Goal: Task Accomplishment & Management: Use online tool/utility

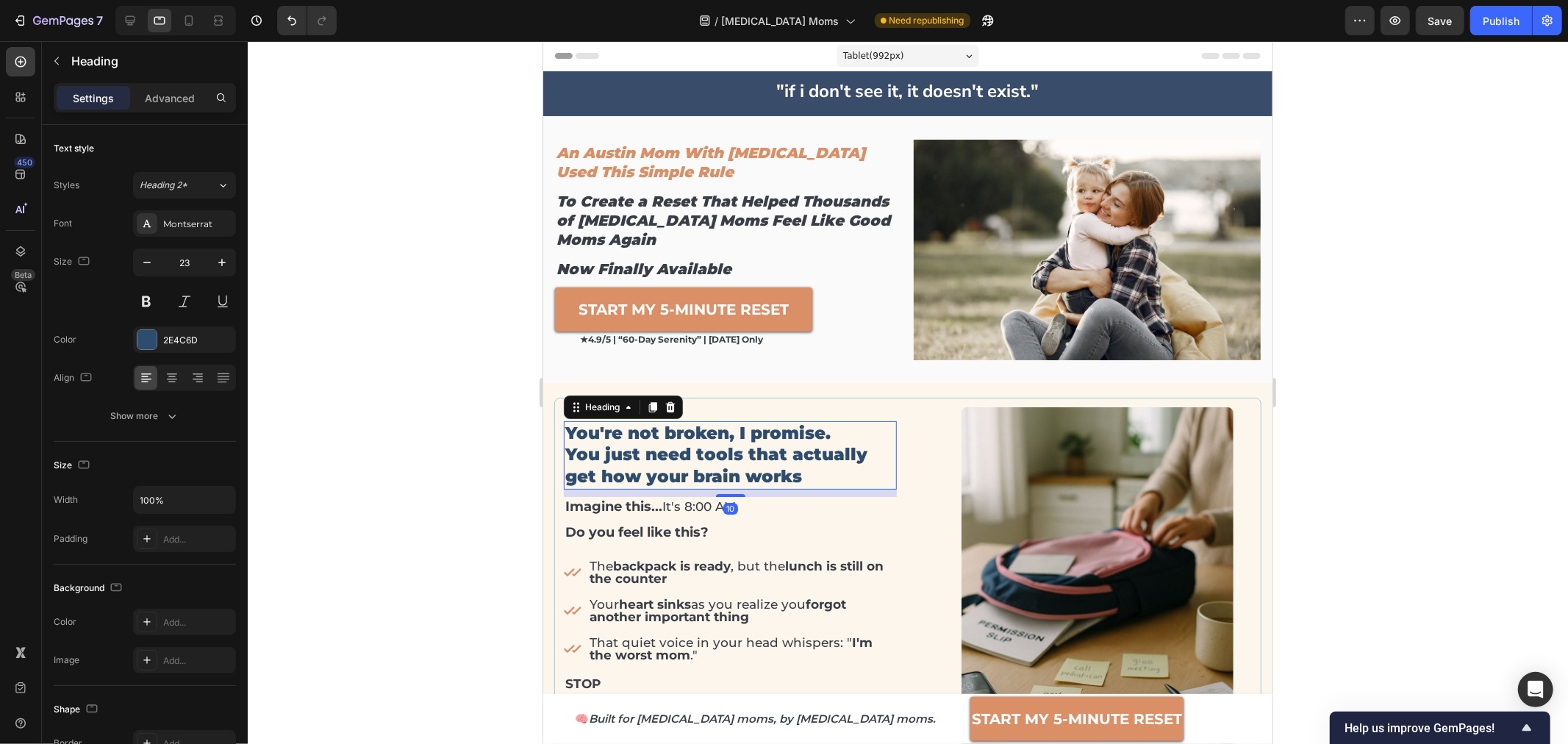
click at [719, 450] on h2 "You're not broken, I promise. You just need tools that actually get how your br…" at bounding box center [730, 455] width 333 height 69
click at [719, 450] on p "You're not broken, I promise. You just need tools that actually get how your br…" at bounding box center [730, 455] width 330 height 66
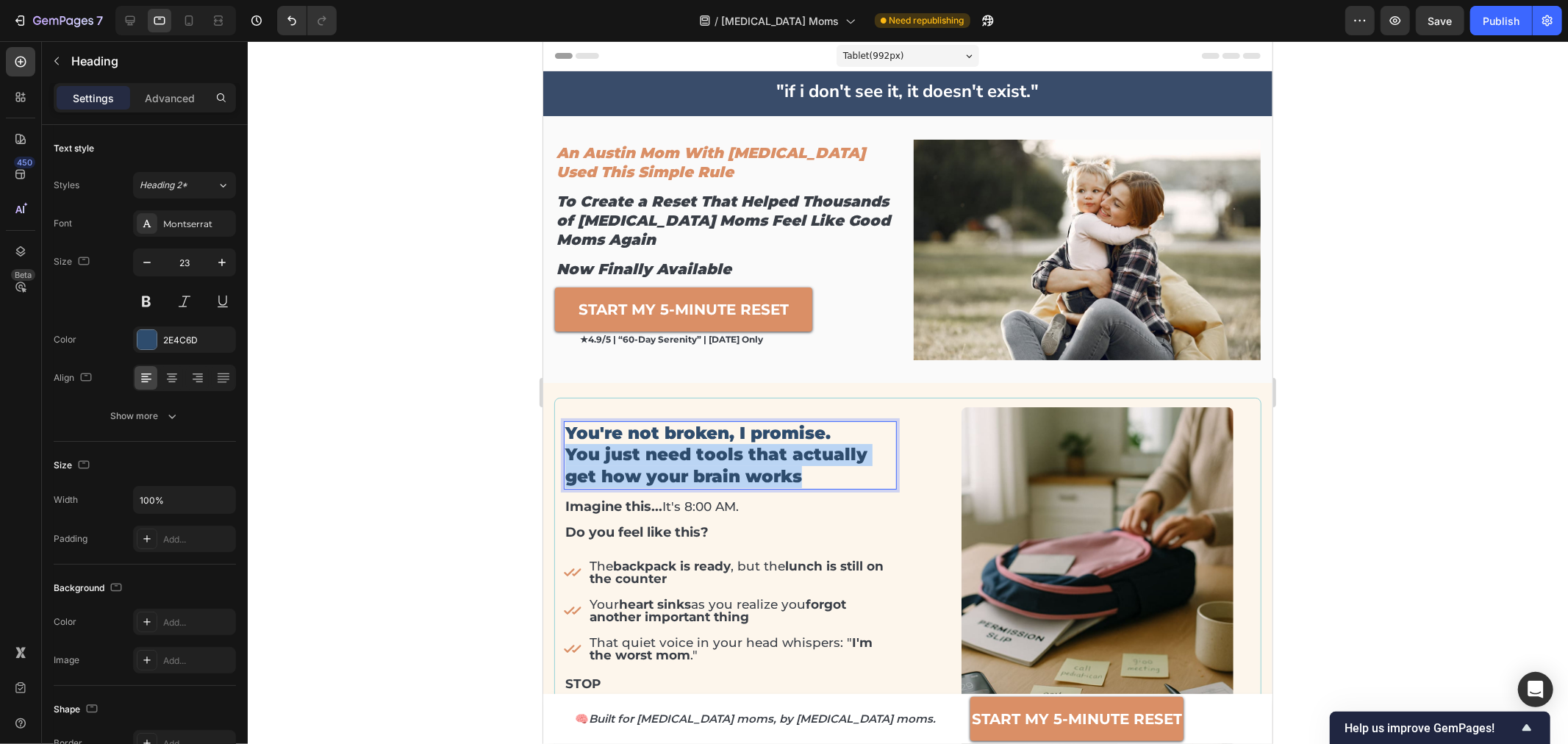
click at [719, 451] on p "You're not broken, I promise. You just need tools that actually get how your br…" at bounding box center [730, 455] width 330 height 66
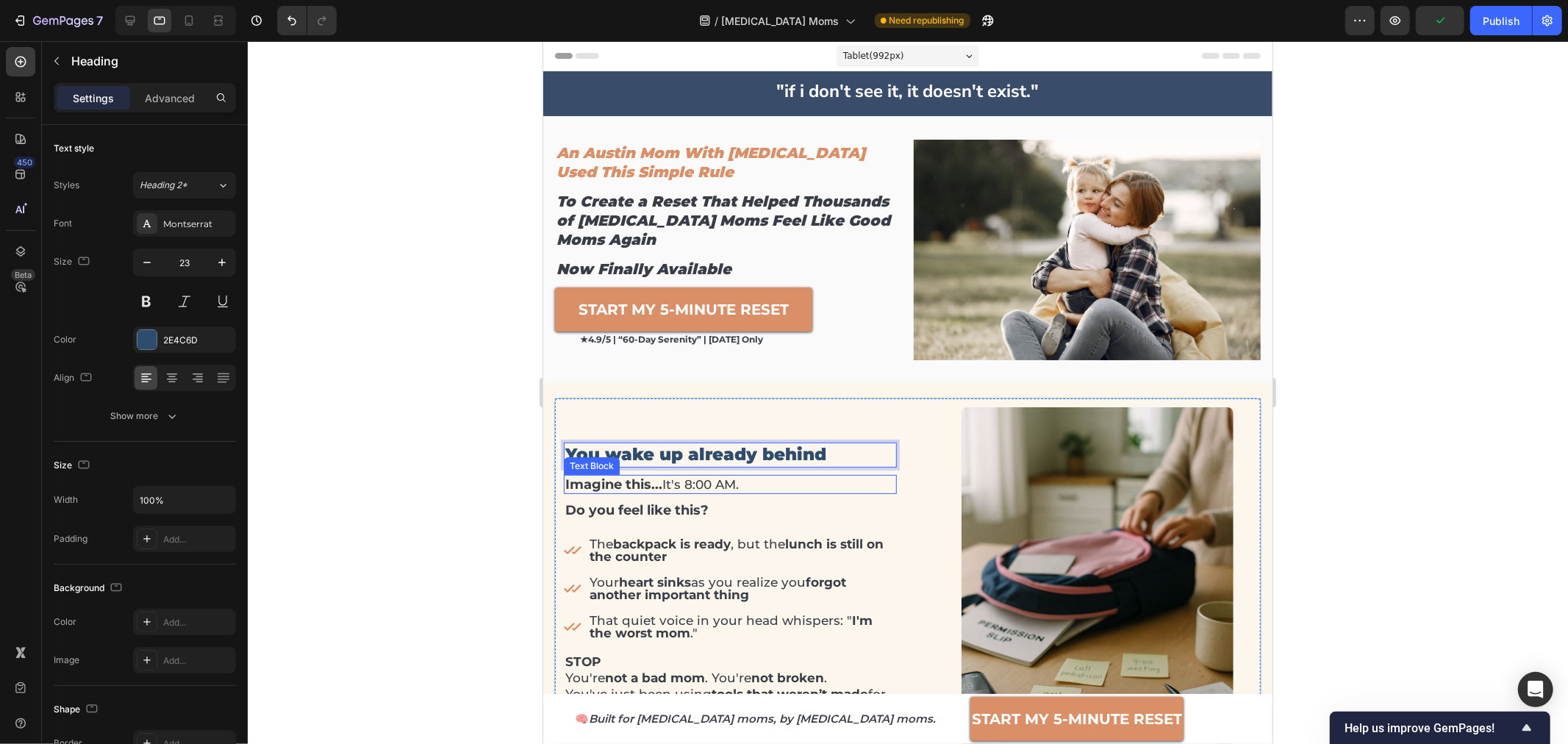
click at [665, 482] on p "Imagine this... It's 8:00 AM." at bounding box center [730, 484] width 330 height 17
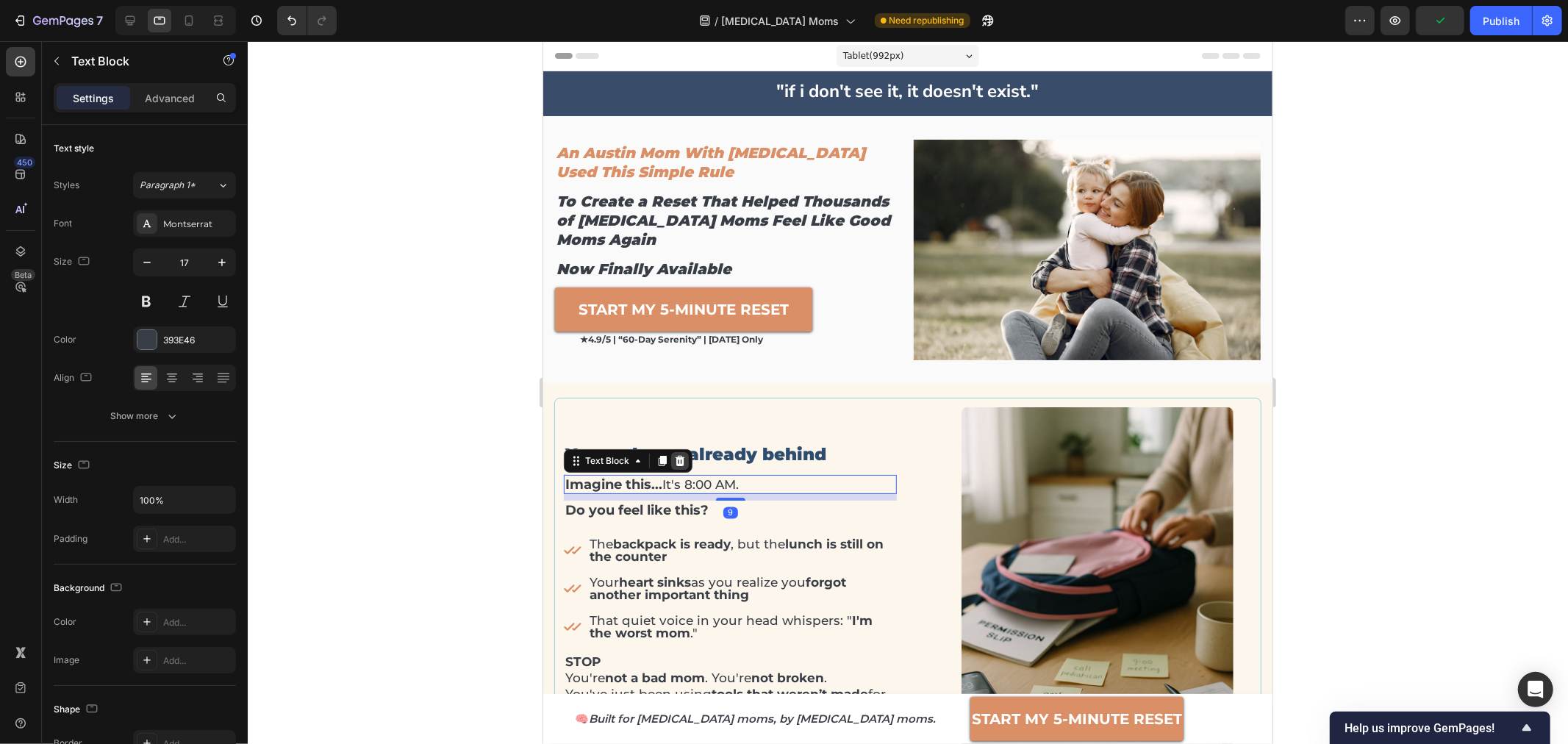
click at [683, 460] on icon at bounding box center [679, 460] width 12 height 12
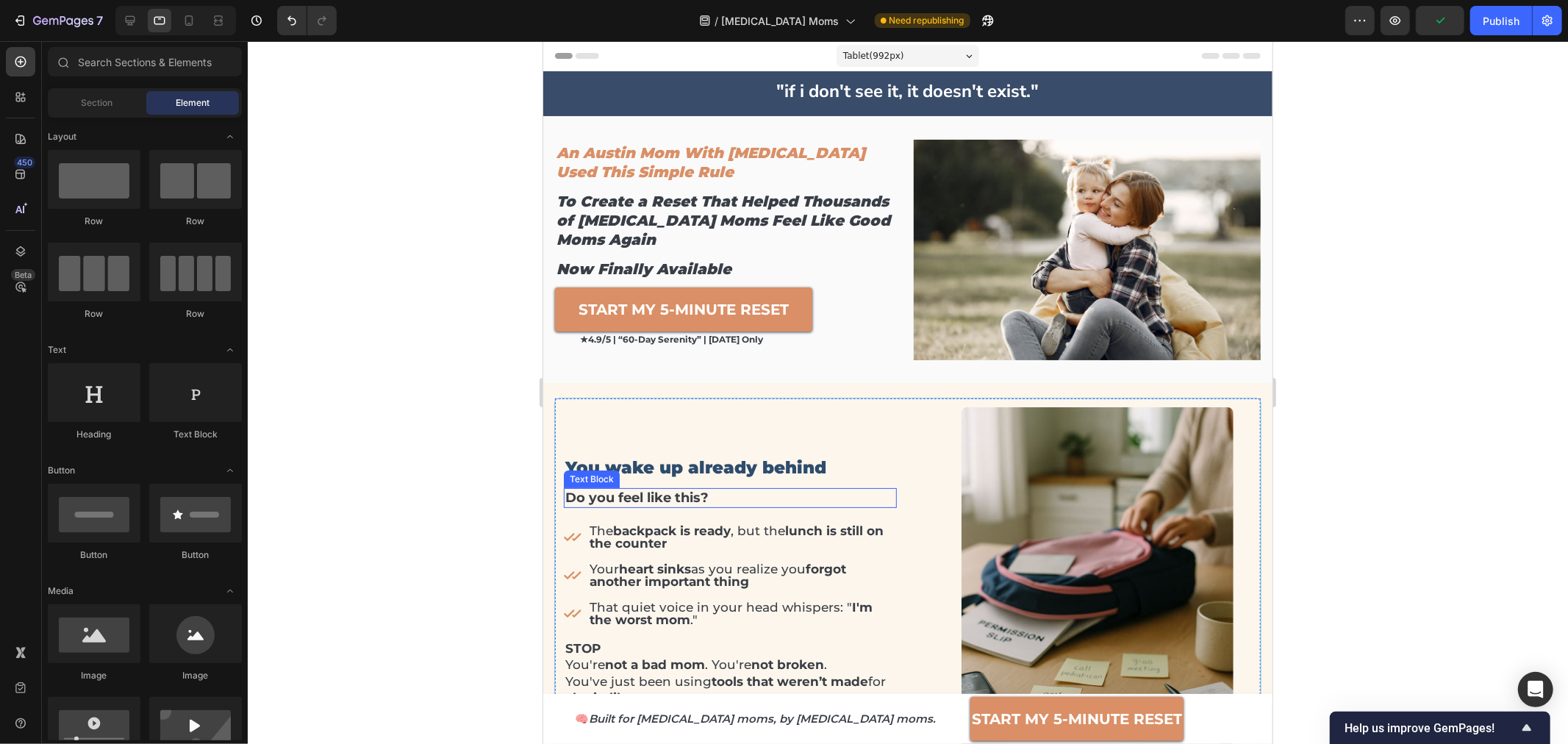
click at [677, 496] on strong "Do you feel like this?" at bounding box center [636, 496] width 144 height 17
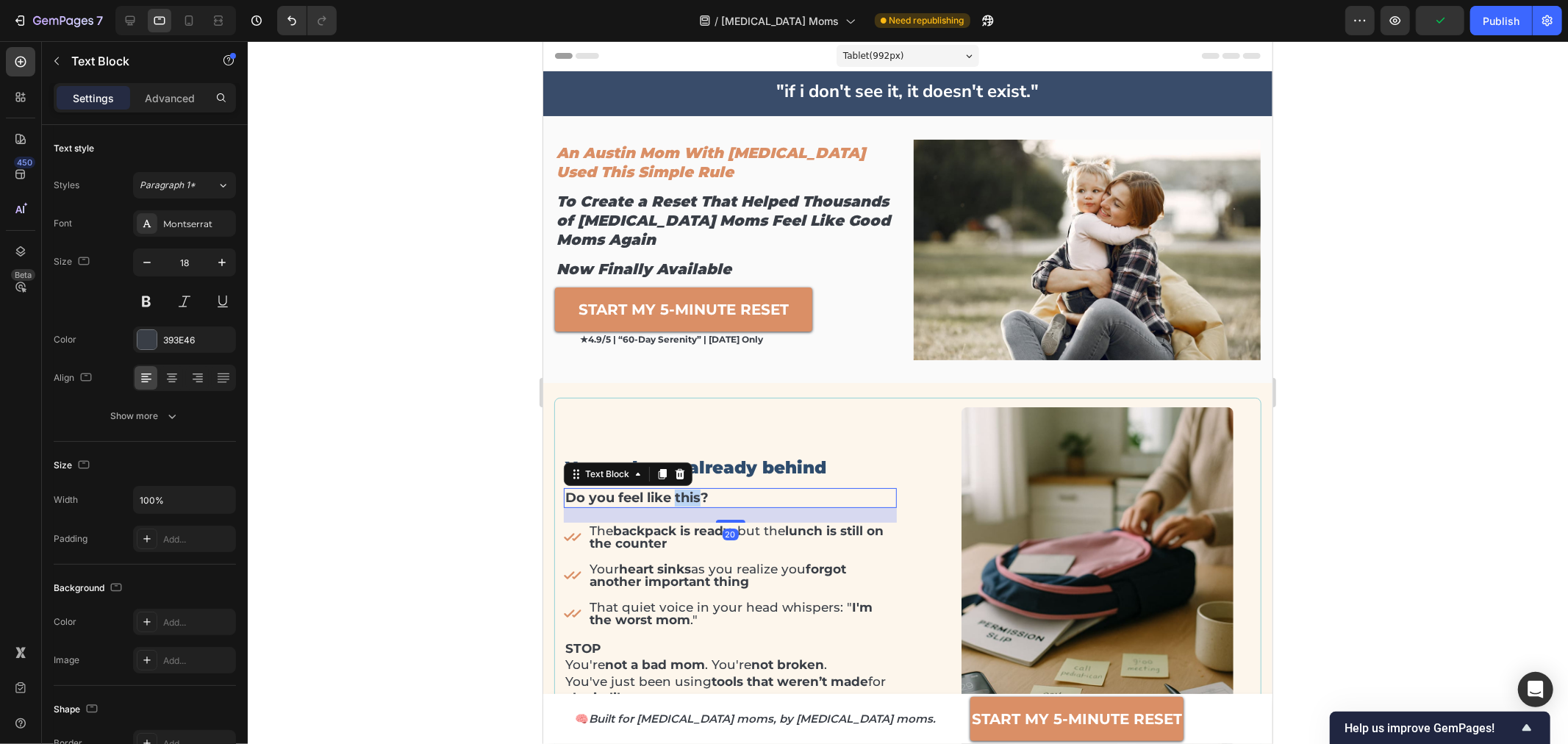
click at [677, 496] on strong "Do you feel like this?" at bounding box center [636, 496] width 144 height 17
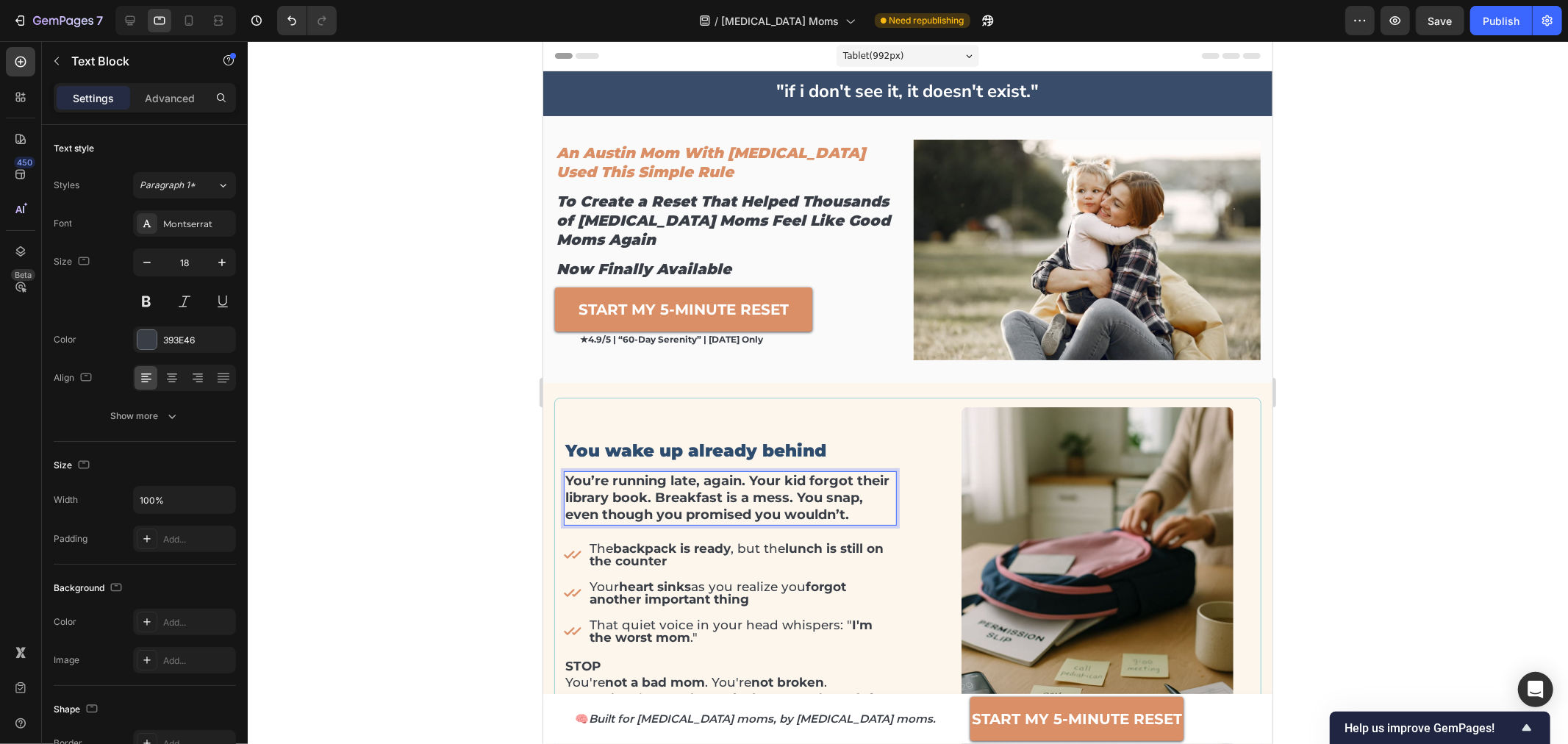
click at [670, 493] on strong "You’re running late, again. Your kid forgot their library book. Breakfast is a …" at bounding box center [727, 497] width 324 height 51
click at [466, 471] on div at bounding box center [907, 391] width 1320 height 702
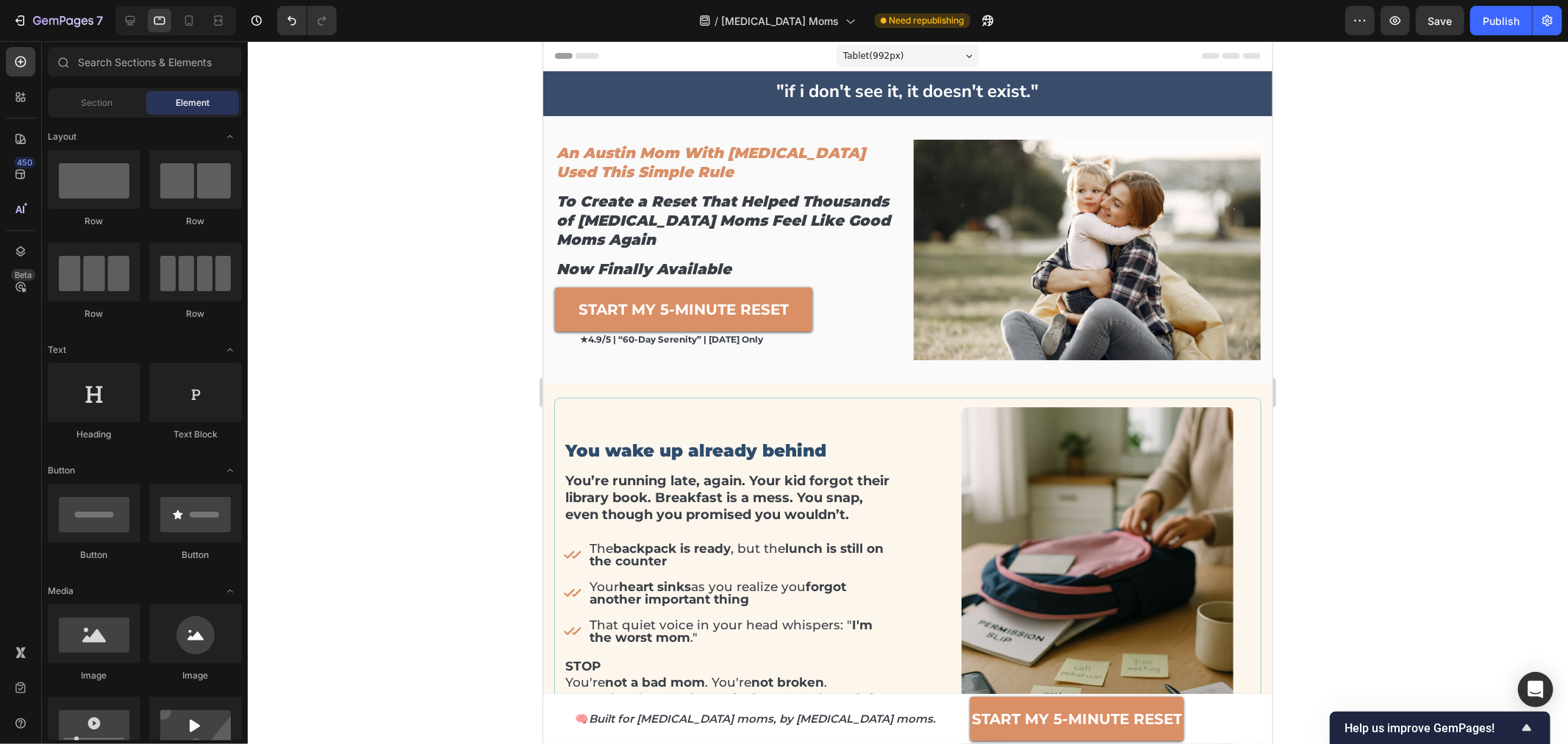
click at [685, 492] on strong "You’re running late, again. Your kid forgot their library book. Breakfast is a …" at bounding box center [727, 497] width 324 height 51
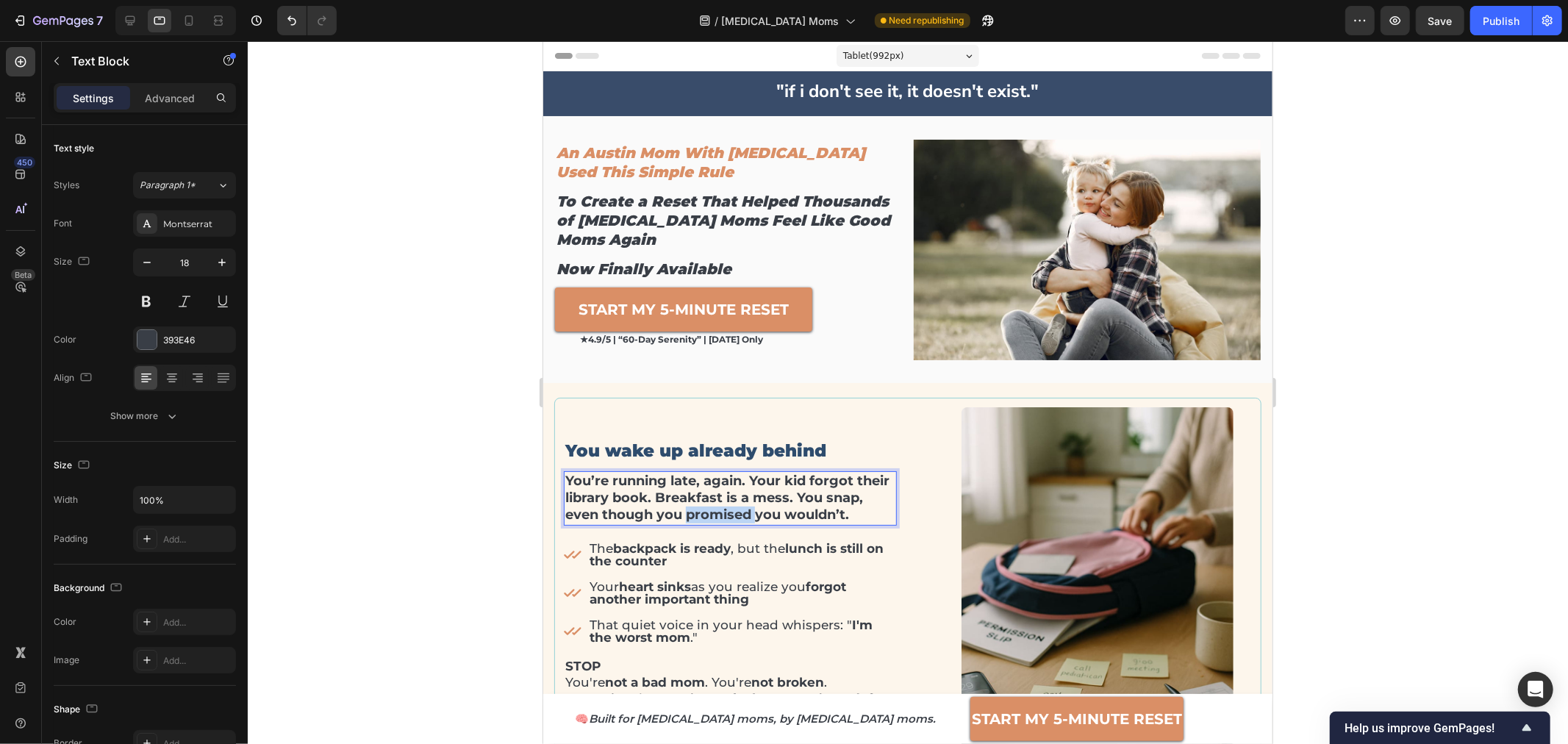
click at [748, 511] on strong "You’re running late, again. Your kid forgot their library book. Breakfast is a …" at bounding box center [727, 497] width 324 height 51
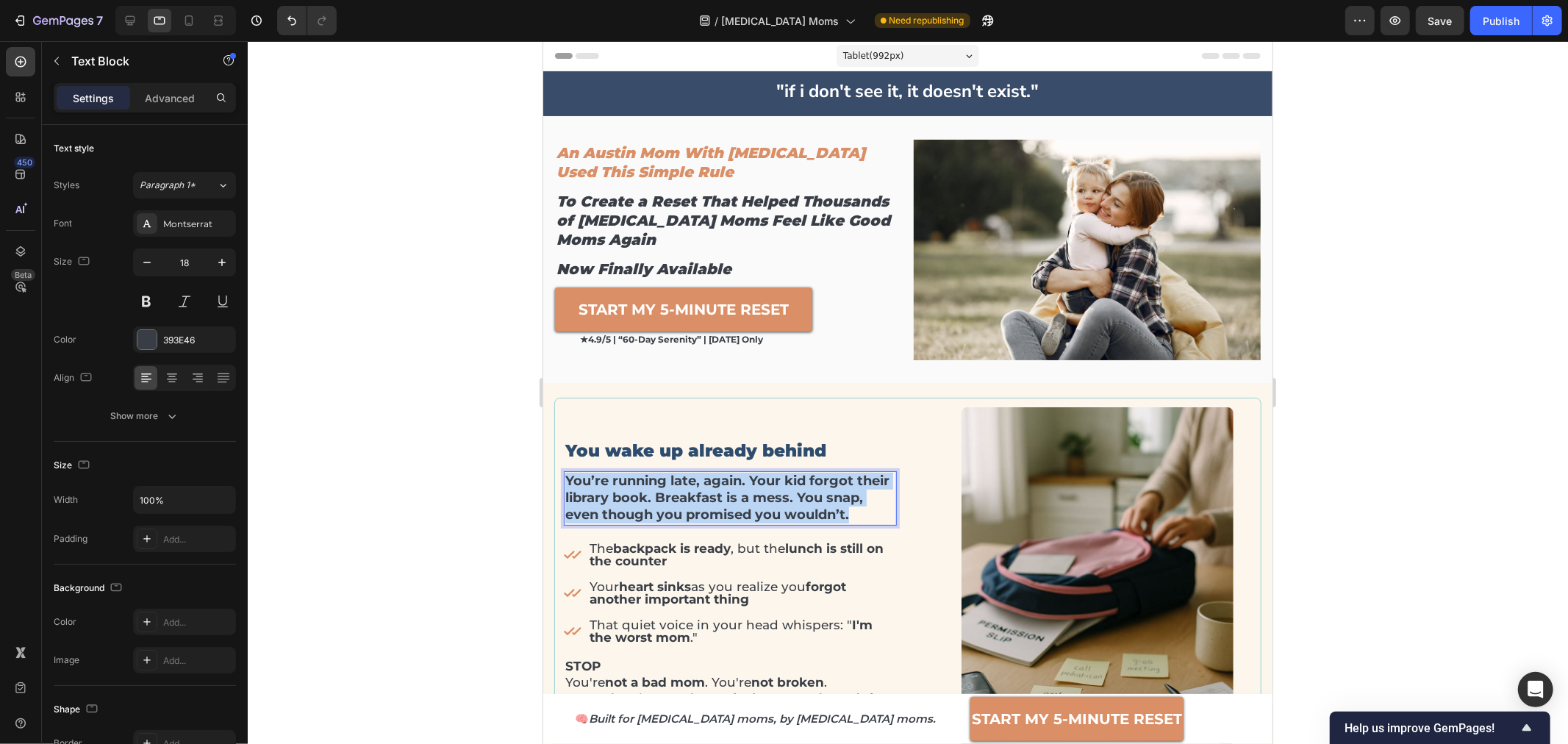
click at [744, 511] on strong "You’re running late, again. Your kid forgot their library book. Breakfast is a …" at bounding box center [727, 497] width 324 height 51
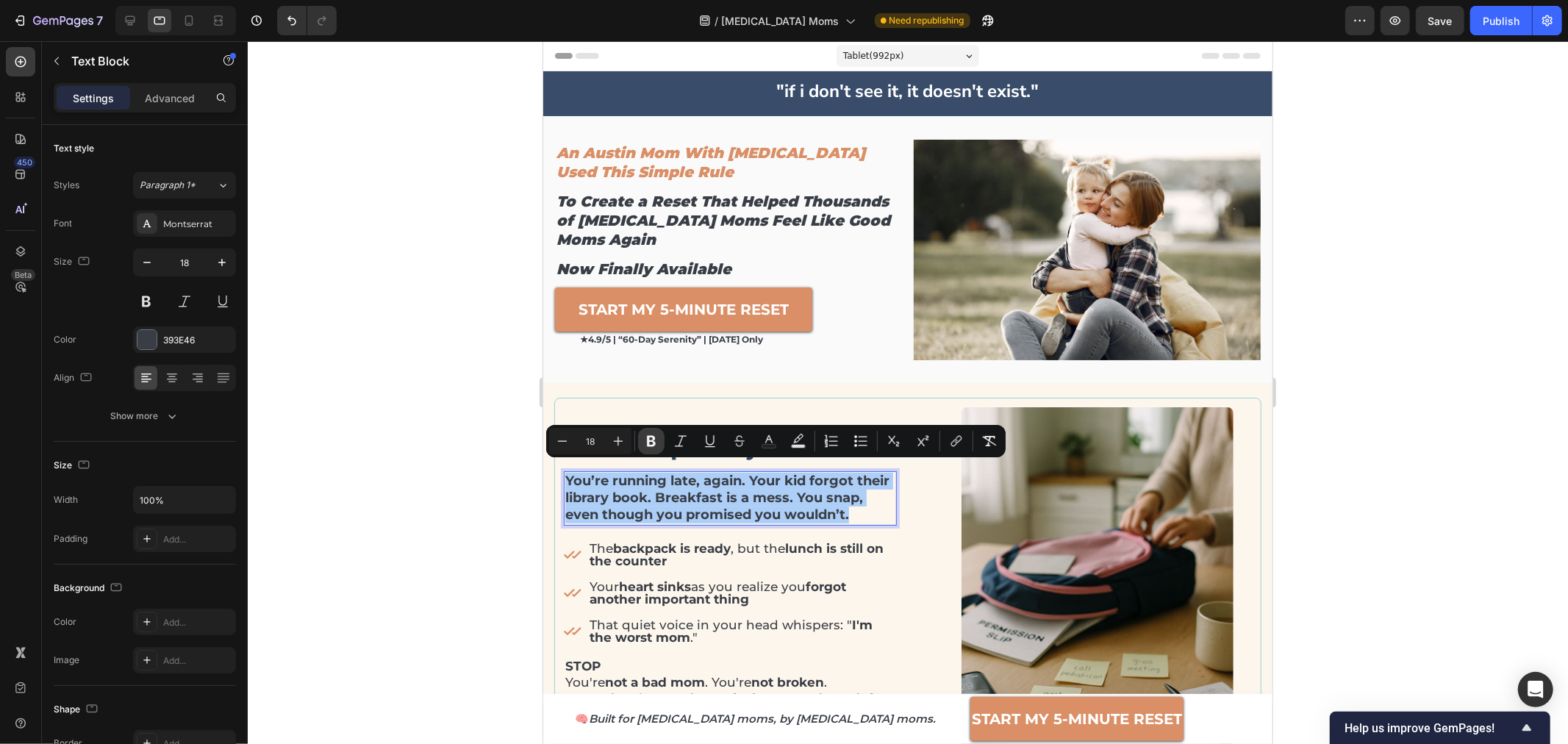
click at [648, 439] on icon "Editor contextual toolbar" at bounding box center [651, 441] width 9 height 11
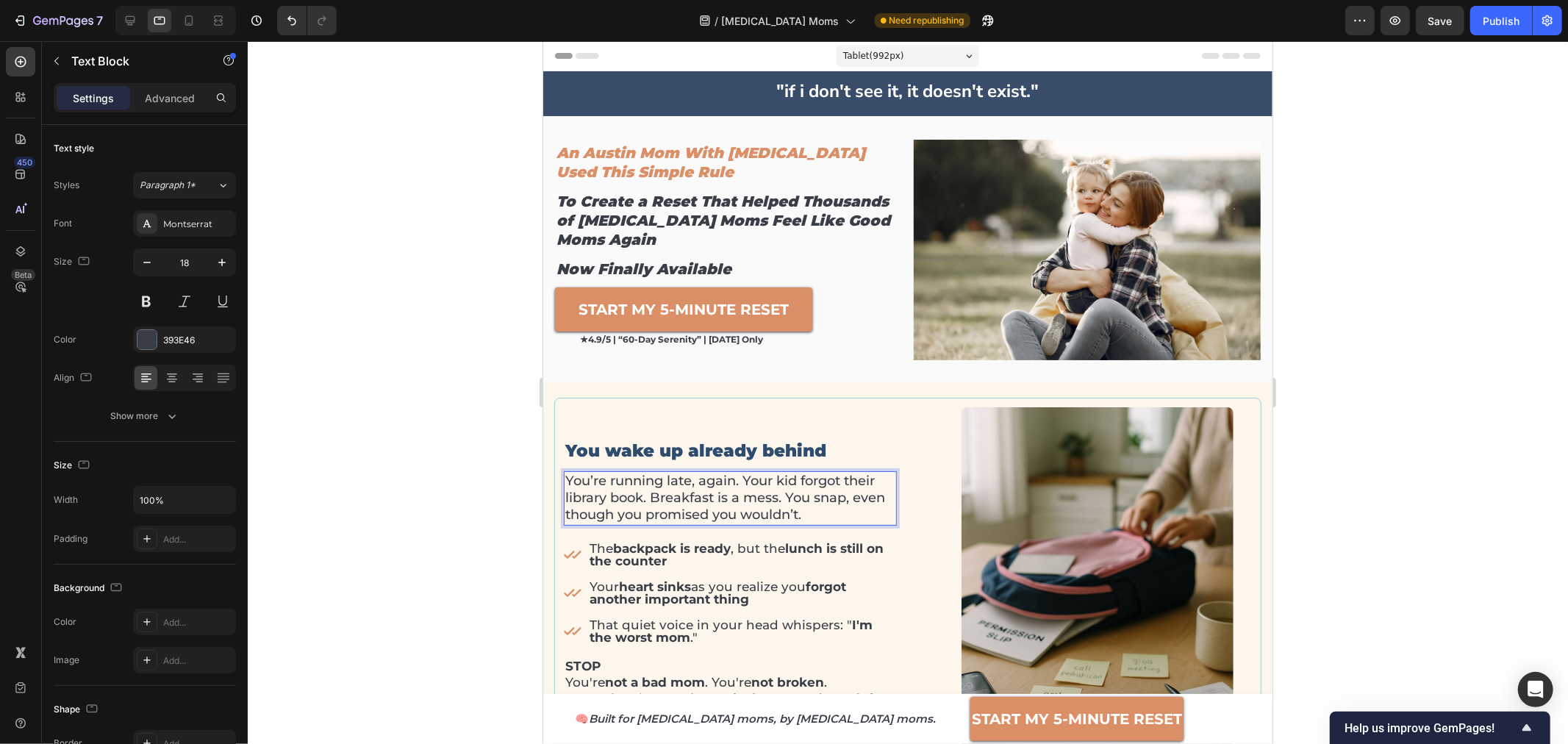
click at [786, 495] on p "You’re running late, again. Your kid forgot their library book. Breakfast is a …" at bounding box center [730, 497] width 330 height 51
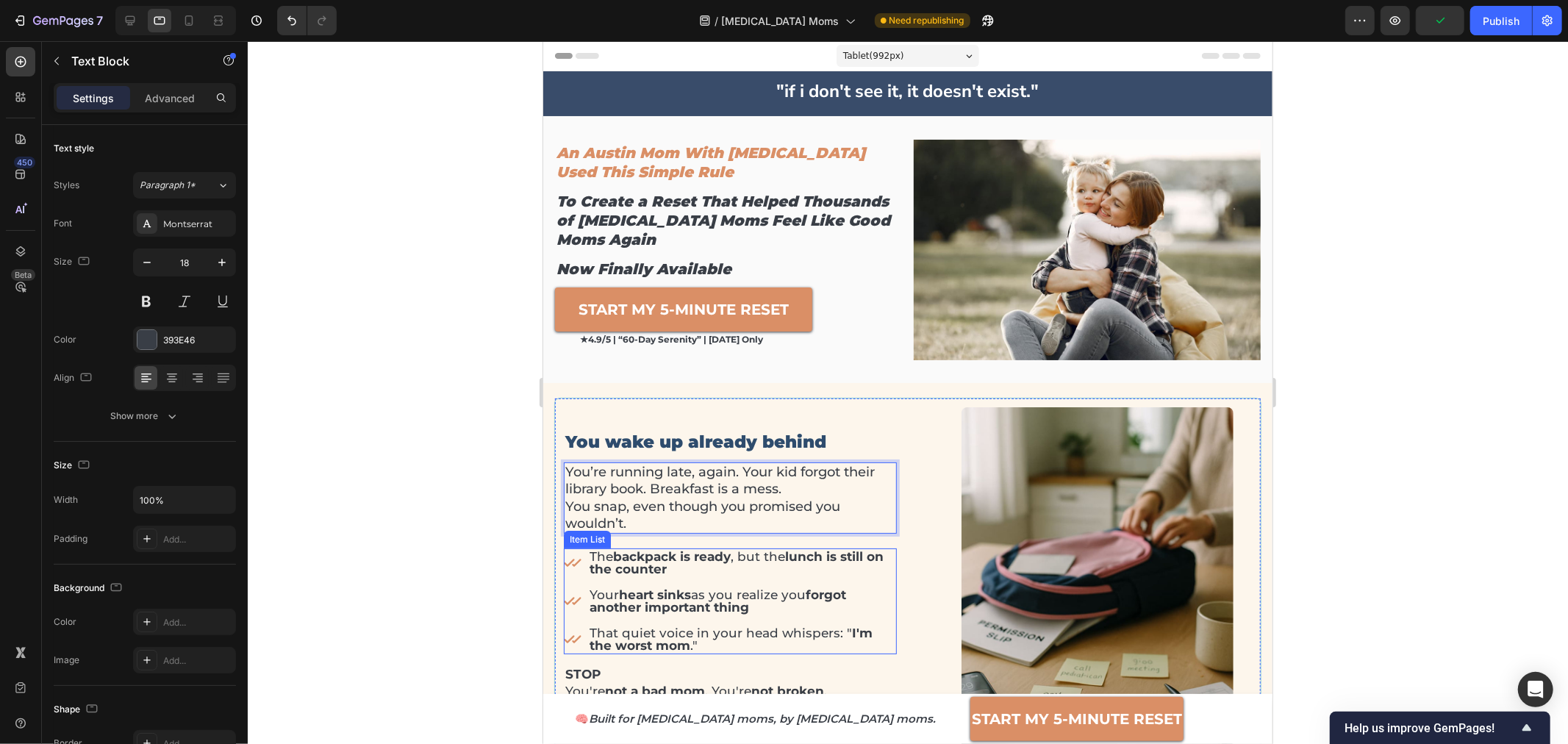
click at [638, 557] on strong "backpack is ready" at bounding box center [670, 555] width 118 height 15
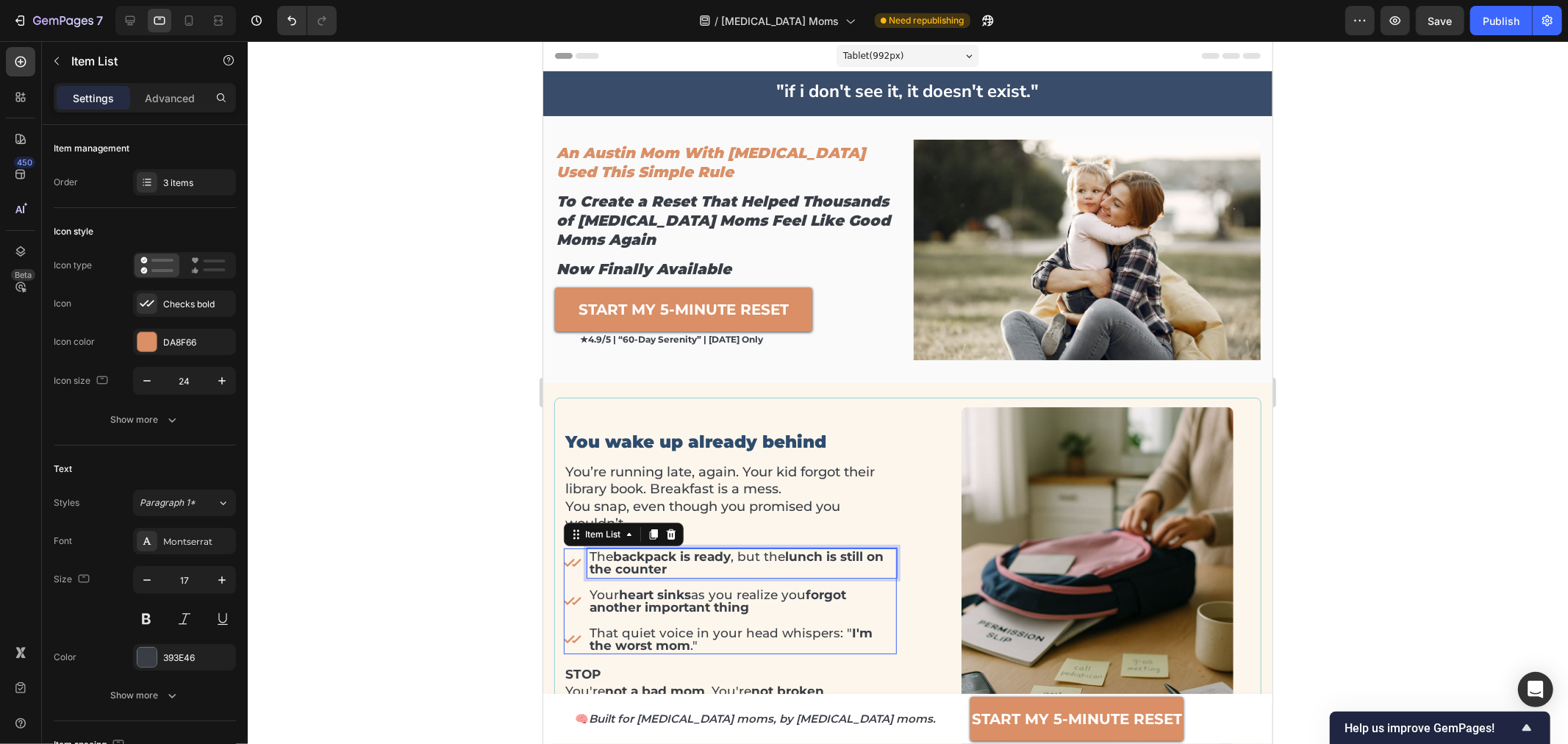
click at [638, 557] on strong "backpack is ready" at bounding box center [670, 555] width 118 height 15
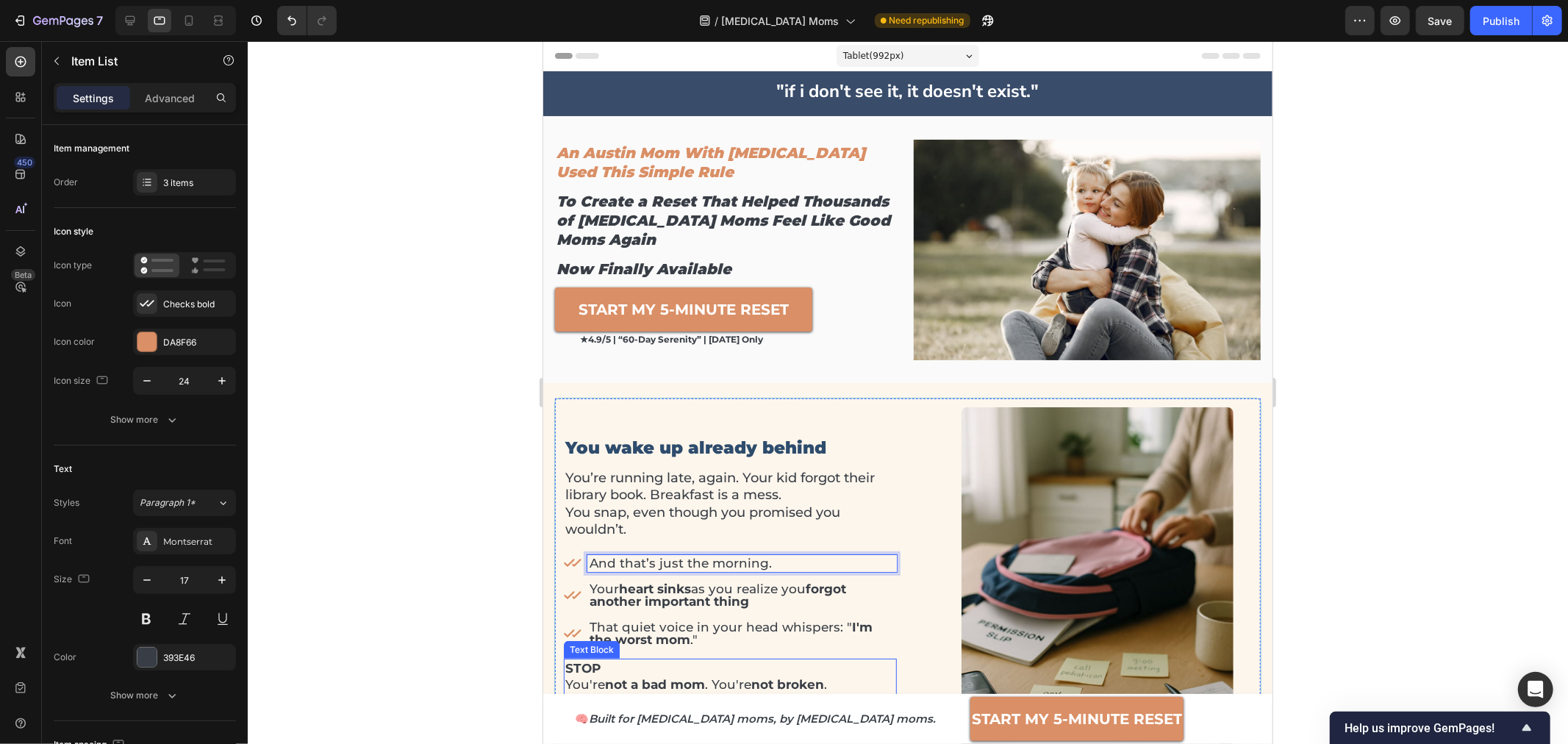
scroll to position [245, 0]
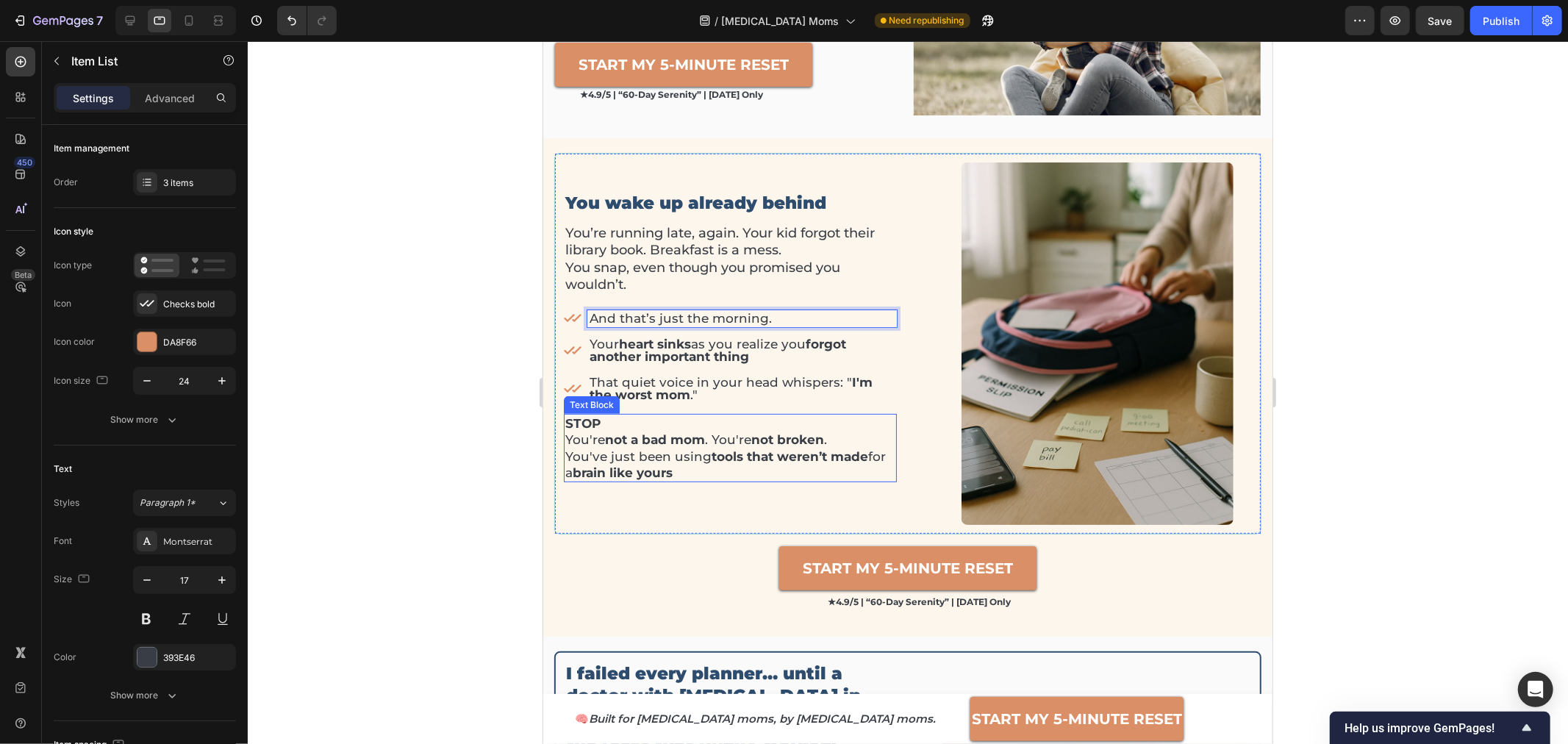
click at [670, 452] on p "You're not a bad mom . You're not broken . You've just been using tools that we…" at bounding box center [730, 455] width 330 height 49
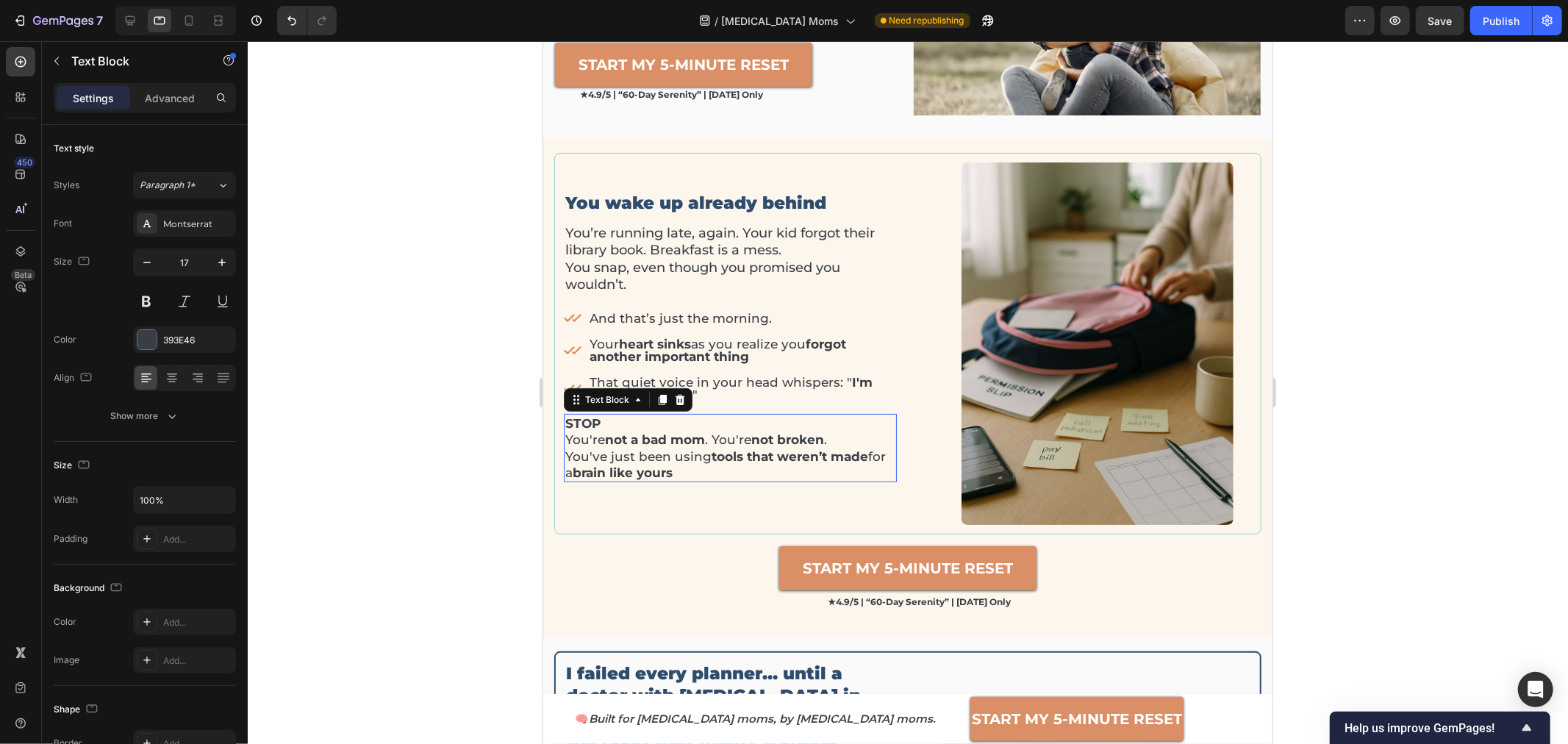
click at [670, 452] on p "You're not a bad mom . You're not broken . You've just been using tools that we…" at bounding box center [730, 455] width 330 height 49
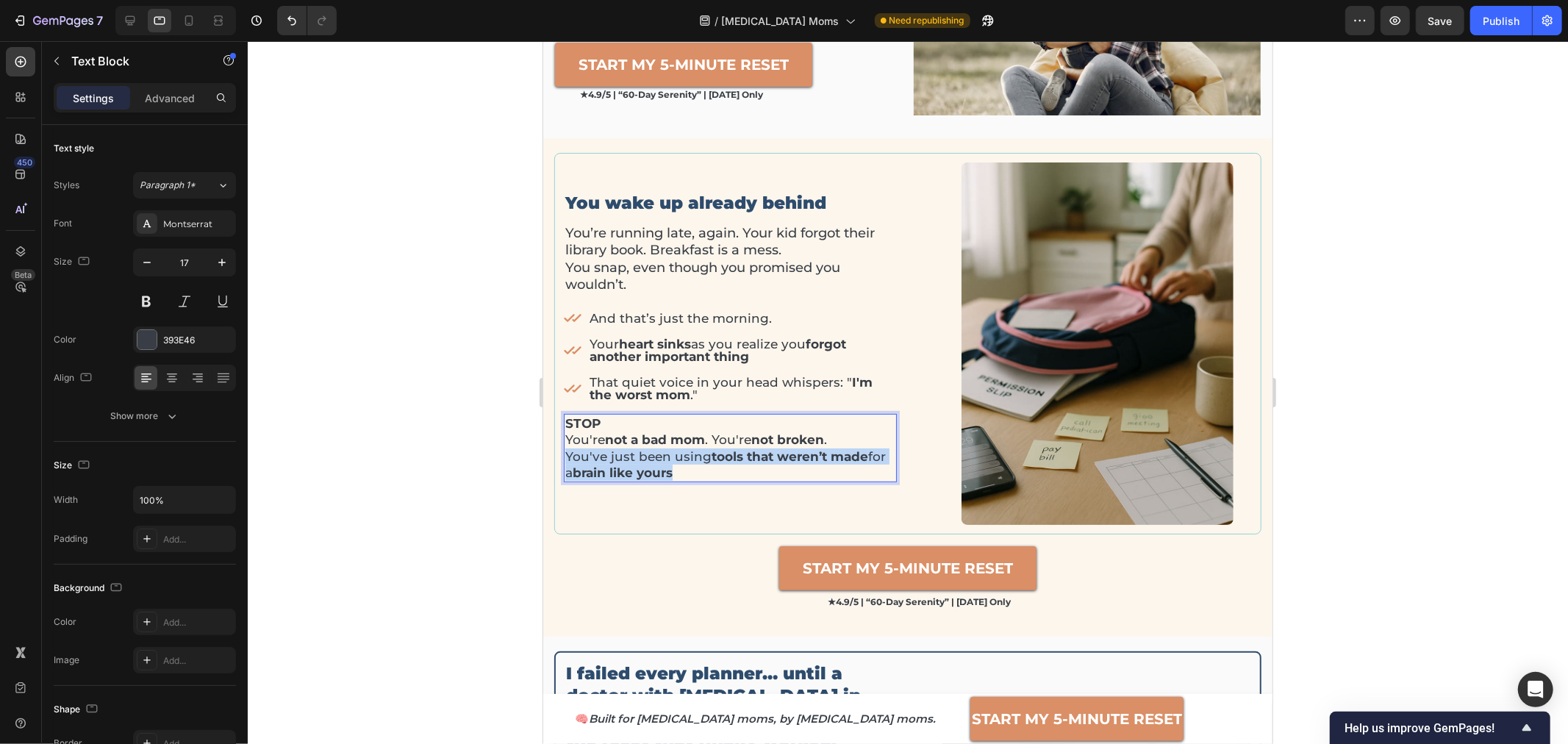
click at [670, 452] on p "You're not a bad mom . You're not broken . You've just been using tools that we…" at bounding box center [730, 455] width 330 height 49
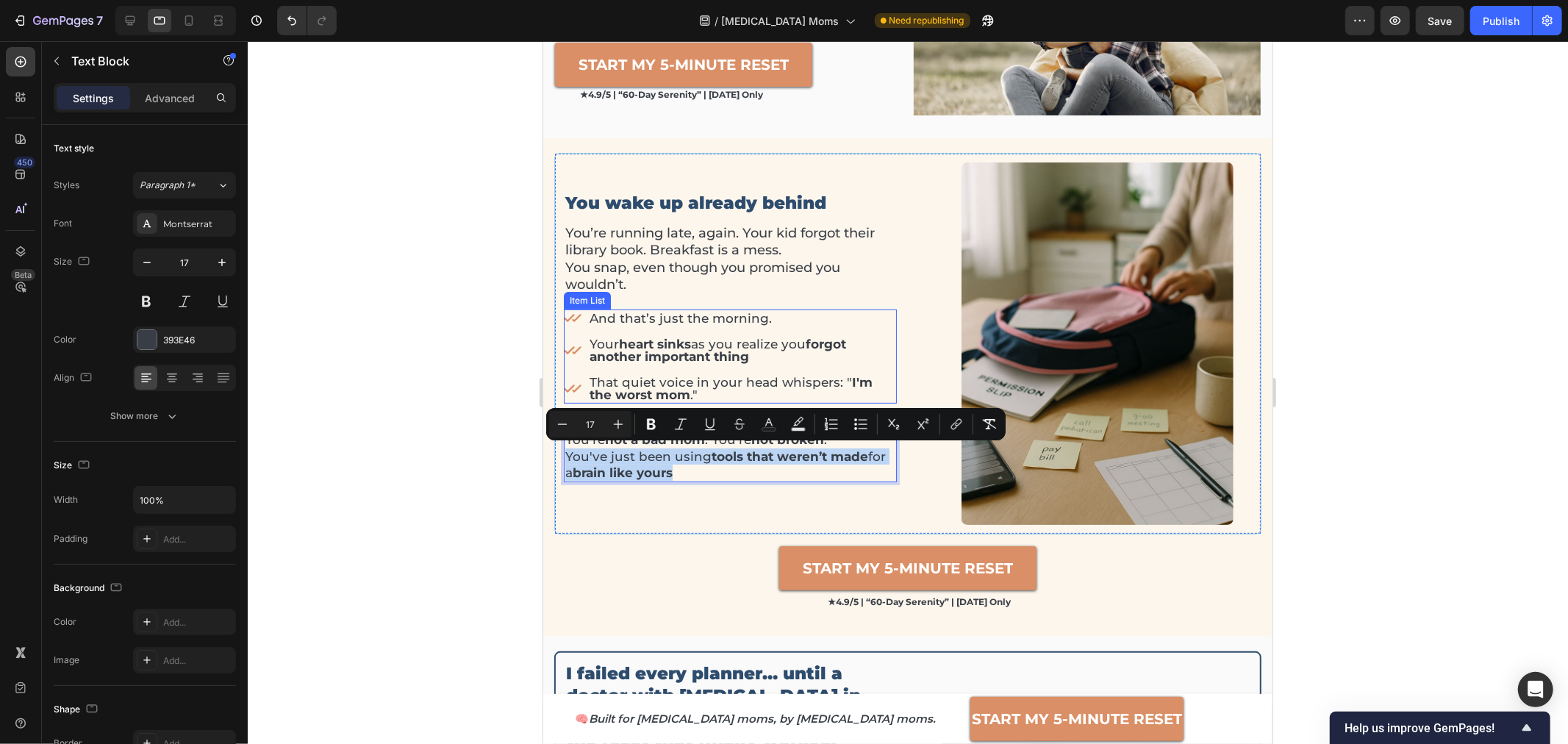
click at [883, 327] on div "And that’s just the morning. Your heart sinks as you realize you forgot another…" at bounding box center [730, 355] width 333 height 94
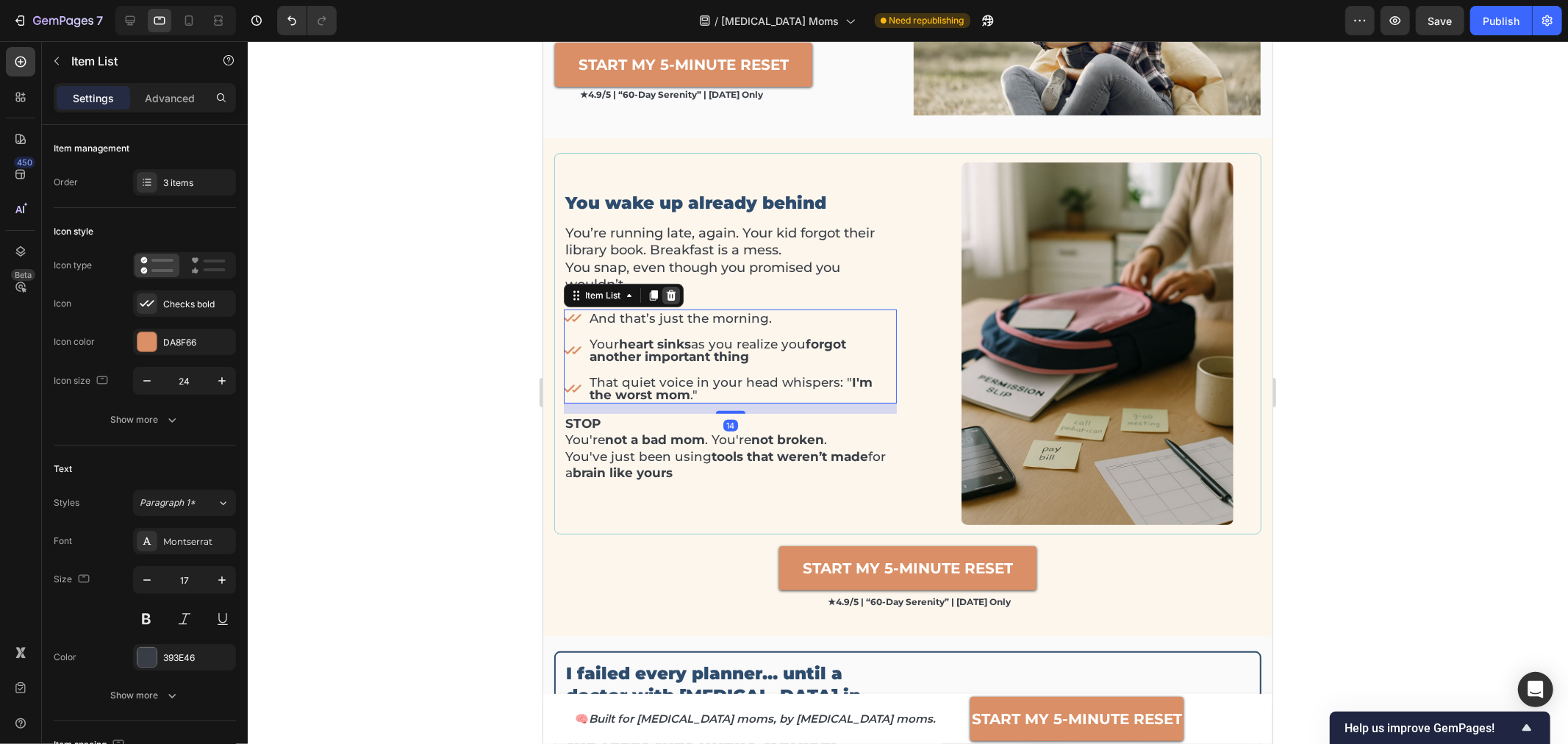
click at [672, 291] on icon at bounding box center [670, 294] width 10 height 11
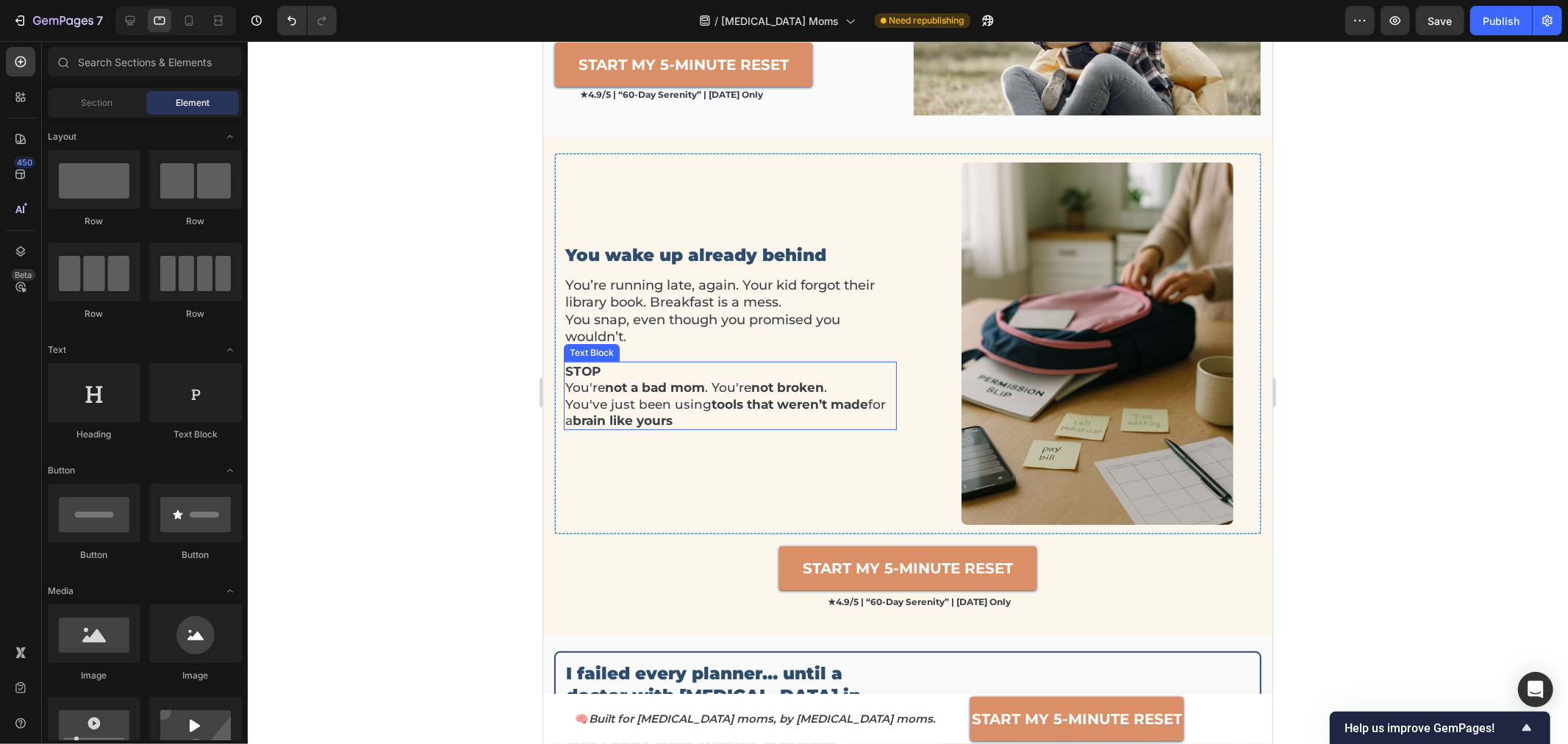
click at [657, 374] on p "STOP" at bounding box center [730, 370] width 330 height 17
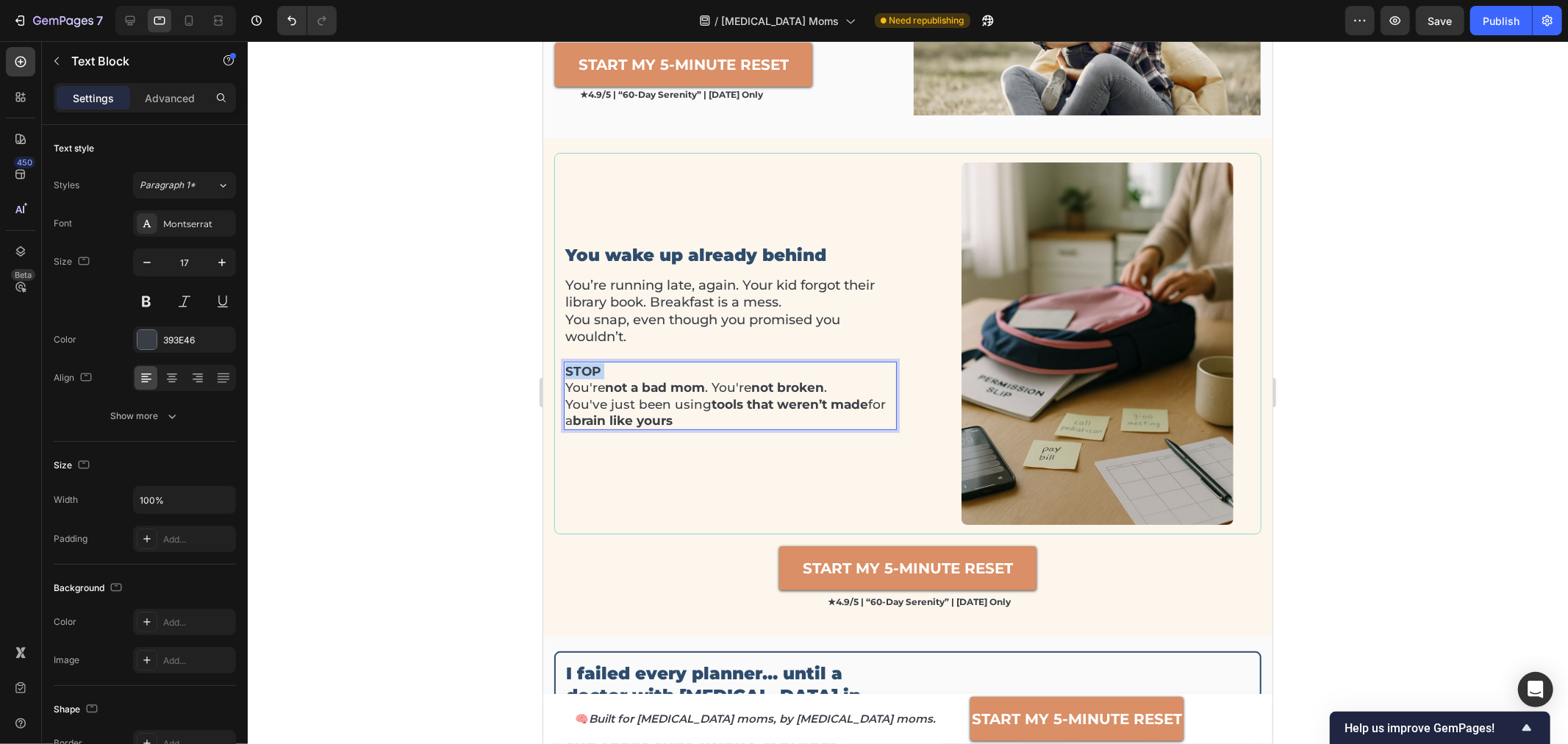
click at [658, 374] on p "STOP" at bounding box center [730, 370] width 330 height 17
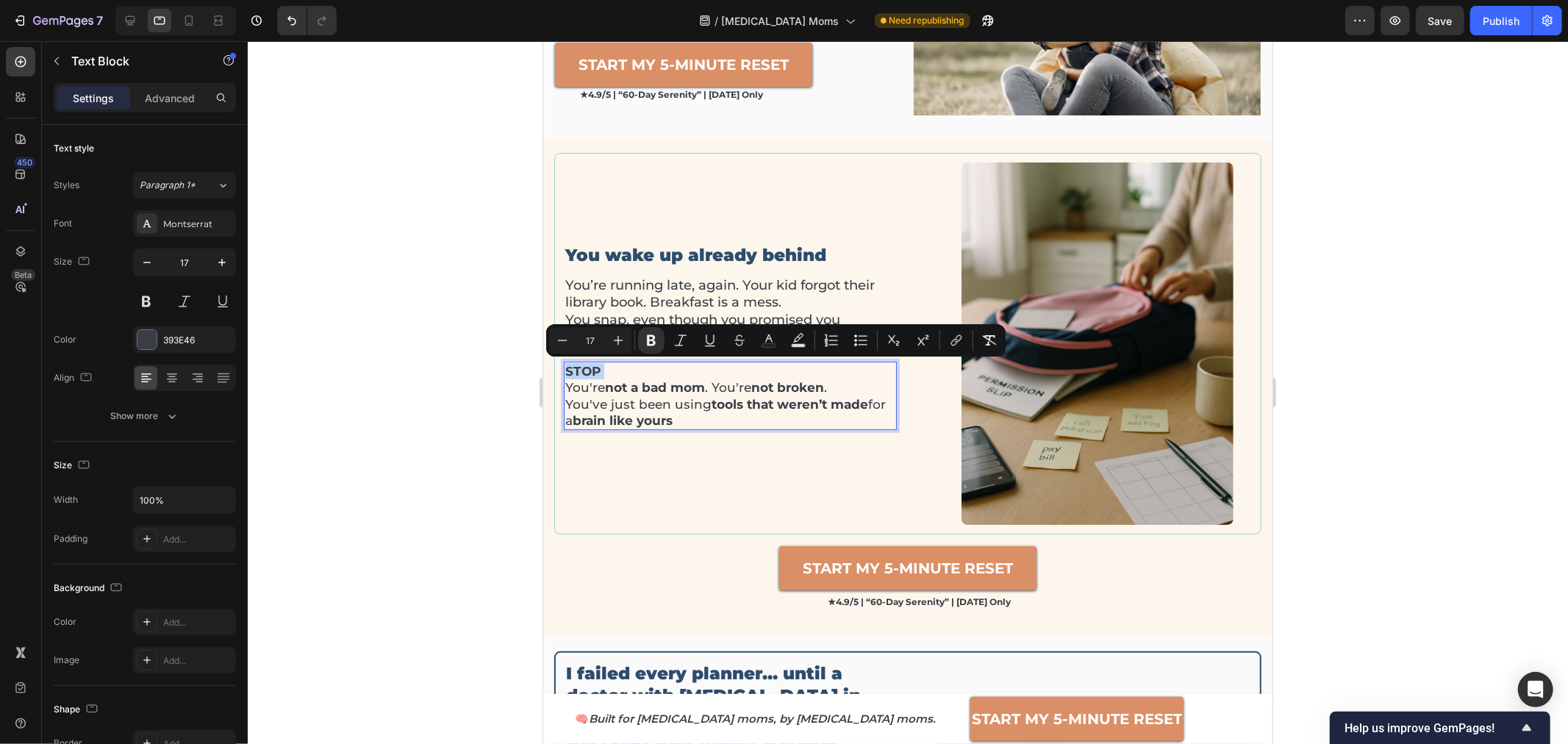
click at [678, 472] on div "You wake up already behind Heading You’re running late, again. Your kid forgot …" at bounding box center [730, 342] width 333 height 362
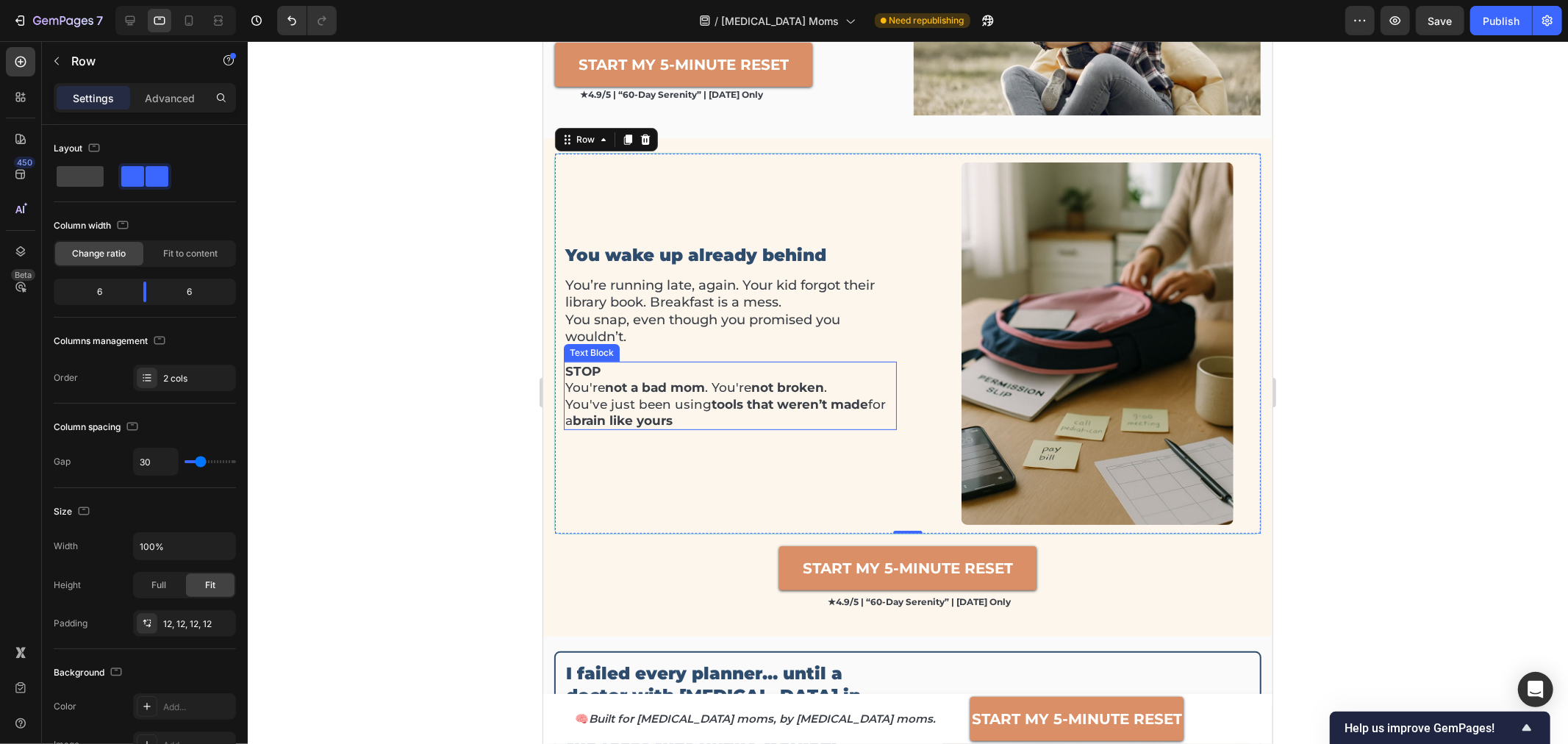
click at [657, 400] on p "You're not a bad mom . You're not broken . You've just been using tools that we…" at bounding box center [730, 403] width 330 height 49
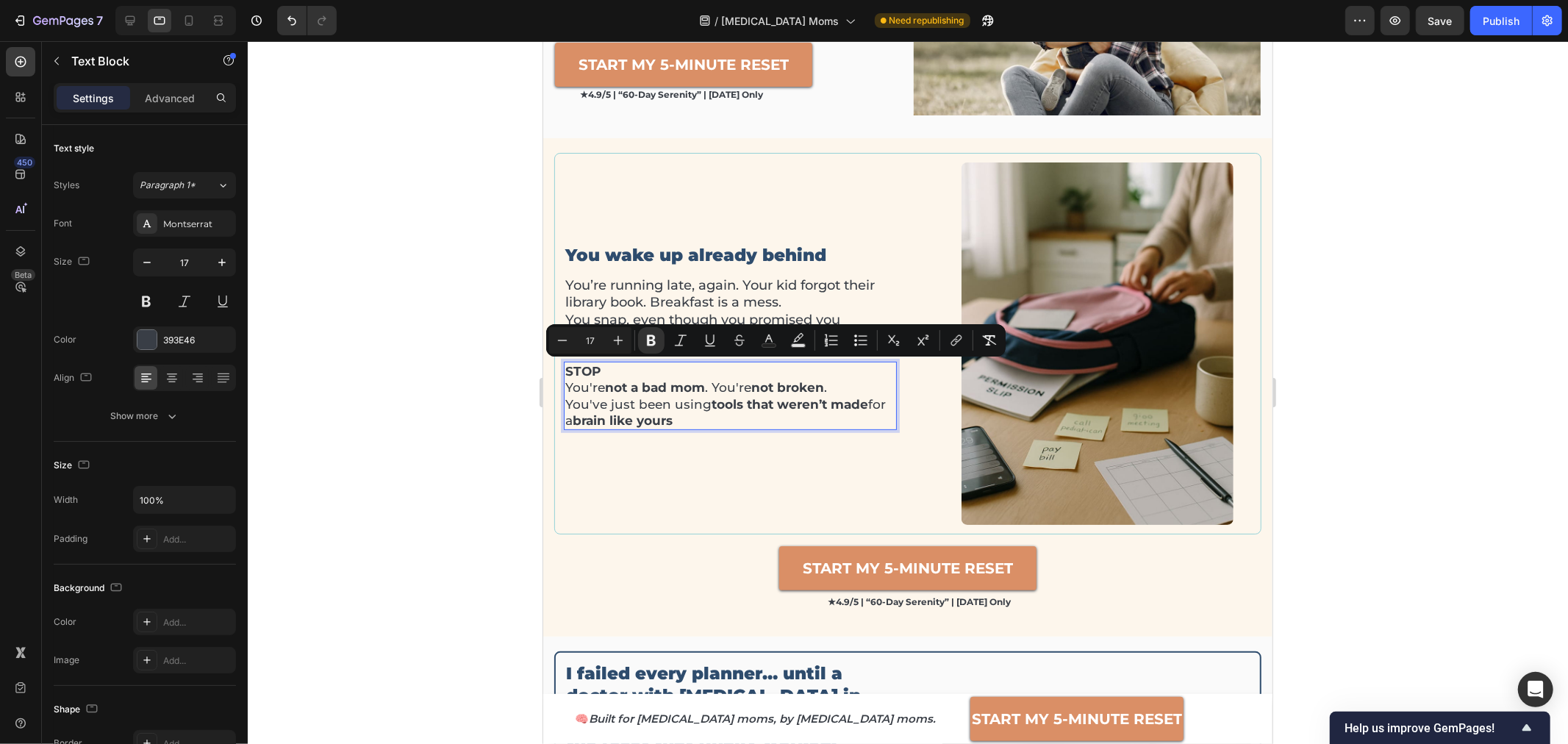
scroll to position [269, 0]
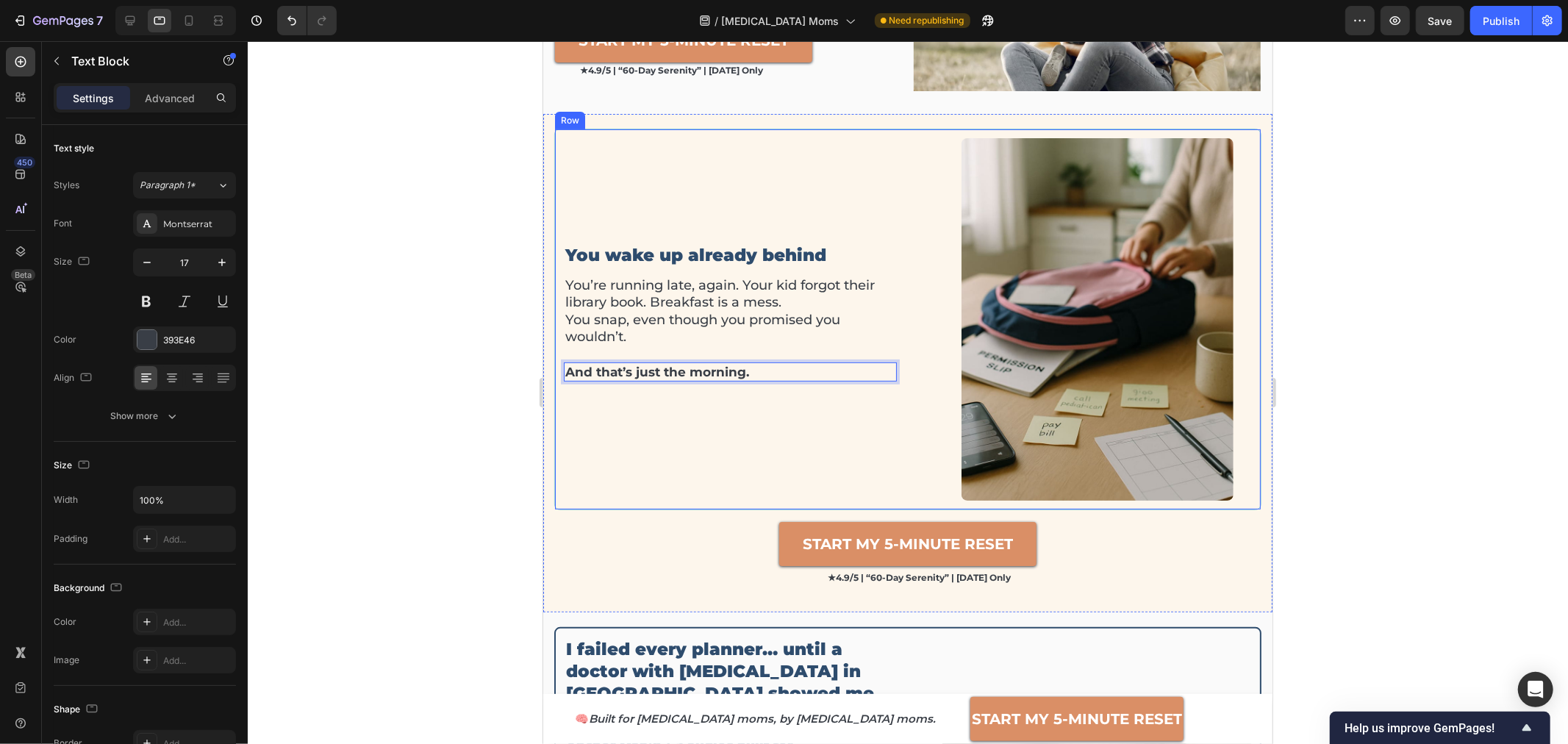
click at [754, 388] on div "You wake up already behind Heading You’re running late, again. Your kid forgot …" at bounding box center [730, 318] width 333 height 362
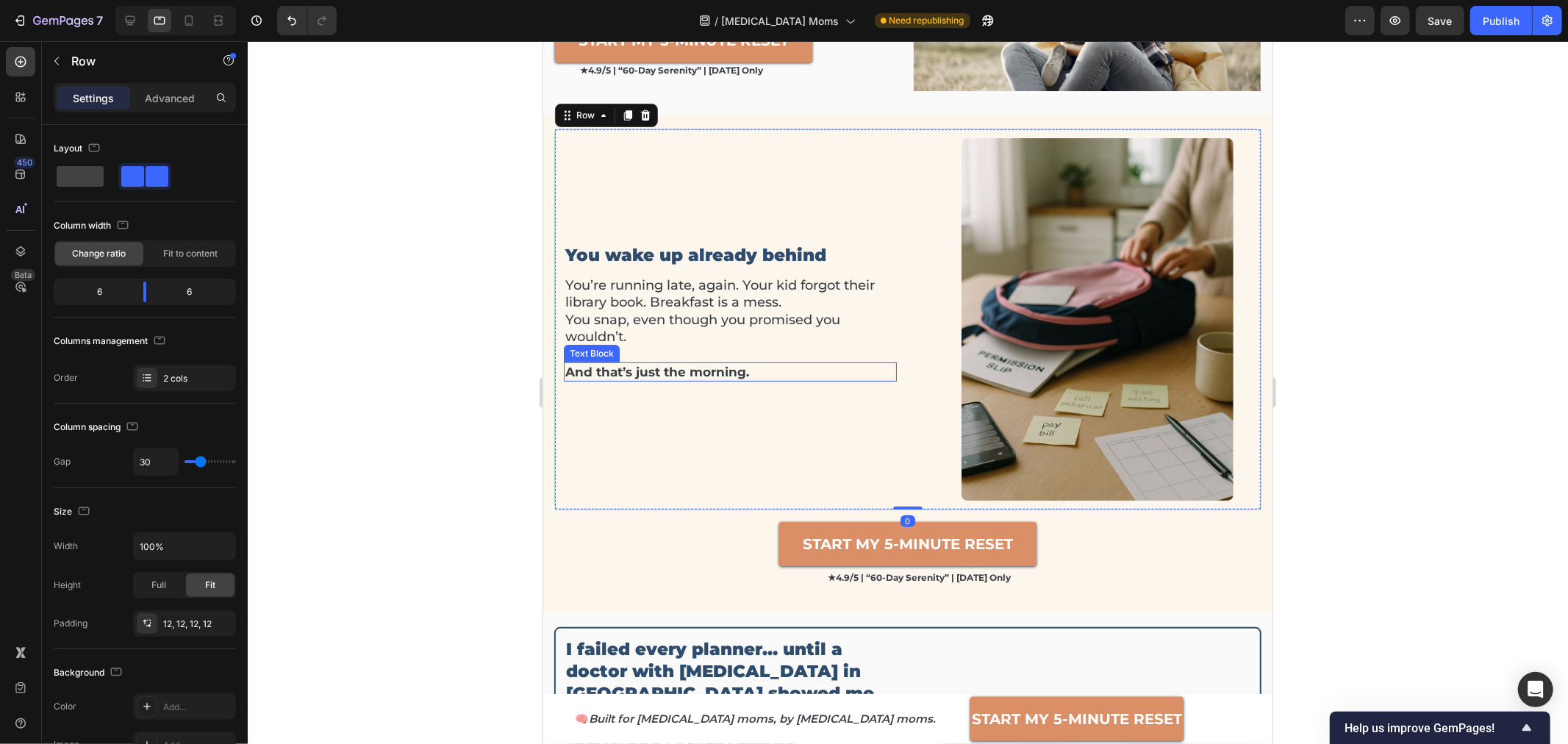
click at [754, 373] on p "And that’s just the morning." at bounding box center [730, 371] width 330 height 17
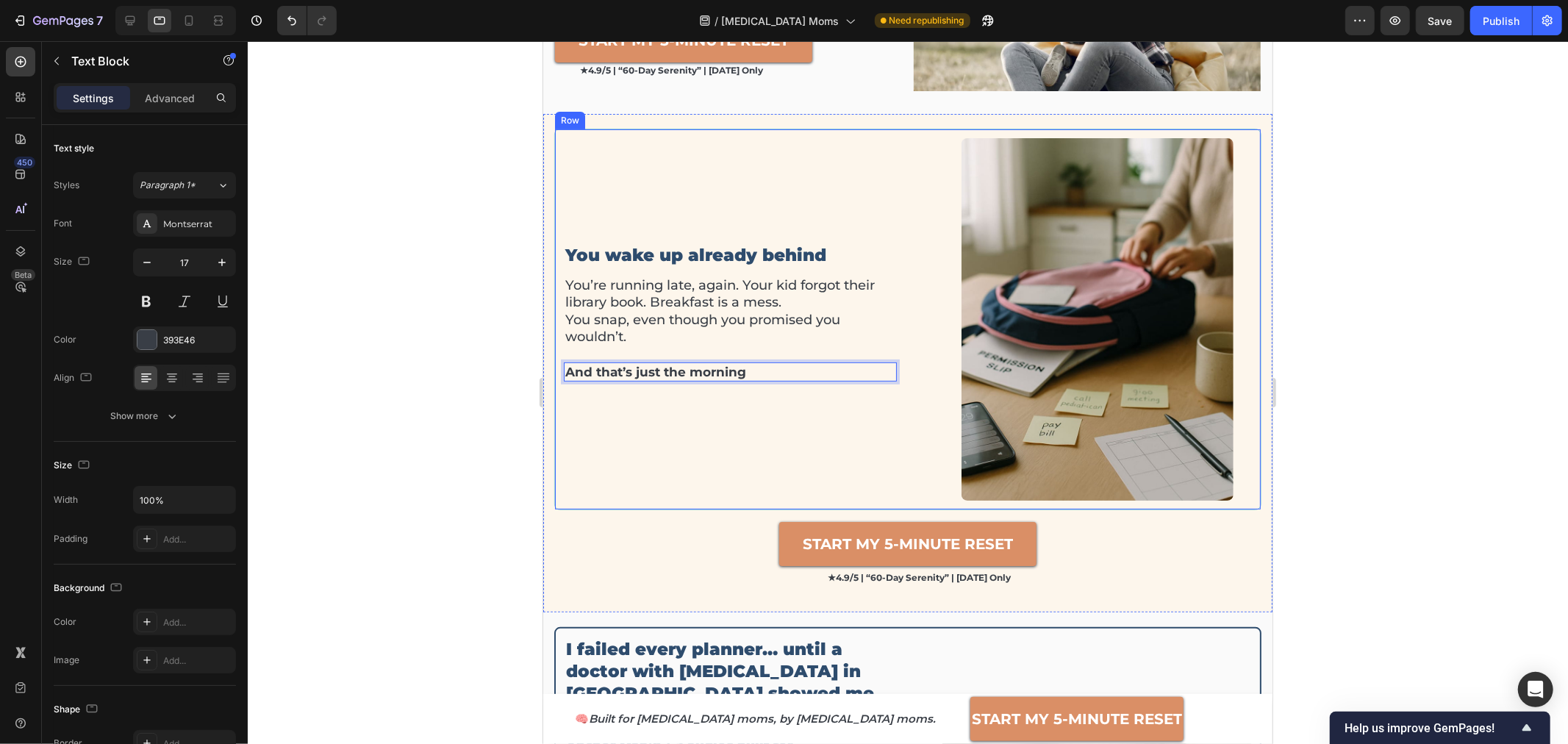
click at [656, 403] on div "You wake up already behind Heading You’re running late, again. Your kid forgot …" at bounding box center [730, 318] width 333 height 362
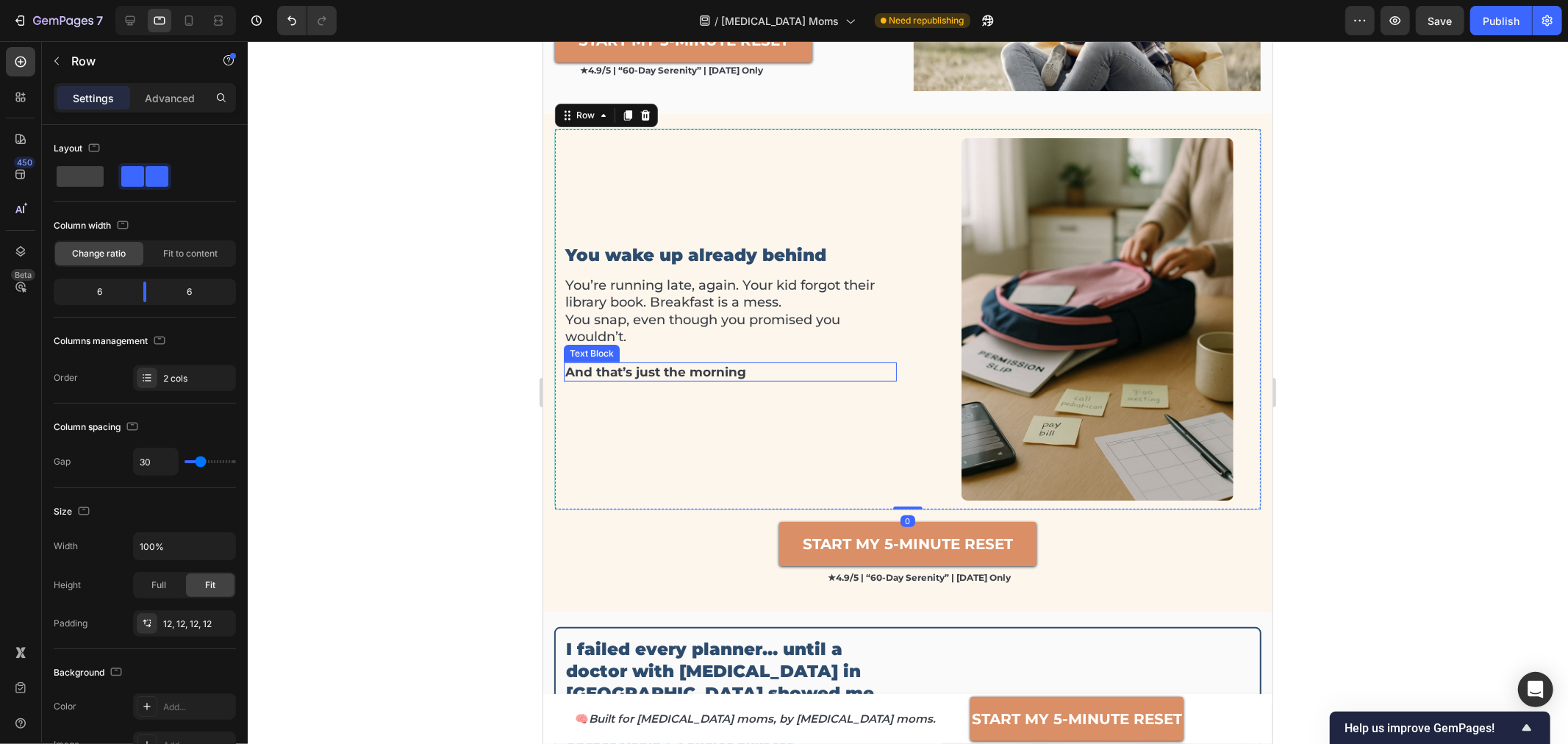
click at [645, 370] on strong "And that’s just the morning" at bounding box center [655, 371] width 181 height 15
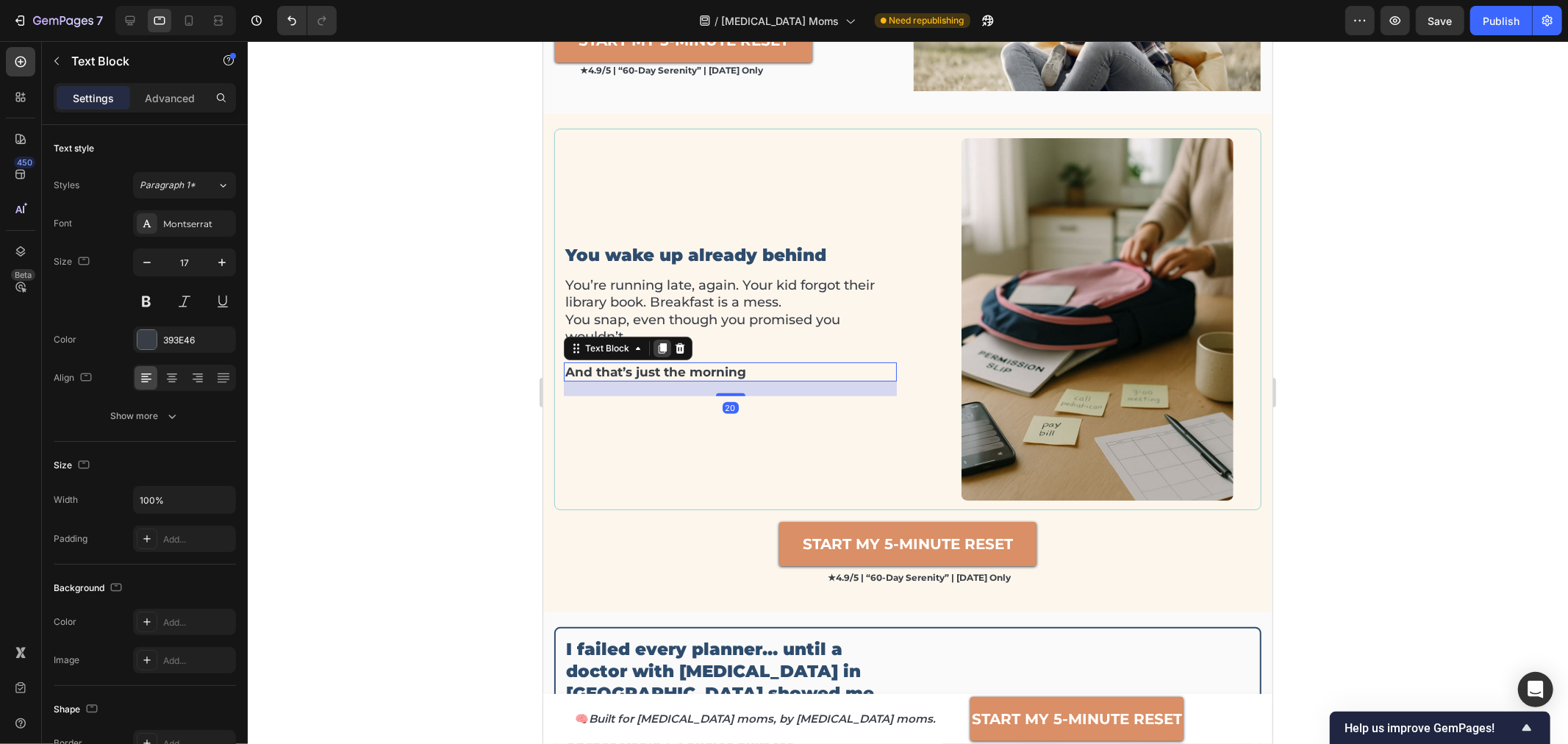
click at [656, 349] on icon at bounding box center [662, 348] width 12 height 12
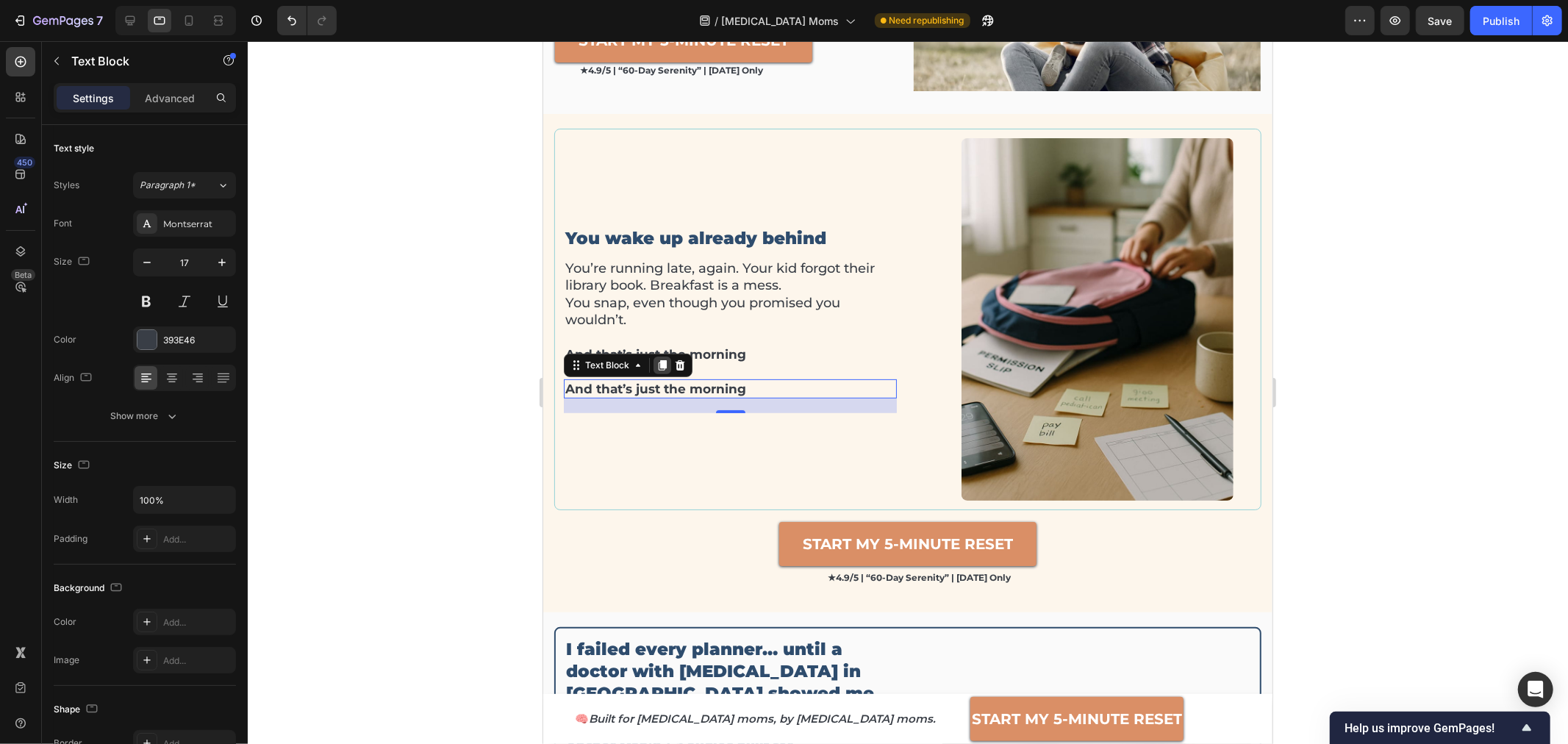
click at [665, 358] on icon at bounding box center [662, 364] width 12 height 12
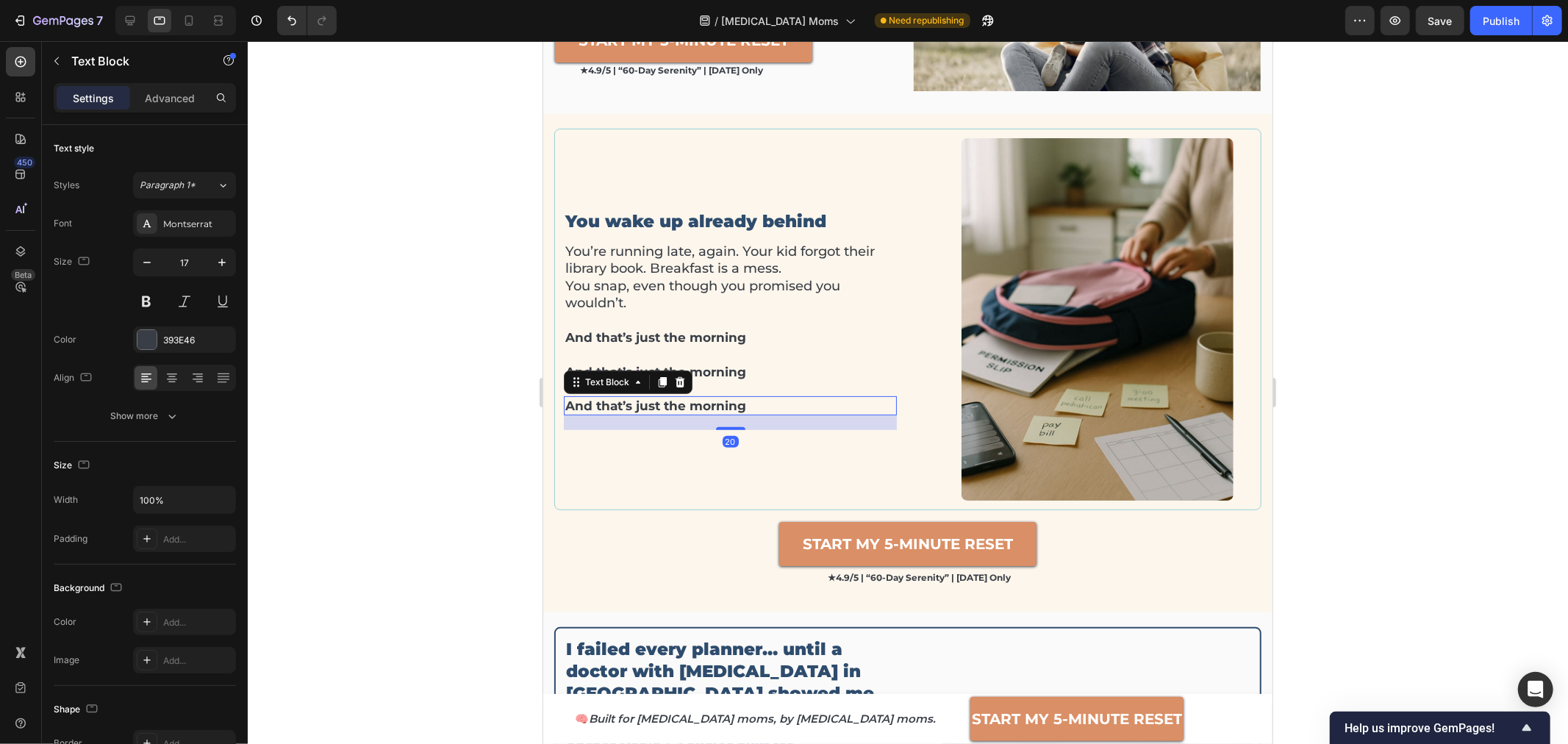
click at [651, 403] on strong "And that’s just the morning" at bounding box center [655, 404] width 181 height 15
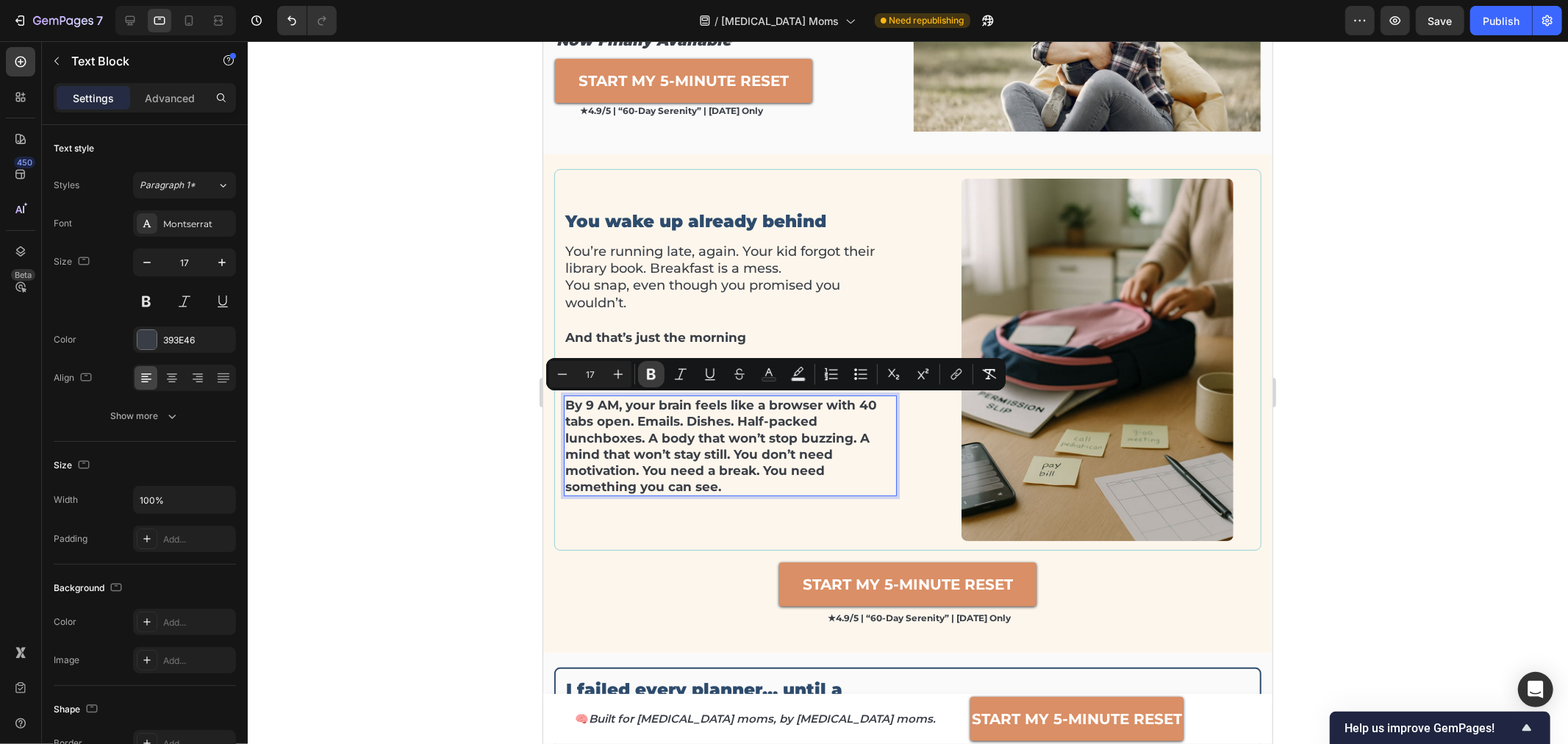
click at [645, 379] on icon "Editor contextual toolbar" at bounding box center [651, 374] width 15 height 15
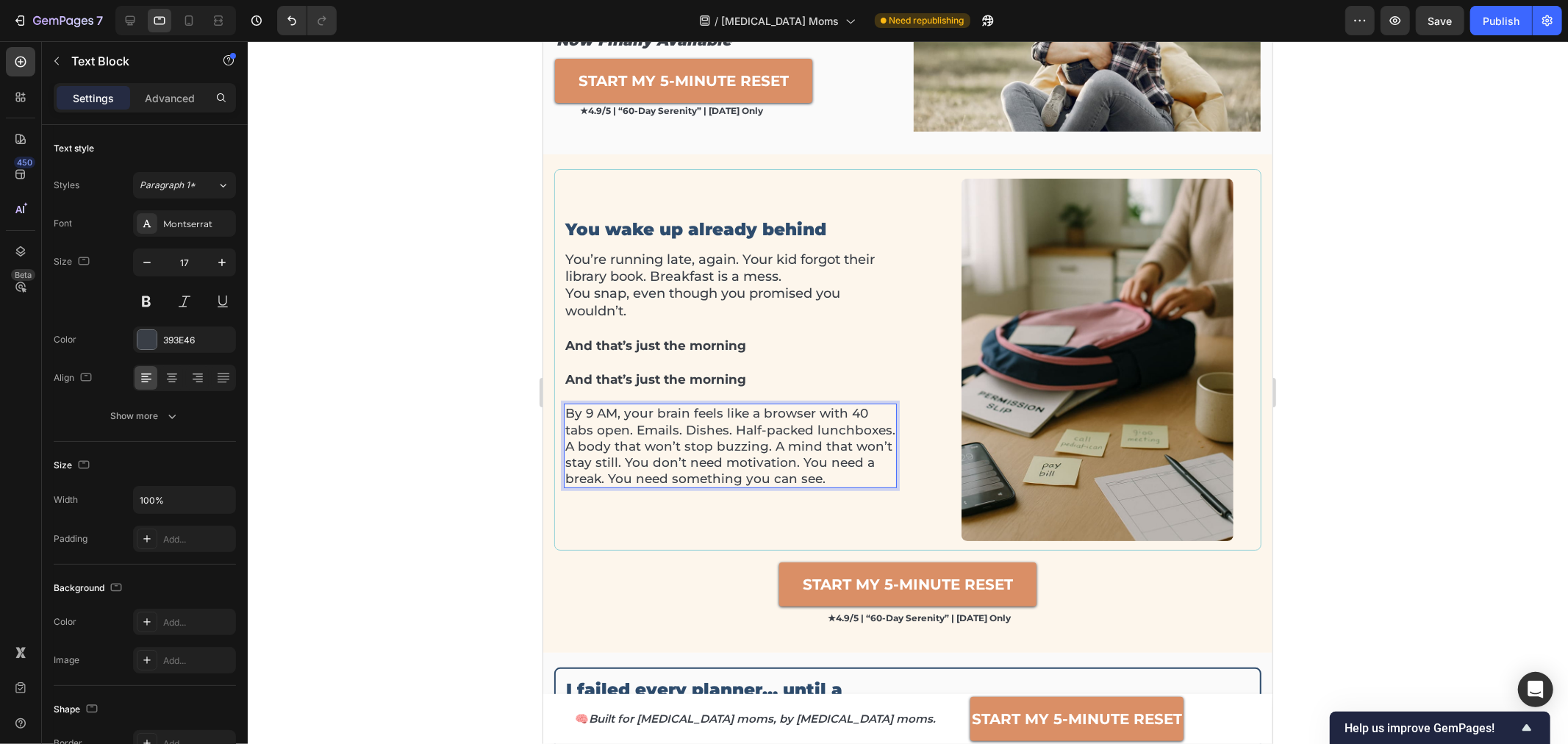
click at [477, 449] on div at bounding box center [907, 391] width 1320 height 702
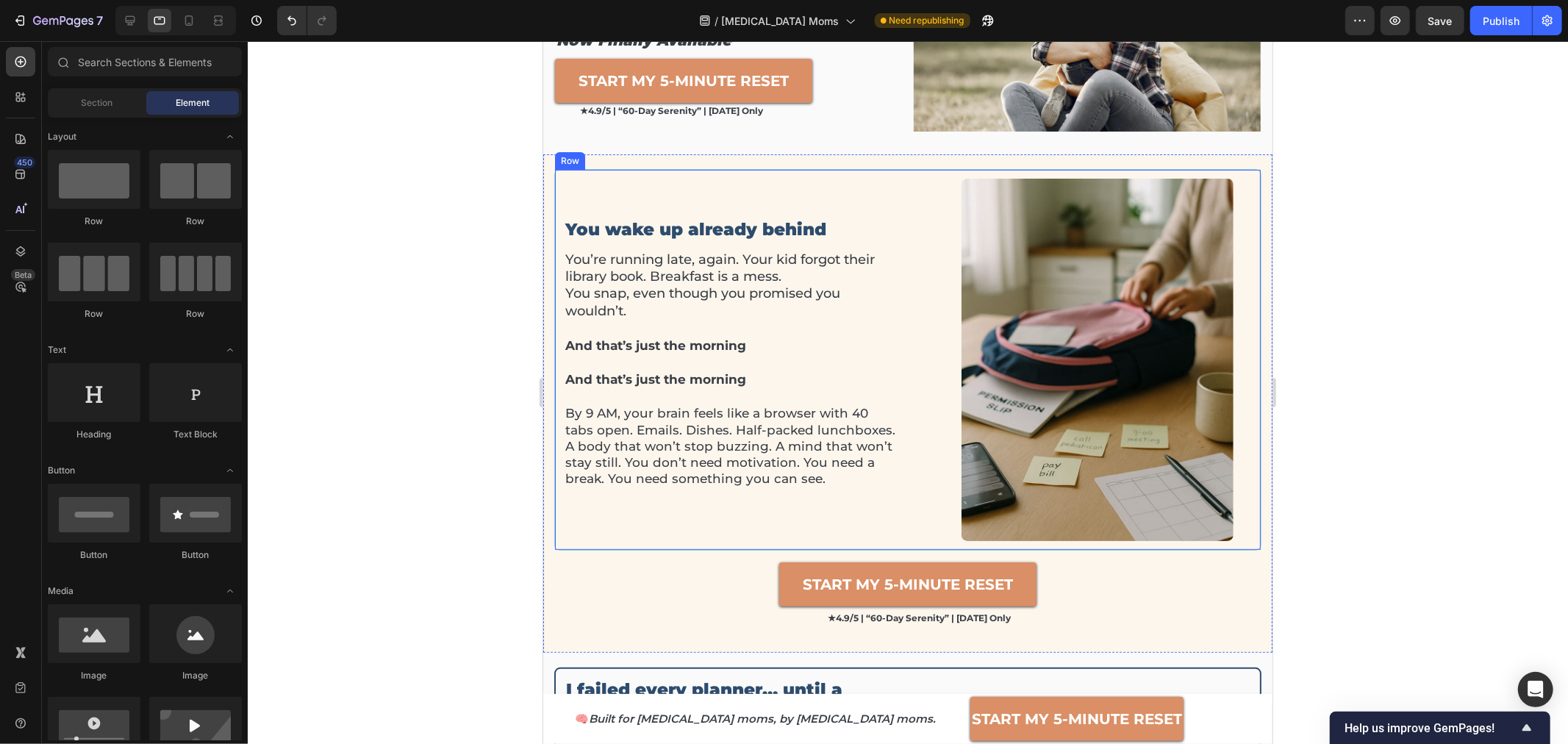
click at [665, 519] on div "You wake up already behind Heading You’re running late, again. Your kid forgot …" at bounding box center [730, 358] width 333 height 362
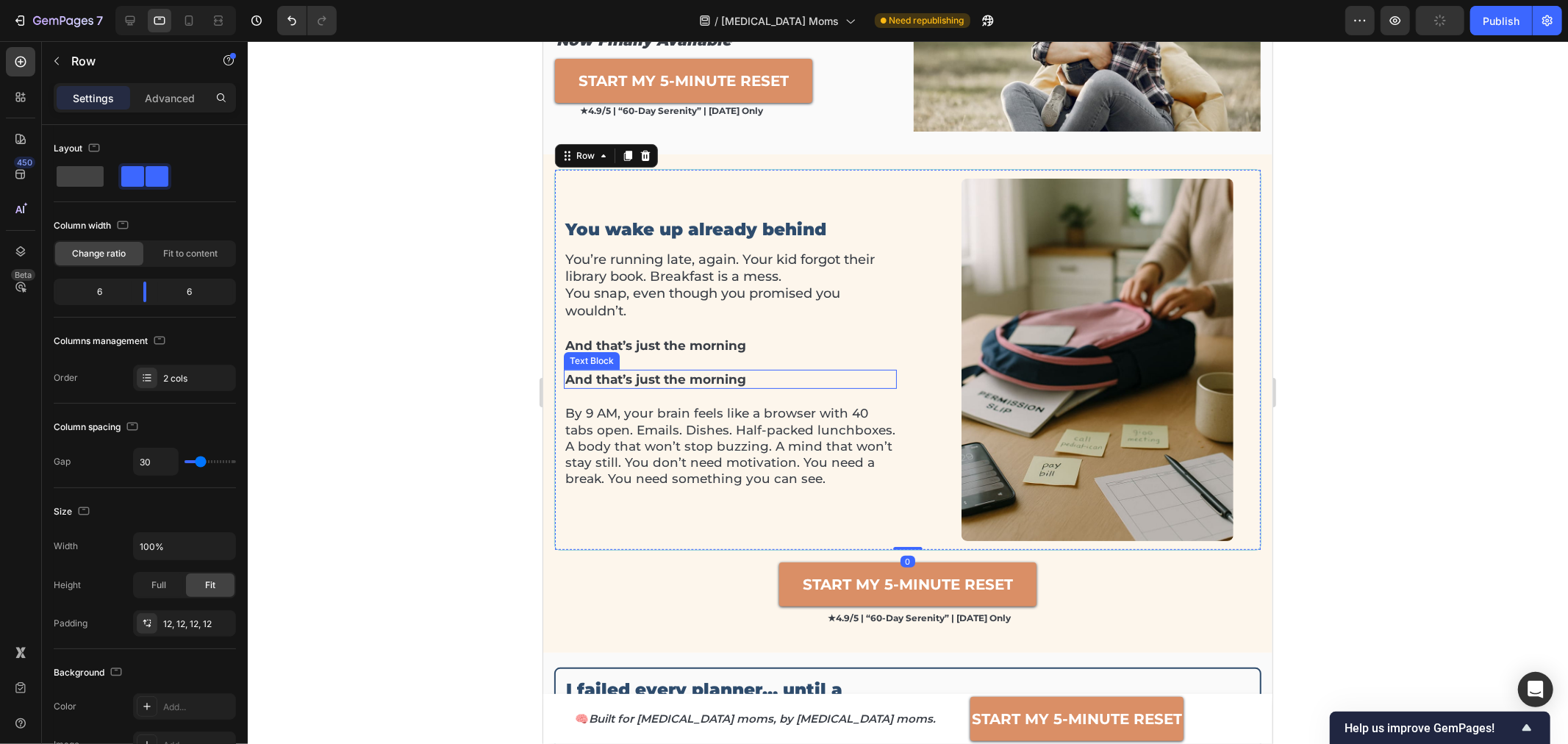
click at [626, 379] on strong "And that’s just the morning" at bounding box center [655, 378] width 181 height 15
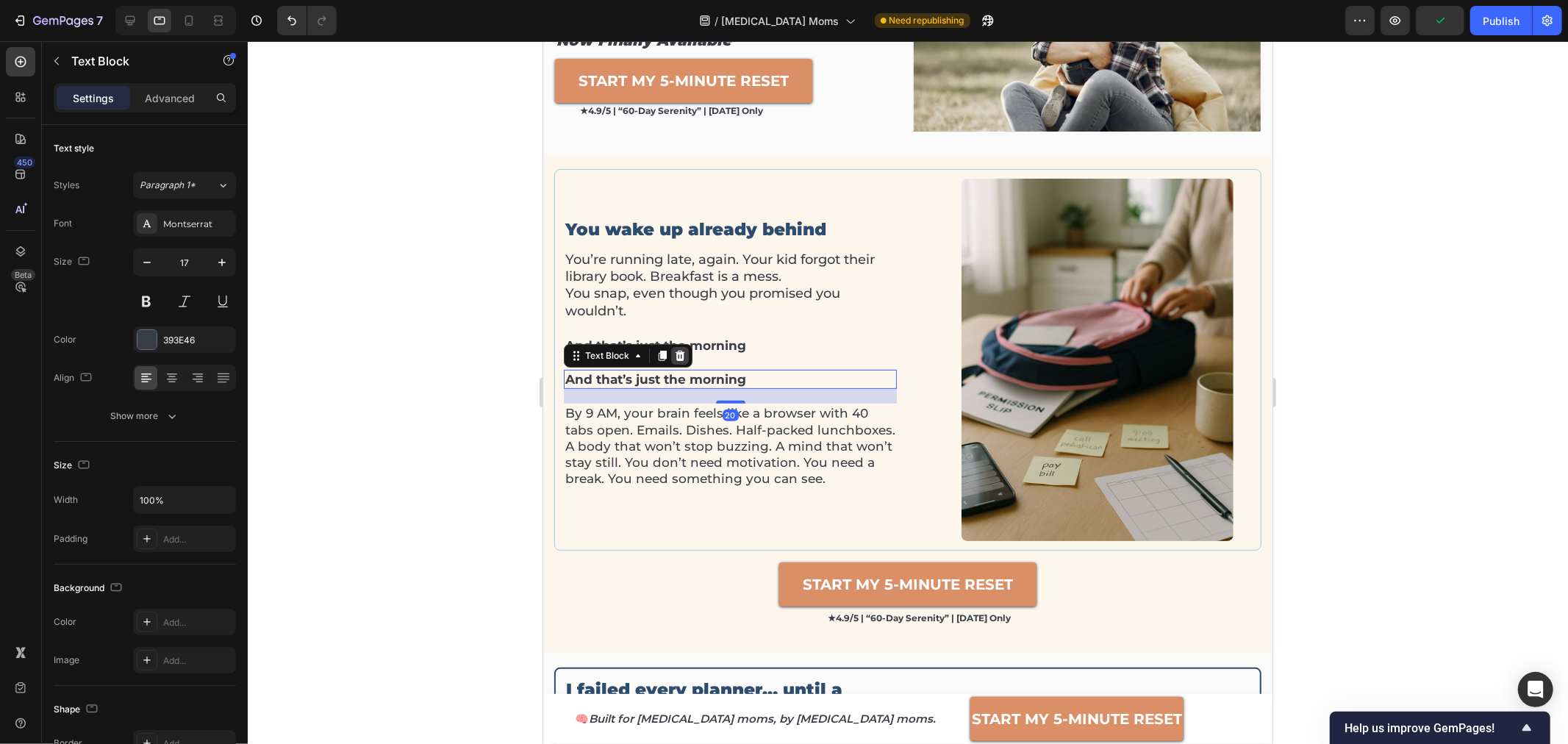
click at [678, 357] on icon at bounding box center [680, 355] width 10 height 11
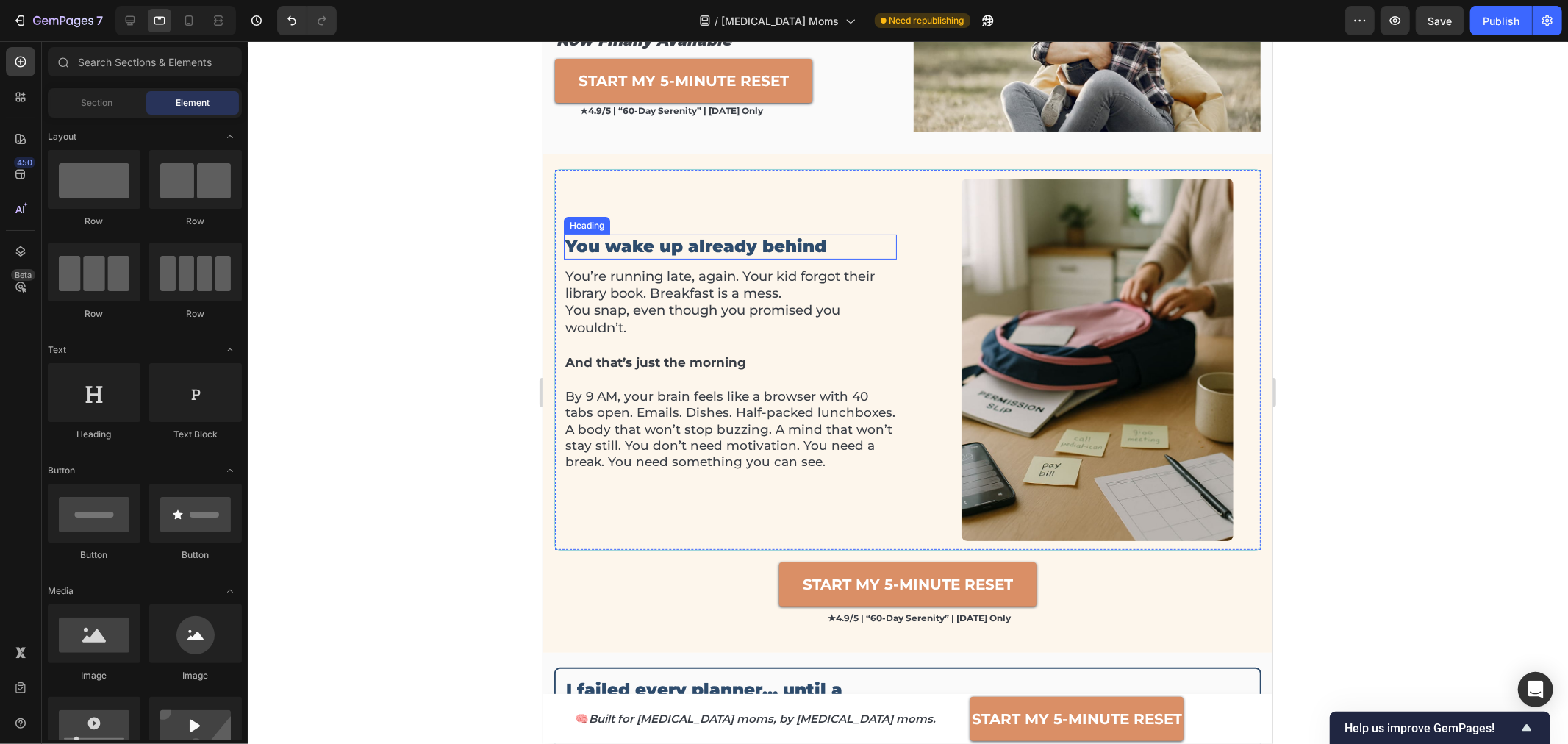
click at [688, 248] on p "You wake up already behind" at bounding box center [730, 246] width 330 height 22
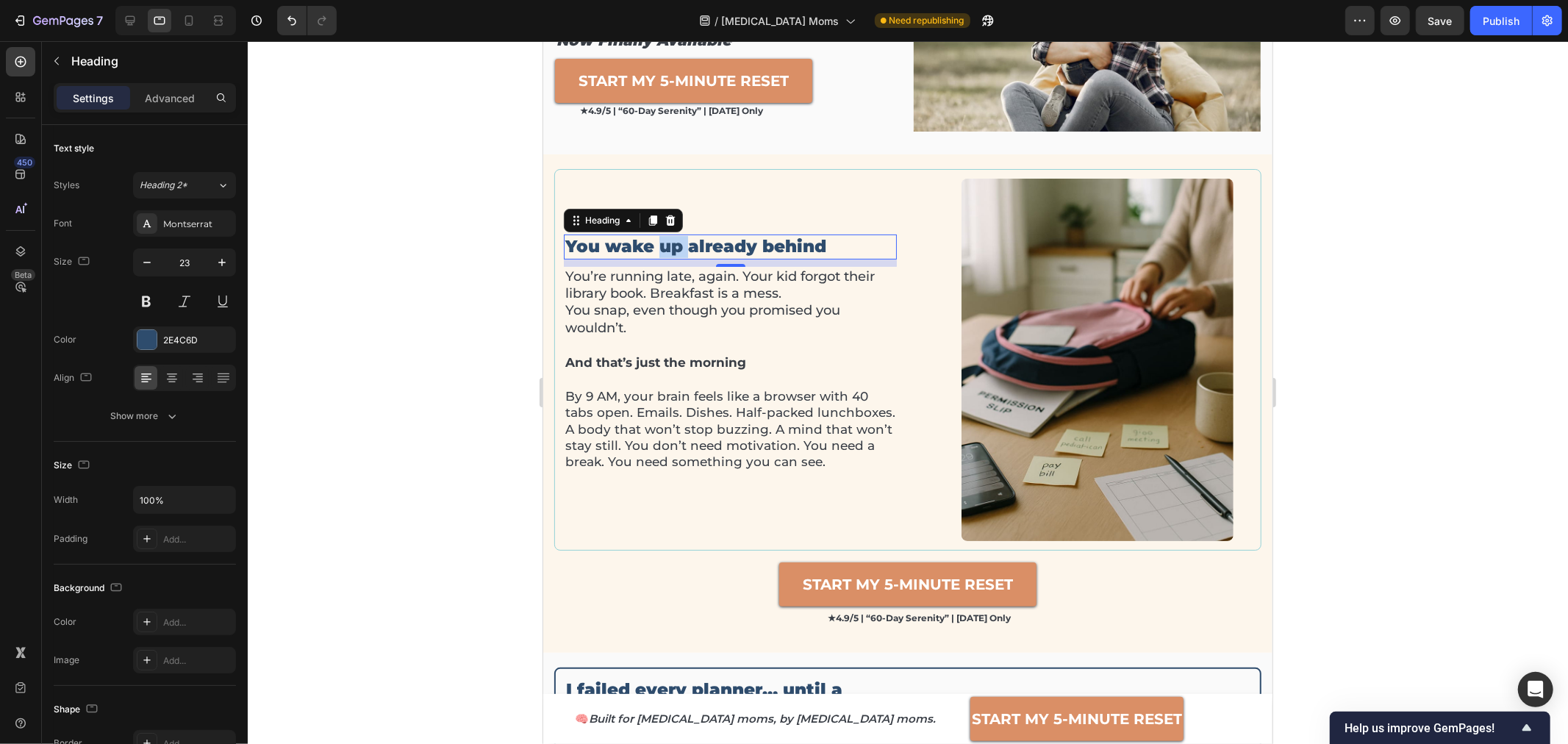
click at [658, 247] on p "You wake up already behind" at bounding box center [730, 246] width 330 height 22
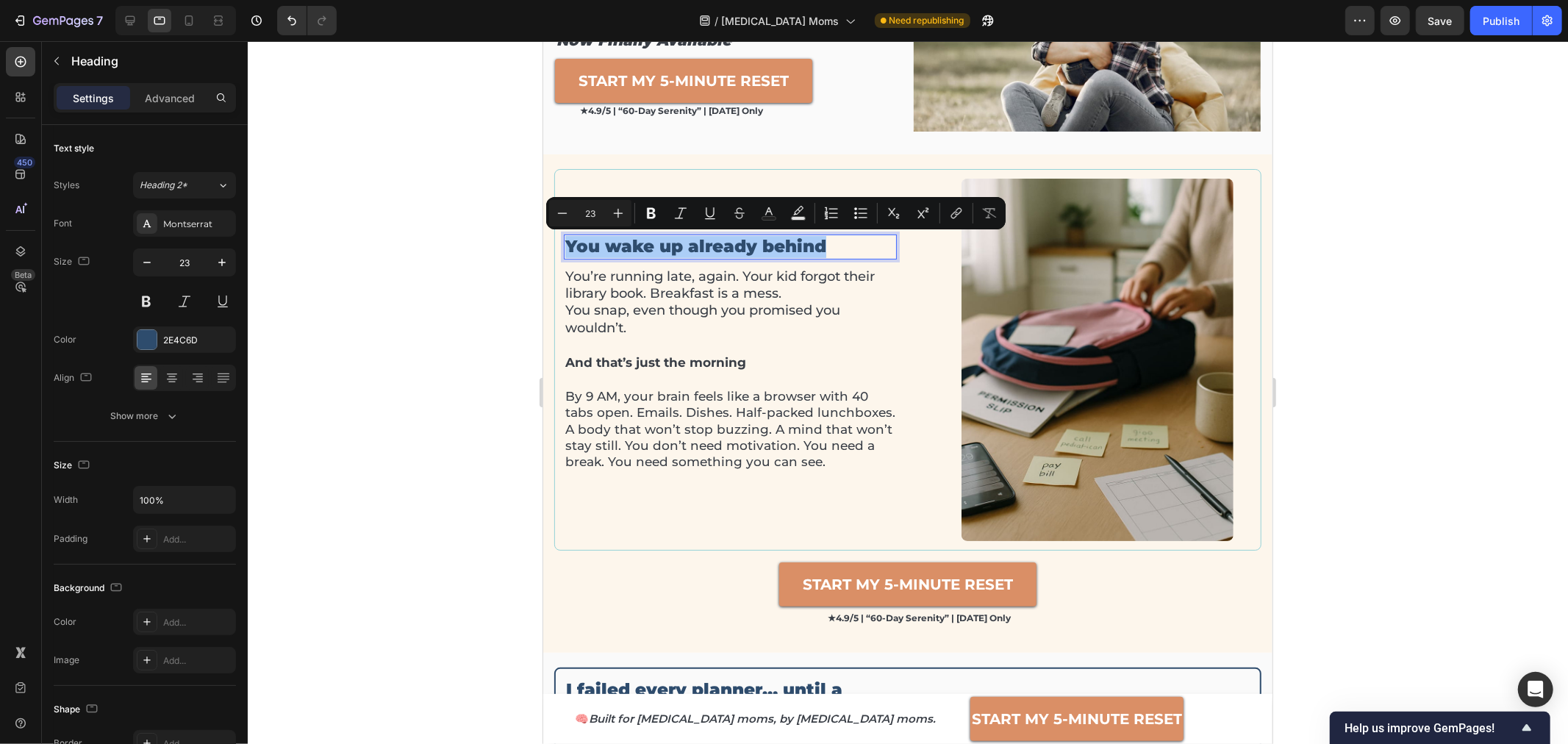
click at [1327, 358] on div at bounding box center [907, 391] width 1320 height 702
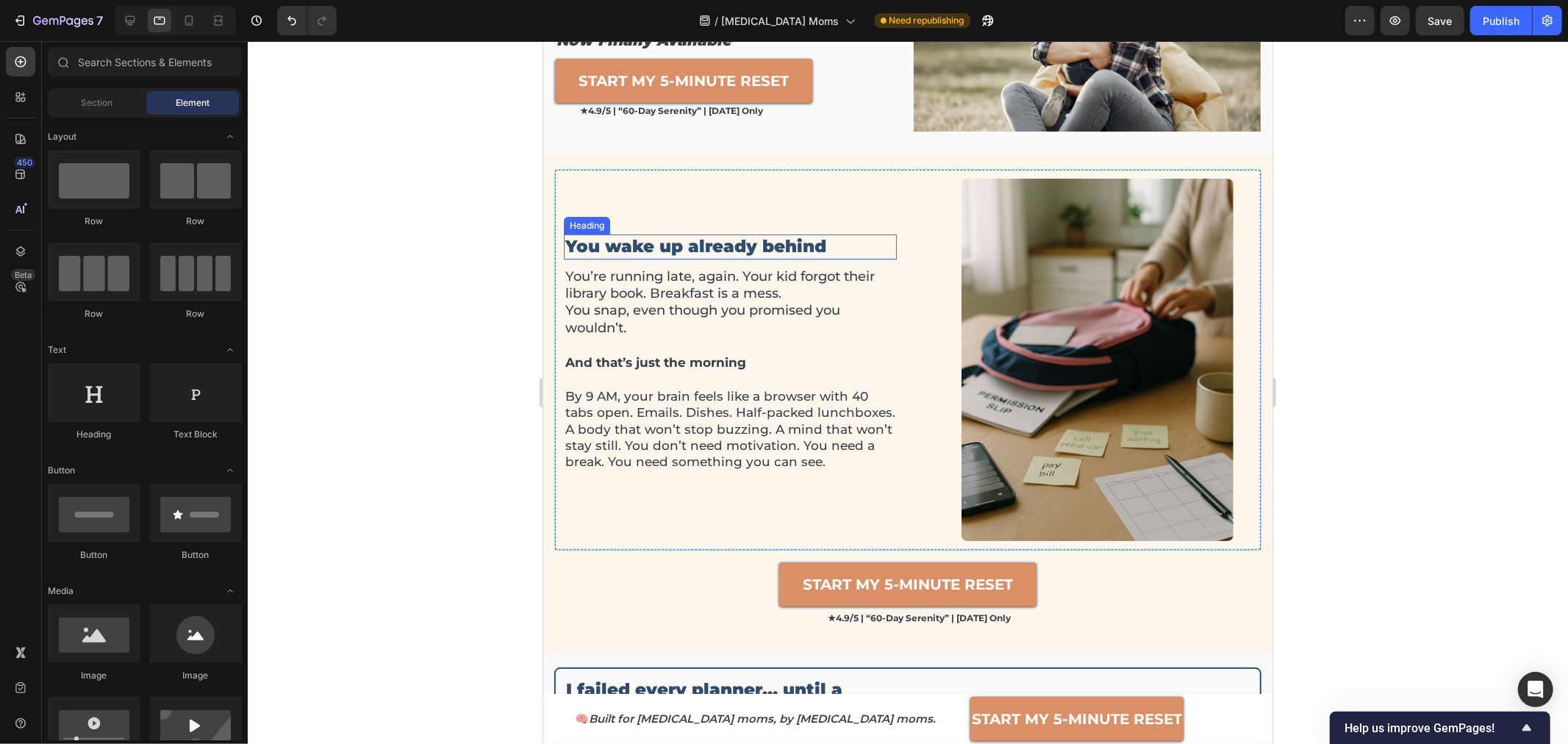
click at [766, 245] on p "You wake up already behind" at bounding box center [730, 246] width 330 height 22
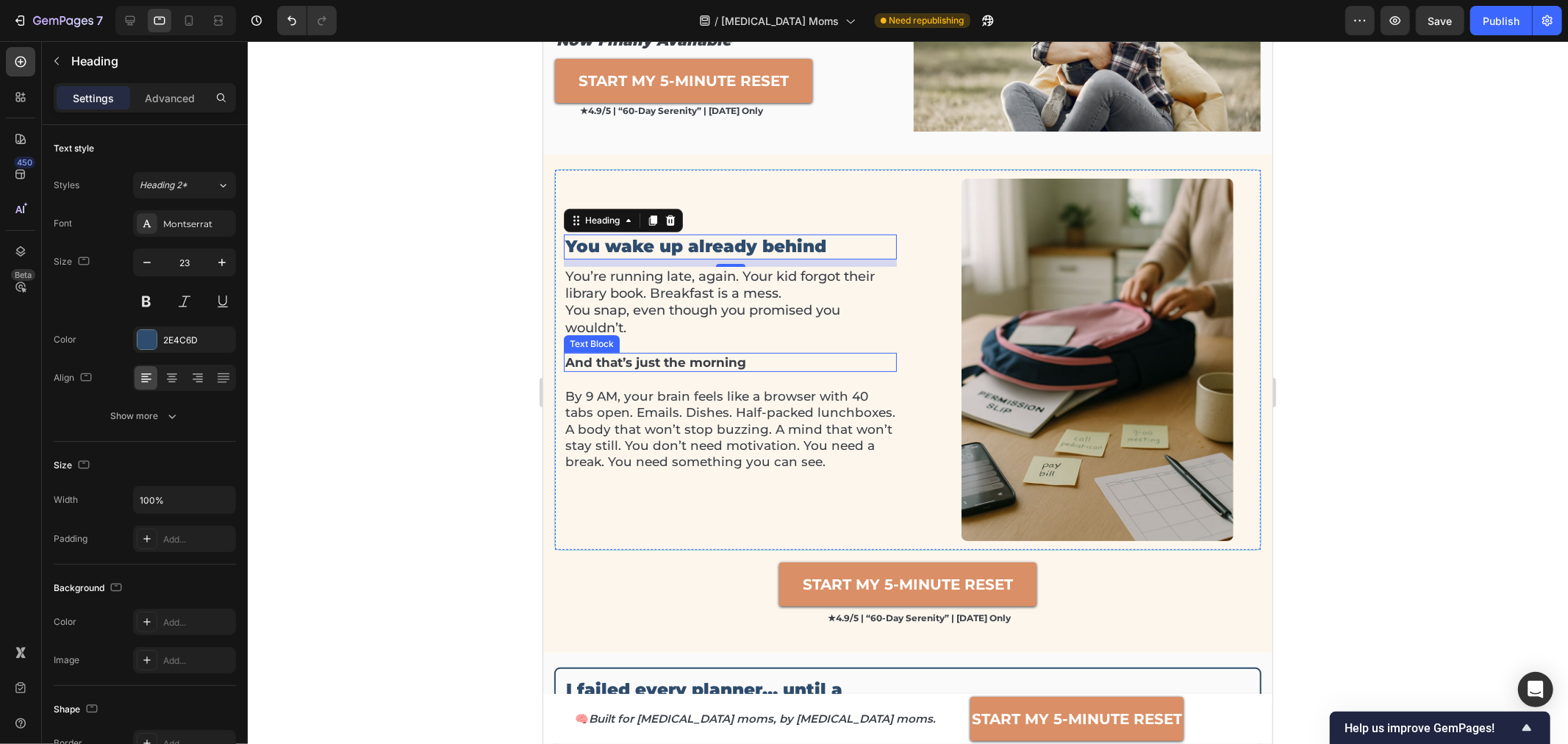
click at [588, 359] on strong "And that’s just the morning" at bounding box center [655, 361] width 181 height 15
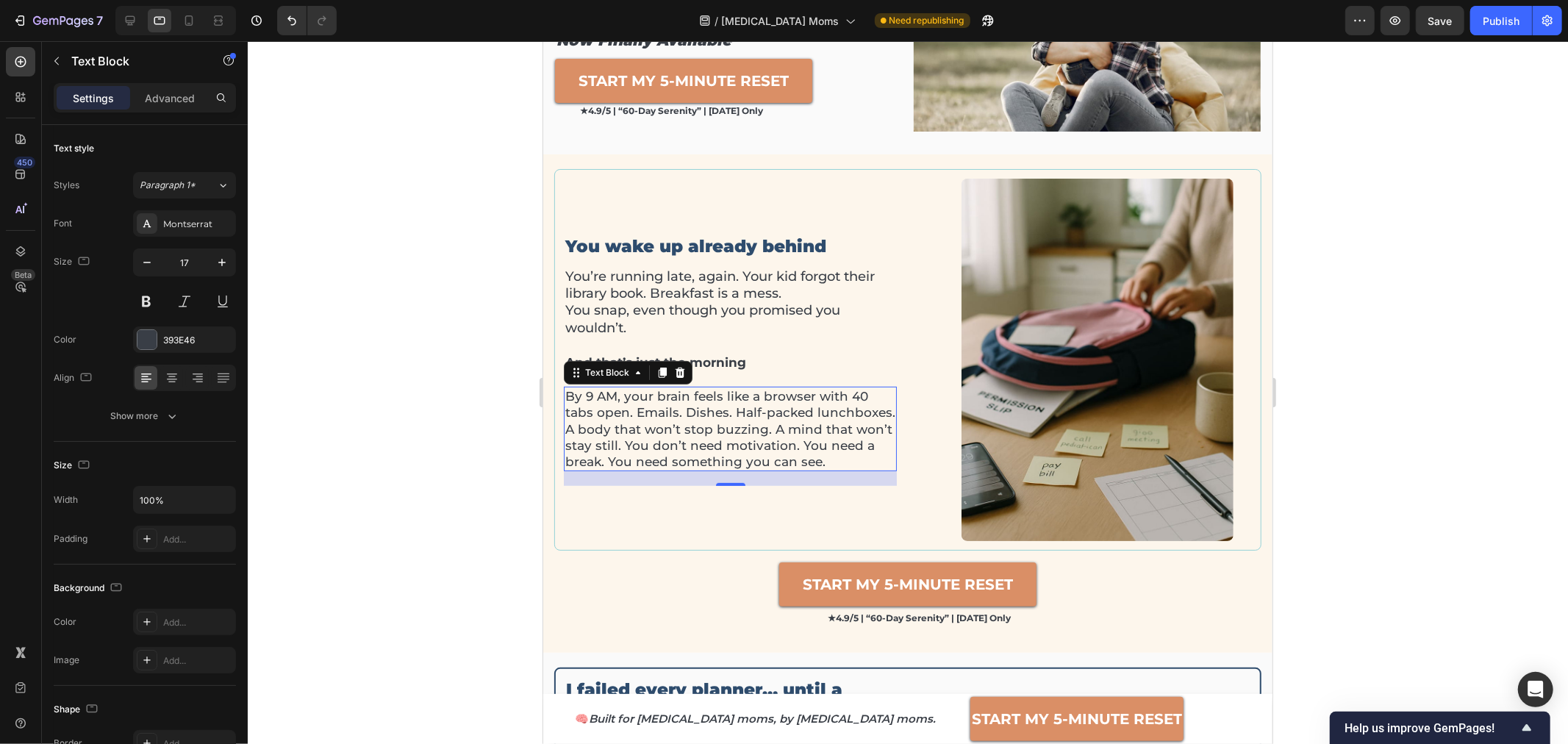
click at [597, 400] on p "By 9 AM, your brain feels like a browser with 40 tabs open. Emails. Dishes. Hal…" at bounding box center [730, 427] width 330 height 81
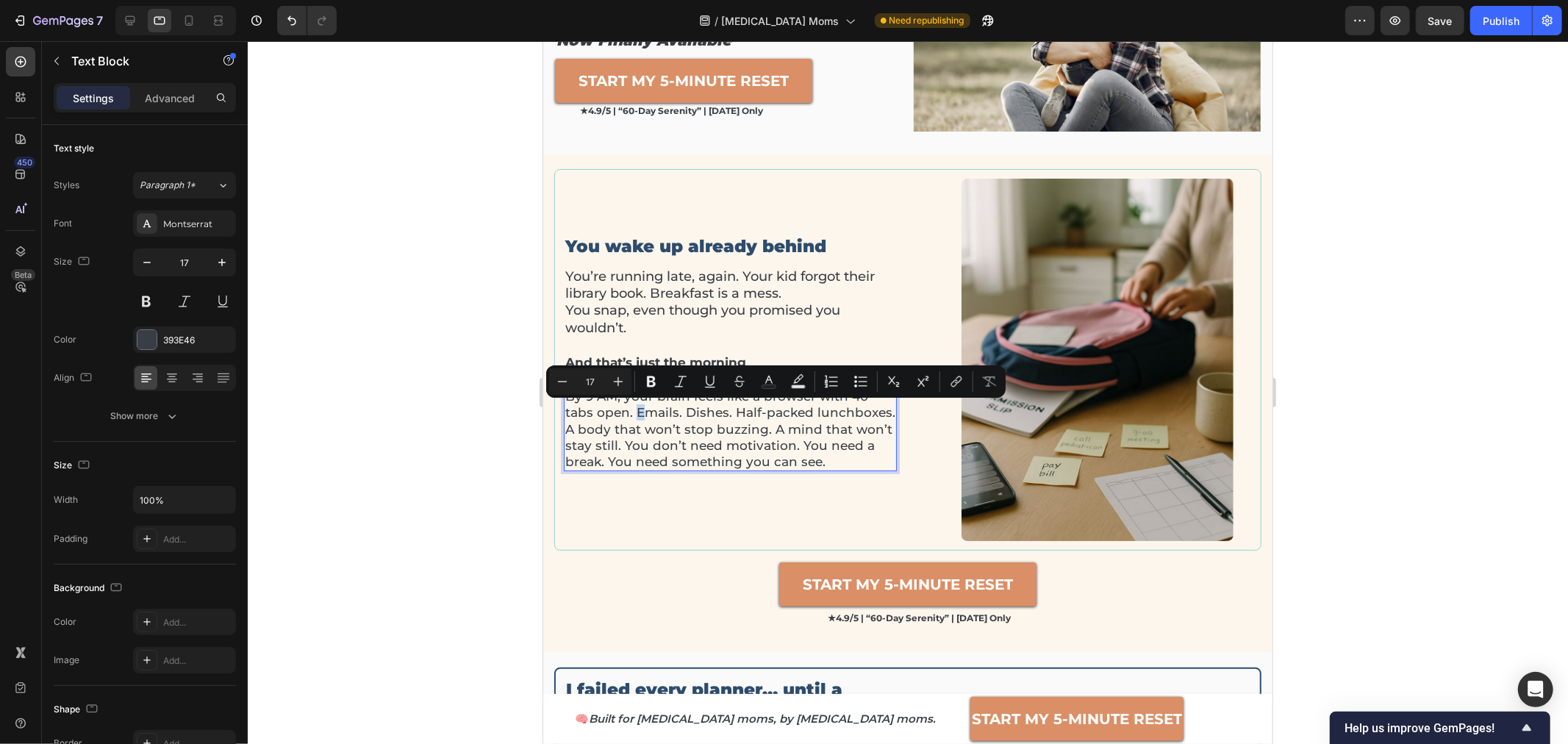
click at [633, 415] on p "By 9 AM, your brain feels like a browser with 40 tabs open. Emails. Dishes. Hal…" at bounding box center [730, 427] width 330 height 81
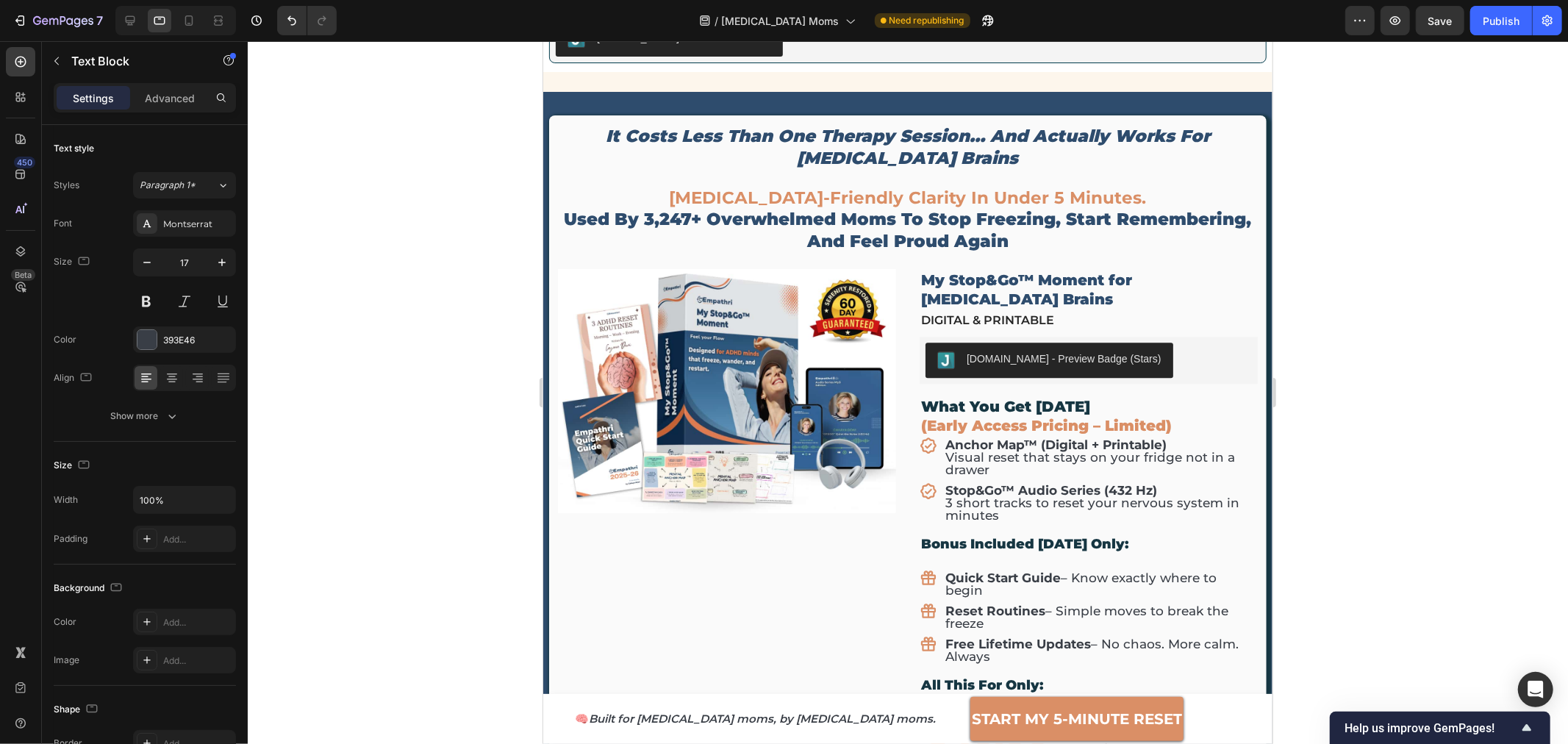
scroll to position [3250, 0]
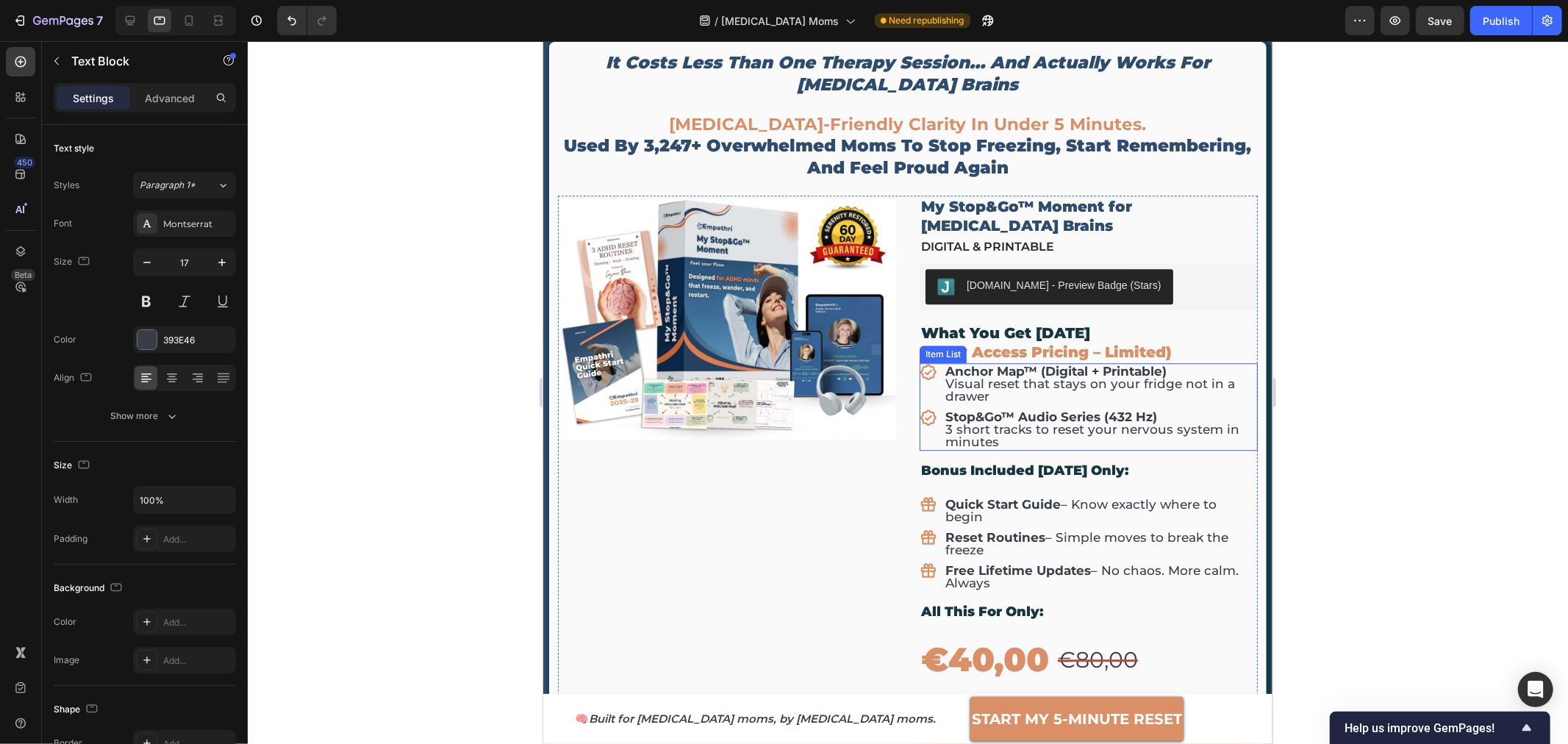
click at [929, 376] on div "Anchor Map™ (Digital + Printable) Visual reset that stays on your fridge not in…" at bounding box center [1088, 383] width 338 height 42
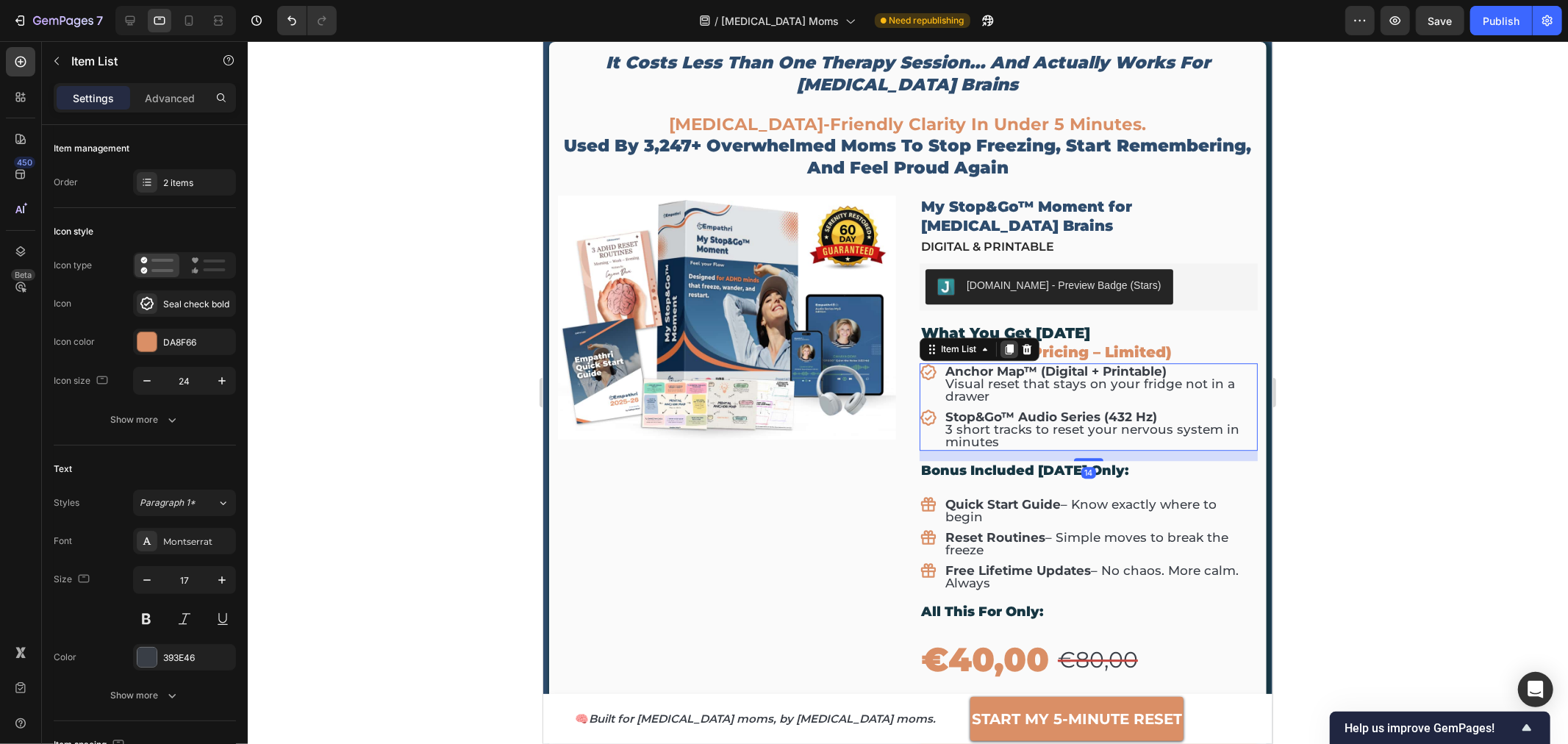
click at [1005, 343] on icon at bounding box center [1008, 348] width 8 height 11
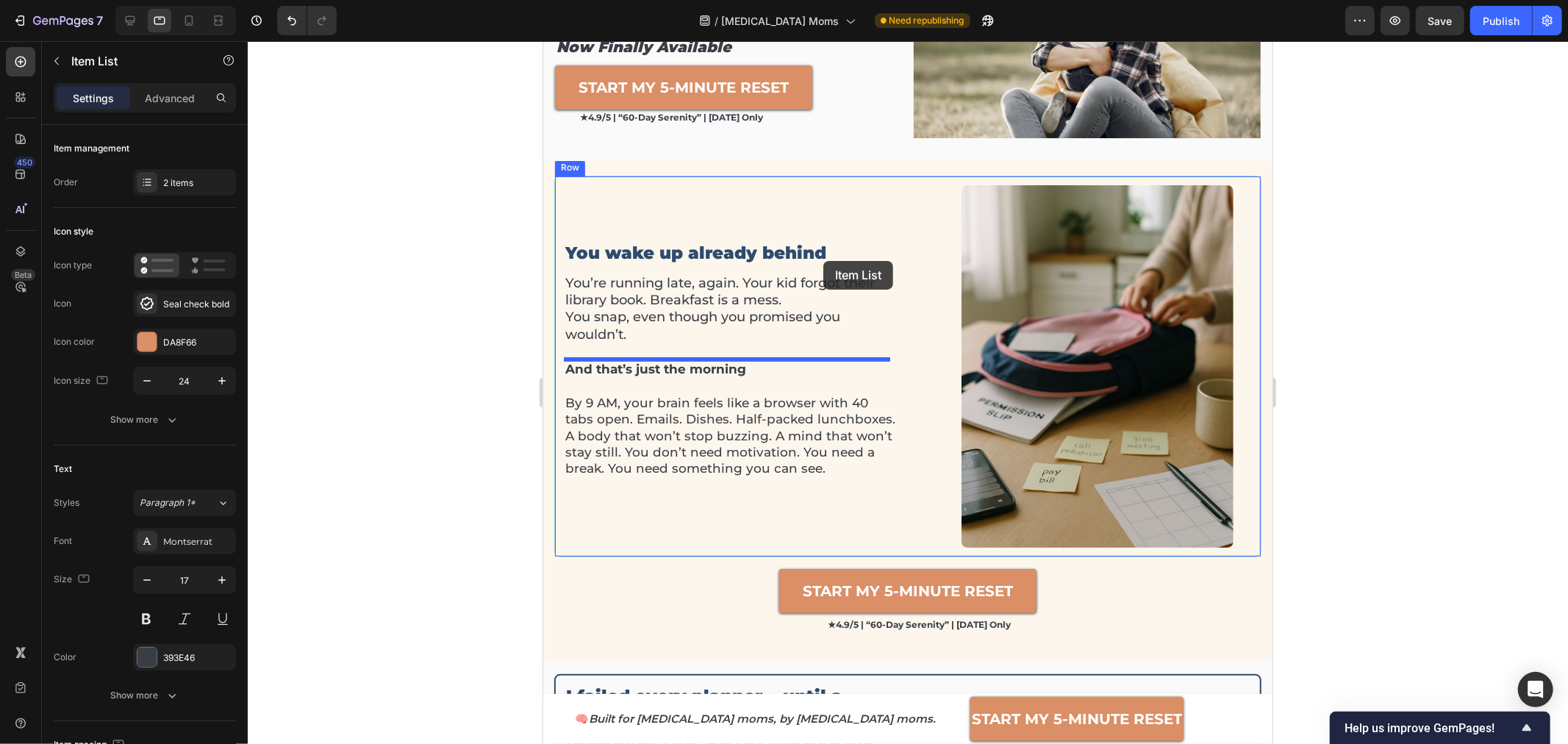
scroll to position [244, 0]
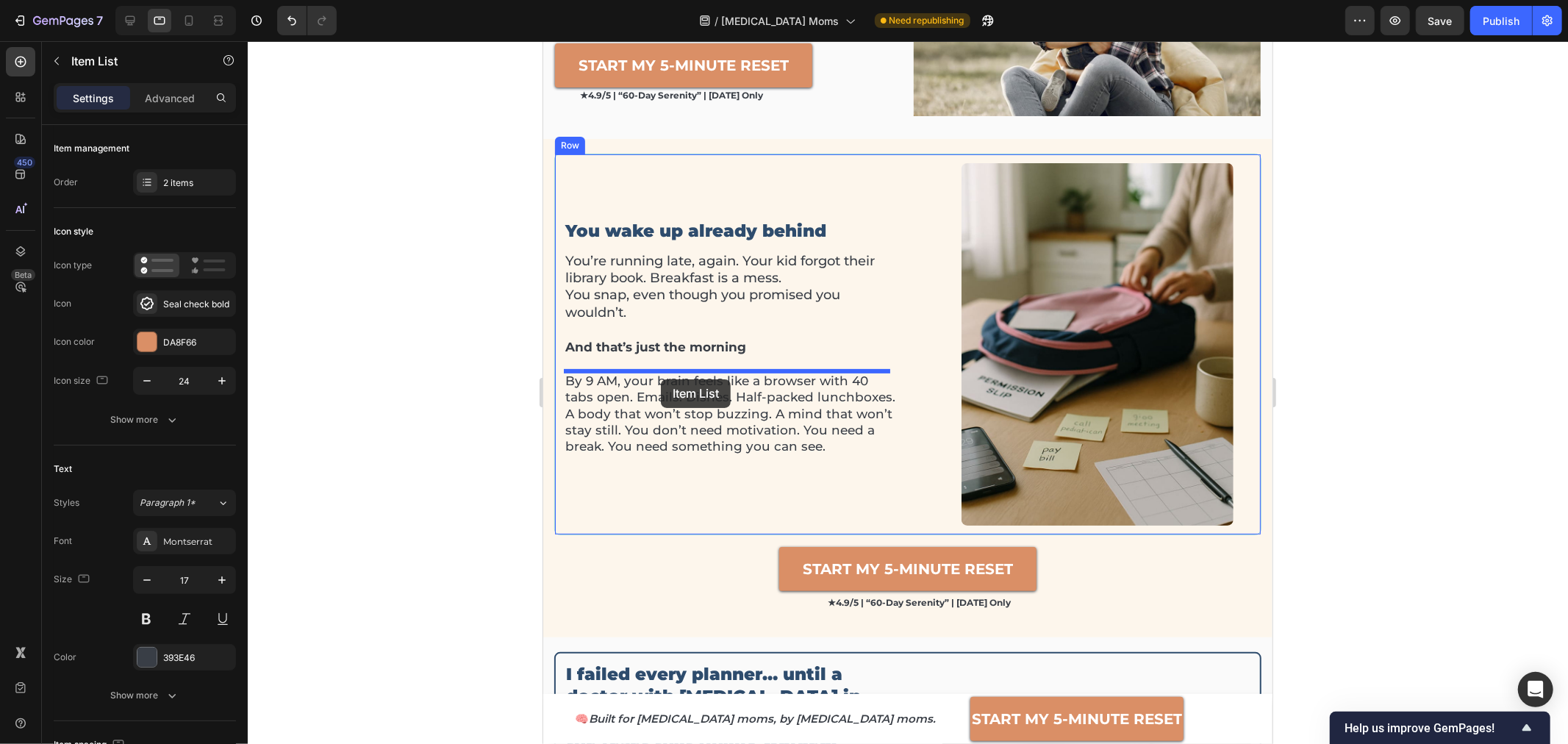
drag, startPoint x: 930, startPoint y: 424, endPoint x: 660, endPoint y: 378, distance: 273.9
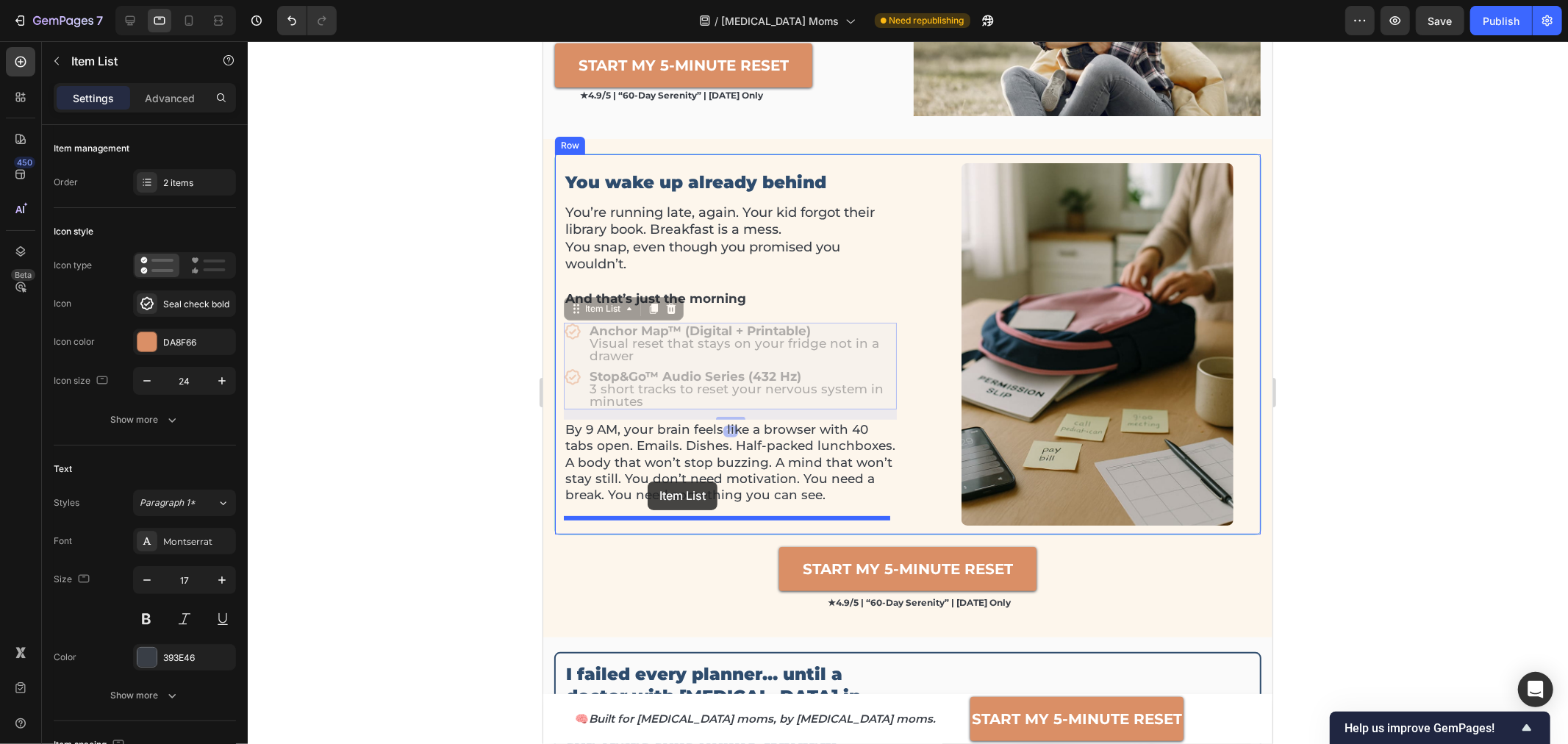
drag, startPoint x: 610, startPoint y: 313, endPoint x: 648, endPoint y: 482, distance: 173.2
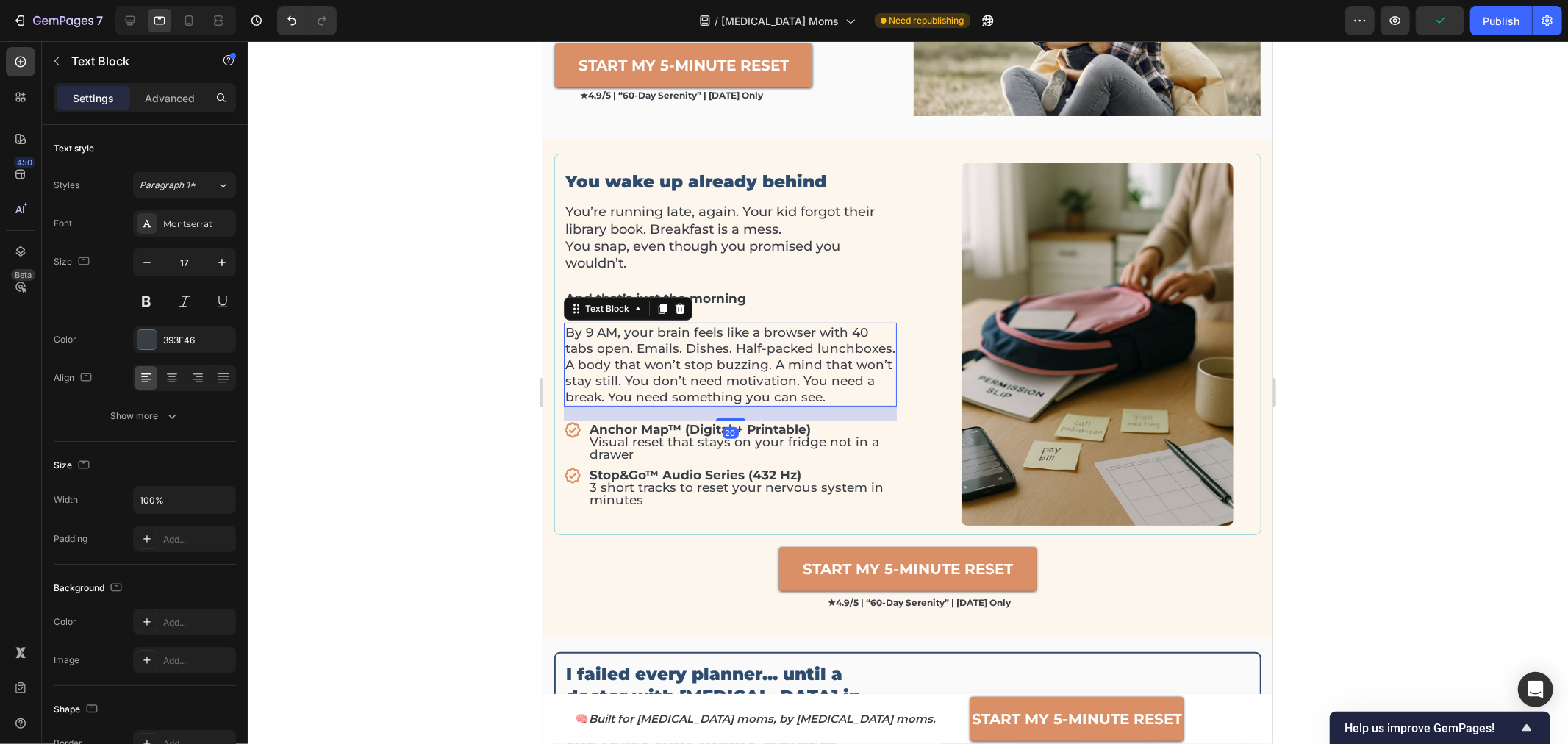
click at [635, 352] on p "By 9 AM, your brain feels like a browser with 40 tabs open. Emails. Dishes. Hal…" at bounding box center [730, 363] width 330 height 81
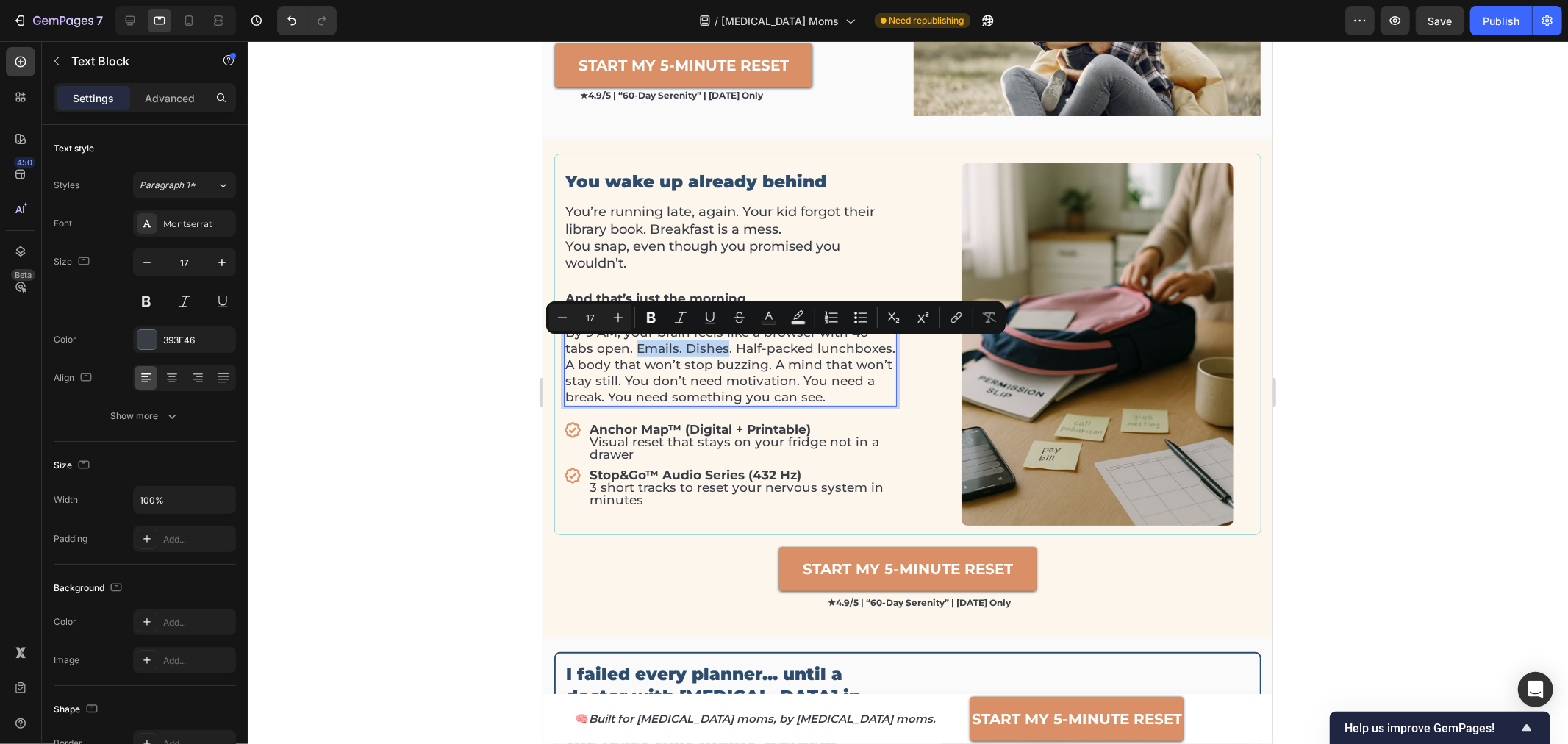
drag, startPoint x: 635, startPoint y: 352, endPoint x: 725, endPoint y: 350, distance: 90.0
click at [725, 350] on p "By 9 AM, your brain feels like a browser with 40 tabs open. Emails. Dishes. Hal…" at bounding box center [730, 363] width 330 height 81
click at [679, 439] on p "Anchor Map™ (Digital + Printable) Visual reset that stays on your fridge not in…" at bounding box center [741, 441] width 305 height 38
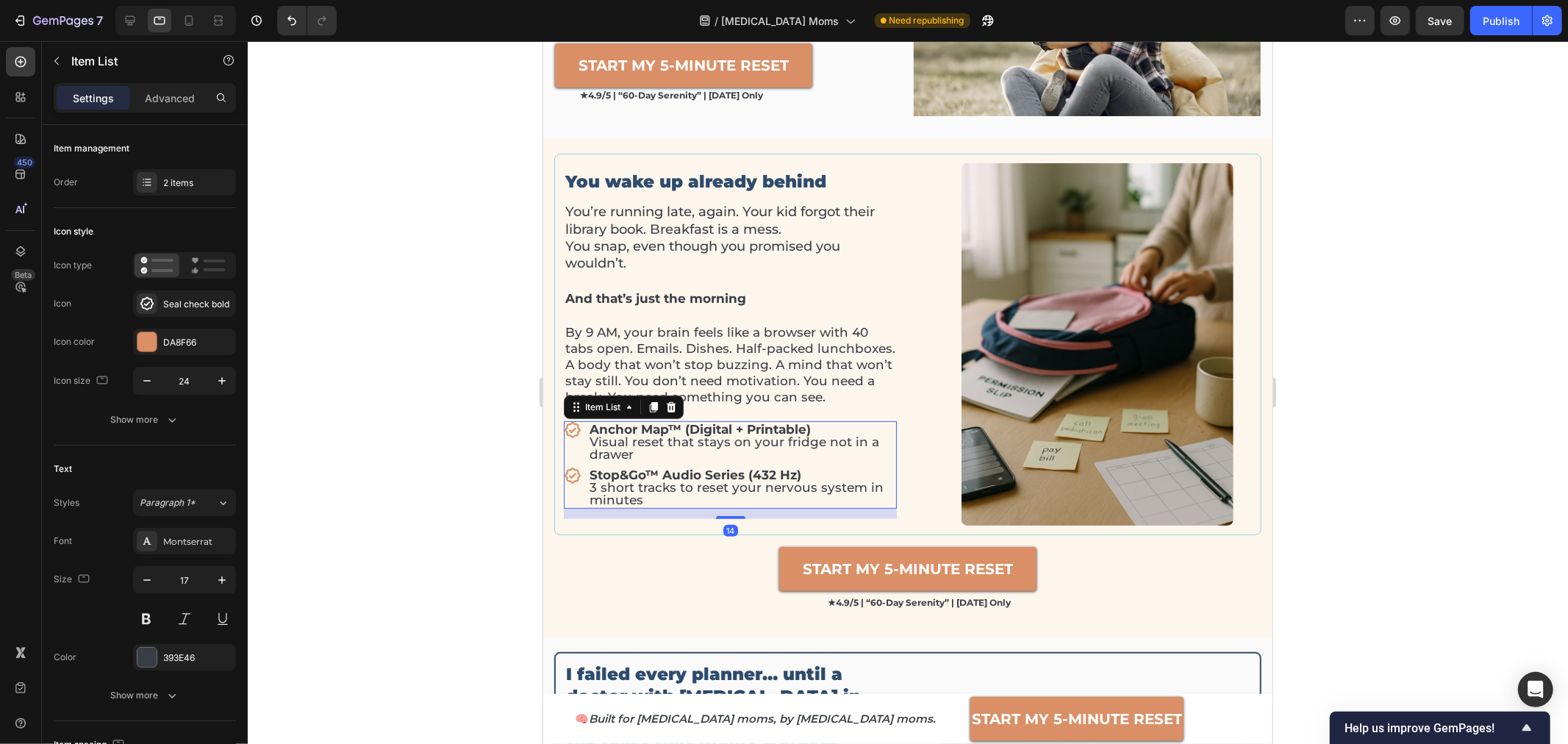
click at [888, 457] on div "Anchor Map™ (Digital + Printable) Visual reset that stays on your fridge not in…" at bounding box center [741, 441] width 310 height 42
click at [566, 445] on div "Anchor Map™ (Digital + Printable) Visual reset that stays on your fridge not in…" at bounding box center [730, 441] width 333 height 42
click at [673, 408] on icon at bounding box center [670, 406] width 10 height 11
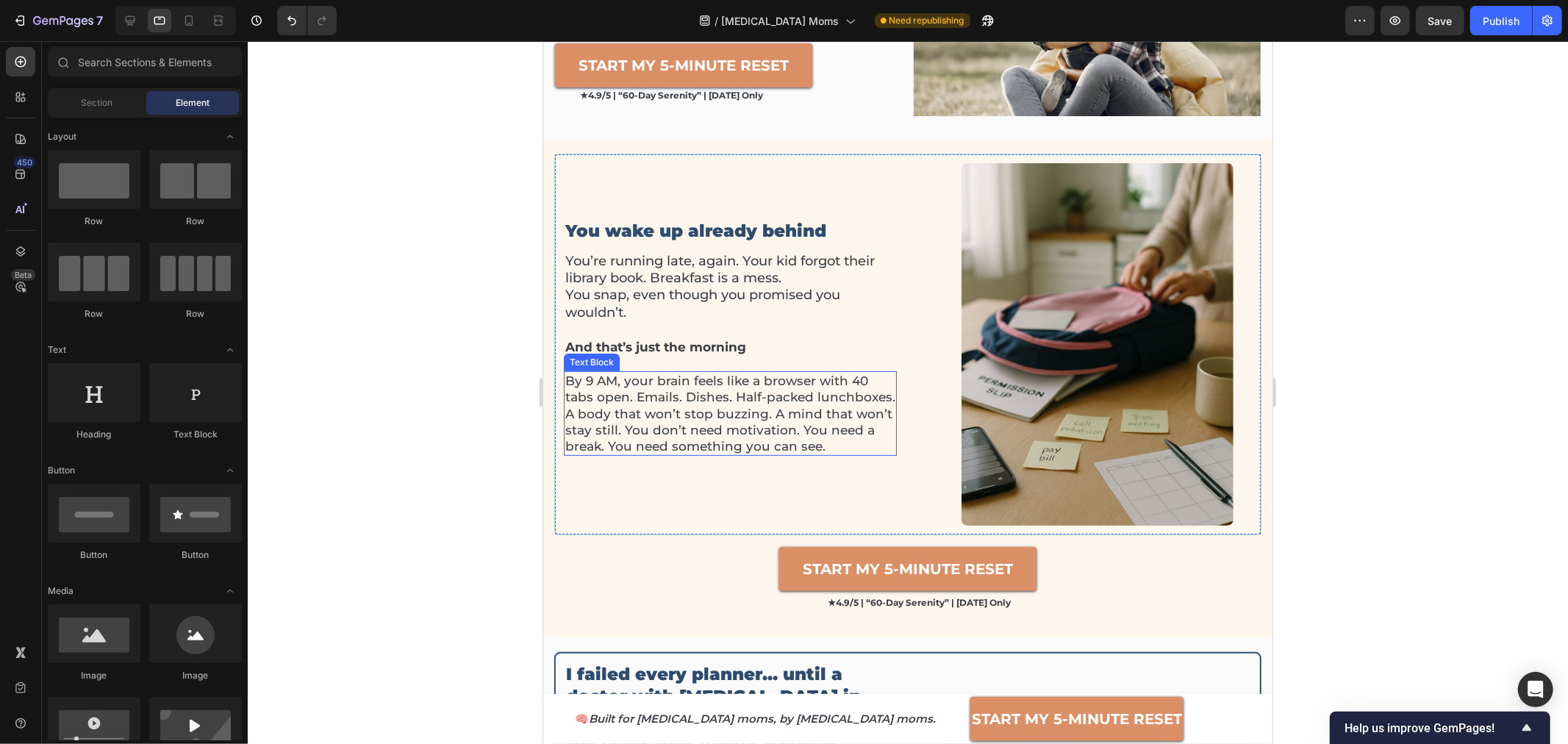
click at [654, 389] on p "By 9 AM, your brain feels like a browser with 40 tabs open. Emails. Dishes. Hal…" at bounding box center [730, 412] width 330 height 81
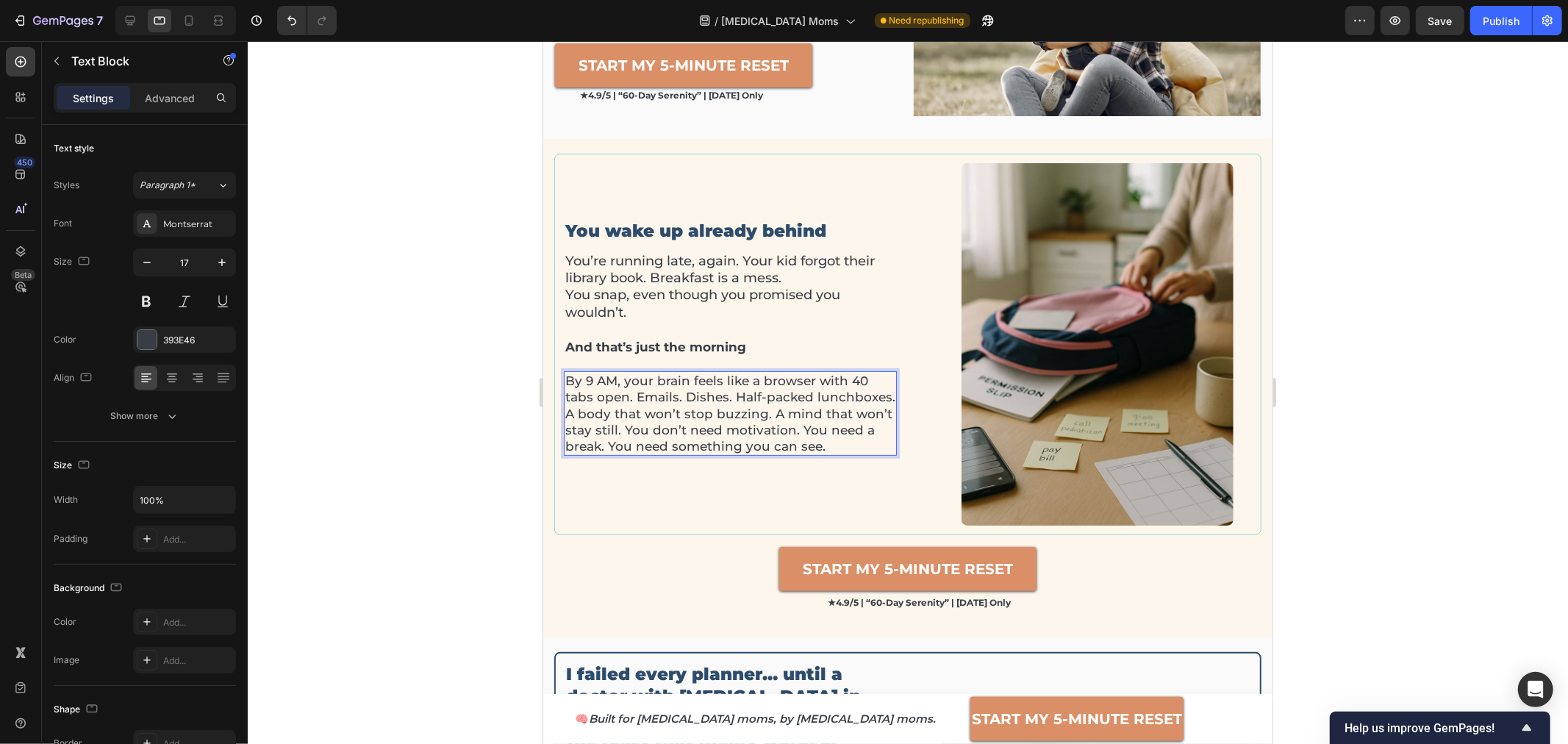
click at [771, 410] on p "By 9 AM, your brain feels like a browser with 40 tabs open. Emails. Dishes. Hal…" at bounding box center [730, 412] width 330 height 81
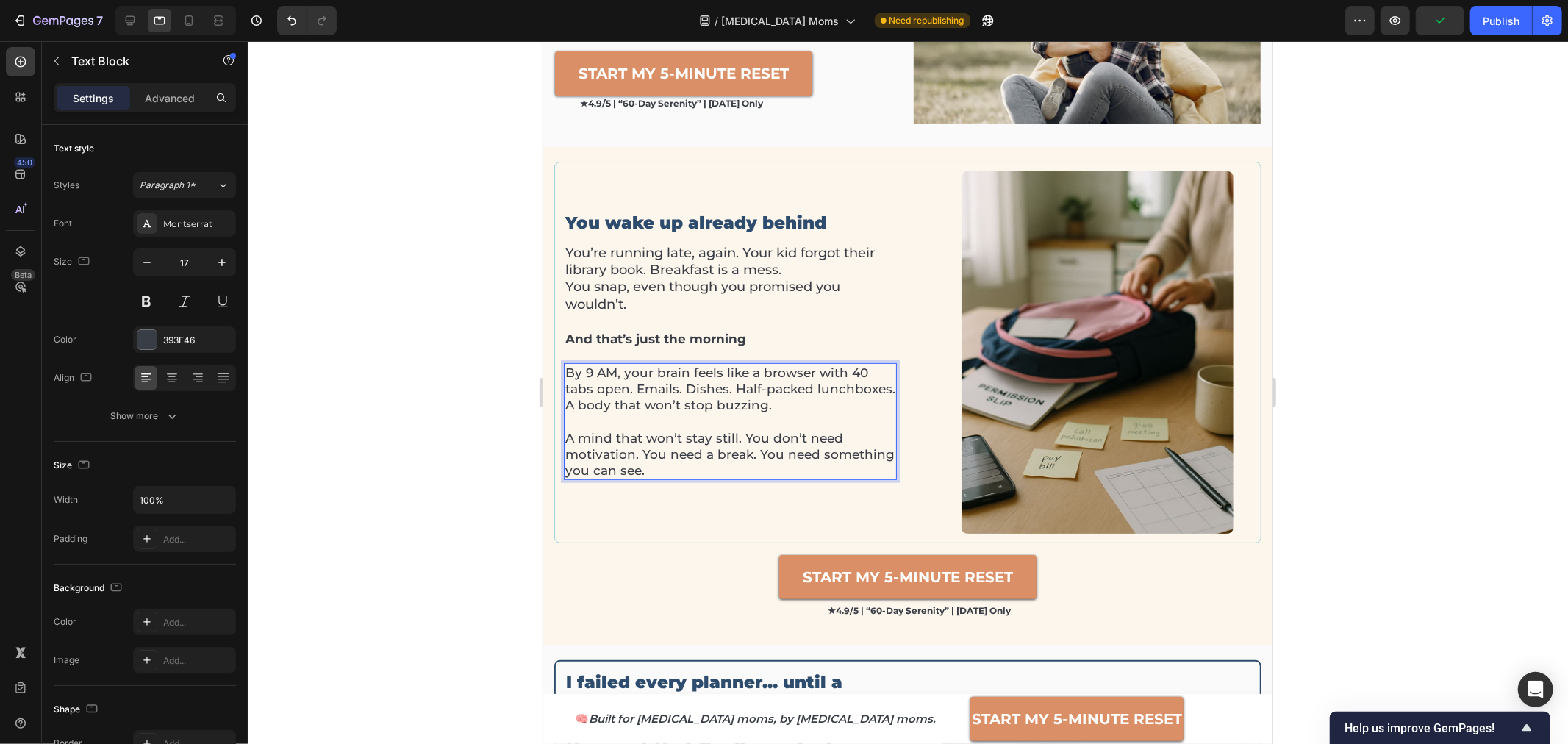
scroll to position [228, 0]
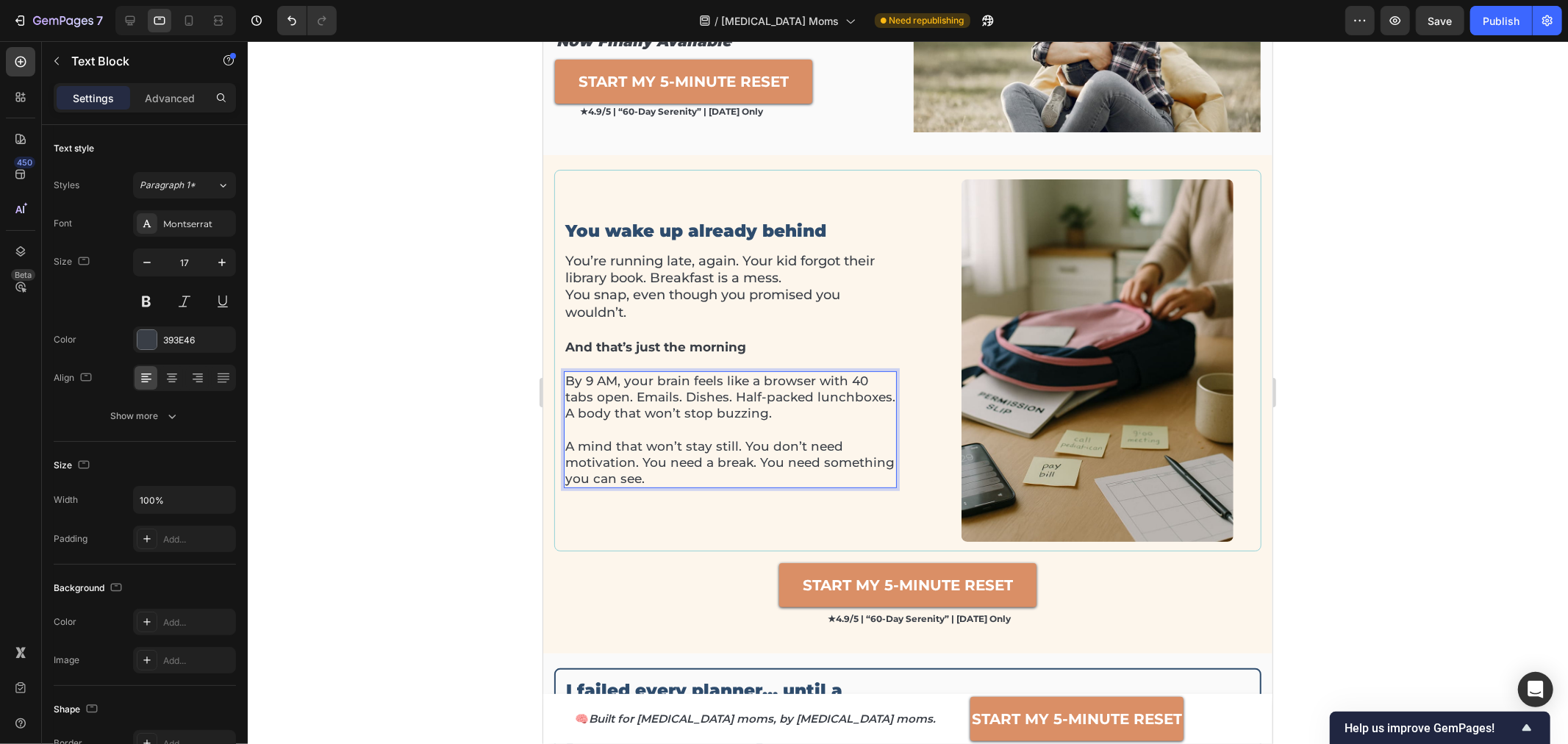
click at [480, 388] on div at bounding box center [907, 391] width 1320 height 702
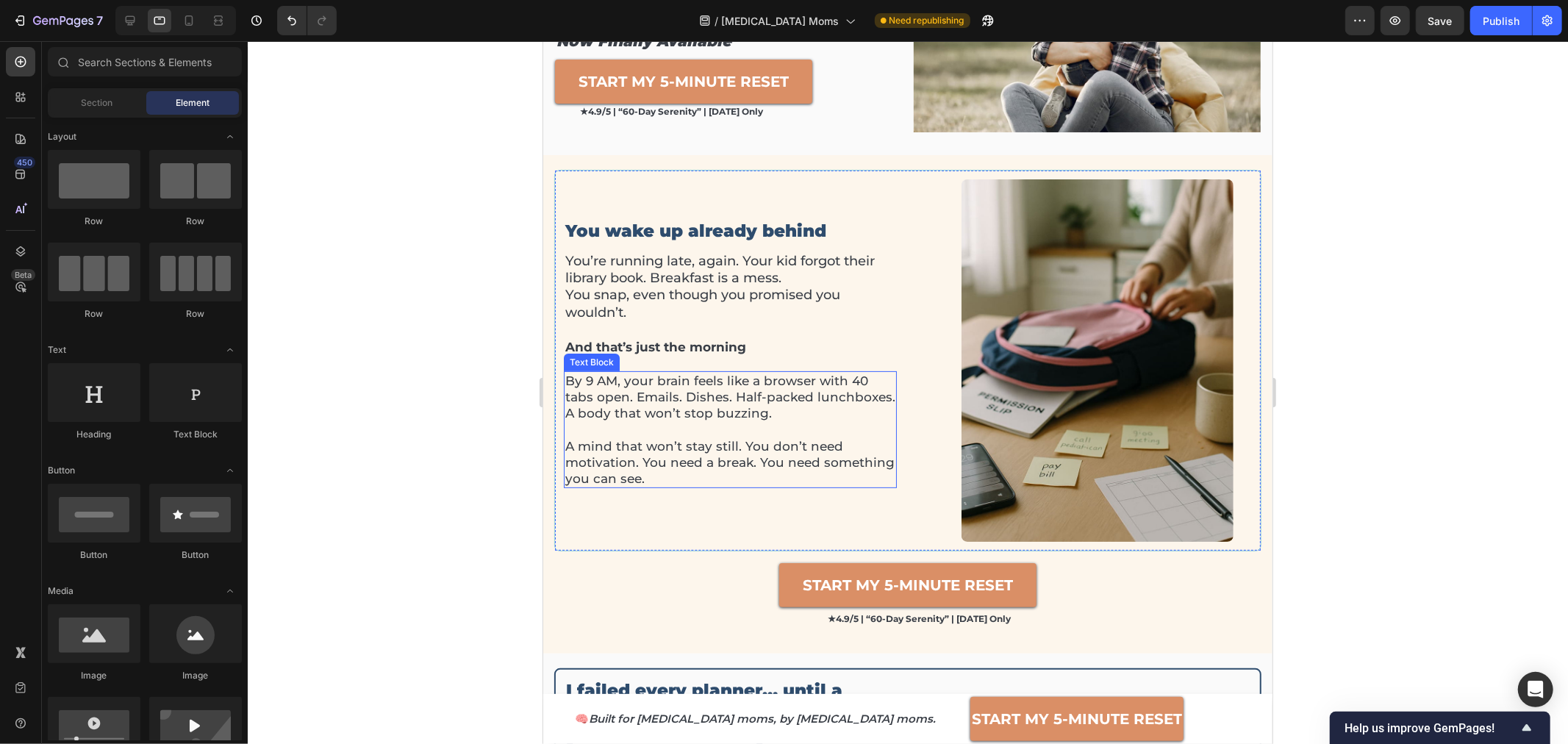
click at [697, 397] on p "By 9 AM, your brain feels like a browser with 40 tabs open. Emails. Dishes. Hal…" at bounding box center [730, 396] width 330 height 49
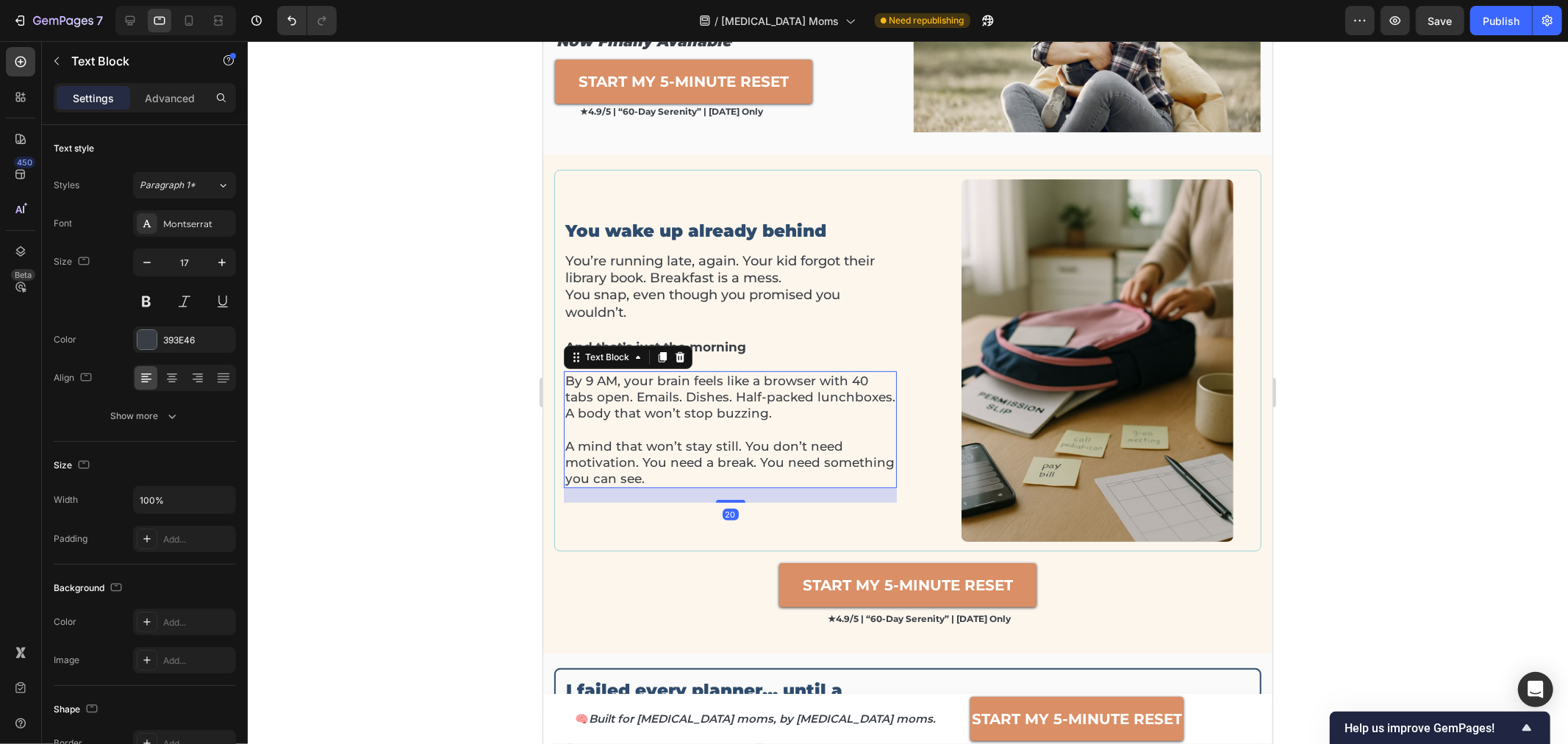
click at [1416, 380] on div at bounding box center [907, 391] width 1320 height 702
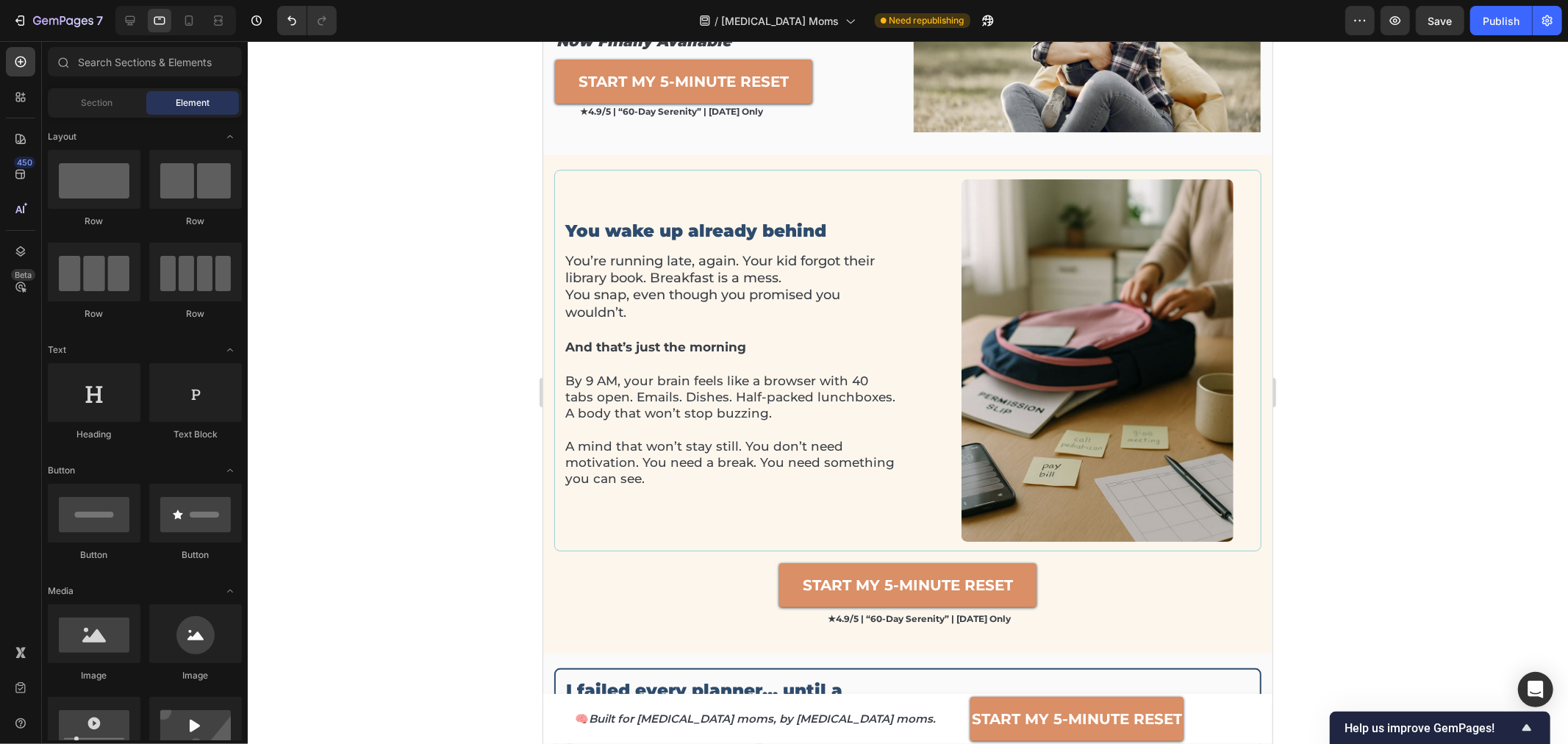
click at [1164, 380] on img at bounding box center [1097, 359] width 272 height 362
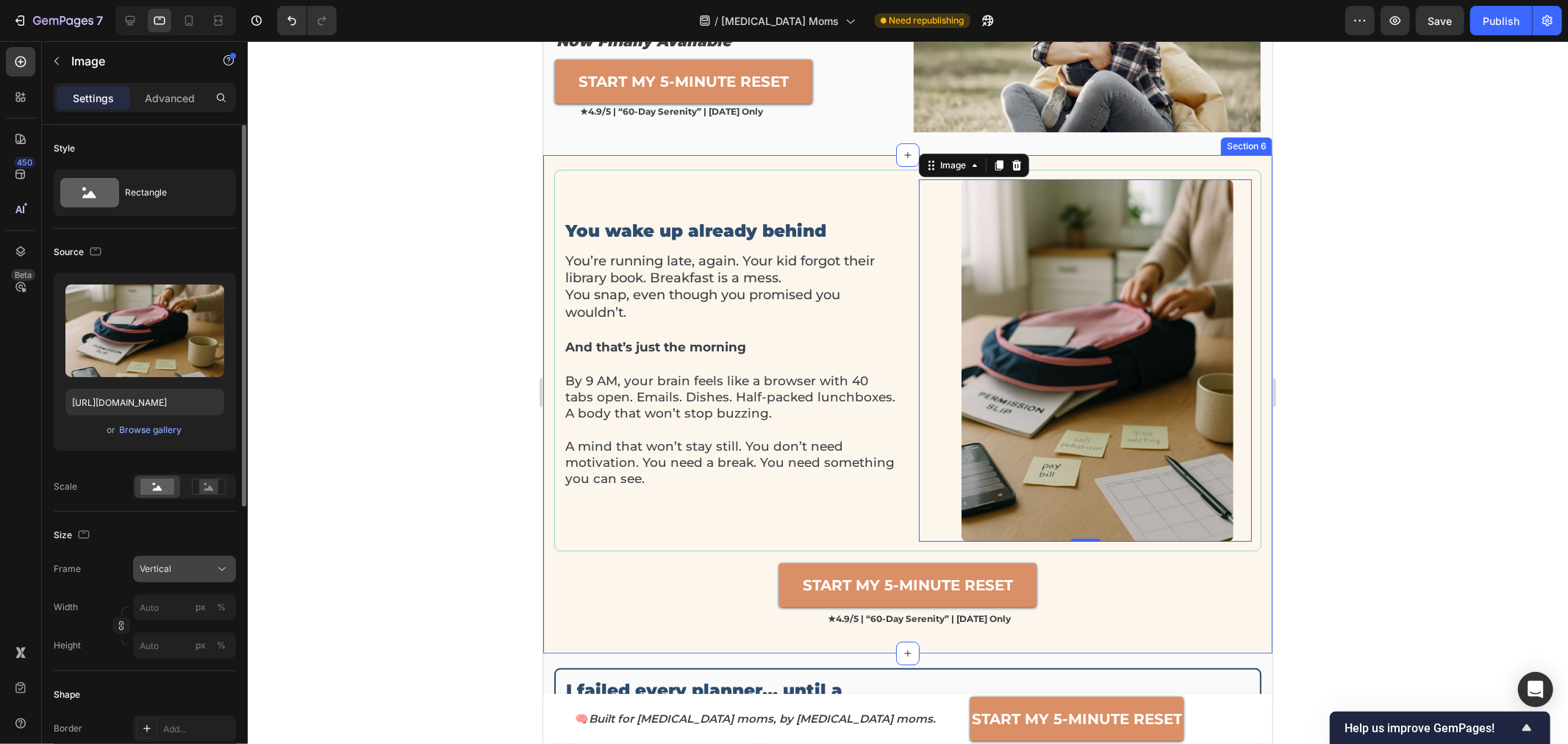
click at [166, 572] on span "Vertical" at bounding box center [155, 569] width 32 height 14
click at [201, 662] on div "Horizontal" at bounding box center [182, 660] width 85 height 15
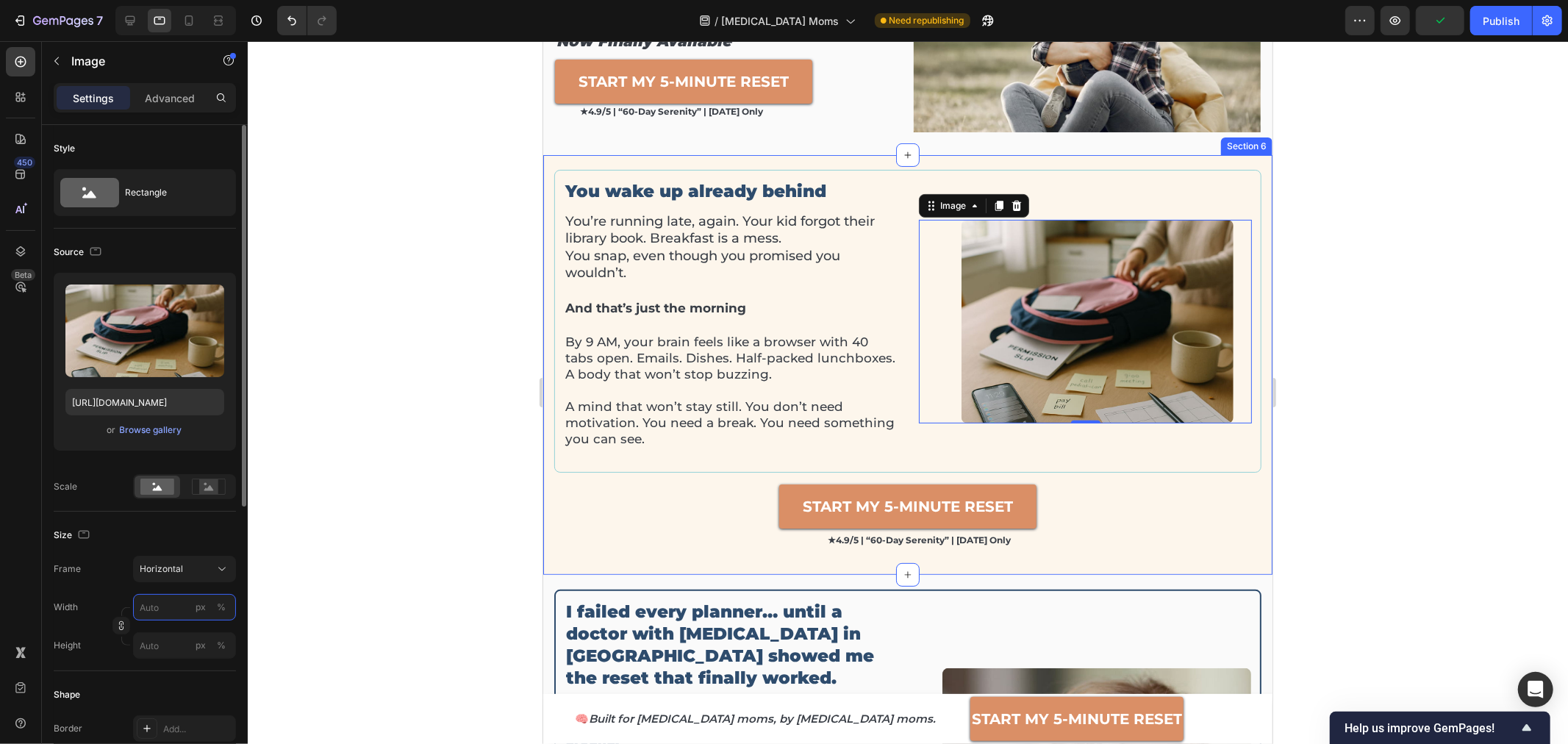
click at [168, 604] on input "px %" at bounding box center [185, 606] width 103 height 26
type input "6"
type input "5"
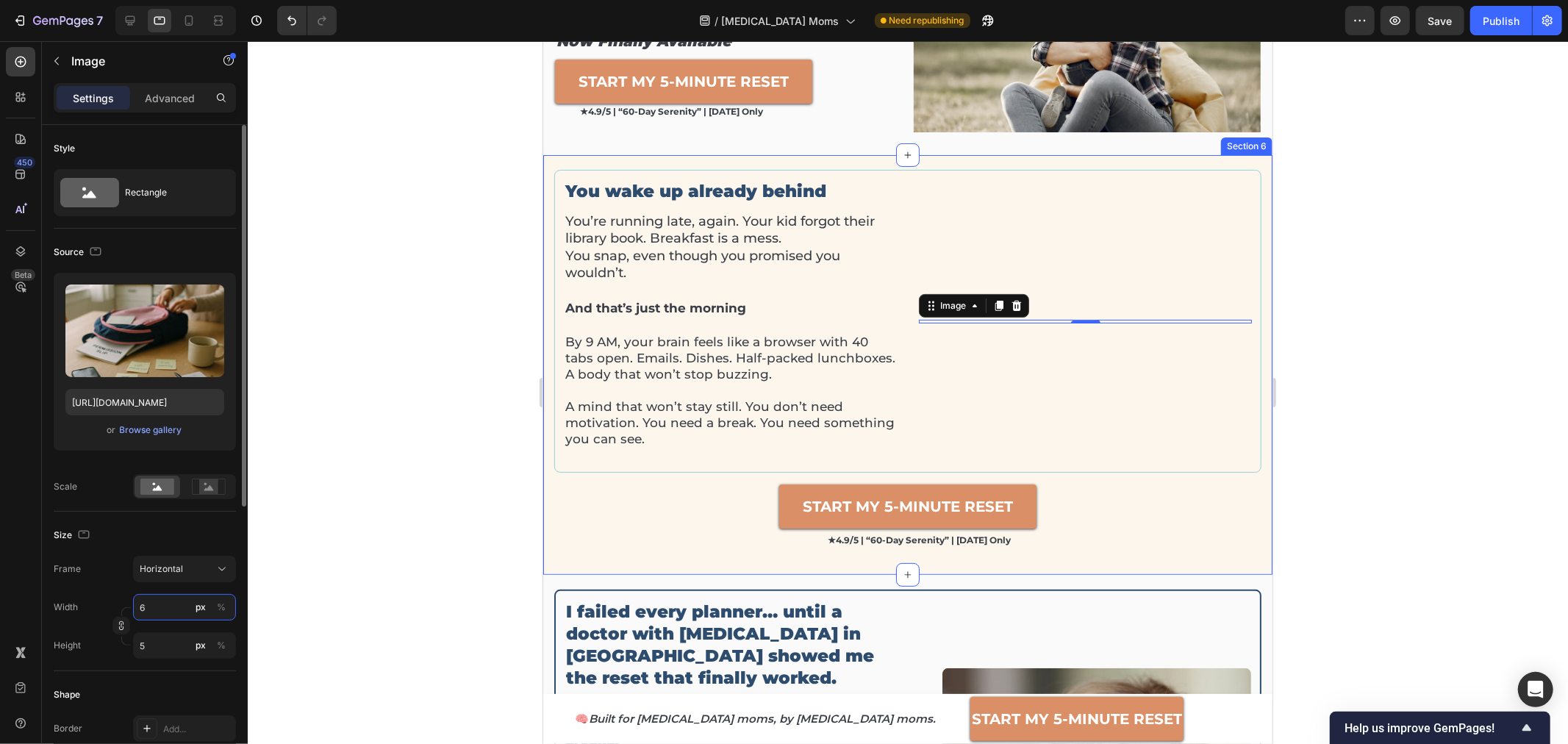
type input "60"
type input "45"
type input "600"
type input "450"
type input "6000"
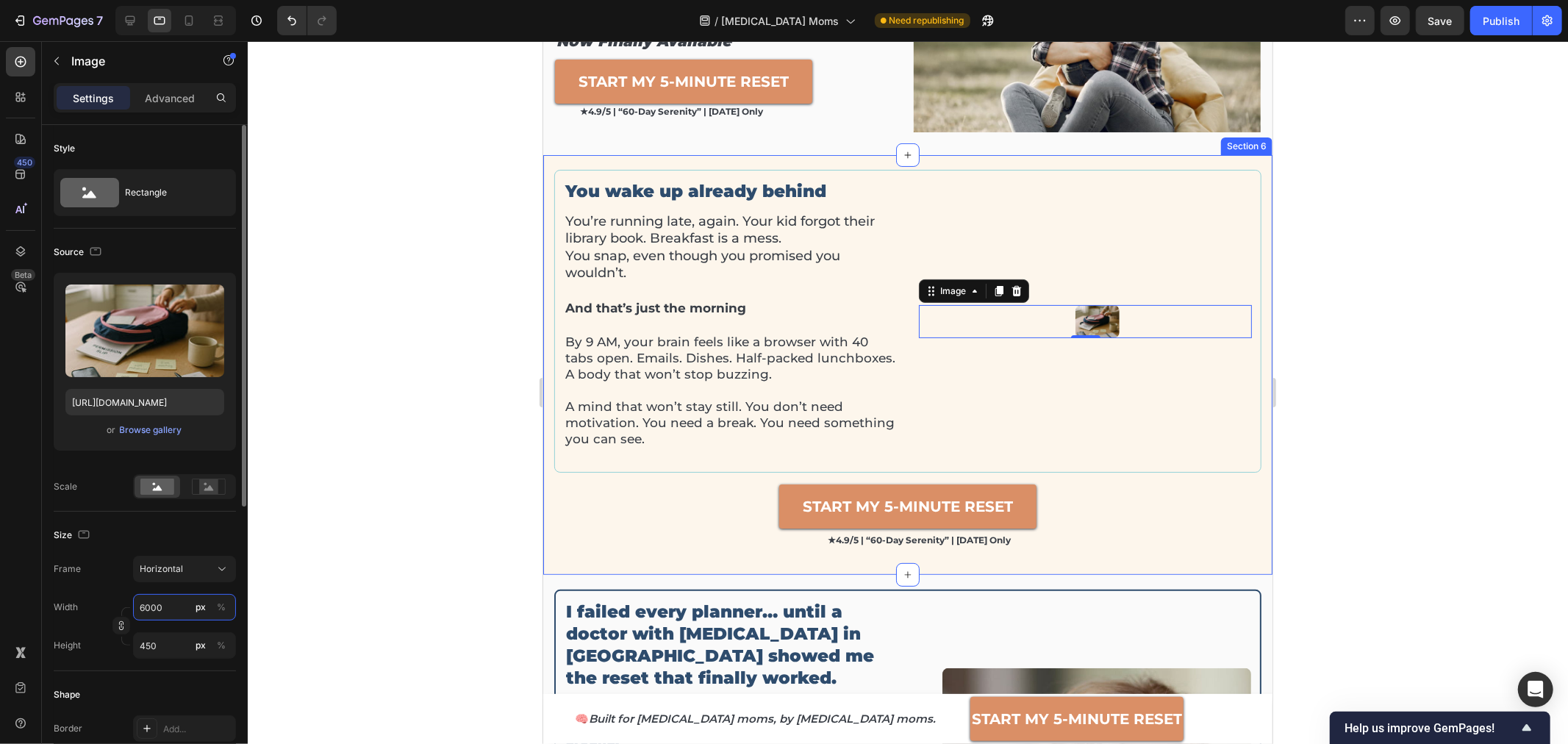
type input "4500"
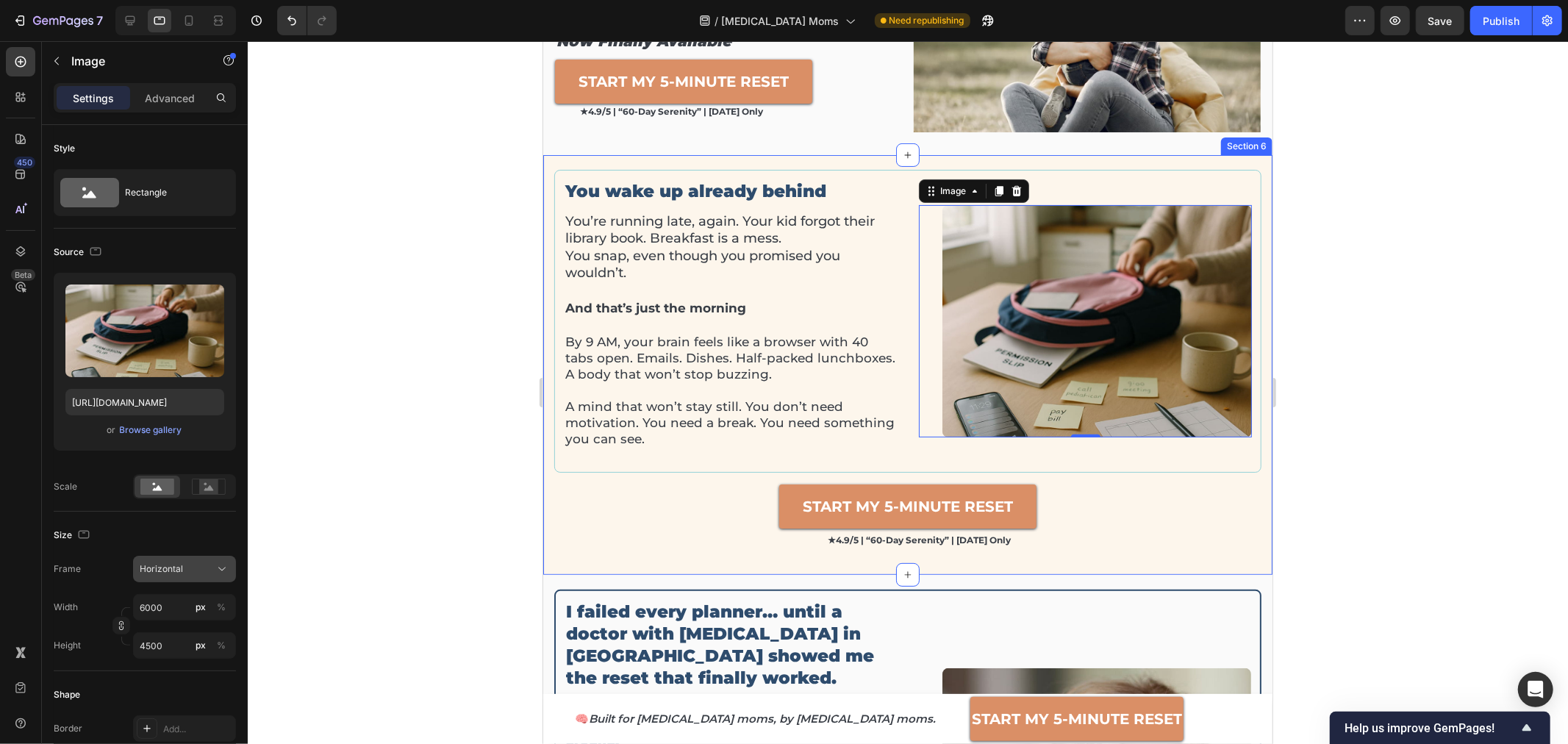
click at [174, 567] on span "Horizontal" at bounding box center [161, 569] width 44 height 14
click at [155, 710] on span "Custom" at bounding box center [154, 715] width 32 height 14
click at [172, 608] on input "6000" at bounding box center [185, 606] width 103 height 26
click at [171, 608] on input "6000" at bounding box center [185, 606] width 103 height 26
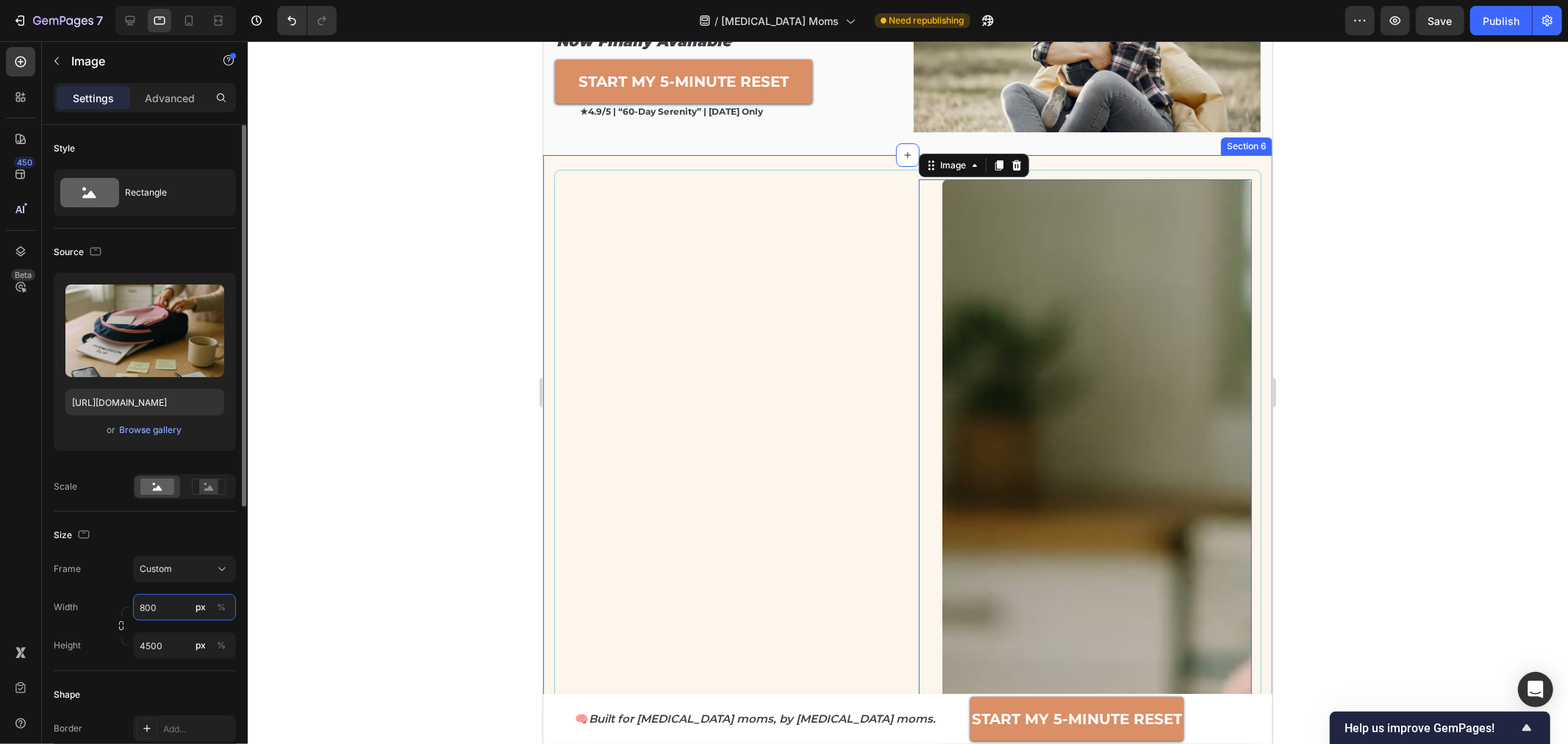
click at [170, 617] on input "800" at bounding box center [185, 606] width 103 height 26
click at [170, 614] on input "800" at bounding box center [185, 606] width 103 height 26
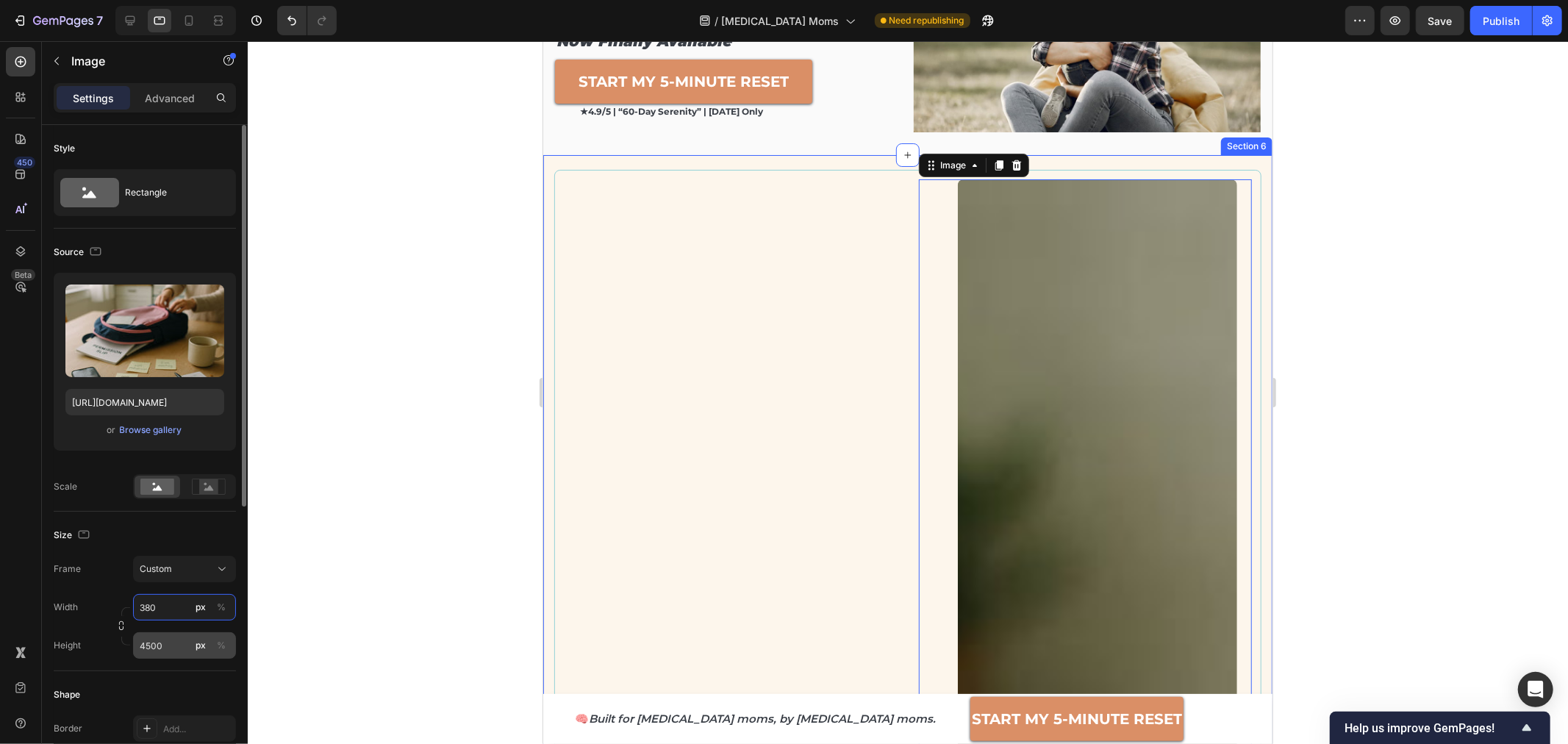
type input "380"
click at [170, 644] on input "4500" at bounding box center [185, 645] width 103 height 26
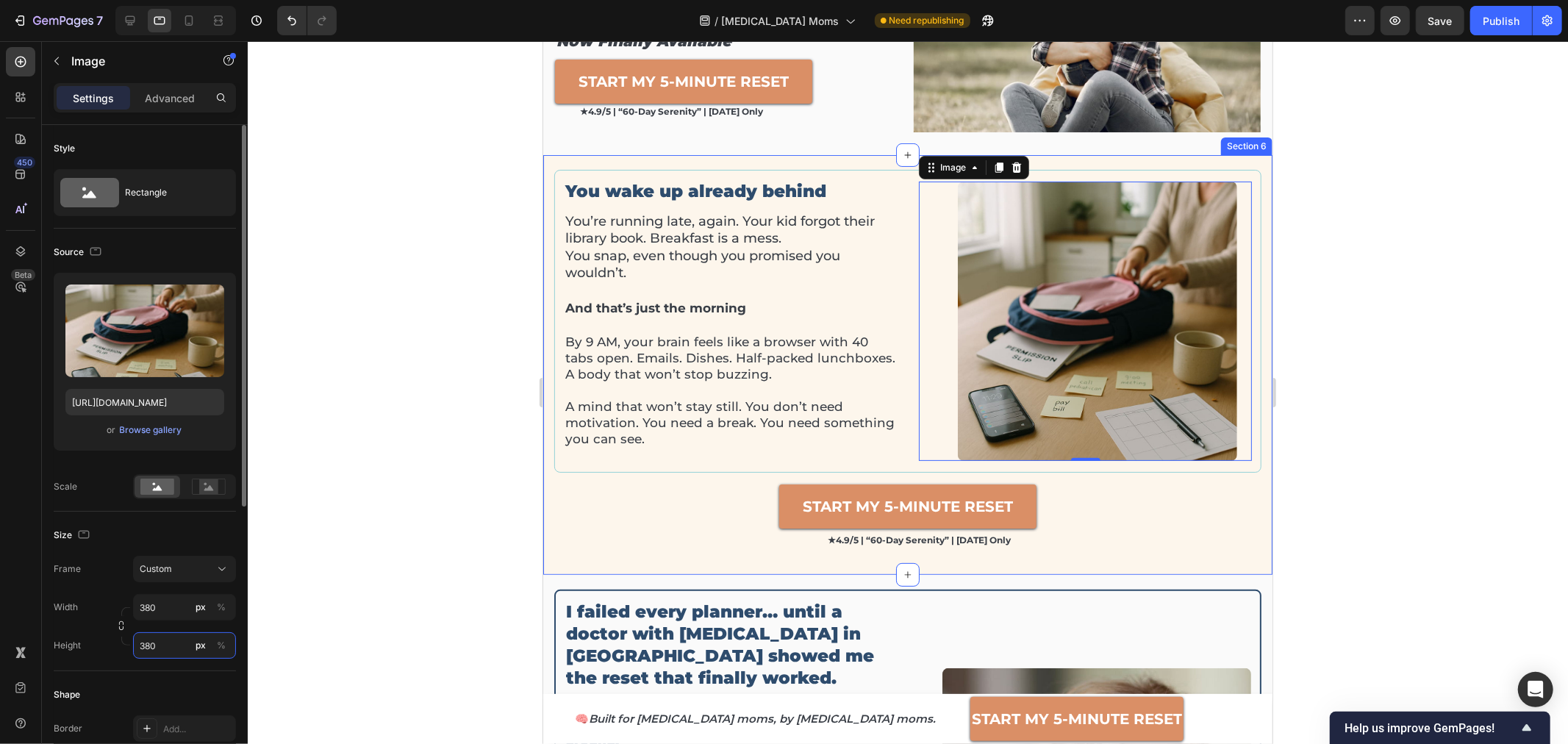
drag, startPoint x: 177, startPoint y: 645, endPoint x: 133, endPoint y: 647, distance: 44.0
click at [133, 647] on input "380" at bounding box center [185, 645] width 103 height 26
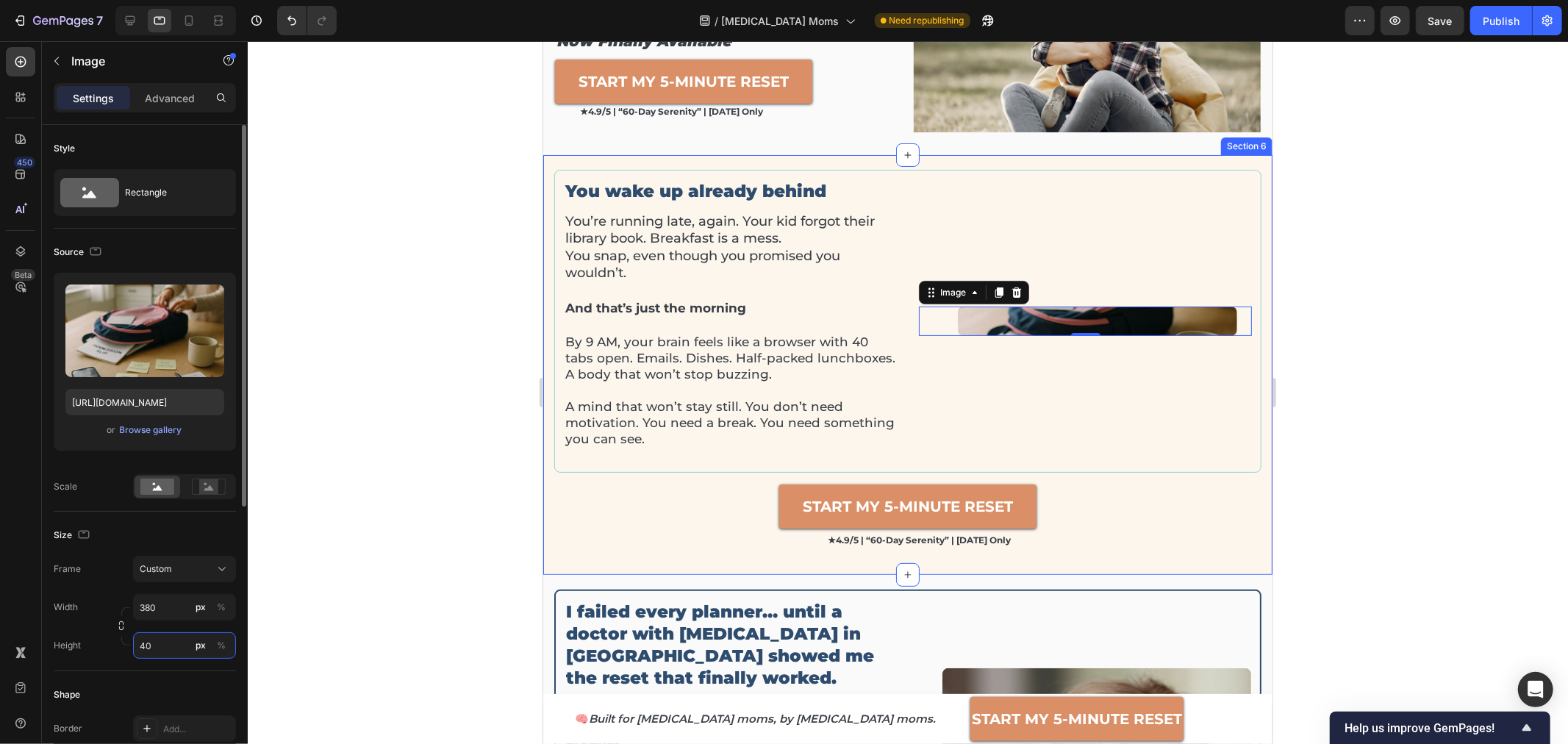
type input "400"
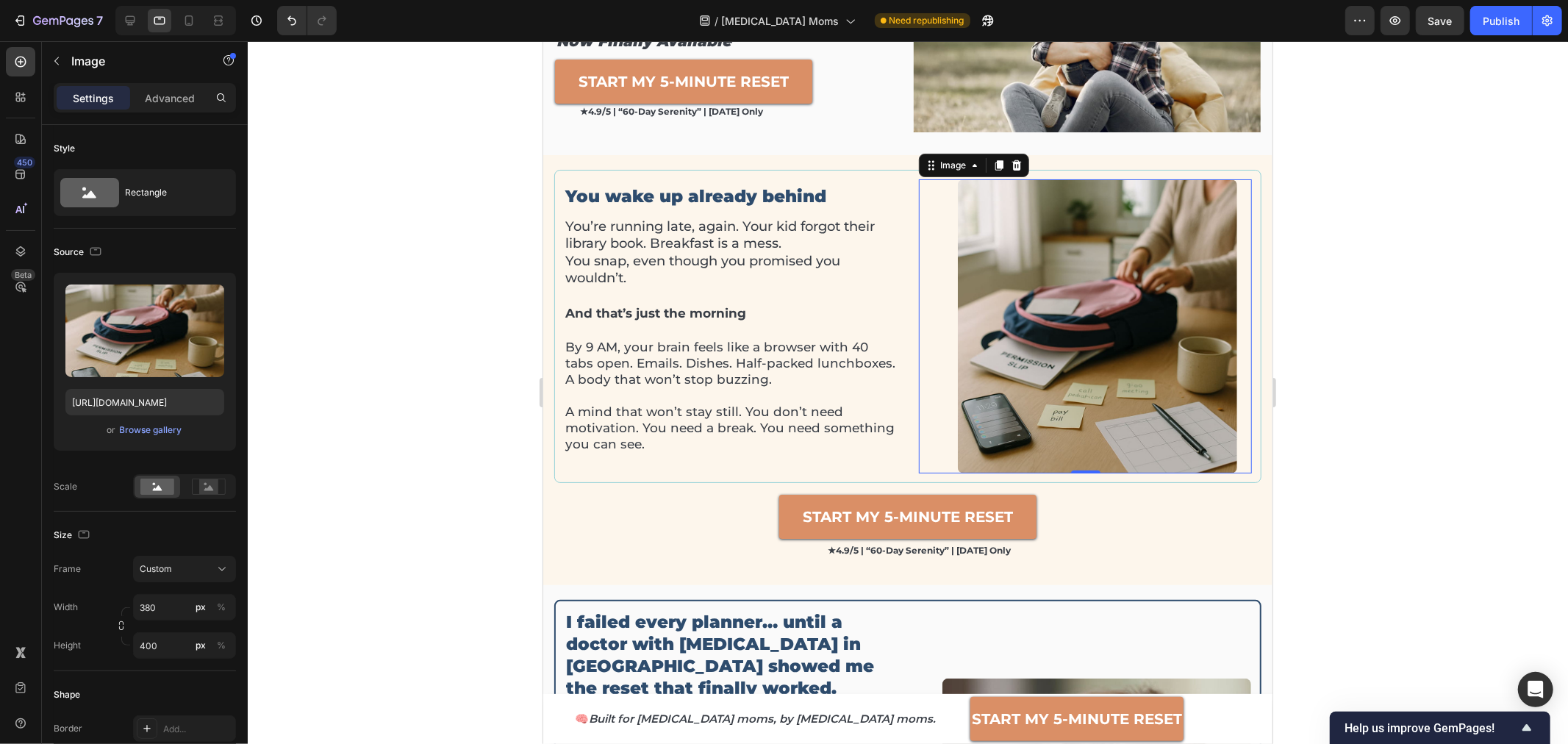
click at [1424, 403] on div at bounding box center [907, 391] width 1320 height 702
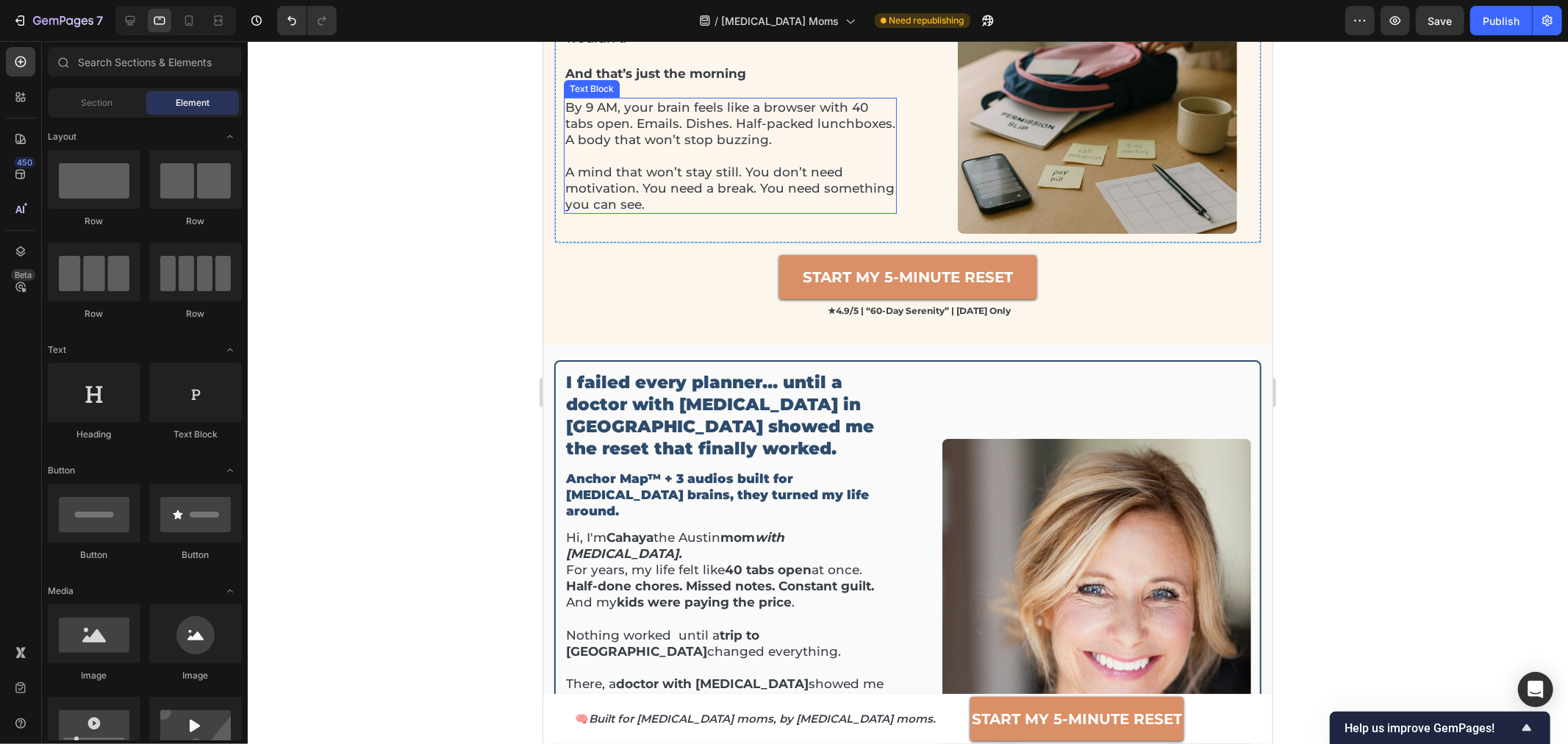
scroll to position [571, 0]
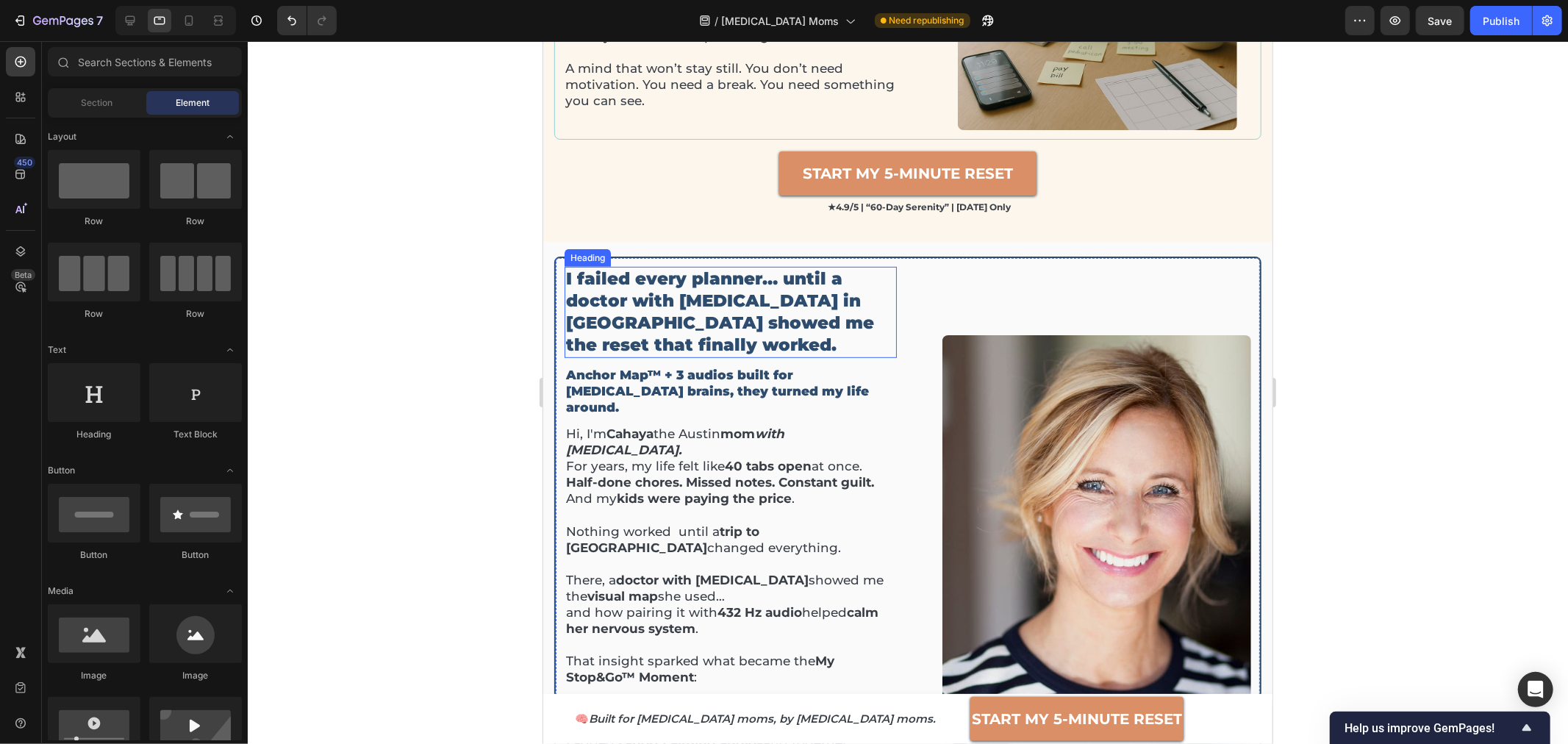
click at [722, 303] on h2 "I failed every planner… until a doctor with [MEDICAL_DATA] in [GEOGRAPHIC_DATA]…" at bounding box center [730, 312] width 332 height 91
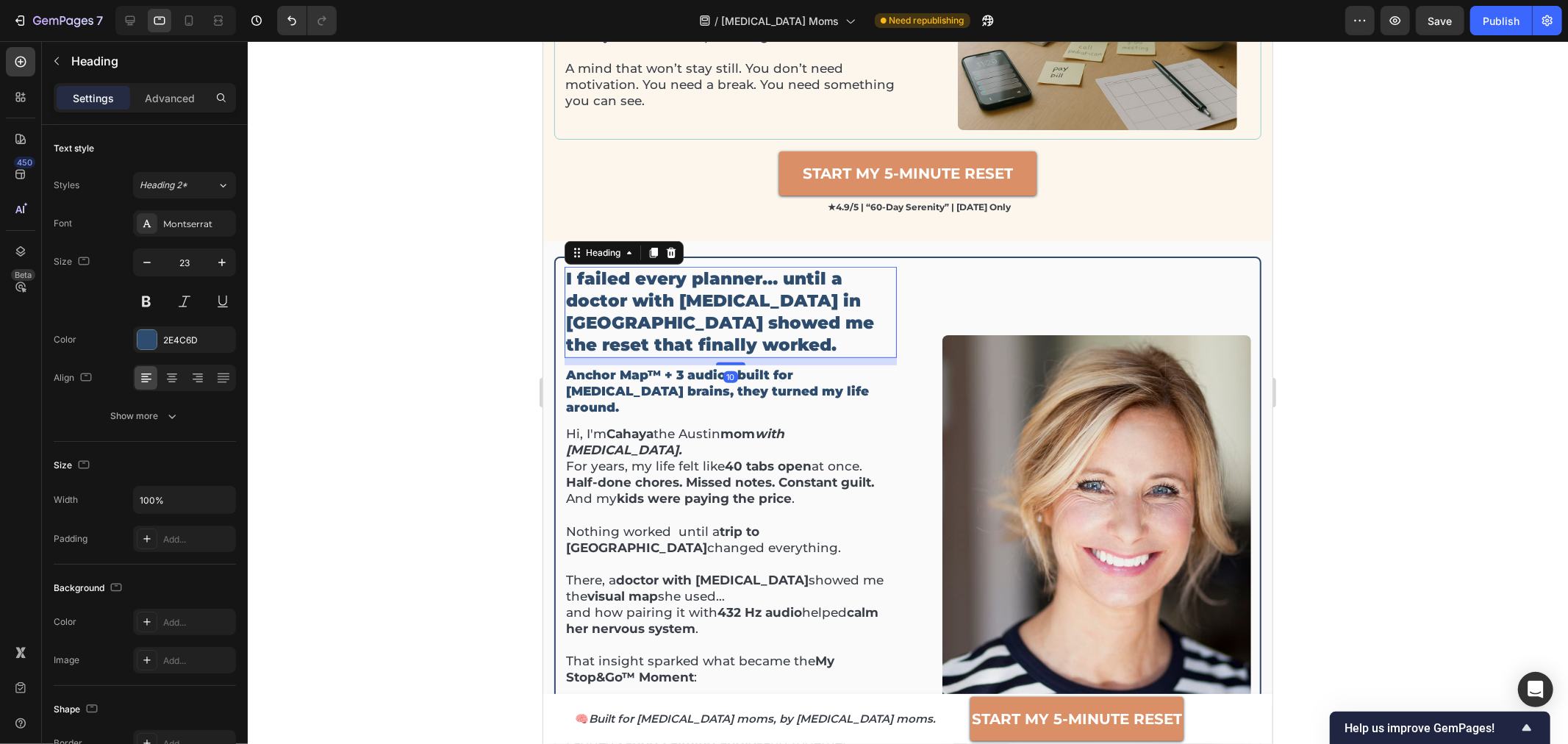
click at [722, 303] on h2 "I failed every planner… until a doctor with [MEDICAL_DATA] in [GEOGRAPHIC_DATA]…" at bounding box center [730, 312] width 332 height 91
click at [722, 303] on p "I failed every planner… until a doctor with [MEDICAL_DATA] in [GEOGRAPHIC_DATA]…" at bounding box center [730, 311] width 329 height 88
click at [1307, 263] on div at bounding box center [907, 391] width 1320 height 702
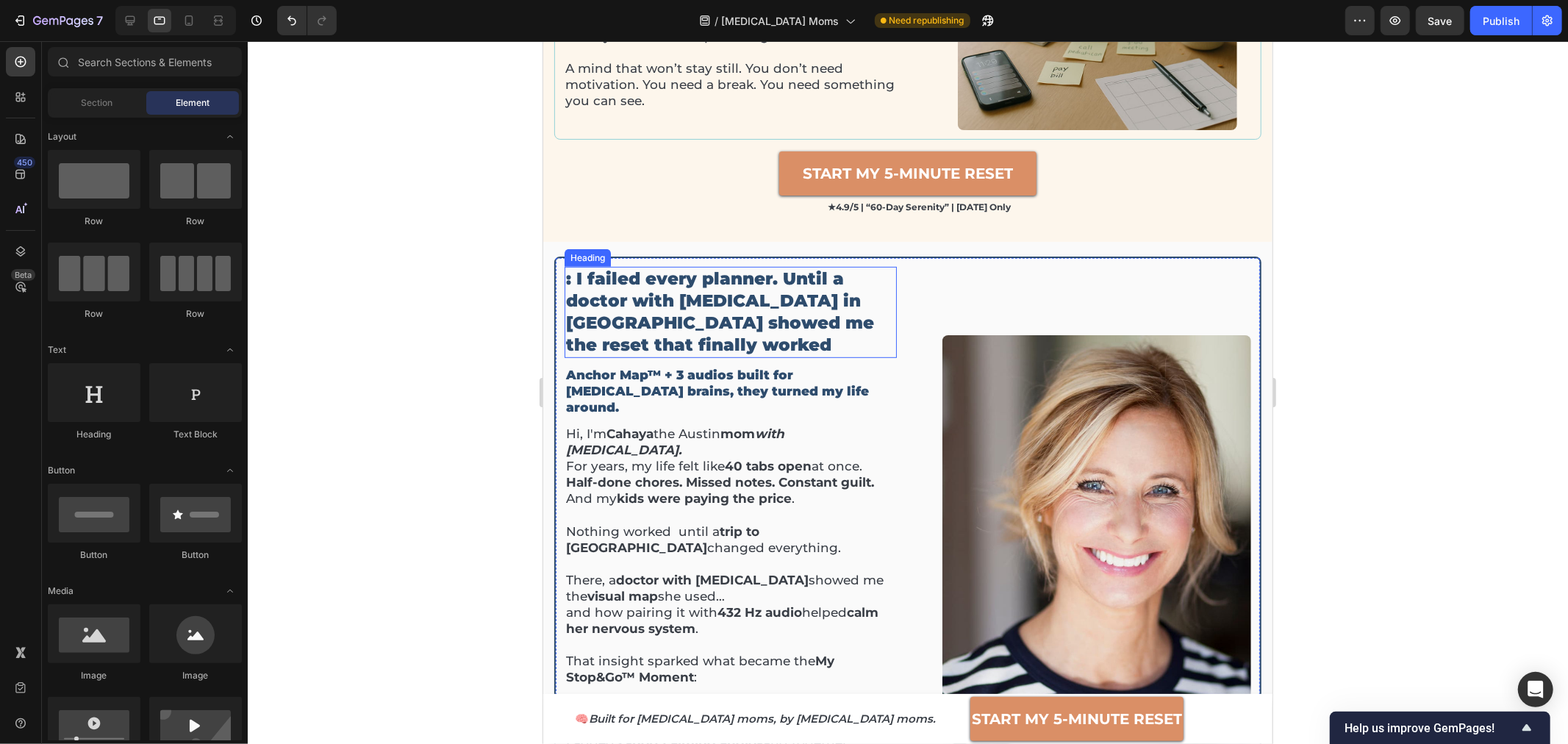
click at [574, 280] on p ": I failed every planner. Until a doctor with [MEDICAL_DATA] in [GEOGRAPHIC_DAT…" at bounding box center [730, 311] width 329 height 88
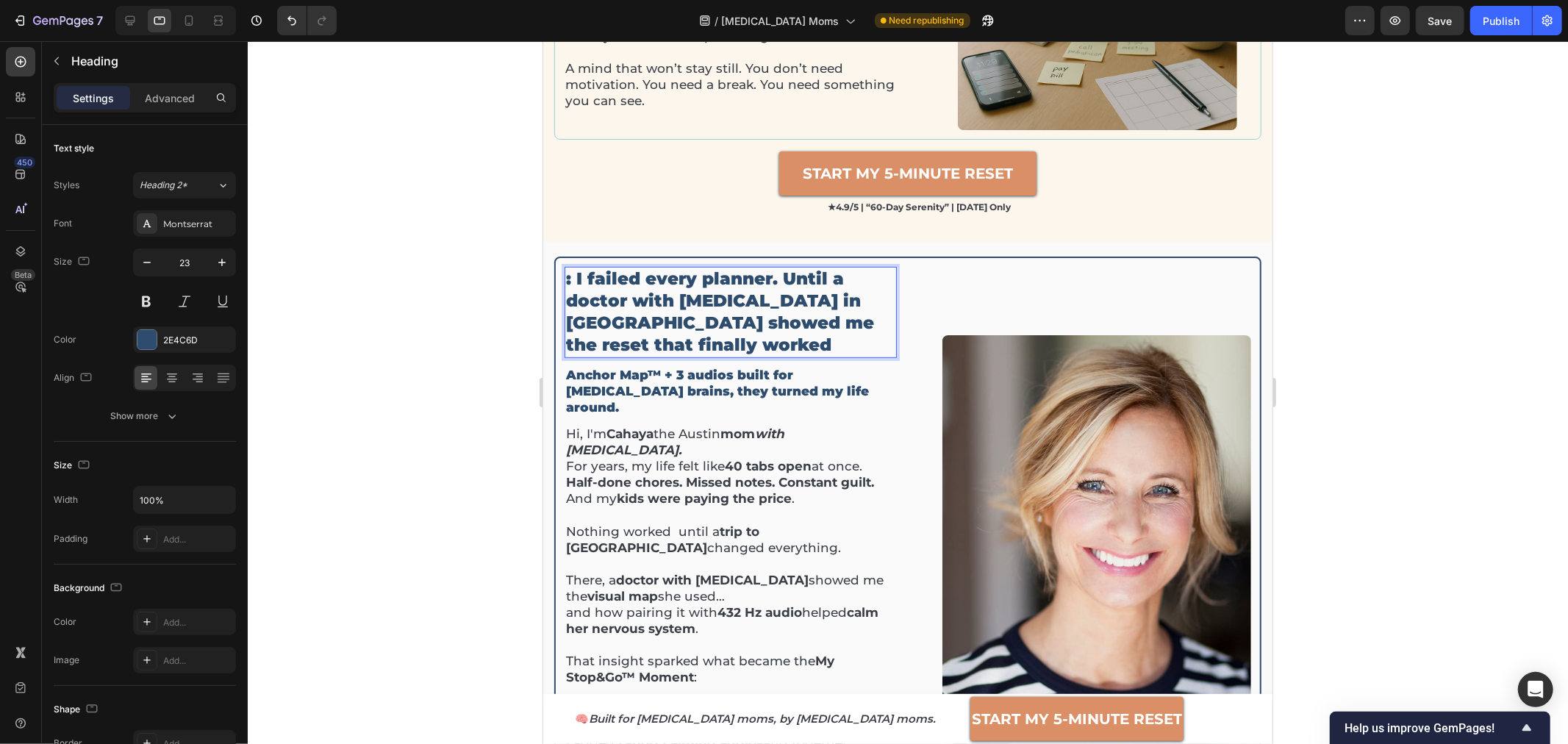
click at [576, 278] on p ": I failed every planner. Until a doctor with [MEDICAL_DATA] in [GEOGRAPHIC_DAT…" at bounding box center [730, 311] width 329 height 88
click at [767, 276] on p "I failed every planner. Until a doctor with [MEDICAL_DATA] in [GEOGRAPHIC_DATA]…" at bounding box center [730, 311] width 329 height 88
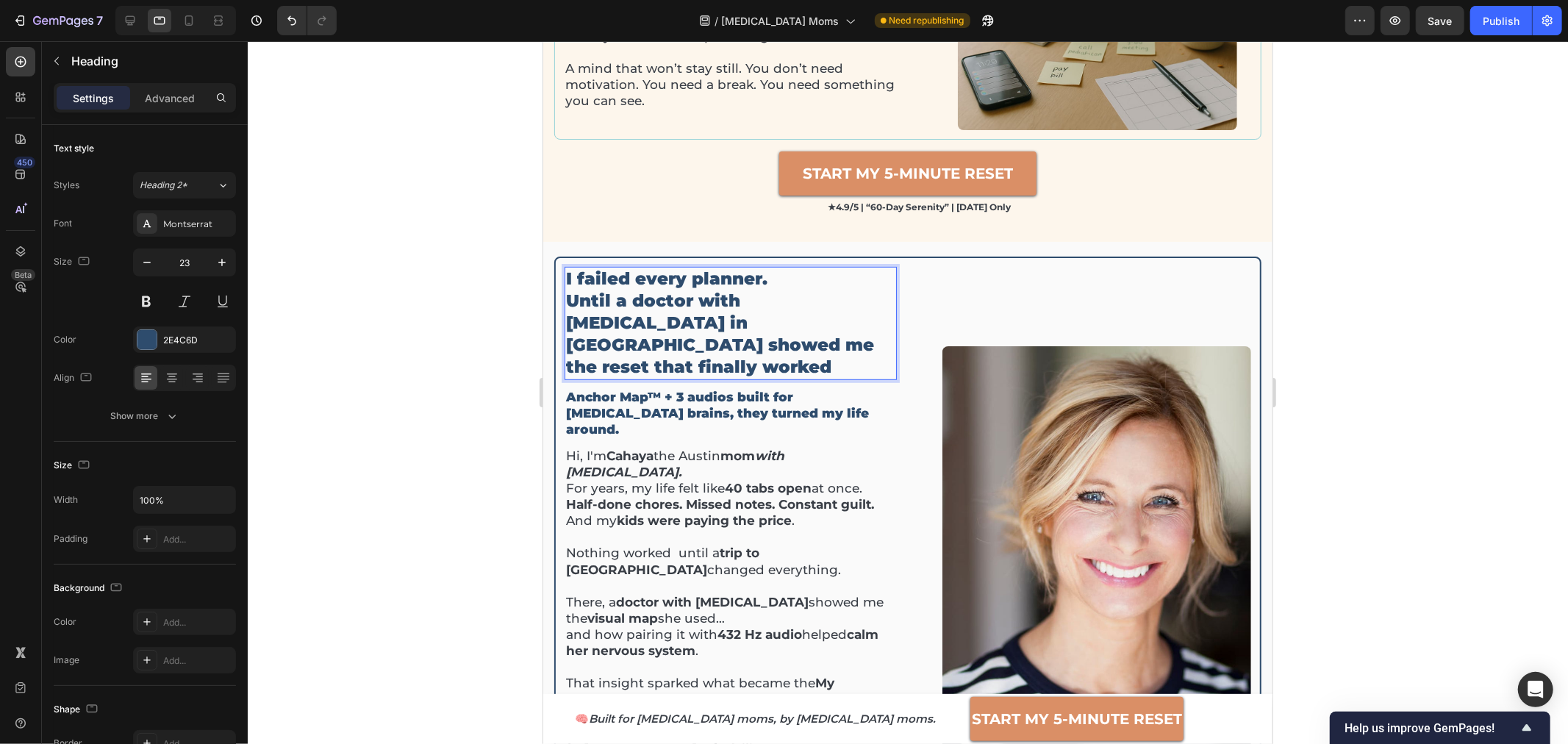
click at [725, 304] on p "I failed every planner. Until a doctor with [MEDICAL_DATA] in [GEOGRAPHIC_DATA]…" at bounding box center [730, 321] width 329 height 110
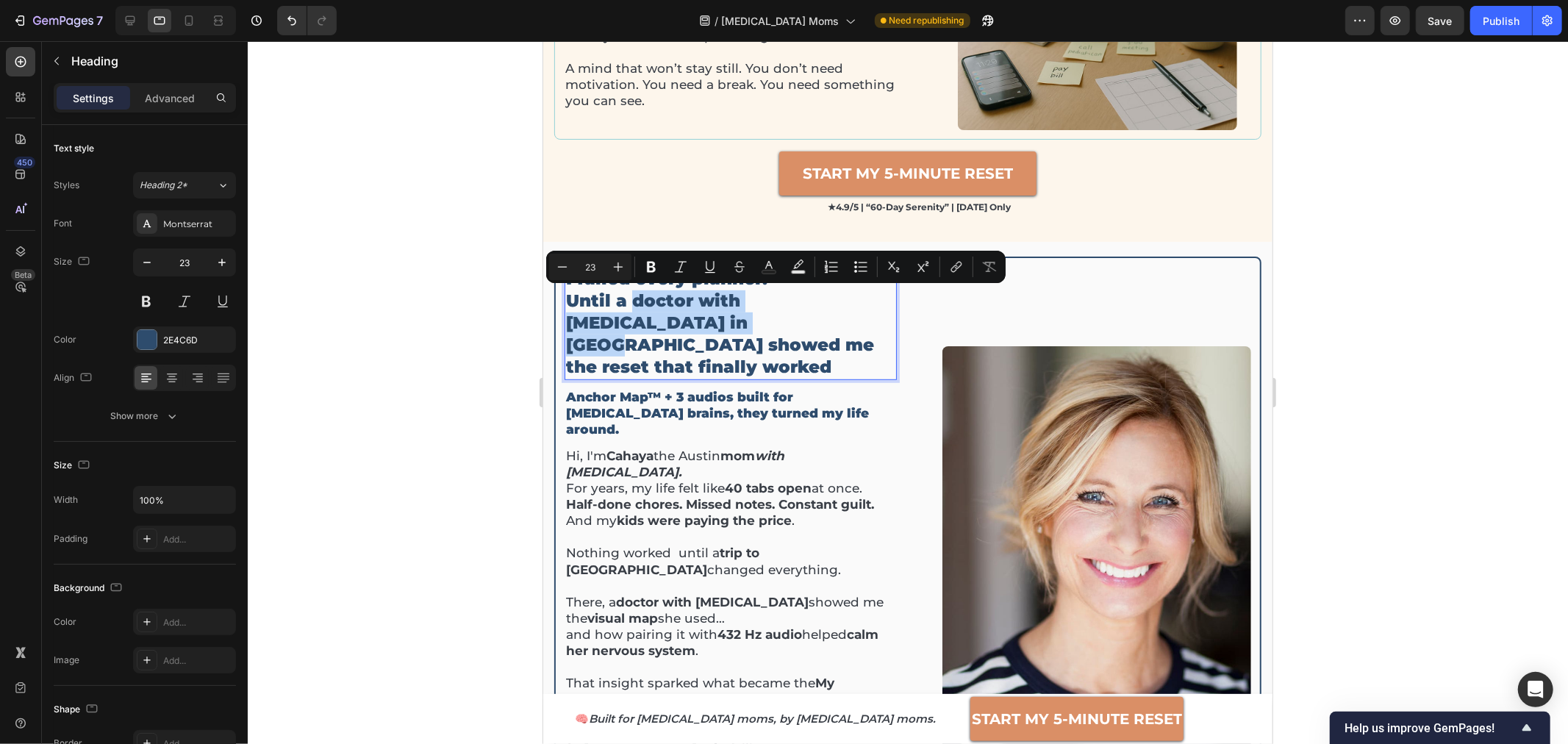
drag, startPoint x: 629, startPoint y: 297, endPoint x: 670, endPoint y: 322, distance: 48.0
click at [670, 322] on p "I failed every planner. Until a doctor with [MEDICAL_DATA] in [GEOGRAPHIC_DATA]…" at bounding box center [730, 321] width 329 height 110
drag, startPoint x: 998, startPoint y: 611, endPoint x: 561, endPoint y: 604, distance: 437.1
click at [1076, 716] on strong "START MY 5-MINUTE RESET" at bounding box center [1075, 718] width 210 height 17
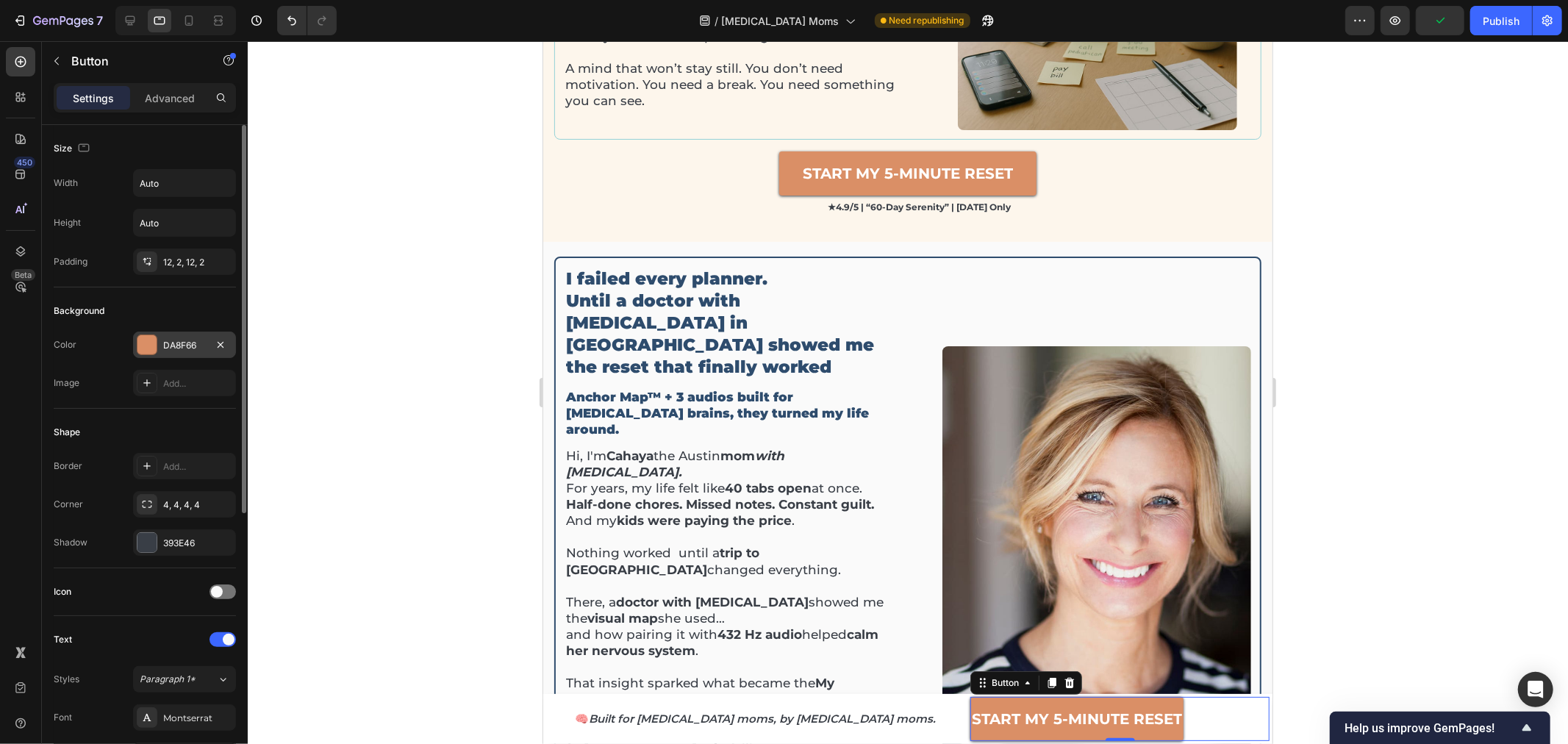
click at [180, 339] on div "DA8F66" at bounding box center [185, 346] width 43 height 14
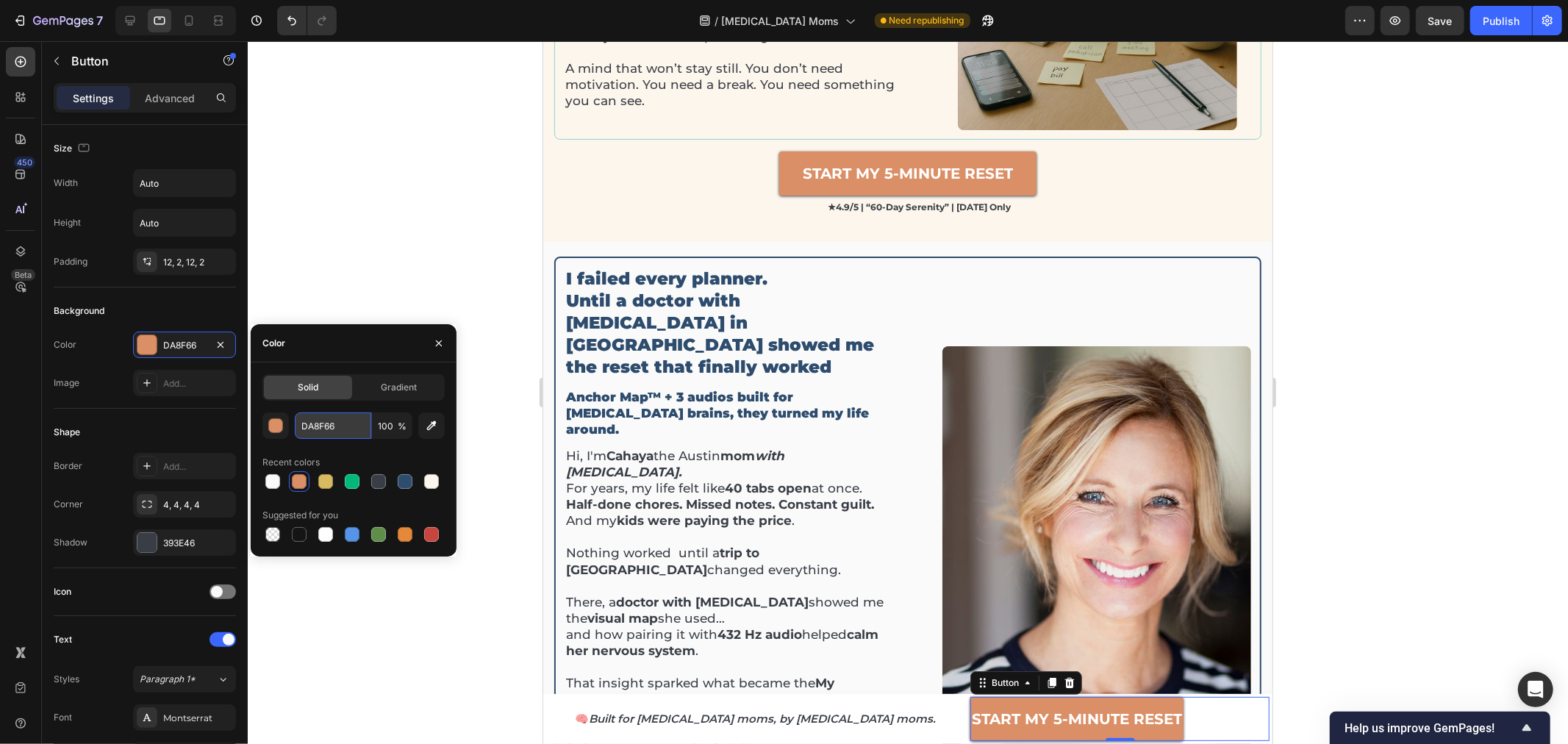
click at [329, 426] on input "DA8F66" at bounding box center [332, 424] width 77 height 26
click at [707, 304] on p "I failed every planner. Until a doctor with [MEDICAL_DATA] in [GEOGRAPHIC_DATA]…" at bounding box center [730, 321] width 329 height 110
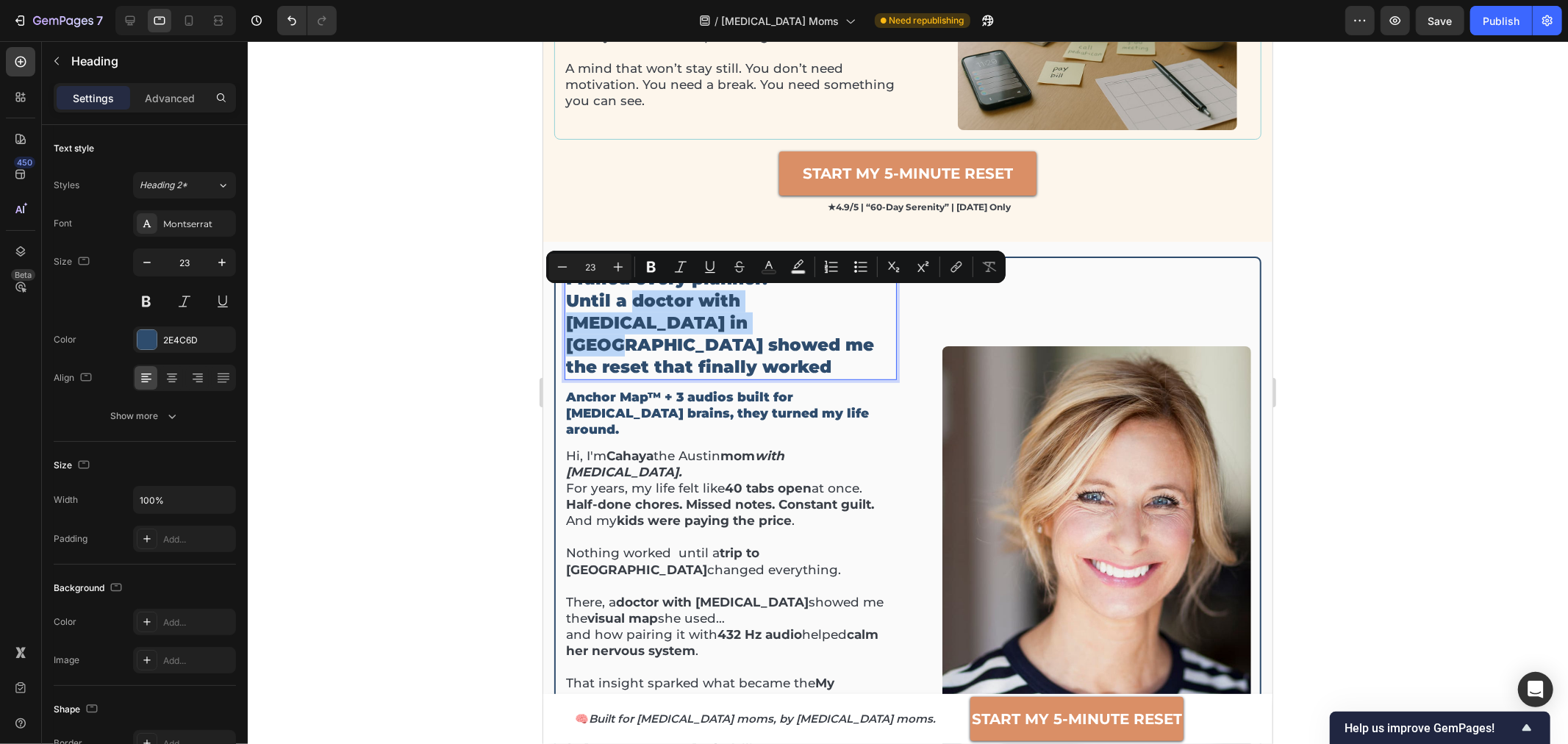
drag, startPoint x: 632, startPoint y: 301, endPoint x: 670, endPoint y: 322, distance: 43.4
click at [670, 322] on p "I failed every planner. Until a doctor with [MEDICAL_DATA] in [GEOGRAPHIC_DATA]…" at bounding box center [730, 321] width 329 height 110
click at [771, 270] on icon "Editor contextual toolbar" at bounding box center [768, 266] width 15 height 15
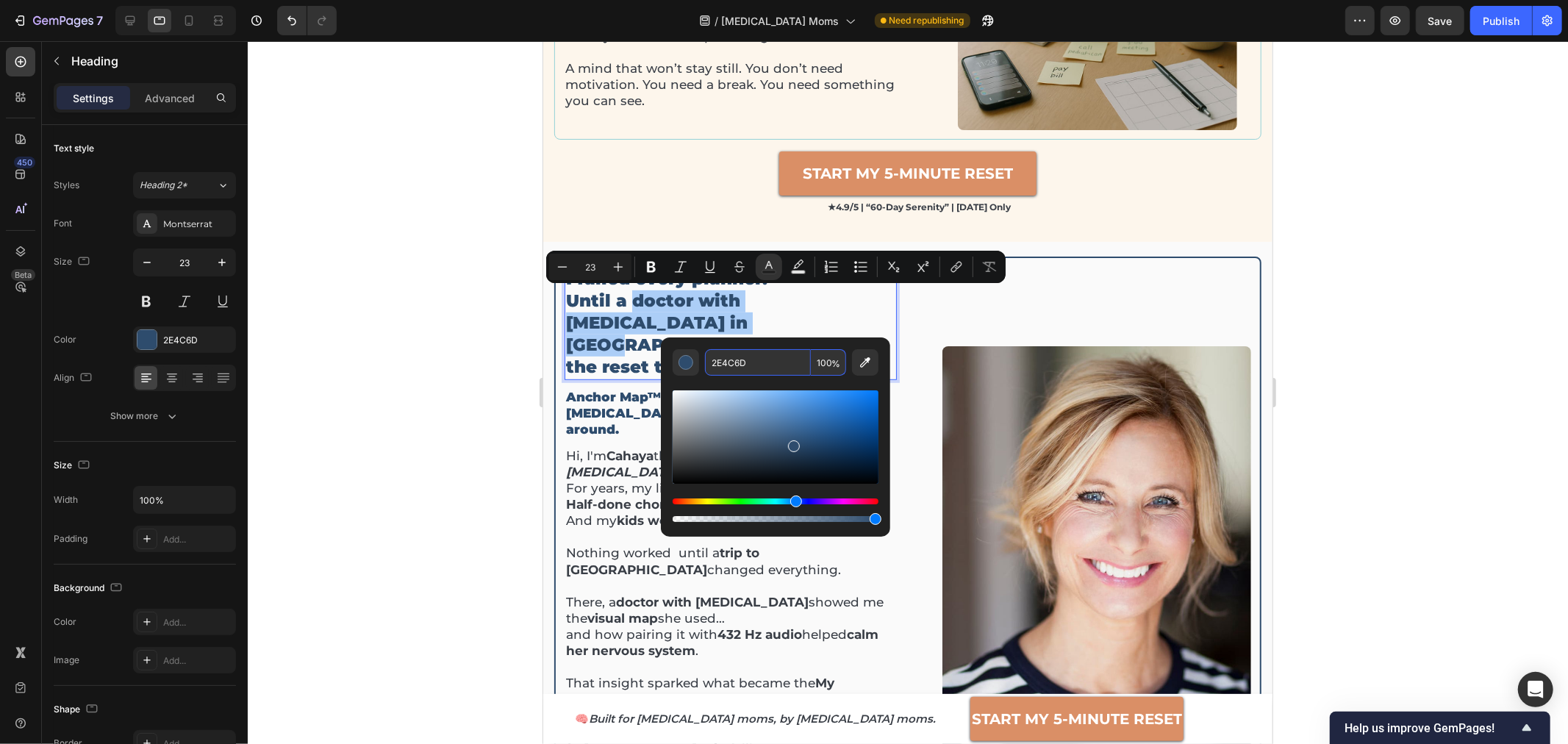
paste input "DA8F66"
type input "DA8F66"
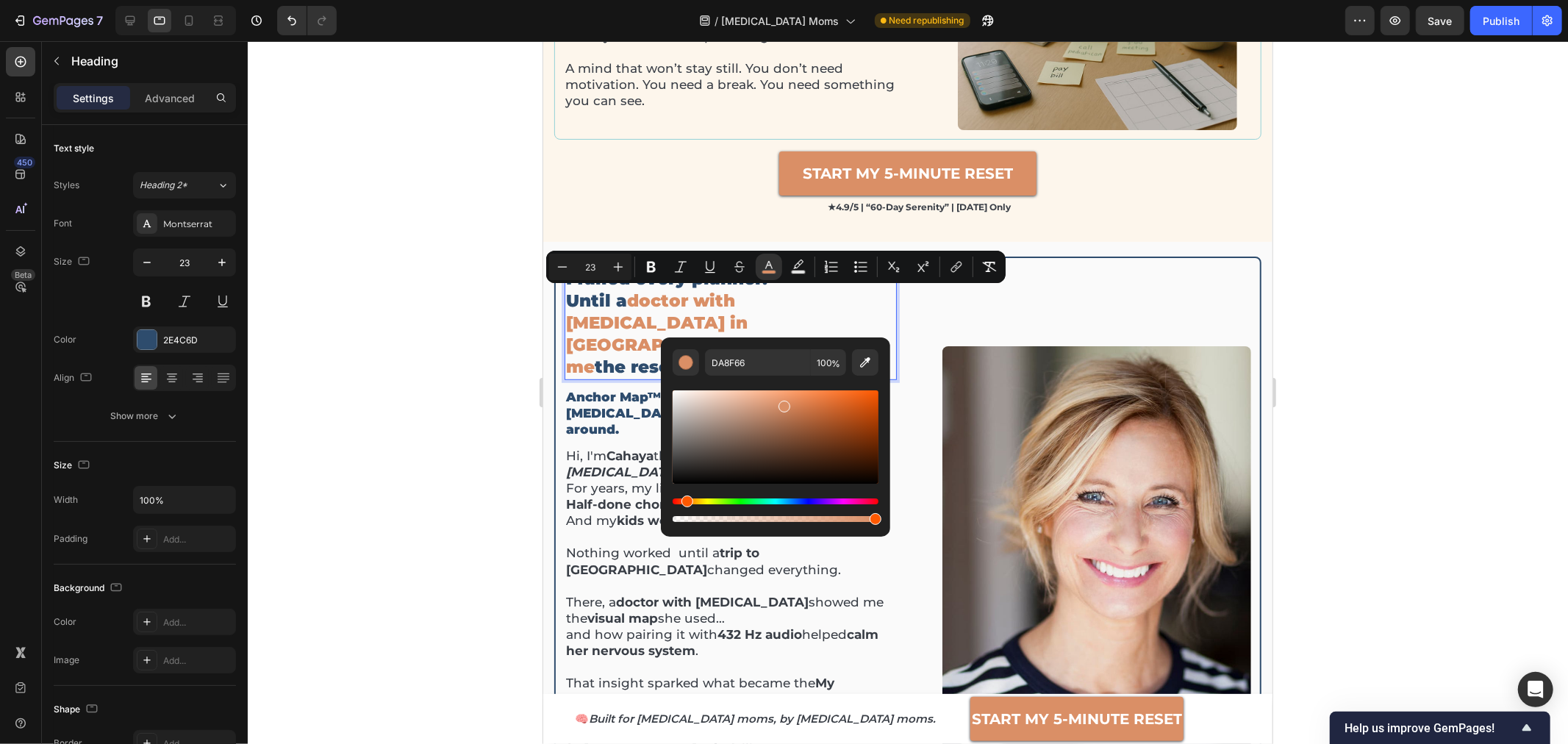
click at [1463, 410] on div at bounding box center [907, 391] width 1320 height 702
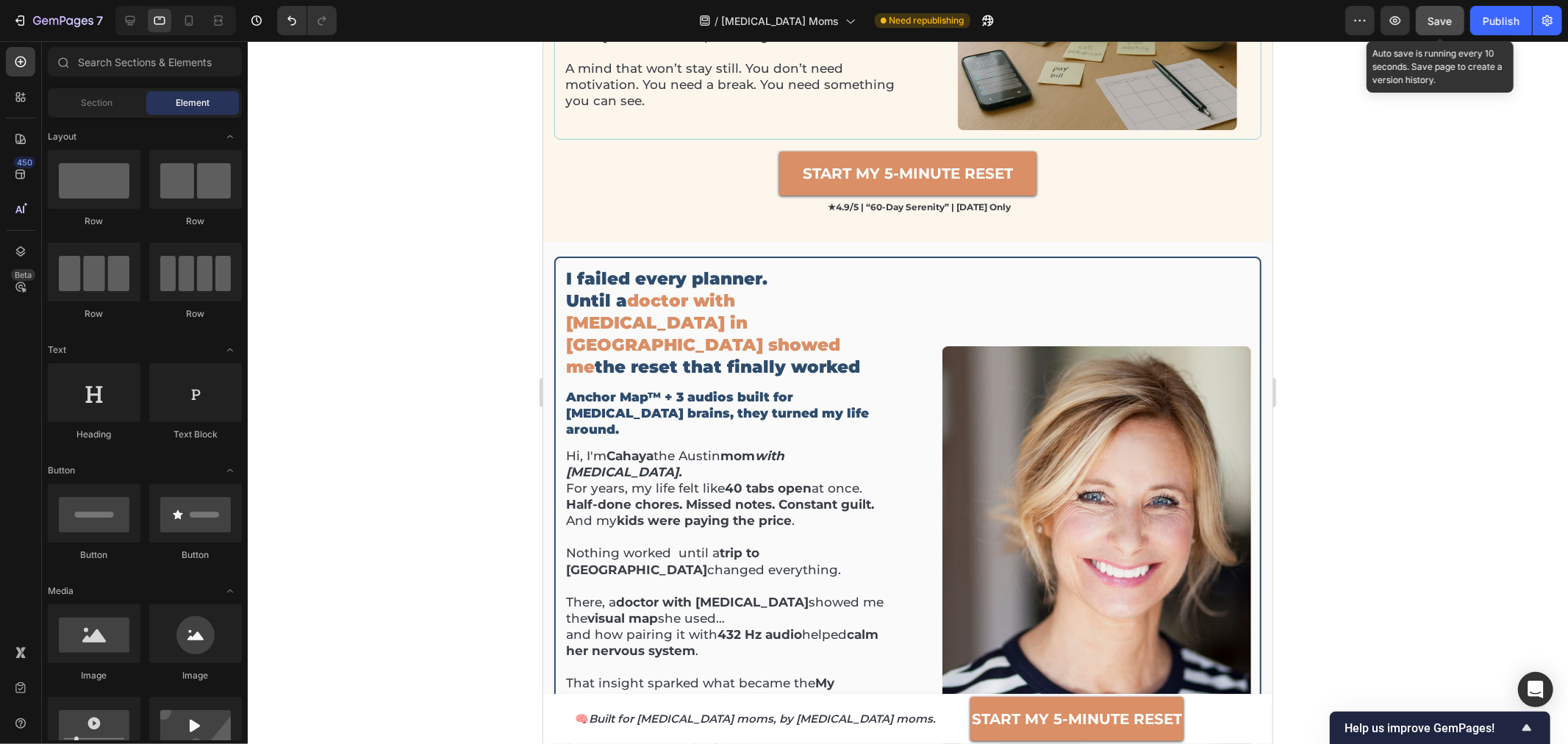
click at [1443, 29] on button "Save" at bounding box center [1440, 20] width 49 height 29
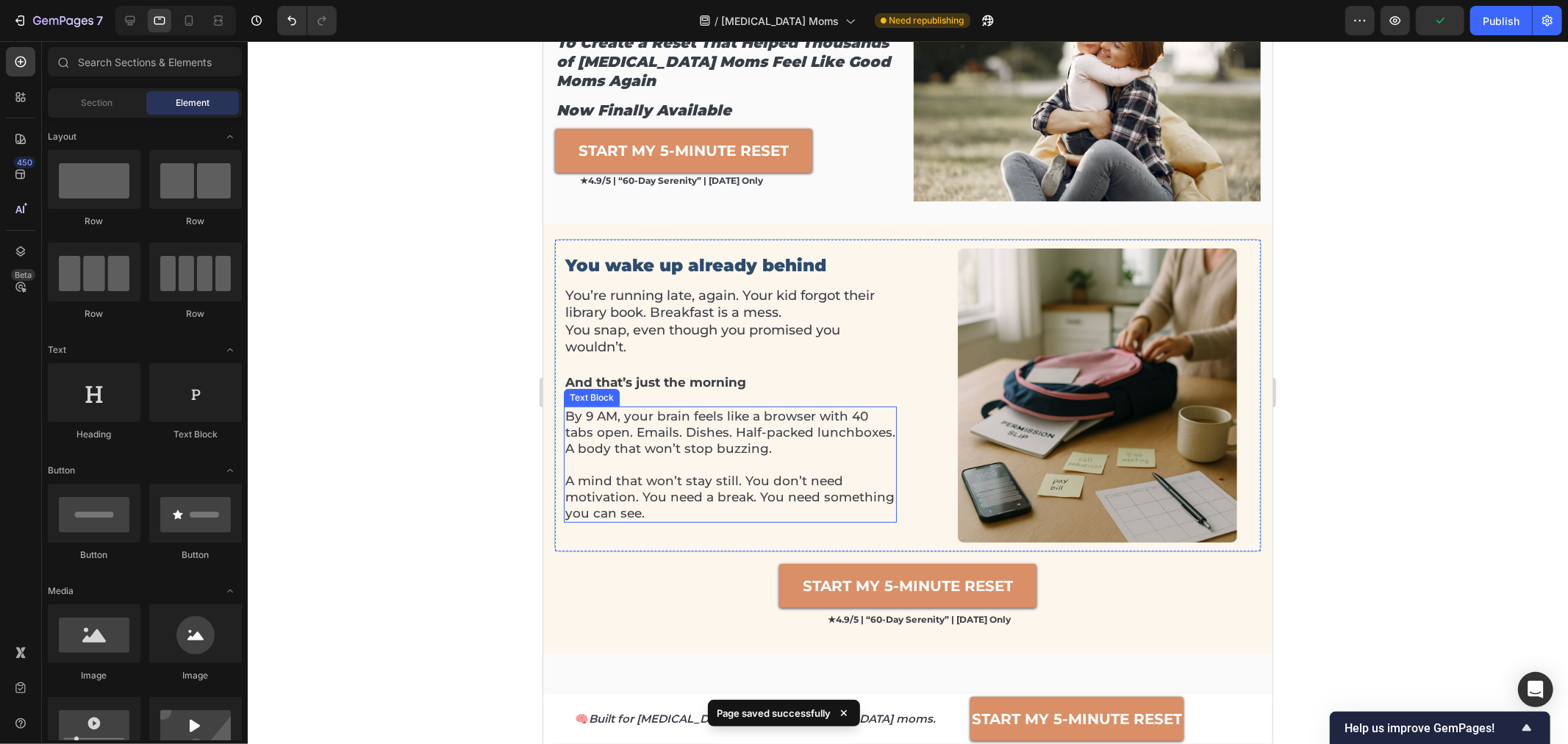
scroll to position [0, 0]
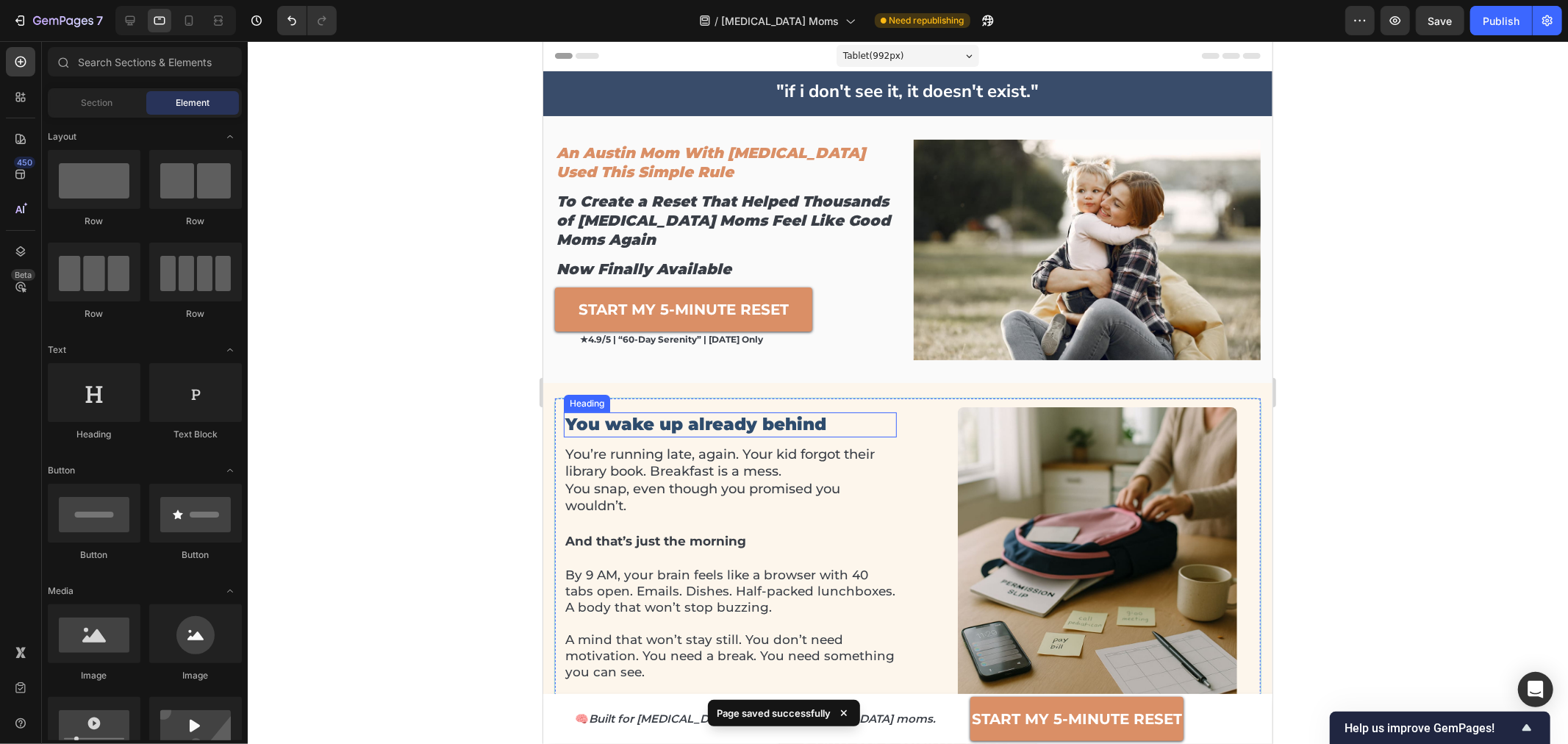
click at [749, 419] on h2 "You wake up already behind" at bounding box center [730, 424] width 333 height 25
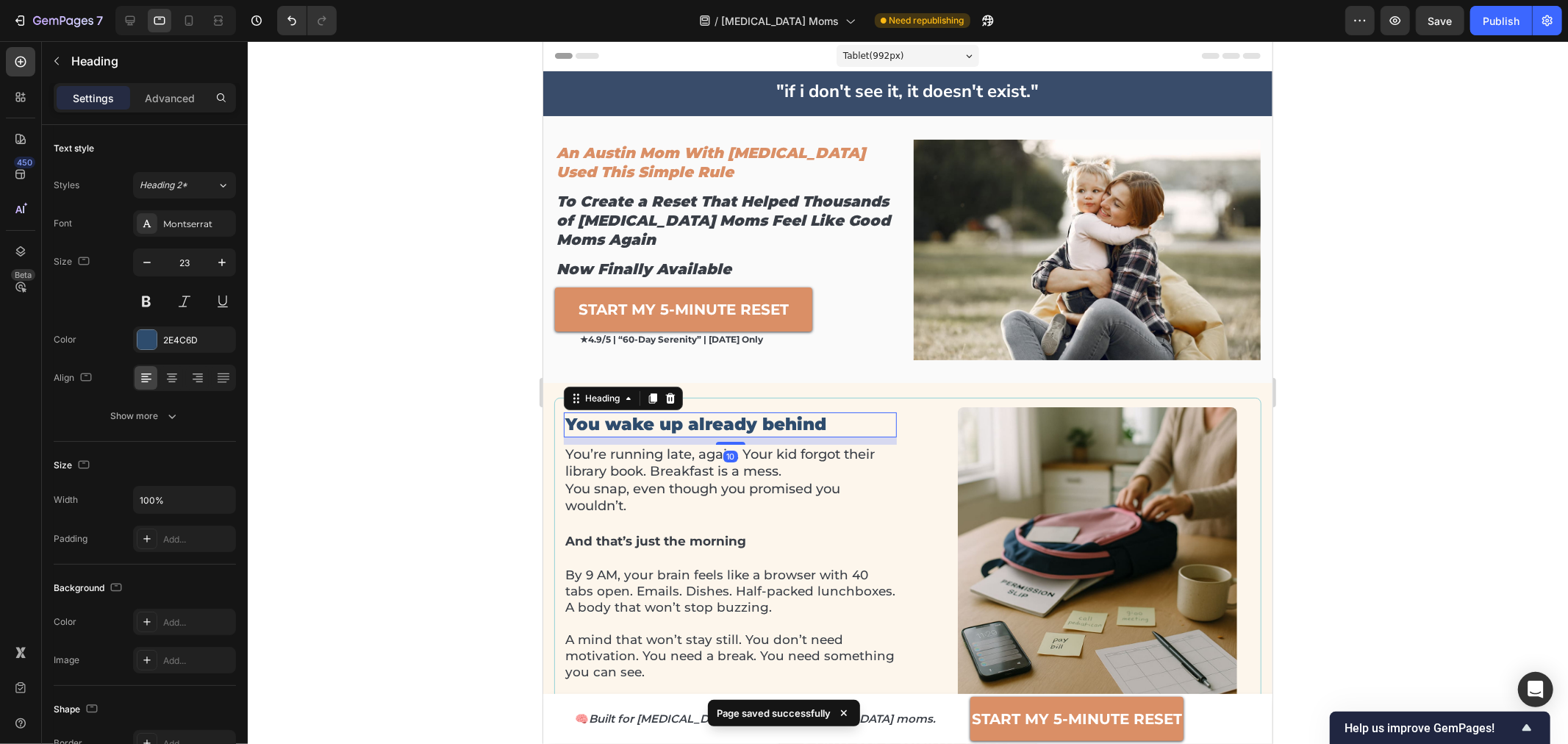
click at [687, 427] on h2 "You wake up already behind" at bounding box center [730, 424] width 333 height 25
click at [689, 427] on p "You wake up already behind" at bounding box center [730, 423] width 330 height 22
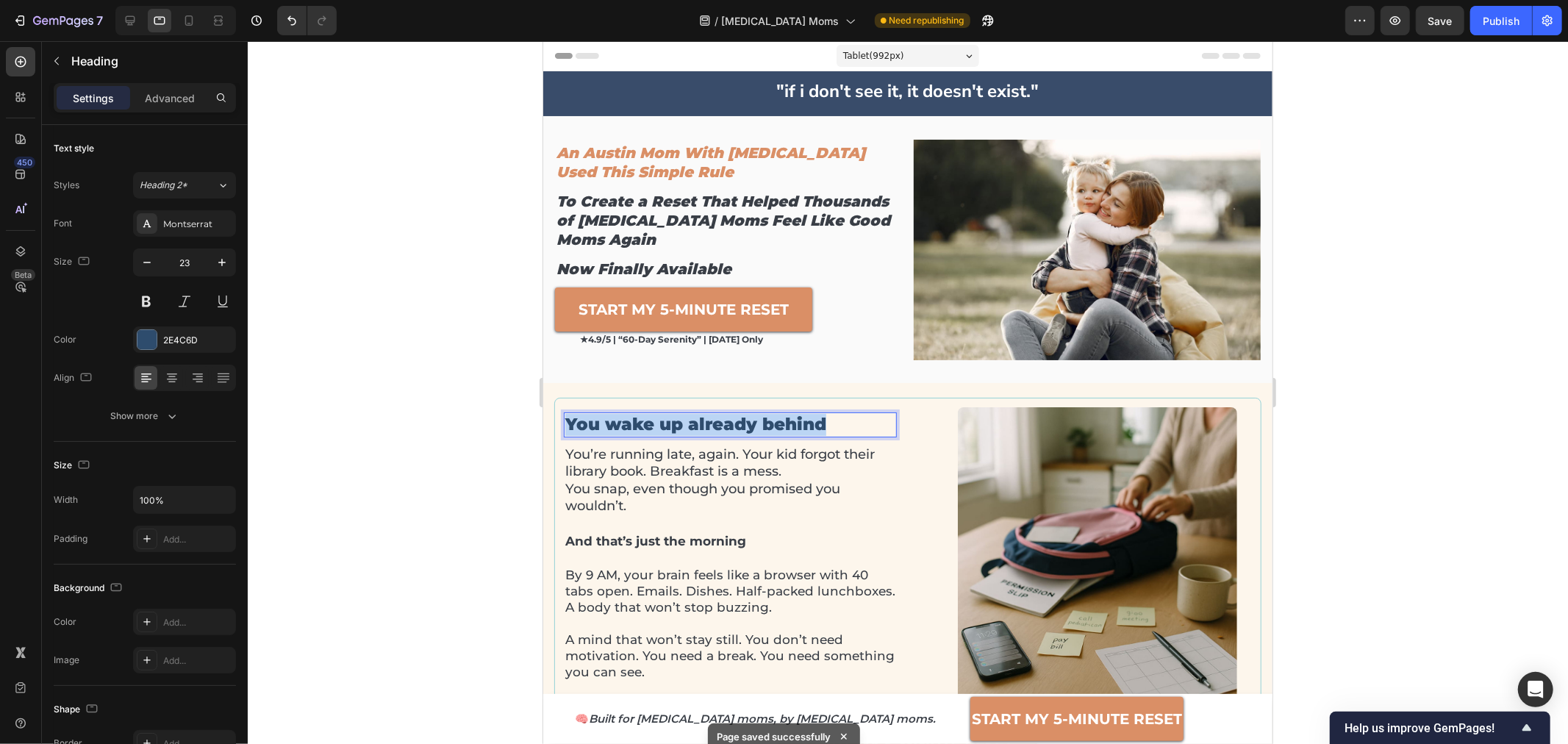
click at [689, 427] on p "You wake up already behind" at bounding box center [730, 423] width 330 height 22
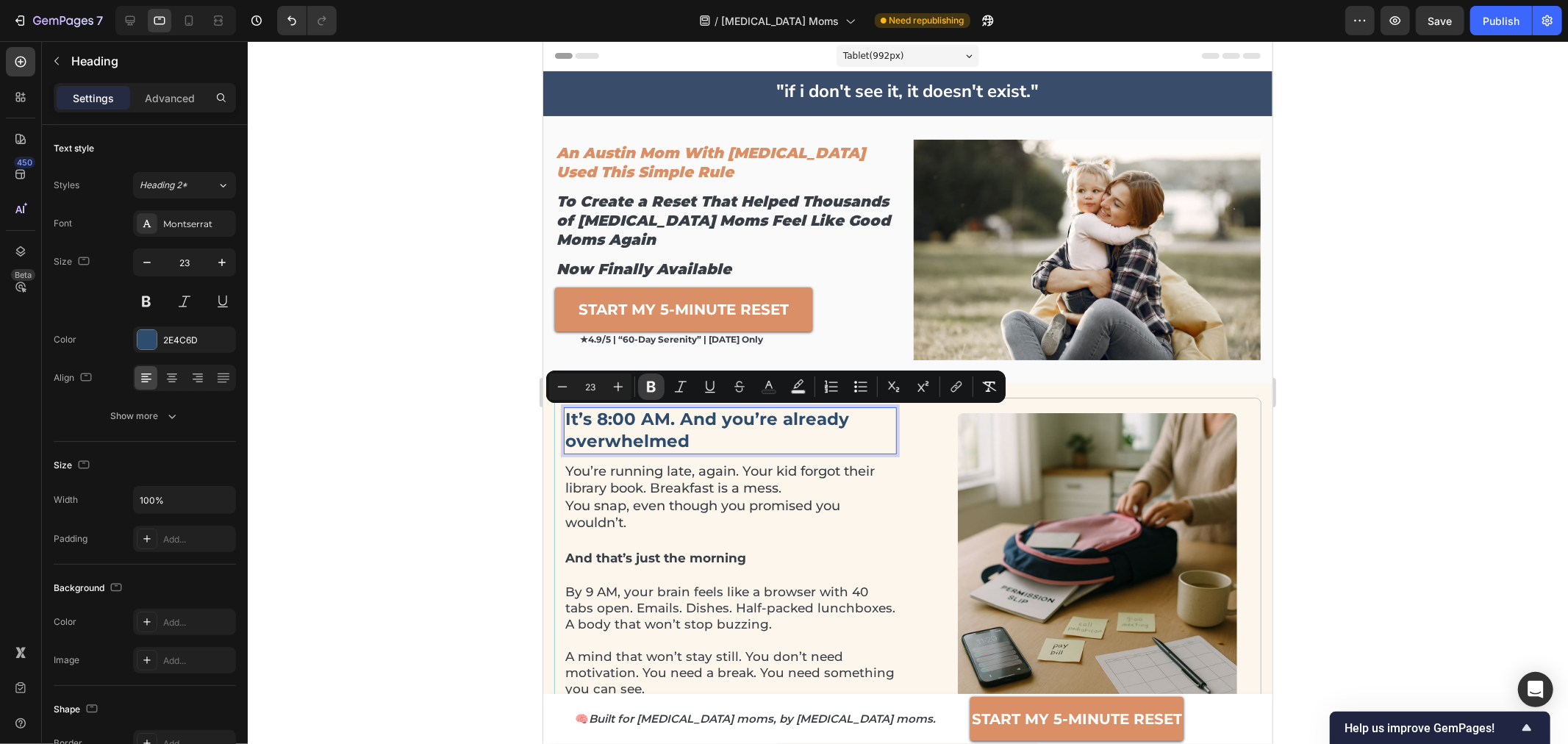
click at [650, 388] on icon "Editor contextual toolbar" at bounding box center [651, 386] width 15 height 15
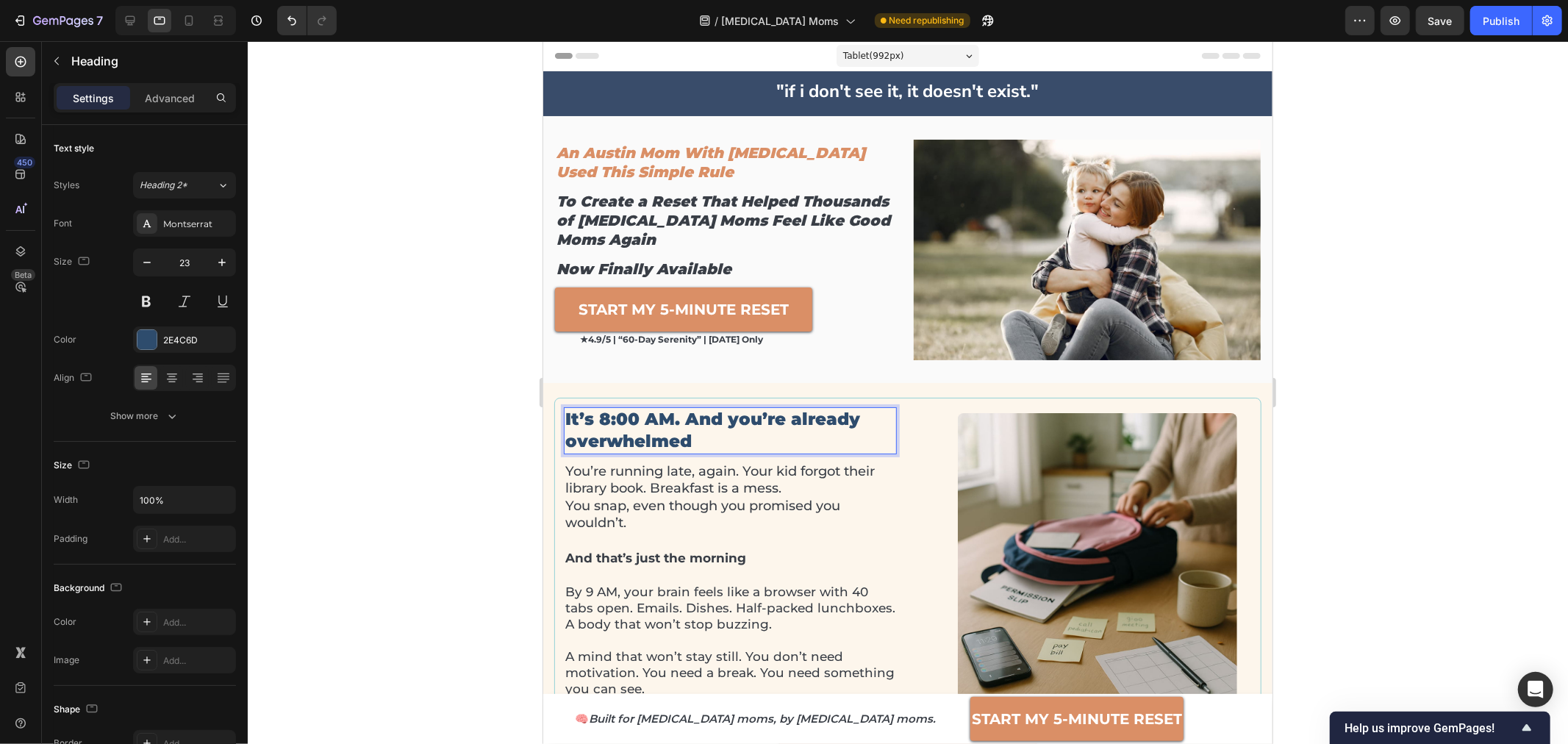
click at [682, 417] on p "It’s 8:00 AM. And you’re already overwhelmed" at bounding box center [730, 429] width 330 height 44
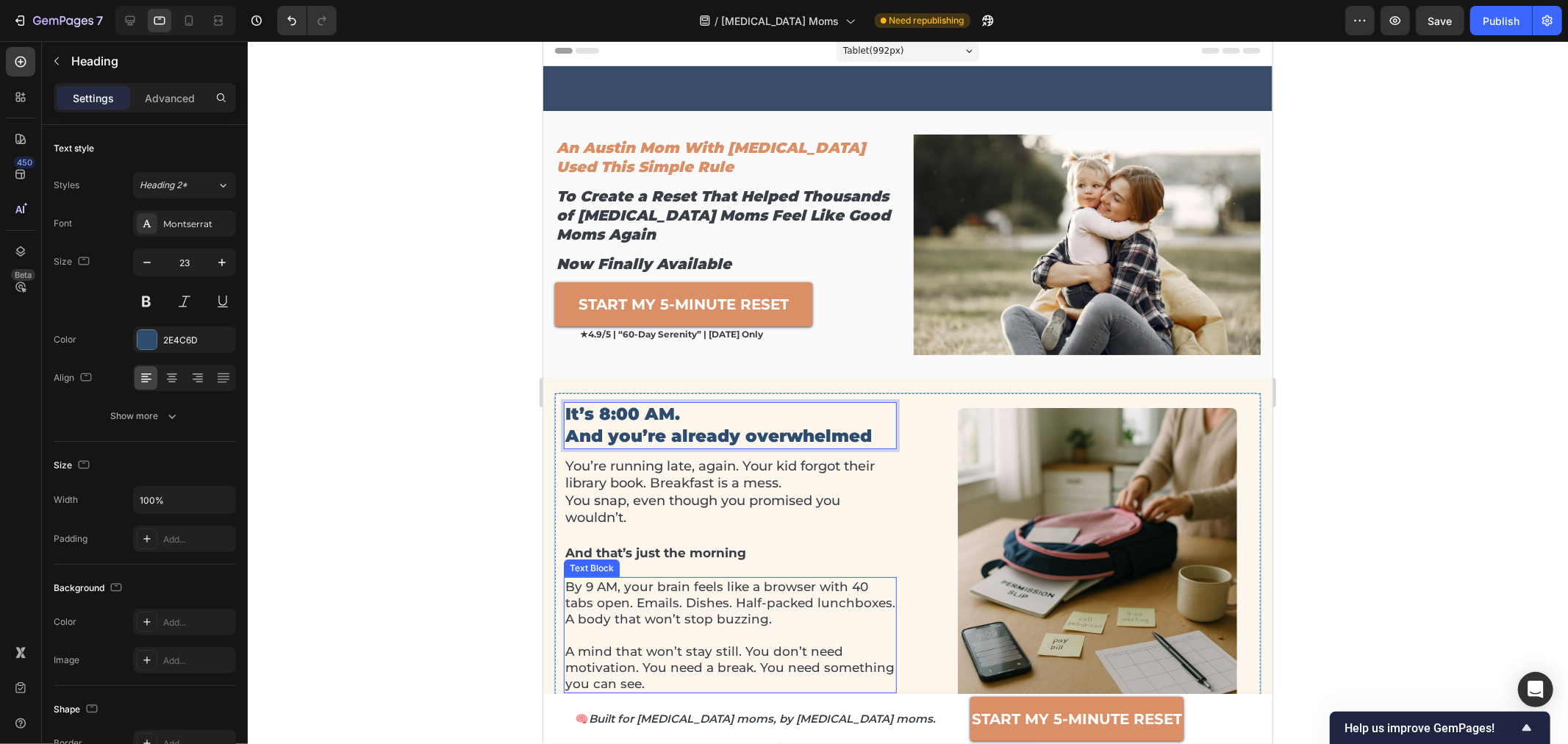
scroll to position [163, 0]
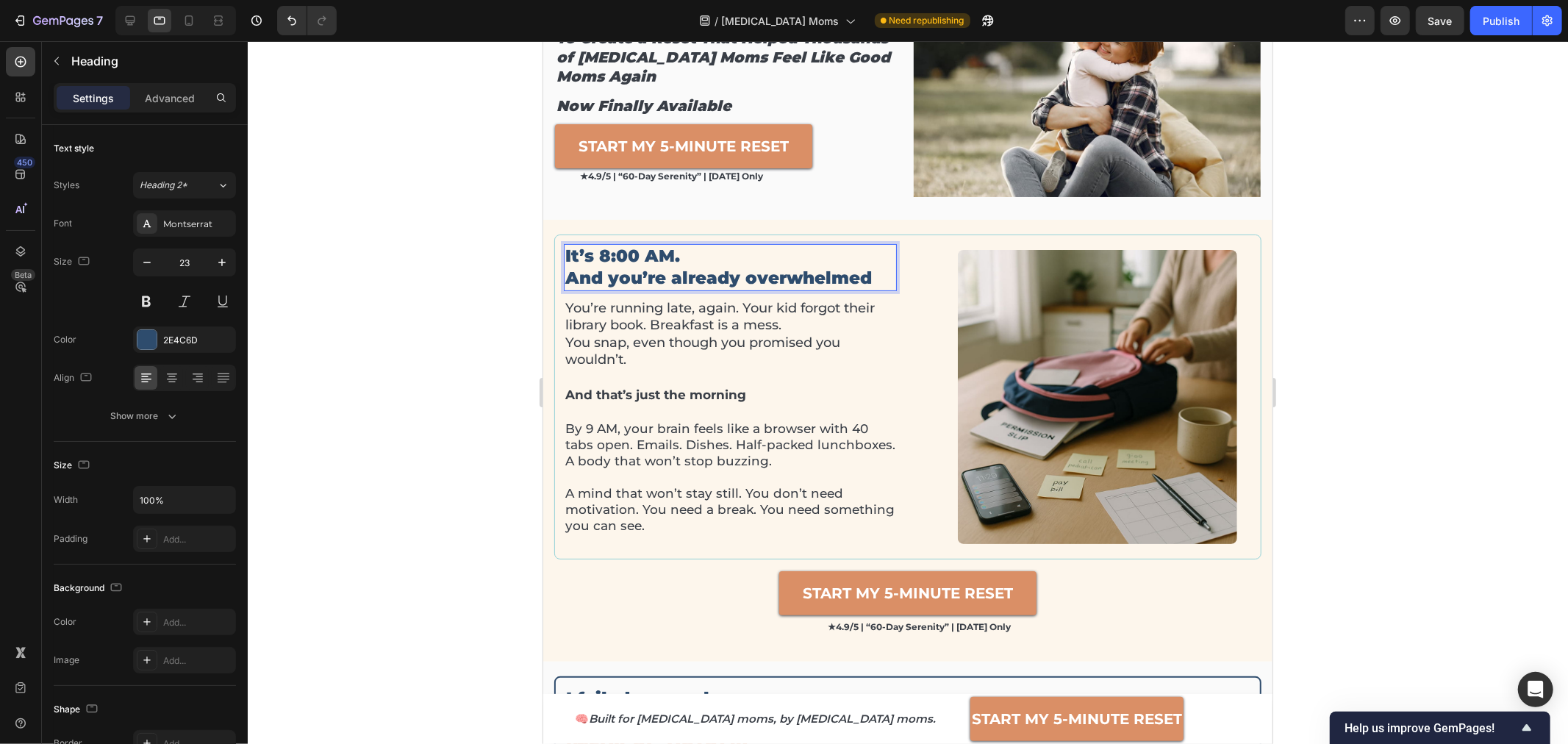
click at [1381, 359] on div at bounding box center [907, 391] width 1320 height 702
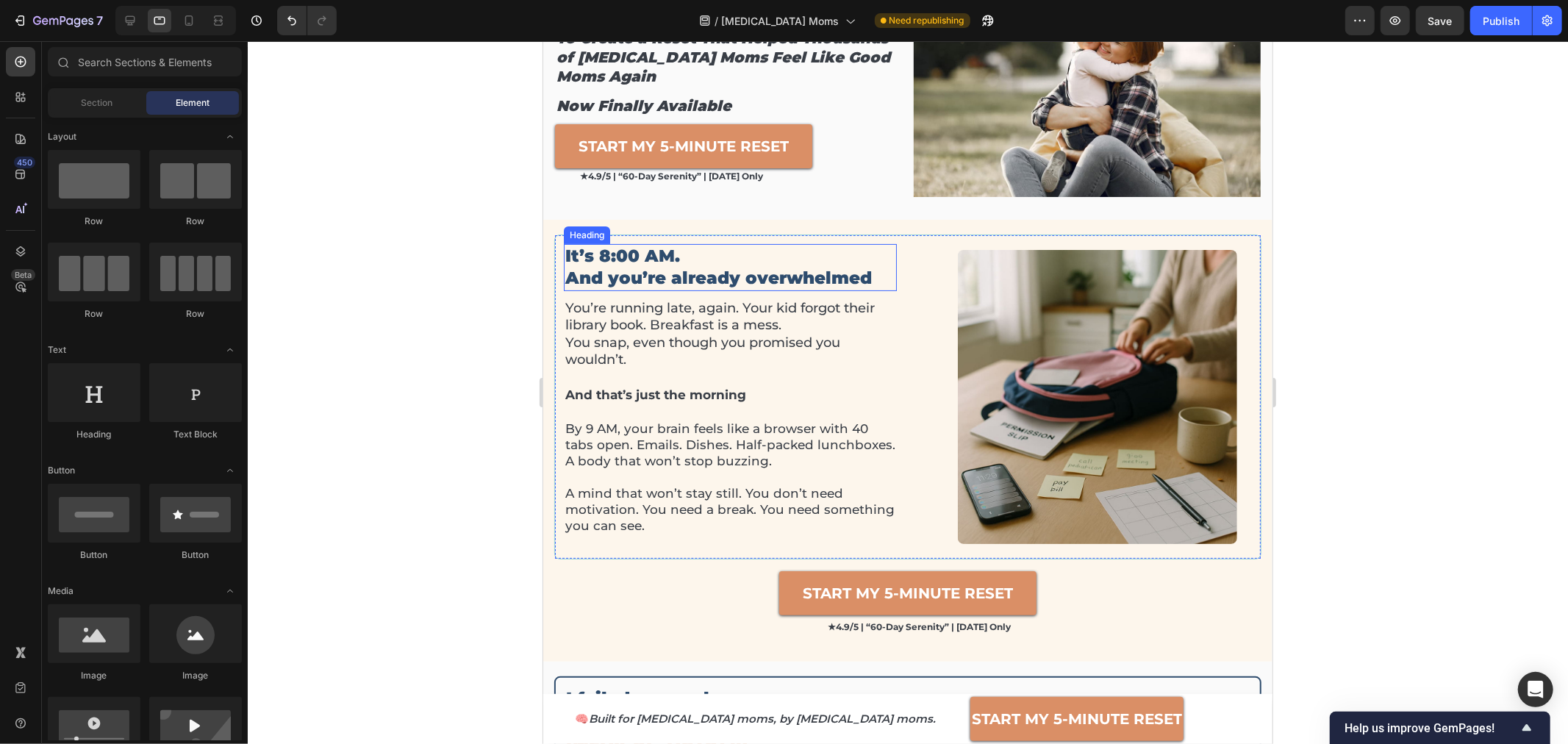
click at [625, 270] on p "It’s 8:00 AM. And you’re already overwhelmed" at bounding box center [730, 266] width 330 height 44
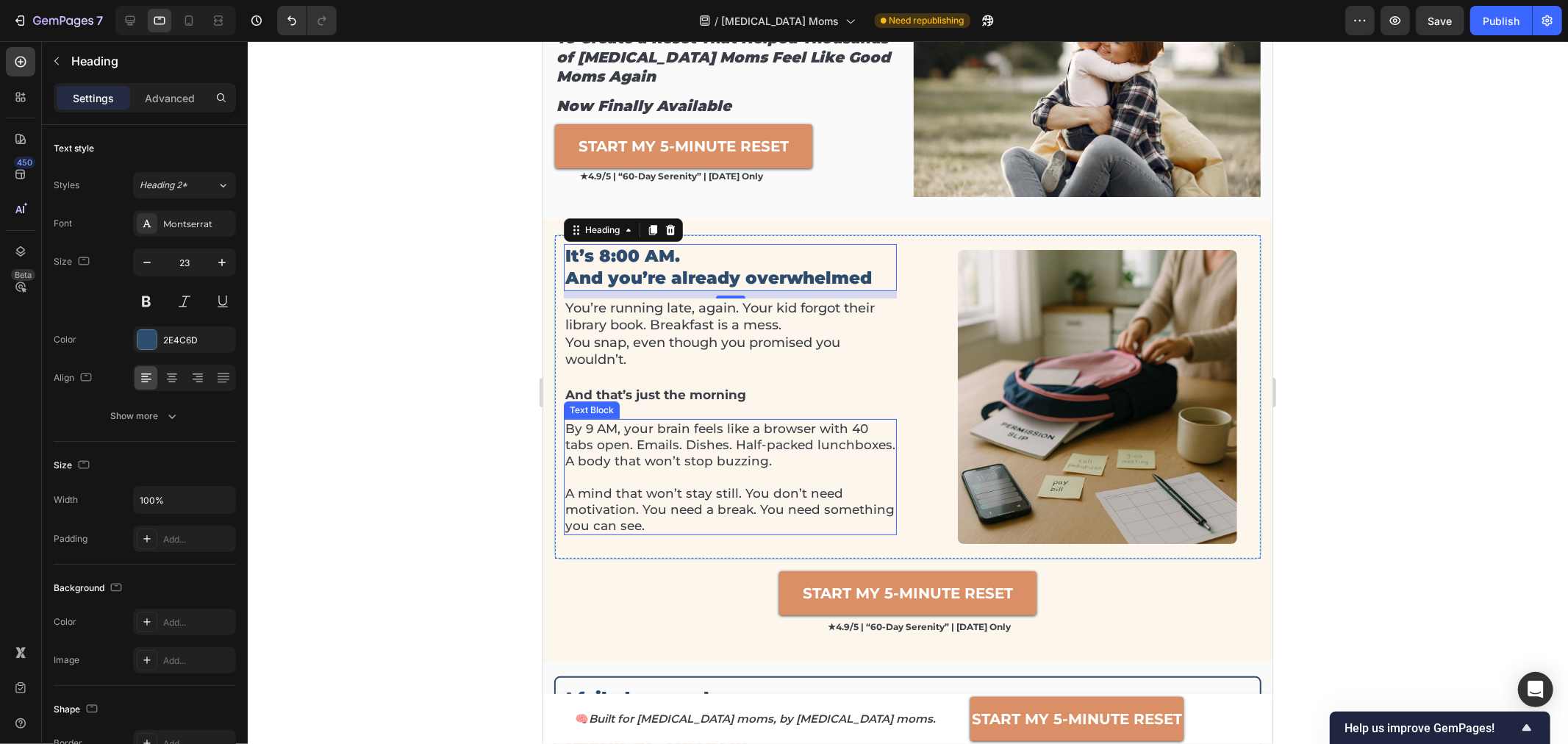
click at [476, 427] on div at bounding box center [907, 391] width 1320 height 702
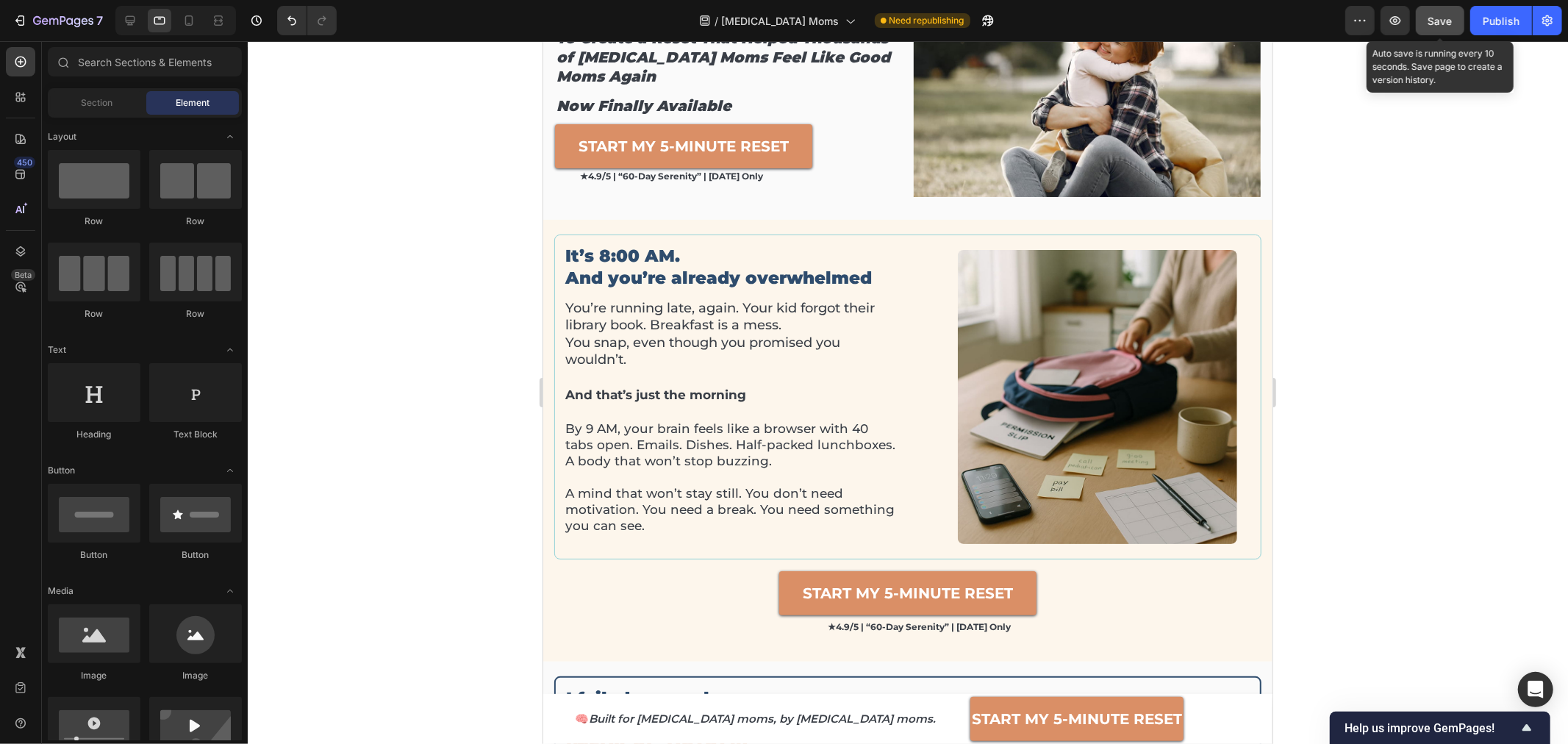
click at [1434, 18] on span "Save" at bounding box center [1440, 20] width 24 height 13
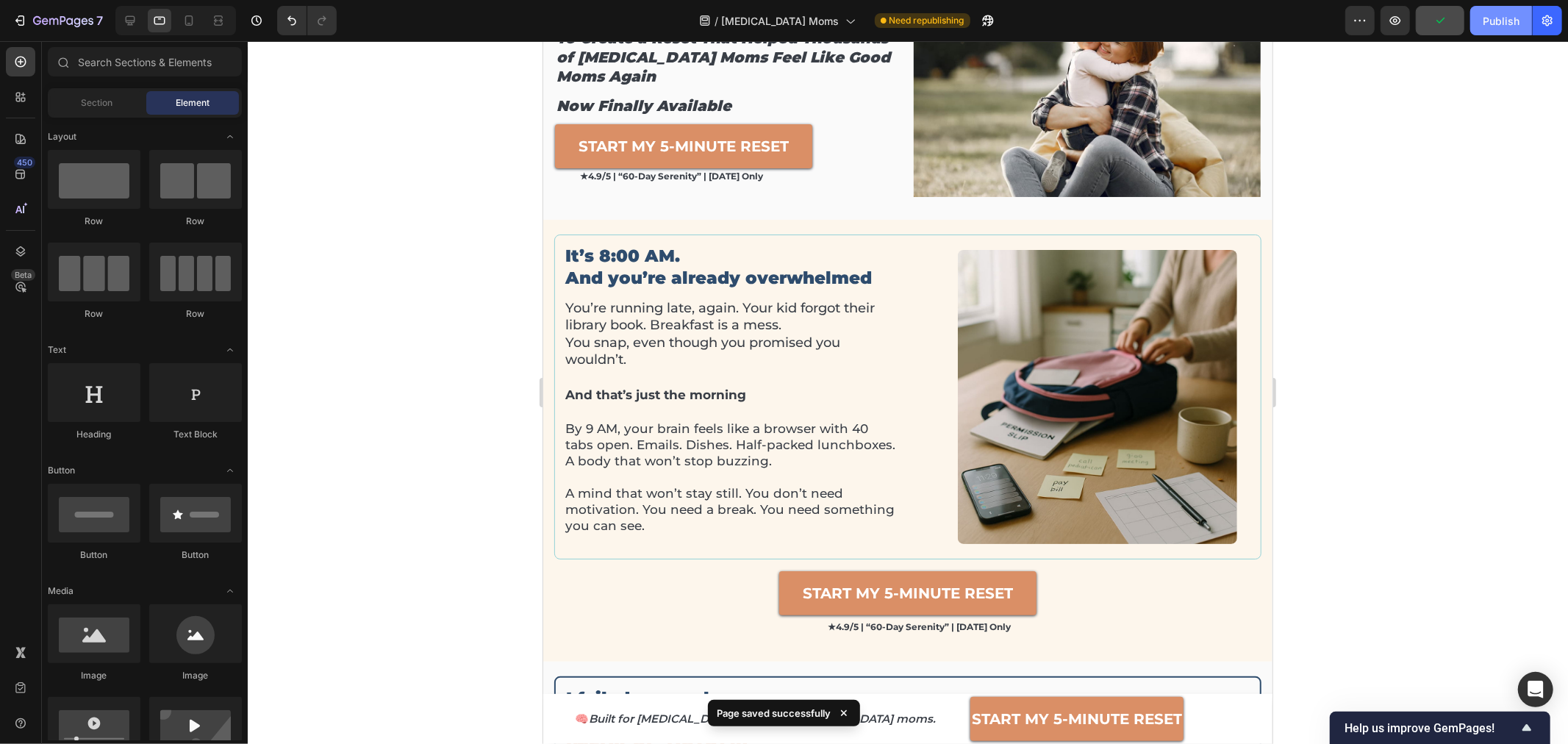
click at [1510, 24] on div "Publish" at bounding box center [1501, 21] width 37 height 16
click at [201, 24] on div at bounding box center [176, 20] width 120 height 29
click at [194, 27] on icon at bounding box center [188, 20] width 15 height 15
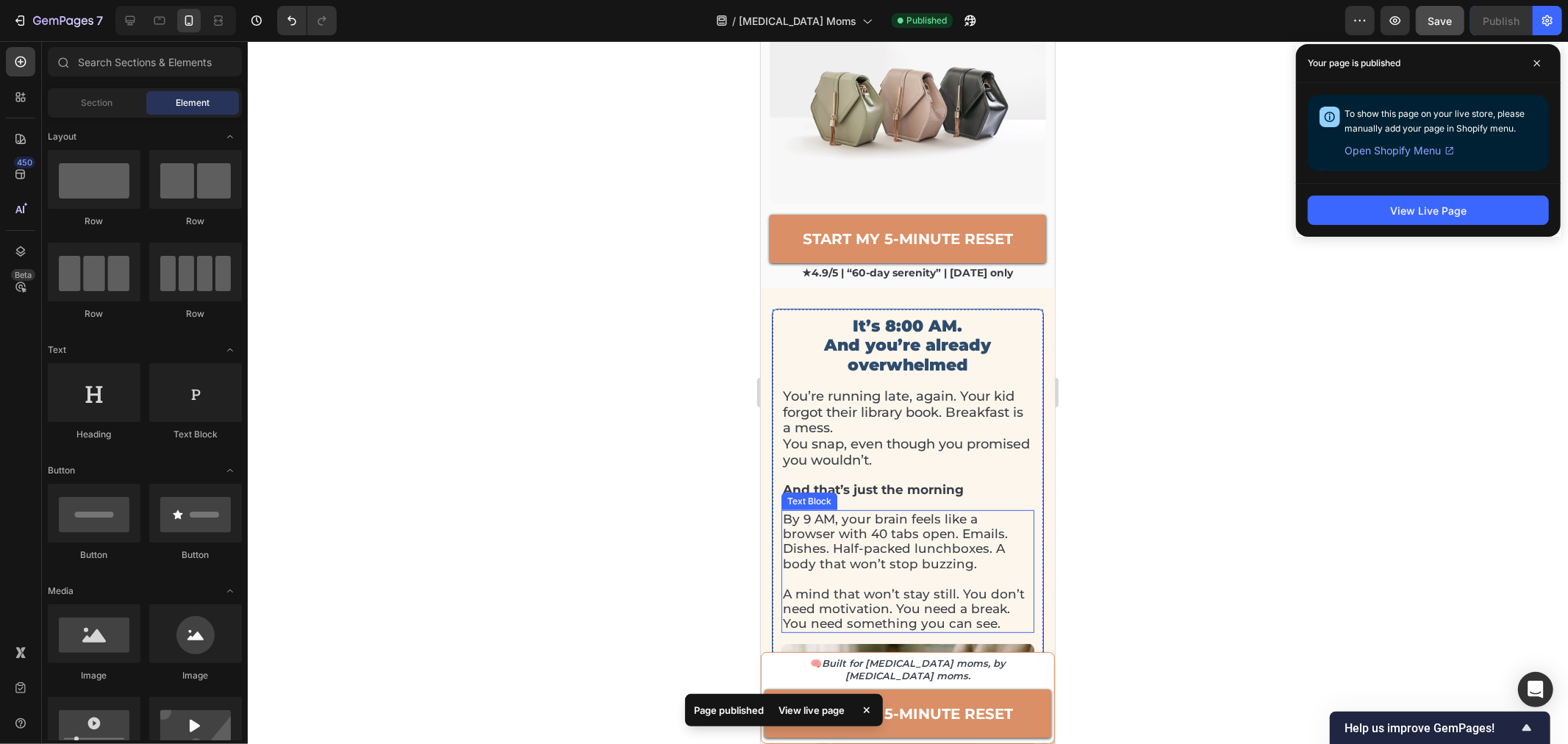
scroll to position [326, 0]
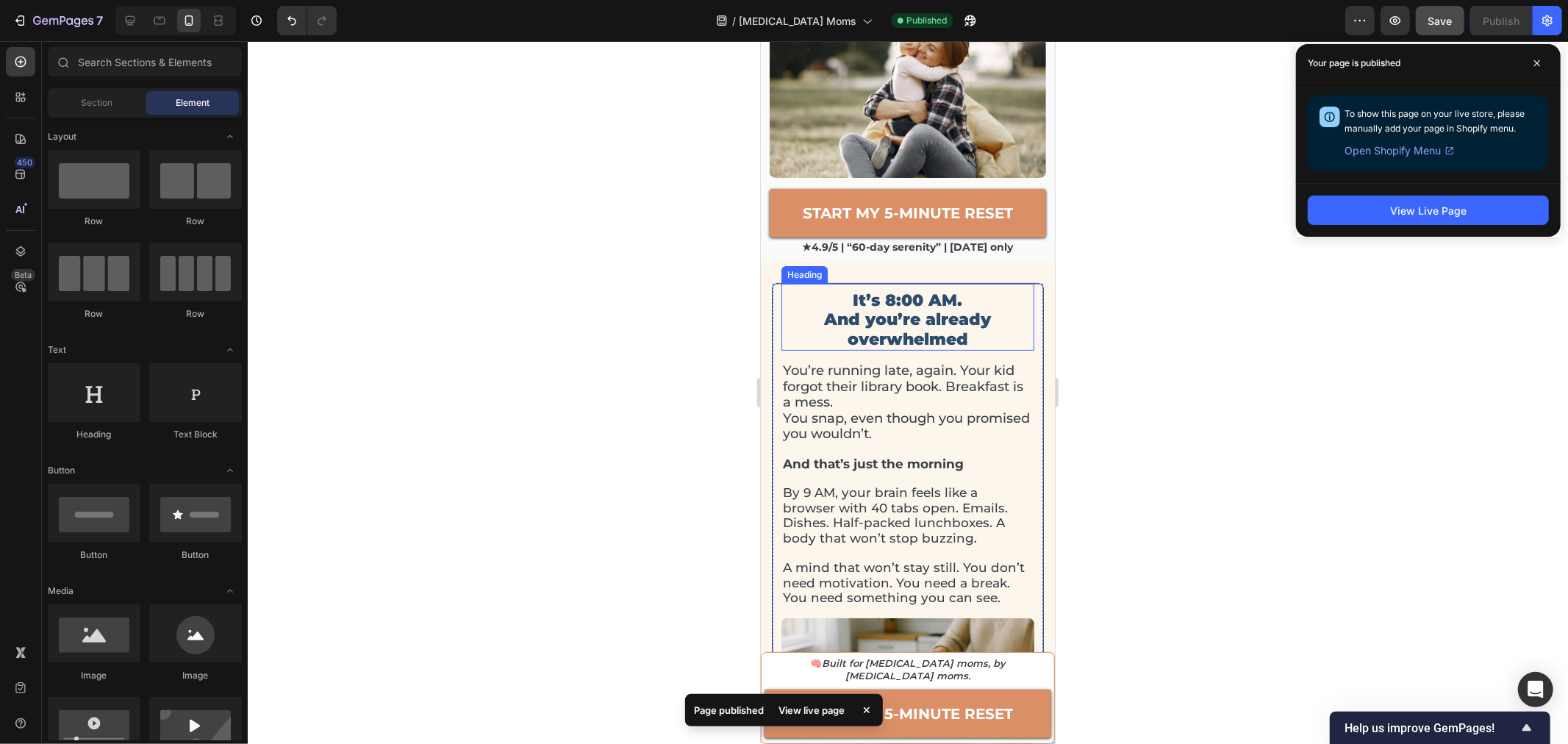
click at [902, 290] on p "It’s 8:00 AM. And you’re already overwhelmed" at bounding box center [906, 320] width 250 height 58
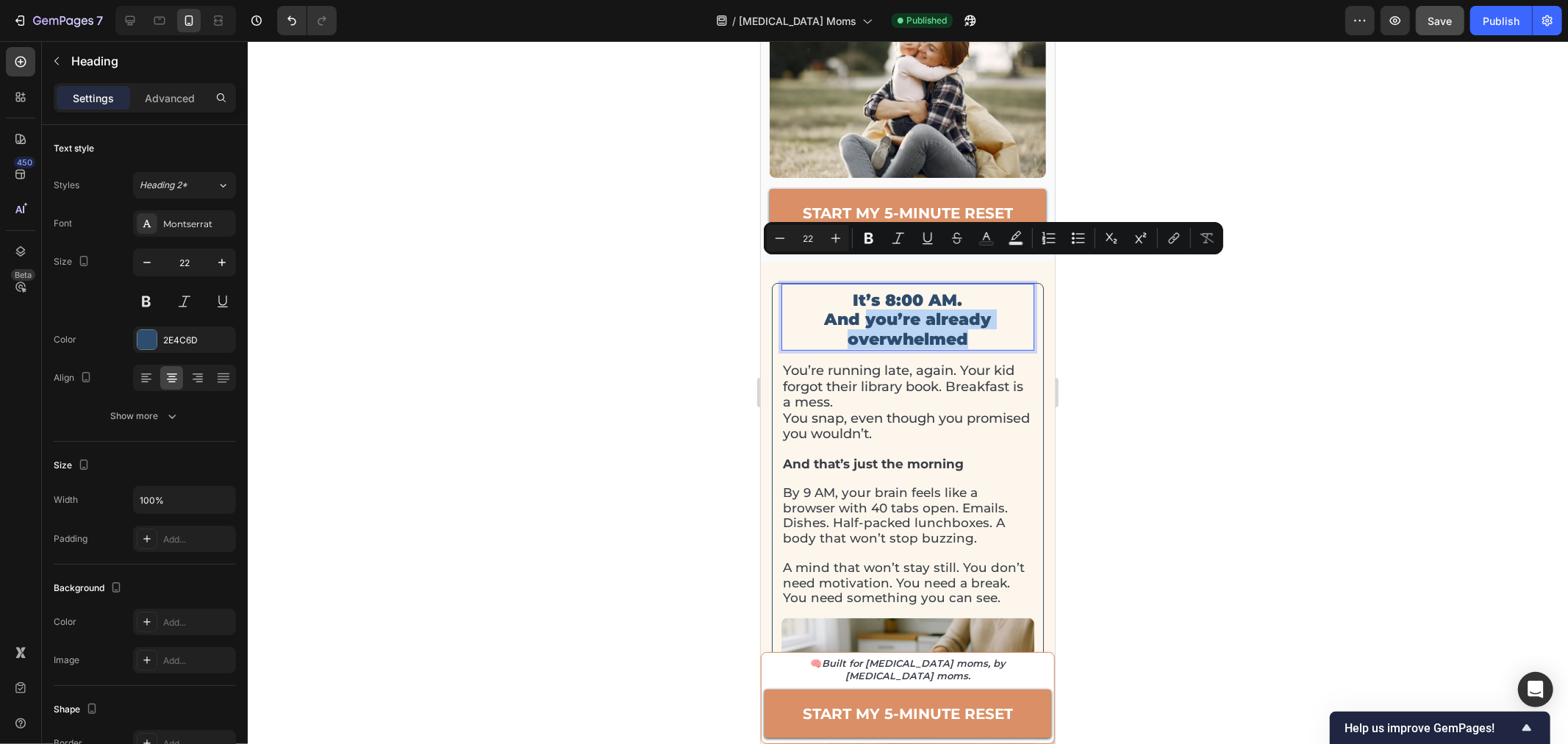
drag, startPoint x: 859, startPoint y: 269, endPoint x: 962, endPoint y: 287, distance: 104.6
click at [962, 290] on p "It’s 8:00 AM. And you’re already overwhelmed" at bounding box center [906, 320] width 250 height 58
drag, startPoint x: 971, startPoint y: 724, endPoint x: 775, endPoint y: 730, distance: 196.1
click at [971, 724] on link "START MY 5-MINUTE RESET" at bounding box center [906, 713] width 287 height 49
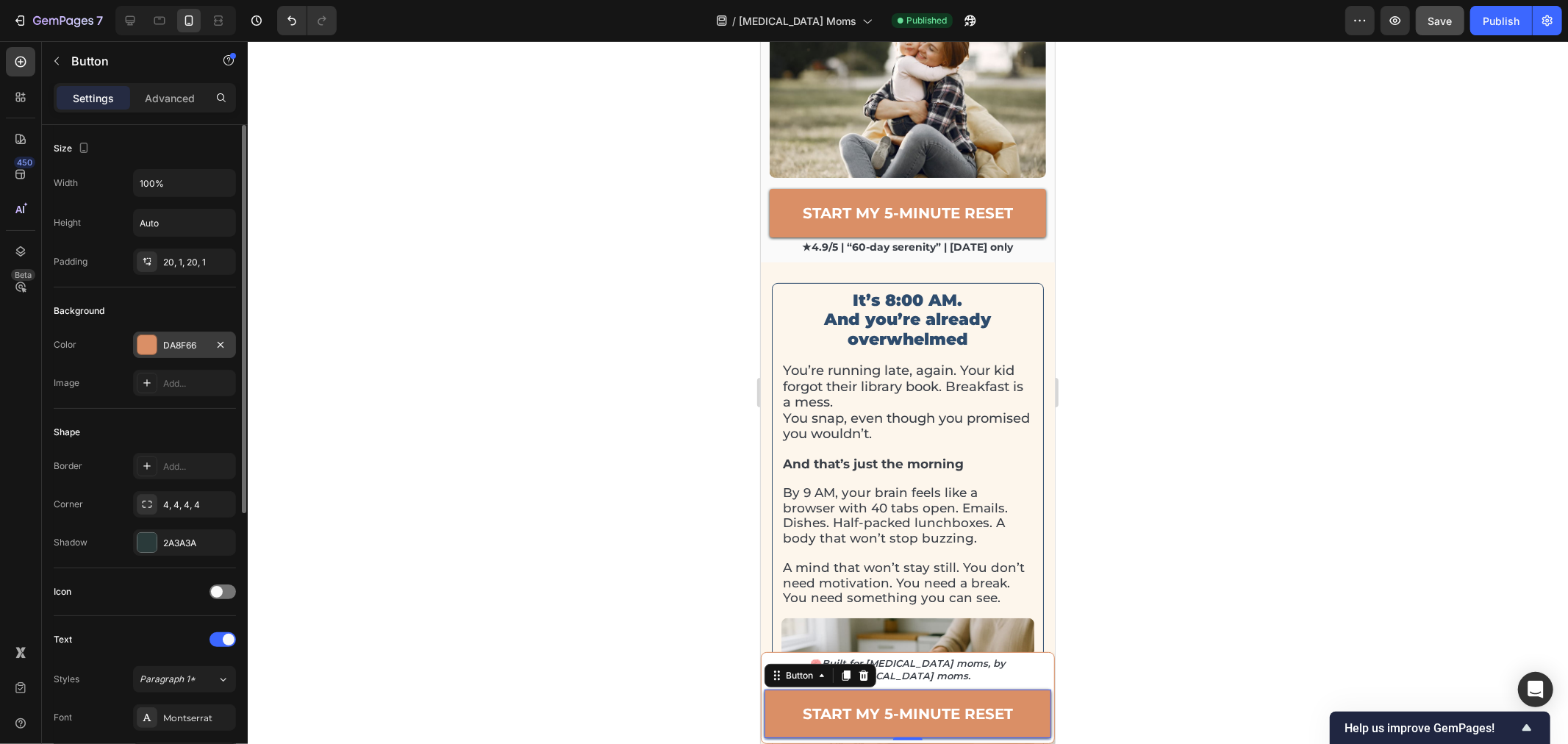
click at [171, 352] on div "DA8F66" at bounding box center [185, 344] width 103 height 26
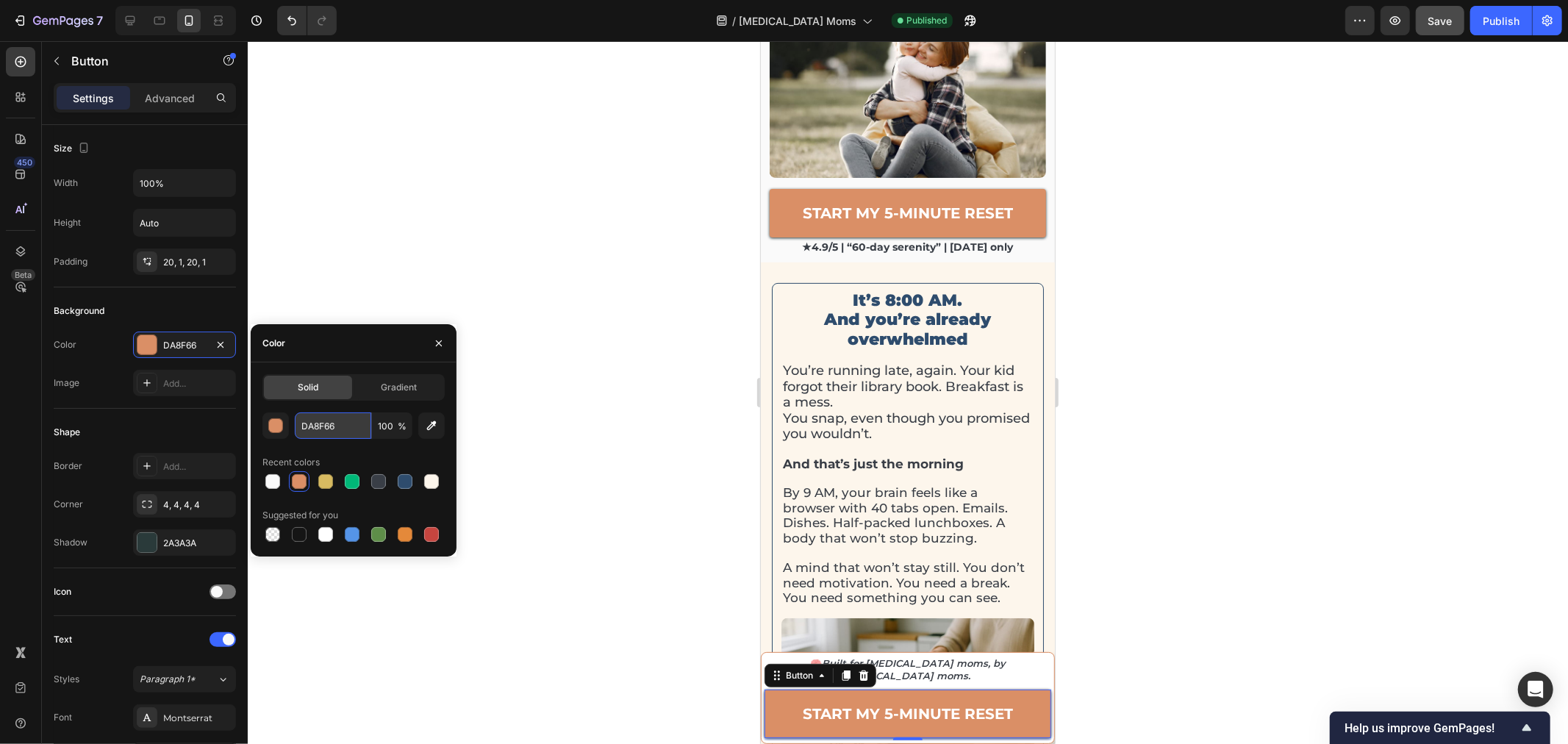
click at [308, 431] on input "DA8F66" at bounding box center [332, 424] width 77 height 26
click at [923, 290] on p "It’s 8:00 AM. And you’re already overwhelmed" at bounding box center [906, 320] width 250 height 58
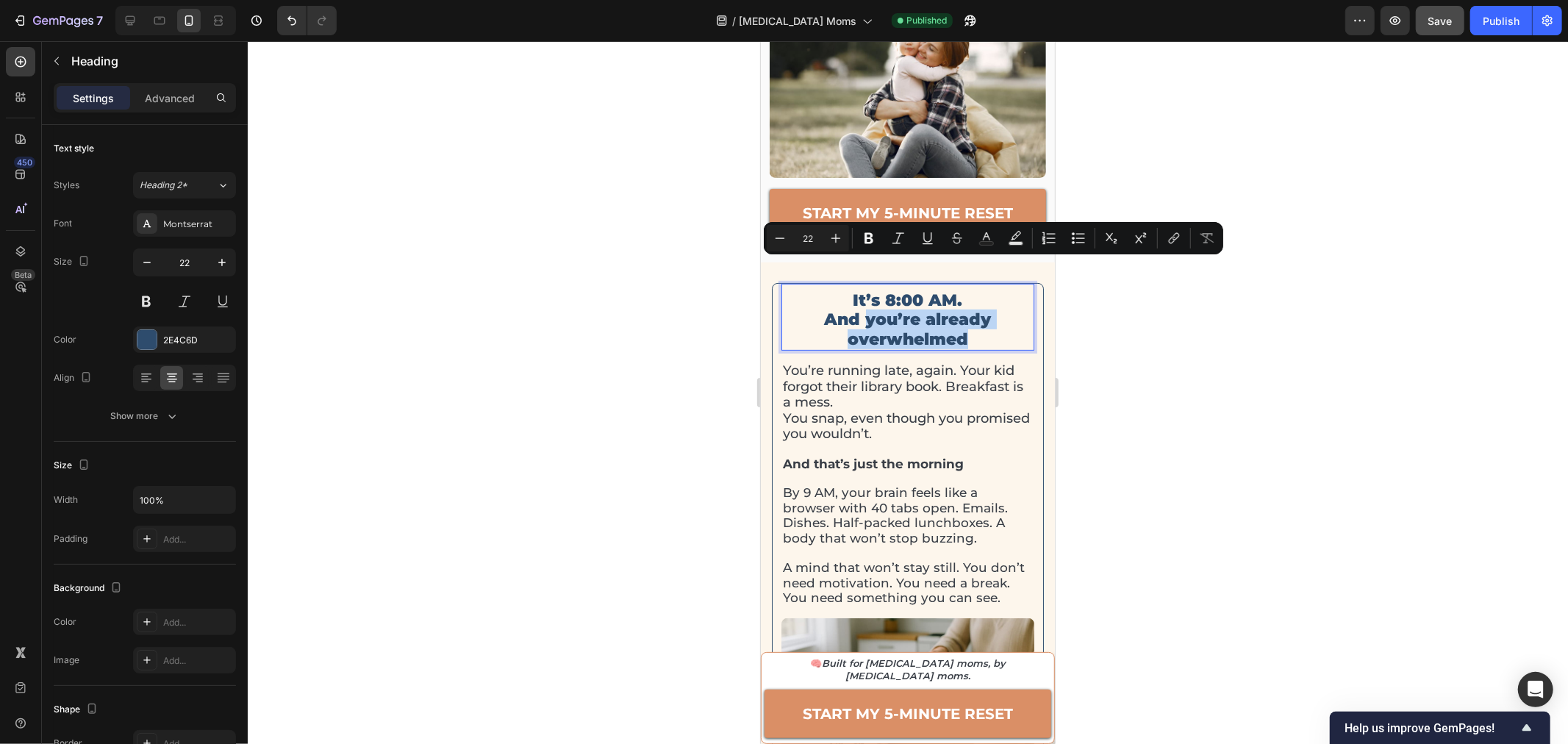
drag, startPoint x: 862, startPoint y: 272, endPoint x: 962, endPoint y: 288, distance: 101.3
click at [962, 290] on p "It’s 8:00 AM. And you’re already overwhelmed" at bounding box center [906, 320] width 250 height 58
click at [980, 240] on icon "Editor contextual toolbar" at bounding box center [986, 238] width 15 height 15
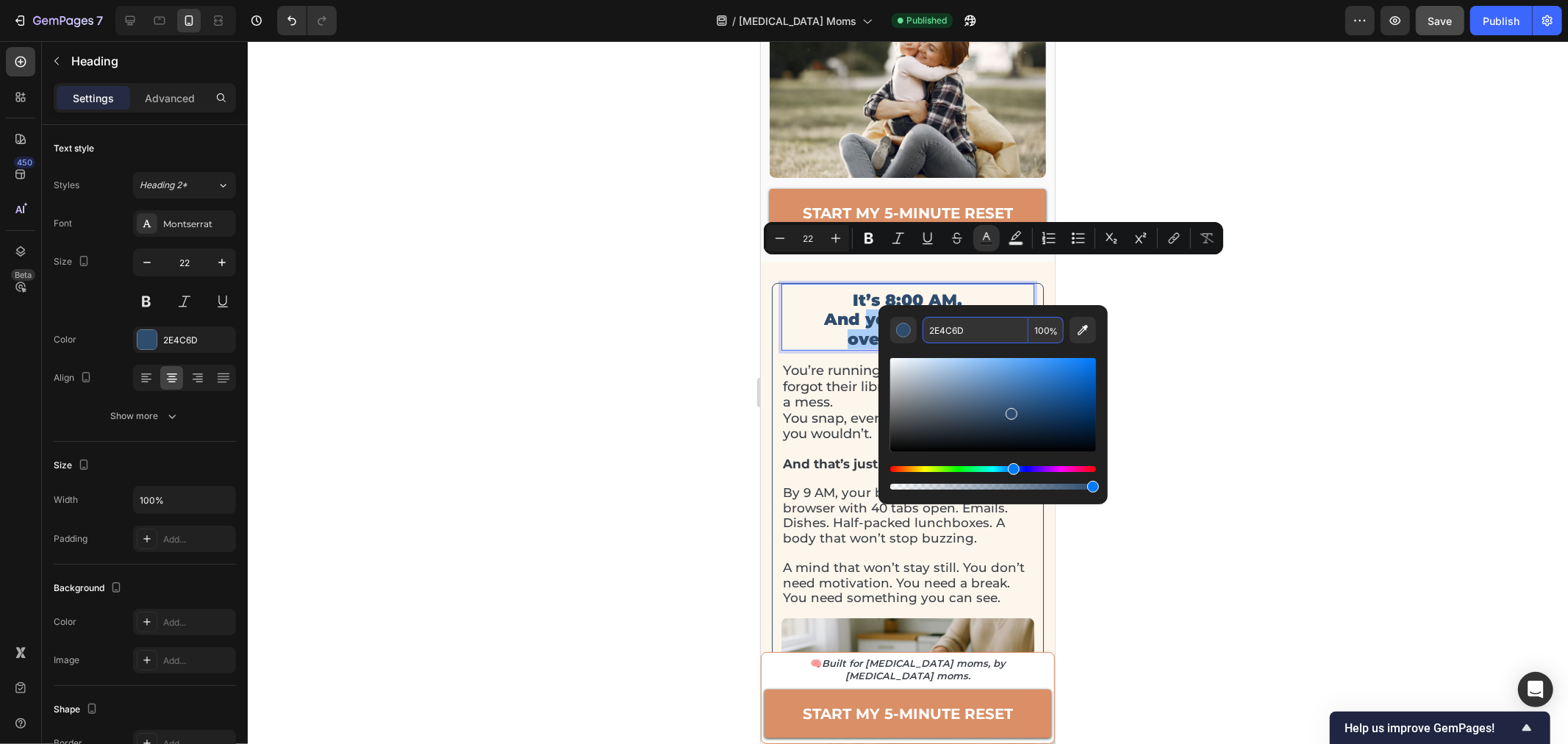
paste input "DA8F66"
type input "DA8F66"
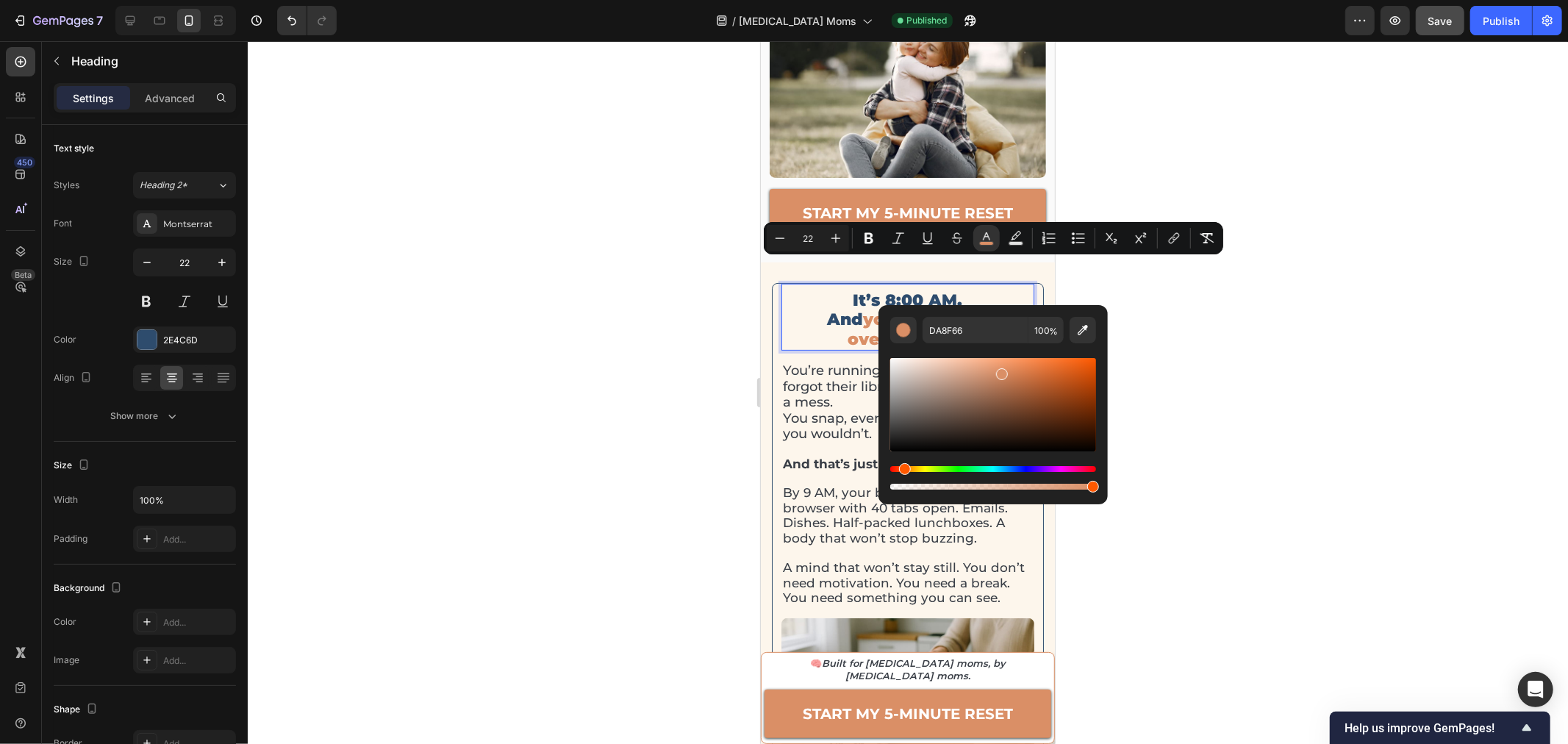
click at [1331, 380] on div at bounding box center [907, 391] width 1320 height 702
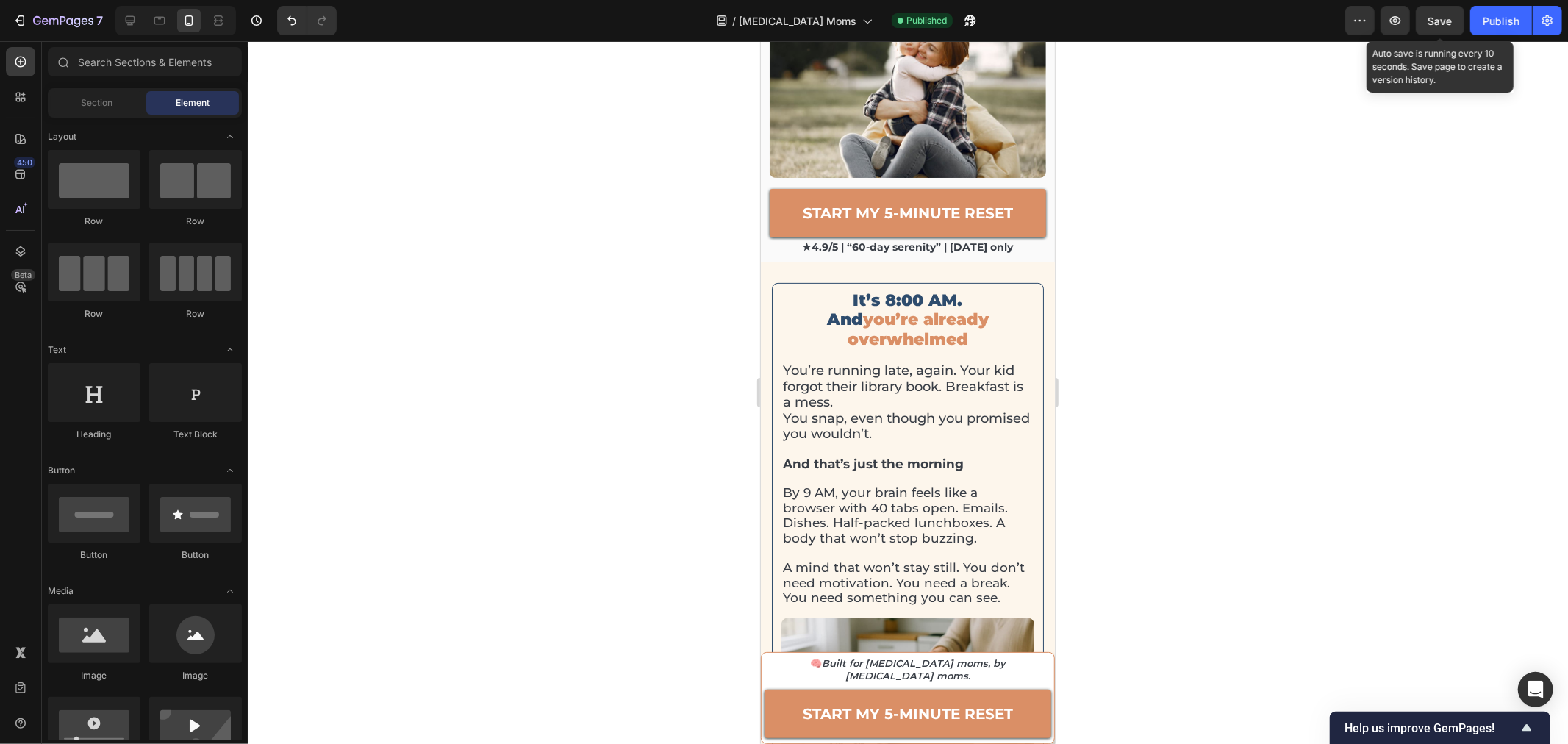
drag, startPoint x: 1430, startPoint y: 23, endPoint x: 1518, endPoint y: 46, distance: 91.0
click at [1431, 23] on span "Save" at bounding box center [1440, 20] width 24 height 13
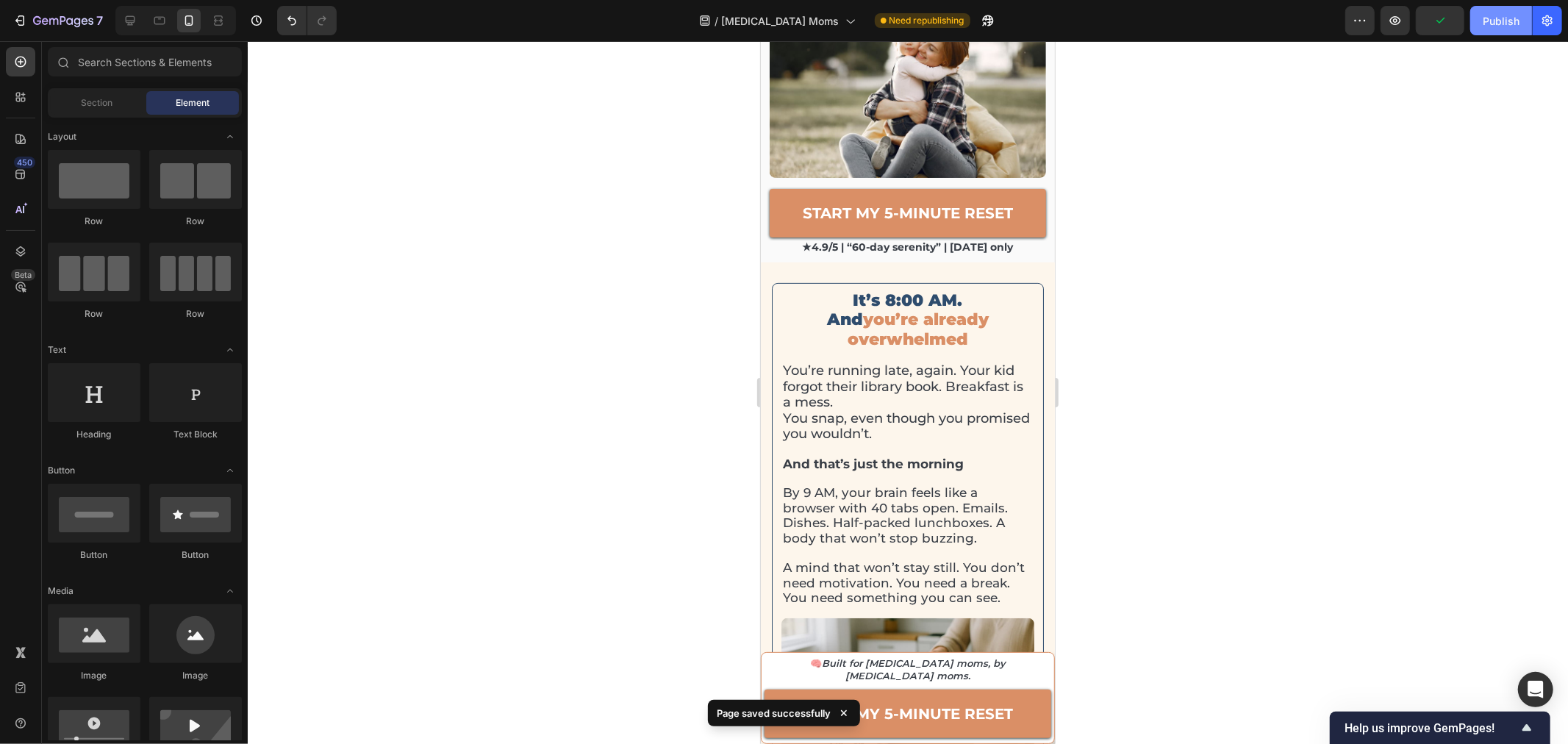
click at [1499, 32] on button "Publish" at bounding box center [1501, 20] width 62 height 29
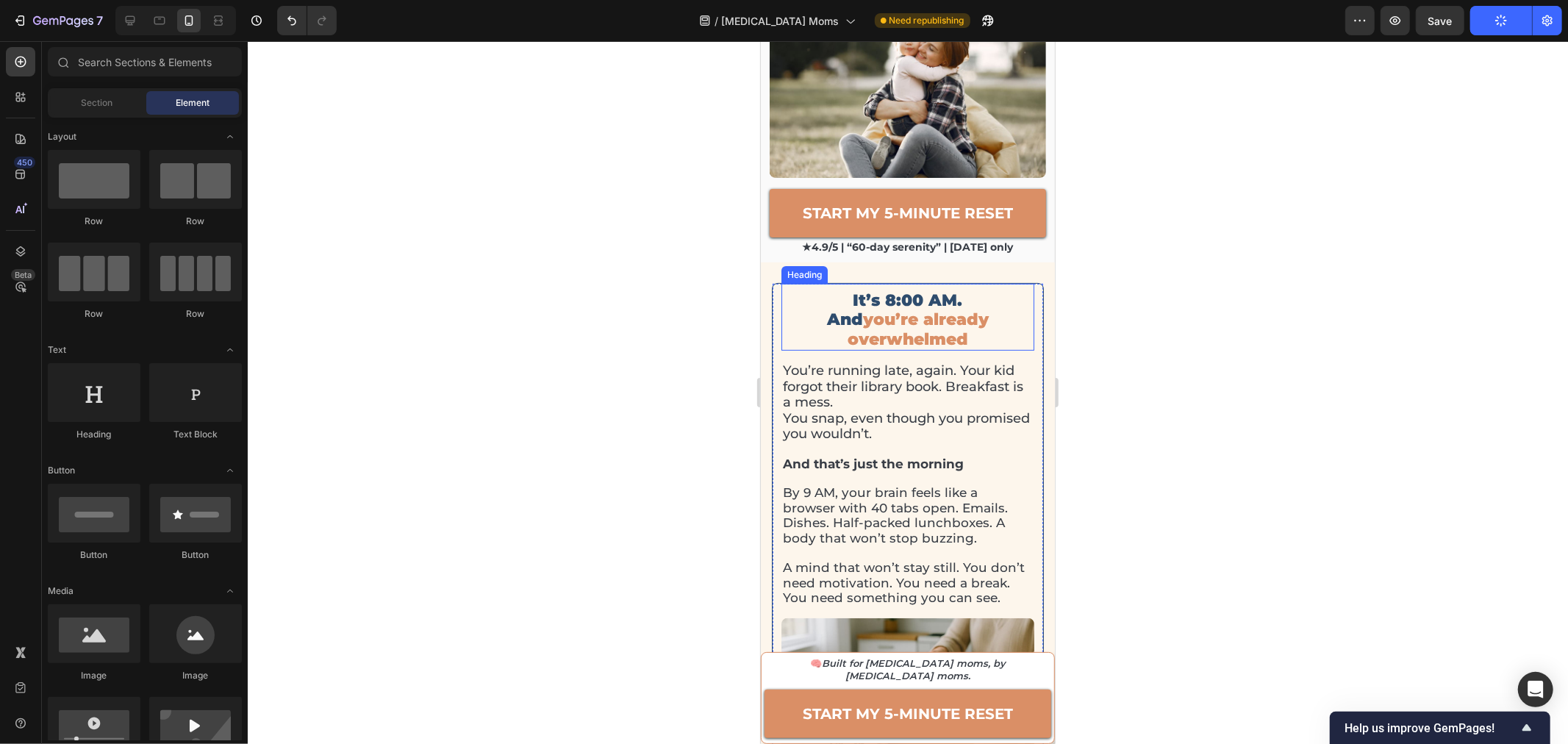
click at [852, 290] on p "It’s 8:00 AM. And you’re already overwhelmed" at bounding box center [906, 320] width 250 height 58
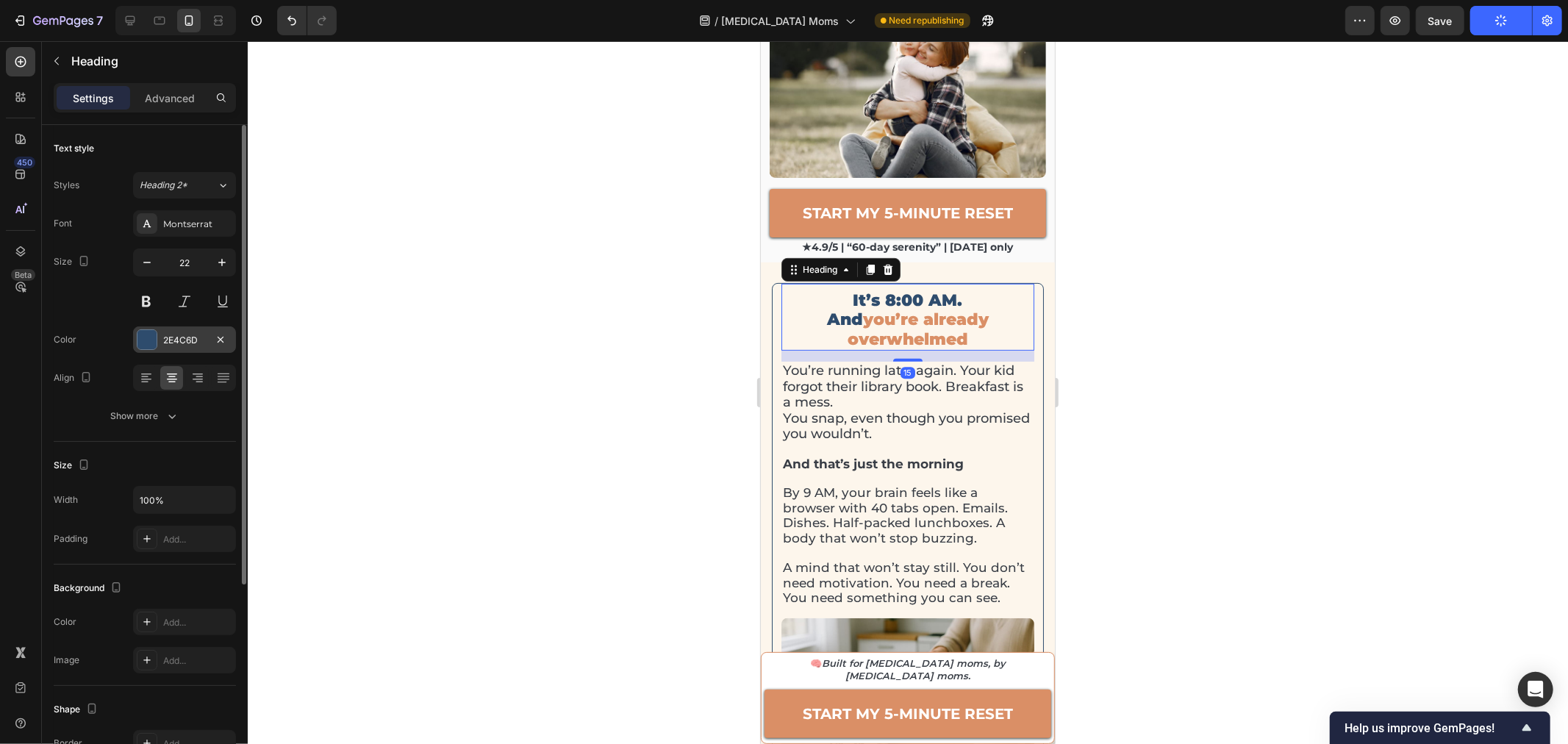
click at [169, 340] on div "2E4C6D" at bounding box center [185, 340] width 43 height 14
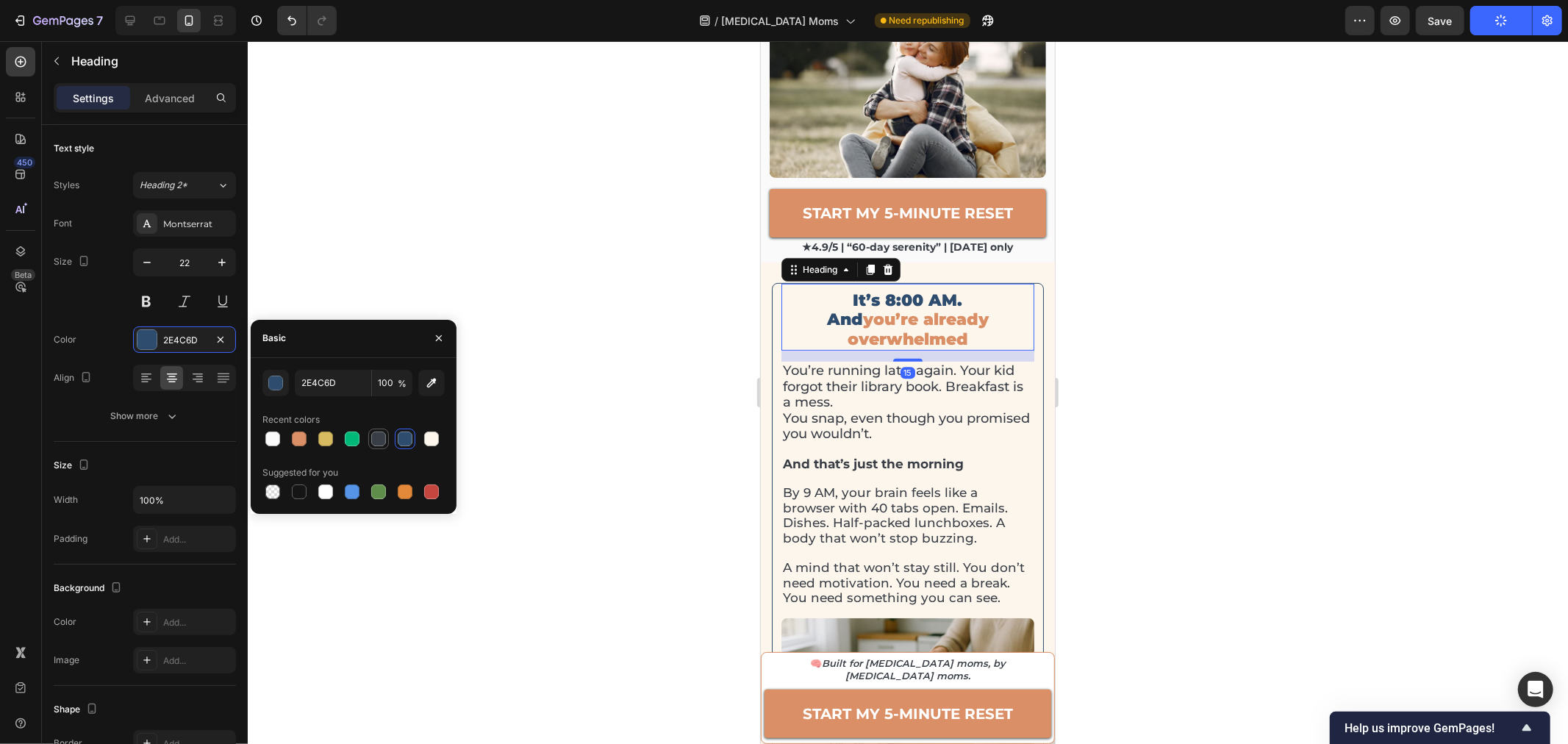
click at [384, 435] on div at bounding box center [378, 438] width 15 height 15
type input "393E46"
drag, startPoint x: 1235, startPoint y: 300, endPoint x: 1267, endPoint y: 283, distance: 36.2
click at [1237, 300] on div at bounding box center [907, 391] width 1320 height 702
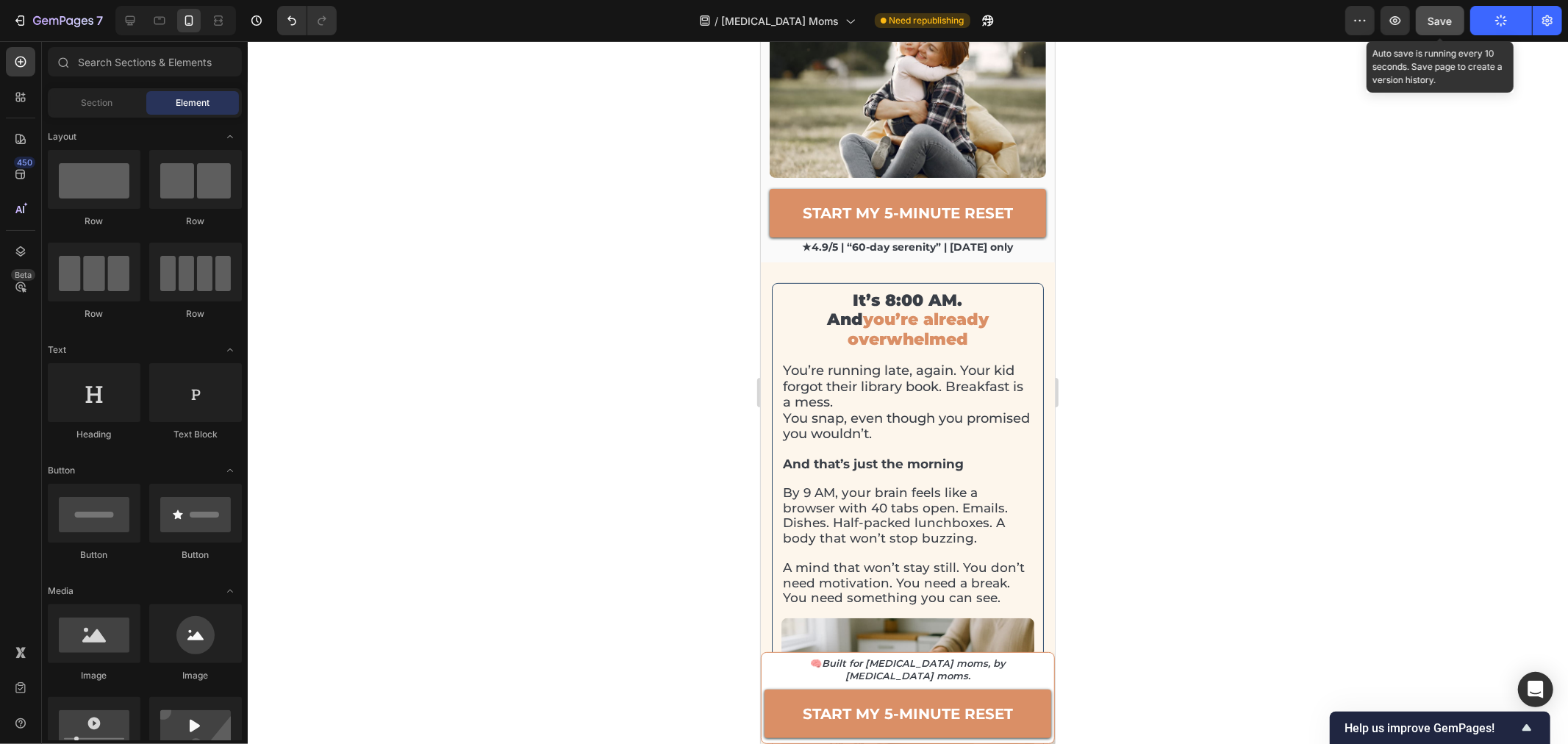
click at [1454, 16] on button "Save" at bounding box center [1440, 20] width 49 height 29
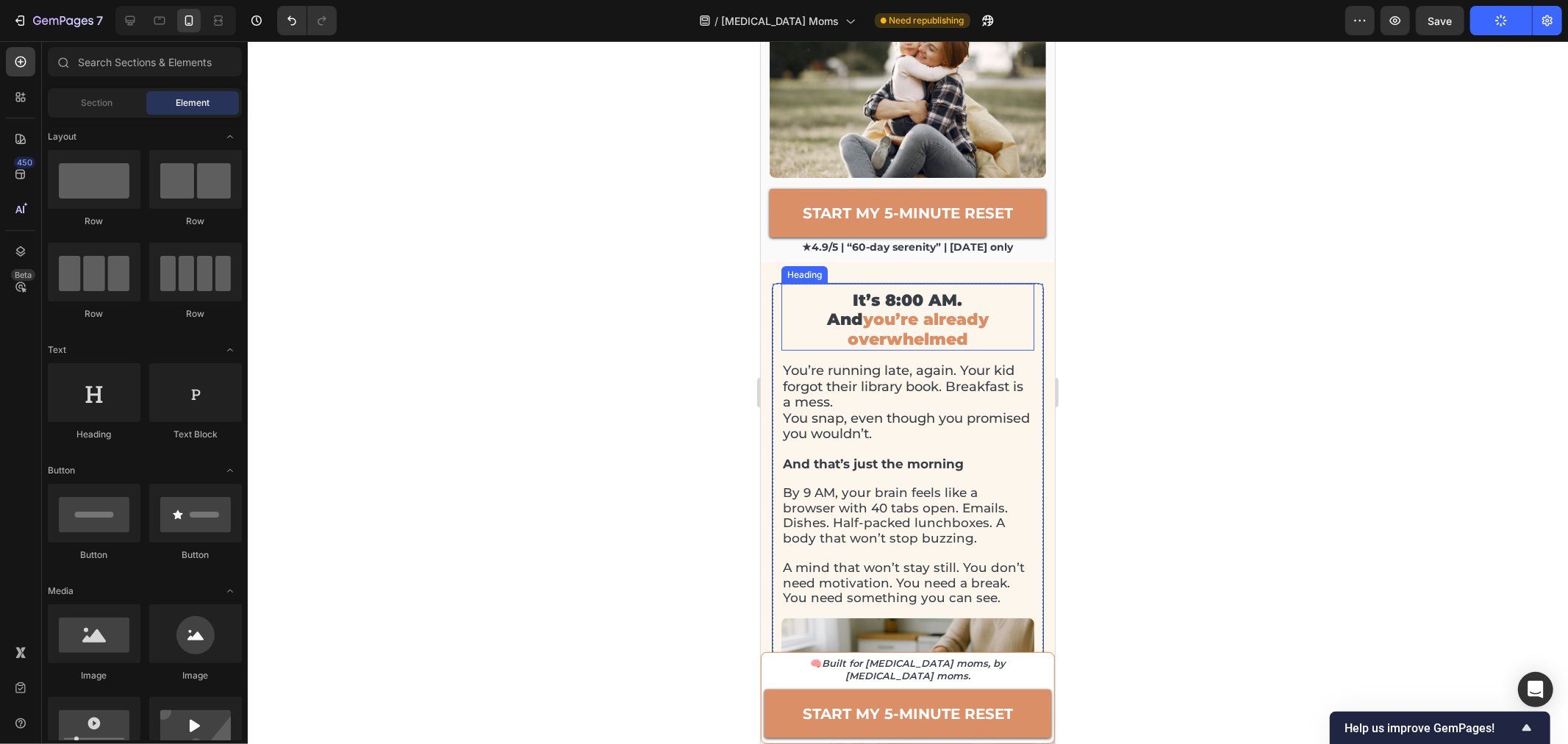
click at [862, 290] on p "It’s 8:00 AM. And you’re already overwhelmed" at bounding box center [906, 320] width 250 height 58
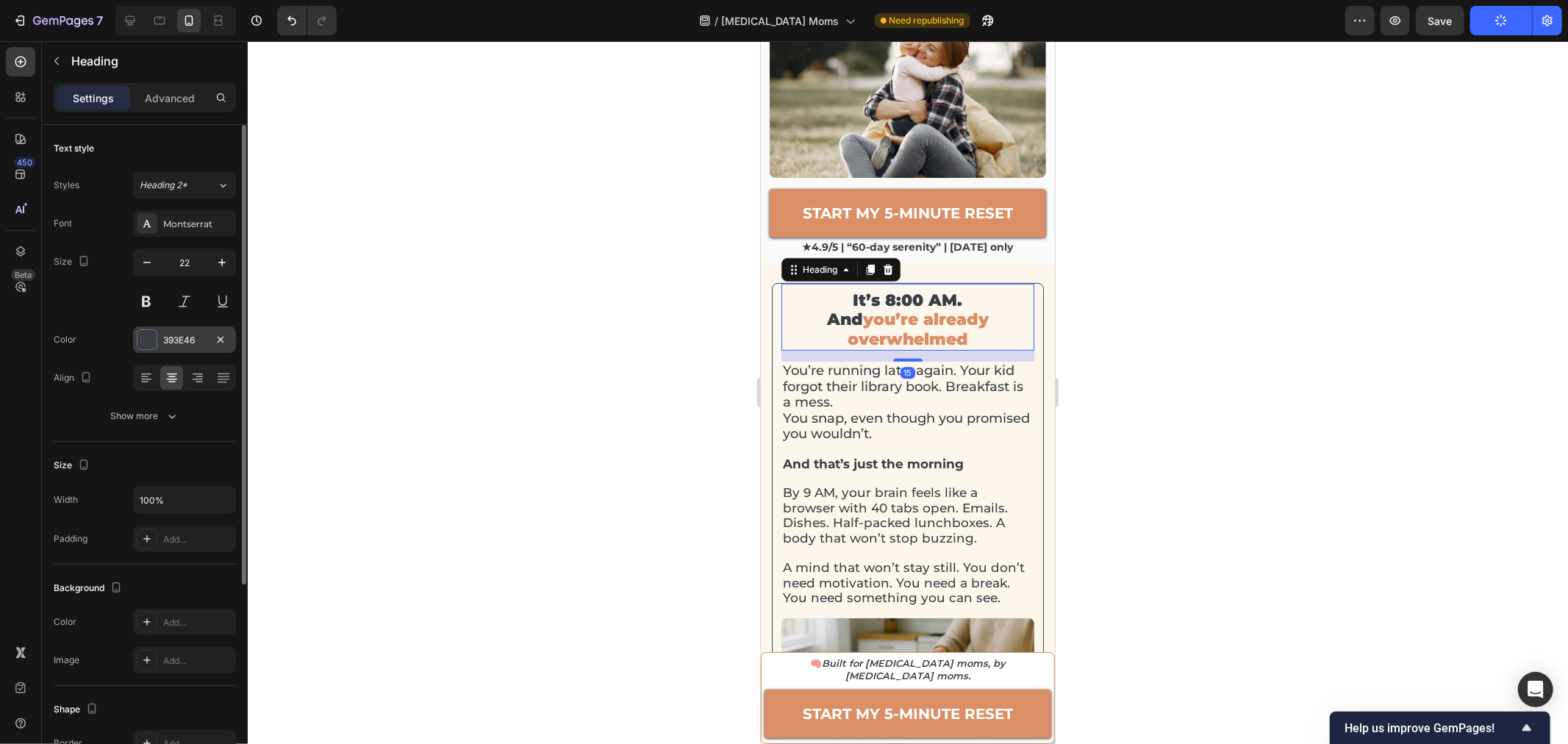
click at [201, 337] on div "393E46" at bounding box center [185, 340] width 43 height 14
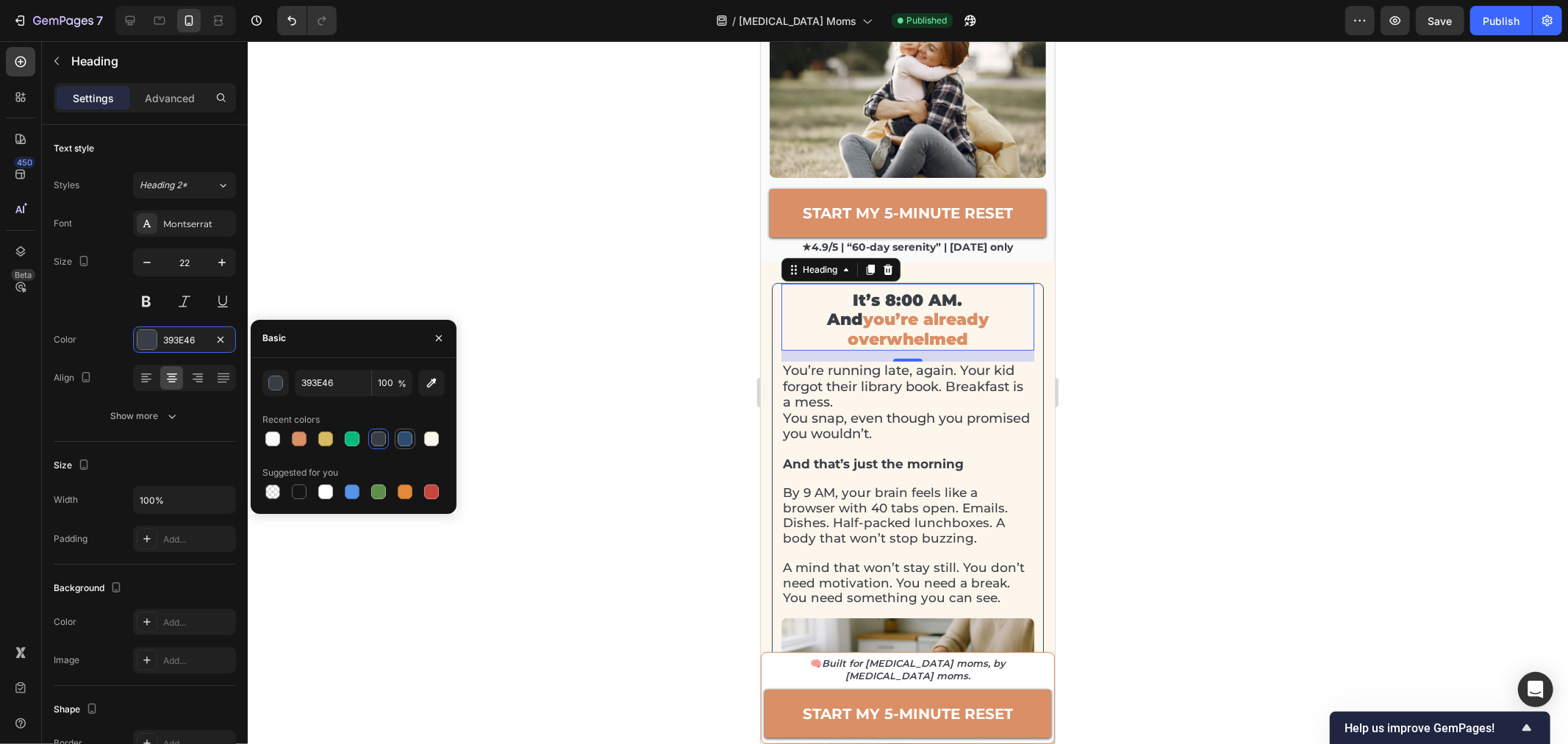
click at [405, 439] on div at bounding box center [404, 438] width 15 height 15
type input "2E4C6D"
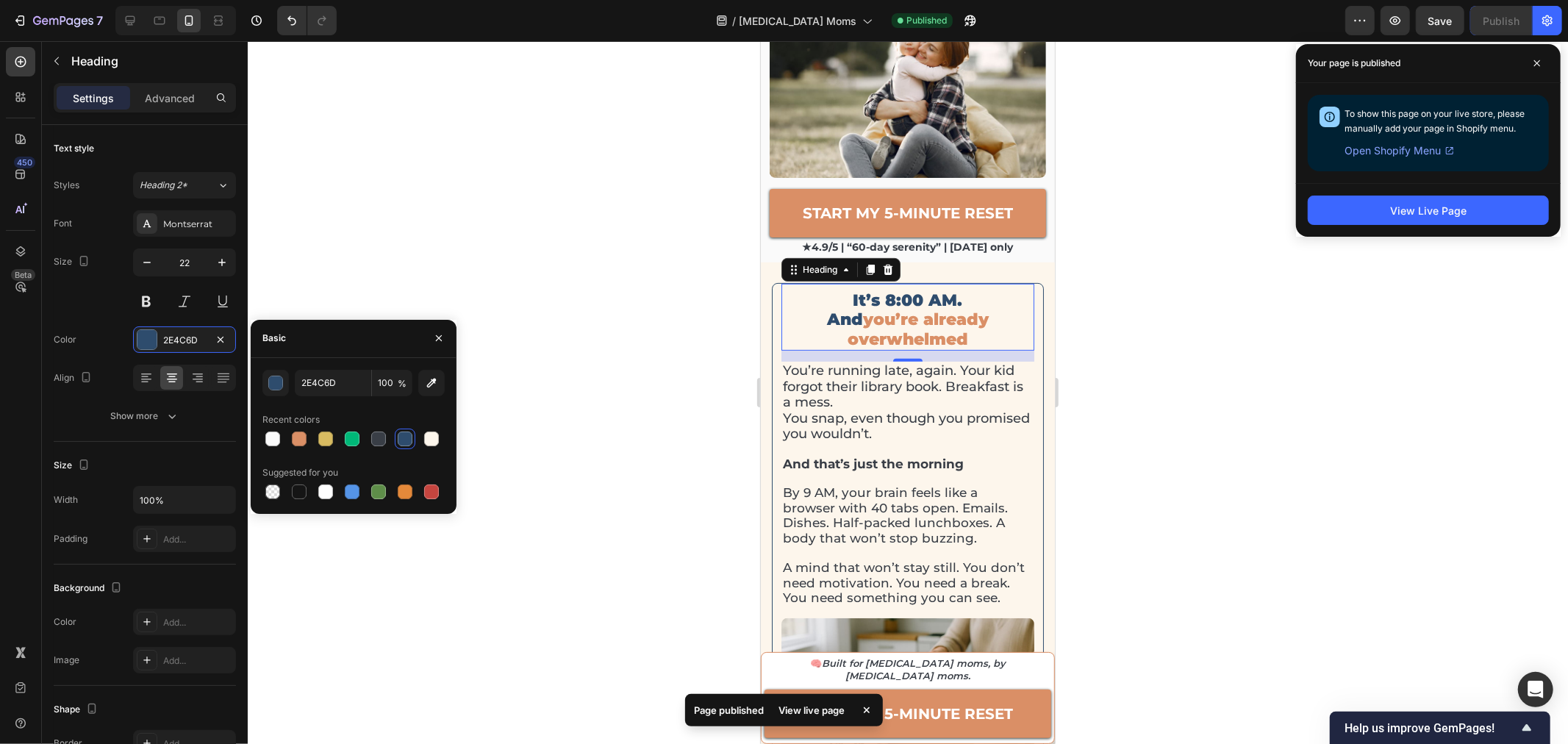
drag, startPoint x: 1260, startPoint y: 388, endPoint x: 1278, endPoint y: 370, distance: 25.5
click at [1261, 388] on div at bounding box center [907, 391] width 1320 height 702
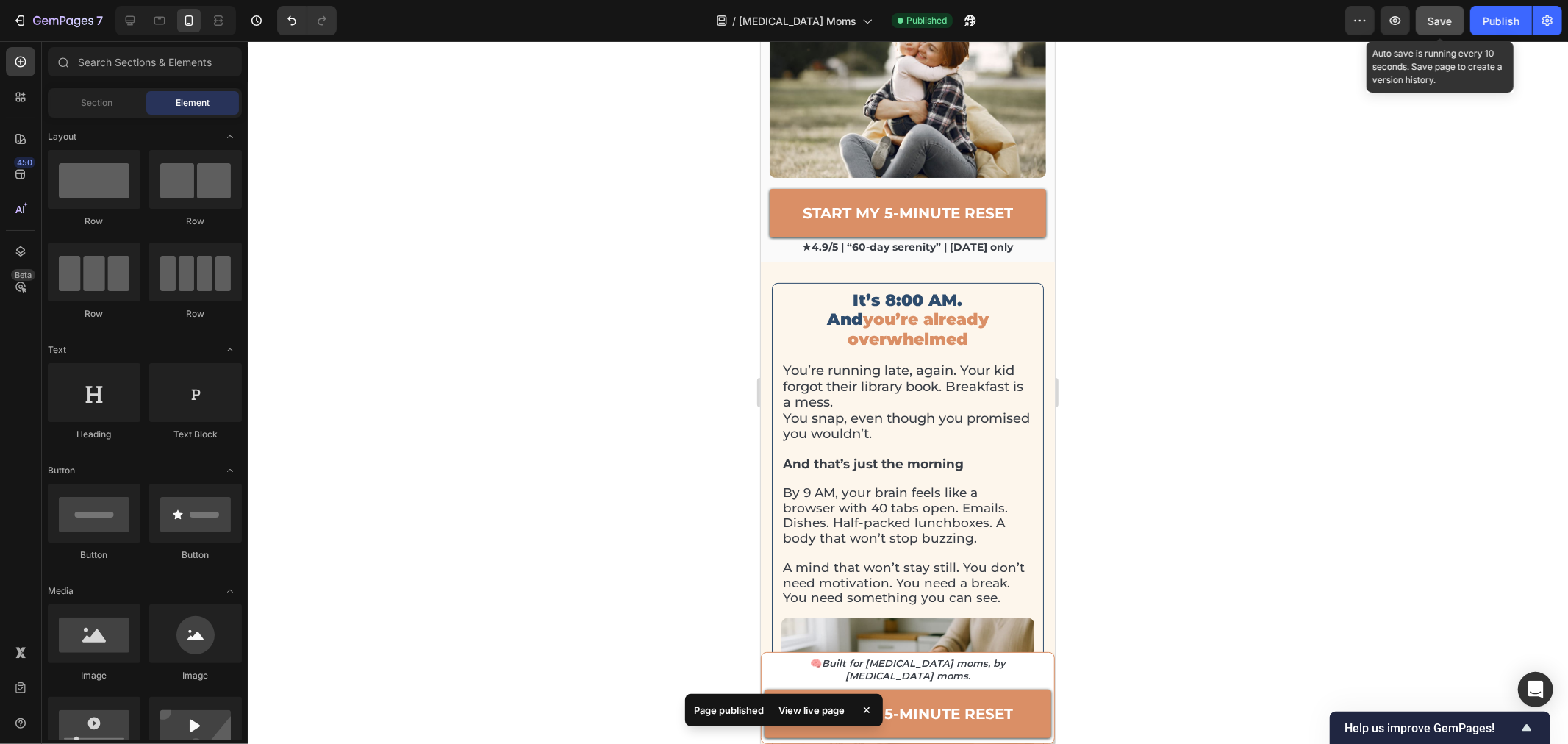
click at [1442, 32] on button "Save" at bounding box center [1440, 20] width 49 height 29
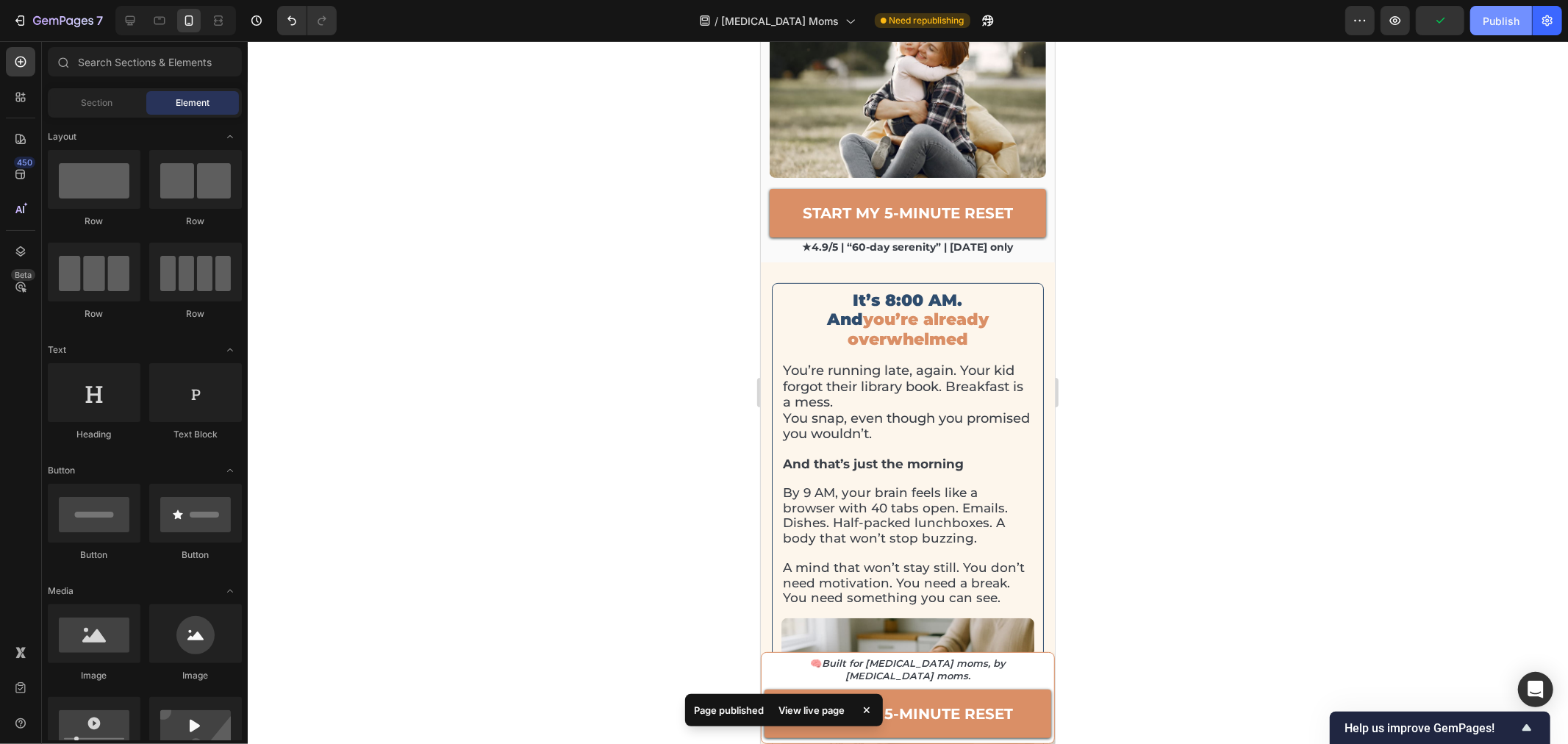
click at [1483, 25] on div "Publish" at bounding box center [1501, 21] width 37 height 16
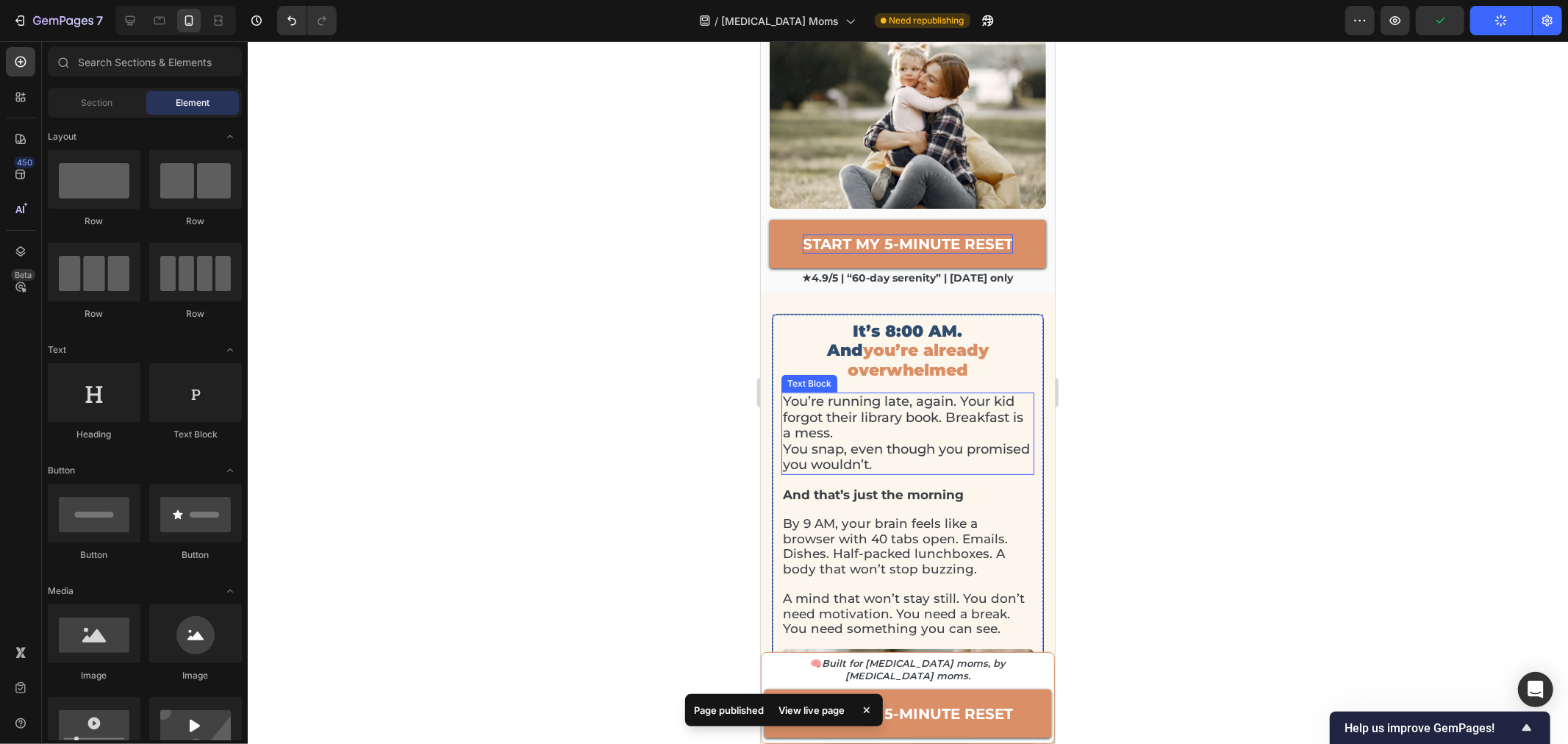
scroll to position [0, 0]
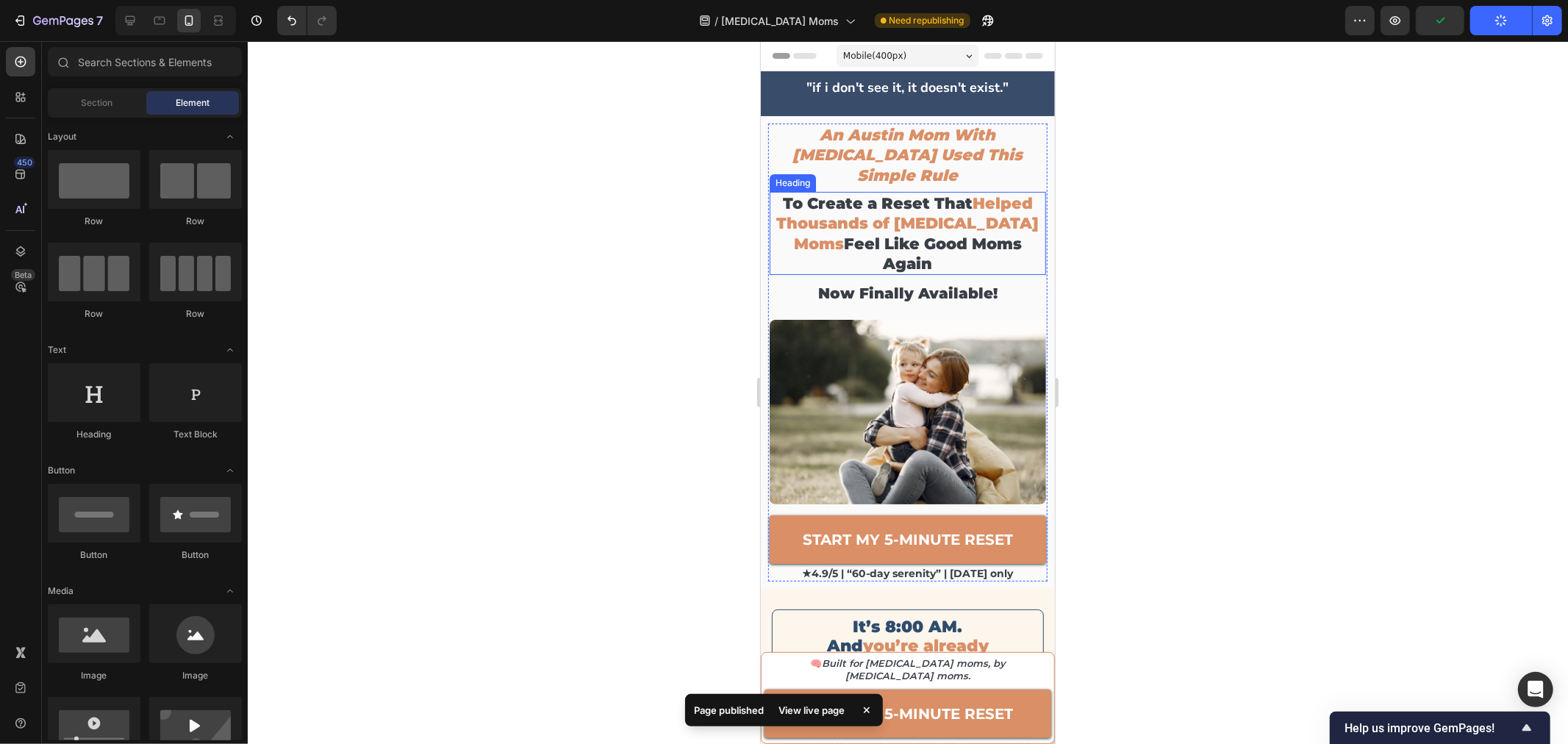
drag, startPoint x: 874, startPoint y: 194, endPoint x: 801, endPoint y: 198, distance: 73.1
click at [874, 194] on span "Helped Thousands of [MEDICAL_DATA] Moms" at bounding box center [907, 222] width 262 height 59
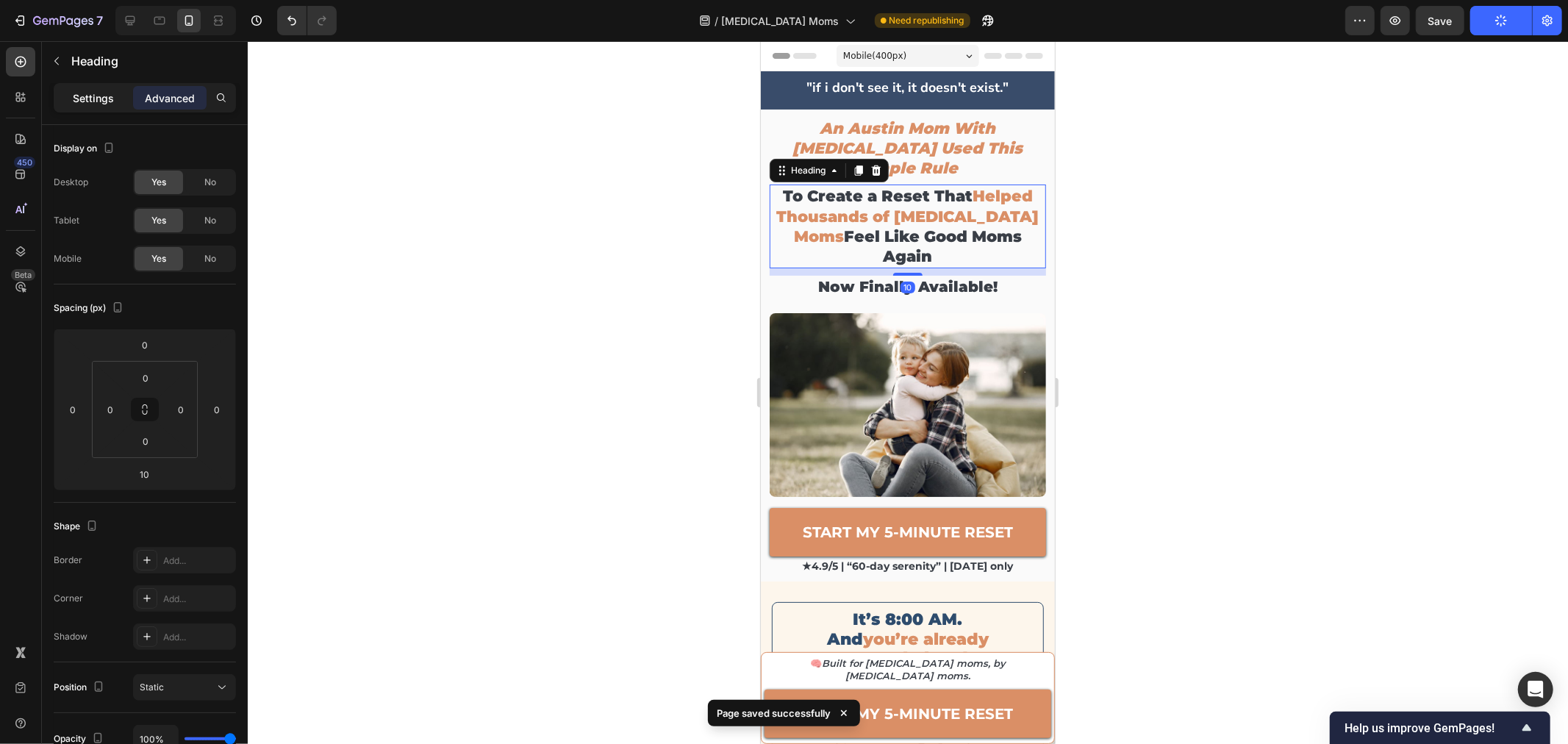
drag, startPoint x: 92, startPoint y: 86, endPoint x: 93, endPoint y: 95, distance: 9.1
click at [90, 86] on div "Settings" at bounding box center [93, 98] width 74 height 23
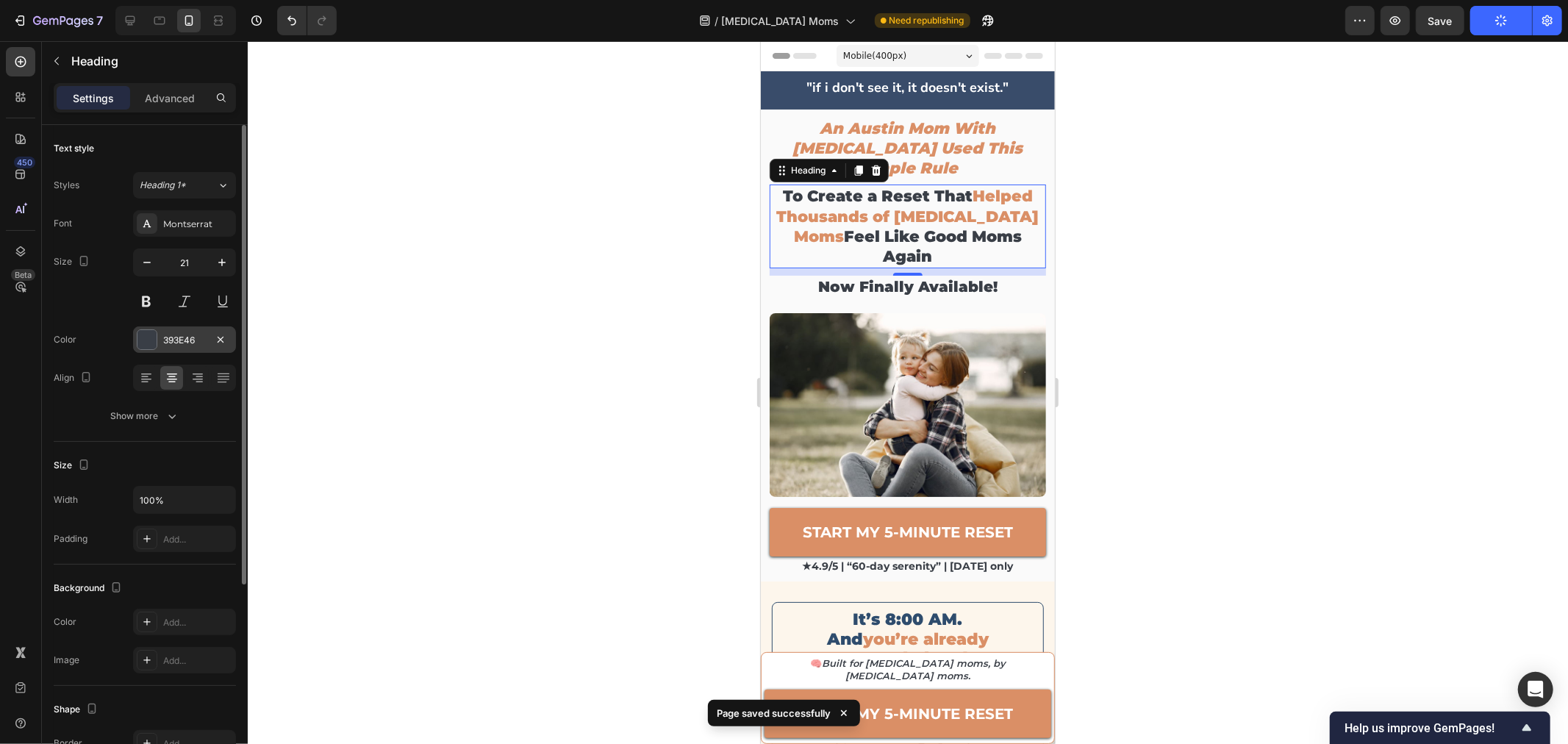
click at [174, 339] on div "393E46" at bounding box center [185, 340] width 43 height 14
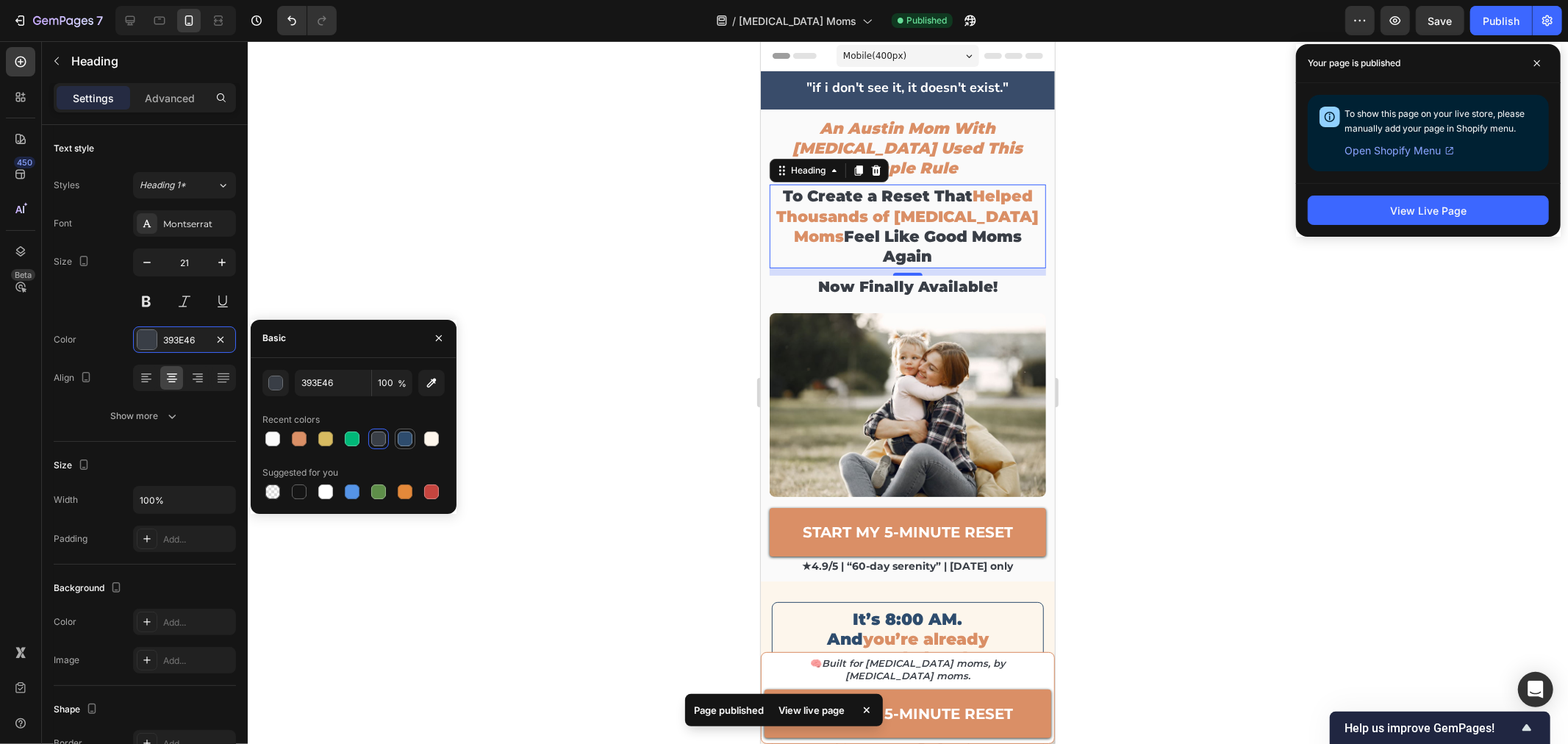
click at [405, 446] on div at bounding box center [405, 439] width 17 height 17
type input "2E4C6D"
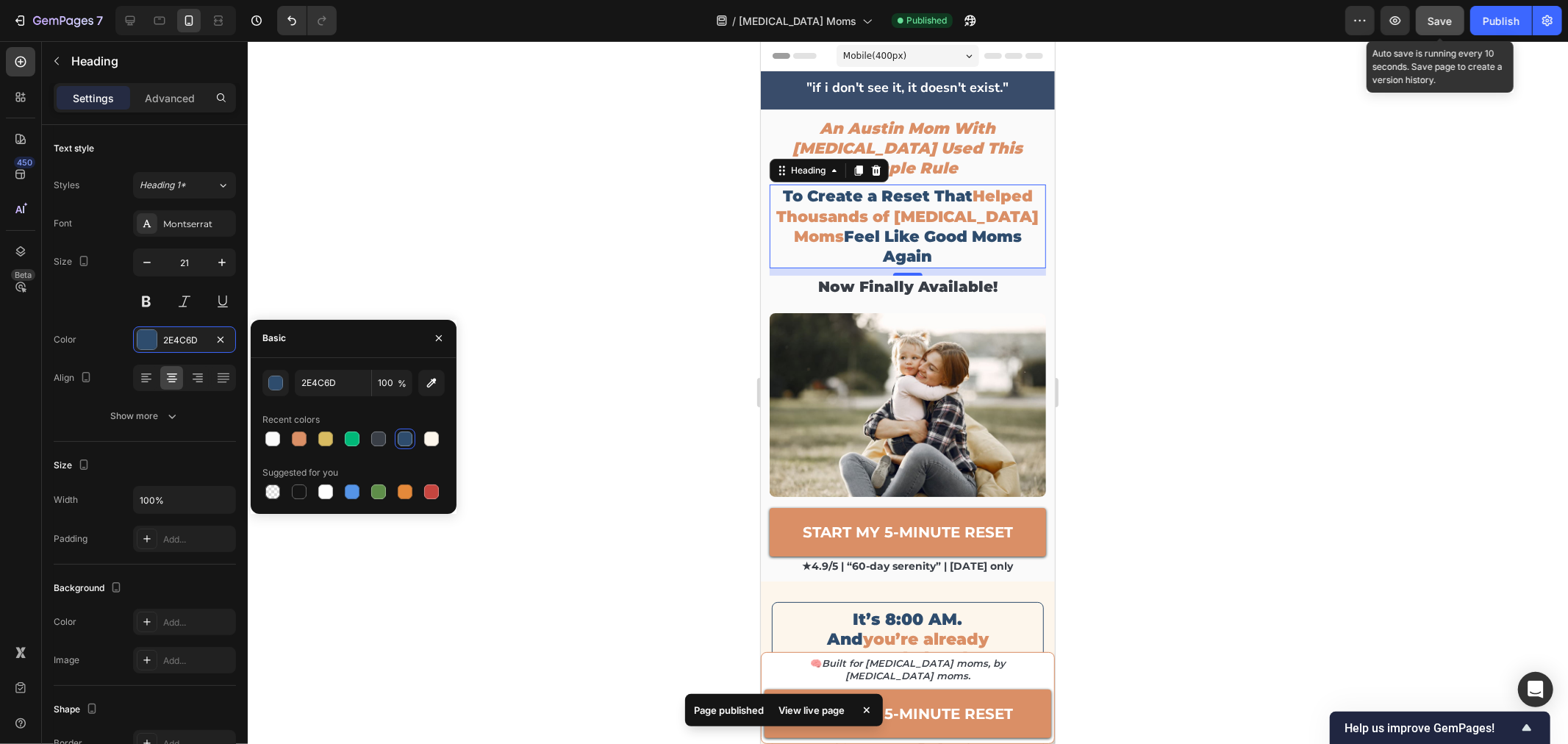
click at [1433, 18] on span "Save" at bounding box center [1440, 20] width 24 height 13
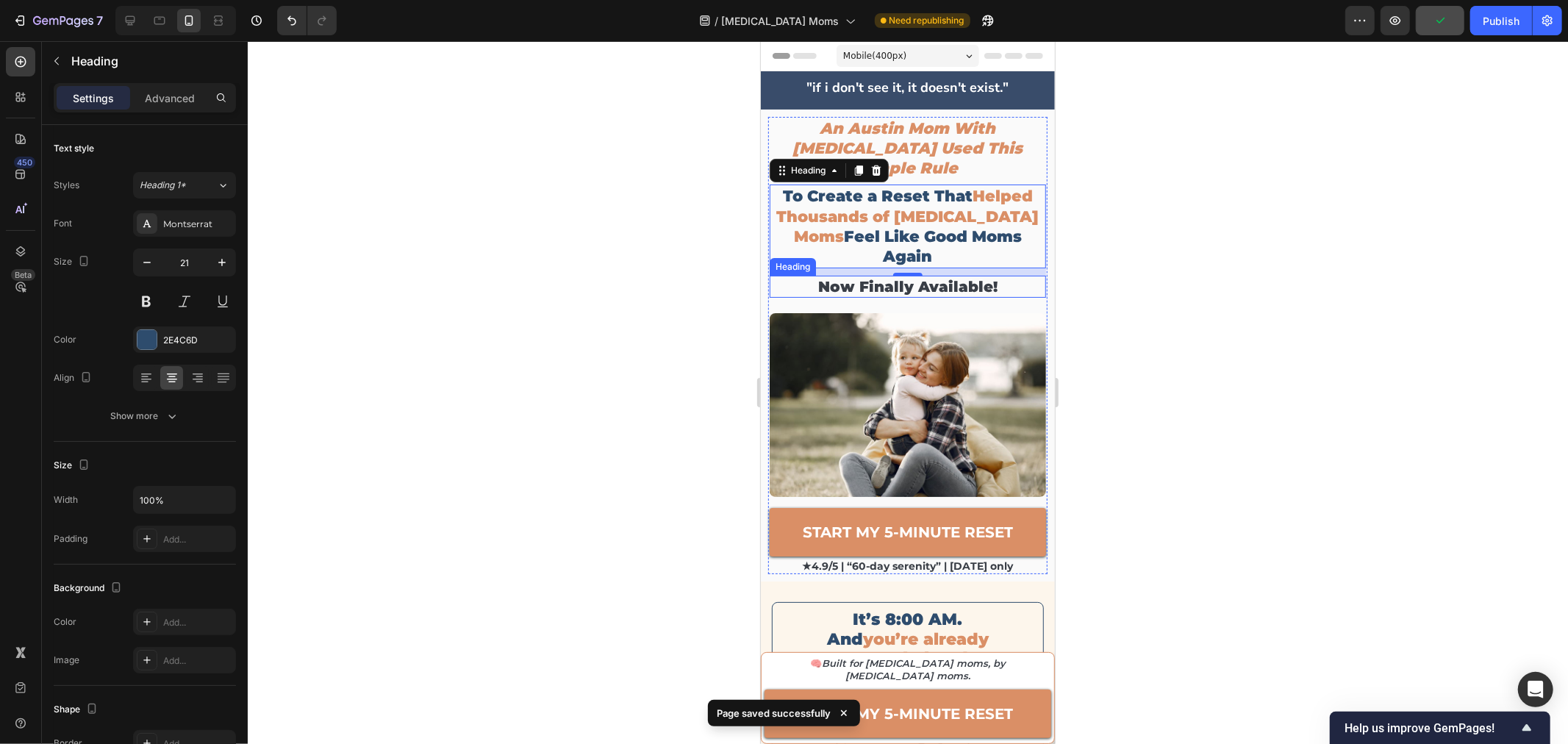
drag, startPoint x: 929, startPoint y: 250, endPoint x: 920, endPoint y: 250, distance: 9.0
click at [929, 275] on h2 "now finally available!" at bounding box center [906, 286] width 276 height 22
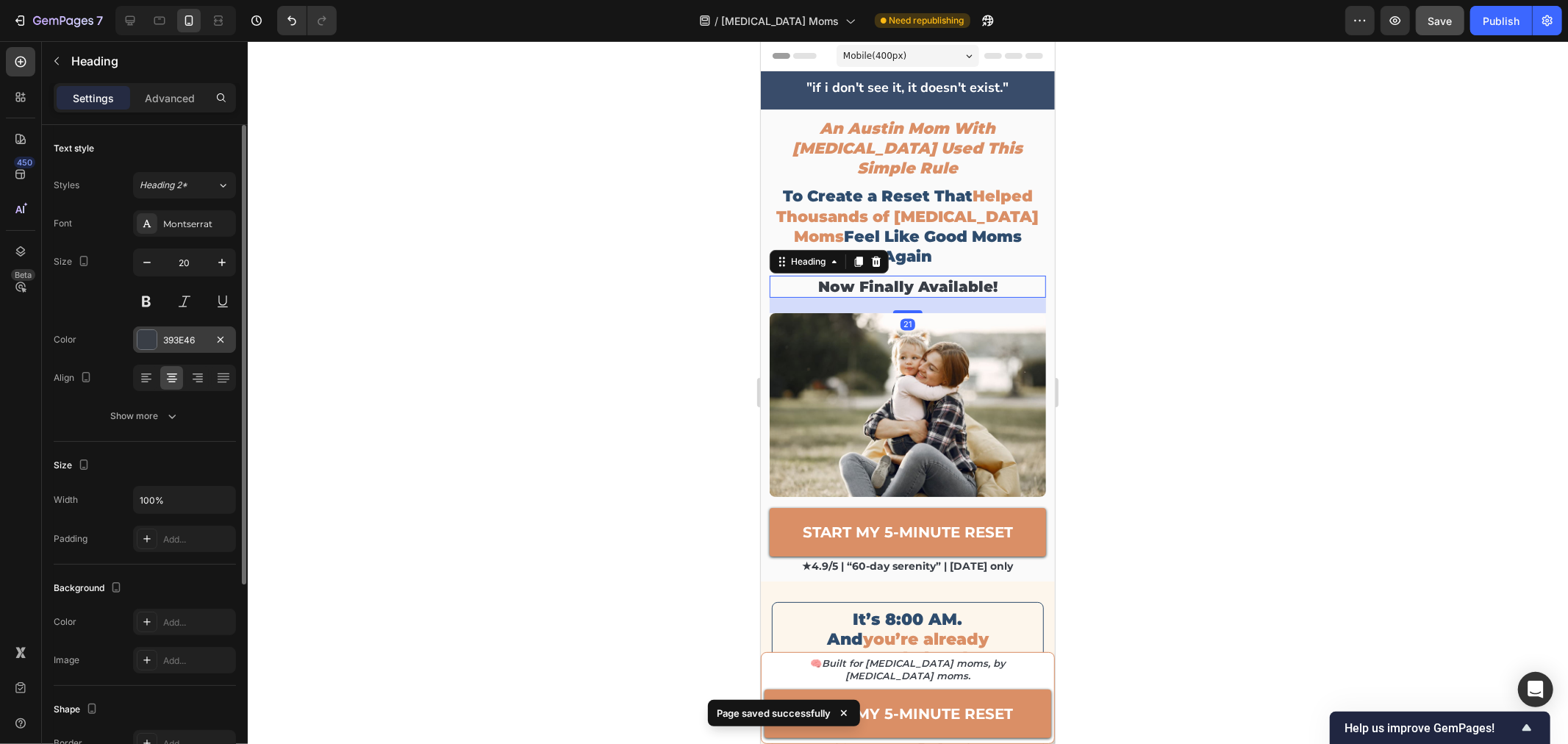
click at [180, 343] on div "393E46" at bounding box center [185, 340] width 43 height 14
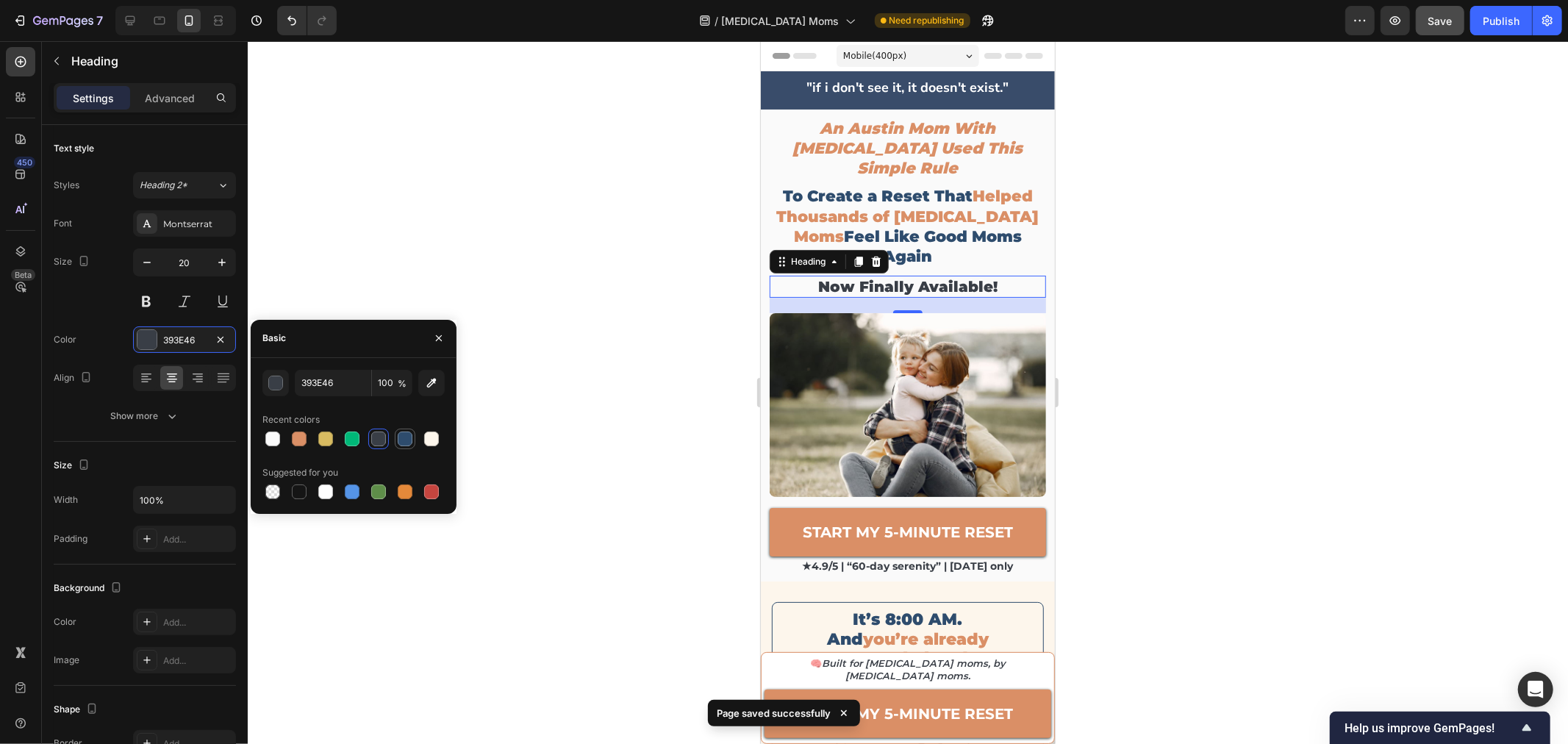
click at [412, 445] on div at bounding box center [405, 439] width 17 height 17
type input "2E4C6D"
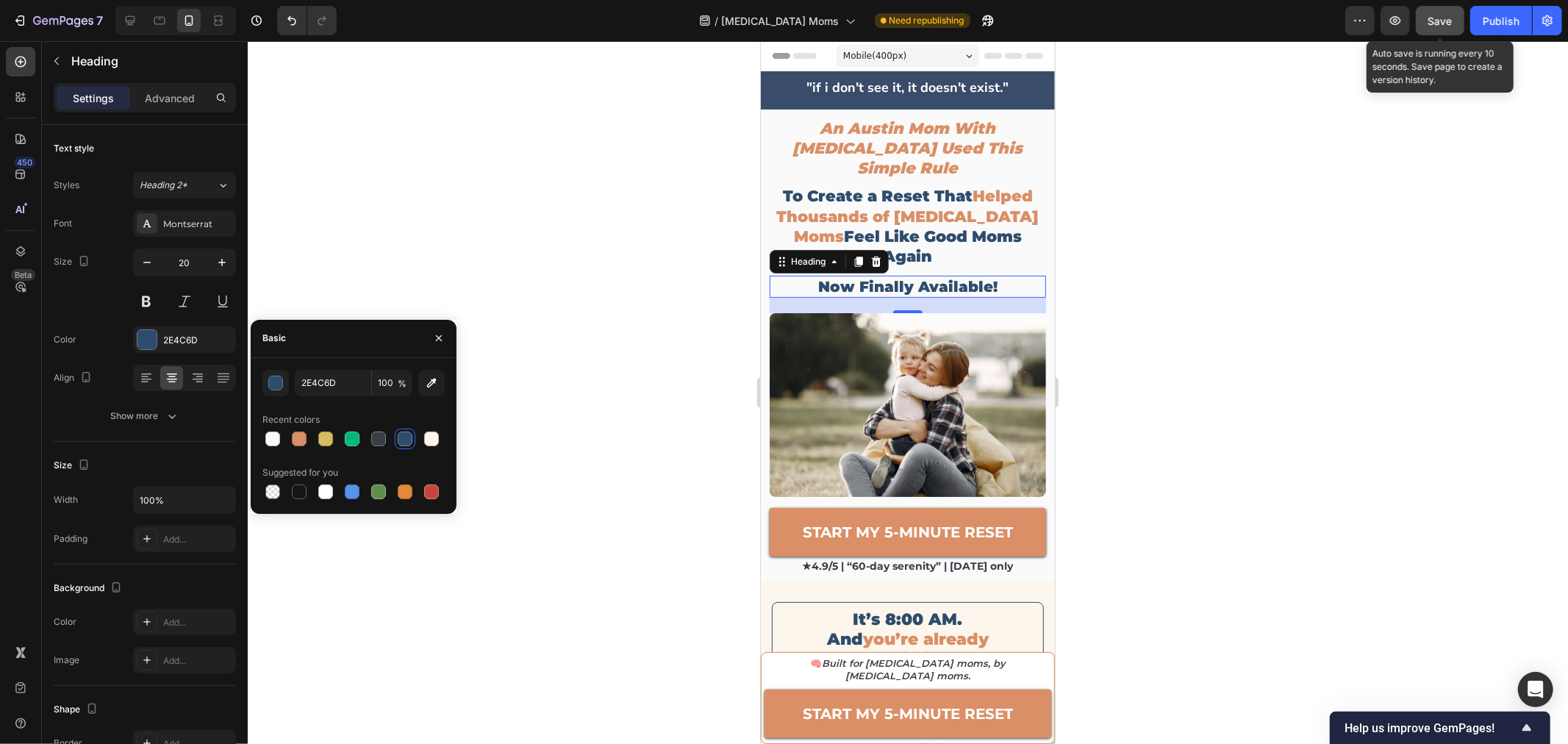
click at [1445, 22] on span "Save" at bounding box center [1440, 20] width 24 height 13
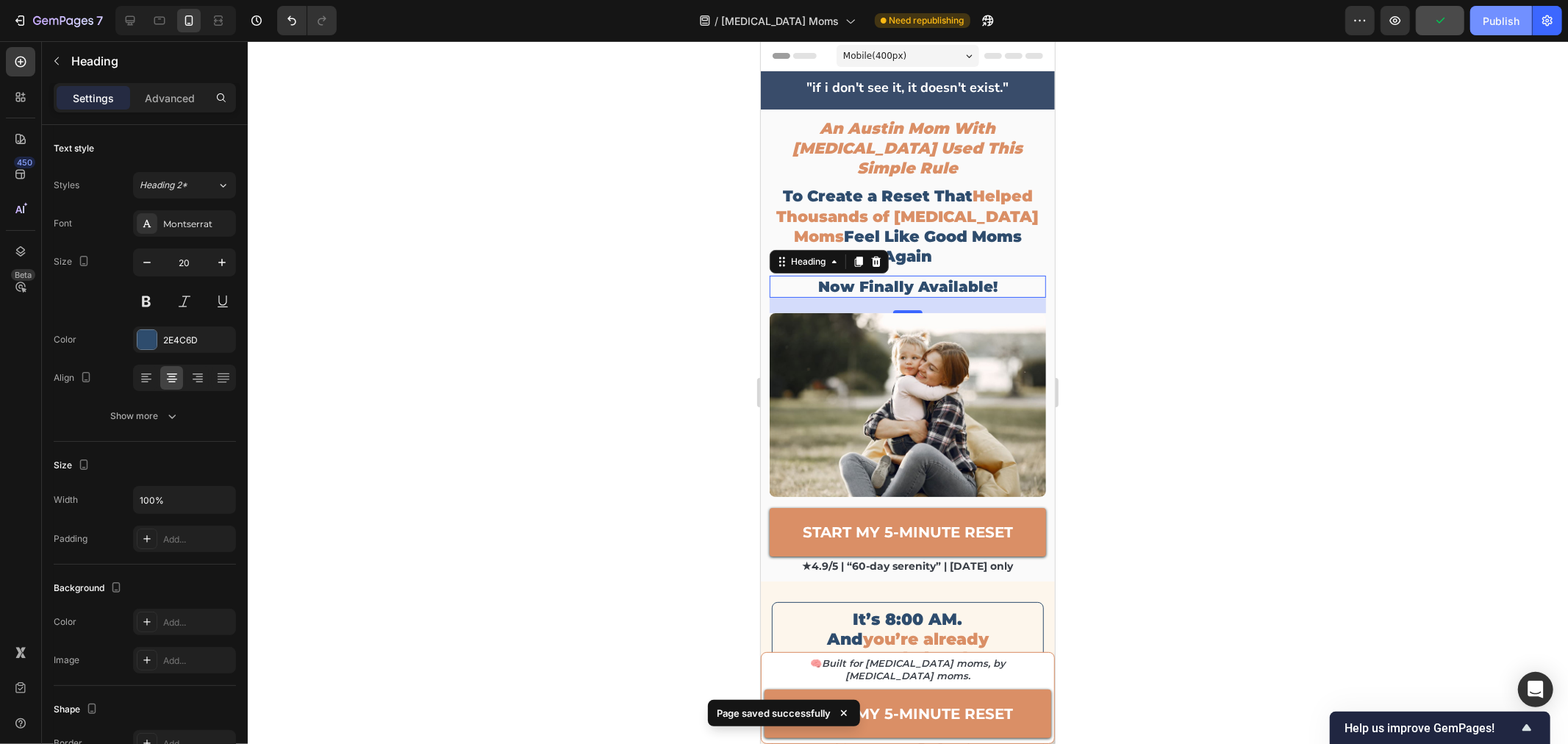
click at [1490, 27] on div "Publish" at bounding box center [1501, 21] width 37 height 16
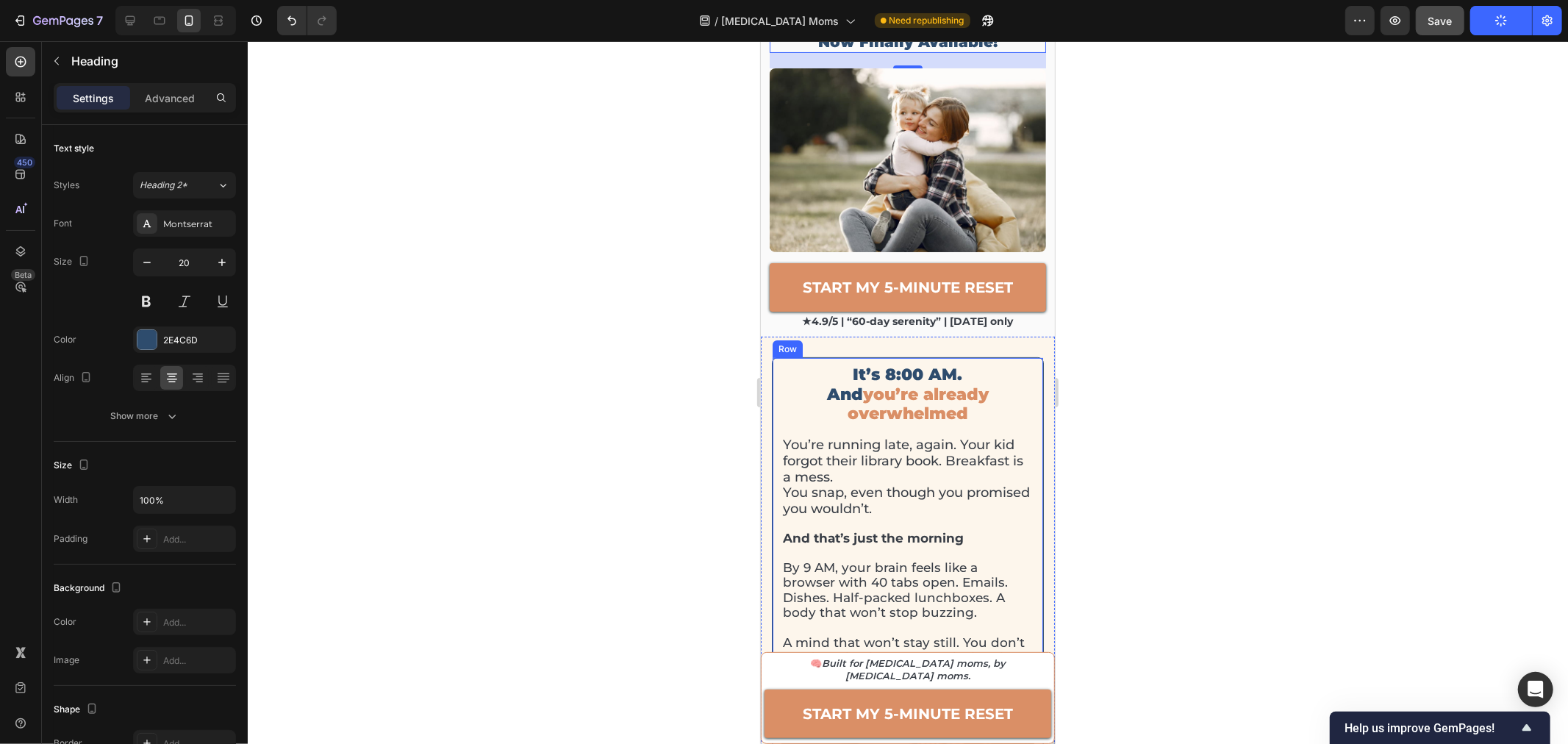
scroll to position [326, 0]
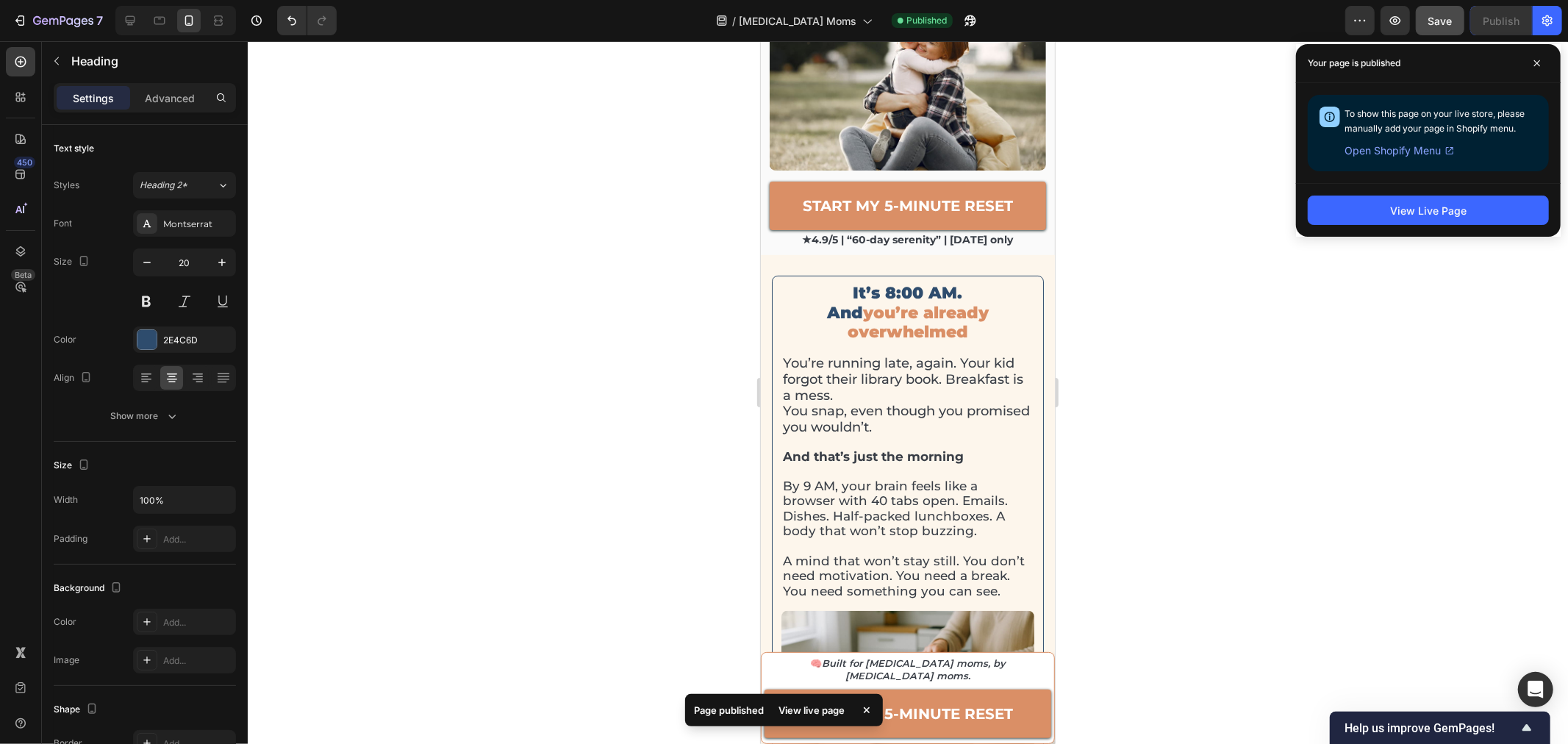
click at [1237, 395] on div at bounding box center [907, 391] width 1320 height 702
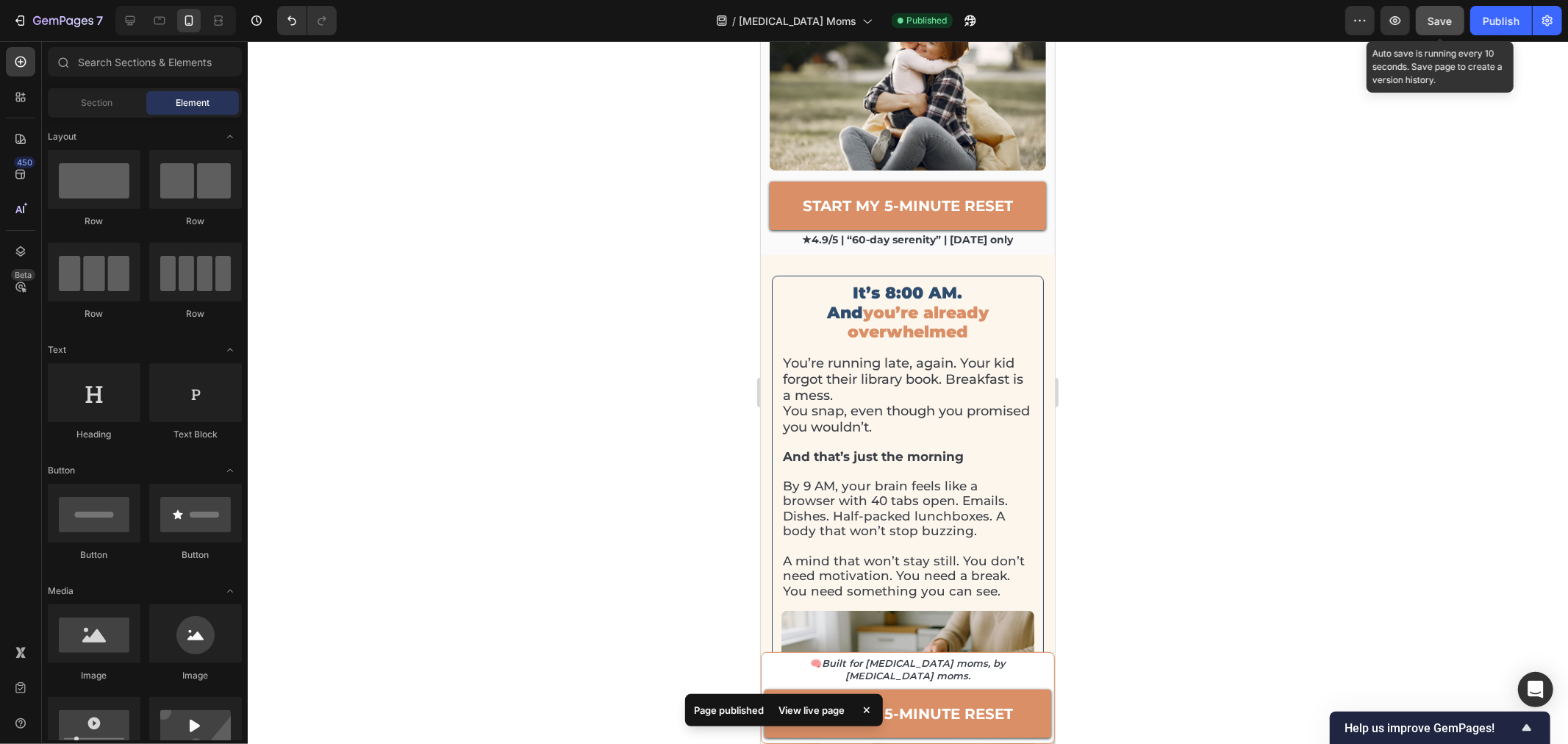
click at [1445, 16] on span "Save" at bounding box center [1440, 20] width 24 height 13
drag, startPoint x: 1504, startPoint y: 17, endPoint x: 1450, endPoint y: 76, distance: 80.0
click at [1504, 17] on div "Publish" at bounding box center [1501, 21] width 37 height 16
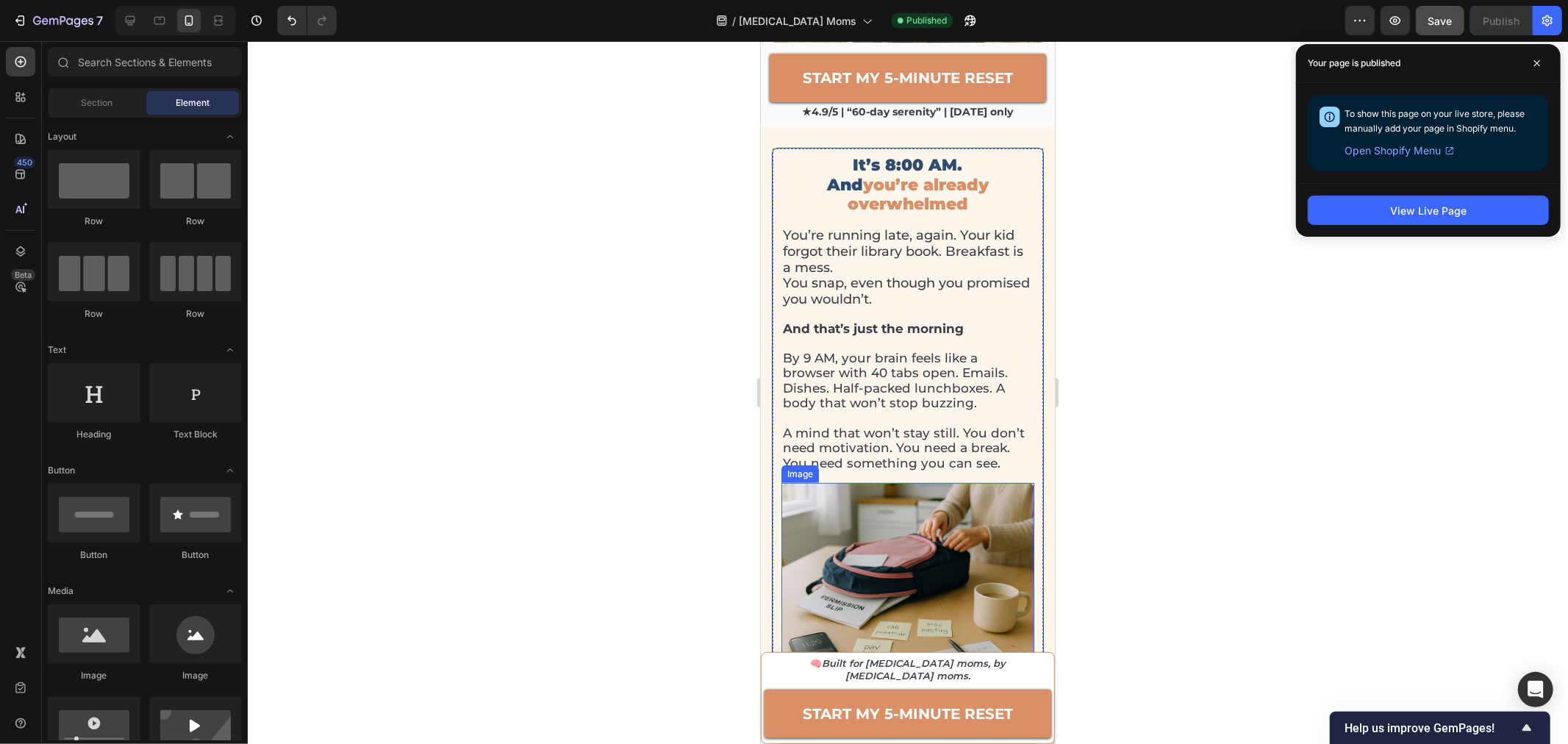
scroll to position [490, 0]
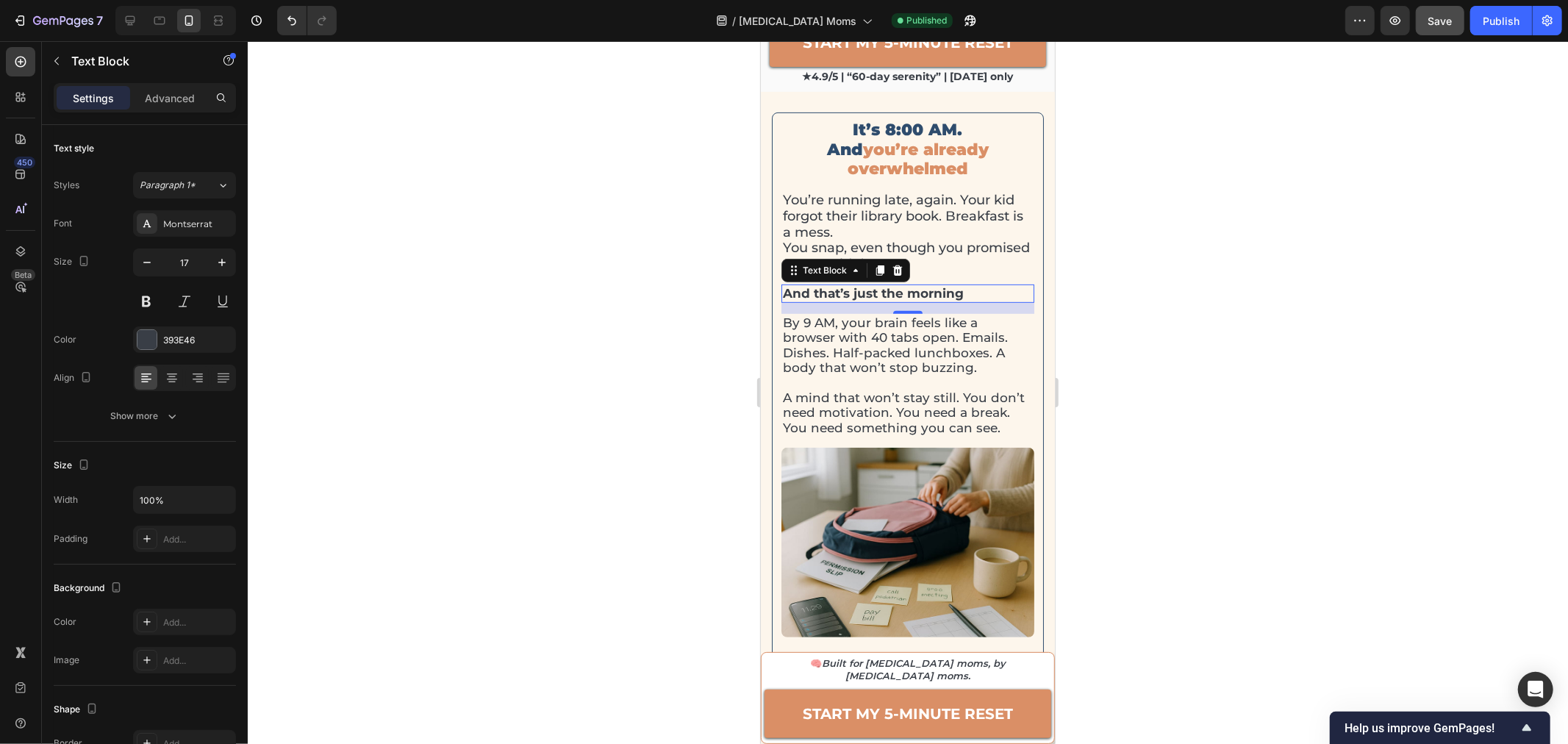
click at [822, 286] on strong "And that’s just the morning" at bounding box center [872, 292] width 181 height 15
click at [828, 315] on p "By 9 AM, your brain feels like a browser with 40 tabs open. Emails. Dishes. Hal…" at bounding box center [906, 345] width 250 height 60
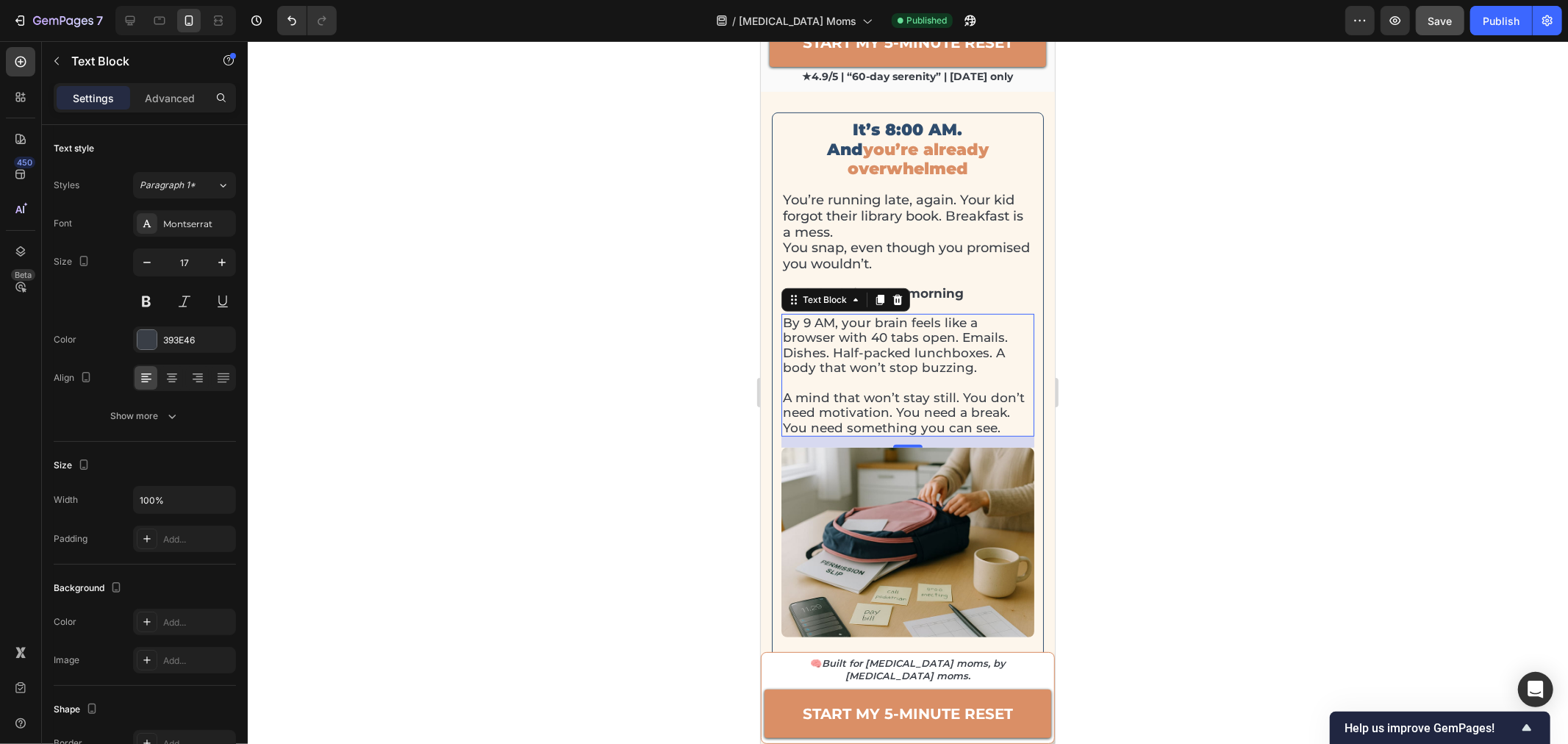
click at [1214, 274] on div at bounding box center [907, 391] width 1320 height 702
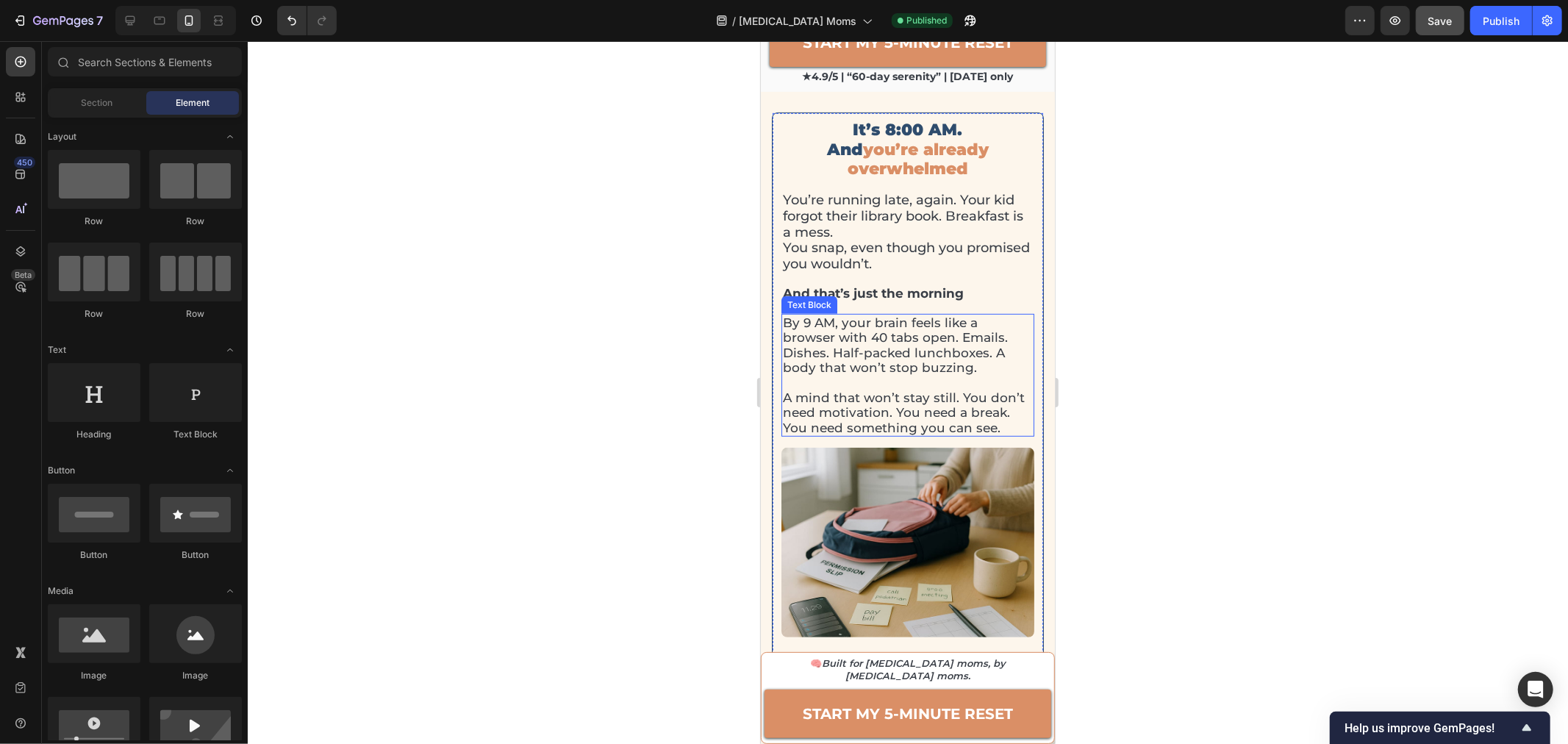
click at [962, 389] on p "A mind that won’t stay still. You don’t need motivation. You need a break. You …" at bounding box center [906, 412] width 250 height 45
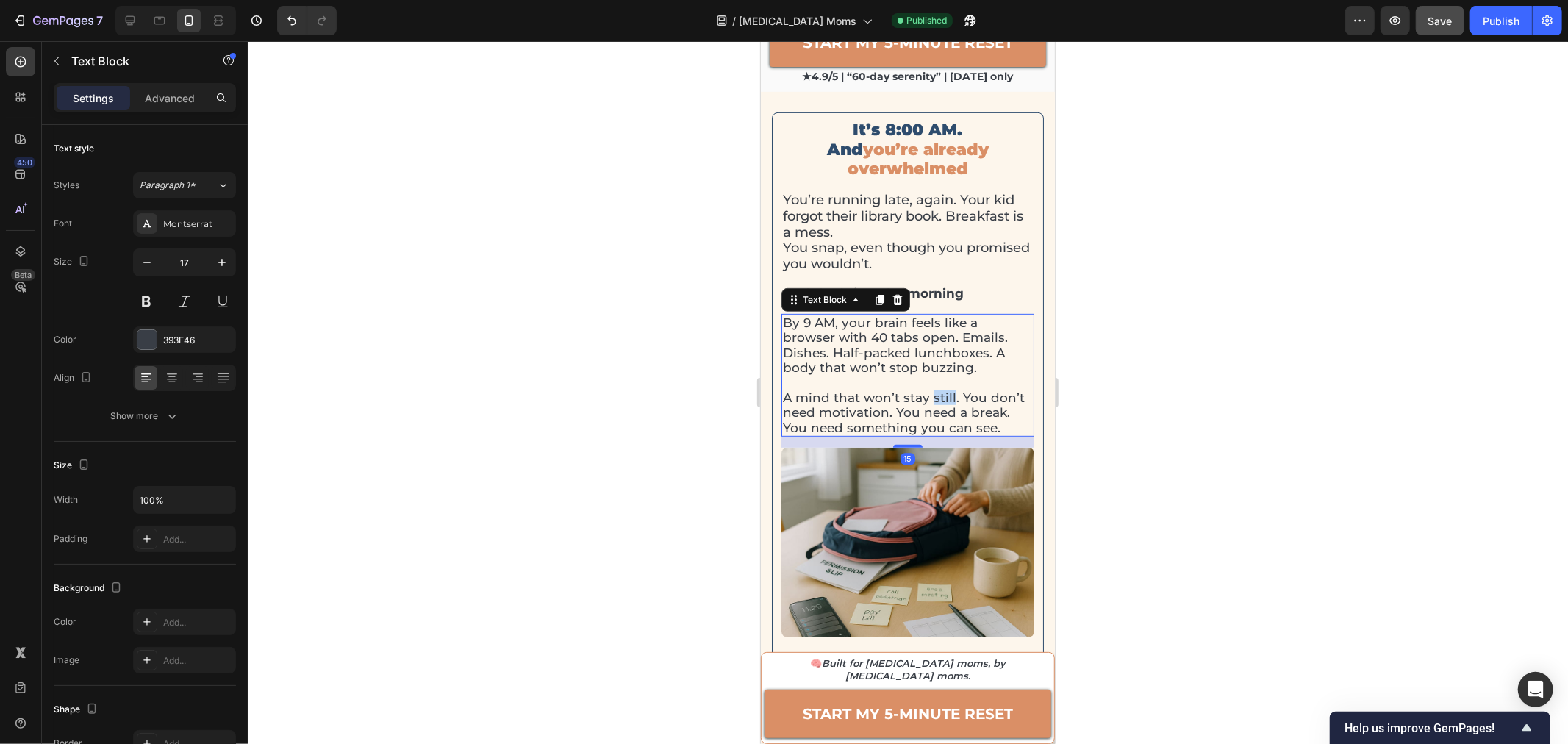
click at [932, 389] on p "A mind that won’t stay still. You don’t need motivation. You need a break. You …" at bounding box center [906, 412] width 250 height 45
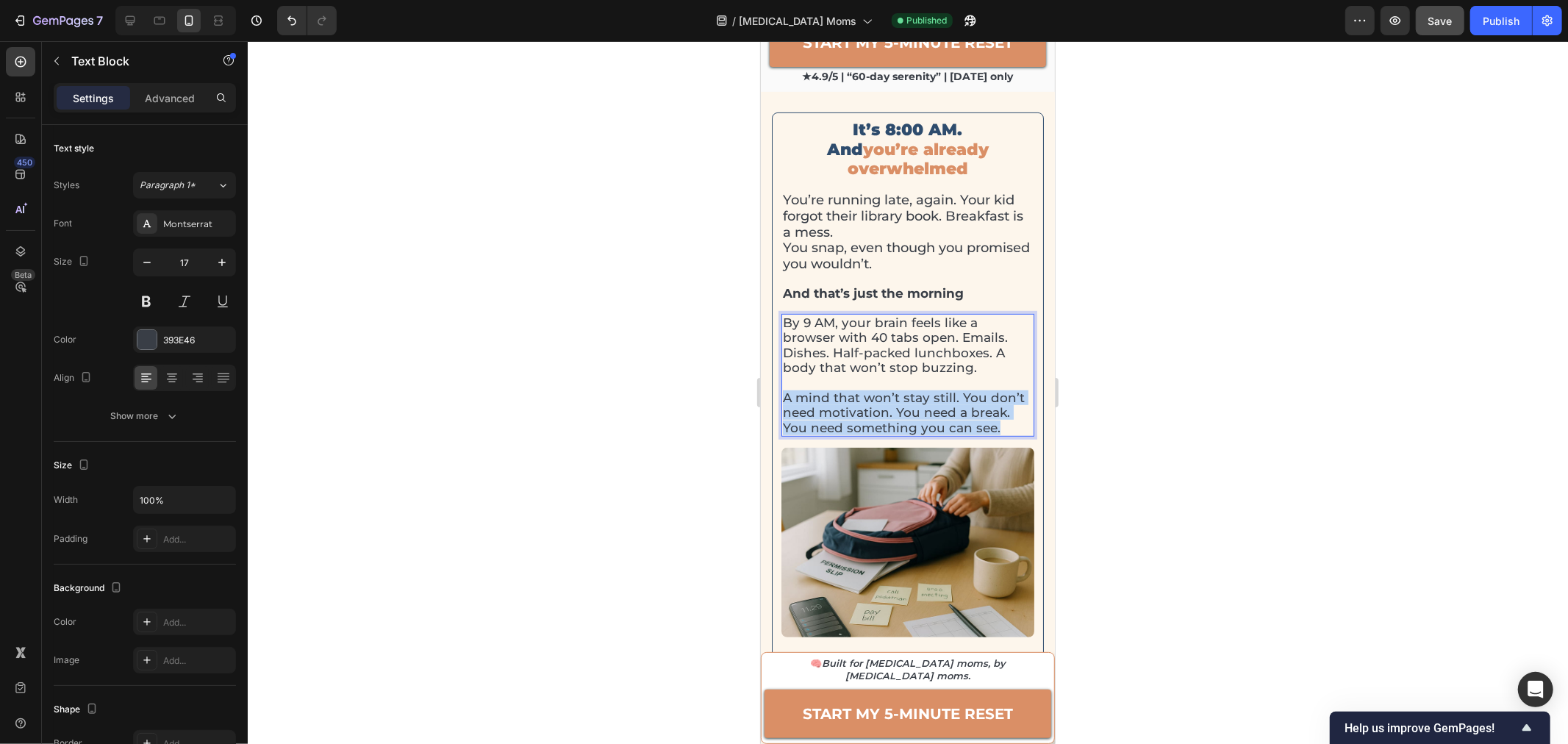
click at [932, 389] on p "A mind that won’t stay still. You don’t need motivation. You need a break. You …" at bounding box center [906, 412] width 250 height 45
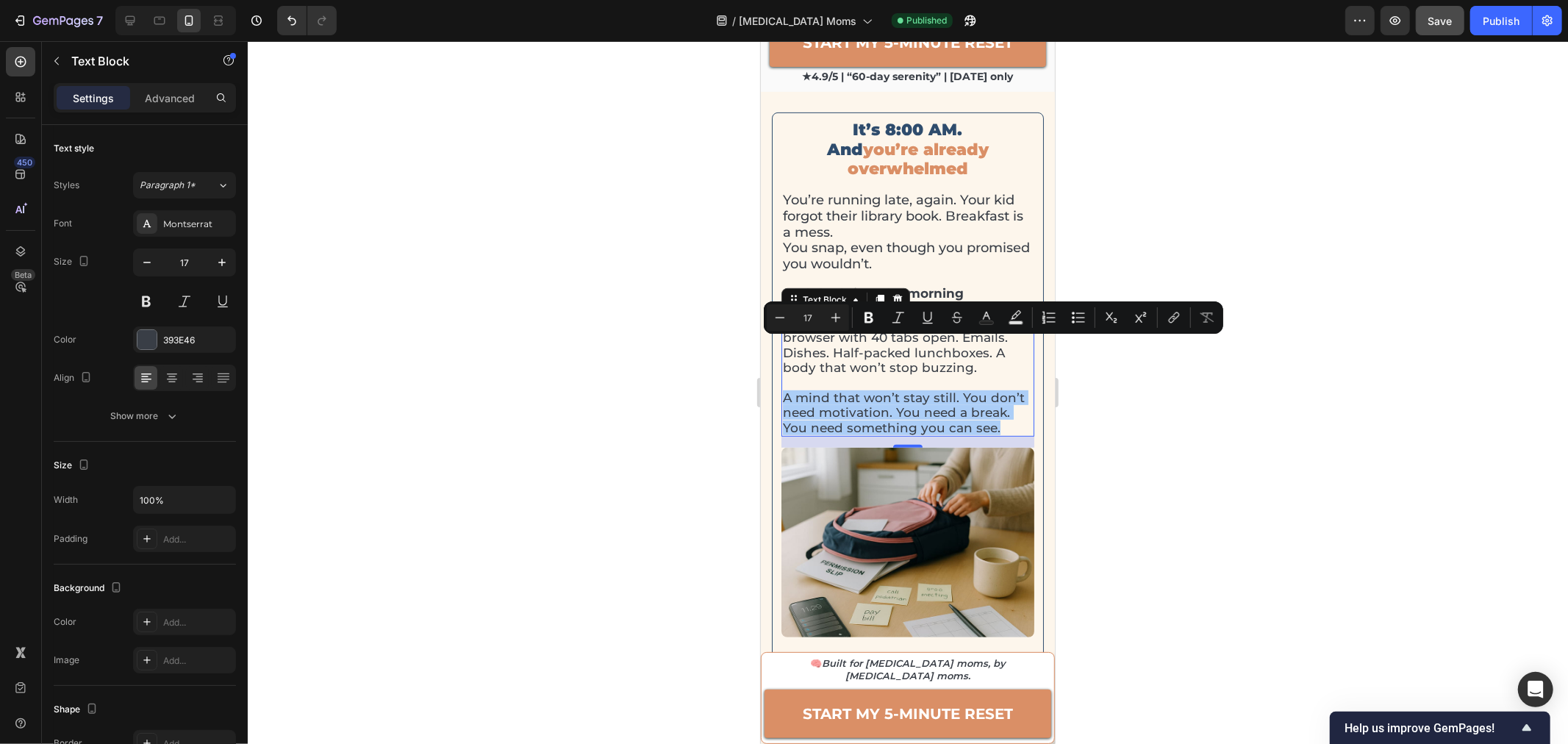
click at [1220, 352] on div at bounding box center [907, 391] width 1320 height 702
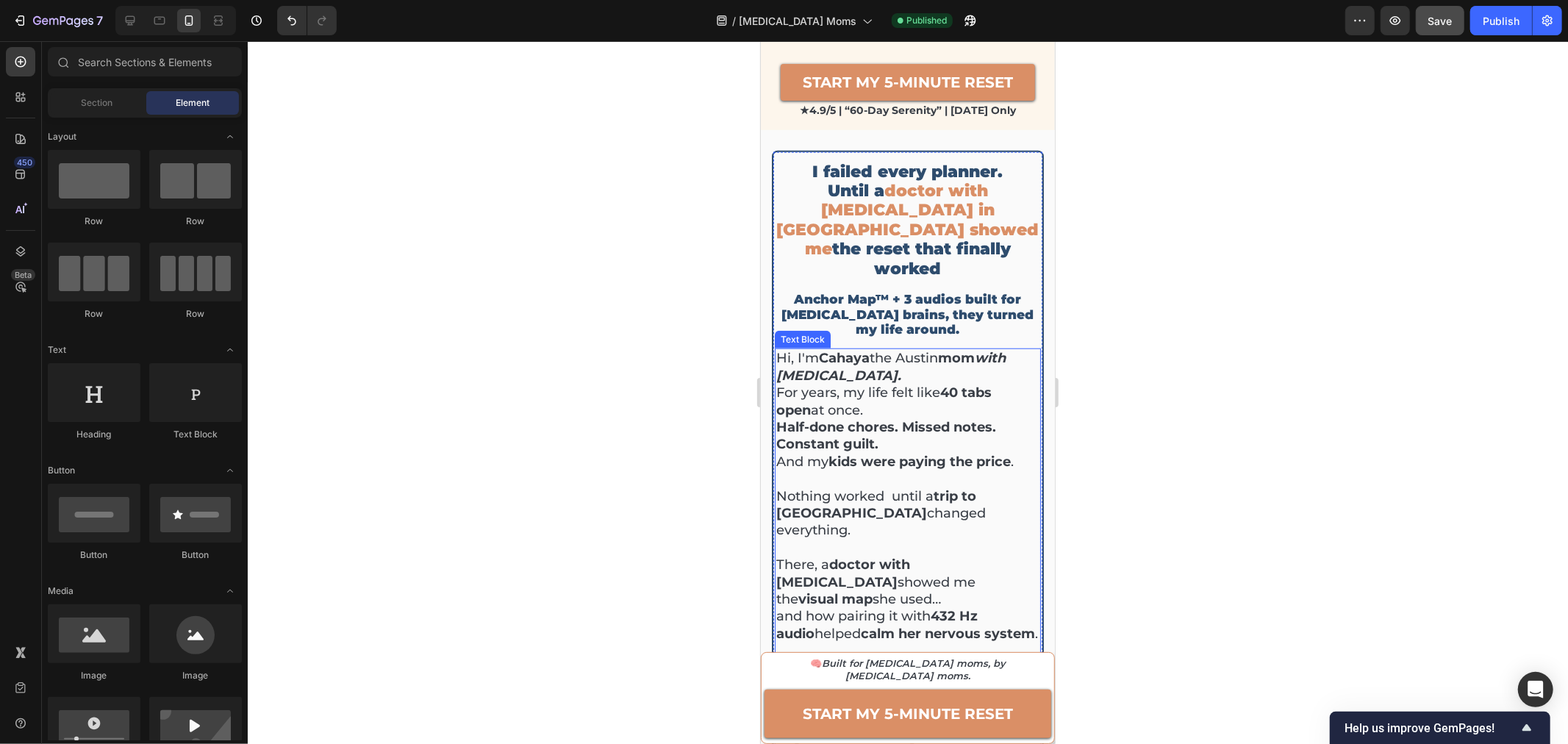
scroll to position [980, 0]
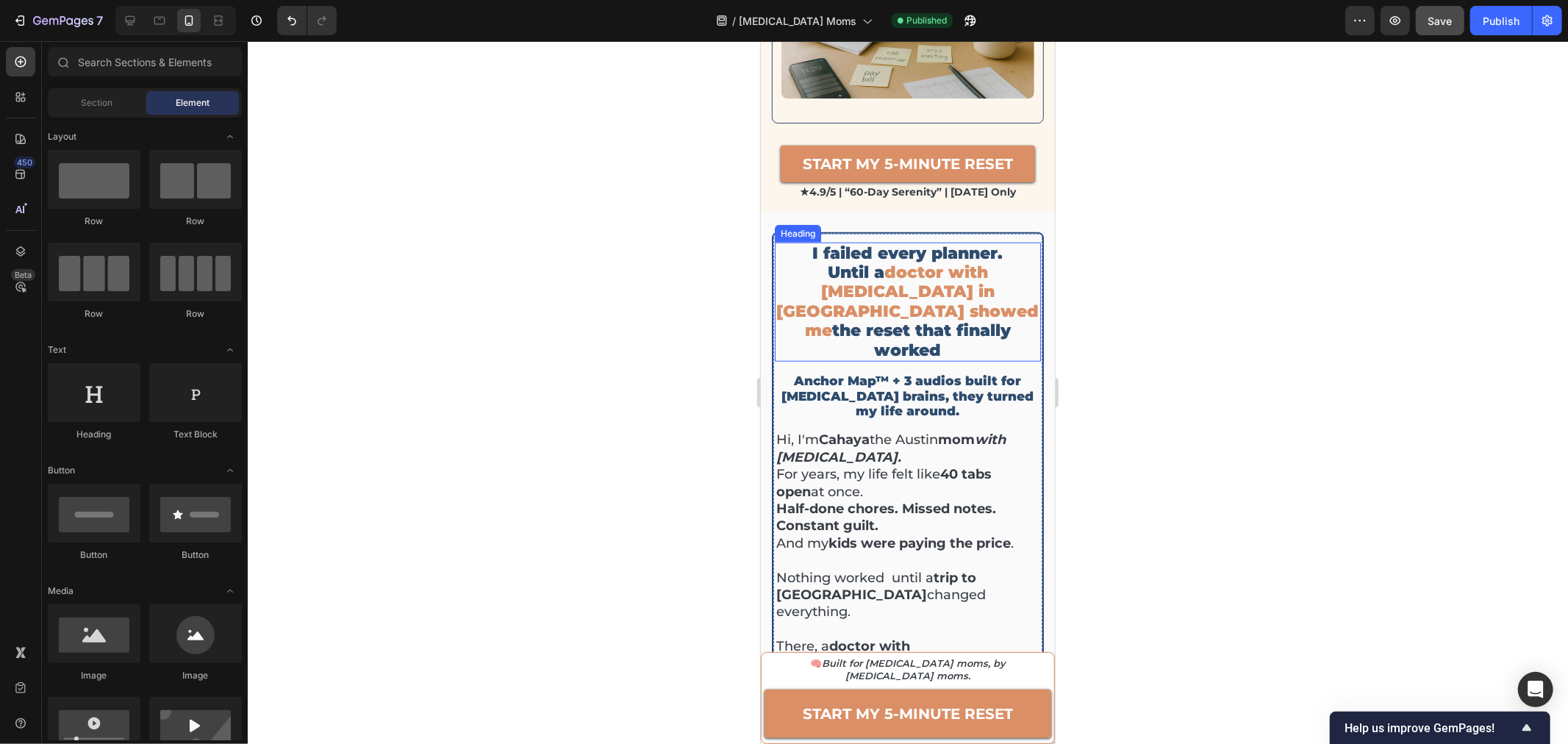
click at [852, 262] on span "doctor with [MEDICAL_DATA] in [GEOGRAPHIC_DATA] showed me" at bounding box center [907, 300] width 262 height 78
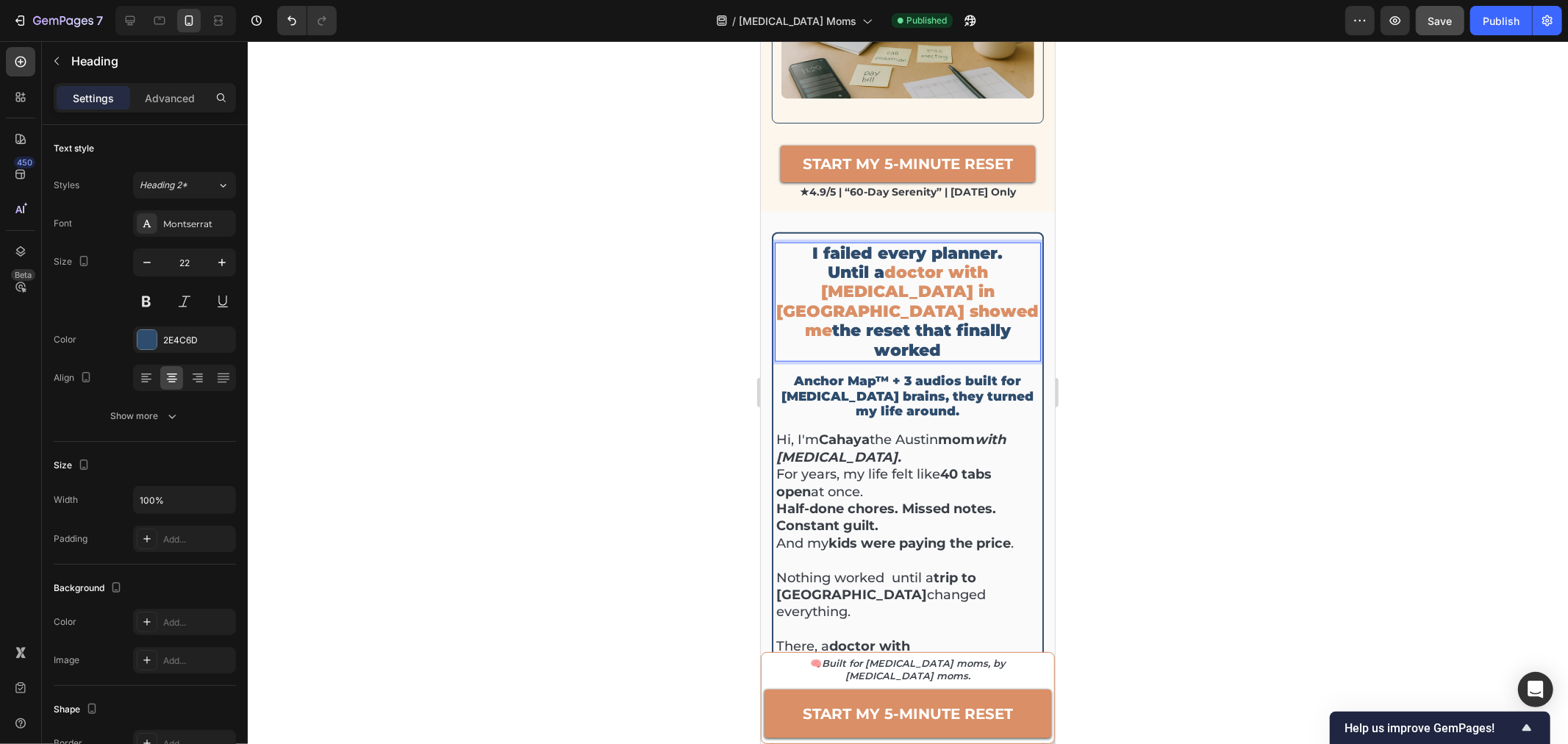
click at [852, 262] on span "doctor with [MEDICAL_DATA] in [GEOGRAPHIC_DATA] showed me" at bounding box center [907, 300] width 262 height 78
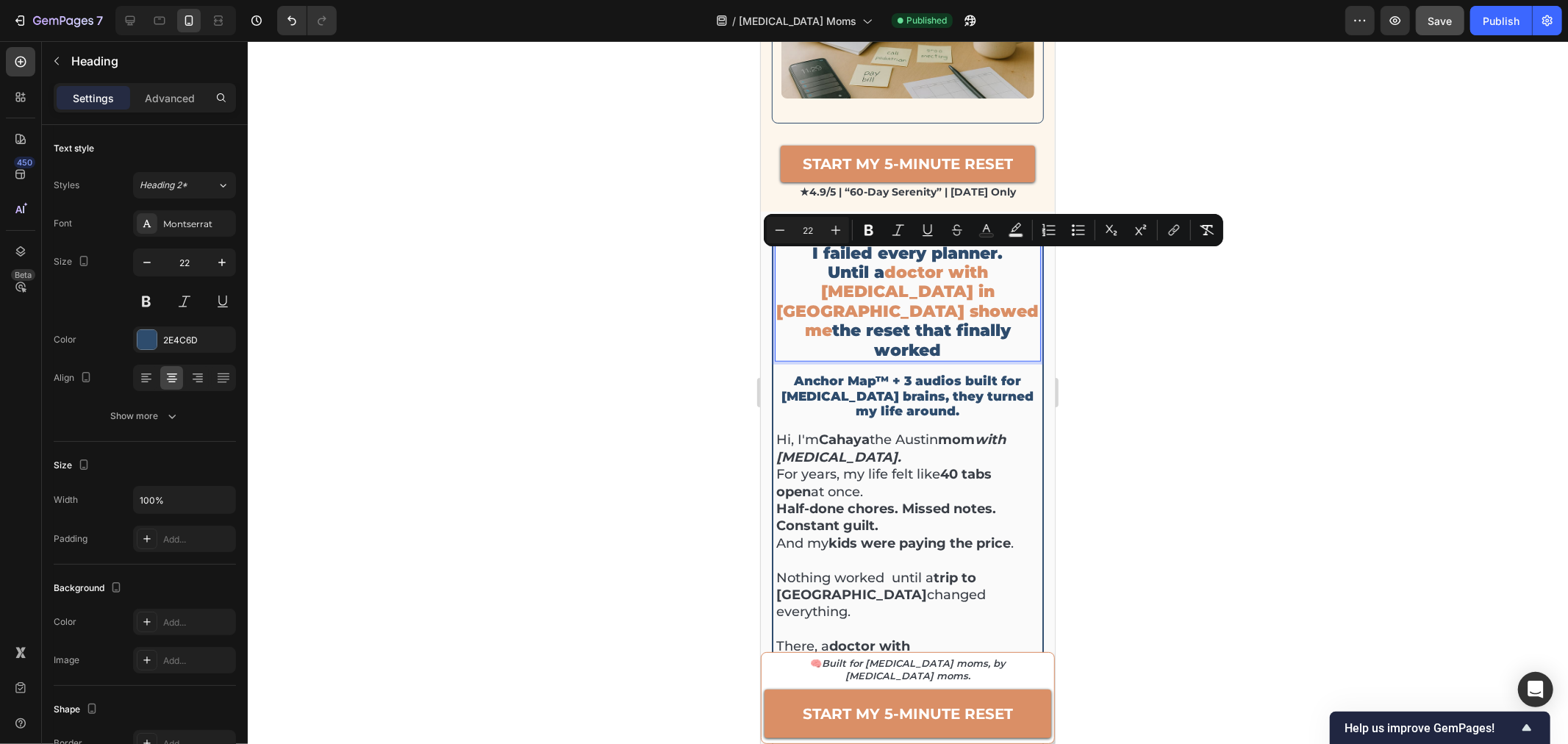
click at [878, 277] on span "doctor with [MEDICAL_DATA] in [GEOGRAPHIC_DATA] showed me" at bounding box center [907, 300] width 262 height 78
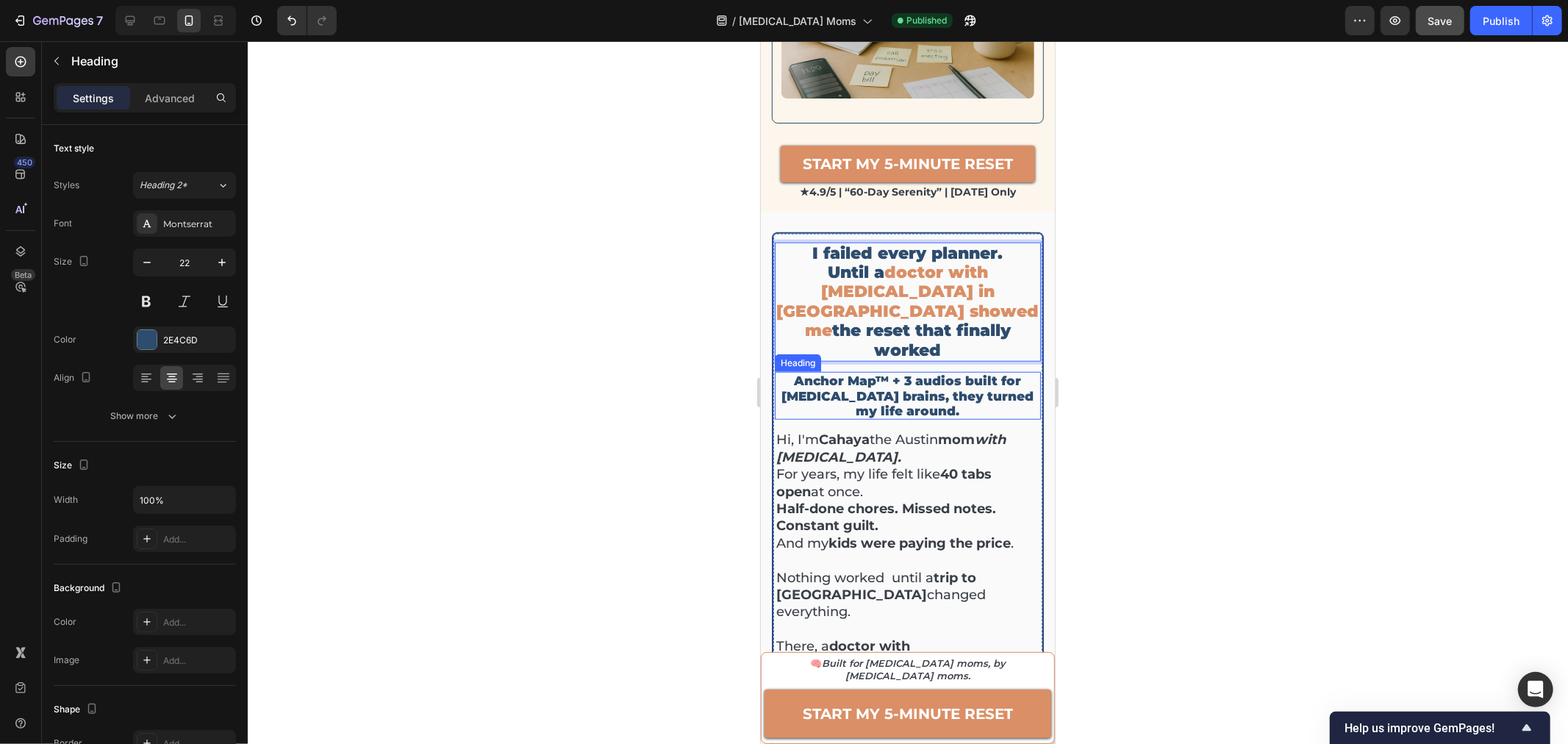
click at [1152, 376] on div at bounding box center [907, 391] width 1320 height 702
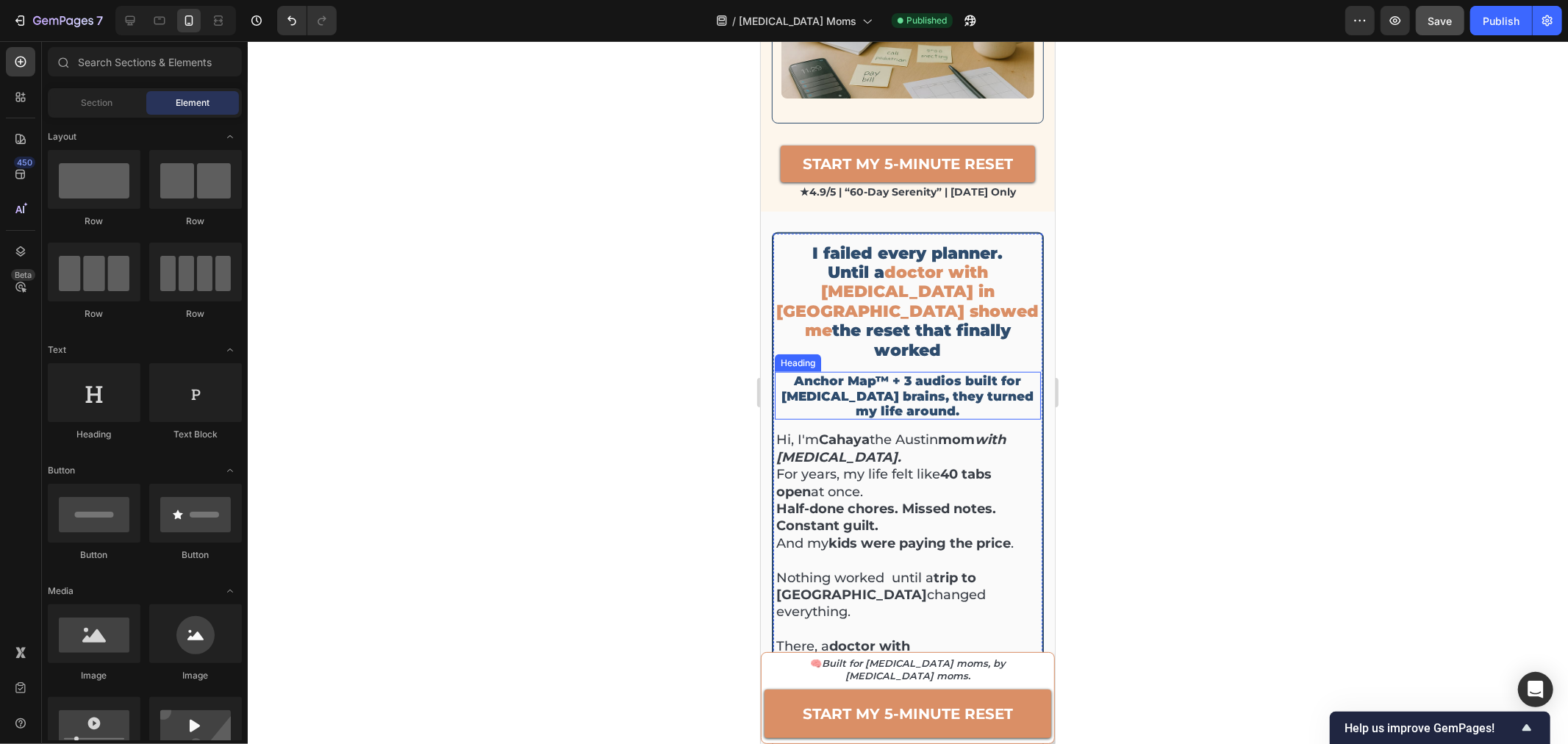
click at [926, 371] on h2 "Anchor Map™ + 3 audios built for [MEDICAL_DATA] brains, they turned my life aro…" at bounding box center [907, 394] width 266 height 48
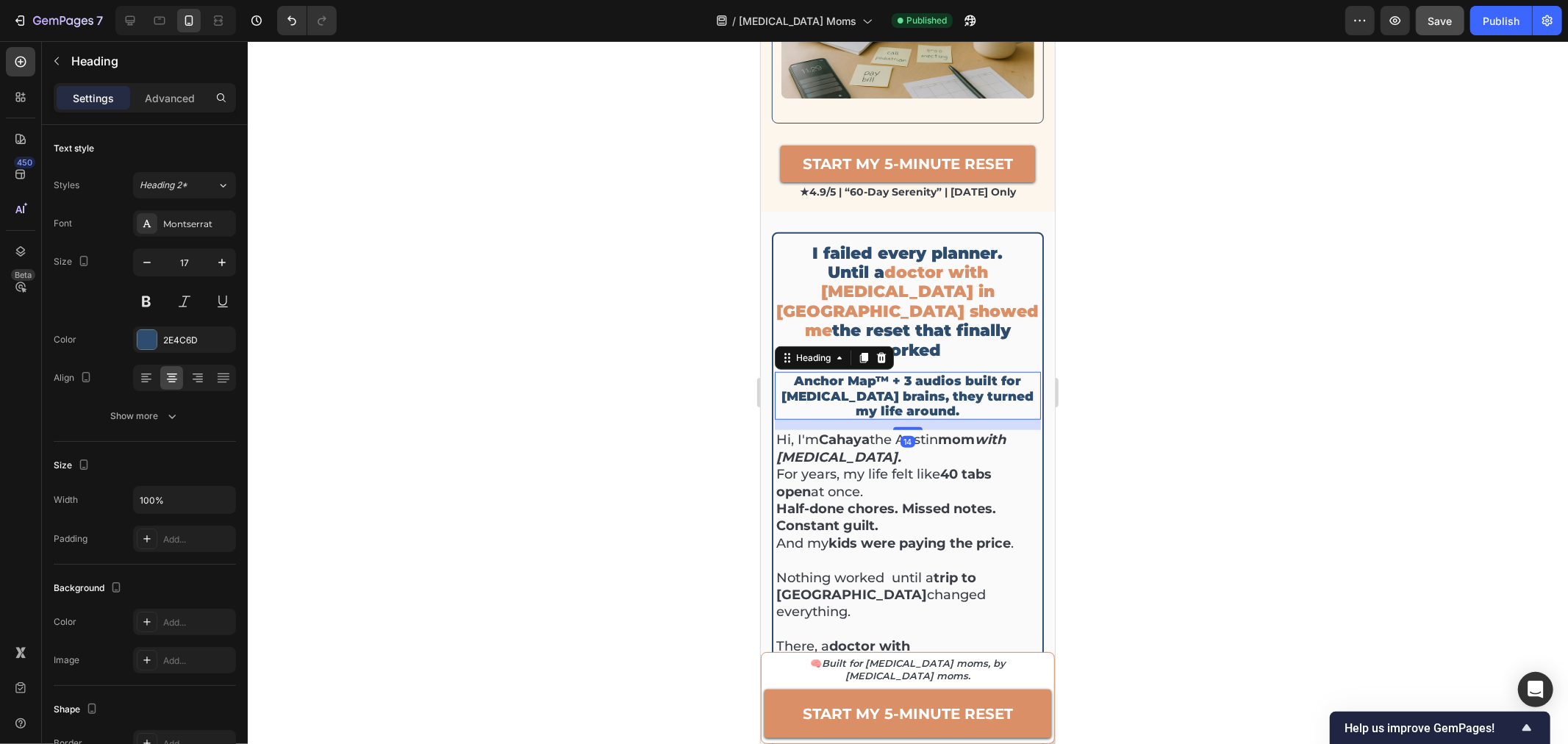
click at [946, 371] on h2 "Anchor Map™ + 3 audios built for [MEDICAL_DATA] brains, they turned my life aro…" at bounding box center [907, 394] width 266 height 48
click at [946, 373] on p "Anchor Map™ + 3 audios built for [MEDICAL_DATA] brains, they turned my life aro…" at bounding box center [906, 395] width 263 height 45
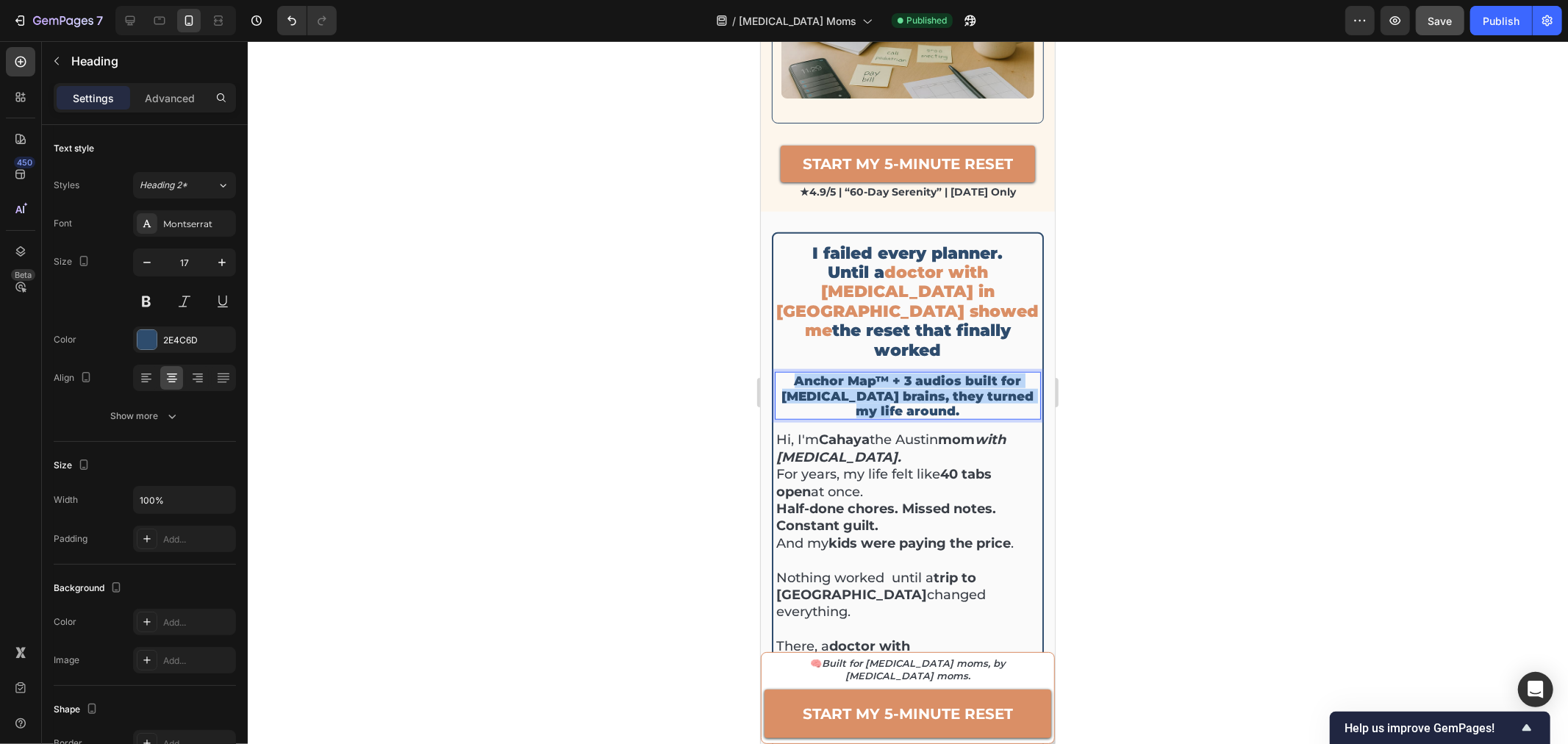
click at [946, 373] on p "Anchor Map™ + 3 audios built for [MEDICAL_DATA] brains, they turned my life aro…" at bounding box center [906, 395] width 263 height 45
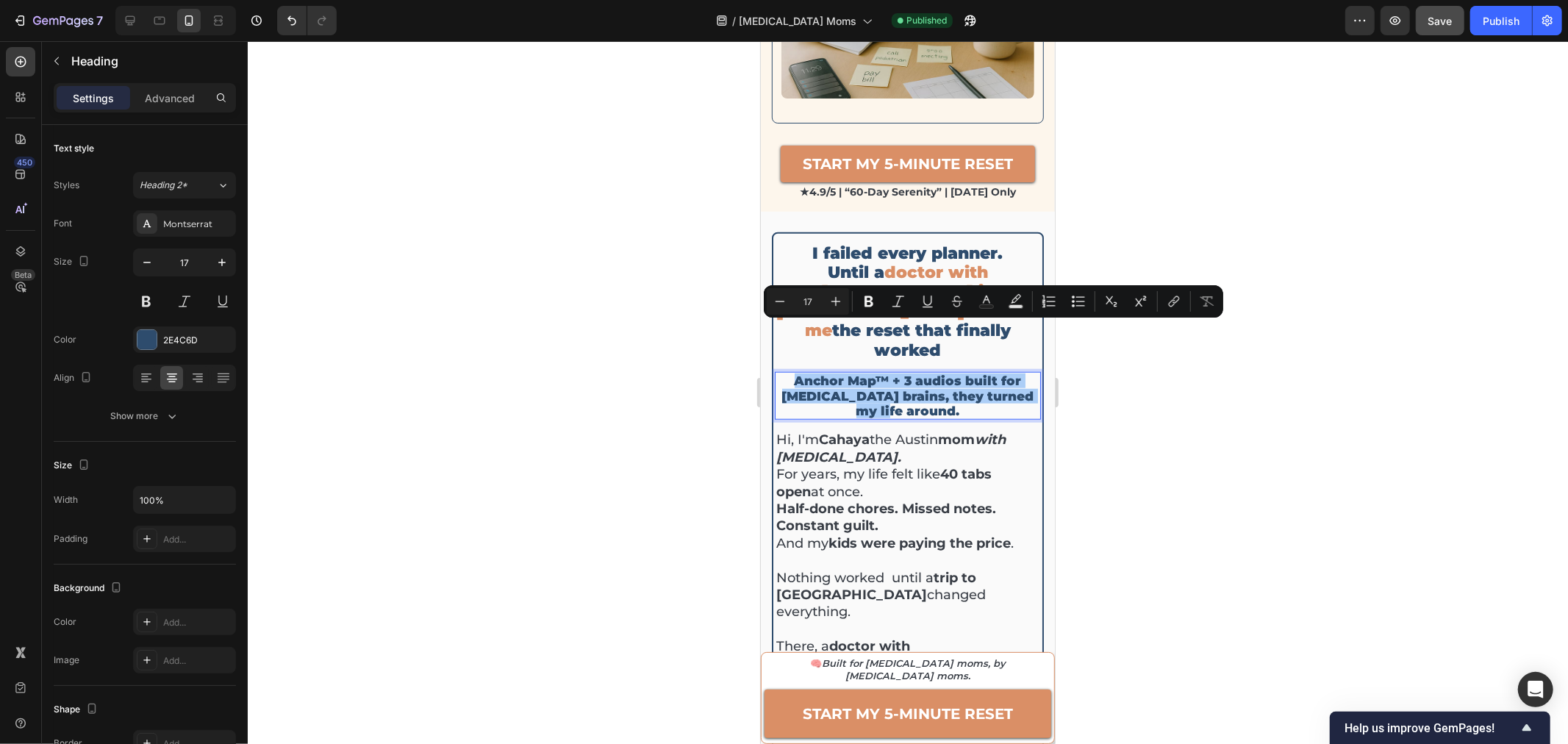
click at [1140, 363] on div at bounding box center [907, 391] width 1320 height 702
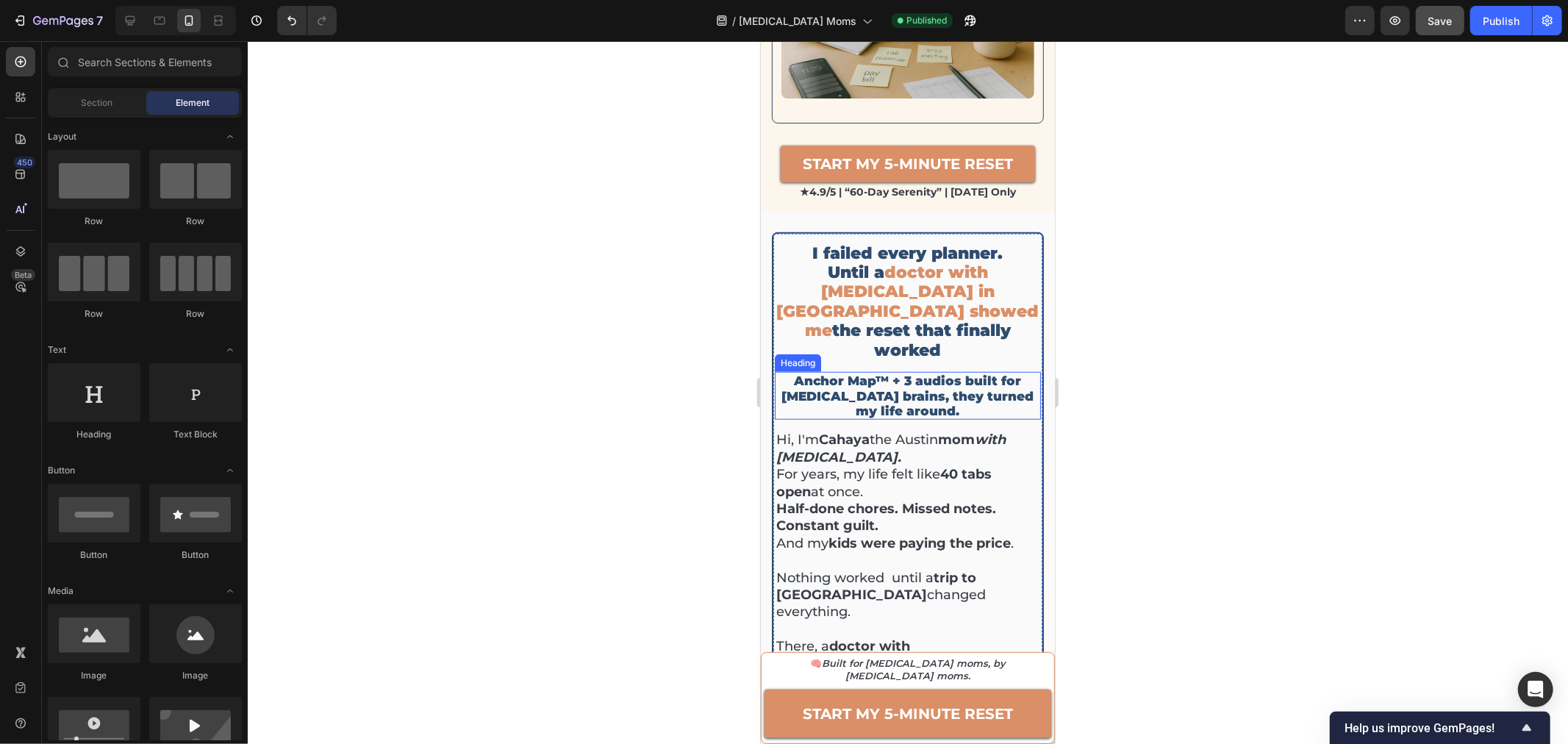
click at [988, 373] on p "Anchor Map™ + 3 audios built for [MEDICAL_DATA] brains, they turned my life aro…" at bounding box center [906, 395] width 263 height 45
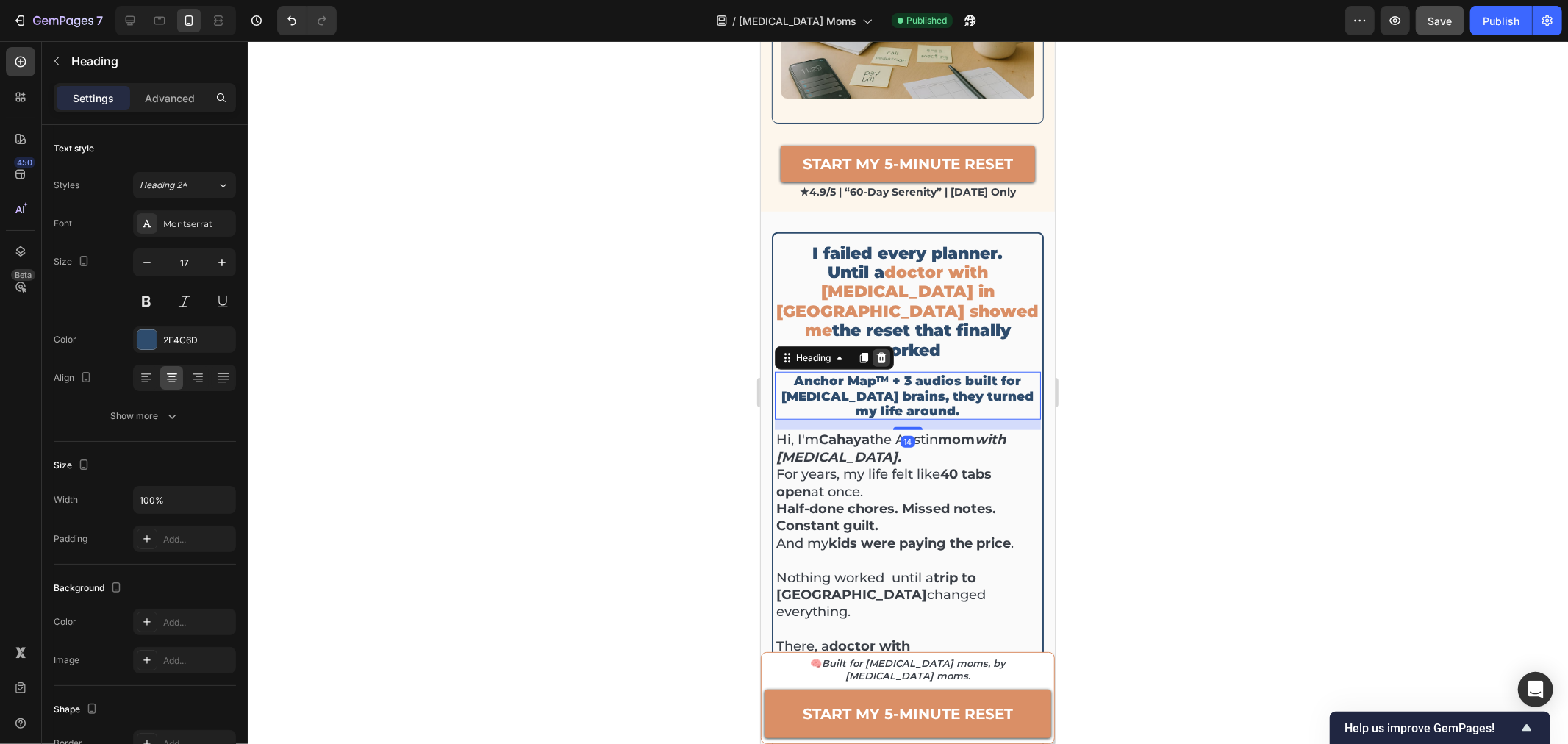
click at [881, 352] on icon at bounding box center [880, 357] width 12 height 12
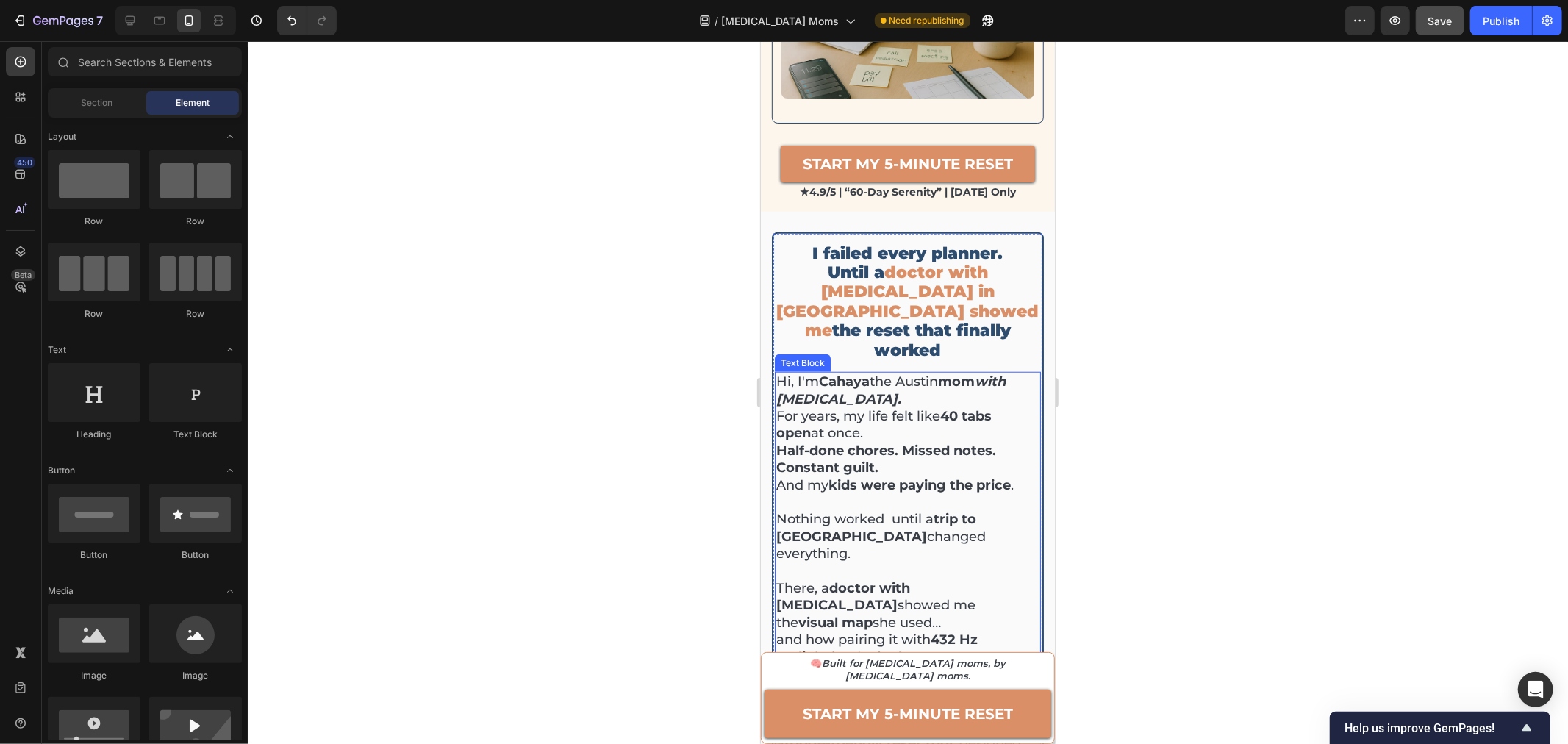
click at [856, 407] on p "For years, my life felt like 40 tabs open at once. Half-done chores. Missed not…" at bounding box center [906, 450] width 263 height 86
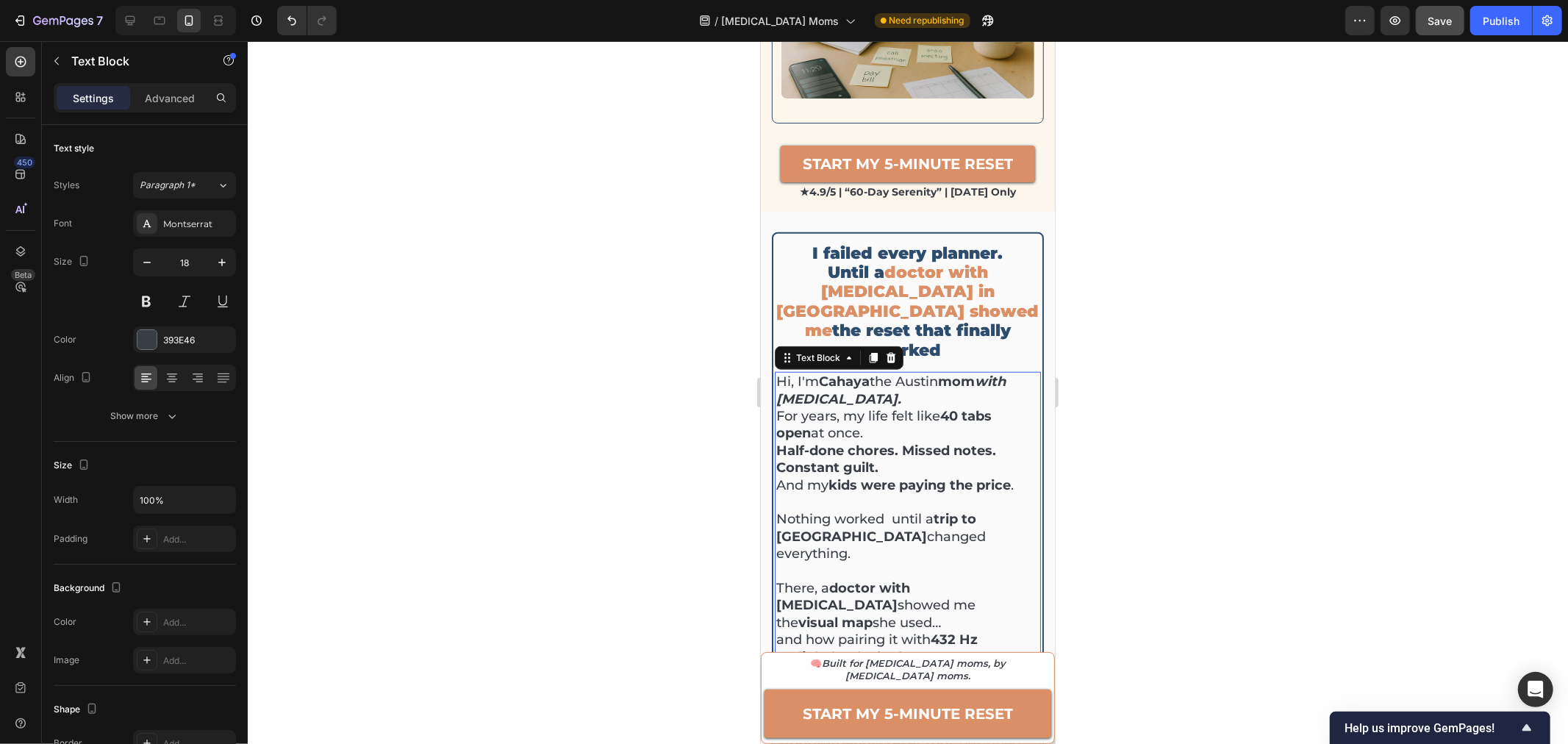
click at [850, 476] on strong "kids were paying the price" at bounding box center [919, 484] width 183 height 17
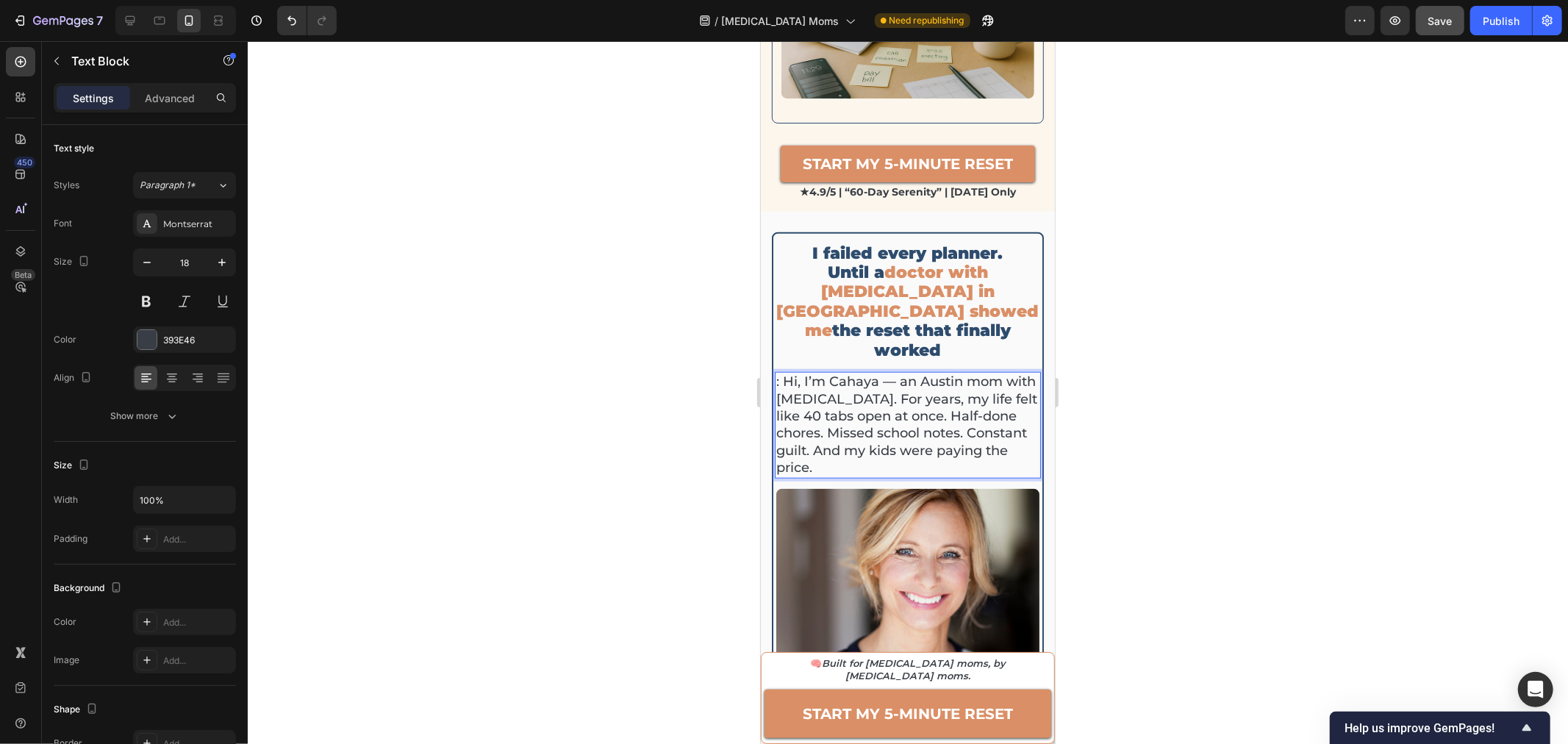
click at [896, 373] on p ": Hi, I’m Cahaya — an Austin mom with [MEDICAL_DATA]. For years, my life felt l…" at bounding box center [906, 424] width 263 height 103
click at [824, 373] on p ": Hi, I’m Cahaya an Austin mom with [MEDICAL_DATA]. For years, my life felt lik…" at bounding box center [906, 424] width 263 height 103
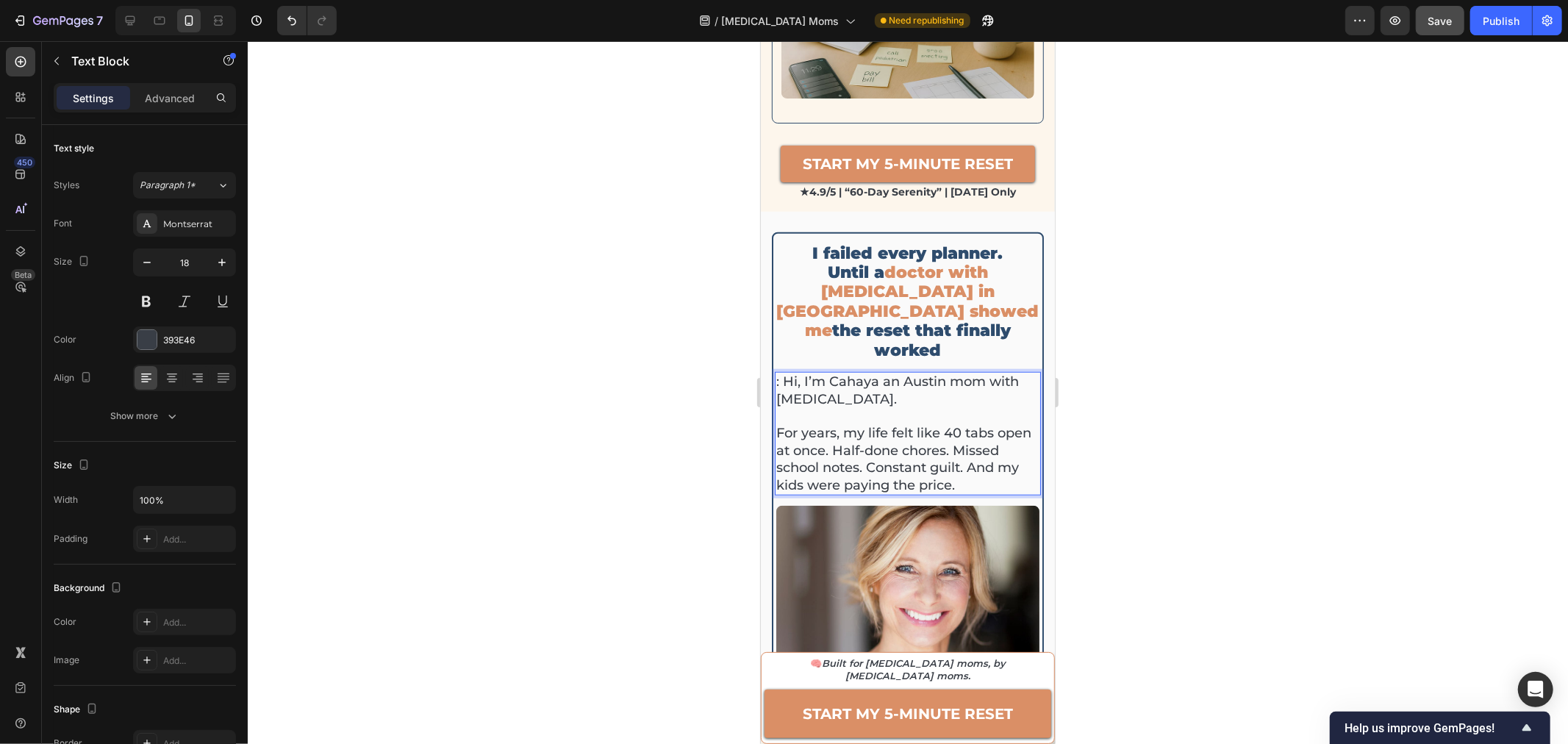
click at [916, 424] on p "For years, my life felt like 40 tabs open at once. Half-done chores. Missed sch…" at bounding box center [906, 458] width 263 height 69
click at [917, 427] on p "For years, my life felt like 40 tabs open at once. Half-done chores. Missed sch…" at bounding box center [906, 458] width 263 height 69
click at [916, 430] on p "For years, my life felt like 40 tabs open at once. Half-done chores. Missed sch…" at bounding box center [906, 458] width 263 height 69
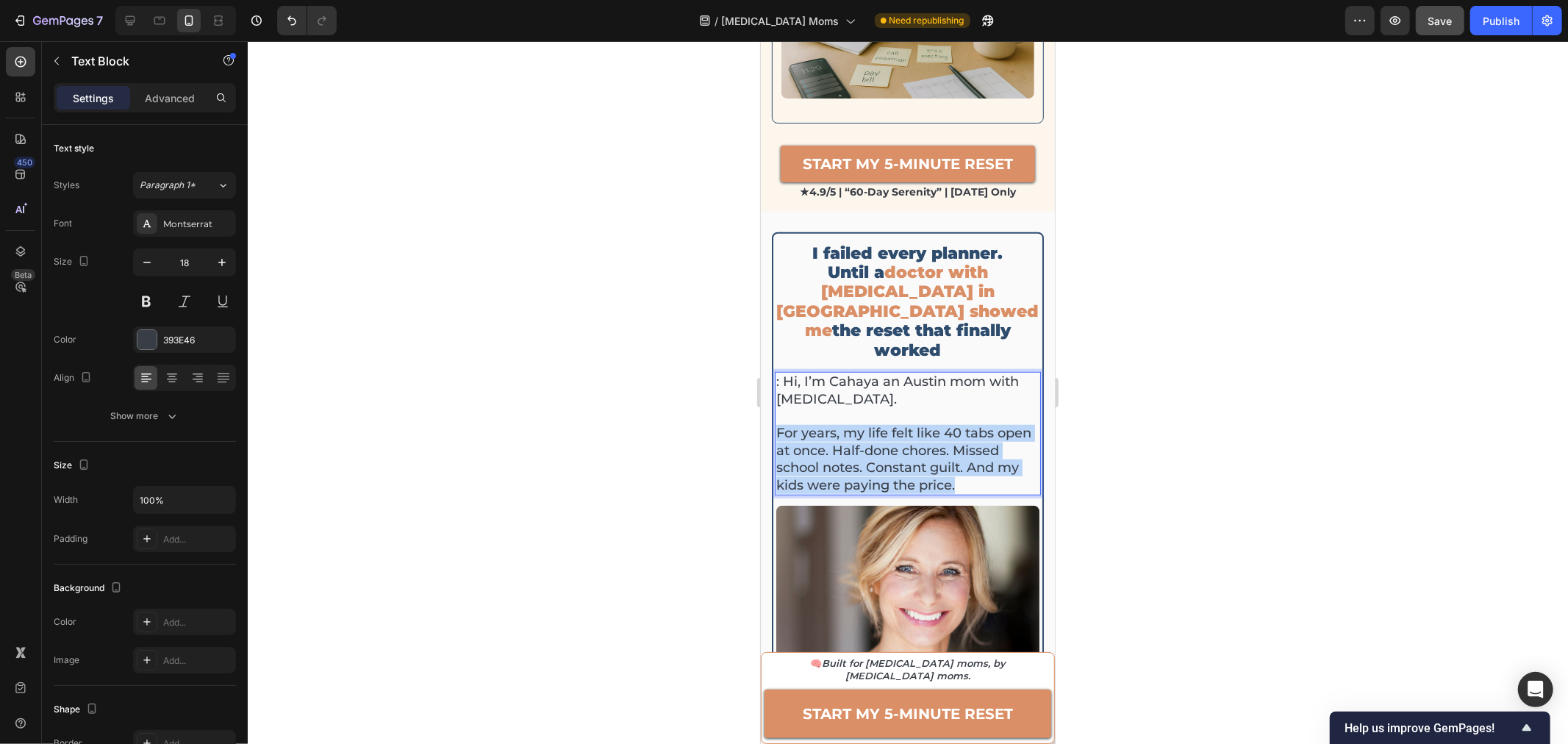
click at [916, 430] on p "For years, my life felt like 40 tabs open at once. Half-done chores. Missed sch…" at bounding box center [906, 458] width 263 height 69
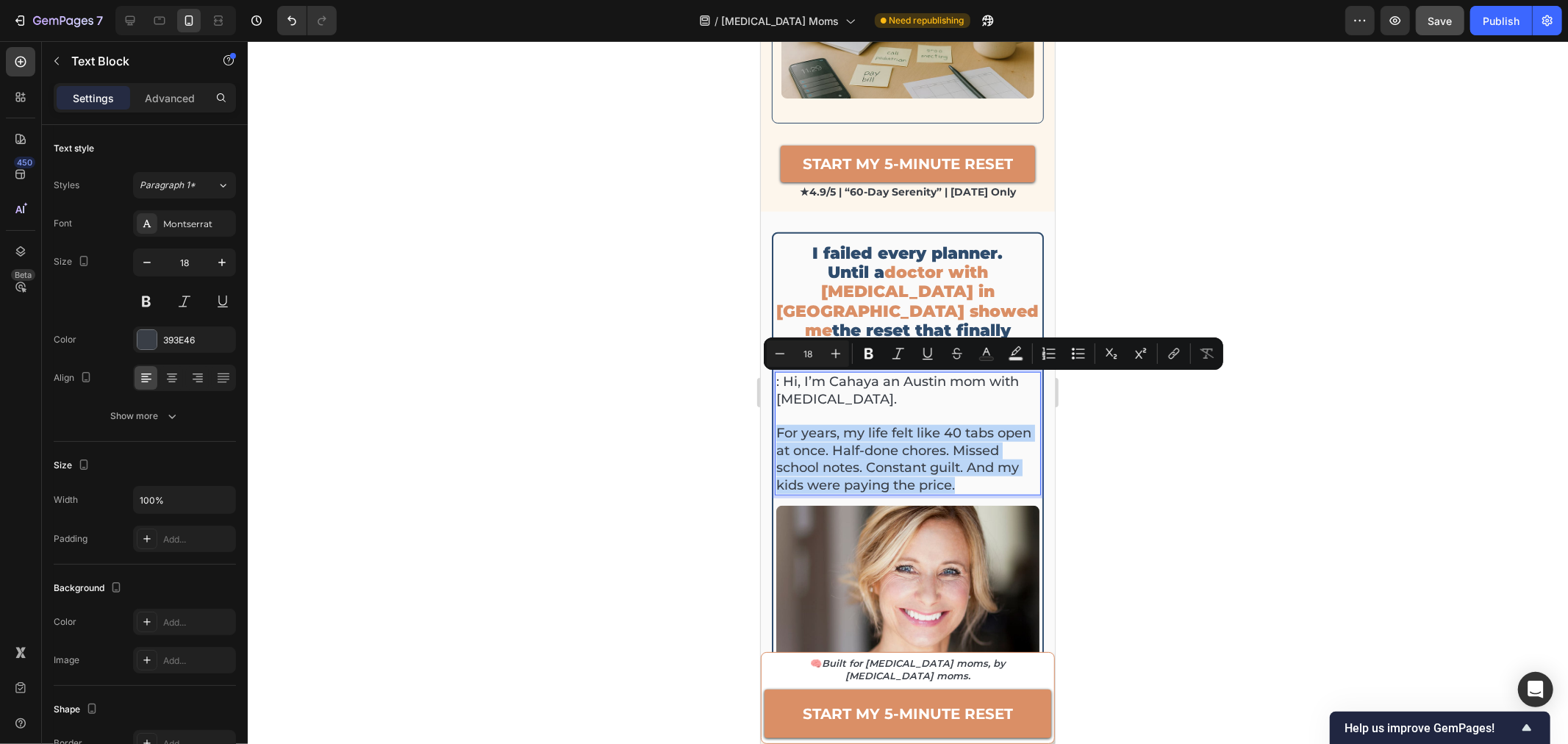
click at [907, 435] on p "For years, my life felt like 40 tabs open at once. Half-done chores. Missed sch…" at bounding box center [906, 458] width 263 height 69
click at [916, 436] on p "For years, my life felt like 40 tabs open at once. Half-done chores. Missed sch…" at bounding box center [906, 458] width 263 height 69
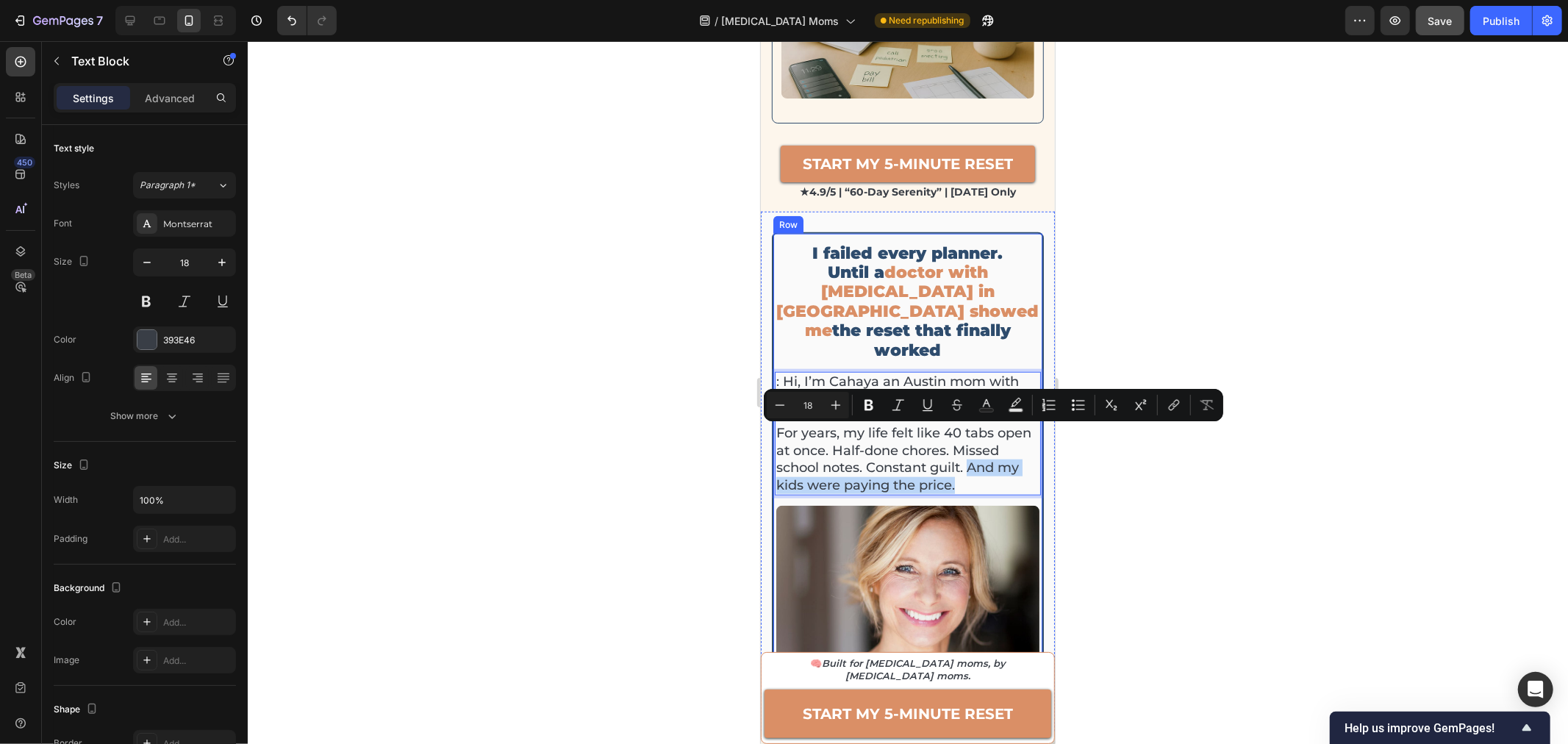
drag, startPoint x: 1015, startPoint y: 436, endPoint x: 771, endPoint y: 436, distance: 244.0
click at [771, 436] on div "I failed every planner. Until a doctor with [MEDICAL_DATA] in [GEOGRAPHIC_DATA]…" at bounding box center [907, 476] width 272 height 490
drag, startPoint x: 860, startPoint y: 406, endPoint x: 122, endPoint y: 382, distance: 738.4
click at [860, 406] on button "Bold" at bounding box center [869, 404] width 26 height 26
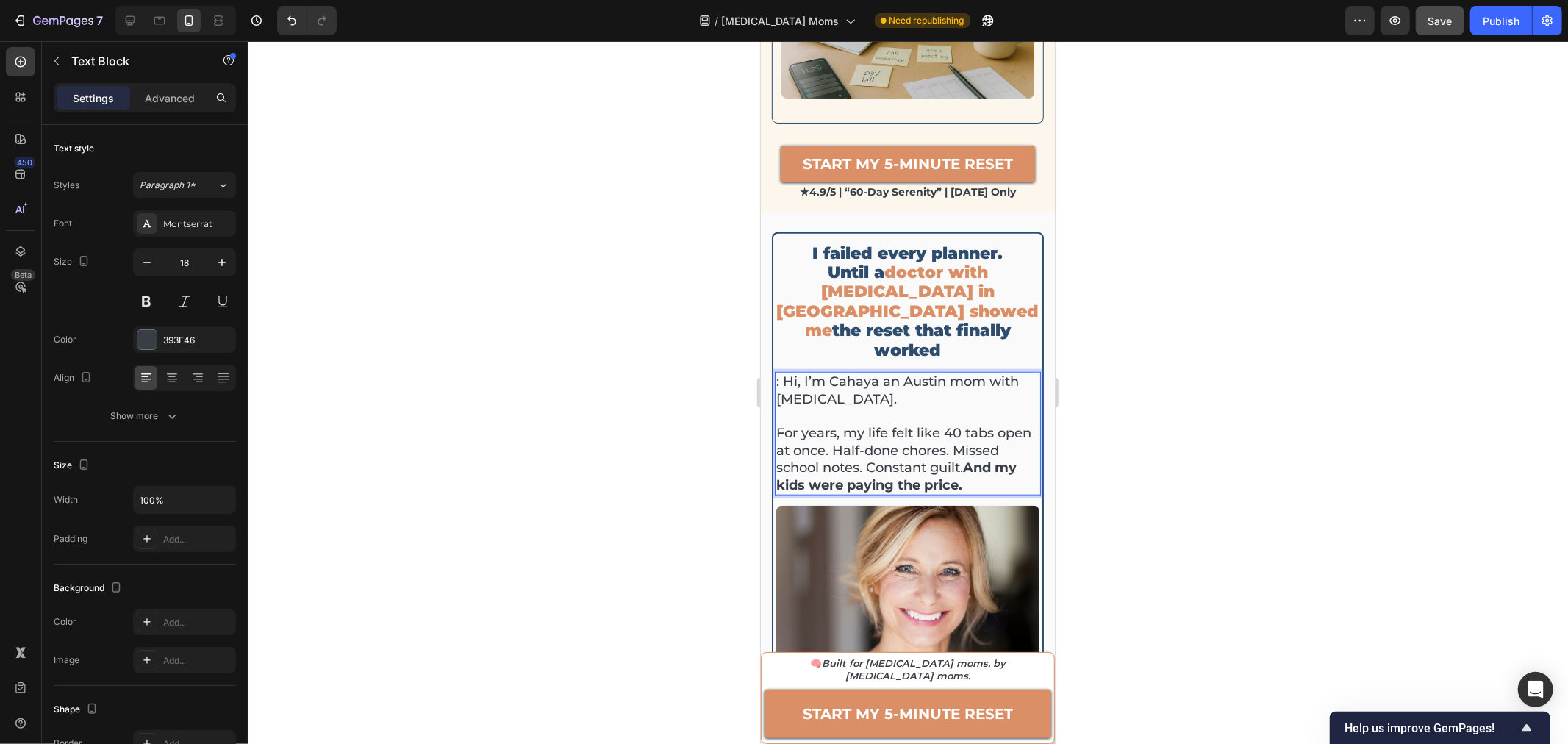
click at [968, 373] on p ": Hi, I’m Cahaya an Austin mom with [MEDICAL_DATA]." at bounding box center [906, 390] width 263 height 35
drag, startPoint x: 903, startPoint y: 333, endPoint x: 925, endPoint y: 348, distance: 26.6
click at [925, 373] on p ": Hi, I’m Cahaya an Austin mom with [MEDICAL_DATA]." at bounding box center [906, 390] width 263 height 35
click at [782, 373] on p ": Hi, I’m Cahaya an Austin mom with [MEDICAL_DATA]." at bounding box center [906, 390] width 263 height 35
drag, startPoint x: 842, startPoint y: 389, endPoint x: 808, endPoint y: 409, distance: 39.4
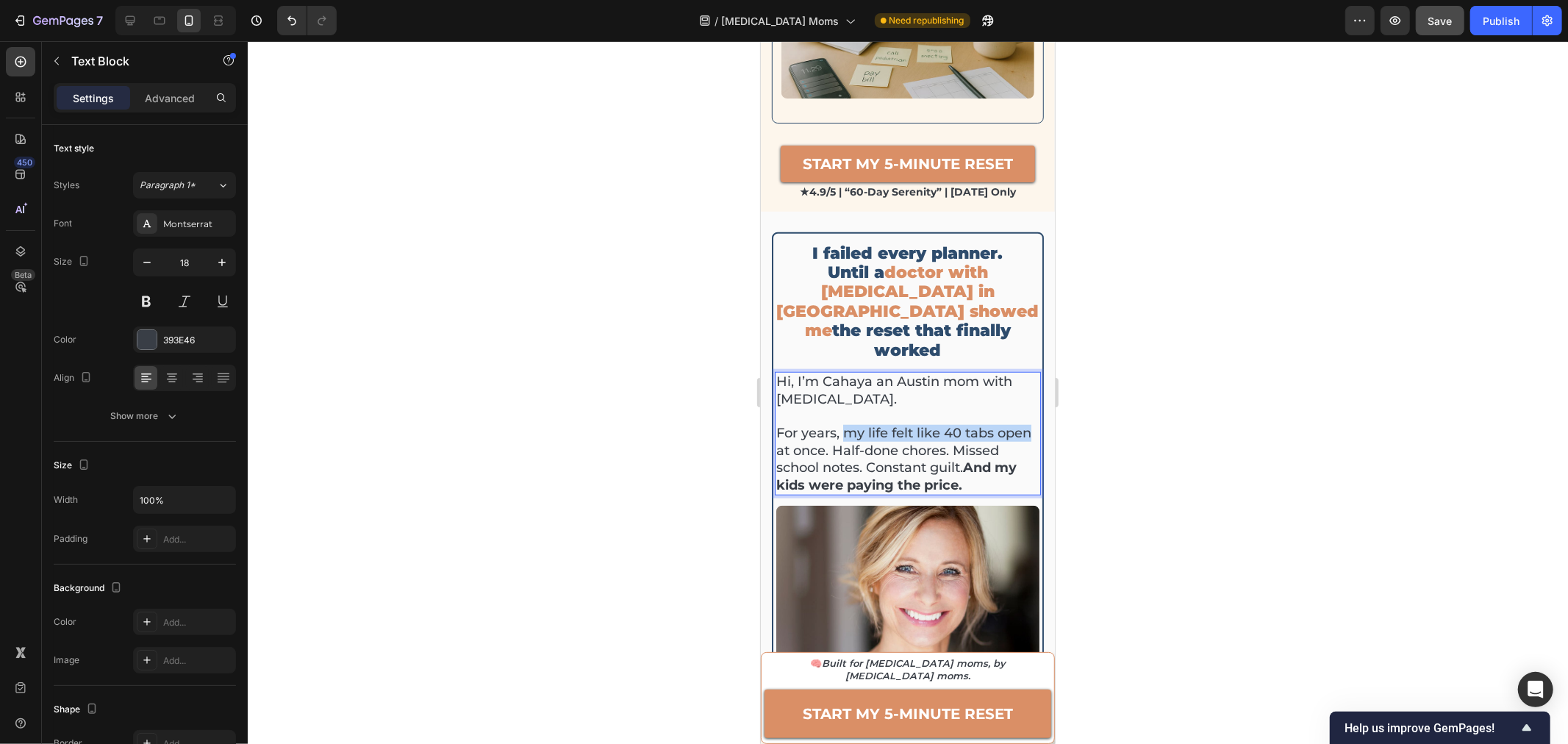
click at [808, 424] on p "For years, my life felt like 40 tabs open at once. Half-done chores. Missed sch…" at bounding box center [906, 458] width 263 height 69
click at [832, 424] on p "For years, my life felt like 40 tabs open at once. Half-done chores. Missed sch…" at bounding box center [906, 458] width 263 height 69
click at [807, 424] on p "For years, my life felt like 40 tabs open at once. Half-done chores. Missed sch…" at bounding box center [906, 458] width 263 height 69
drag, startPoint x: 707, startPoint y: 394, endPoint x: 750, endPoint y: 394, distance: 43.0
click at [708, 394] on div at bounding box center [907, 391] width 1320 height 702
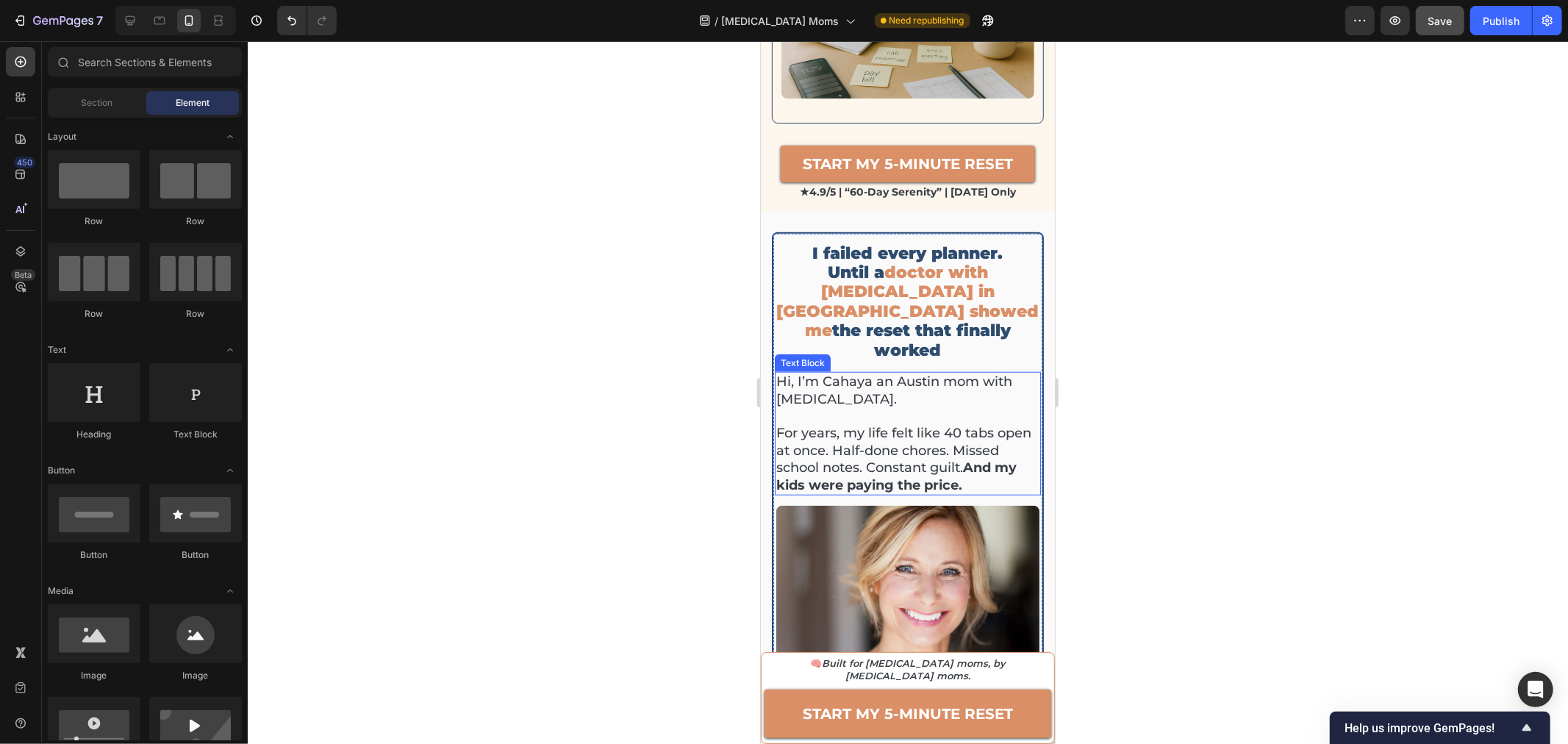
click at [808, 424] on p "For years, my life felt like 40 tabs open at once. Half-done chores. Missed sch…" at bounding box center [906, 458] width 263 height 69
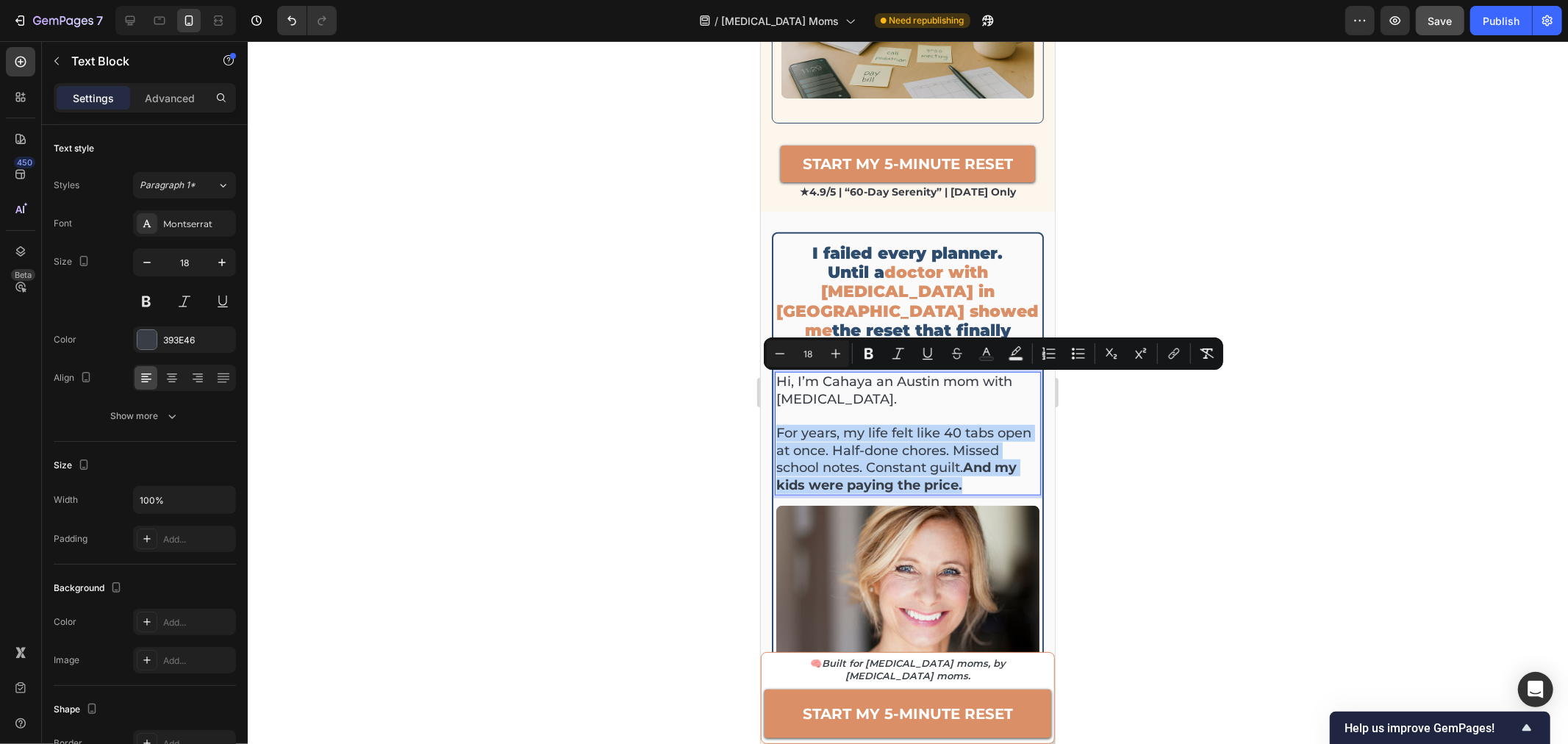
drag, startPoint x: 808, startPoint y: 400, endPoint x: 788, endPoint y: 400, distance: 20.0
click at [788, 424] on p "For years, my life felt like 40 tabs open at once. Half-done chores. Missed sch…" at bounding box center [906, 458] width 263 height 69
click at [790, 424] on p "For years, my life felt like 40 tabs open at once. Half-done chores. Missed sch…" at bounding box center [906, 458] width 263 height 69
drag, startPoint x: 810, startPoint y: 399, endPoint x: 843, endPoint y: 388, distance: 34.8
click at [843, 424] on p "For years, my life felt like 40 tabs open at once. Half-done chores. Missed sch…" at bounding box center [906, 458] width 263 height 69
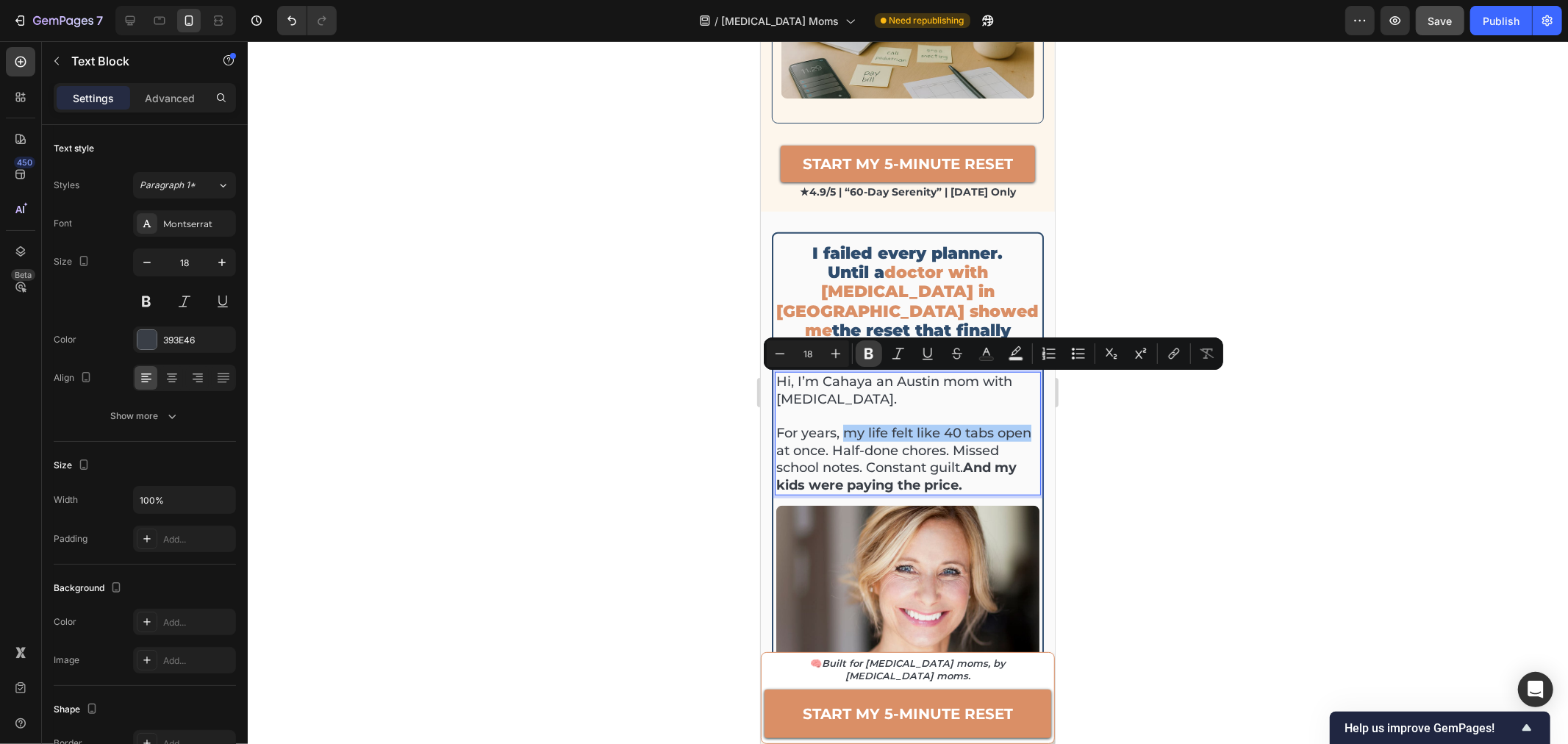
click at [864, 355] on icon "Editor contextual toolbar" at bounding box center [869, 353] width 15 height 15
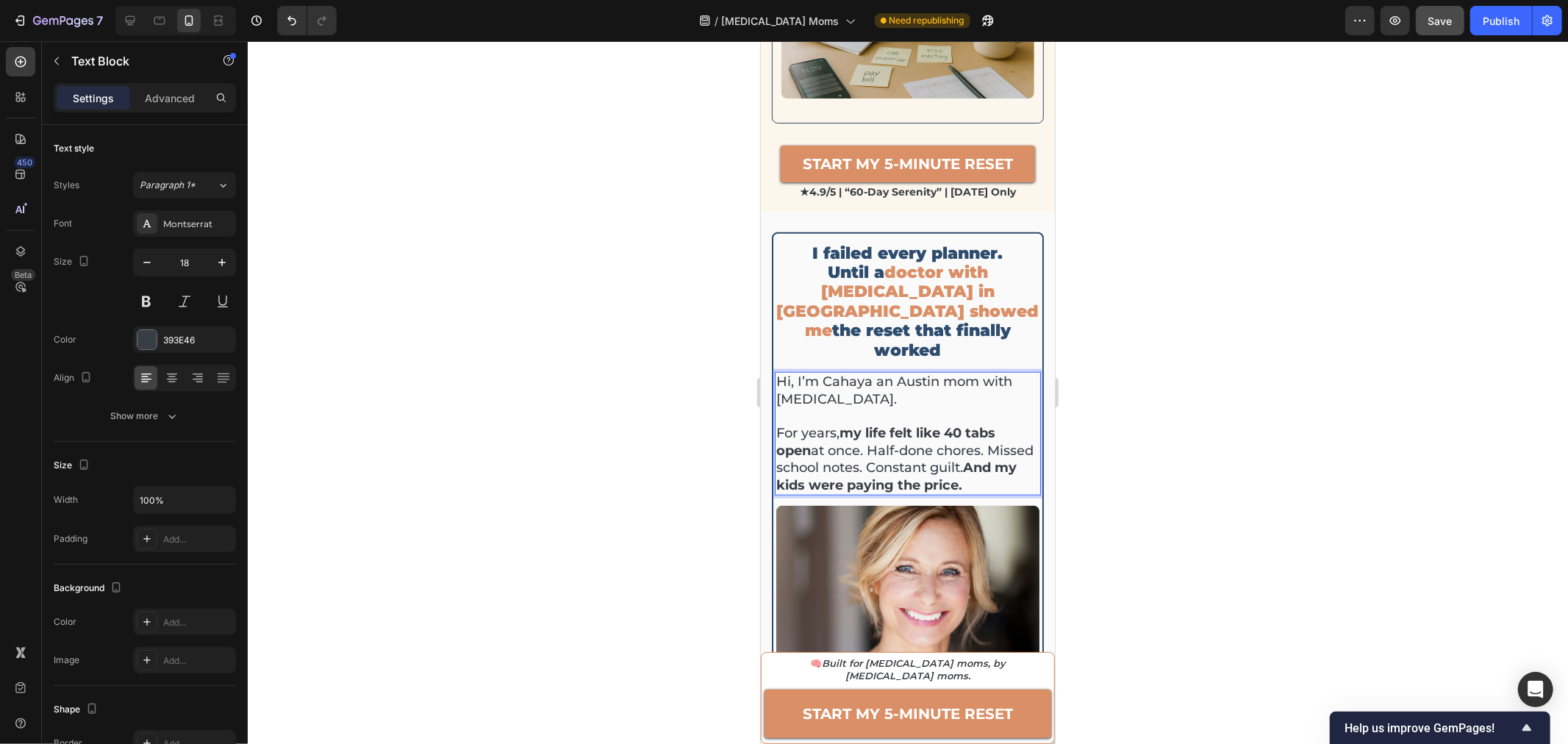
click at [992, 424] on p "For years, my life felt like 40 tabs open at once. Half-done chores. Missed sch…" at bounding box center [906, 458] width 263 height 69
click at [1022, 436] on p "For years, my life felt like 40 tabs open at once. Half-done chores. Missed sch…" at bounding box center [906, 458] width 263 height 69
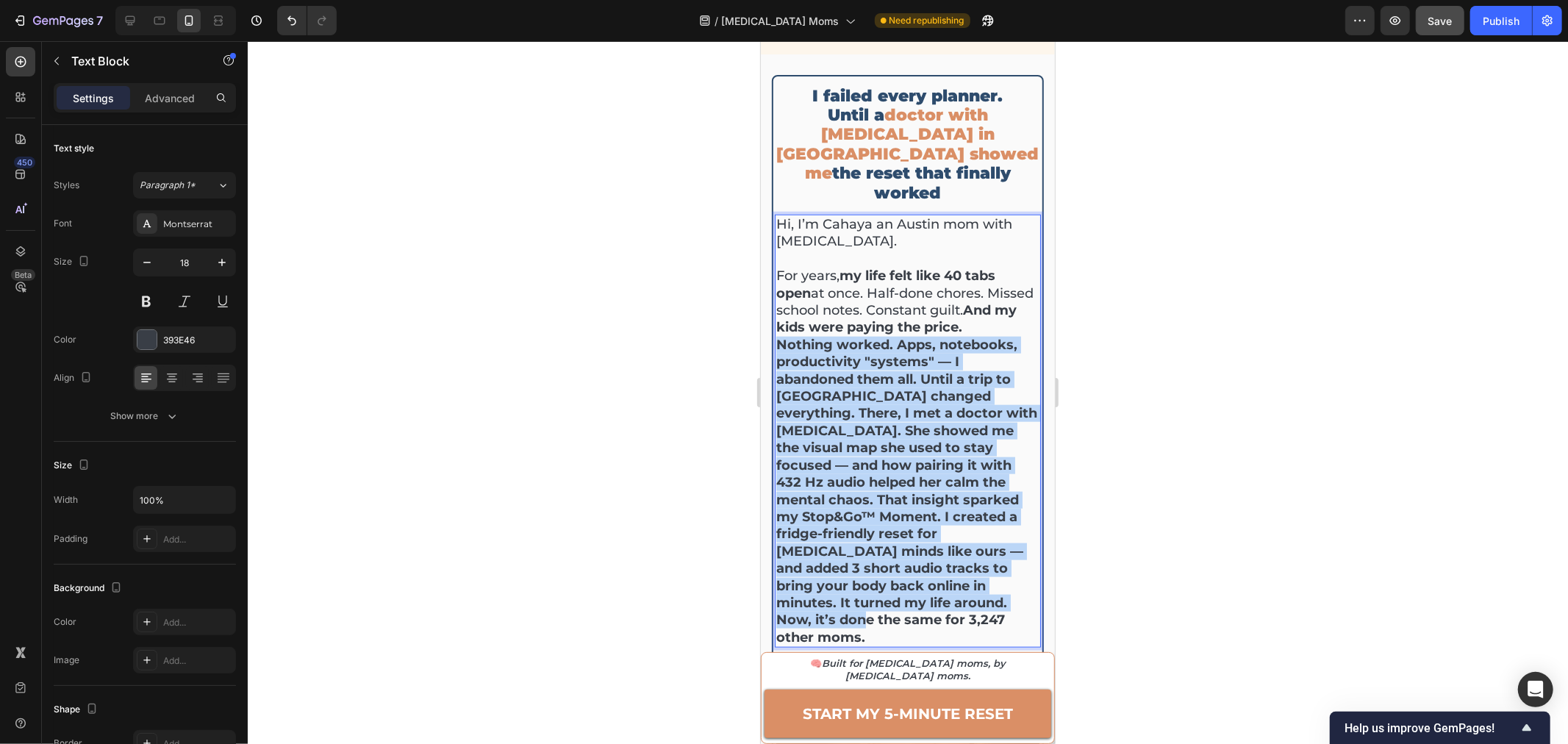
scroll to position [1143, 0]
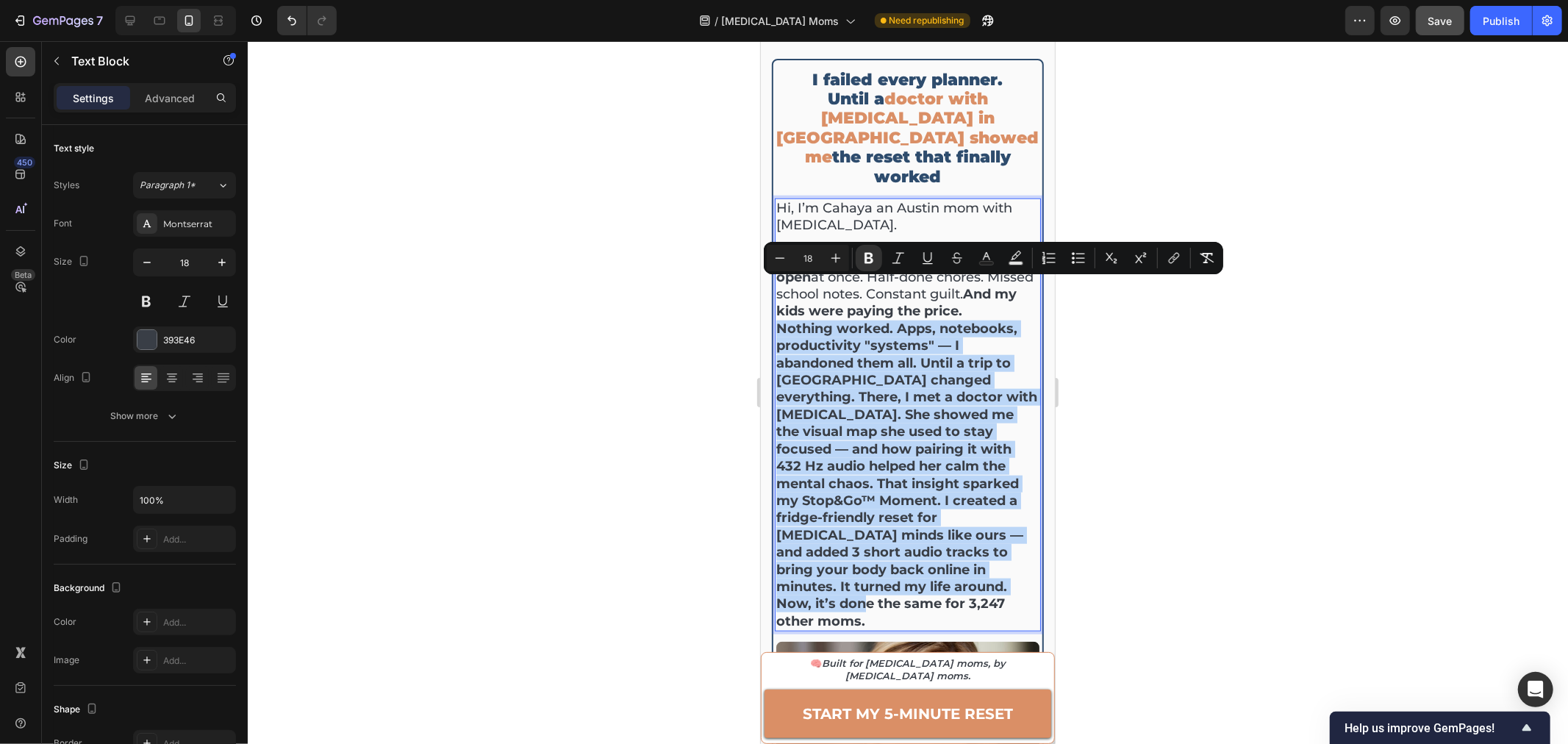
drag, startPoint x: 777, startPoint y: 445, endPoint x: 998, endPoint y: 645, distance: 298.1
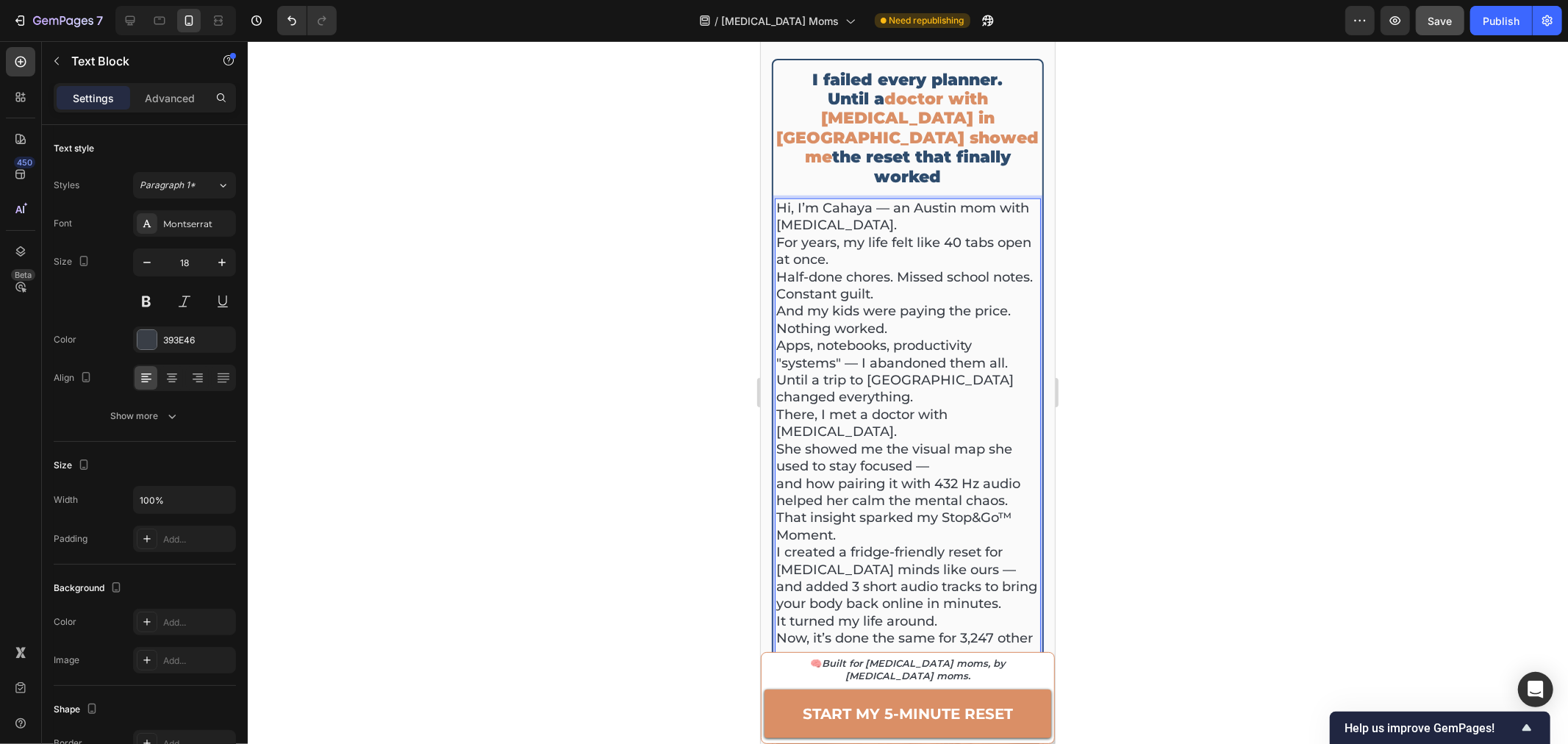
click at [889, 199] on p "Hi, I’m Cahaya — an Austin mom with [MEDICAL_DATA]. For years, my life felt lik…" at bounding box center [906, 259] width 263 height 120
click at [869, 371] on p "Until a trip to [GEOGRAPHIC_DATA] changed everything." at bounding box center [906, 389] width 263 height 35
click at [948, 543] on p "I created a fridge-friendly reset for [MEDICAL_DATA] minds like ours — and adde…" at bounding box center [906, 577] width 263 height 69
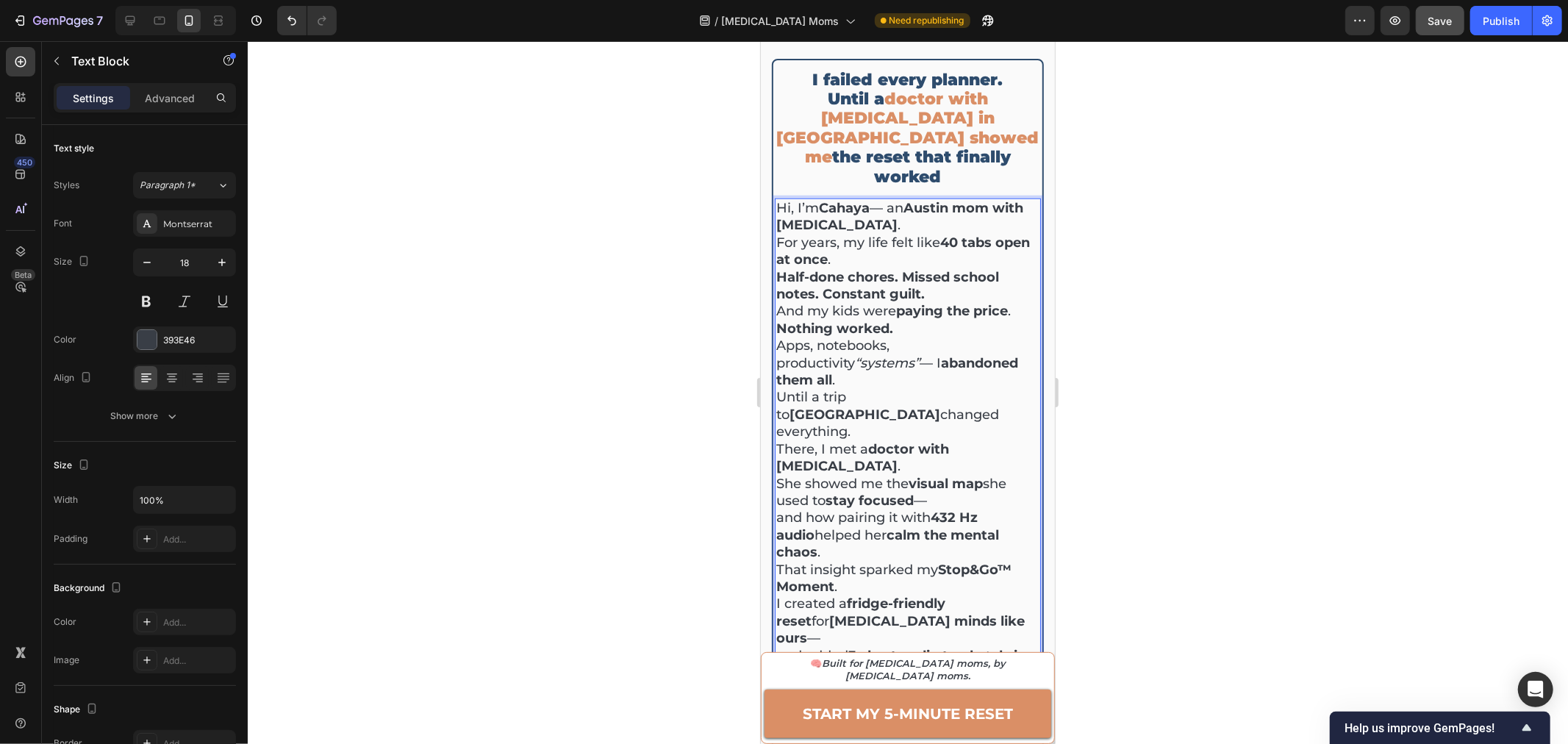
click at [891, 199] on p "Hi, I’m Cahaya — an Austin mom with [MEDICAL_DATA] . For years, my life felt li…" at bounding box center [906, 259] width 263 height 120
click at [894, 221] on p "Hi, I’m Cahaya an Austin mom with [MEDICAL_DATA] . For years, my life felt like…" at bounding box center [906, 259] width 263 height 120
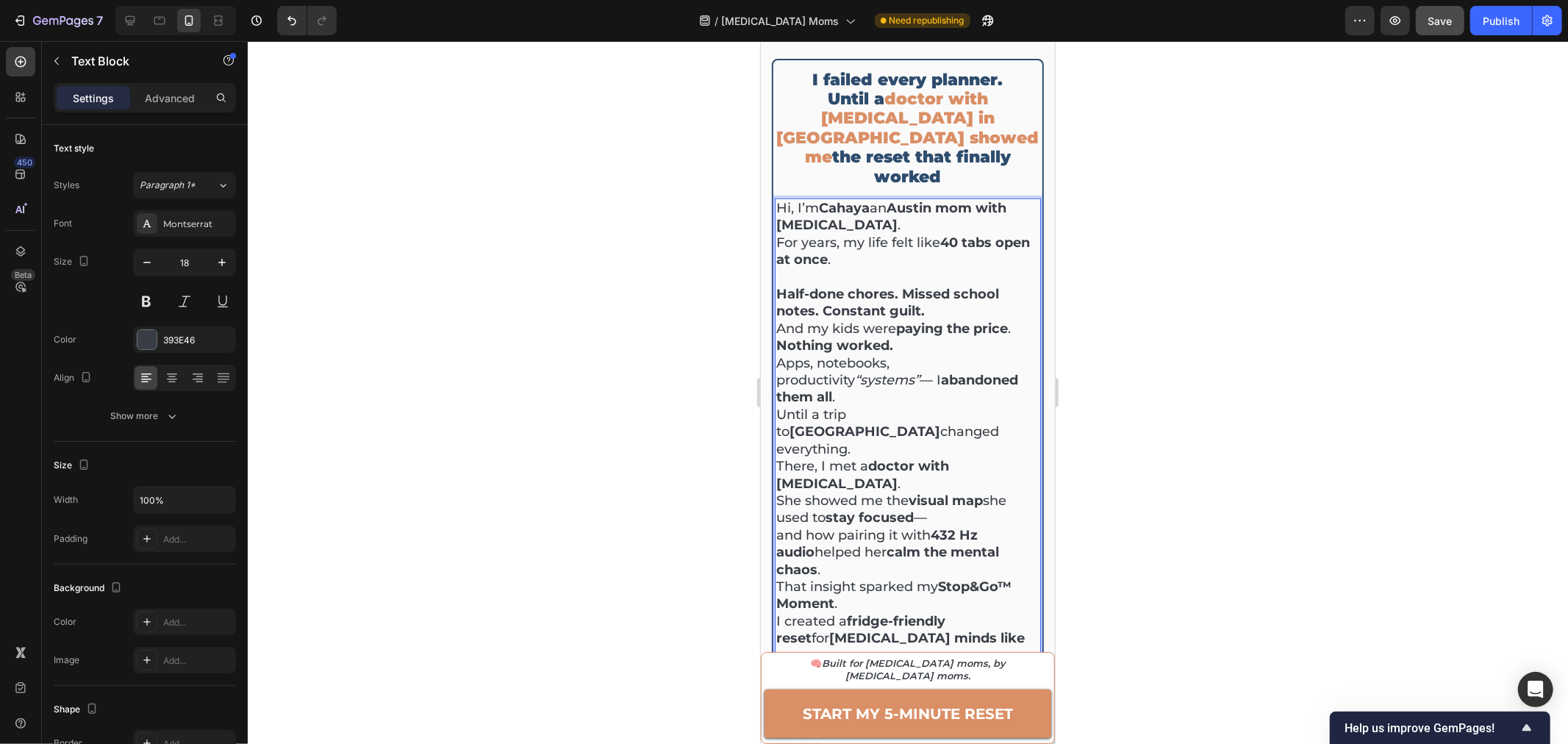
click at [900, 337] on p "Nothing worked. Apps, notebooks, productivity “systems” — I abandoned them all …" at bounding box center [906, 397] width 263 height 120
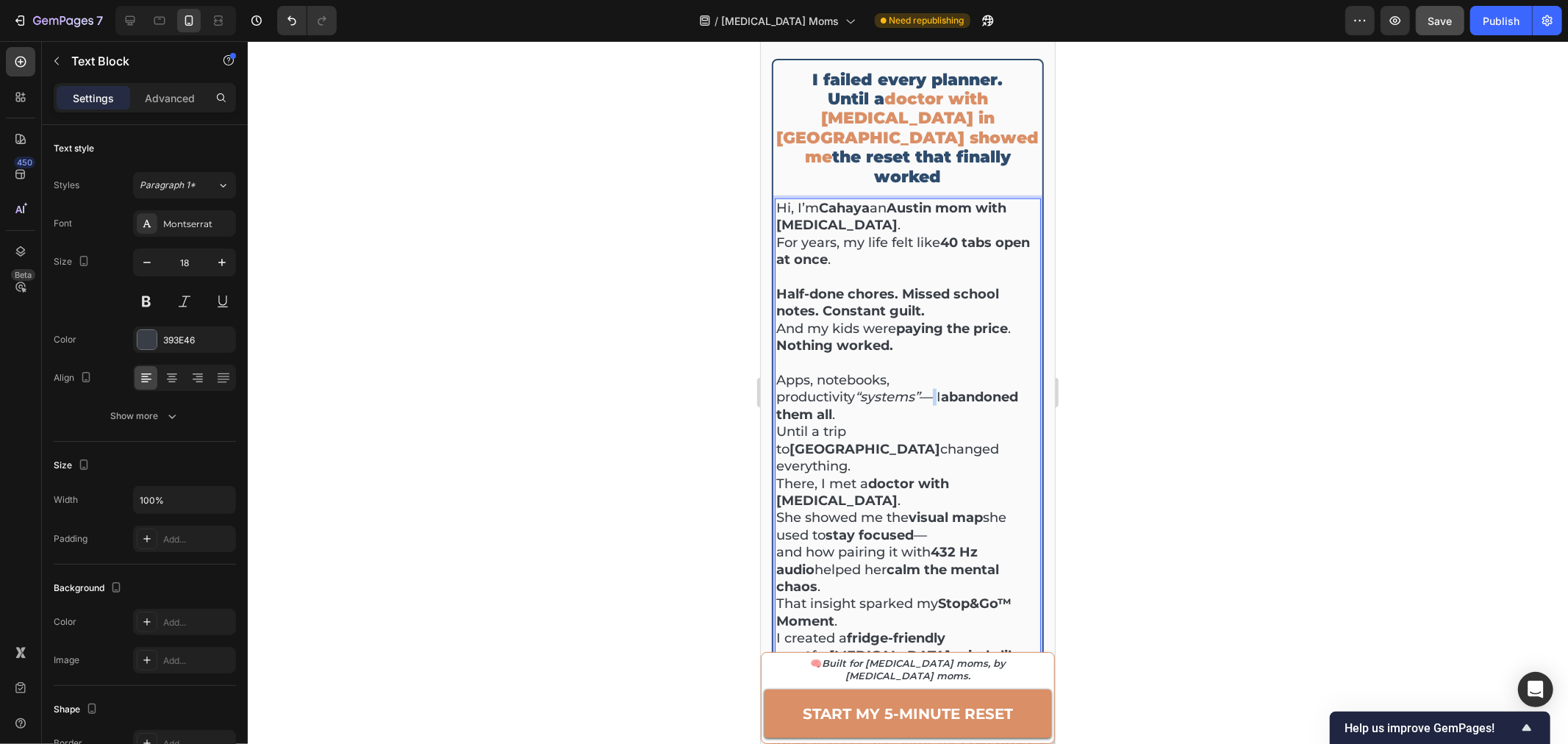
drag, startPoint x: 857, startPoint y: 359, endPoint x: 844, endPoint y: 361, distance: 13.2
click at [844, 361] on p "Apps, notebooks, productivity “systems” — I abandoned them all . Until a trip t…" at bounding box center [906, 415] width 263 height 120
click at [878, 397] on p "Apps, notebooks, productivity “systems” I abandoned them all . Until a trip to …" at bounding box center [906, 415] width 263 height 120
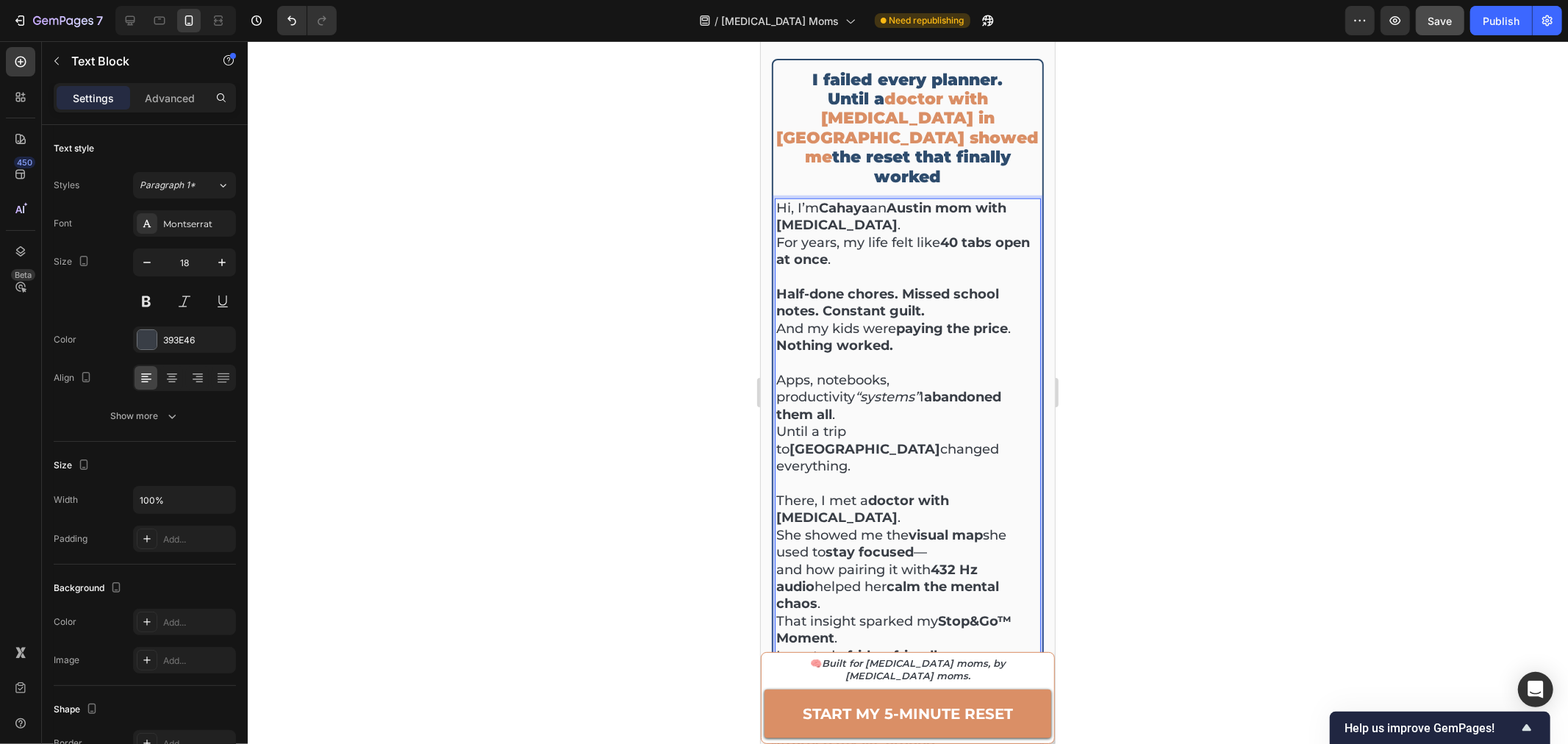
drag, startPoint x: 946, startPoint y: 463, endPoint x: 925, endPoint y: 466, distance: 21.2
click at [925, 491] on p "There, I met a doctor with [MEDICAL_DATA] . She showed me the visual map she us…" at bounding box center [906, 552] width 263 height 120
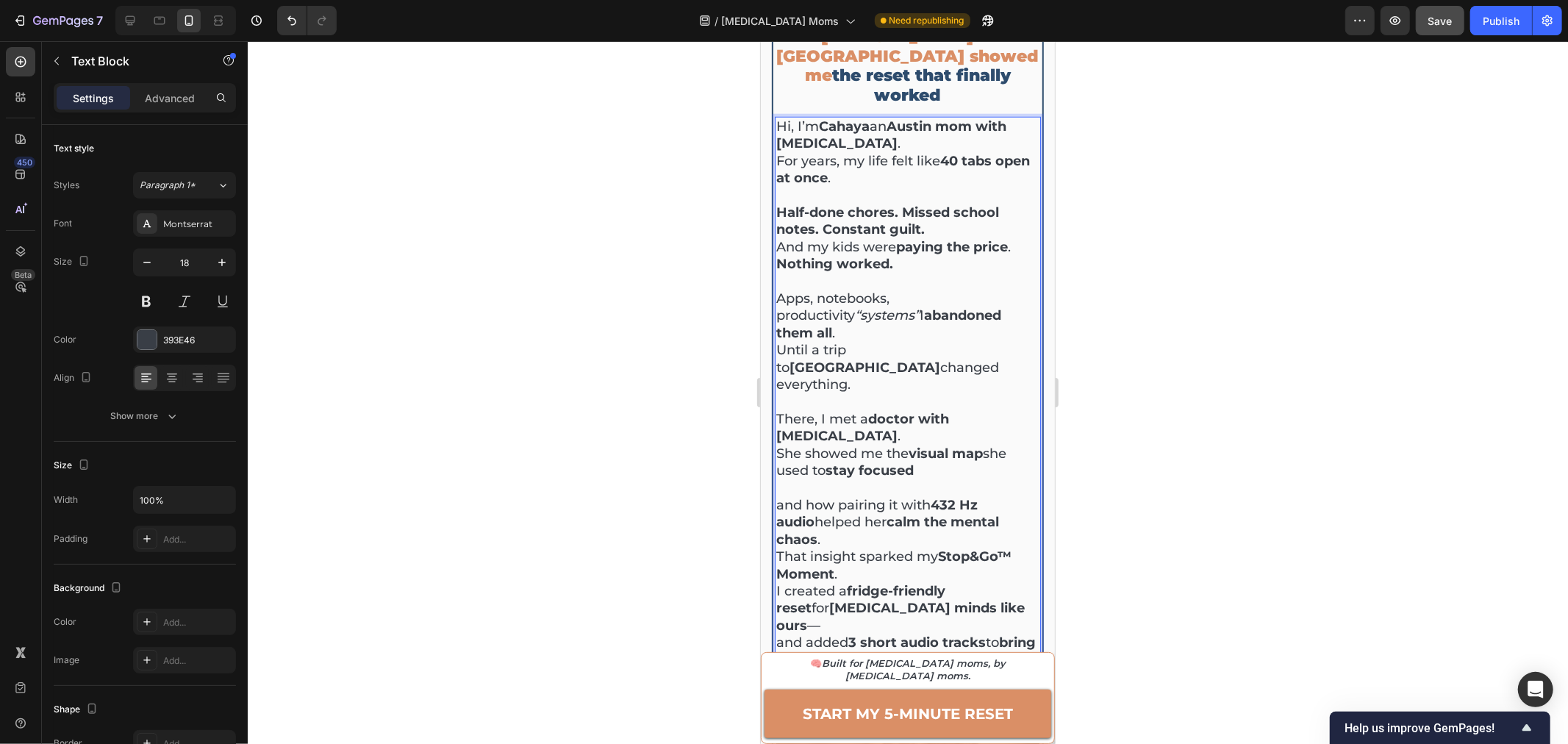
click at [886, 548] on p "That insight sparked my Stop&Go™ Moment ." at bounding box center [906, 565] width 263 height 35
click at [935, 599] on p "I created a fridge-friendly reset for [MEDICAL_DATA] minds like ours — and adde…" at bounding box center [906, 642] width 263 height 86
click at [980, 599] on p "I created a fridge-friendly reset for [MEDICAL_DATA] minds like ours and added …" at bounding box center [906, 642] width 263 height 86
click at [945, 702] on p "It turned my life around . Now, it’s done the same for 3,247 other moms ." at bounding box center [906, 727] width 263 height 51
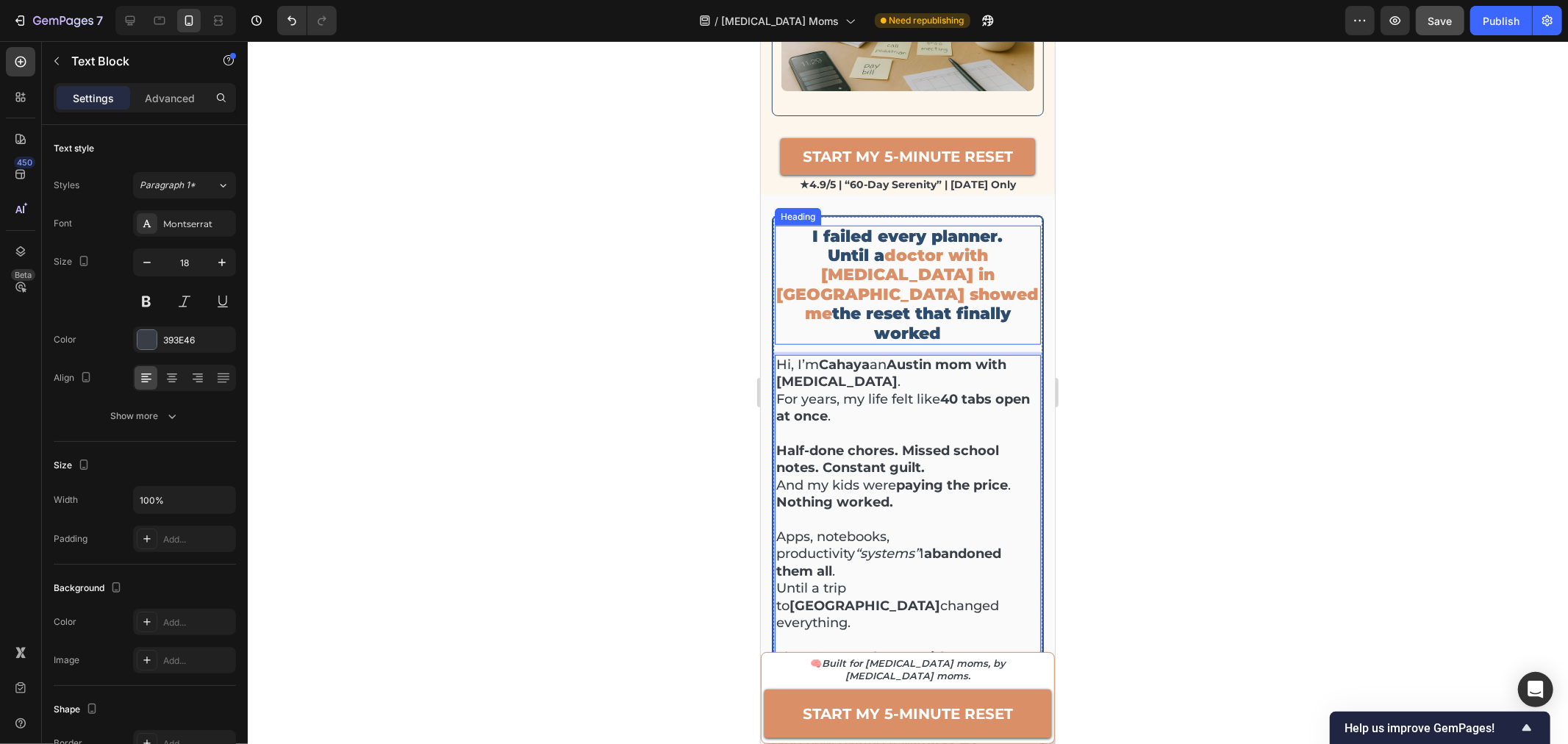
scroll to position [980, 0]
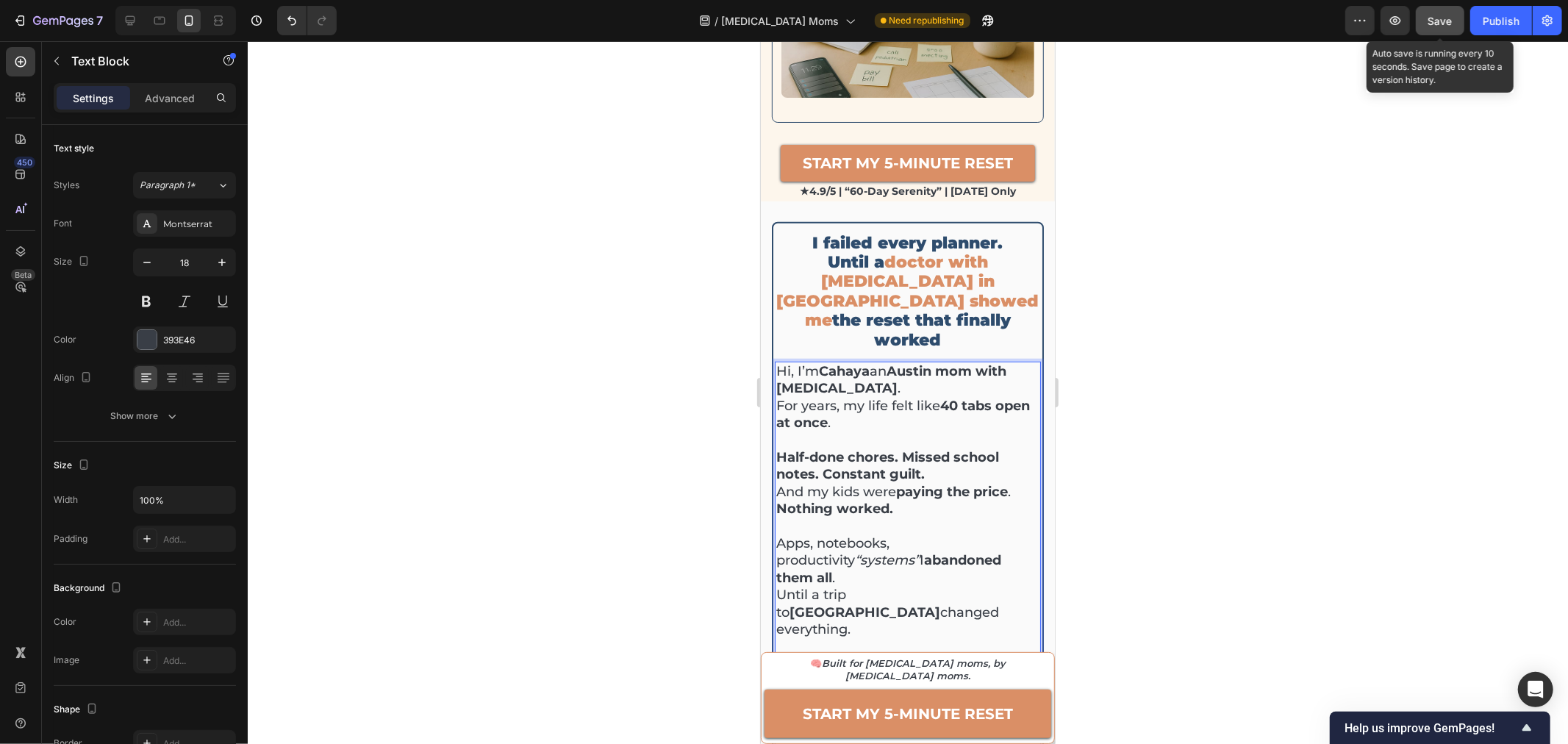
click at [1448, 22] on span "Save" at bounding box center [1440, 20] width 24 height 13
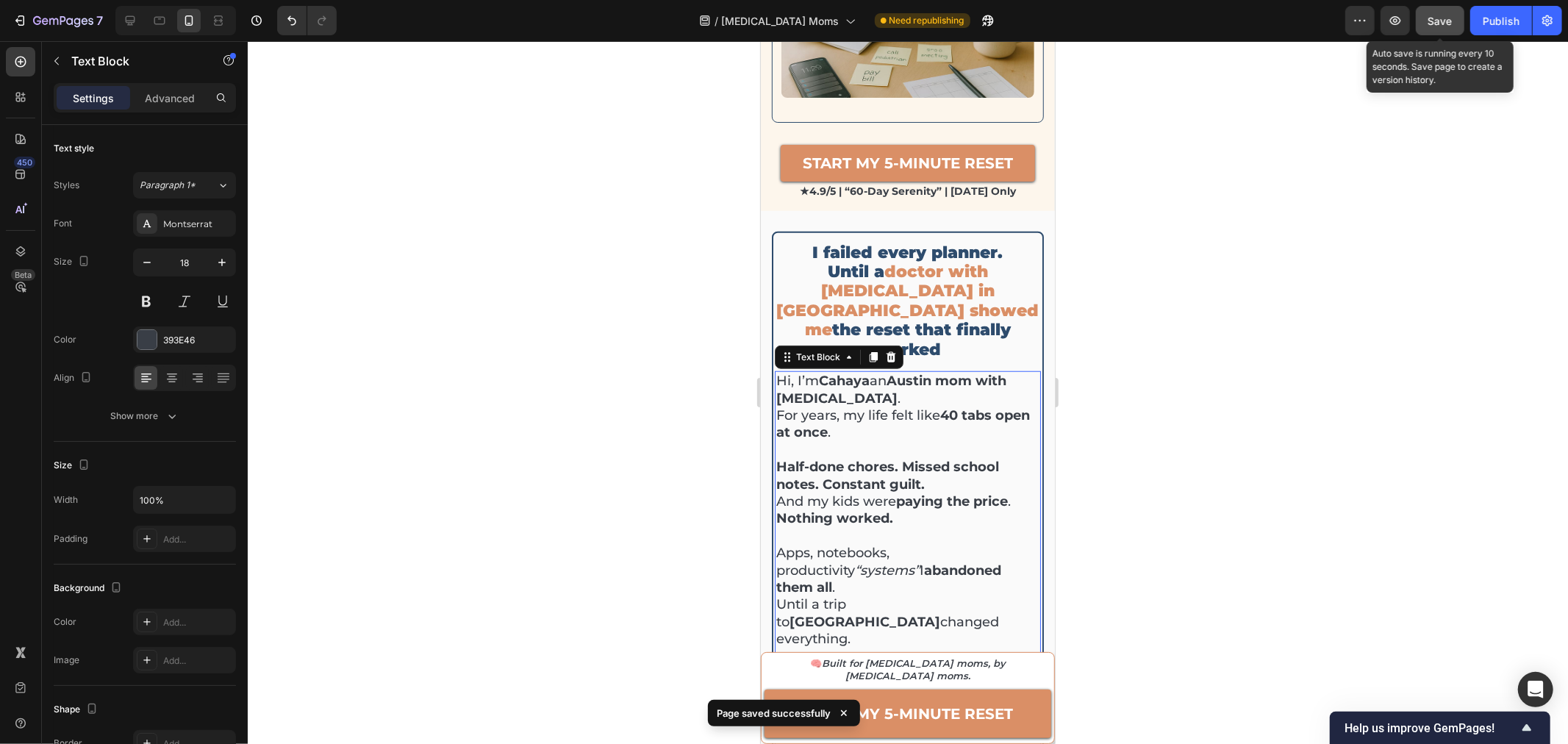
click at [1431, 17] on span "Save" at bounding box center [1440, 20] width 24 height 13
click at [1494, 35] on button "Publish" at bounding box center [1501, 20] width 62 height 29
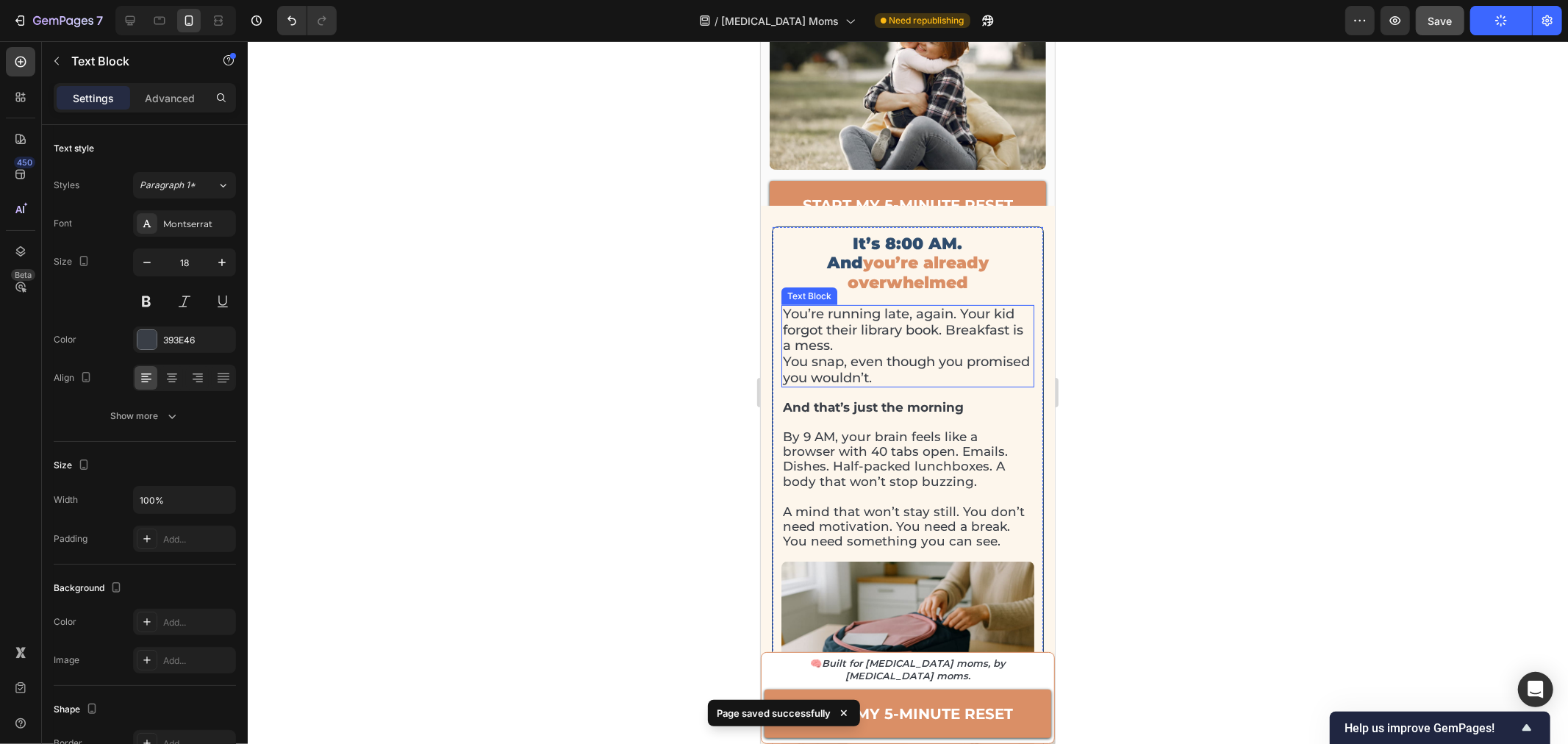
scroll to position [409, 0]
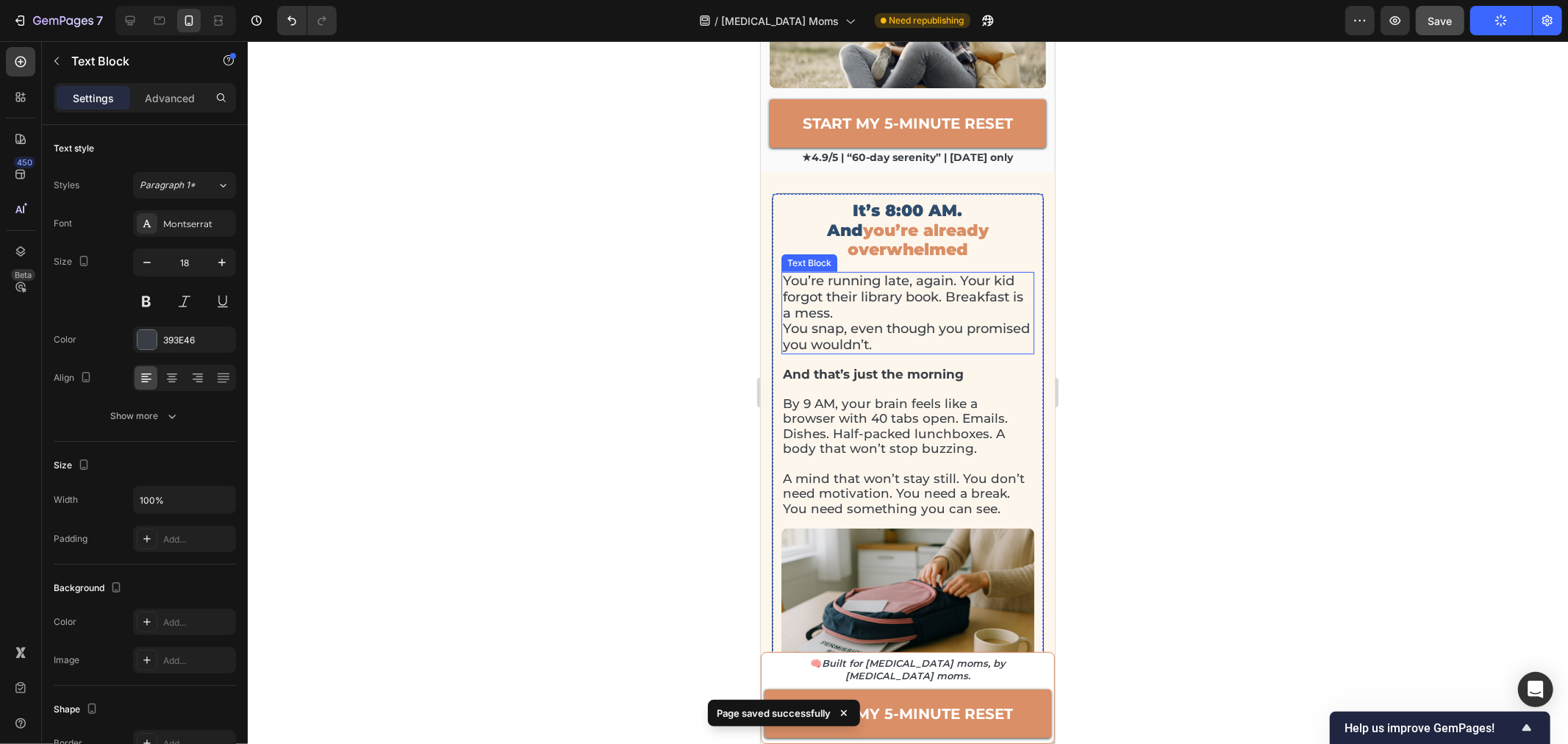
click at [811, 321] on p "You snap, even though you promised you wouldn’t." at bounding box center [906, 336] width 250 height 32
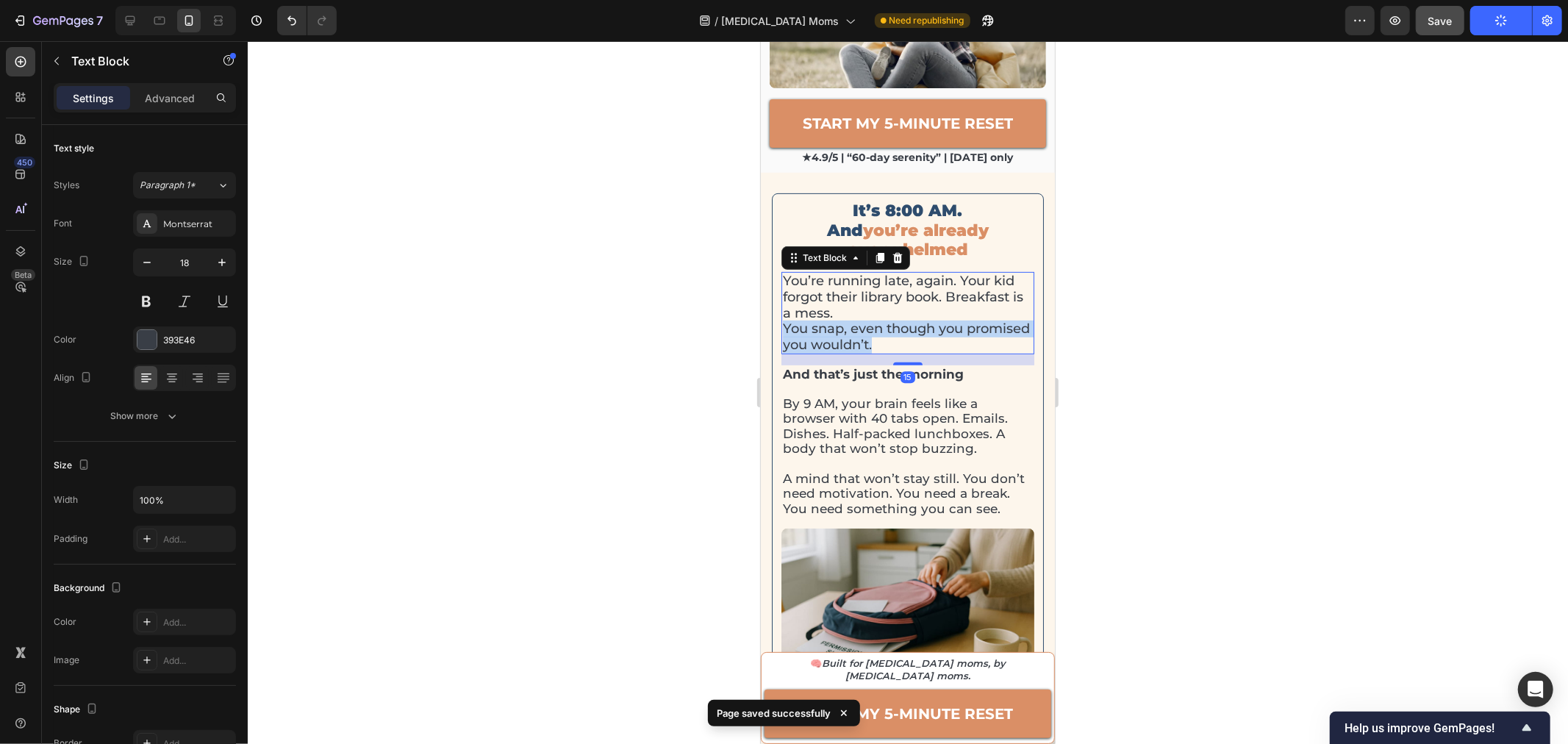
click at [811, 321] on p "You snap, even though you promised you wouldn’t." at bounding box center [906, 336] width 250 height 32
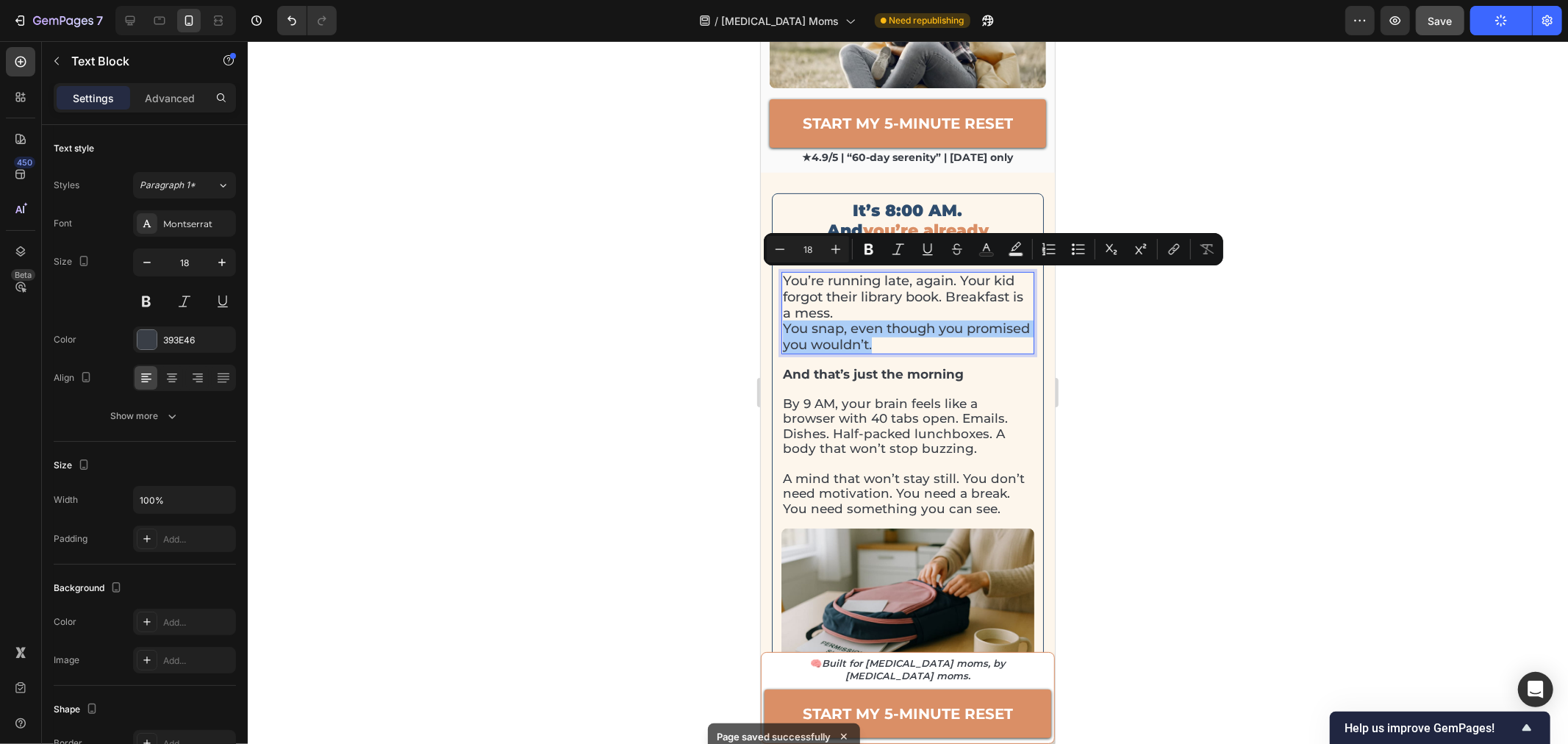
click at [1171, 333] on div at bounding box center [907, 391] width 1320 height 702
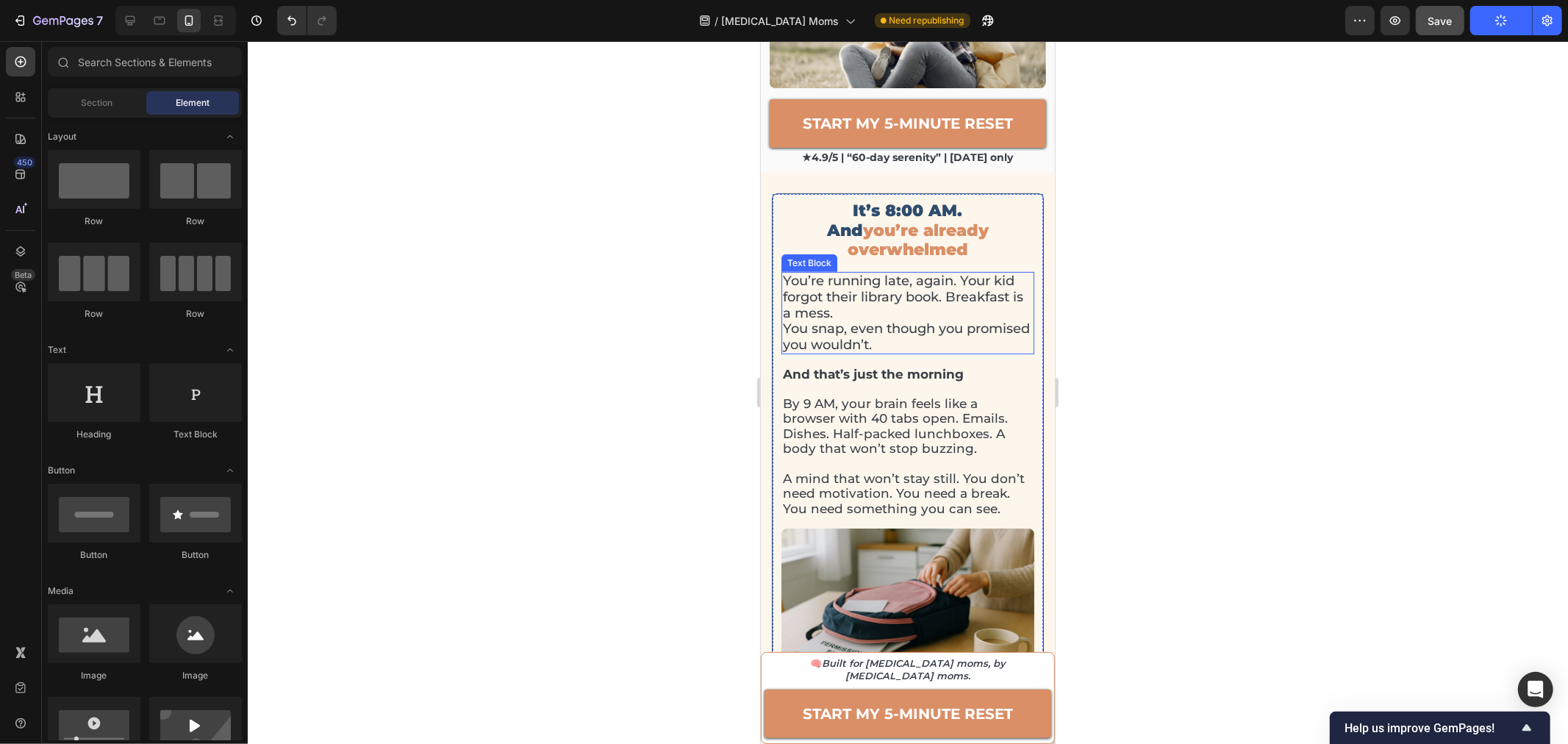
click at [896, 273] on p "You’re running late, again. Your kid forgot their library book. Breakfast is a …" at bounding box center [906, 296] width 250 height 48
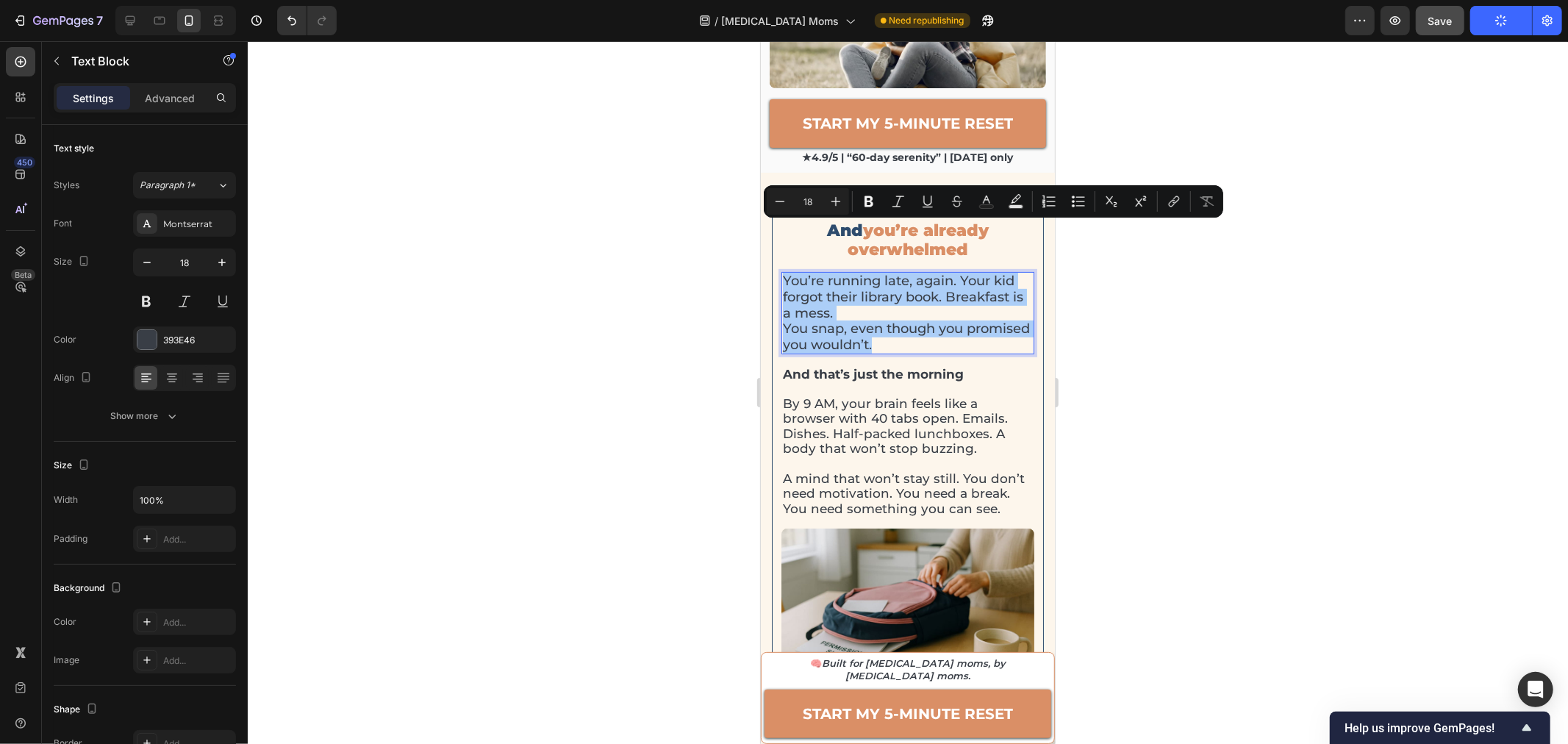
drag, startPoint x: 131, startPoint y: 221, endPoint x: 1284, endPoint y: 191, distance: 1153.4
click at [1348, 211] on div at bounding box center [907, 391] width 1320 height 702
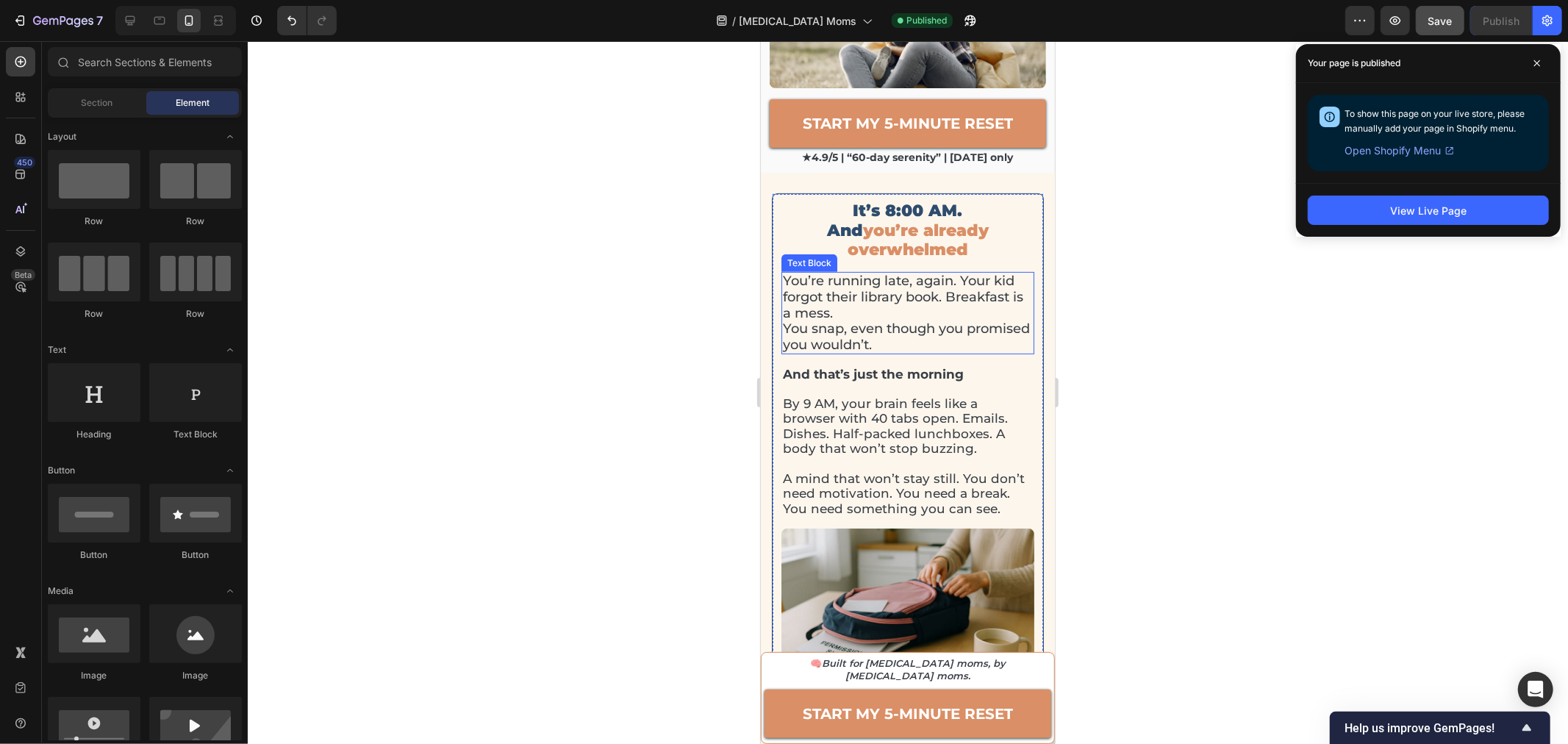
click at [871, 273] on p "You’re running late, again. Your kid forgot their library book. Breakfast is a …" at bounding box center [906, 296] width 250 height 48
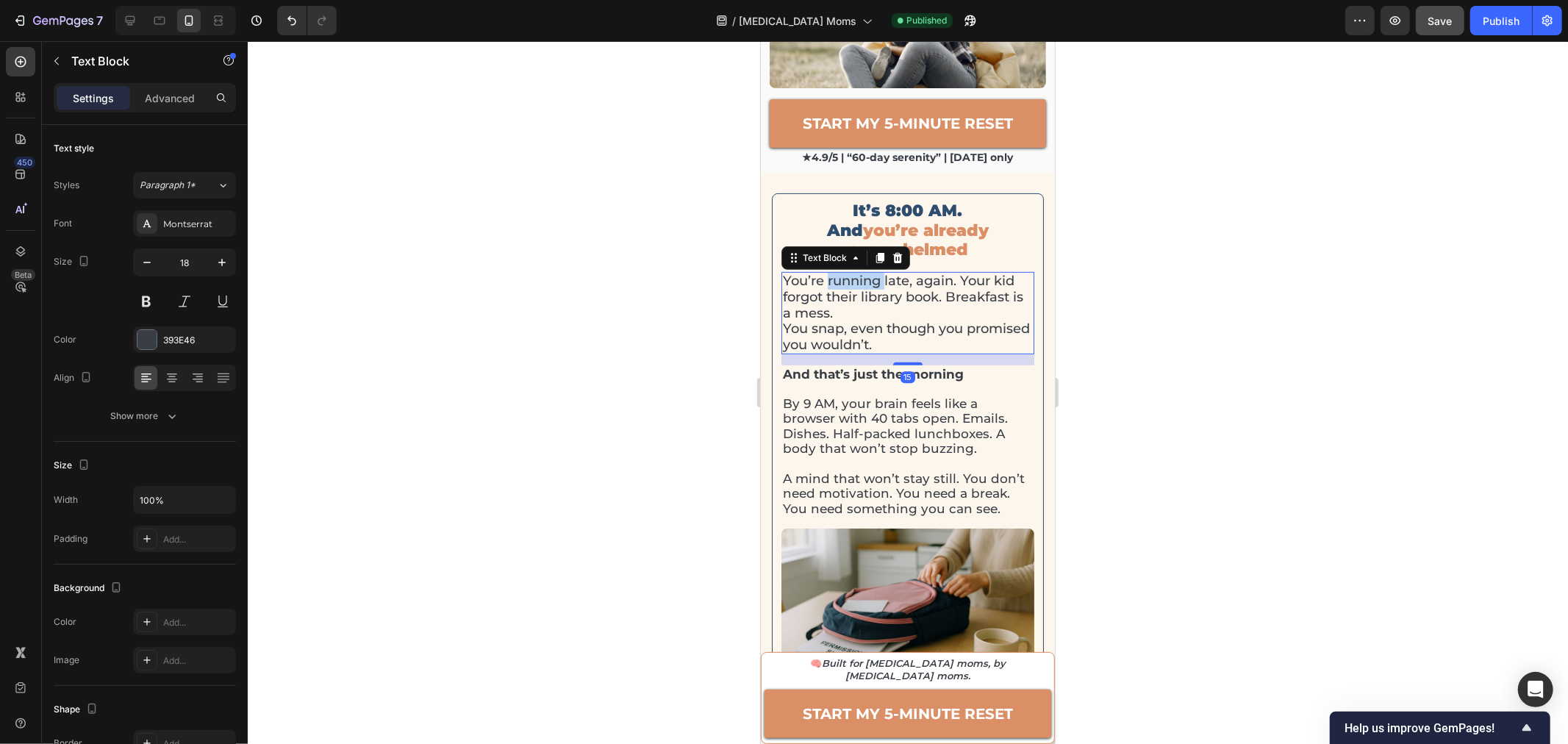
click at [871, 273] on p "You’re running late, again. Your kid forgot their library book. Breakfast is a …" at bounding box center [906, 296] width 250 height 48
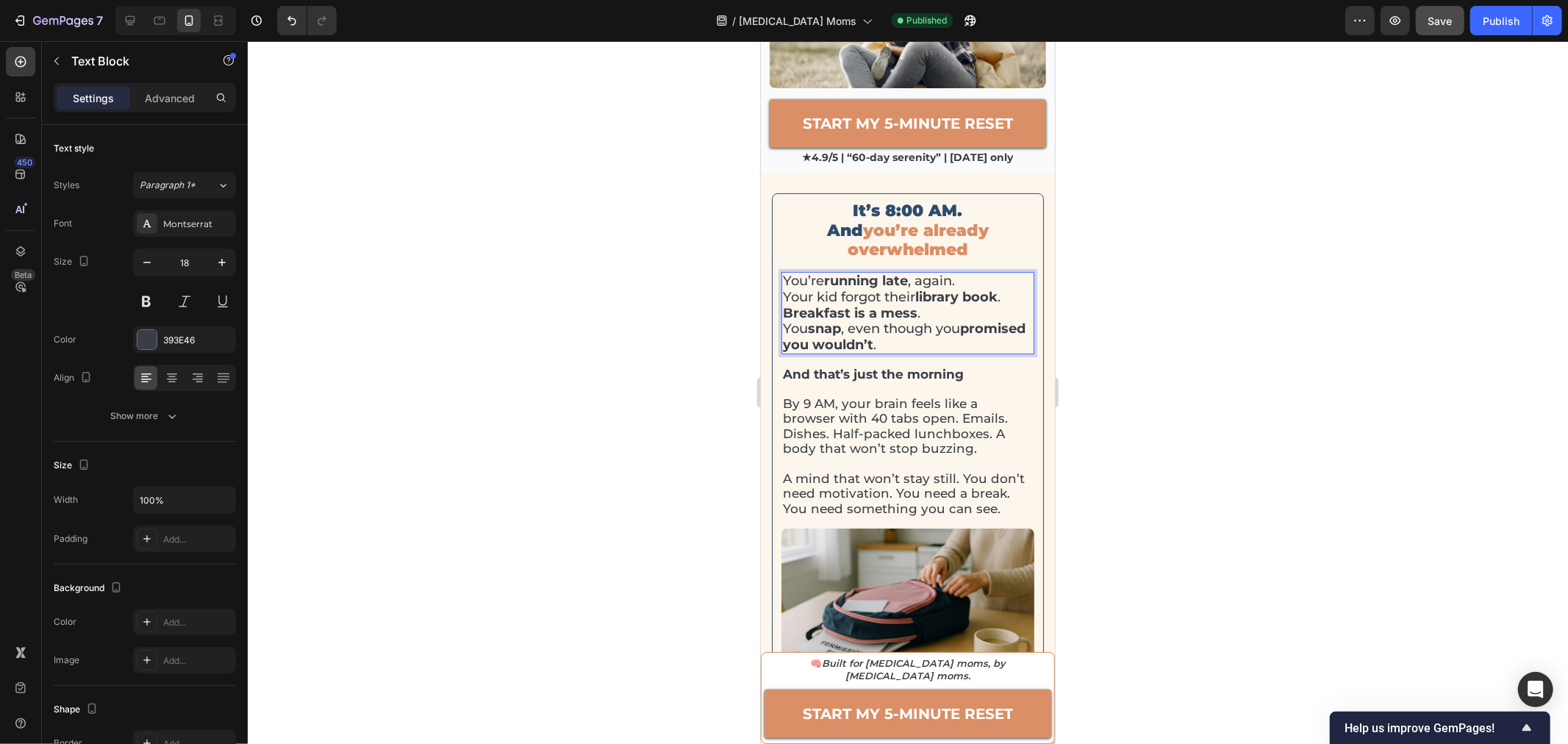
click at [938, 273] on p "You’re running late , again. Your kid forgot their library book . Breakfast is …" at bounding box center [906, 313] width 250 height 80
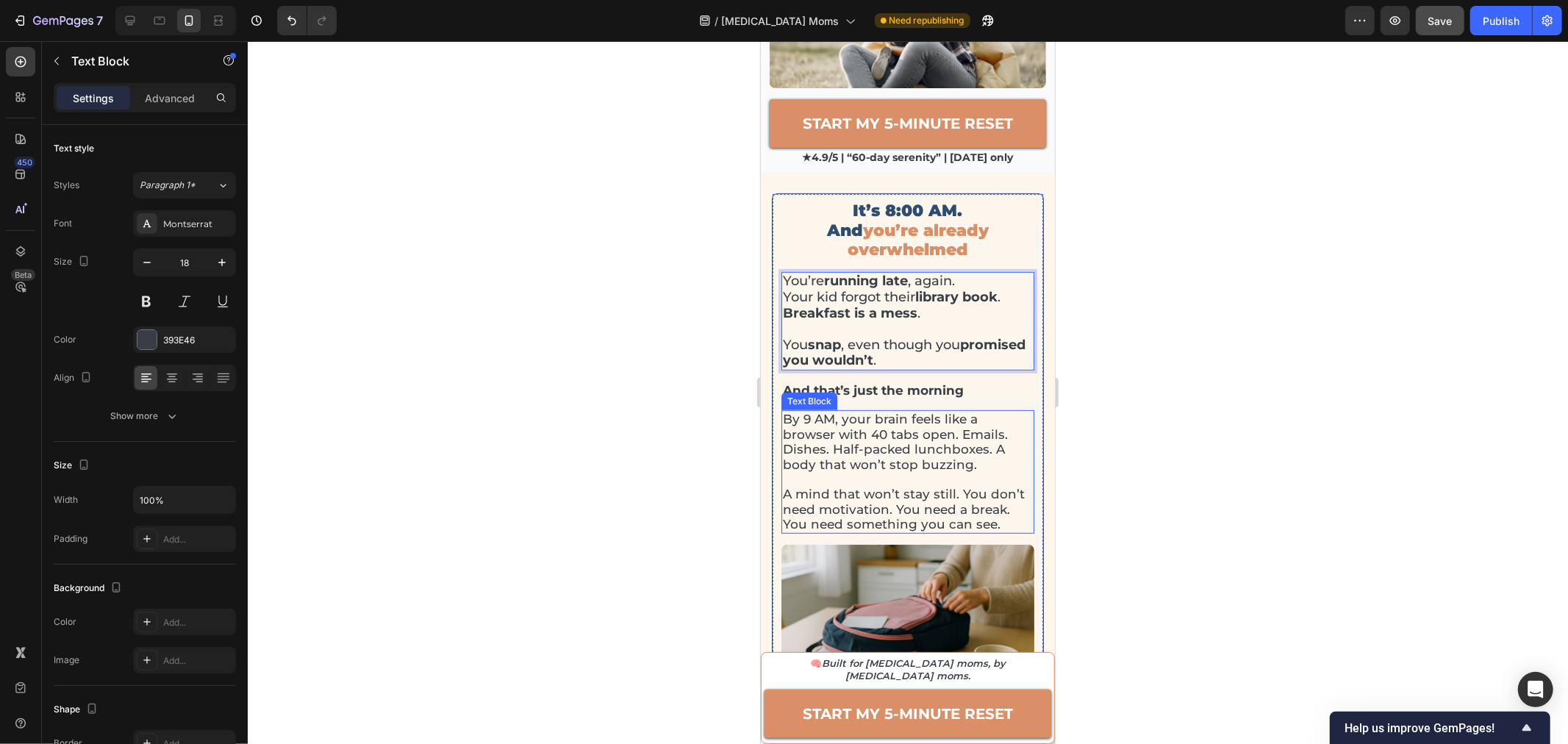
click at [836, 411] on p "By 9 AM, your brain feels like a browser with 40 tabs open. Emails. Dishes. Hal…" at bounding box center [906, 441] width 250 height 60
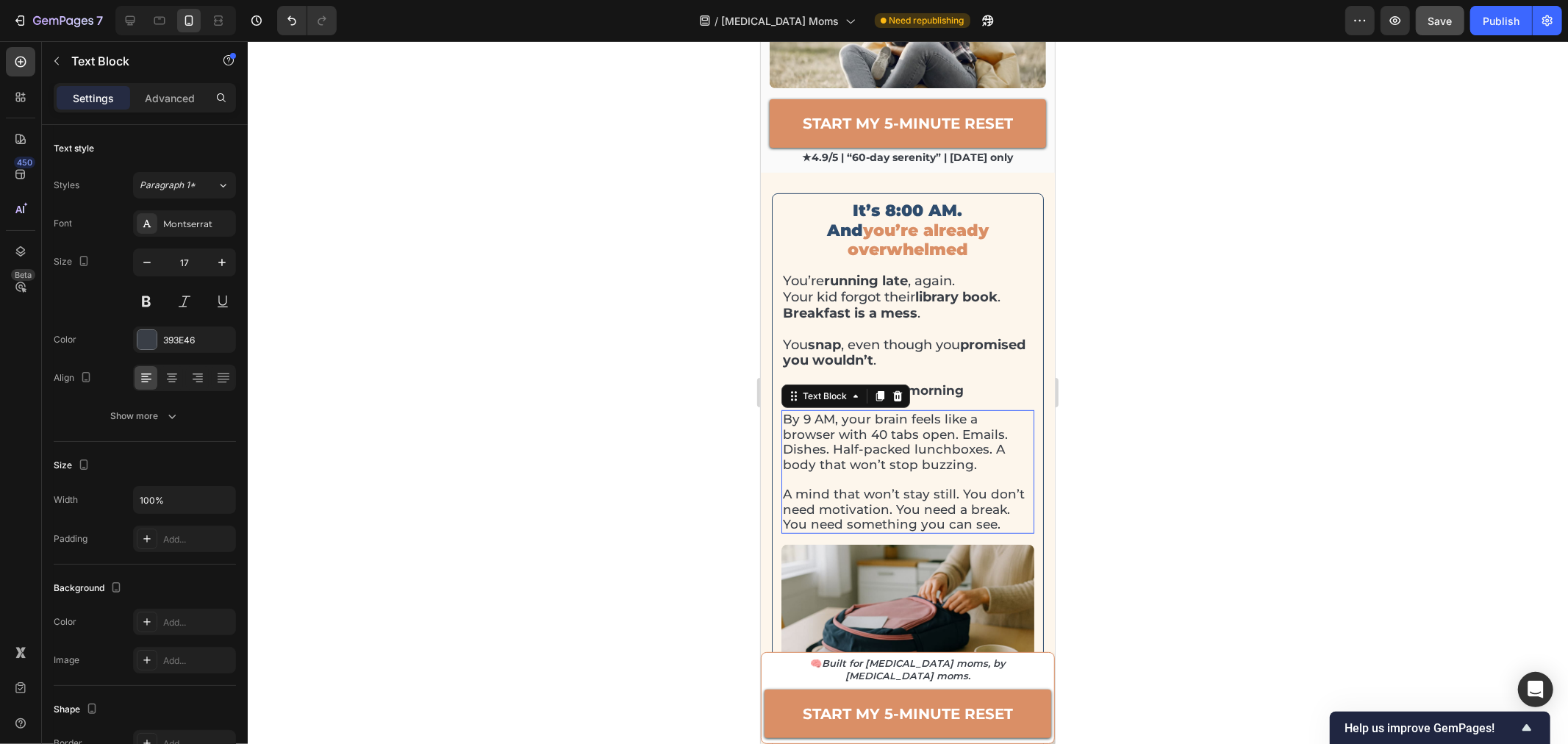
click at [836, 411] on p "By 9 AM, your brain feels like a browser with 40 tabs open. Emails. Dishes. Hal…" at bounding box center [906, 441] width 250 height 60
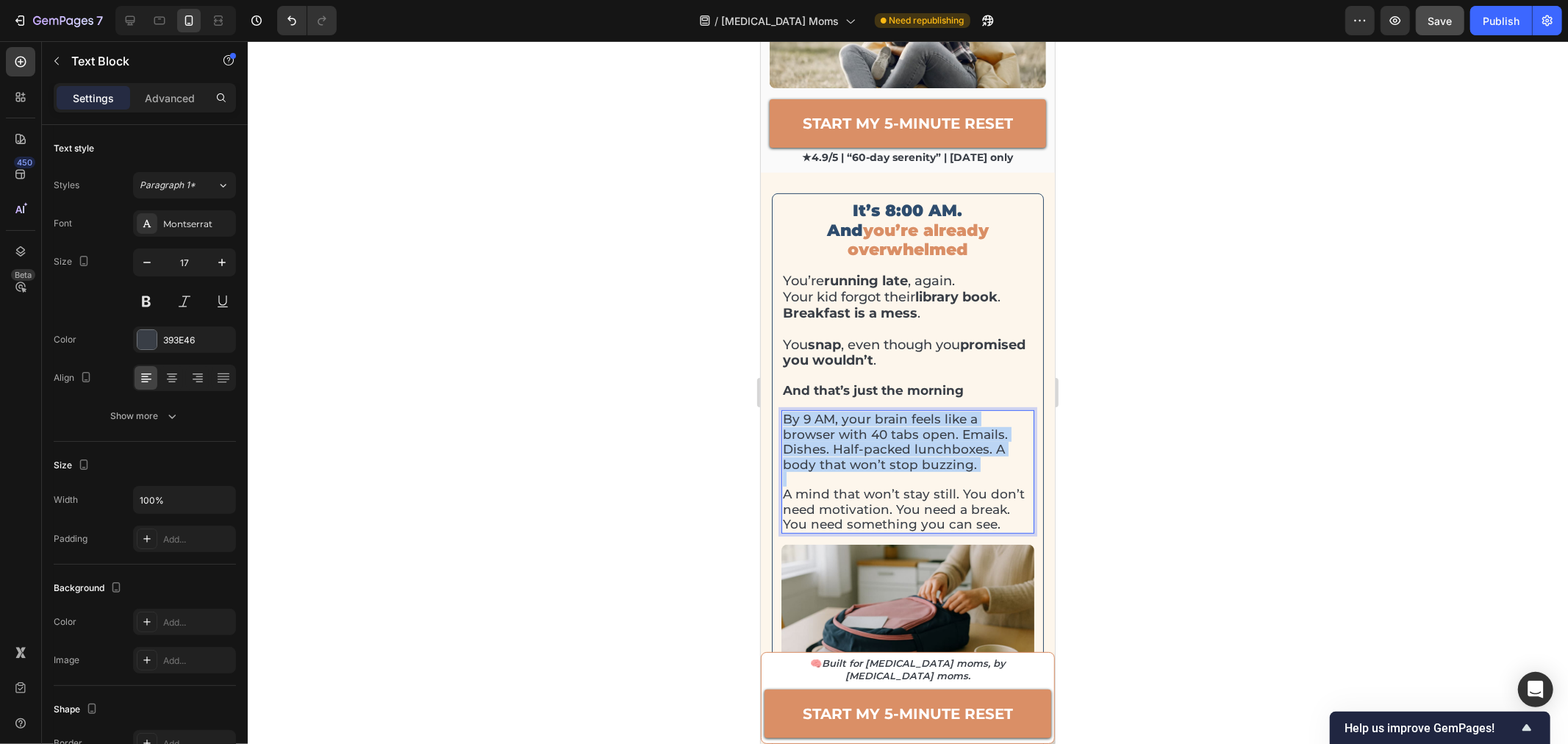
click at [836, 411] on p "By 9 AM, your brain feels like a browser with 40 tabs open. Emails. Dishes. Hal…" at bounding box center [906, 441] width 250 height 60
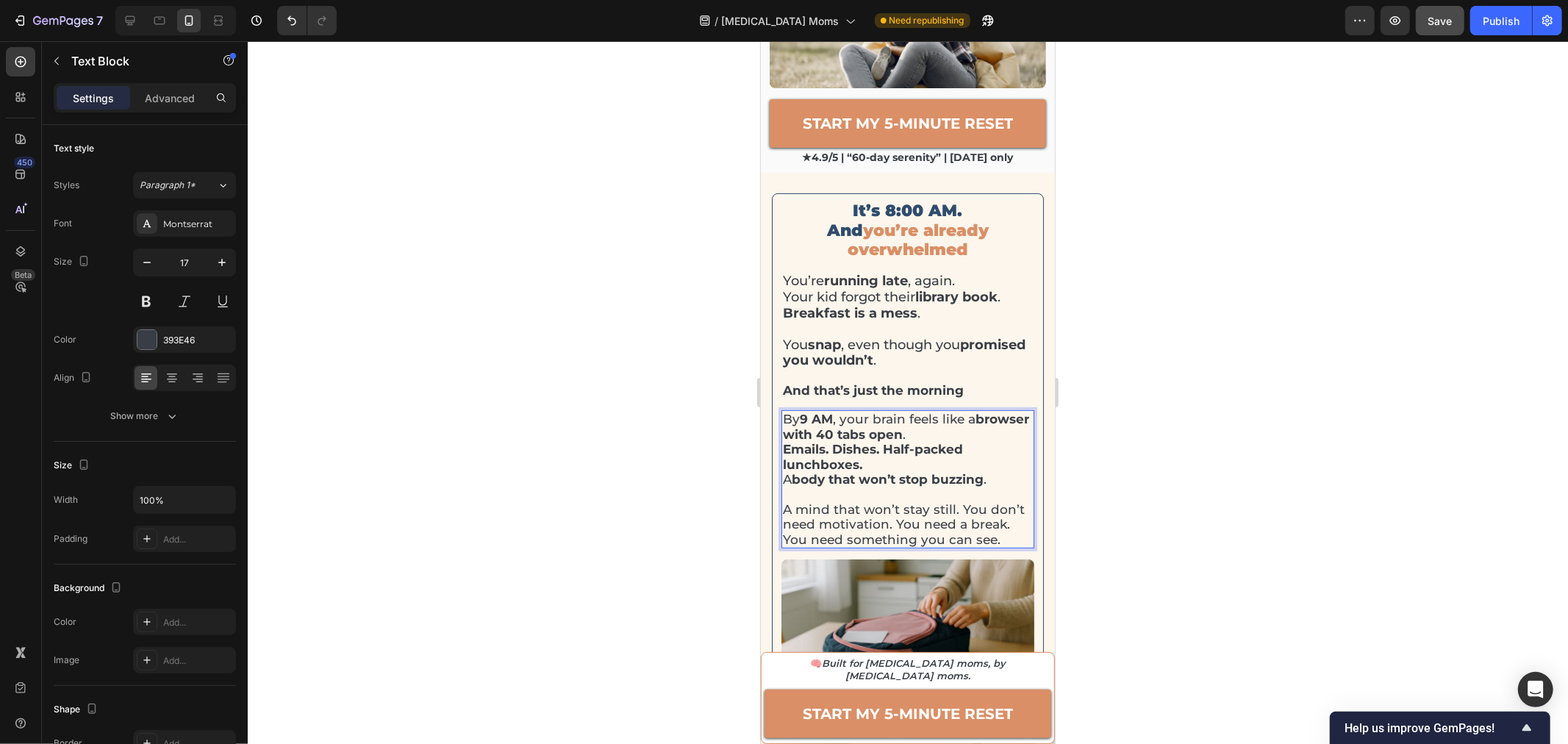
click at [976, 411] on p "By 9 AM , your brain feels like a browser with 40 tabs open . Emails. Dishes. H…" at bounding box center [906, 448] width 250 height 75
click at [1241, 405] on div at bounding box center [907, 391] width 1320 height 702
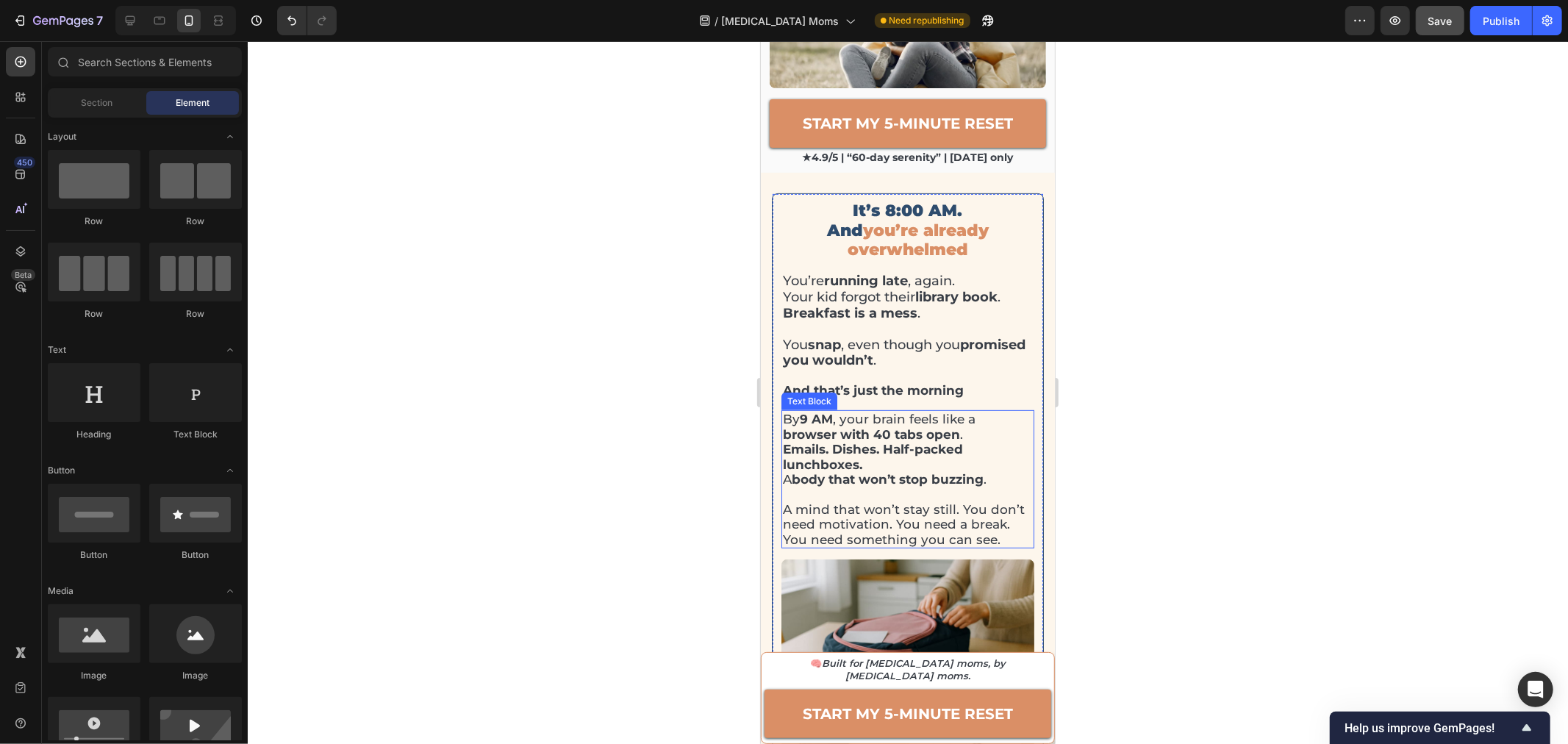
click at [799, 501] on p "A mind that won’t stay still. You don’t need motivation. You need a break. You …" at bounding box center [906, 524] width 250 height 45
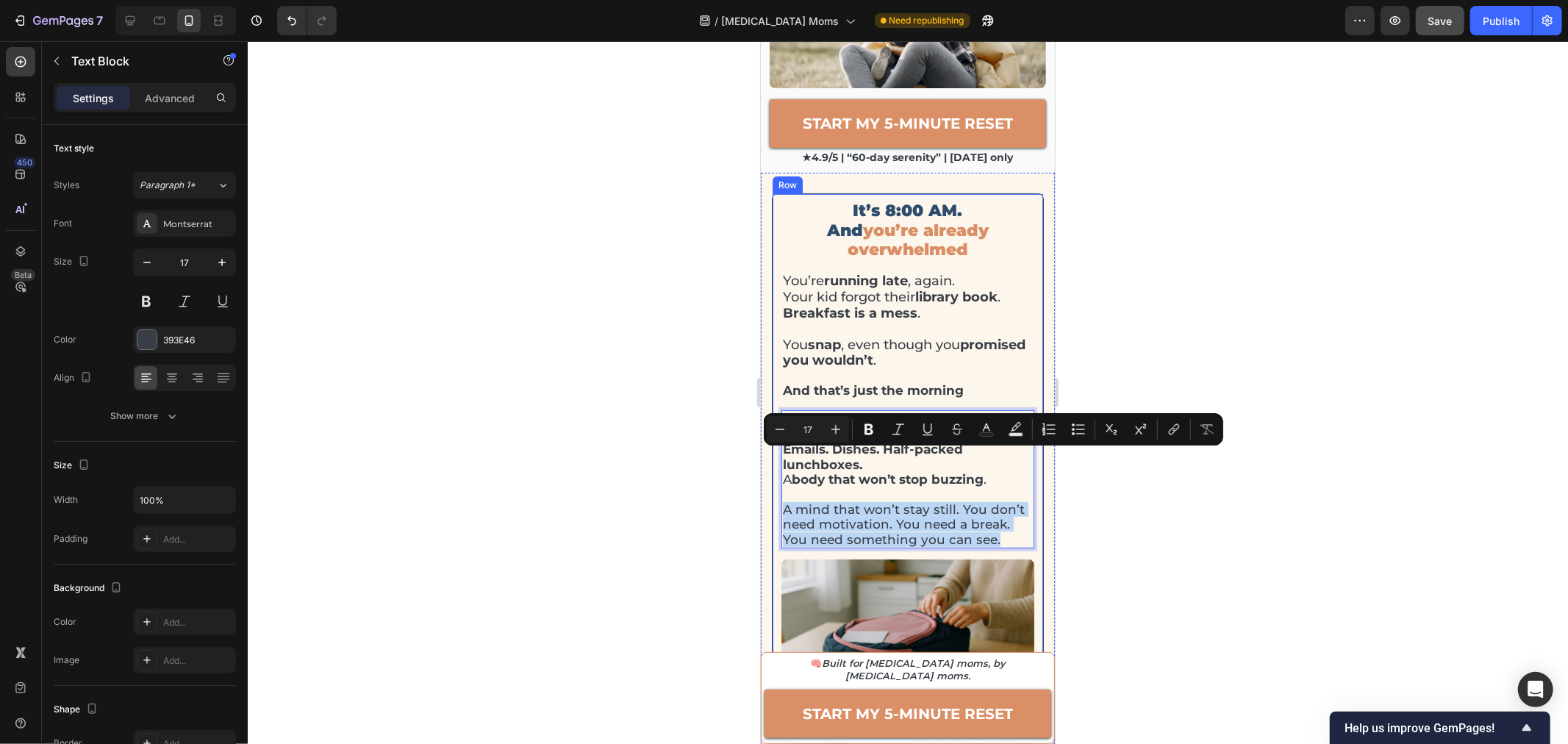
drag, startPoint x: 784, startPoint y: 457, endPoint x: 1029, endPoint y: 503, distance: 249.3
click at [1029, 503] on div "It’s 8:00 AM. And you’re already overwhelmed Heading You’re running late , agai…" at bounding box center [907, 483] width 272 height 581
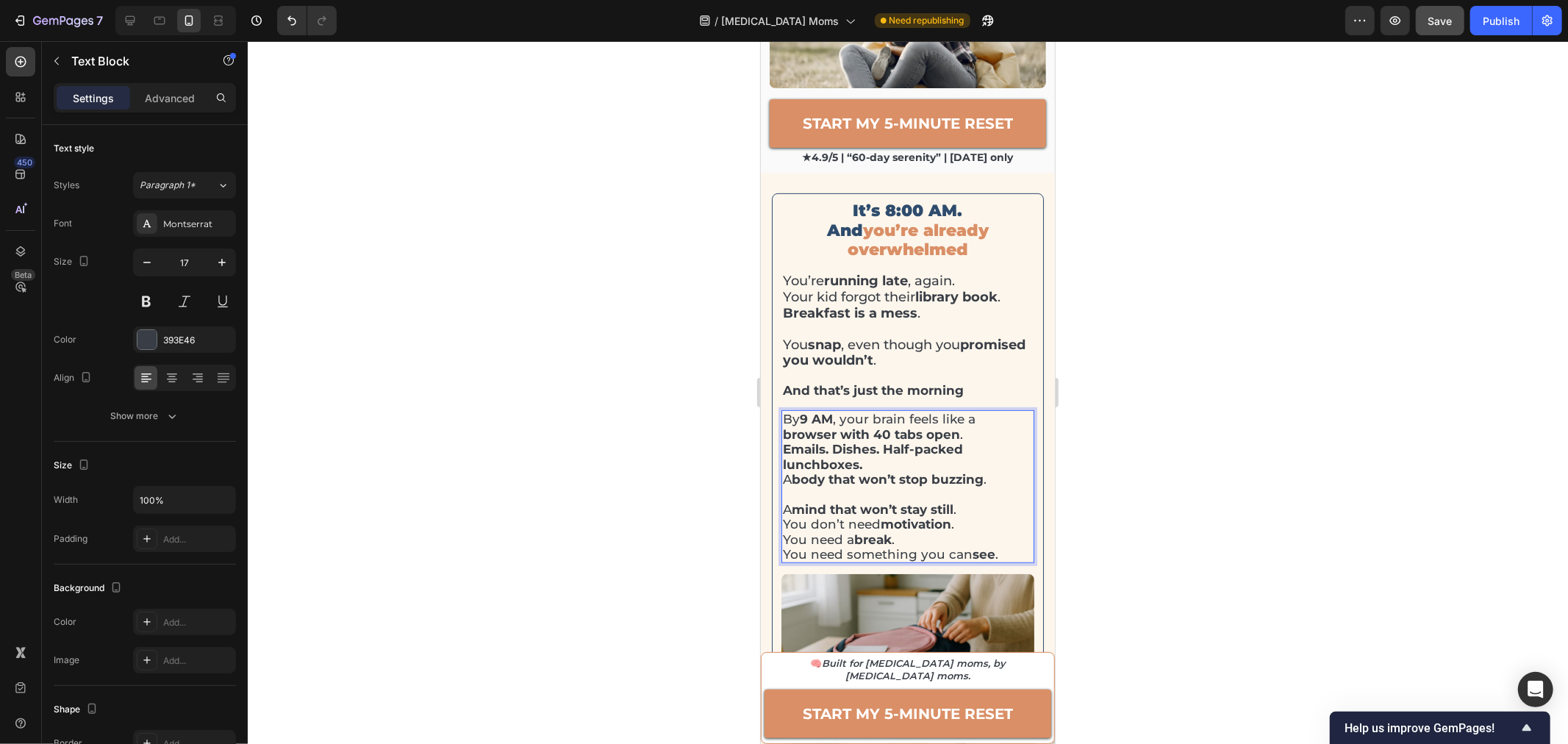
click at [1198, 445] on div at bounding box center [907, 391] width 1320 height 702
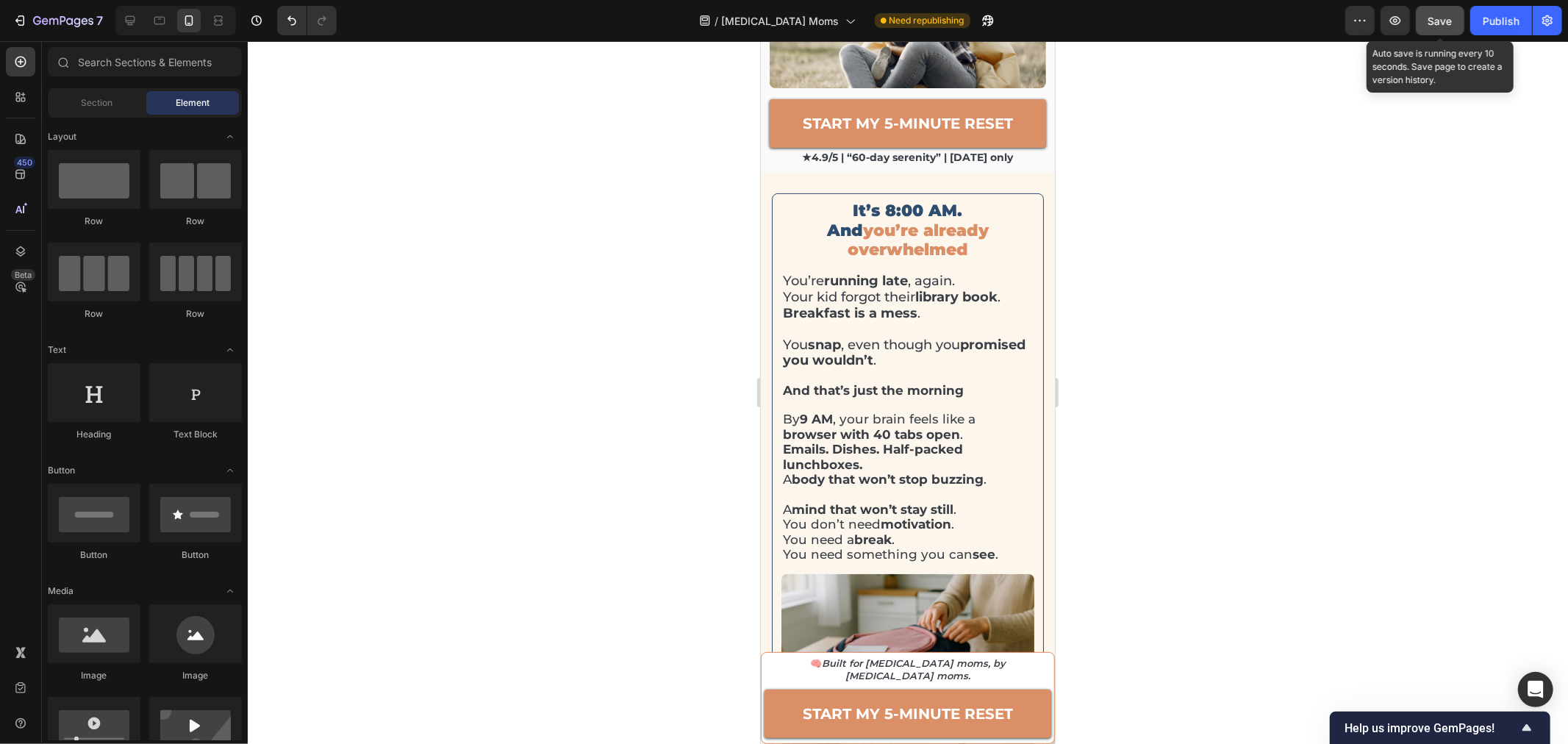
drag, startPoint x: 1435, startPoint y: 19, endPoint x: 1457, endPoint y: 25, distance: 22.8
click at [1436, 19] on span "Save" at bounding box center [1440, 20] width 24 height 13
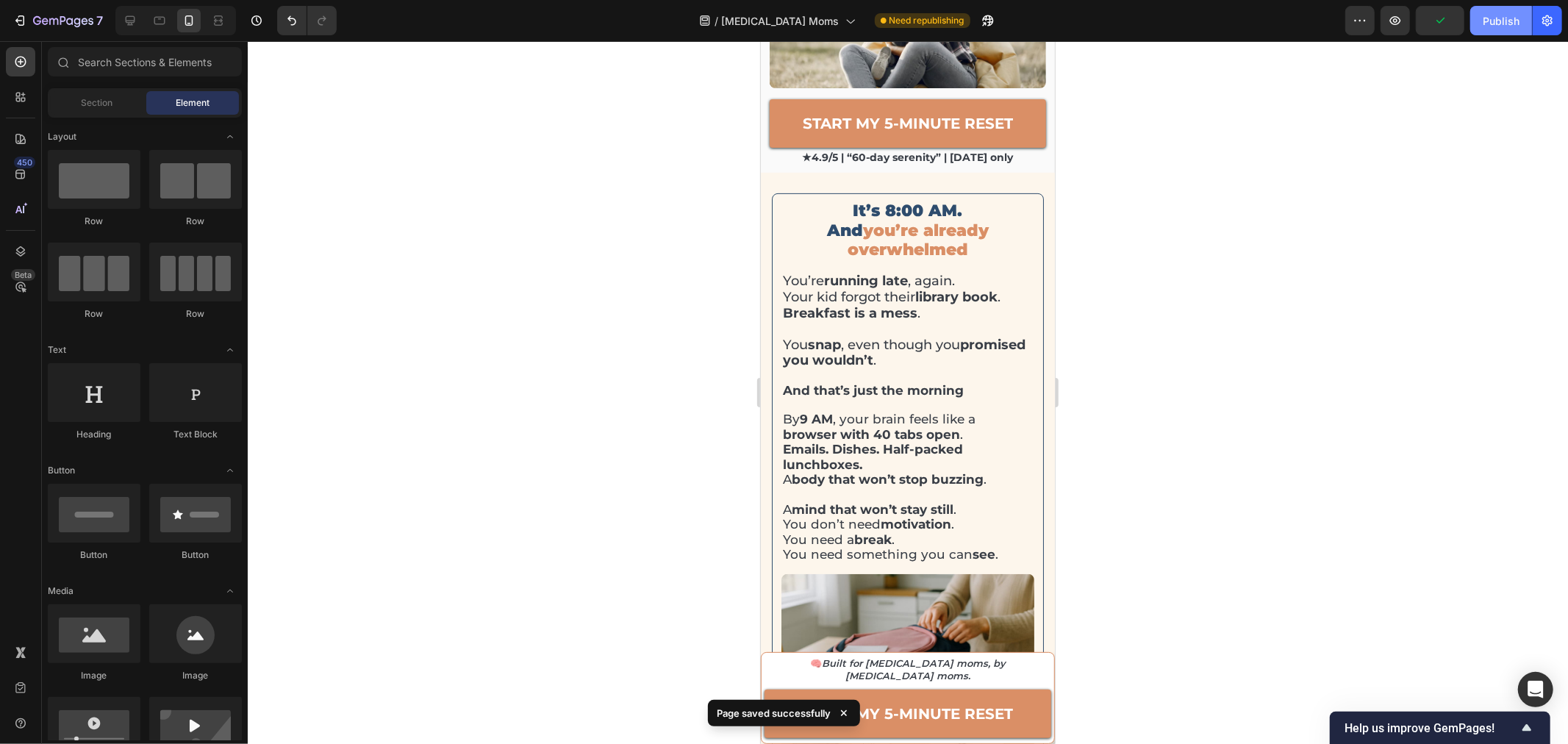
click at [1486, 25] on div "Publish" at bounding box center [1501, 21] width 37 height 16
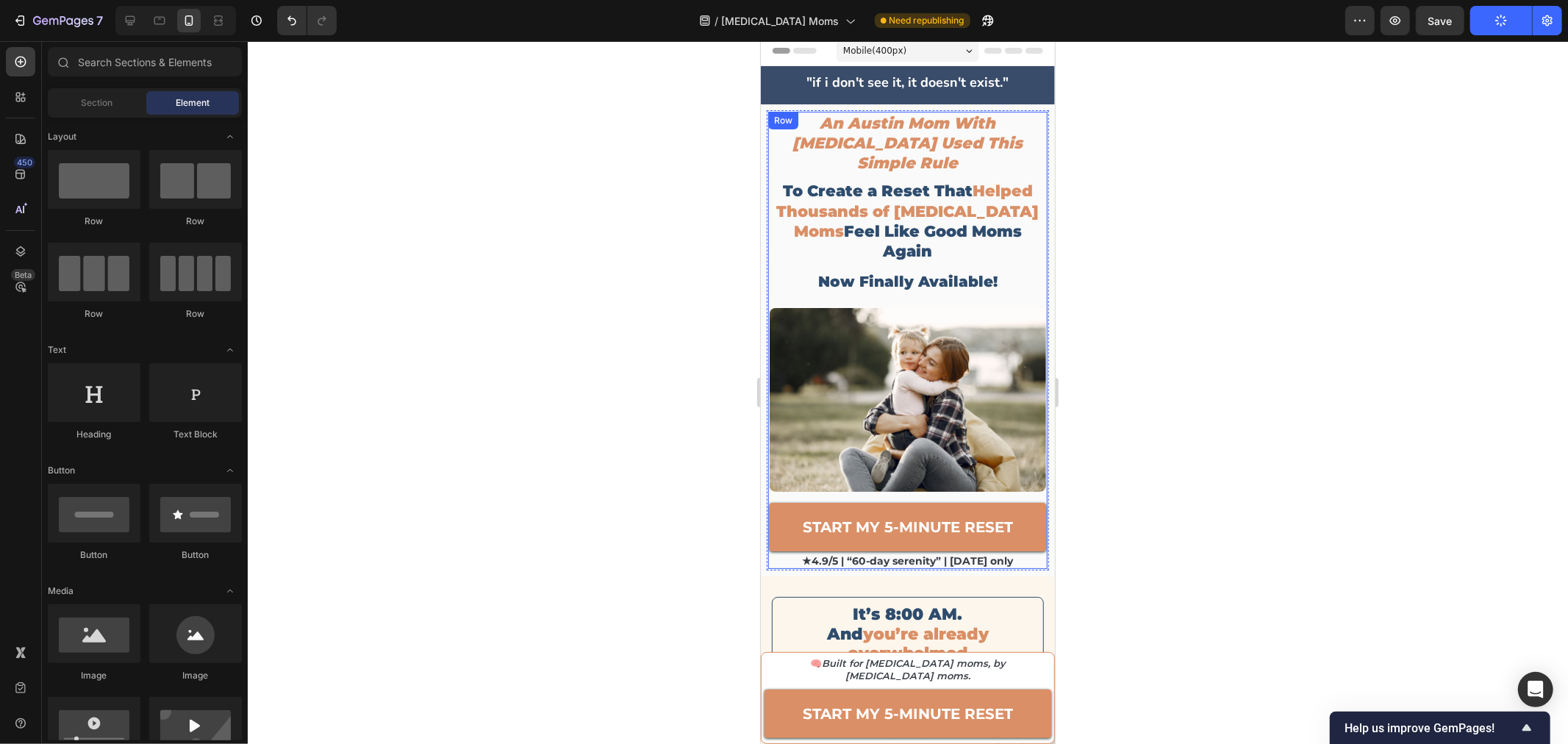
scroll to position [0, 0]
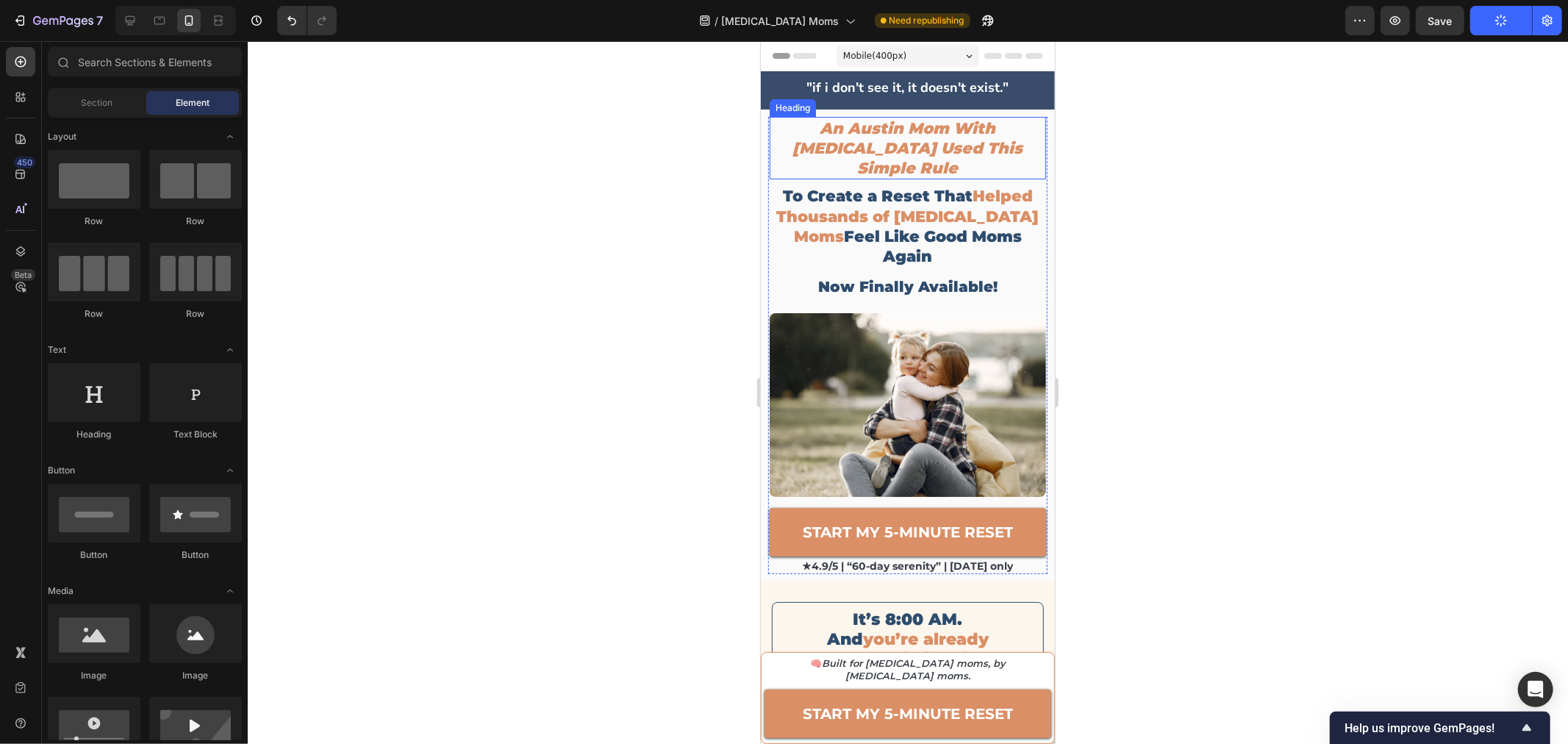
click at [905, 135] on h2 "An Austin Mom With [MEDICAL_DATA] Used This Simple Rule" at bounding box center [906, 148] width 276 height 63
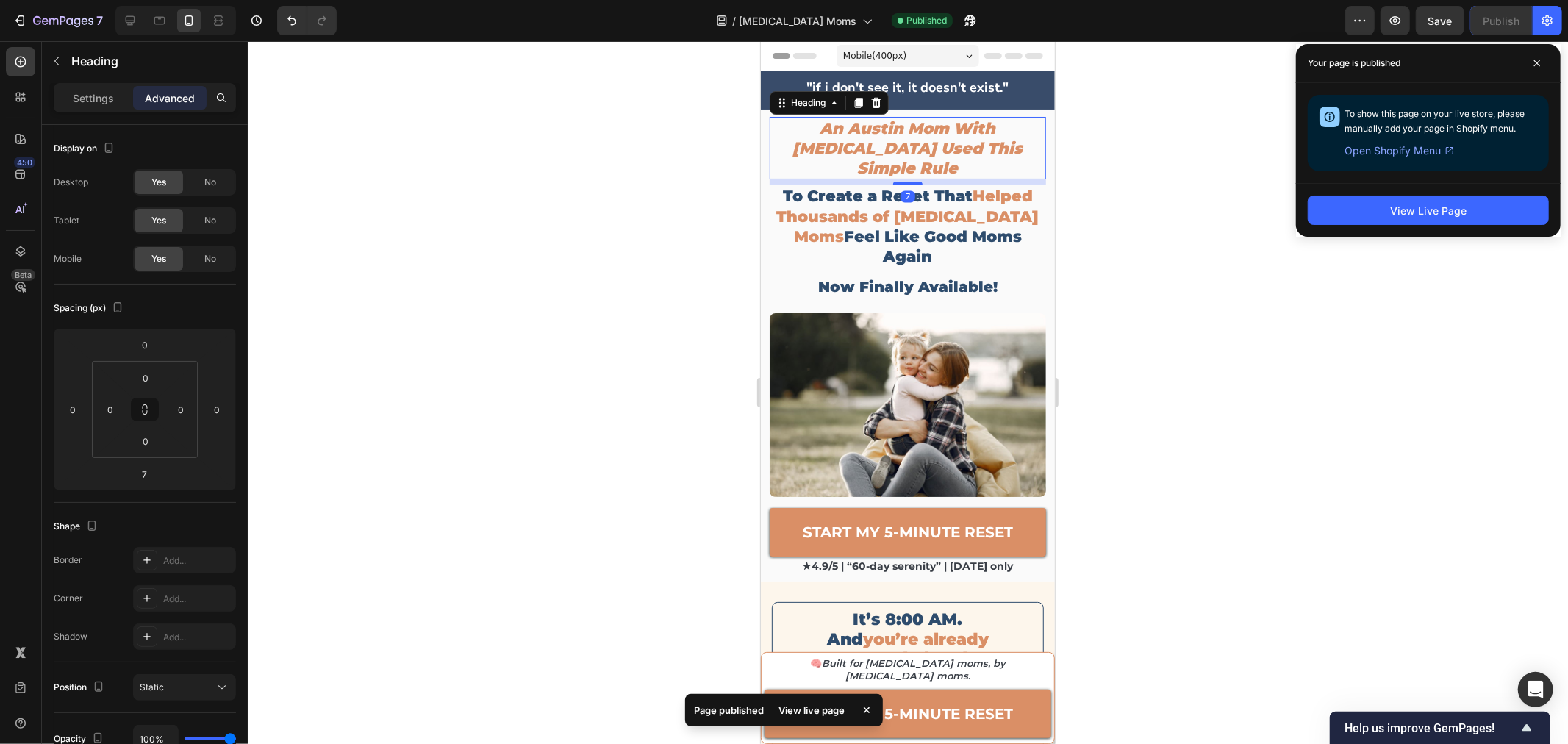
click at [1181, 186] on div at bounding box center [907, 391] width 1320 height 702
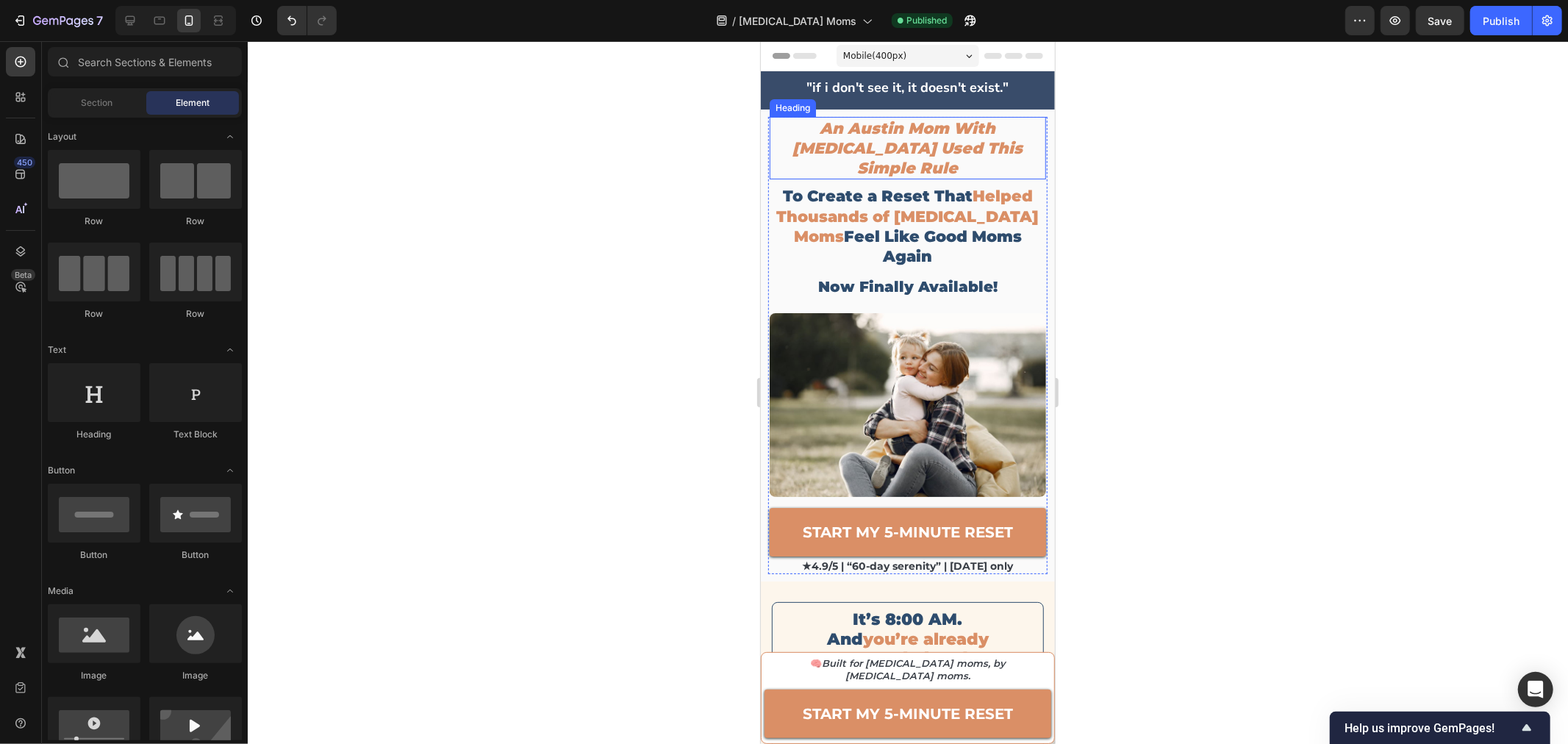
click at [820, 144] on h2 "An Austin Mom With [MEDICAL_DATA] Used This Simple Rule" at bounding box center [906, 148] width 276 height 63
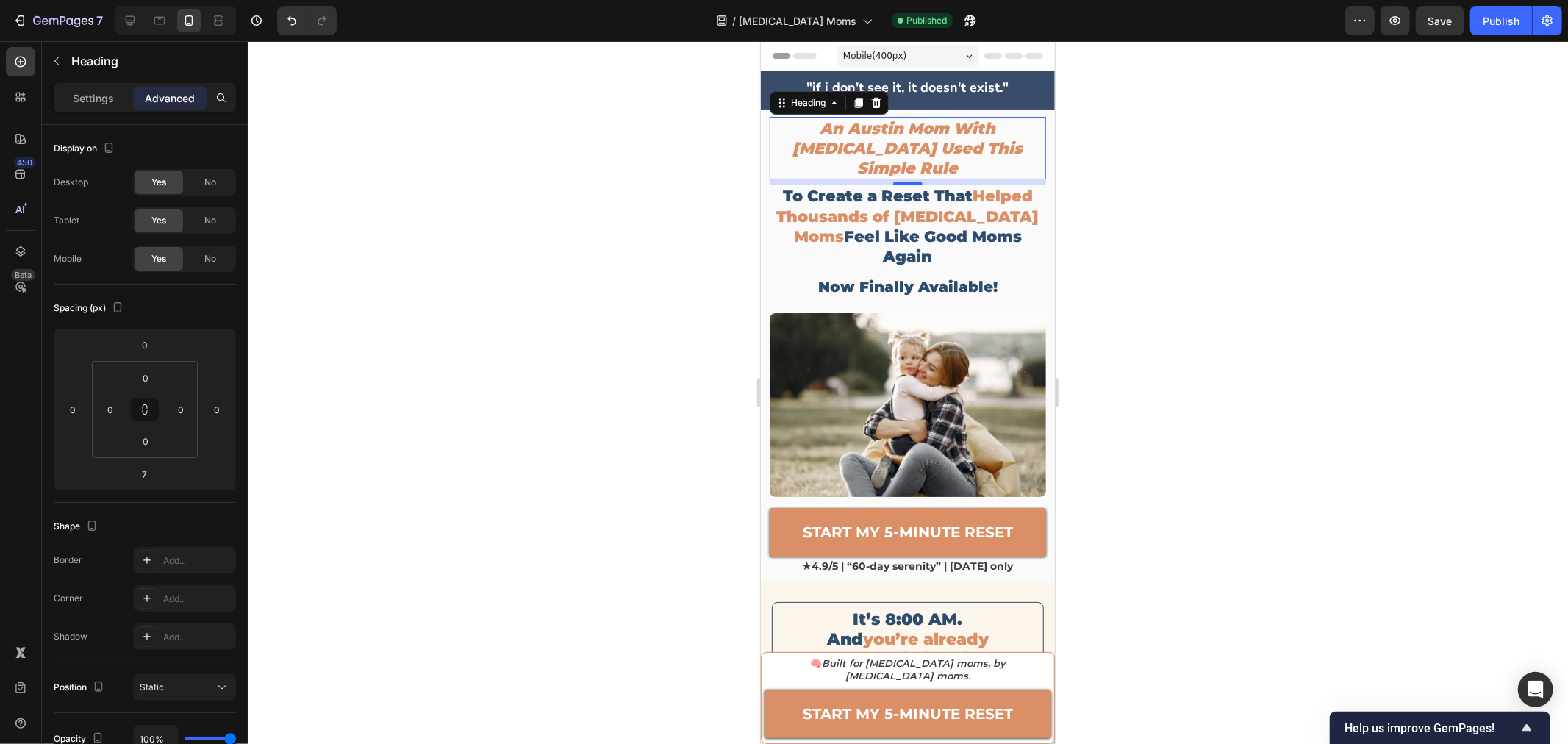
click at [979, 147] on h2 "An Austin Mom With [MEDICAL_DATA] Used This Simple Rule" at bounding box center [906, 148] width 276 height 63
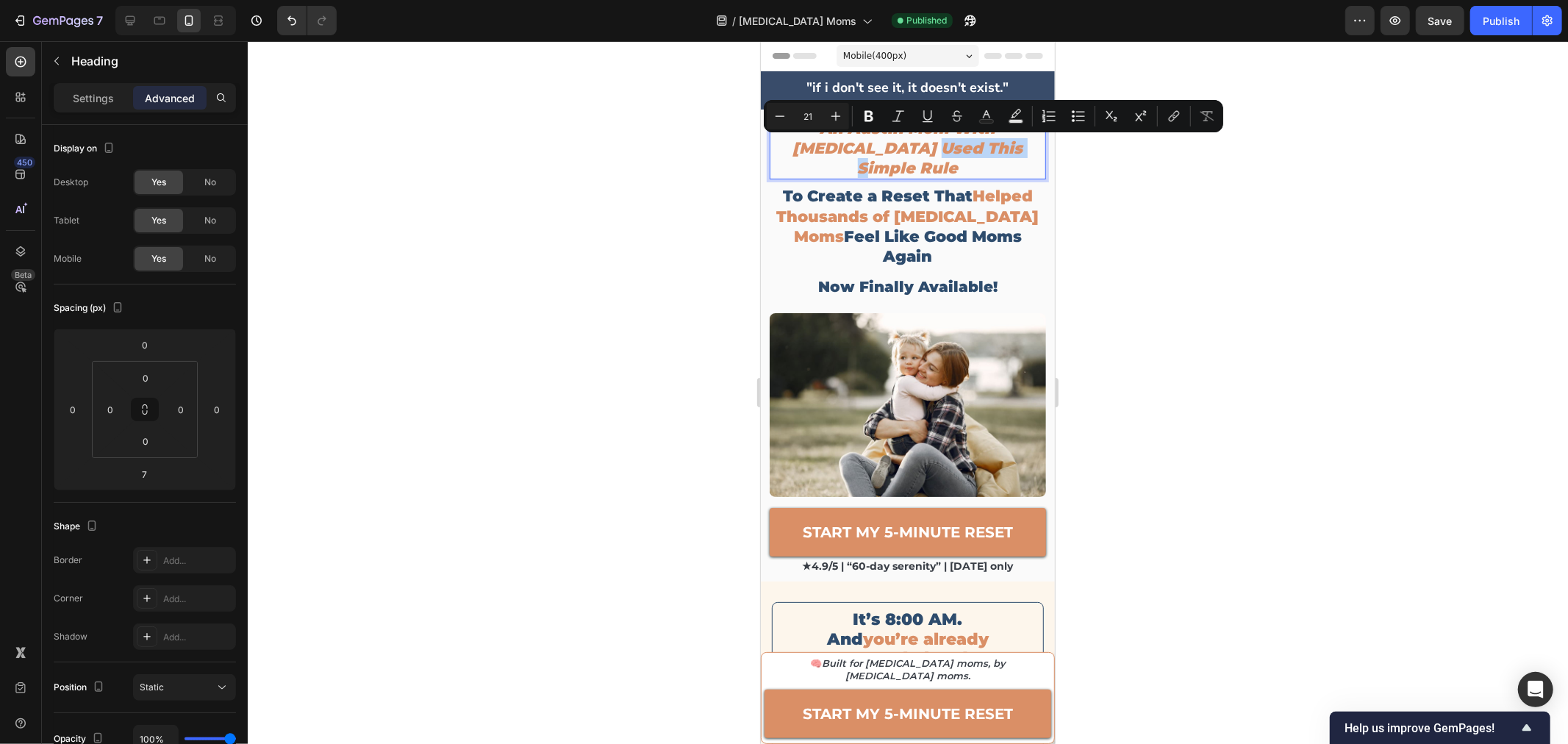
drag, startPoint x: 1003, startPoint y: 152, endPoint x: 895, endPoint y: 152, distance: 108.0
click at [895, 152] on p "An Austin Mom With [MEDICAL_DATA] Used This Simple Rule" at bounding box center [906, 148] width 273 height 60
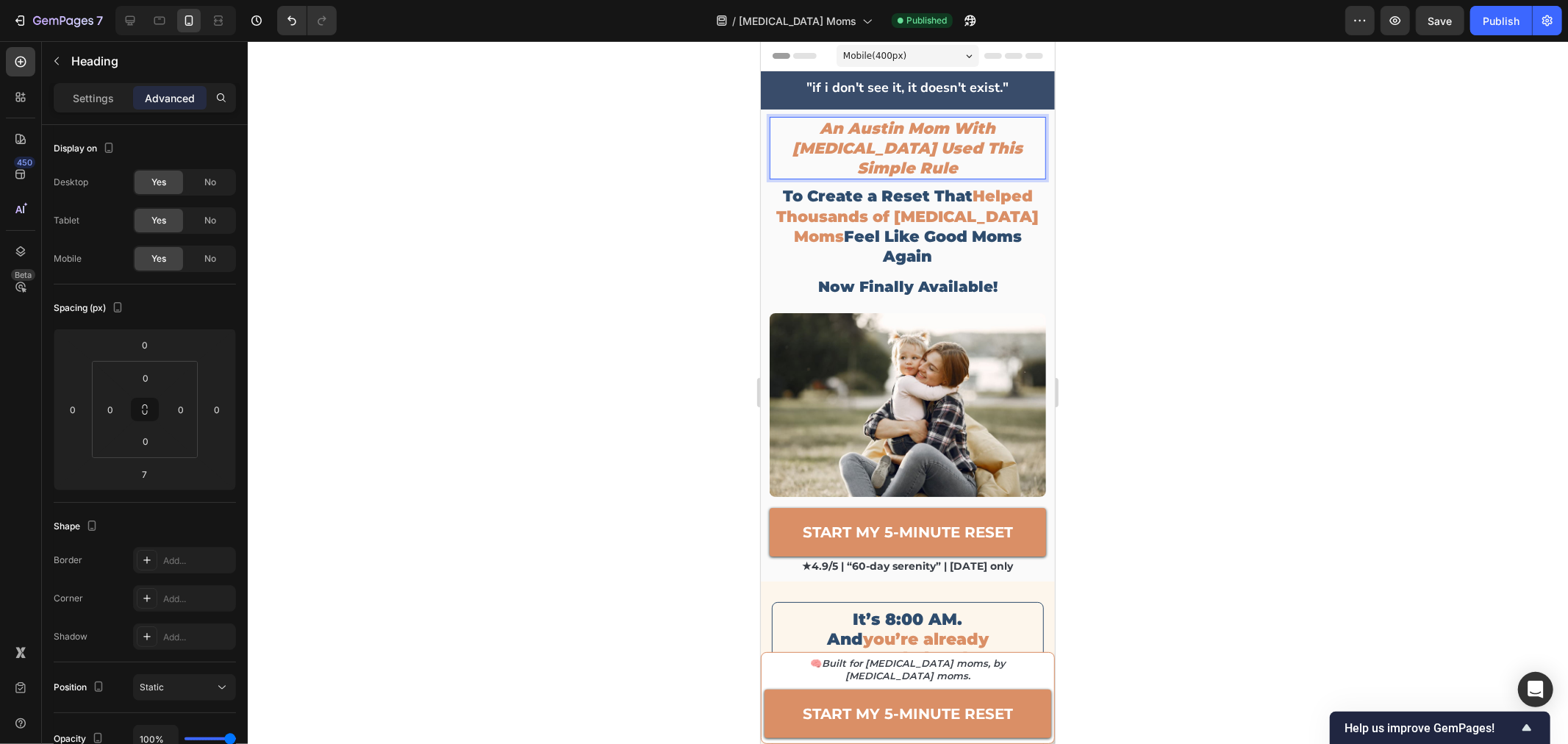
click at [863, 141] on p "An Austin Mom With [MEDICAL_DATA] Used This Simple Rule" at bounding box center [906, 148] width 273 height 60
drag, startPoint x: 822, startPoint y: 144, endPoint x: 991, endPoint y: 148, distance: 169.0
click at [991, 148] on p "An Austin Mom With [MEDICAL_DATA] Used This Simple Rule" at bounding box center [906, 148] width 273 height 60
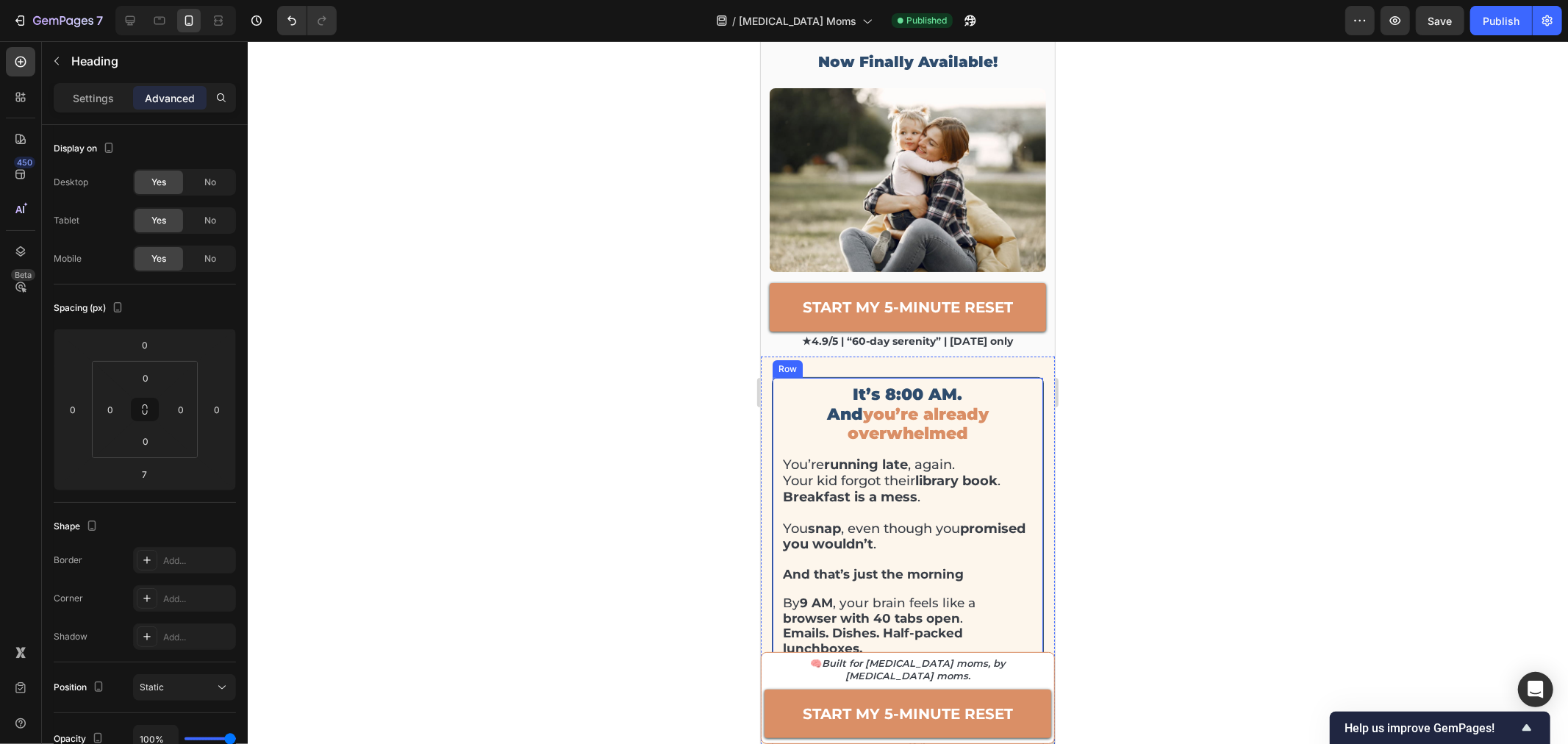
scroll to position [326, 0]
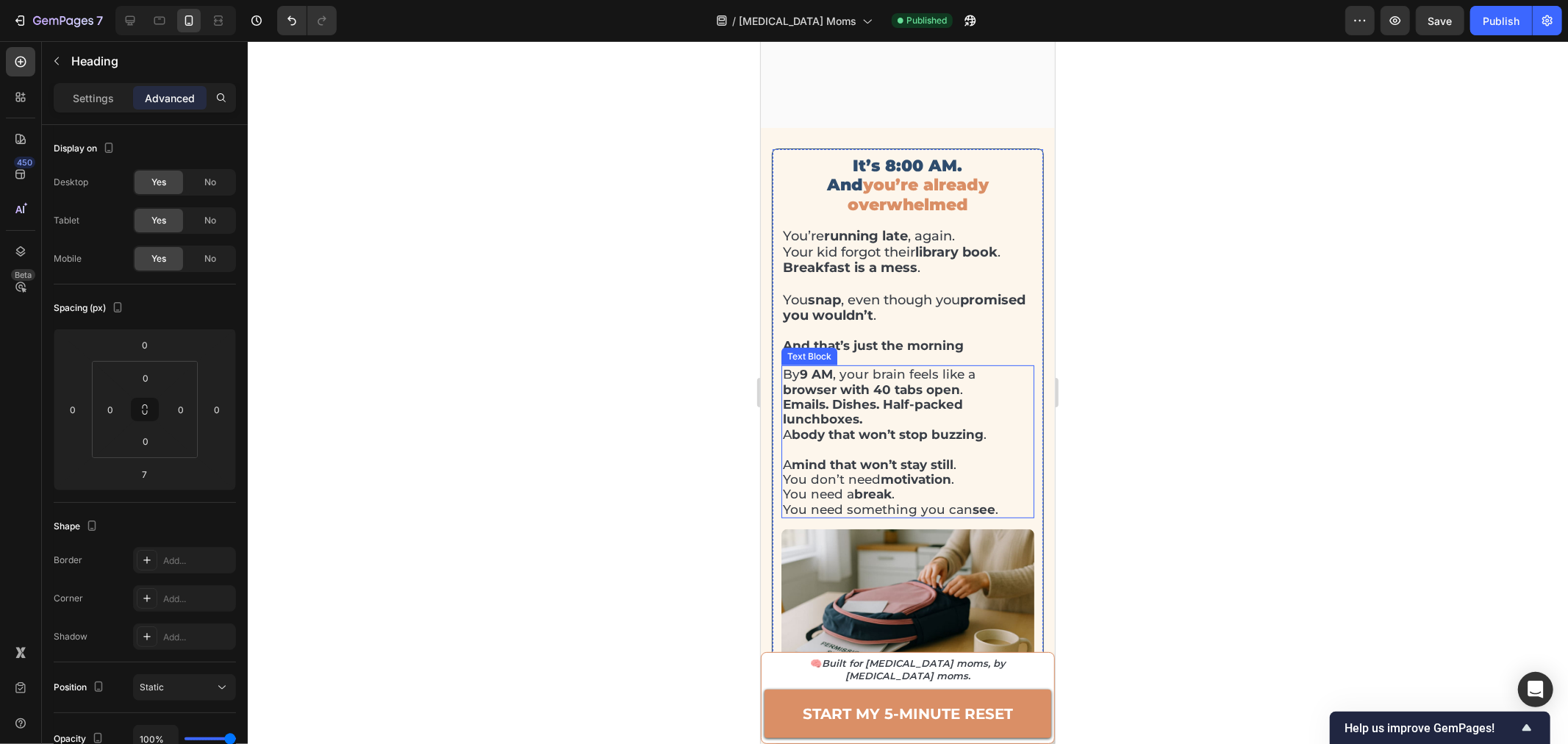
type input "16"
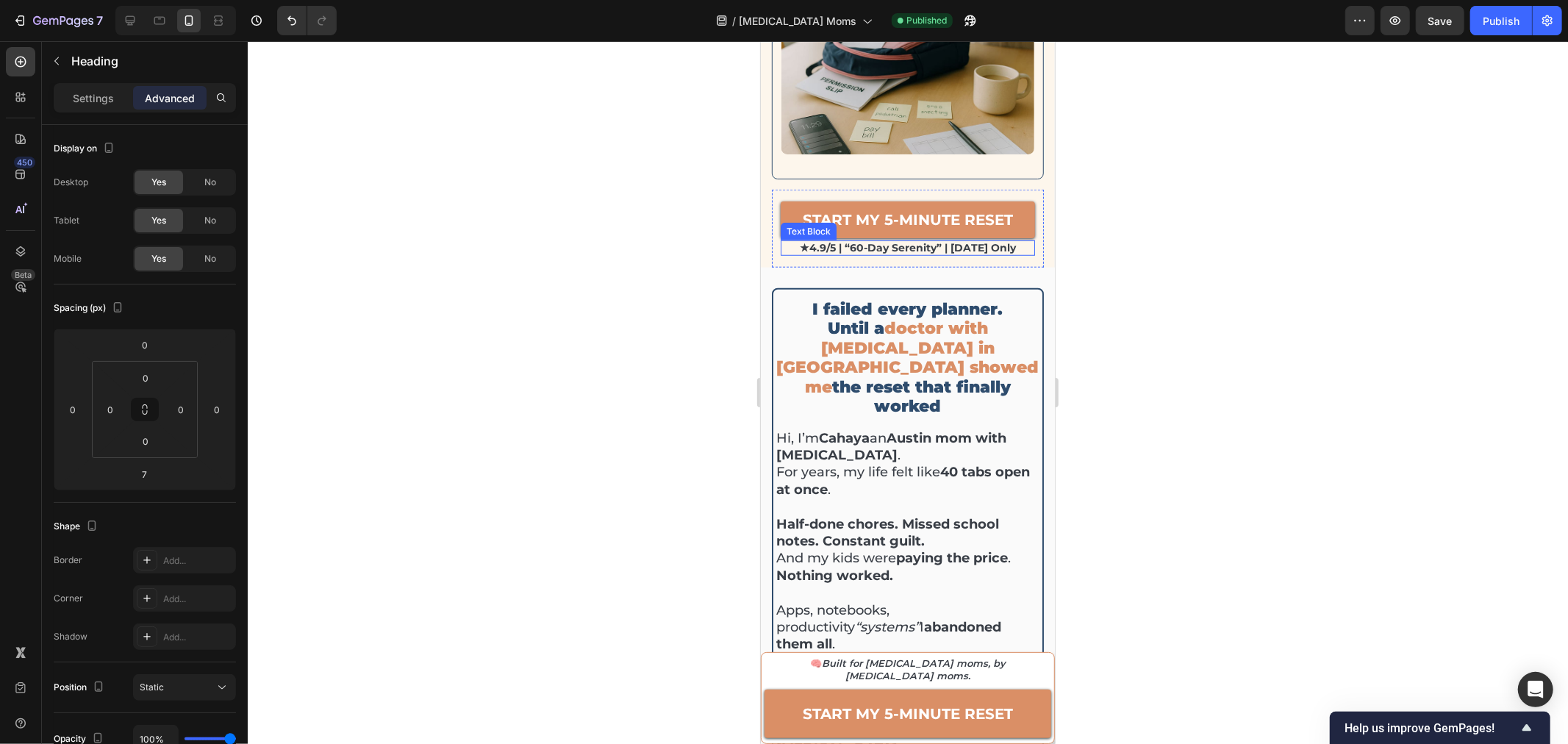
scroll to position [898, 0]
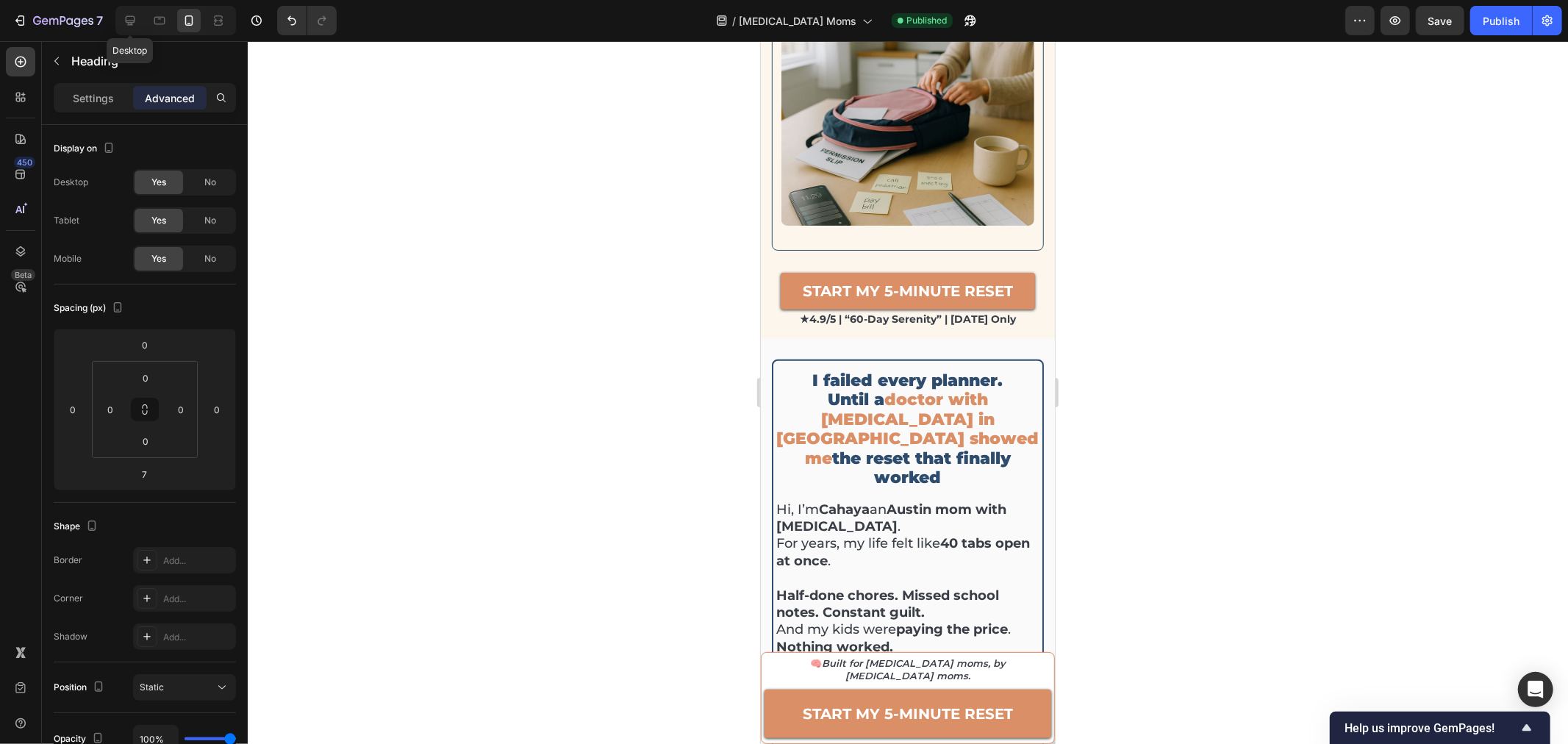
drag, startPoint x: 123, startPoint y: 25, endPoint x: 485, endPoint y: 219, distance: 410.7
click at [123, 25] on icon at bounding box center [129, 20] width 15 height 15
type input "10"
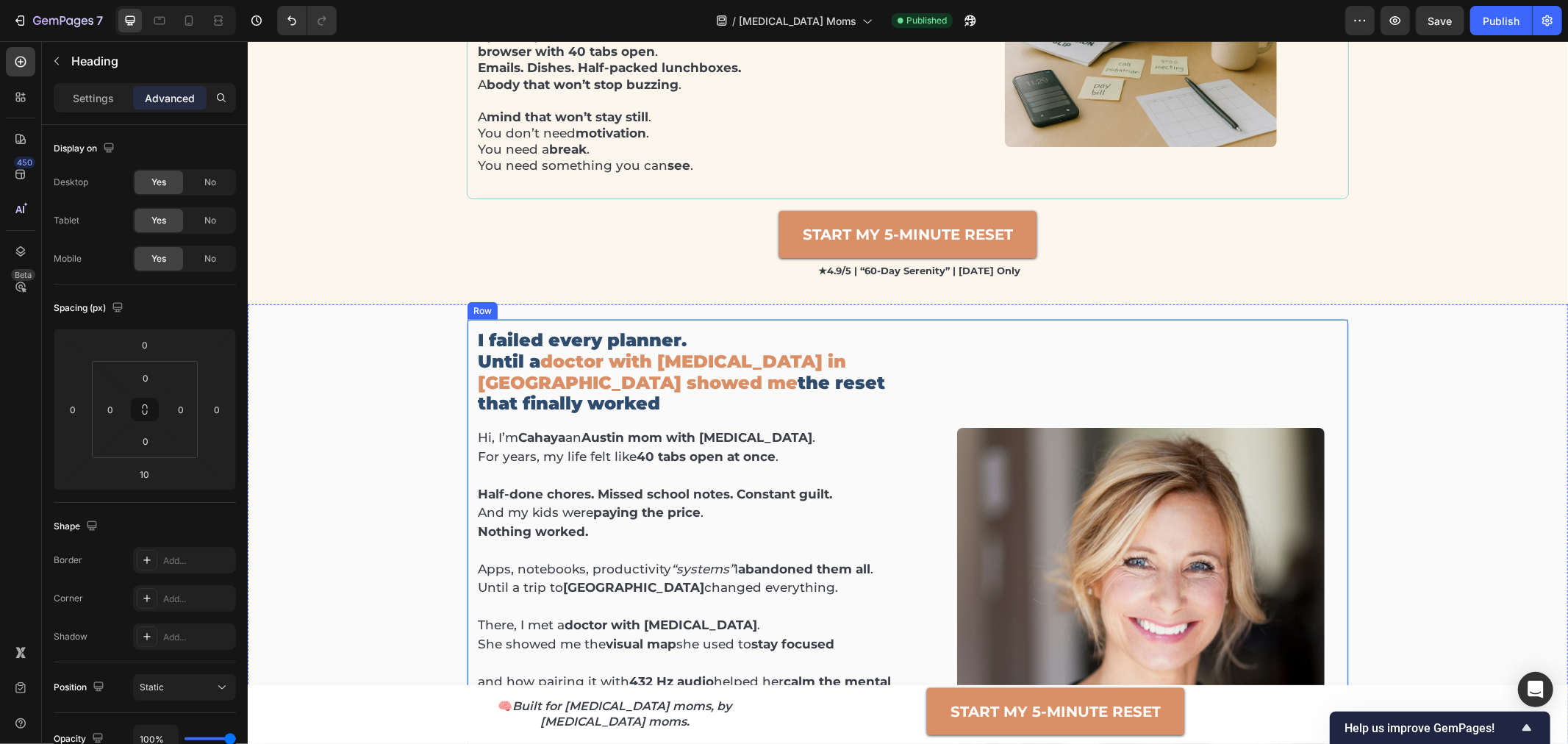
scroll to position [629, 0]
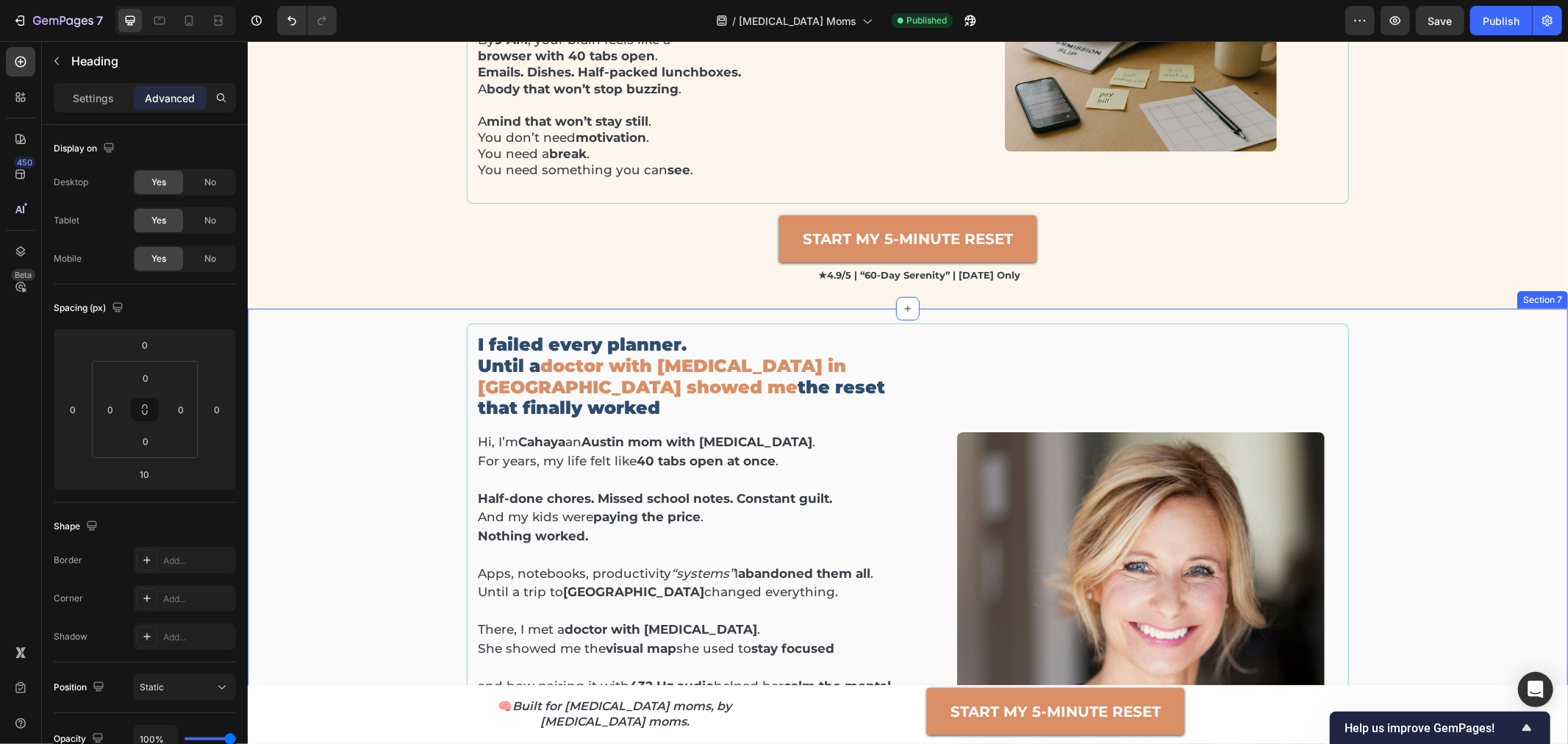
click at [1415, 338] on div "I failed every planner. Until a doctor with [MEDICAL_DATA] in [GEOGRAPHIC_DATA]…" at bounding box center [907, 615] width 1298 height 585
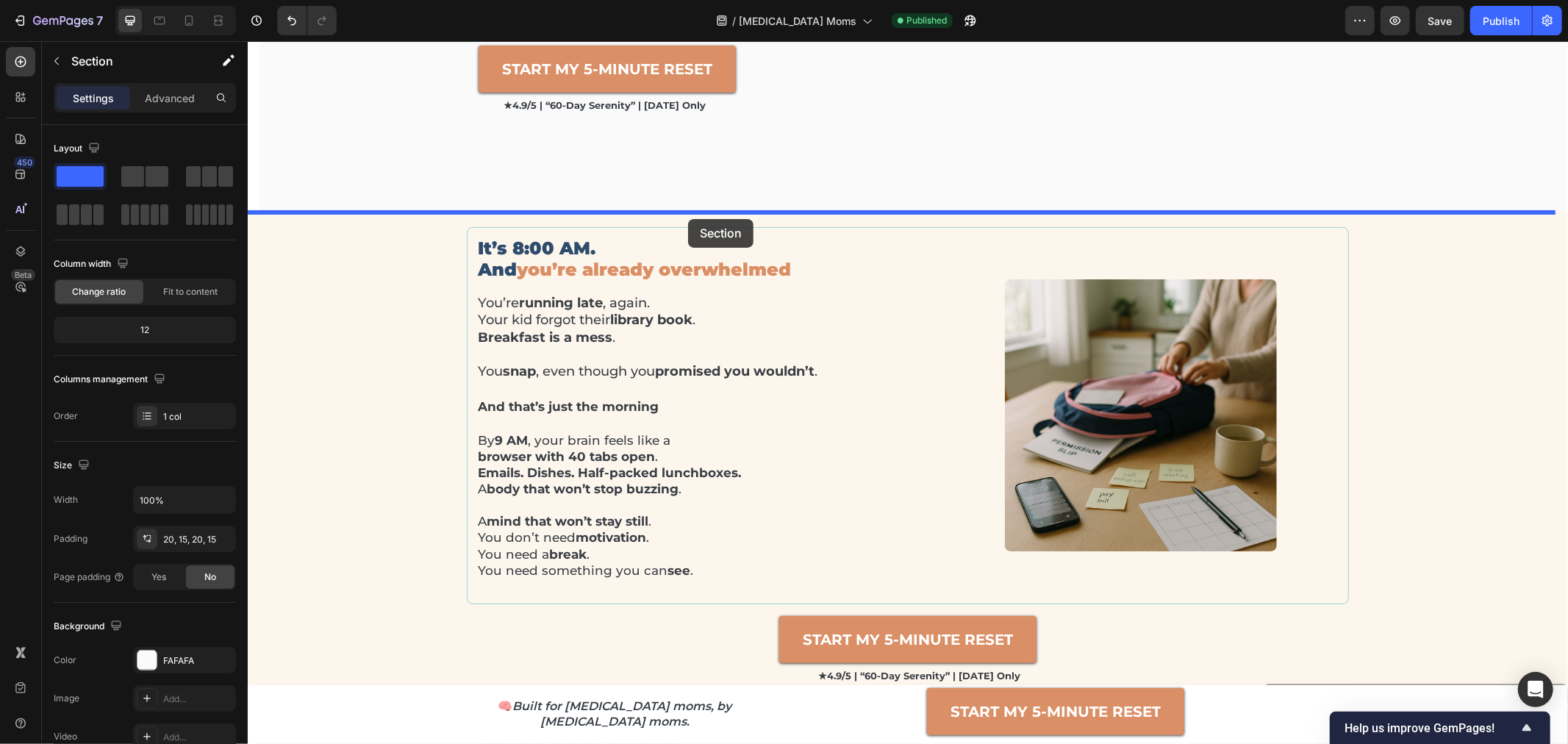
scroll to position [206, 0]
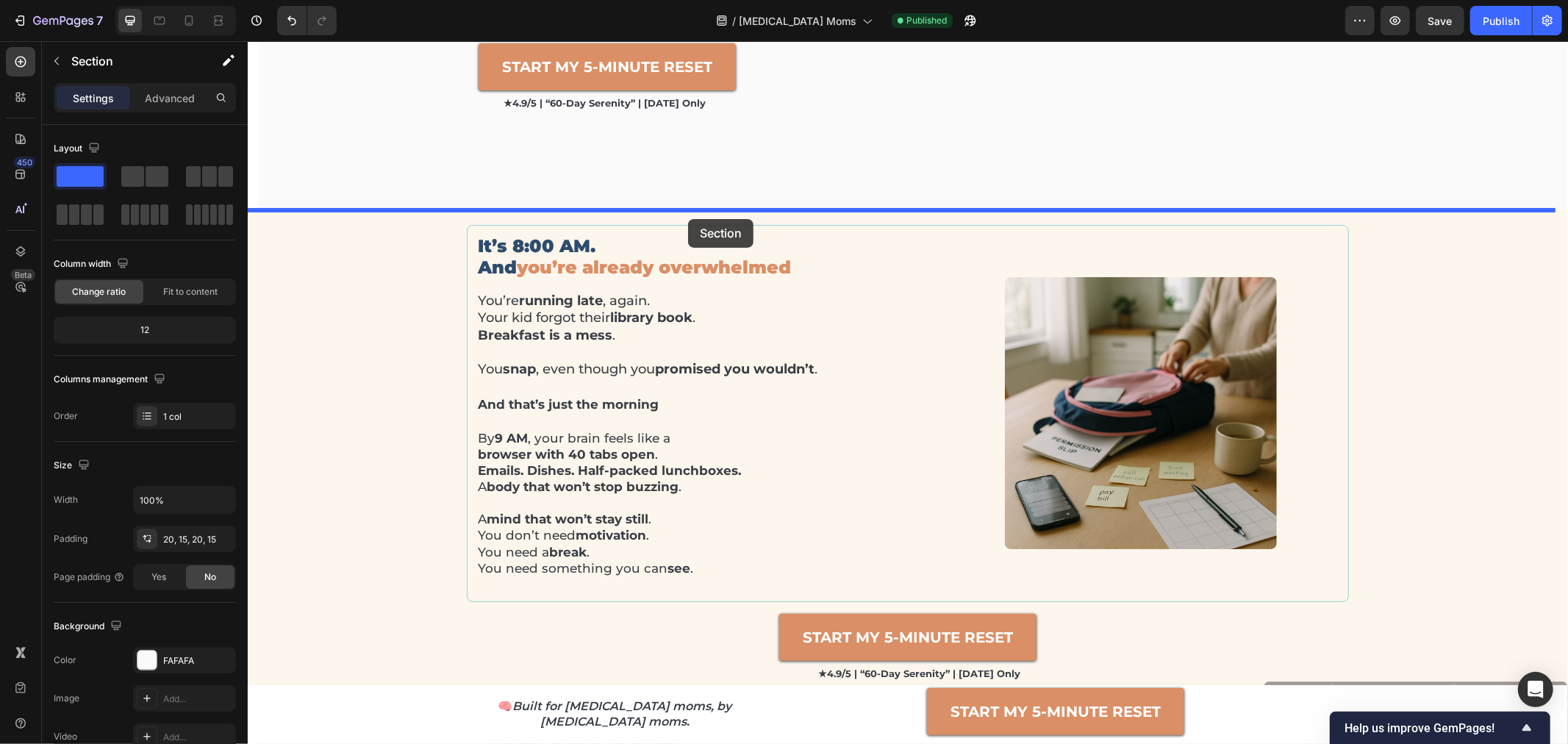
drag, startPoint x: 1258, startPoint y: 298, endPoint x: 687, endPoint y: 219, distance: 576.4
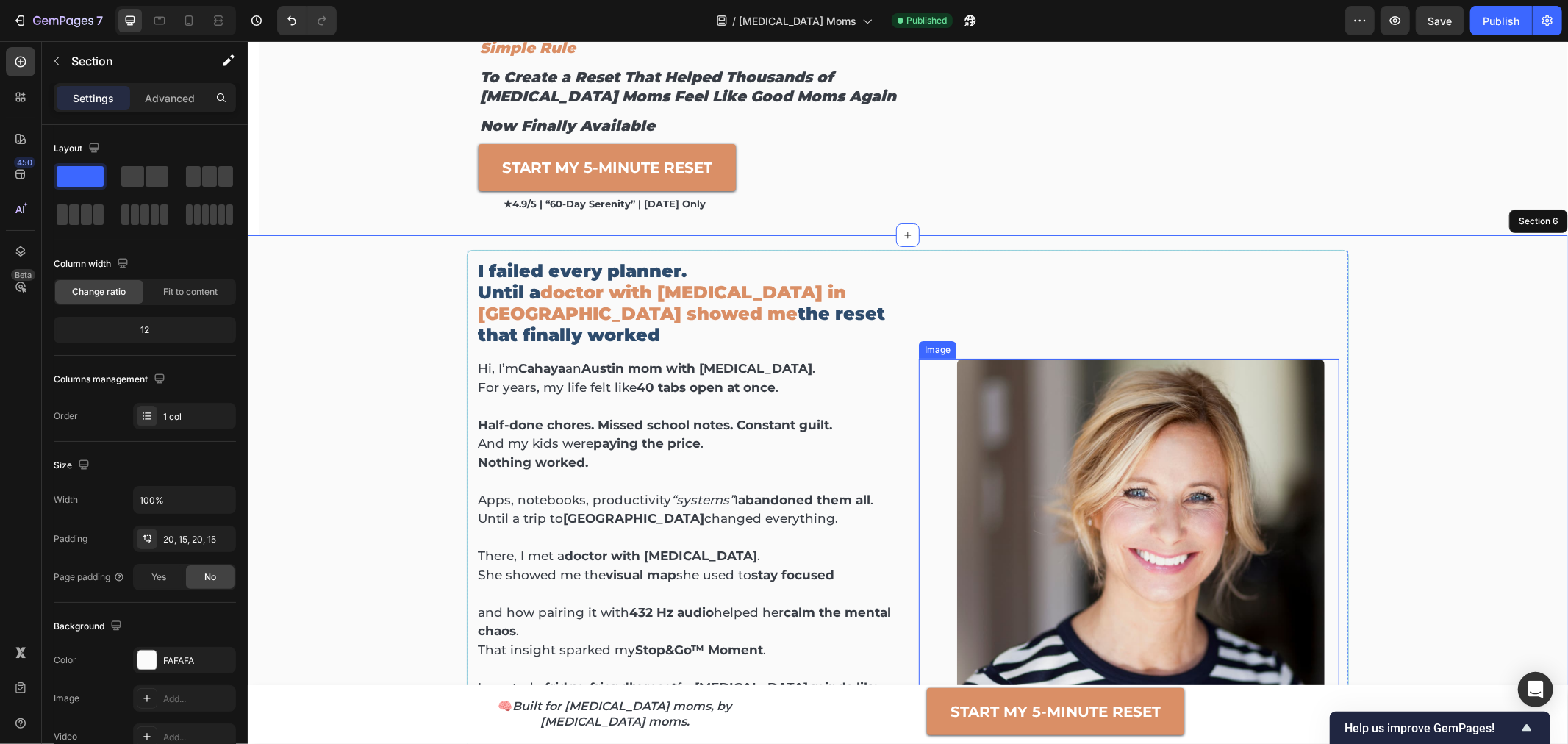
scroll to position [0, 0]
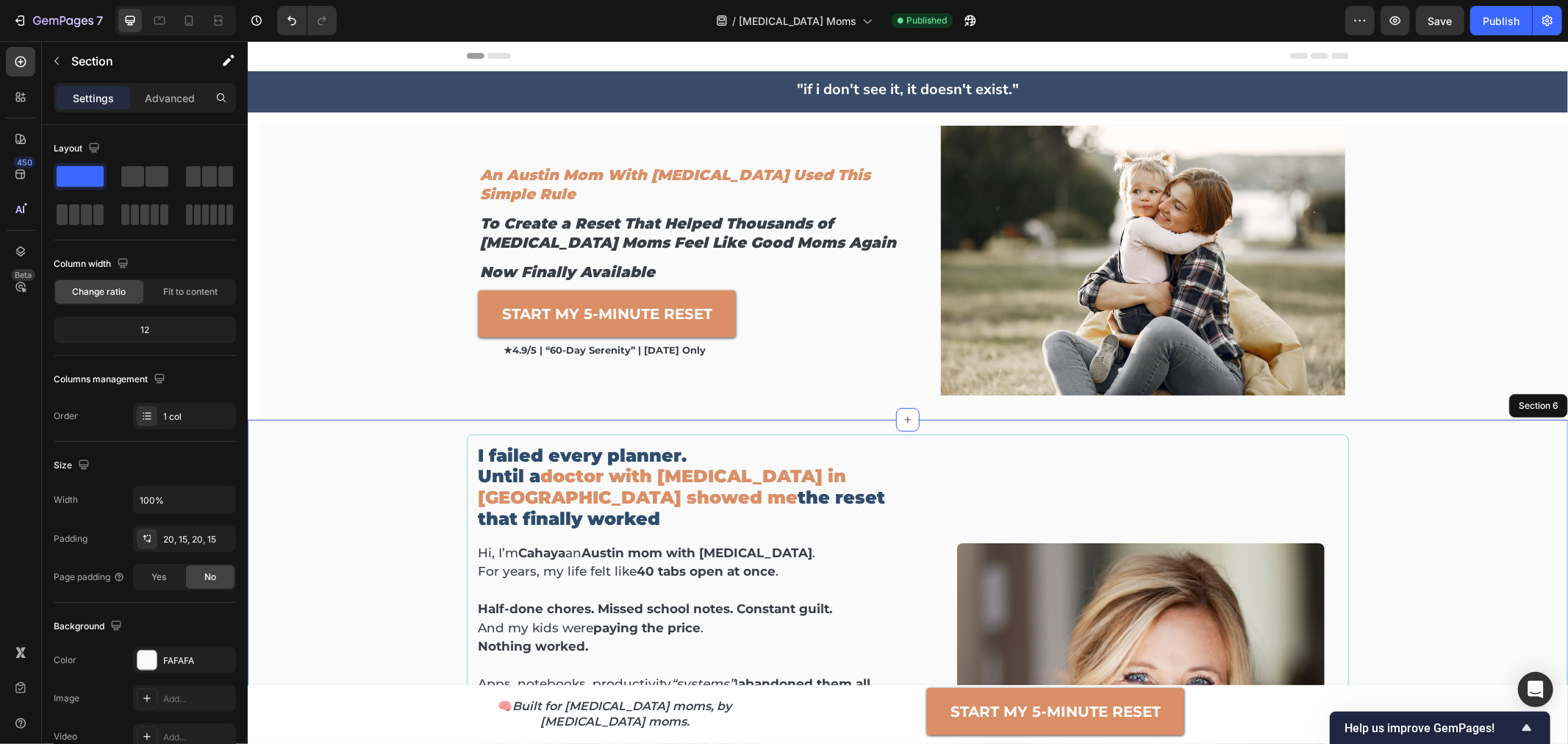
click at [416, 469] on div "I failed every planner. Until a doctor with [MEDICAL_DATA] in [GEOGRAPHIC_DATA]…" at bounding box center [907, 726] width 1298 height 585
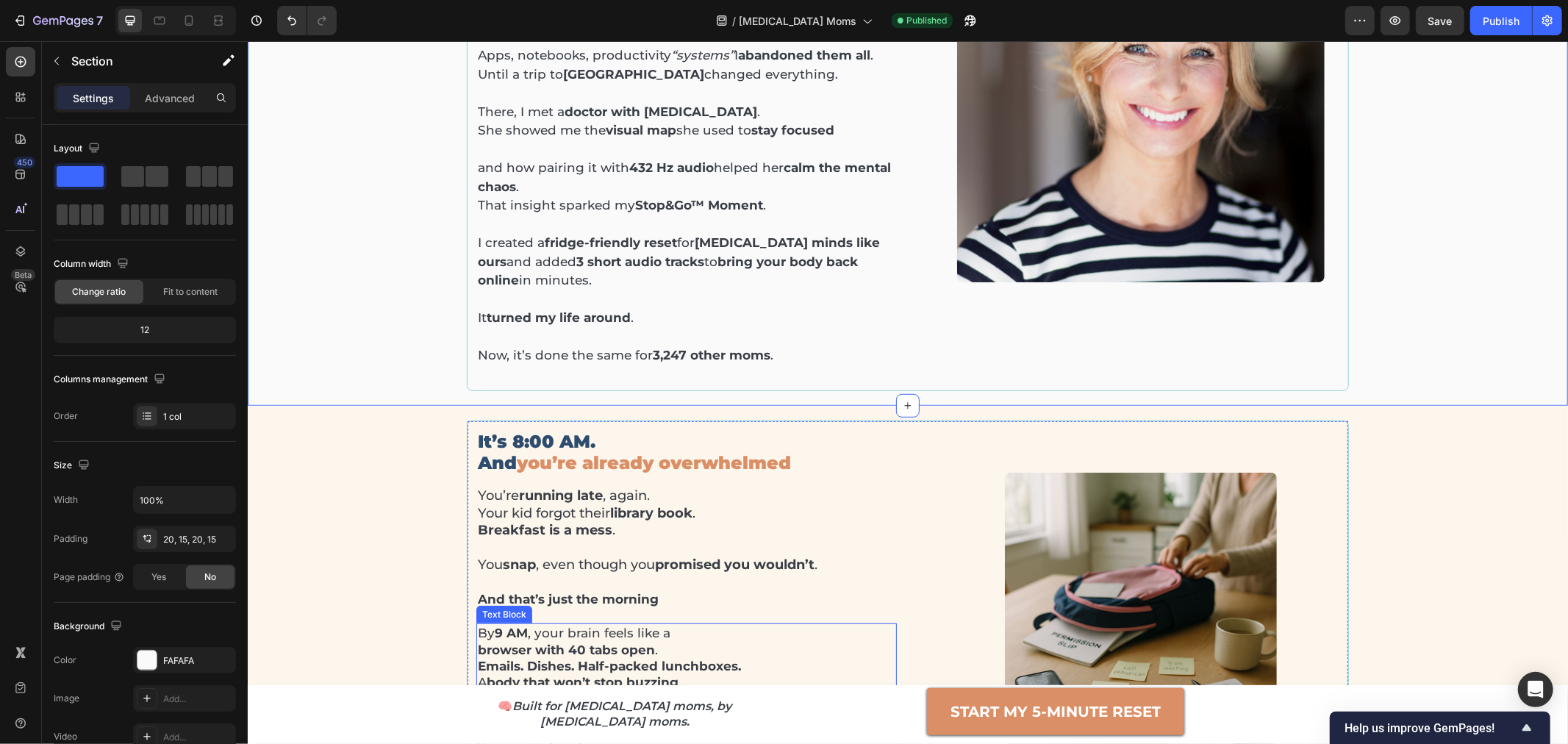
scroll to position [735, 0]
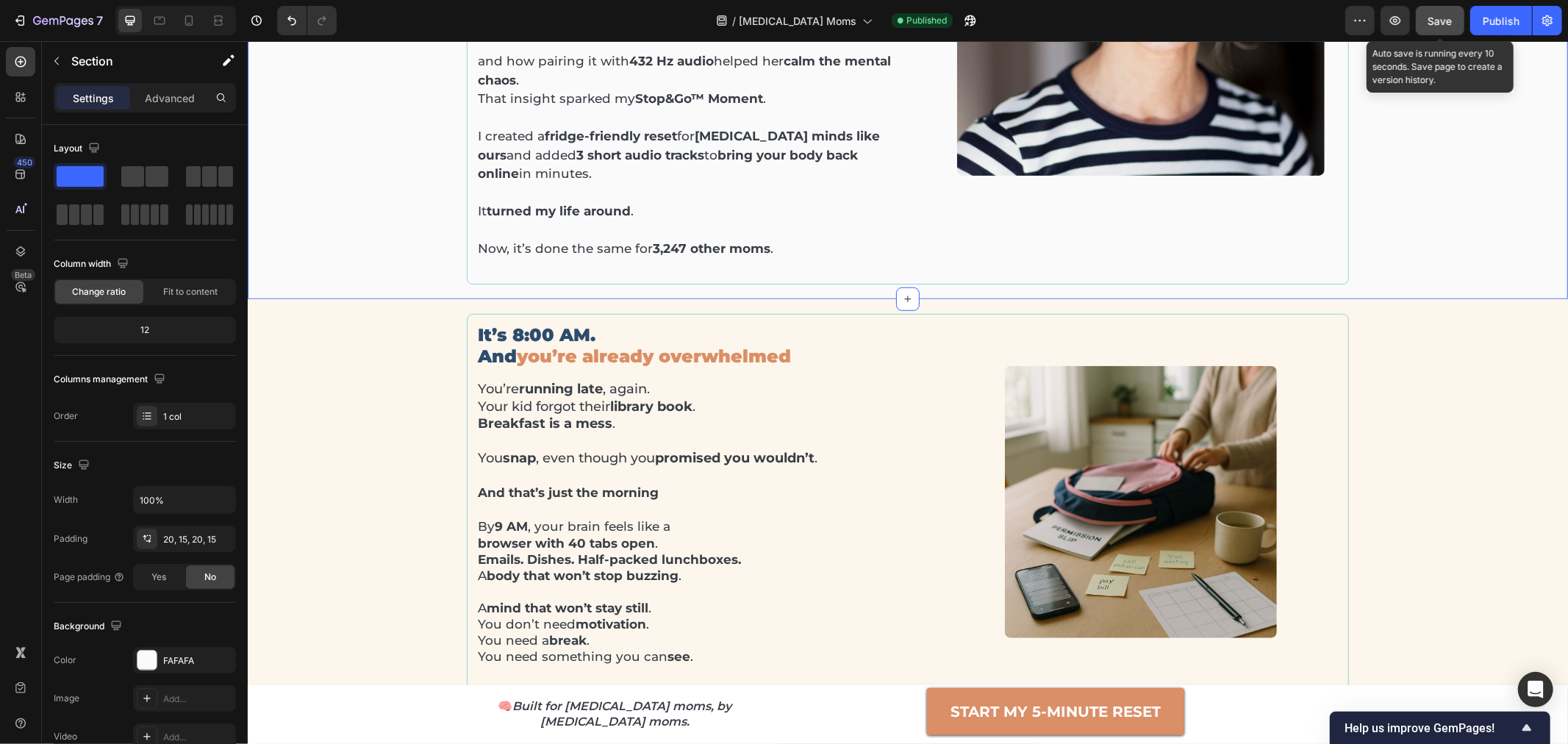
click at [1461, 16] on button "Save" at bounding box center [1440, 20] width 49 height 29
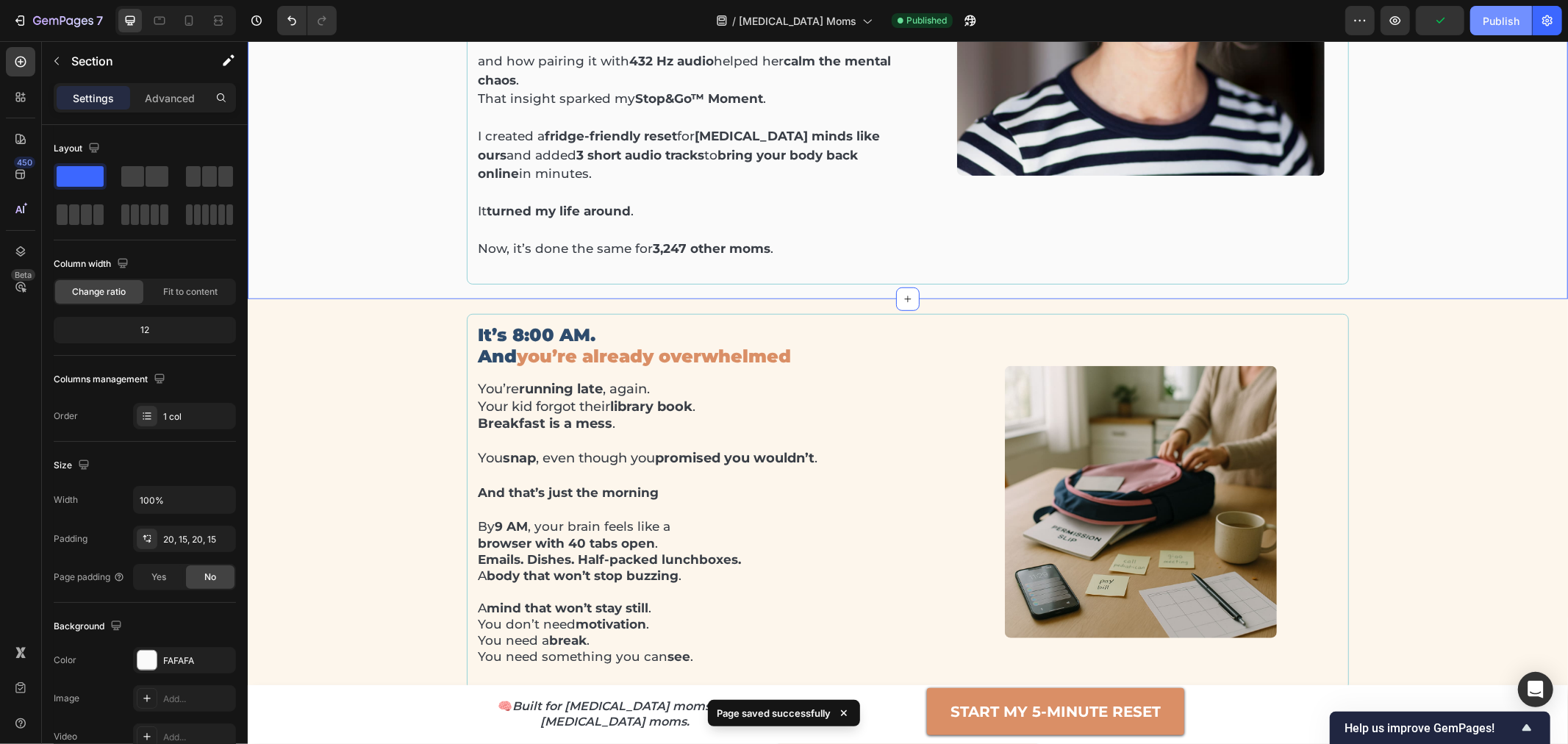
drag, startPoint x: 1503, startPoint y: 19, endPoint x: 1492, endPoint y: 35, distance: 19.4
click at [1504, 19] on div "Publish" at bounding box center [1501, 21] width 37 height 16
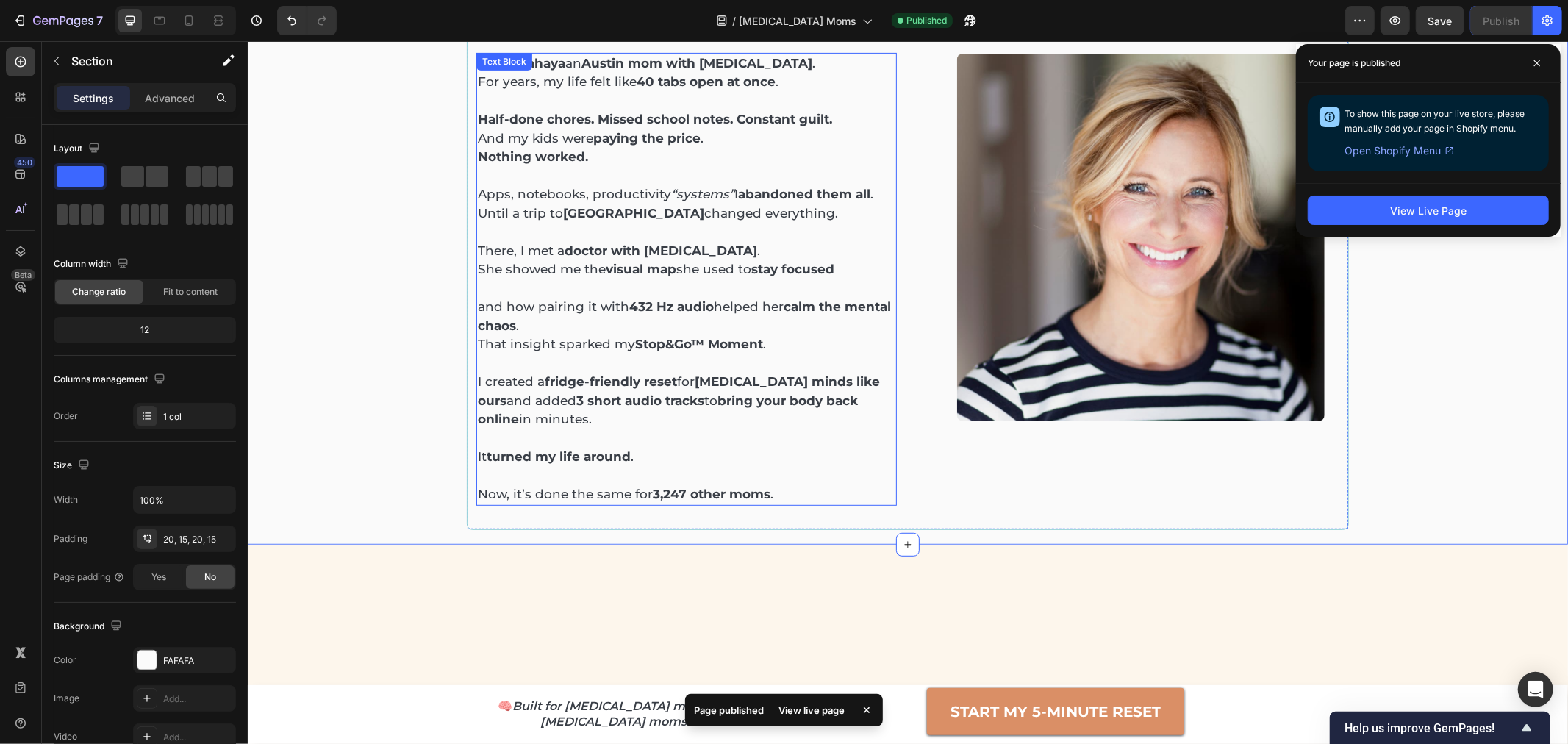
scroll to position [245, 0]
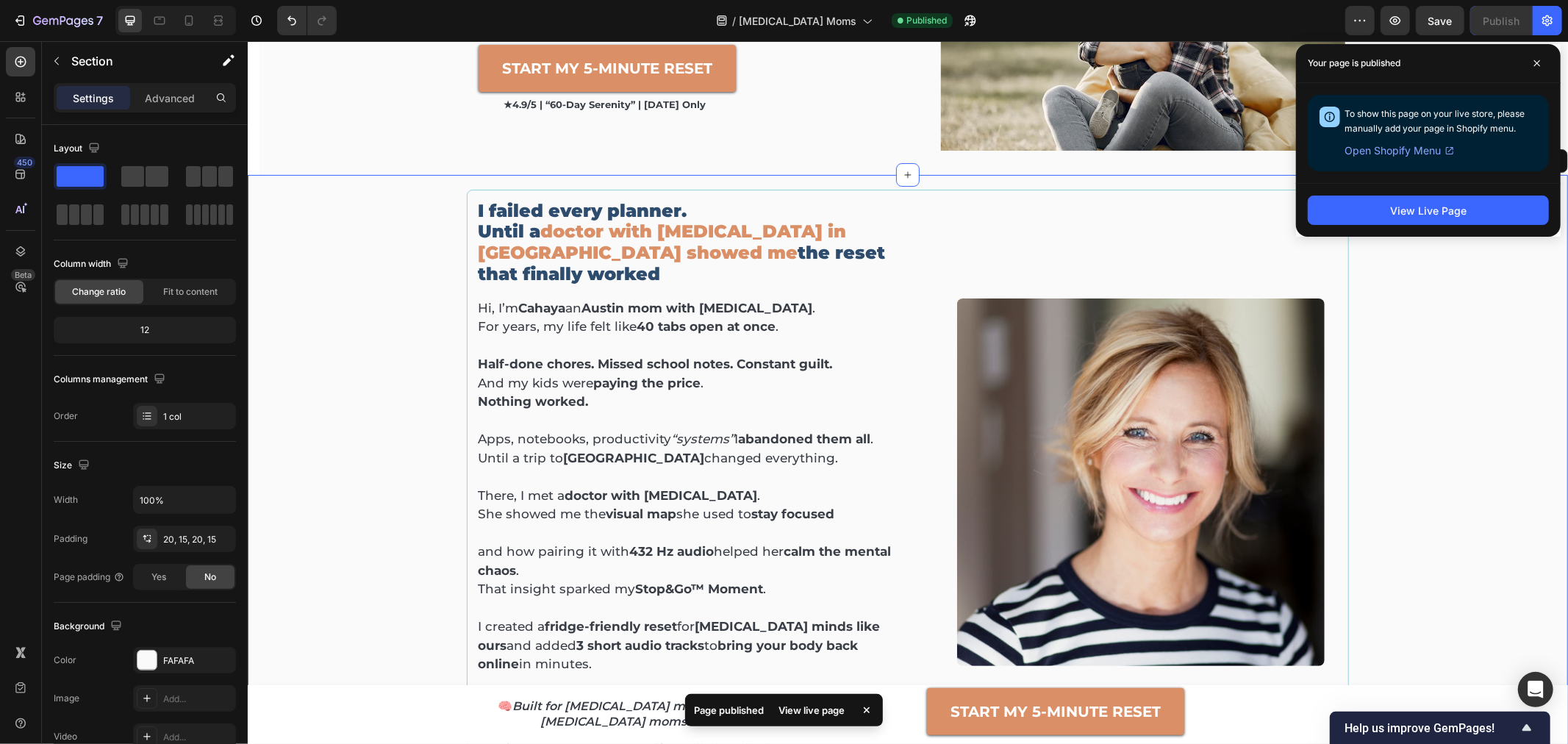
click at [359, 314] on div "I failed every planner. Until a doctor with [MEDICAL_DATA] in [GEOGRAPHIC_DATA]…" at bounding box center [907, 481] width 1298 height 585
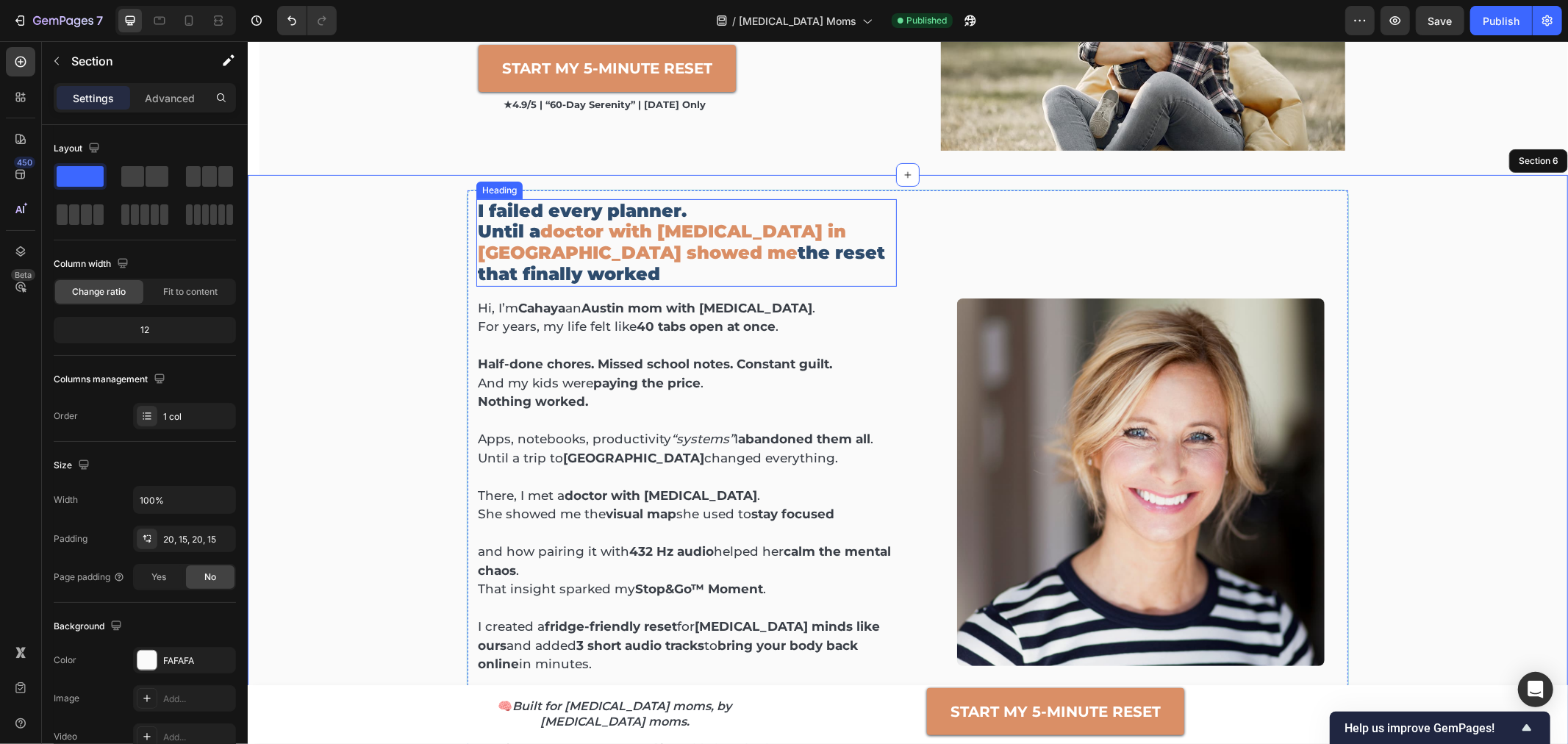
click at [626, 256] on h2 "I failed every planner. Until a doctor with [MEDICAL_DATA] in [GEOGRAPHIC_DATA]…" at bounding box center [686, 242] width 421 height 87
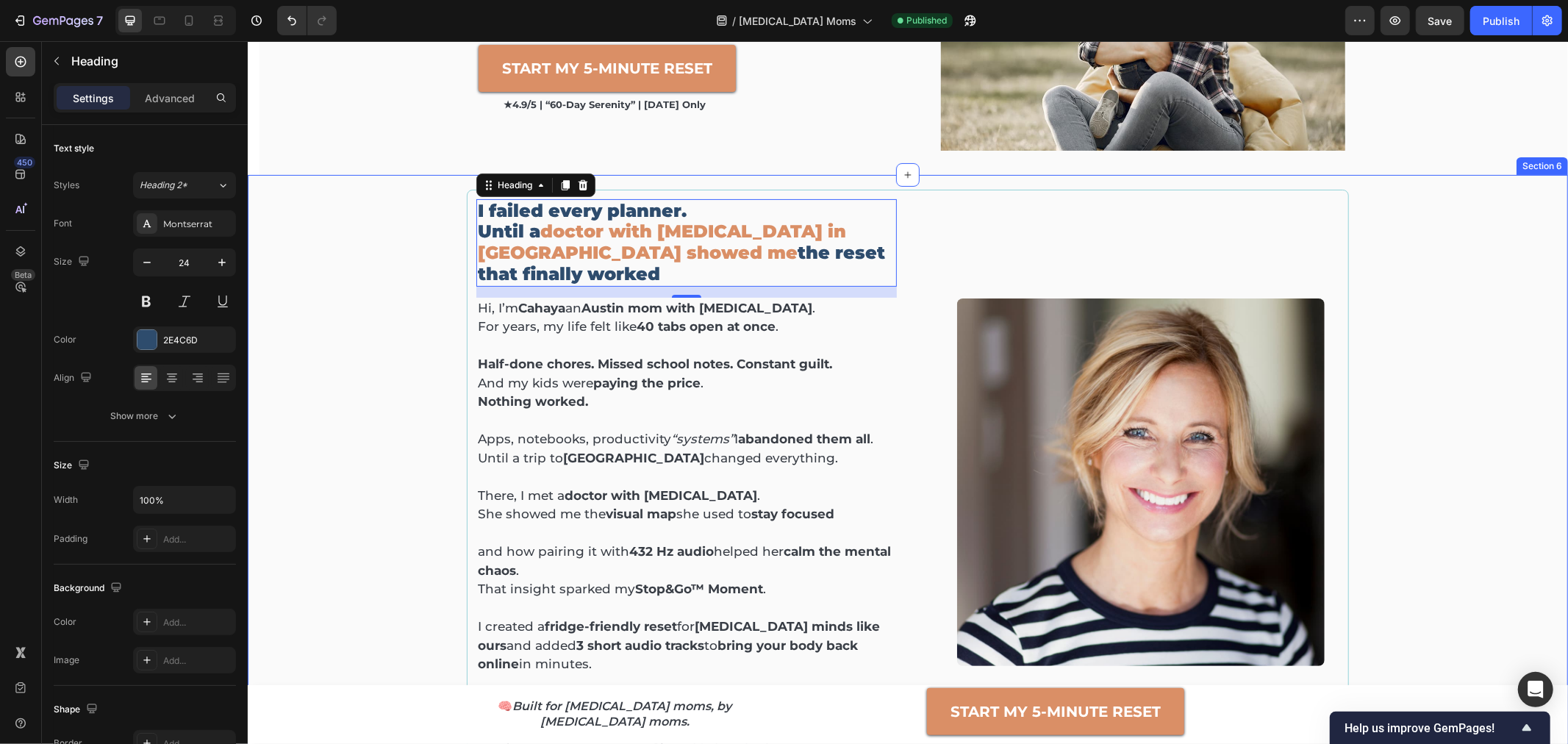
click at [409, 269] on div "I failed every planner. Until a doctor with [MEDICAL_DATA] in [GEOGRAPHIC_DATA]…" at bounding box center [907, 481] width 1298 height 585
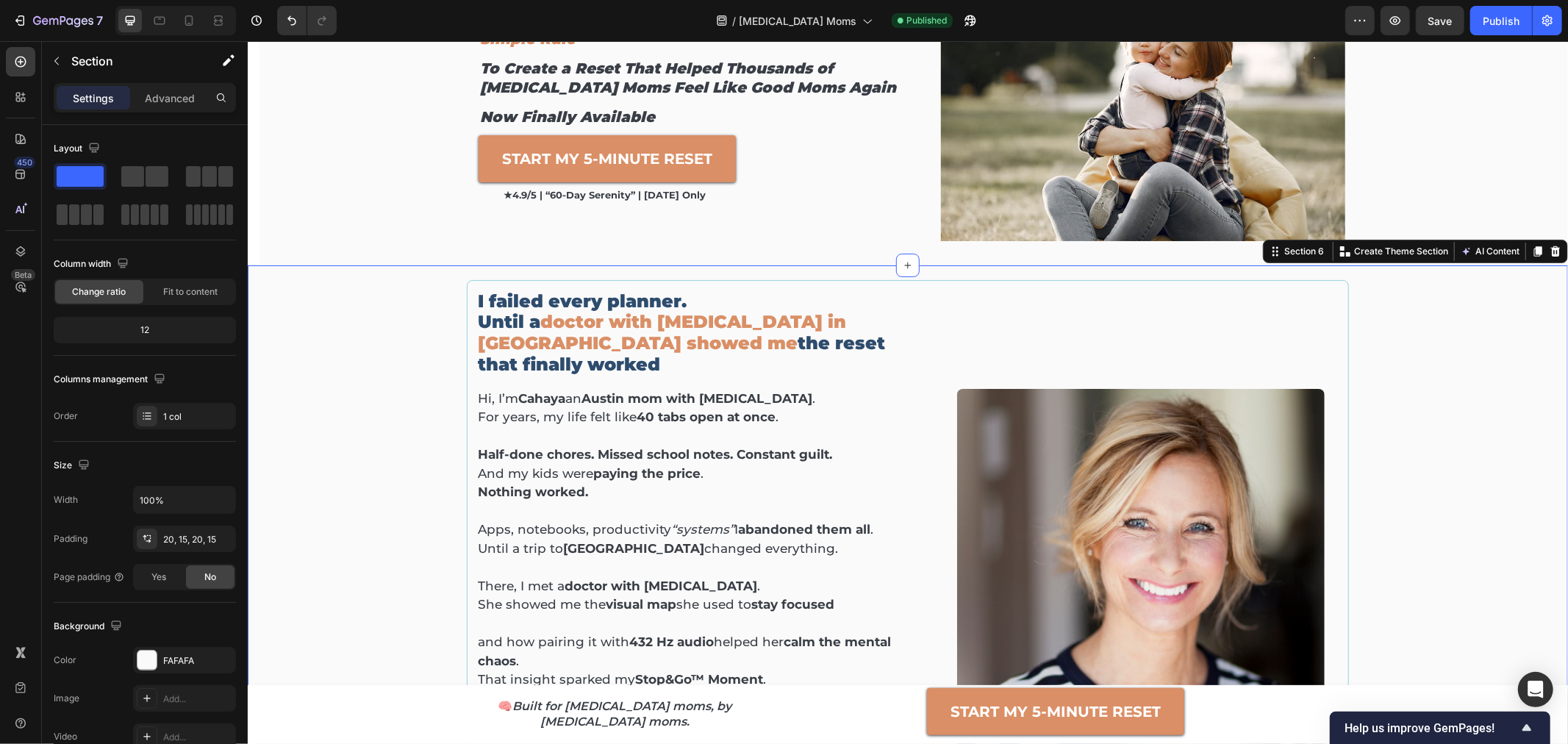
scroll to position [0, 0]
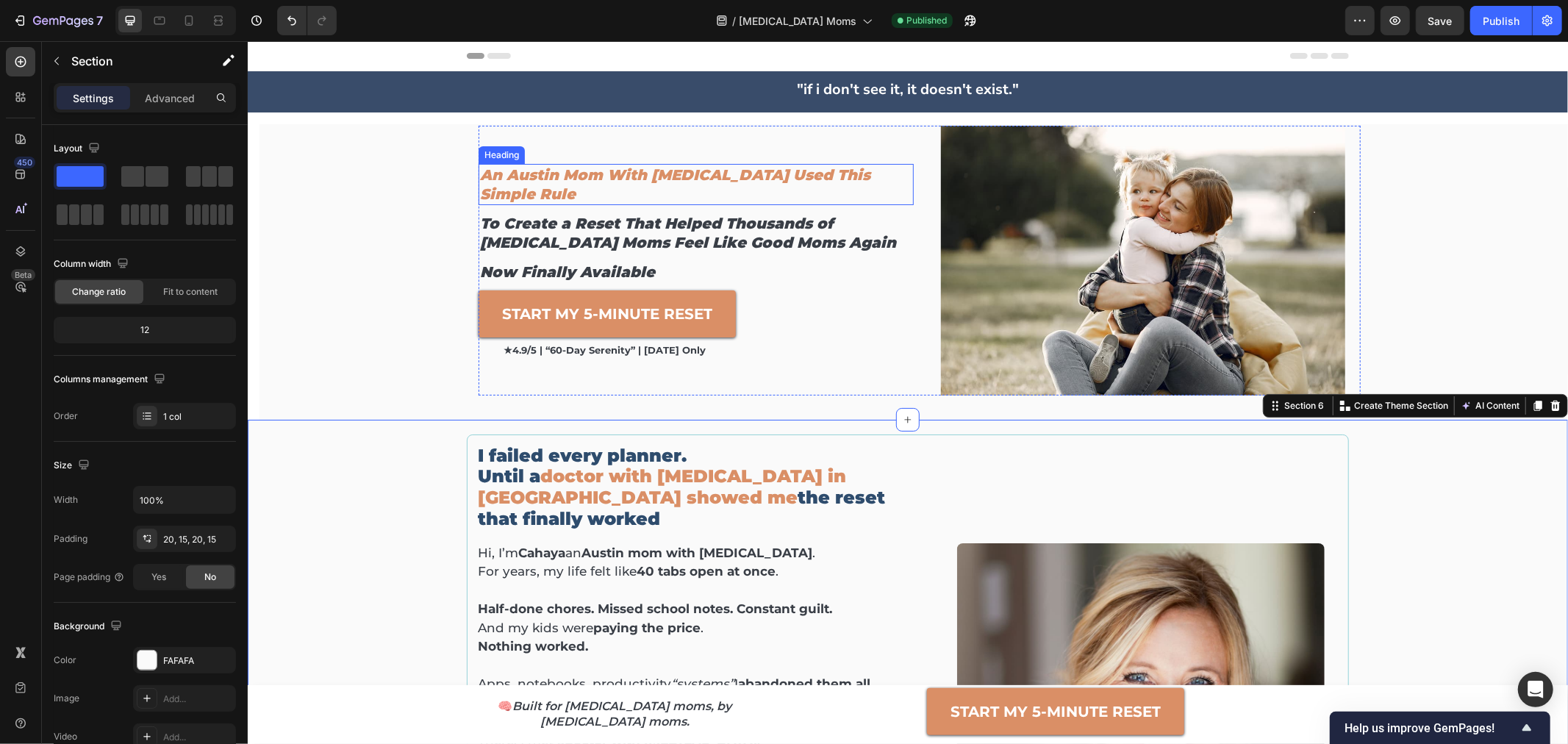
click at [570, 178] on h2 "An Austin Mom With [MEDICAL_DATA] Used This Simple Rule" at bounding box center [696, 184] width 435 height 41
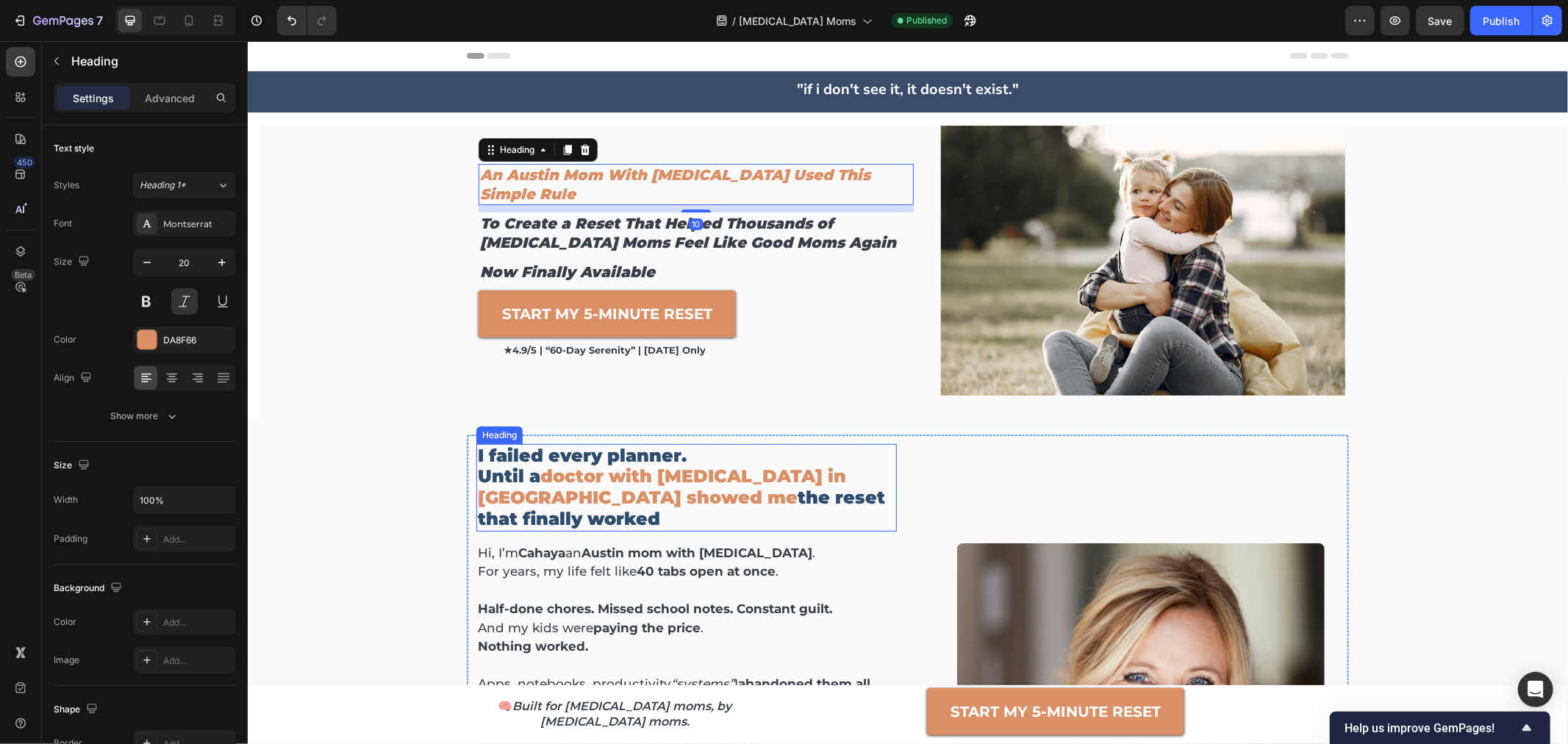
click at [592, 467] on span "doctor with [MEDICAL_DATA] in [GEOGRAPHIC_DATA] showed me" at bounding box center [661, 486] width 368 height 43
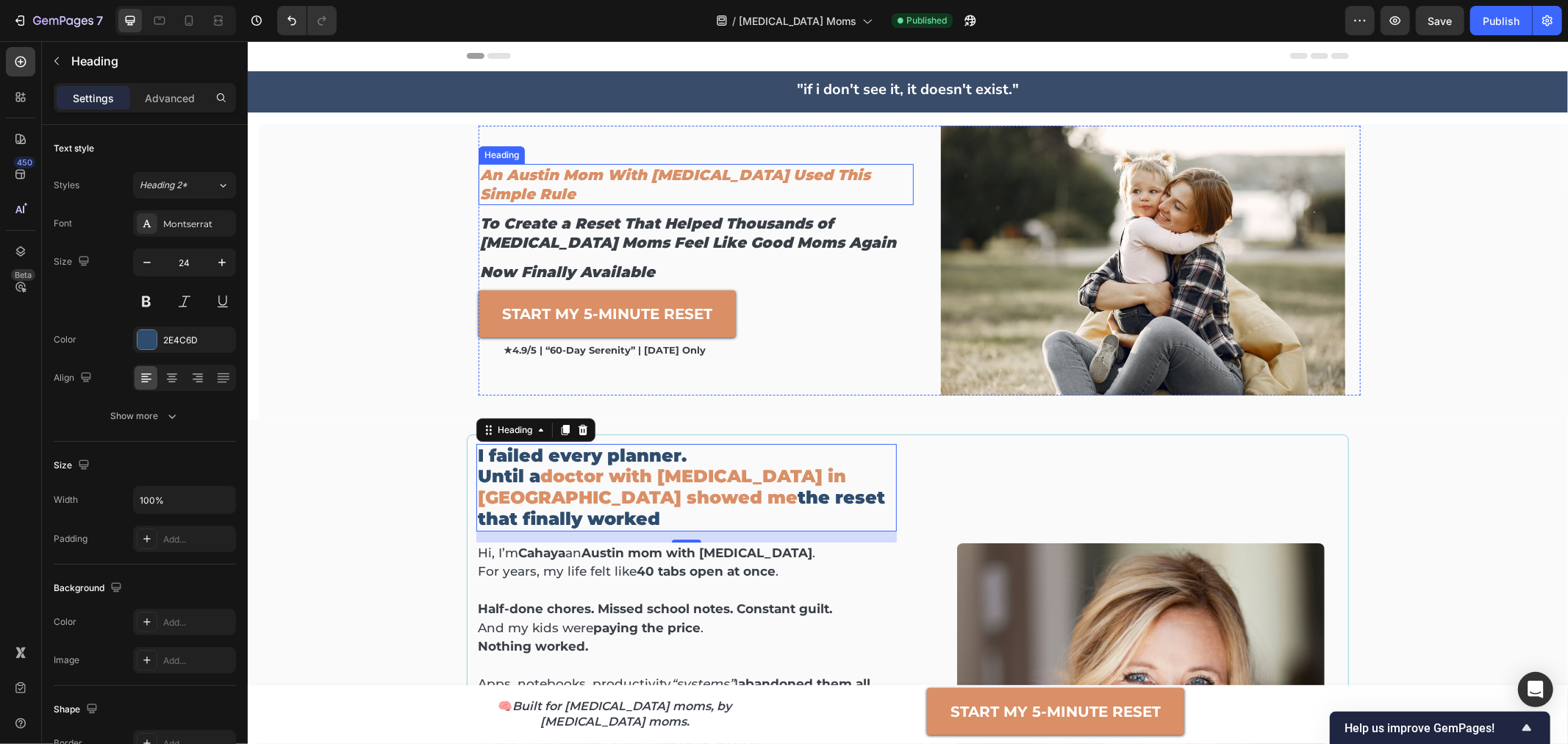
click at [588, 186] on h2 "An Austin Mom With [MEDICAL_DATA] Used This Simple Rule" at bounding box center [696, 184] width 435 height 41
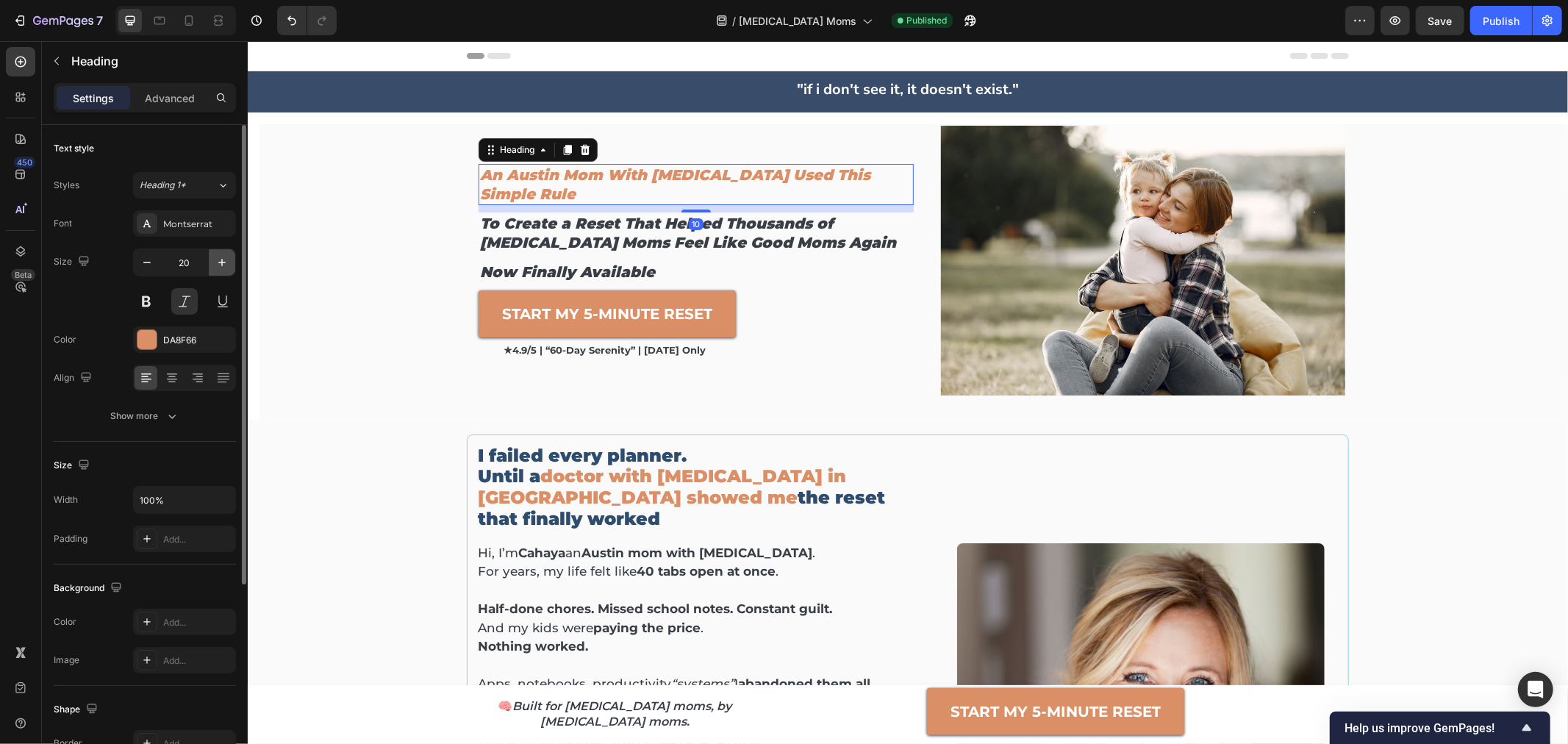
click at [221, 263] on icon "button" at bounding box center [222, 262] width 15 height 15
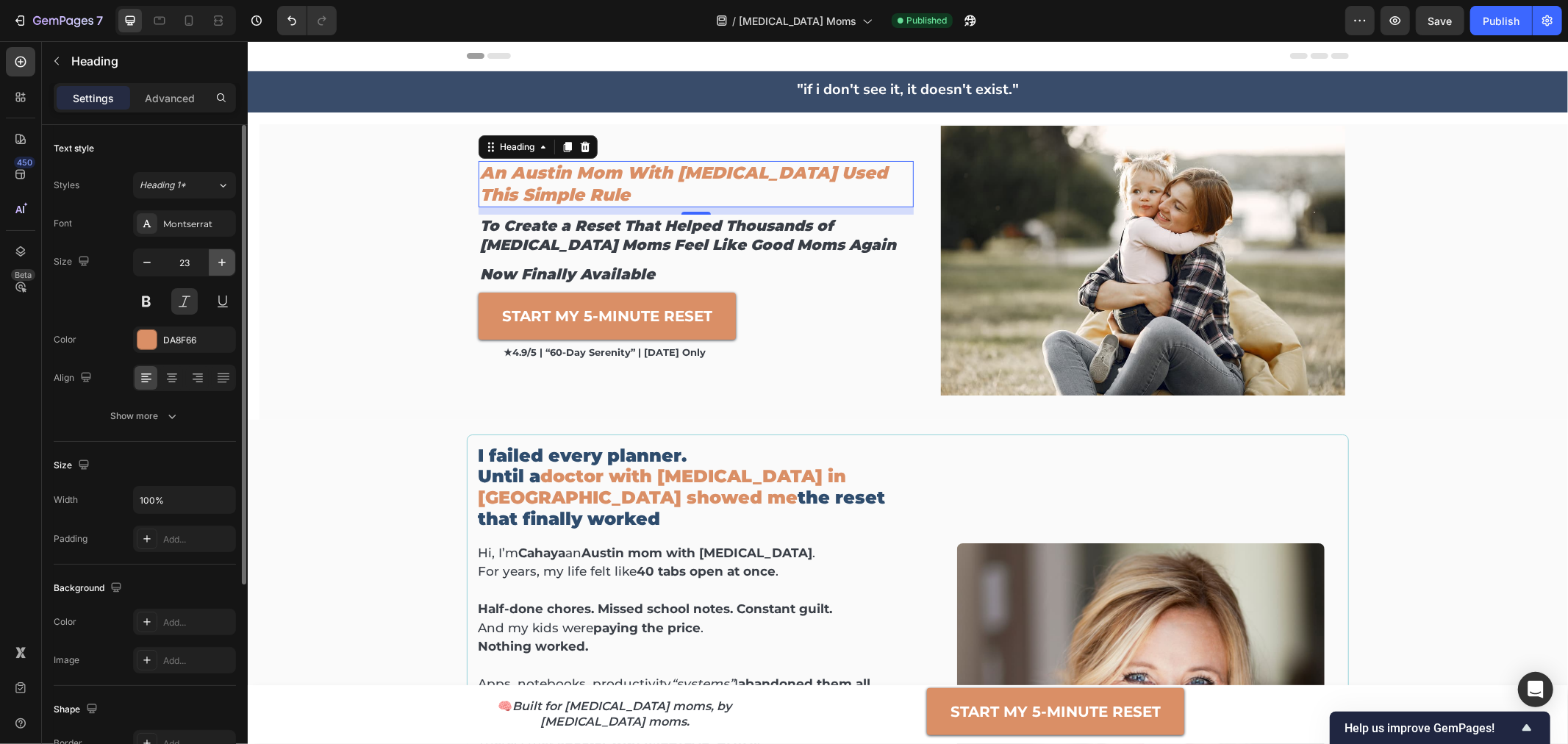
click at [221, 263] on icon "button" at bounding box center [222, 262] width 15 height 15
type input "24"
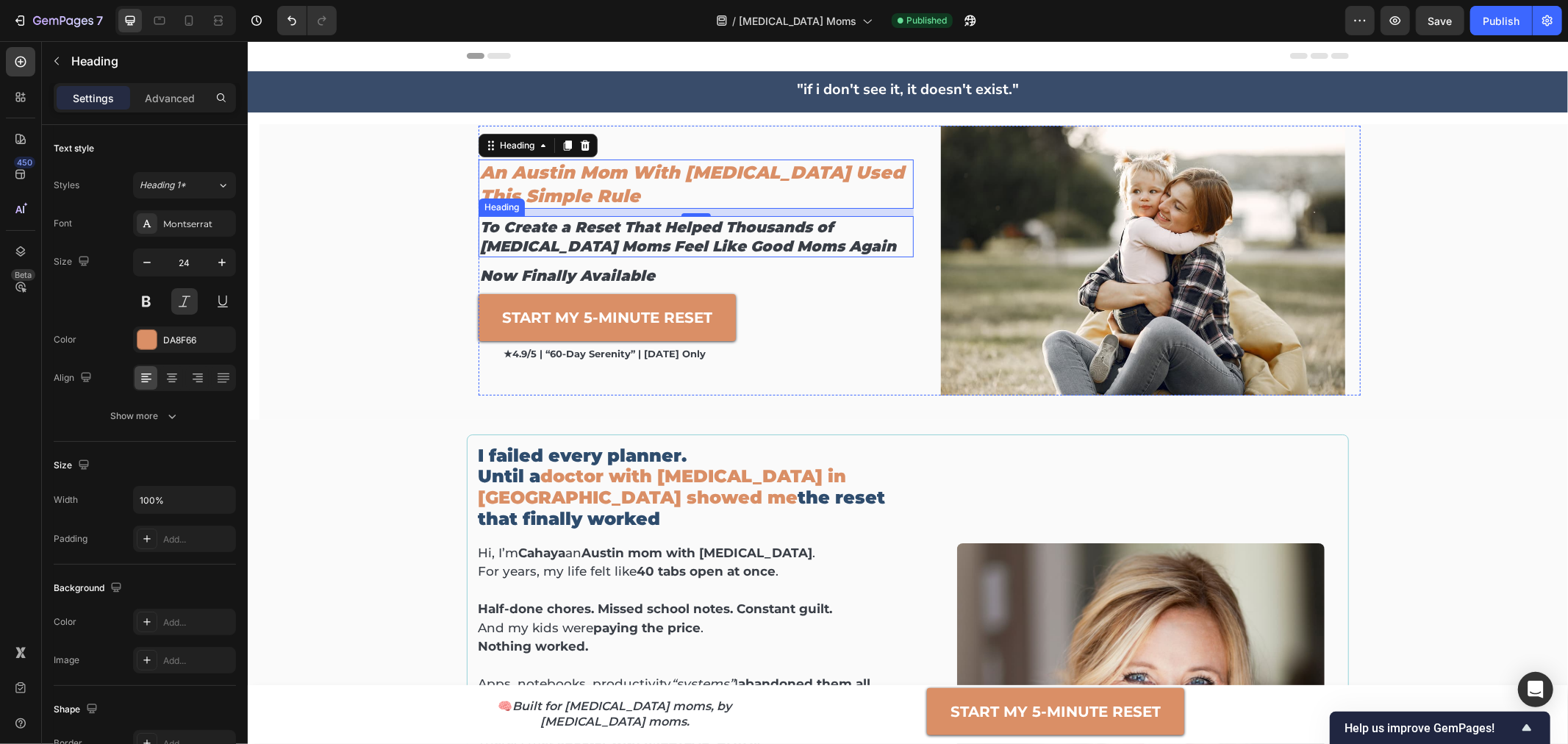
click at [536, 246] on h2 "To Create a Reset That Helped Thousands of [MEDICAL_DATA] Moms Feel Like Good M…" at bounding box center [696, 236] width 435 height 41
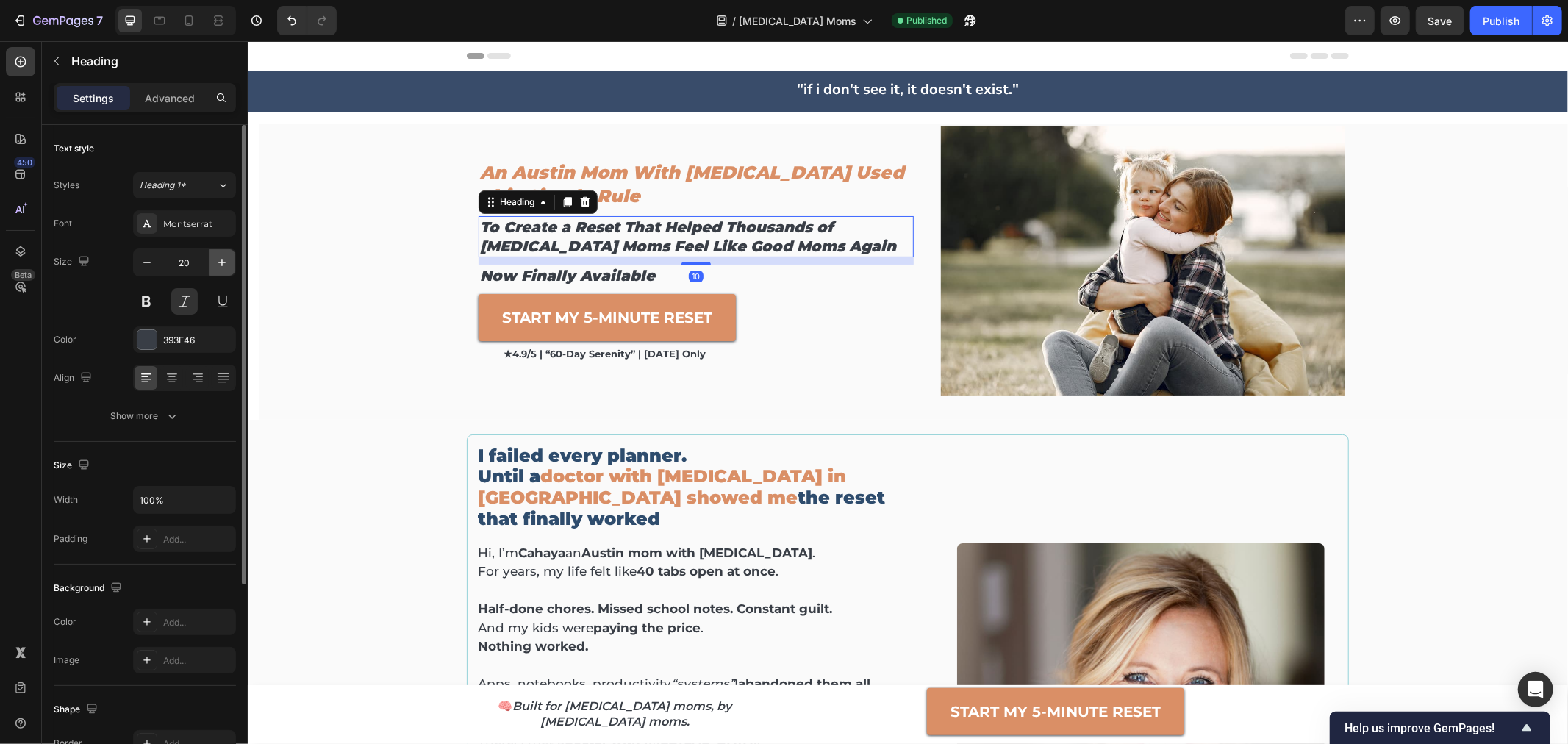
click at [226, 260] on icon "button" at bounding box center [222, 262] width 15 height 15
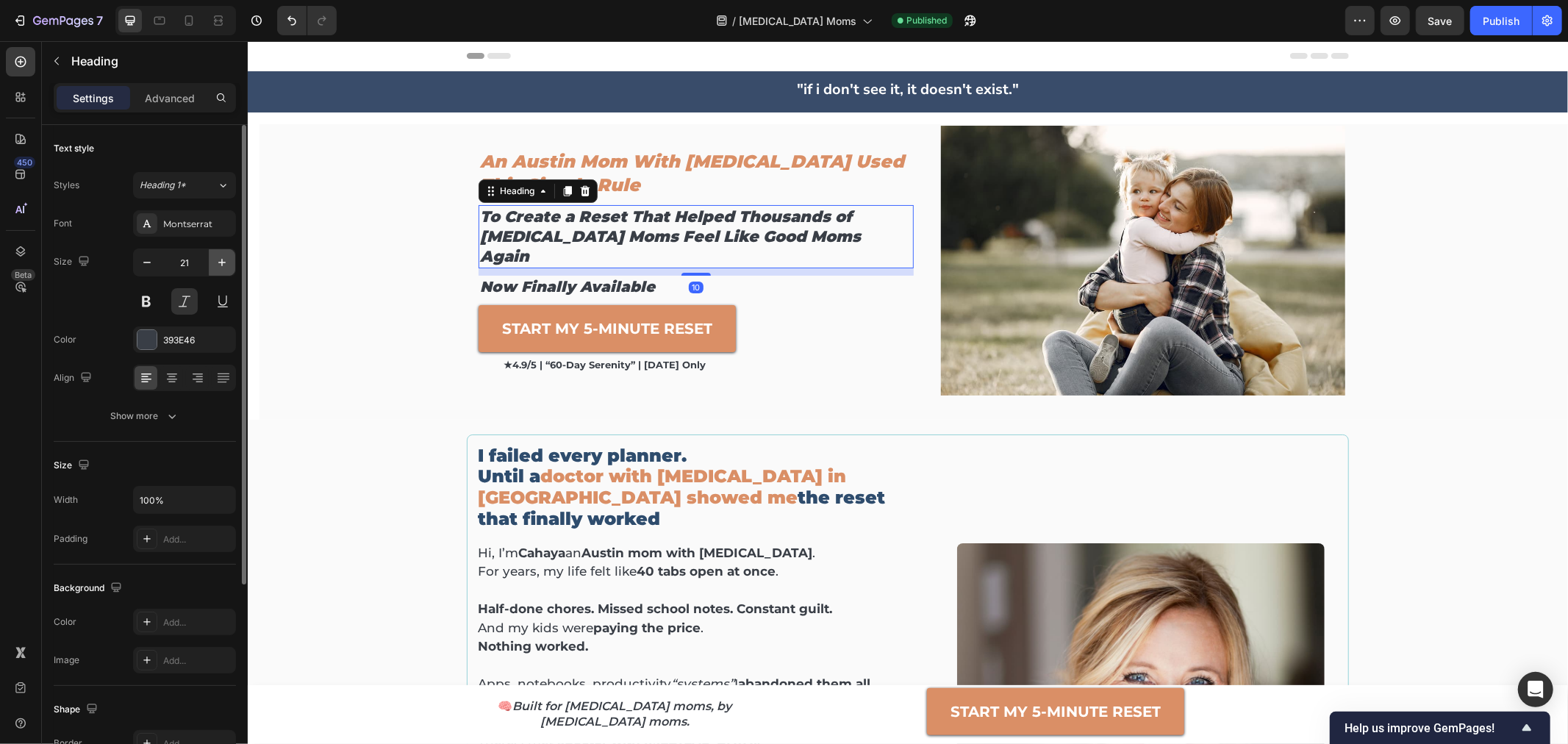
click at [226, 260] on icon "button" at bounding box center [222, 262] width 15 height 15
type input "22"
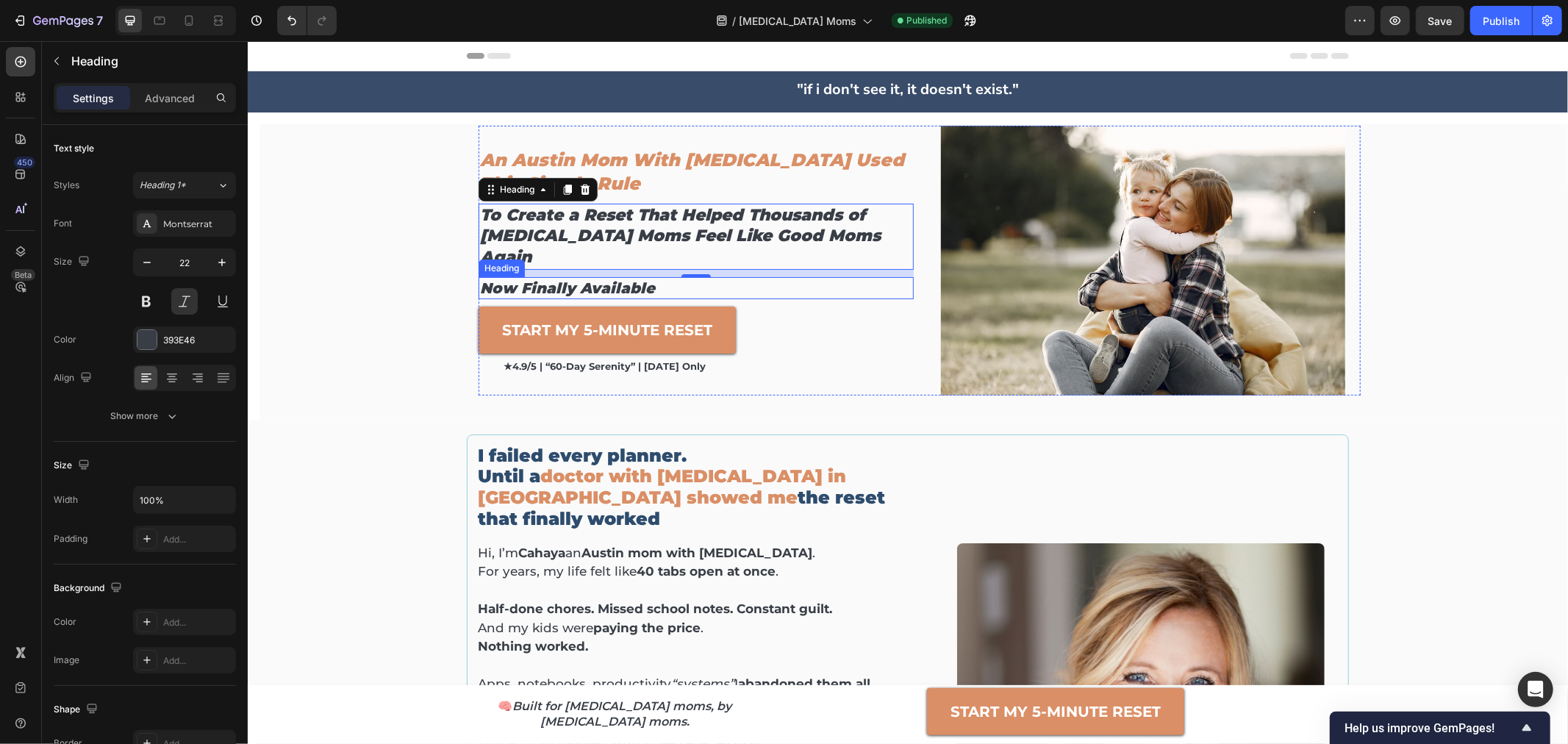
drag, startPoint x: 538, startPoint y: 282, endPoint x: 526, endPoint y: 283, distance: 12.0
click at [538, 282] on span "now finally available" at bounding box center [566, 287] width 175 height 17
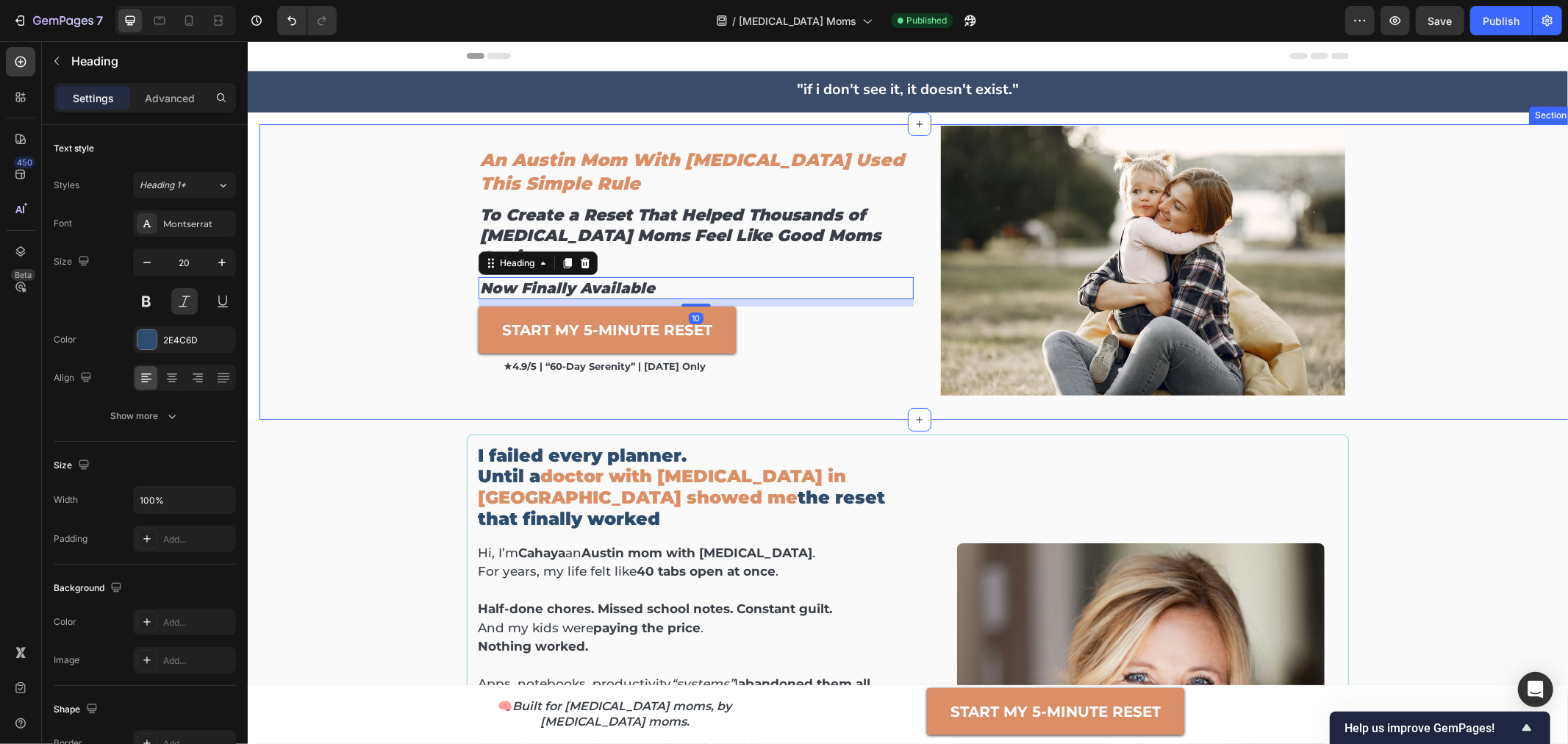
click at [364, 299] on div "An Austin Mom With [MEDICAL_DATA] Used This Simple Rule Heading To Create a Res…" at bounding box center [919, 271] width 1317 height 292
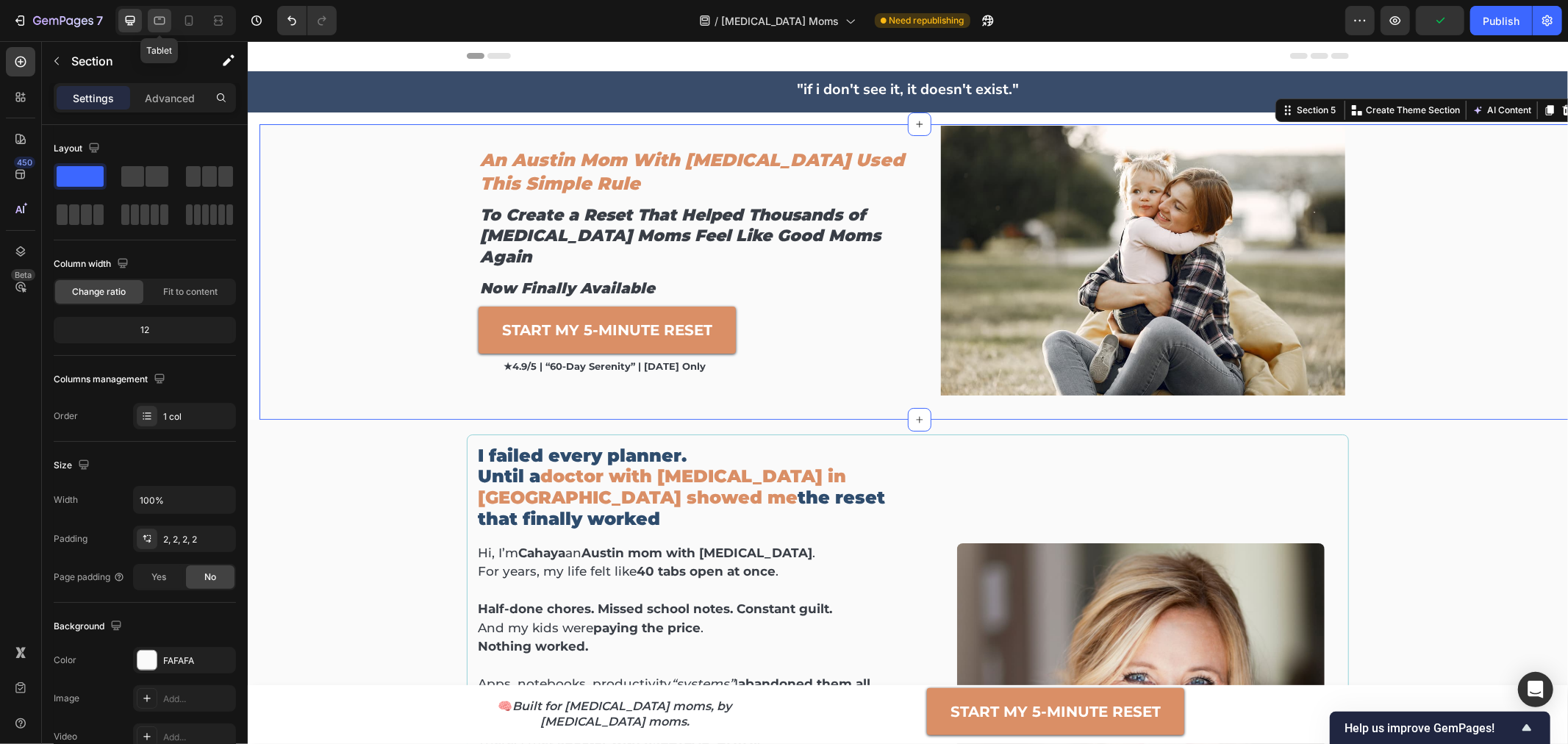
click at [165, 25] on icon at bounding box center [159, 20] width 15 height 15
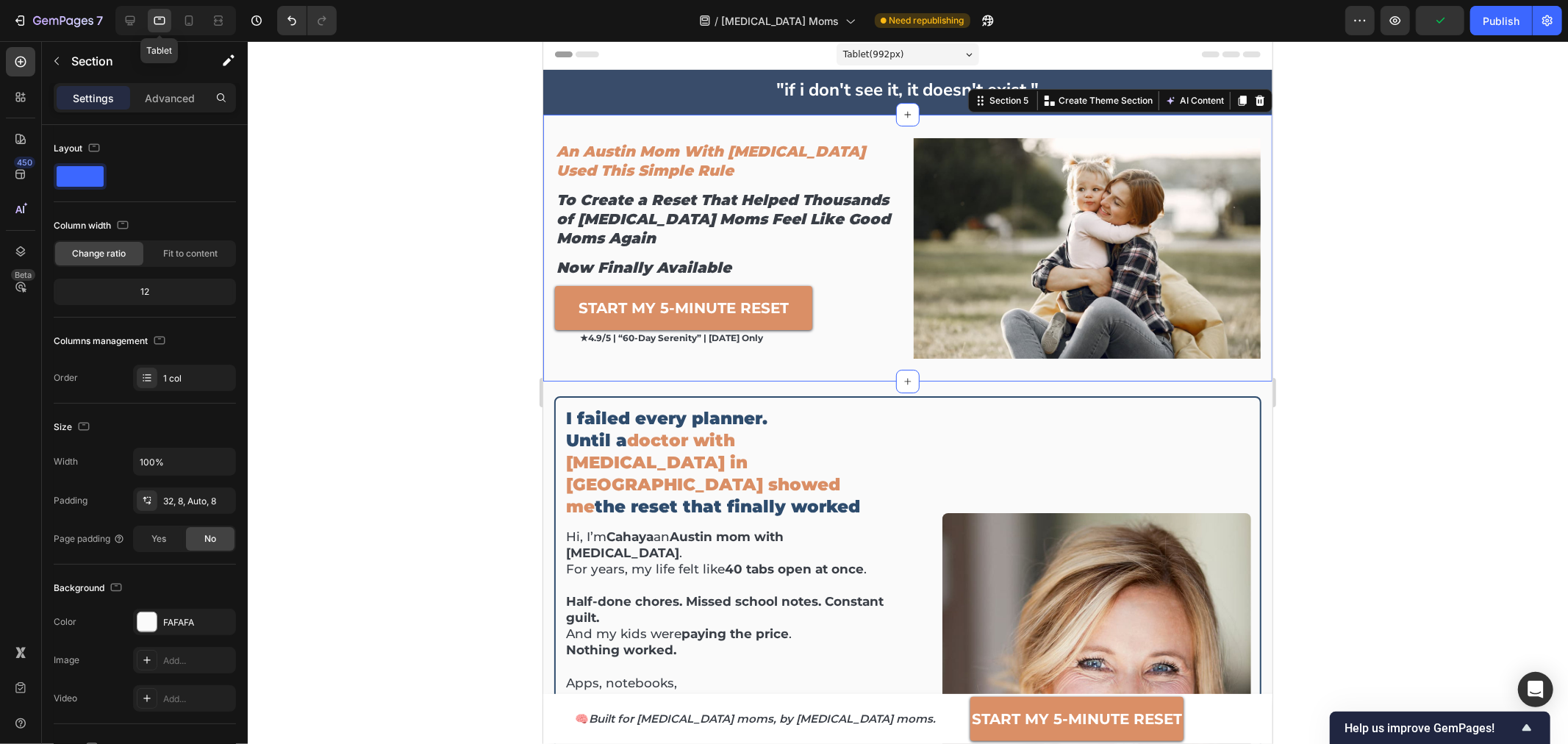
scroll to position [22, 0]
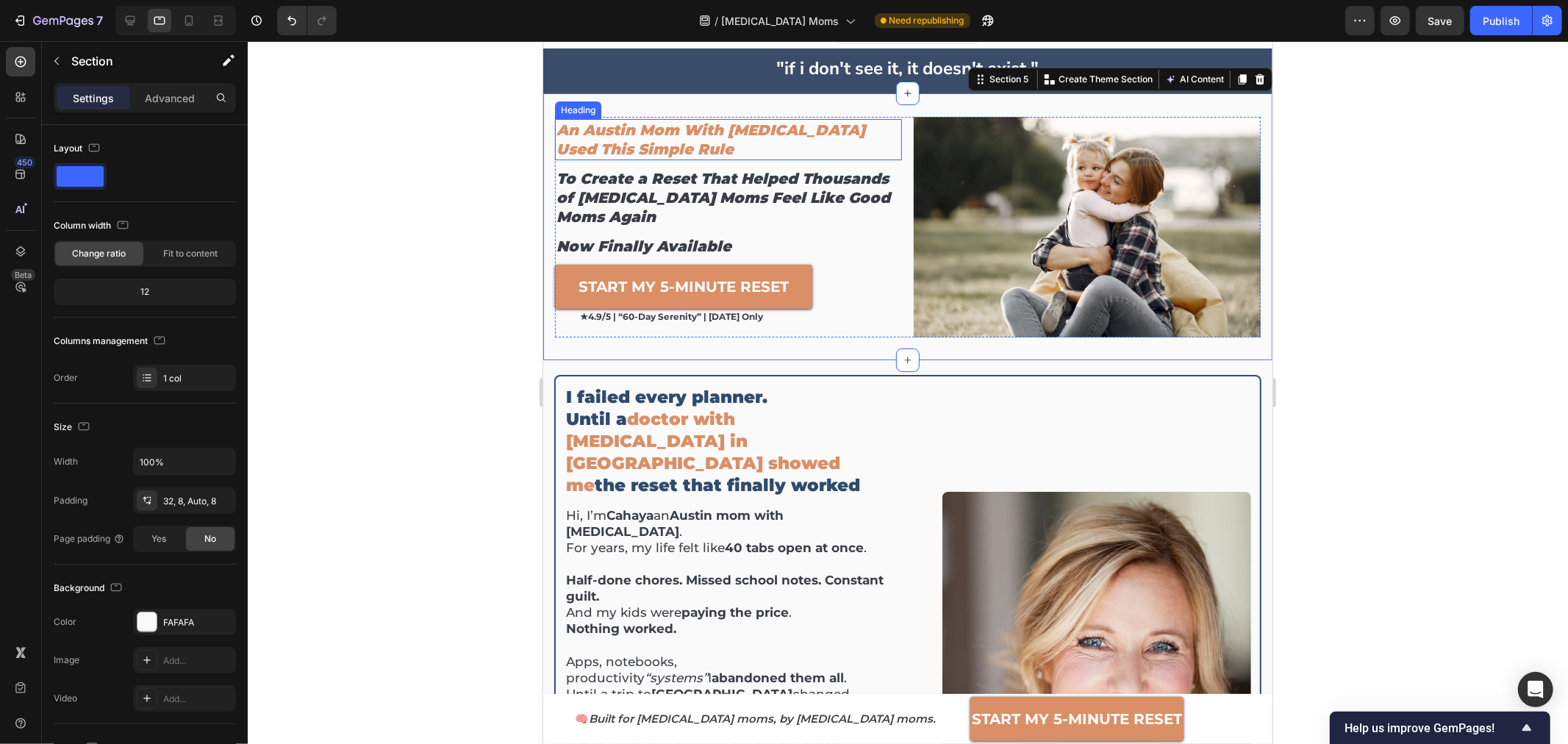
click at [594, 134] on h2 "An Austin Mom With [MEDICAL_DATA] Used This Simple Rule" at bounding box center [727, 139] width 347 height 41
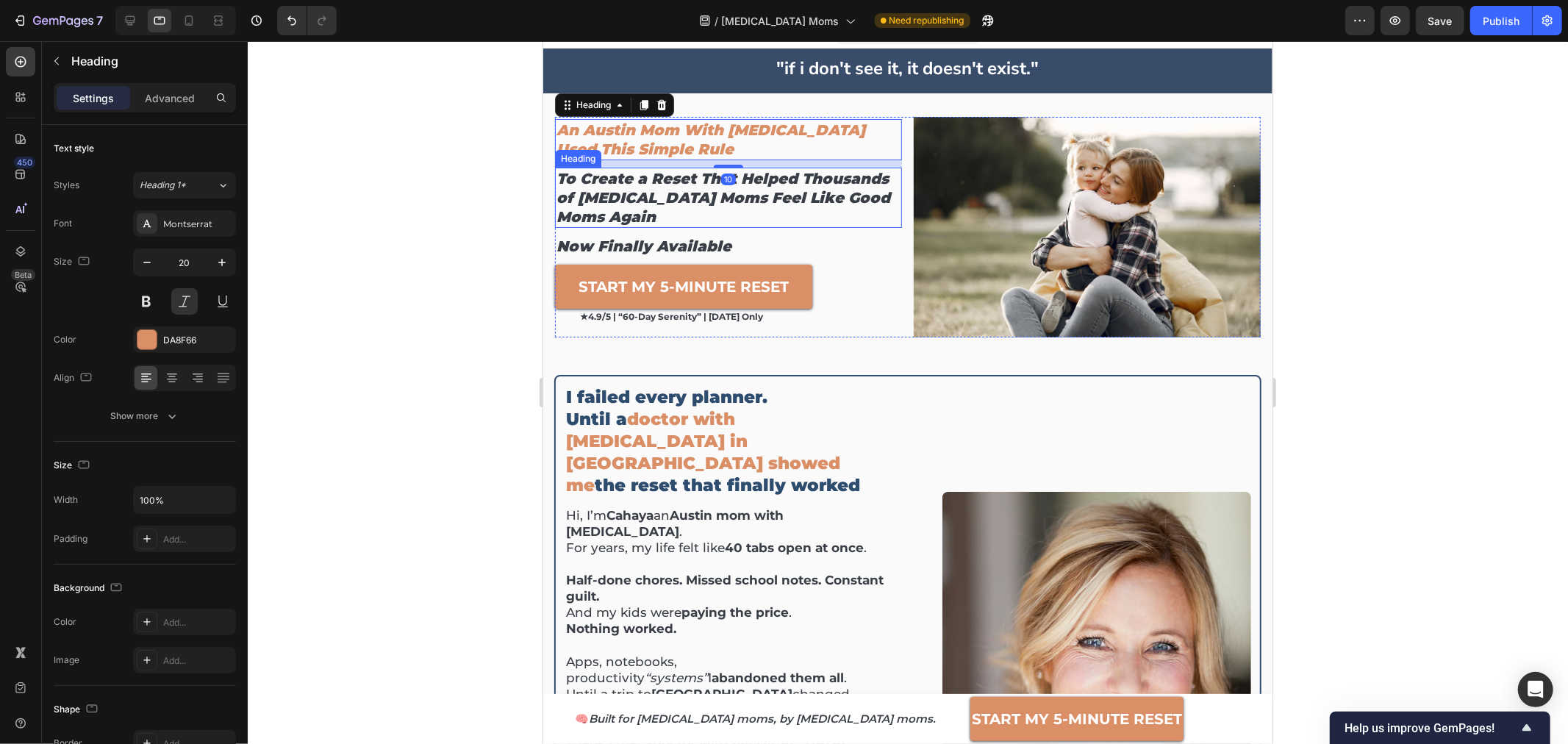
click at [582, 186] on h2 "To Create a Reset That Helped Thousands of [MEDICAL_DATA] Moms Feel Like Good M…" at bounding box center [727, 197] width 347 height 60
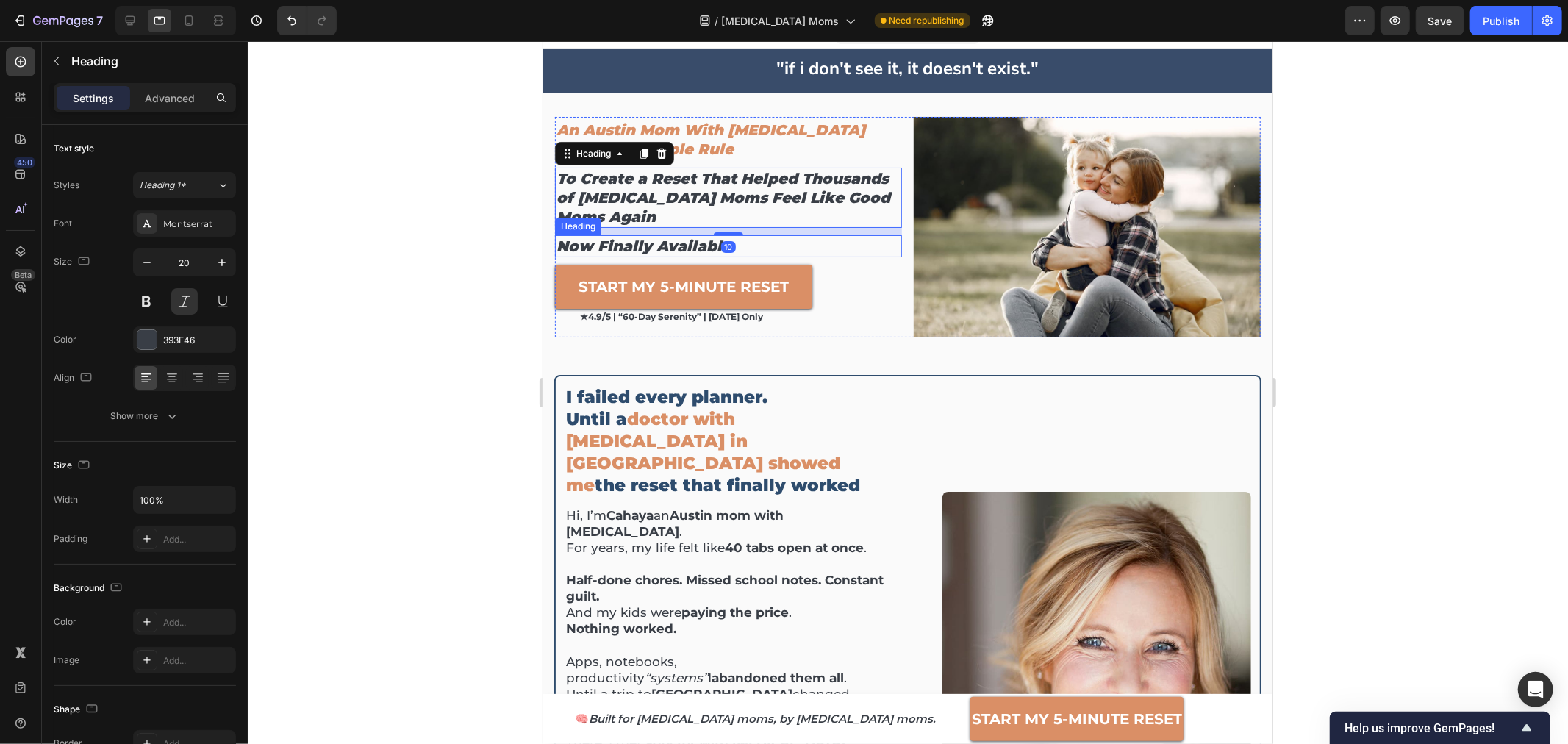
click at [592, 246] on span "now finally available" at bounding box center [643, 246] width 175 height 17
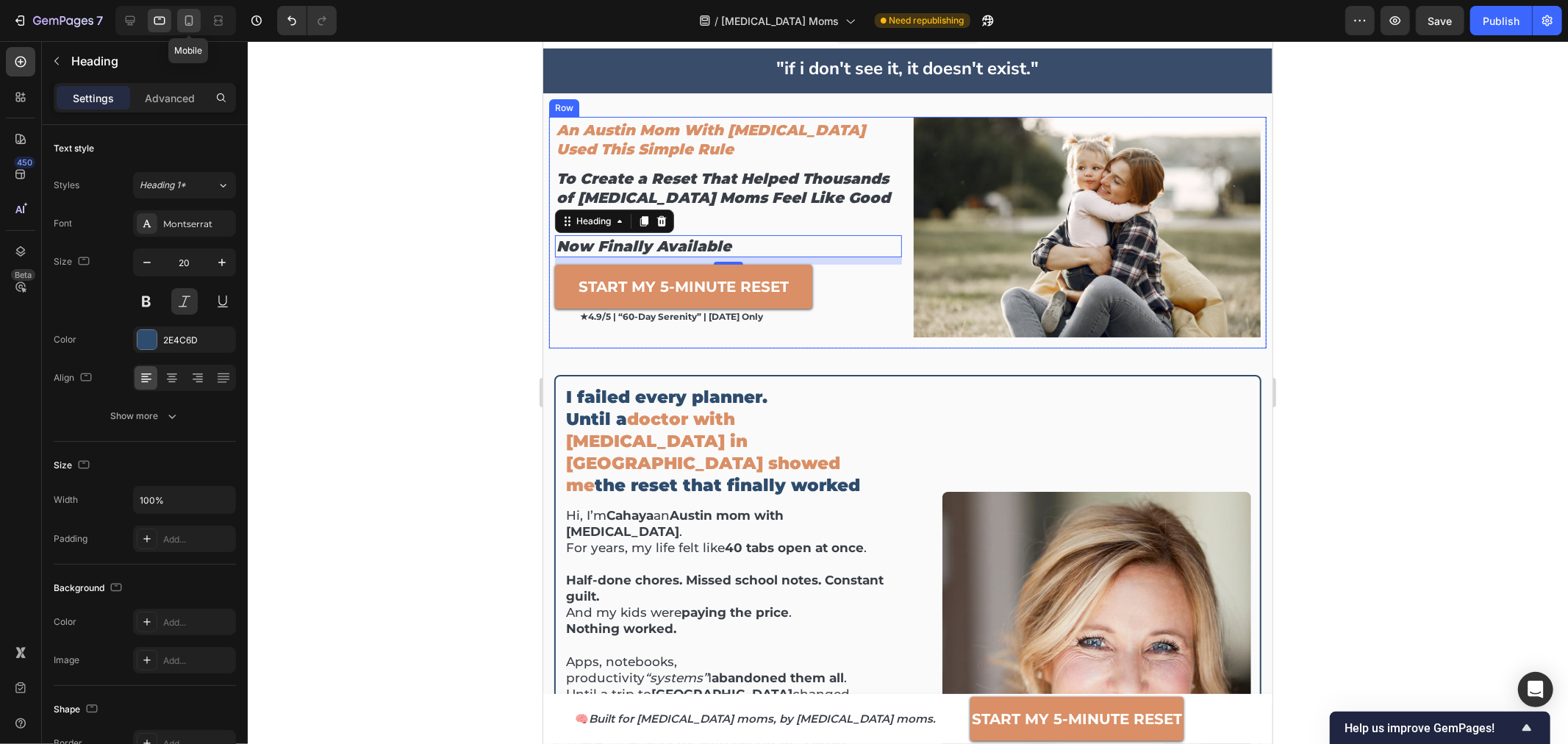
click at [183, 21] on icon at bounding box center [188, 20] width 15 height 15
type input "46"
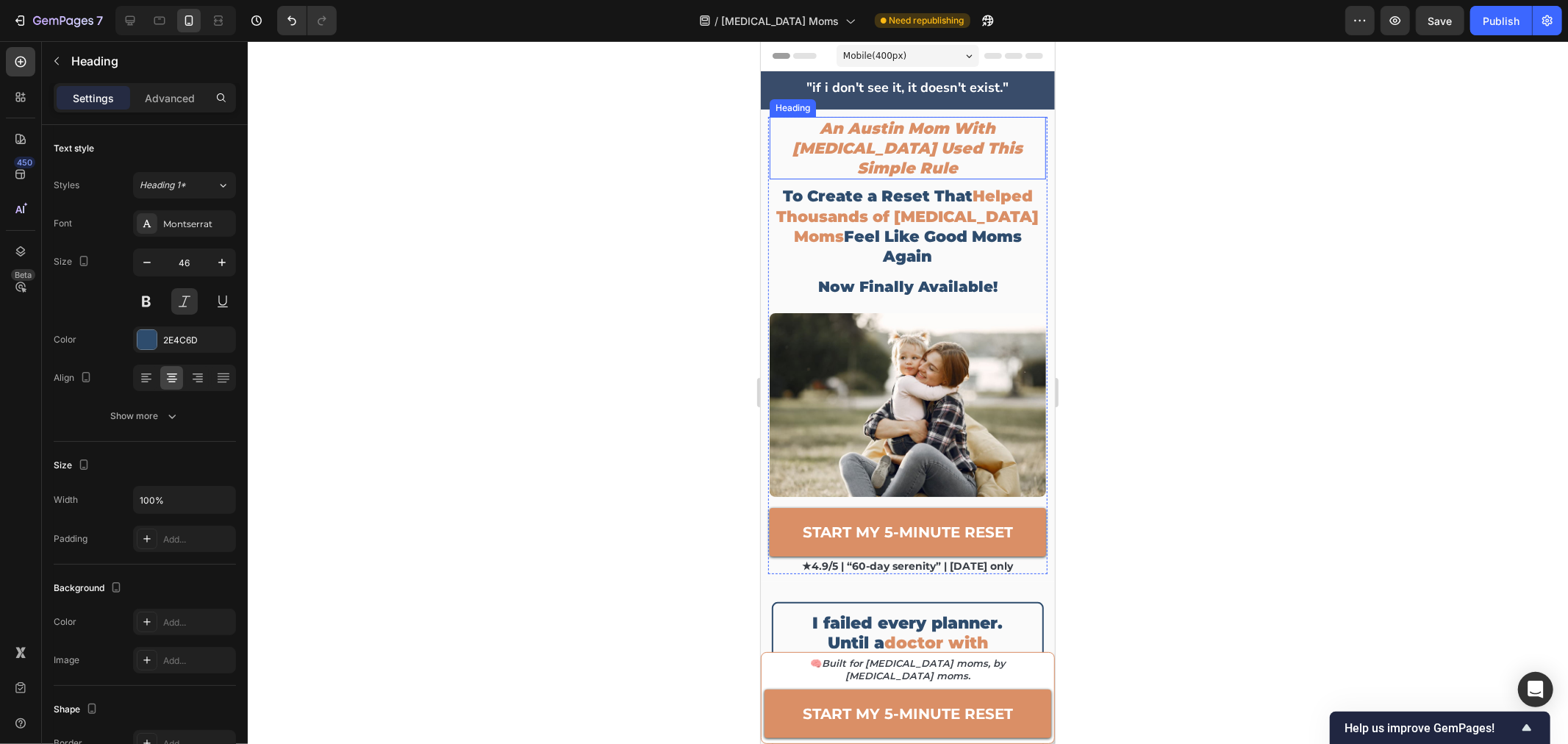
click at [886, 144] on h2 "An Austin Mom With [MEDICAL_DATA] Used This Simple Rule" at bounding box center [906, 148] width 276 height 63
click at [873, 184] on h2 "To Create a Reset That Helped Thousands of [MEDICAL_DATA] Moms Feel Like Good M…" at bounding box center [906, 224] width 276 height 83
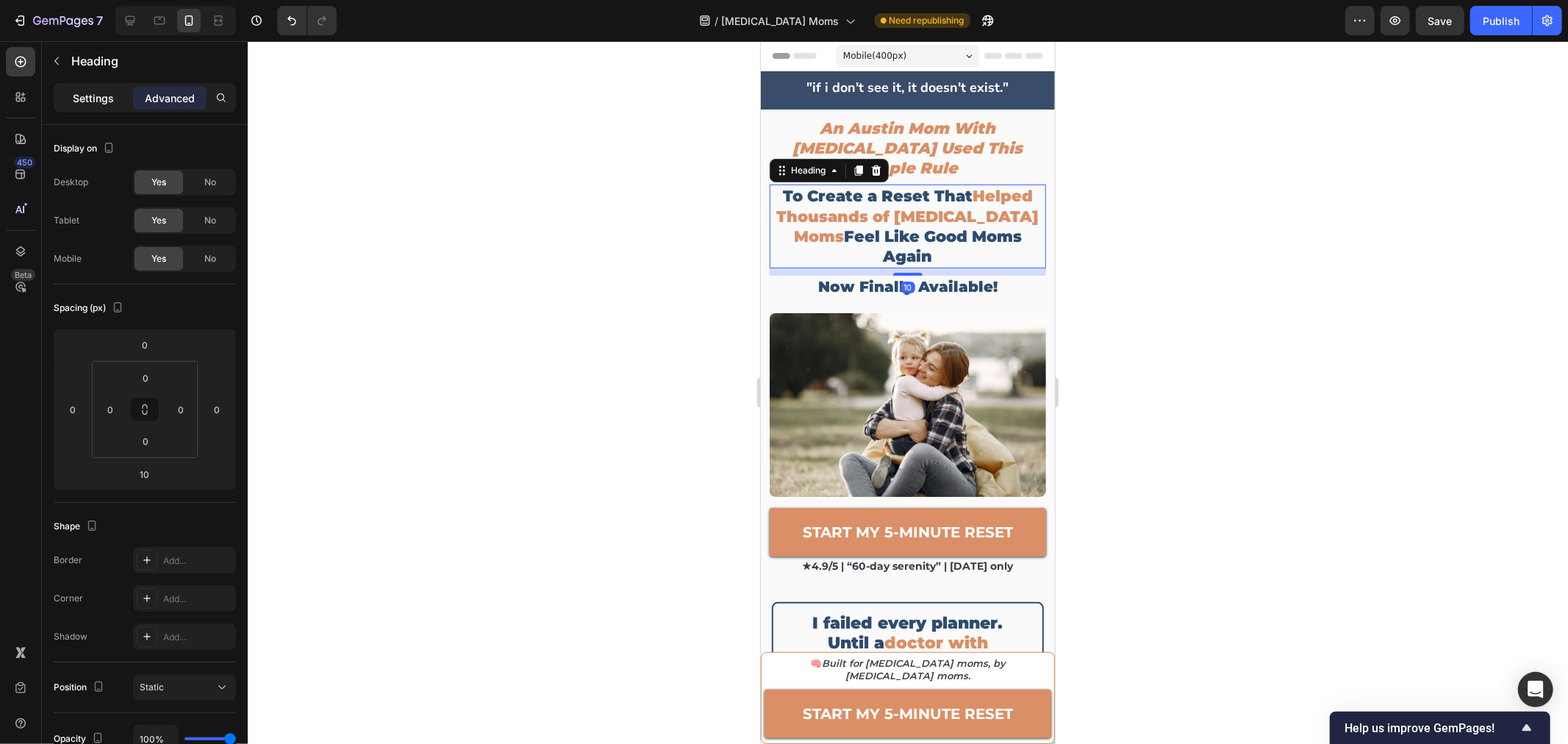
click at [114, 99] on div "Settings" at bounding box center [93, 98] width 74 height 23
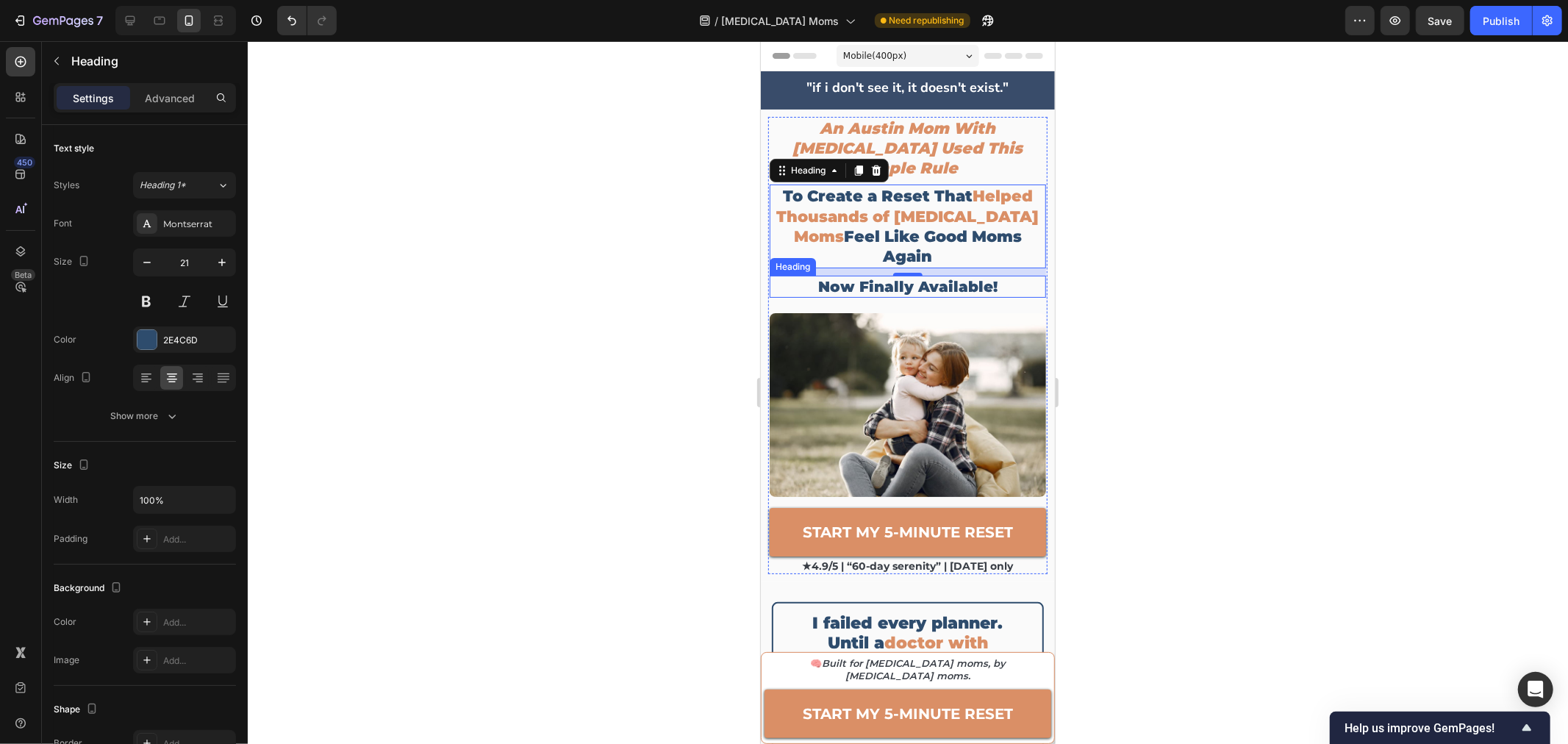
click at [875, 275] on h2 "now finally available!" at bounding box center [906, 286] width 276 height 22
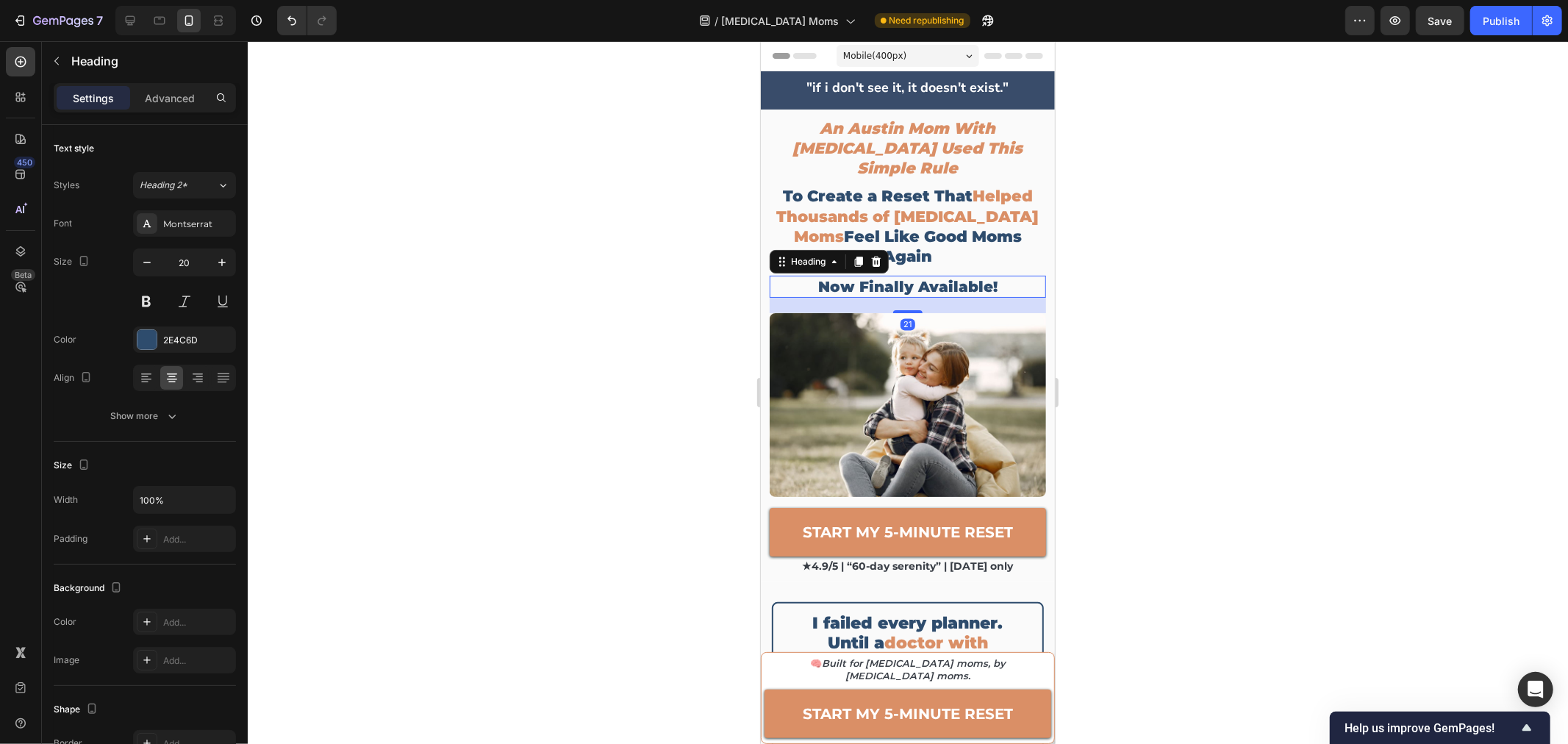
click at [1261, 297] on div at bounding box center [907, 391] width 1320 height 702
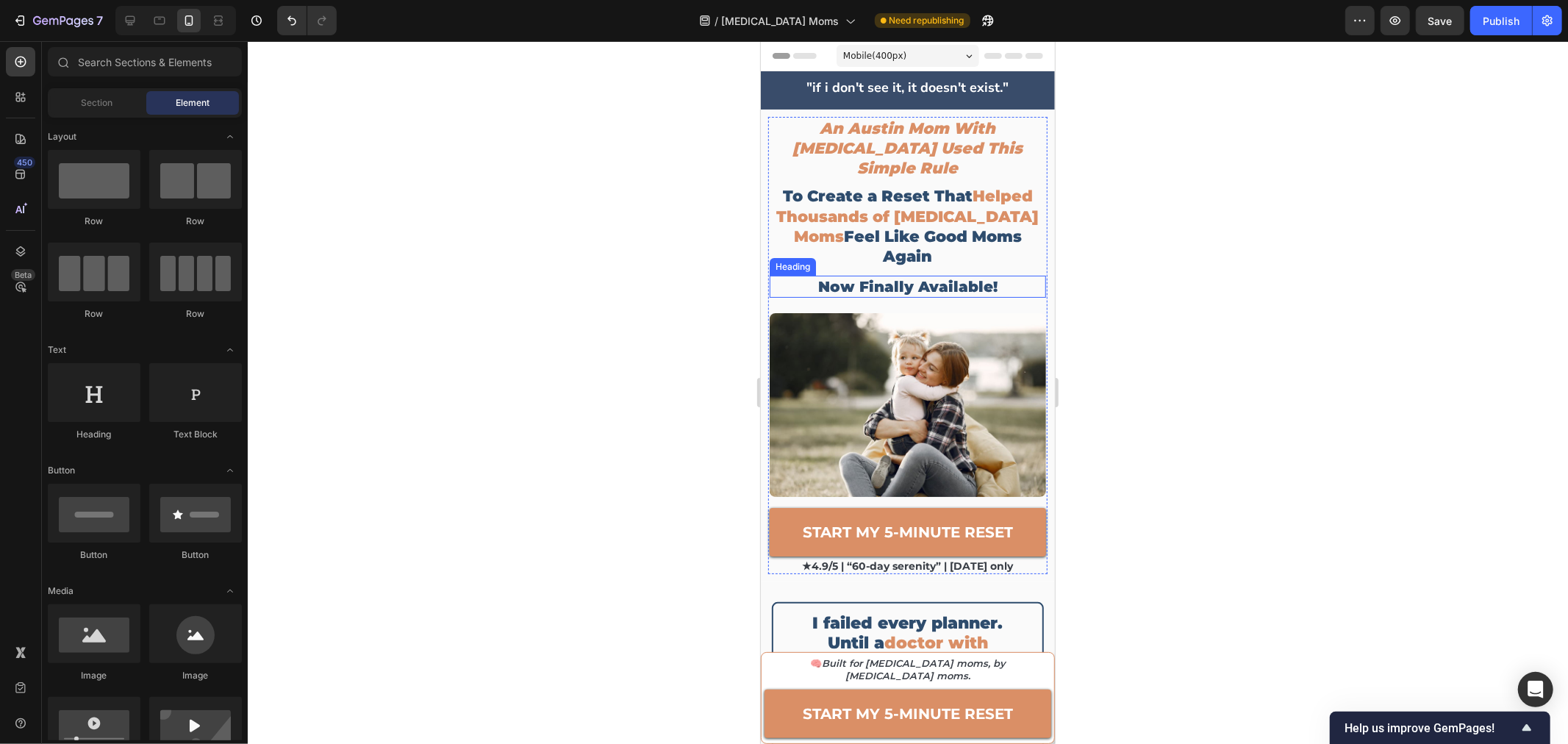
click at [911, 275] on h2 "now finally available!" at bounding box center [906, 286] width 276 height 22
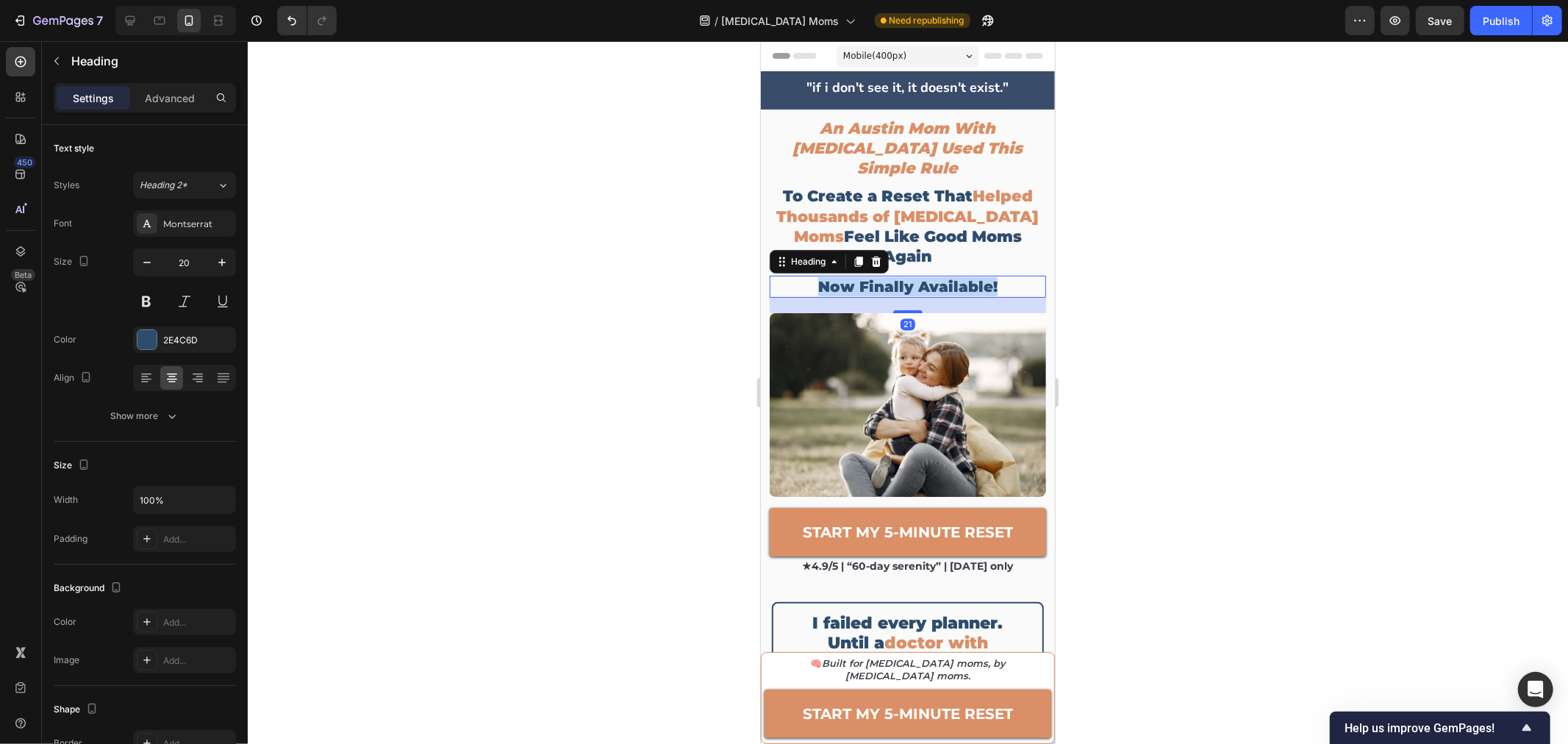
click at [911, 276] on p "now finally available!" at bounding box center [906, 286] width 273 height 19
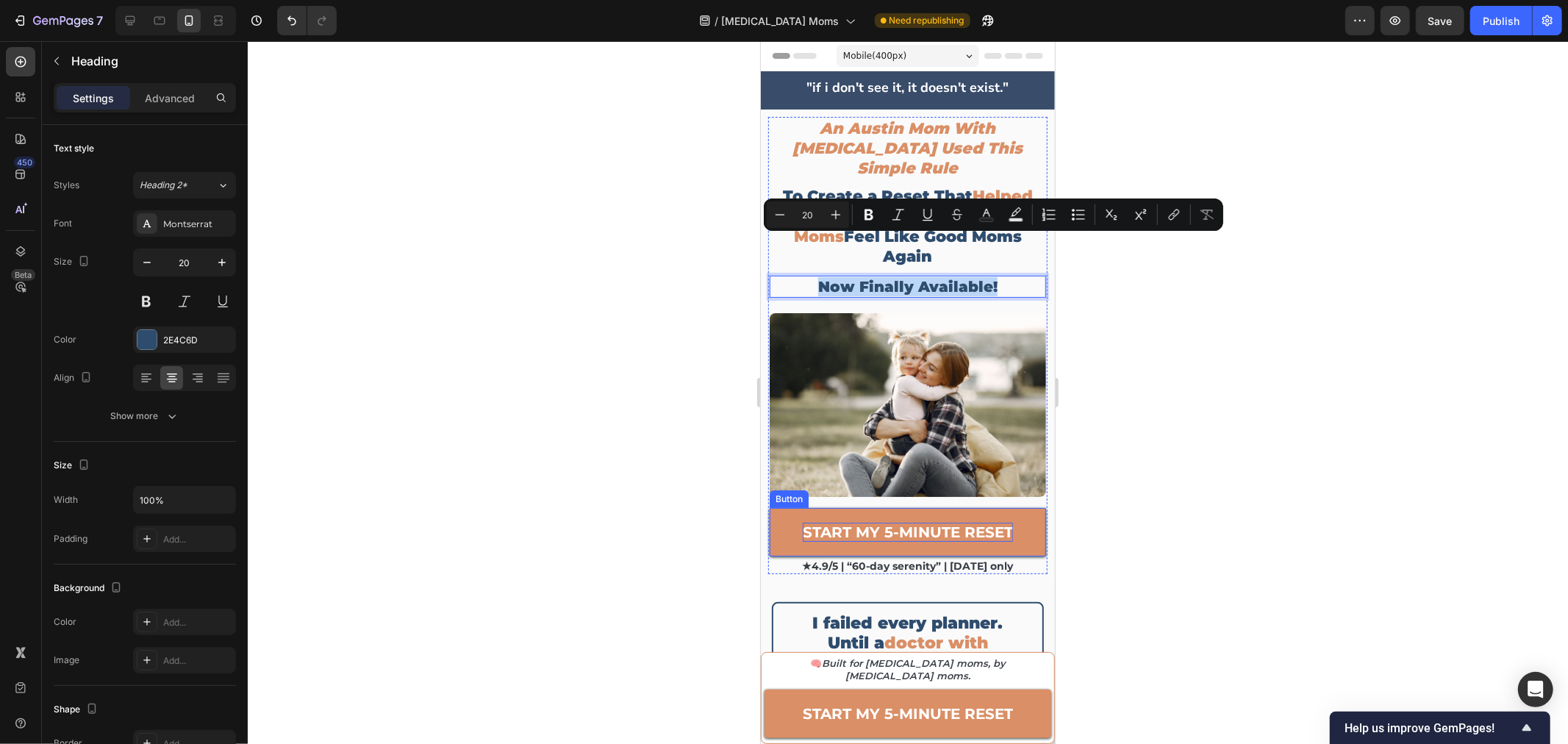
click at [894, 523] on strong "START MY 5-MINUTE RESET" at bounding box center [906, 531] width 210 height 17
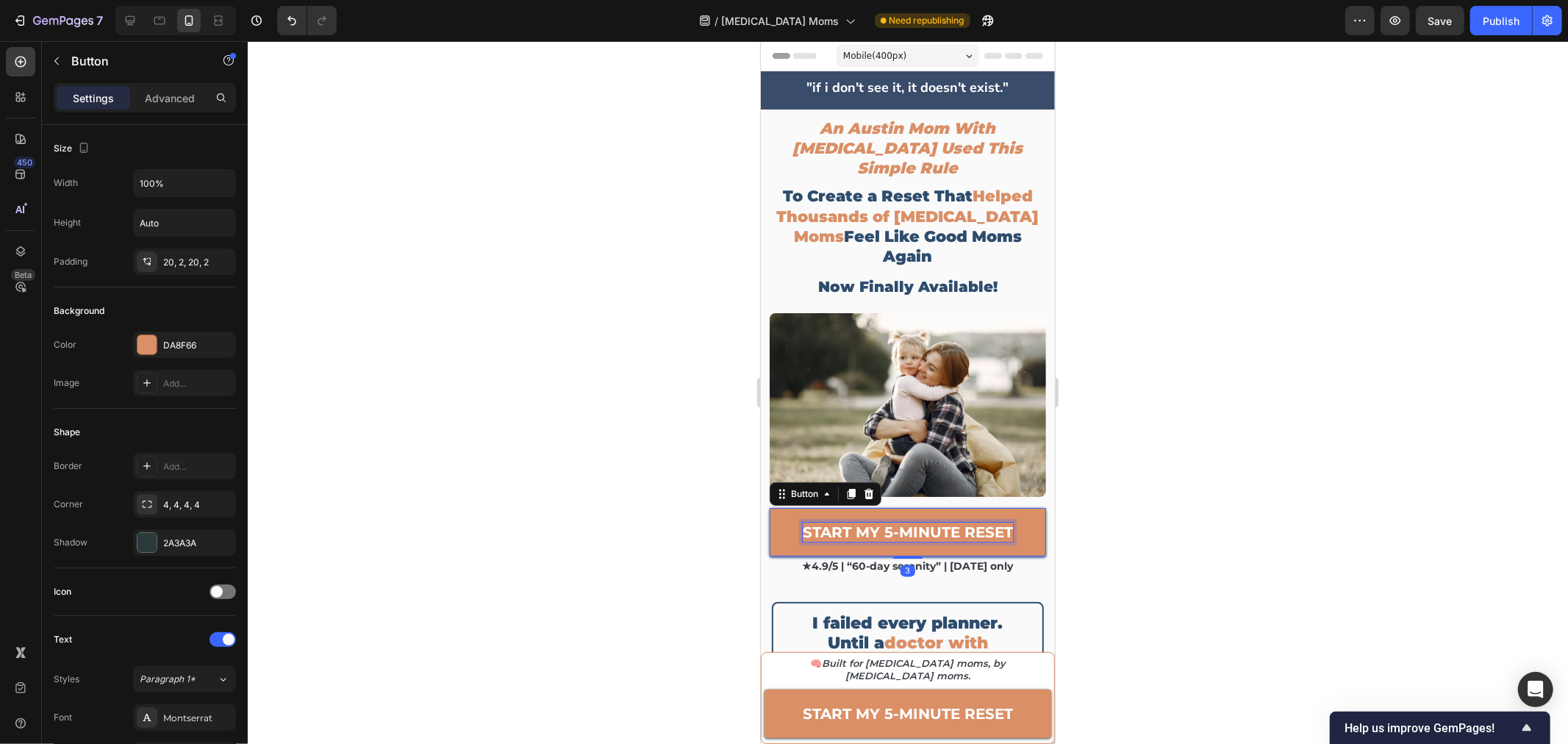
click at [894, 523] on strong "START MY 5-MINUTE RESET" at bounding box center [906, 531] width 210 height 17
click at [1132, 457] on div at bounding box center [907, 391] width 1320 height 702
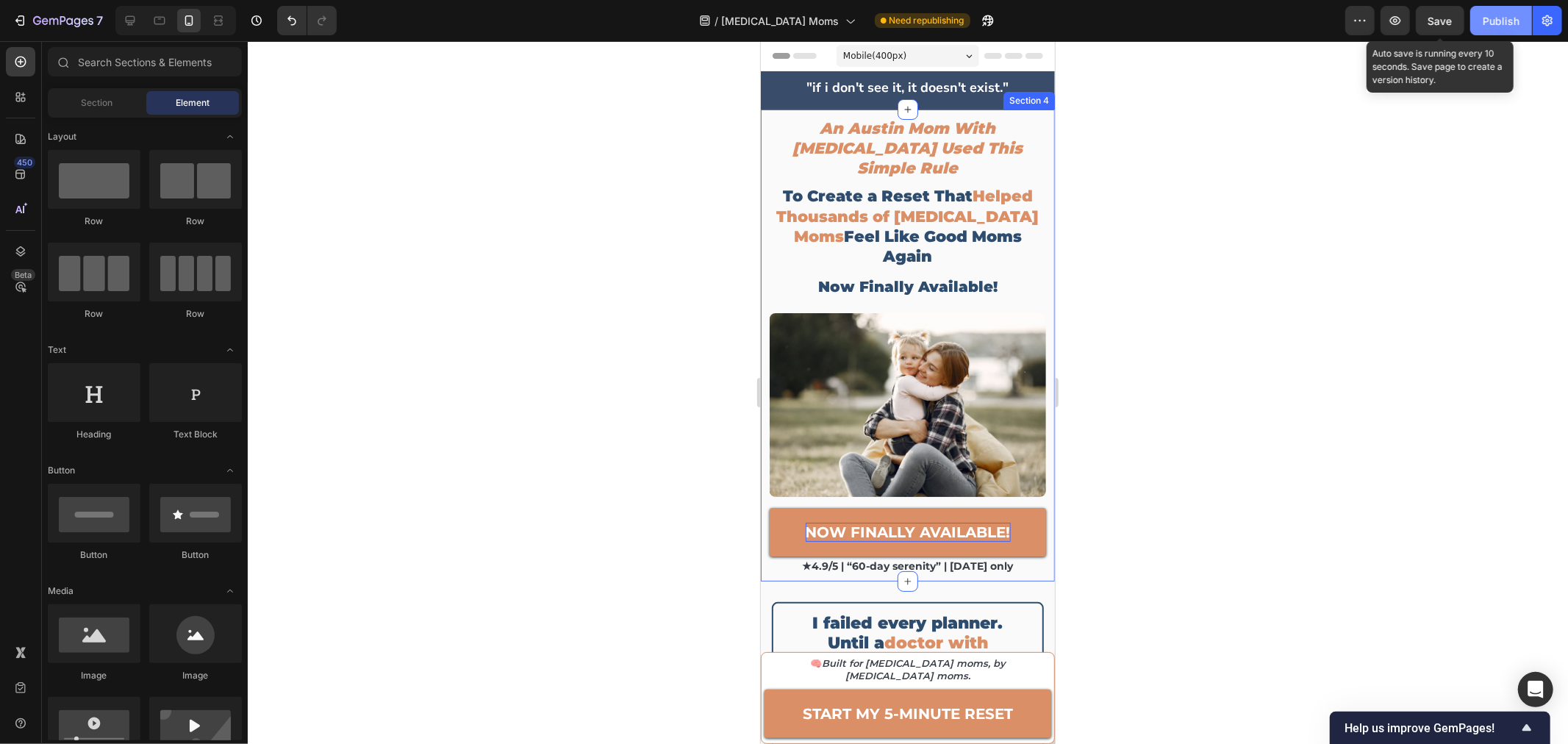
drag, startPoint x: 1441, startPoint y: 24, endPoint x: 1525, endPoint y: 33, distance: 84.5
click at [1441, 25] on span "Save" at bounding box center [1440, 20] width 24 height 13
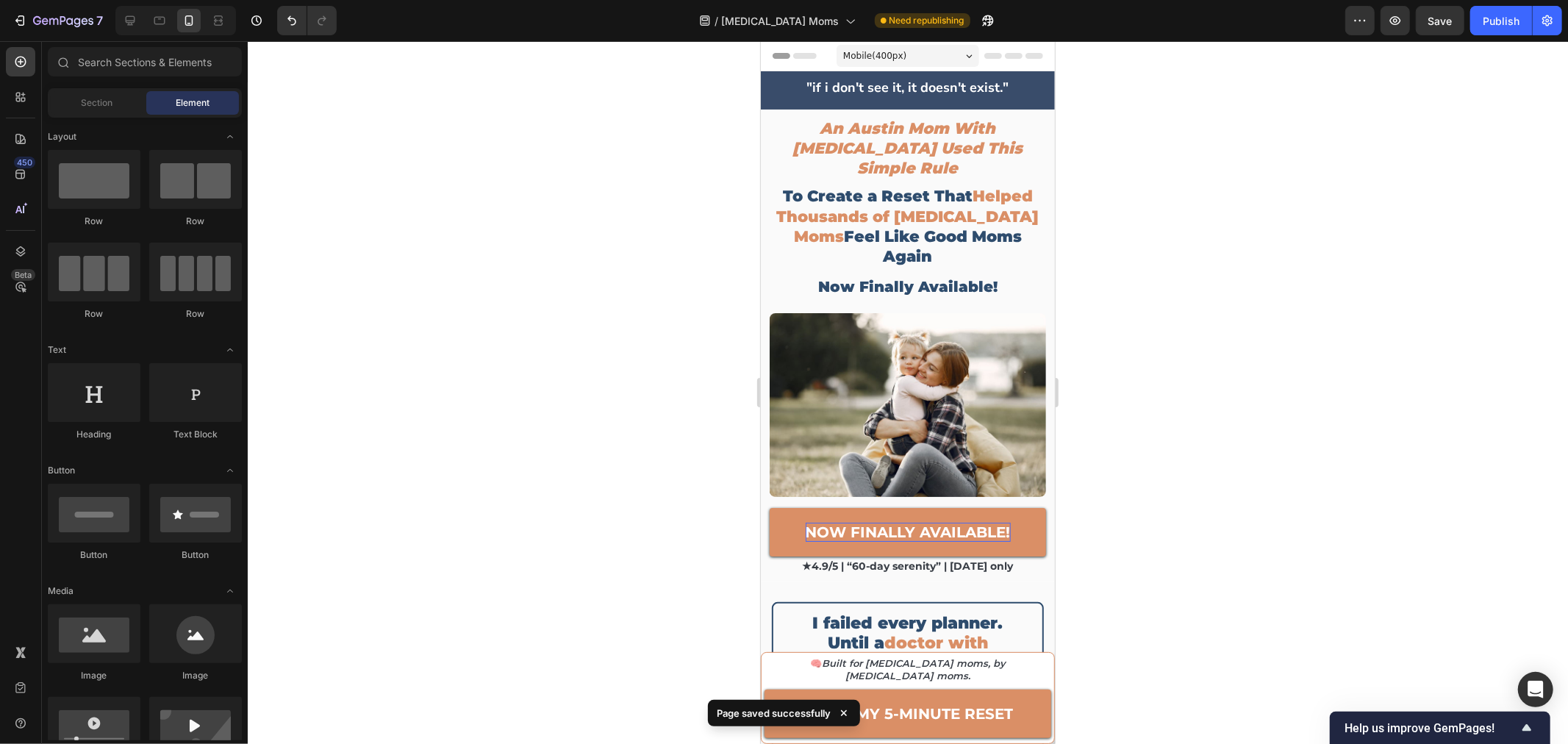
click at [1172, 288] on div at bounding box center [907, 391] width 1320 height 702
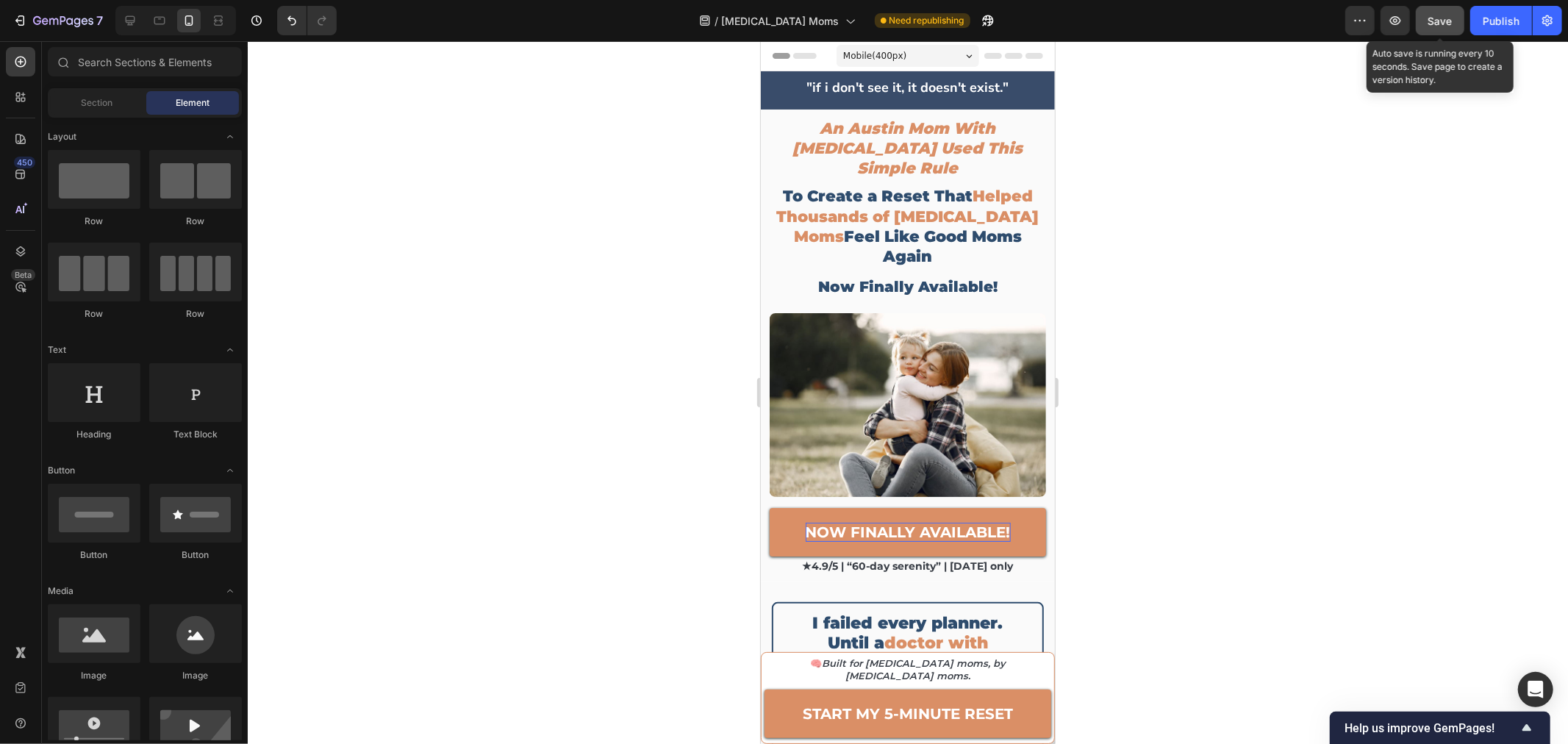
click at [1435, 20] on span "Save" at bounding box center [1440, 20] width 24 height 13
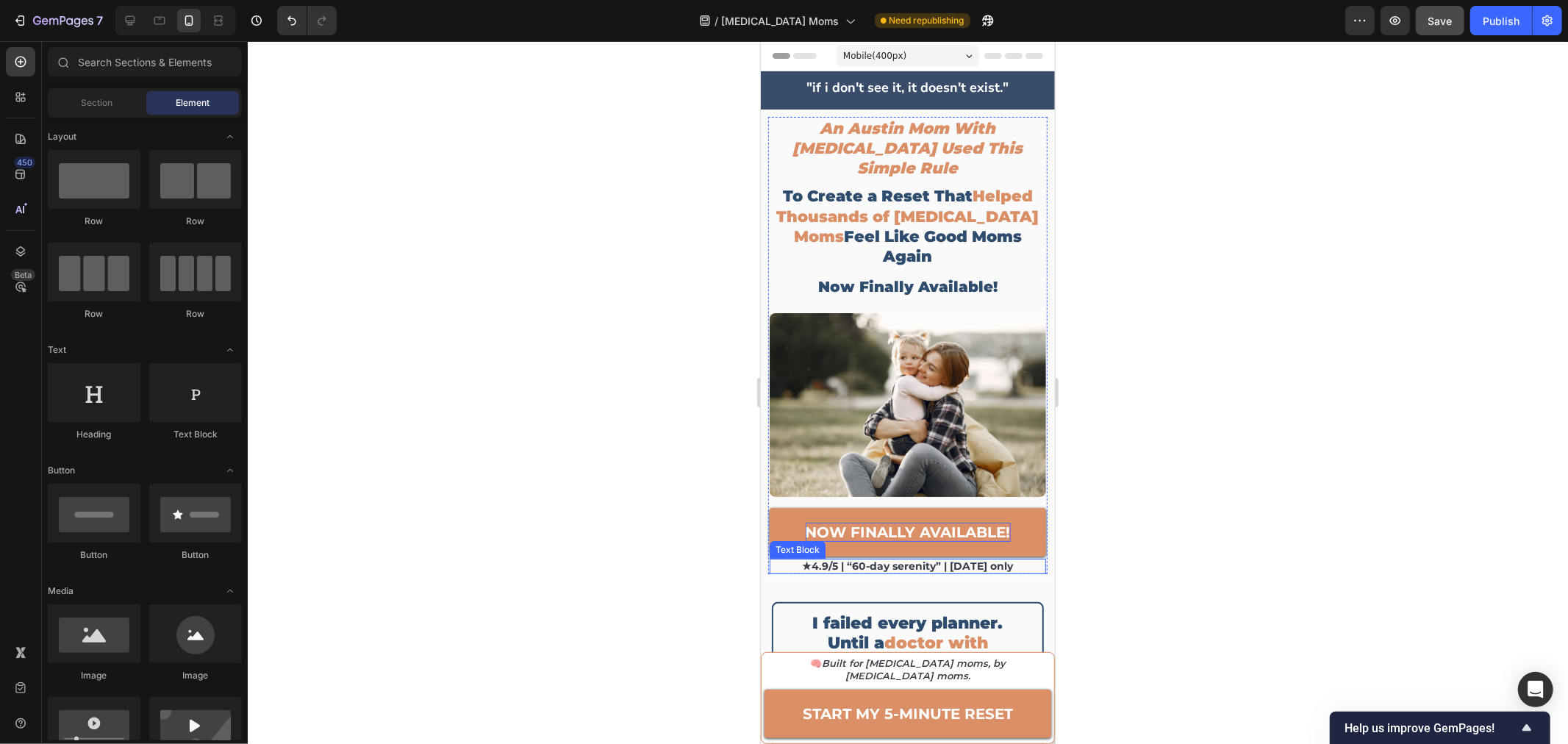
click at [896, 559] on p "★4.9/5 | “60-day serenity” | [DATE] only" at bounding box center [906, 565] width 273 height 13
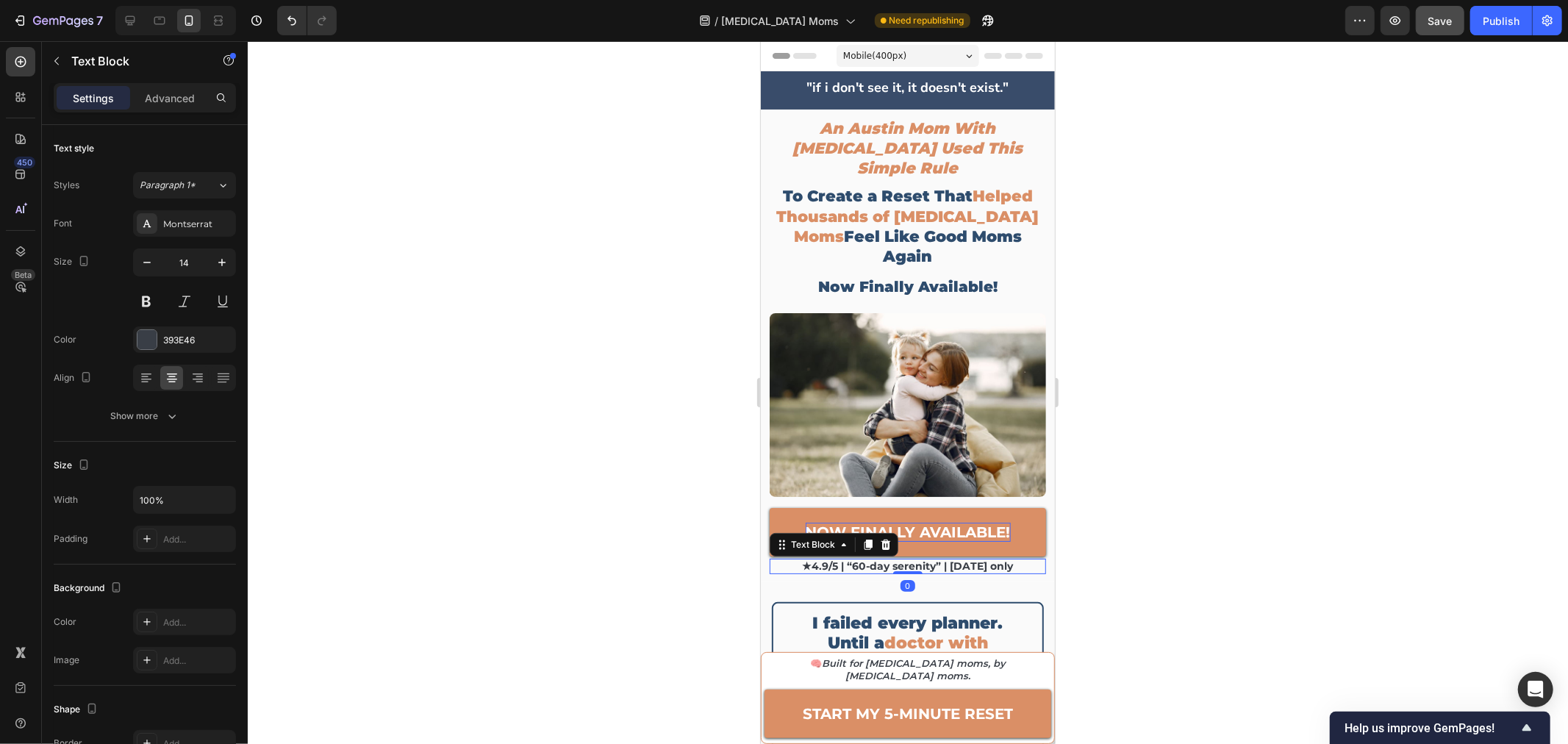
click at [896, 559] on p "★4.9/5 | “60-day serenity” | [DATE] only" at bounding box center [906, 565] width 273 height 13
click at [1371, 546] on div at bounding box center [907, 391] width 1320 height 702
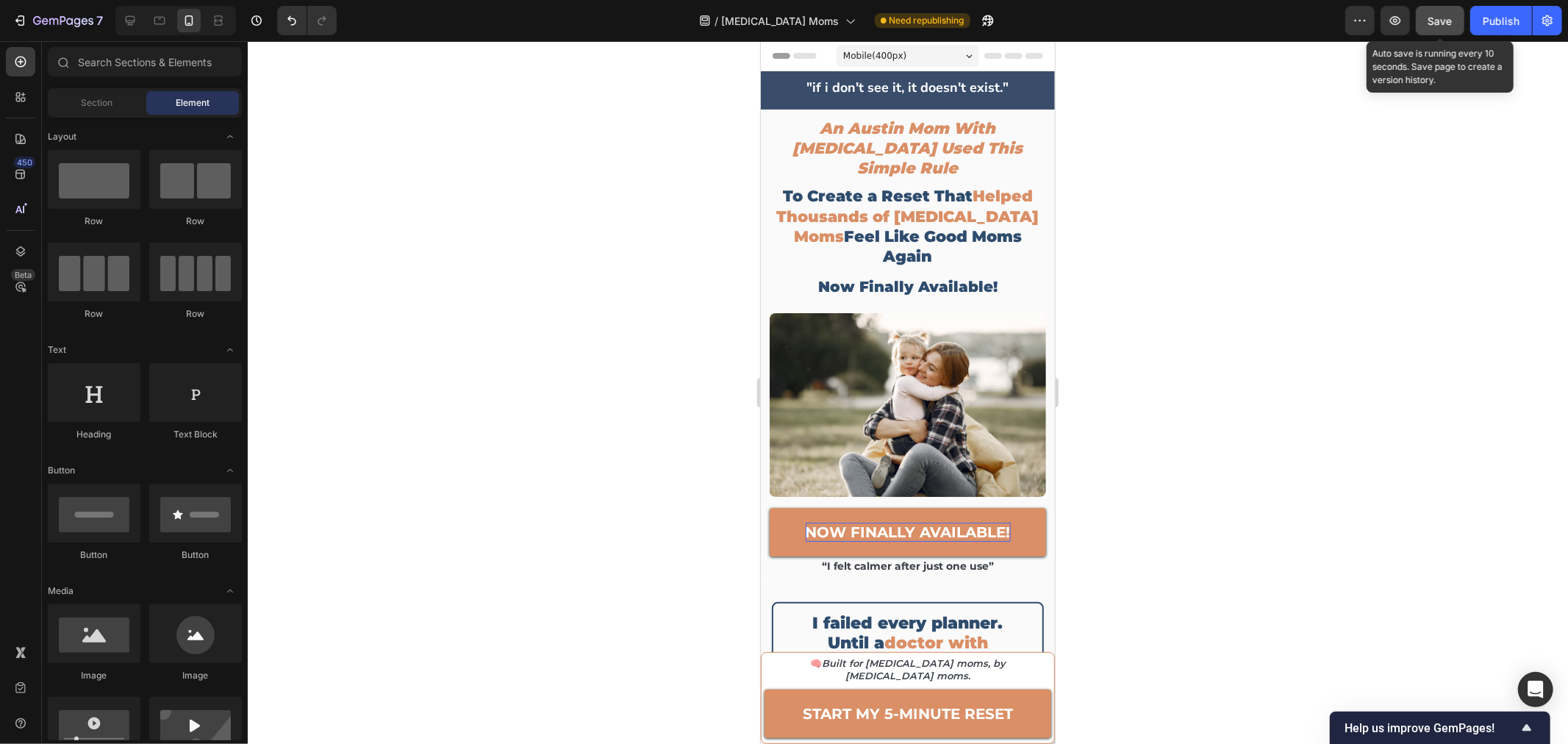
click at [1449, 30] on button "Save" at bounding box center [1440, 20] width 49 height 29
click at [1449, 22] on span "Save" at bounding box center [1440, 20] width 24 height 13
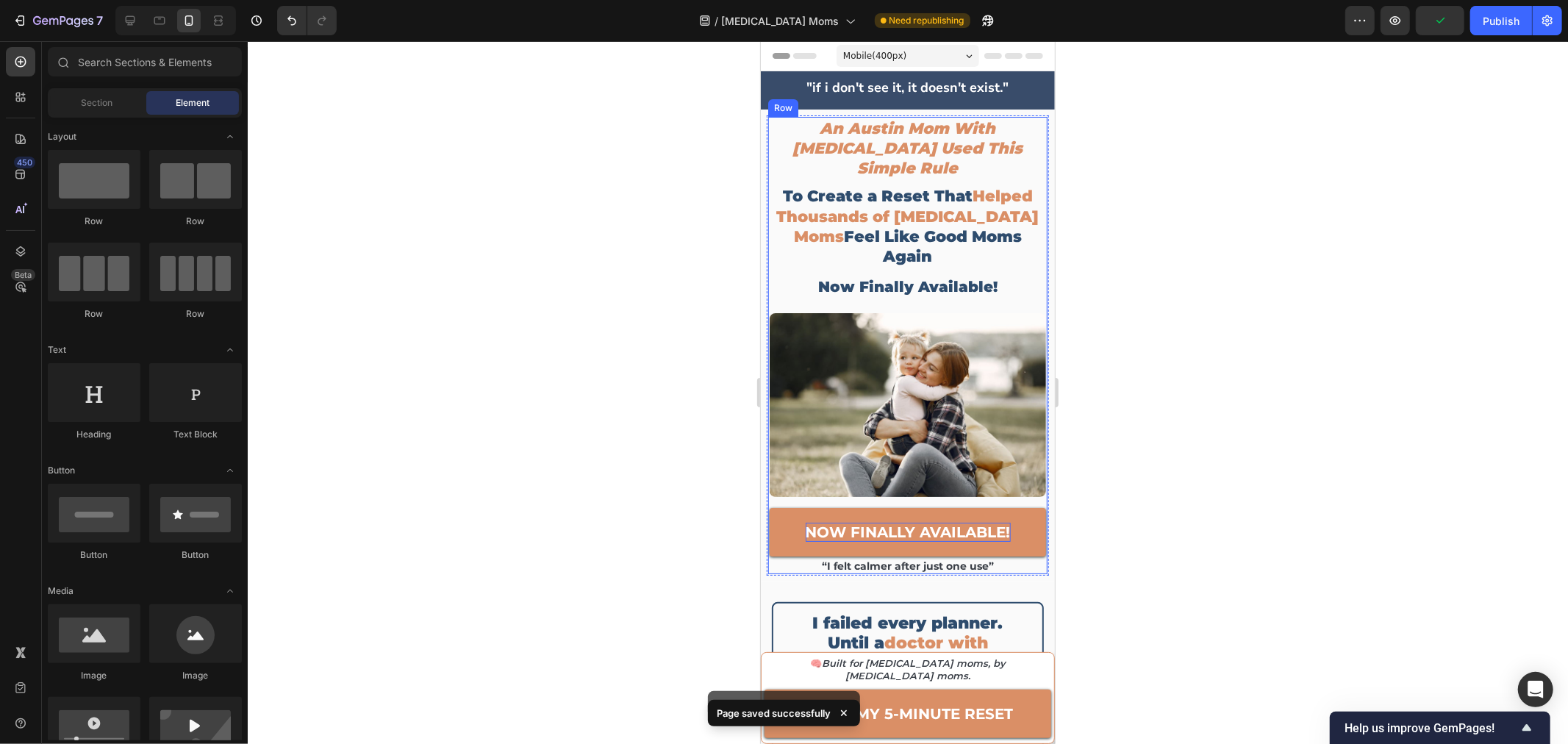
scroll to position [245, 0]
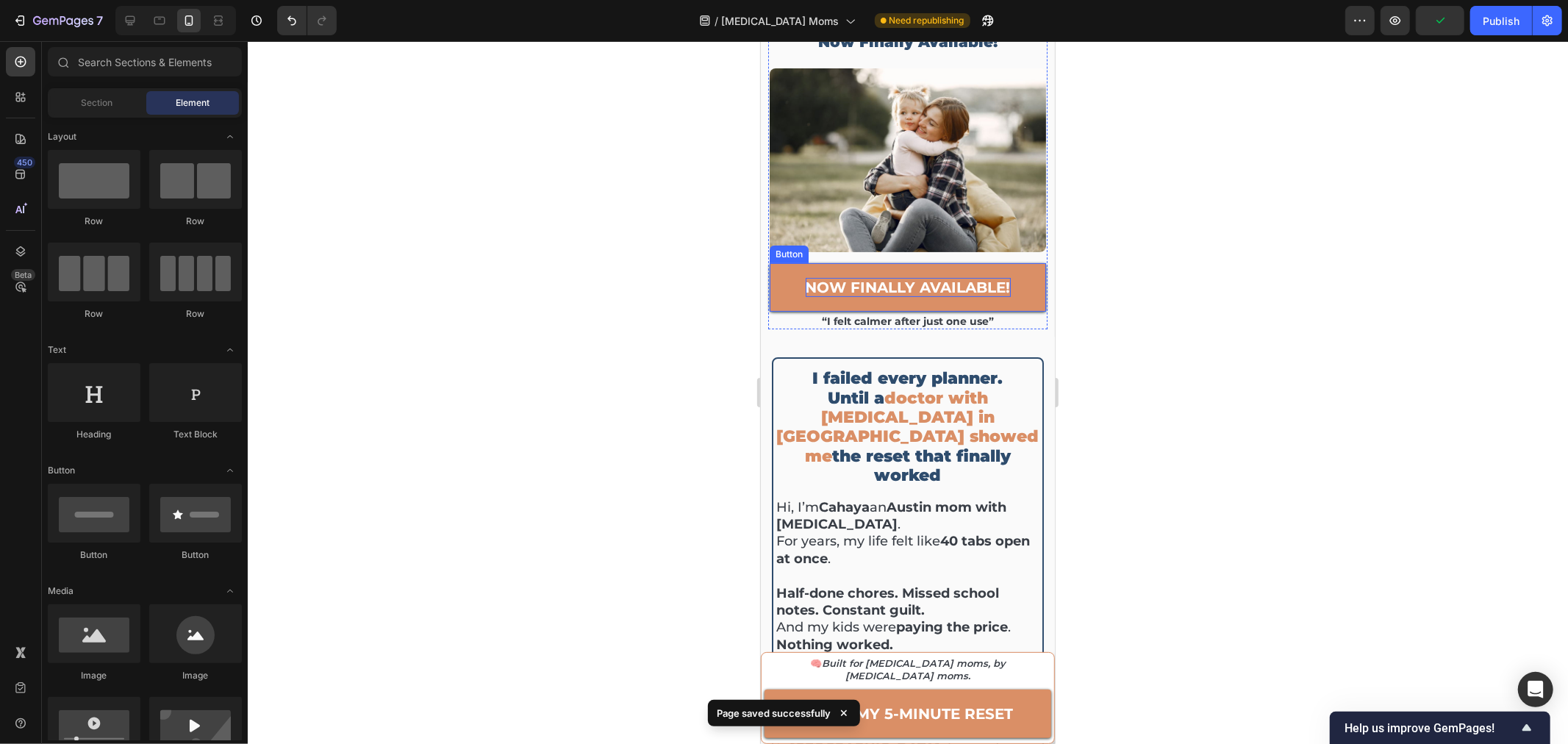
click at [904, 278] on strong "now finally available!" at bounding box center [906, 287] width 205 height 17
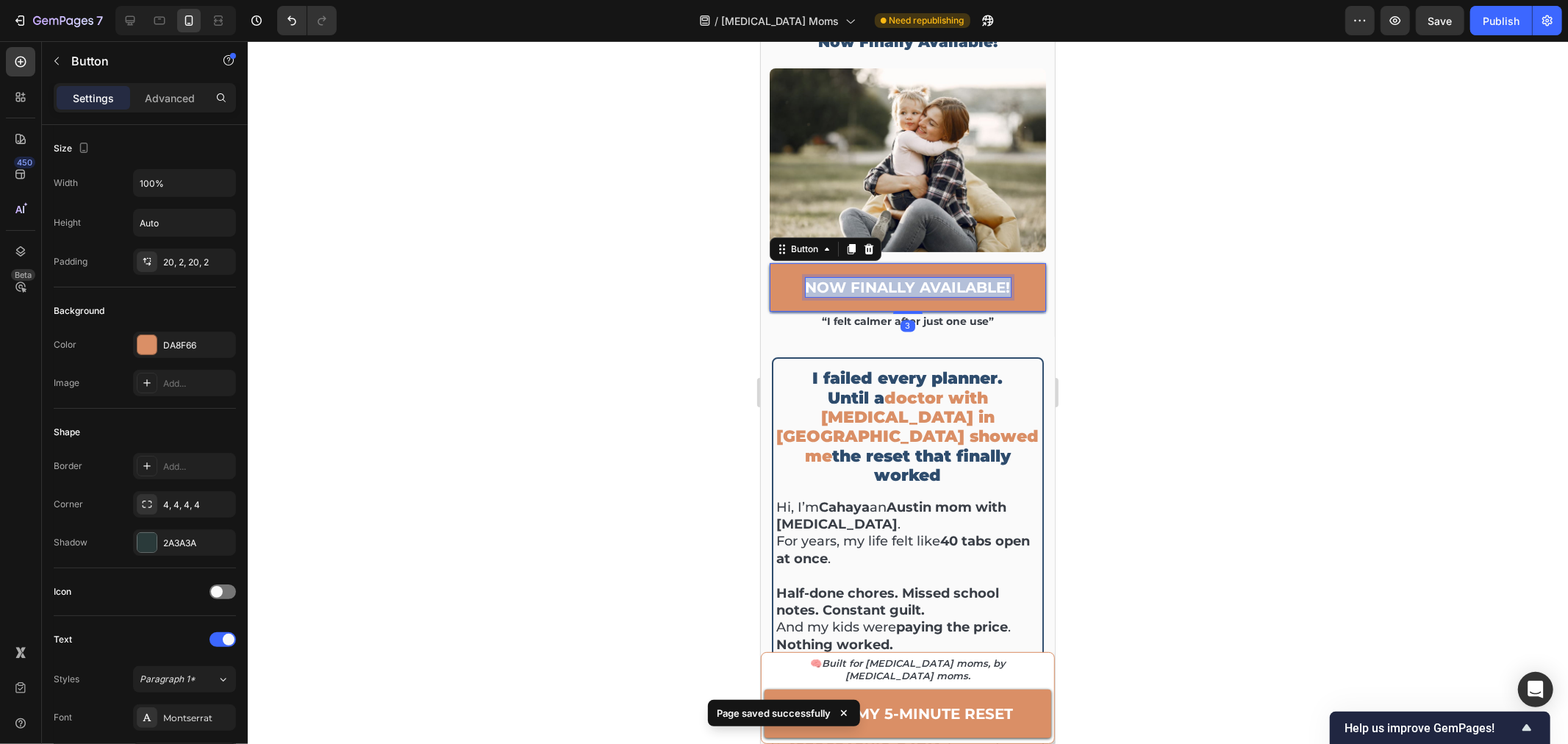
click at [904, 278] on strong "now finally available!" at bounding box center [906, 287] width 205 height 17
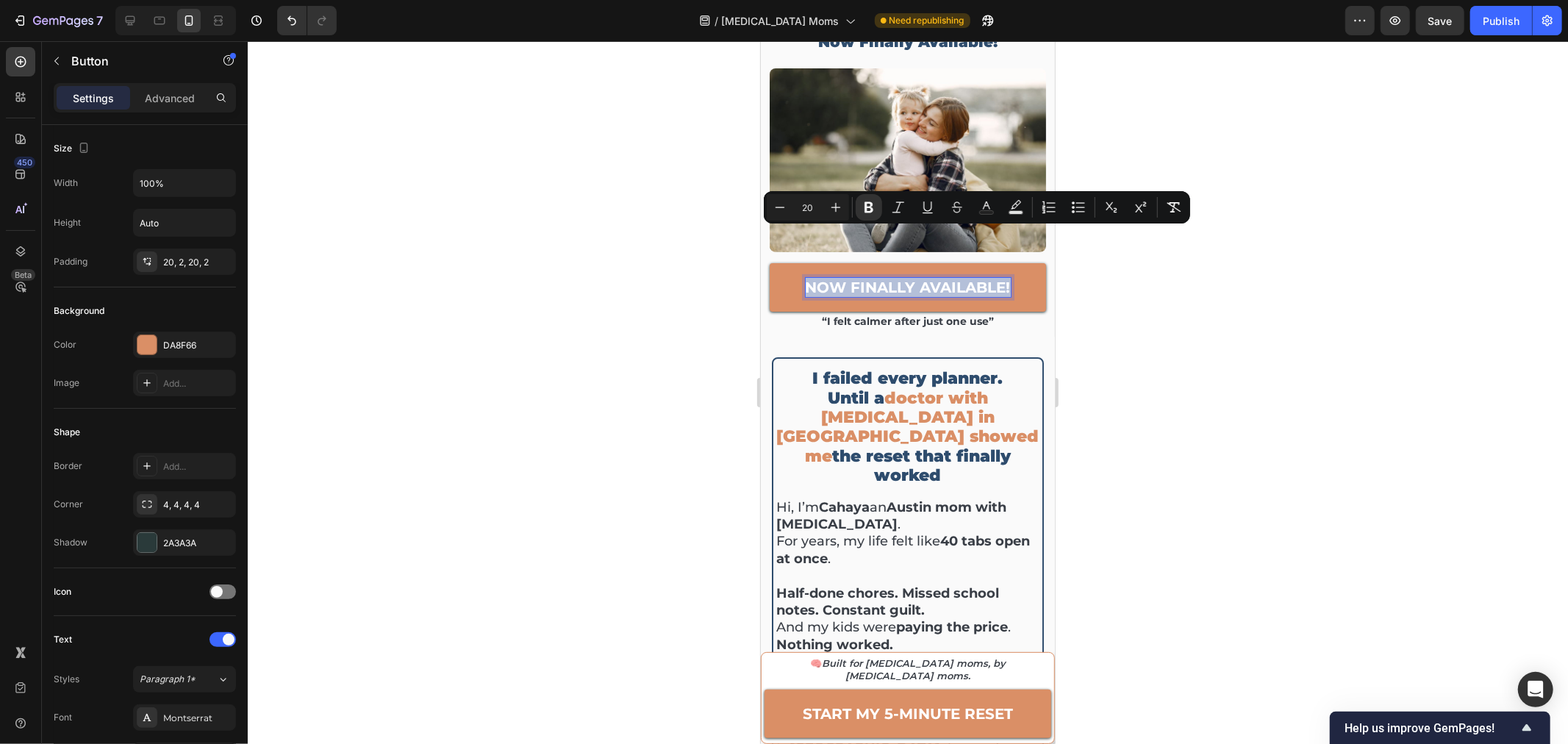
copy strong "now finally available!"
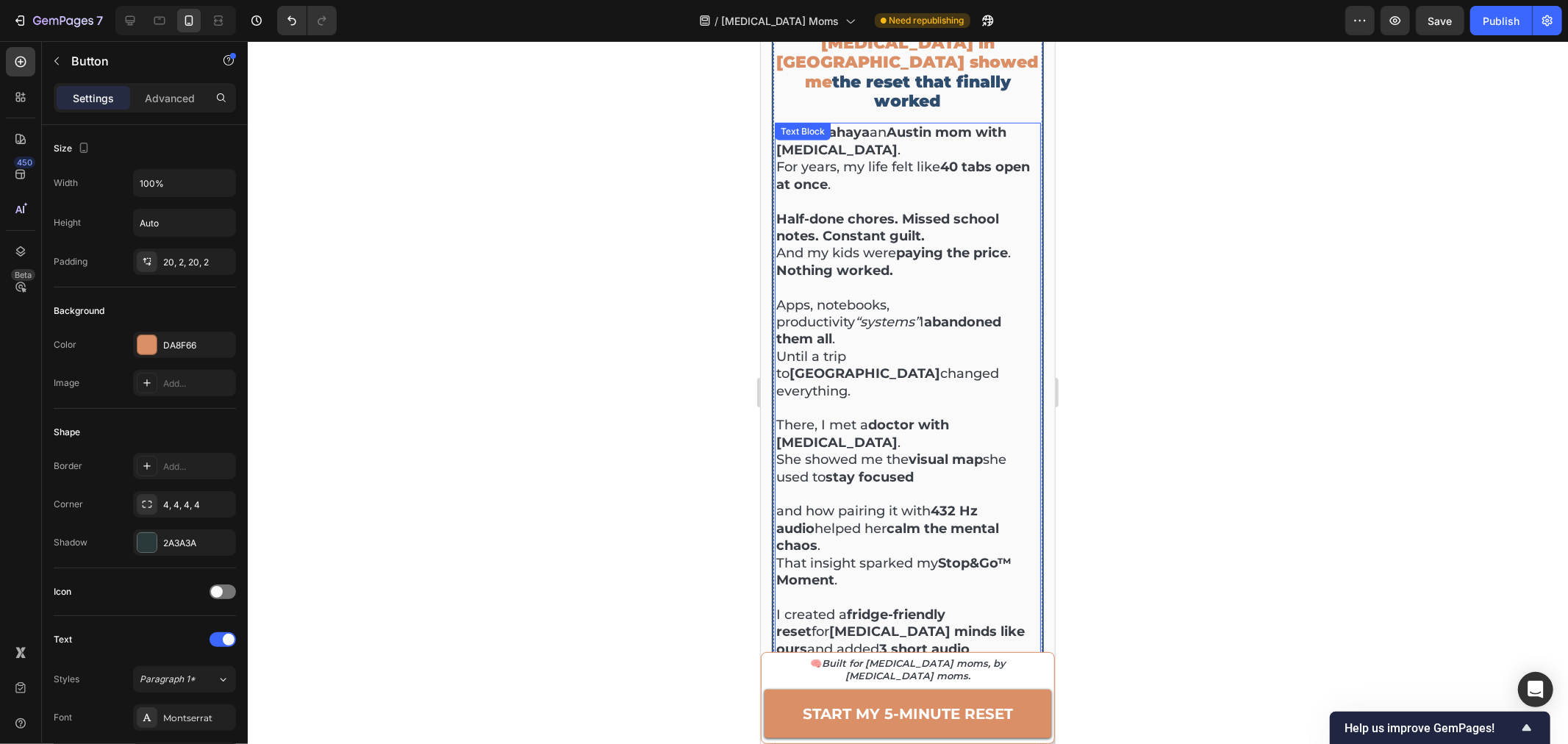
scroll to position [82, 0]
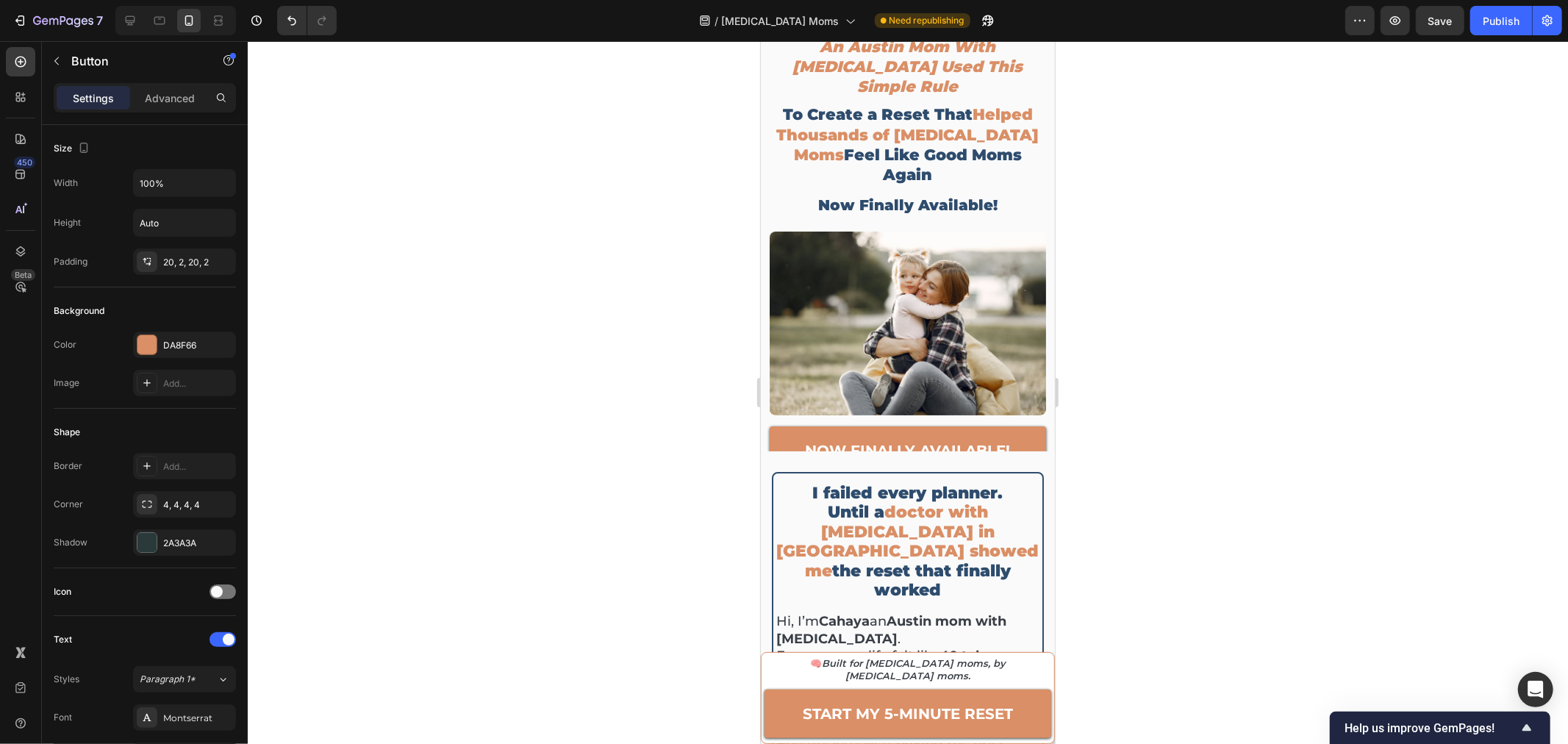
click at [1028, 425] on link "now finally available!" at bounding box center [906, 450] width 276 height 49
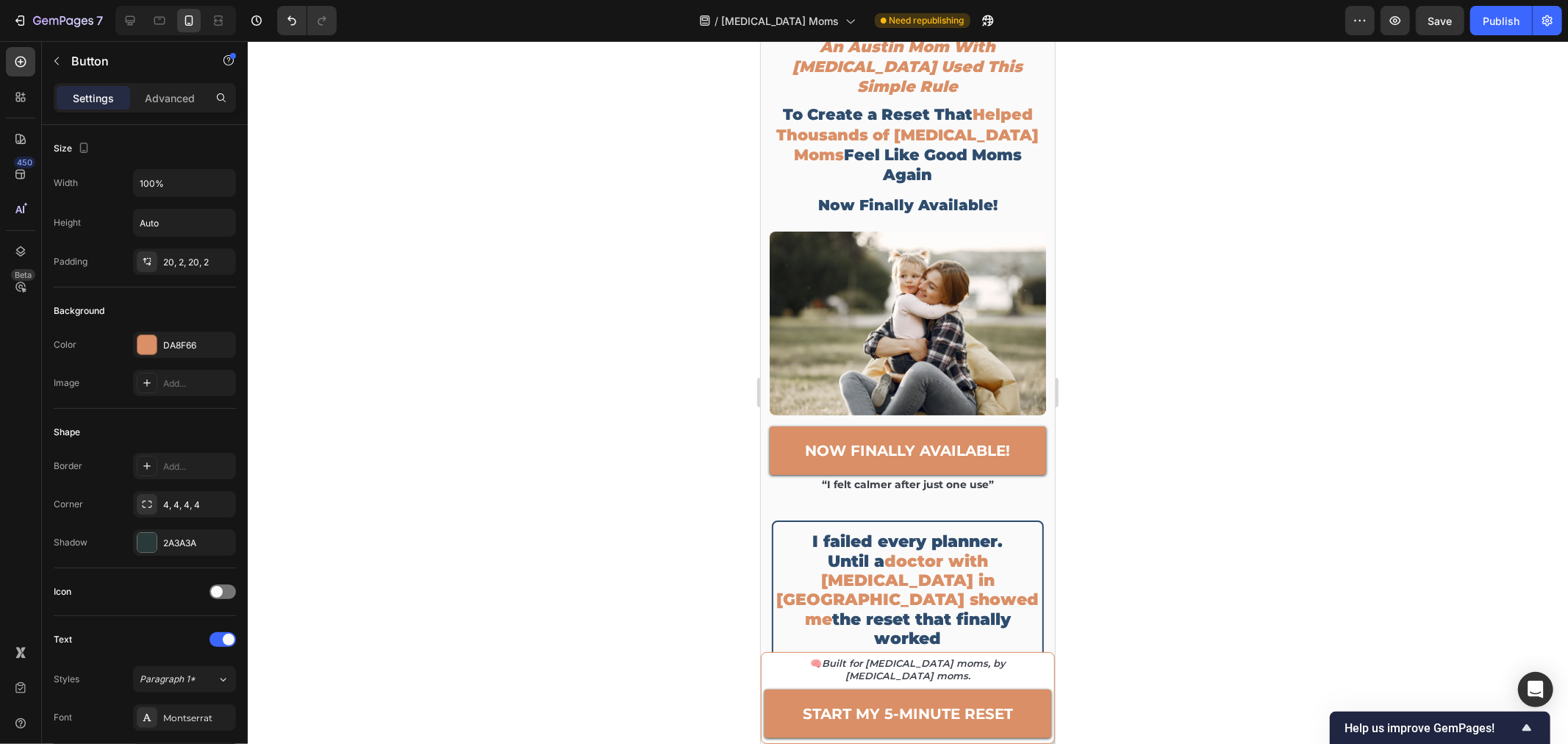
click at [773, 425] on link "now finally available!" at bounding box center [906, 450] width 276 height 49
click at [776, 425] on link "now finally available!" at bounding box center [906, 450] width 276 height 49
click at [1215, 424] on div at bounding box center [907, 391] width 1320 height 702
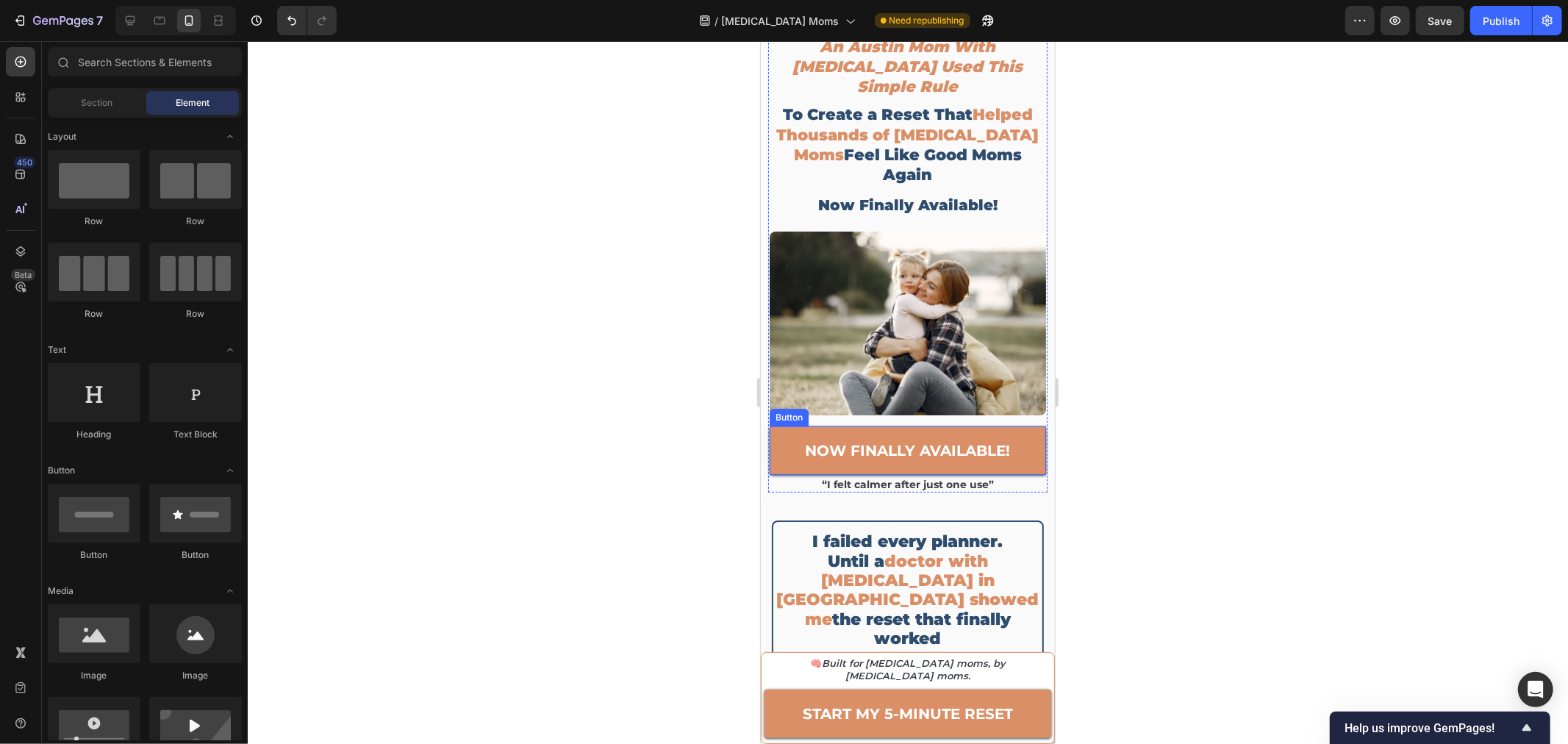
click at [1017, 425] on link "now finally available!" at bounding box center [906, 450] width 276 height 49
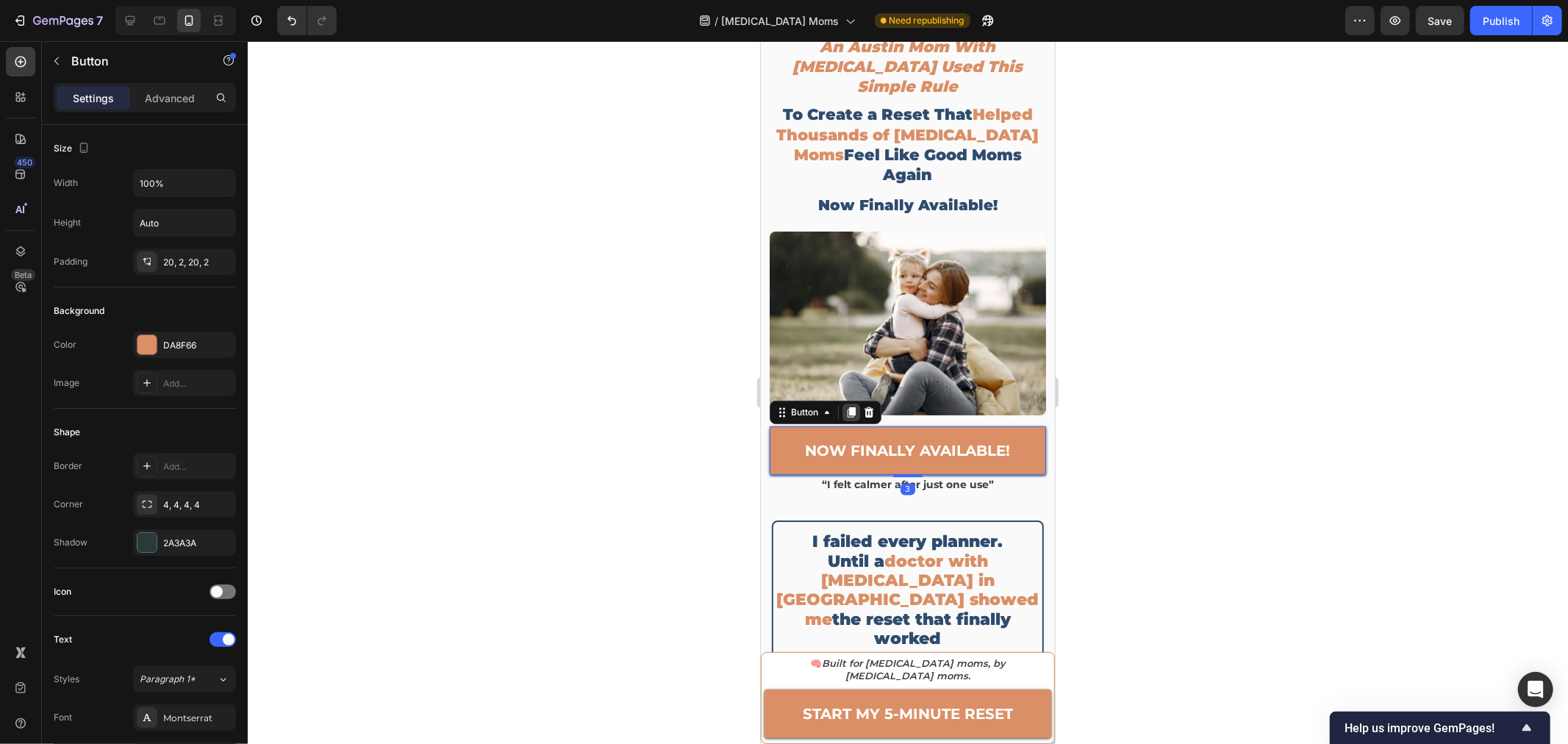
click at [851, 407] on icon at bounding box center [851, 412] width 8 height 11
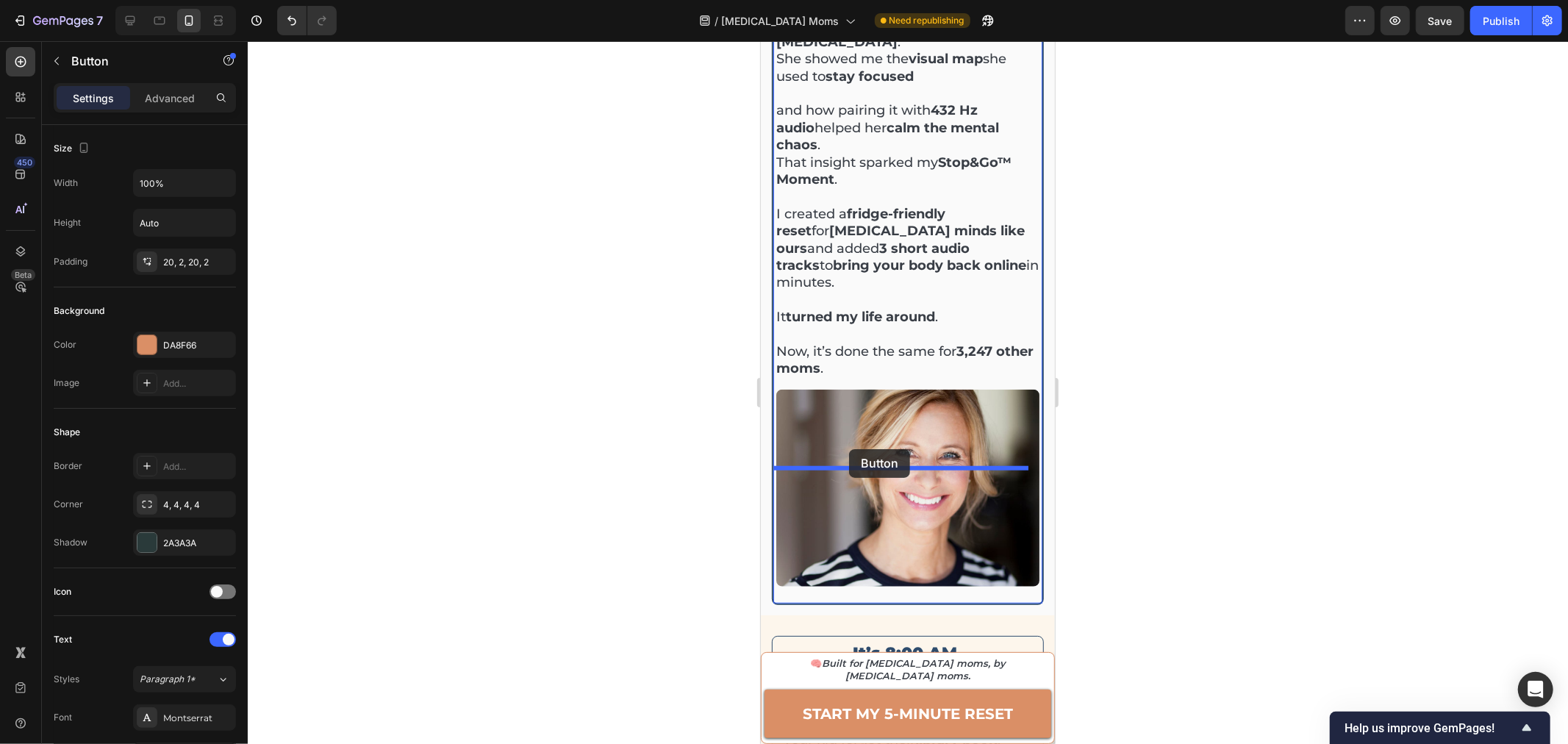
scroll to position [1018, 0]
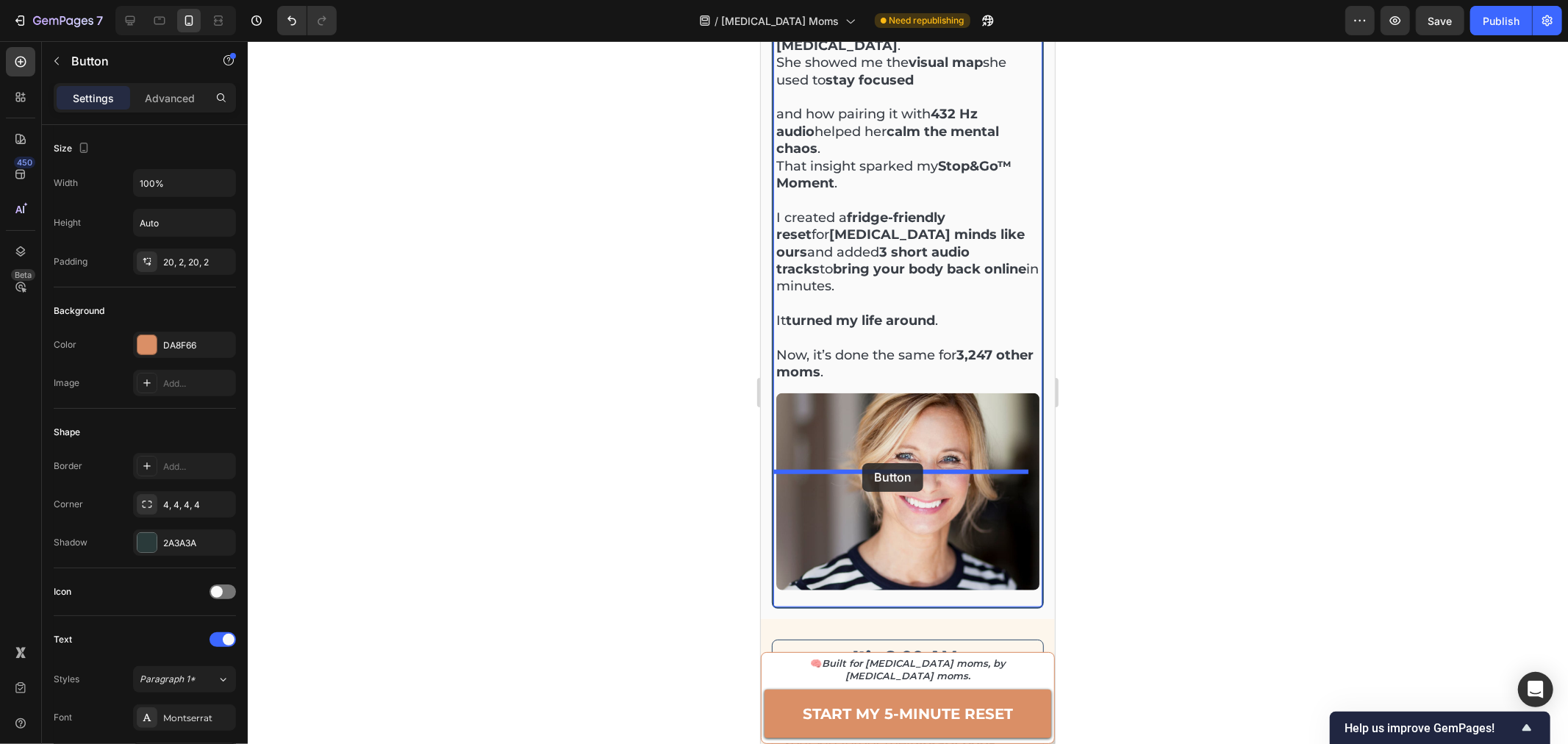
drag, startPoint x: 804, startPoint y: 416, endPoint x: 862, endPoint y: 462, distance: 74.0
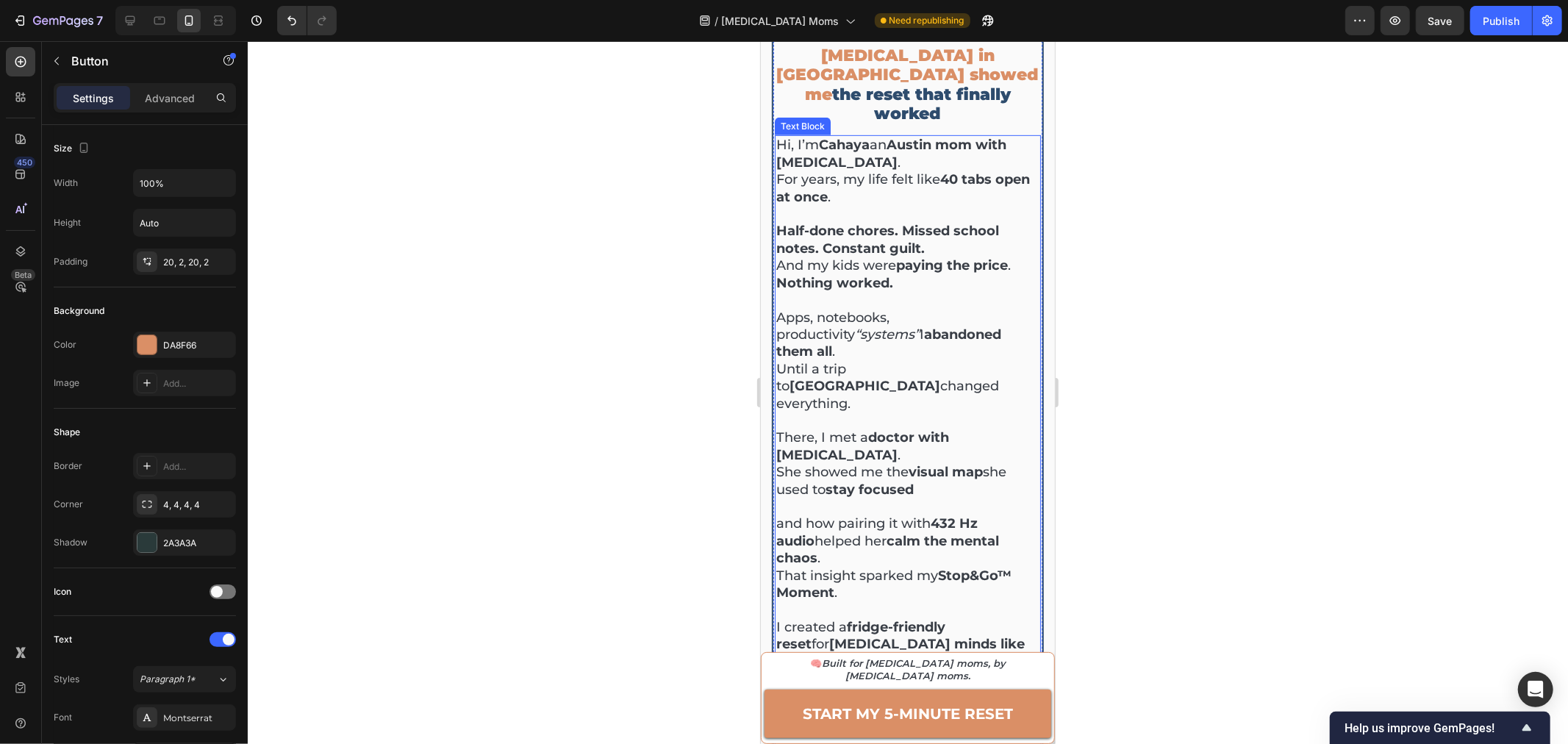
scroll to position [283, 0]
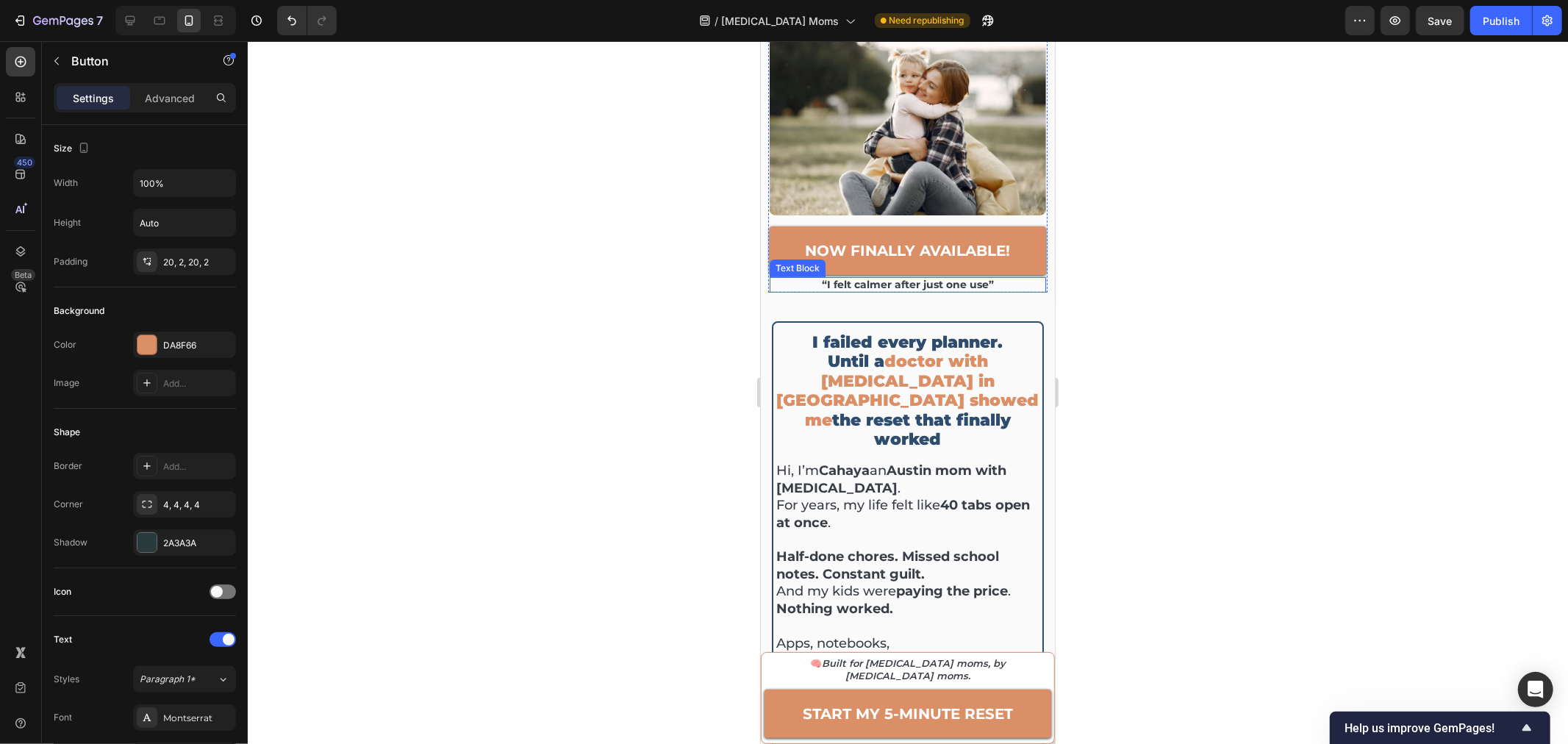
click at [880, 278] on p "“I felt calmer after just one use”" at bounding box center [906, 284] width 273 height 13
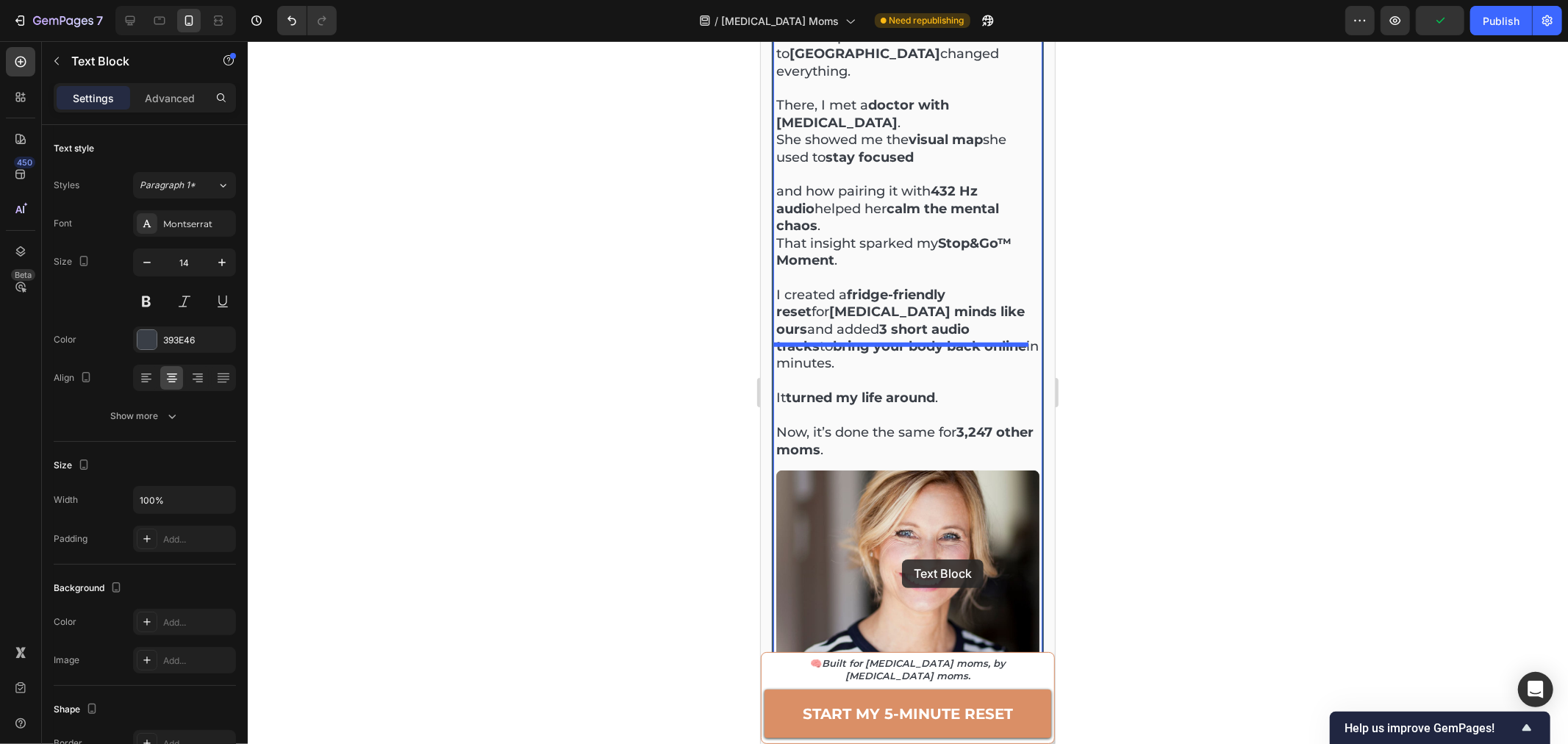
scroll to position [893, 0]
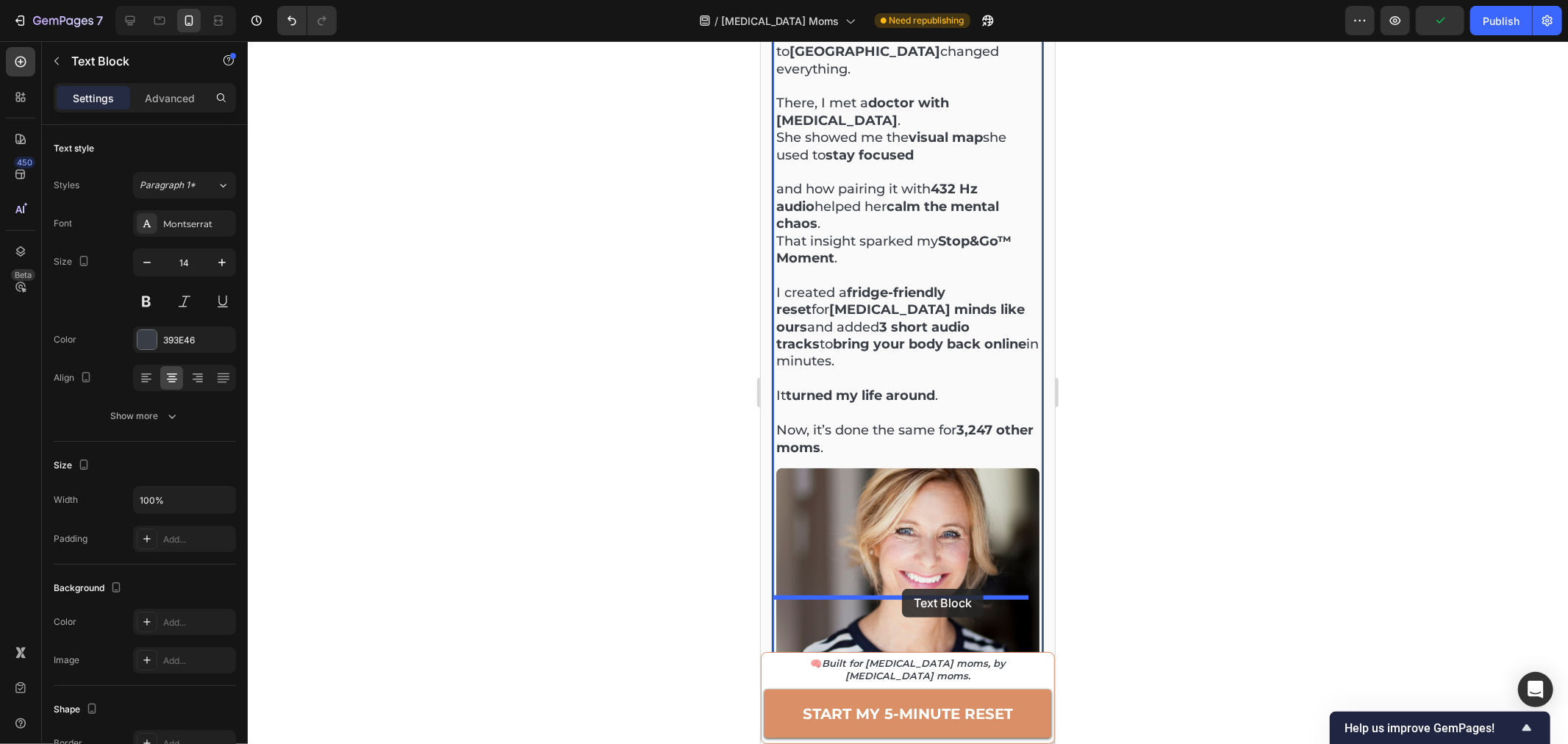
drag, startPoint x: 823, startPoint y: 216, endPoint x: 902, endPoint y: 588, distance: 380.3
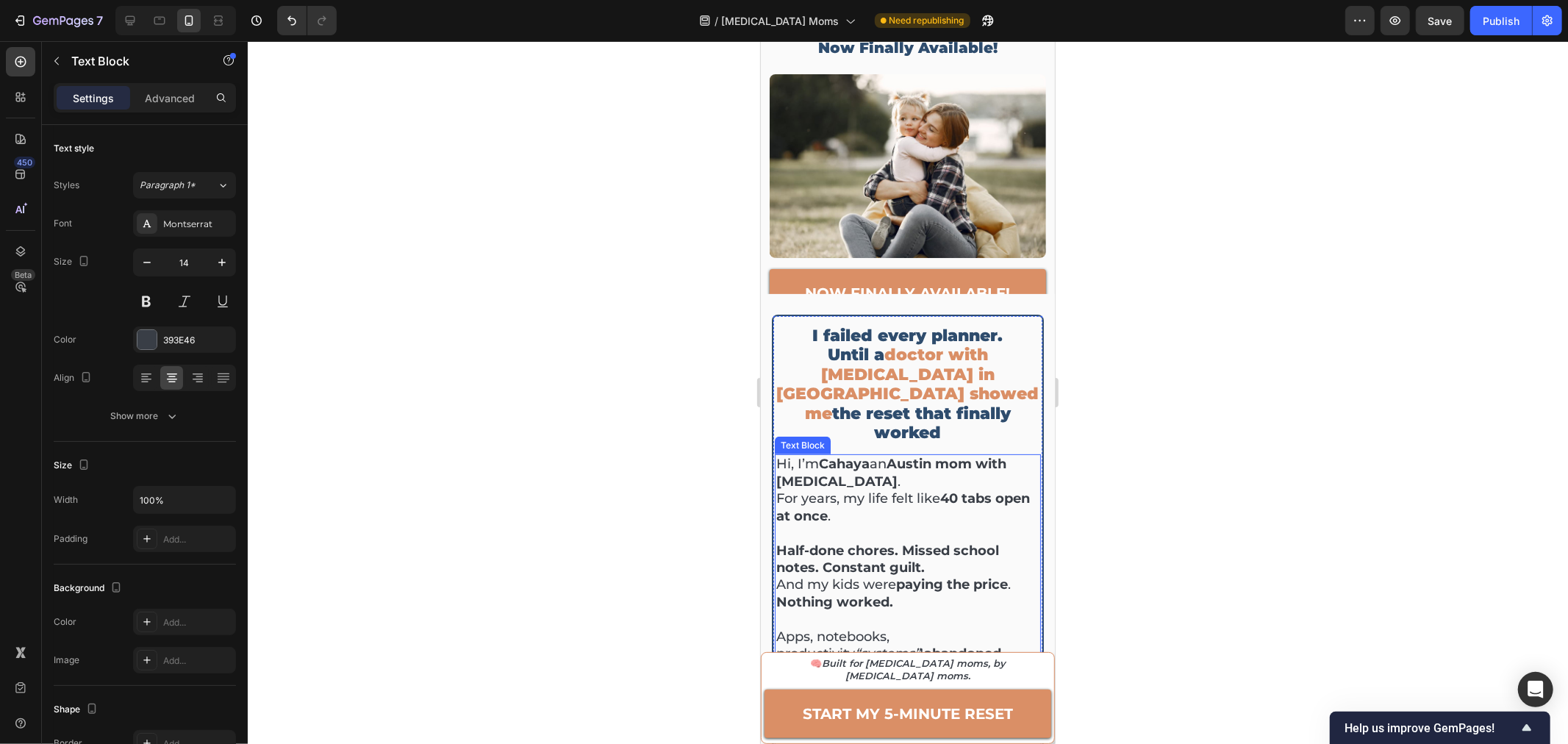
scroll to position [76, 0]
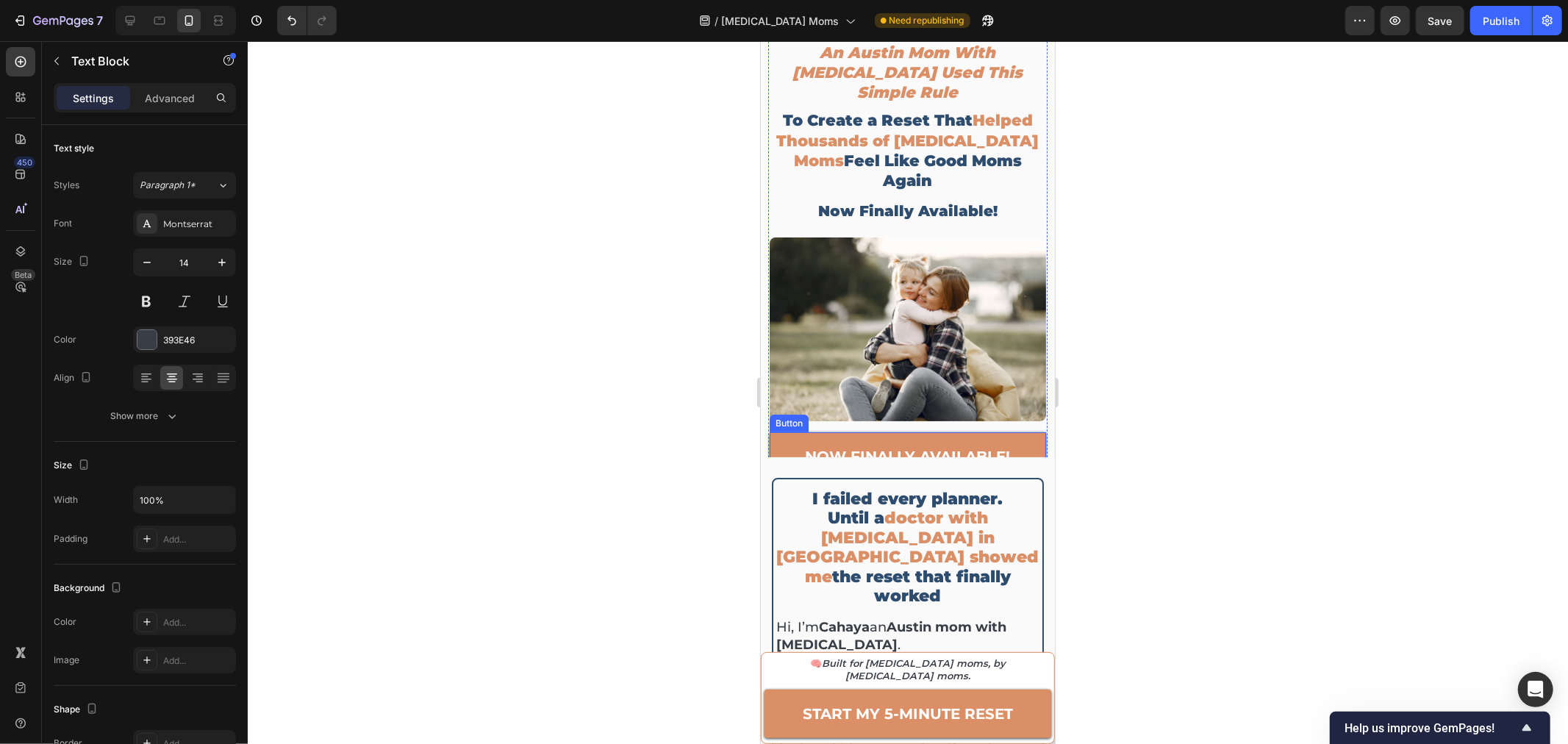
drag, startPoint x: 1028, startPoint y: 426, endPoint x: 1030, endPoint y: 437, distance: 11.2
click at [1028, 431] on link "now finally available!" at bounding box center [906, 456] width 276 height 49
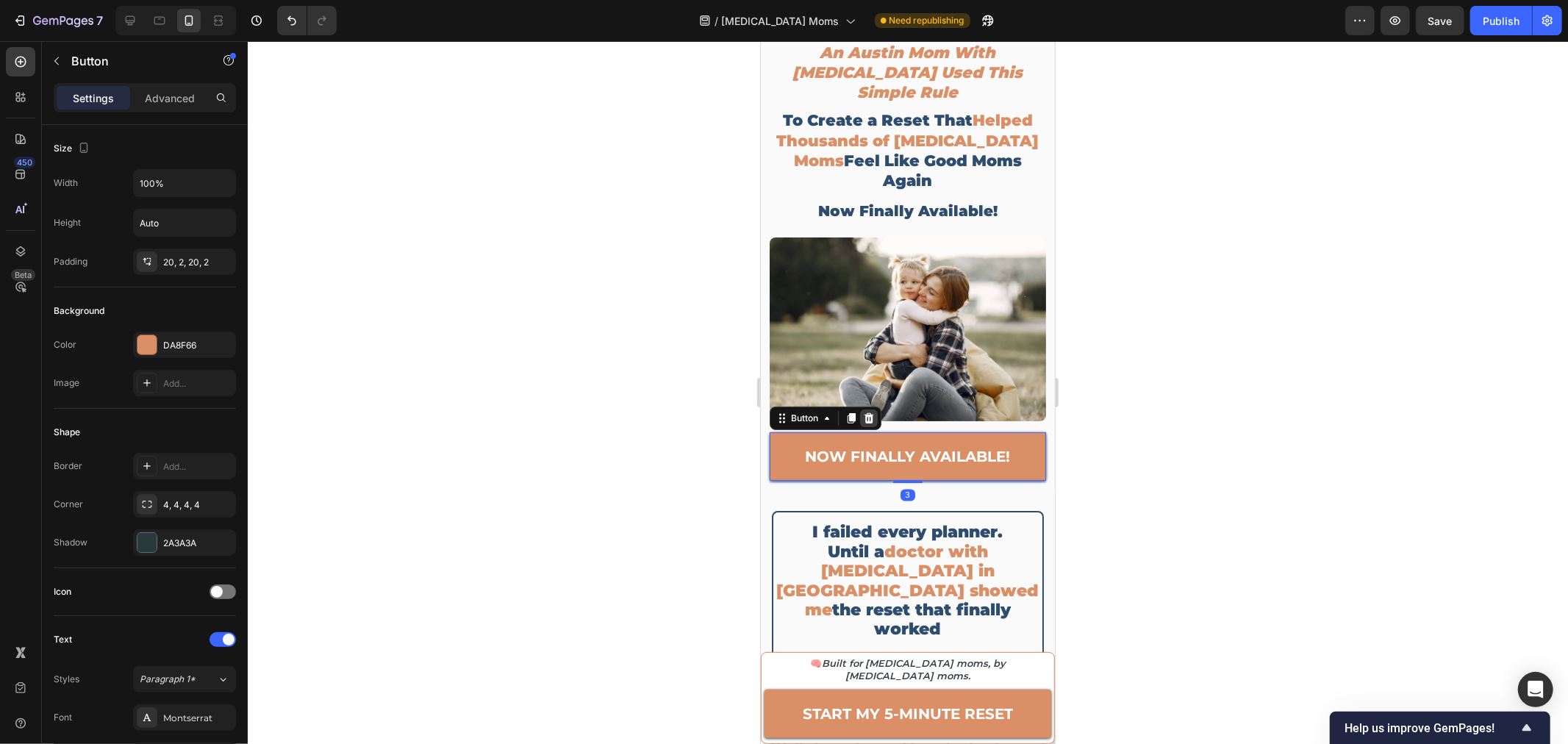
click at [869, 412] on icon at bounding box center [869, 417] width 10 height 11
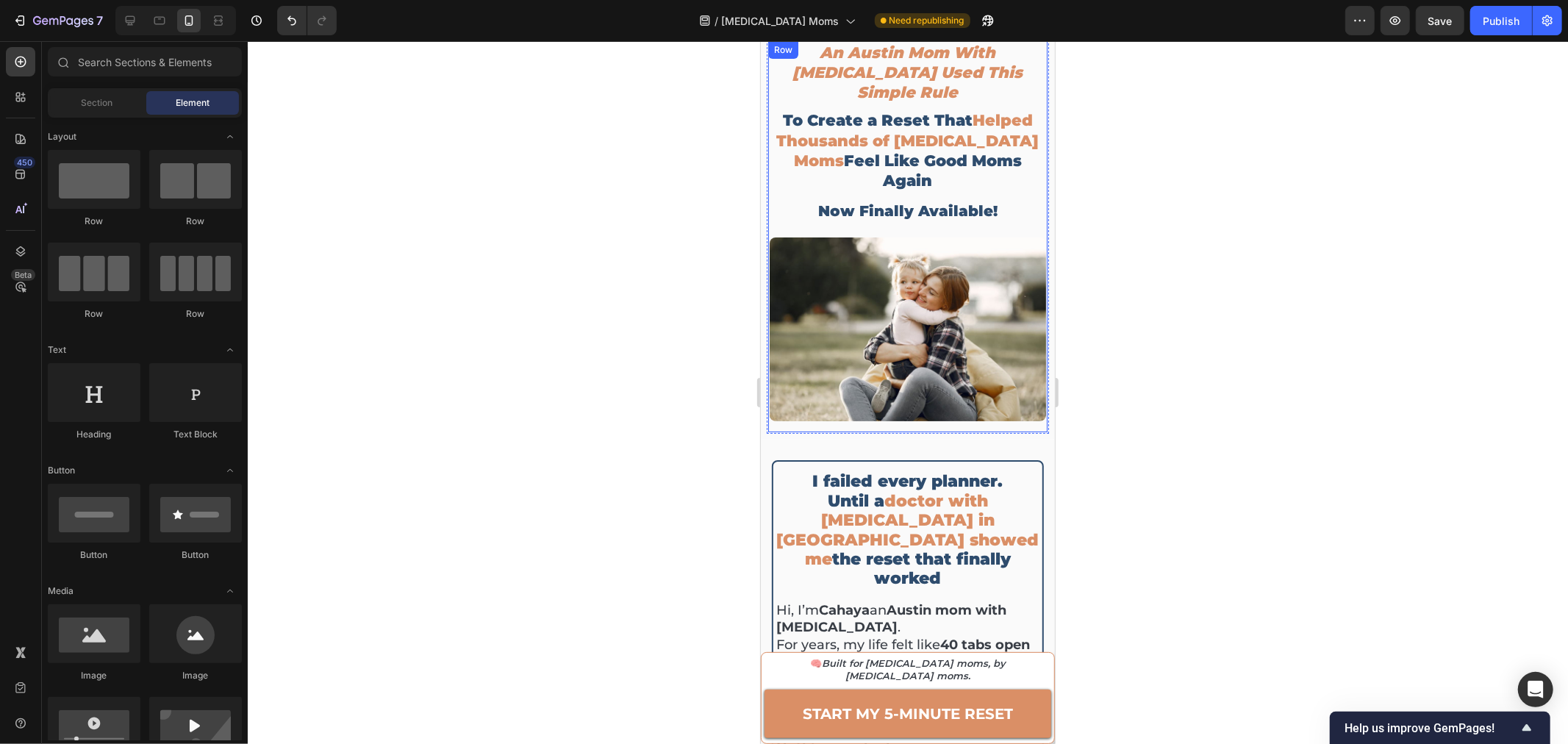
click at [850, 379] on div "An Austin Mom With [MEDICAL_DATA] Used This Simple Rule Heading To Create a Res…" at bounding box center [906, 236] width 276 height 391
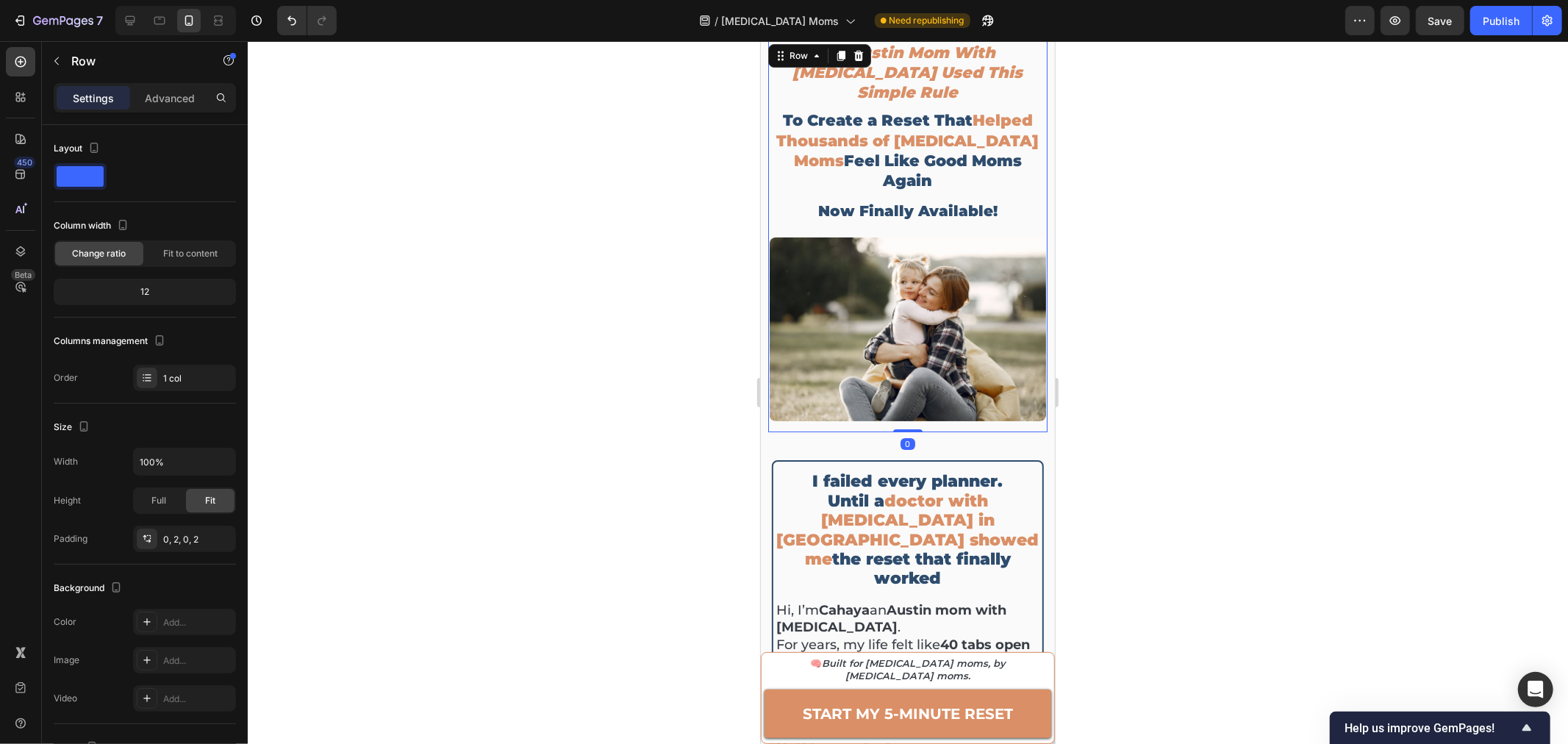
click at [1201, 346] on div at bounding box center [907, 391] width 1320 height 702
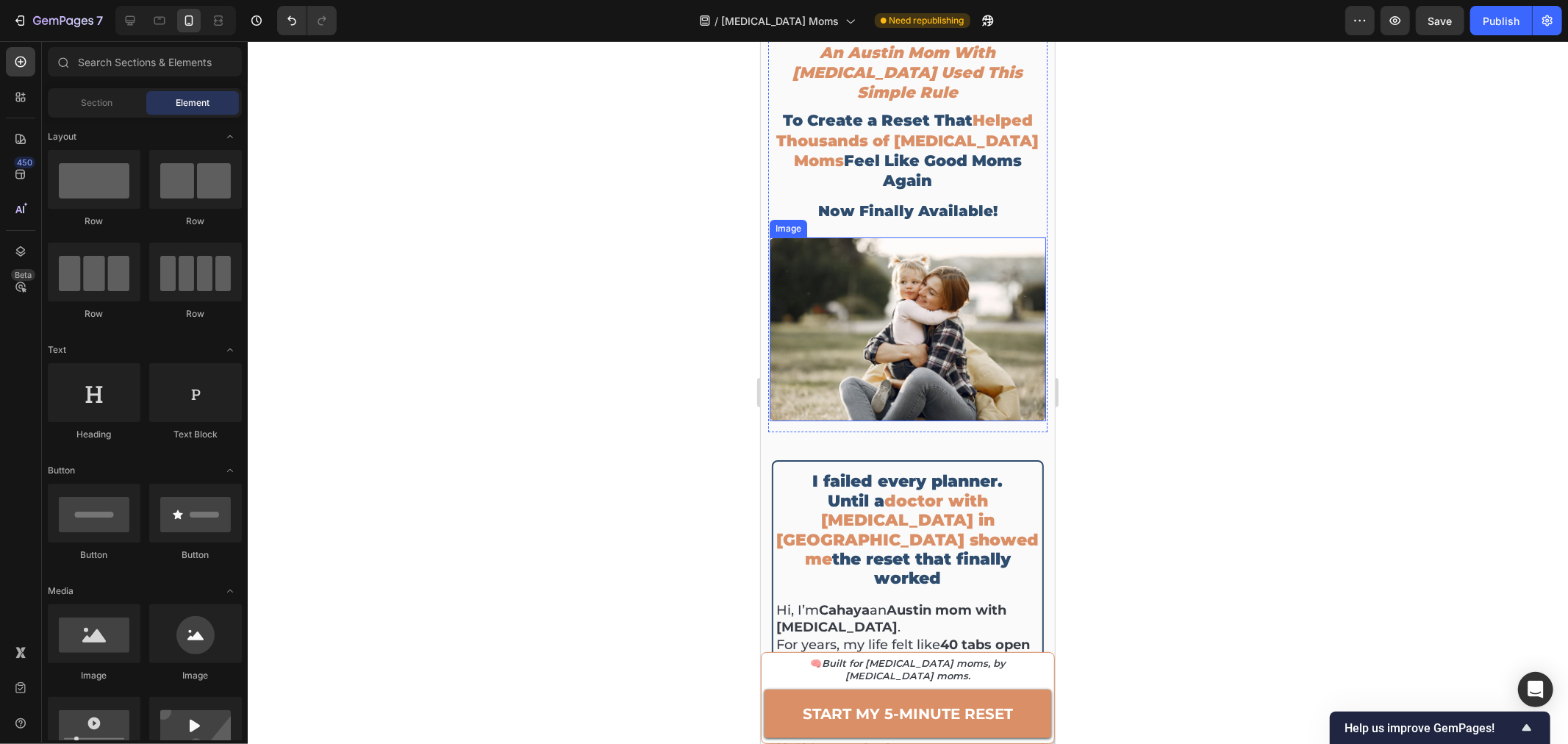
scroll to position [0, 0]
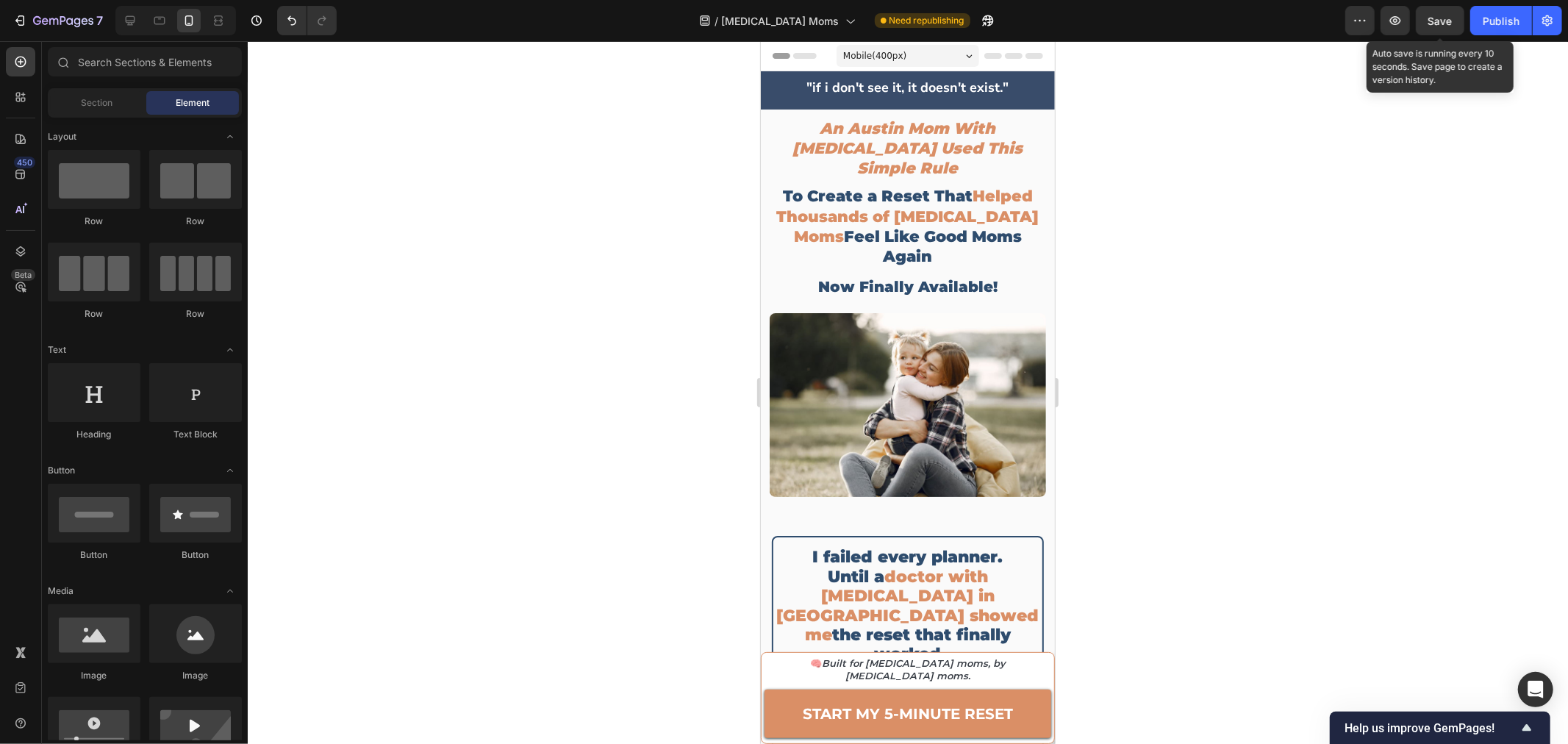
drag, startPoint x: 1441, startPoint y: 20, endPoint x: 1472, endPoint y: 41, distance: 37.4
click at [1441, 20] on span "Save" at bounding box center [1440, 20] width 24 height 13
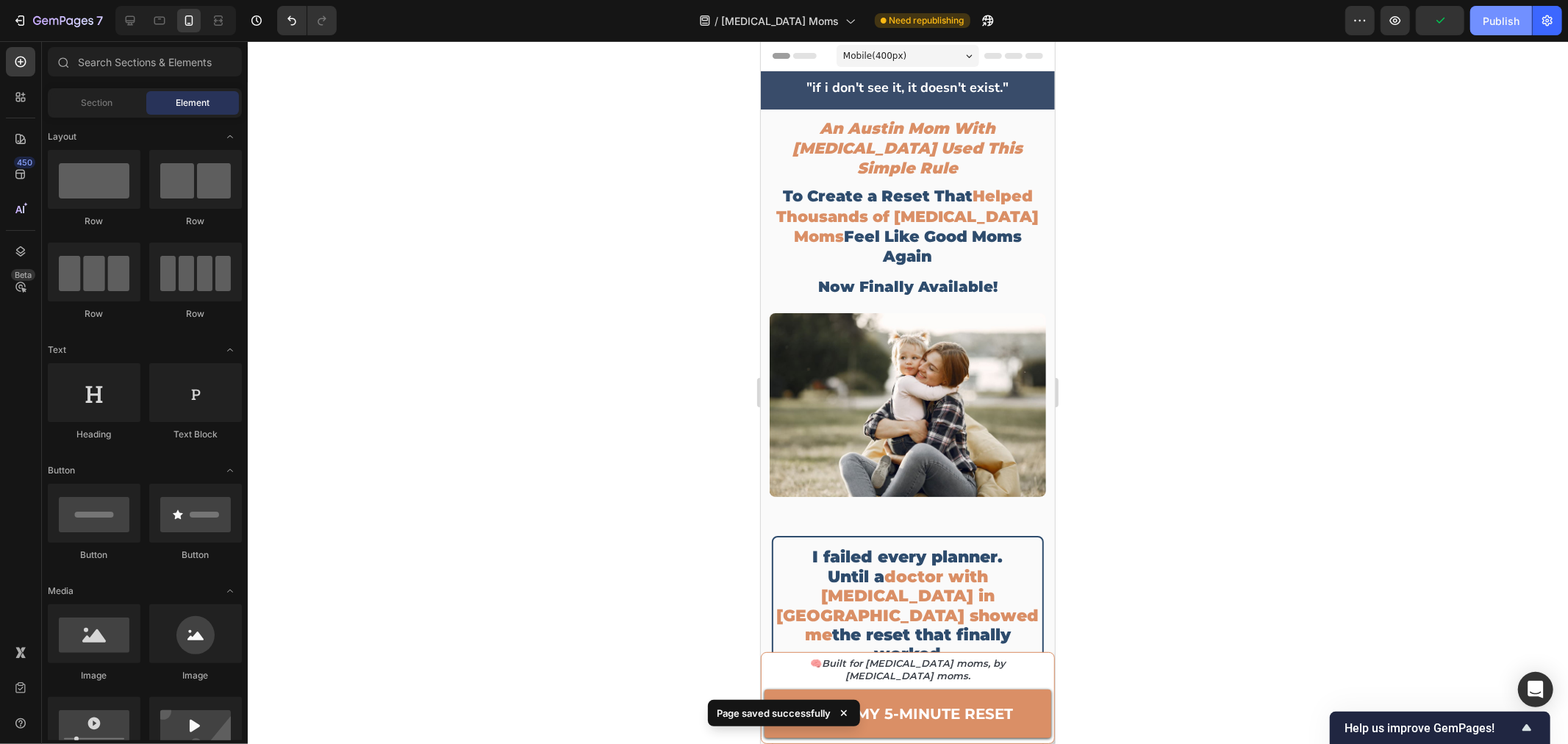
click at [1487, 31] on button "Publish" at bounding box center [1501, 20] width 62 height 29
click at [161, 25] on icon at bounding box center [159, 20] width 15 height 15
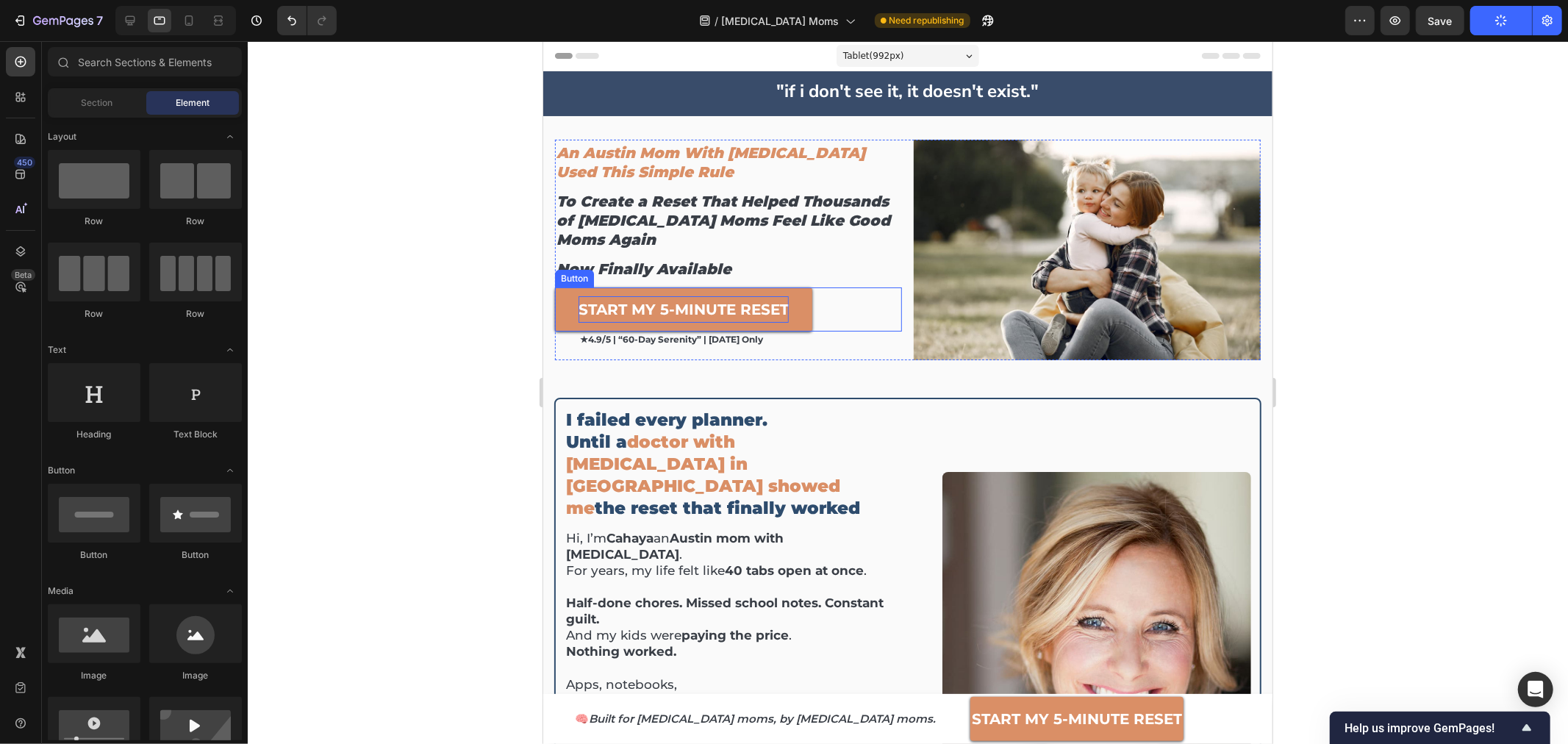
click at [624, 310] on strong "START MY 5-MINUTE RESET" at bounding box center [683, 309] width 210 height 17
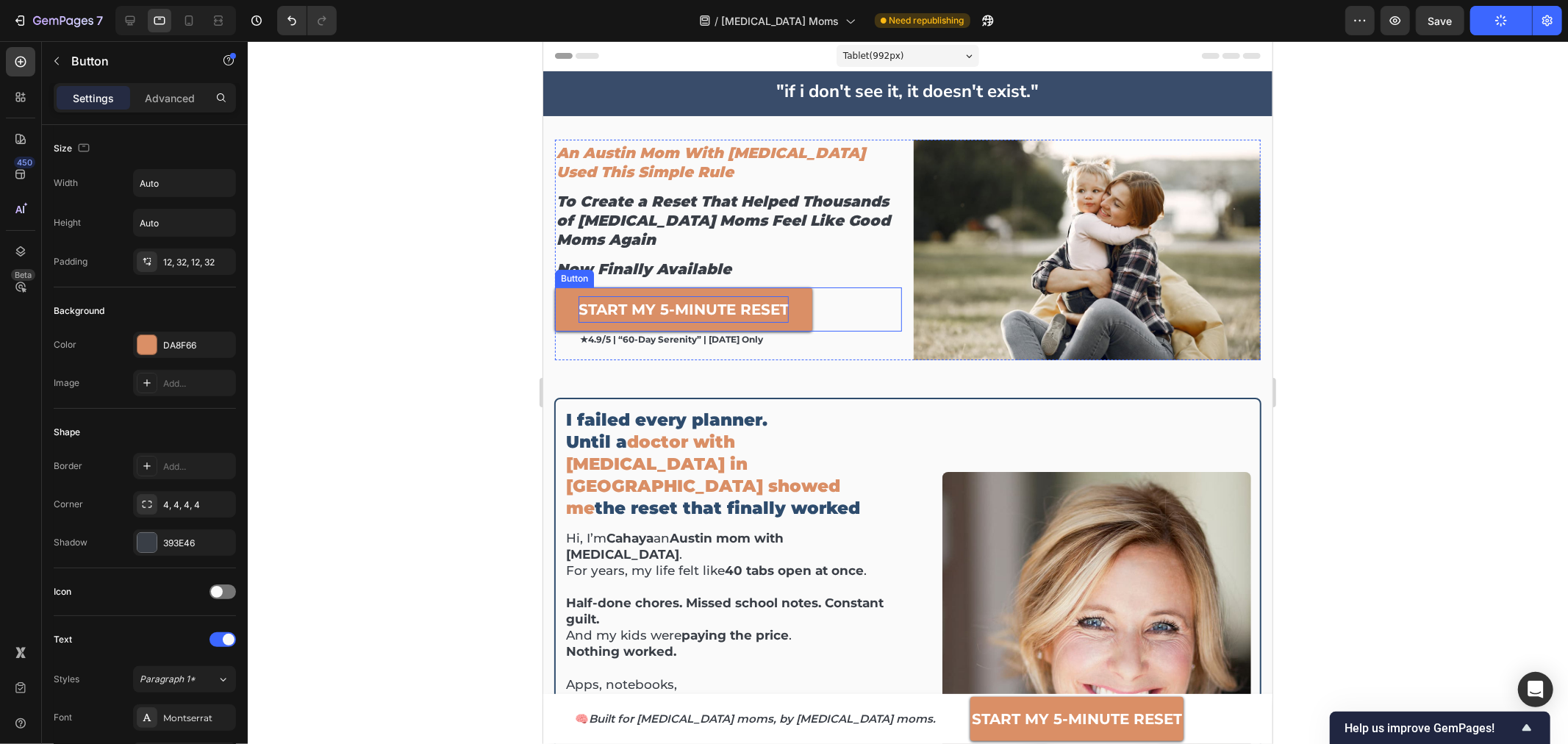
click at [624, 310] on strong "START MY 5-MINUTE RESET" at bounding box center [683, 309] width 210 height 17
click at [189, 18] on icon at bounding box center [188, 20] width 15 height 15
type input "100%"
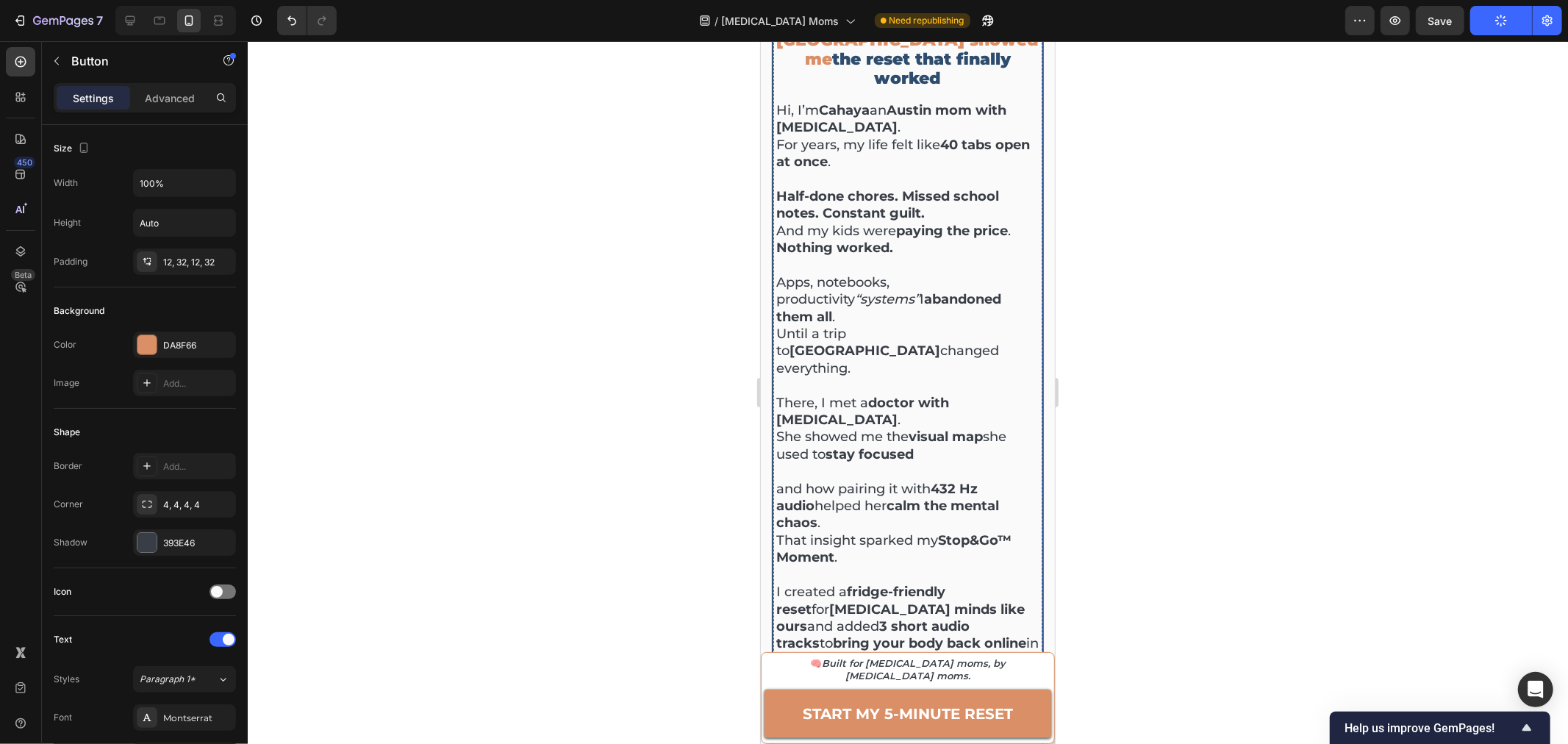
scroll to position [980, 0]
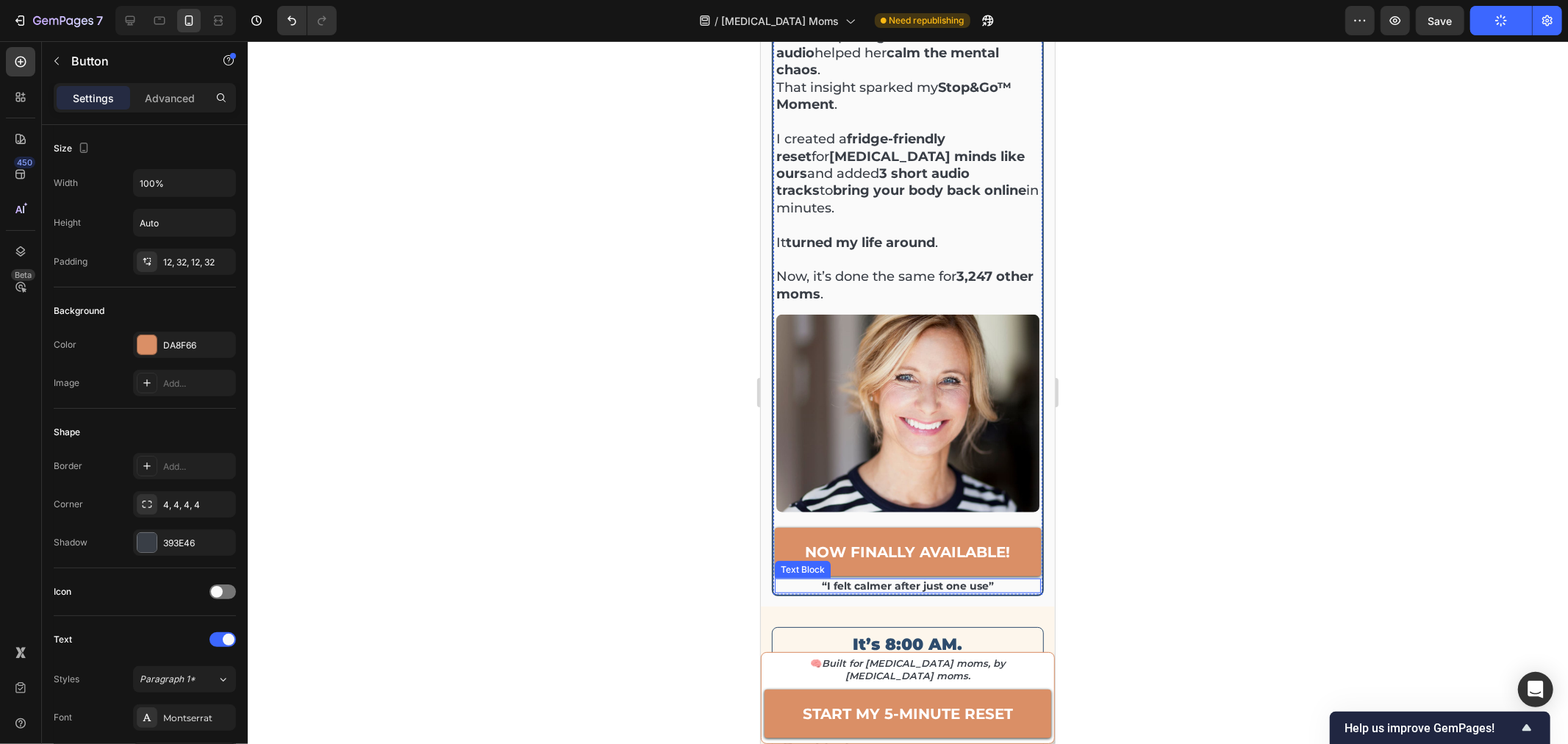
click at [900, 579] on p "“I felt calmer after just one use”" at bounding box center [906, 585] width 263 height 13
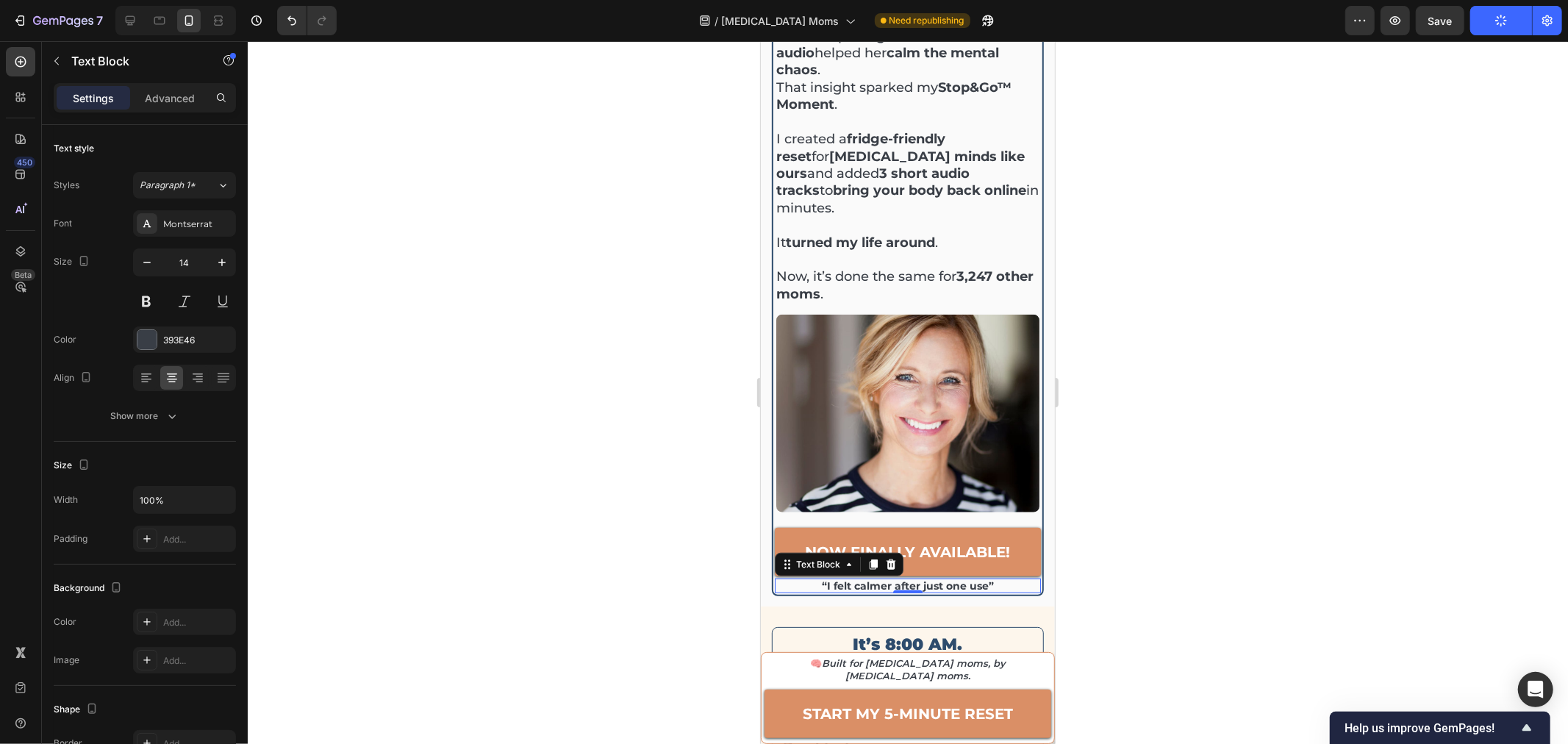
click at [900, 579] on p "“I felt calmer after just one use”" at bounding box center [906, 585] width 263 height 13
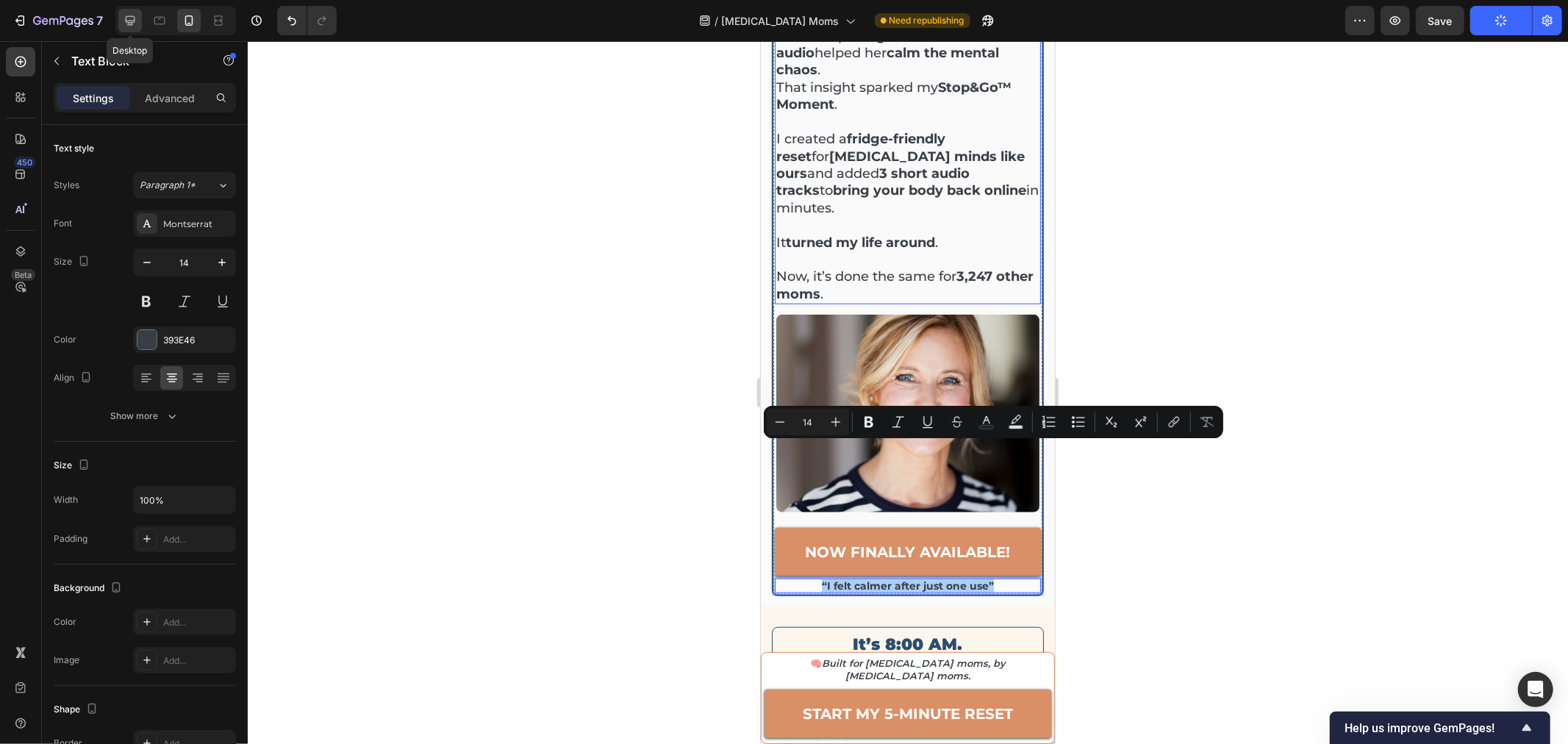
click at [128, 17] on icon at bounding box center [130, 21] width 10 height 10
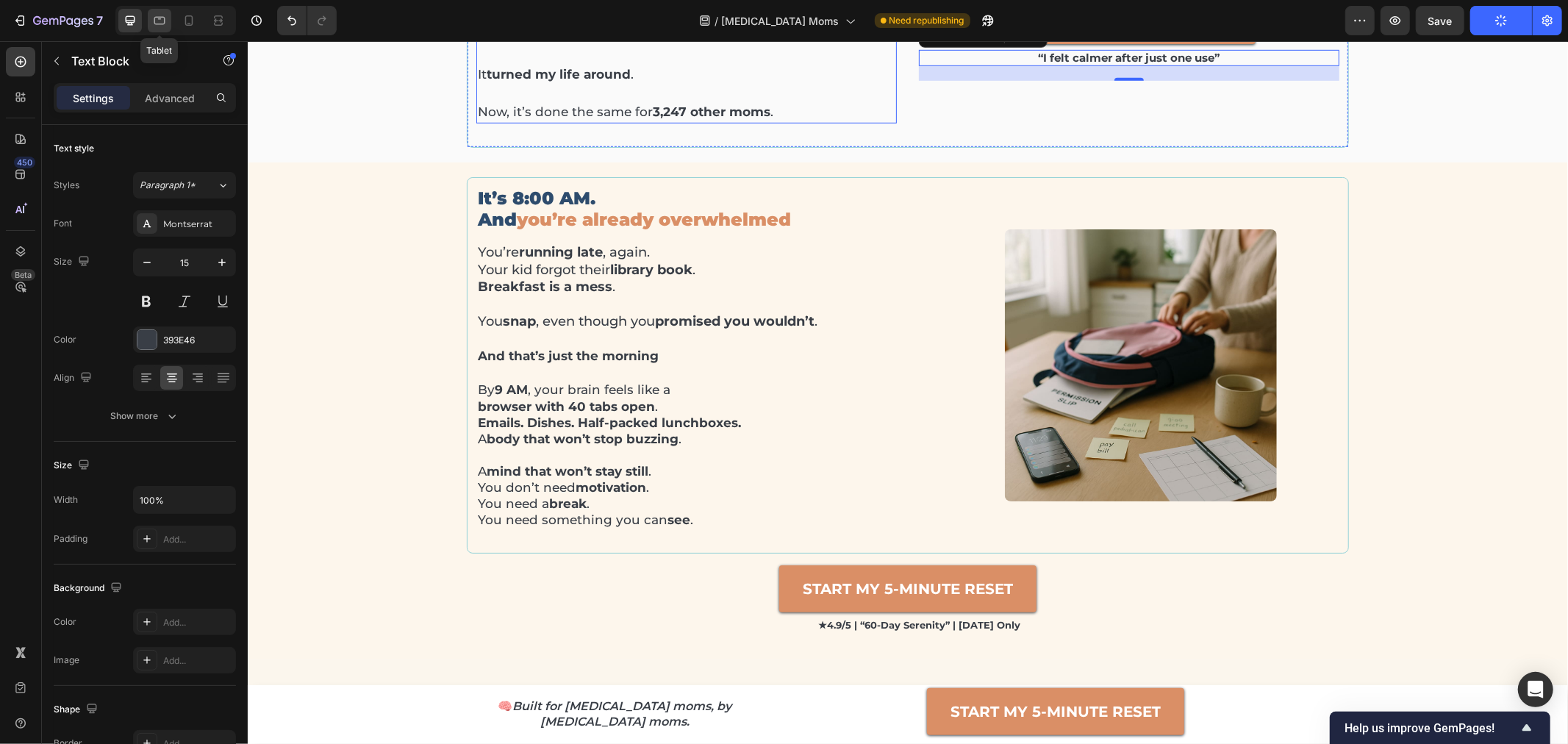
click at [159, 22] on icon at bounding box center [159, 20] width 15 height 15
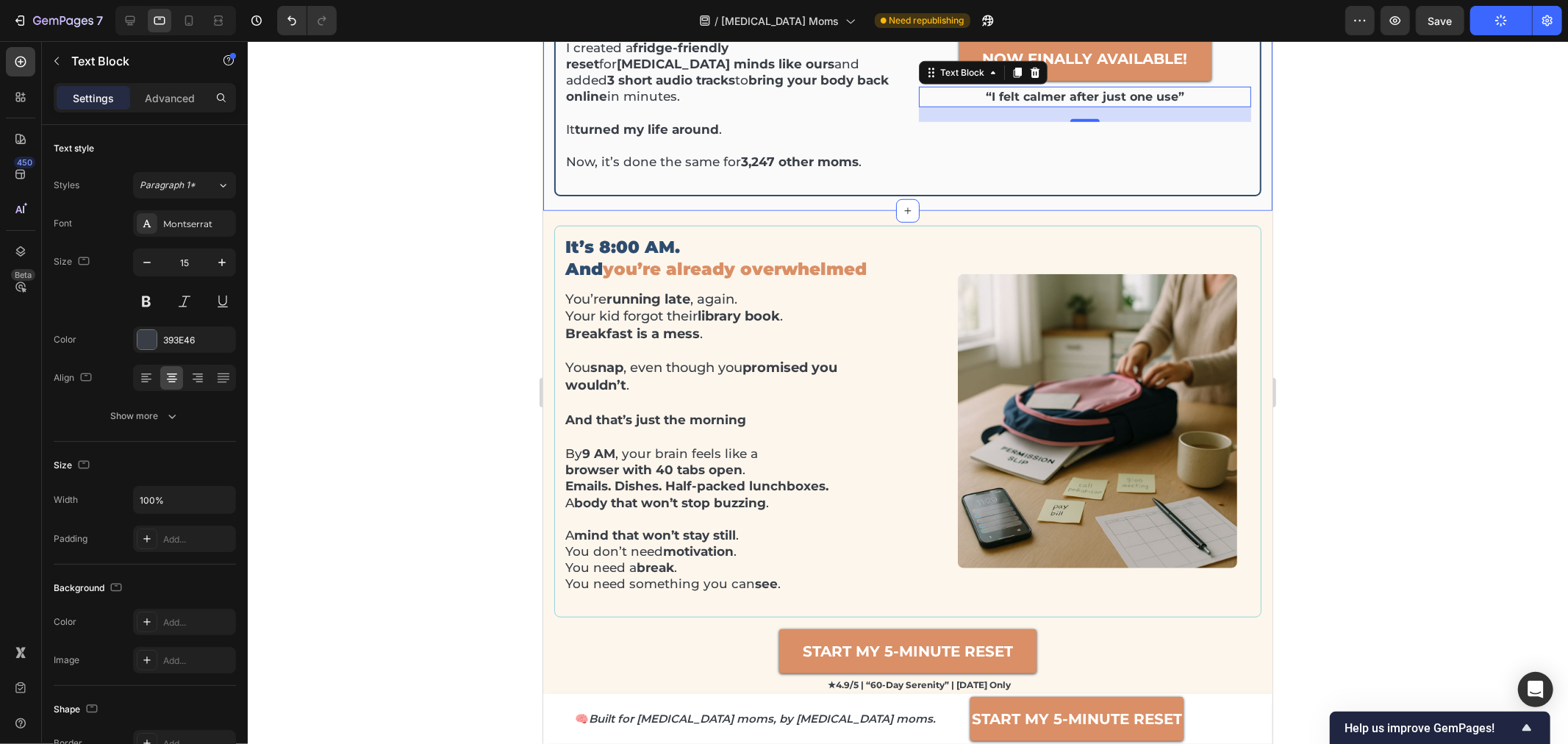
type input "16"
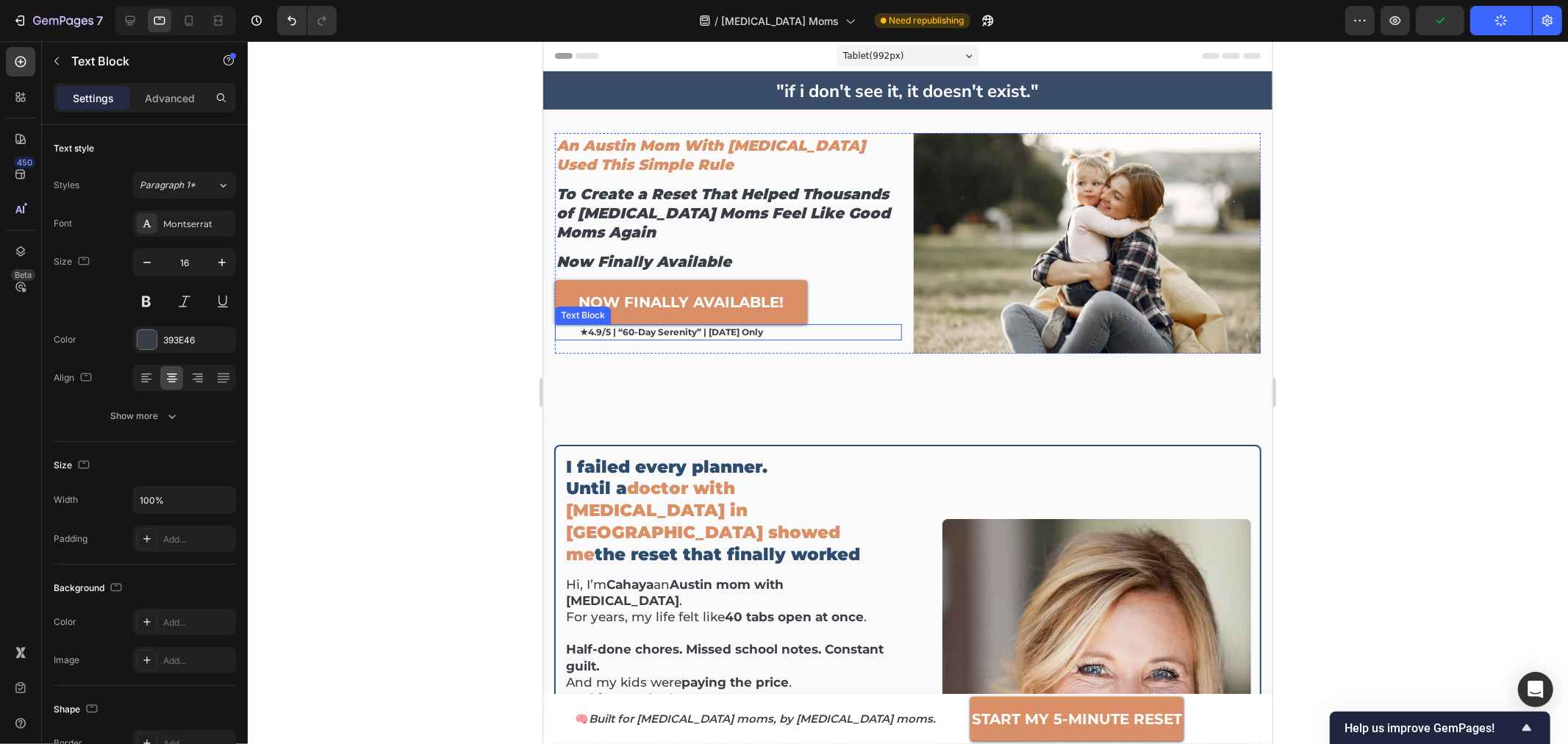
click at [668, 328] on p "★4.9/5 | “60-day serenity” | [DATE] only" at bounding box center [739, 331] width 321 height 14
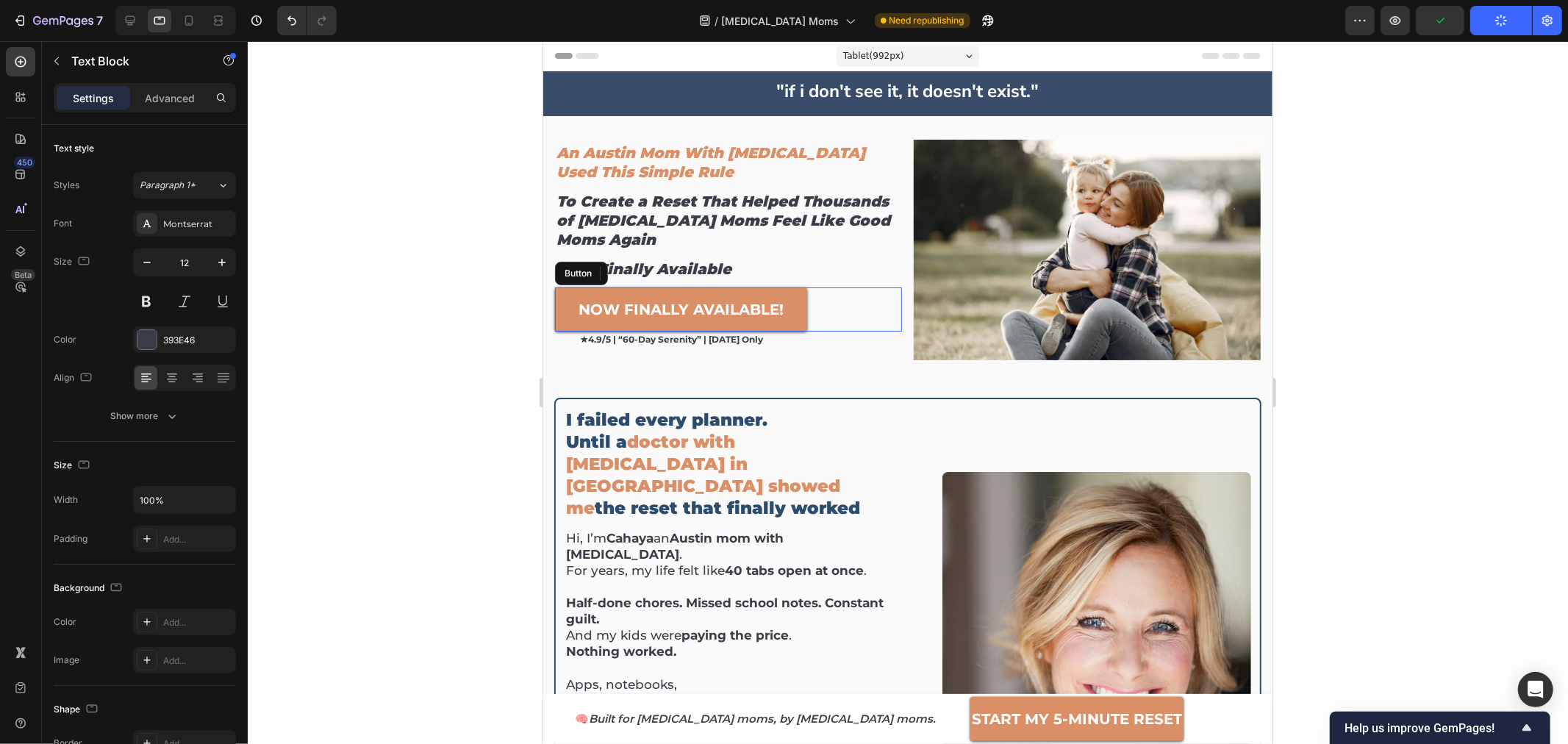
click at [668, 328] on link "NOW FINALLY AVAILABLE!" at bounding box center [680, 308] width 253 height 44
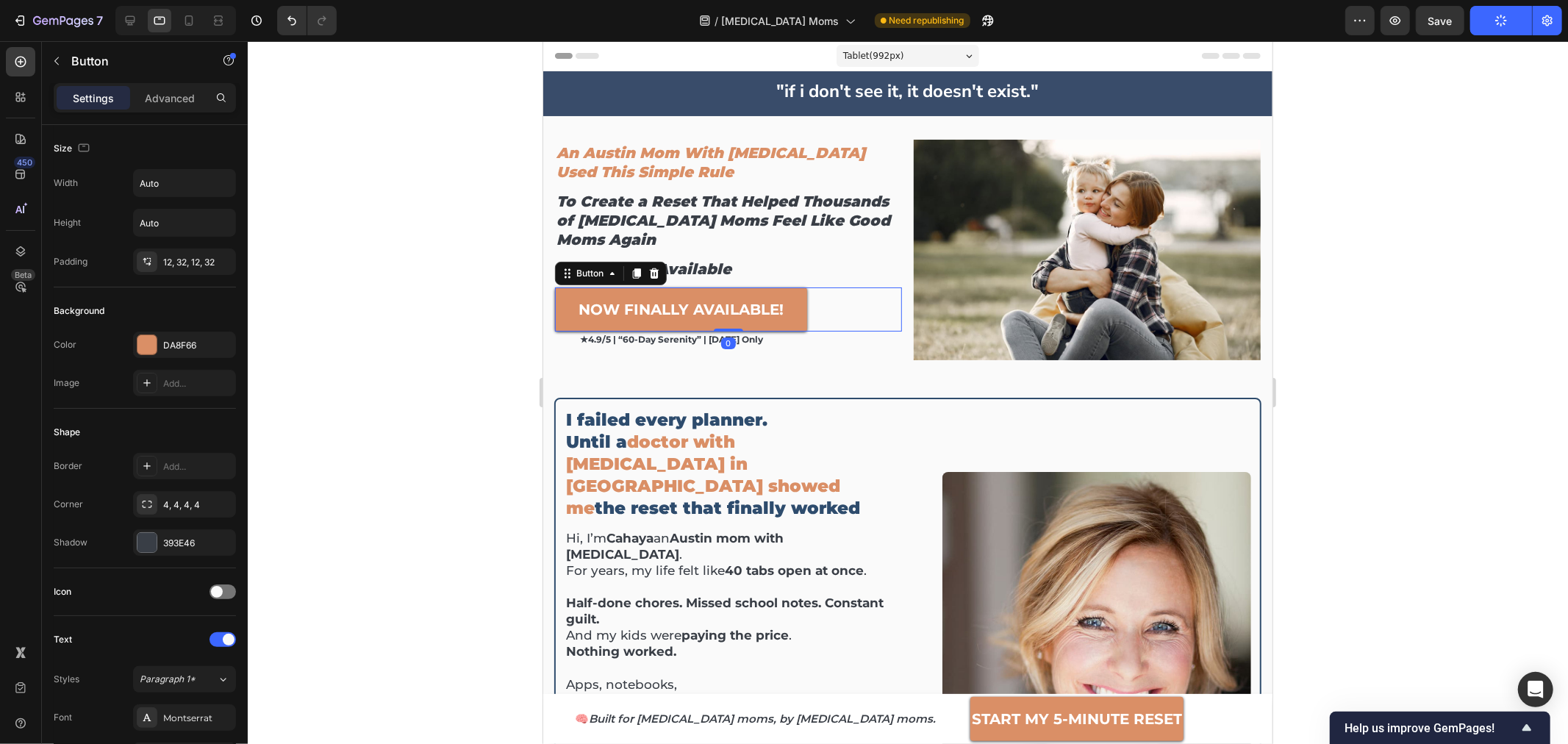
click at [668, 328] on link "NOW FINALLY AVAILABLE!" at bounding box center [680, 308] width 253 height 44
click at [665, 340] on p "★4.9/5 | “60-day serenity” | [DATE] only" at bounding box center [739, 339] width 321 height 14
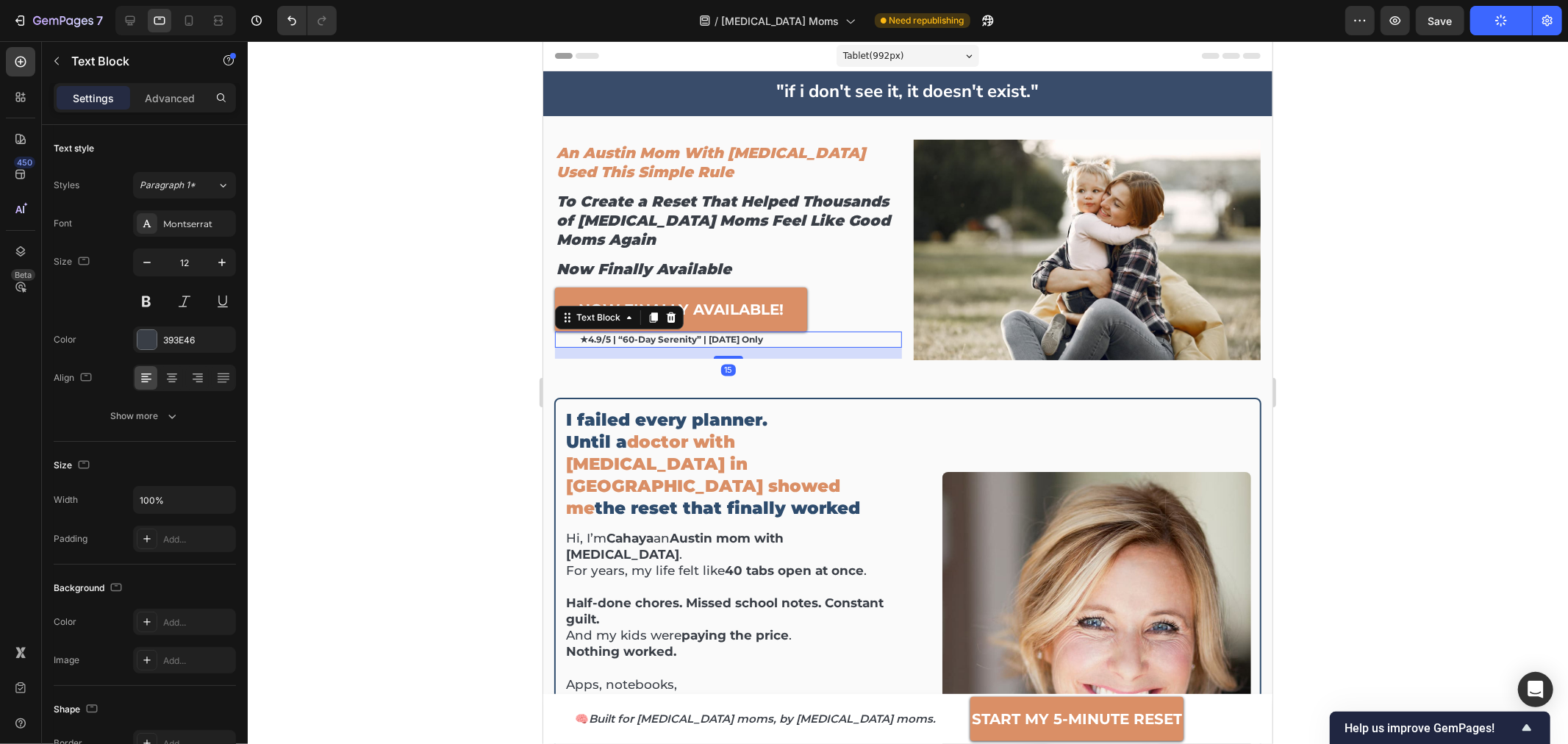
click at [665, 340] on p "★4.9/5 | “60-day serenity” | [DATE] only" at bounding box center [739, 339] width 321 height 14
click at [402, 346] on div at bounding box center [907, 391] width 1320 height 702
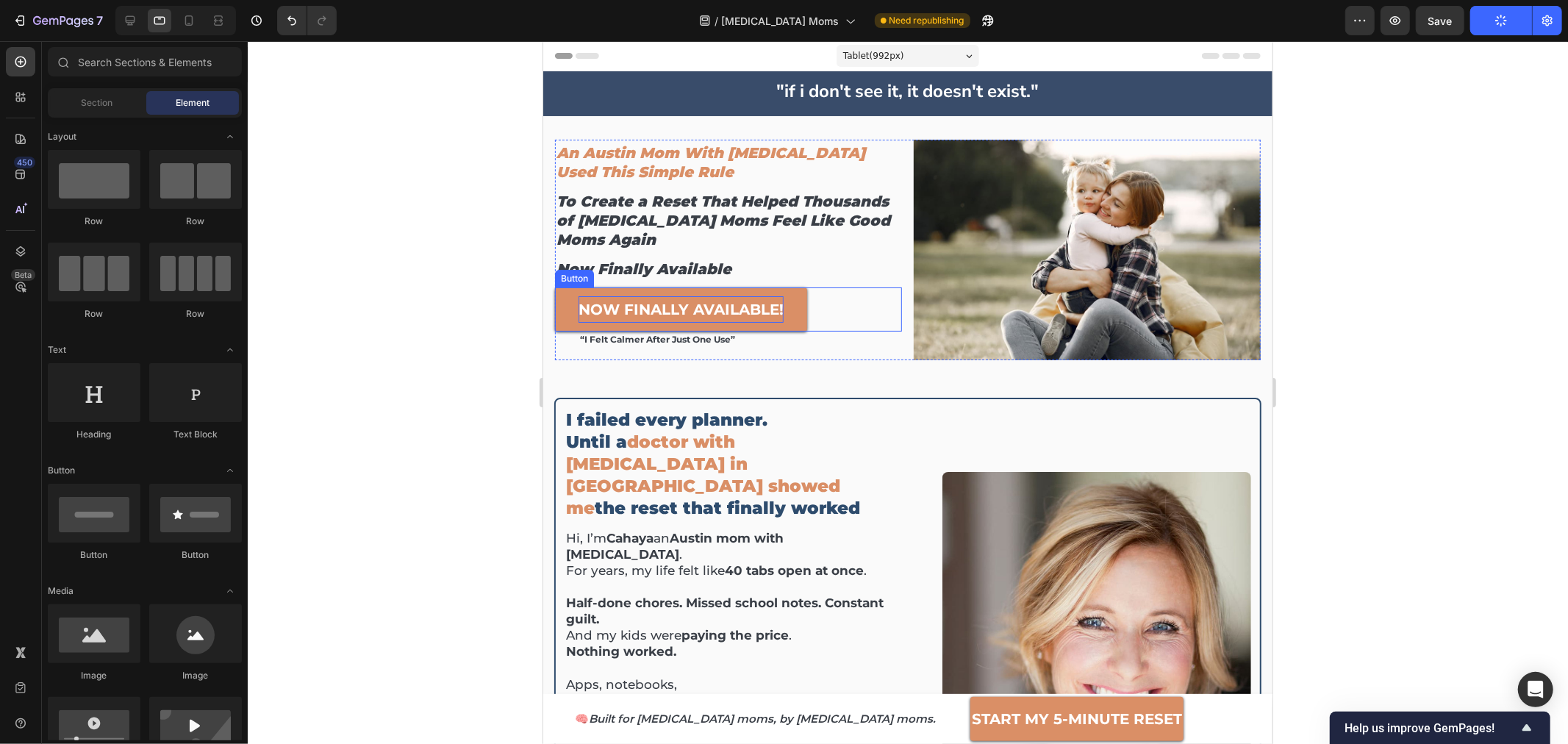
click at [607, 307] on strong "NOW FINALLY AVAILABLE!" at bounding box center [680, 309] width 205 height 17
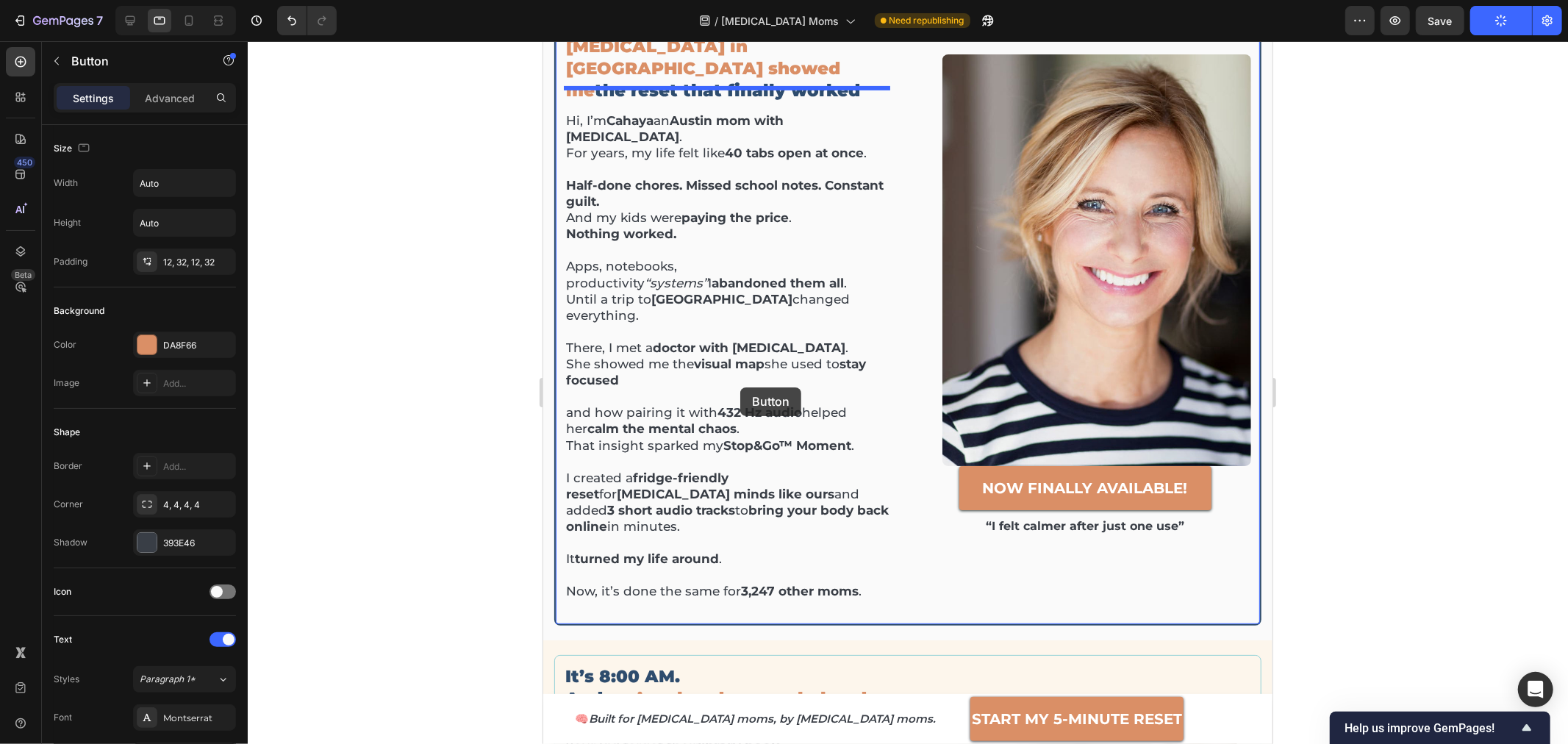
scroll to position [423, 0]
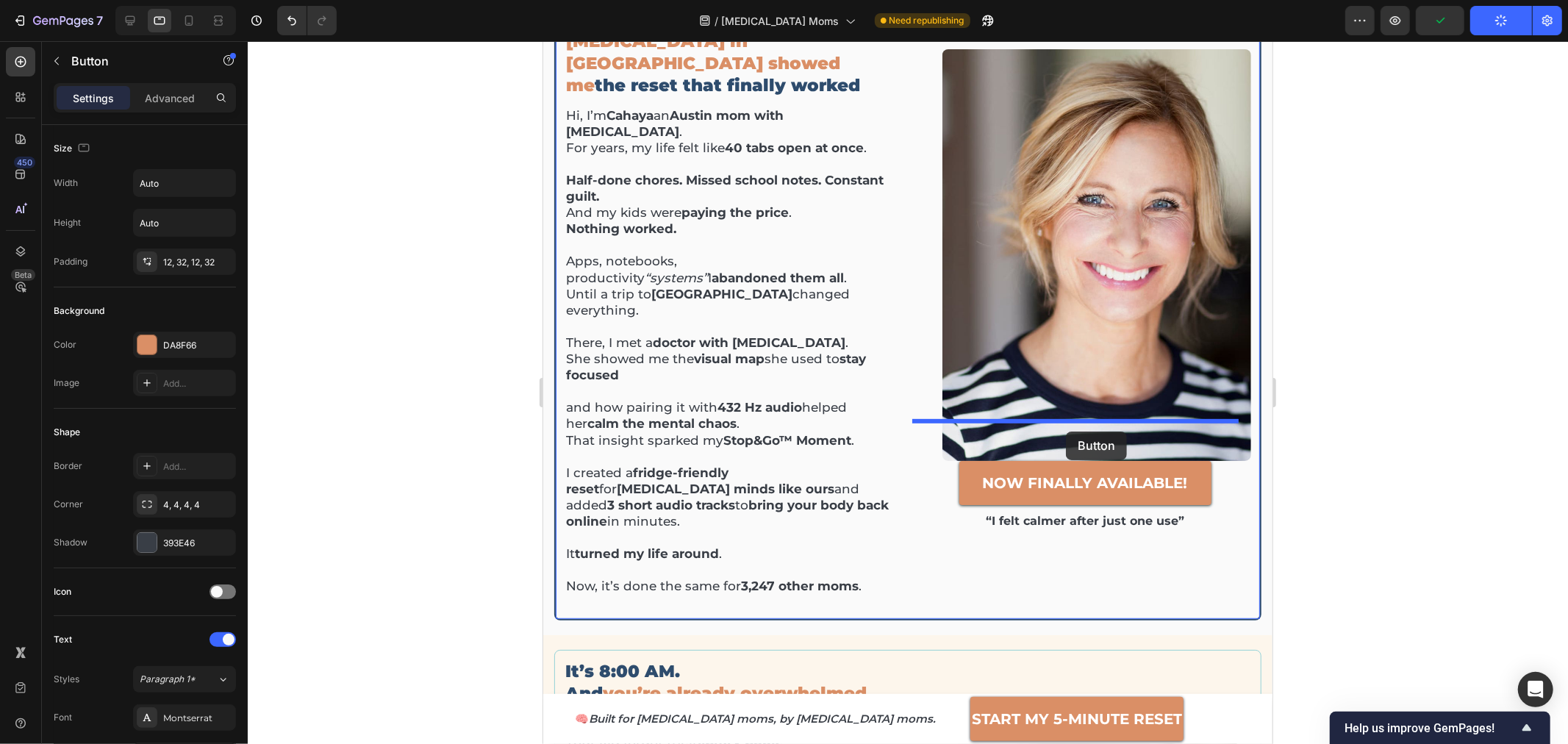
drag, startPoint x: 591, startPoint y: 271, endPoint x: 1065, endPoint y: 430, distance: 500.0
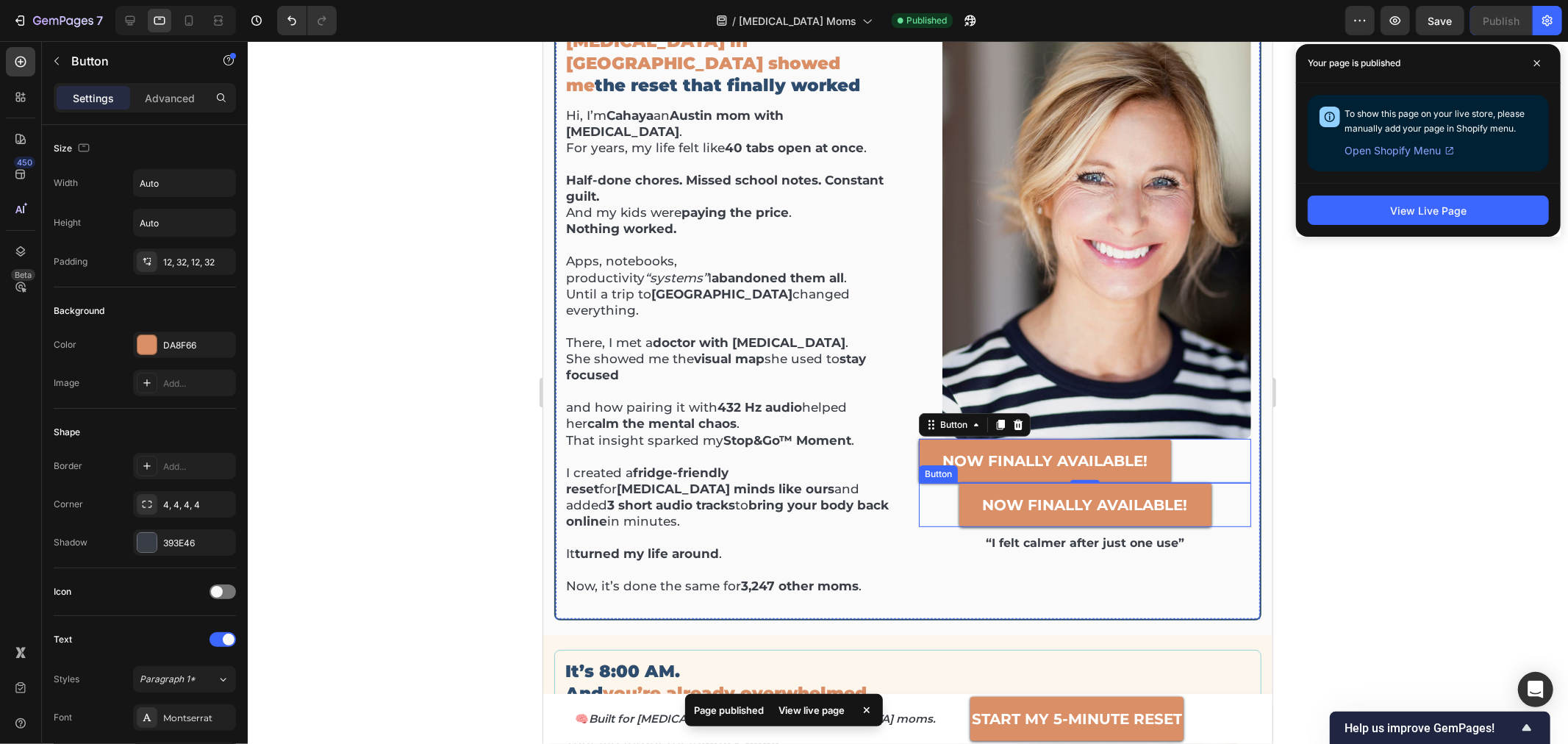
click at [1212, 482] on div "now finally available! Button" at bounding box center [1084, 503] width 332 height 44
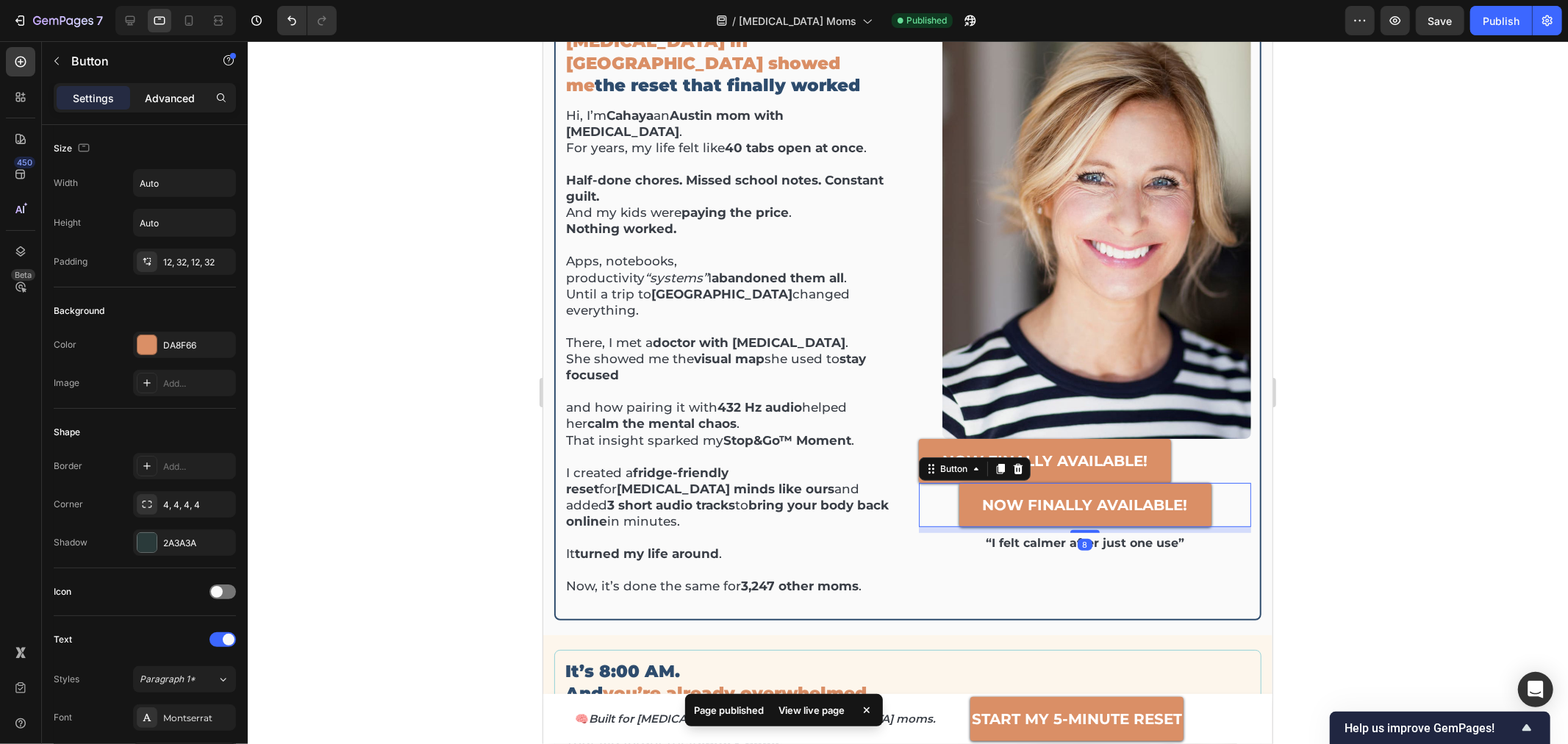
click at [159, 92] on p "Advanced" at bounding box center [169, 98] width 50 height 16
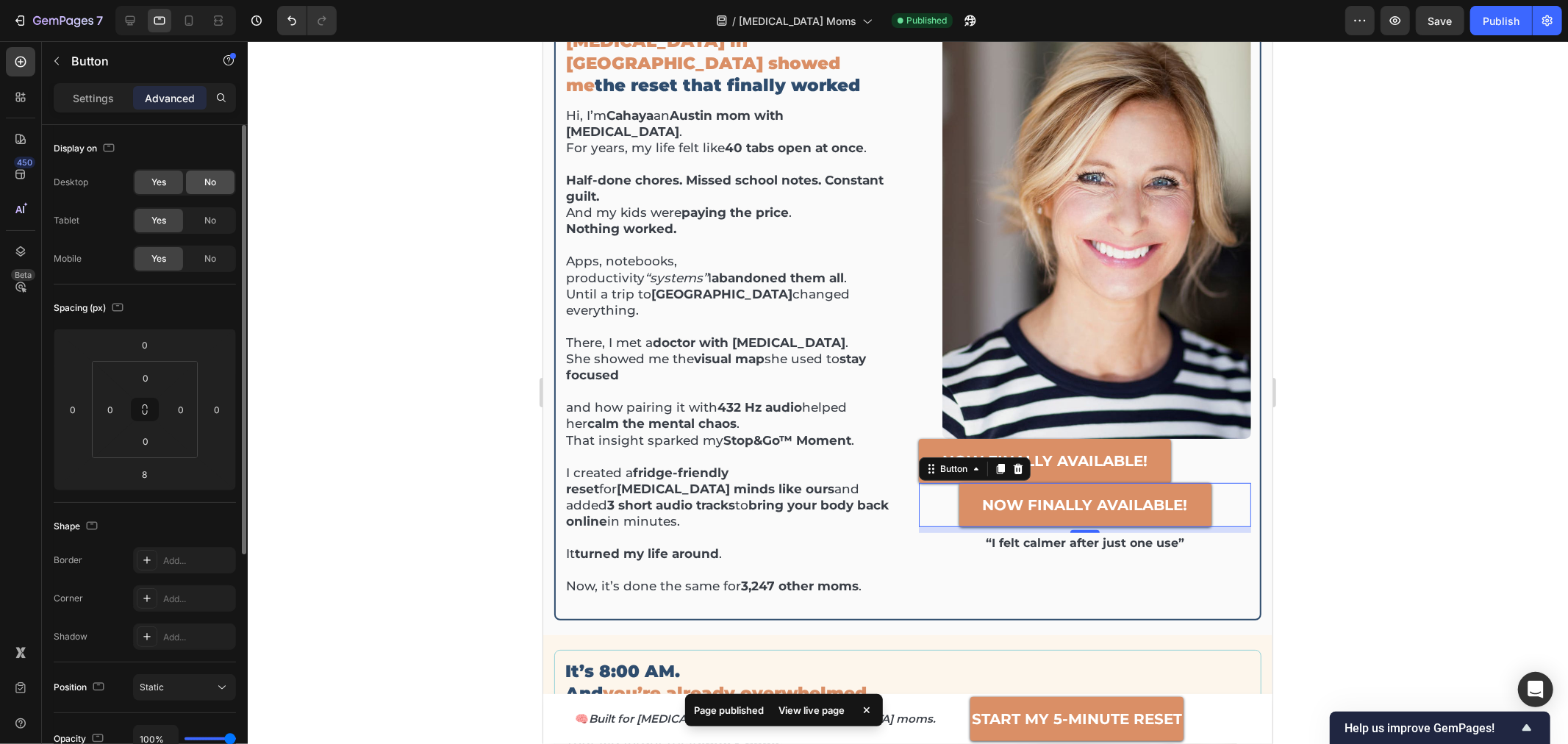
click at [209, 181] on span "No" at bounding box center [210, 183] width 12 height 14
click at [211, 214] on span "No" at bounding box center [210, 220] width 12 height 14
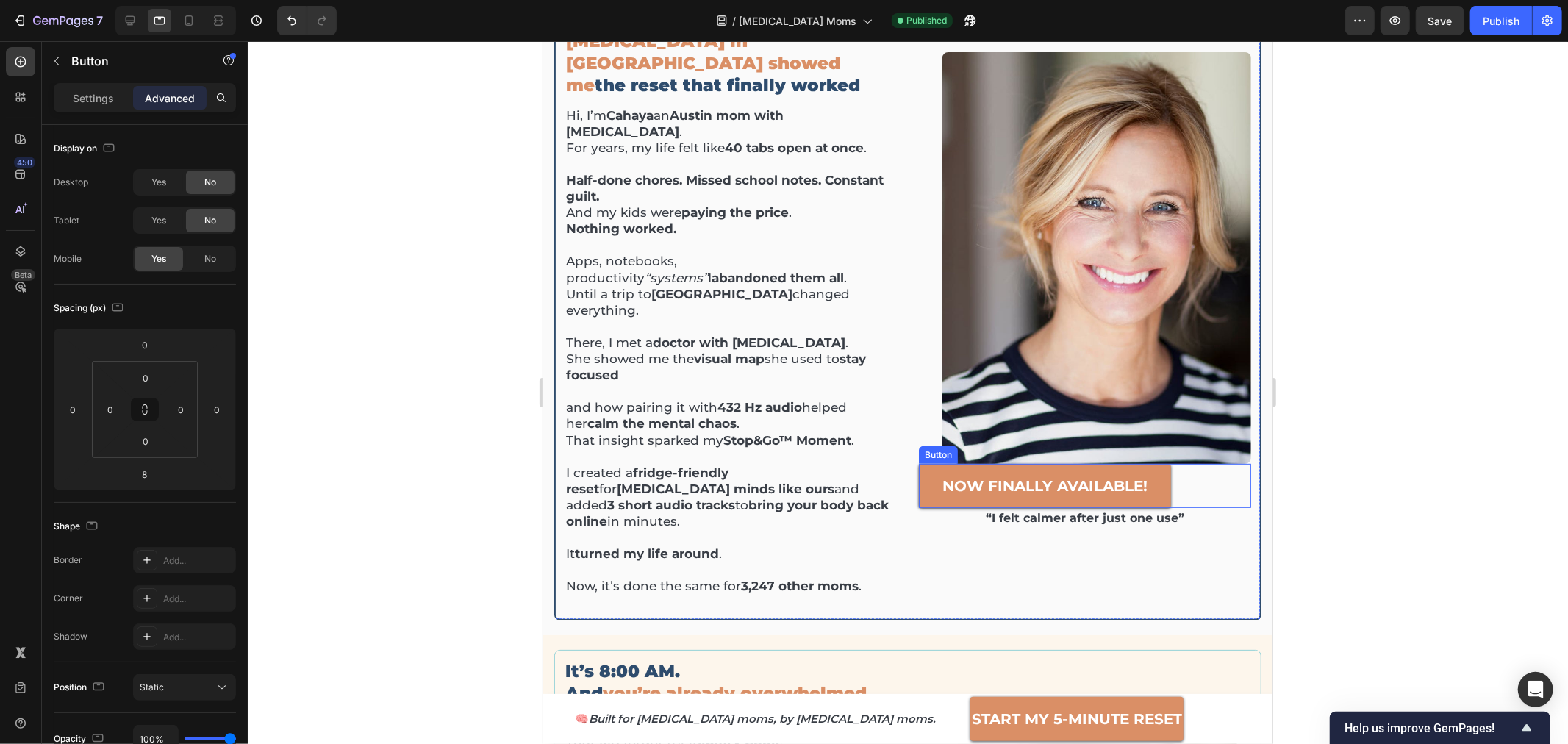
click at [930, 463] on link "NOW FINALLY AVAILABLE!" at bounding box center [1044, 485] width 253 height 44
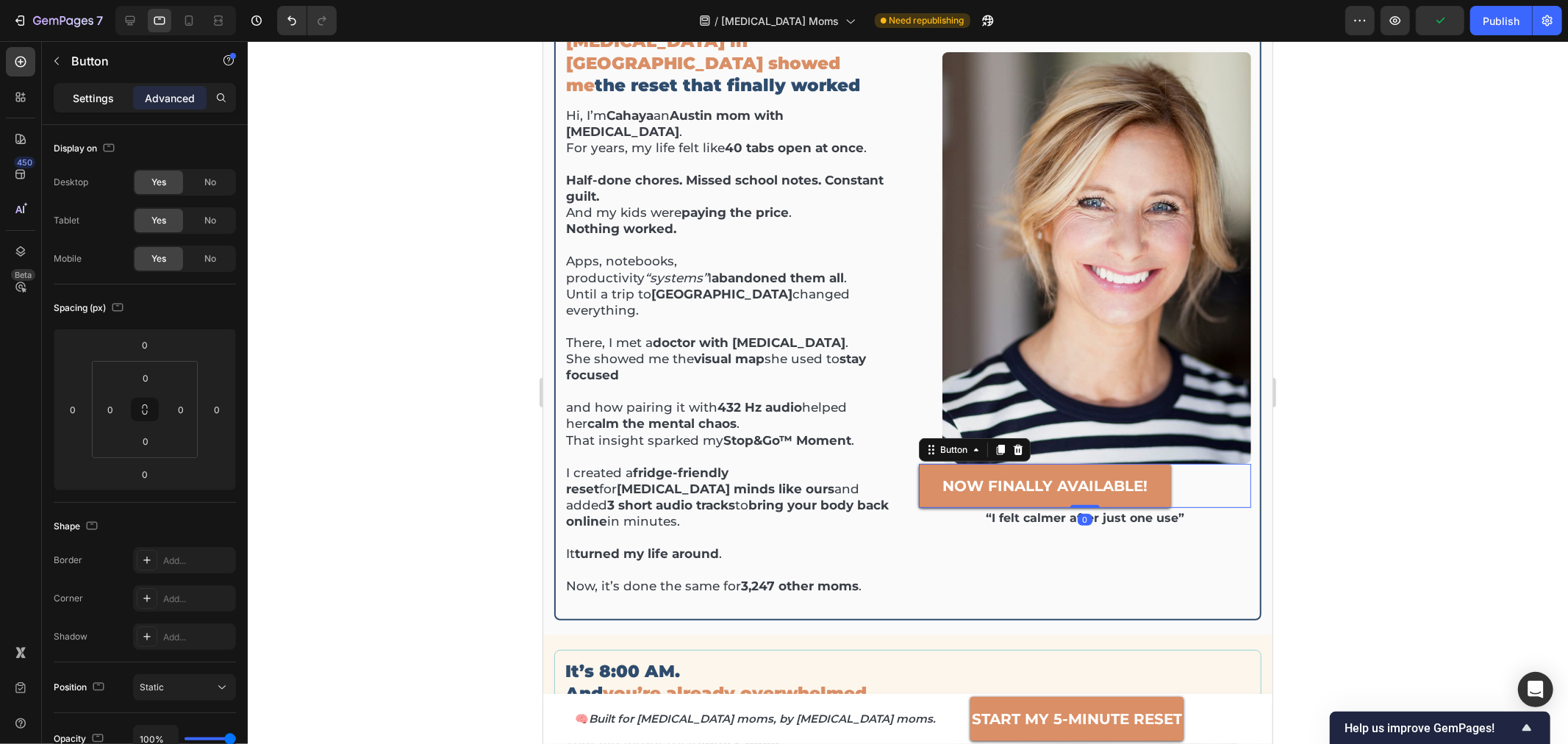
click at [88, 105] on div "Settings" at bounding box center [93, 98] width 74 height 23
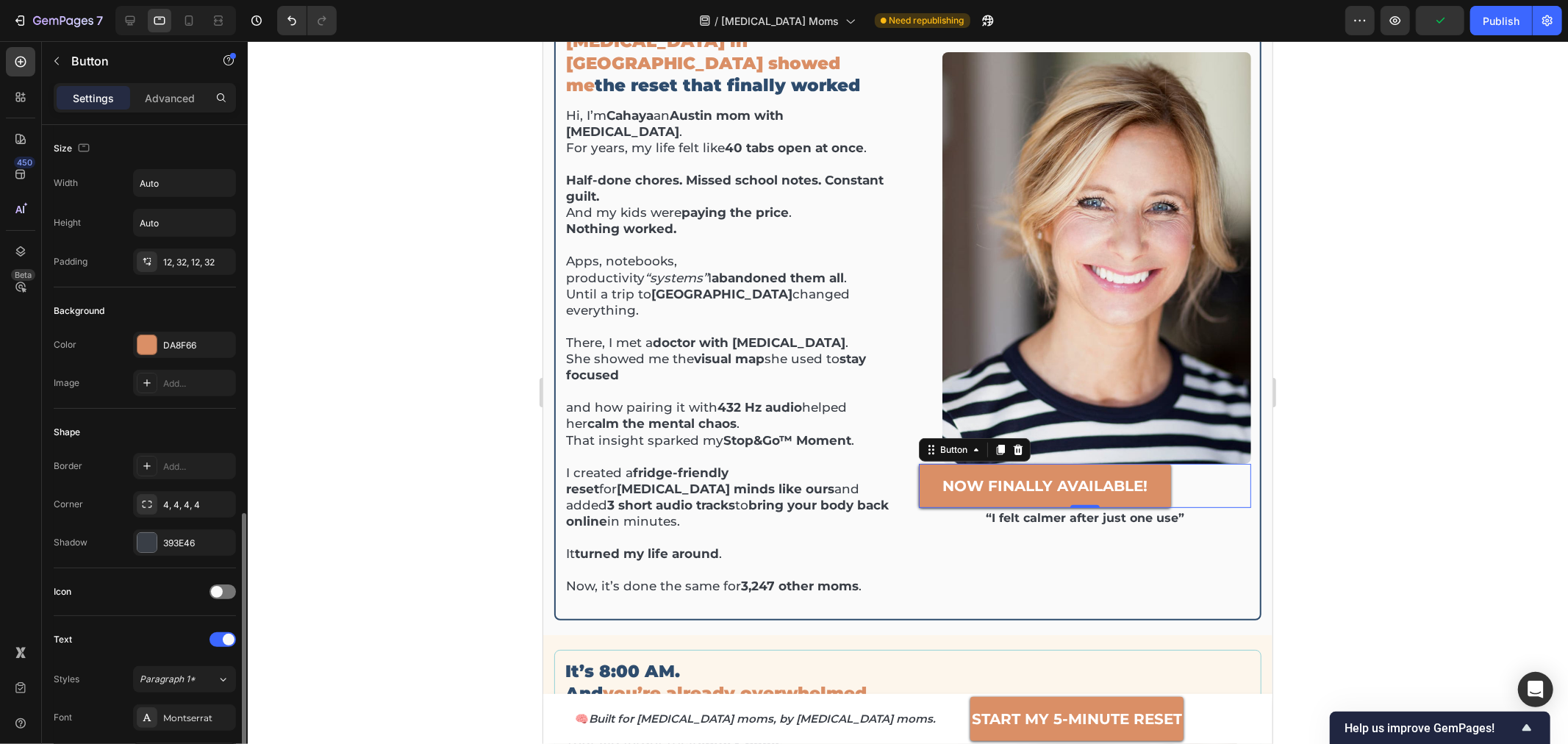
scroll to position [466, 0]
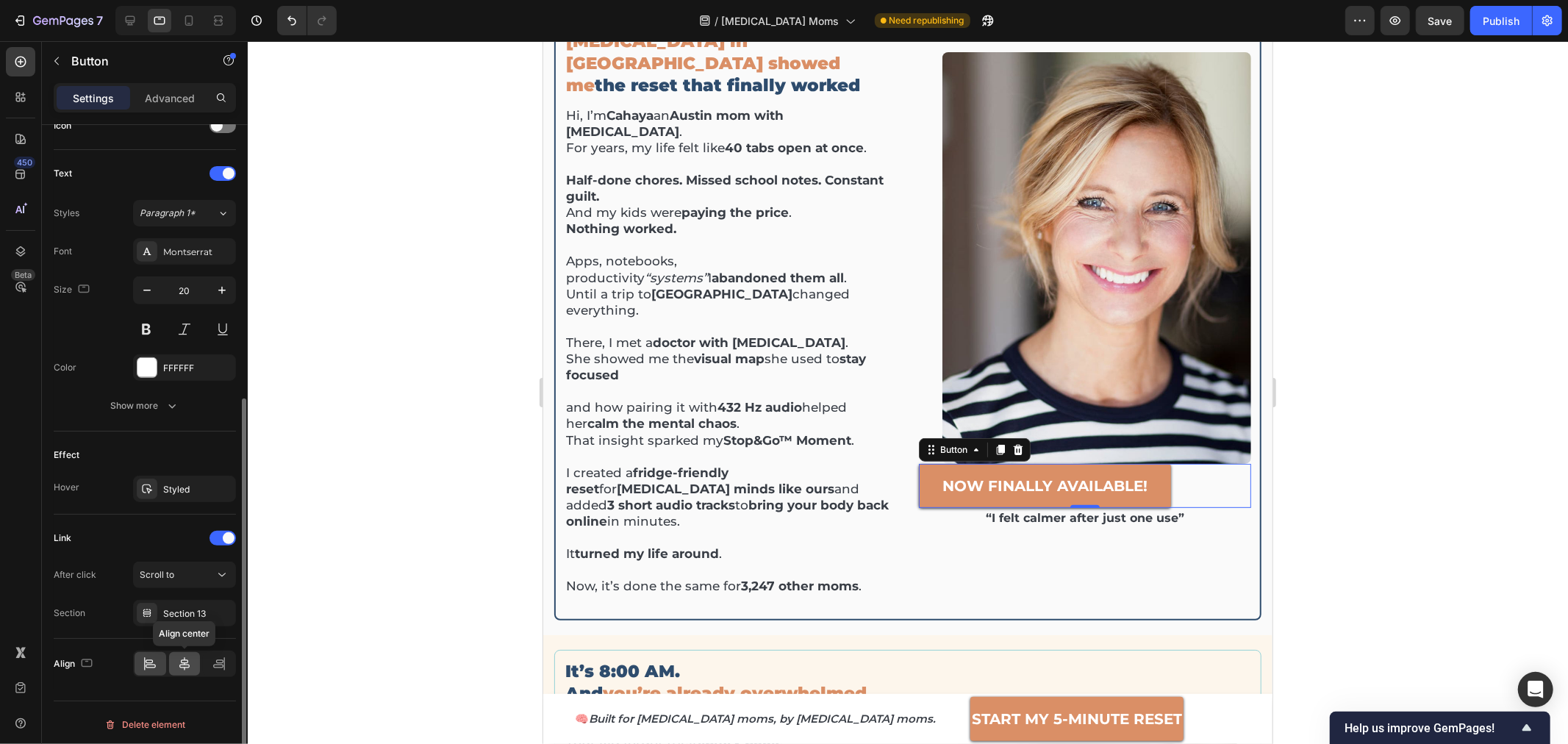
click at [183, 659] on icon at bounding box center [184, 663] width 15 height 15
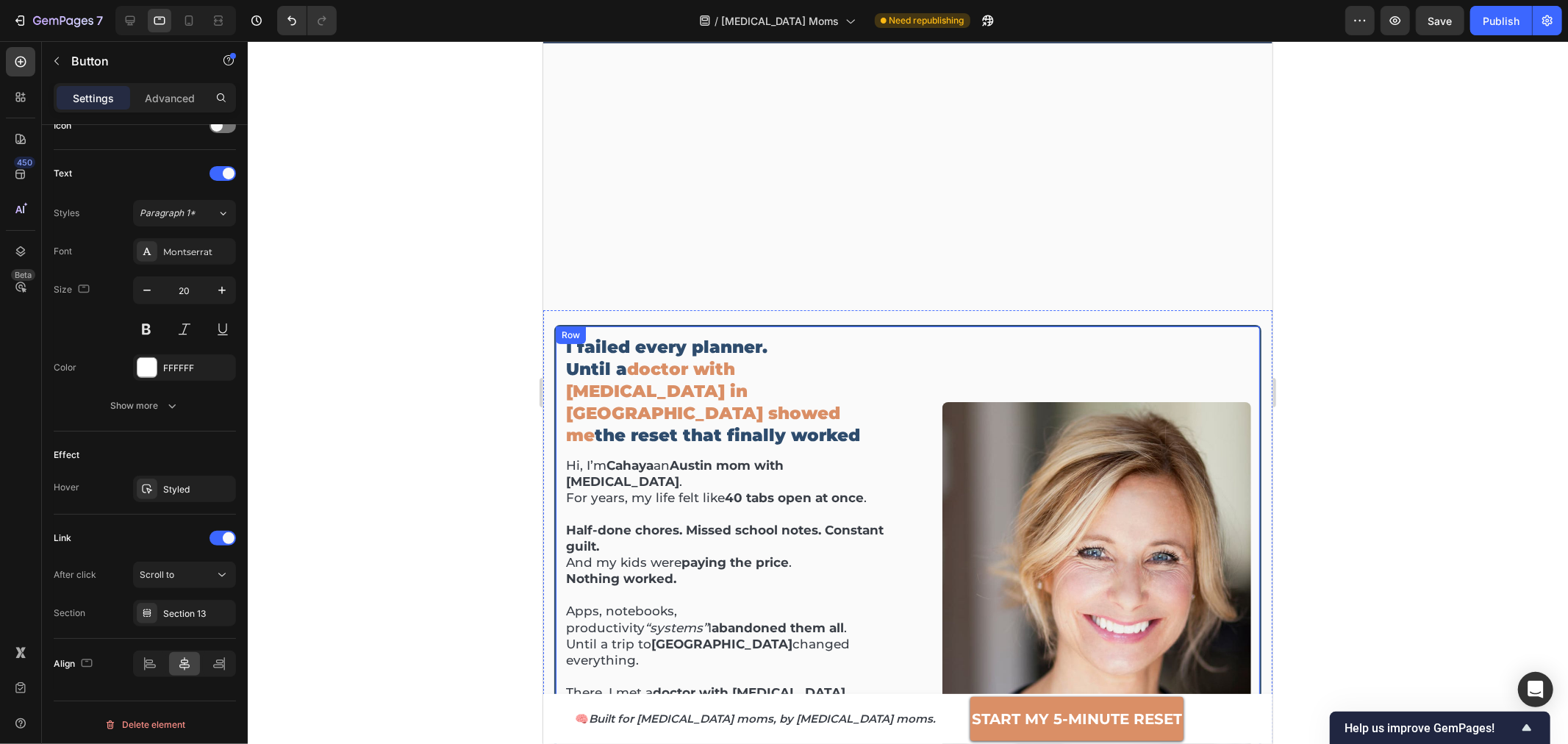
scroll to position [408, 0]
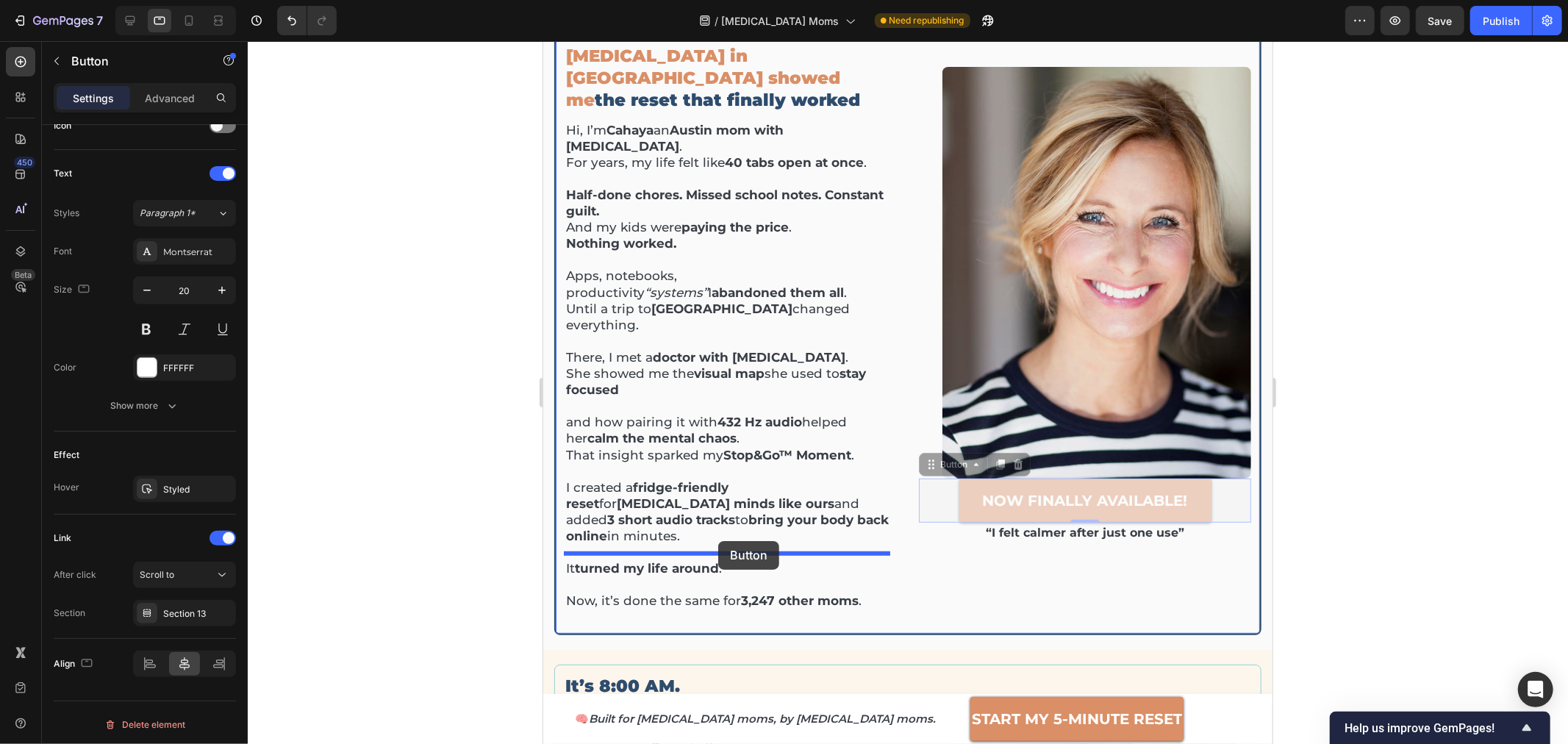
drag, startPoint x: 947, startPoint y: 428, endPoint x: 717, endPoint y: 540, distance: 255.8
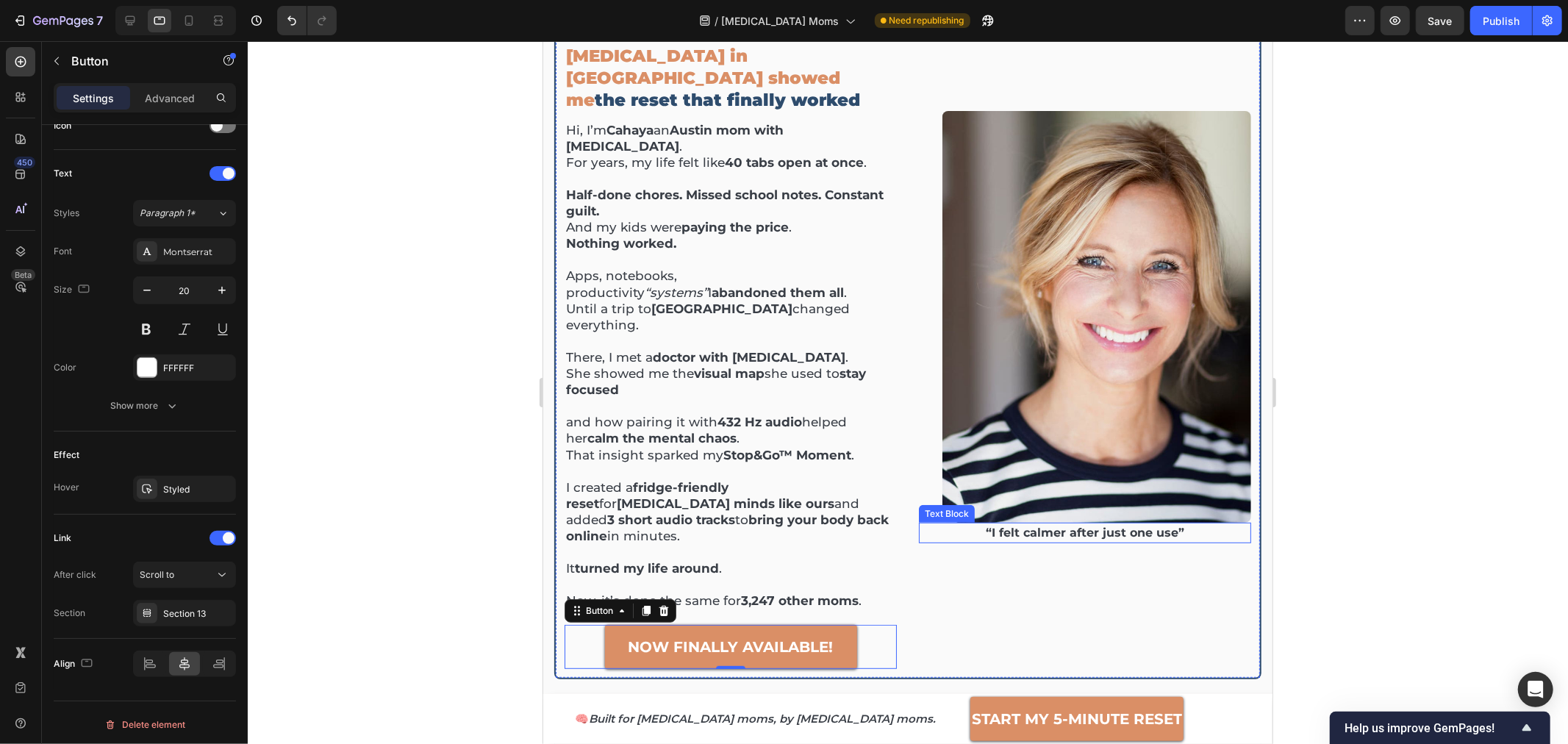
click at [1057, 524] on p "“I felt calmer after just one use”" at bounding box center [1084, 532] width 329 height 17
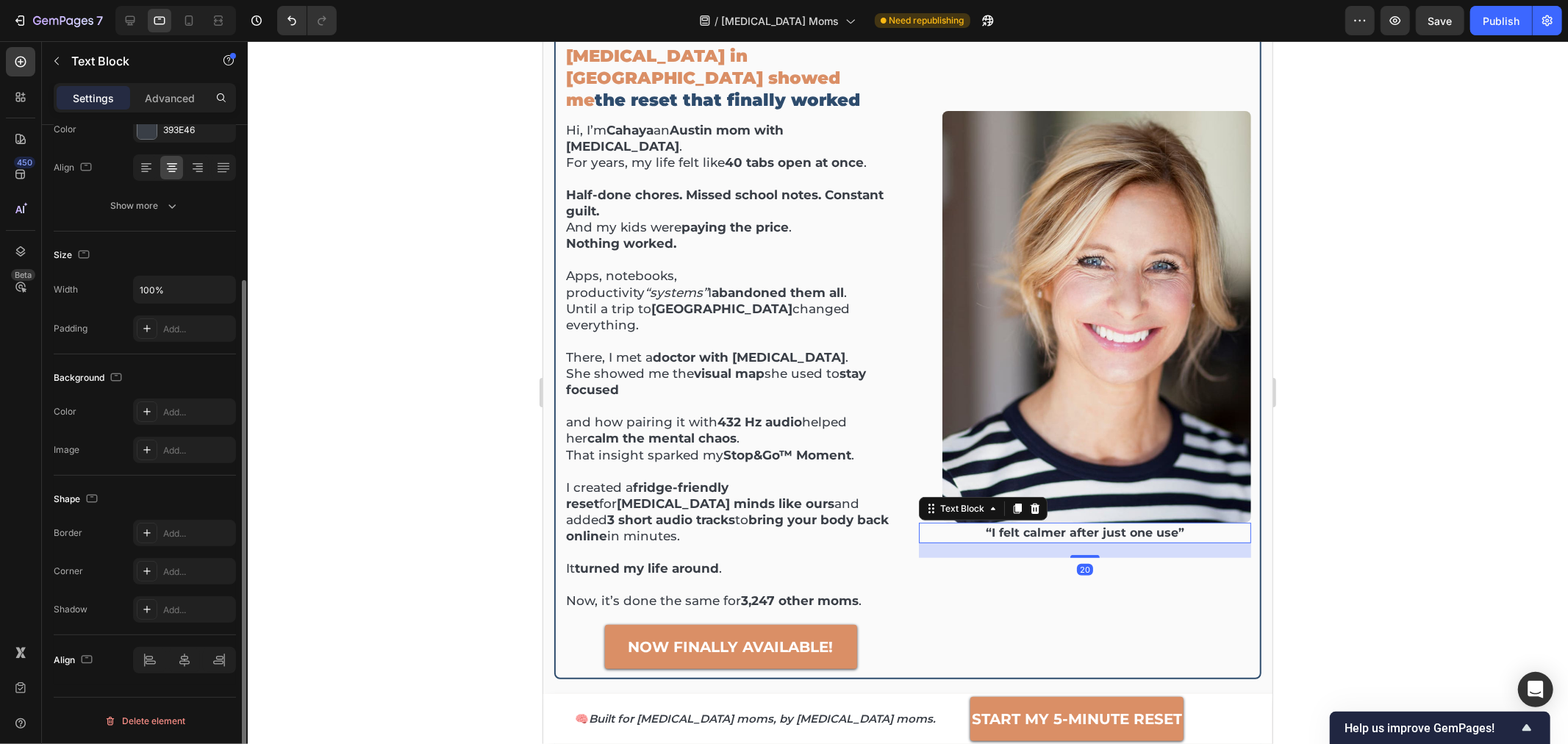
scroll to position [0, 0]
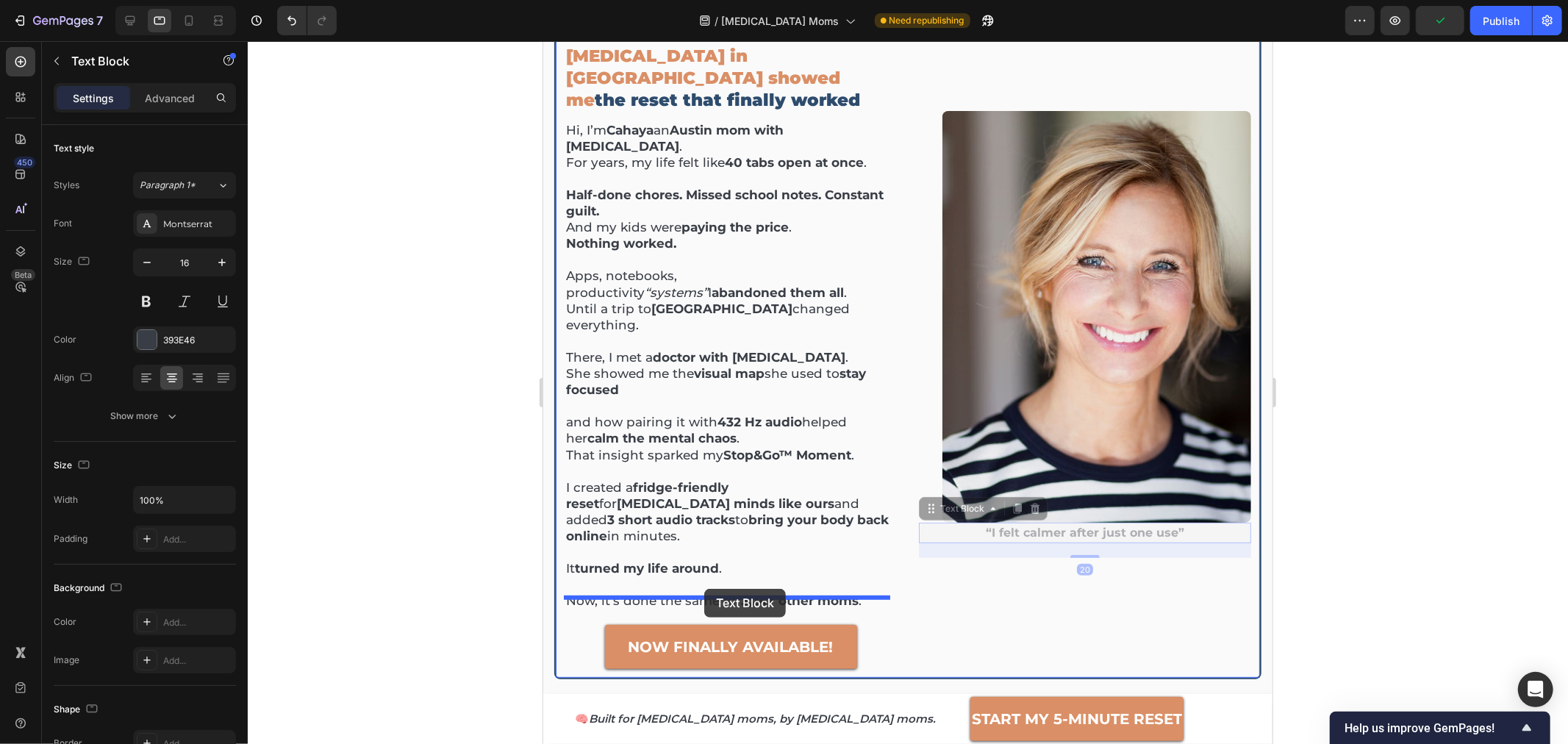
drag, startPoint x: 939, startPoint y: 477, endPoint x: 703, endPoint y: 588, distance: 260.8
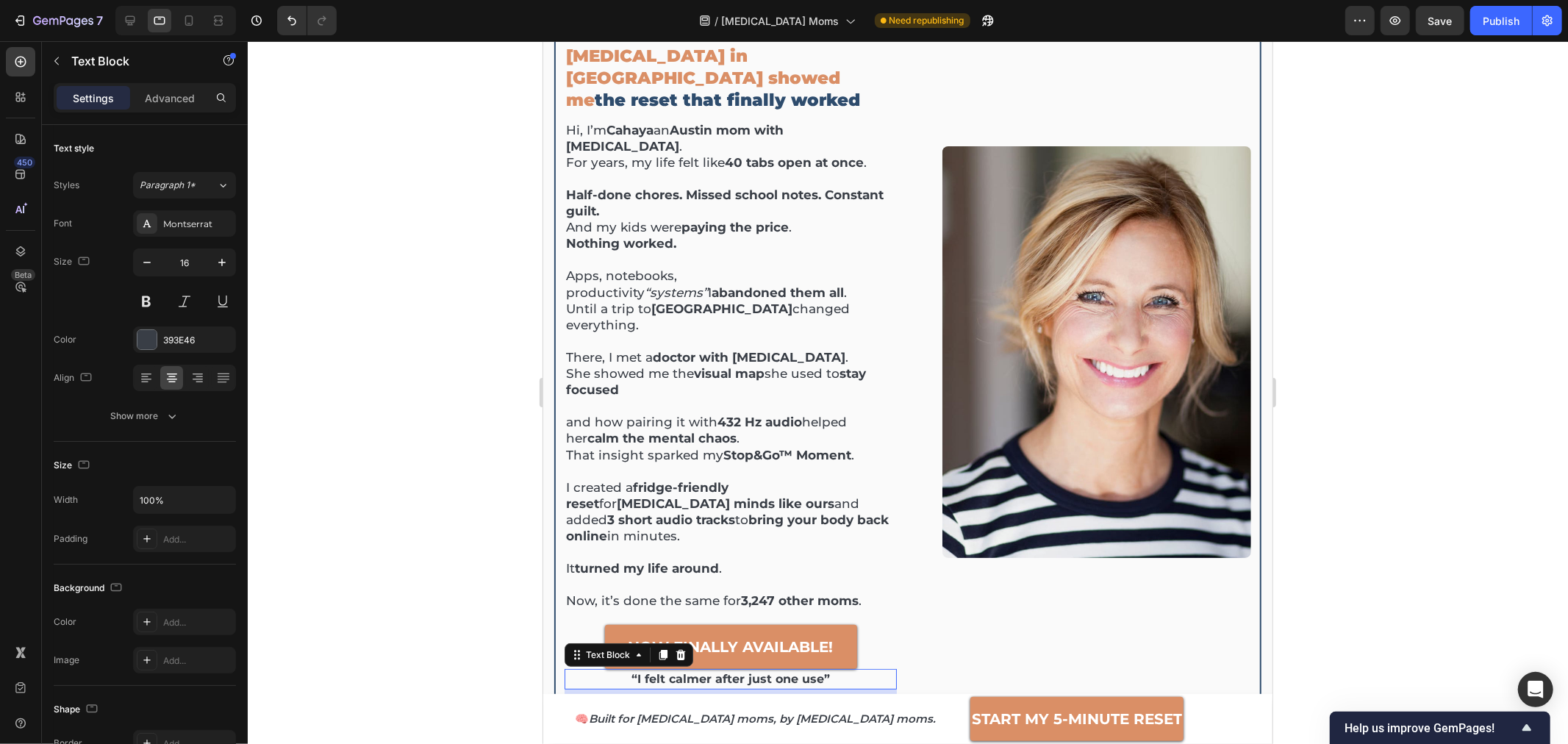
click at [1338, 385] on div at bounding box center [907, 391] width 1320 height 702
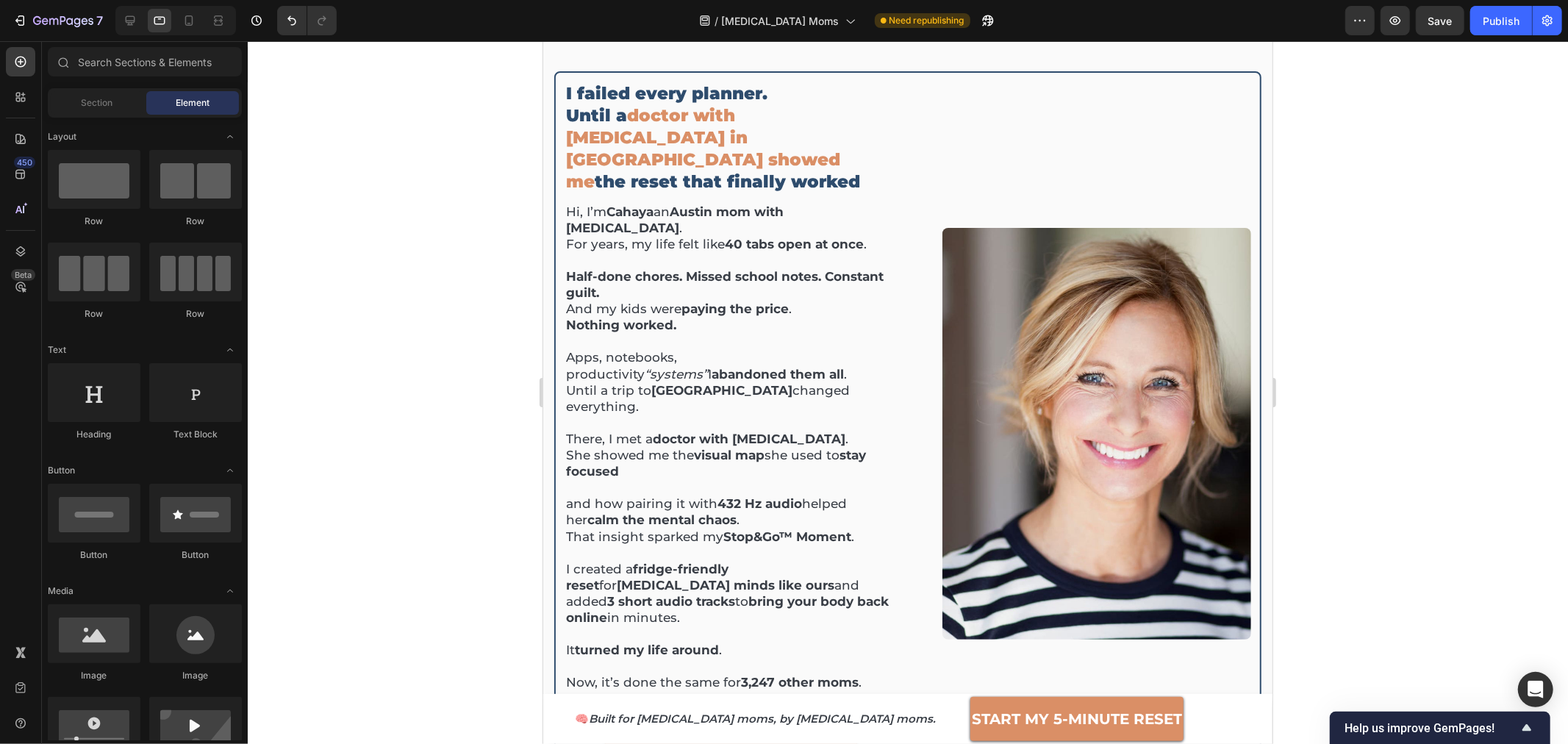
scroll to position [408, 0]
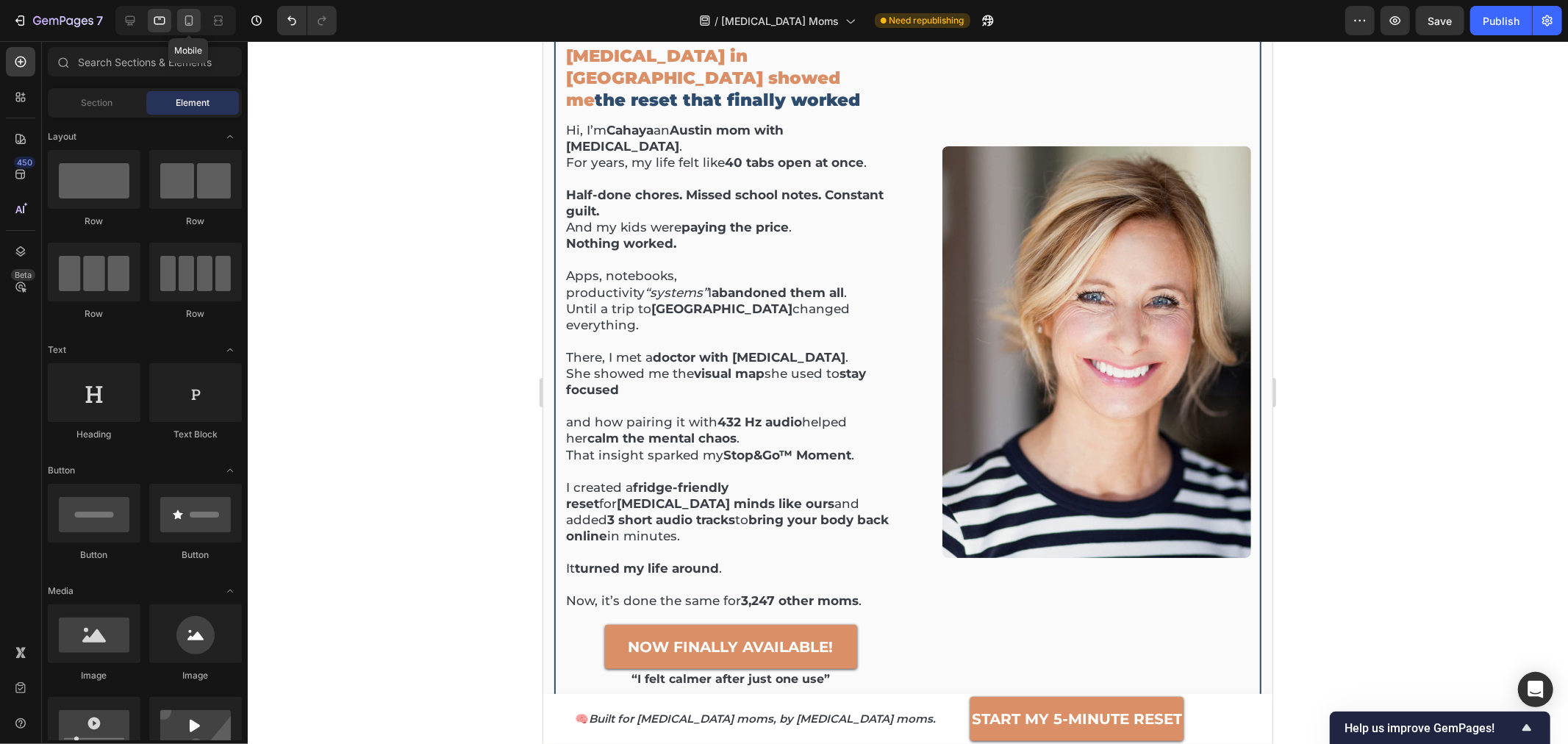
click at [188, 18] on icon at bounding box center [188, 20] width 15 height 15
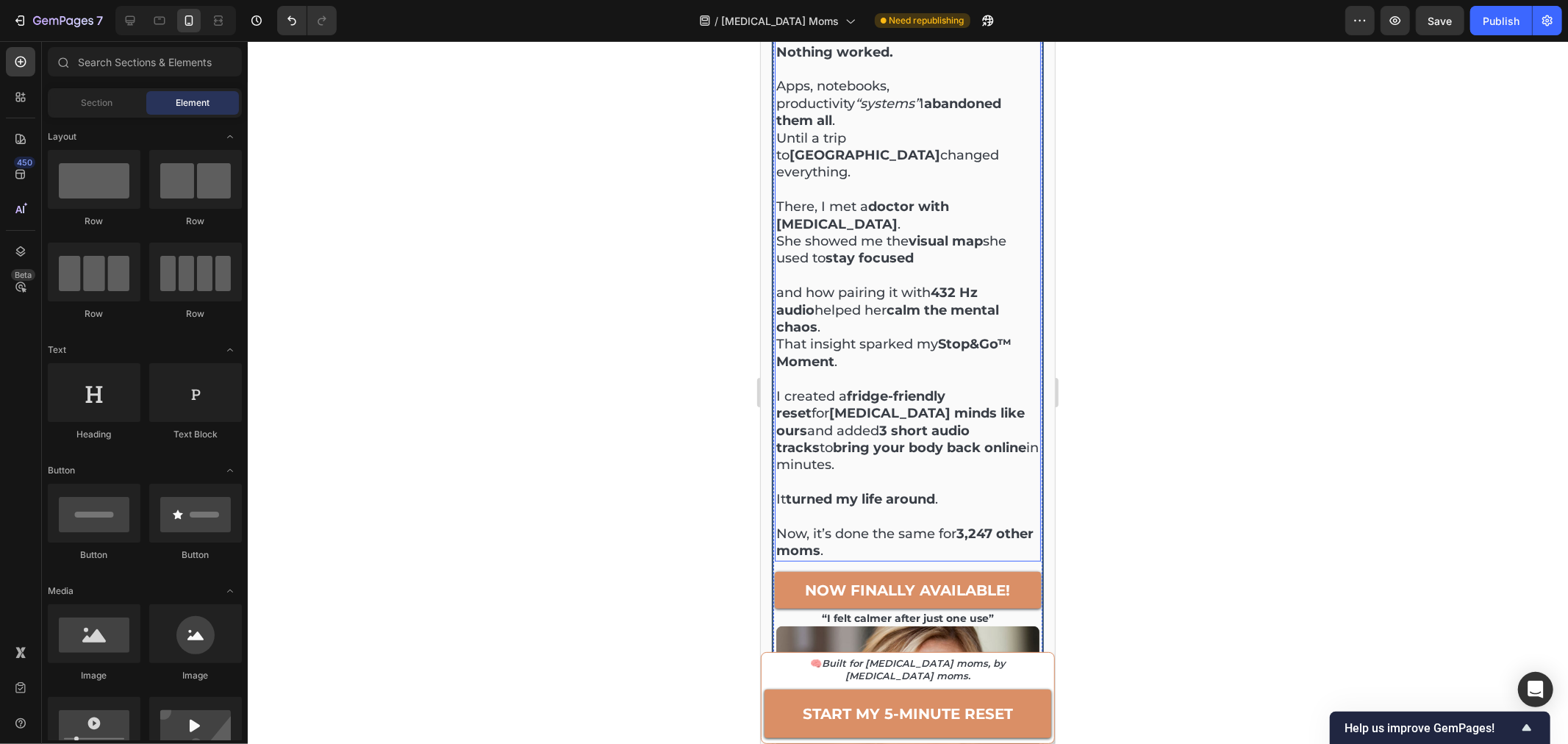
scroll to position [938, 0]
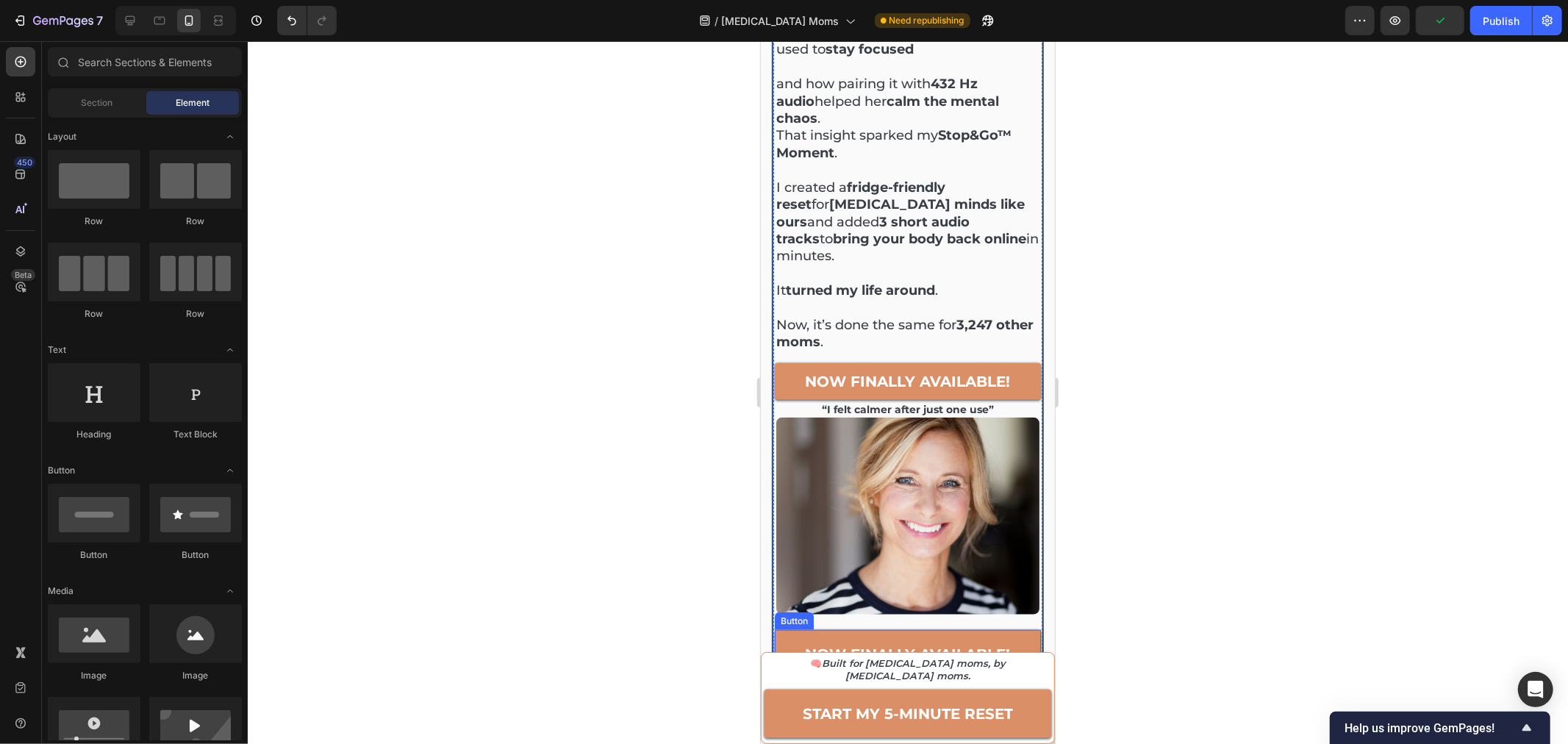
click at [893, 629] on link "now finally available!" at bounding box center [907, 654] width 266 height 49
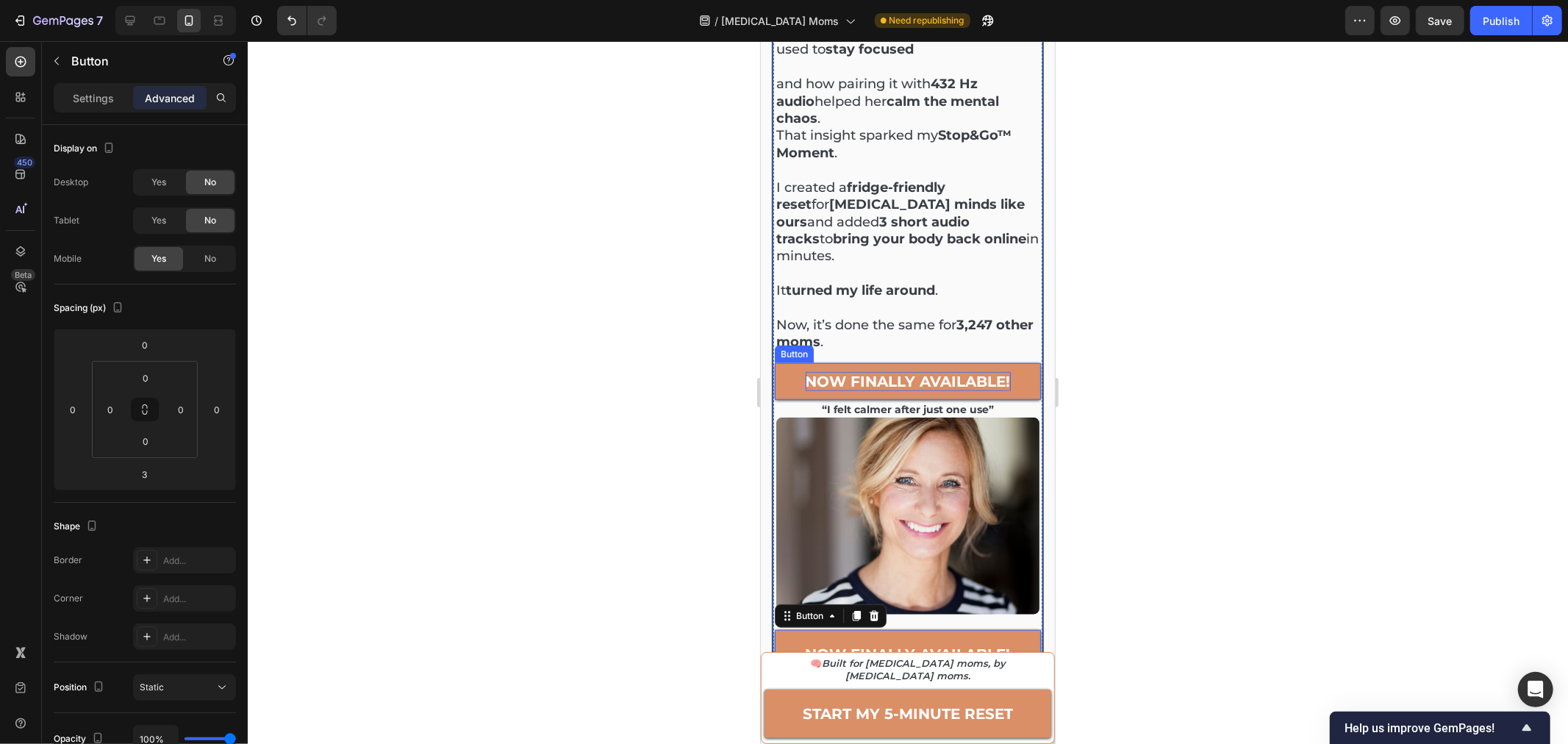
click at [804, 372] on strong "NOW FINALLY AVAILABLE!" at bounding box center [906, 381] width 205 height 17
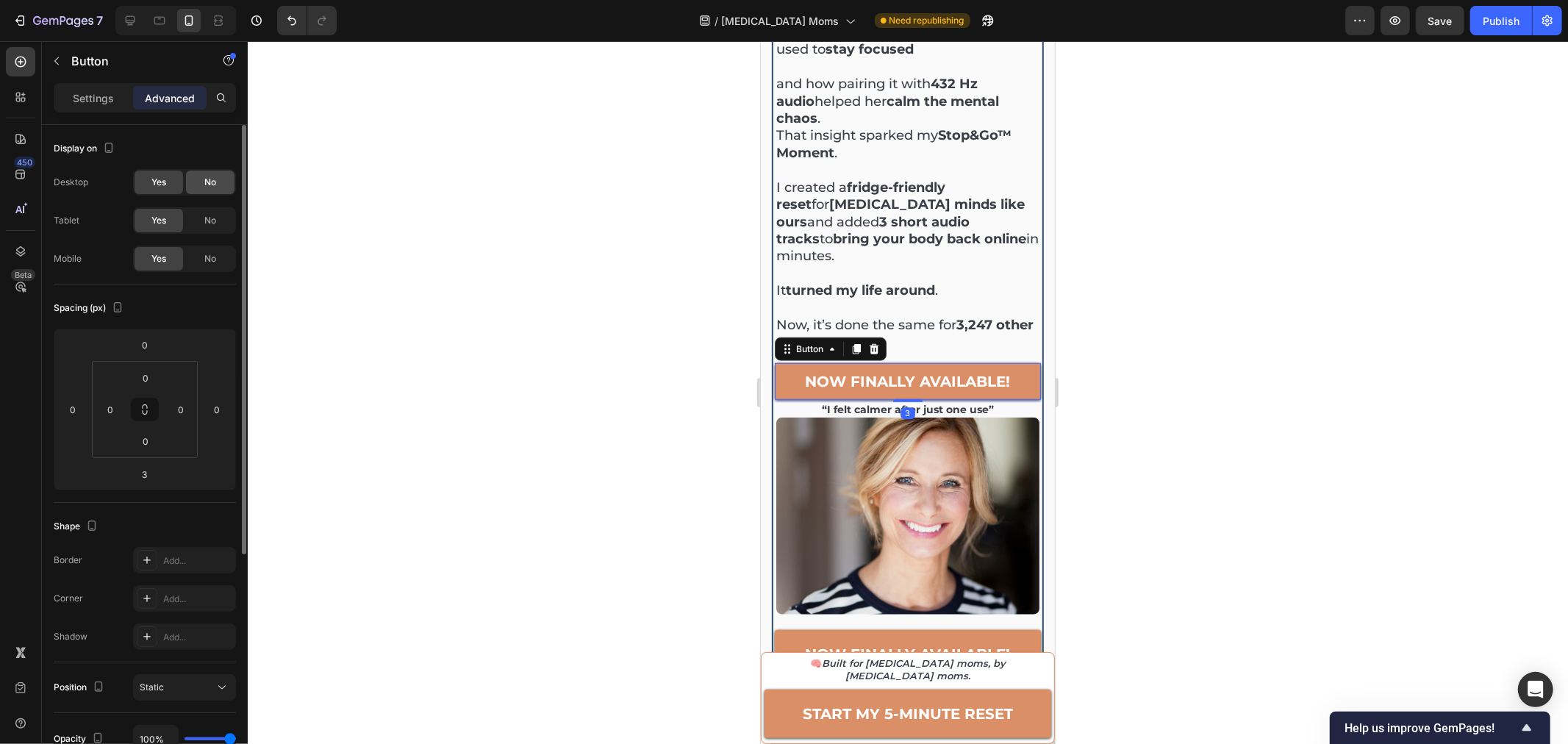
click at [221, 180] on div "No" at bounding box center [210, 183] width 49 height 23
click at [180, 184] on div "Yes" at bounding box center [158, 183] width 49 height 23
click at [221, 253] on div "No" at bounding box center [210, 258] width 49 height 23
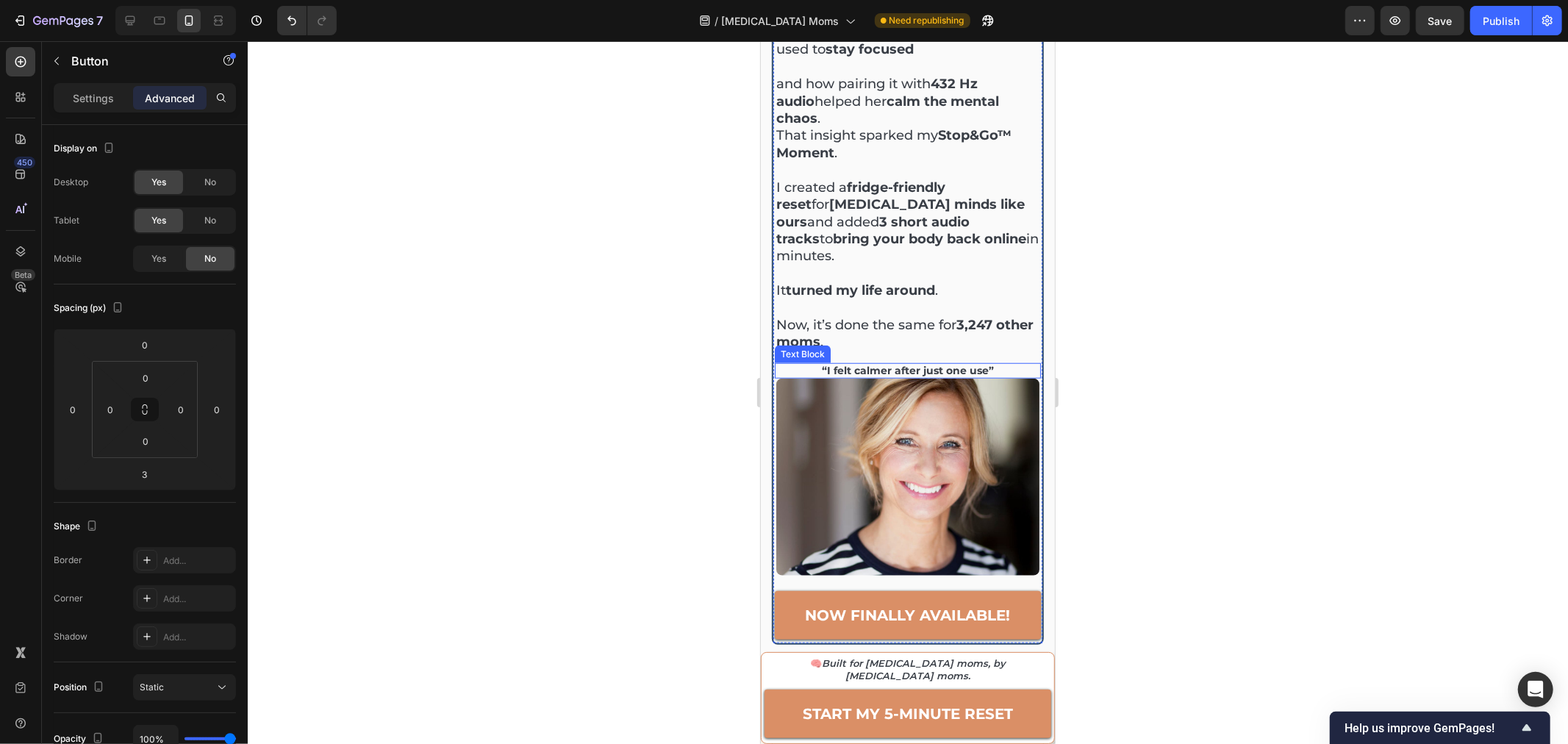
click at [853, 364] on p "“I felt calmer after just one use”" at bounding box center [906, 370] width 263 height 13
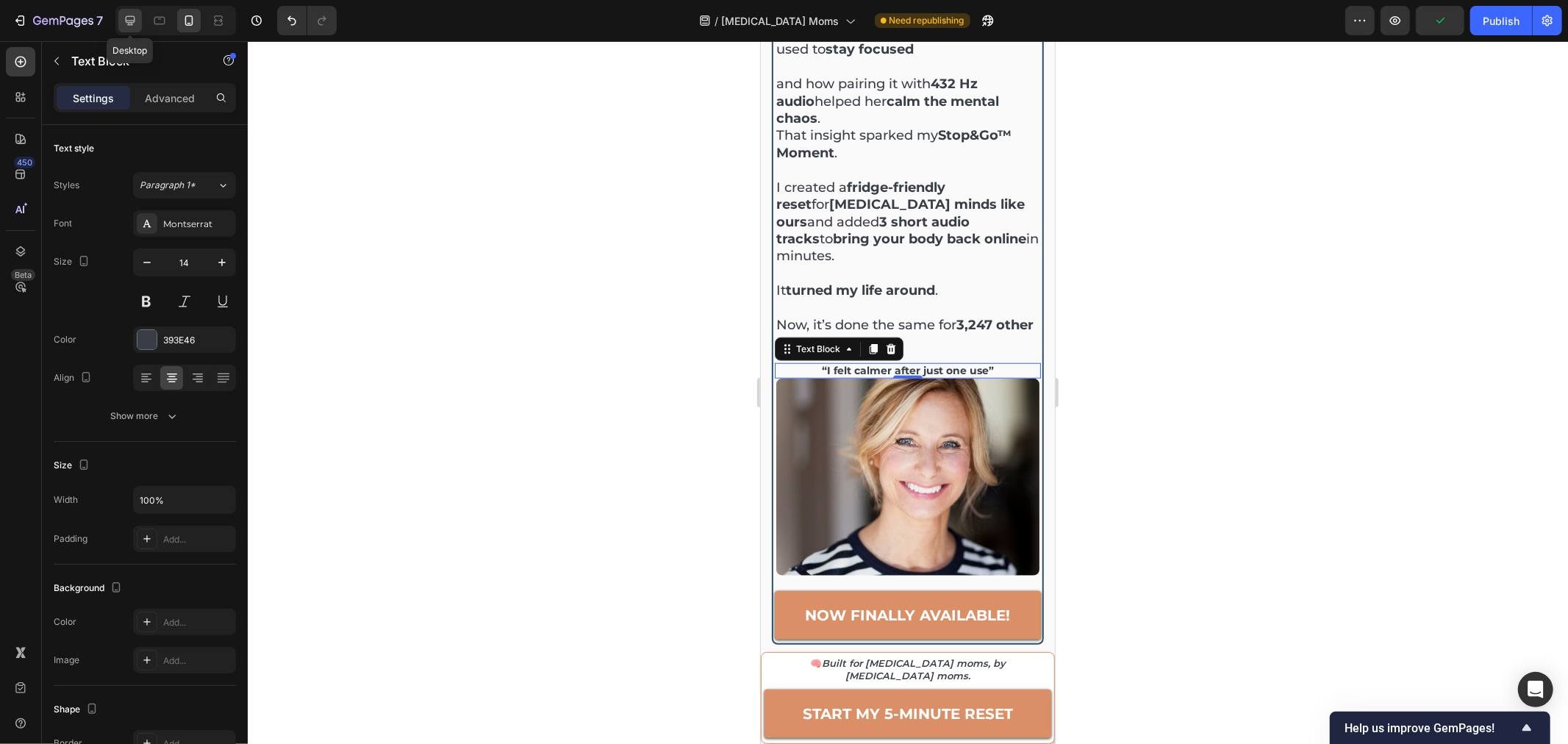
click at [128, 24] on icon at bounding box center [130, 21] width 10 height 10
type input "15"
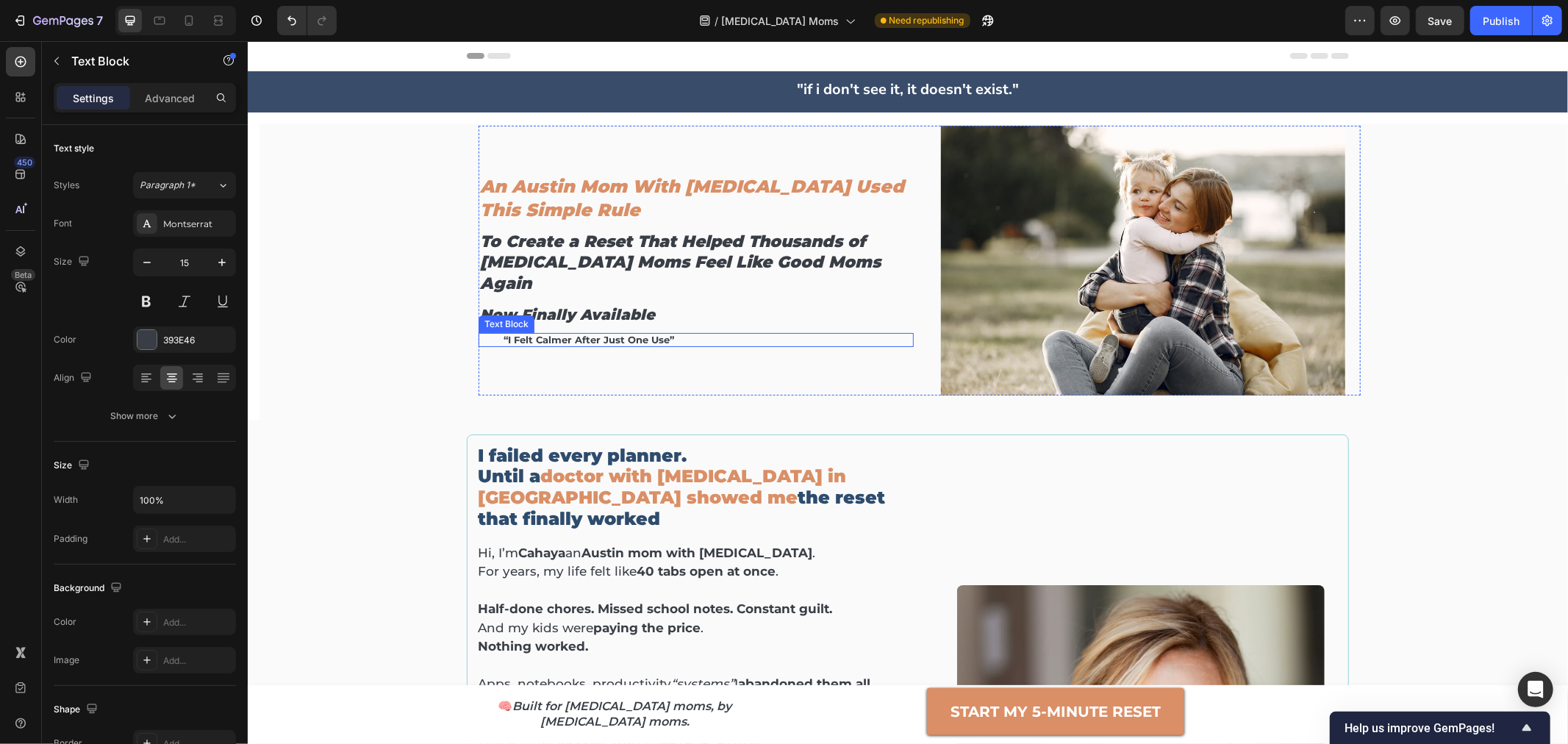
click at [607, 333] on p "“i felt calmer after just one use”" at bounding box center [707, 339] width 409 height 12
click at [588, 313] on icon at bounding box center [594, 319] width 12 height 12
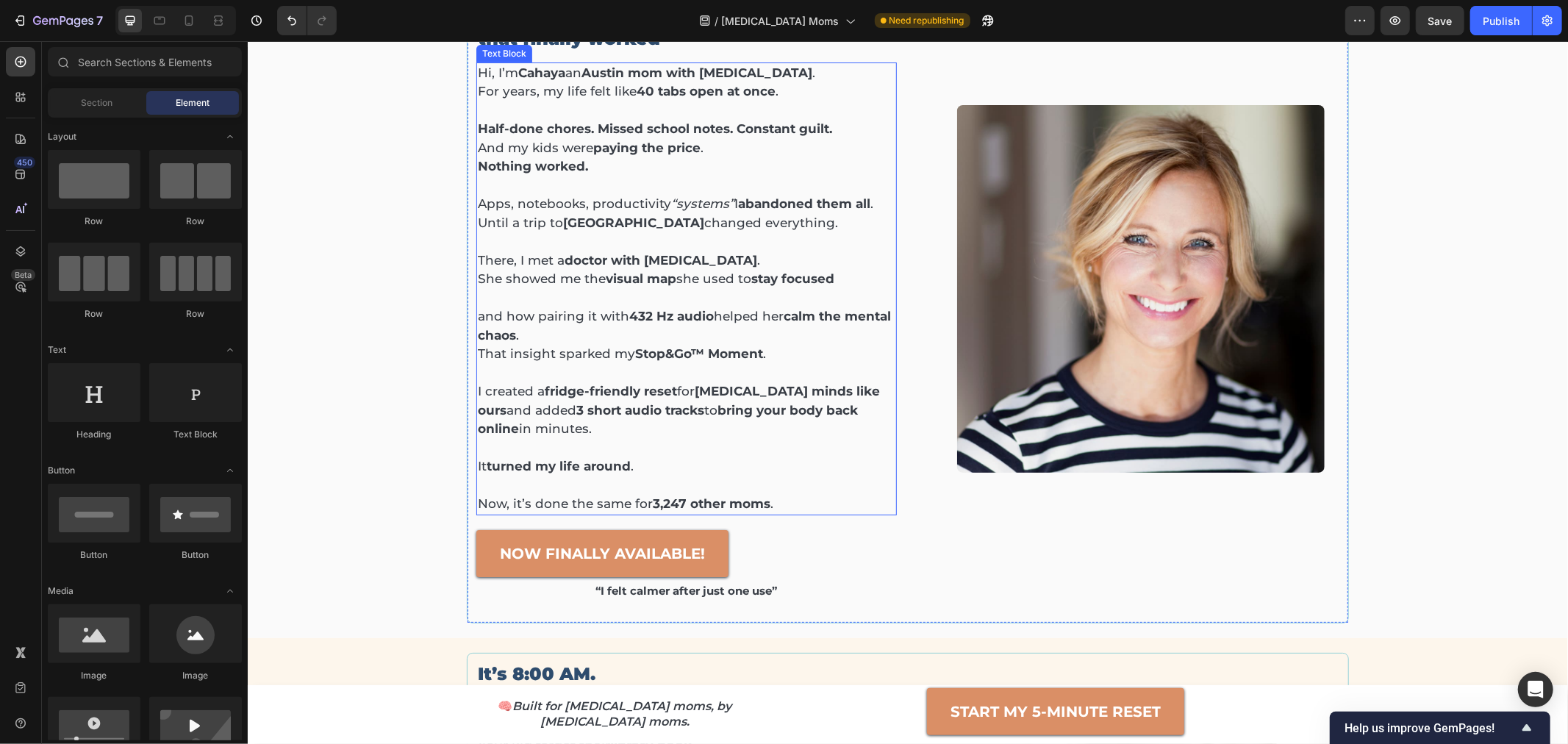
scroll to position [490, 0]
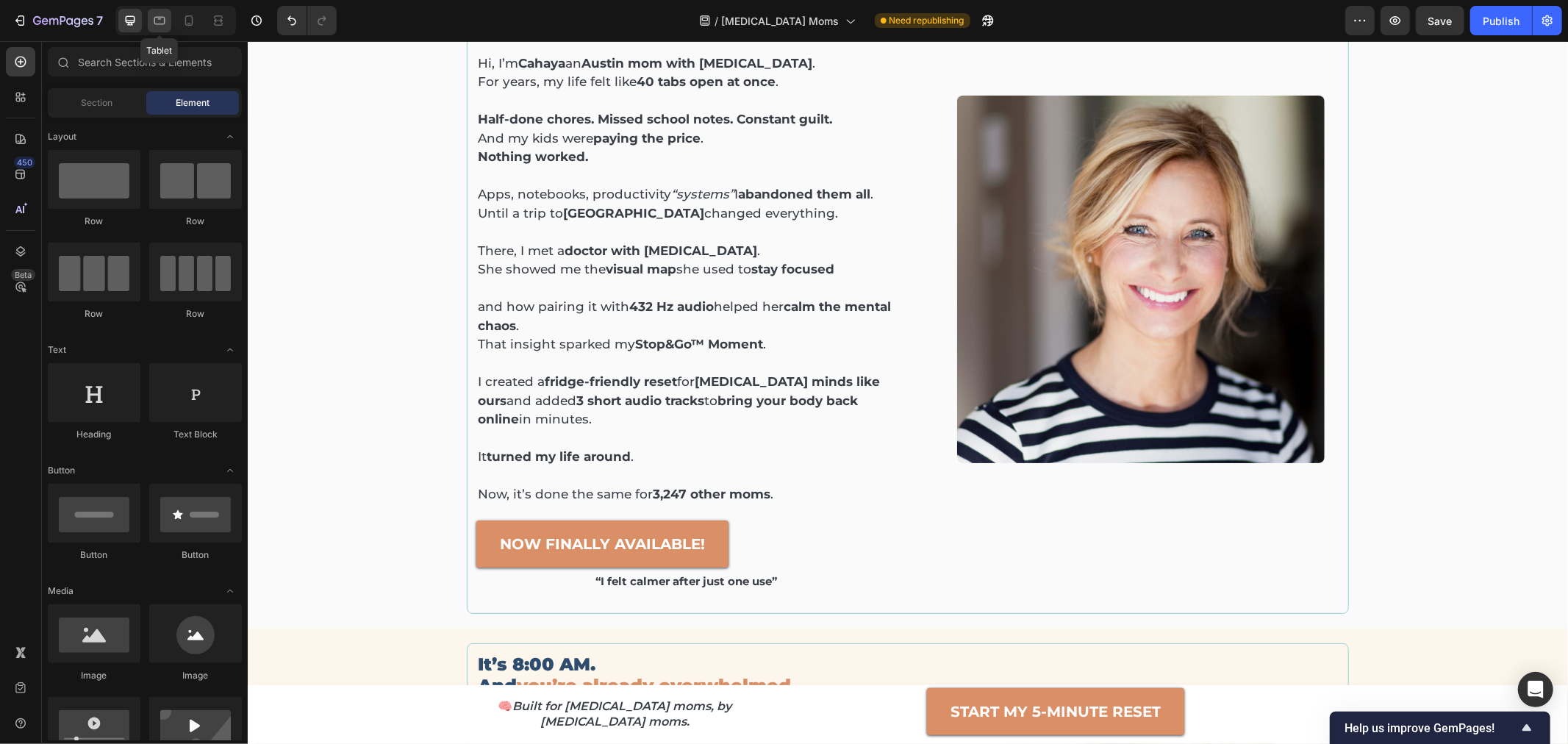
click at [161, 22] on icon at bounding box center [159, 20] width 15 height 15
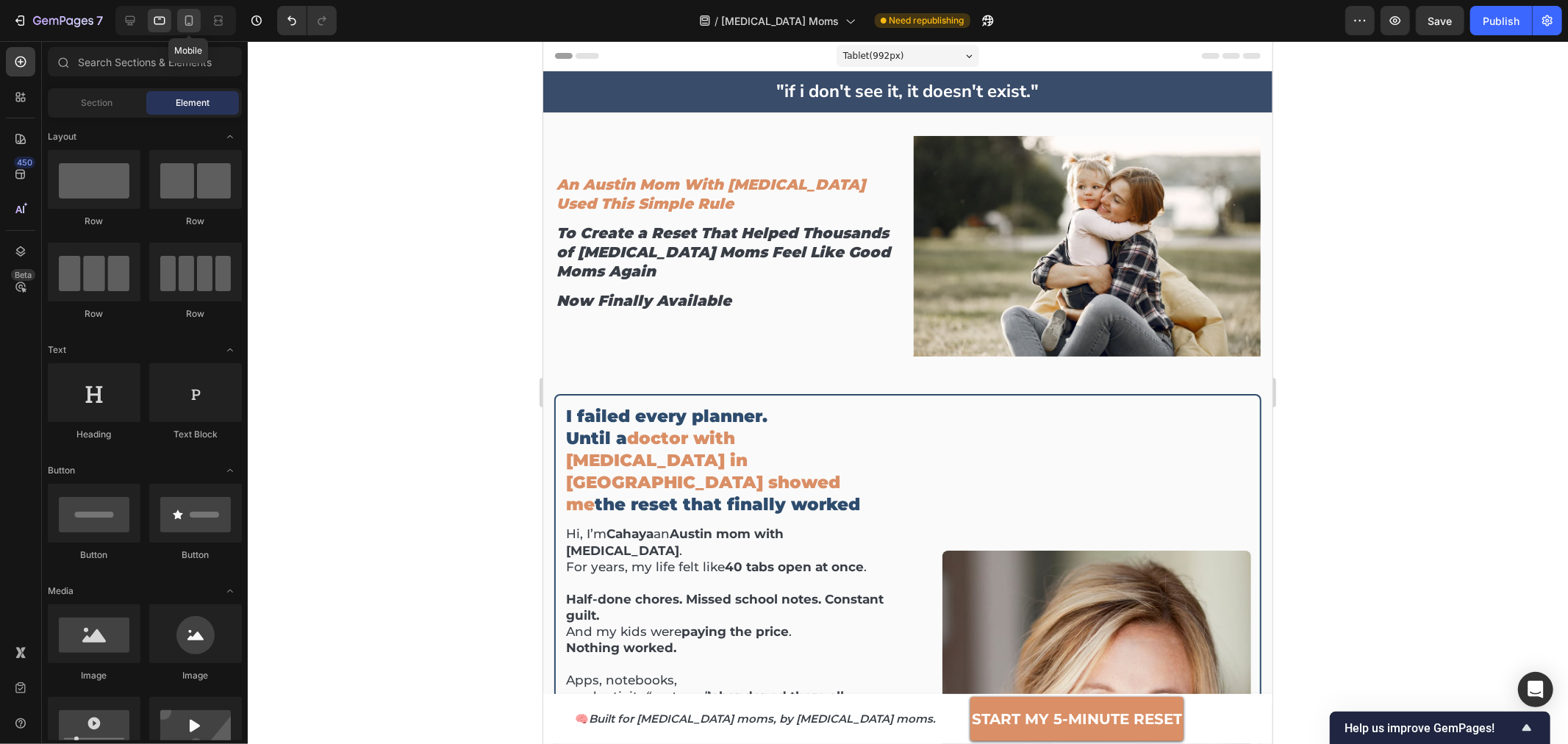
click at [180, 23] on div at bounding box center [188, 20] width 23 height 23
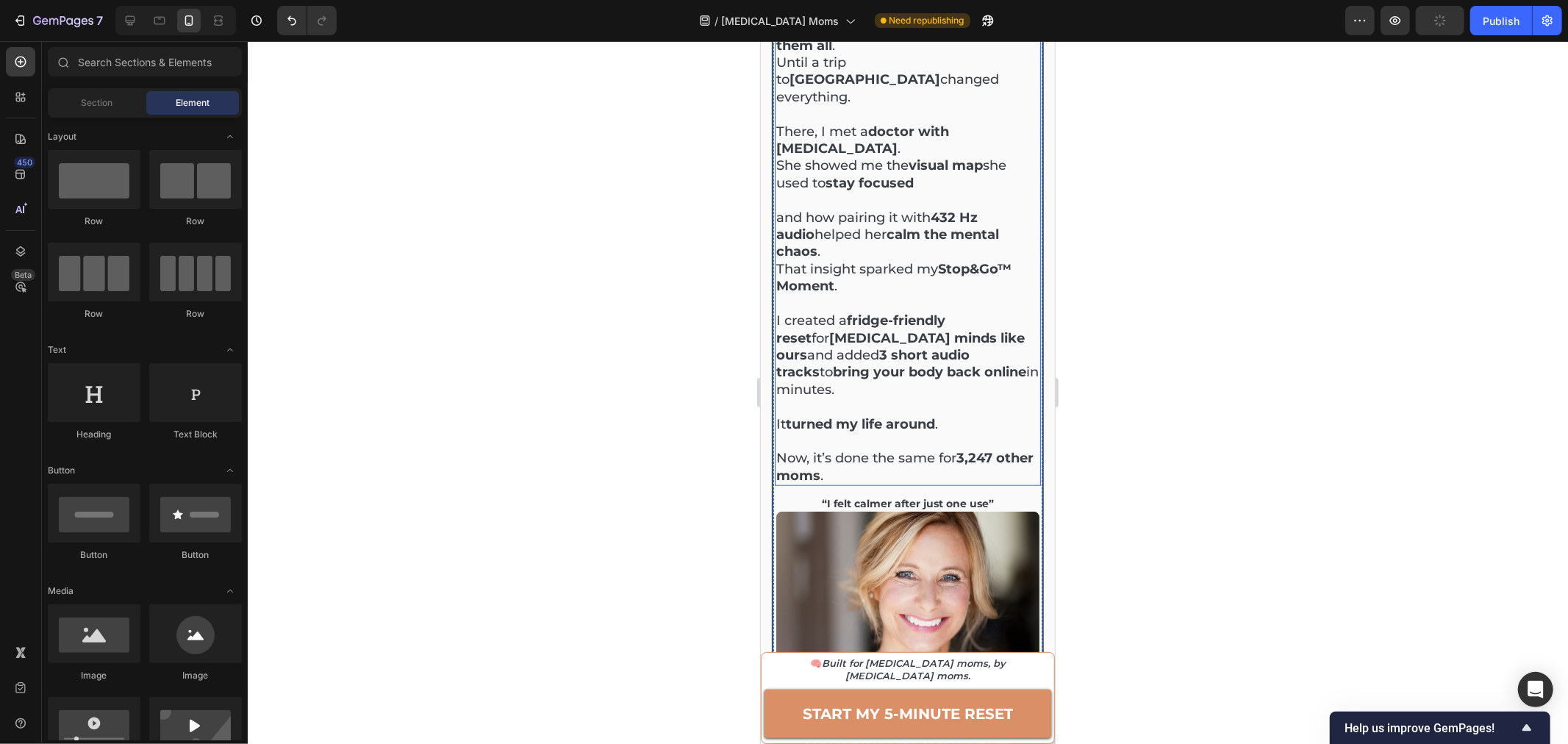
scroll to position [898, 0]
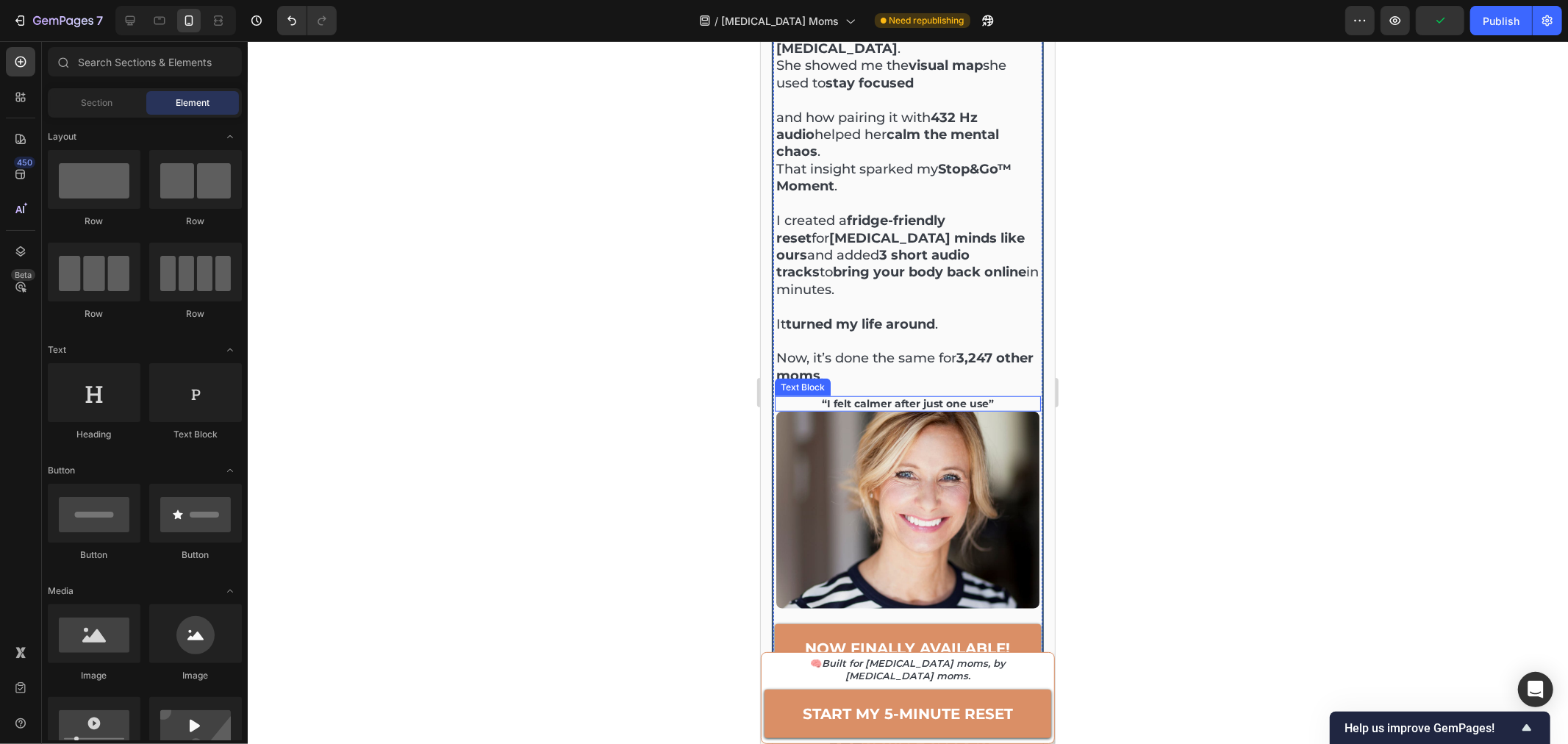
click at [910, 397] on p "“I felt calmer after just one use”" at bounding box center [906, 403] width 263 height 13
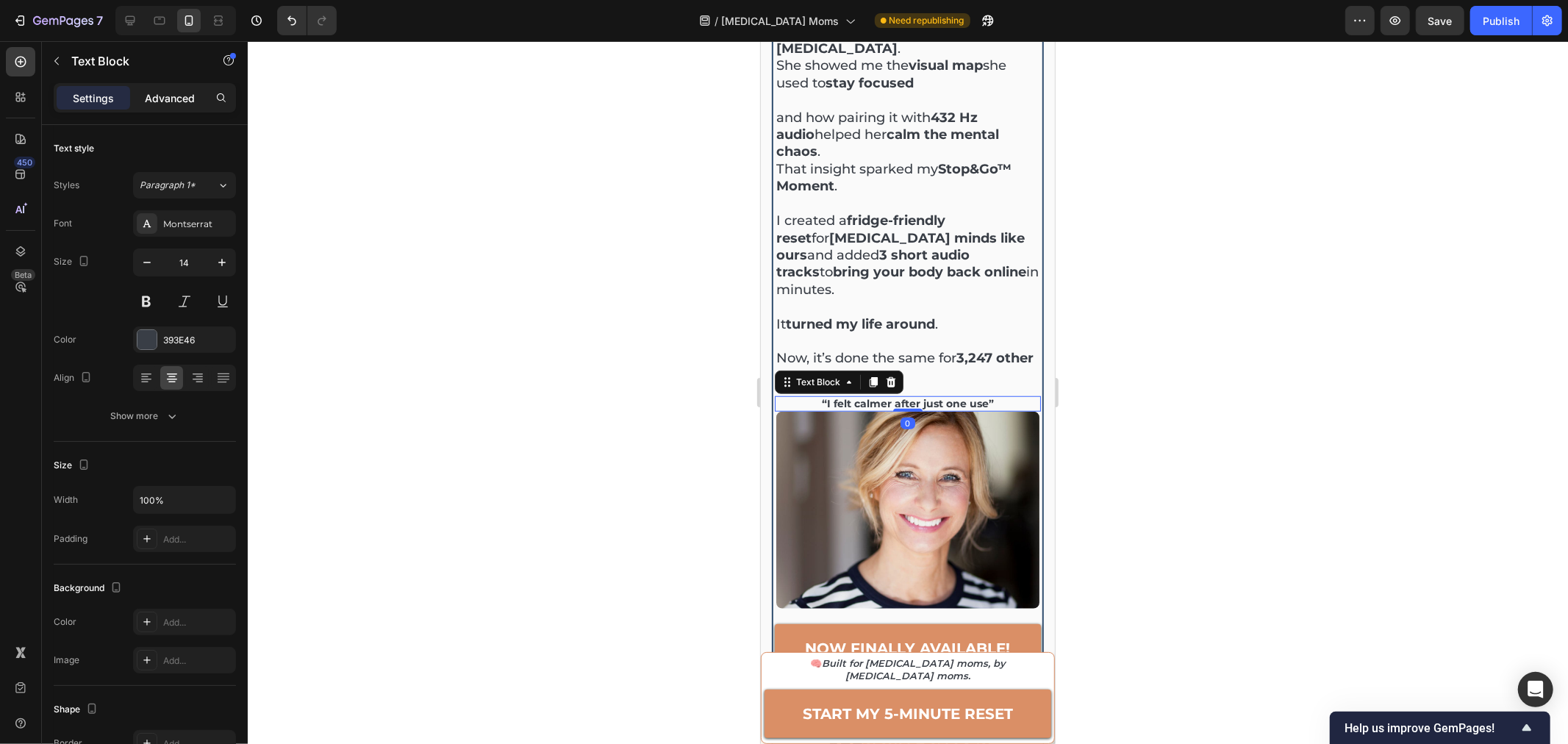
click at [179, 101] on p "Advanced" at bounding box center [169, 98] width 50 height 16
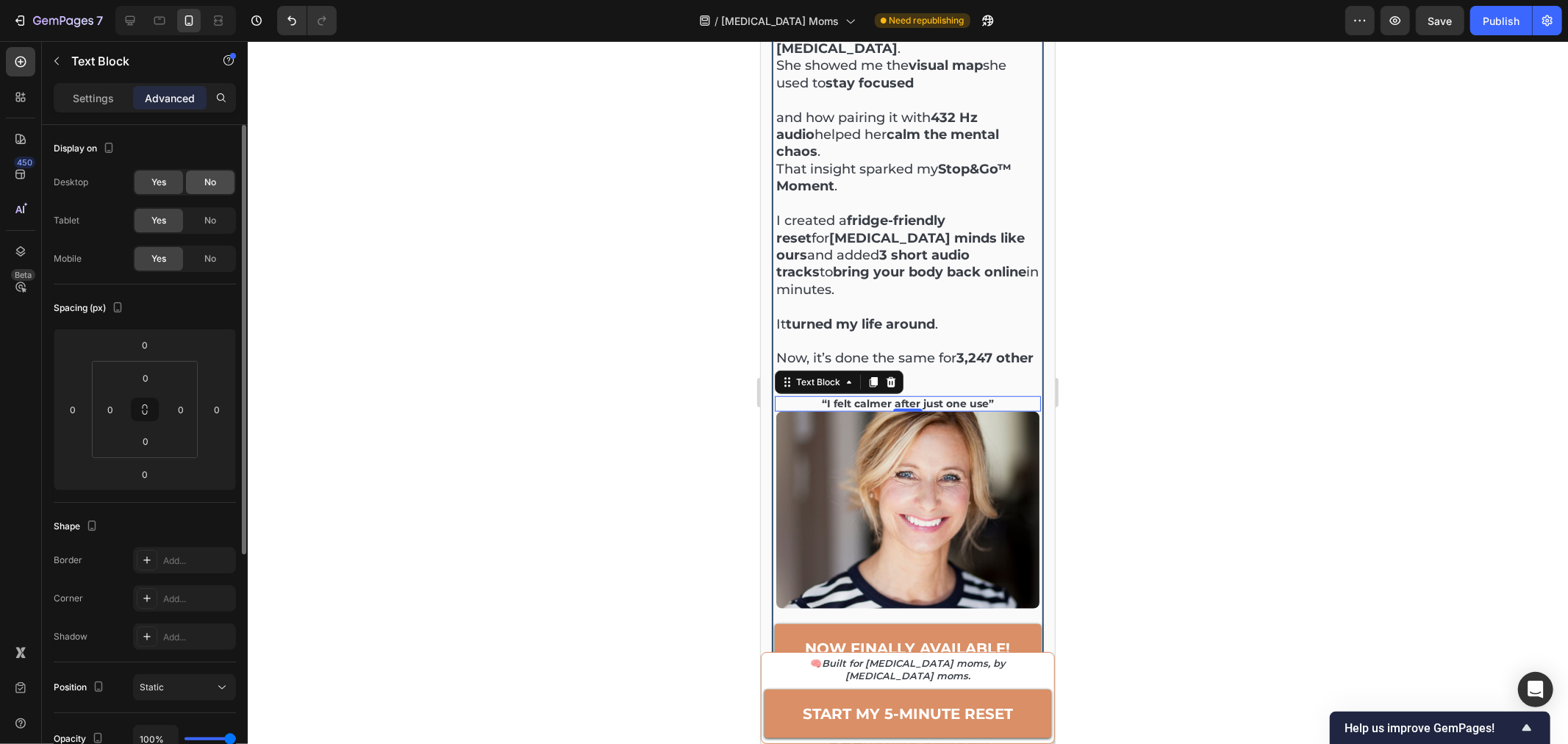
click at [212, 187] on span "No" at bounding box center [210, 183] width 12 height 14
click at [166, 186] on div "Yes" at bounding box center [158, 183] width 49 height 23
click at [204, 190] on div "No" at bounding box center [210, 183] width 49 height 23
click at [163, 190] on div "Yes" at bounding box center [158, 183] width 49 height 23
click at [213, 267] on div "No" at bounding box center [210, 258] width 49 height 23
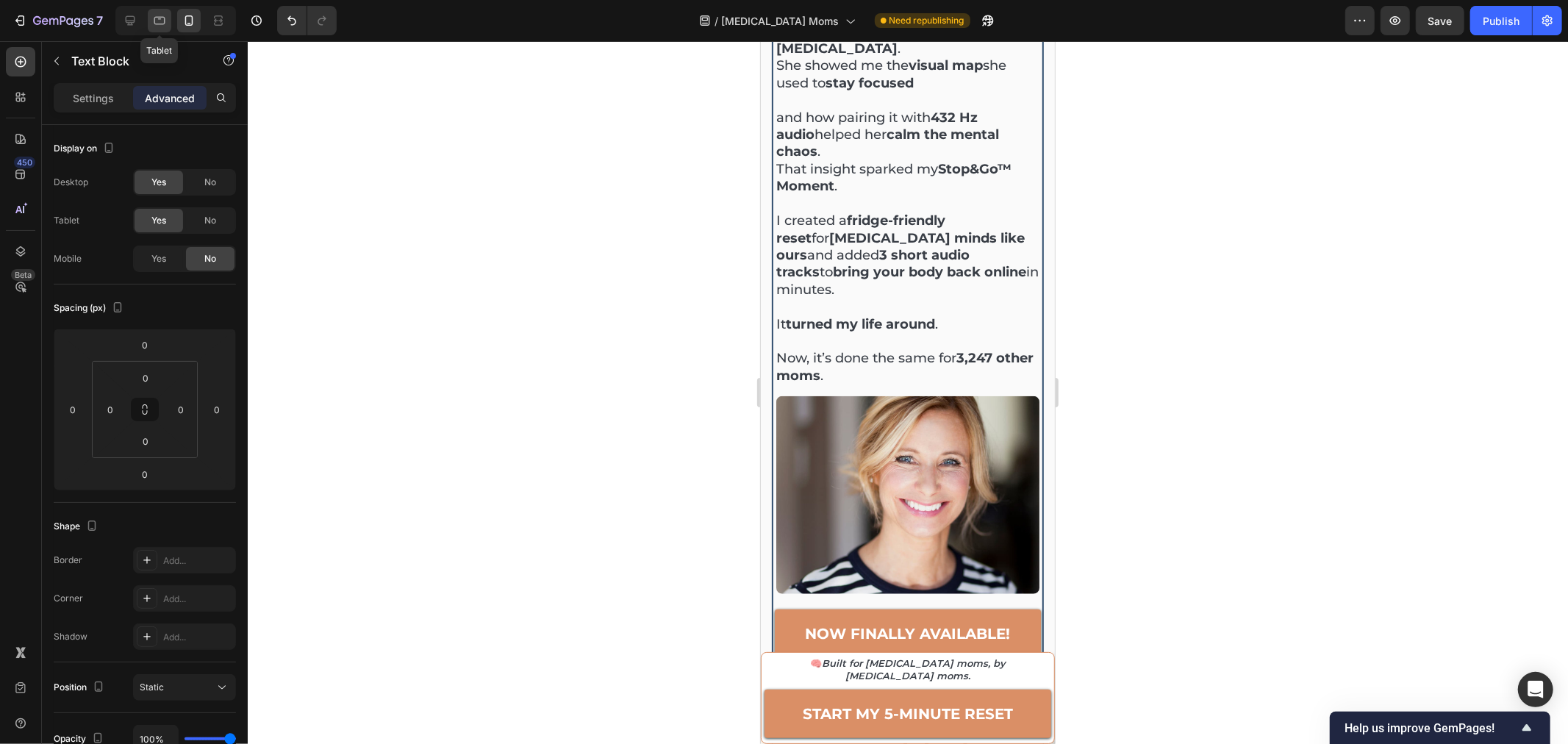
click at [157, 23] on icon at bounding box center [159, 20] width 11 height 8
type input "20"
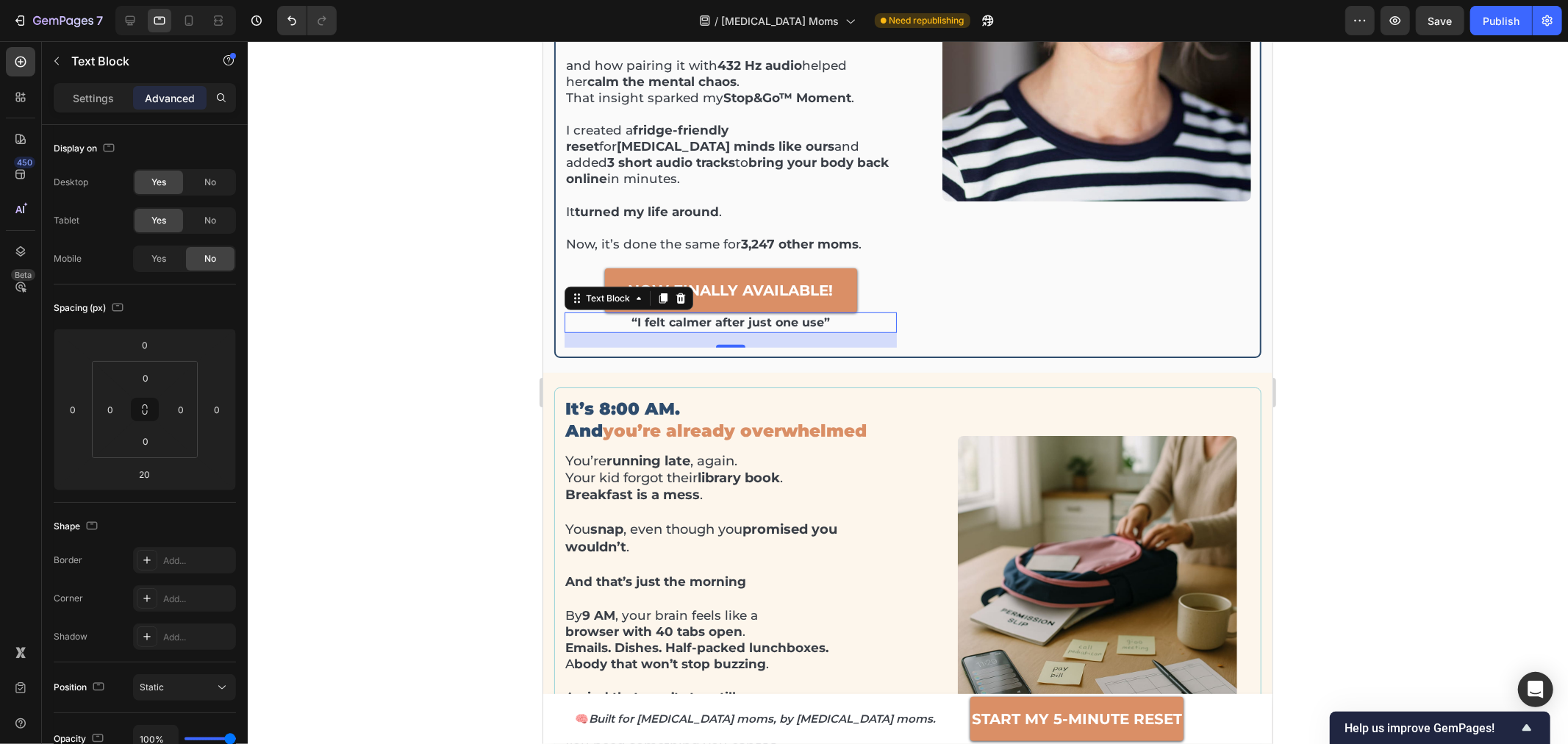
scroll to position [905, 0]
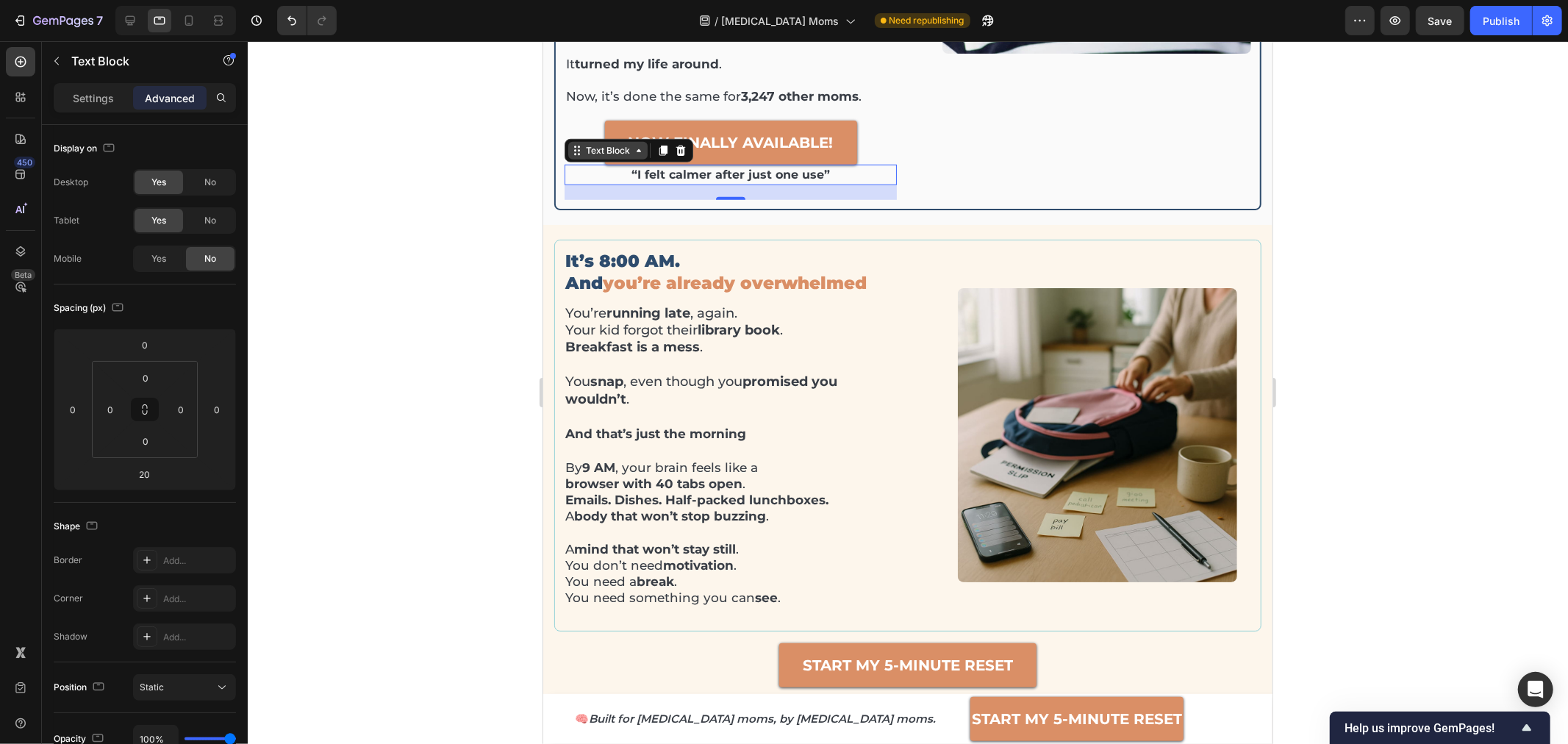
drag, startPoint x: 584, startPoint y: 84, endPoint x: 1074, endPoint y: 125, distance: 491.7
click at [584, 144] on div "Text Block" at bounding box center [606, 151] width 50 height 14
click at [381, 164] on div at bounding box center [907, 391] width 1320 height 702
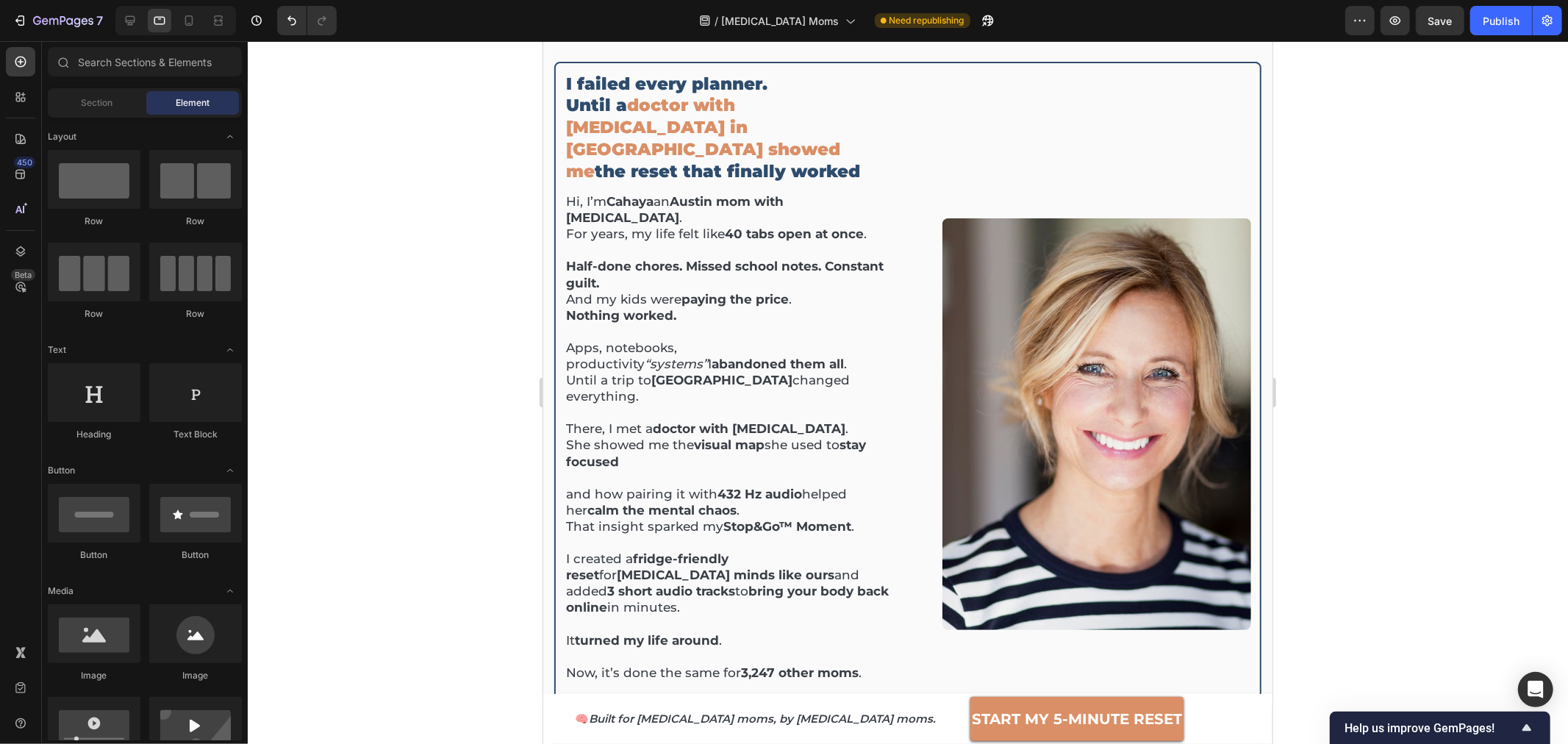
scroll to position [253, 0]
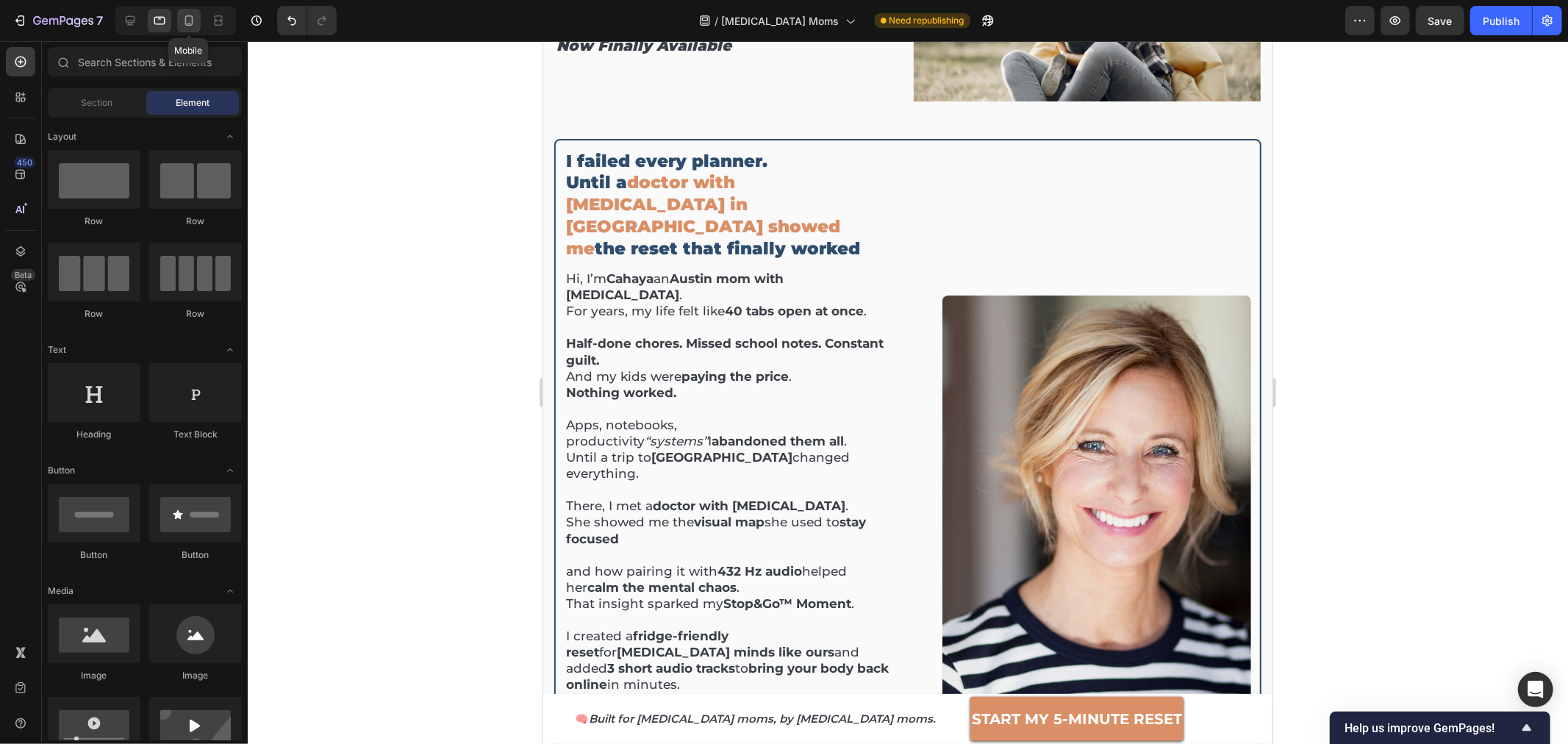
drag, startPoint x: 188, startPoint y: 17, endPoint x: 194, endPoint y: 23, distance: 8.5
click at [188, 18] on icon at bounding box center [188, 20] width 15 height 15
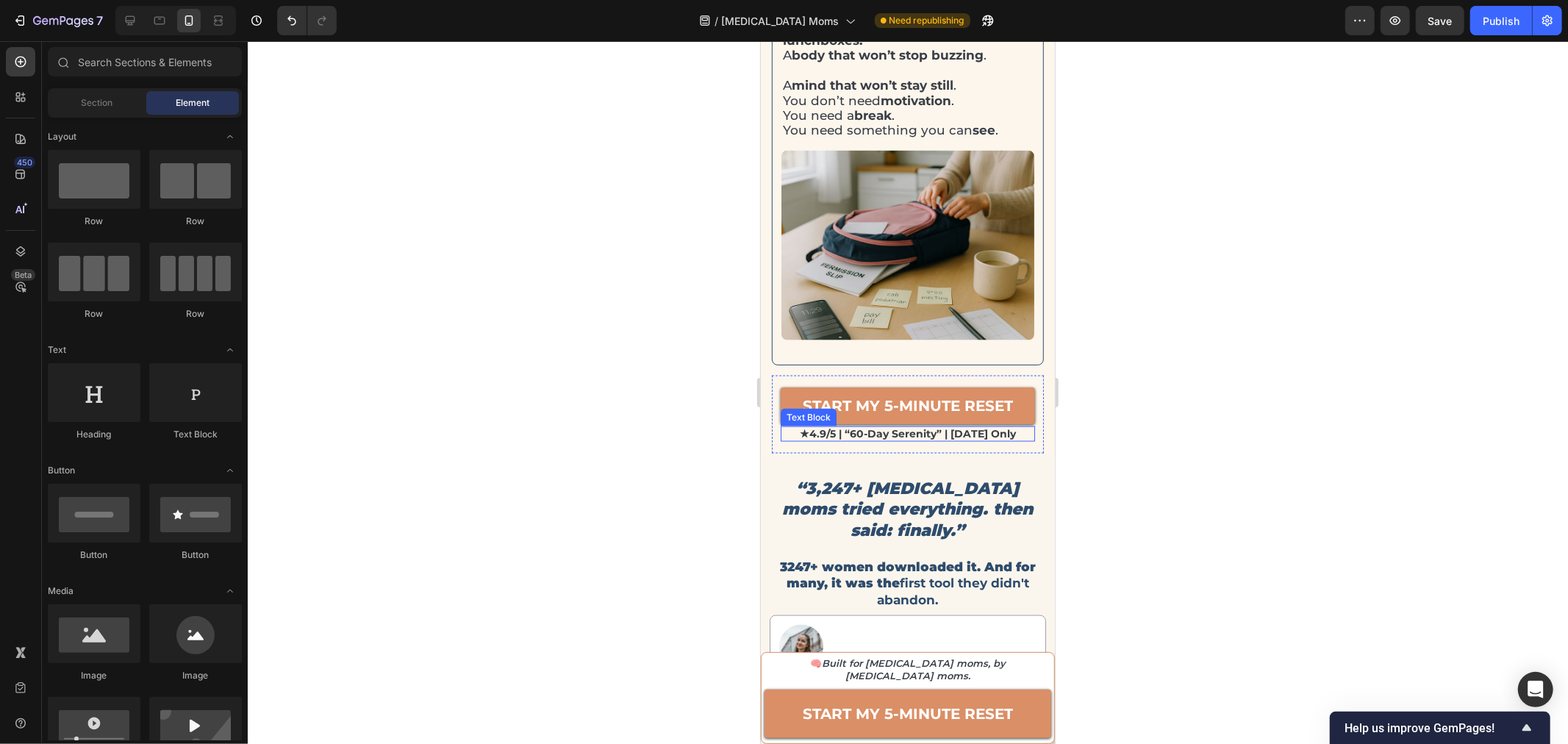
scroll to position [1796, 0]
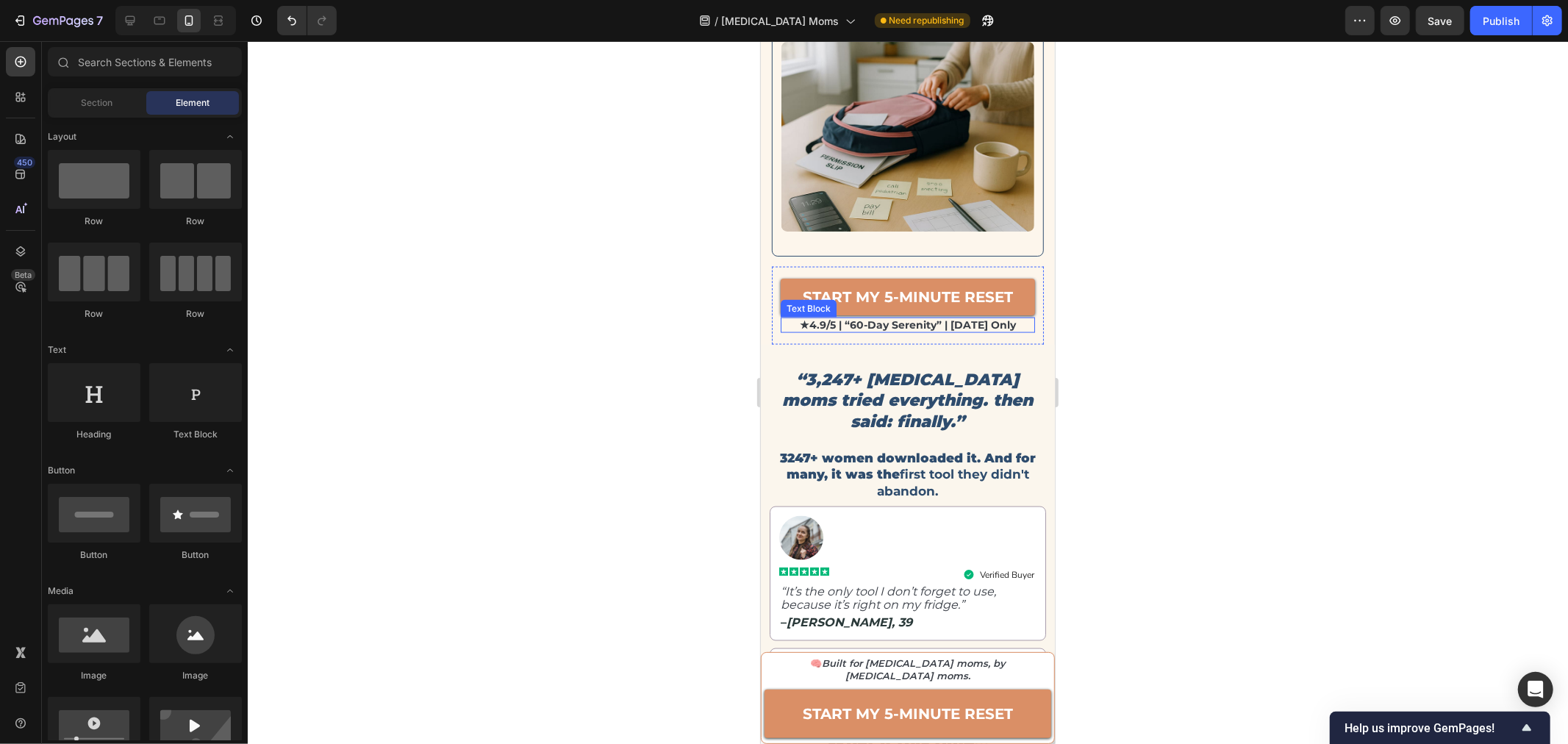
click at [888, 319] on p "★4.9/5 | “60-day serenity” | [DATE] only" at bounding box center [906, 324] width 252 height 13
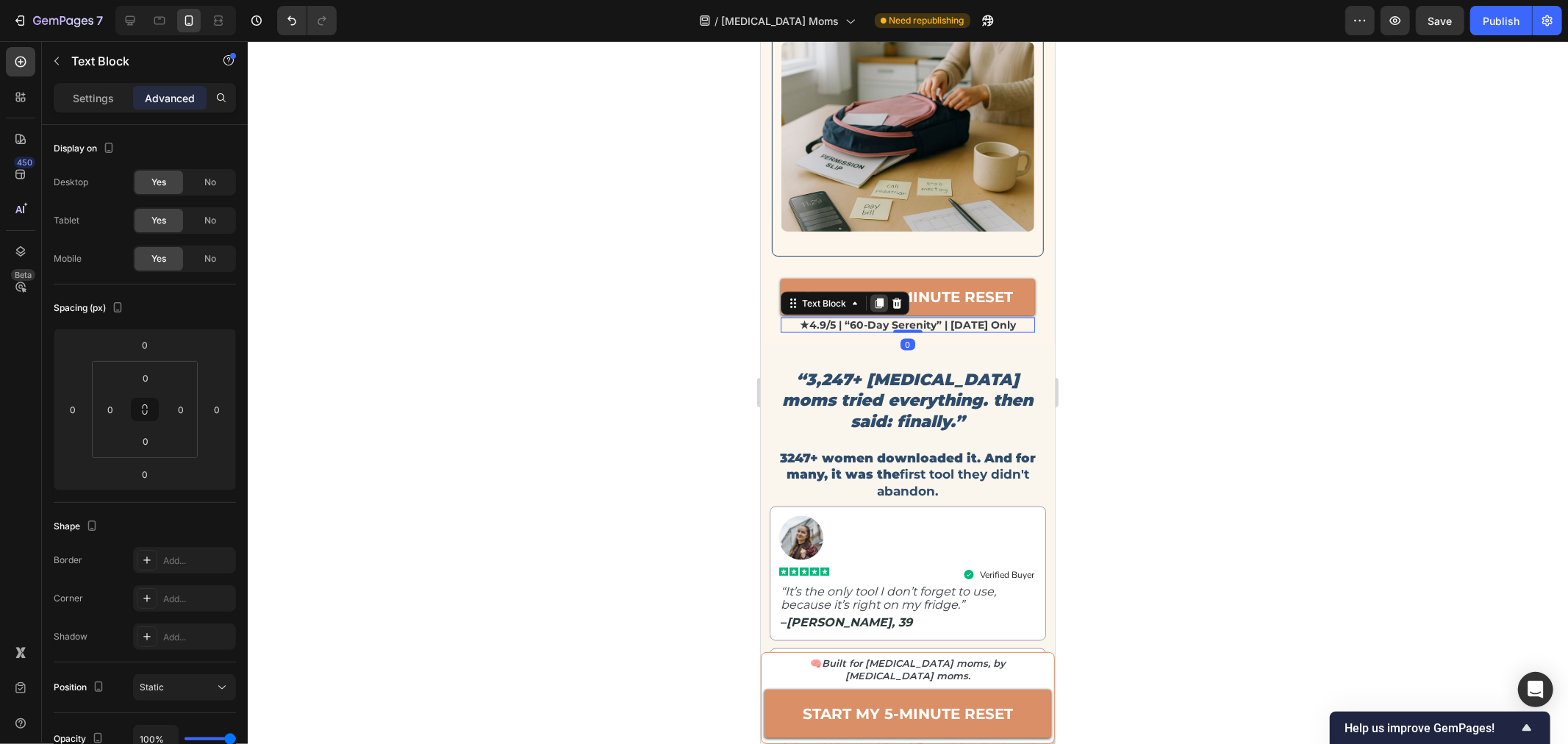
click at [869, 295] on div at bounding box center [878, 303] width 17 height 17
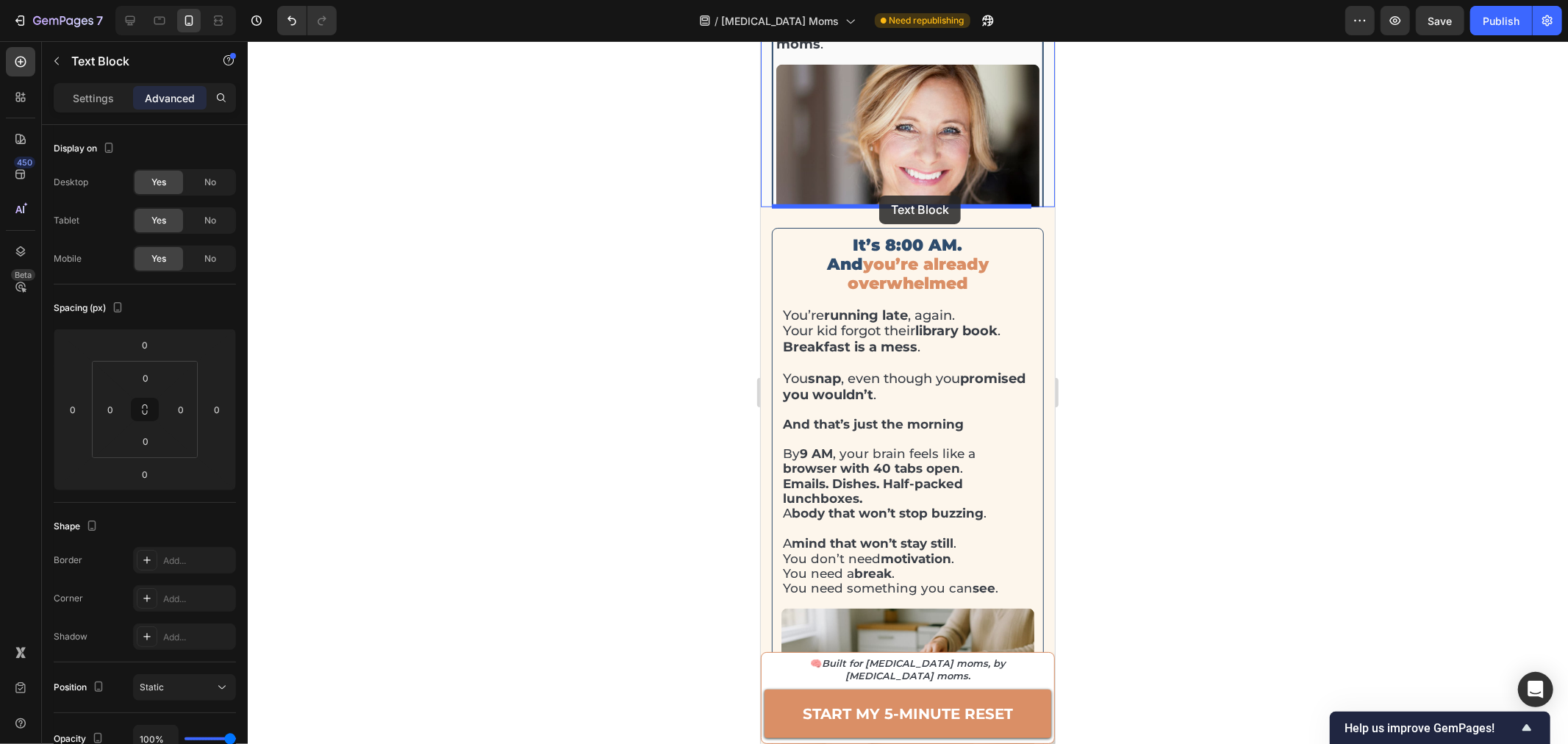
scroll to position [1212, 0]
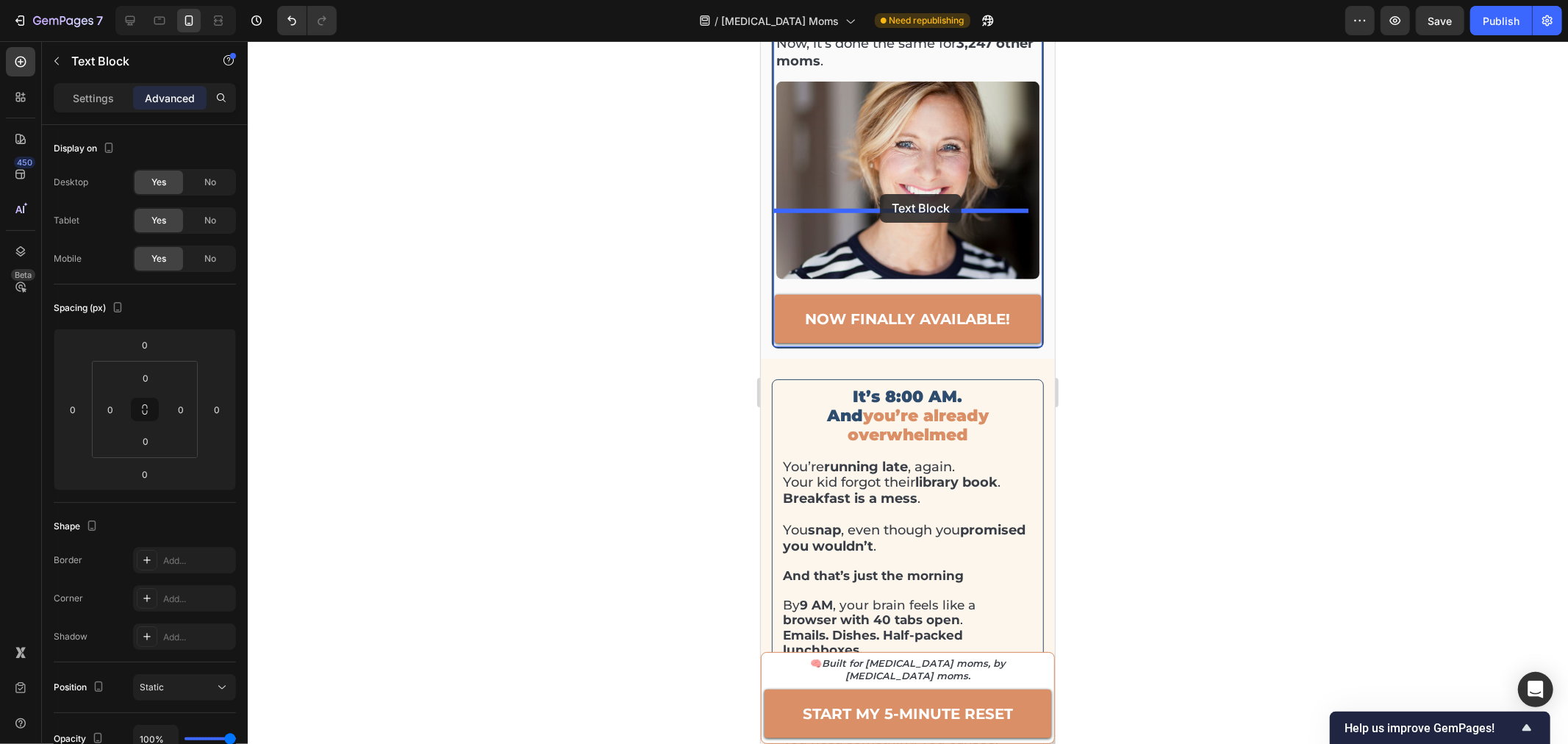
drag, startPoint x: 813, startPoint y: 313, endPoint x: 879, endPoint y: 193, distance: 137.0
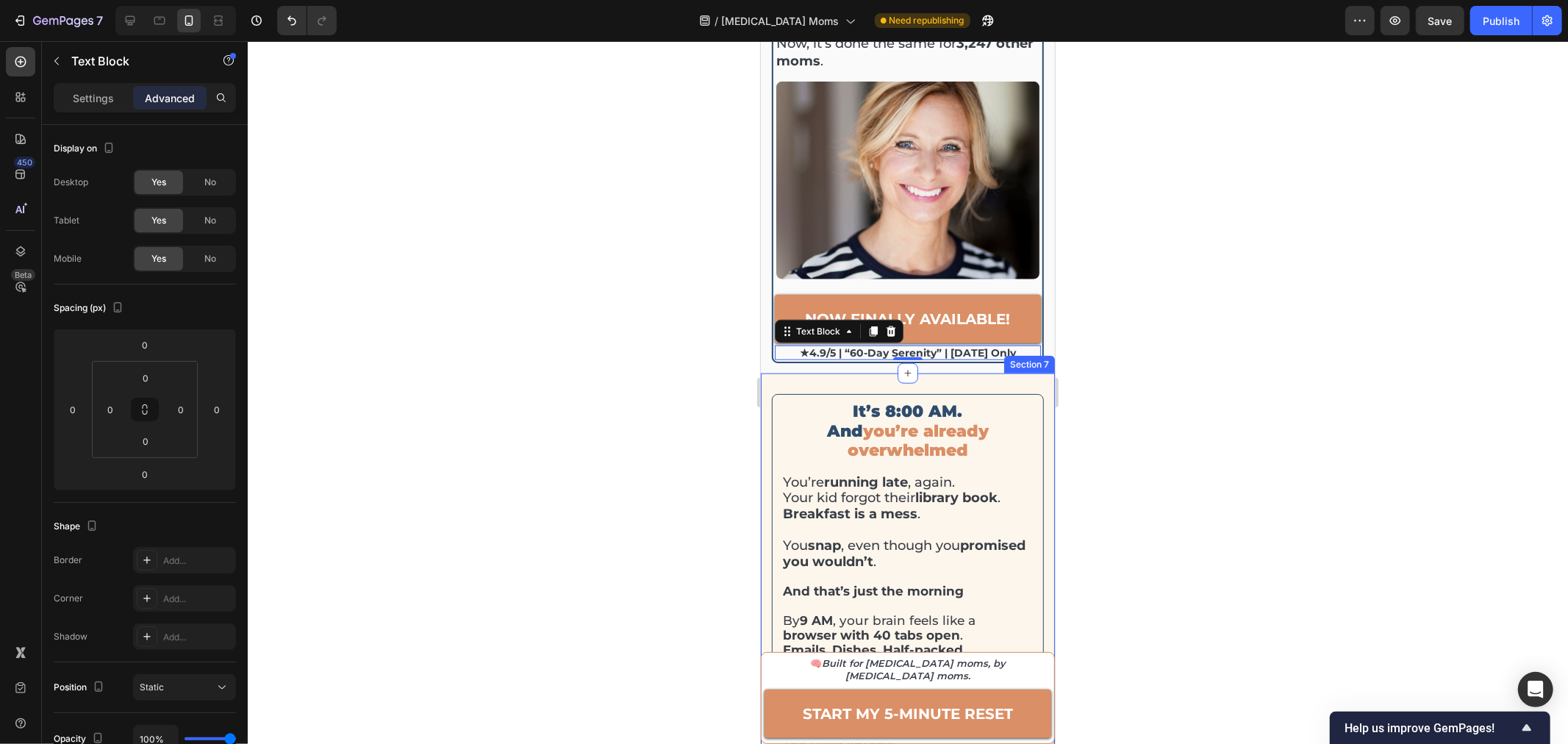
scroll to position [1049, 0]
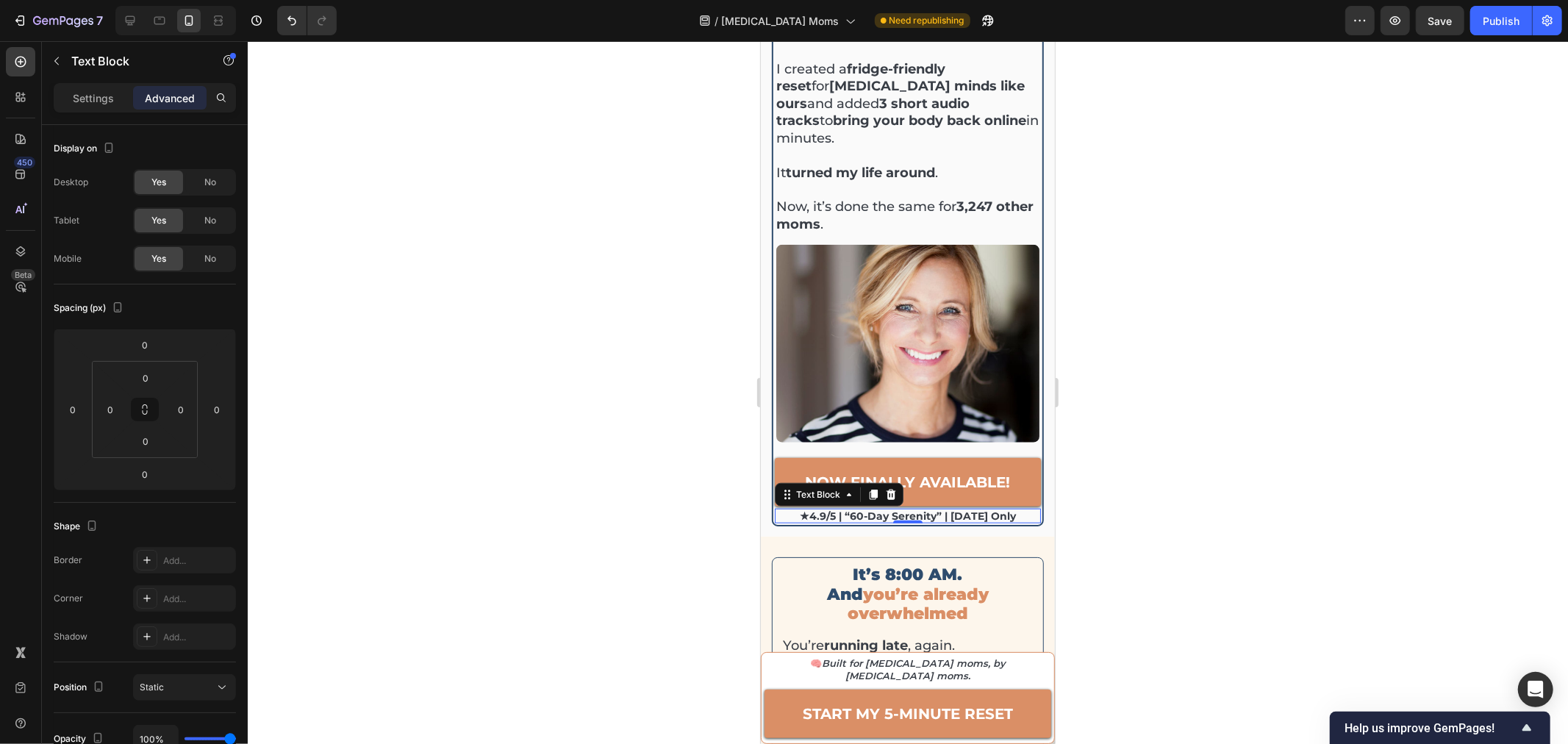
click at [1015, 457] on link "now finally available!" at bounding box center [907, 482] width 266 height 49
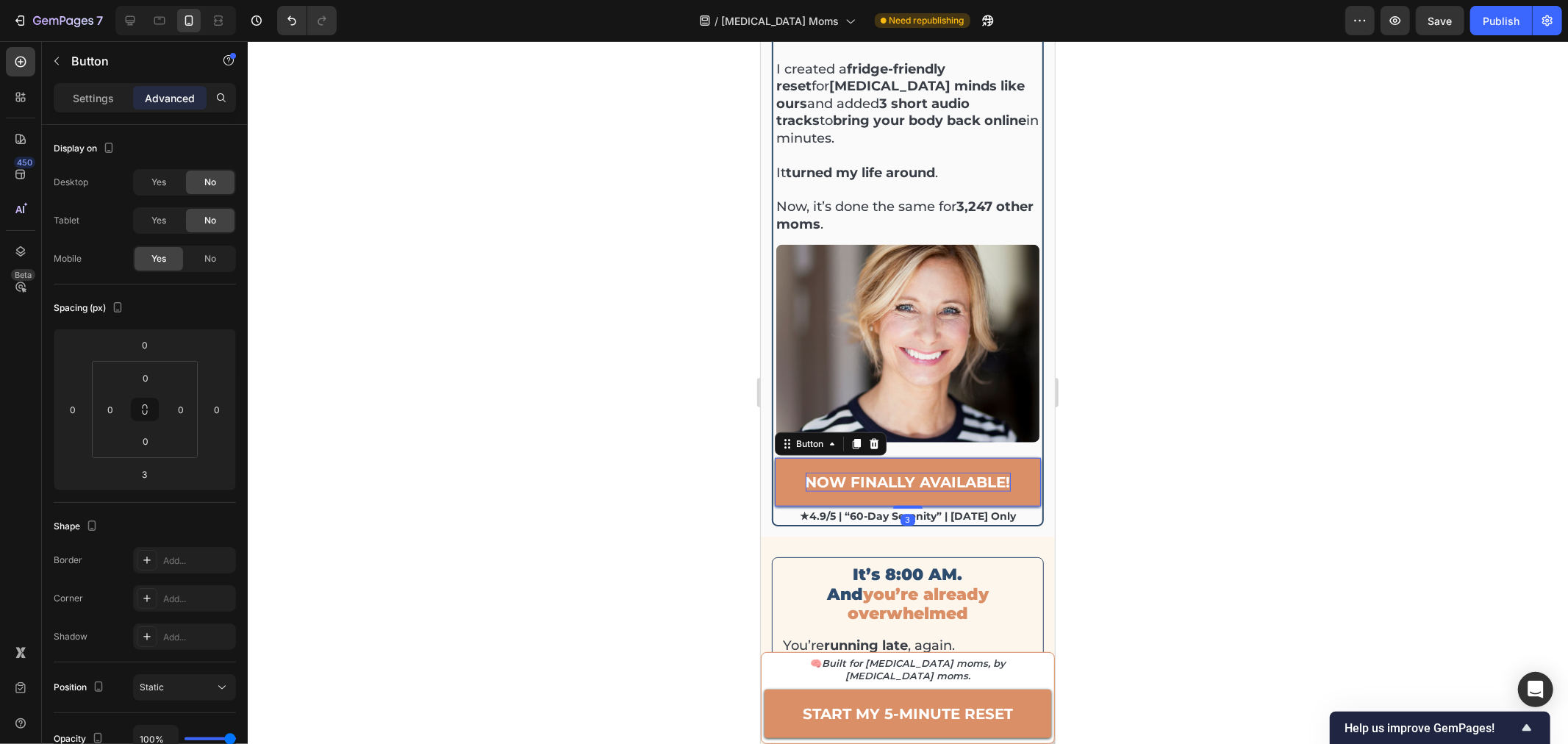
click at [804, 472] on strong "now finally available!" at bounding box center [906, 481] width 205 height 17
click at [619, 302] on div at bounding box center [907, 391] width 1320 height 702
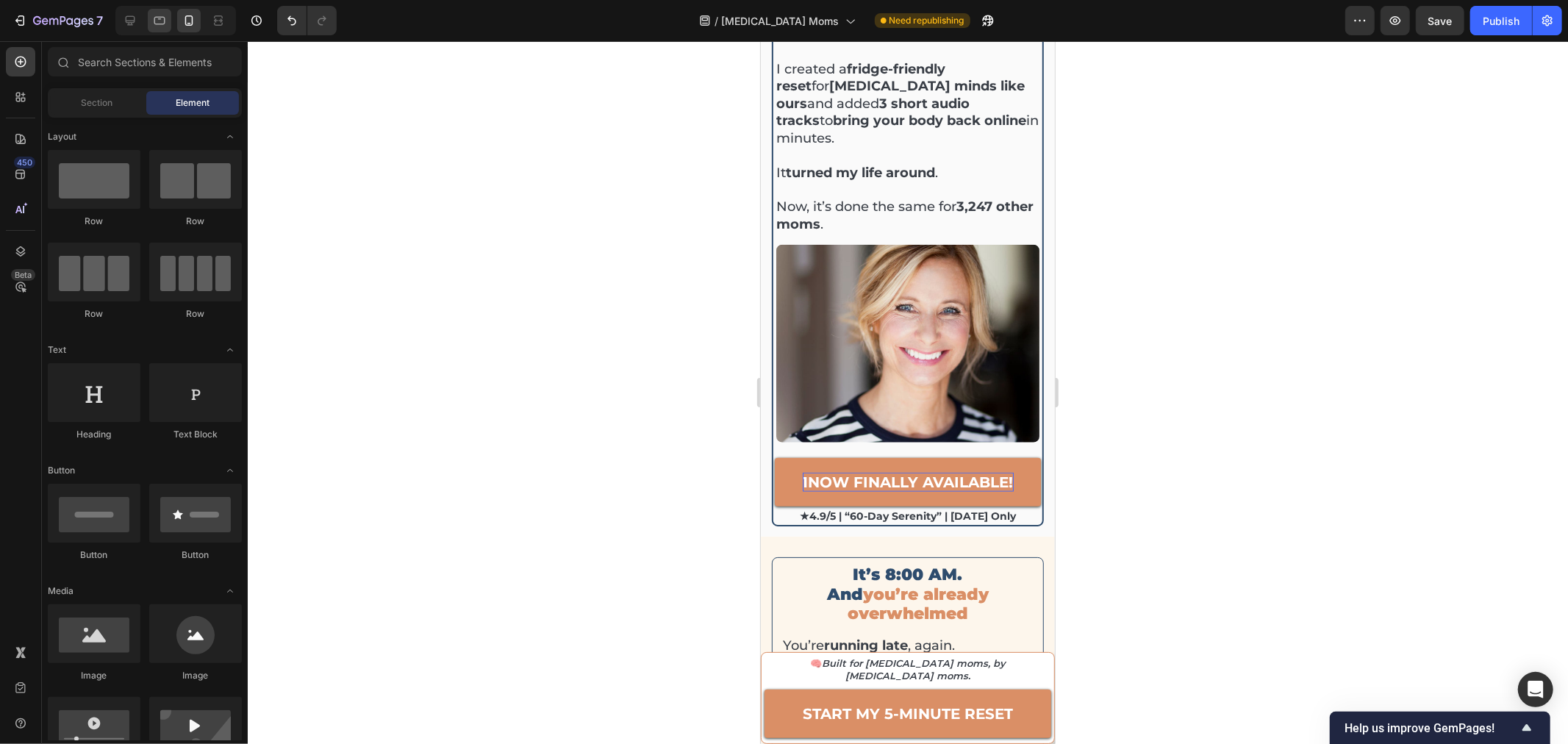
click at [153, 32] on div at bounding box center [159, 20] width 23 height 23
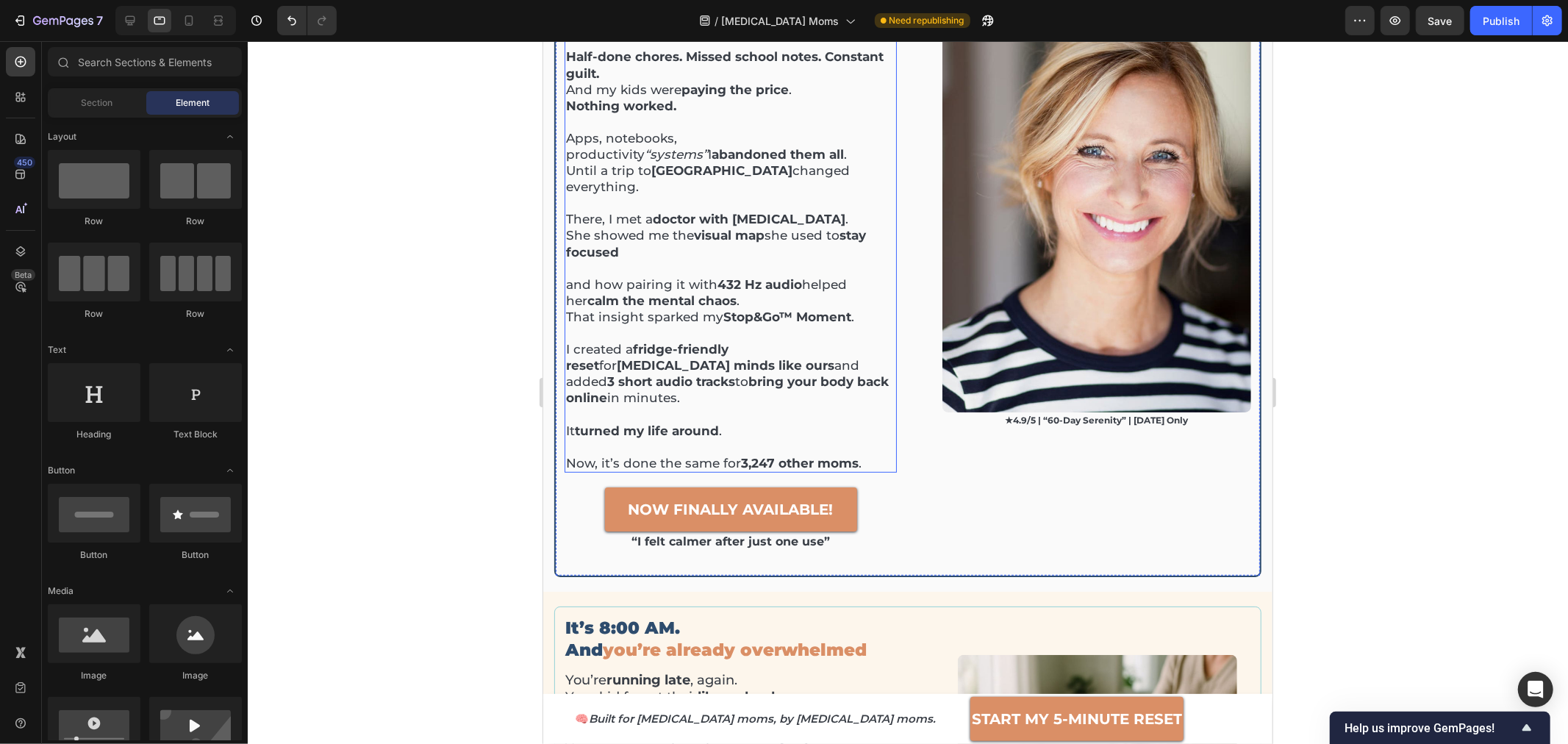
scroll to position [533, 0]
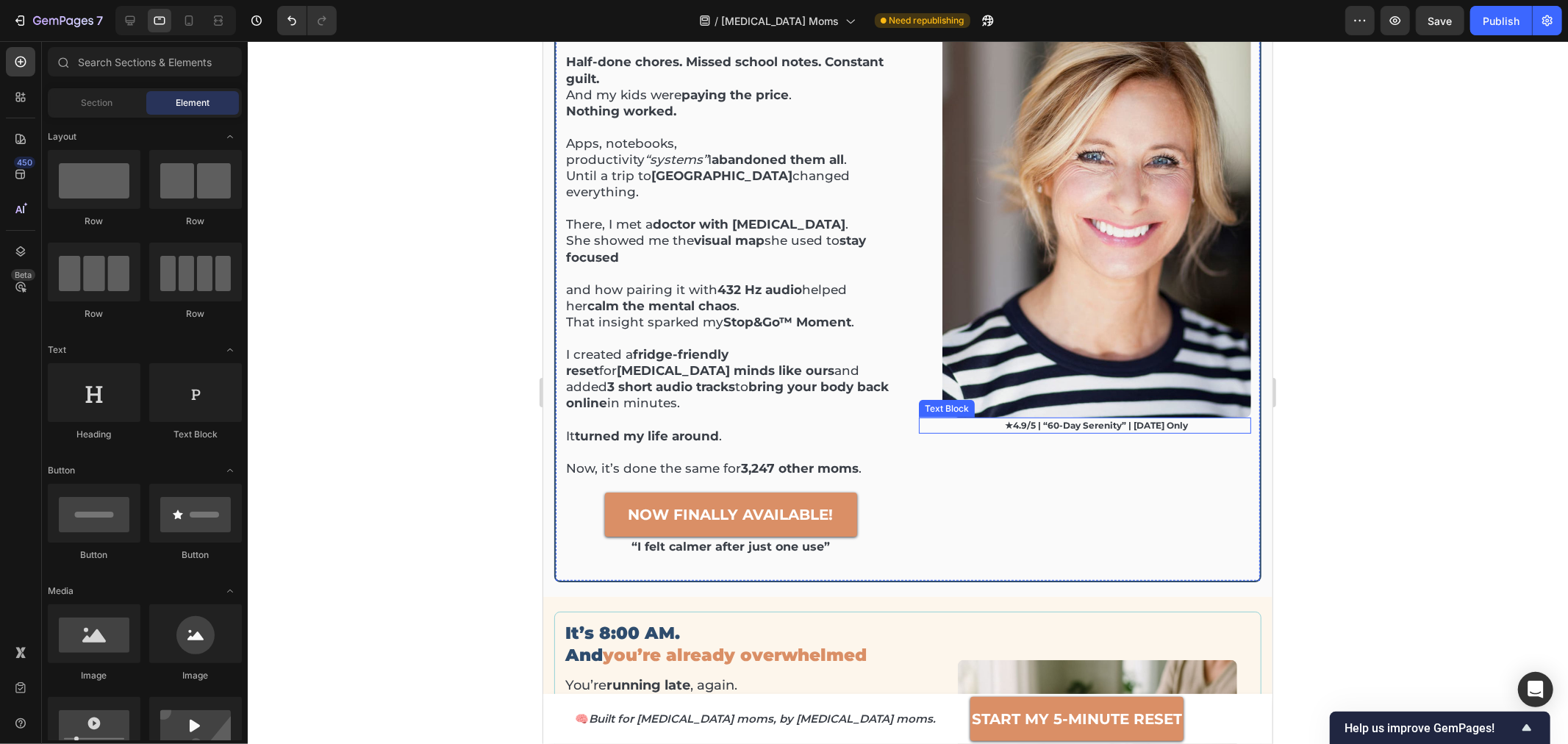
click at [1041, 419] on p "★4.9/5 | “60-day serenity” | [DATE] only" at bounding box center [1096, 425] width 306 height 14
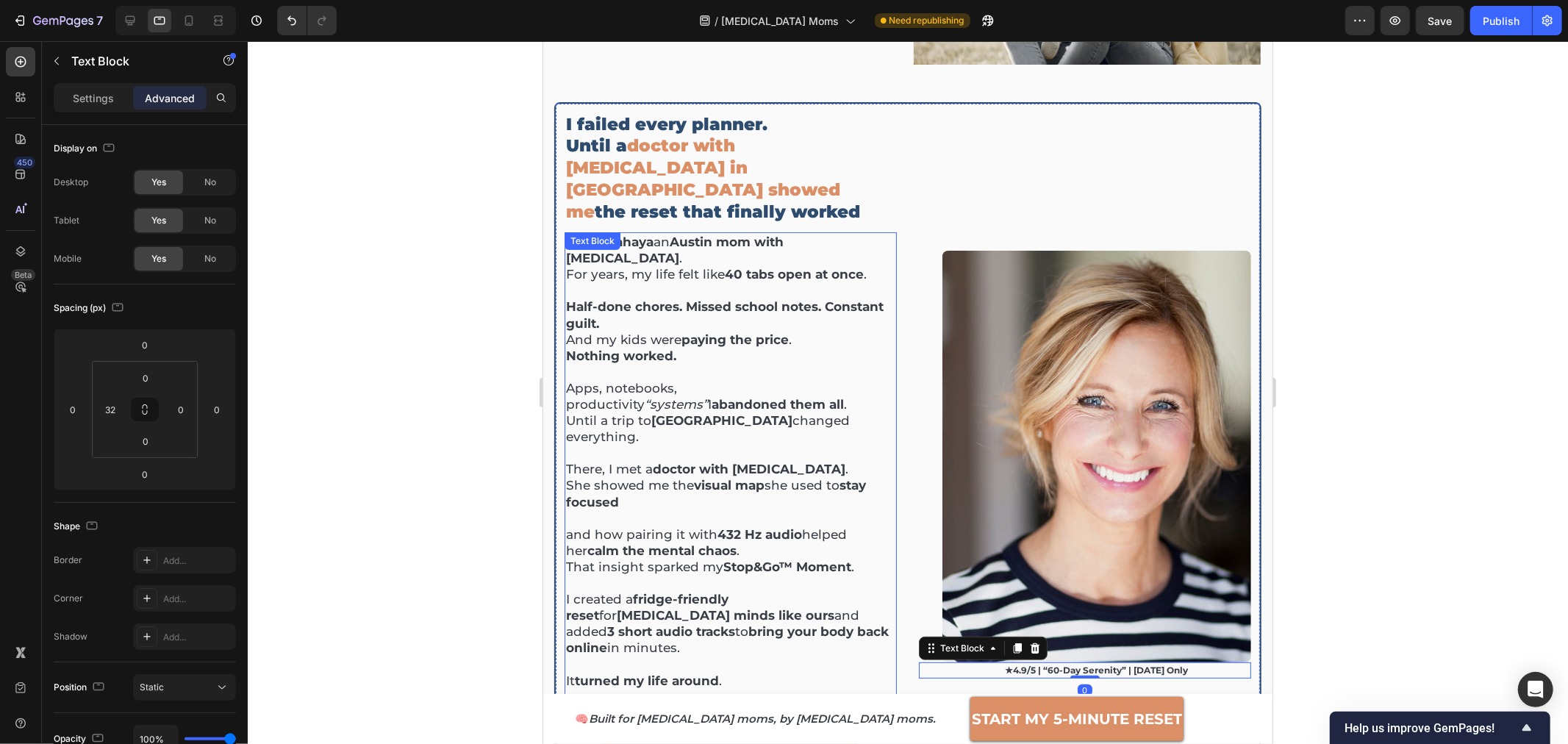
scroll to position [452, 0]
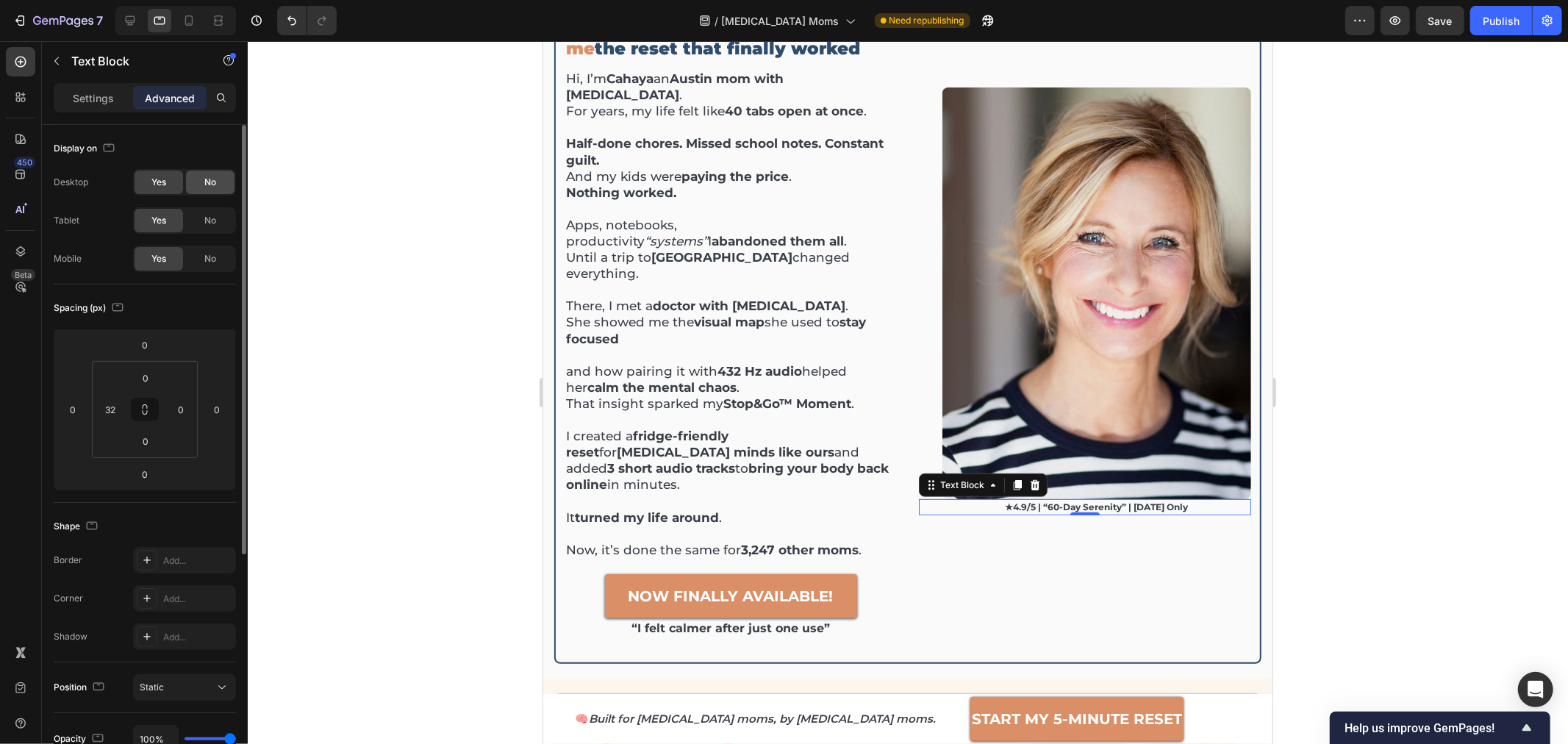
click at [204, 177] on div "No" at bounding box center [210, 183] width 49 height 23
click at [214, 221] on span "No" at bounding box center [210, 220] width 12 height 14
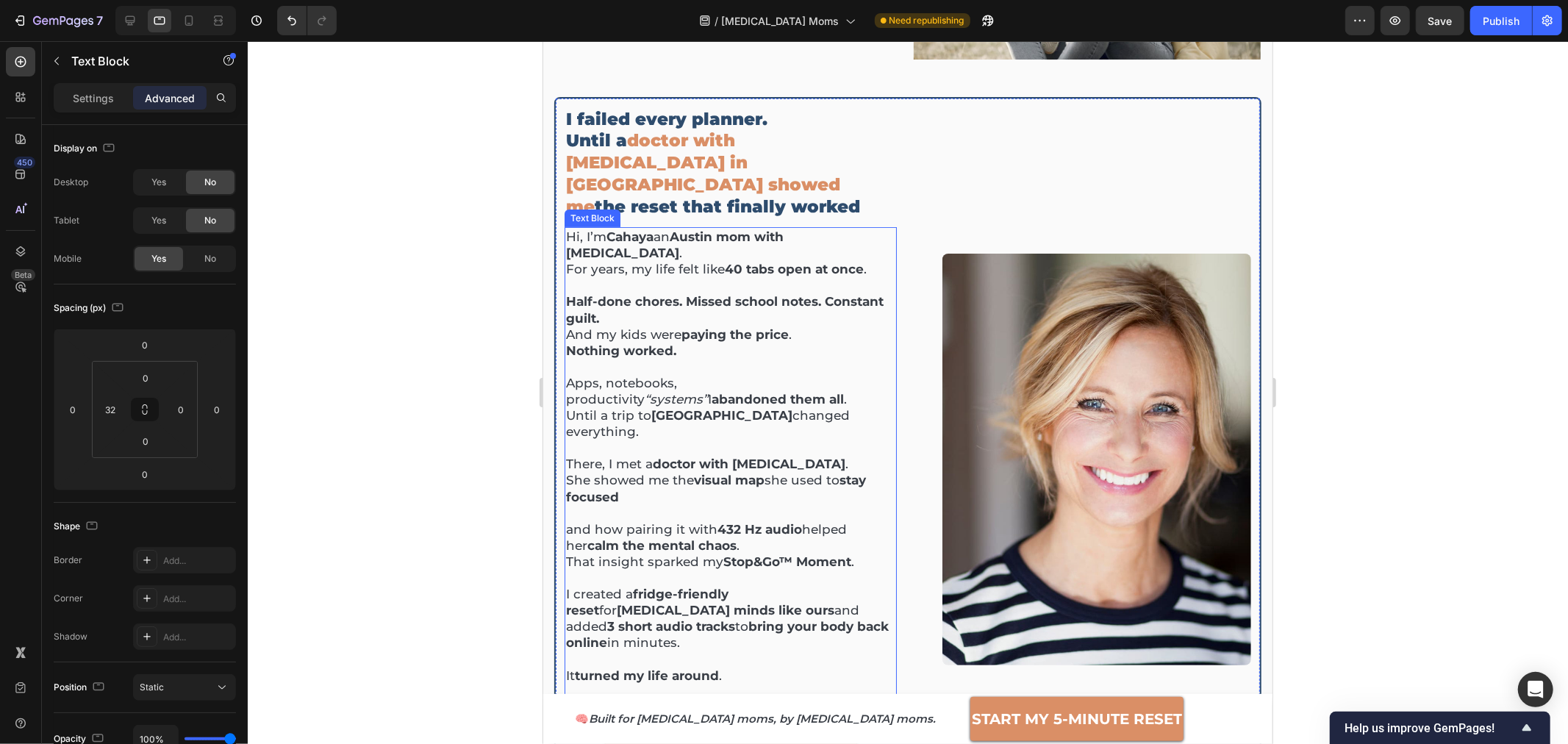
scroll to position [533, 0]
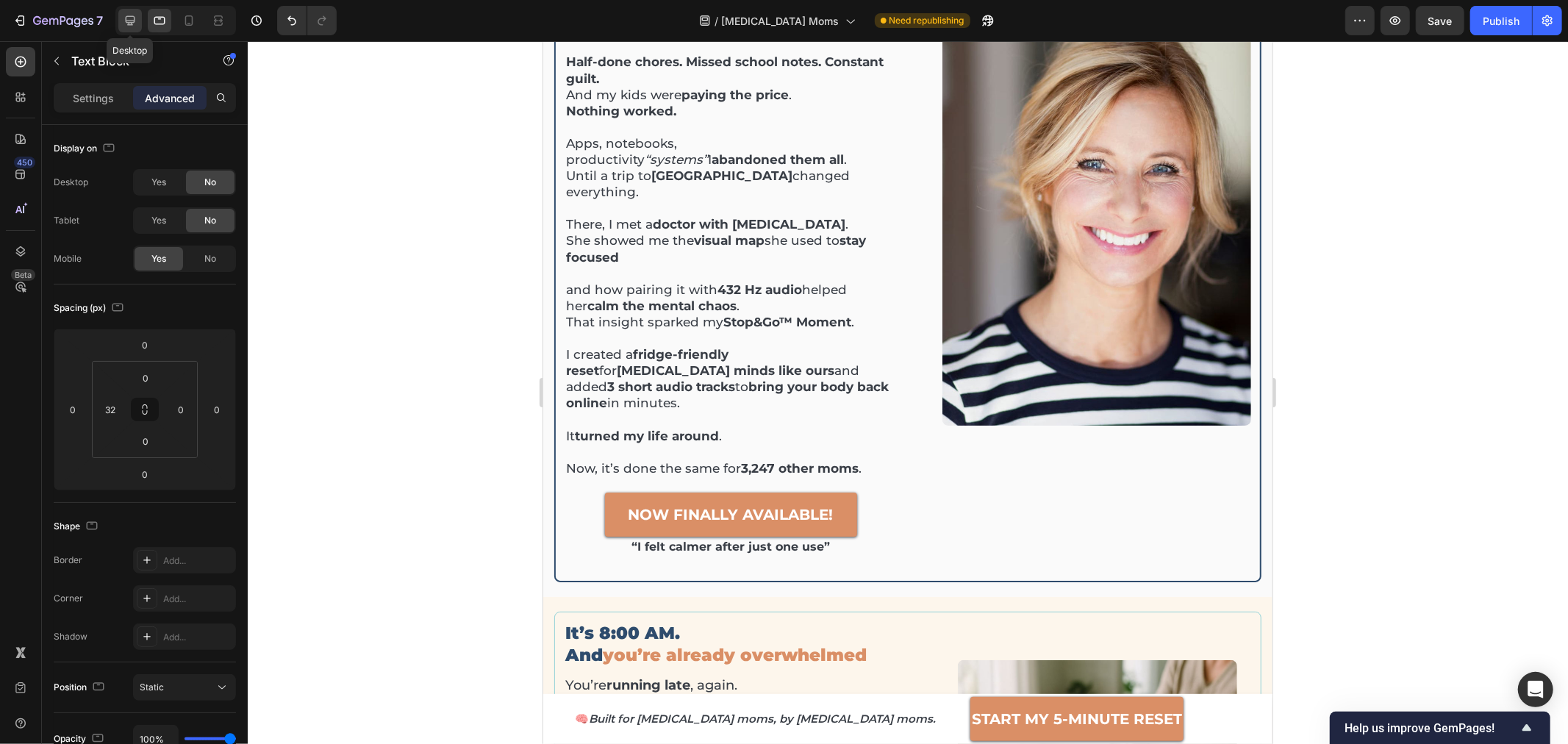
click at [134, 26] on icon at bounding box center [129, 20] width 15 height 15
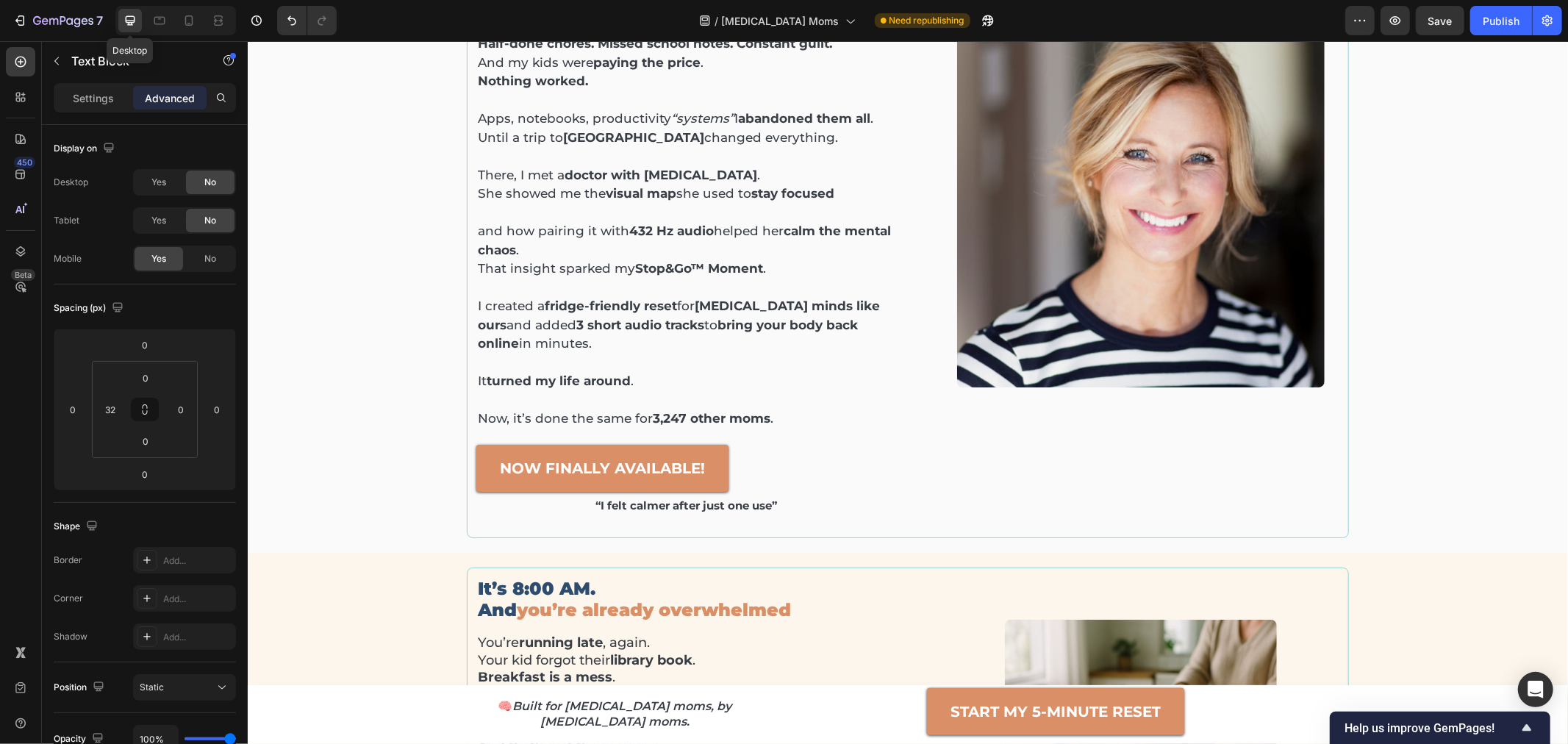
scroll to position [483, 0]
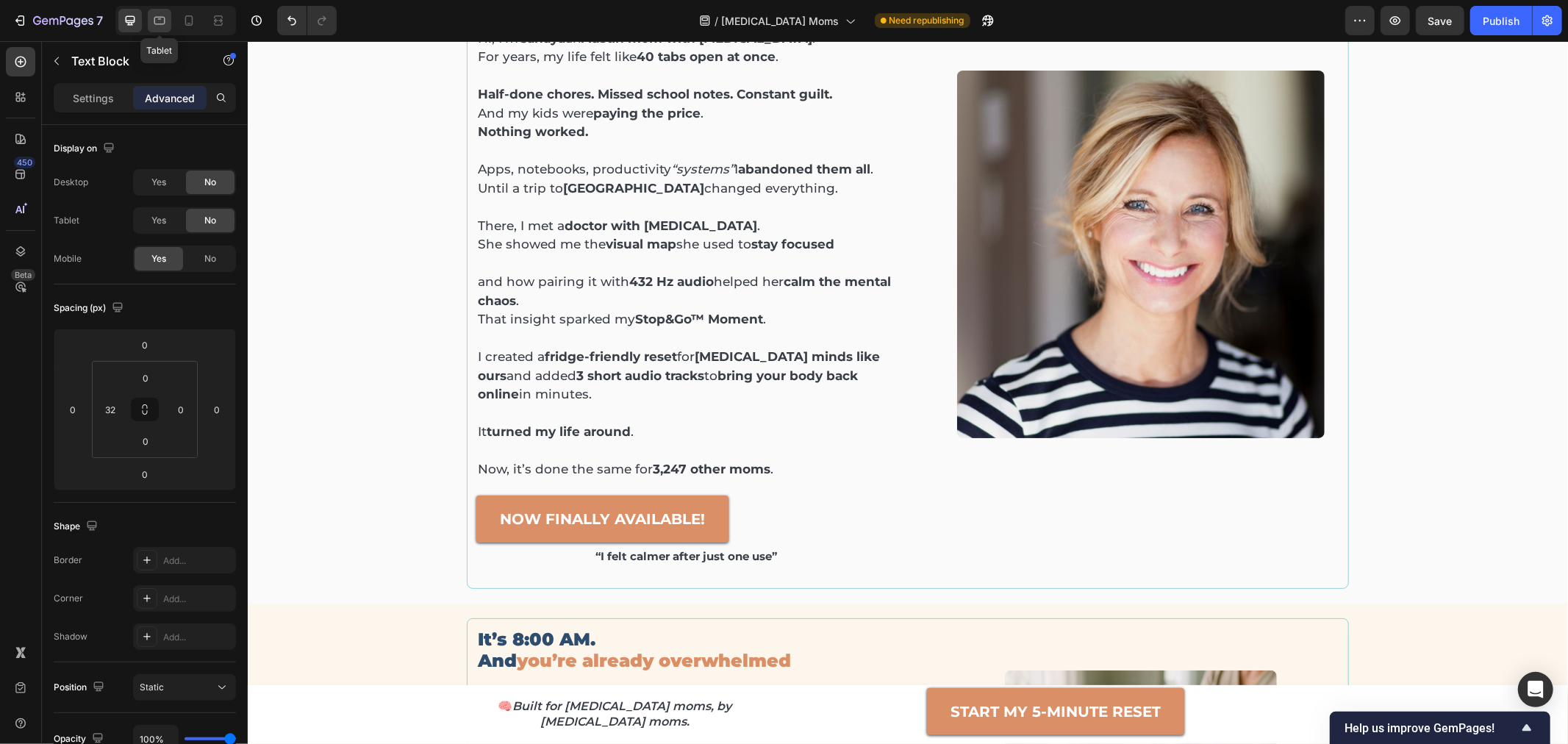
click at [159, 28] on div at bounding box center [159, 20] width 23 height 23
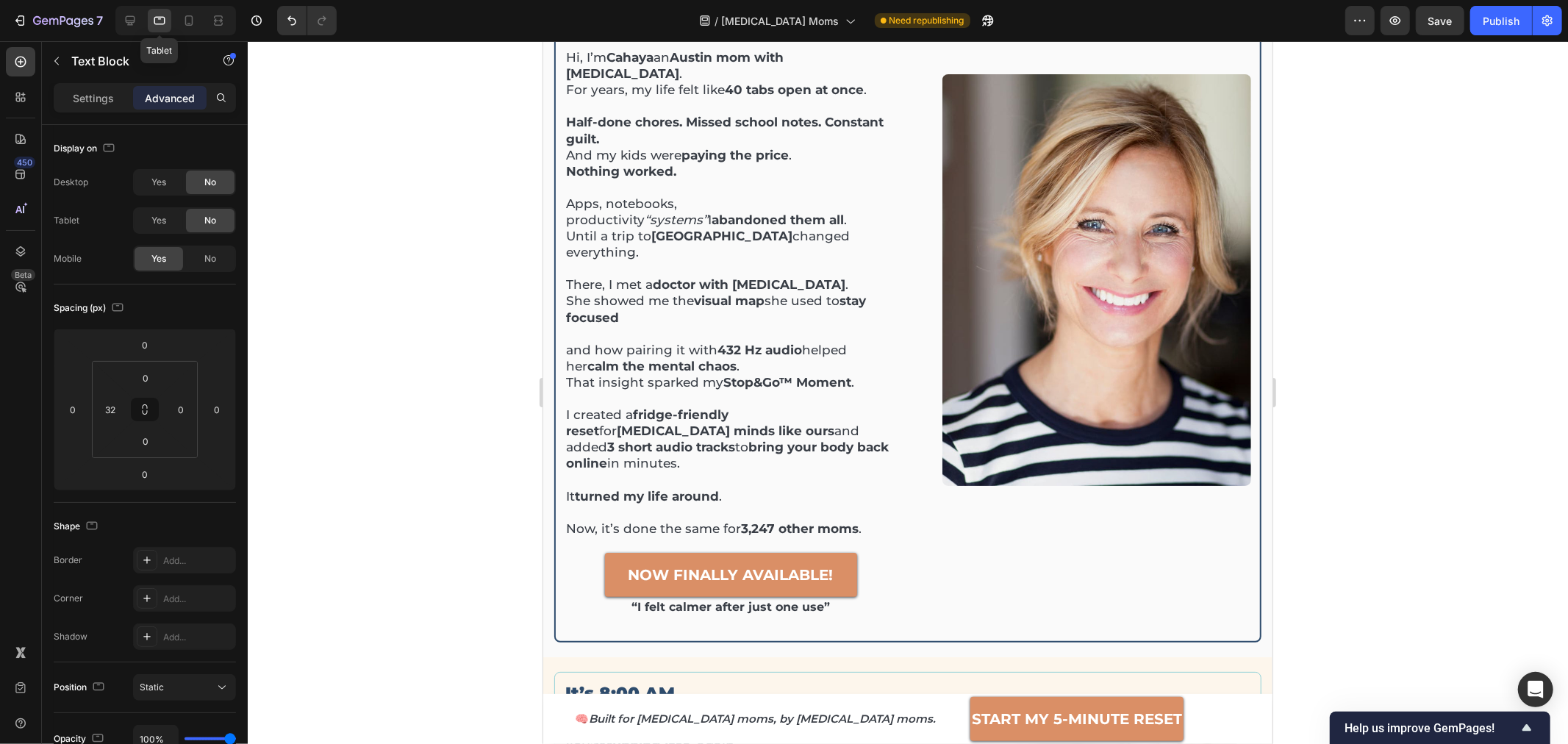
scroll to position [453, 0]
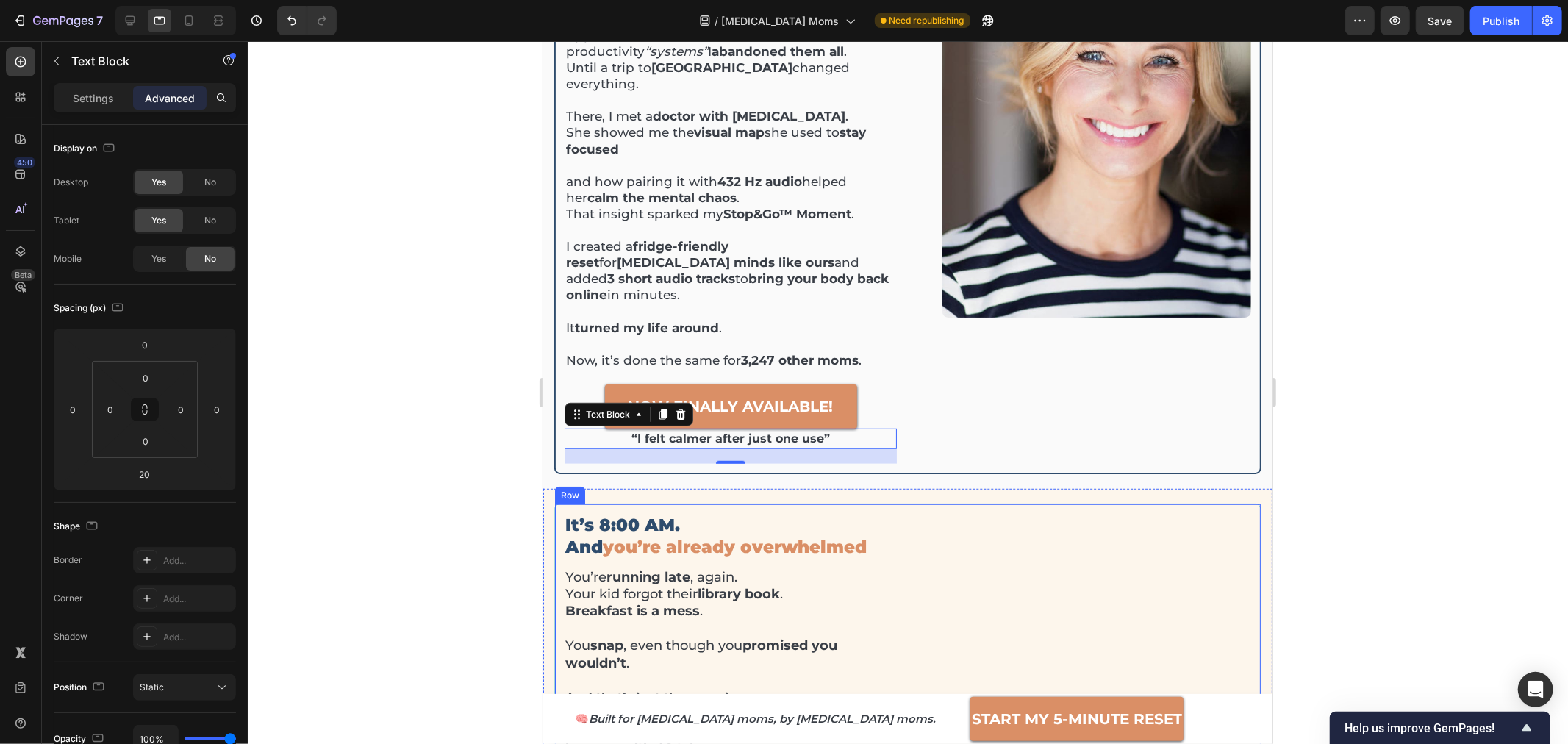
scroll to position [616, 0]
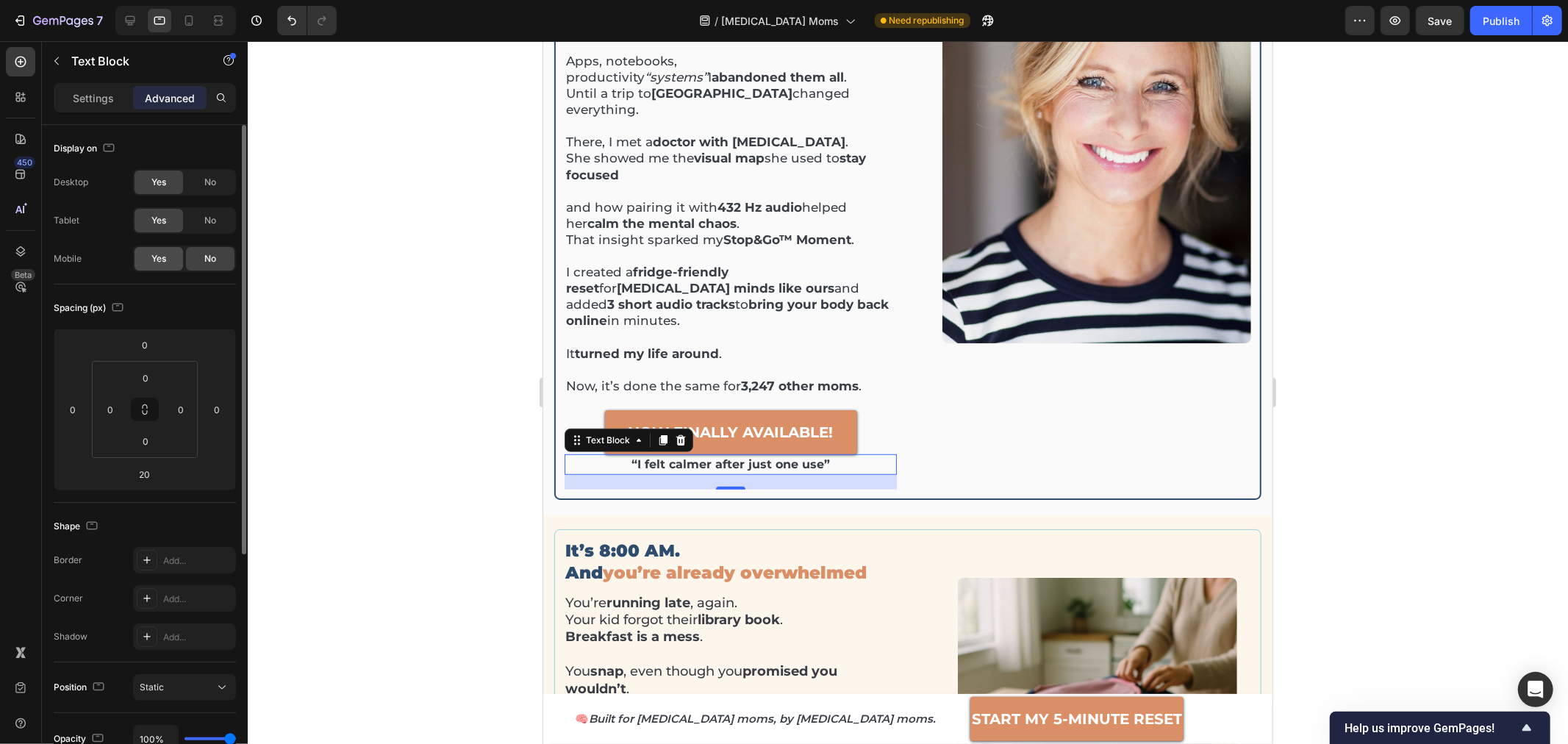
click at [169, 256] on div "Yes" at bounding box center [158, 258] width 49 height 23
click at [210, 256] on span "No" at bounding box center [210, 259] width 12 height 14
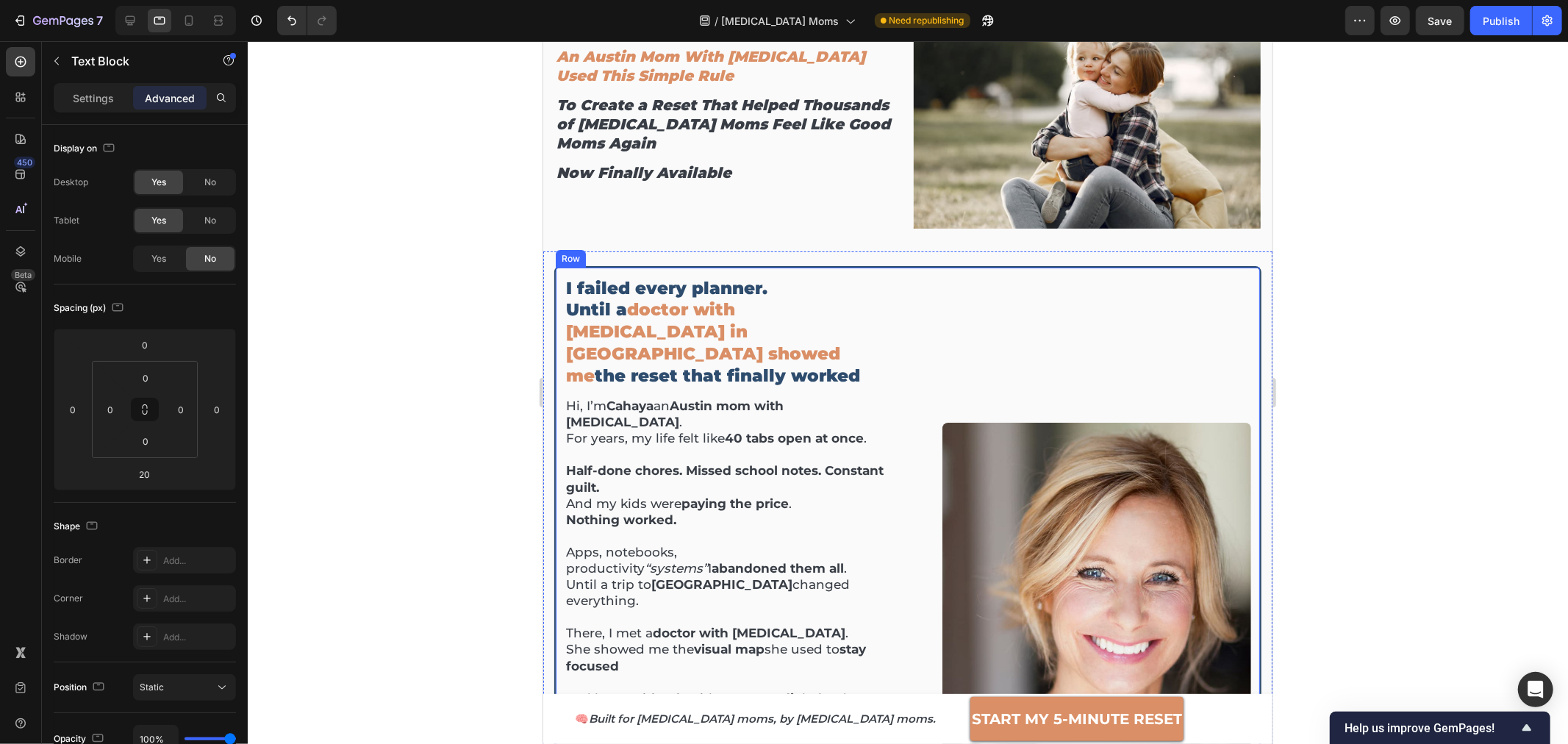
scroll to position [0, 0]
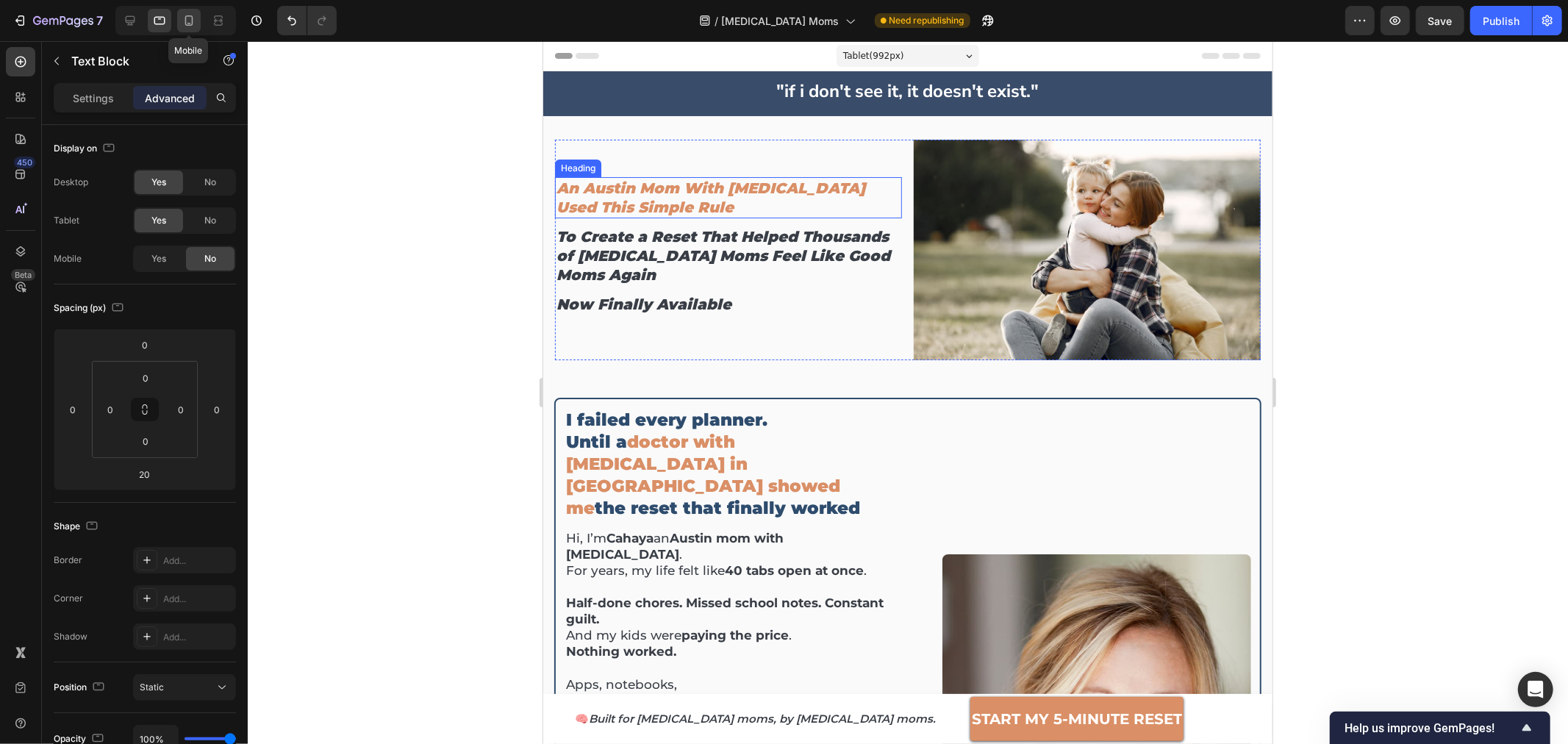
click at [182, 25] on icon at bounding box center [188, 20] width 15 height 15
type input "0"
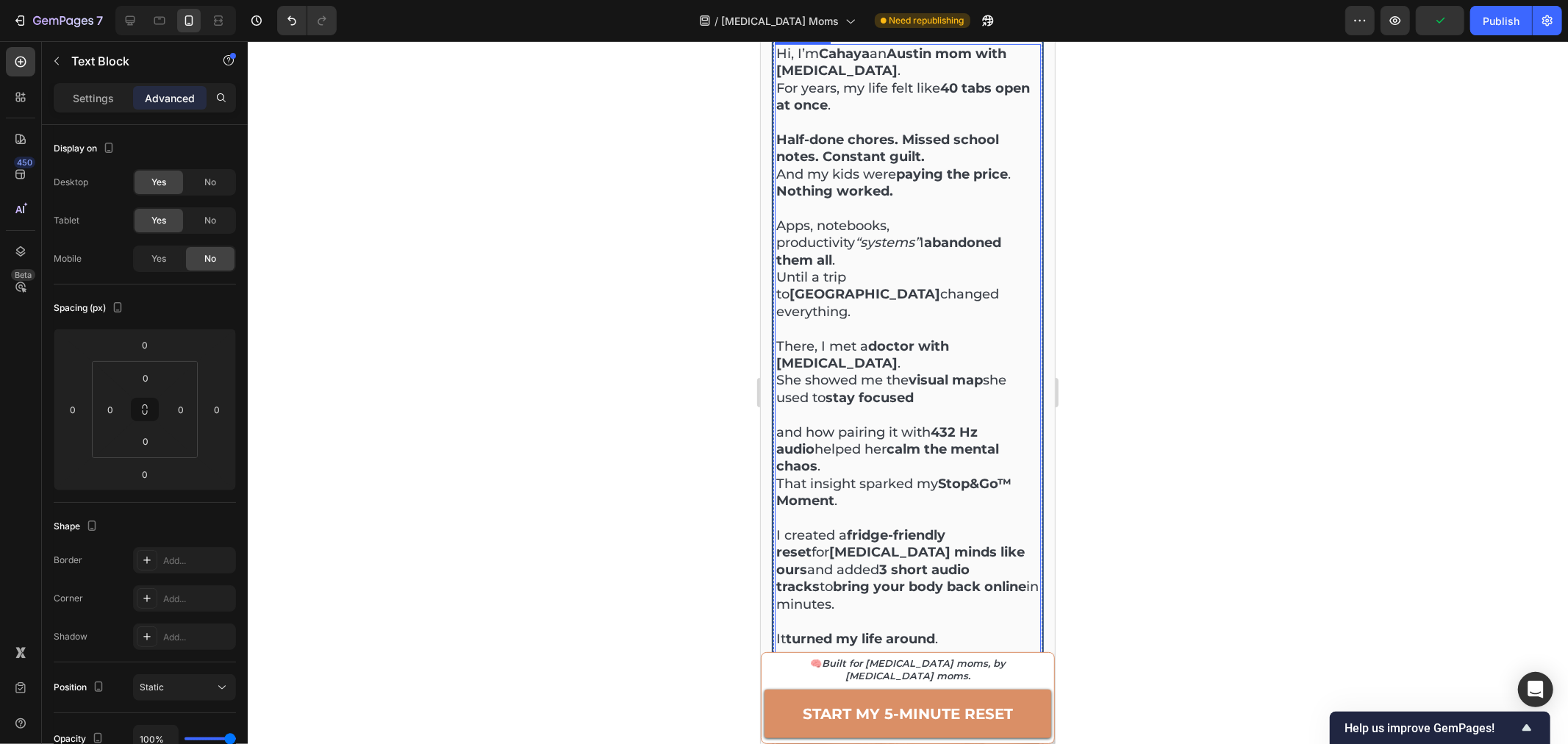
scroll to position [898, 0]
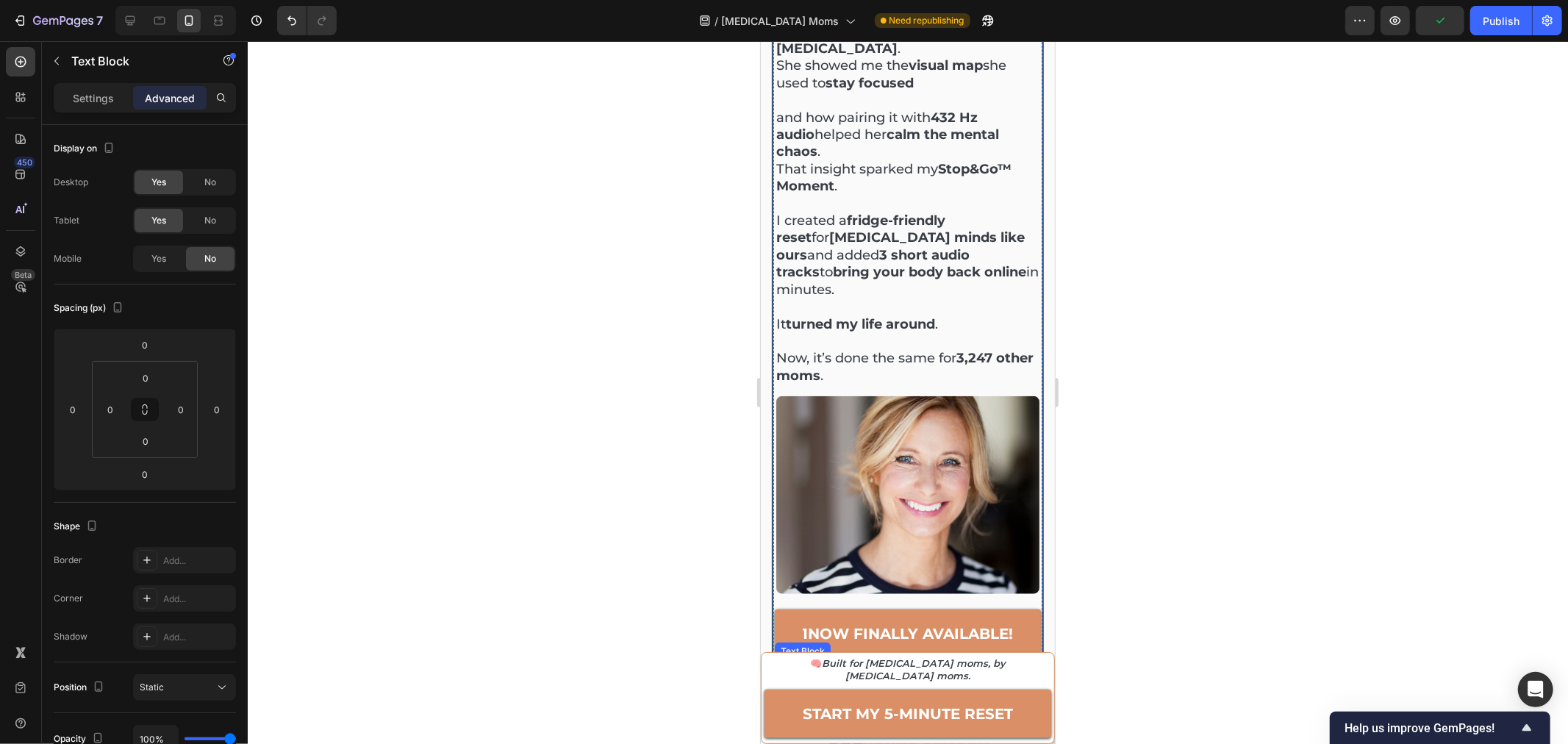
click at [886, 660] on p "★4.9/5 | “60-day serenity” | [DATE] only" at bounding box center [906, 666] width 263 height 13
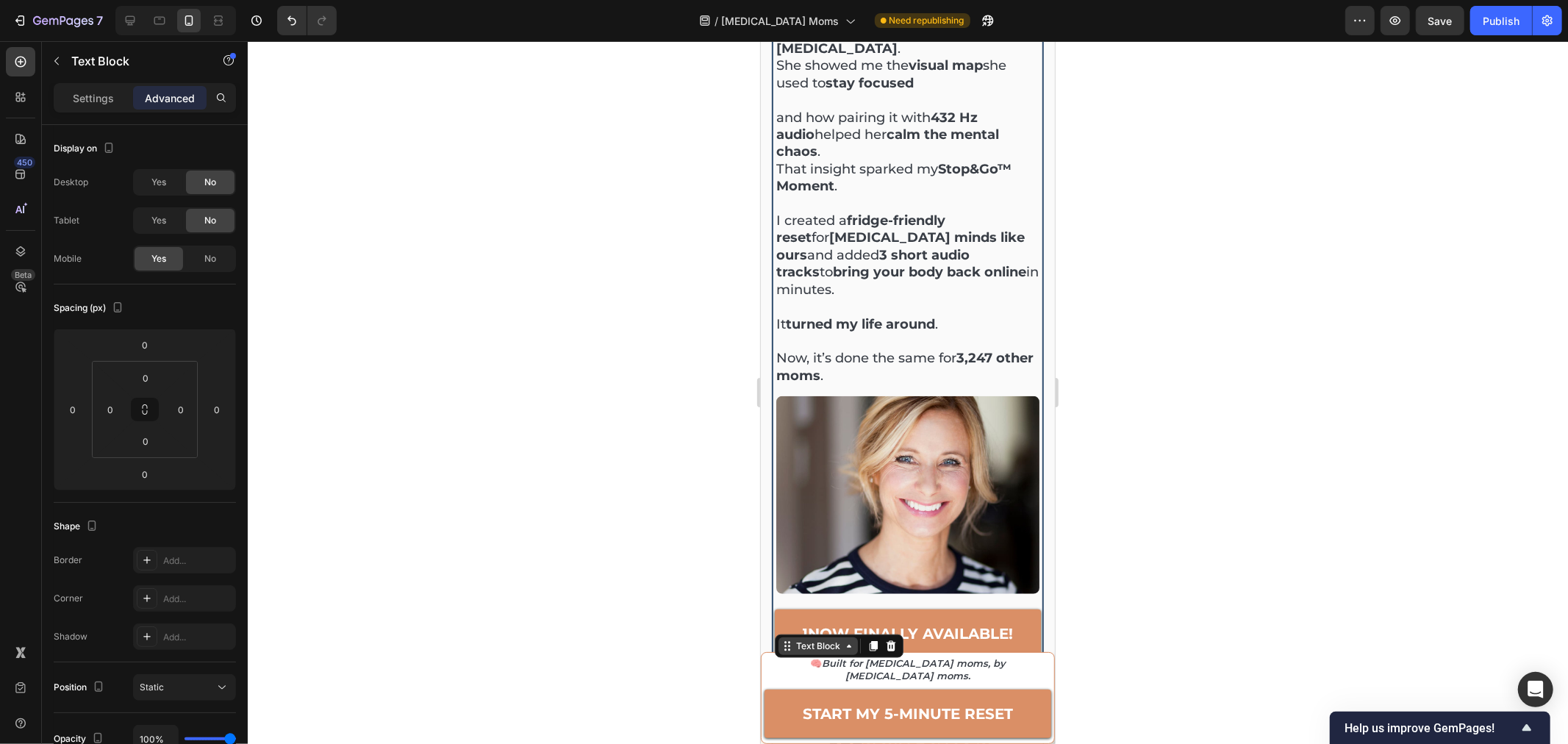
click at [807, 638] on div "Text Block" at bounding box center [817, 645] width 50 height 14
click at [7, 249] on div at bounding box center [20, 252] width 29 height 29
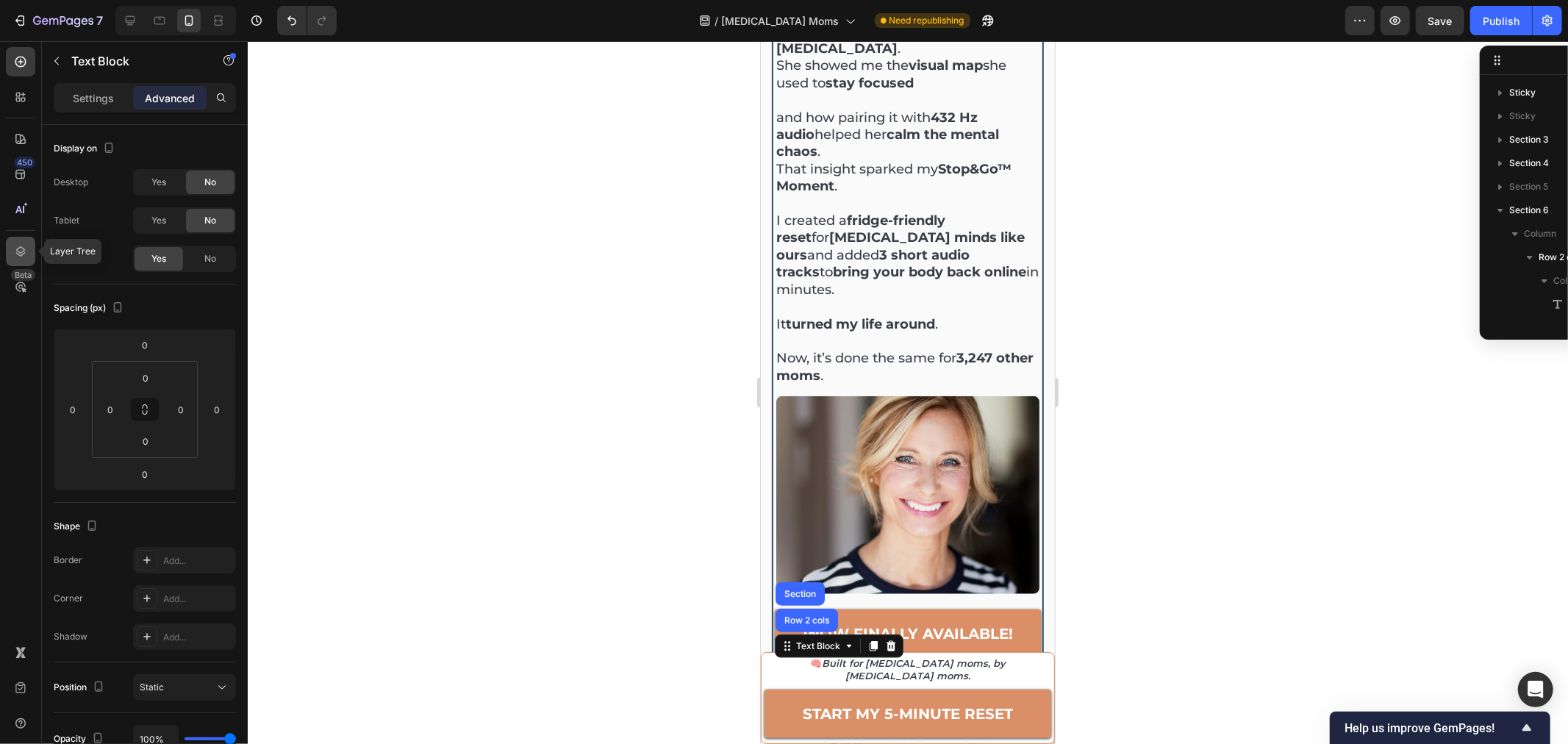
scroll to position [278, 0]
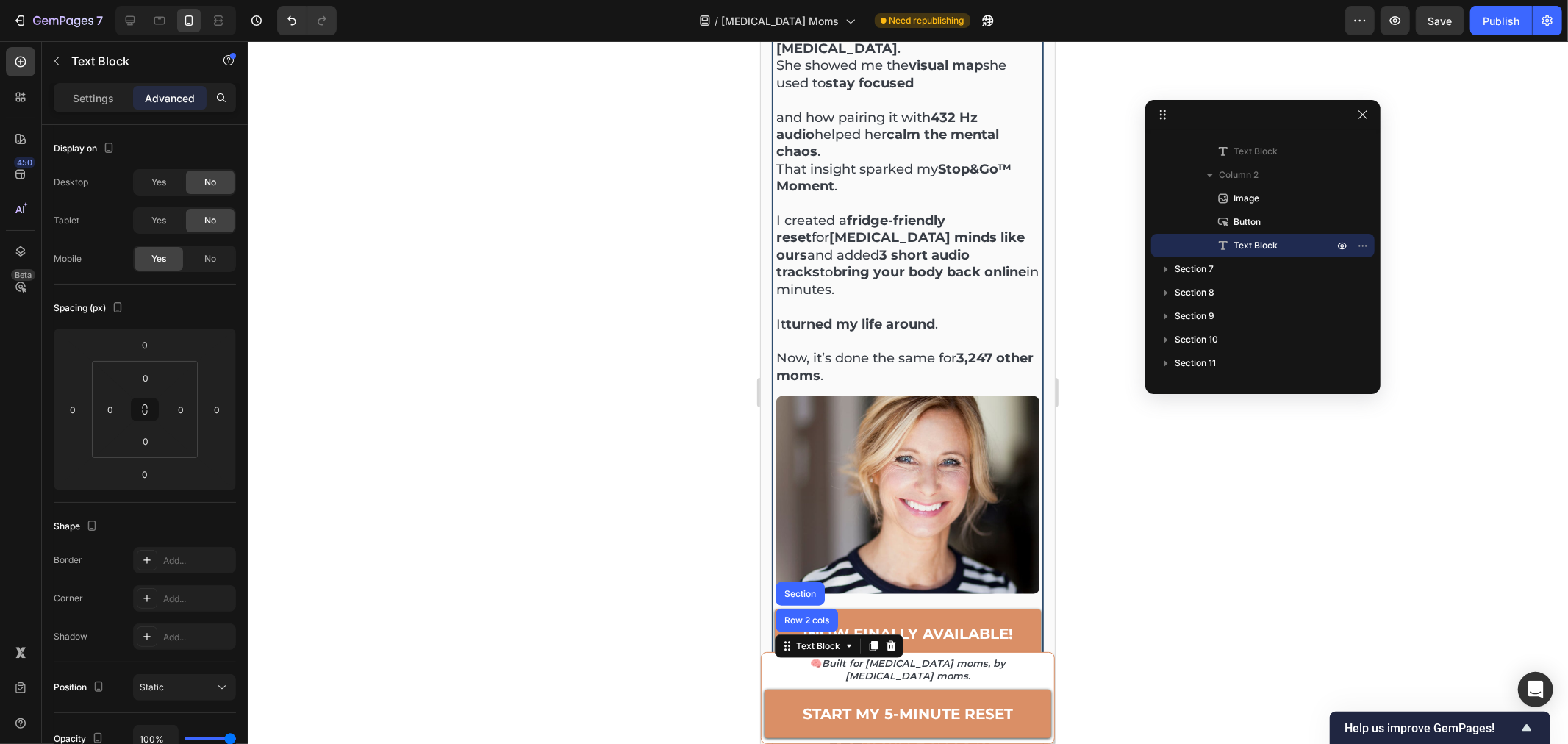
drag, startPoint x: 1502, startPoint y: 59, endPoint x: 1303, endPoint y: 114, distance: 206.5
click at [1239, 173] on span "Column 2" at bounding box center [1238, 175] width 40 height 15
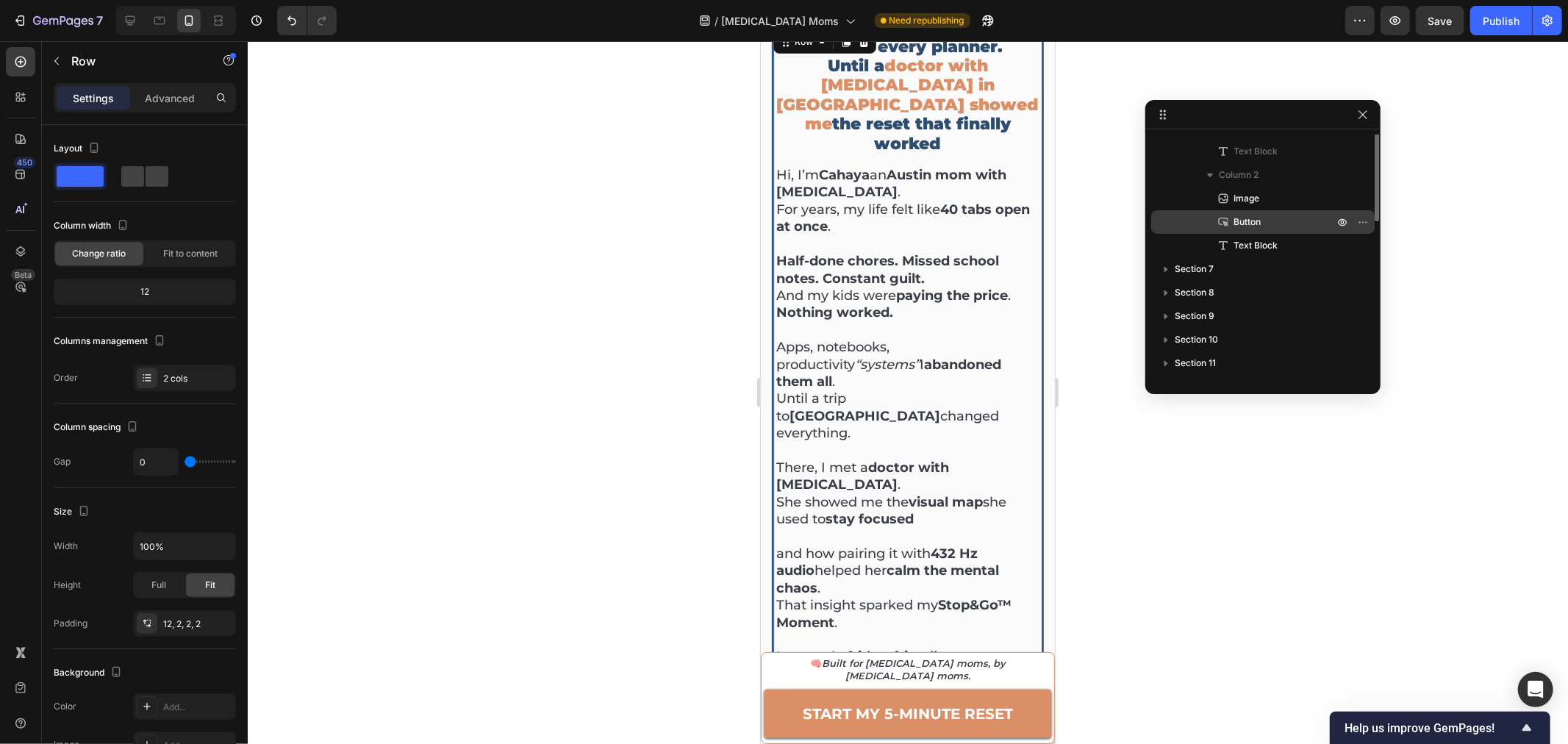
scroll to position [196, 0]
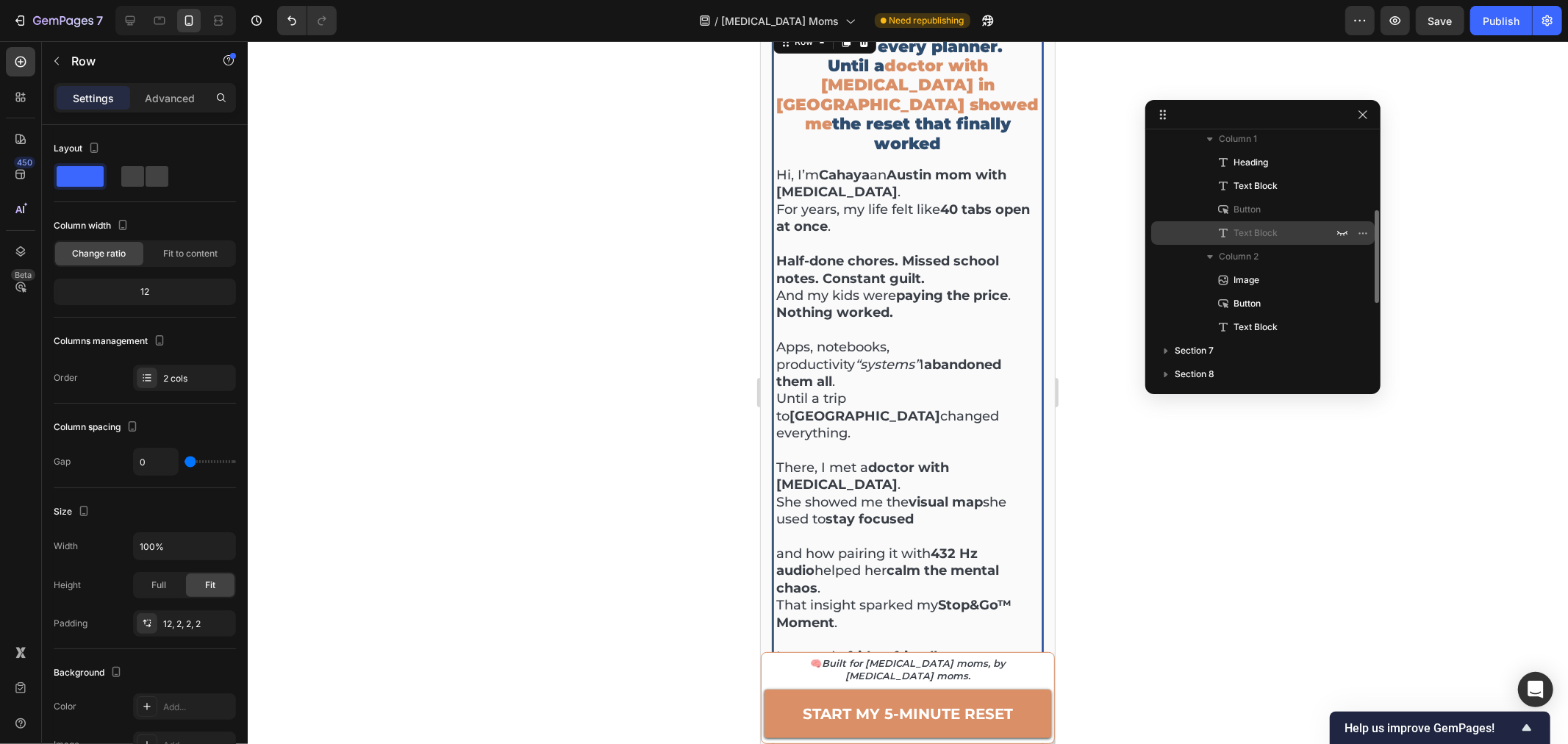
click at [1248, 221] on div "Text Block" at bounding box center [1263, 233] width 212 height 23
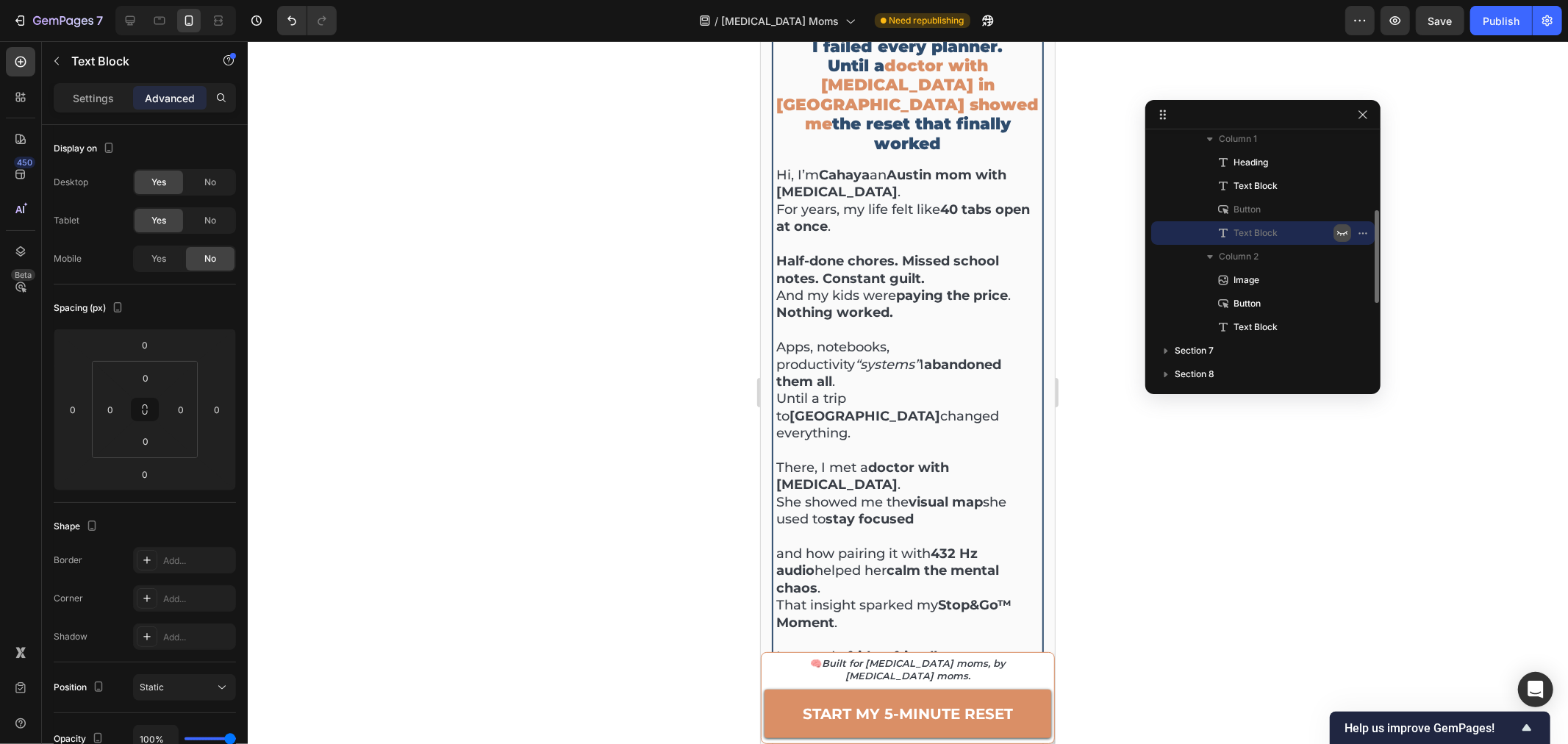
click at [1336, 229] on button "button" at bounding box center [1342, 233] width 17 height 17
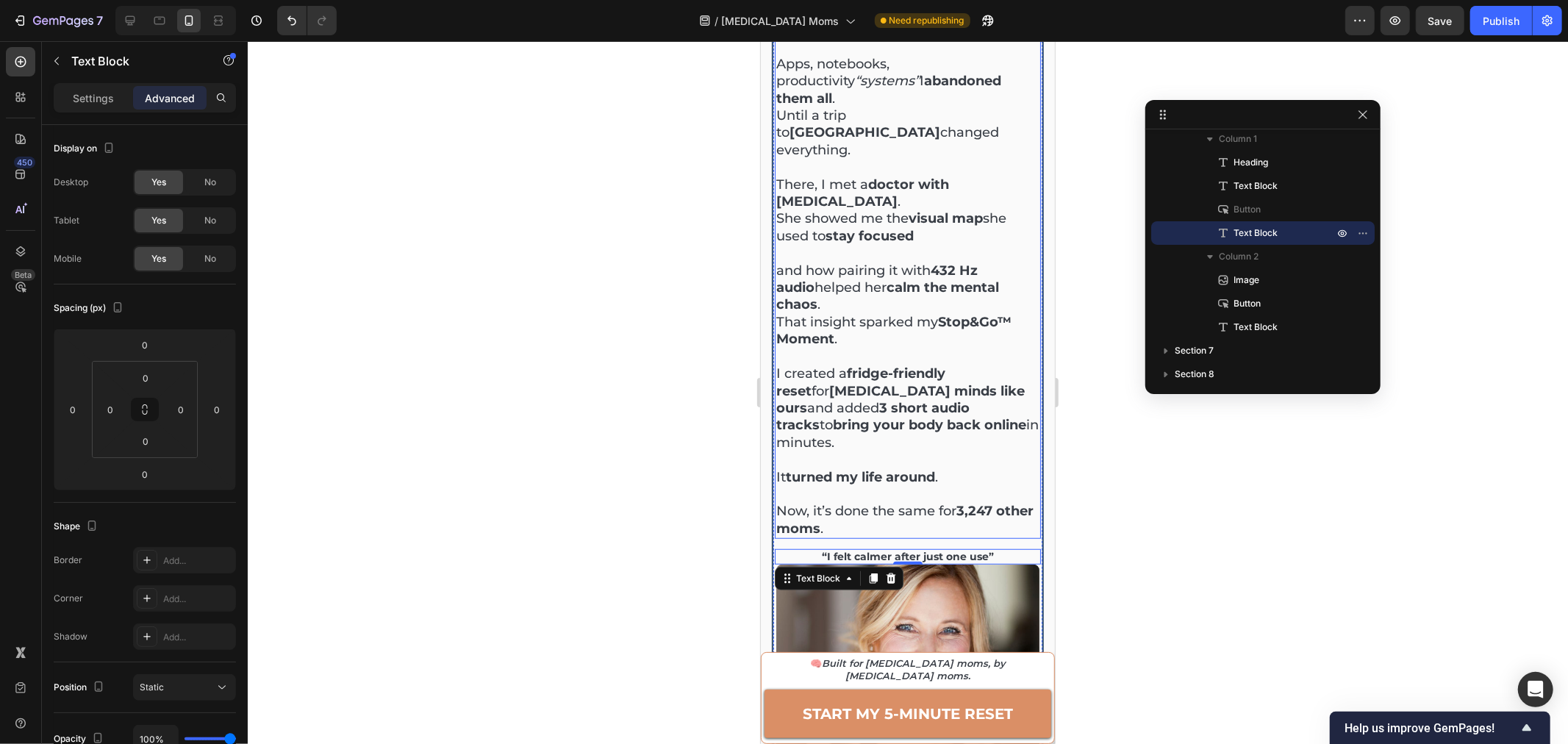
scroll to position [898, 0]
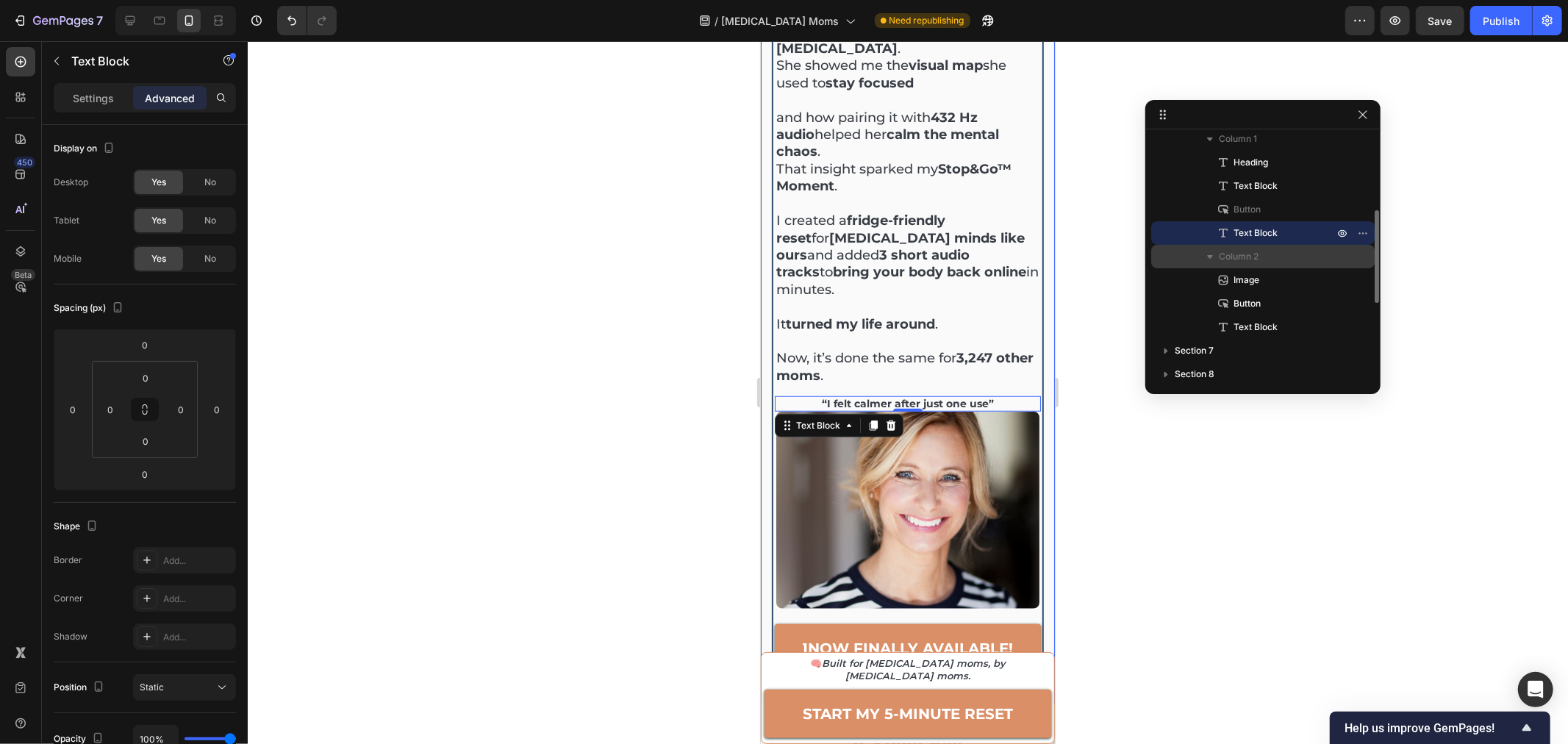
click at [1240, 254] on span "Column 2" at bounding box center [1238, 255] width 40 height 15
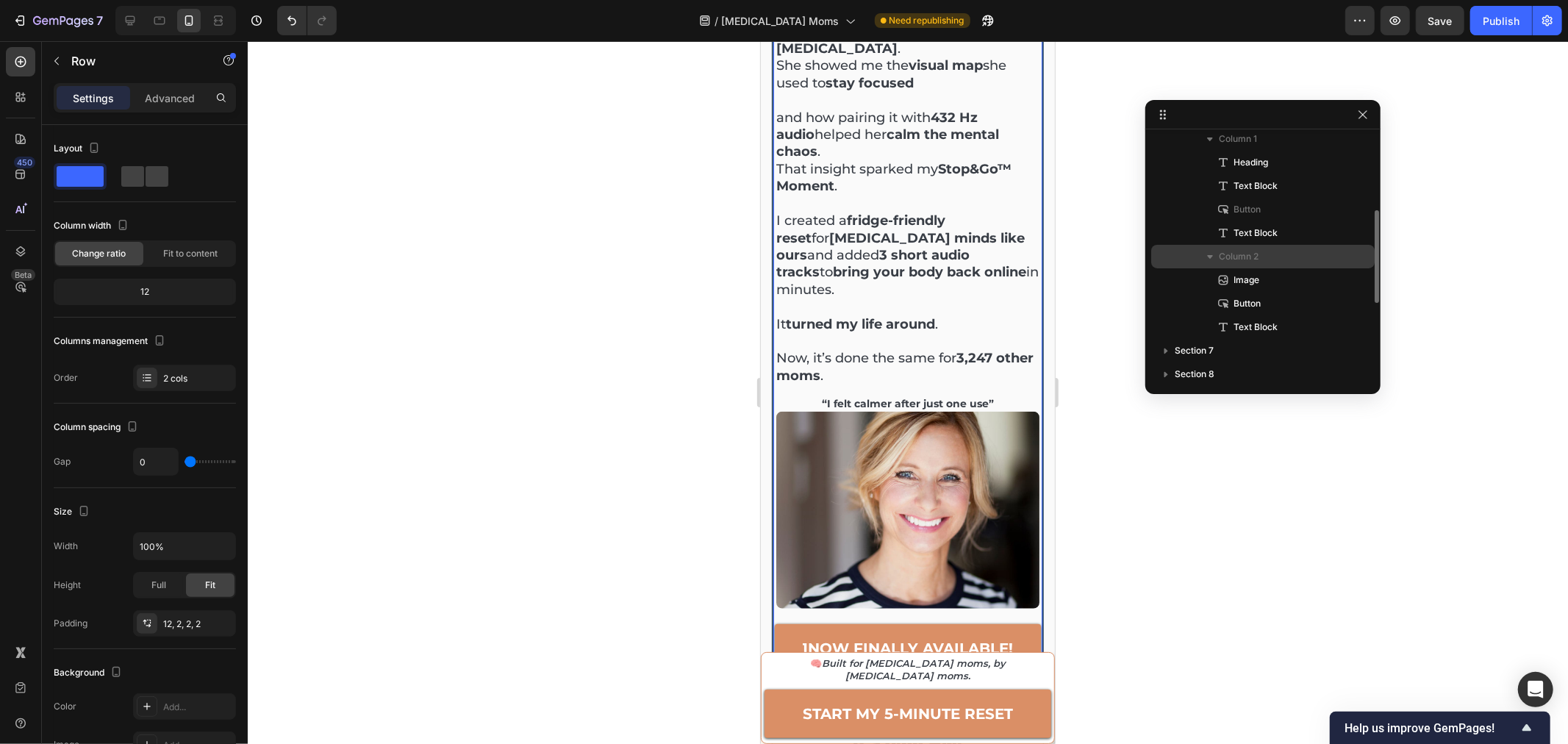
click at [1240, 254] on span "Column 2" at bounding box center [1238, 255] width 40 height 15
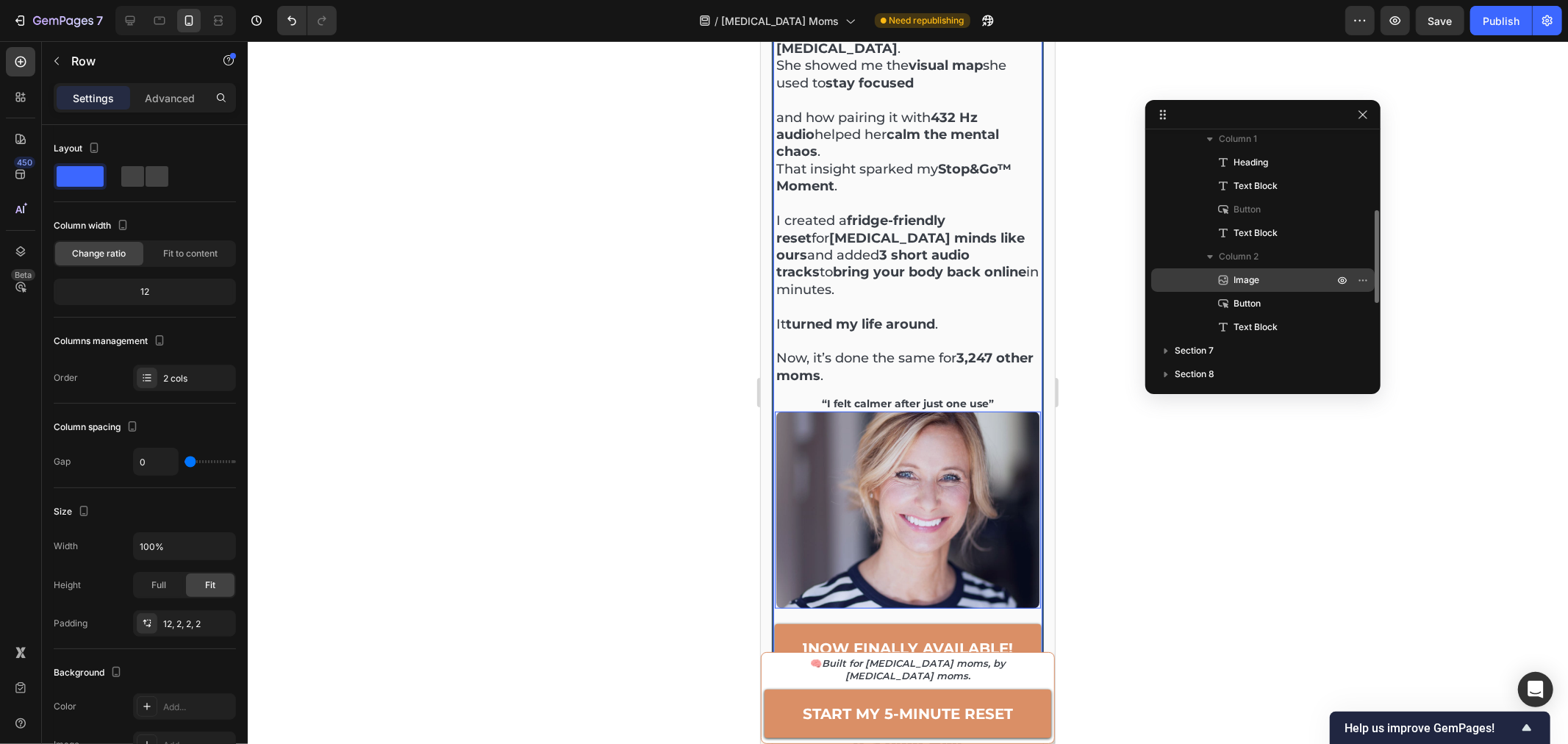
click at [1244, 278] on span "Image" at bounding box center [1246, 280] width 25 height 15
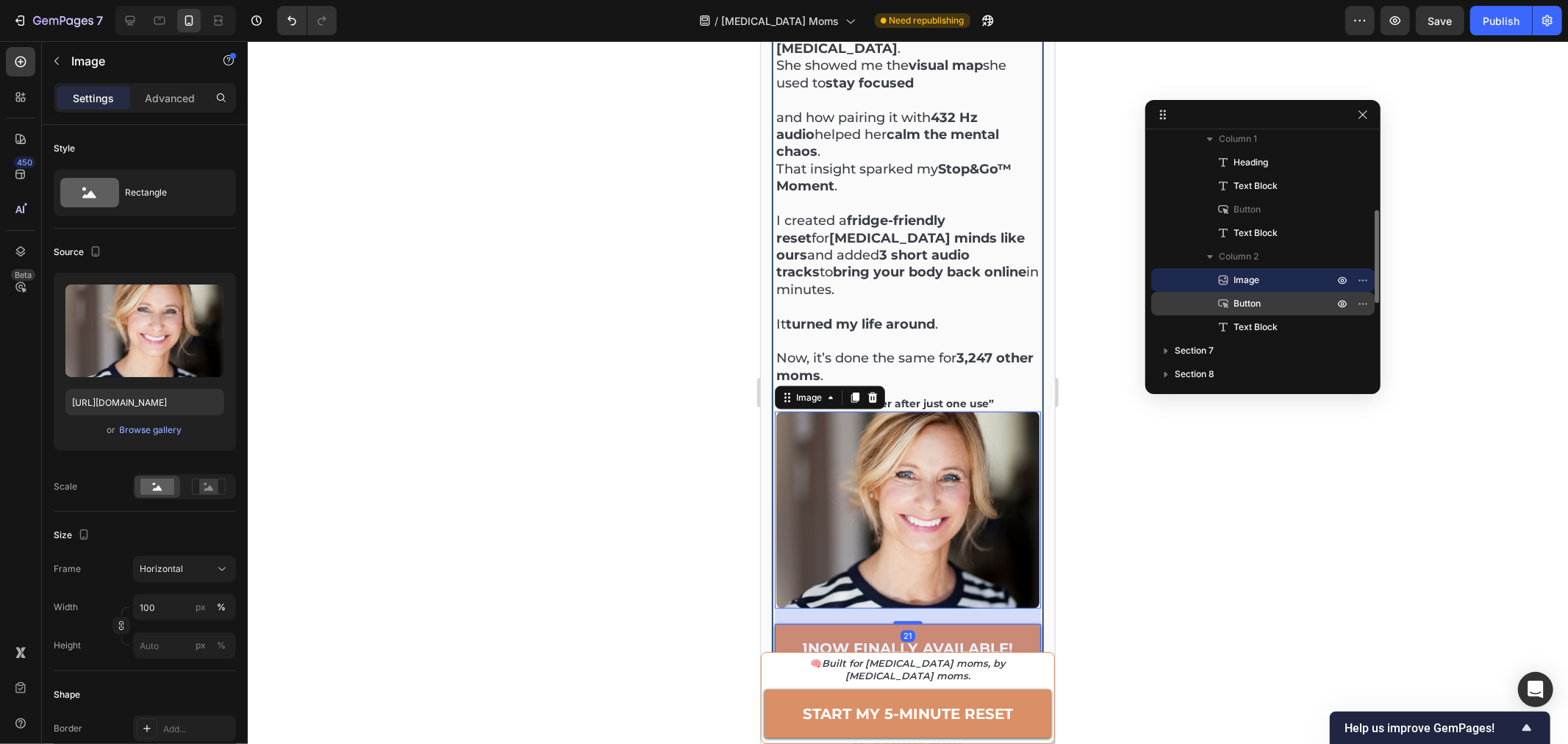
click at [1244, 301] on span "Button" at bounding box center [1247, 303] width 27 height 15
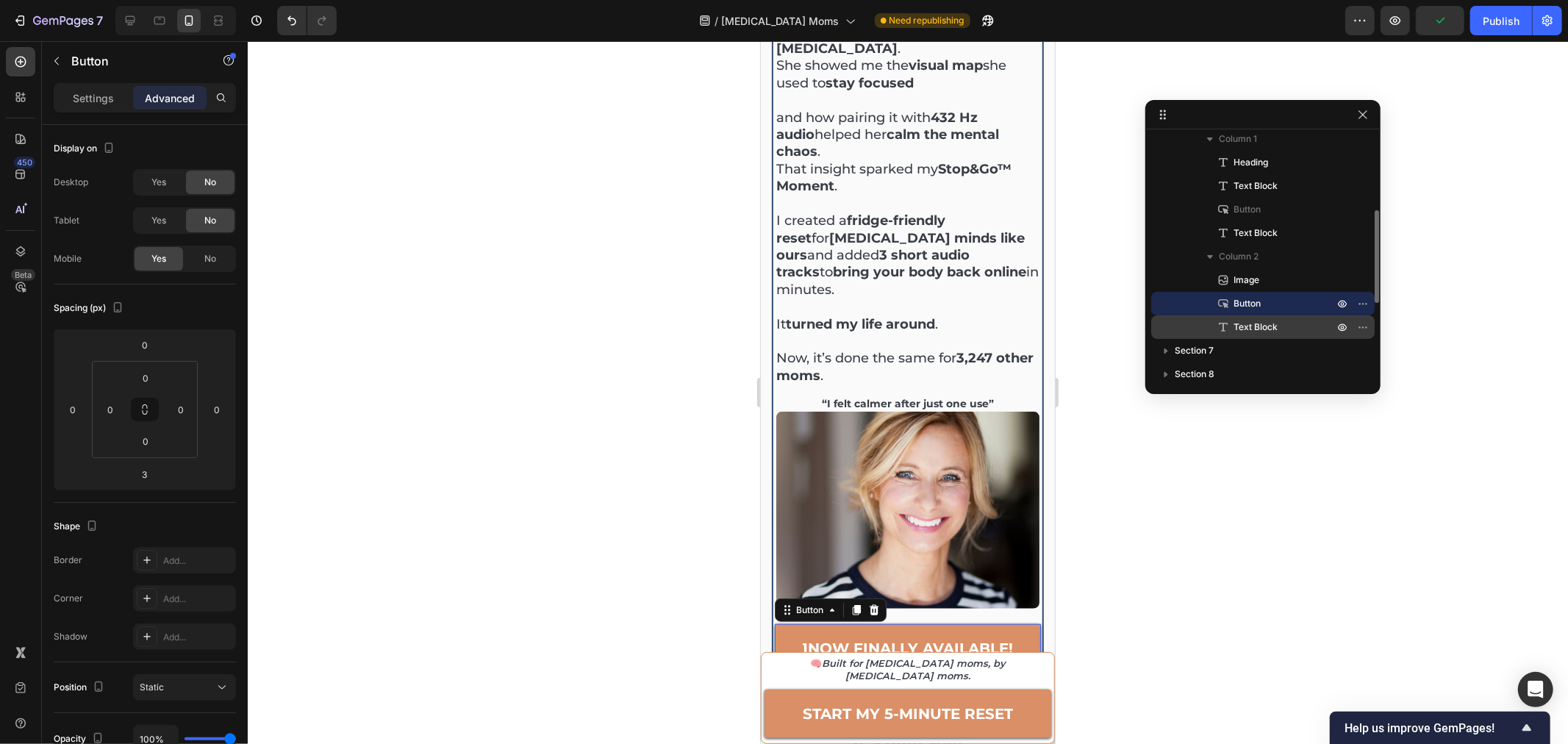
click at [1247, 327] on span "Text Block" at bounding box center [1255, 326] width 44 height 15
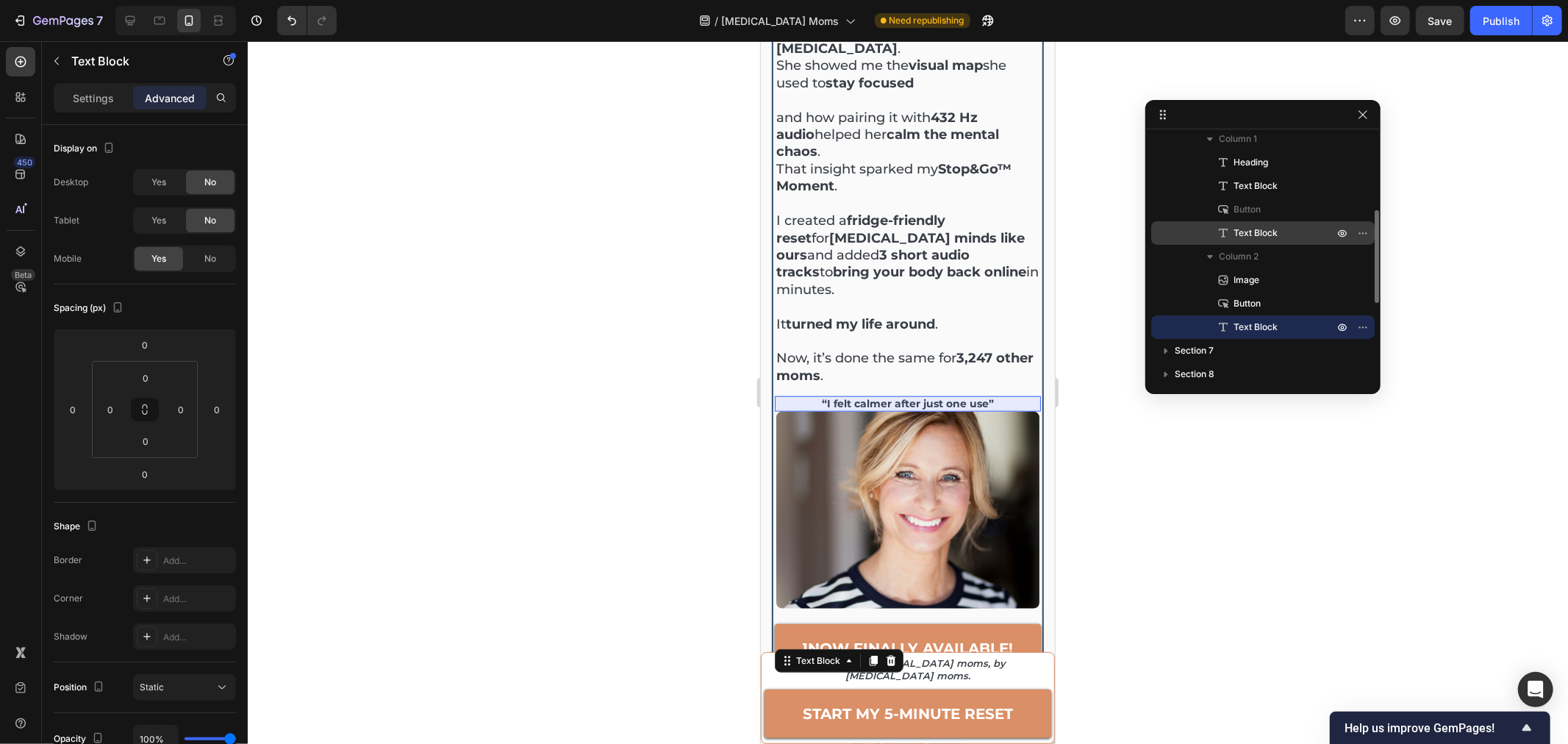
click at [1253, 234] on span "Text Block" at bounding box center [1255, 232] width 44 height 15
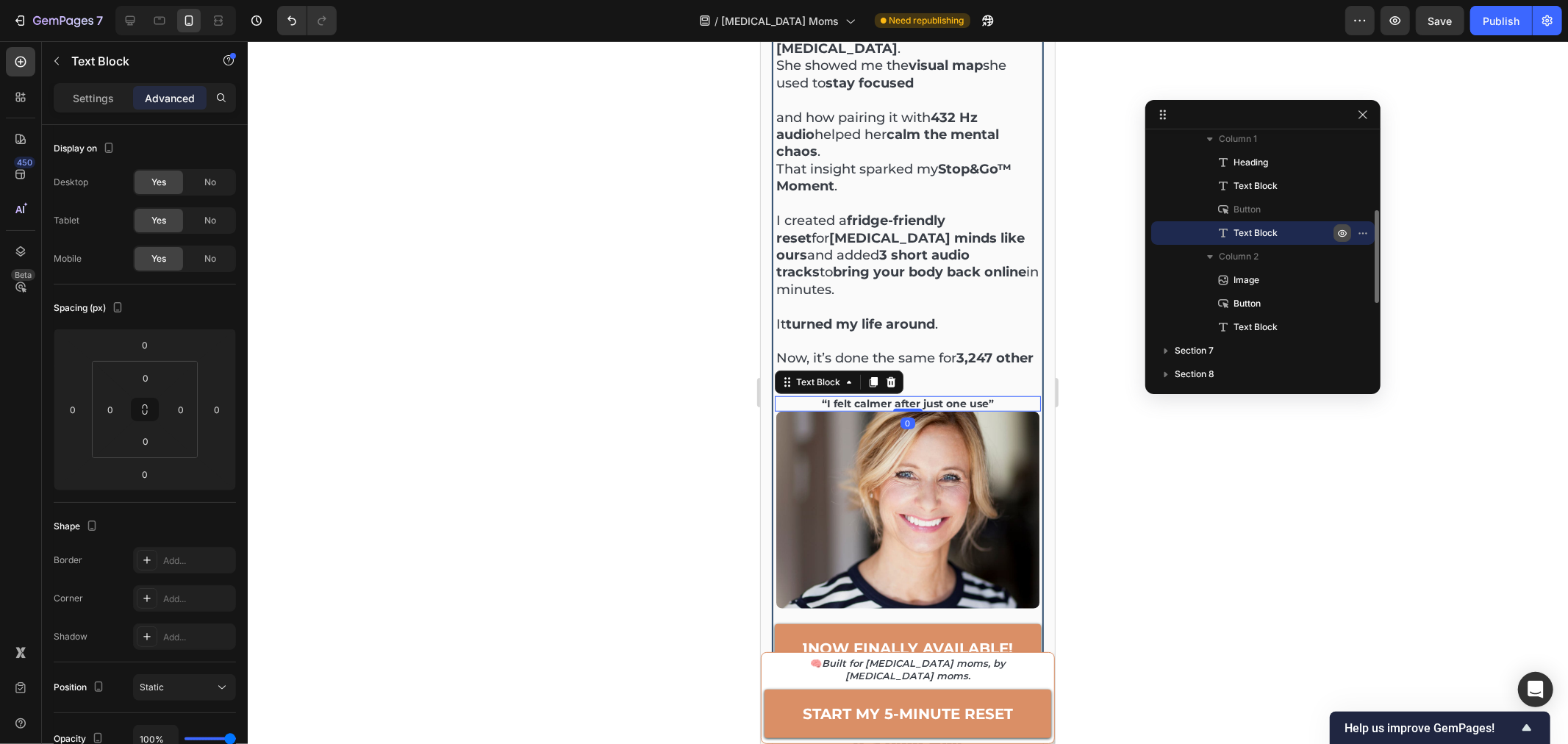
click at [1347, 231] on icon "button" at bounding box center [1342, 233] width 12 height 12
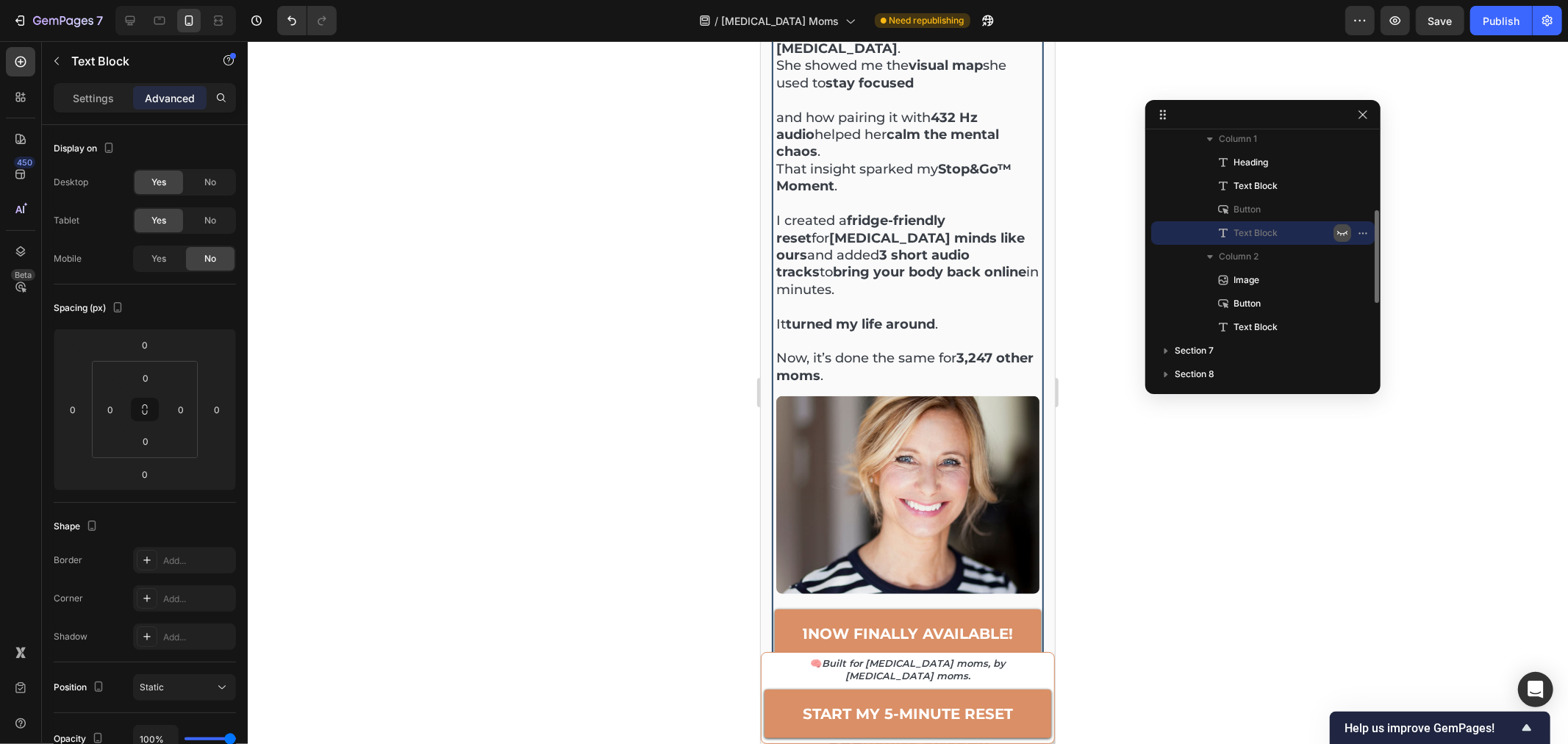
click at [1338, 231] on icon "button" at bounding box center [1342, 233] width 11 height 5
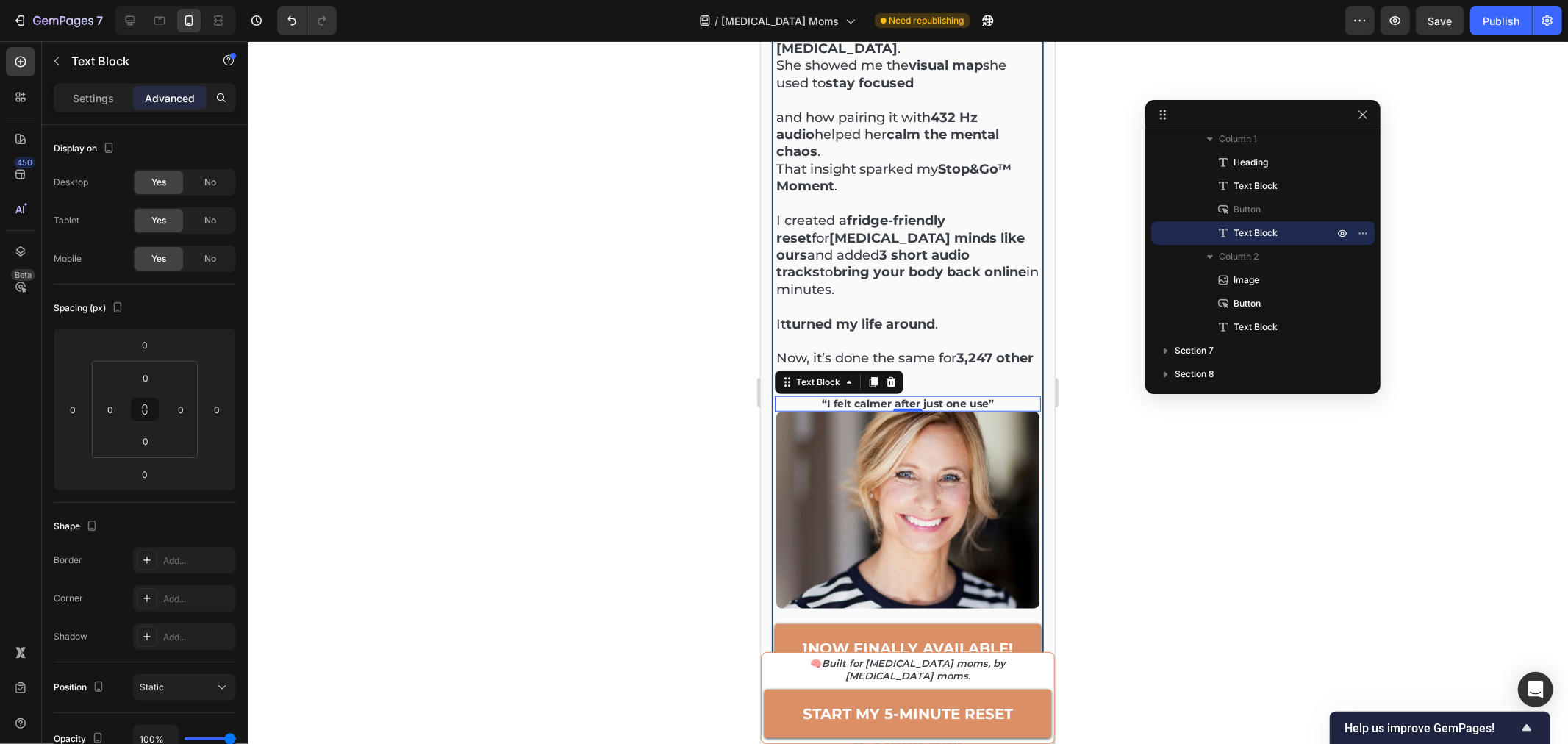
click at [899, 397] on p "“I felt calmer after just one use”" at bounding box center [906, 403] width 263 height 13
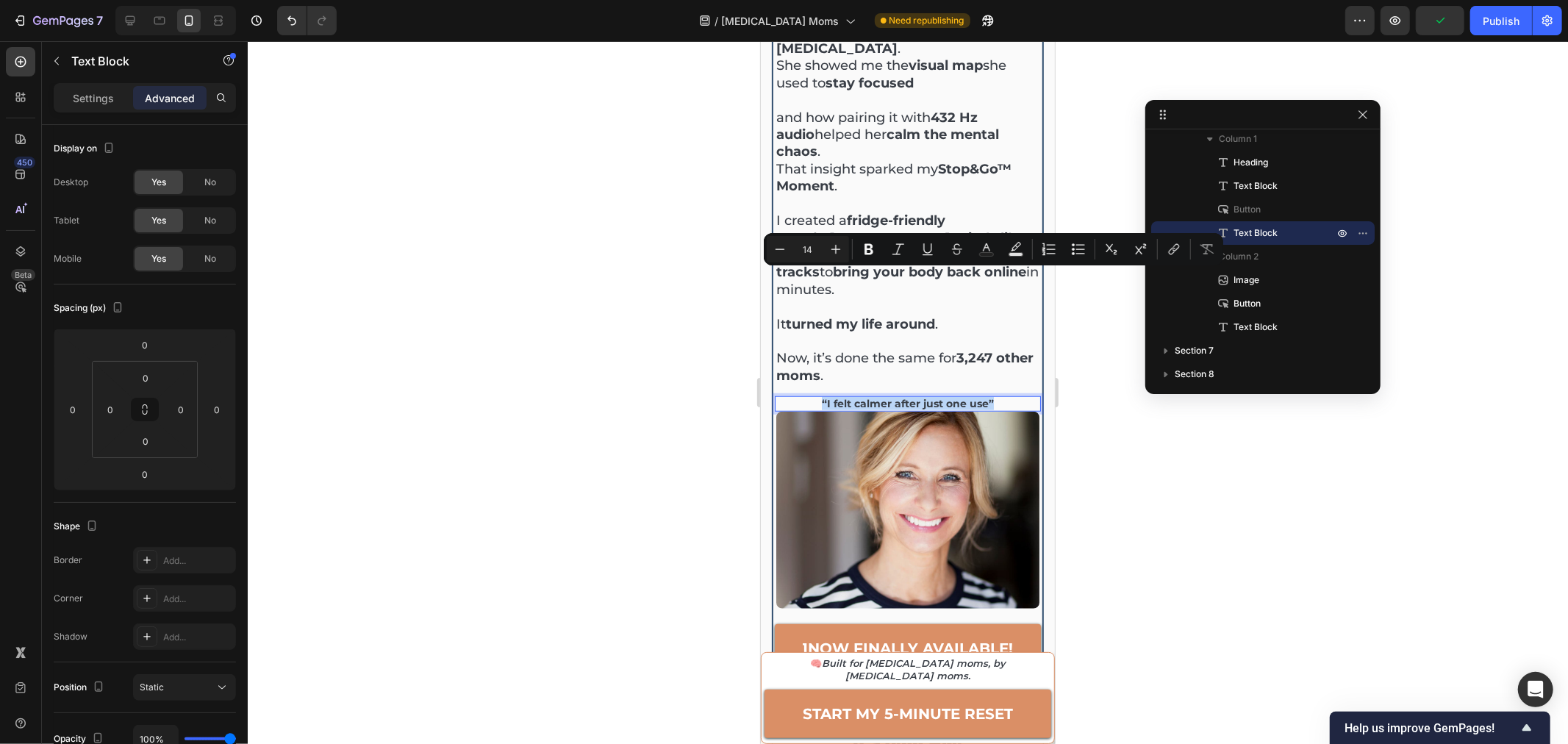
copy p "“I felt calmer after just one use”"
click at [891, 675] on p "★4.9/5 | “60-day serenity” | [DATE] only" at bounding box center [906, 681] width 263 height 13
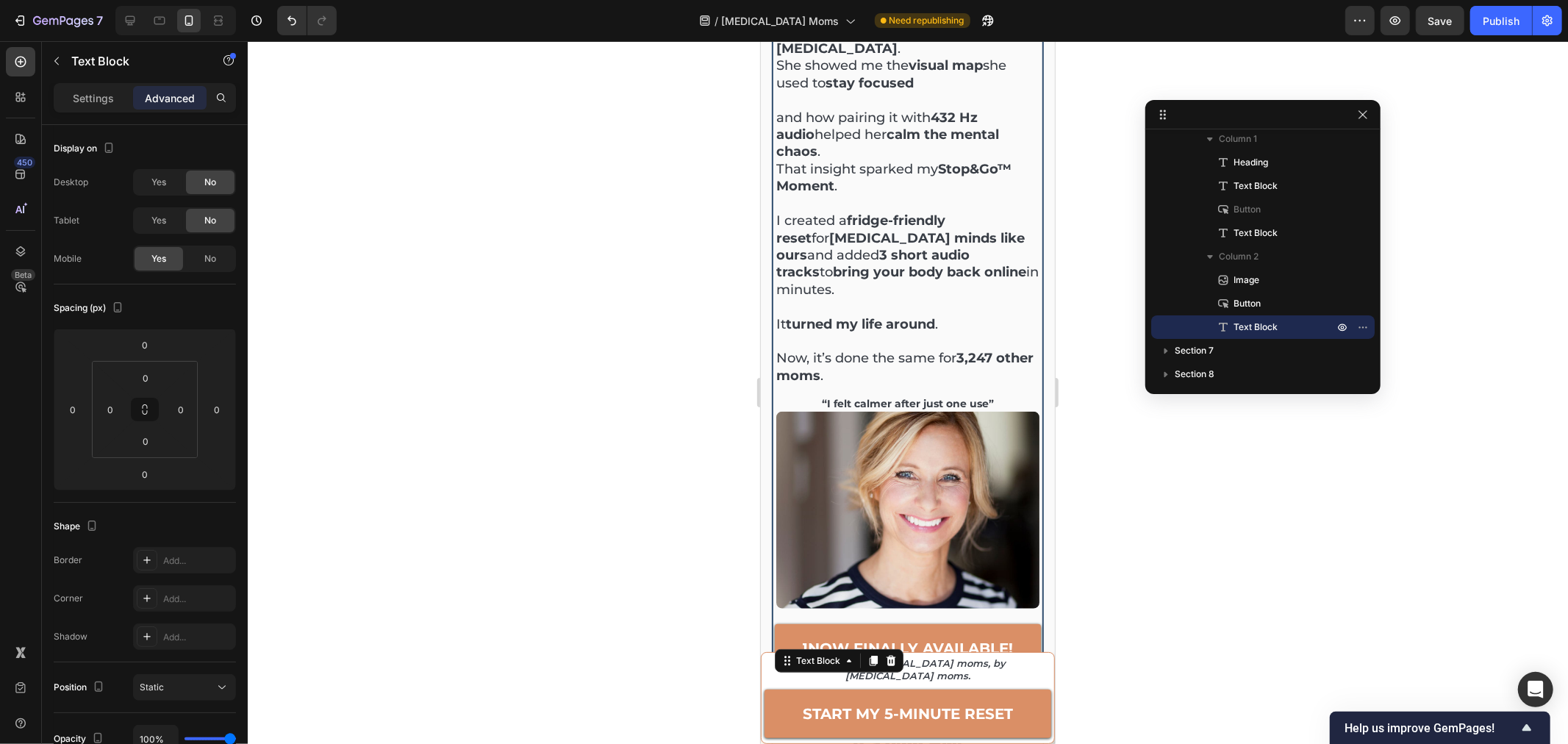
click at [893, 687] on div at bounding box center [907, 688] width 29 height 3
click at [867, 675] on p "★4.9/5 | “60-day serenity” | [DATE] only" at bounding box center [906, 681] width 263 height 13
click at [870, 397] on p "“I felt calmer after just one use”" at bounding box center [906, 403] width 263 height 13
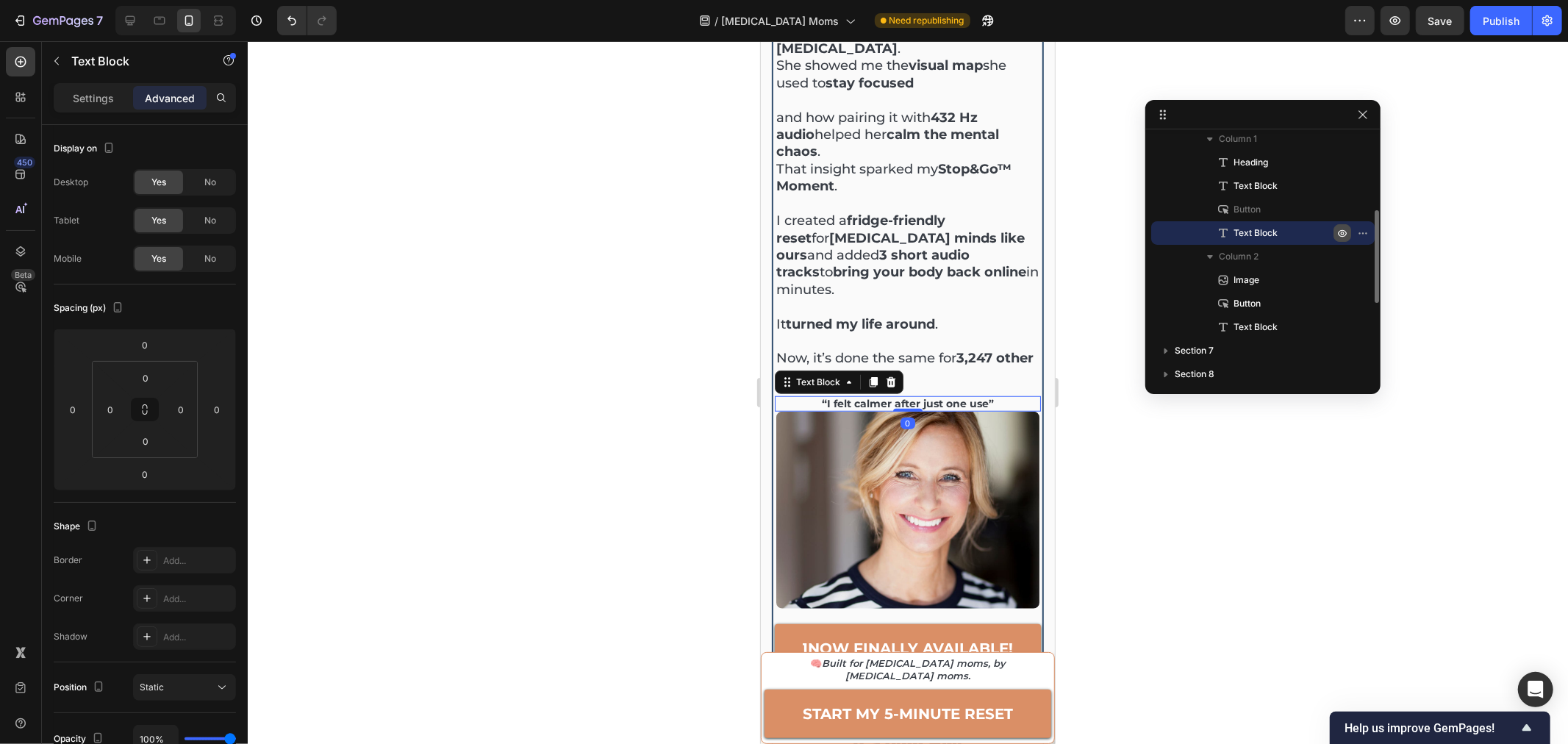
click at [1340, 228] on icon "button" at bounding box center [1342, 233] width 12 height 12
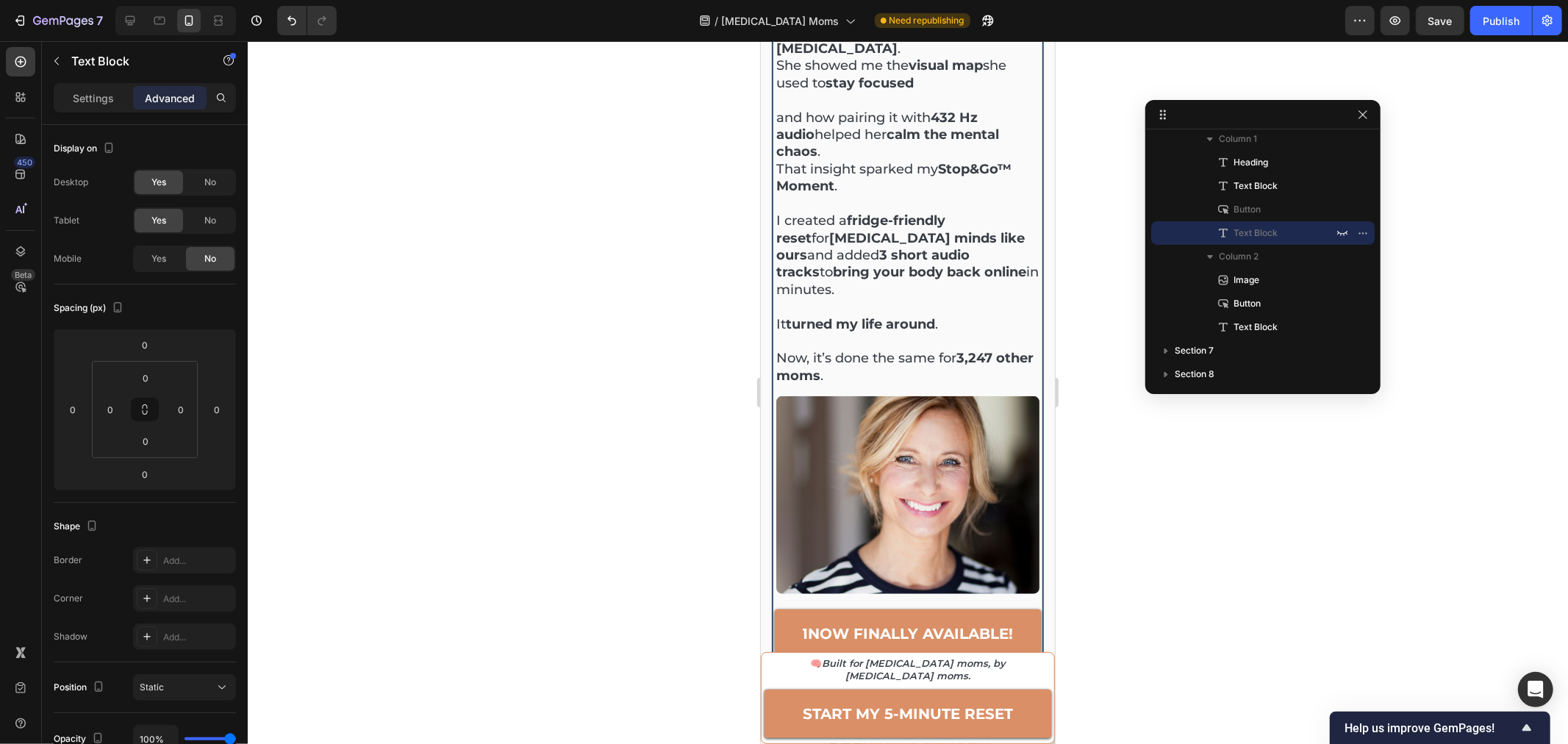
click at [1273, 498] on div at bounding box center [907, 391] width 1320 height 702
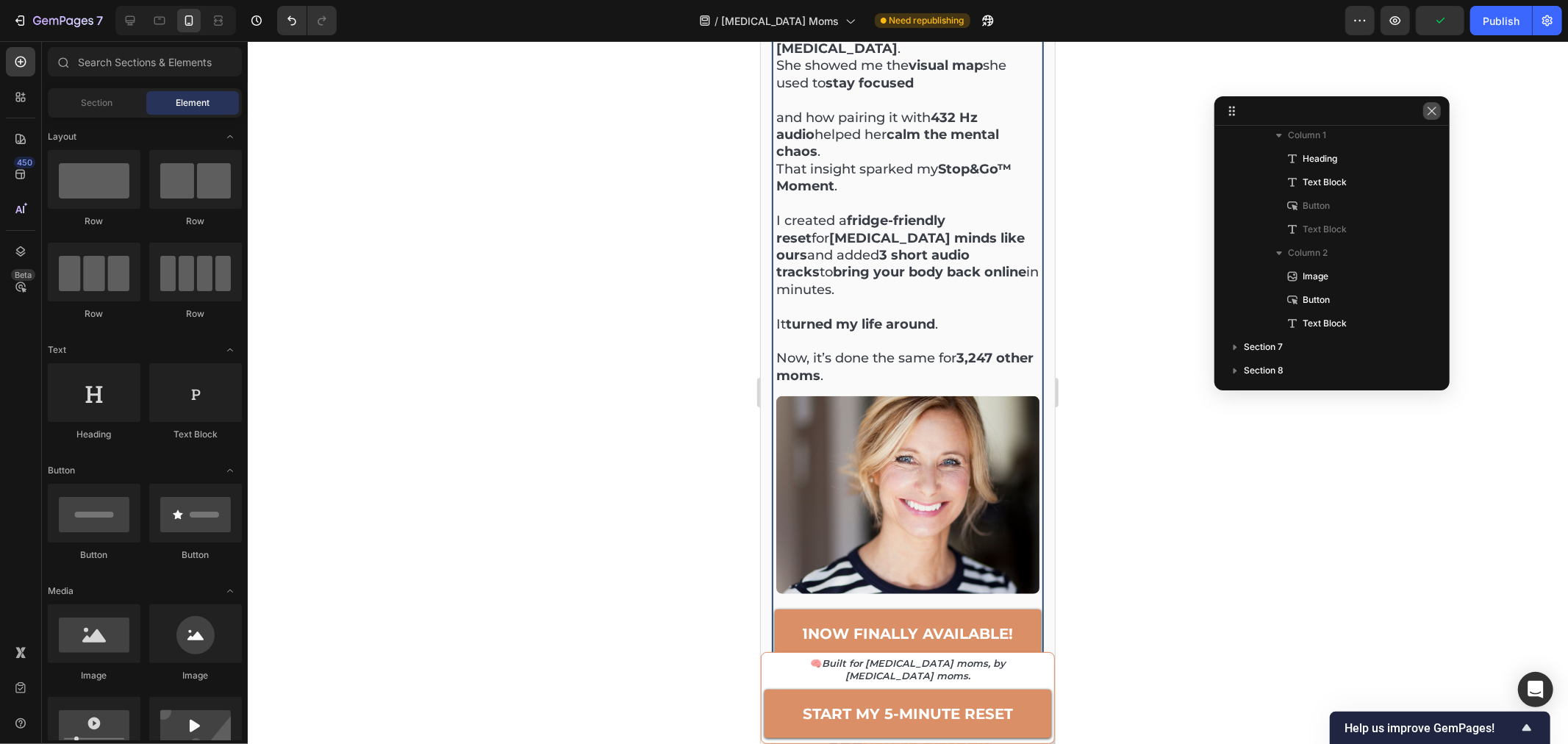
click at [1436, 109] on icon "button" at bounding box center [1432, 111] width 12 height 12
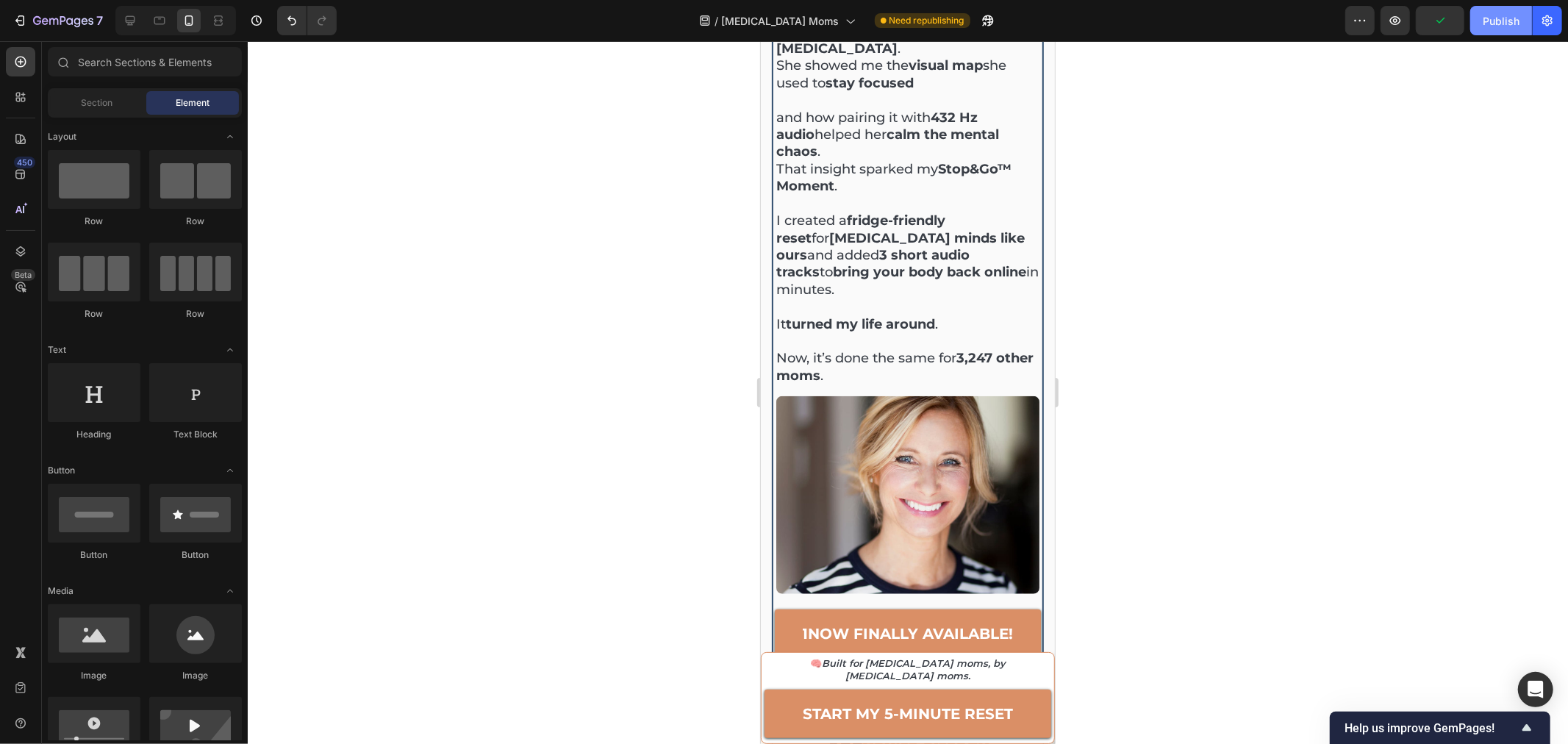
click at [1494, 22] on div "Publish" at bounding box center [1501, 21] width 37 height 16
click at [801, 624] on strong "1now finally available!" at bounding box center [906, 632] width 211 height 17
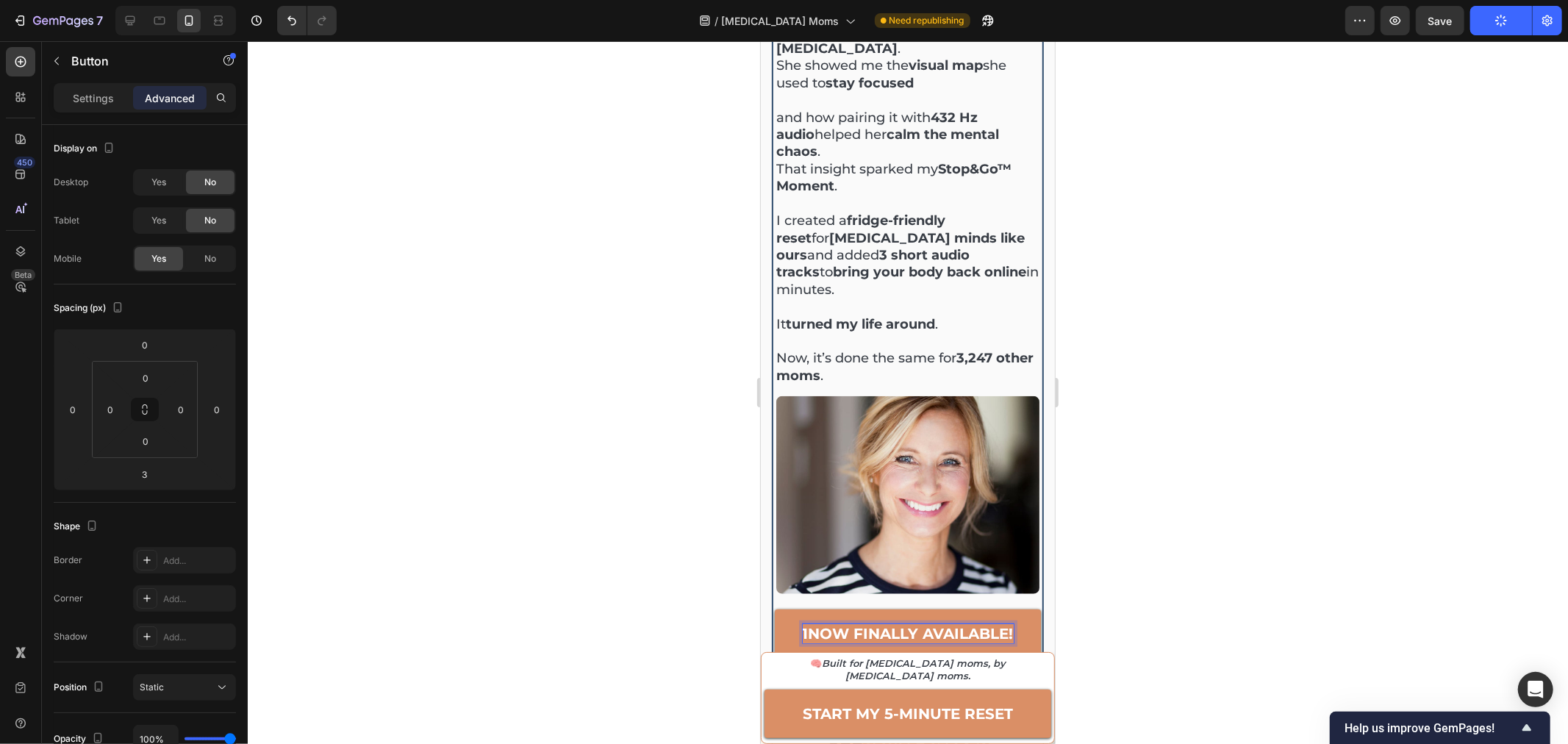
click at [801, 624] on strong "1now finally available!" at bounding box center [906, 632] width 211 height 17
click at [1218, 305] on div at bounding box center [907, 391] width 1320 height 702
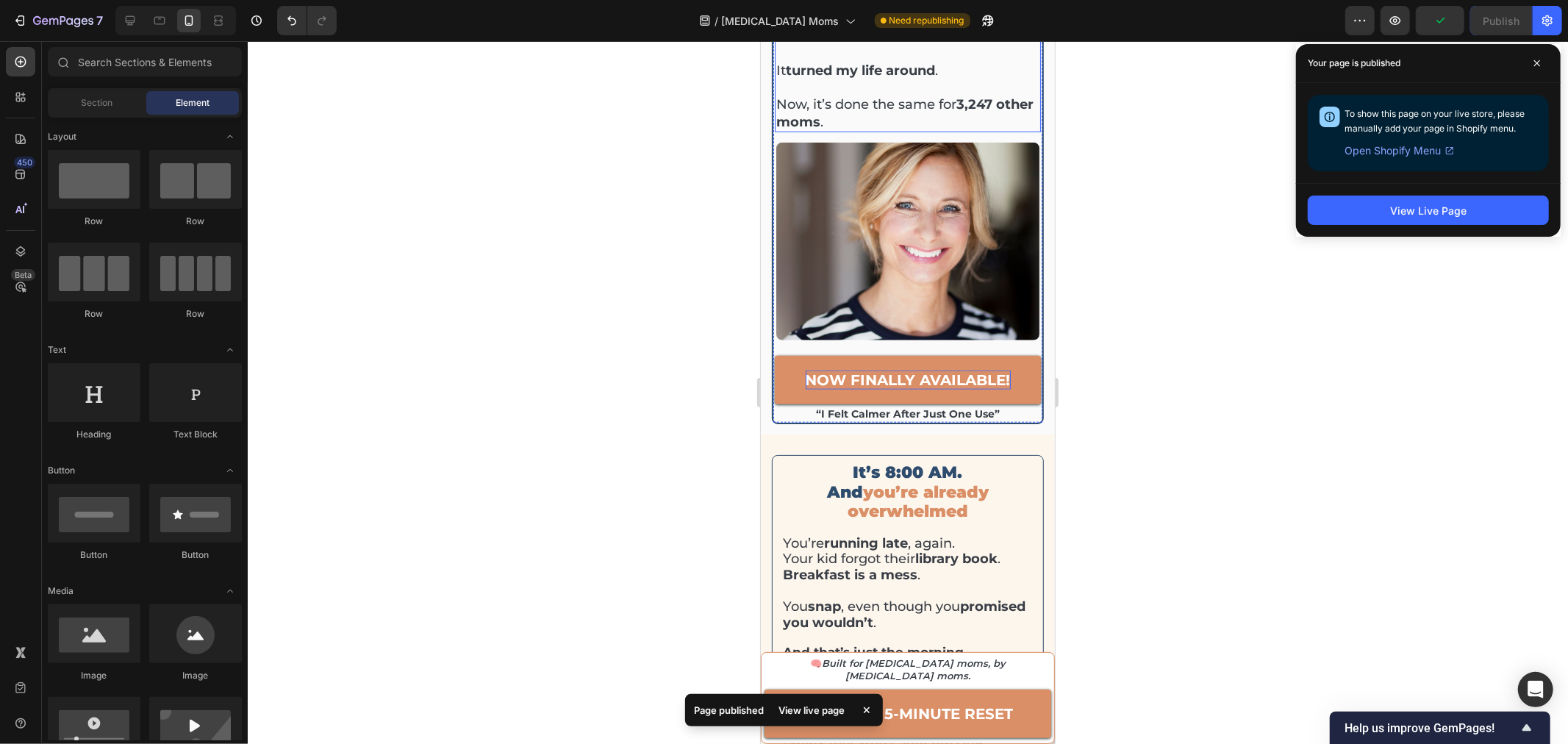
scroll to position [1224, 0]
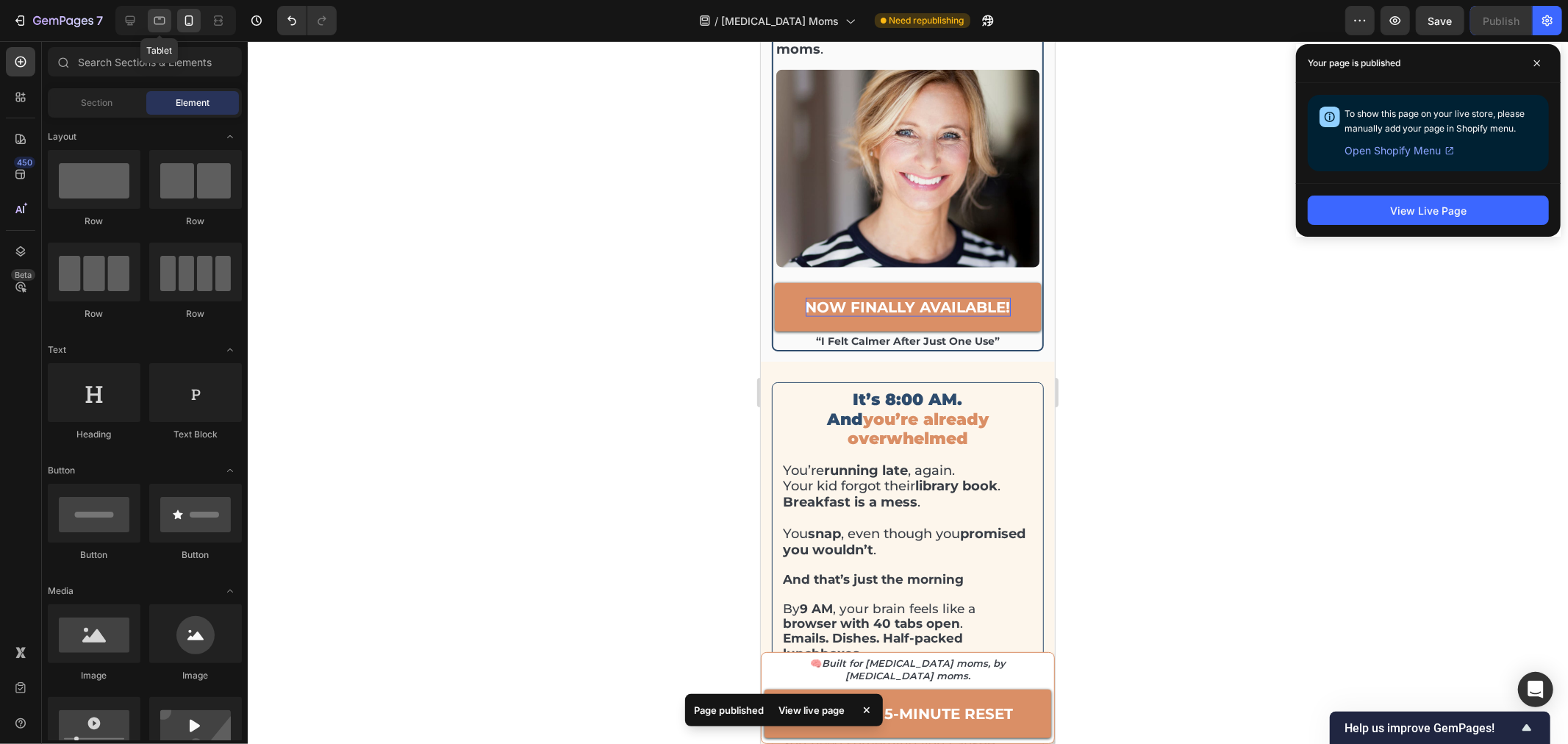
click at [162, 22] on icon at bounding box center [159, 20] width 15 height 15
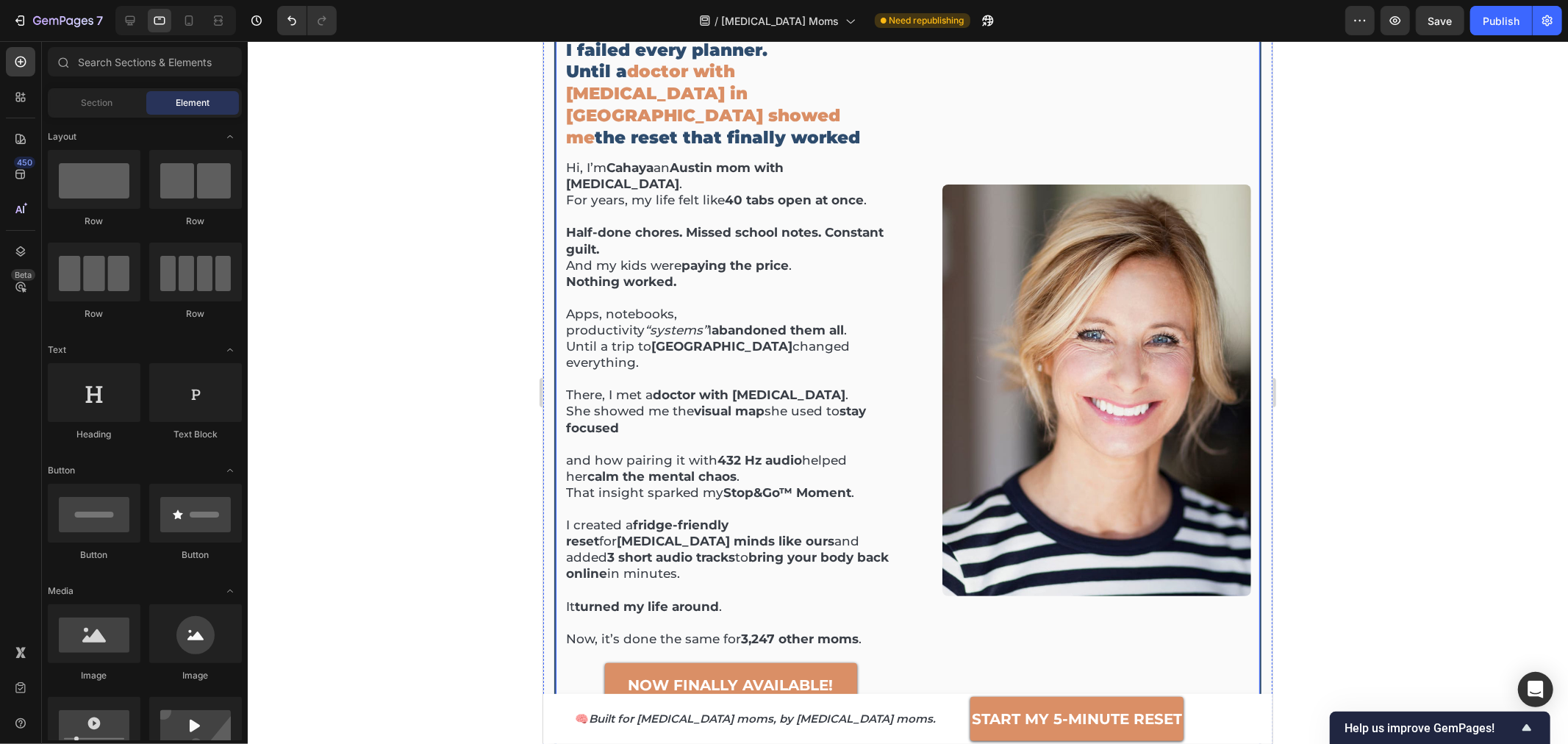
scroll to position [118, 0]
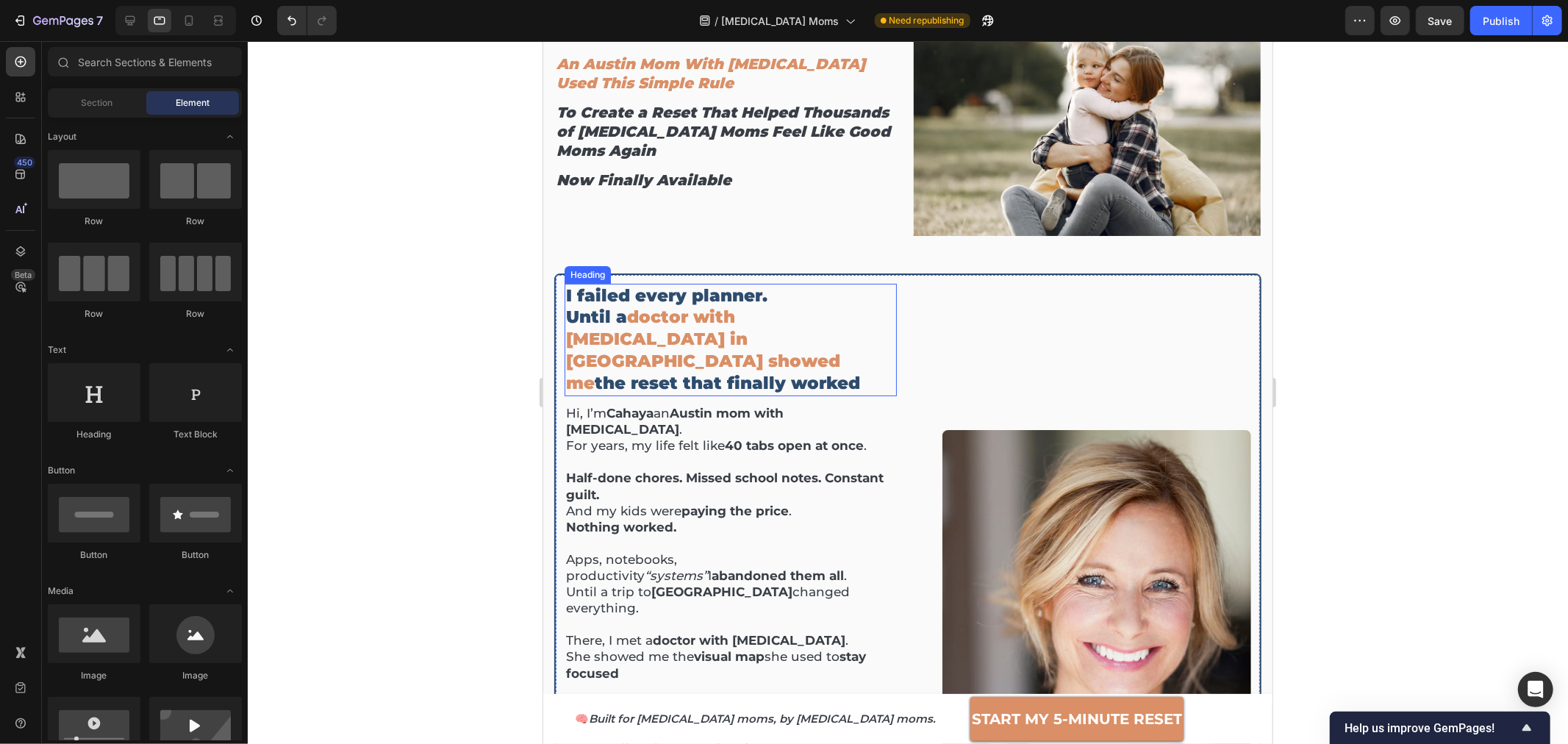
click at [739, 304] on h2 "I failed every planner. Until a doctor with [MEDICAL_DATA] in [GEOGRAPHIC_DATA]…" at bounding box center [730, 339] width 332 height 114
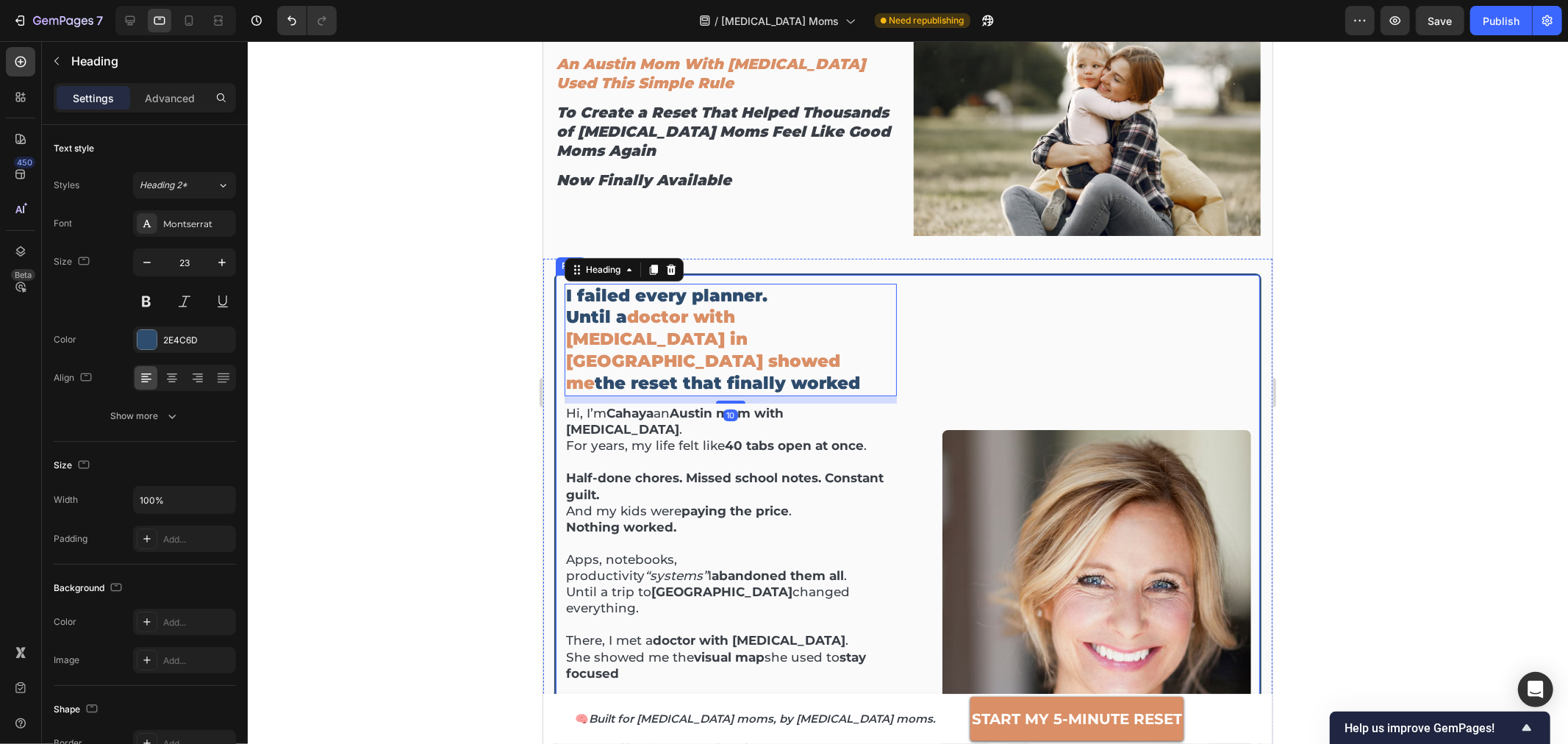
click at [918, 283] on div "Image now finally available! Button “I felt calmer after just one use” Text Blo…" at bounding box center [1084, 634] width 332 height 704
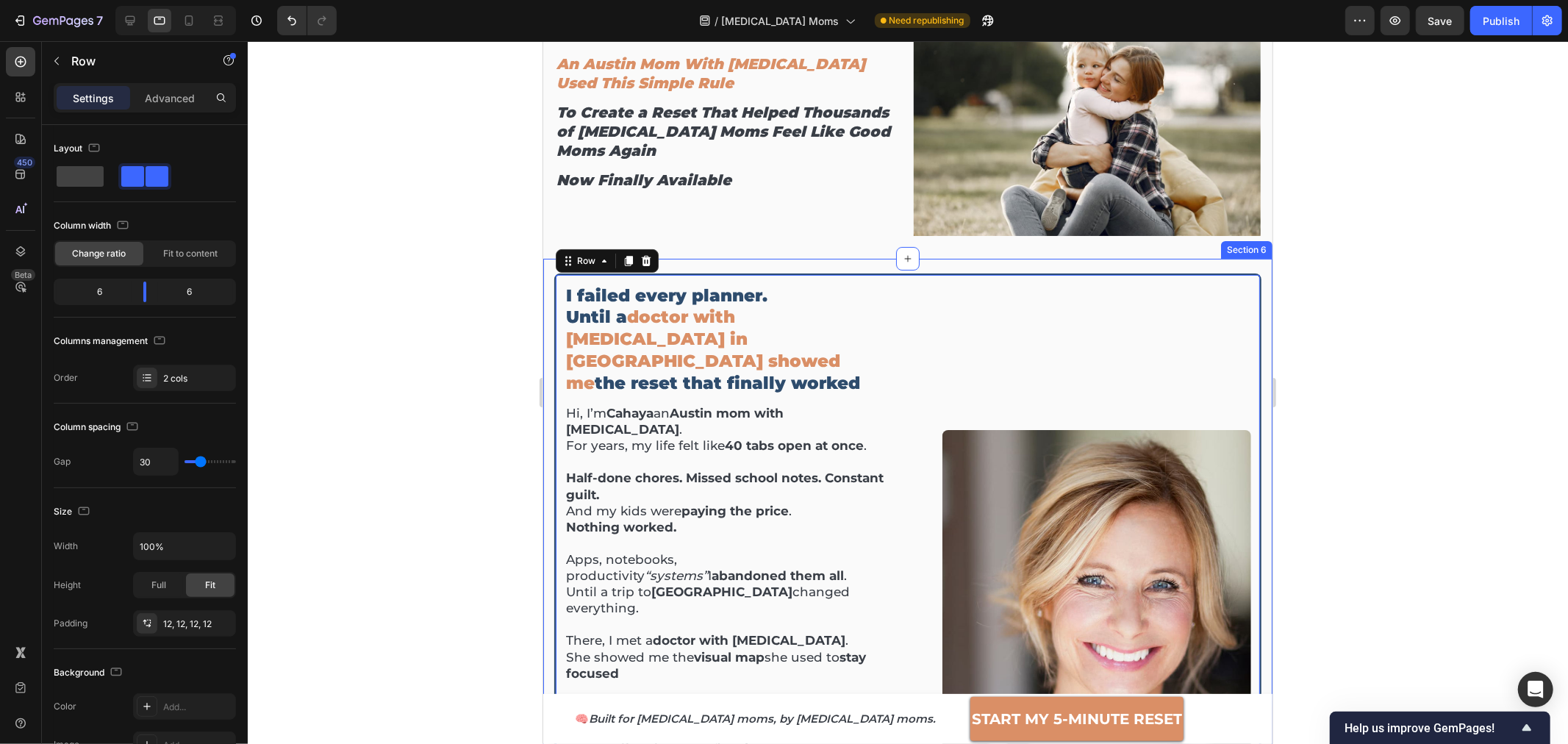
click at [1238, 262] on div "I failed every planner. Until a doctor with ADHD in China showed me the reset t…" at bounding box center [906, 635] width 730 height 754
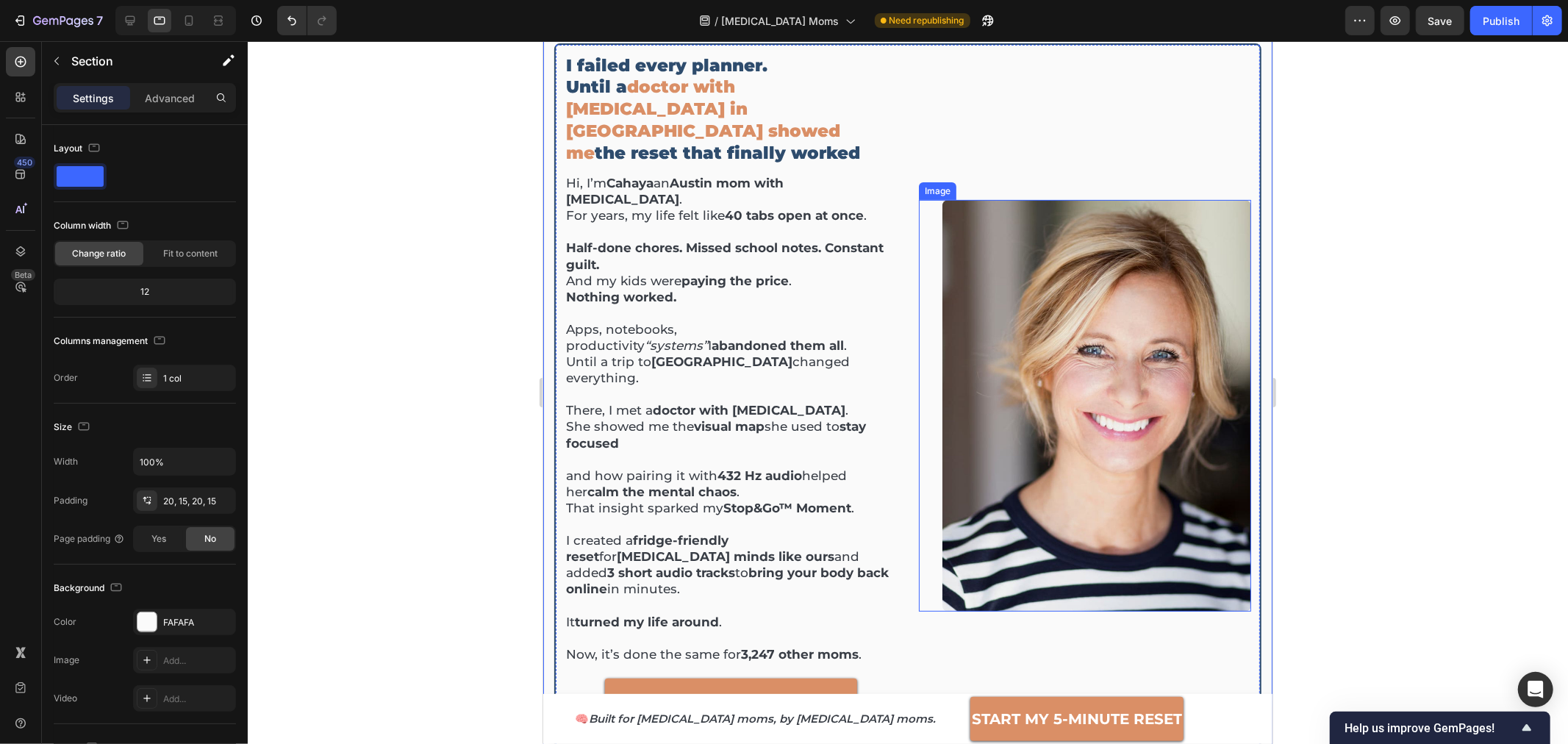
scroll to position [363, 0]
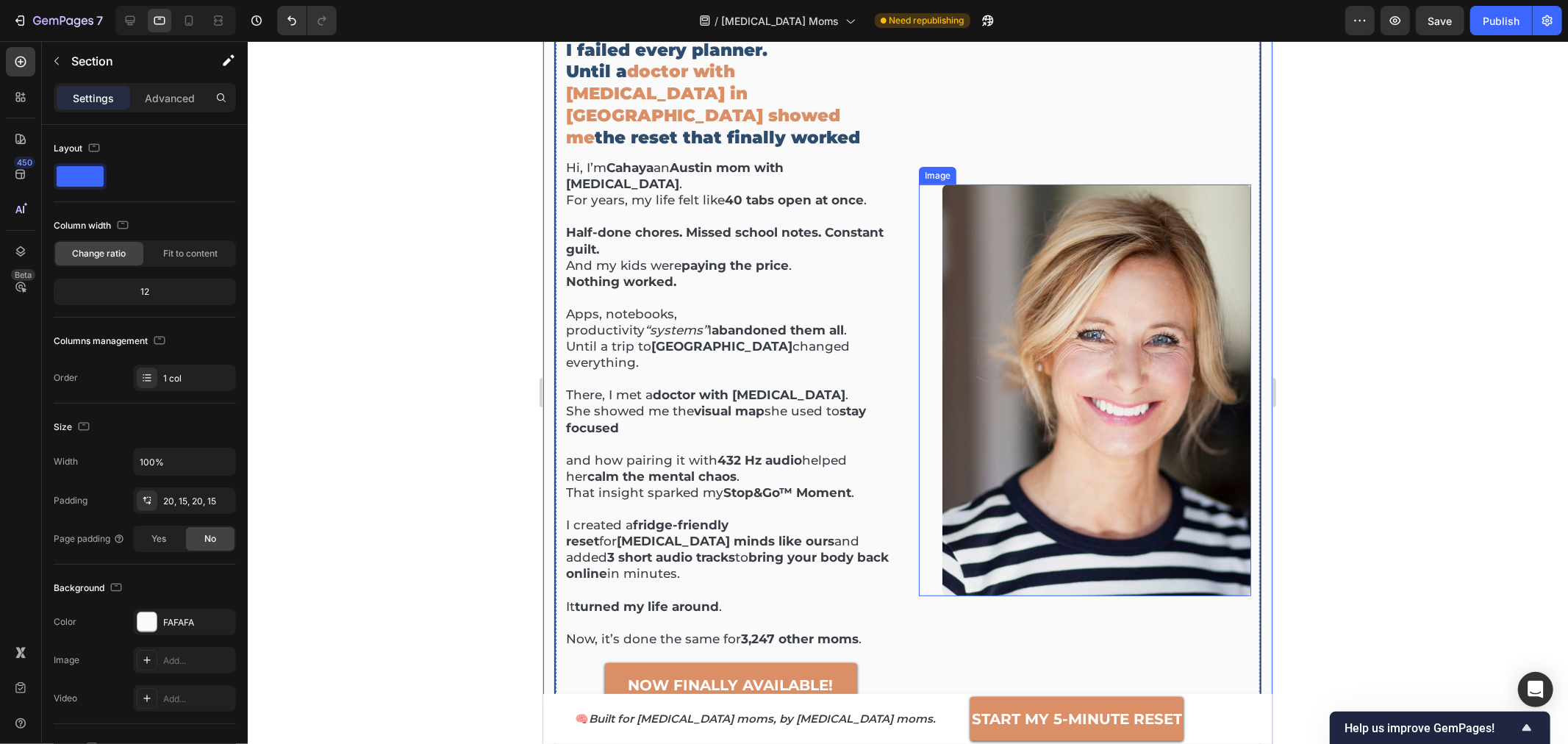
click at [1131, 351] on img at bounding box center [1096, 389] width 309 height 412
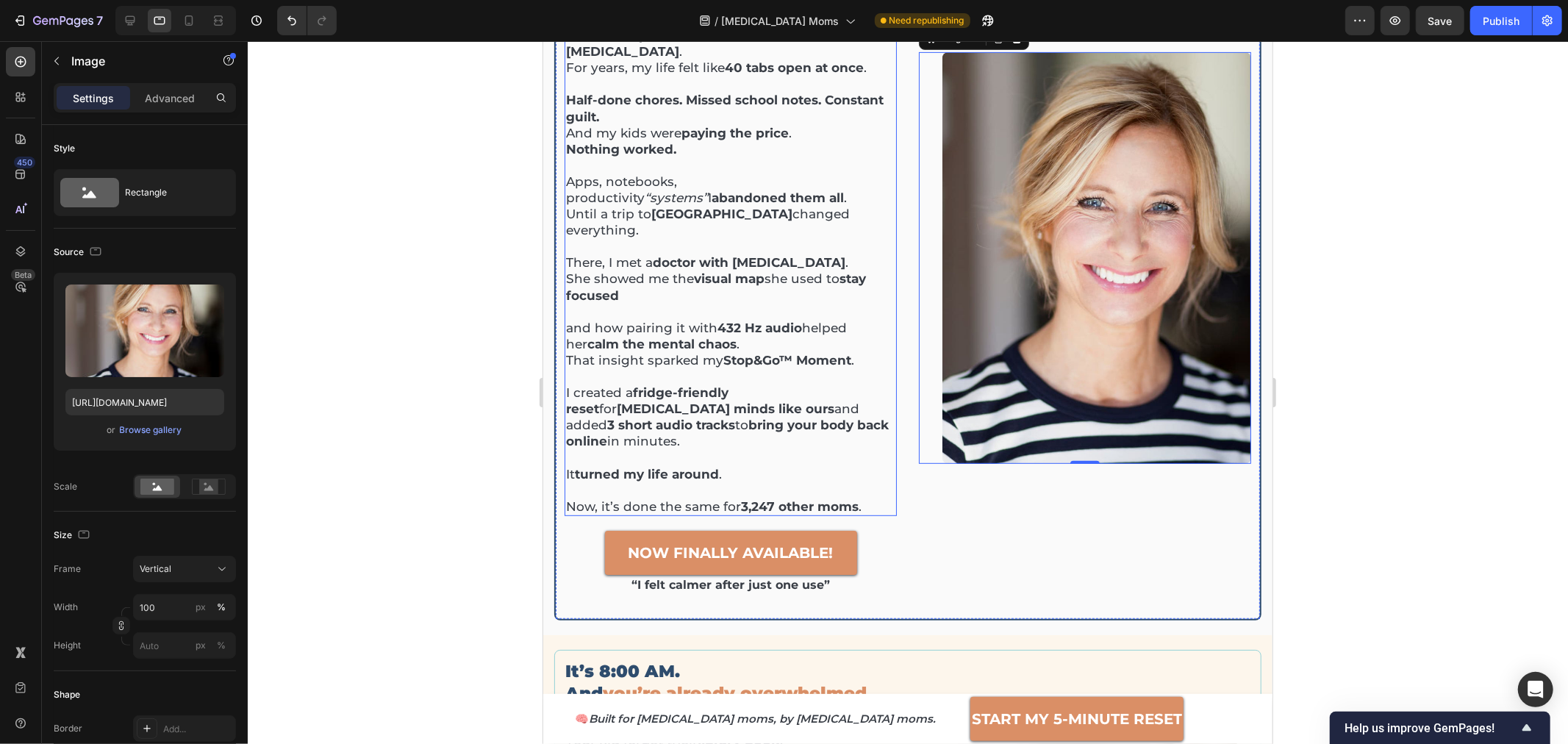
scroll to position [690, 0]
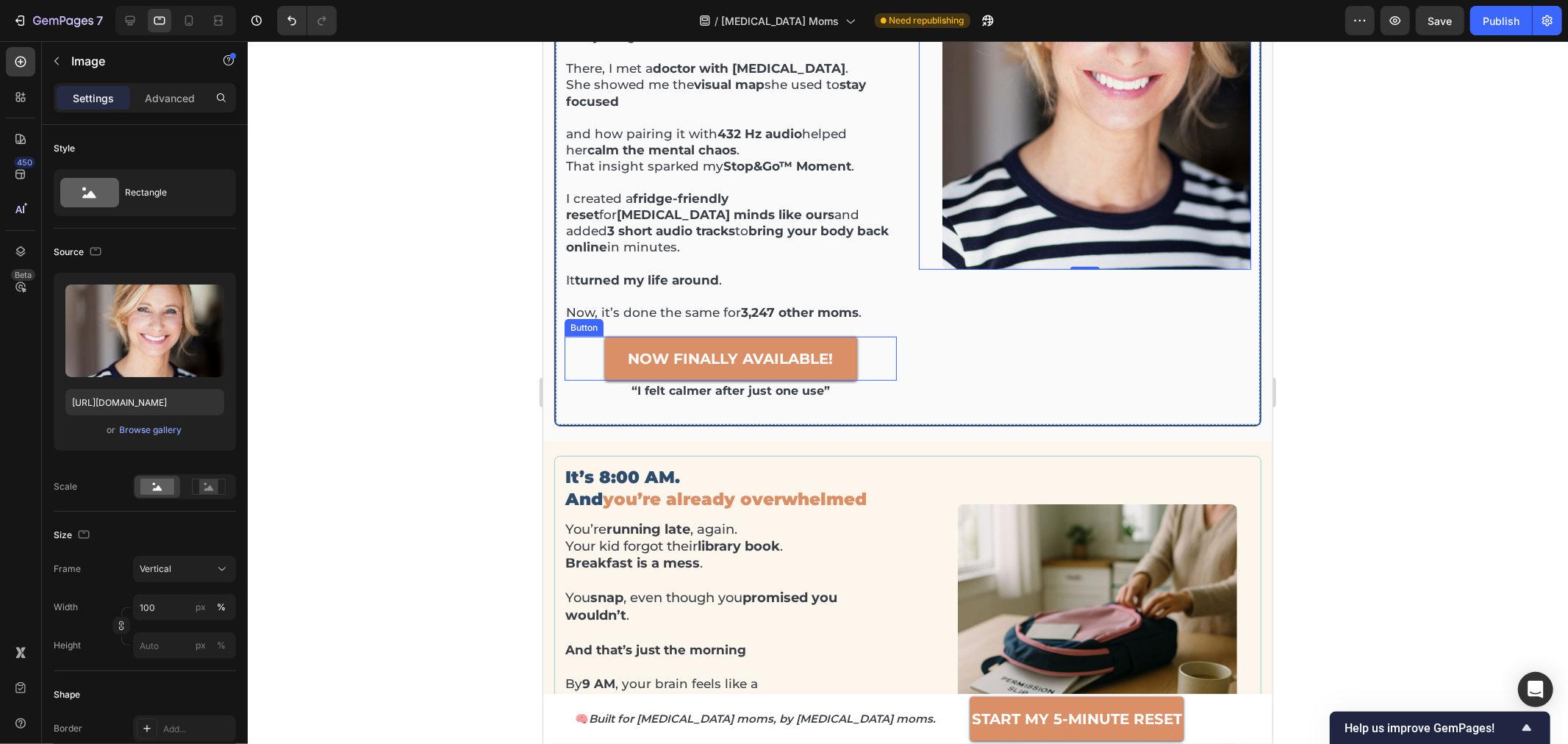
drag, startPoint x: 702, startPoint y: 295, endPoint x: 701, endPoint y: 315, distance: 20.0
click at [702, 345] on p "NOW FINALLY AVAILABLE!" at bounding box center [730, 357] width 205 height 26
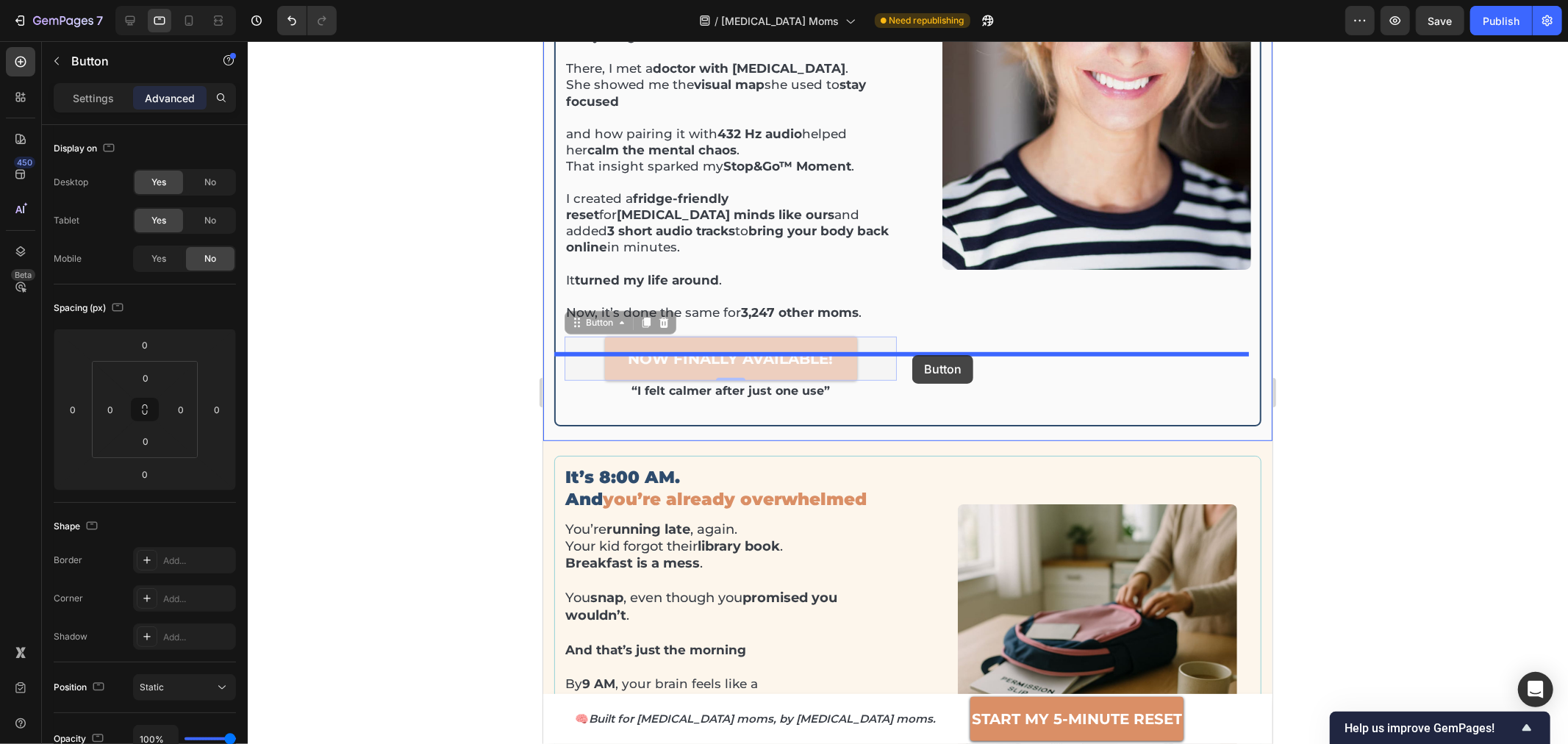
drag, startPoint x: 586, startPoint y: 253, endPoint x: 911, endPoint y: 355, distance: 340.6
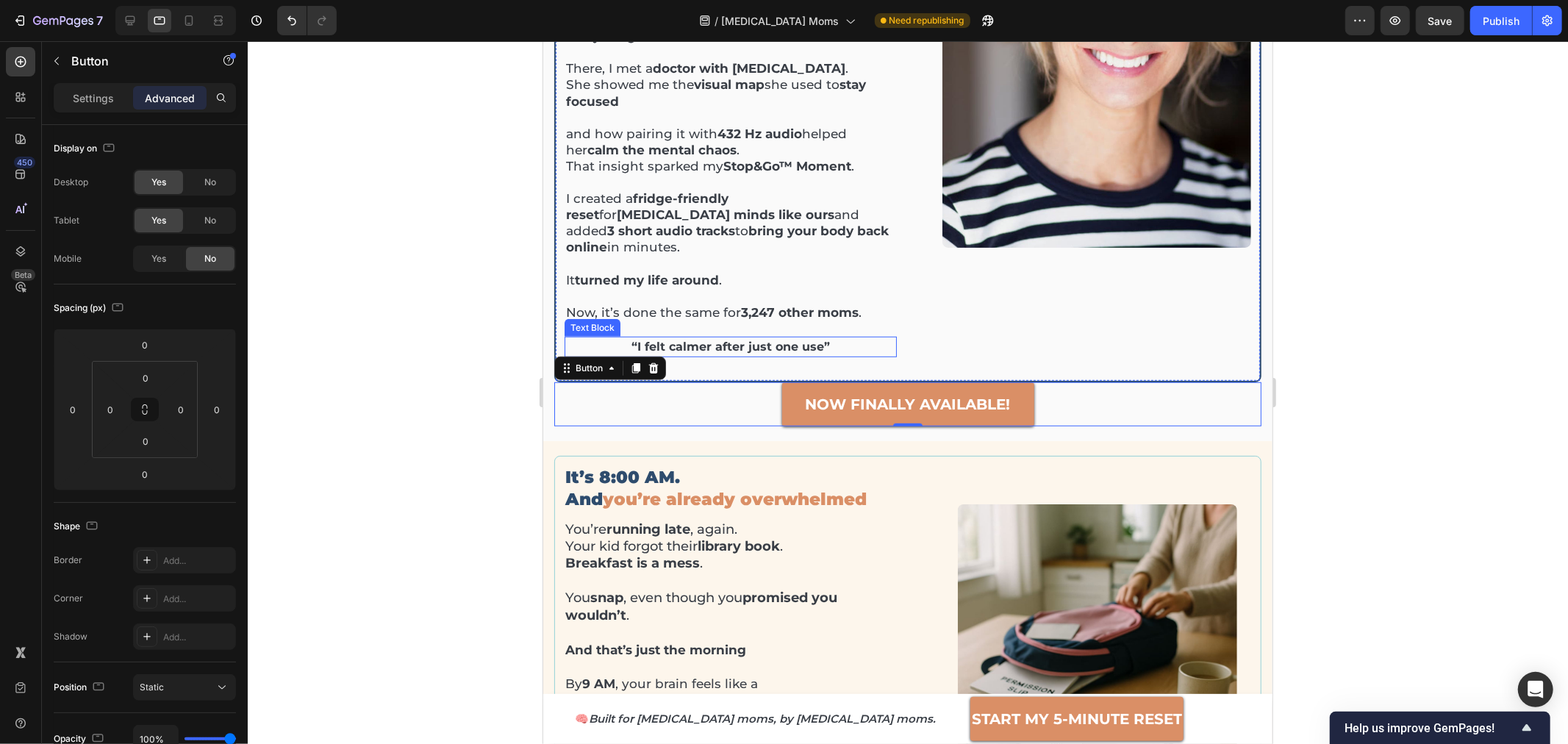
click at [658, 337] on p "“I felt calmer after just one use”" at bounding box center [730, 346] width 329 height 17
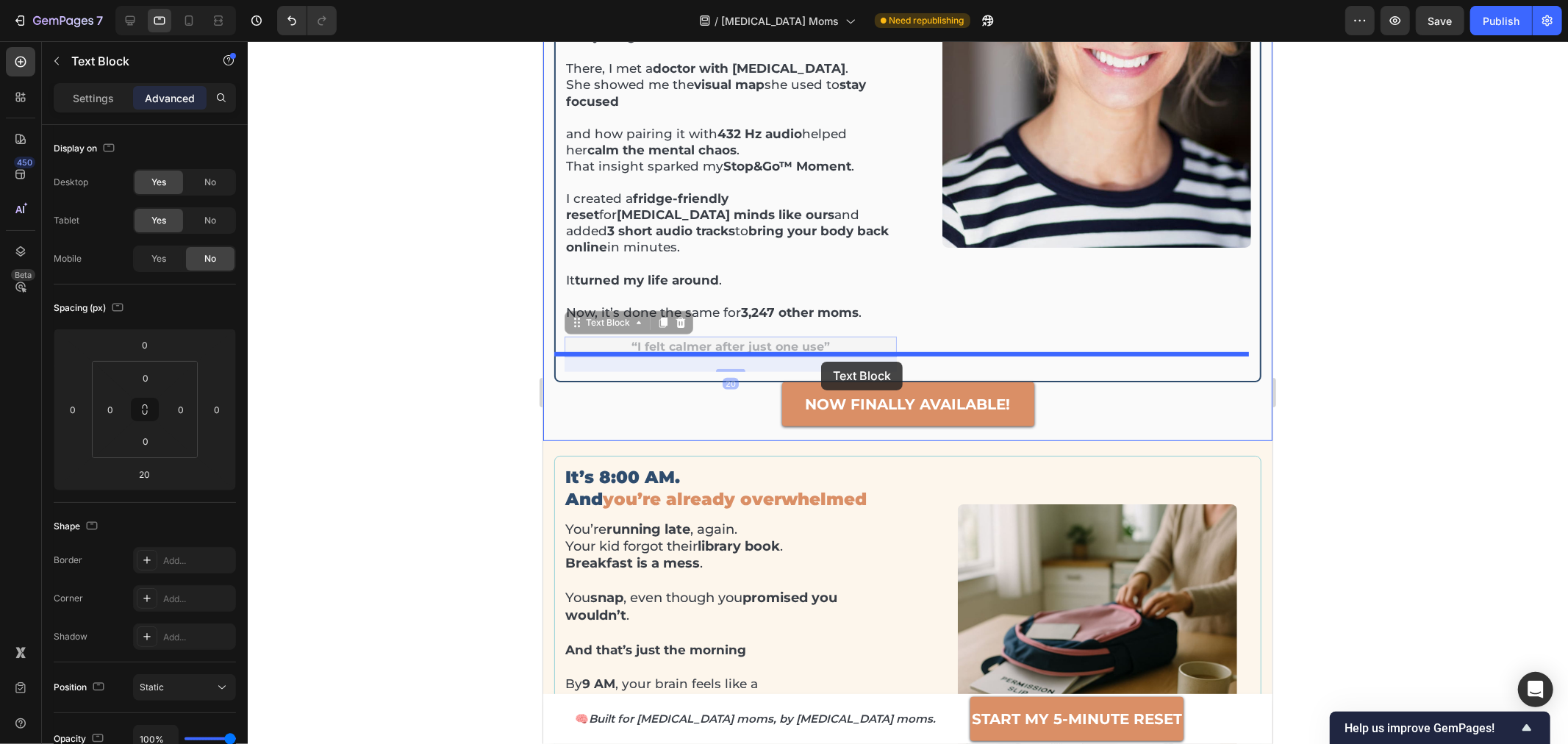
drag, startPoint x: 603, startPoint y: 255, endPoint x: 821, endPoint y: 360, distance: 242.0
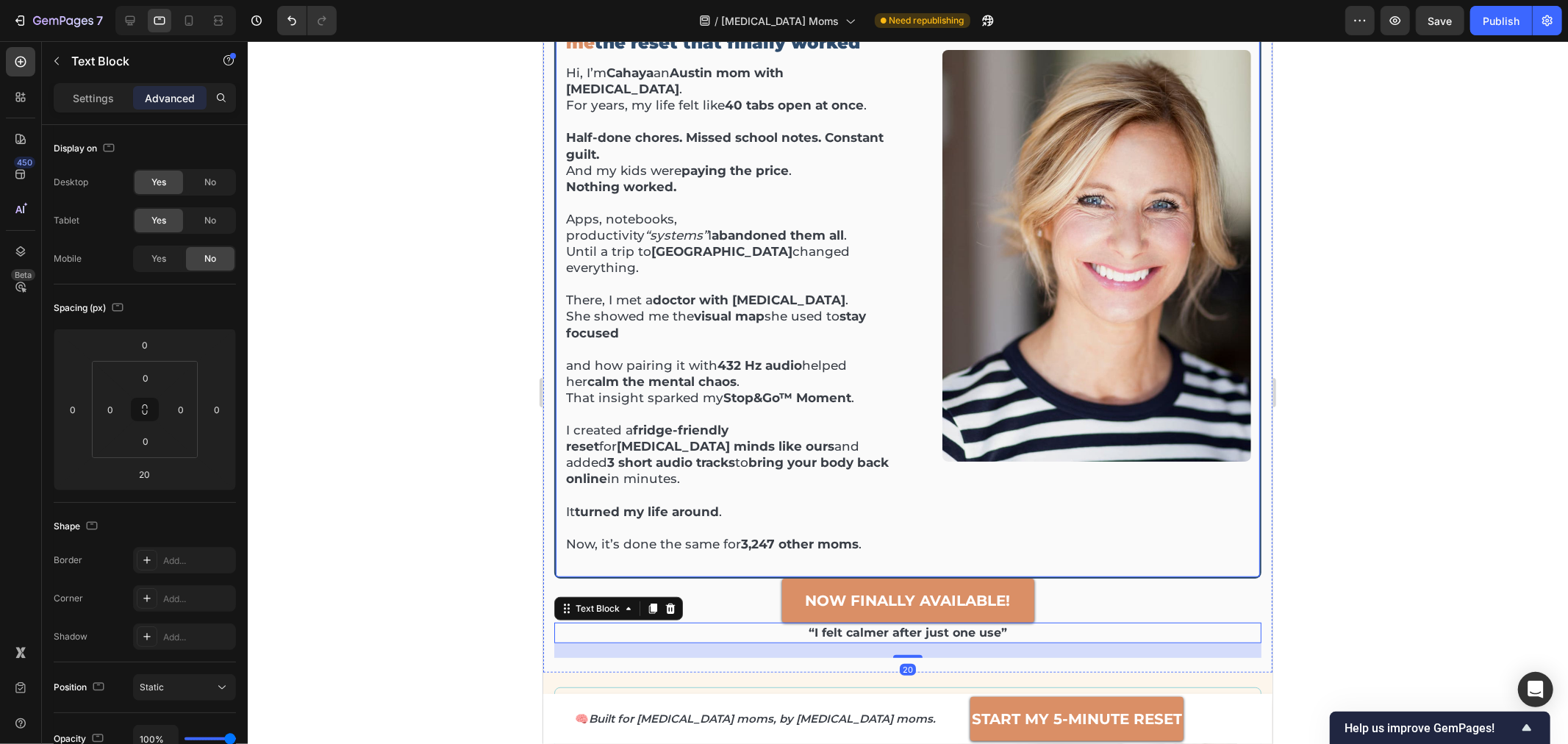
scroll to position [363, 0]
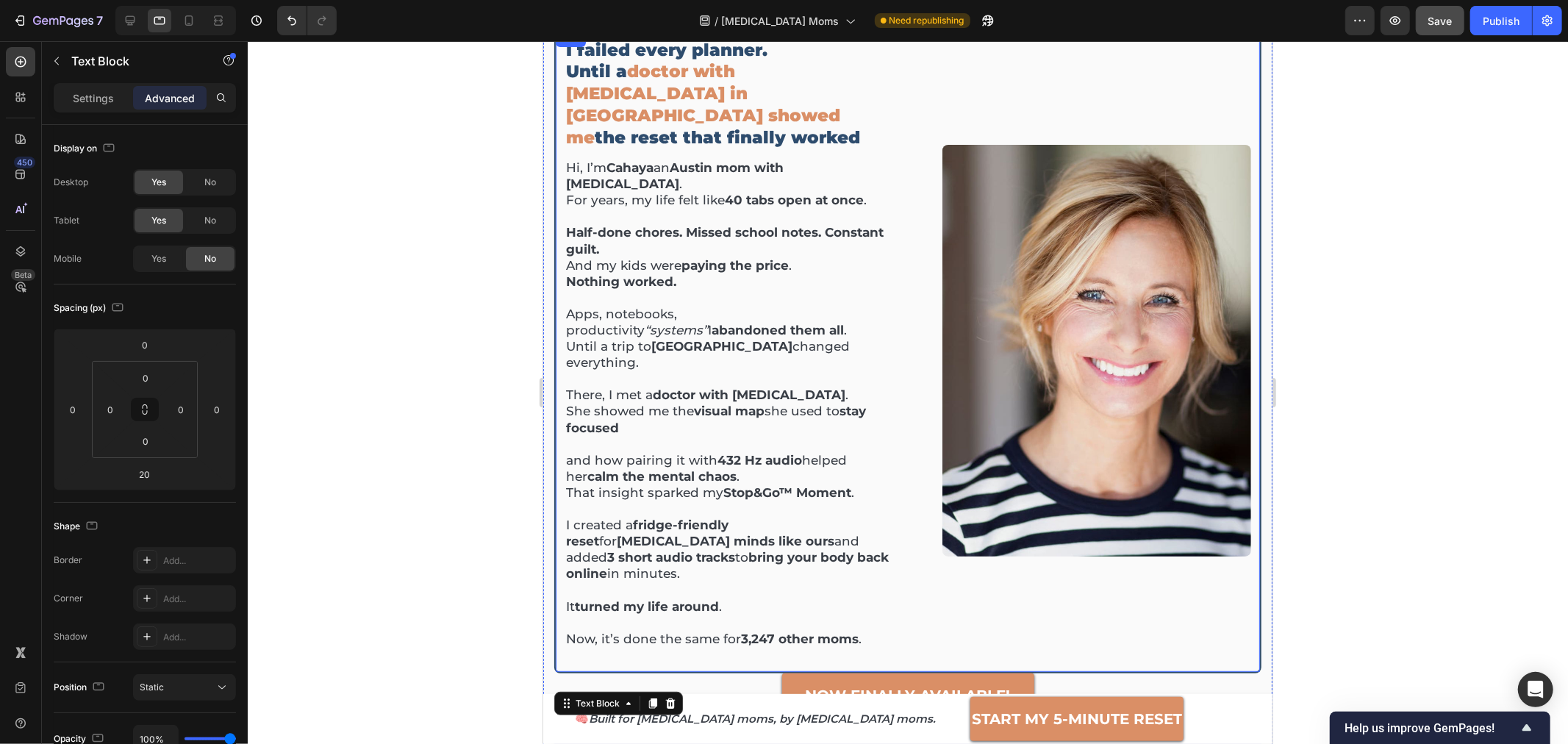
click at [1437, 27] on div "Save" at bounding box center [1440, 21] width 24 height 16
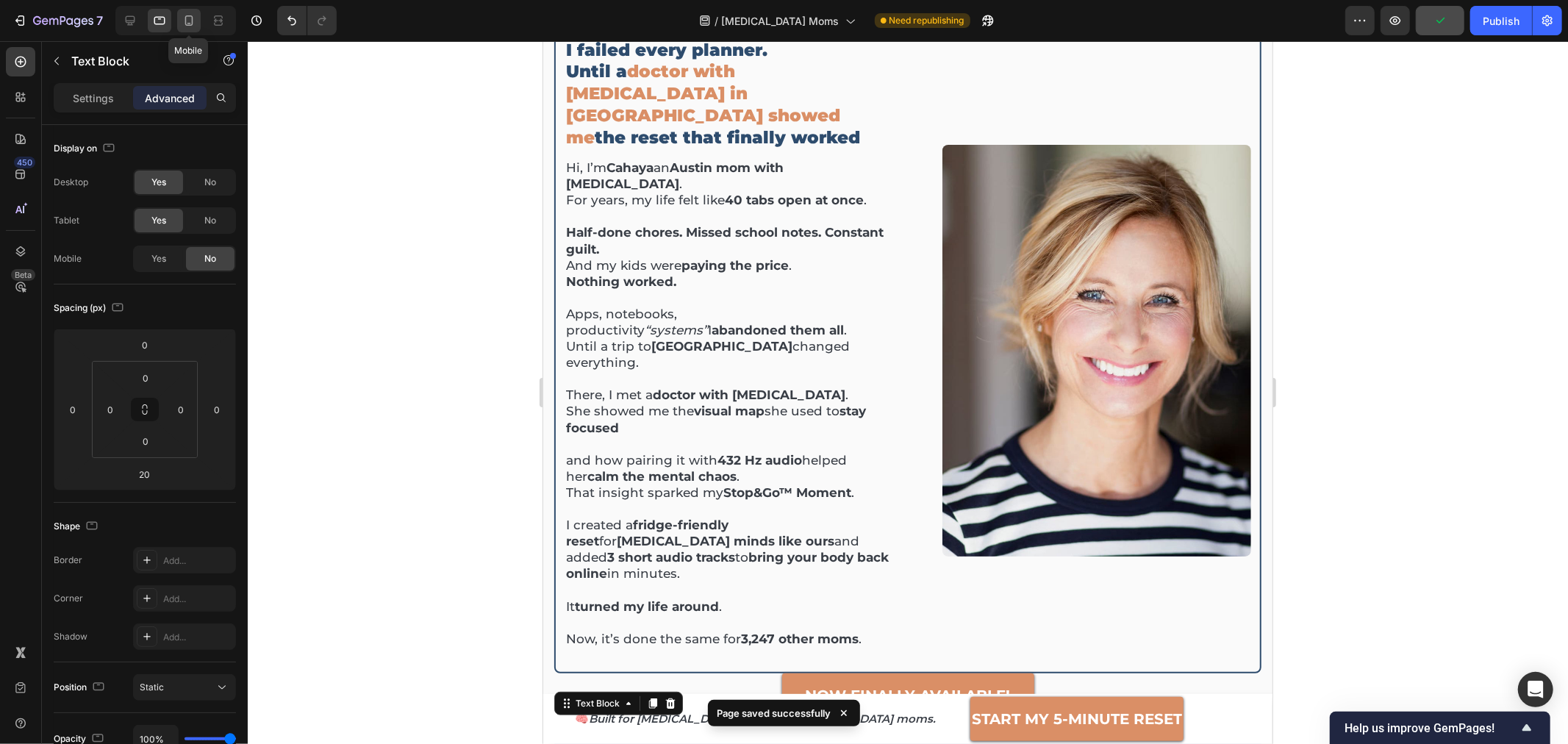
click at [189, 19] on icon at bounding box center [188, 20] width 15 height 15
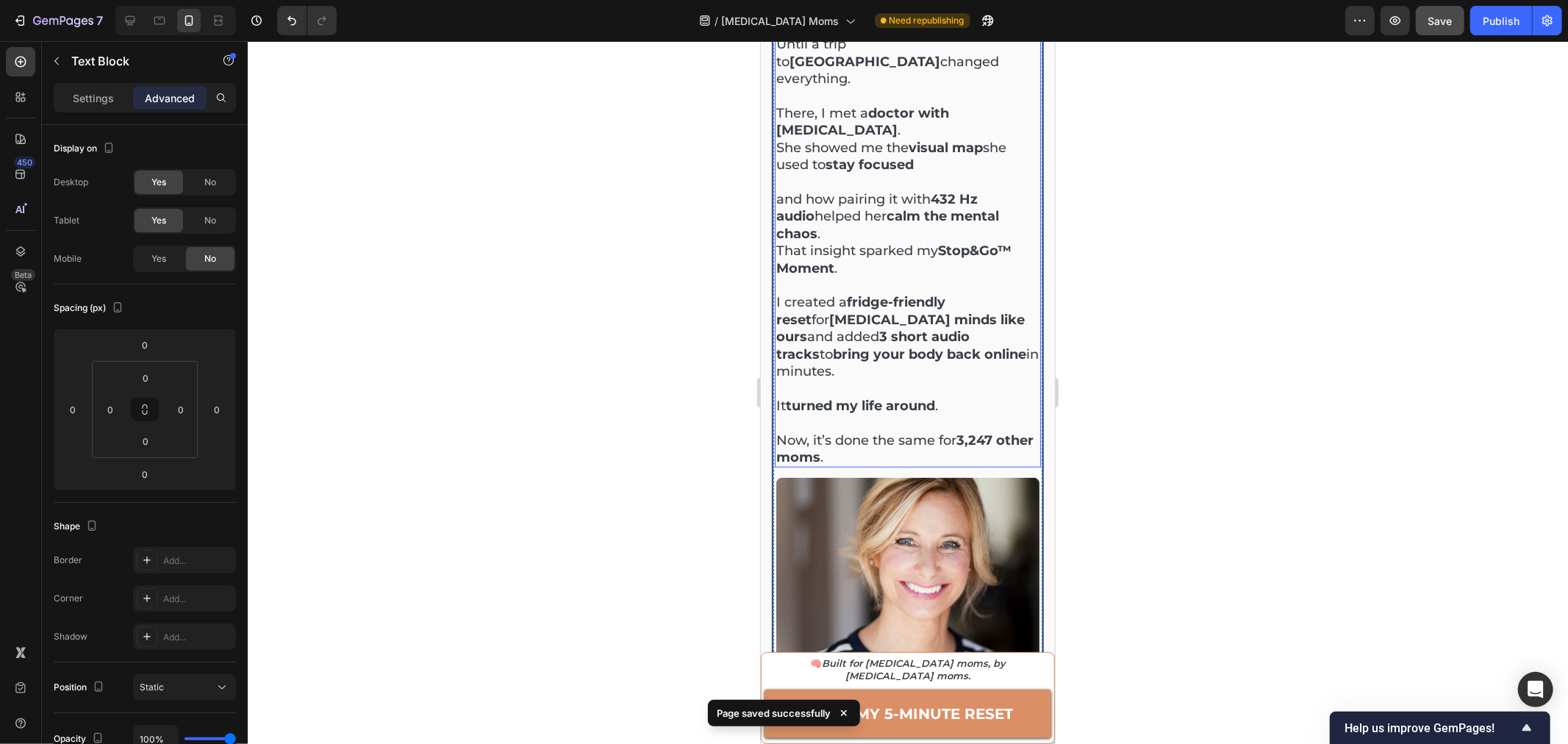
scroll to position [582, 0]
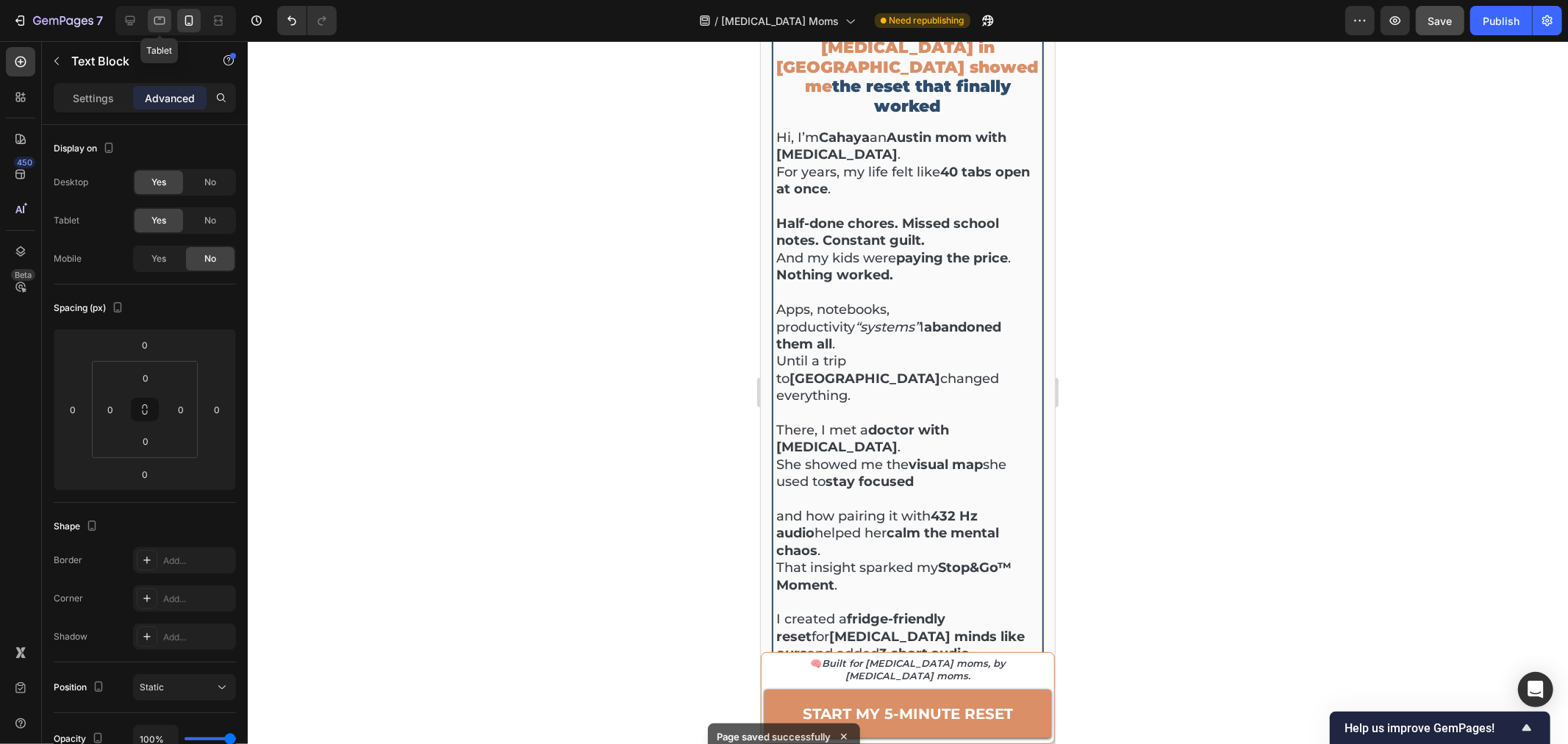
click at [148, 25] on div at bounding box center [159, 20] width 23 height 23
type input "20"
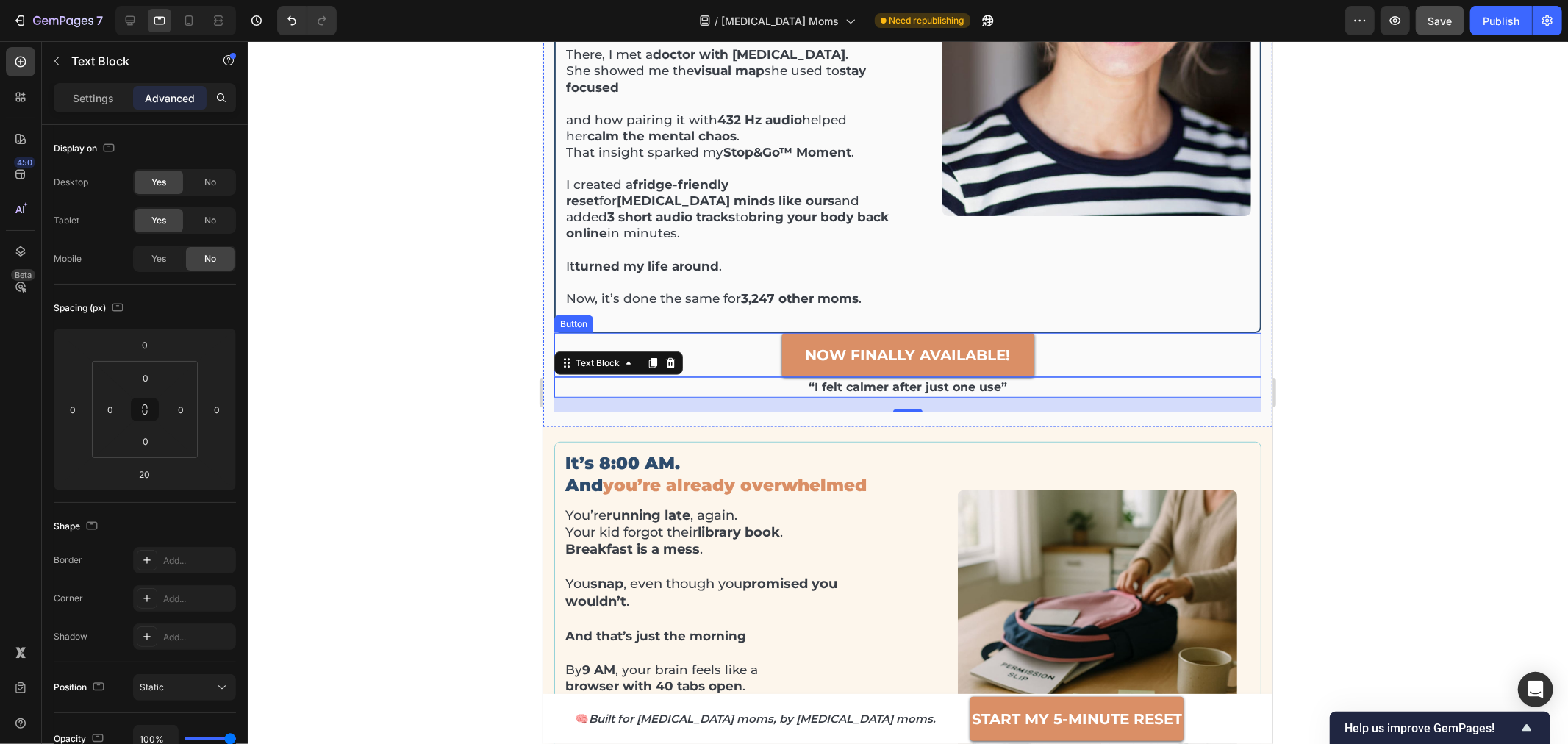
scroll to position [589, 0]
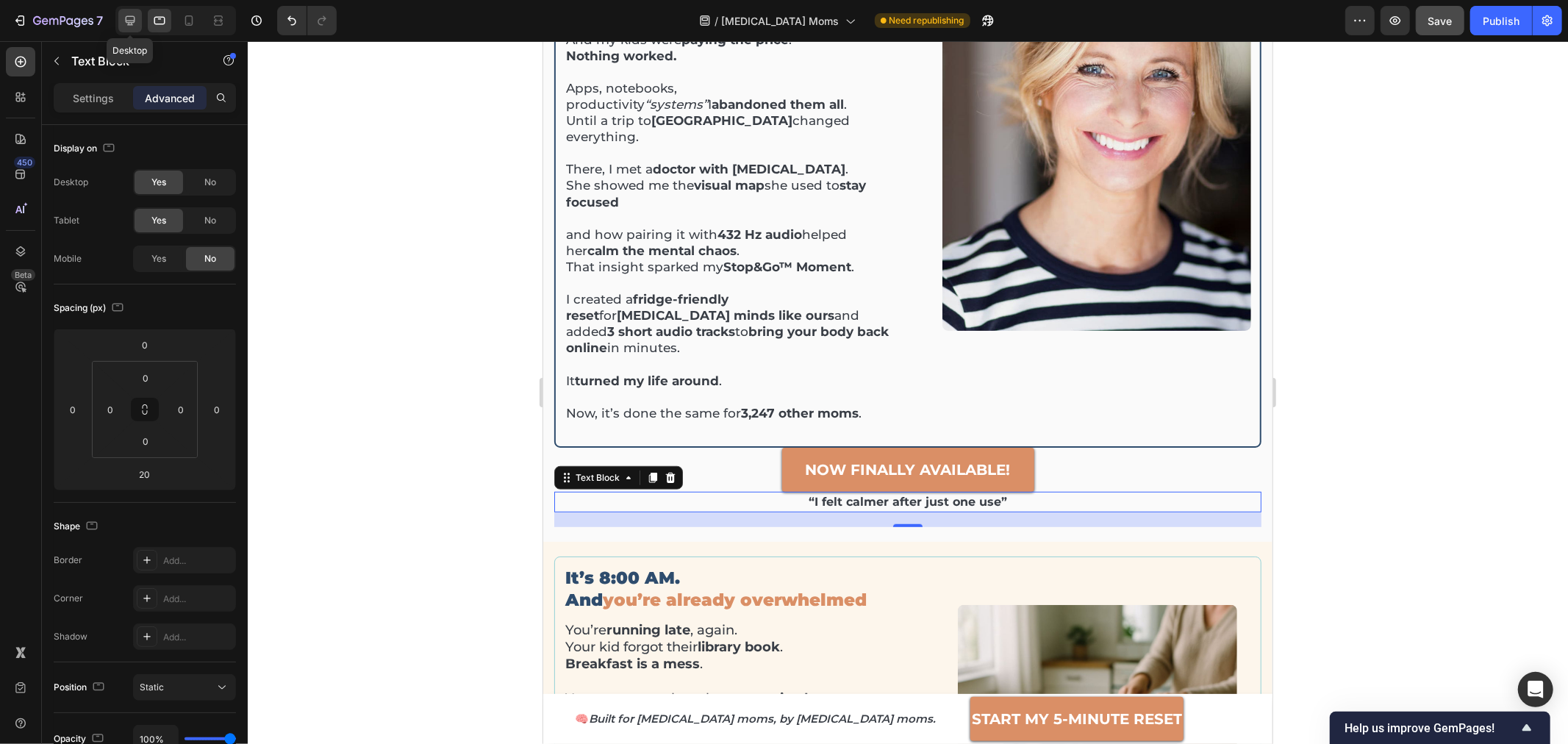
click at [125, 19] on icon at bounding box center [129, 20] width 15 height 15
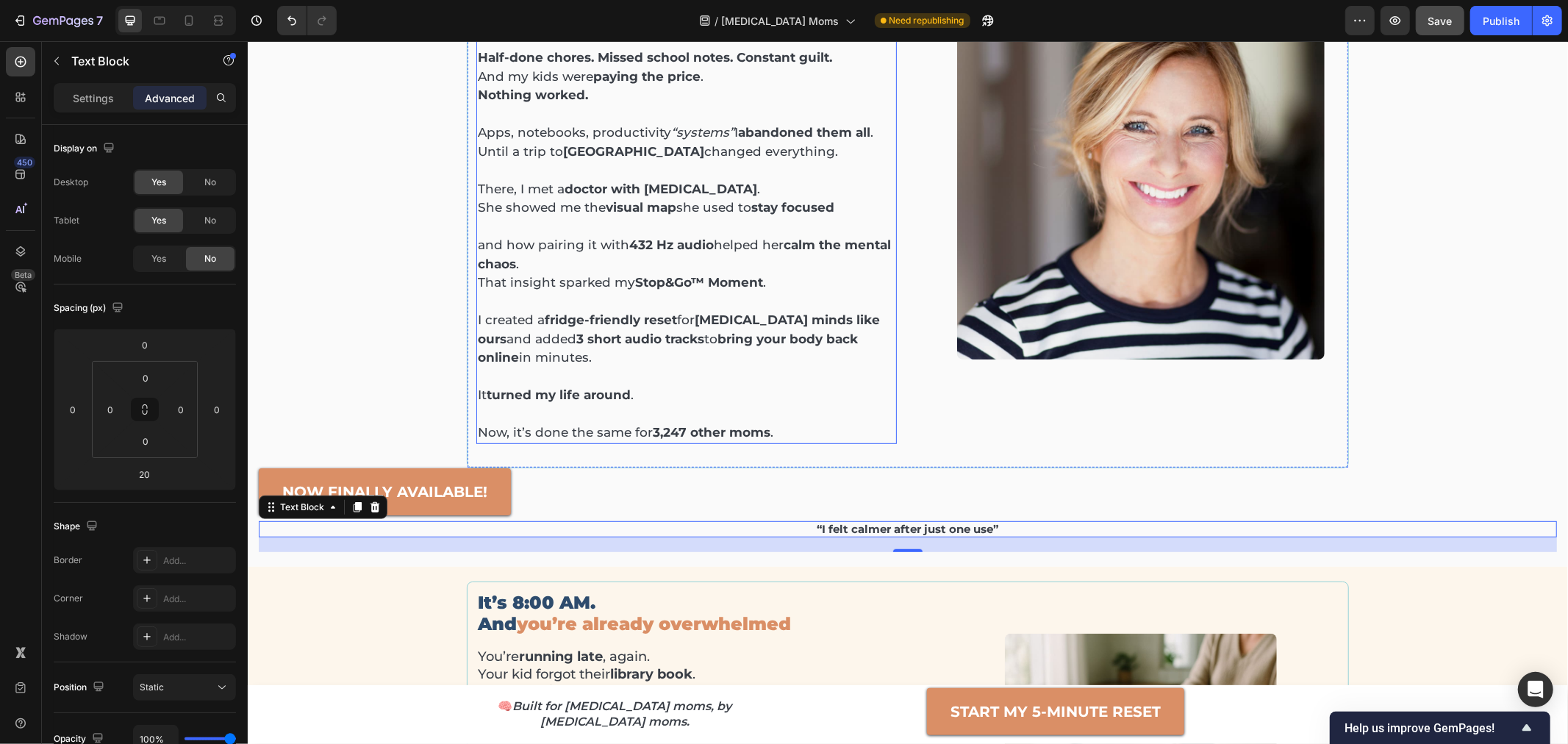
scroll to position [518, 0]
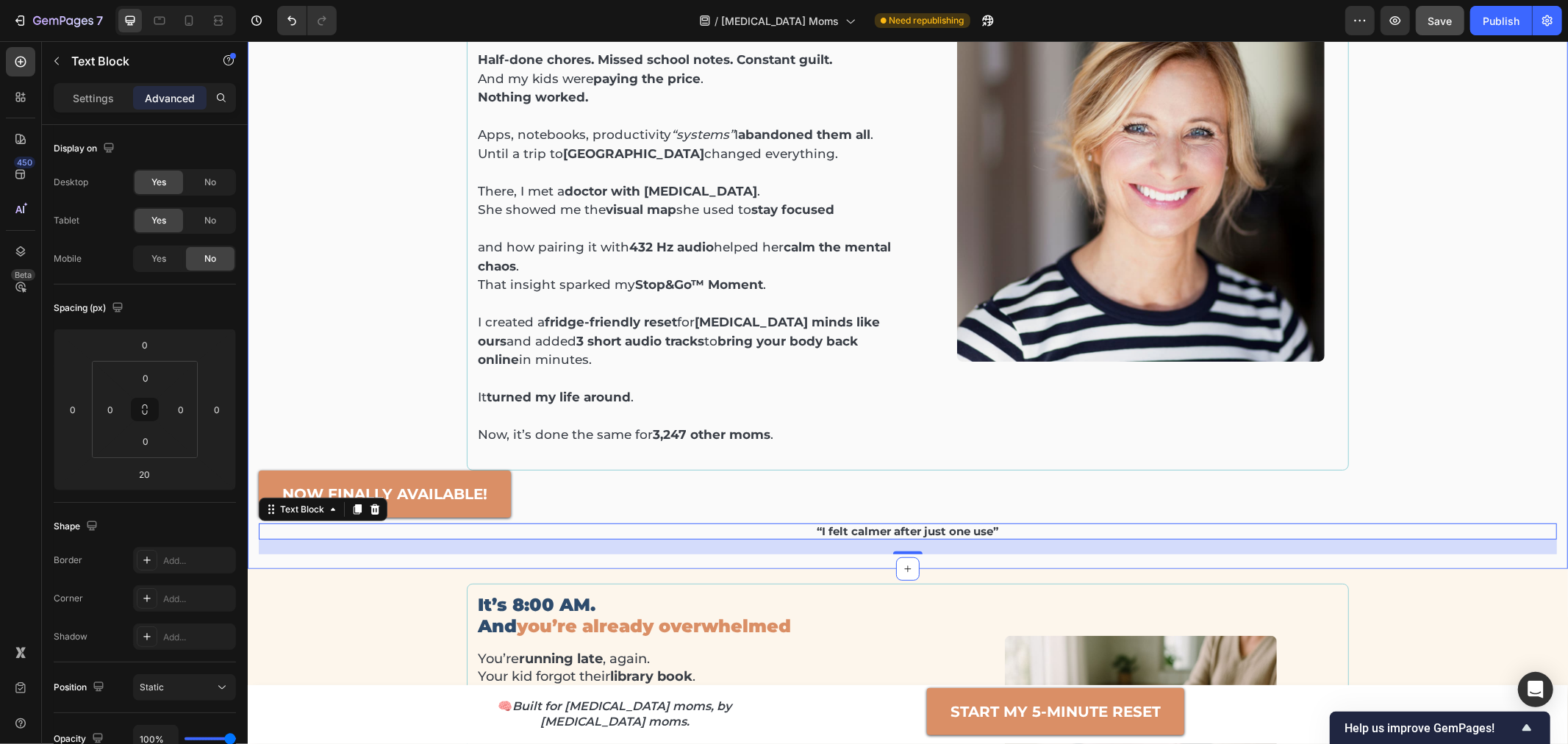
click at [423, 397] on div "I failed every planner. Until a doctor with ADHD in China showed me the reset t…" at bounding box center [907, 219] width 1298 height 669
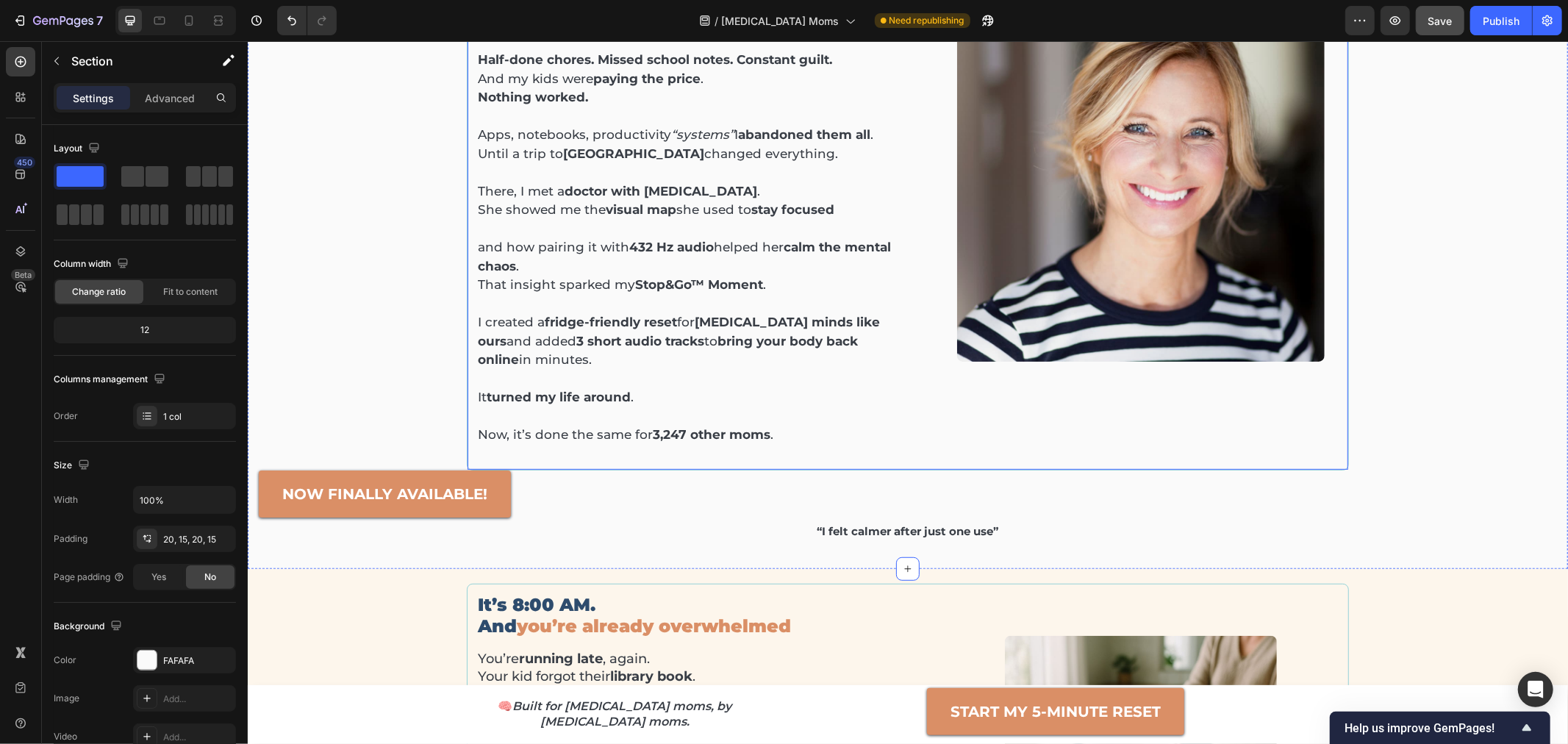
click at [533, 441] on div "I failed every planner. Until a doctor with ADHD in China showed me the reset t…" at bounding box center [907, 177] width 882 height 585
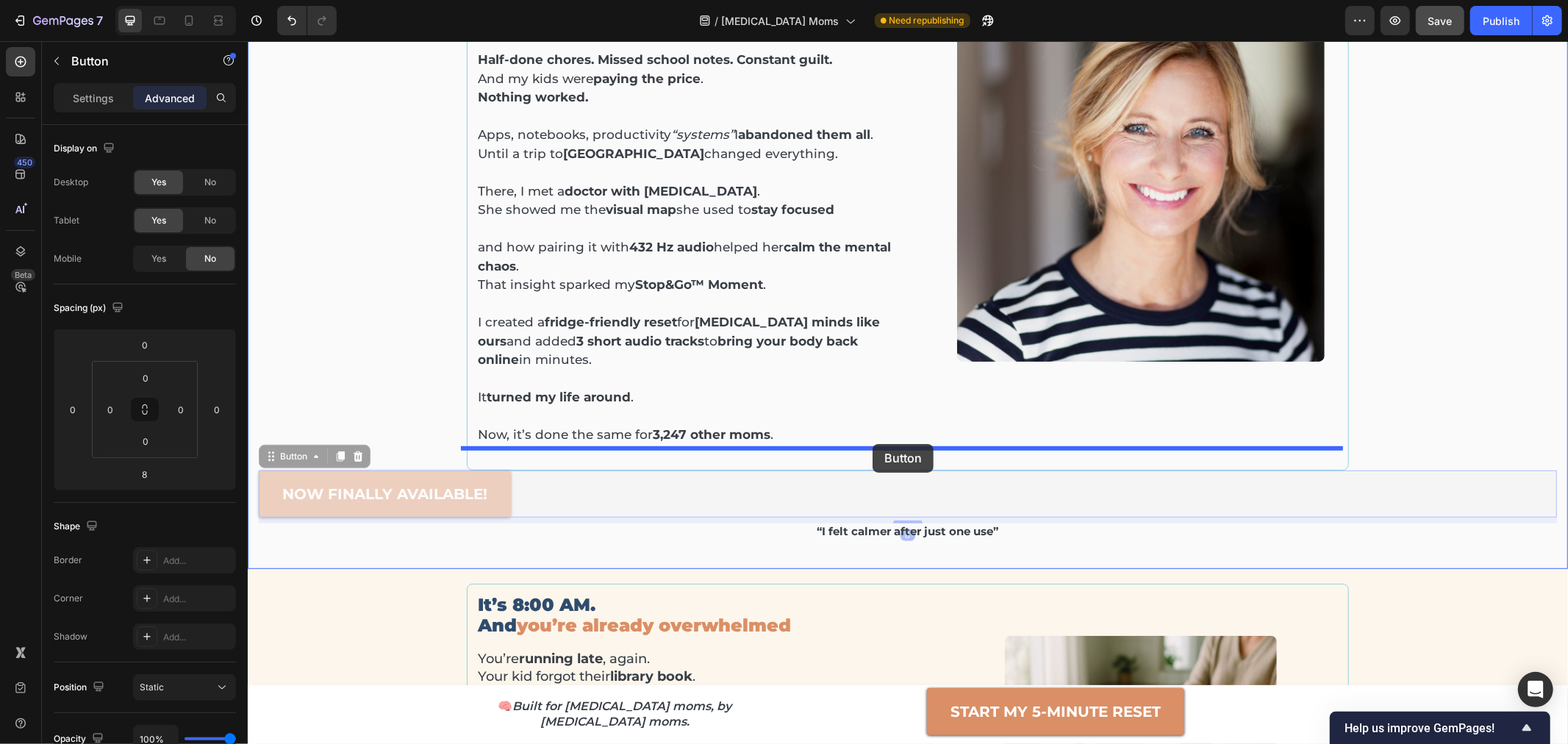
drag, startPoint x: 276, startPoint y: 441, endPoint x: 871, endPoint y: 443, distance: 595.0
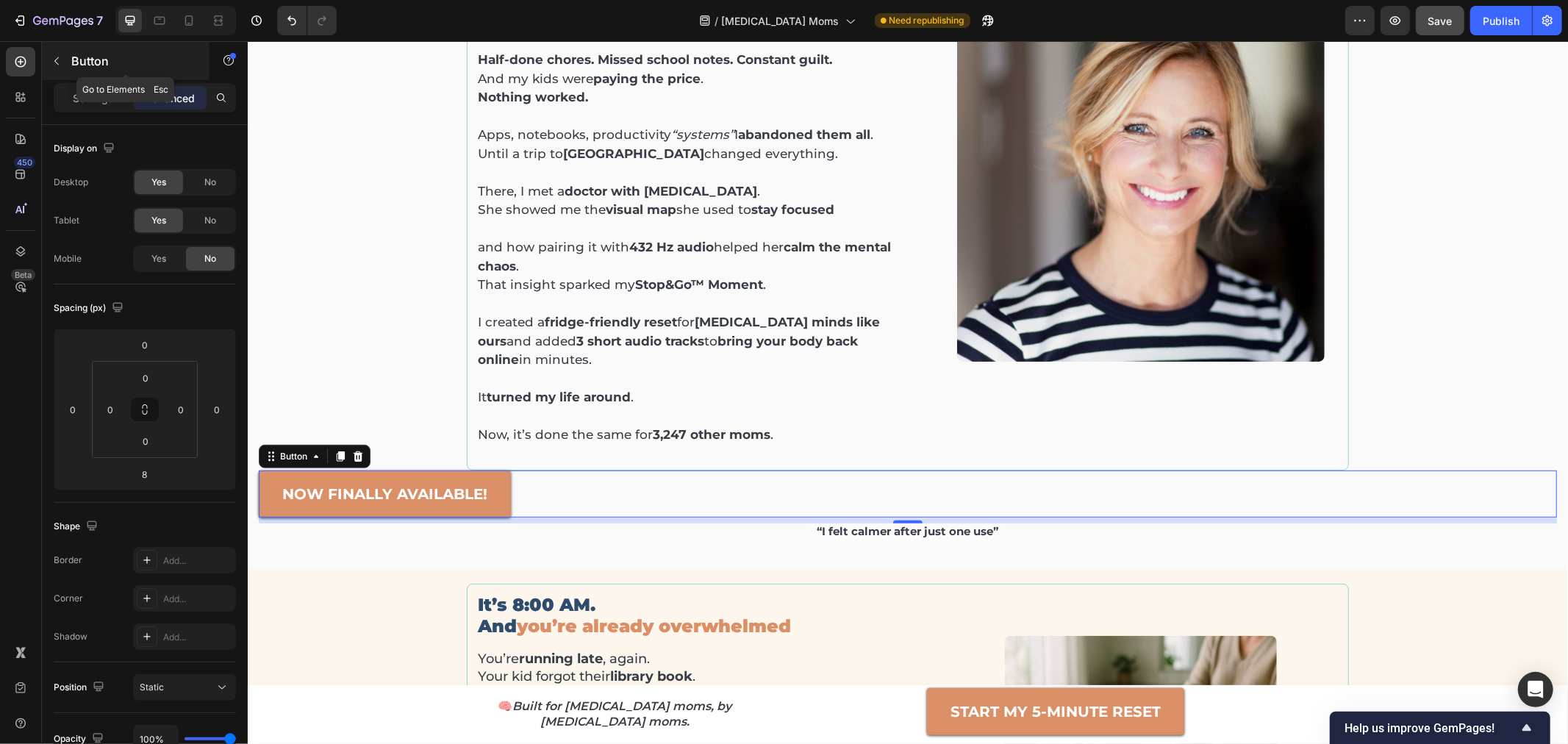
click at [71, 65] on p "Button" at bounding box center [133, 61] width 125 height 17
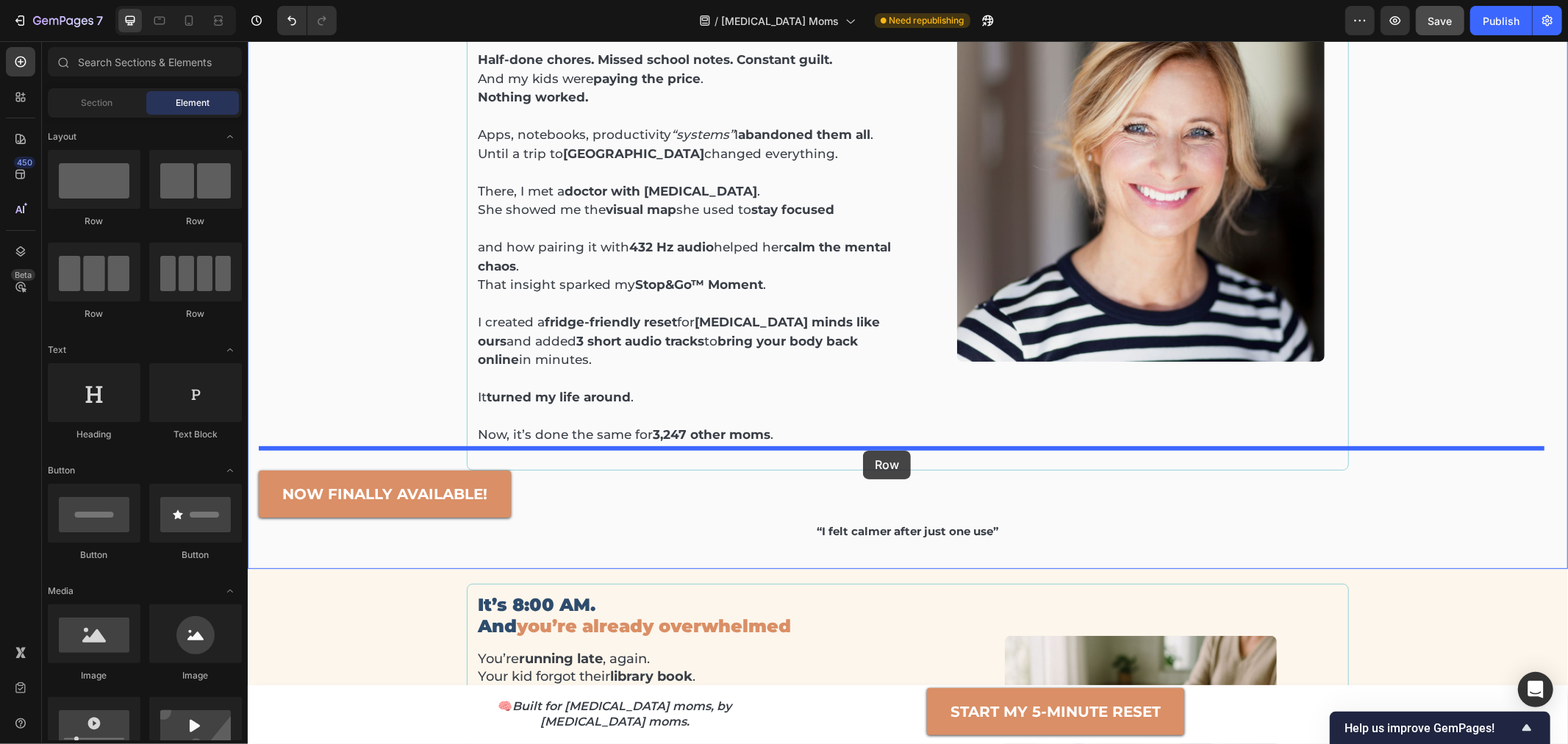
drag, startPoint x: 322, startPoint y: 214, endPoint x: 862, endPoint y: 450, distance: 589.3
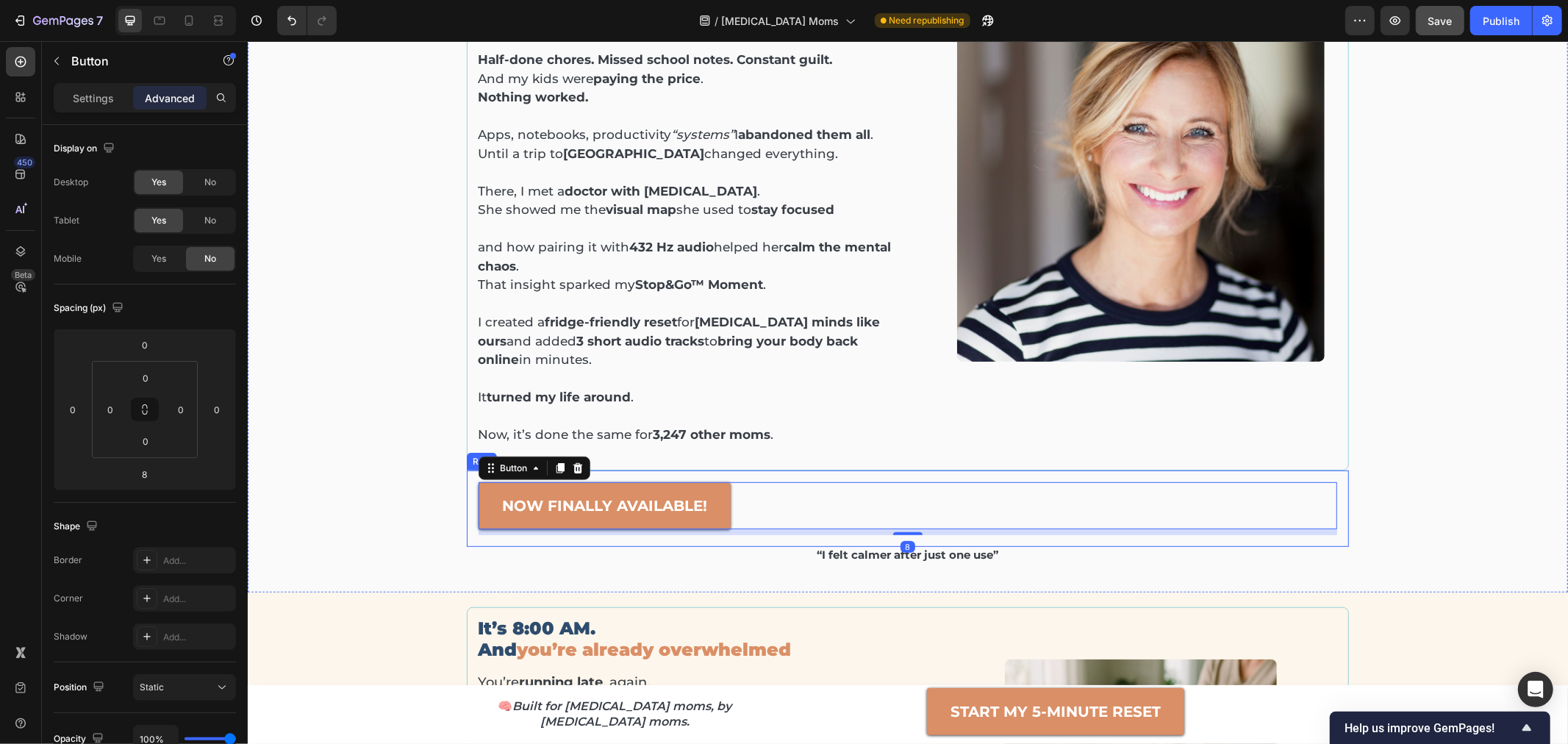
click at [838, 548] on p "“I felt calmer after just one use”" at bounding box center [906, 555] width 1295 height 14
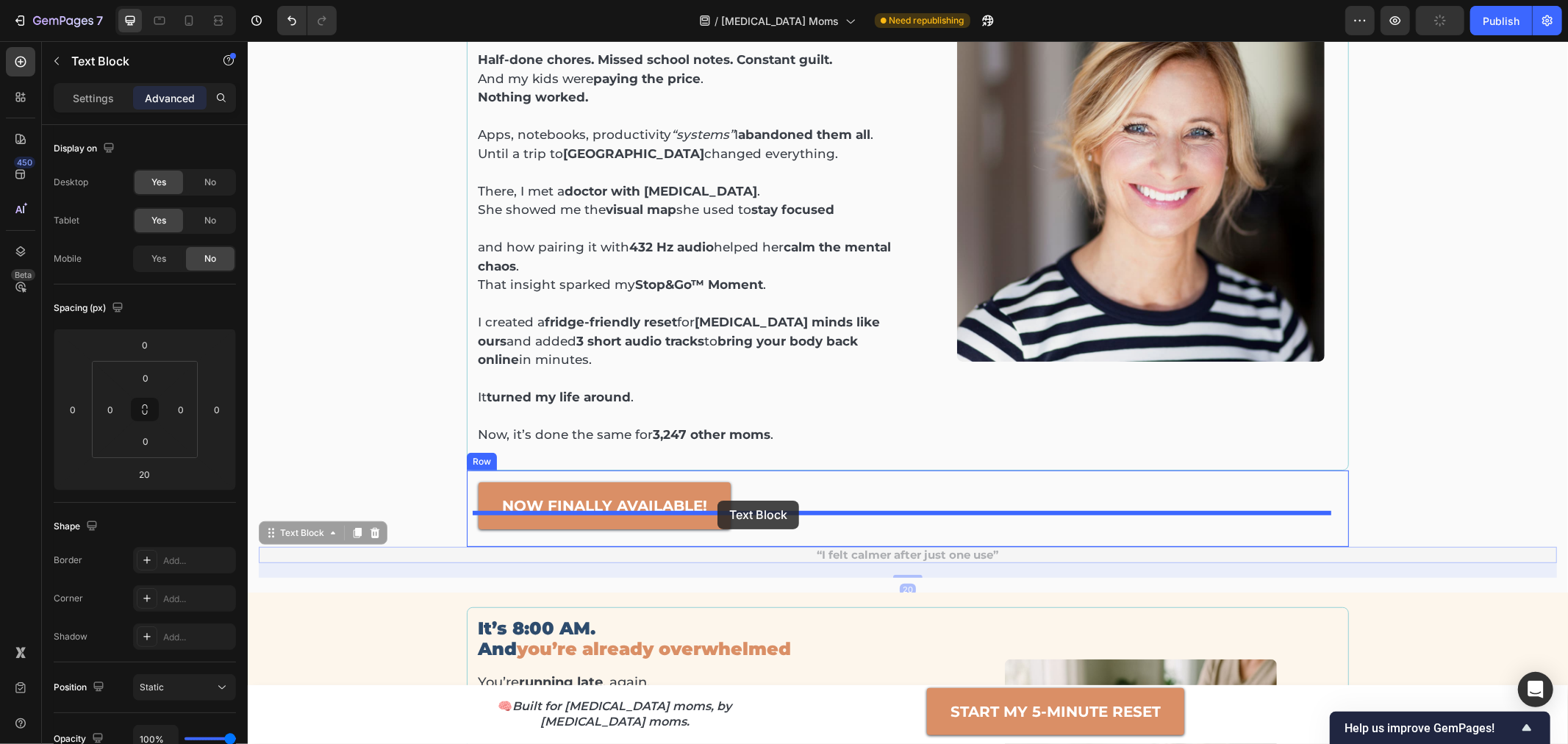
drag, startPoint x: 297, startPoint y: 508, endPoint x: 717, endPoint y: 500, distance: 420.1
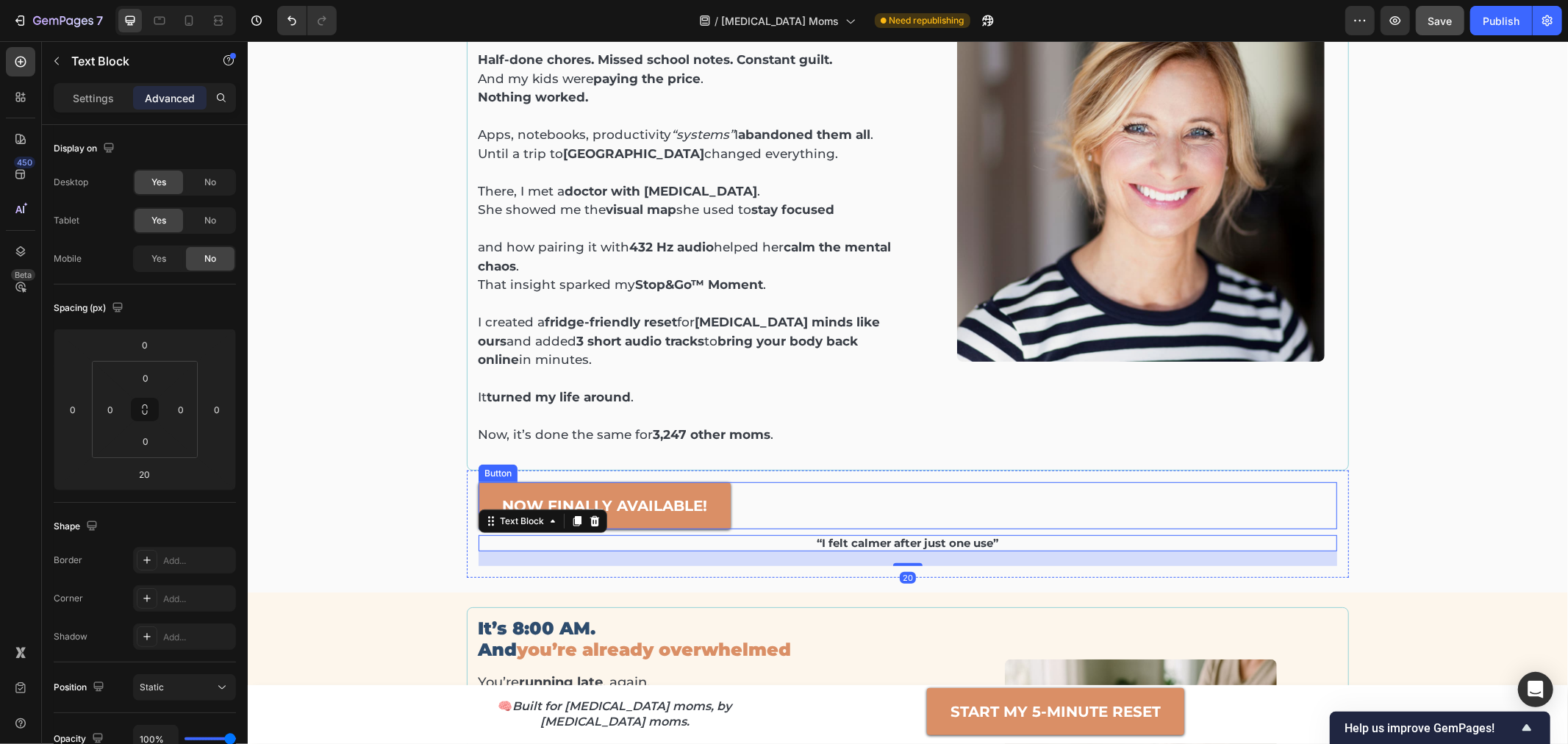
click at [740, 483] on div "NOW FINALLY AVAILABLE! Button" at bounding box center [907, 505] width 859 height 47
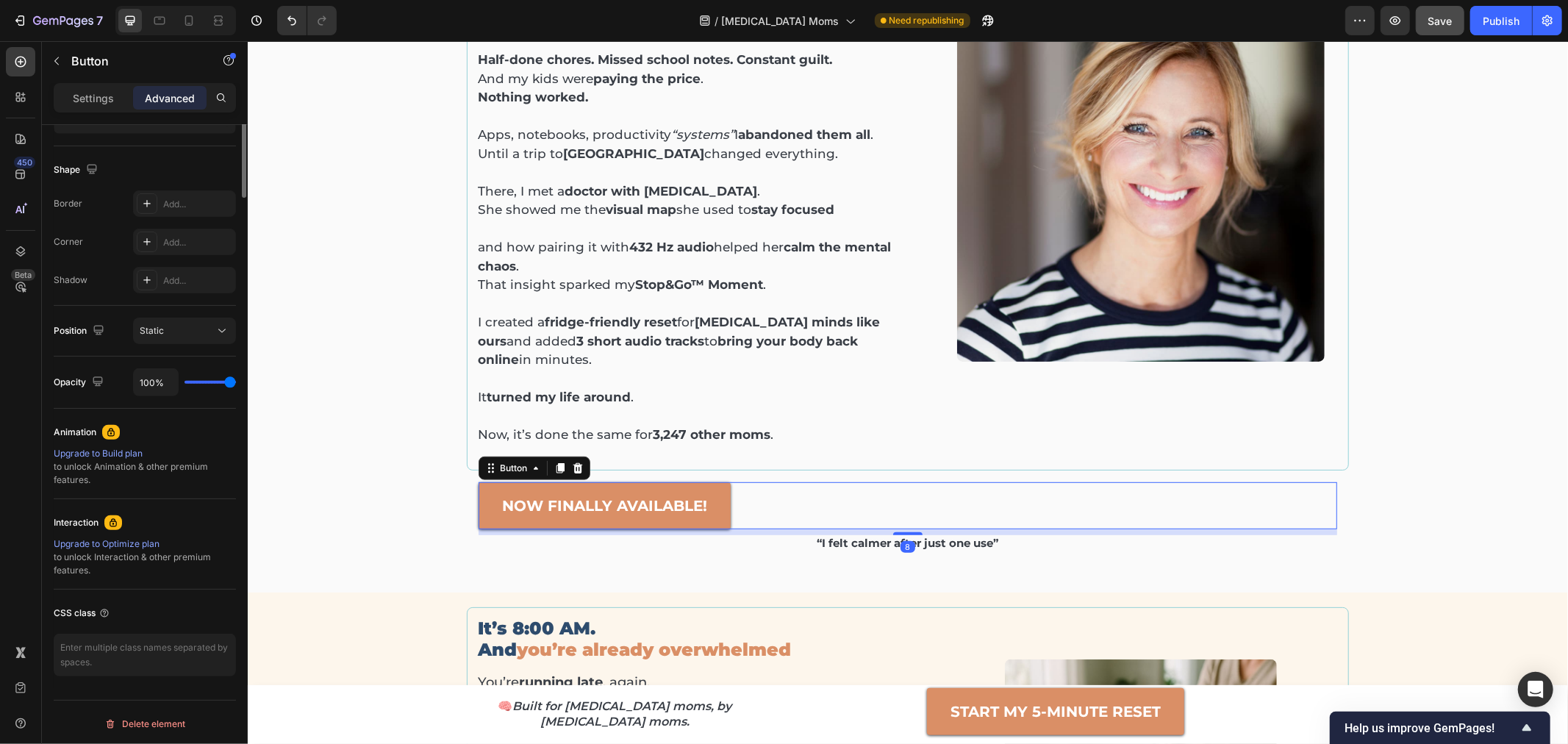
scroll to position [0, 0]
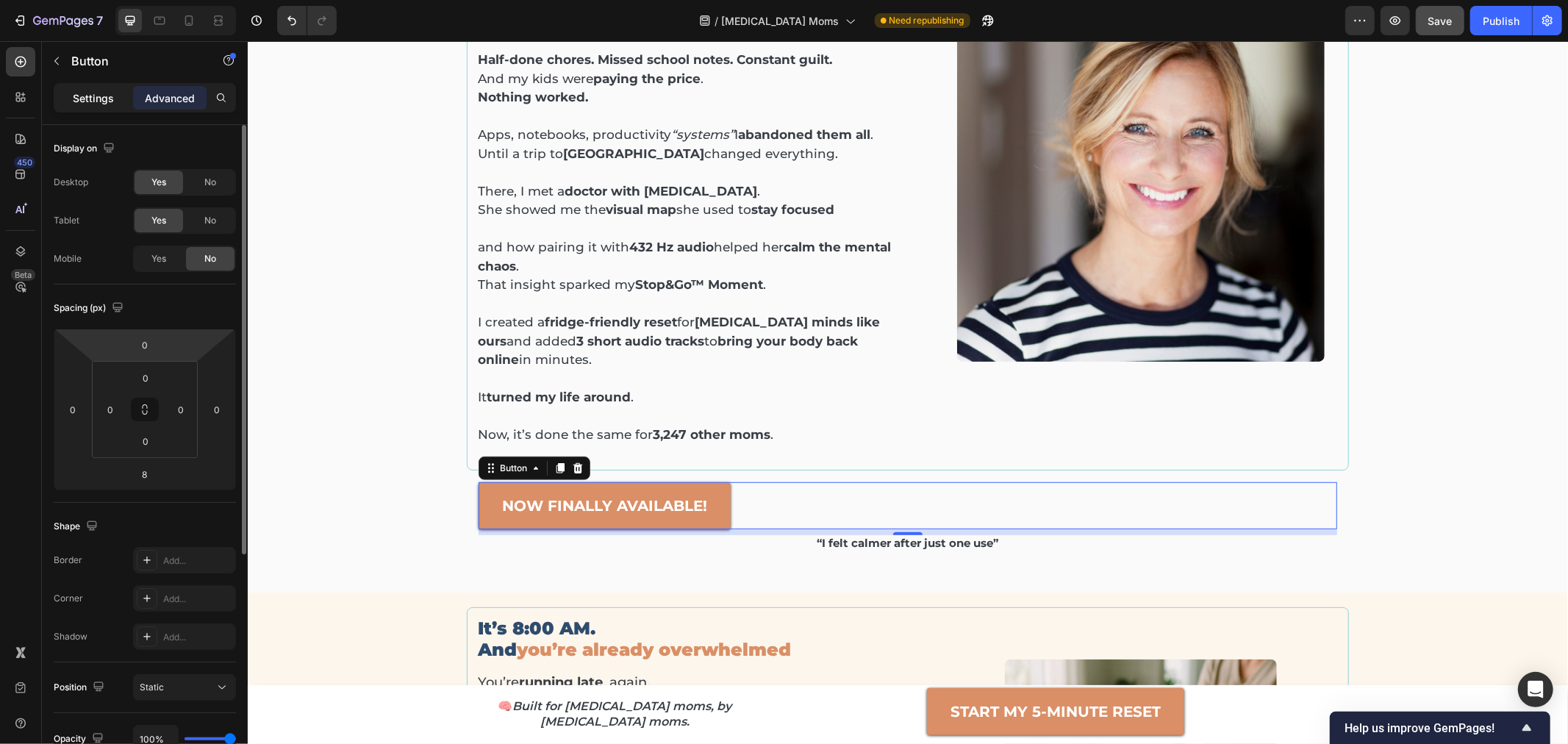
click at [86, 98] on p "Settings" at bounding box center [93, 98] width 41 height 16
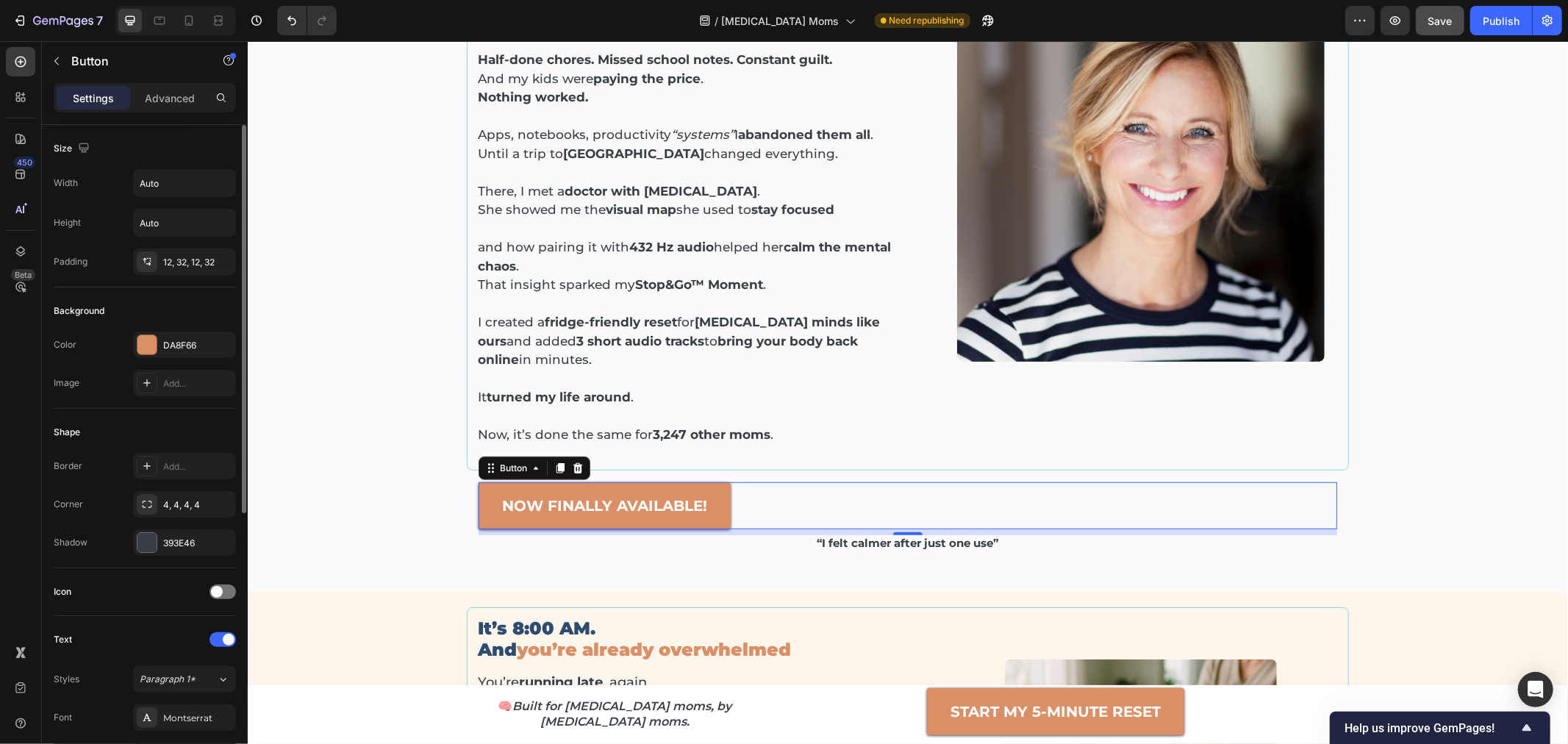
scroll to position [466, 0]
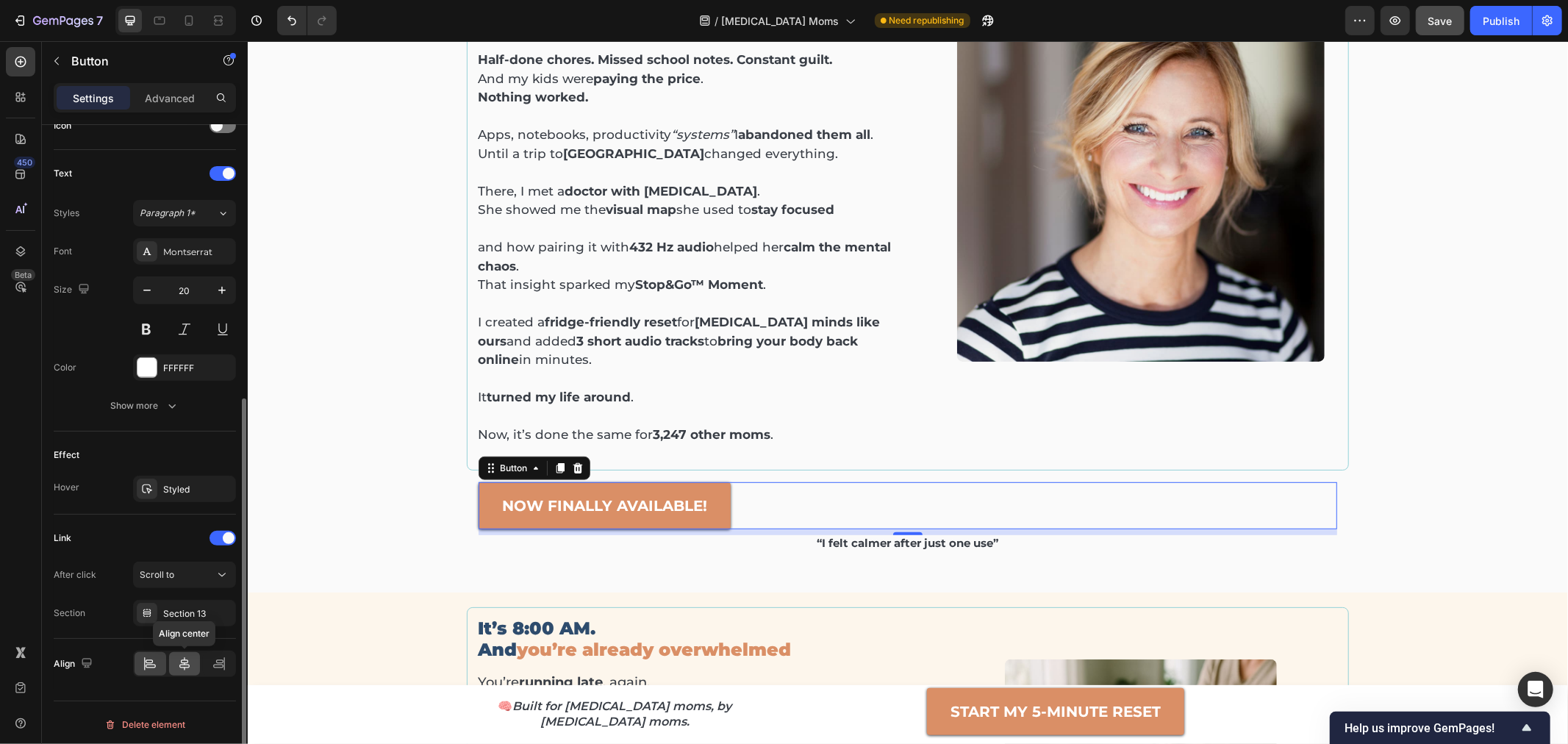
click at [185, 659] on icon at bounding box center [184, 663] width 15 height 15
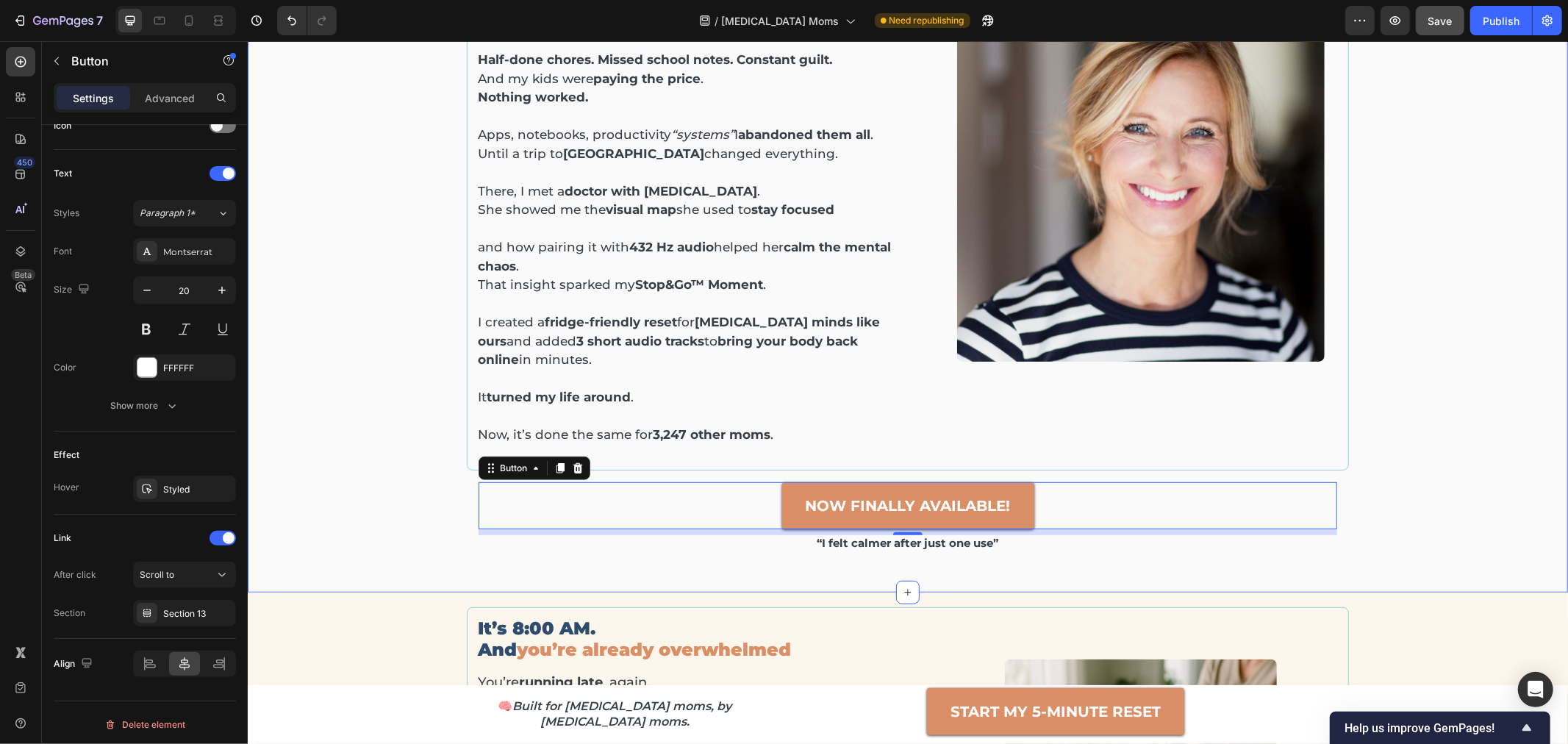
click at [1378, 418] on div "I failed every planner. Until a doctor with ADHD in China showed me the reset t…" at bounding box center [907, 230] width 1298 height 693
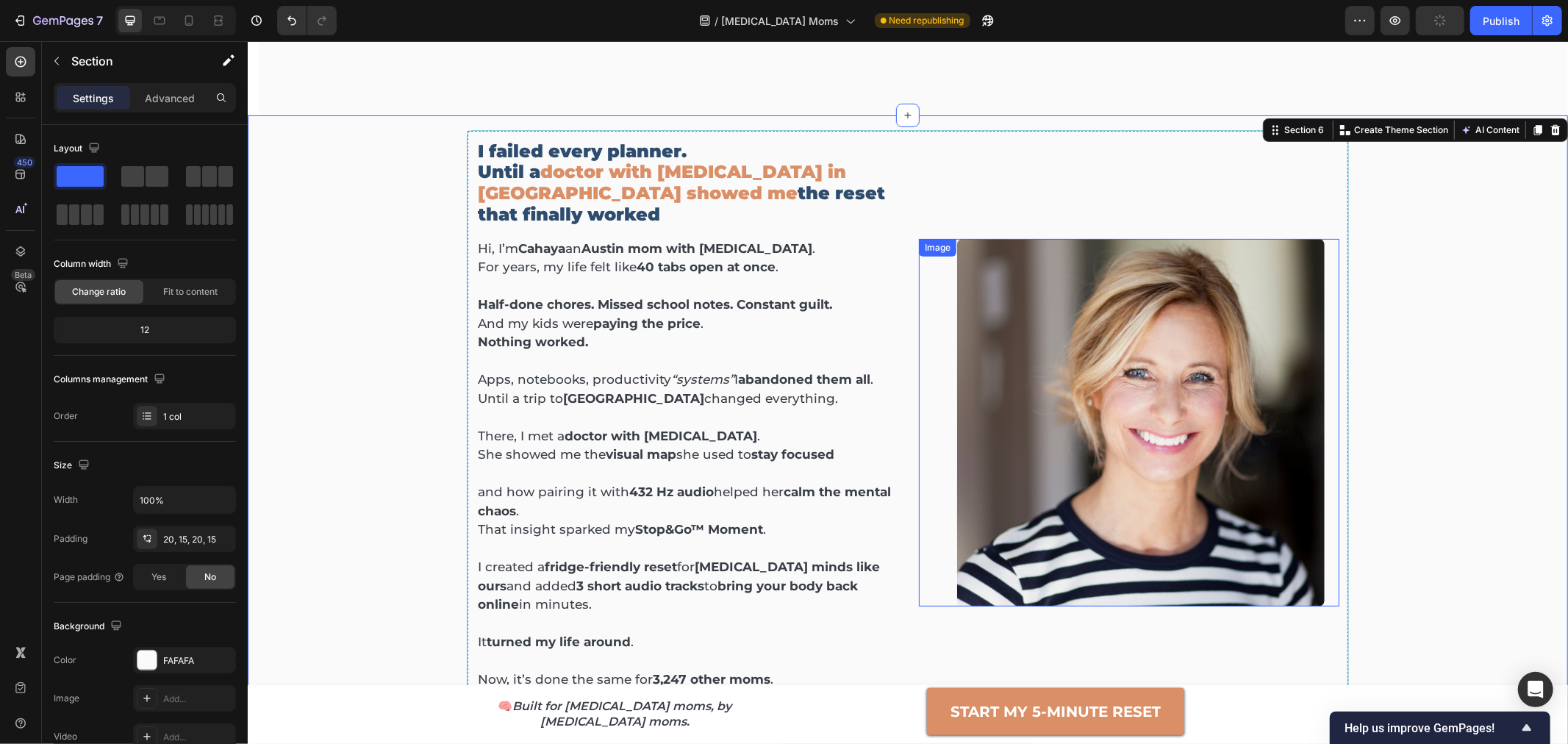
scroll to position [436, 0]
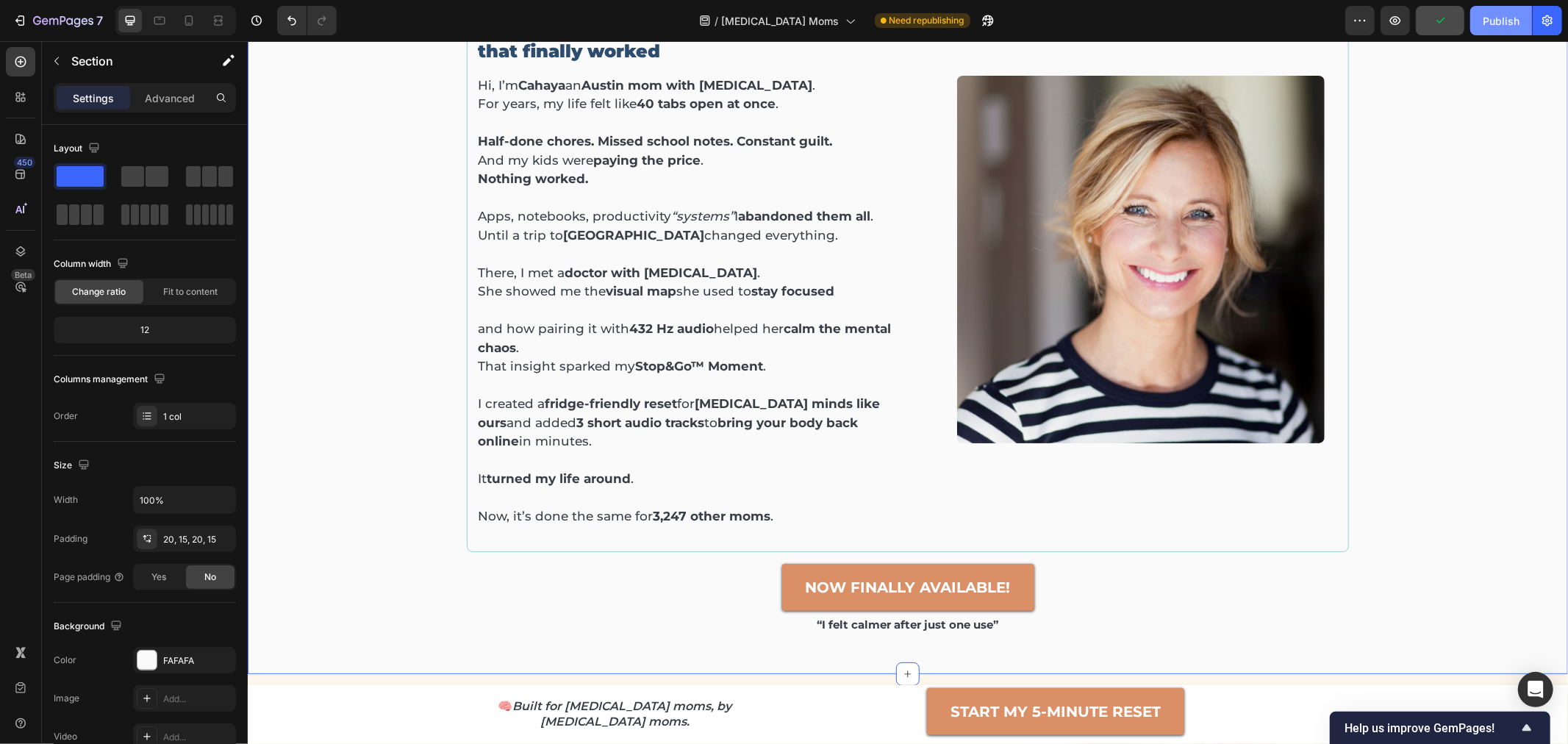
click at [1493, 19] on div "Publish" at bounding box center [1501, 21] width 37 height 16
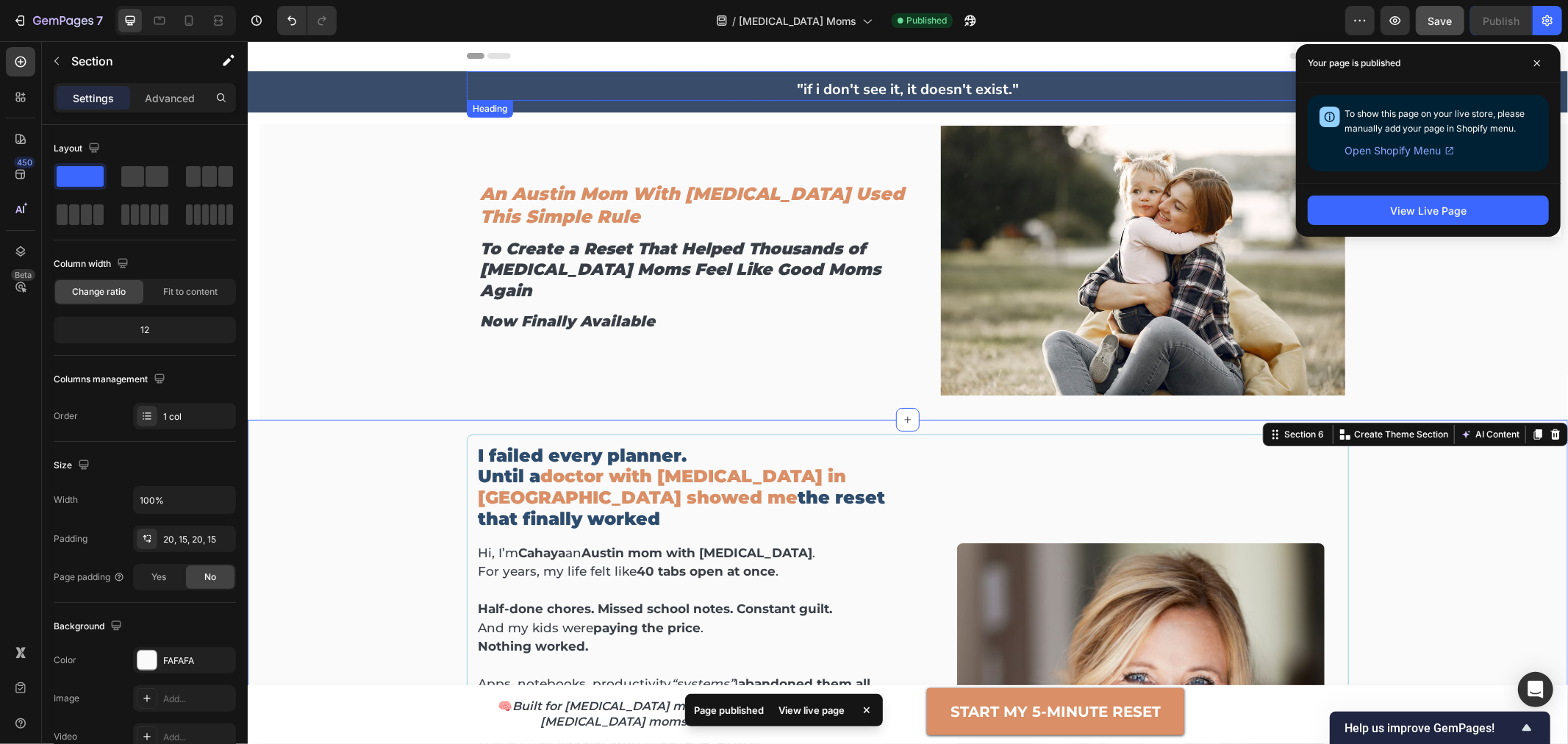
click at [995, 86] on strong ""if i don't see it, it doesn't exist."" at bounding box center [906, 88] width 222 height 19
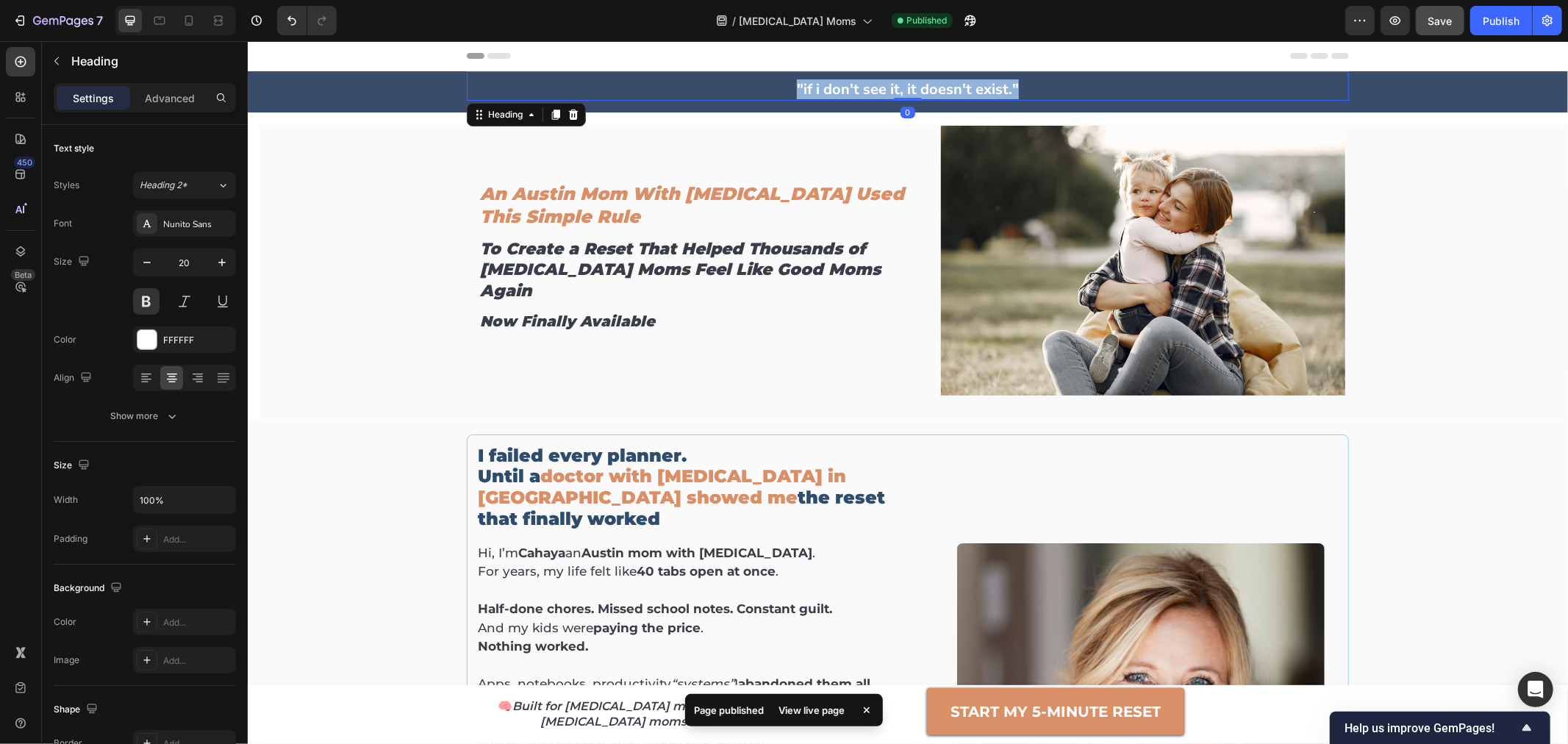
click at [995, 86] on strong ""if i don't see it, it doesn't exist."" at bounding box center [906, 88] width 222 height 19
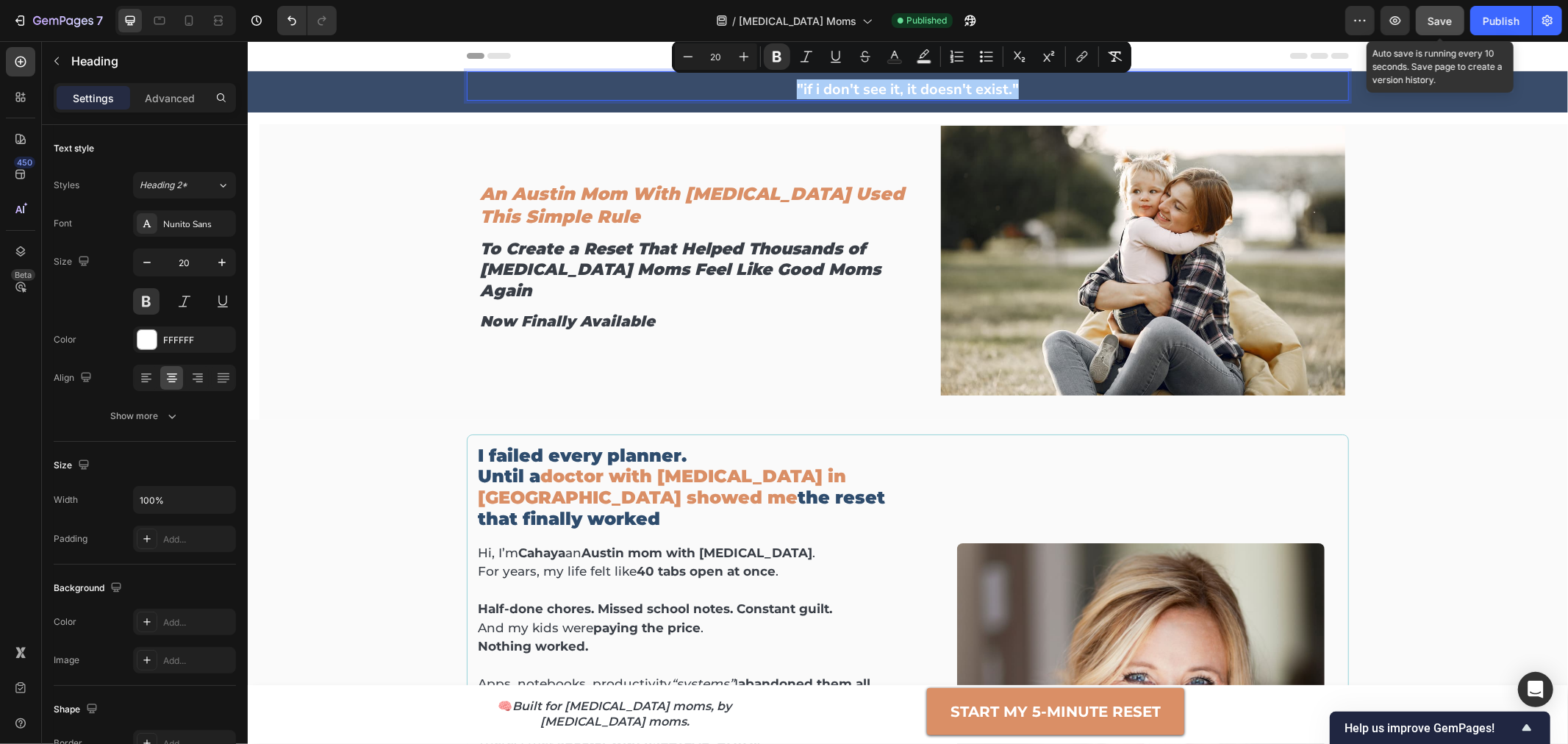
click at [1447, 16] on span "Save" at bounding box center [1440, 20] width 24 height 13
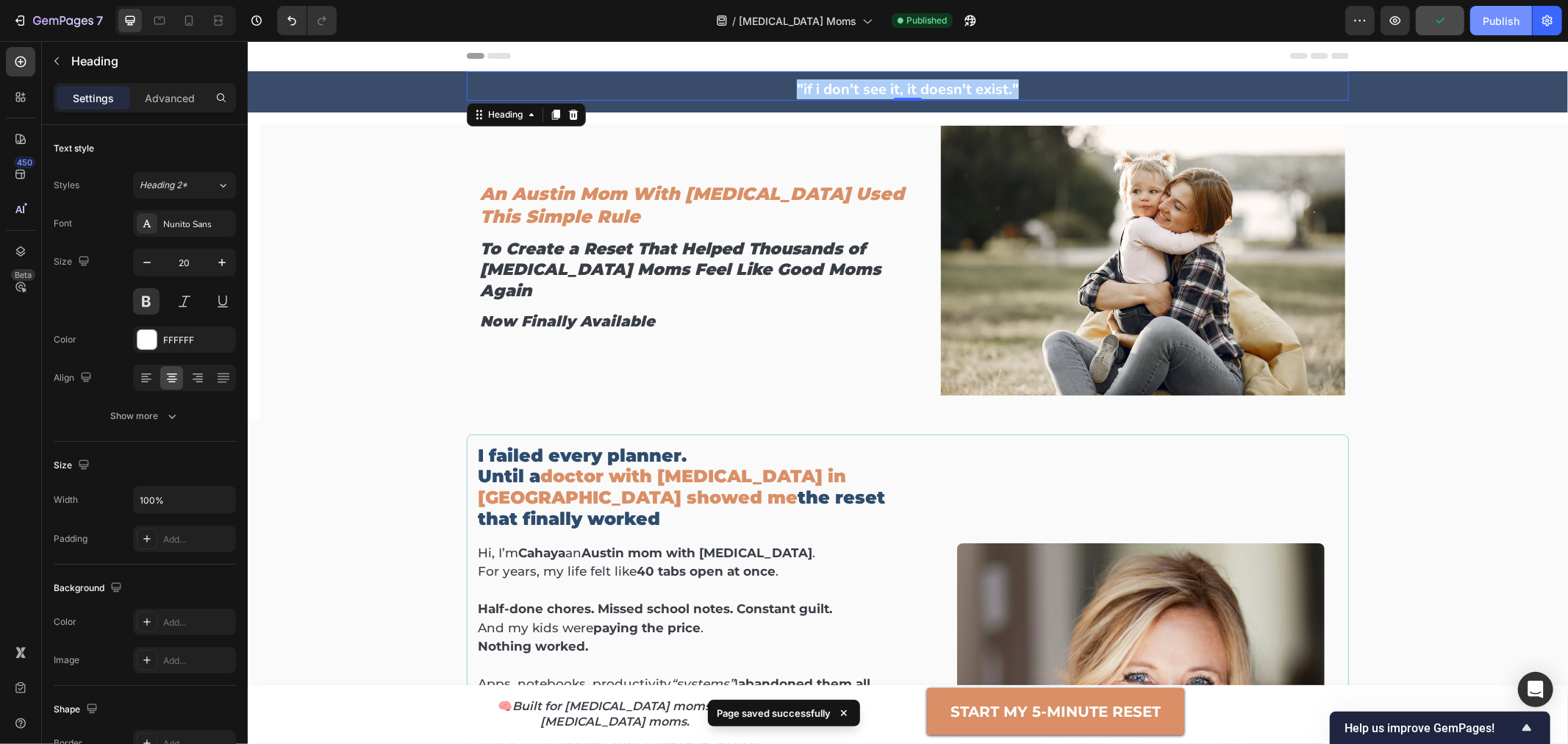
click at [1487, 22] on div "Publish" at bounding box center [1501, 21] width 37 height 16
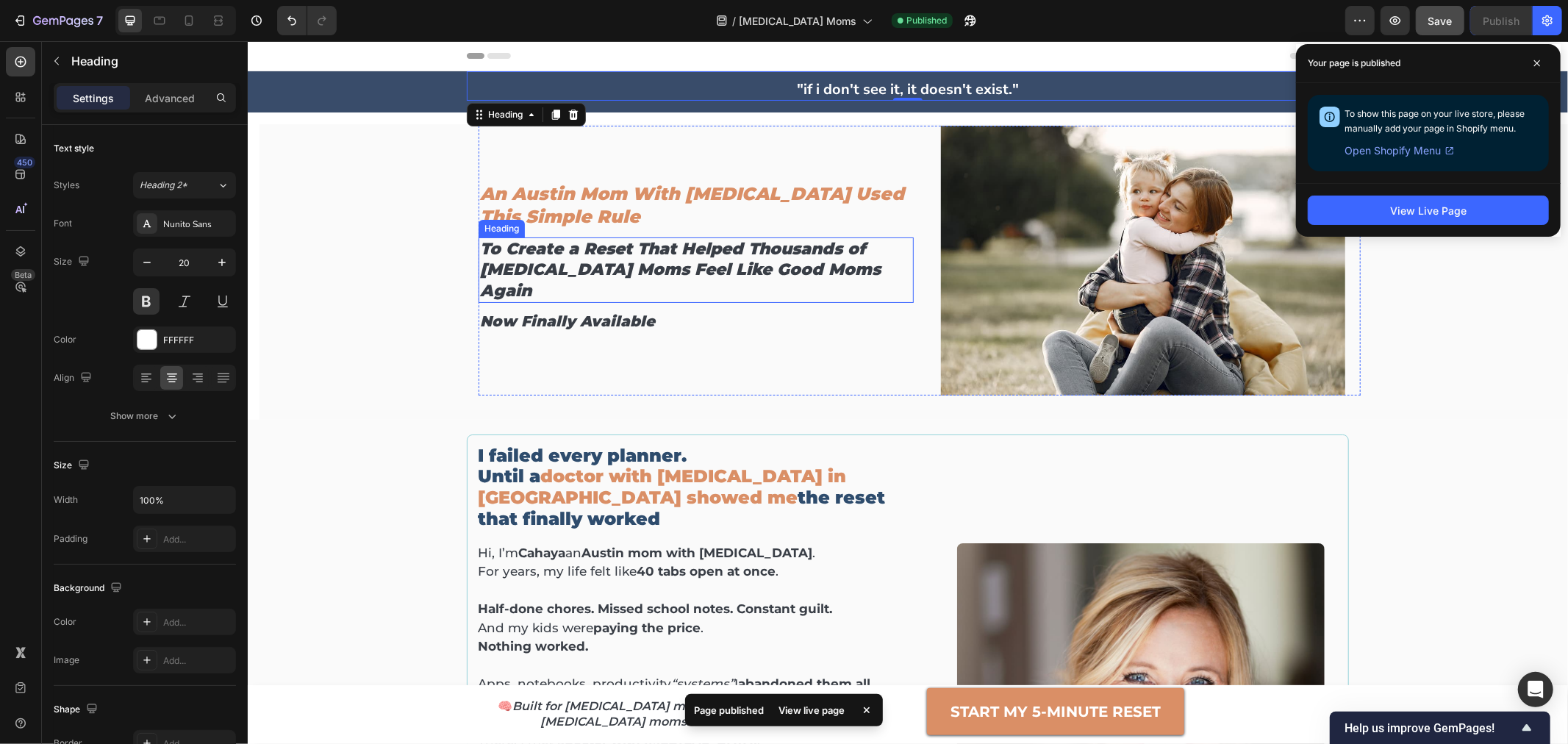
click at [738, 272] on h2 "To Create a Reset That Helped Thousands of [MEDICAL_DATA] Moms Feel Like Good M…" at bounding box center [696, 270] width 435 height 66
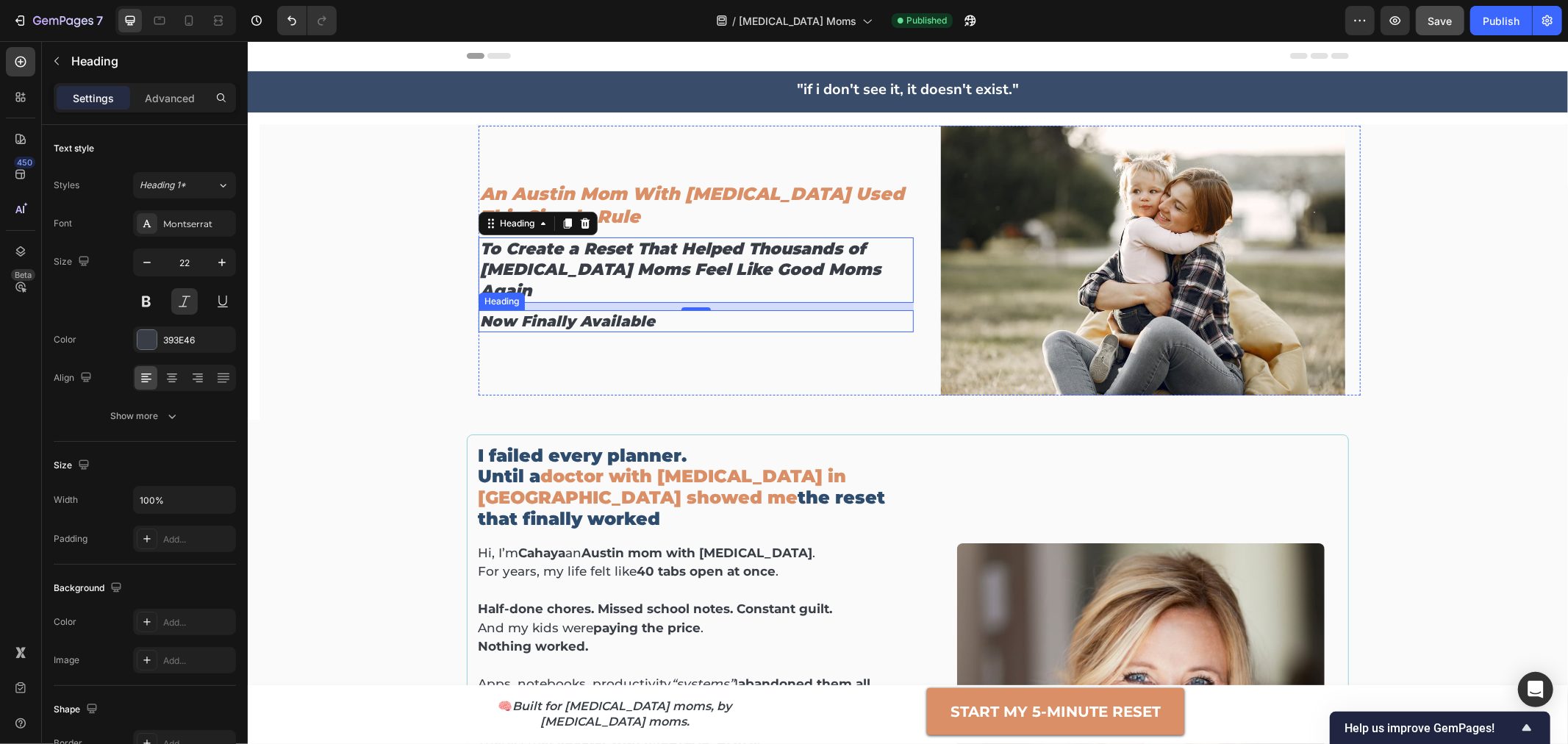
click at [618, 313] on span "now finally available" at bounding box center [566, 321] width 175 height 17
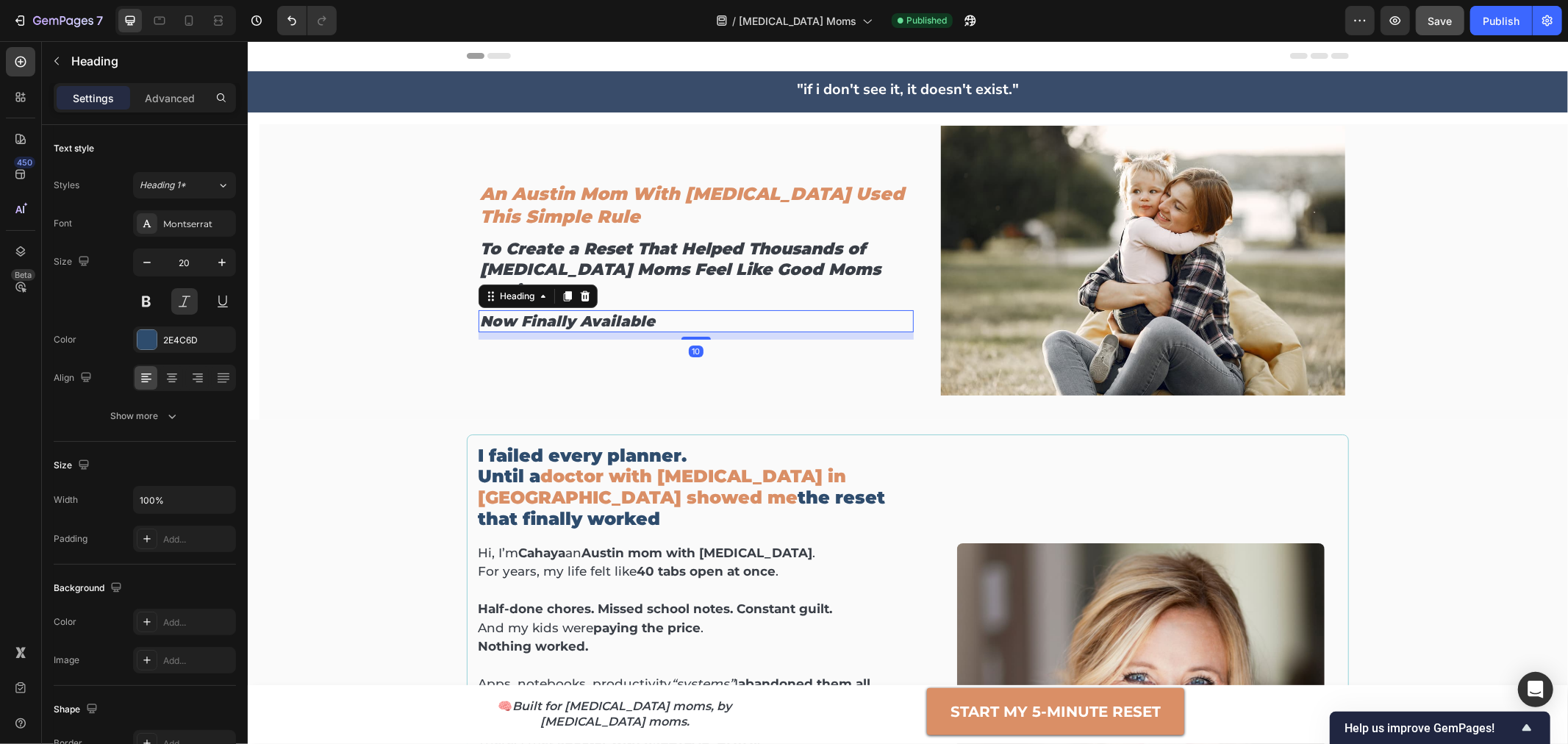
scroll to position [82, 0]
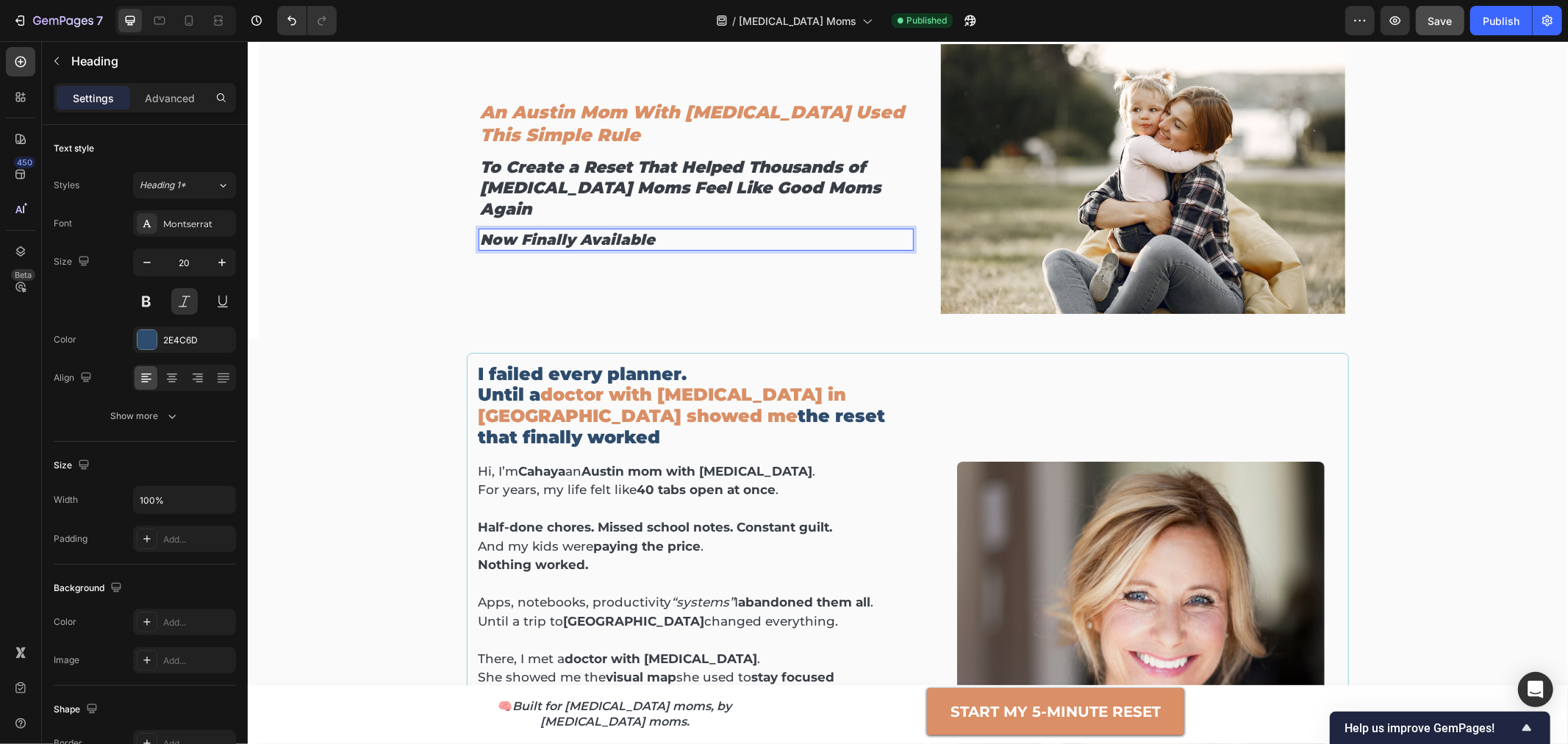
click at [569, 231] on span "now finally available" at bounding box center [566, 239] width 175 height 17
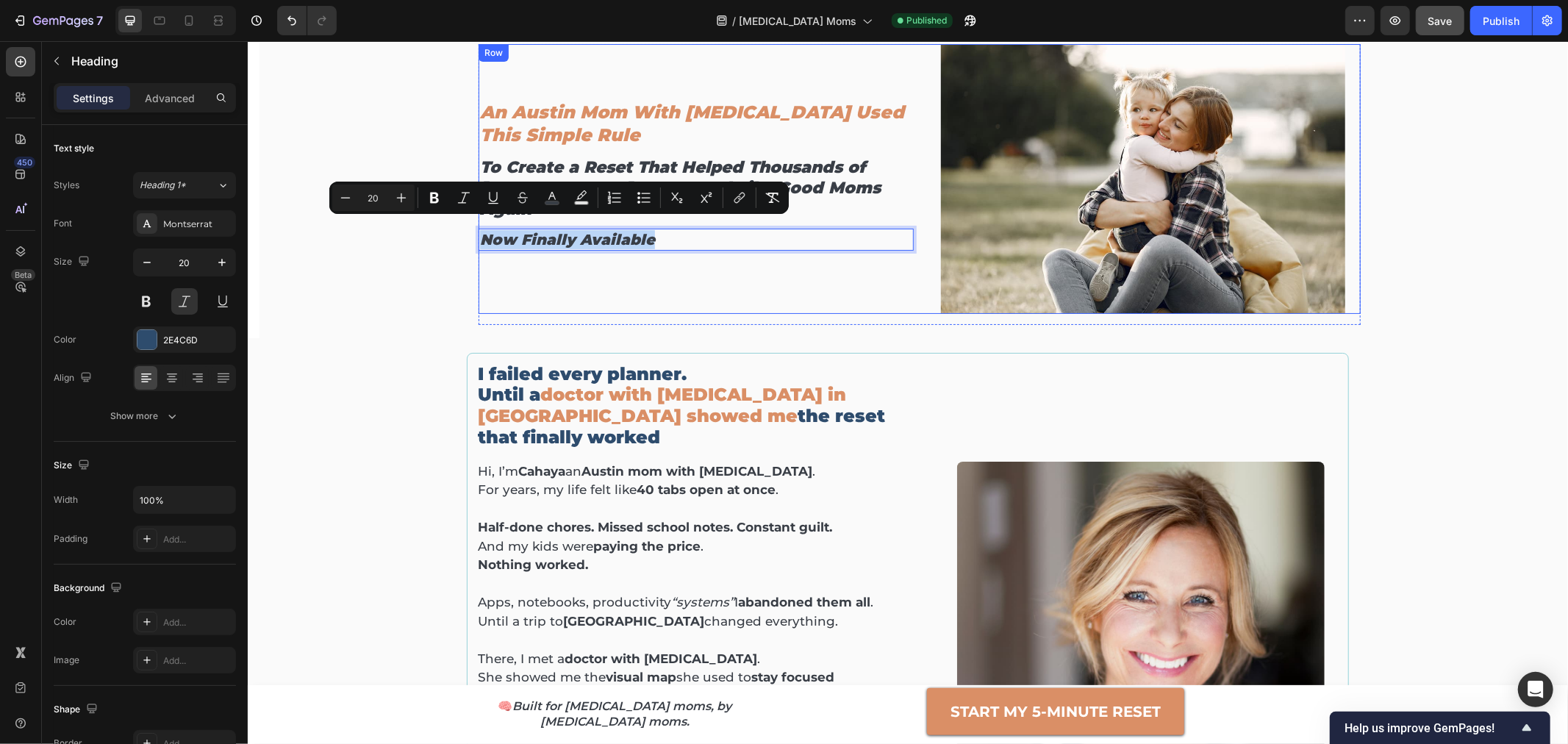
click at [558, 288] on div "An Austin Mom With ADHD Used This Simple Rule Heading To Create a Reset That He…" at bounding box center [696, 179] width 435 height 270
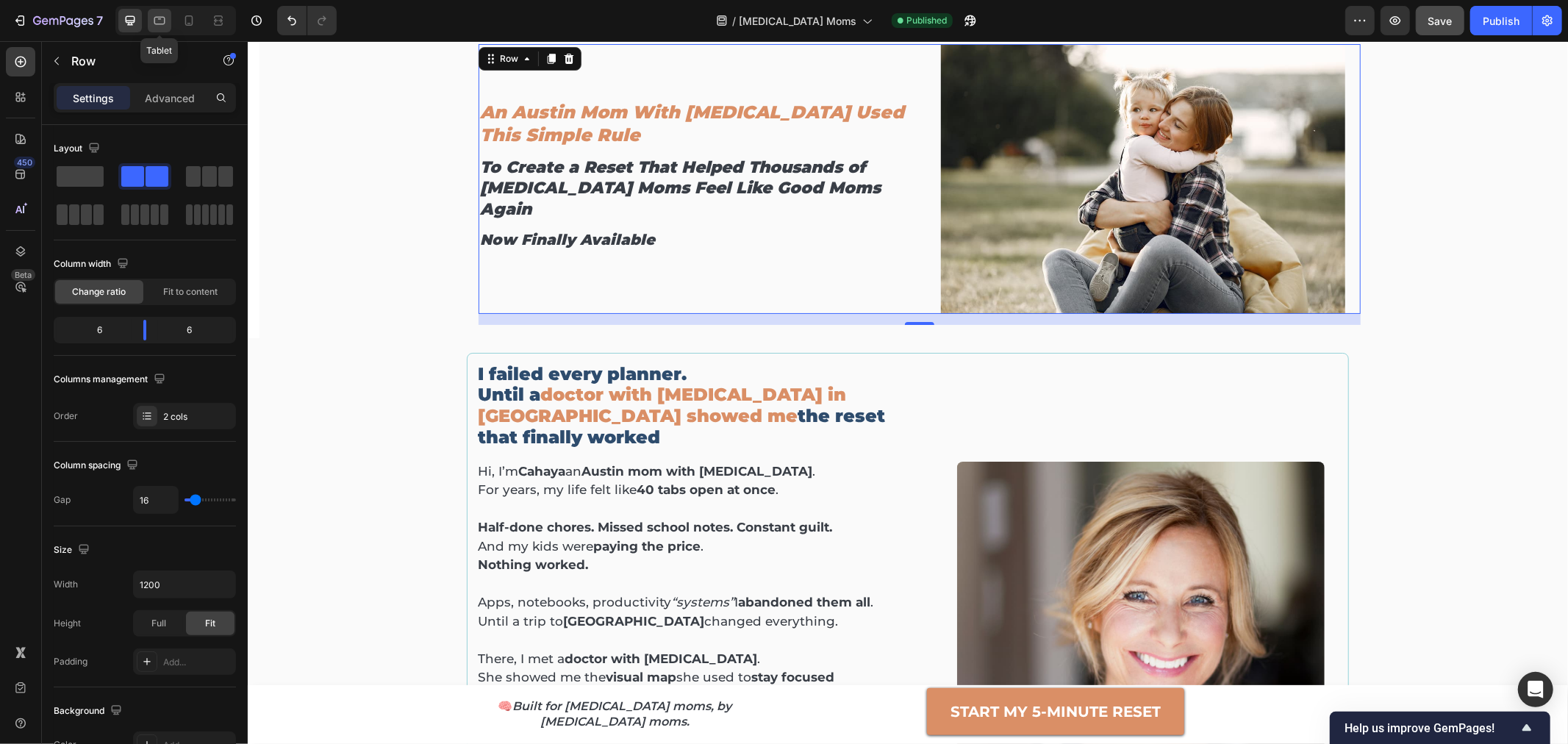
click at [154, 24] on icon at bounding box center [159, 20] width 15 height 15
type input "100%"
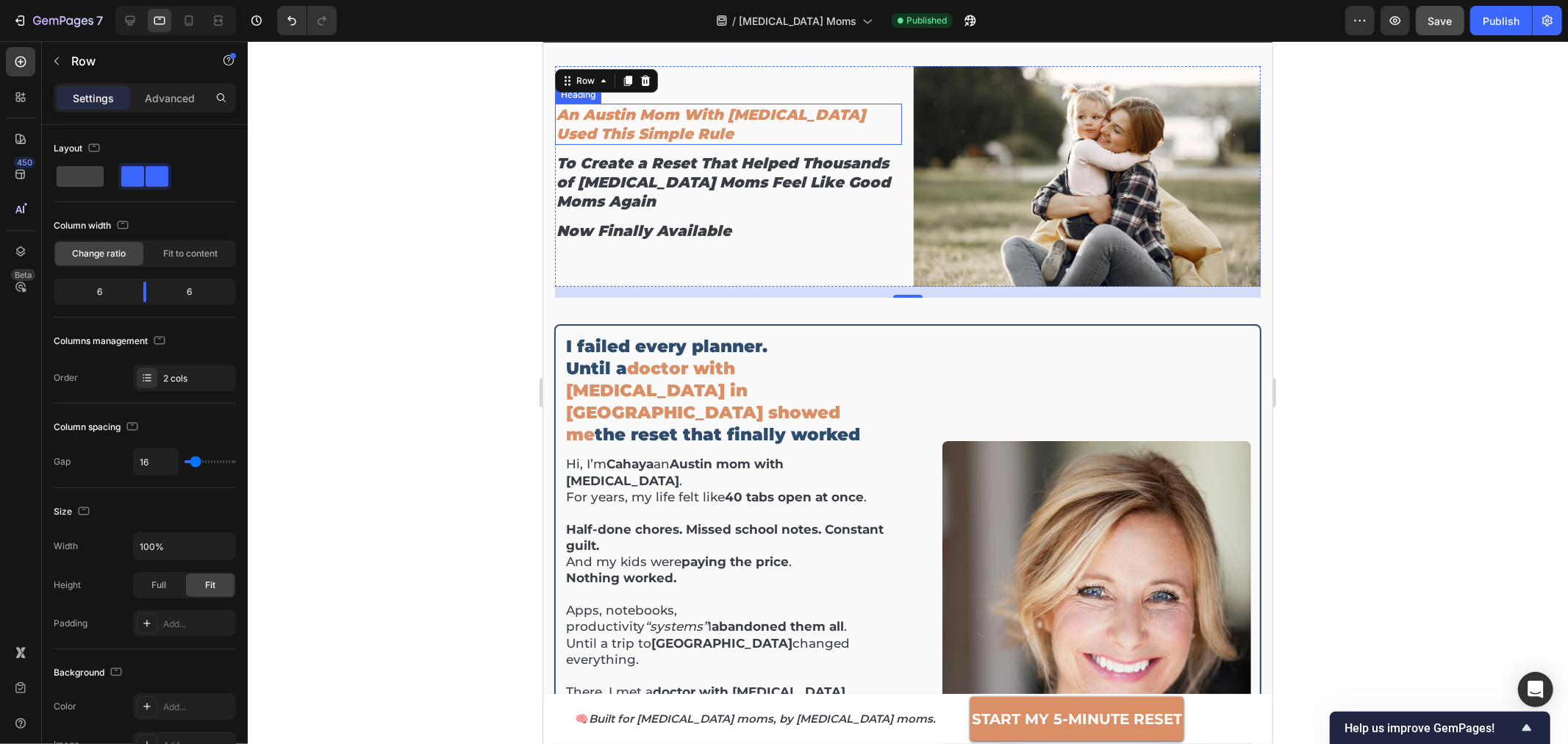
scroll to position [43, 0]
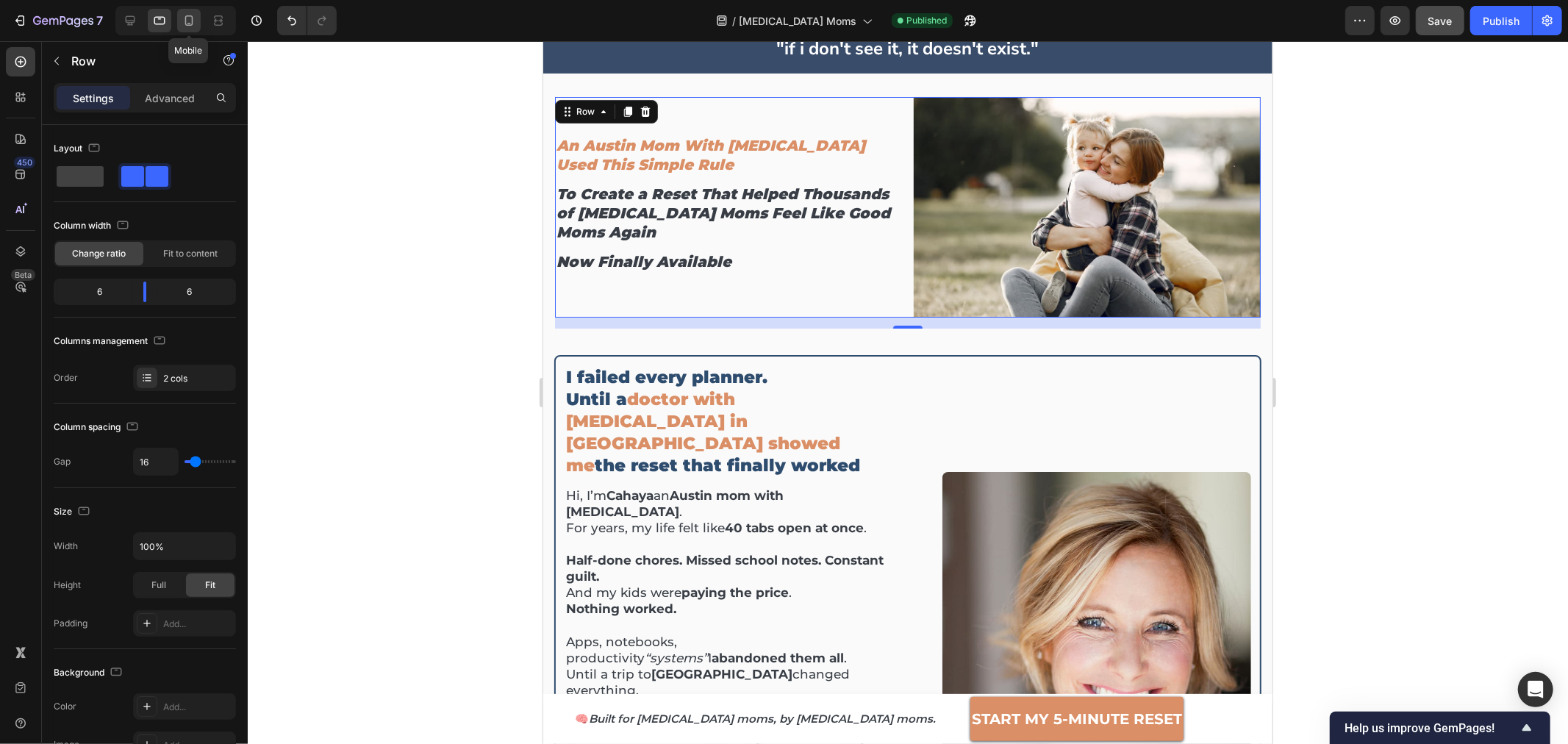
click at [186, 23] on icon at bounding box center [189, 20] width 8 height 11
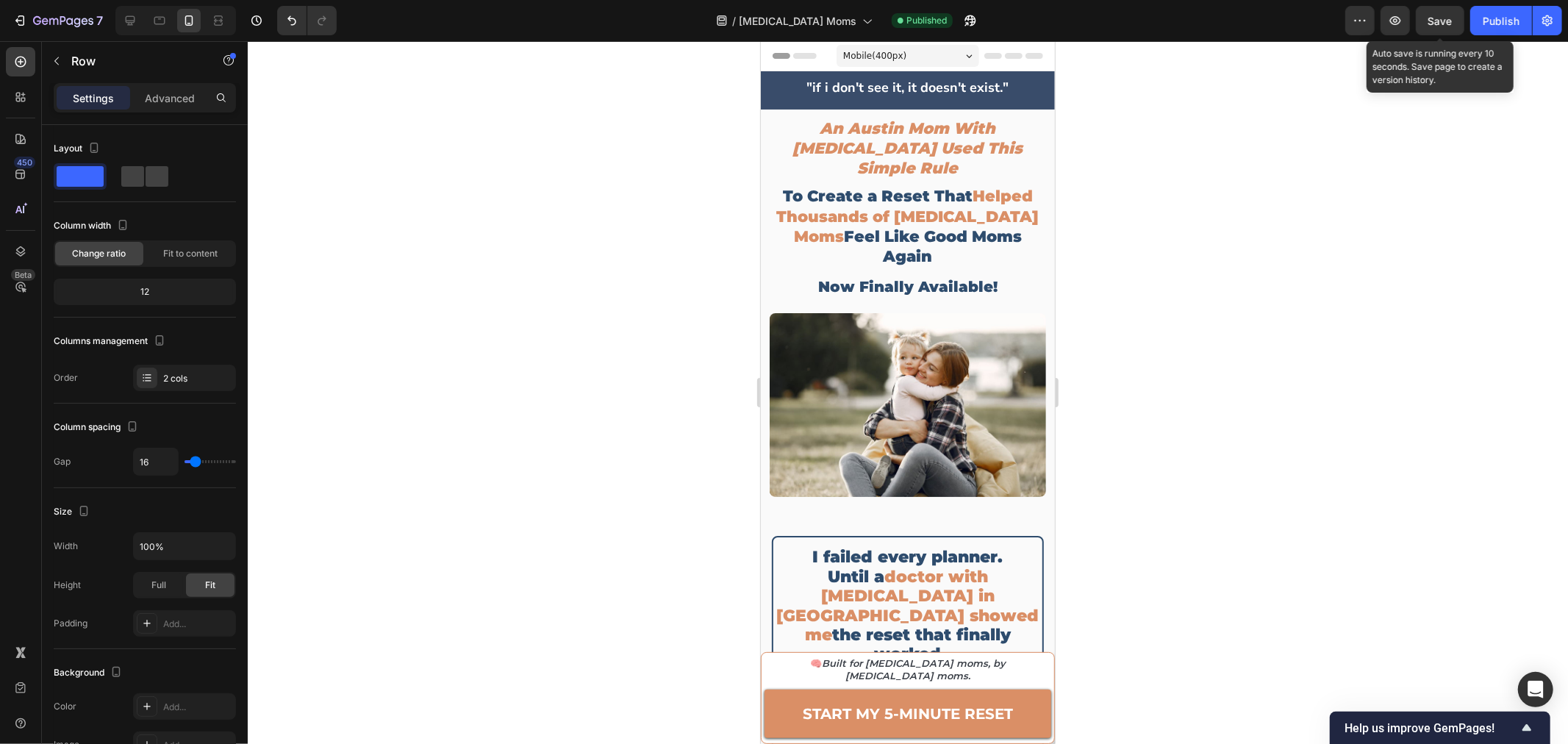
drag, startPoint x: 1443, startPoint y: 18, endPoint x: 1551, endPoint y: 38, distance: 109.8
click at [1452, 18] on span "Save" at bounding box center [1440, 20] width 24 height 13
click at [1518, 28] on button "Publish" at bounding box center [1501, 20] width 62 height 29
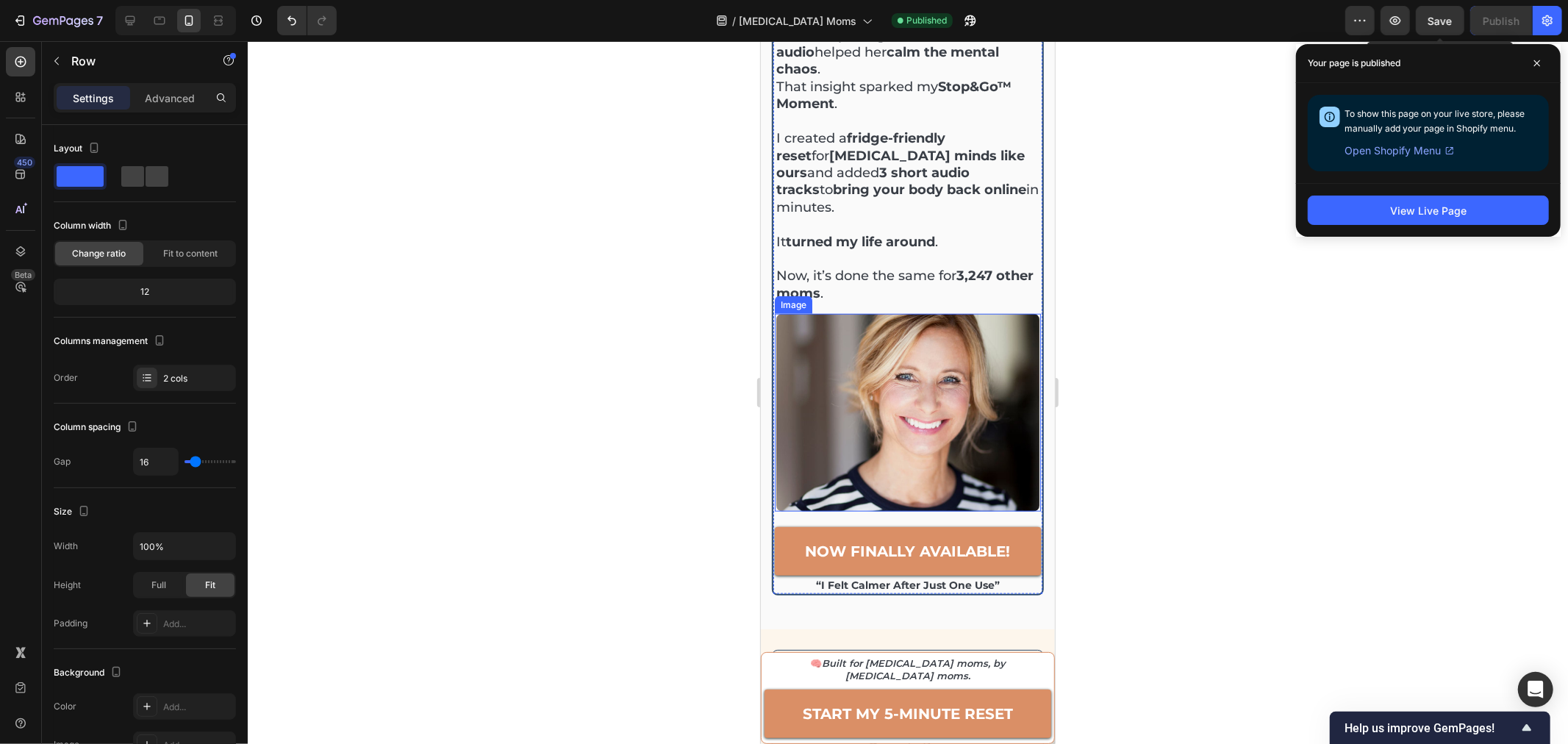
scroll to position [1062, 0]
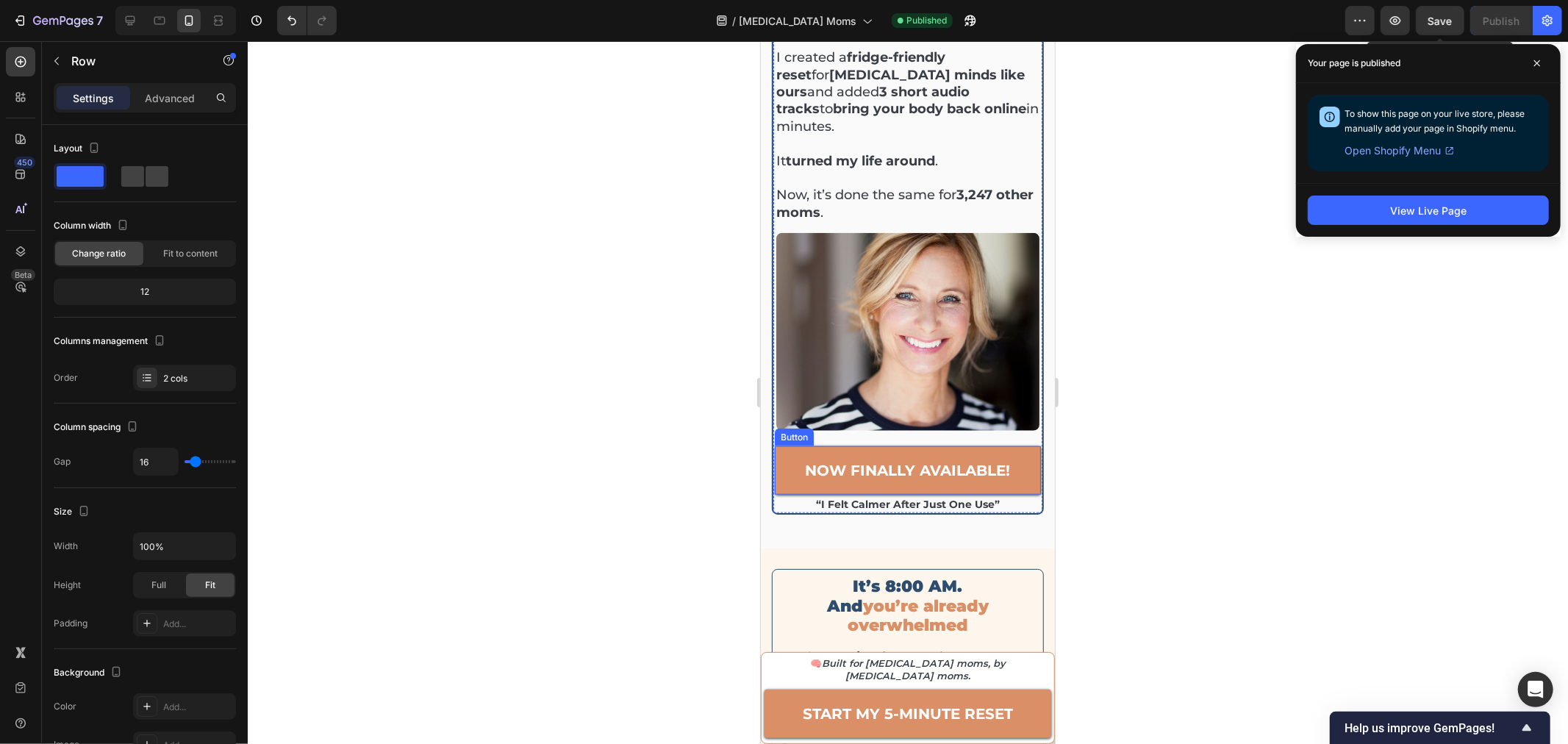
click at [994, 445] on link "now finally available!" at bounding box center [907, 469] width 266 height 49
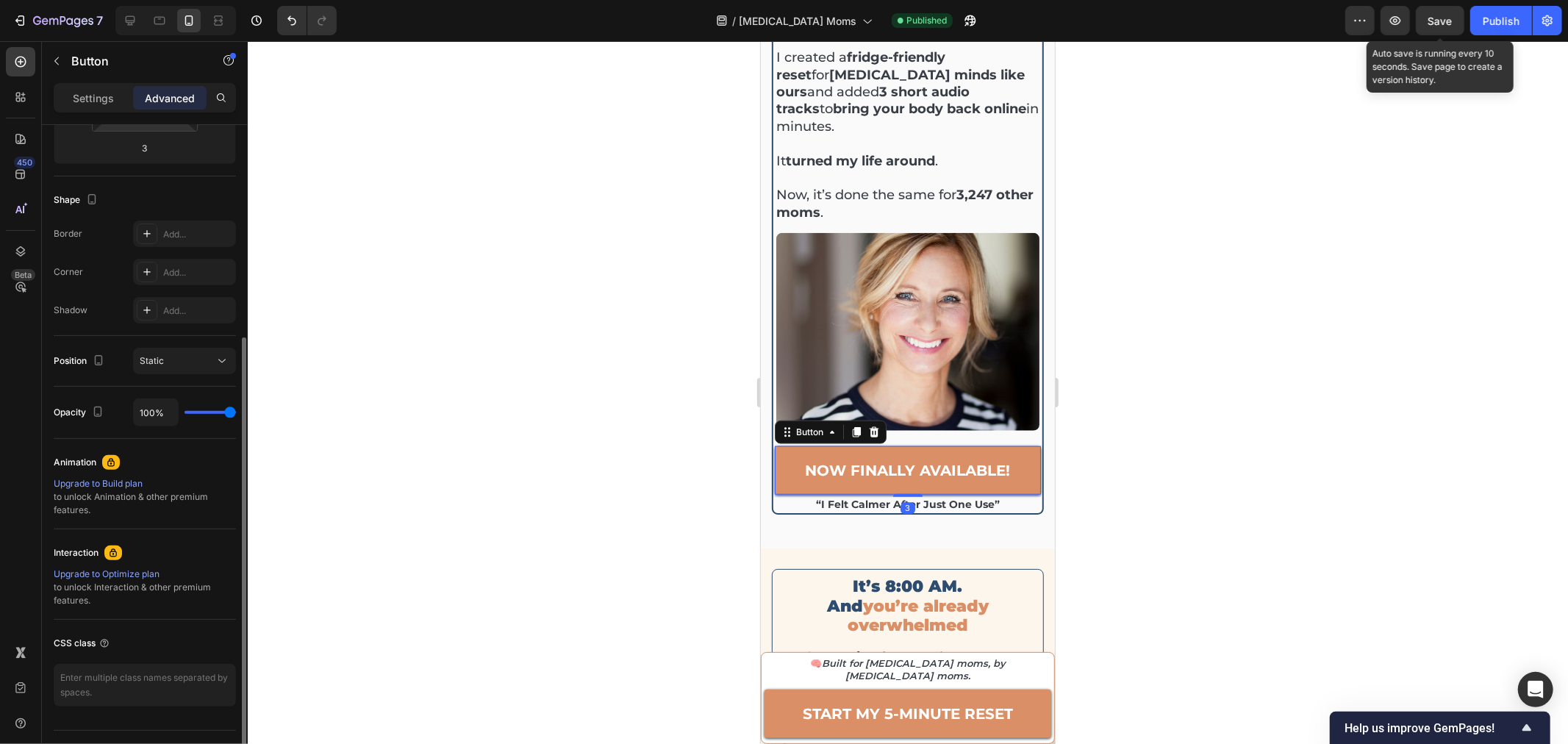
scroll to position [0, 0]
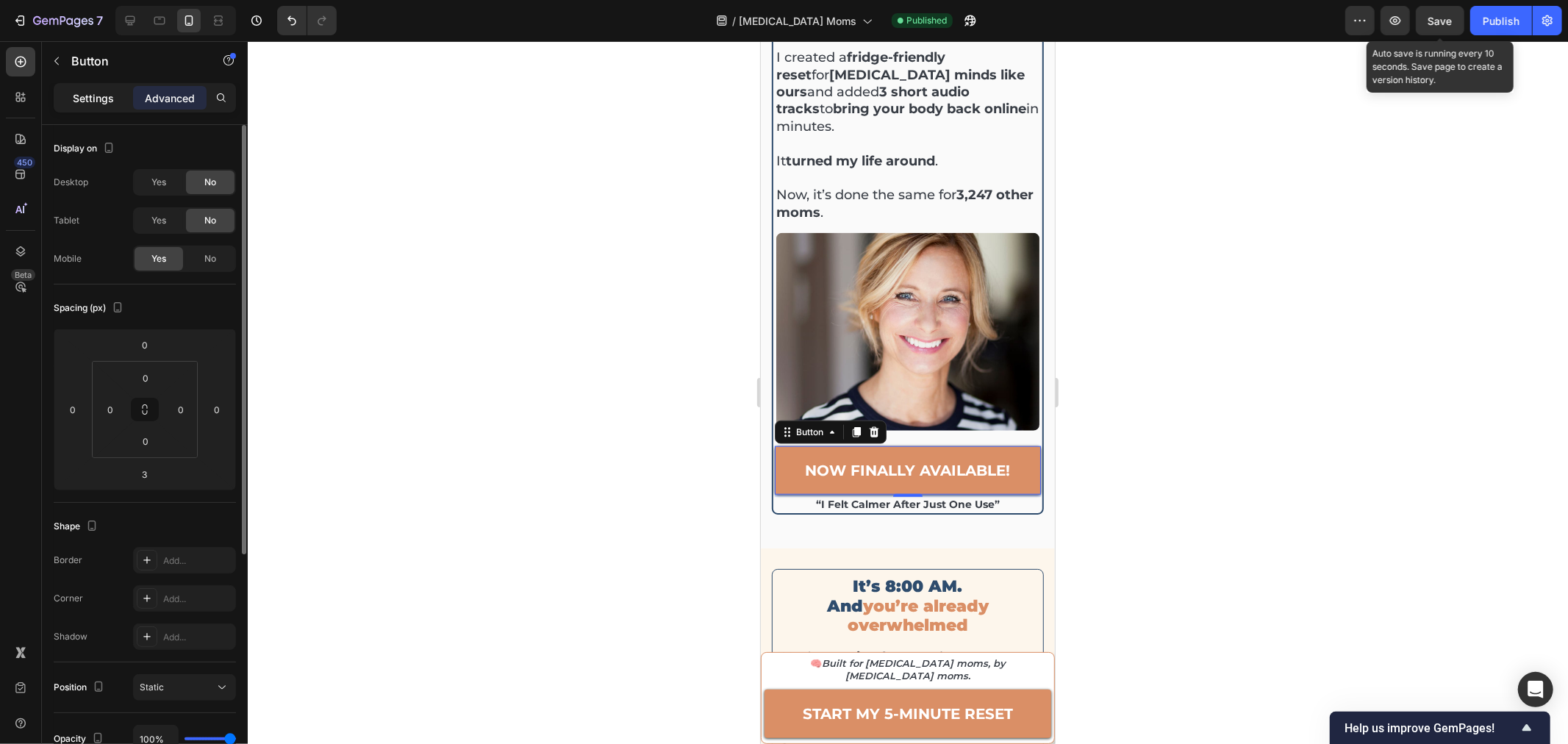
click at [90, 88] on div "Settings" at bounding box center [93, 98] width 74 height 23
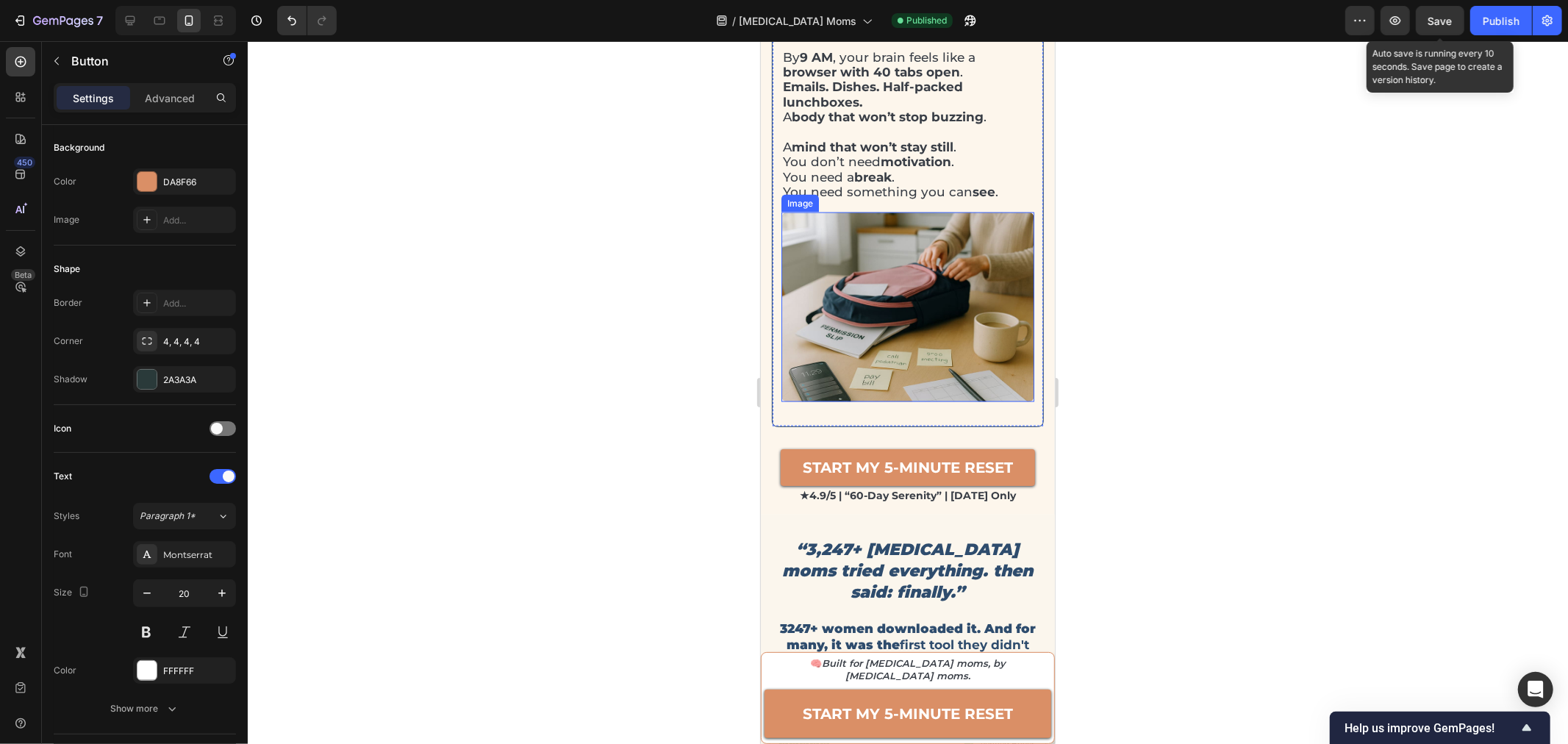
scroll to position [1714, 0]
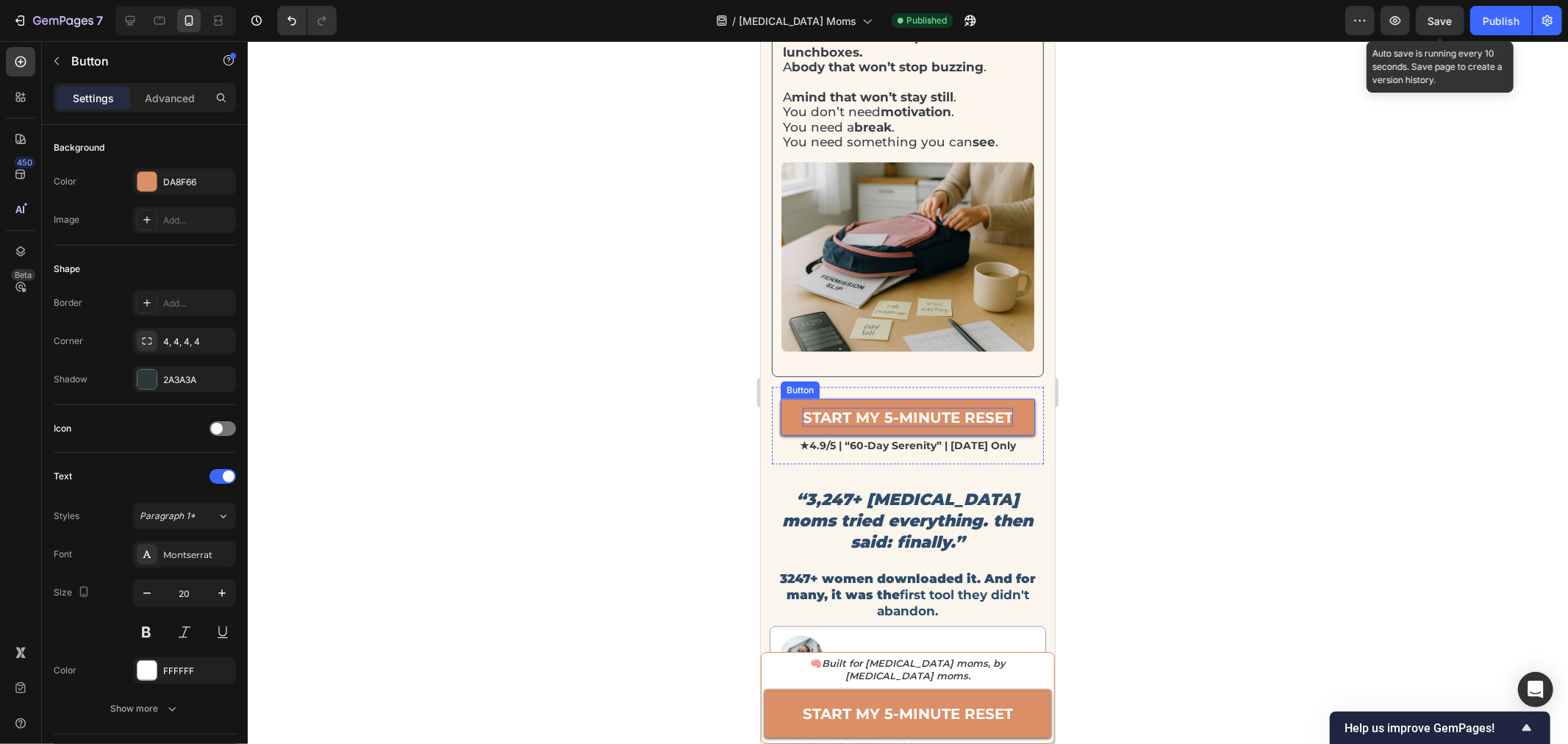
click at [912, 412] on strong "START MY 5-MINUTE RESET" at bounding box center [906, 417] width 210 height 17
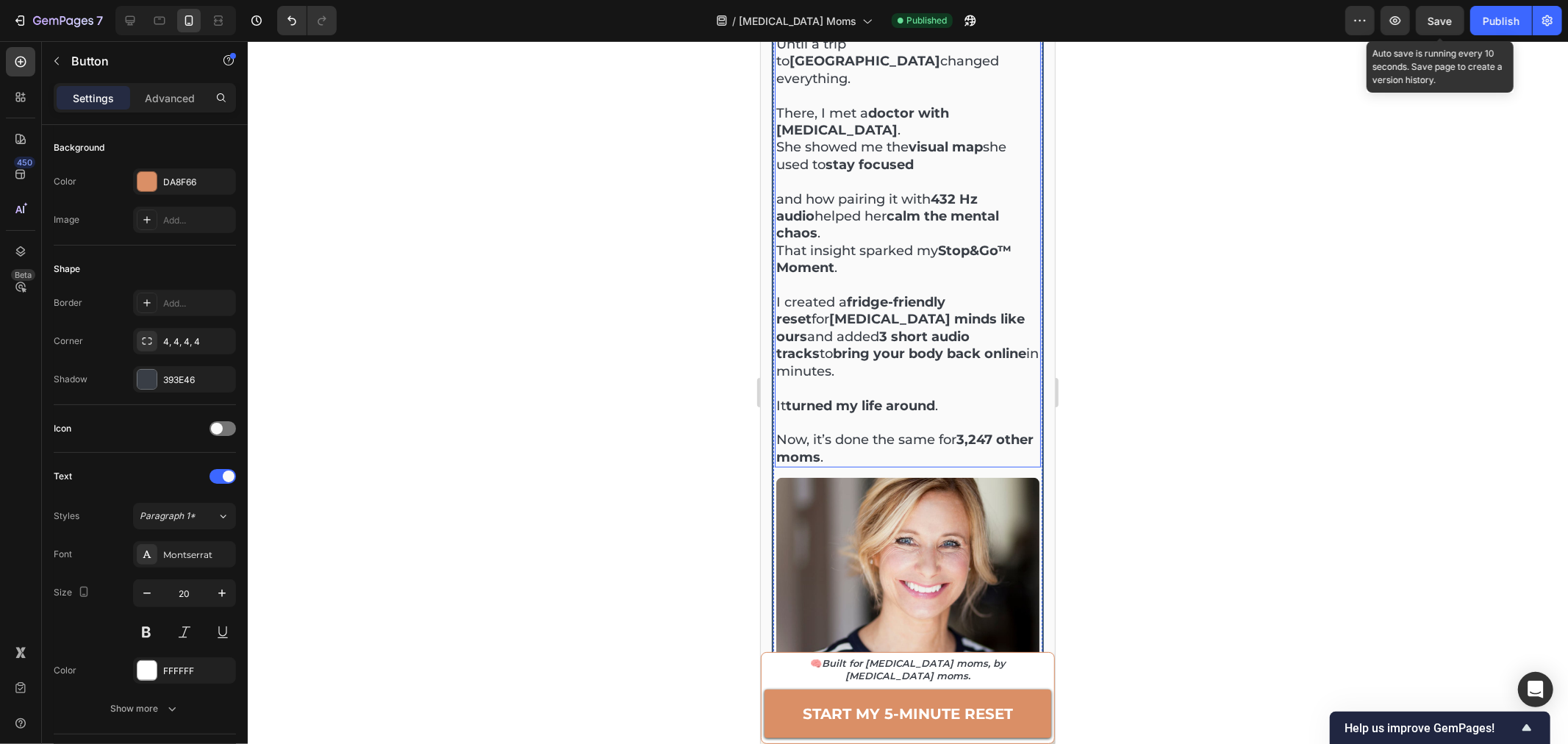
scroll to position [490, 0]
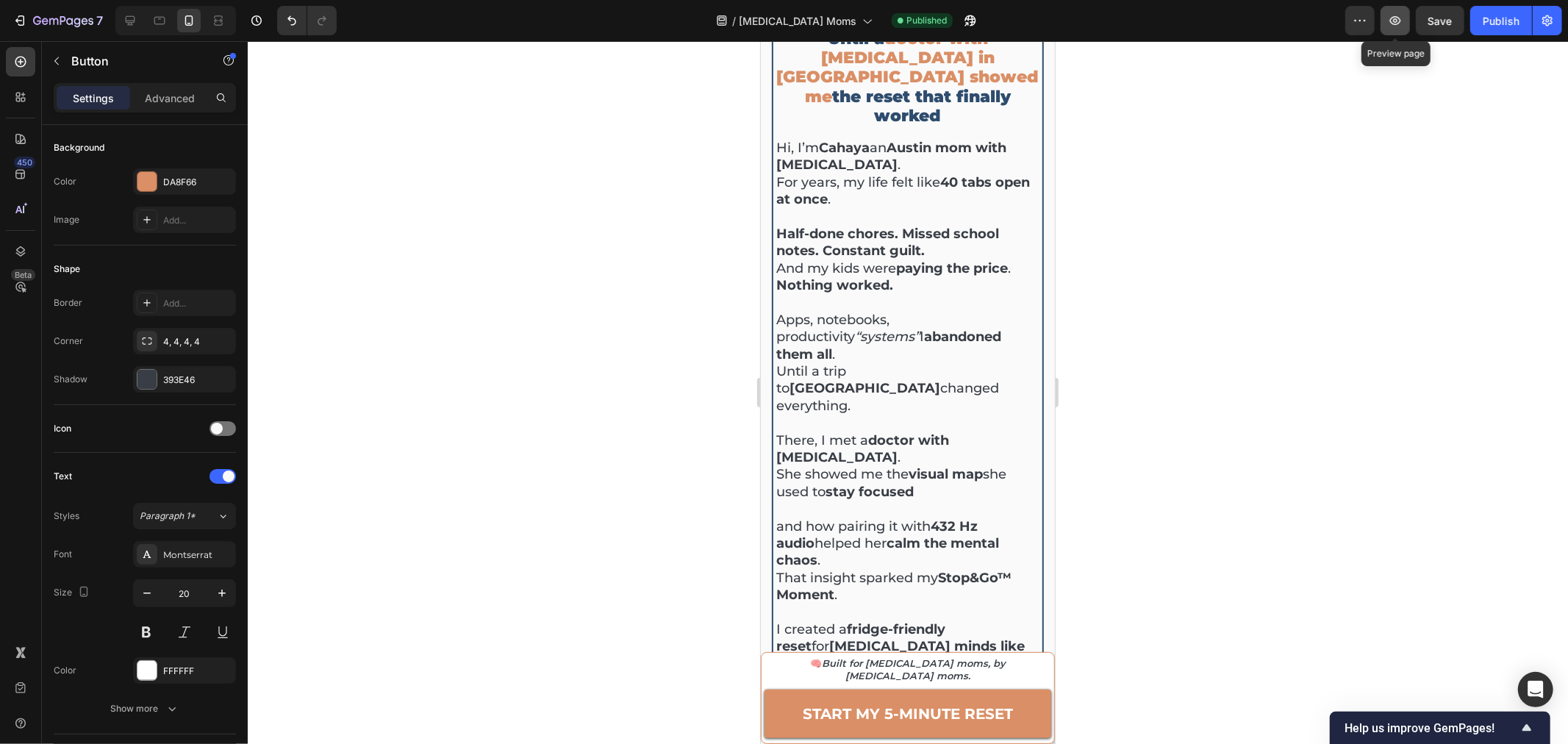
click at [1397, 25] on icon "button" at bounding box center [1394, 20] width 15 height 15
click at [1031, 713] on link "START MY 5-MINUTE RESET" at bounding box center [906, 713] width 287 height 49
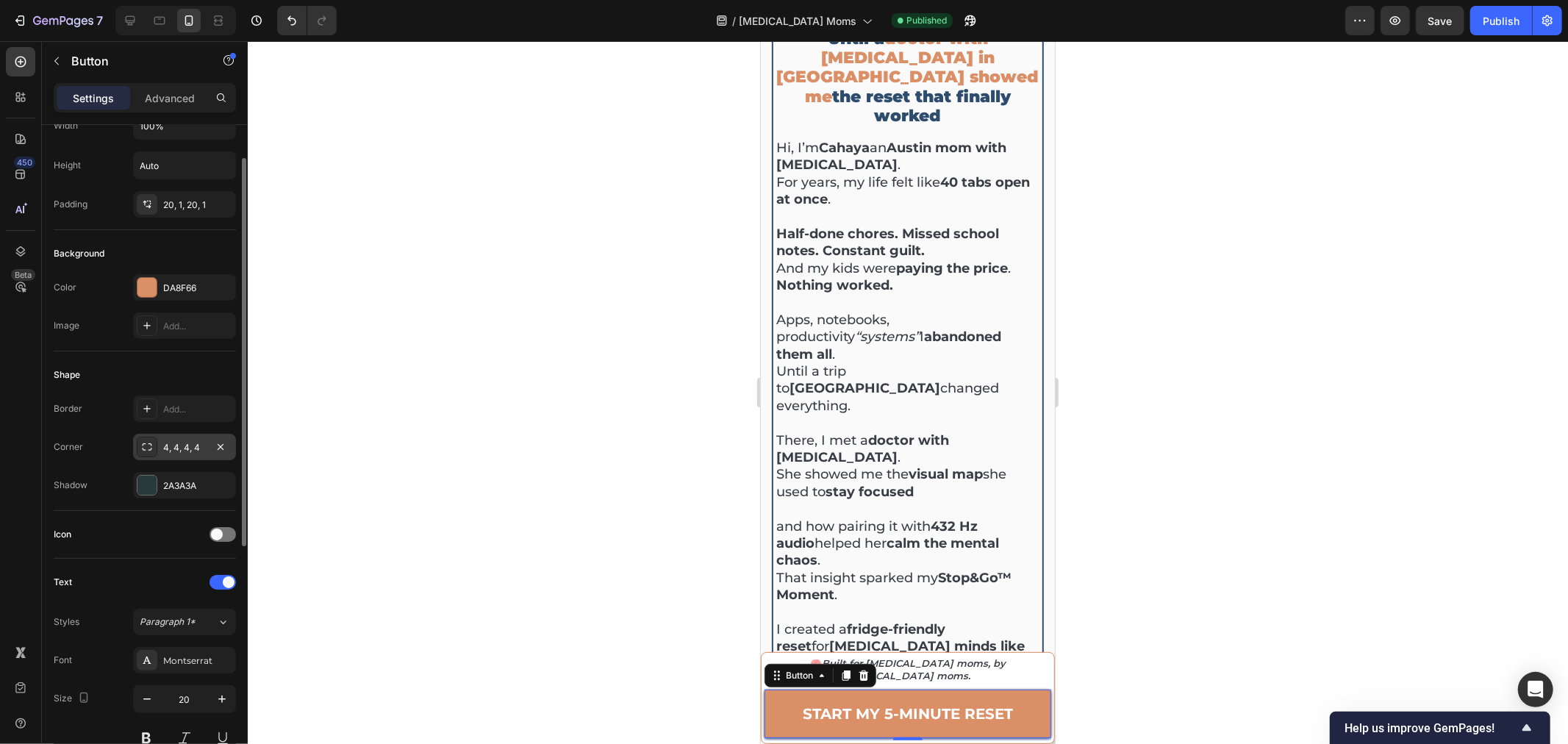
scroll to position [0, 0]
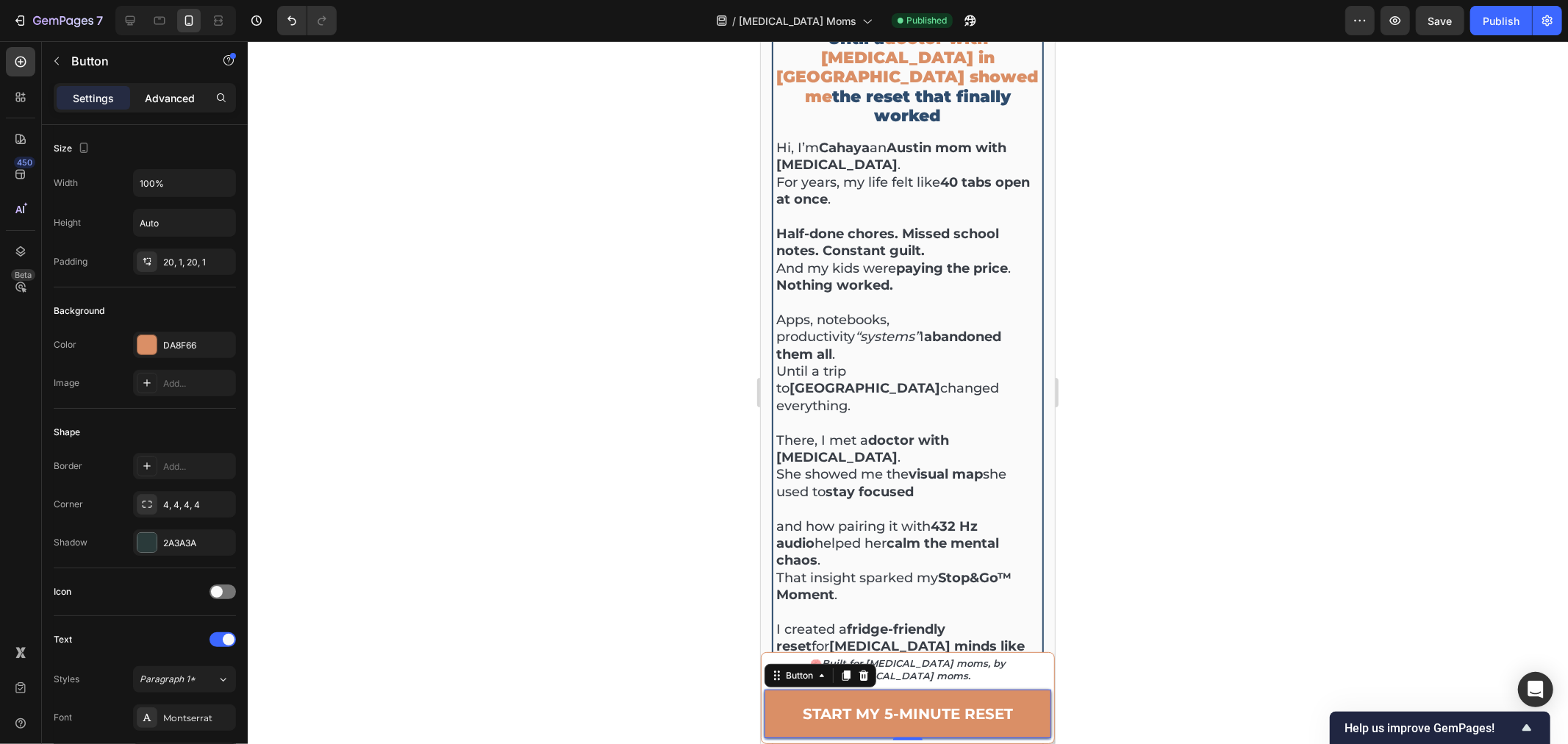
click at [164, 97] on p "Advanced" at bounding box center [169, 98] width 50 height 16
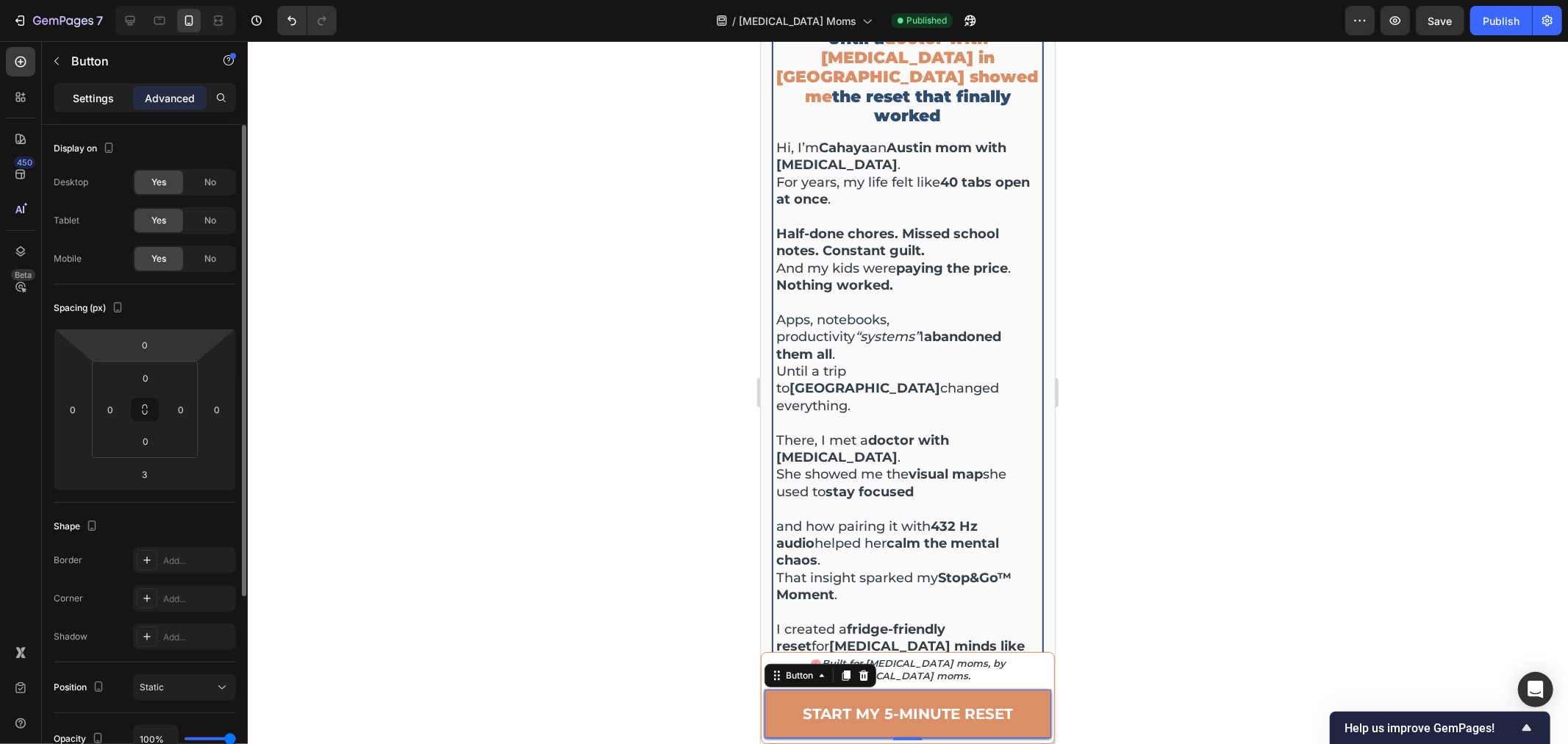
click at [90, 96] on p "Settings" at bounding box center [93, 98] width 41 height 16
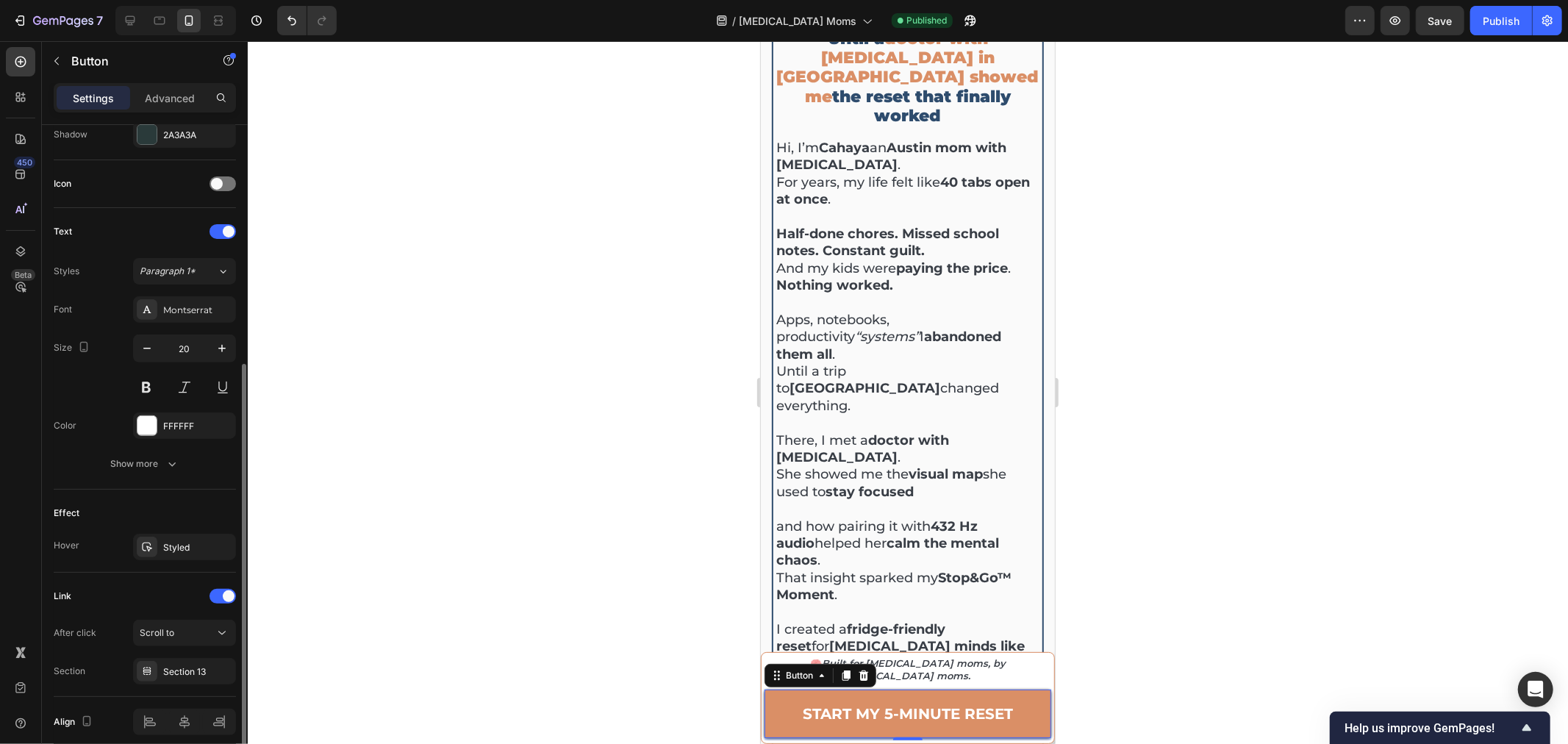
scroll to position [466, 0]
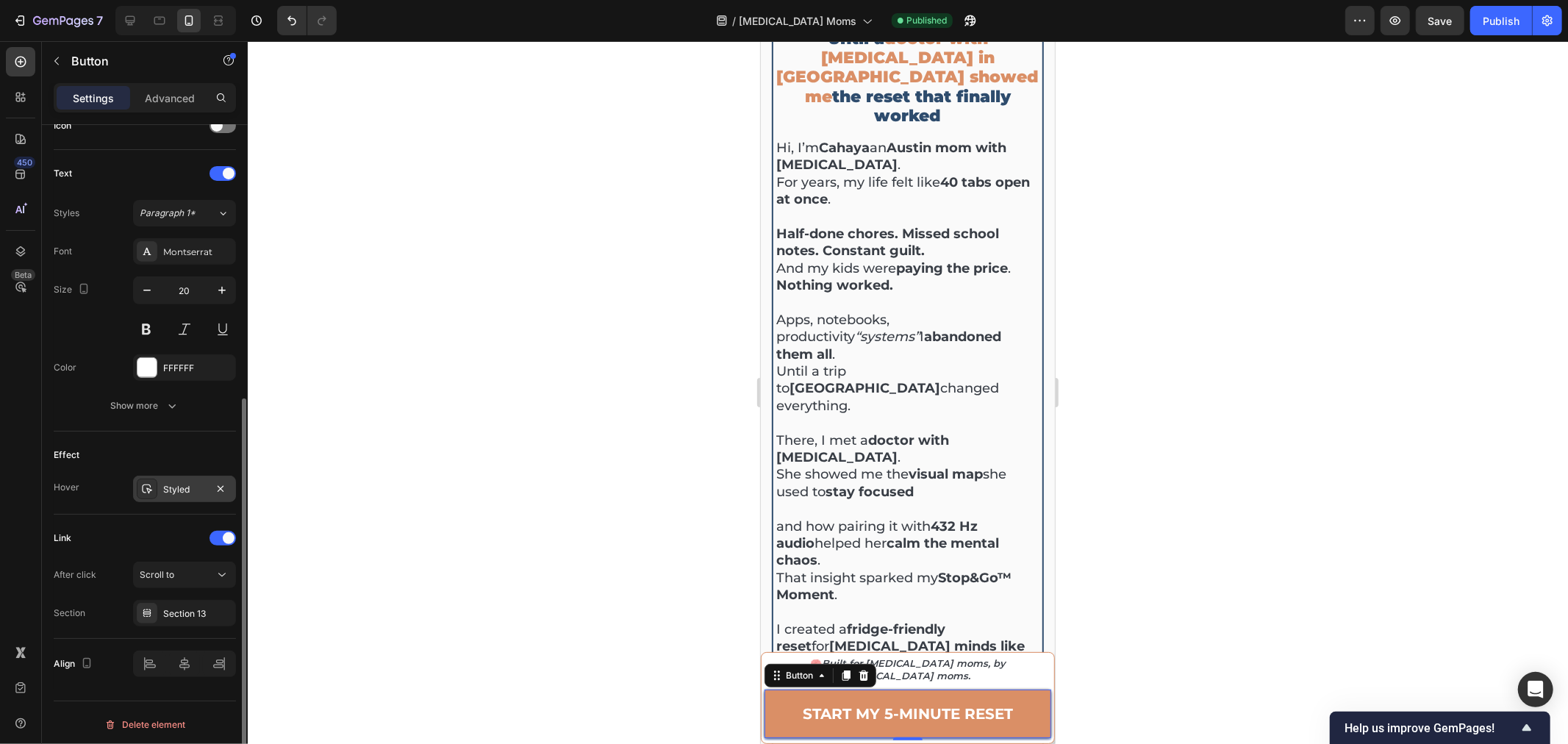
click at [177, 496] on div "Styled" at bounding box center [185, 489] width 103 height 26
click at [86, 487] on div "Hover Styled" at bounding box center [145, 489] width 183 height 26
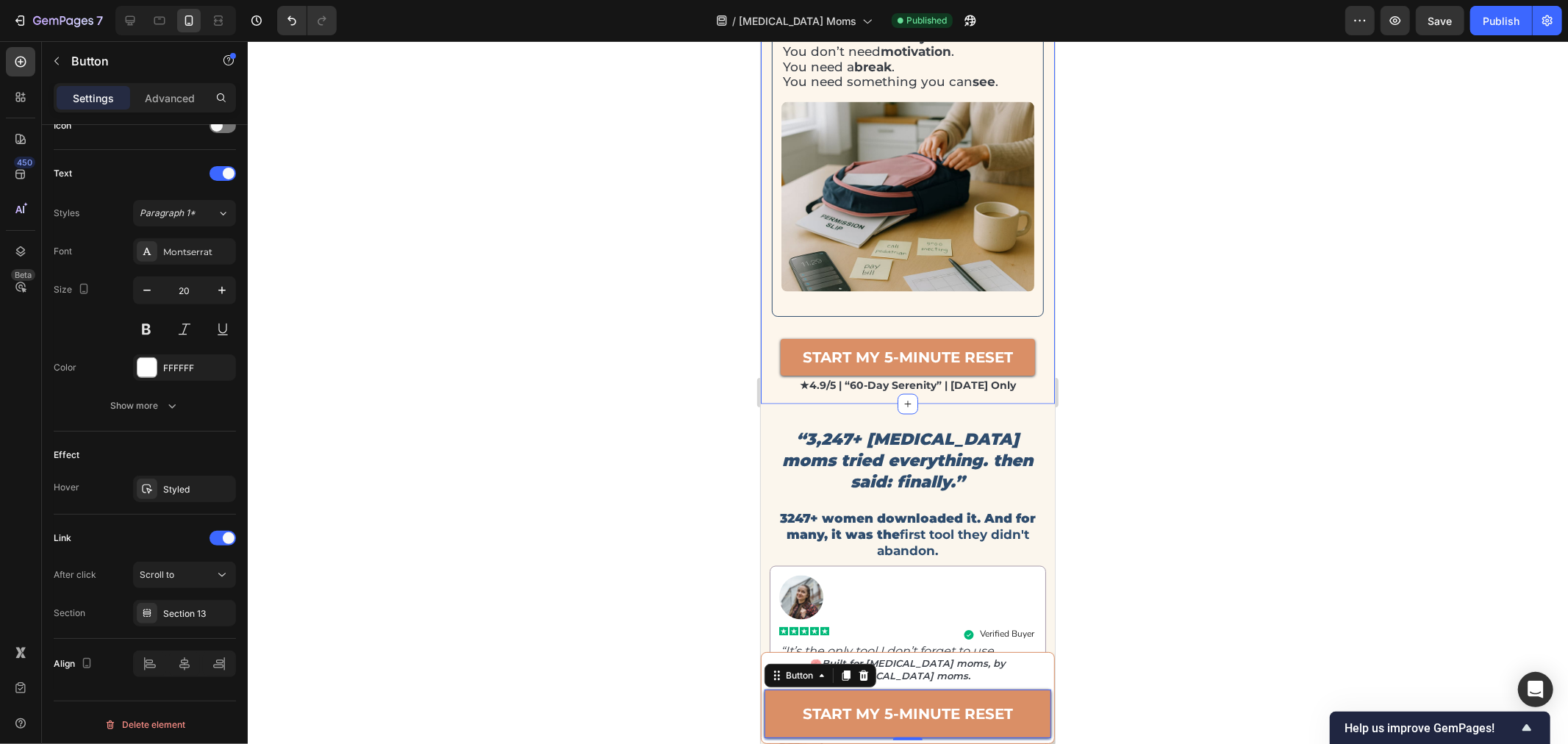
scroll to position [1796, 0]
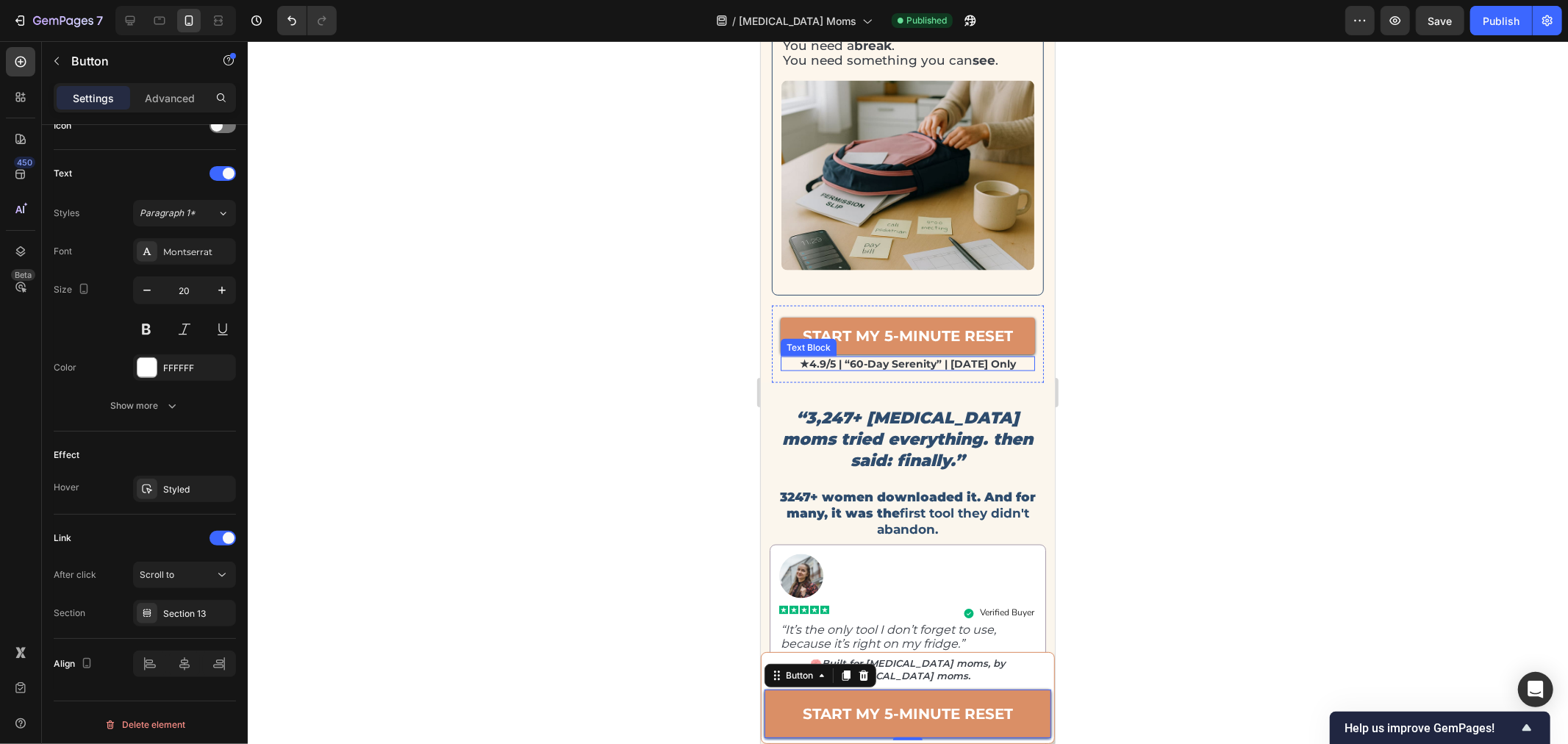
click at [890, 357] on p "★4.9/5 | “60-day serenity” | [DATE] only" at bounding box center [906, 363] width 252 height 13
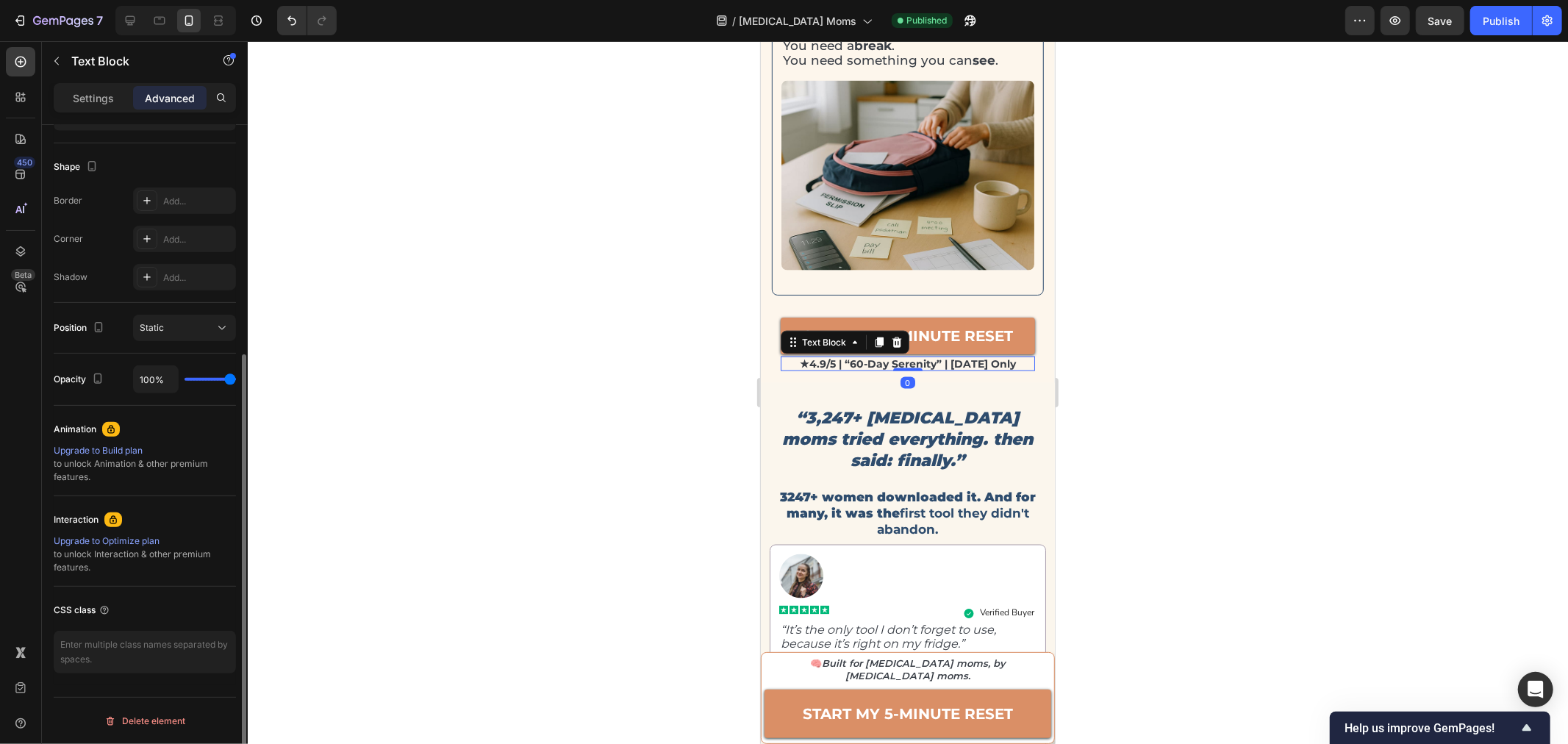
scroll to position [0, 0]
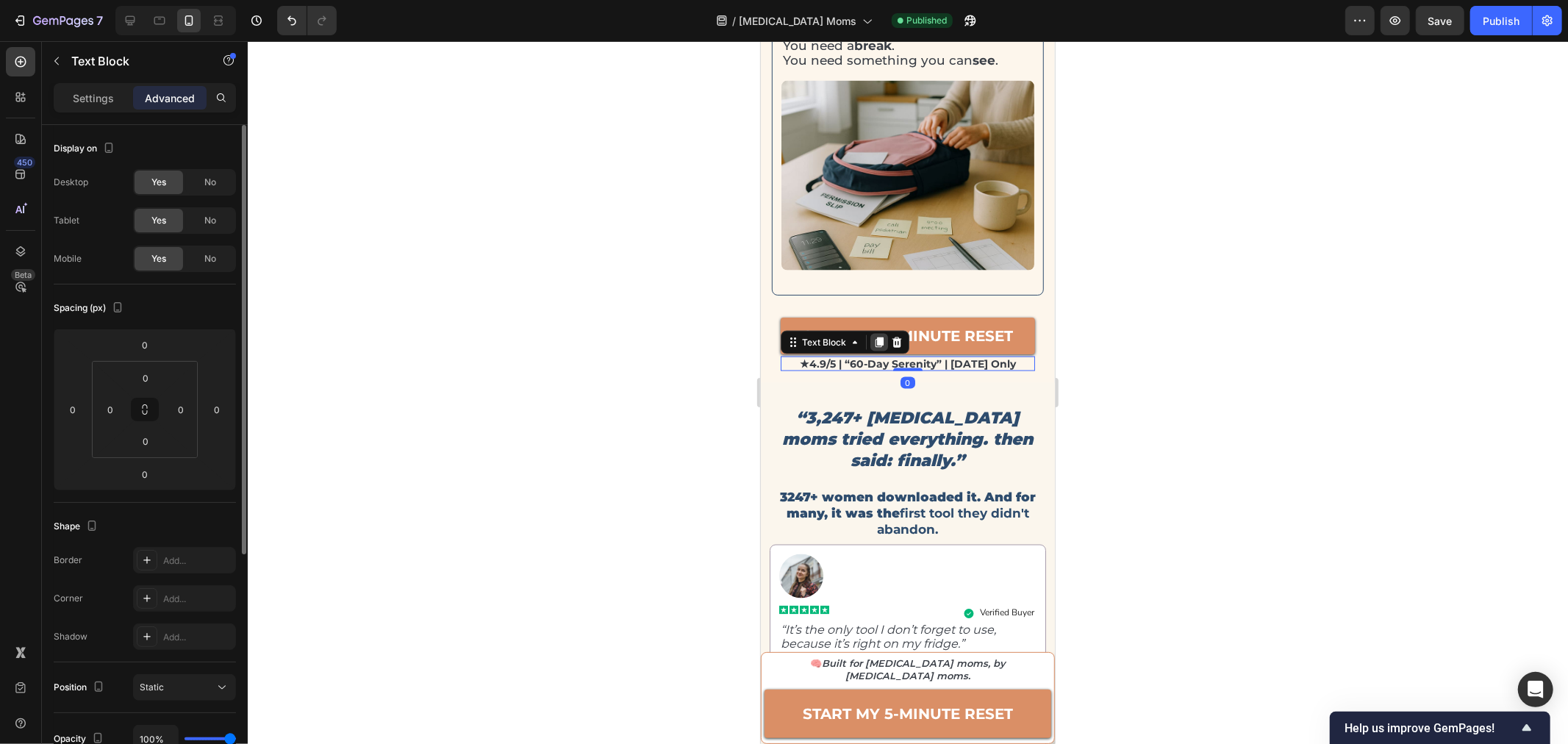
click at [880, 337] on icon at bounding box center [878, 342] width 8 height 11
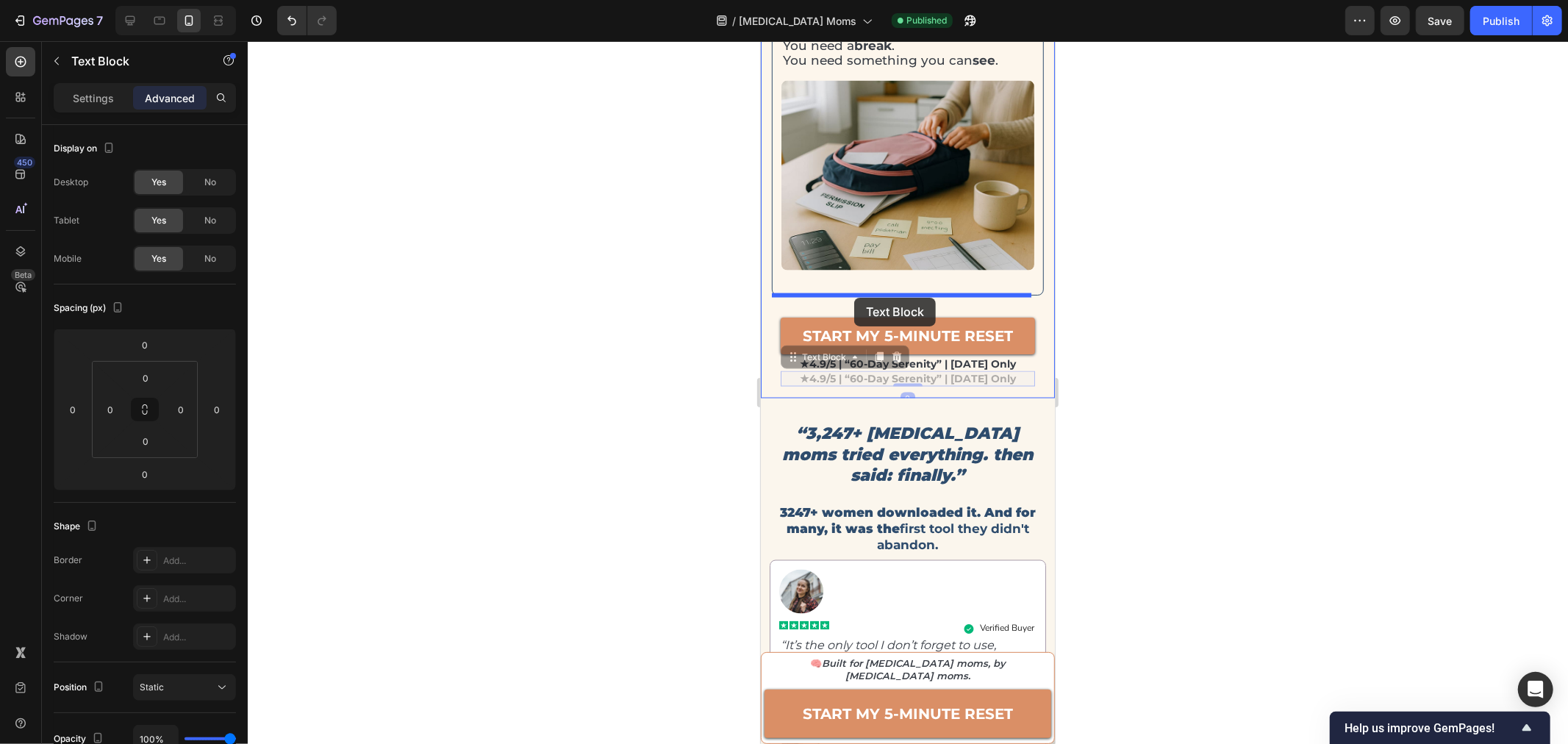
drag, startPoint x: 829, startPoint y: 352, endPoint x: 853, endPoint y: 297, distance: 60.0
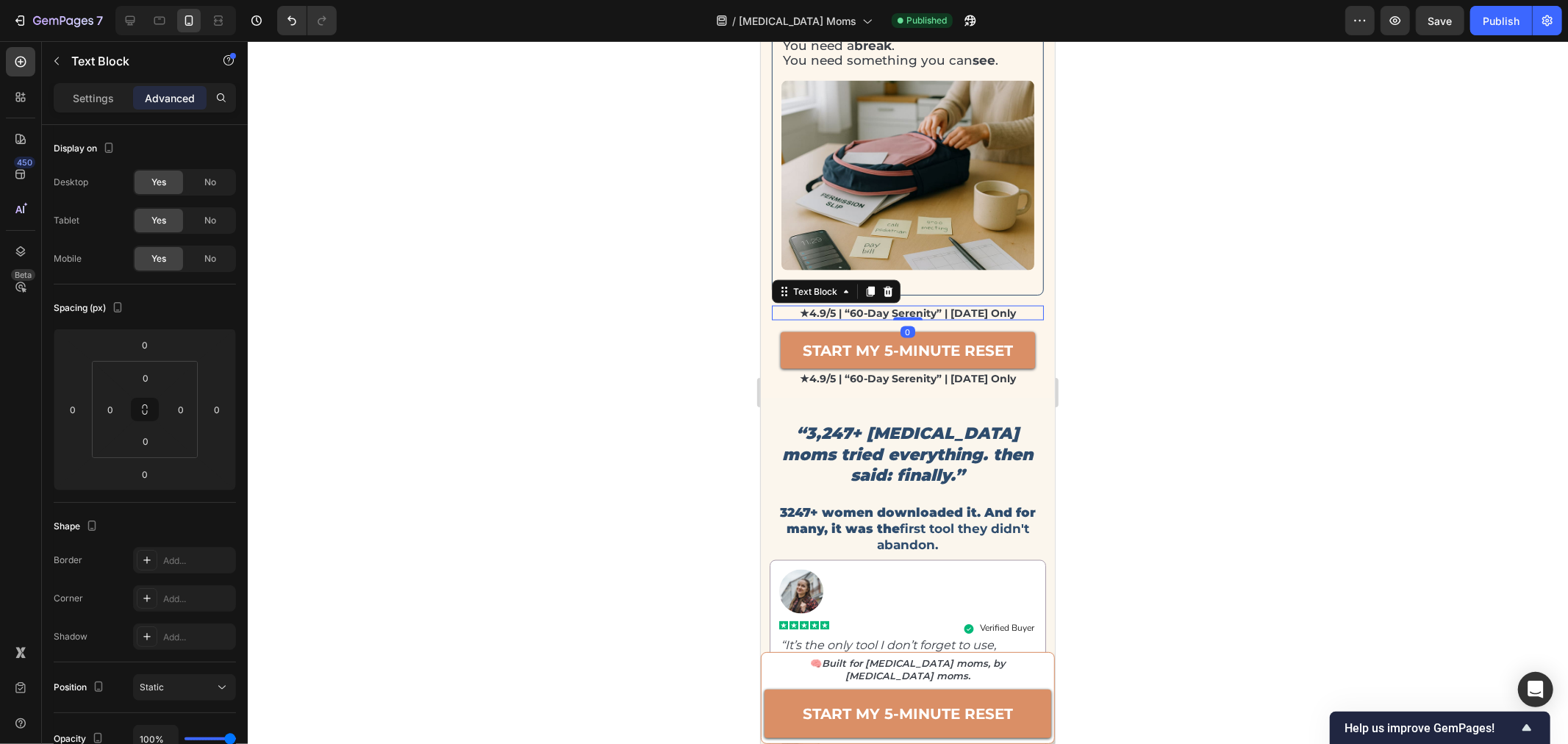
click at [853, 307] on p "★4.9/5 | “60-day serenity” | [DATE] only" at bounding box center [906, 313] width 269 height 13
click at [995, 307] on p "“NOW FINALLY AVAILABLE!”" at bounding box center [906, 313] width 269 height 13
drag, startPoint x: 1130, startPoint y: 307, endPoint x: 1107, endPoint y: 310, distance: 23.2
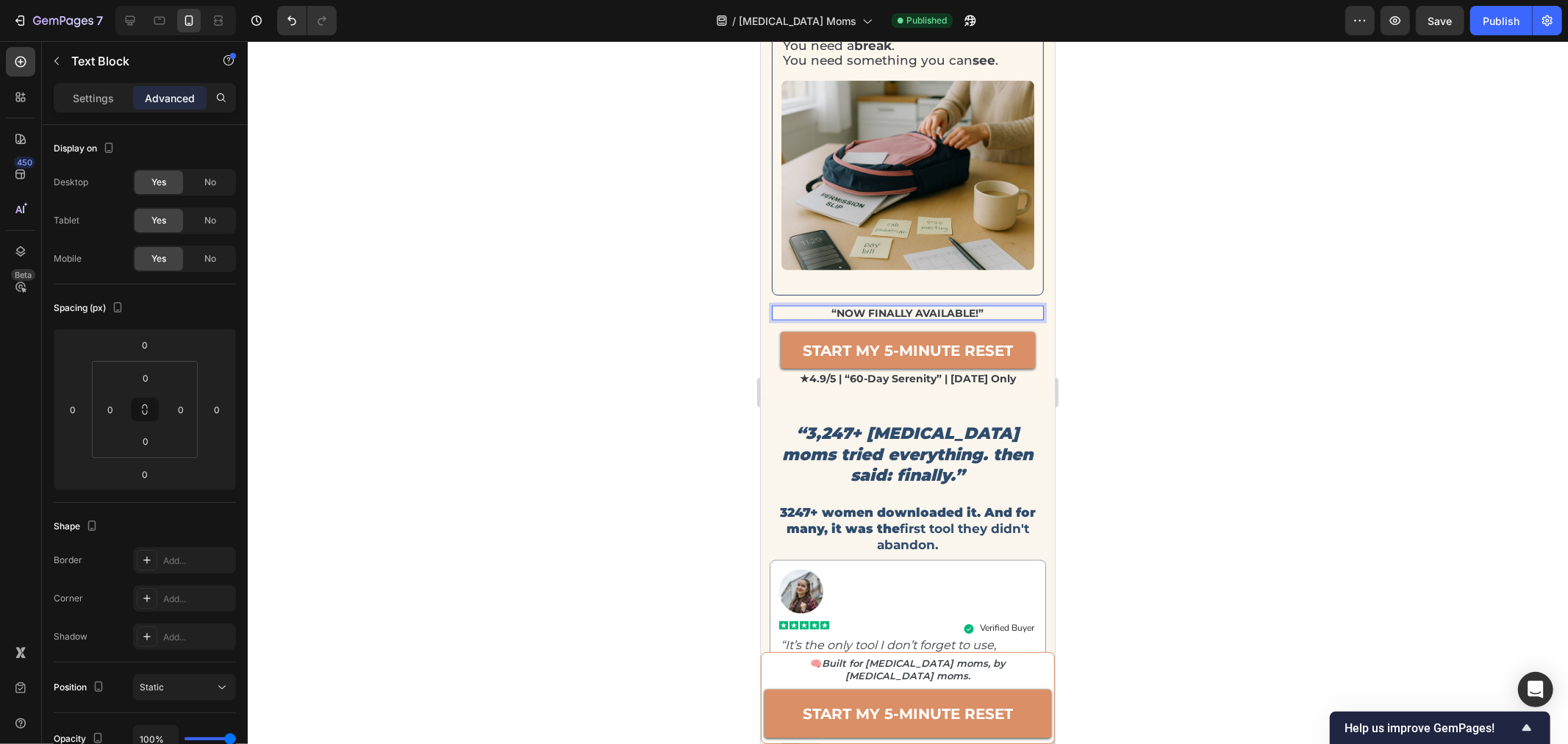
click at [1130, 307] on div at bounding box center [907, 391] width 1320 height 702
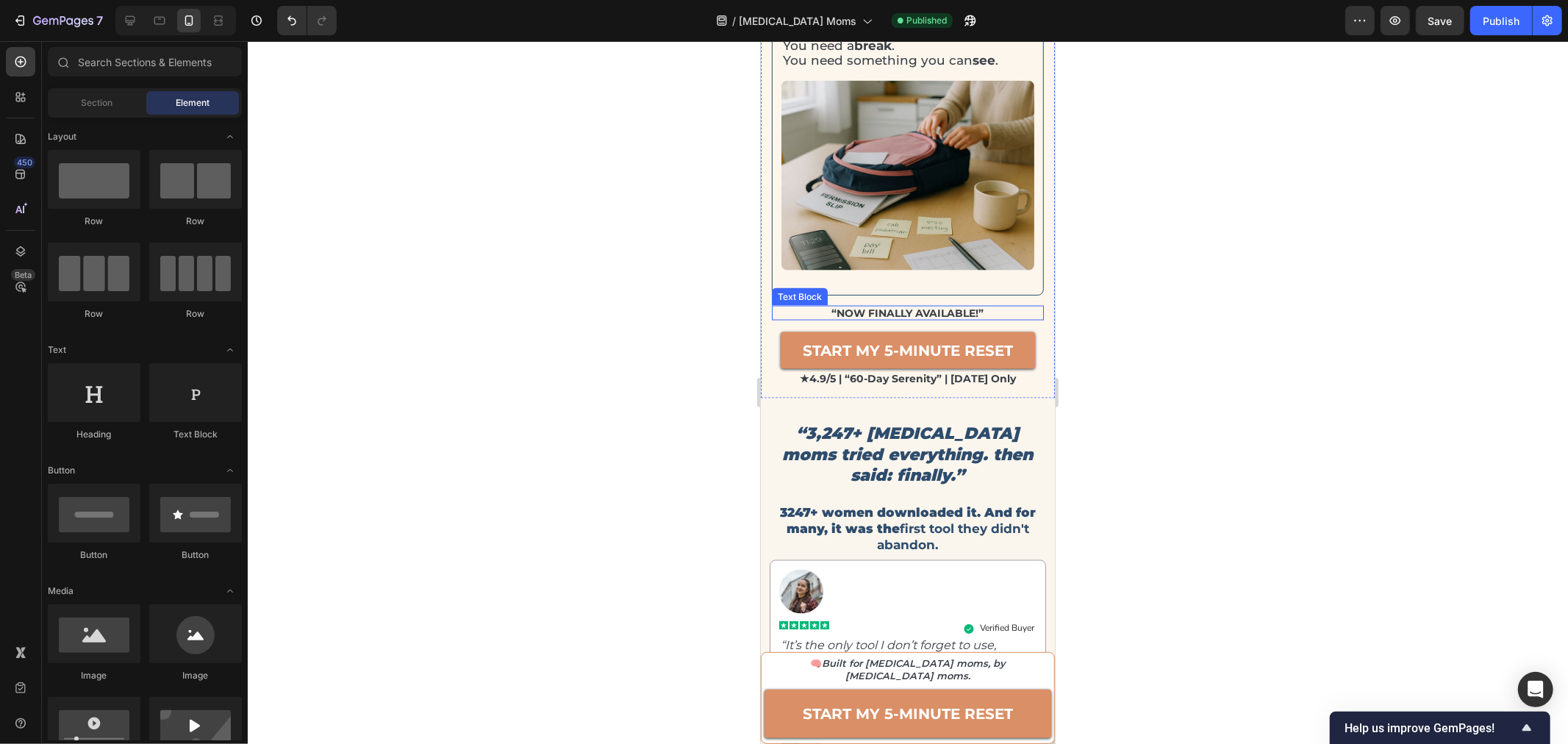
click at [1000, 307] on p "“NOW FINALLY AVAILABLE!”" at bounding box center [906, 313] width 269 height 13
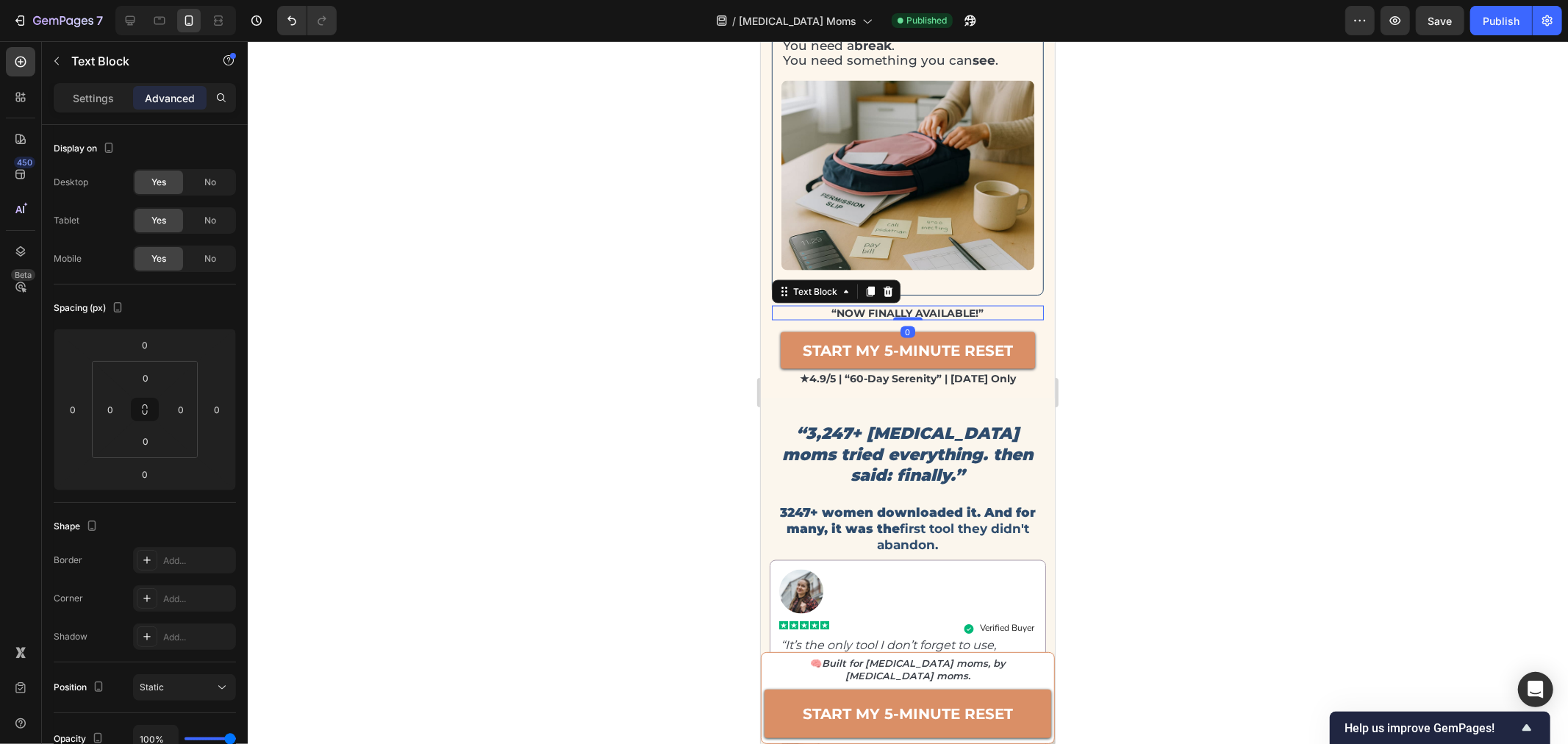
drag, startPoint x: 907, startPoint y: 306, endPoint x: 916, endPoint y: 288, distance: 20.1
click at [916, 288] on div "It’s 8:00 AM. And you’re already overwhelmed Heading You’re running late , agai…" at bounding box center [907, 49] width 272 height 699
click at [940, 320] on div "START MY 5-MINUTE RESET Button ★4.9/5 | “60-day serenity” | today only Text Blo…" at bounding box center [907, 358] width 272 height 78
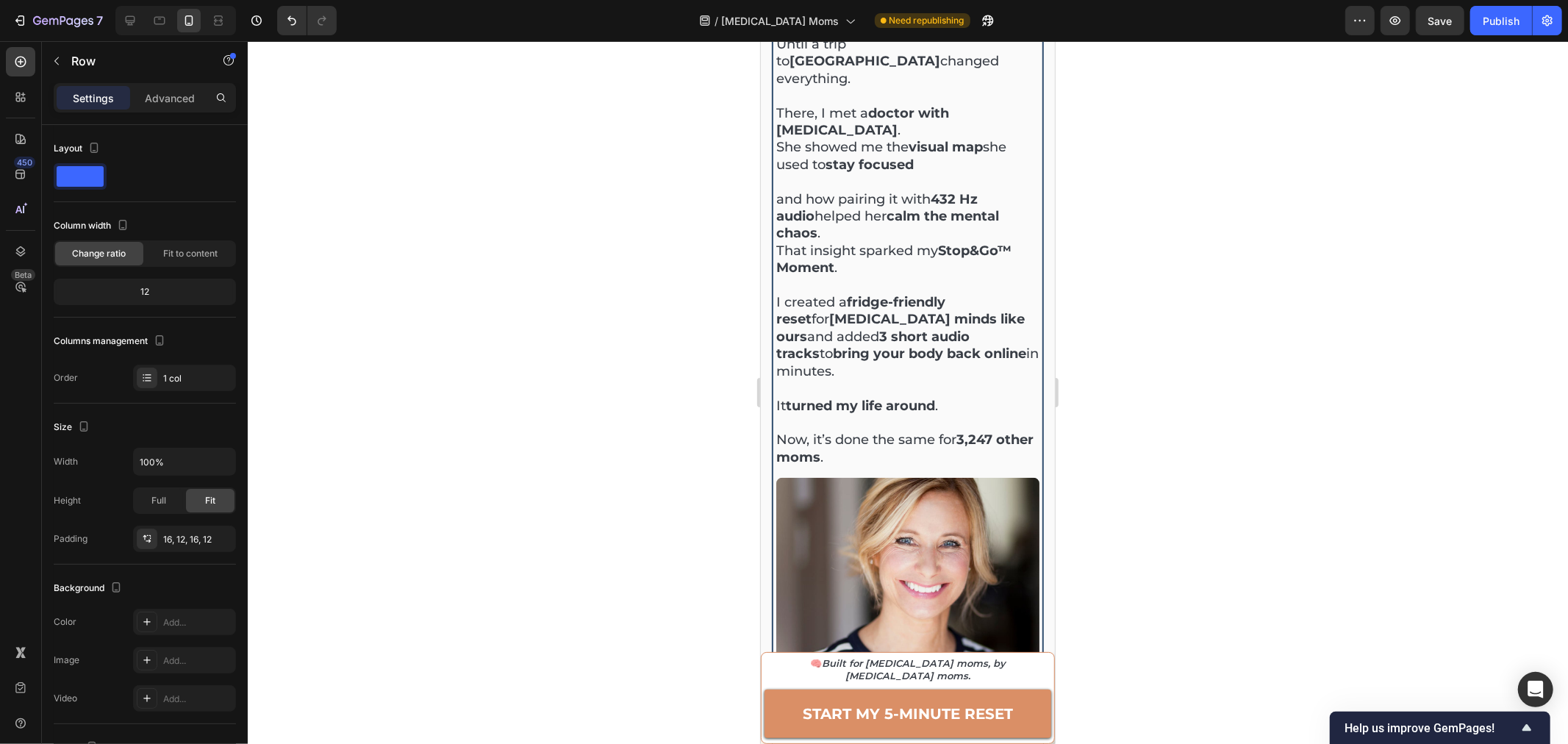
scroll to position [980, 0]
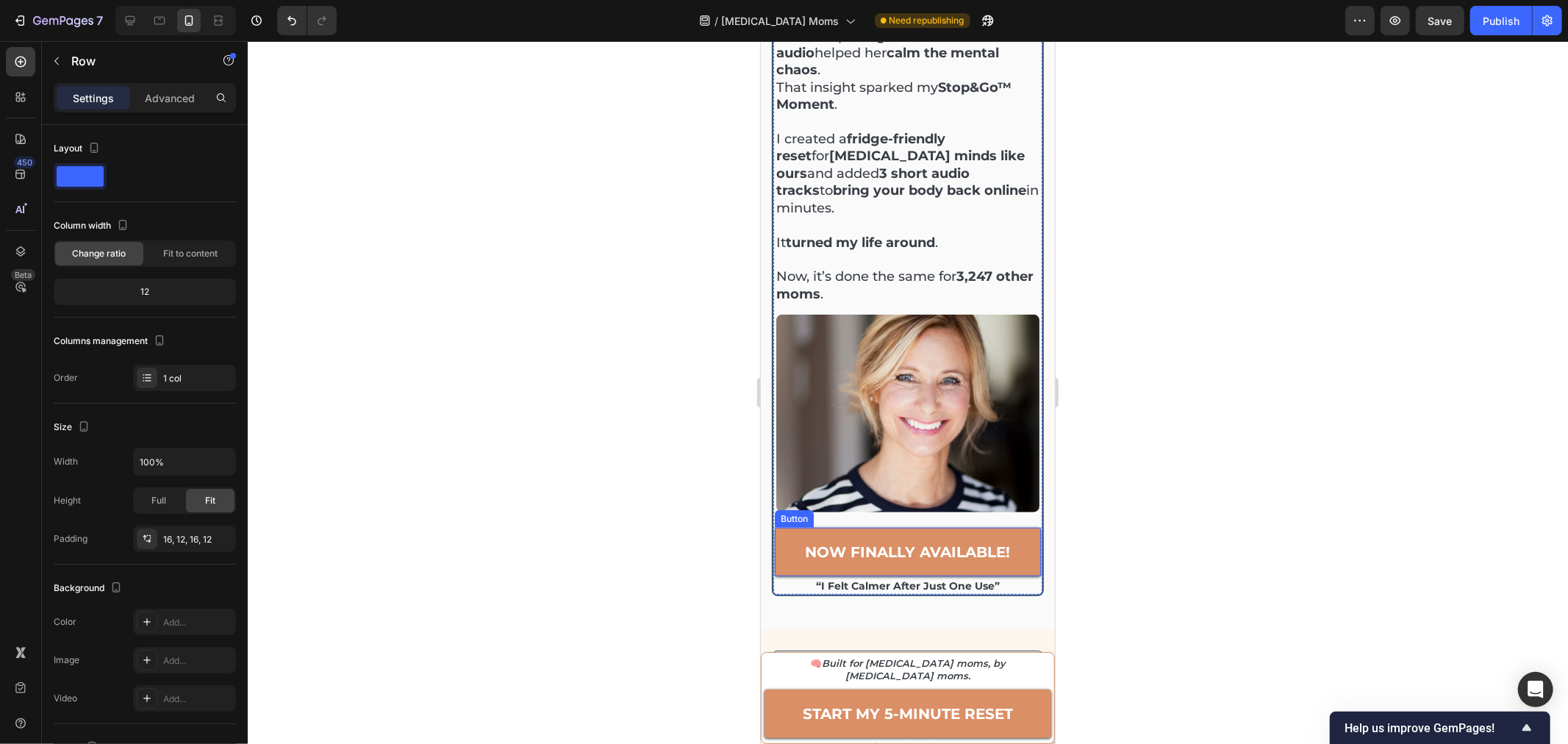
click at [793, 526] on link "now finally available!" at bounding box center [907, 551] width 266 height 49
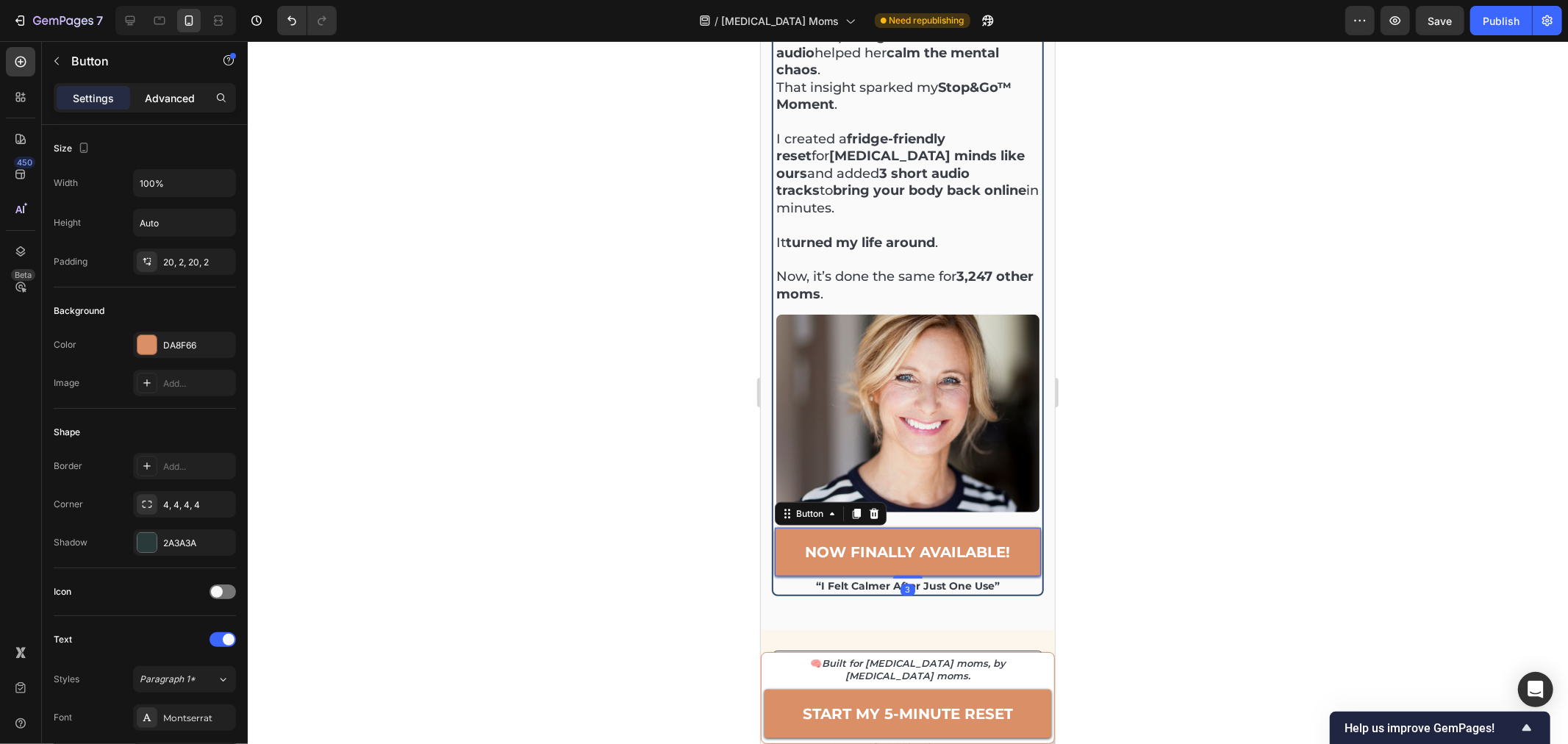
click at [166, 90] on p "Advanced" at bounding box center [169, 98] width 50 height 16
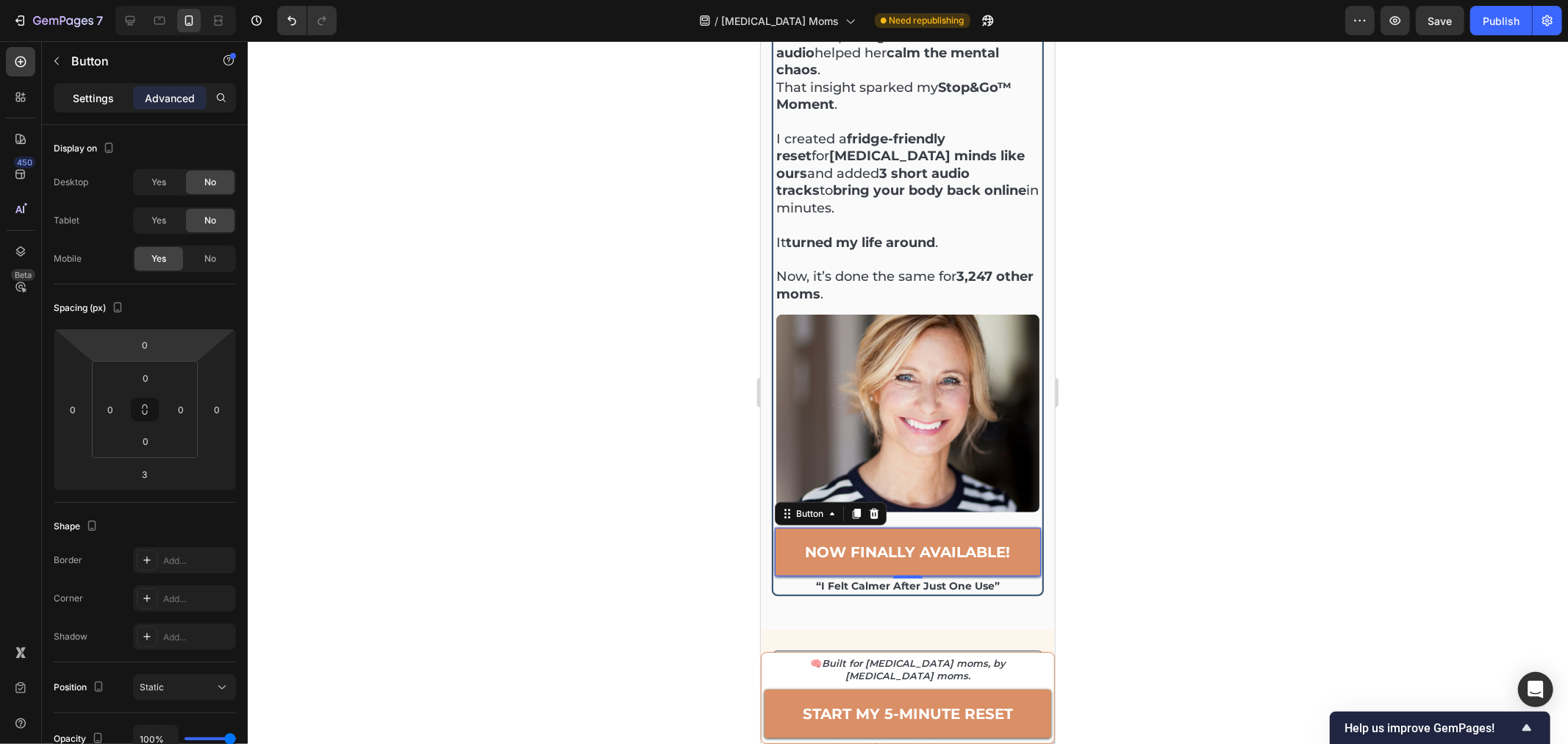
click at [98, 90] on p "Settings" at bounding box center [93, 98] width 41 height 16
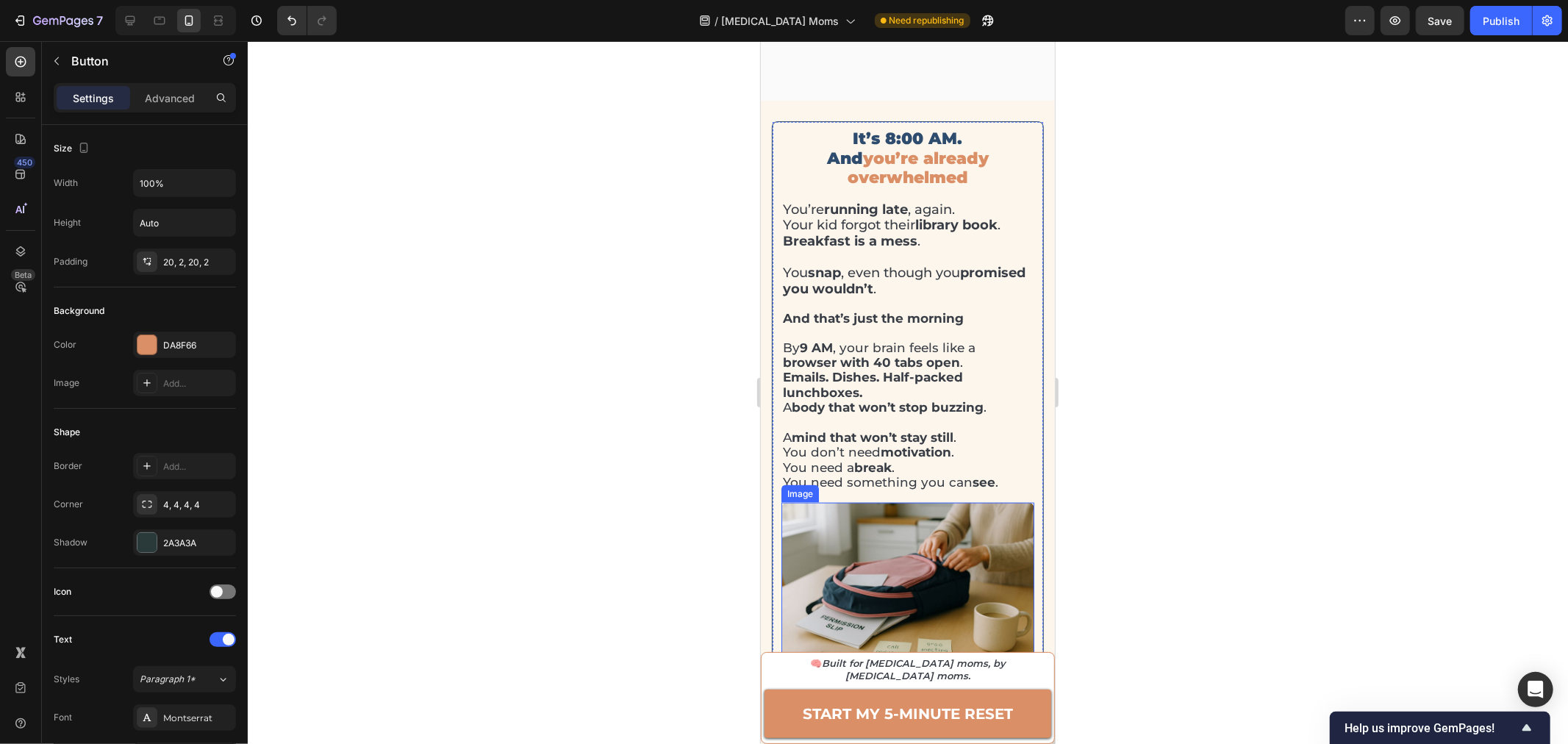
scroll to position [1877, 0]
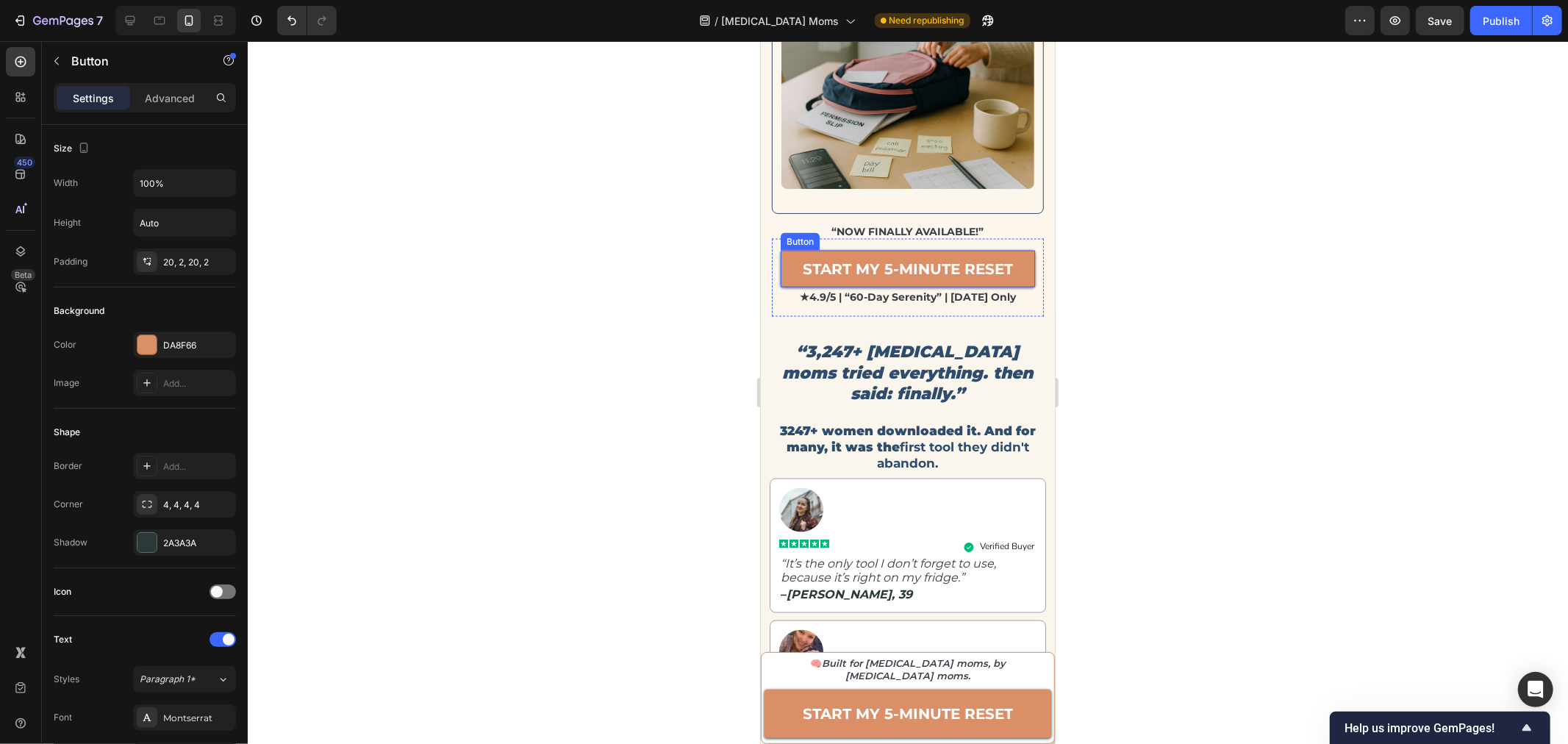
click at [781, 256] on link "START MY 5-MINUTE RESET" at bounding box center [907, 268] width 255 height 37
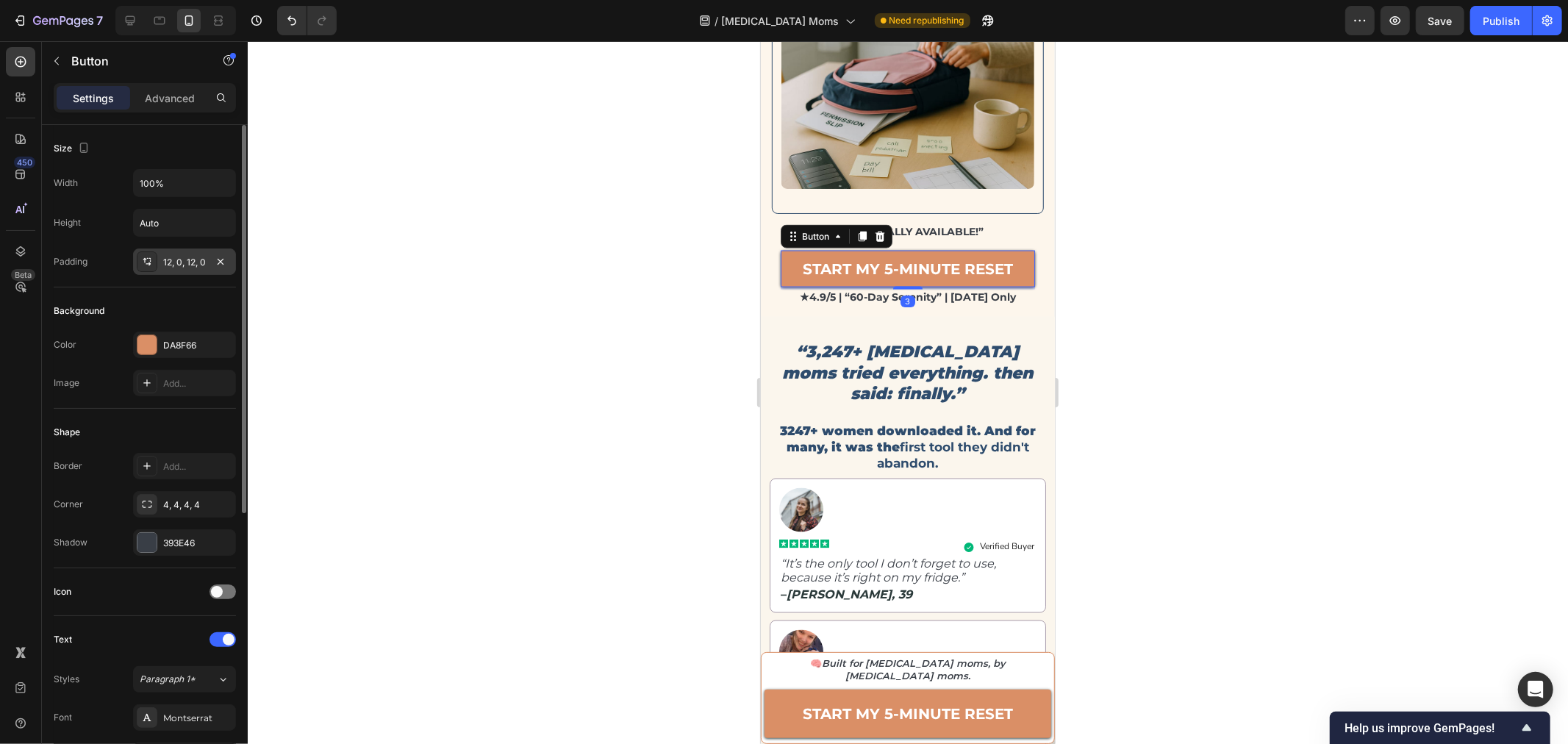
click at [190, 263] on div "12, 0, 12, 0" at bounding box center [185, 262] width 43 height 14
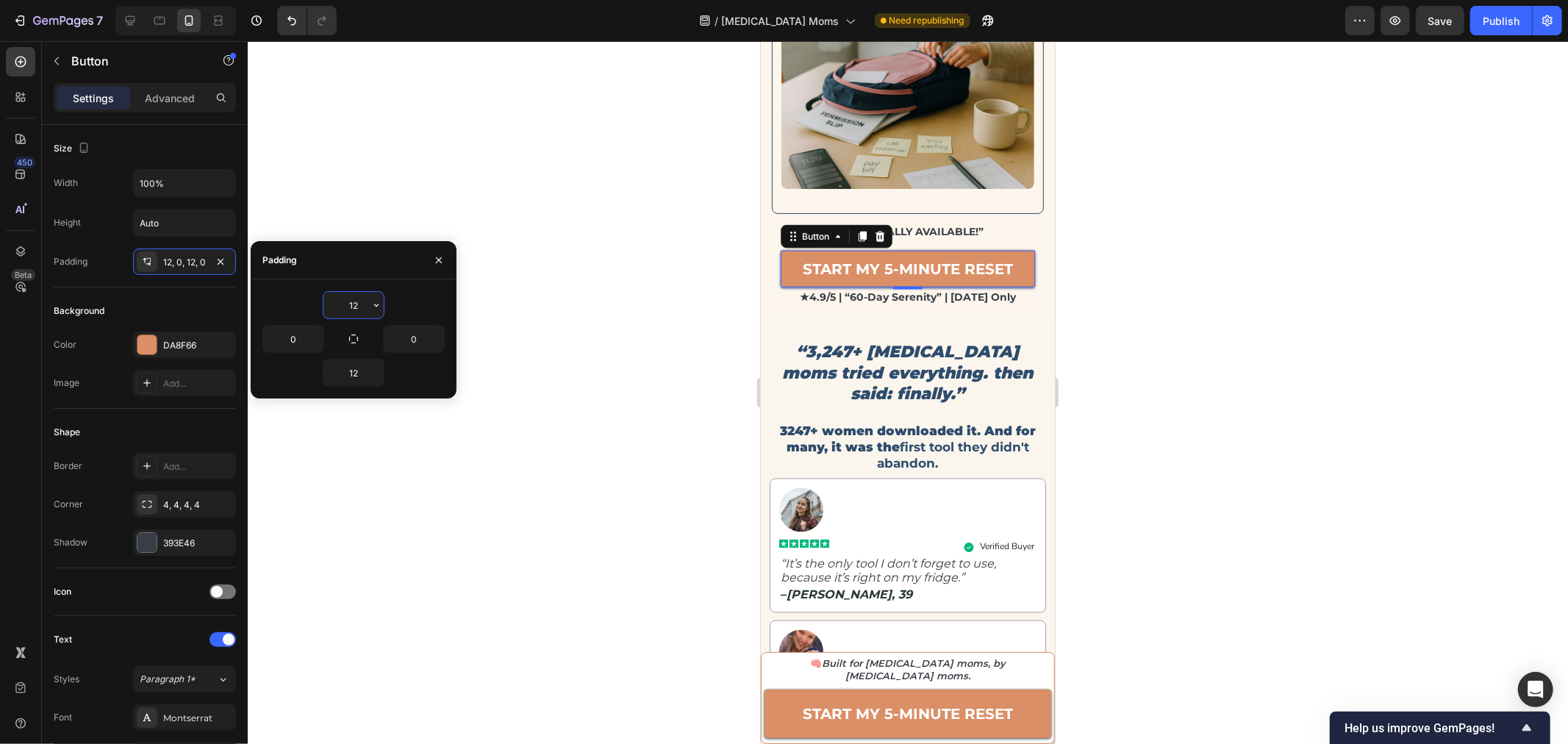
click at [355, 307] on input "12" at bounding box center [354, 304] width 60 height 26
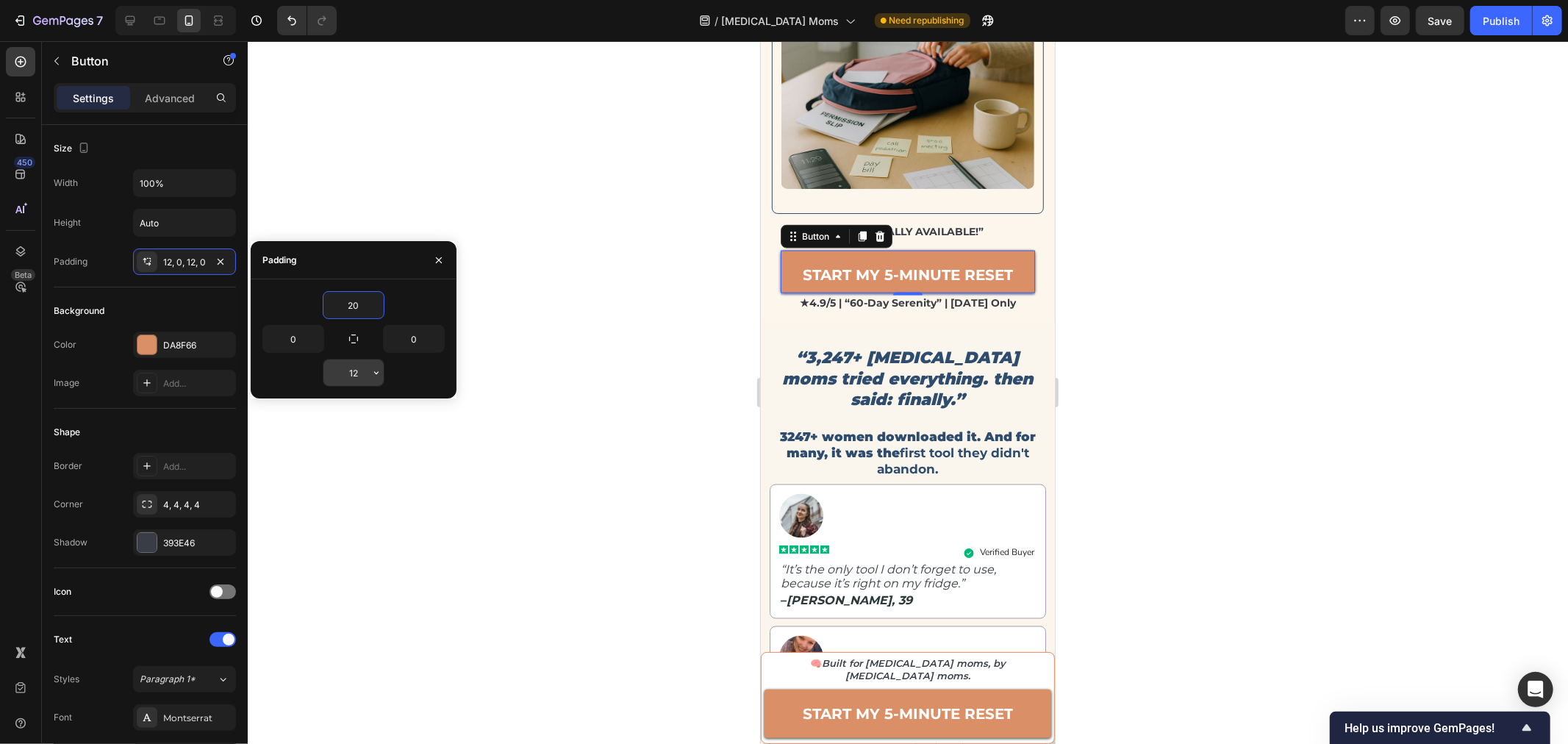
type input "20"
click at [368, 375] on input "12" at bounding box center [354, 372] width 60 height 26
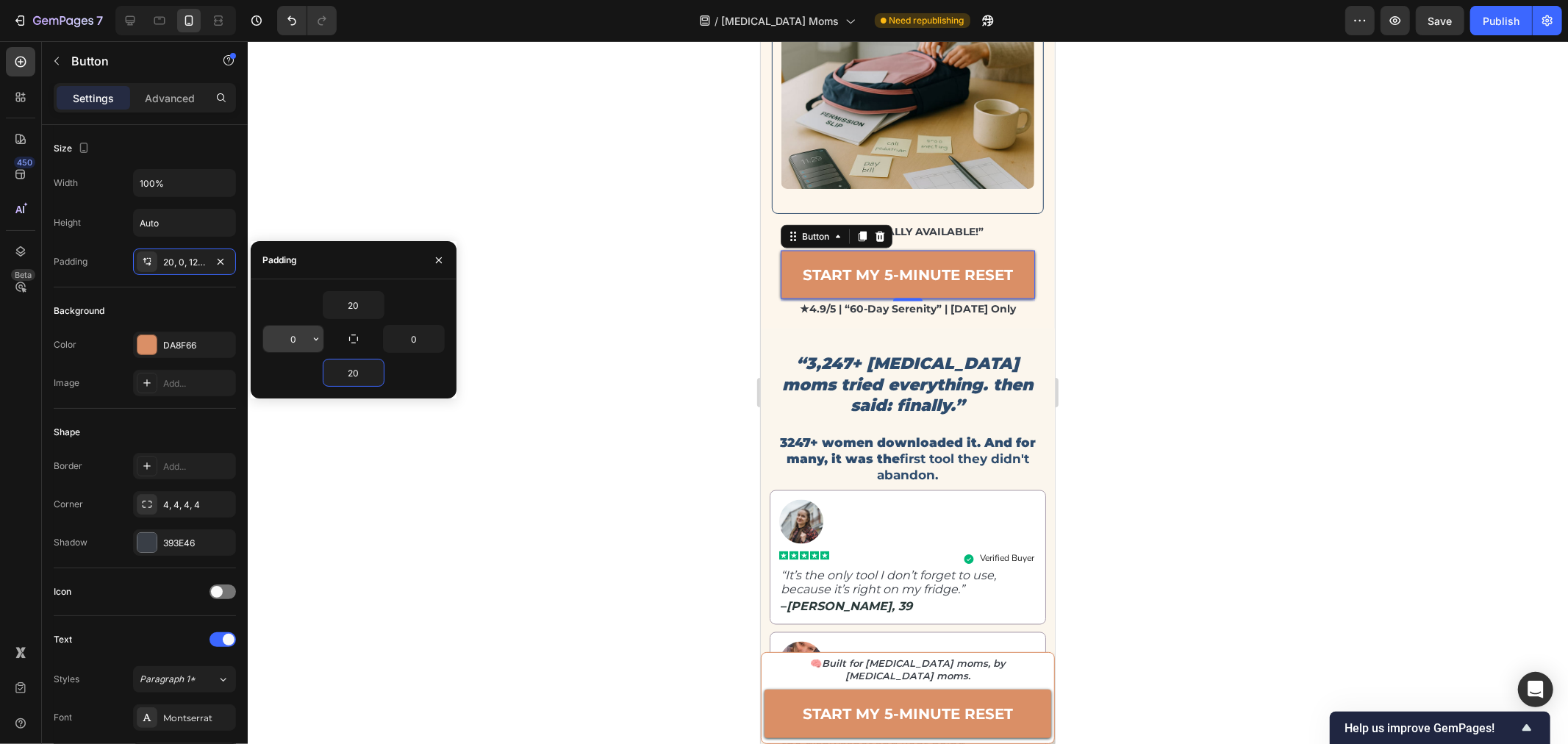
type input "20"
click at [298, 340] on input "0" at bounding box center [293, 338] width 60 height 26
type input "2"
click at [424, 336] on input "0" at bounding box center [414, 338] width 60 height 26
type input "2"
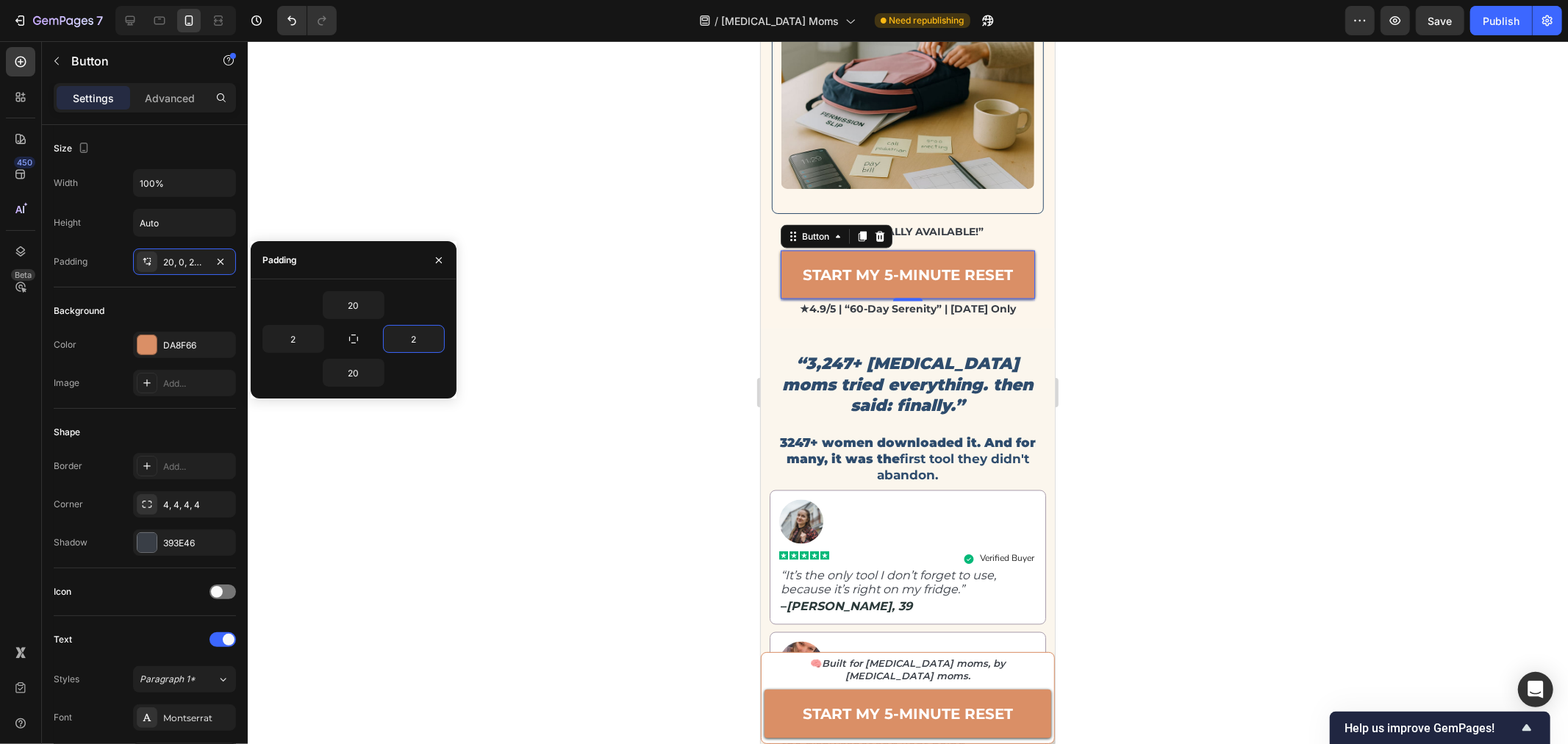
click at [1234, 360] on div at bounding box center [907, 391] width 1320 height 702
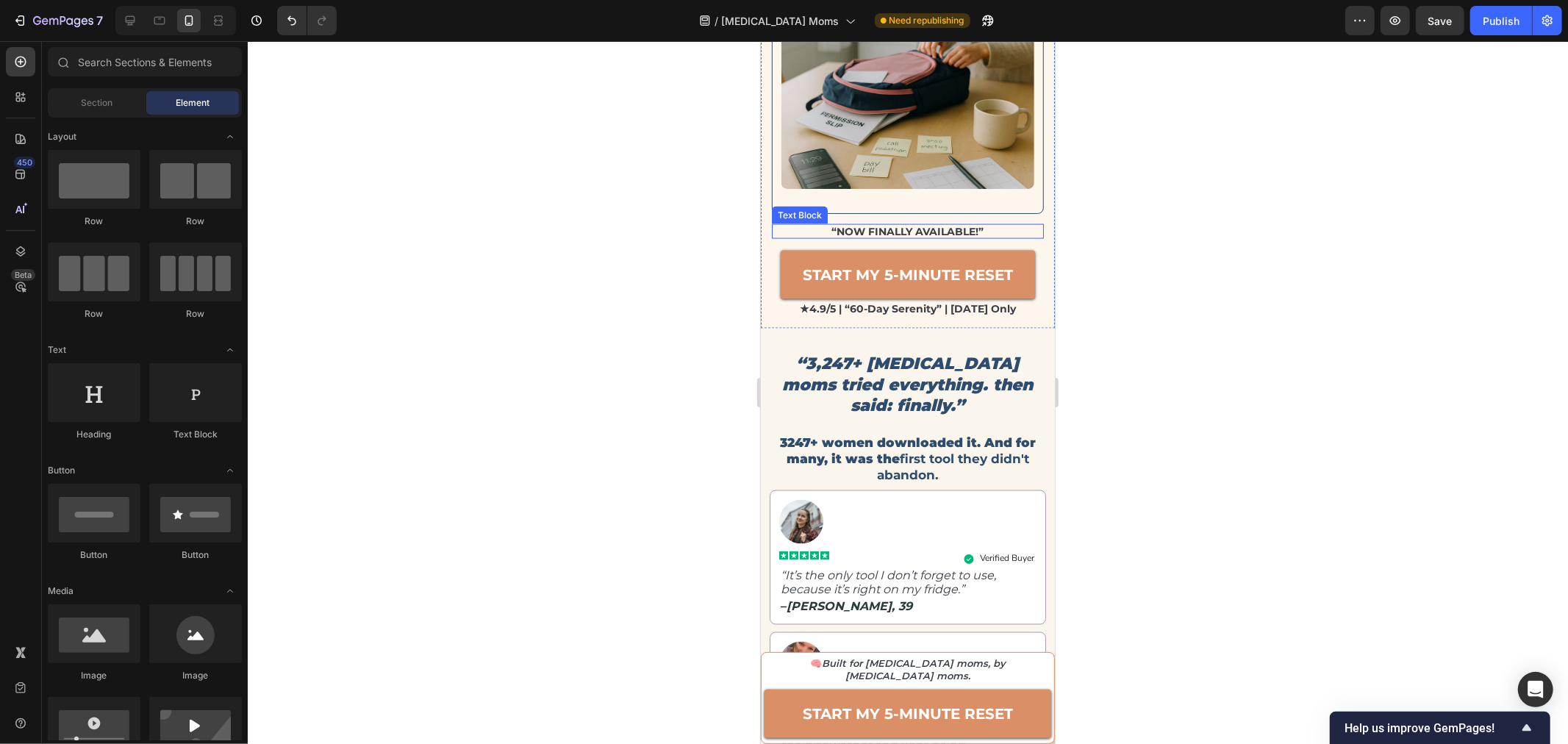
drag, startPoint x: 977, startPoint y: 225, endPoint x: 931, endPoint y: 234, distance: 46.9
click at [977, 225] on p "“NOW FINALLY AVAILABLE!”" at bounding box center [906, 231] width 269 height 13
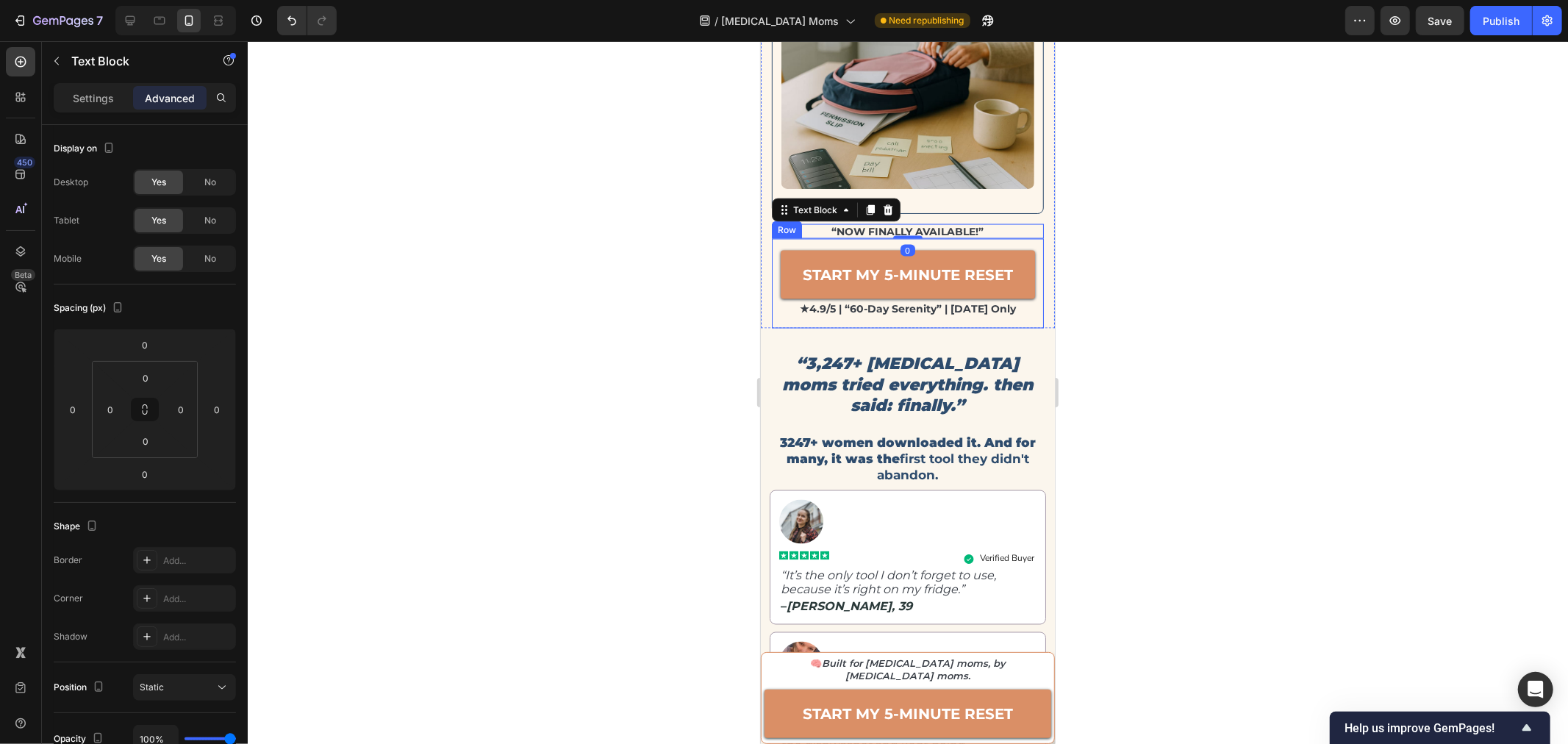
click at [922, 238] on div "START MY 5-MINUTE RESET Button ★4.9/5 | “60-day serenity” | today only Text Blo…" at bounding box center [907, 283] width 272 height 89
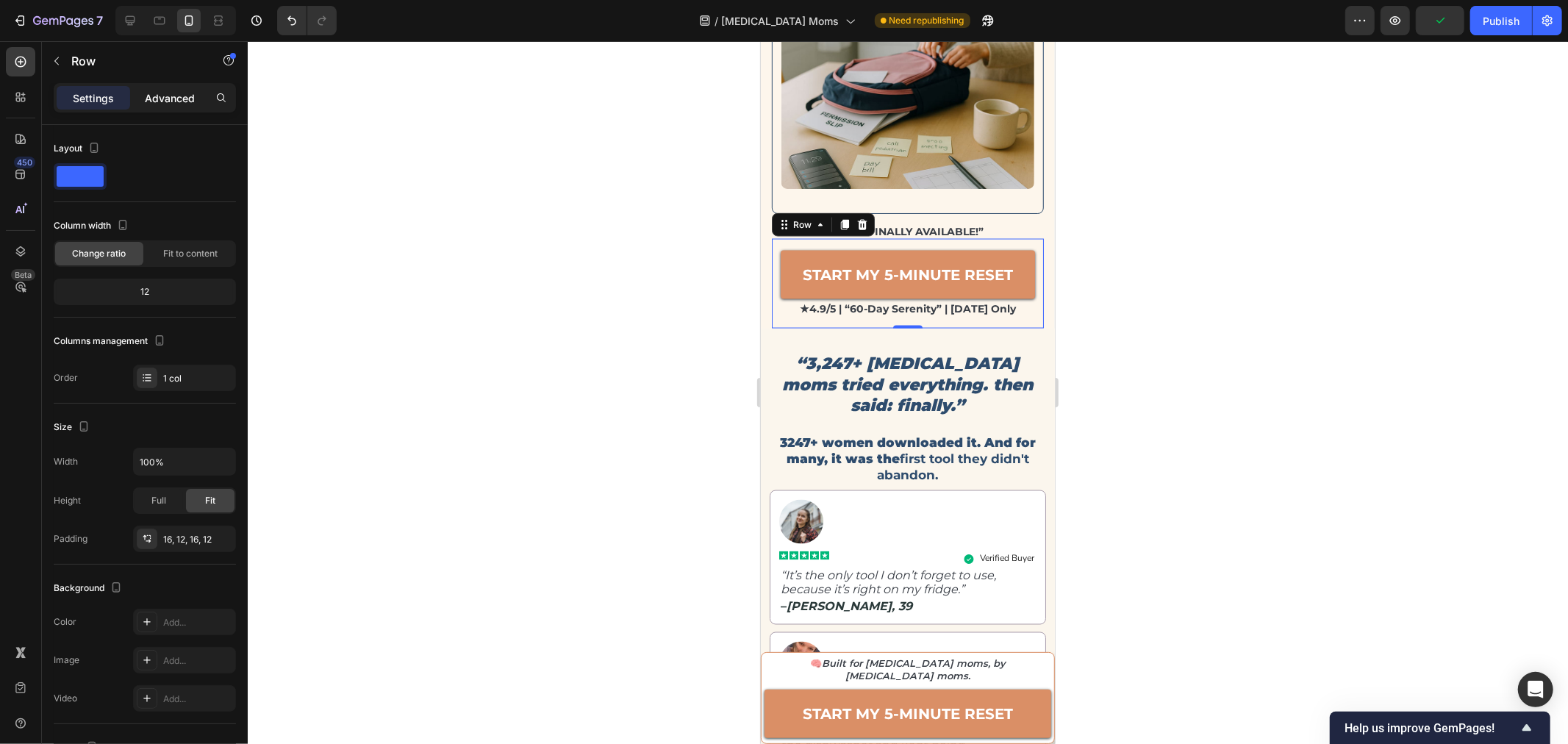
click at [178, 90] on p "Advanced" at bounding box center [169, 98] width 50 height 16
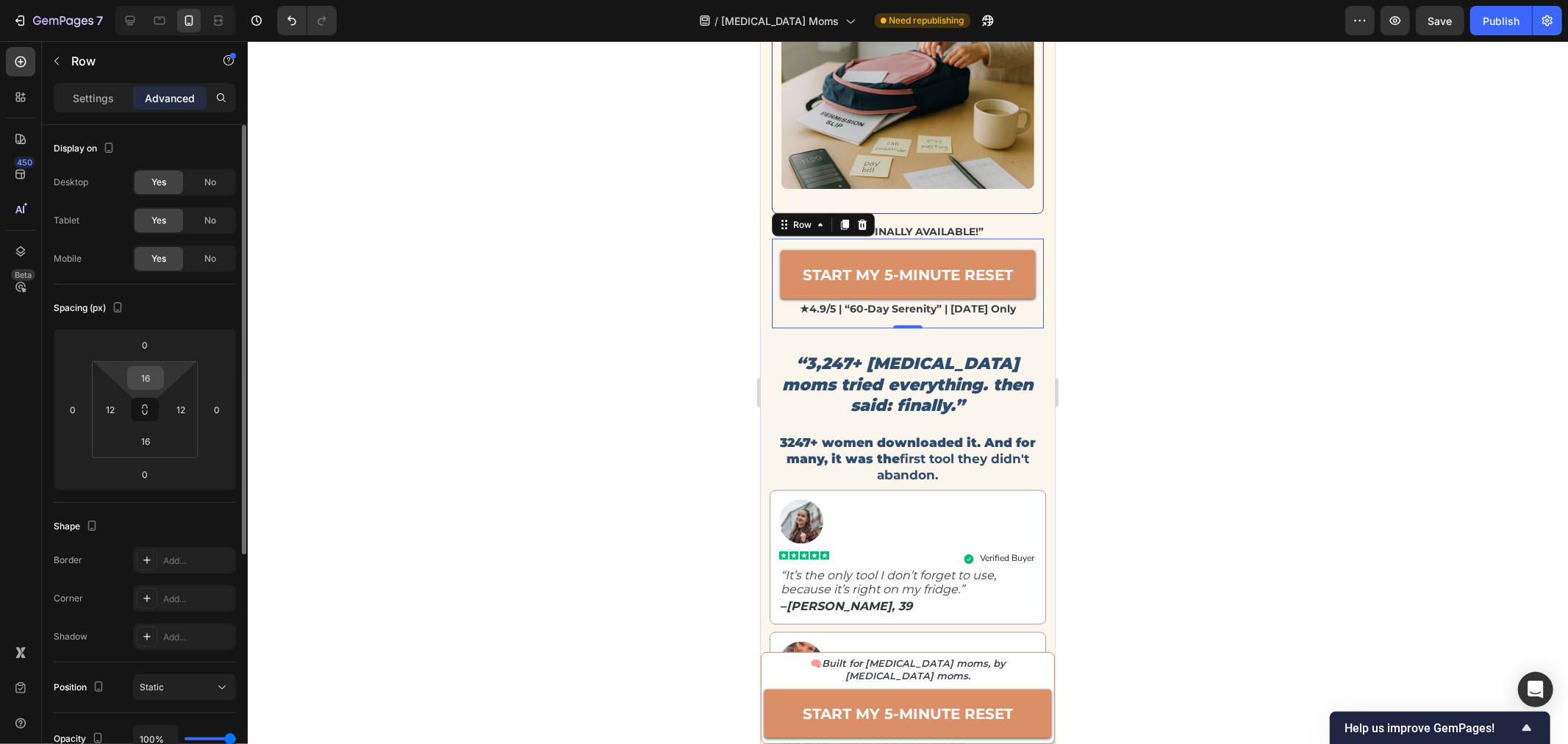
click at [144, 382] on input "16" at bounding box center [146, 378] width 29 height 22
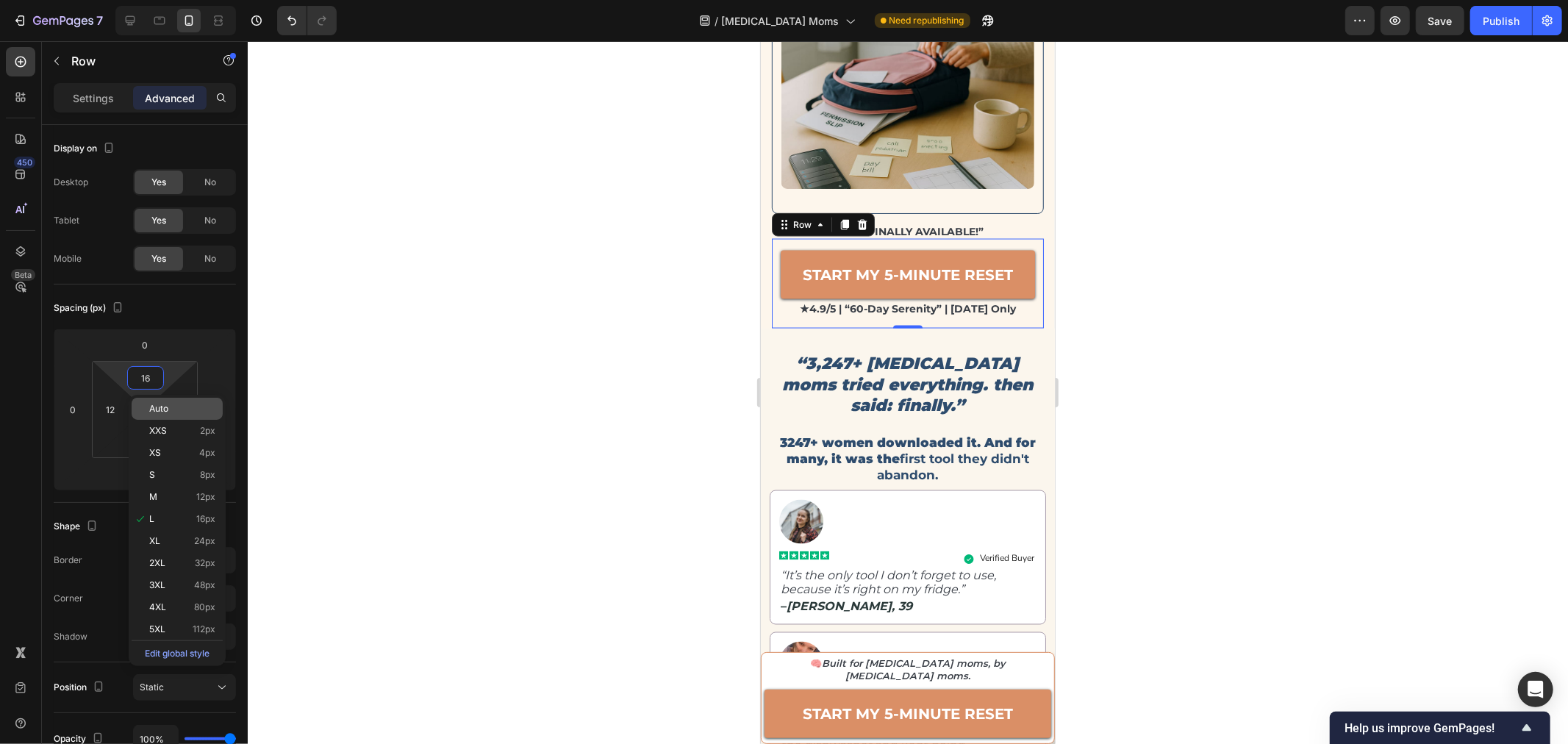
click at [158, 415] on div "Auto" at bounding box center [177, 408] width 91 height 22
type input "Auto"
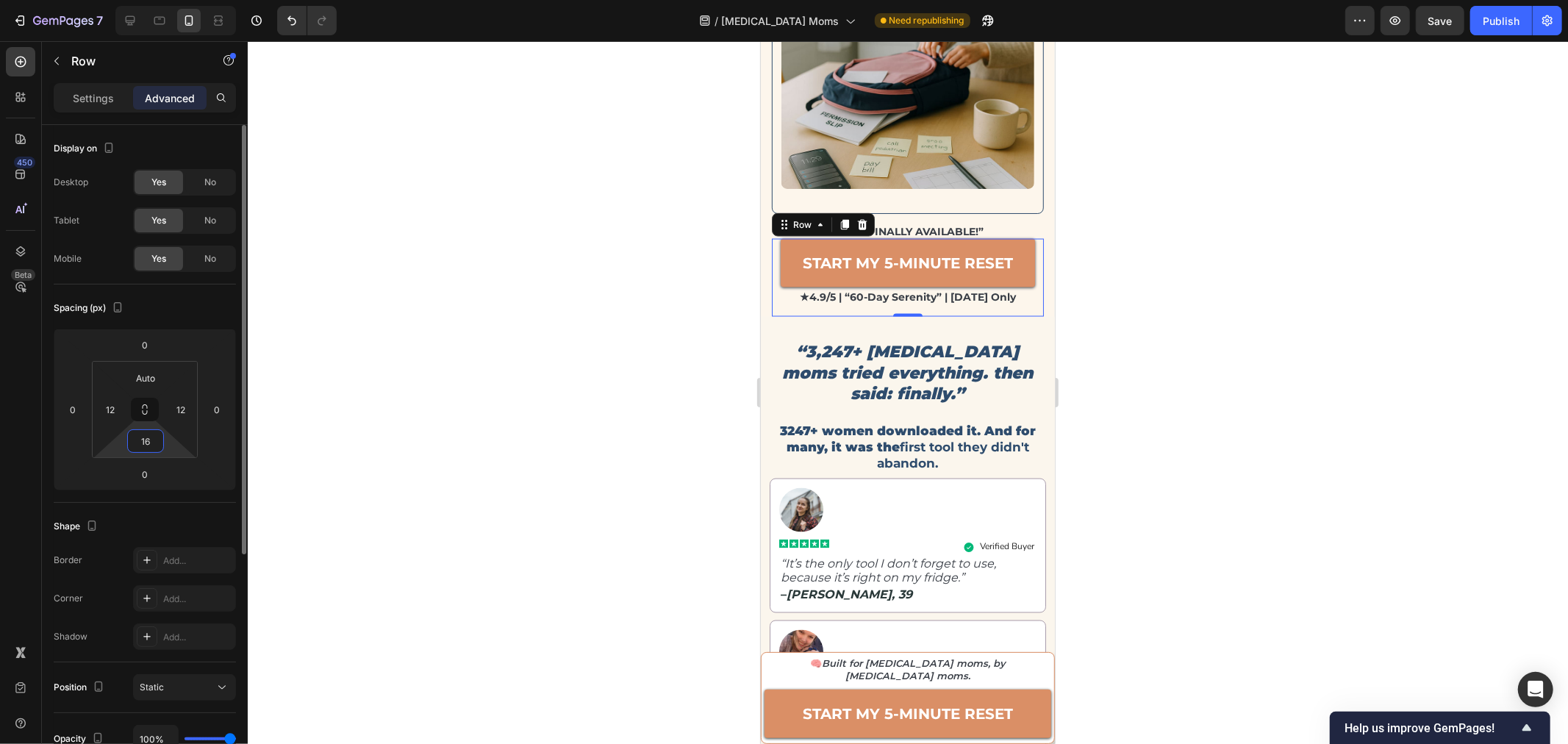
click at [138, 440] on input "16" at bounding box center [146, 441] width 29 height 22
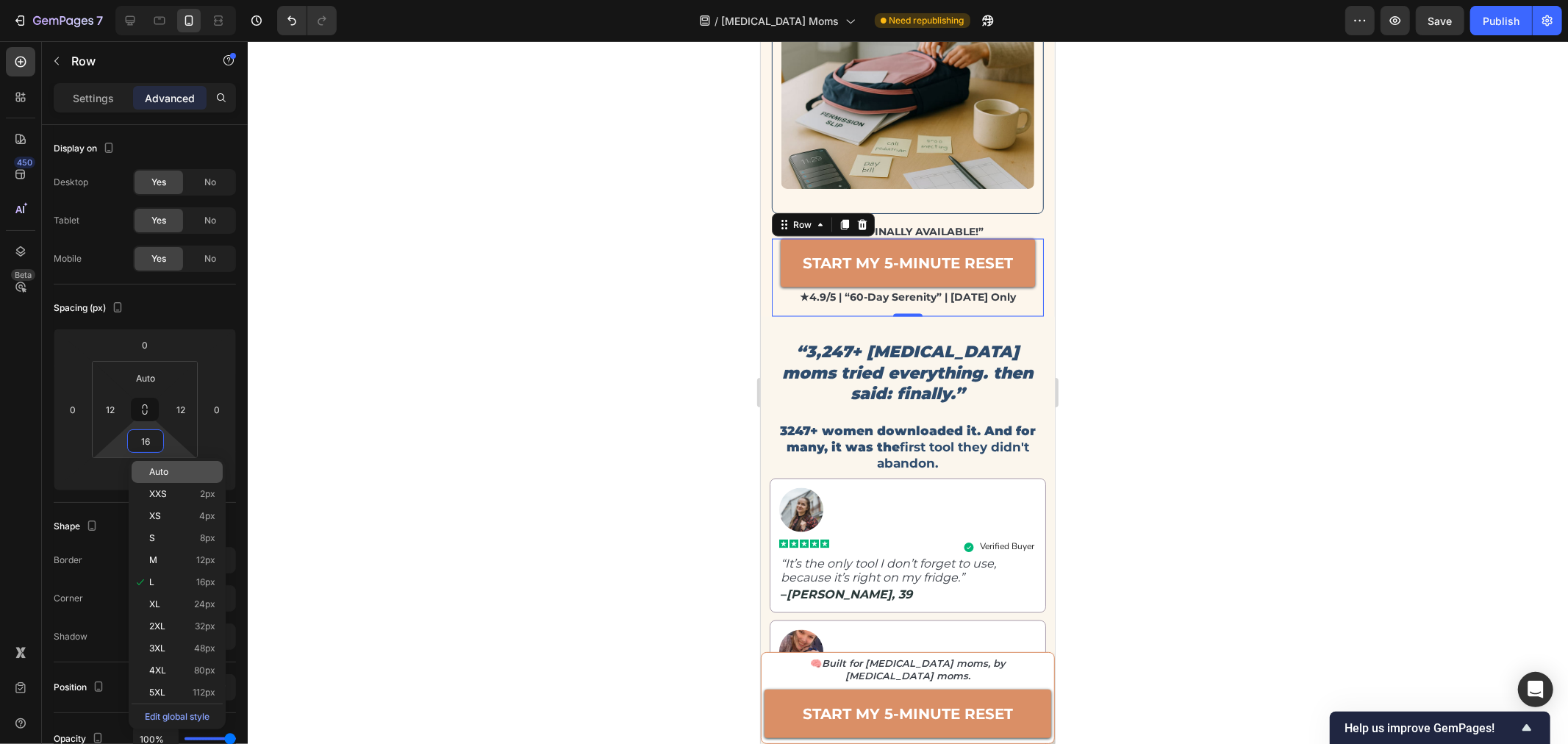
click at [165, 478] on div "Auto" at bounding box center [177, 471] width 91 height 22
type input "Auto"
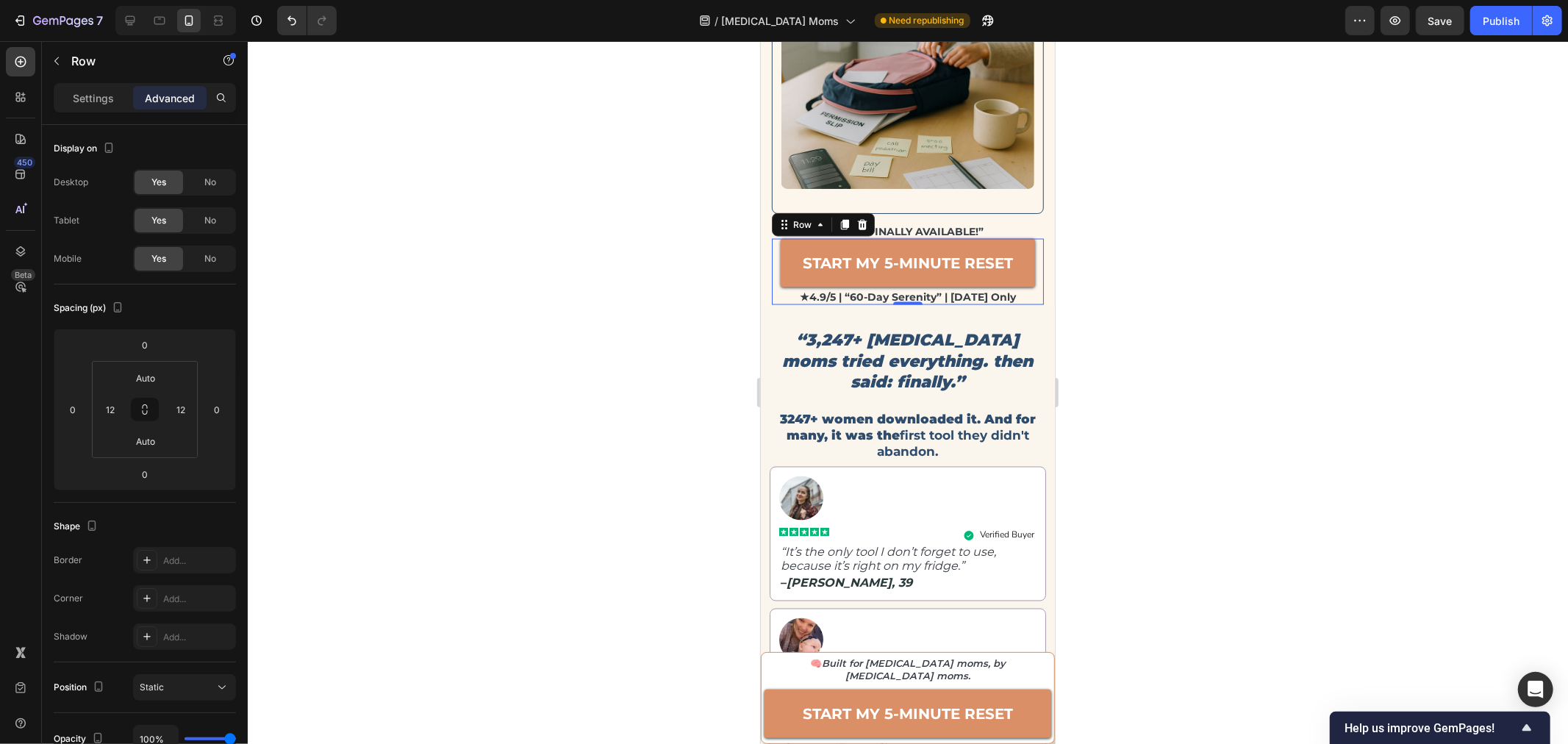
click at [1327, 299] on div at bounding box center [907, 391] width 1320 height 702
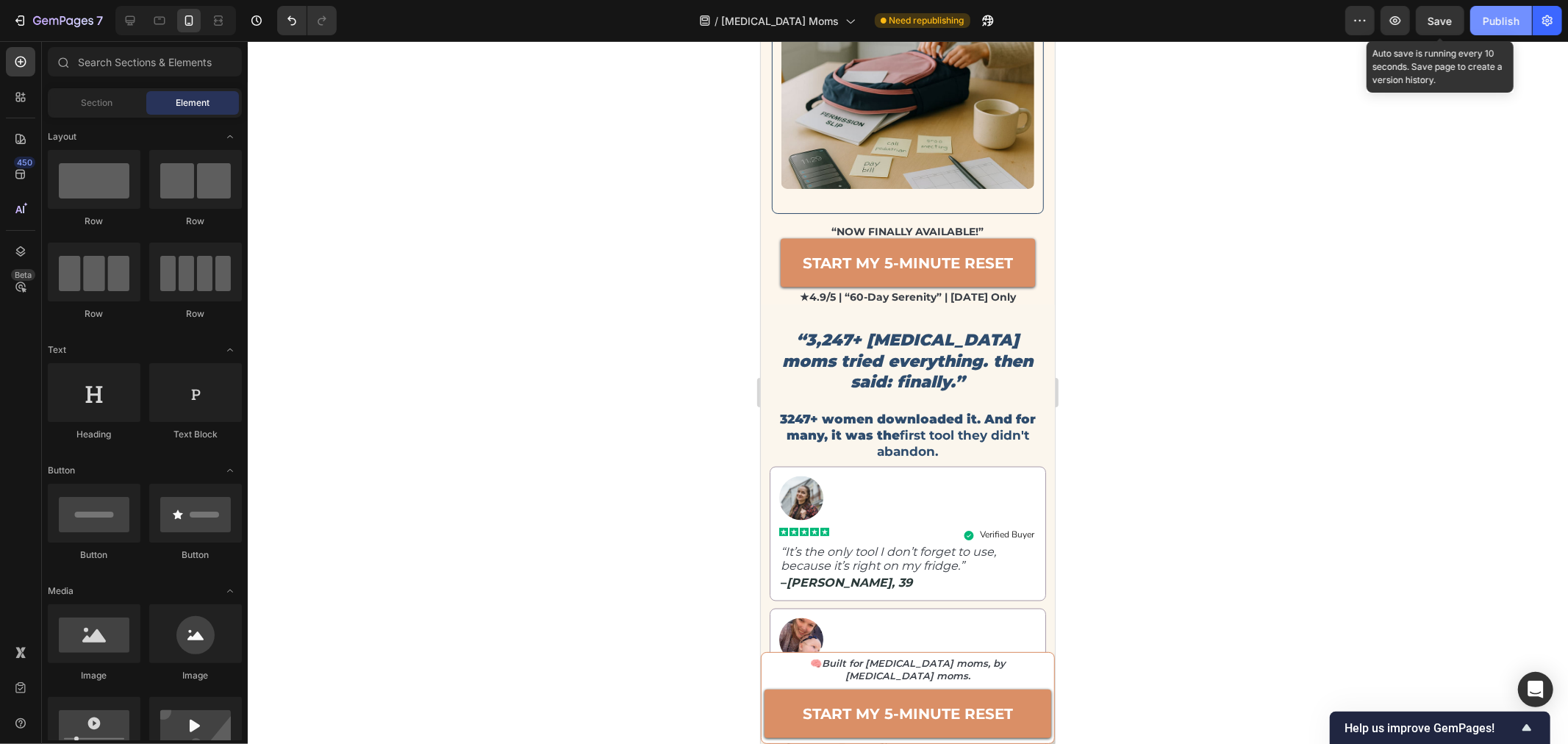
click at [1430, 22] on span "Save" at bounding box center [1440, 20] width 24 height 13
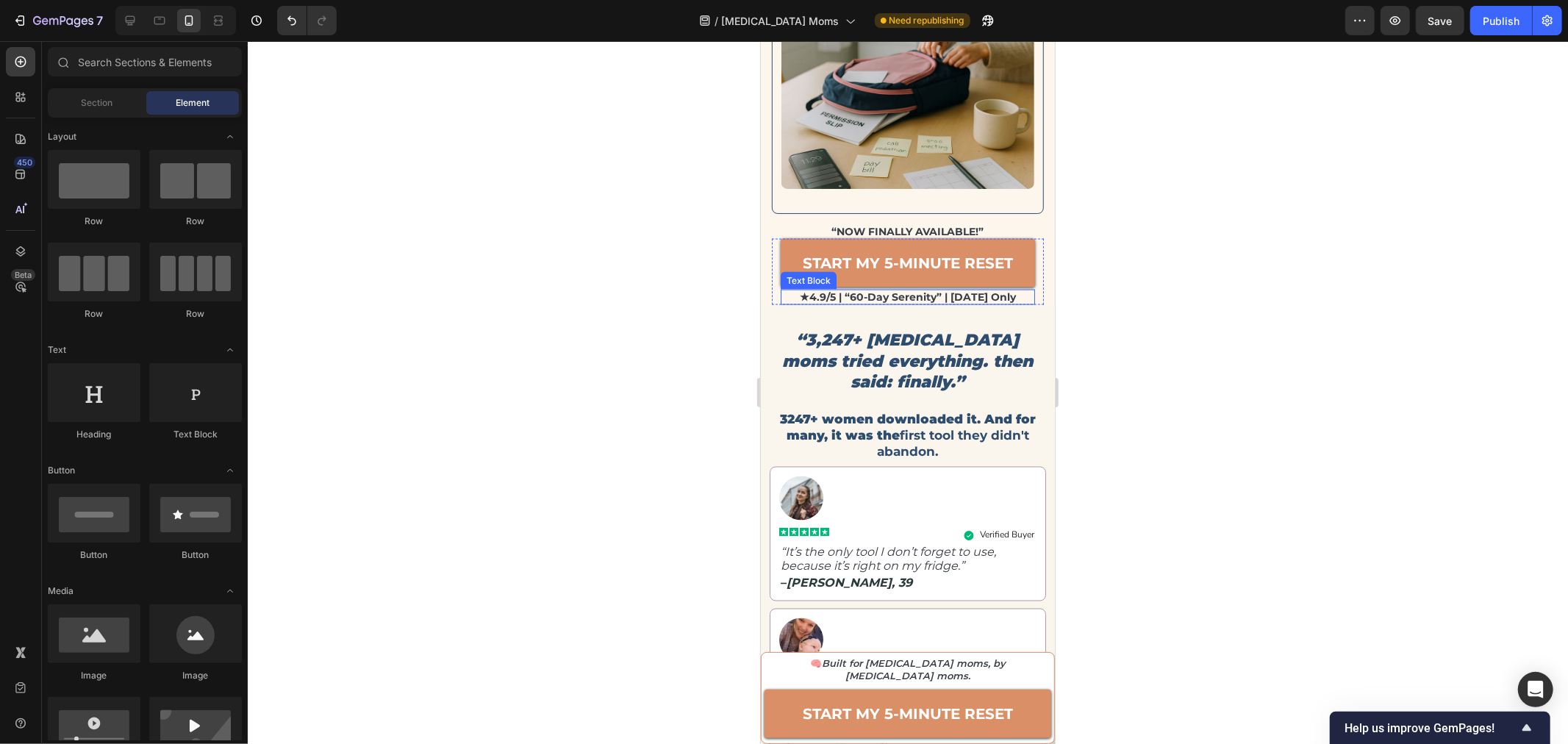
click at [877, 290] on p "★4.9/5 | “60-day serenity” | [DATE] only" at bounding box center [906, 296] width 252 height 13
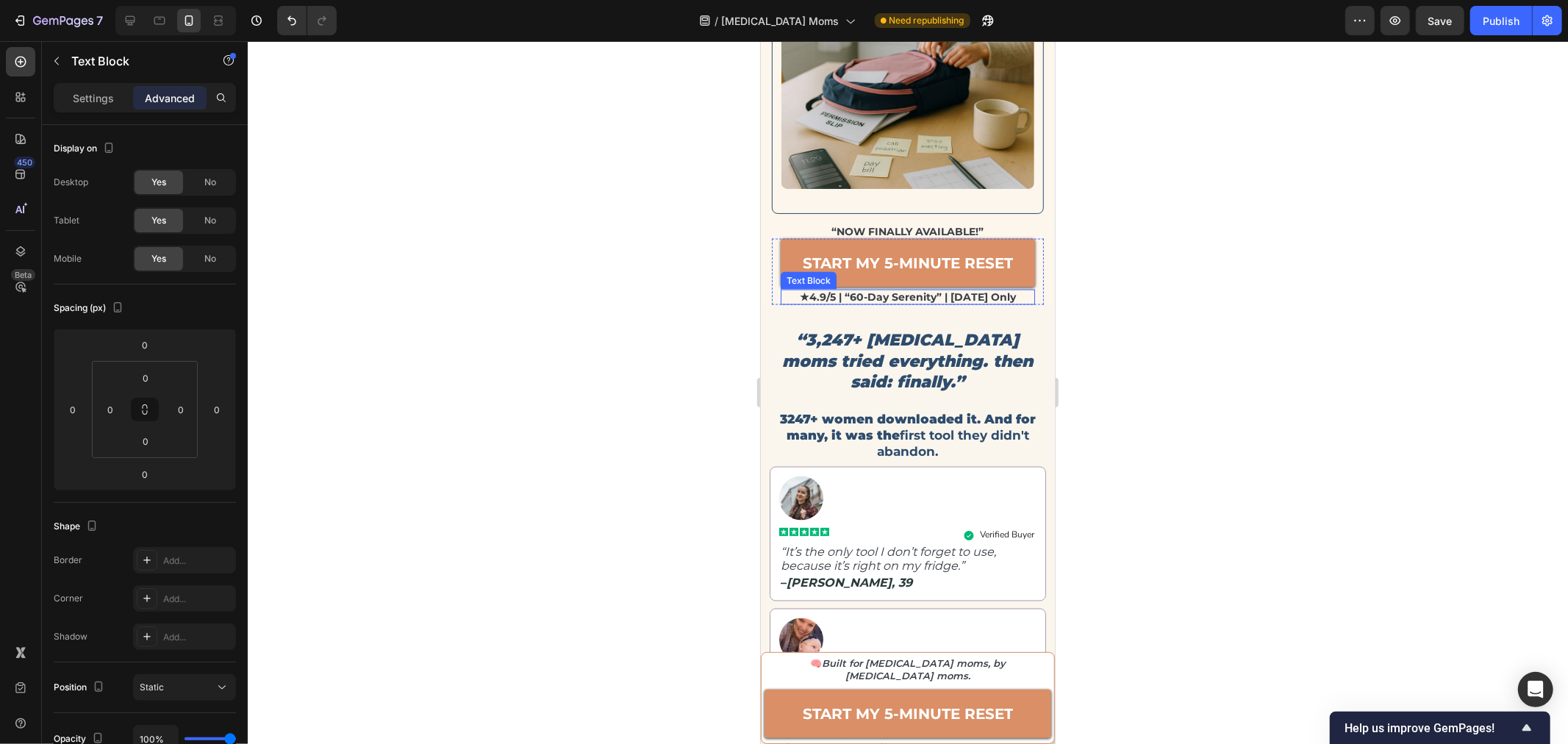
click at [877, 290] on p "★4.9/5 | “60-day serenity” | [DATE] only" at bounding box center [906, 296] width 252 height 13
click at [1256, 283] on div at bounding box center [907, 391] width 1320 height 702
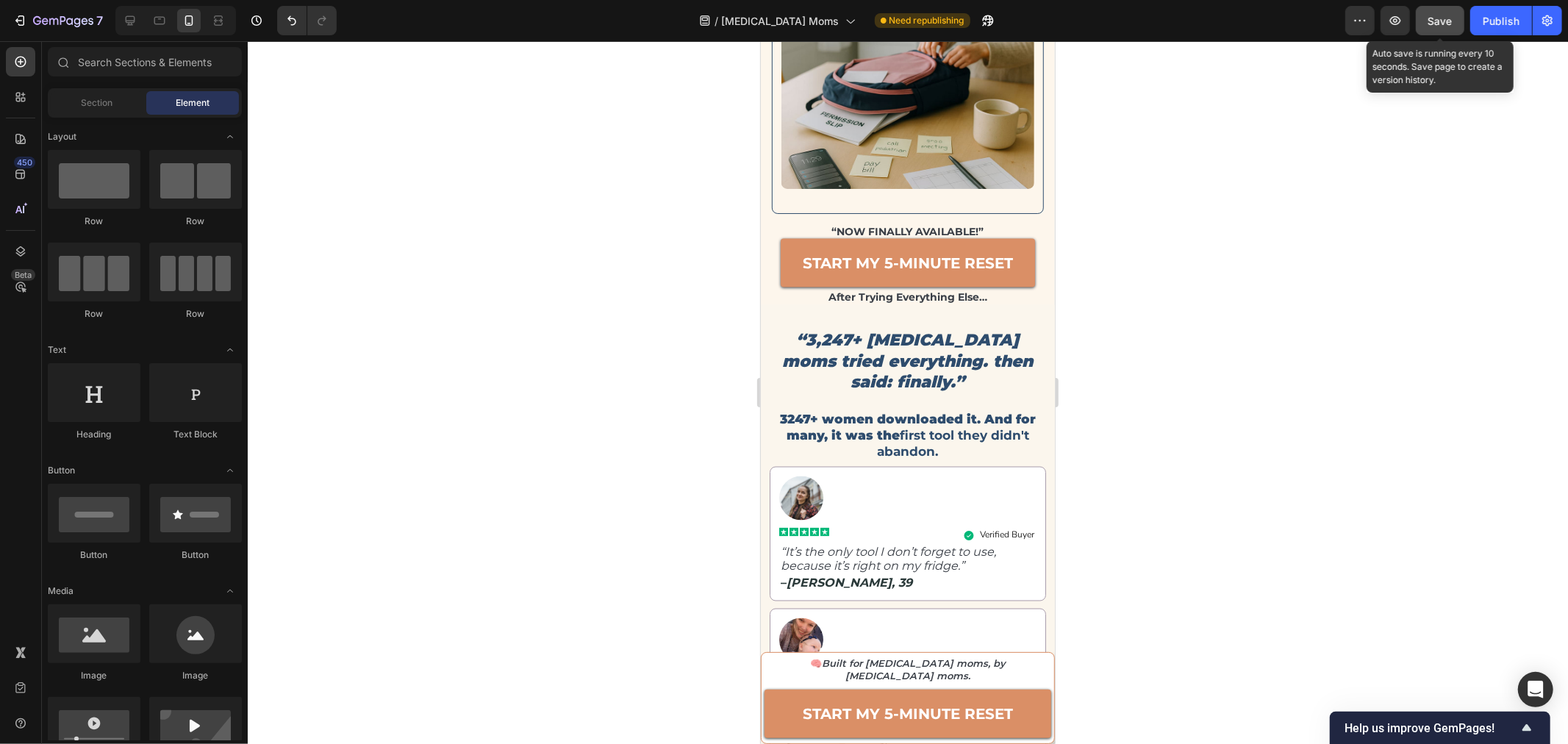
click at [1428, 23] on button "Save" at bounding box center [1440, 20] width 49 height 29
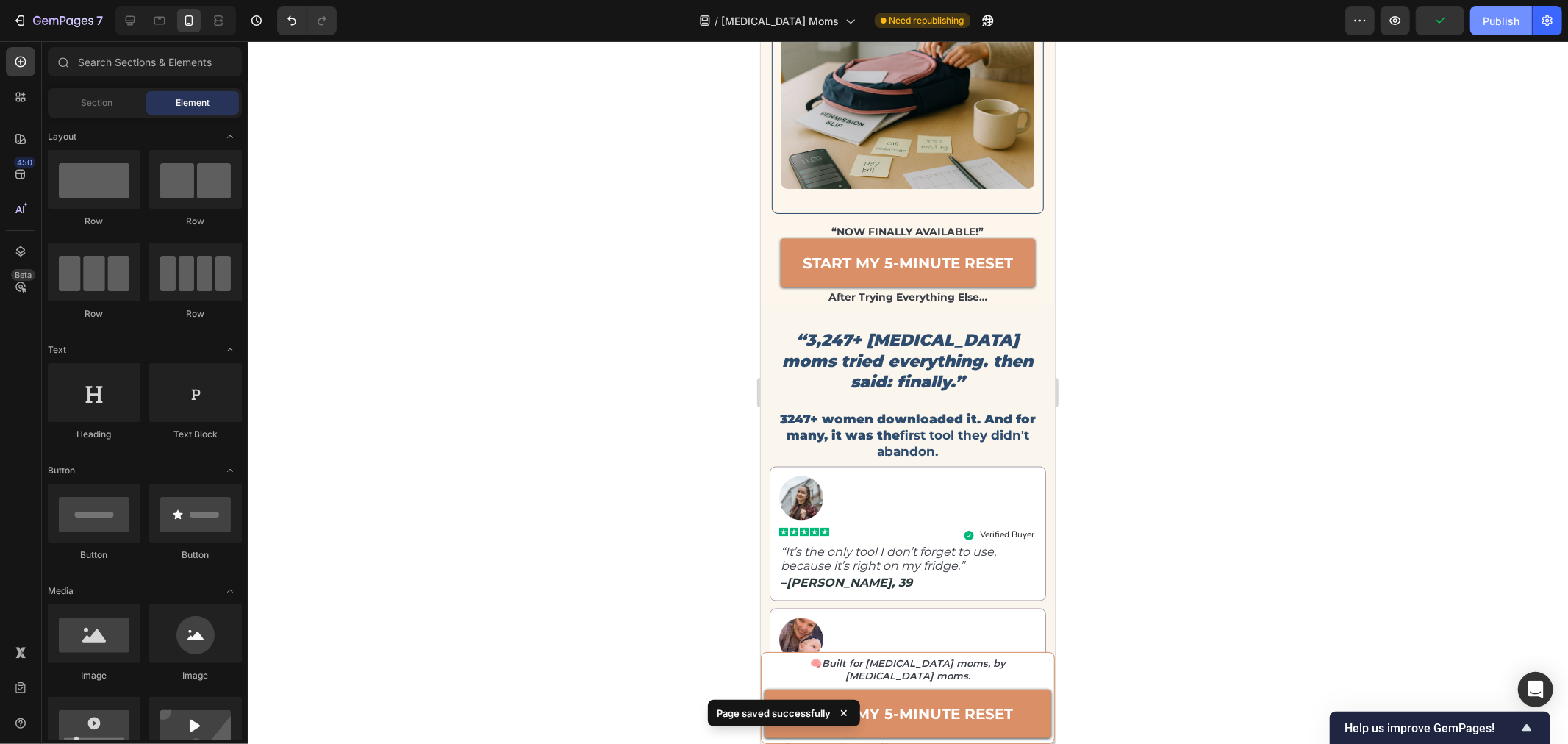
click at [1484, 19] on div "Publish" at bounding box center [1501, 21] width 37 height 16
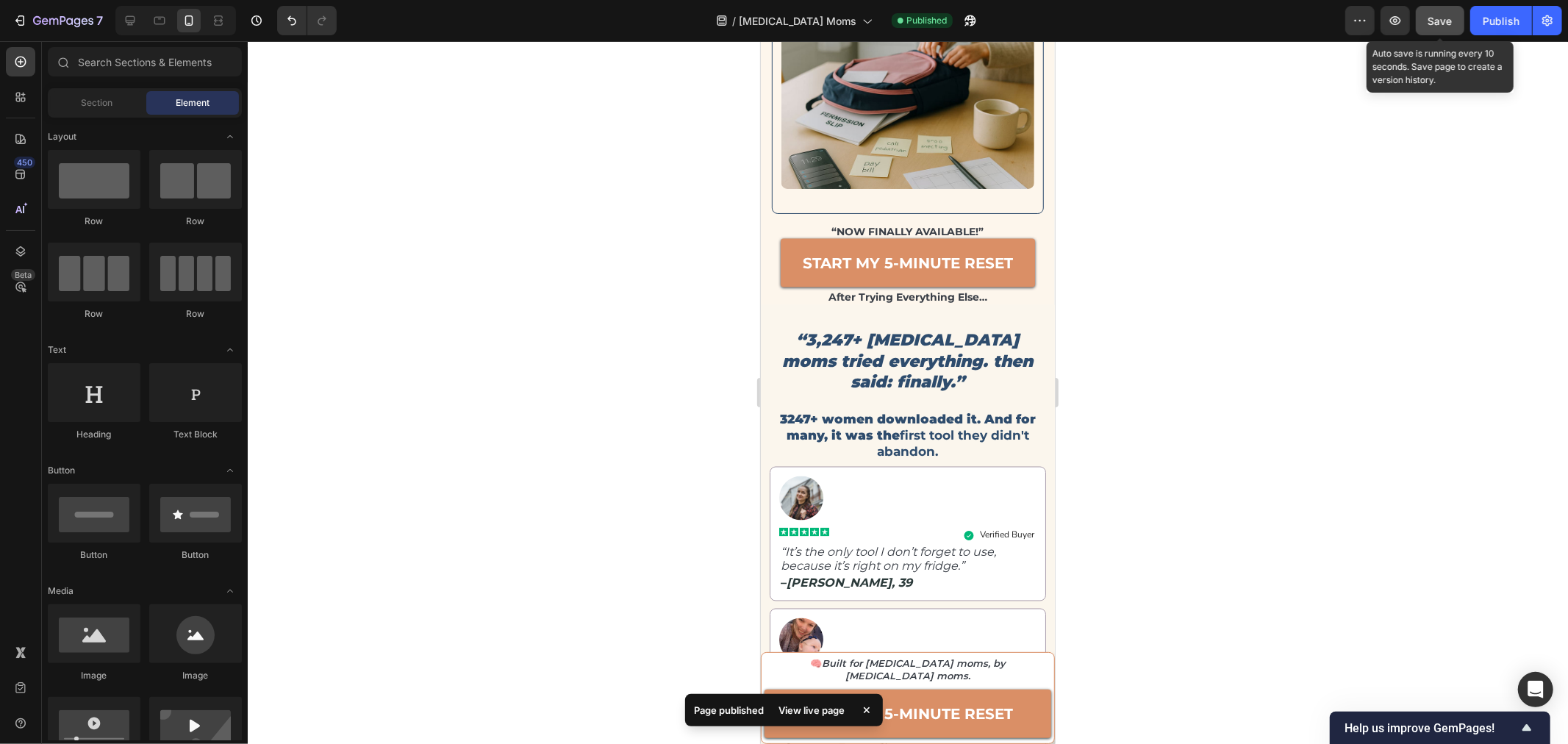
click at [1433, 22] on span "Save" at bounding box center [1440, 20] width 24 height 13
click at [1485, 19] on div "Publish" at bounding box center [1501, 21] width 37 height 16
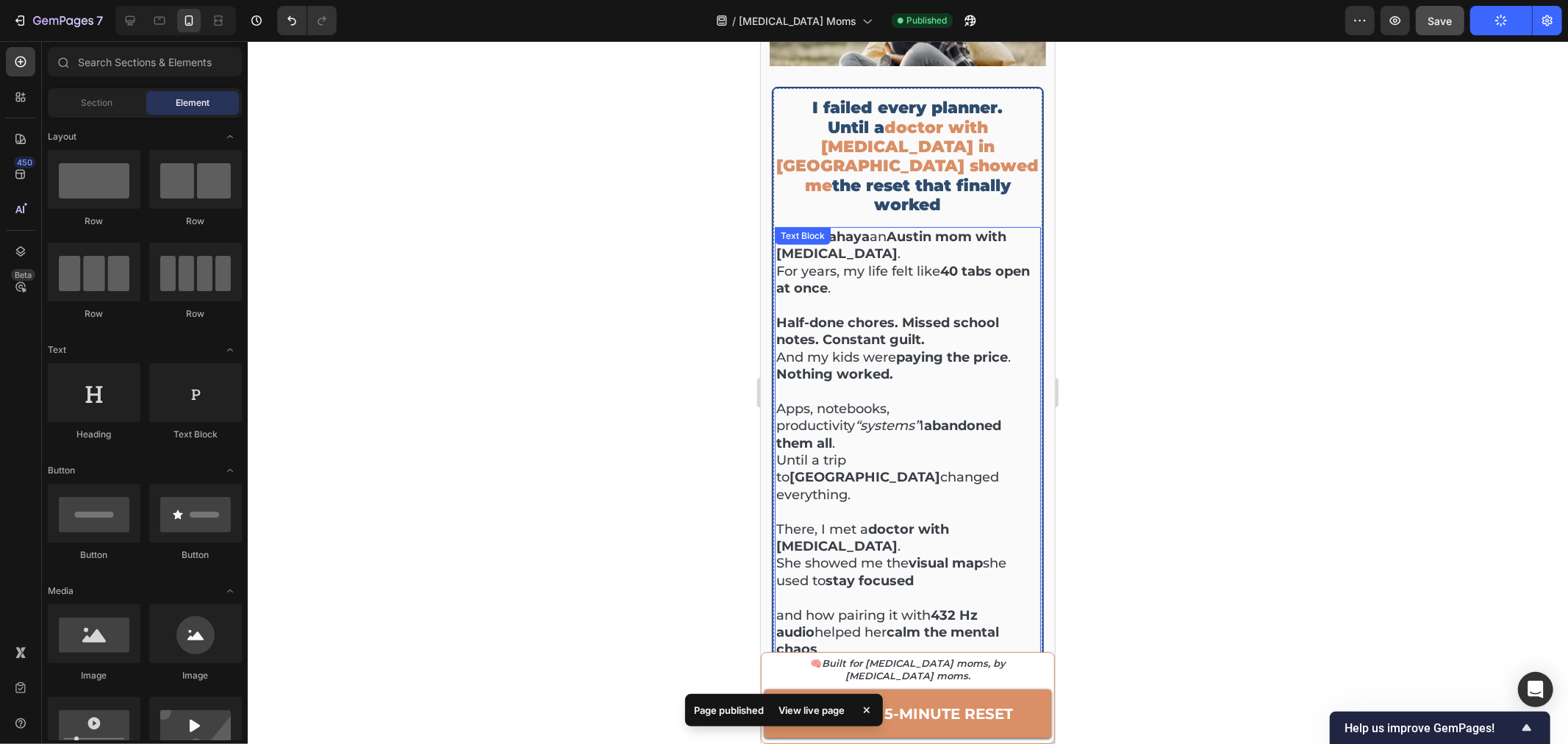
scroll to position [0, 0]
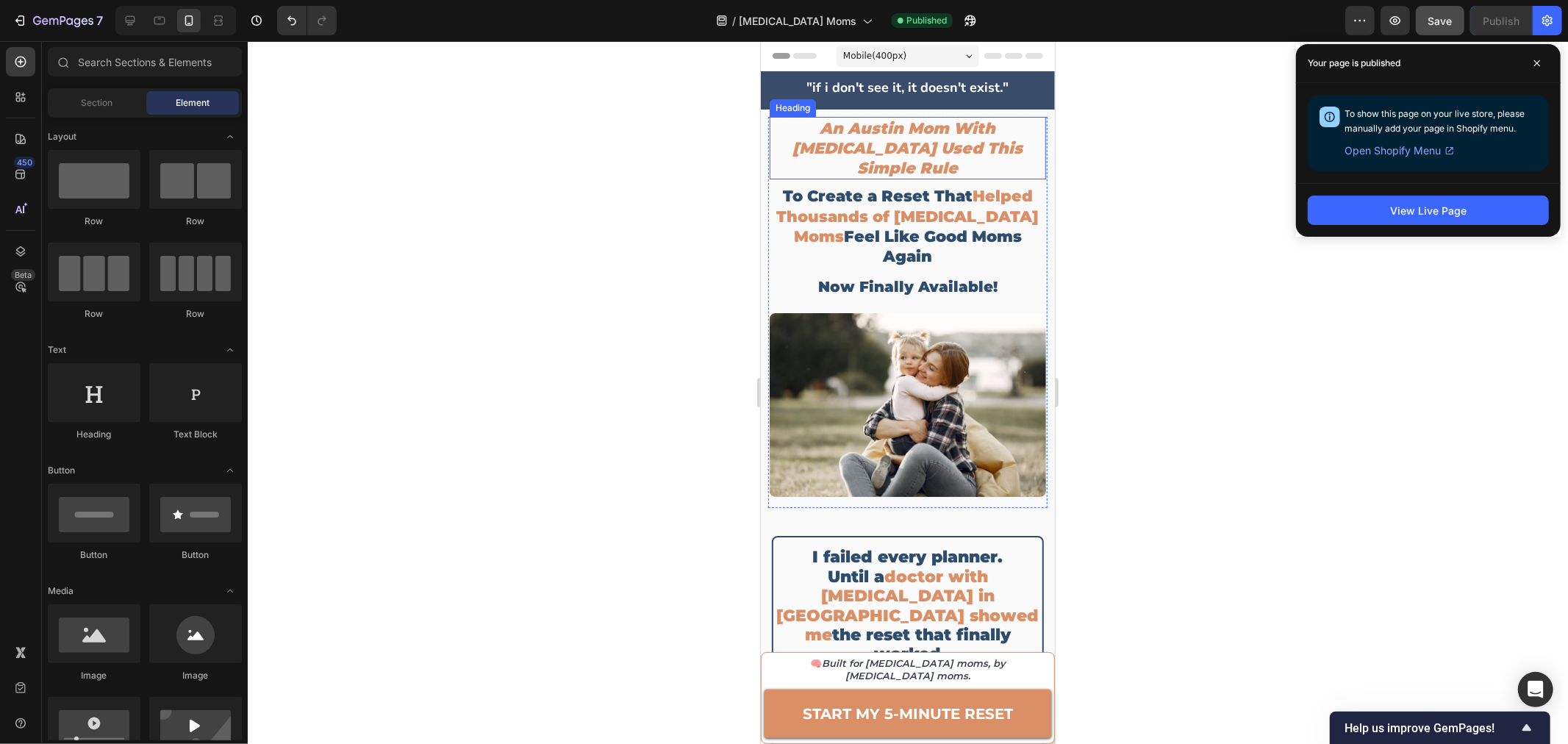
click at [885, 147] on h2 "An Austin Mom With [MEDICAL_DATA] Used This Simple Rule" at bounding box center [906, 148] width 276 height 63
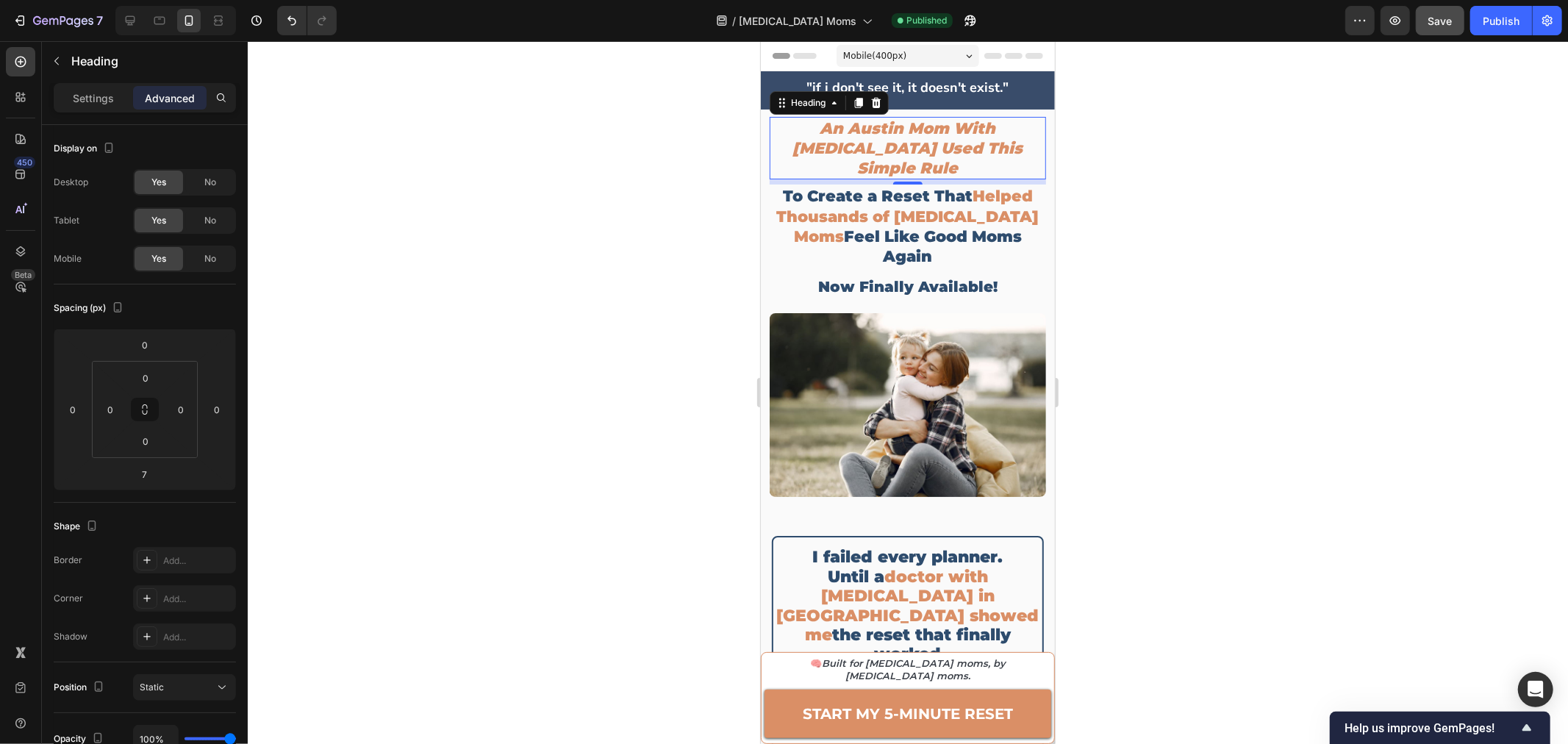
click at [881, 137] on h2 "An Austin Mom With [MEDICAL_DATA] Used This Simple Rule" at bounding box center [906, 148] width 276 height 63
click at [1097, 154] on div at bounding box center [907, 391] width 1320 height 702
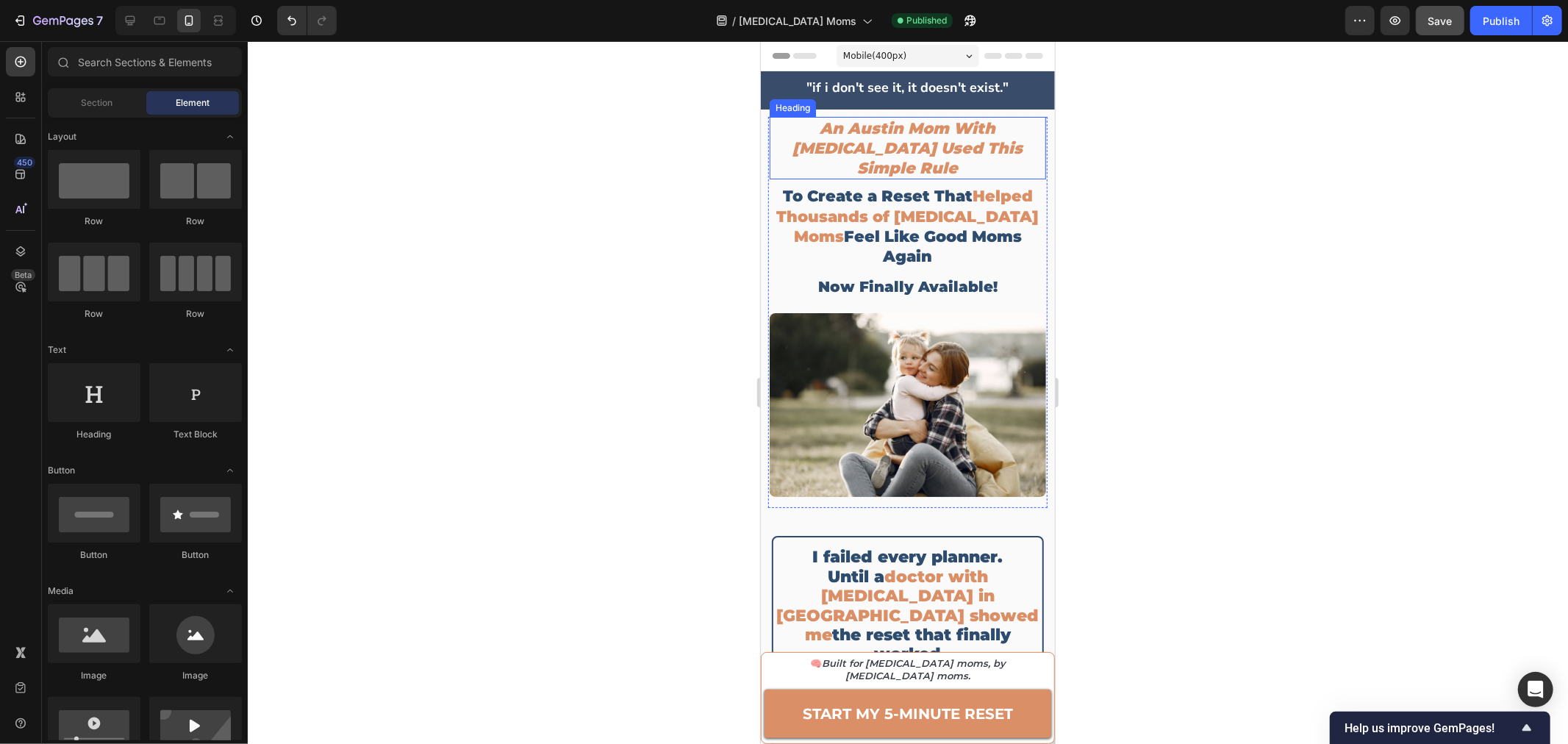
click at [971, 142] on p "An Austin Mom With [MEDICAL_DATA] Used This Simple Rule" at bounding box center [906, 148] width 273 height 60
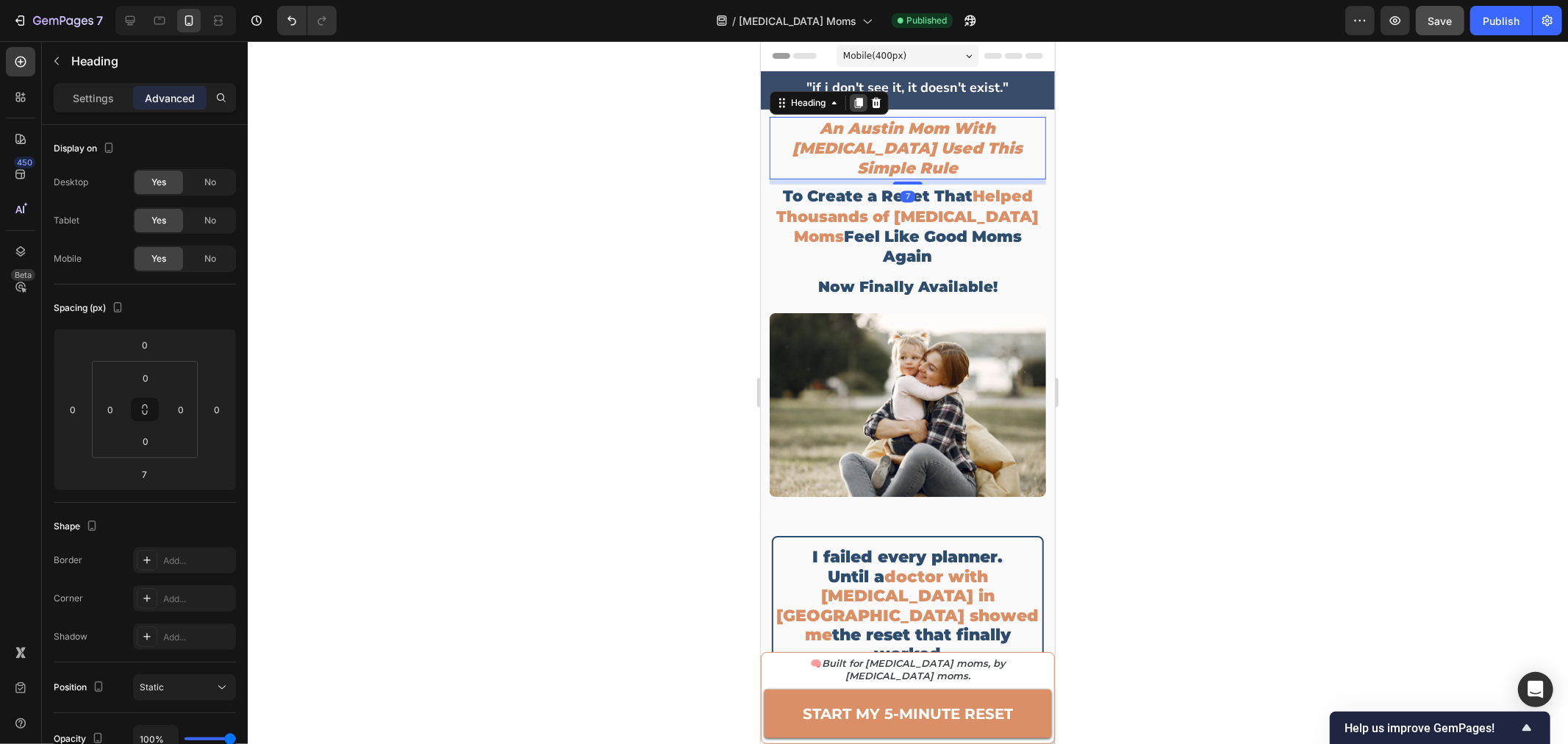
click at [858, 103] on icon at bounding box center [858, 102] width 8 height 11
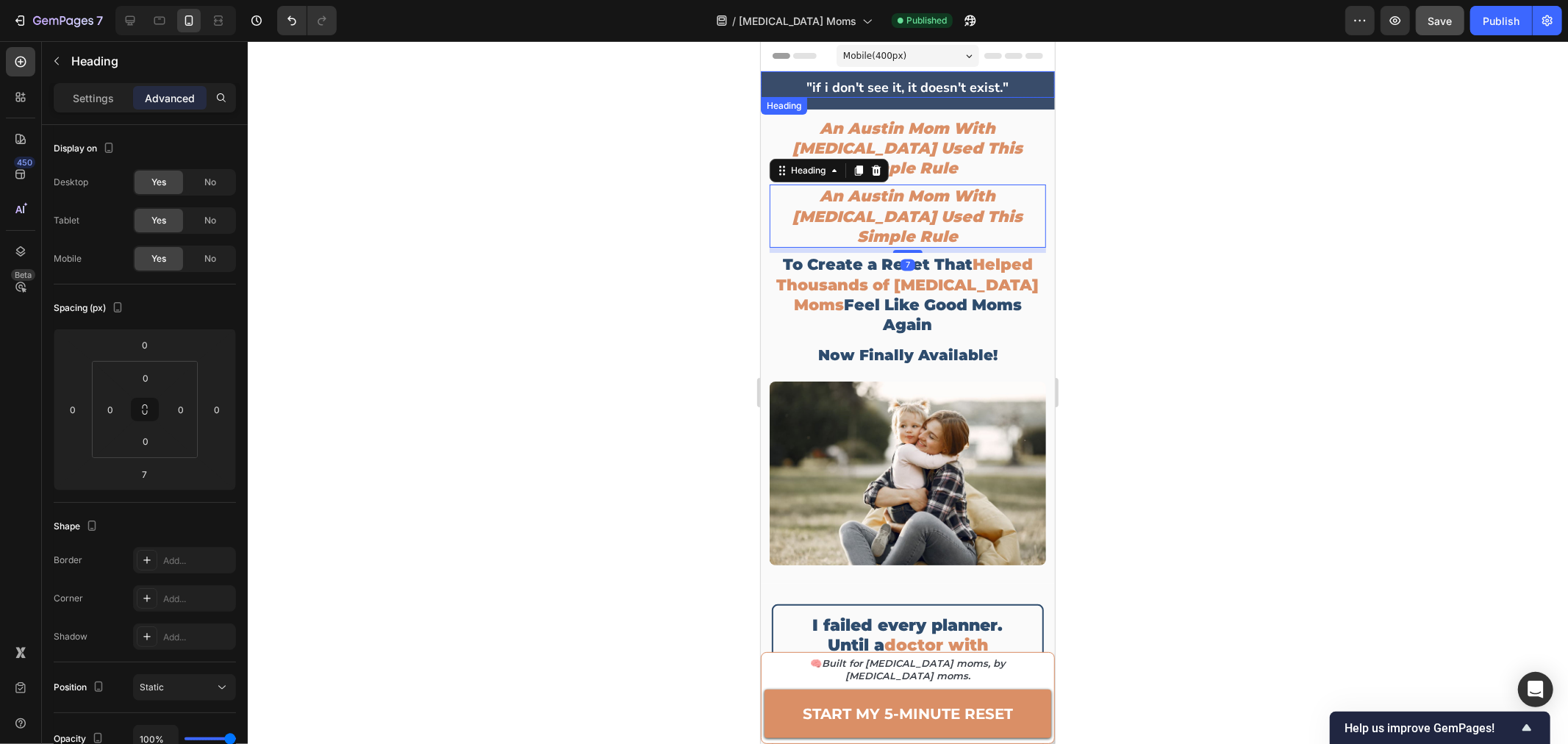
click at [905, 89] on strong ""if i don't see it, it doesn't exist."" at bounding box center [907, 86] width 202 height 17
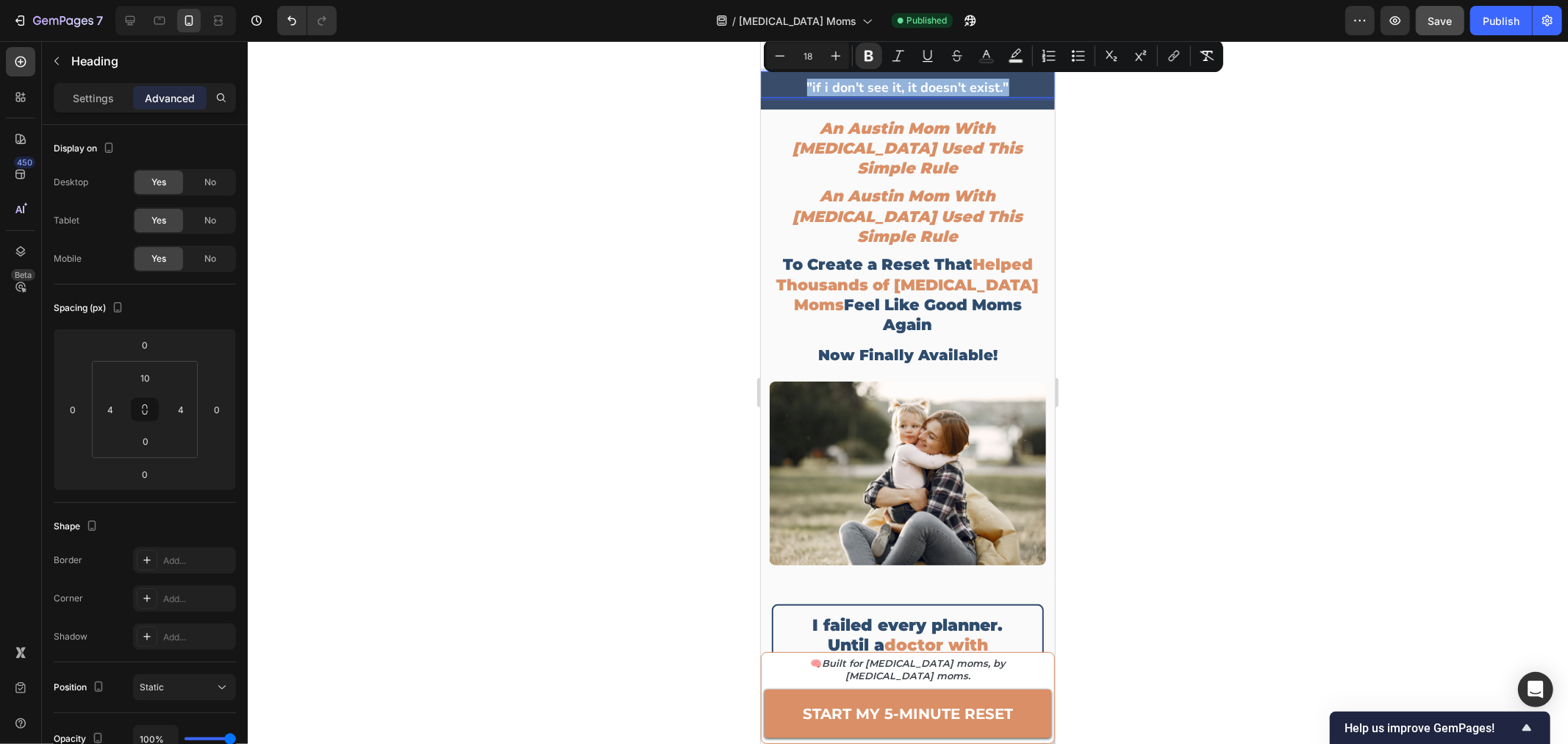
copy strong ""if i don't see it, it doesn't exist.""
click at [899, 195] on h2 "An Austin Mom With [MEDICAL_DATA] Used This Simple Rule" at bounding box center [906, 215] width 276 height 63
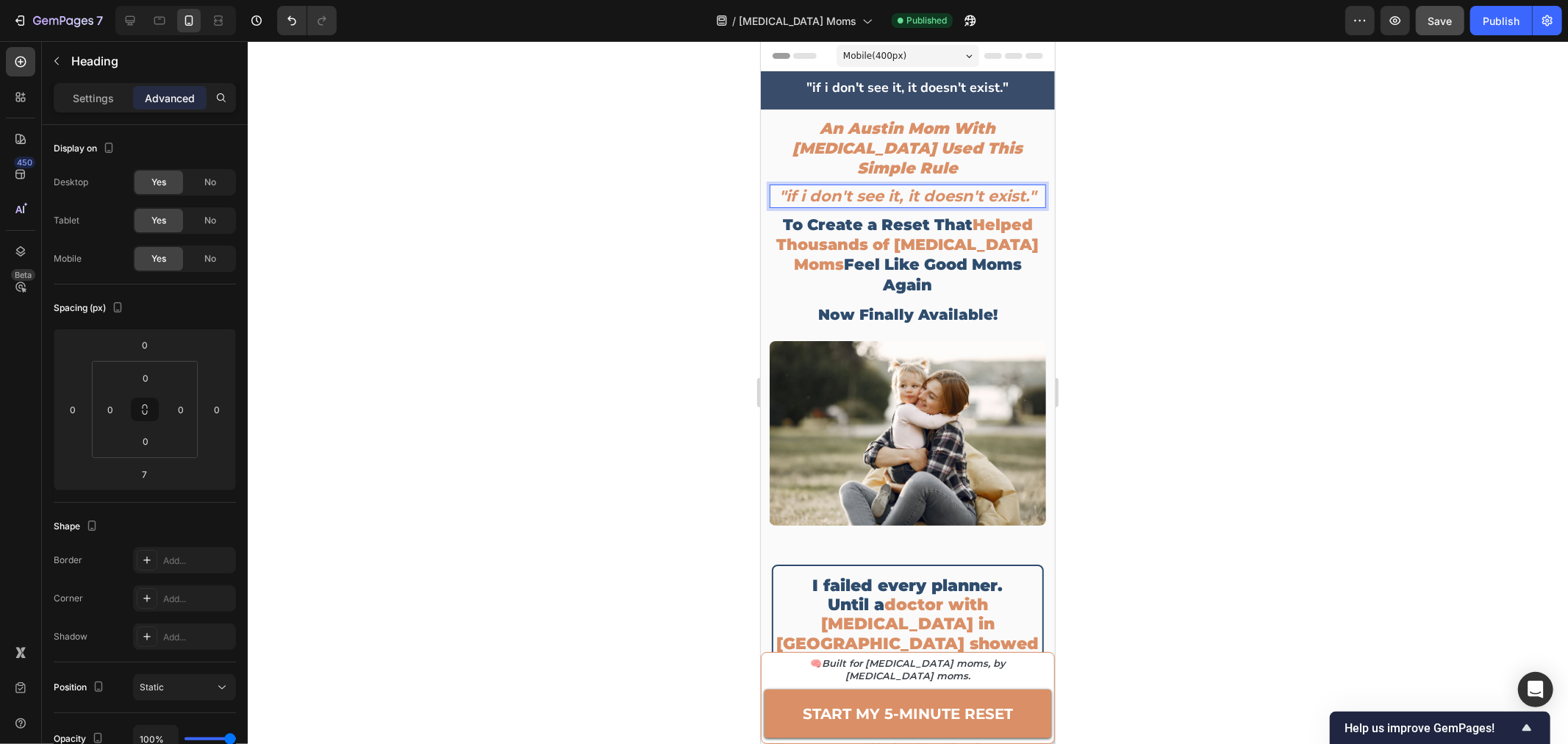
click at [1117, 188] on div at bounding box center [907, 391] width 1320 height 702
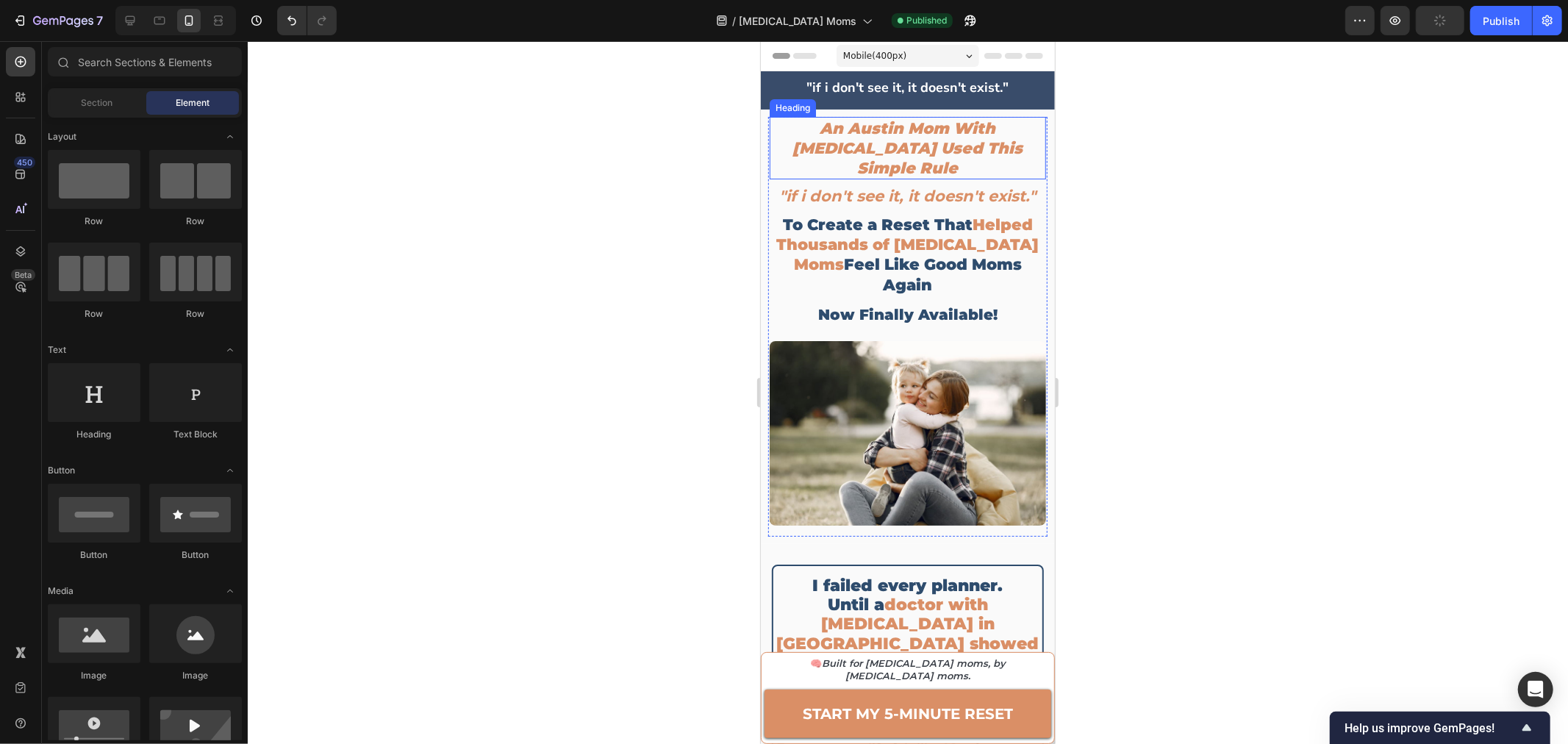
click at [907, 137] on p "An Austin Mom With [MEDICAL_DATA] Used This Simple Rule" at bounding box center [906, 148] width 273 height 60
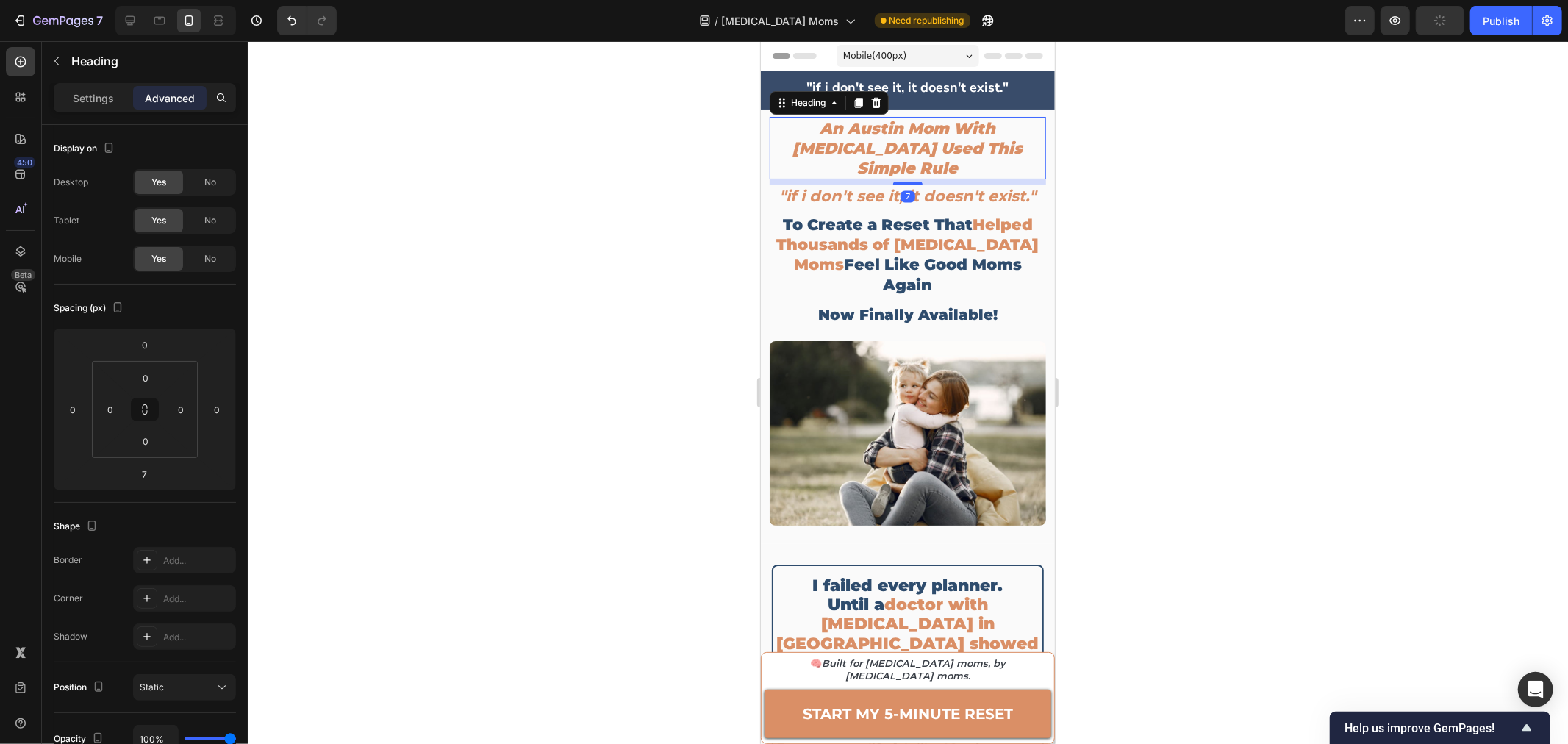
click at [1133, 189] on div at bounding box center [907, 391] width 1320 height 702
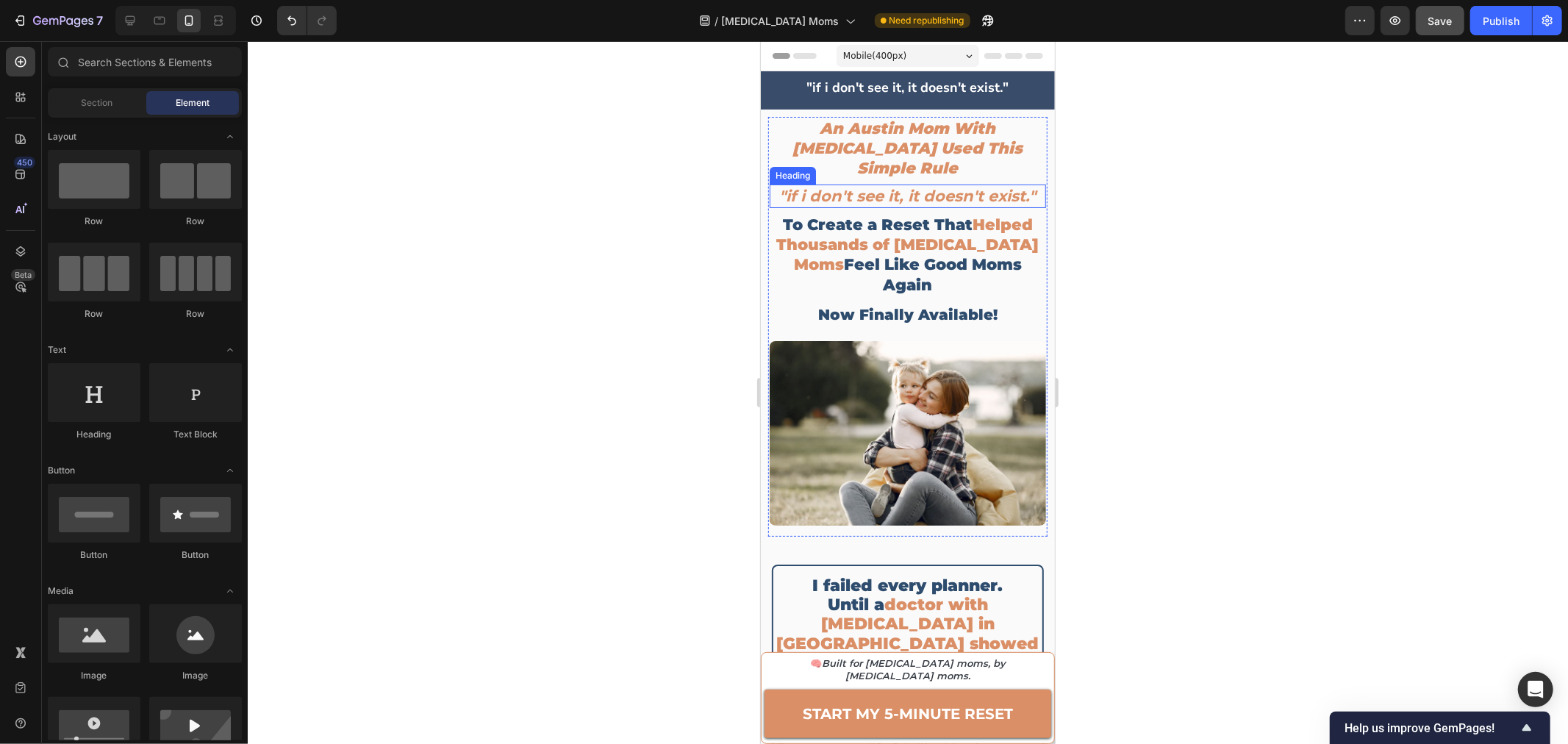
click at [965, 186] on strong ""if i don't see it, it doesn't exist."" at bounding box center [907, 194] width 256 height 18
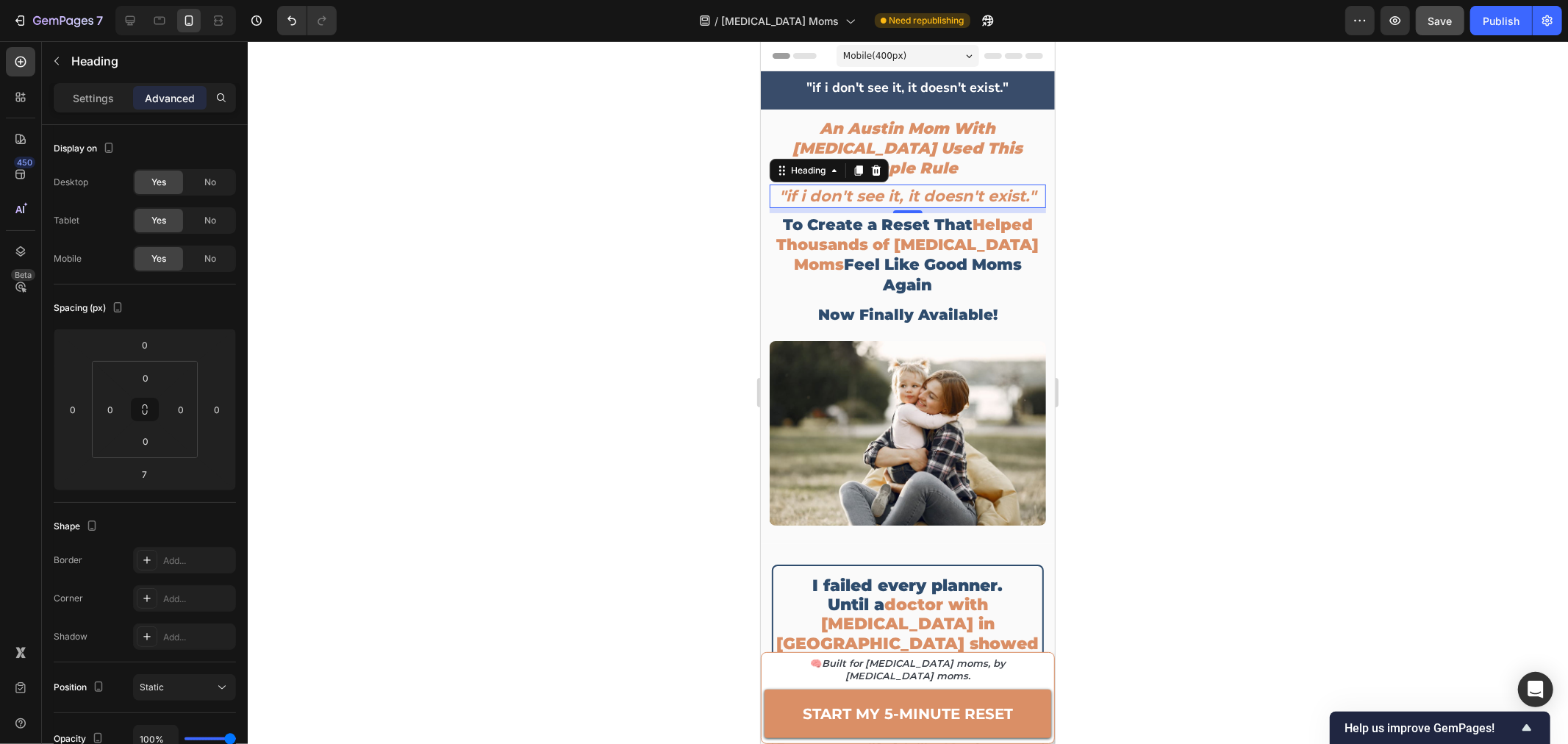
click at [1241, 244] on div at bounding box center [907, 391] width 1320 height 702
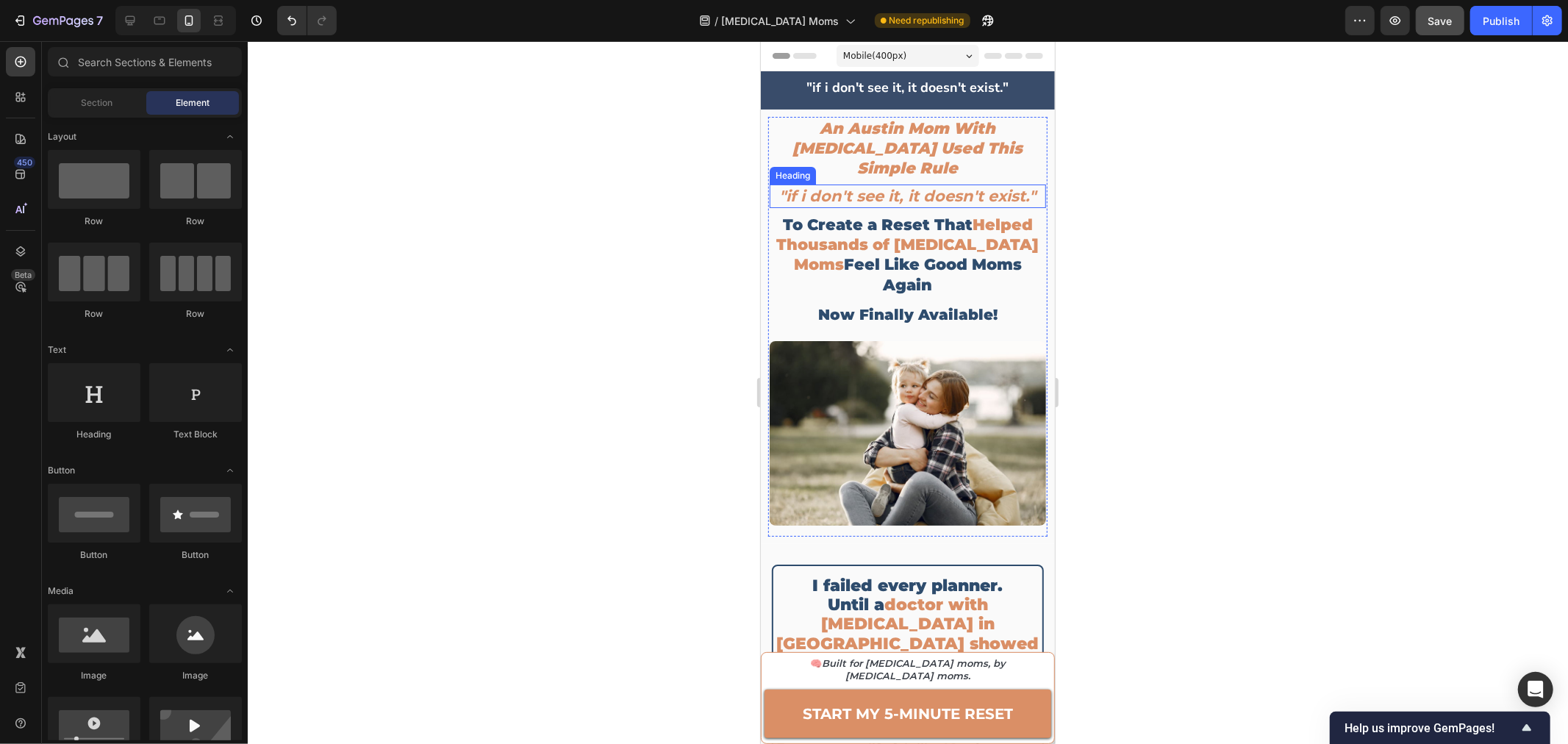
click at [931, 186] on strong ""if i don't see it, it doesn't exist."" at bounding box center [907, 194] width 256 height 18
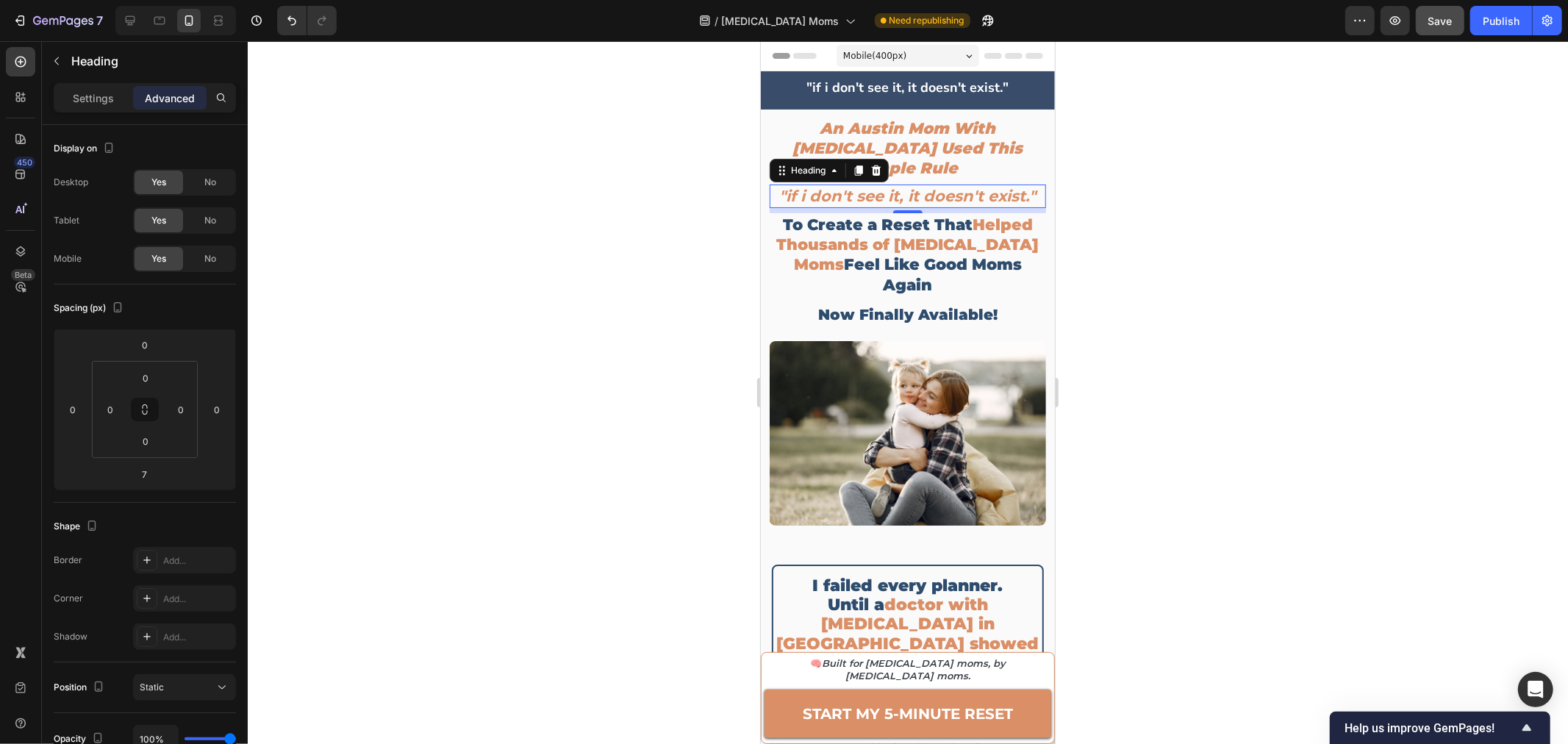
click at [71, 110] on div "Settings Advanced" at bounding box center [145, 97] width 183 height 29
click at [86, 106] on div "Settings" at bounding box center [93, 98] width 74 height 23
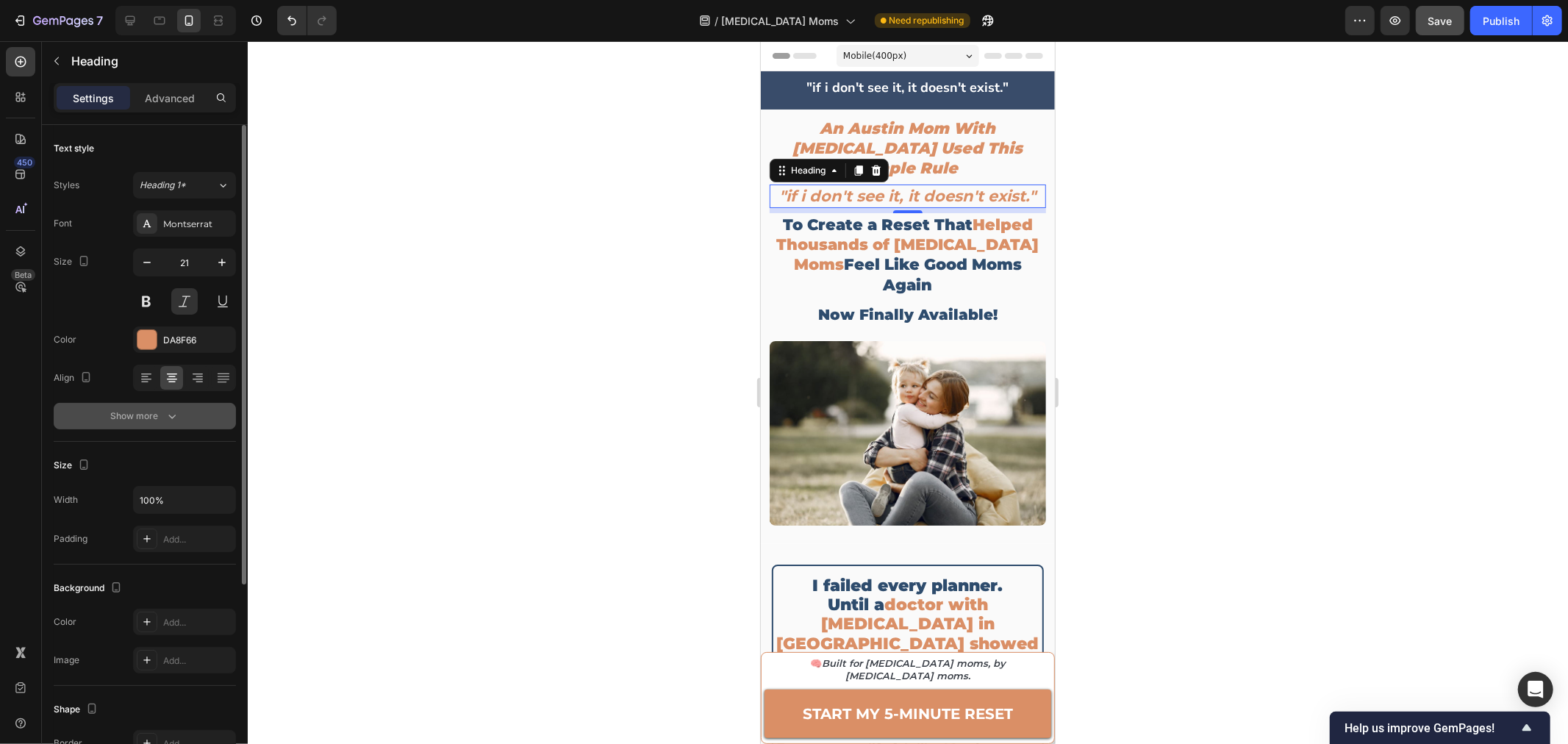
click at [164, 419] on icon "button" at bounding box center [171, 416] width 15 height 15
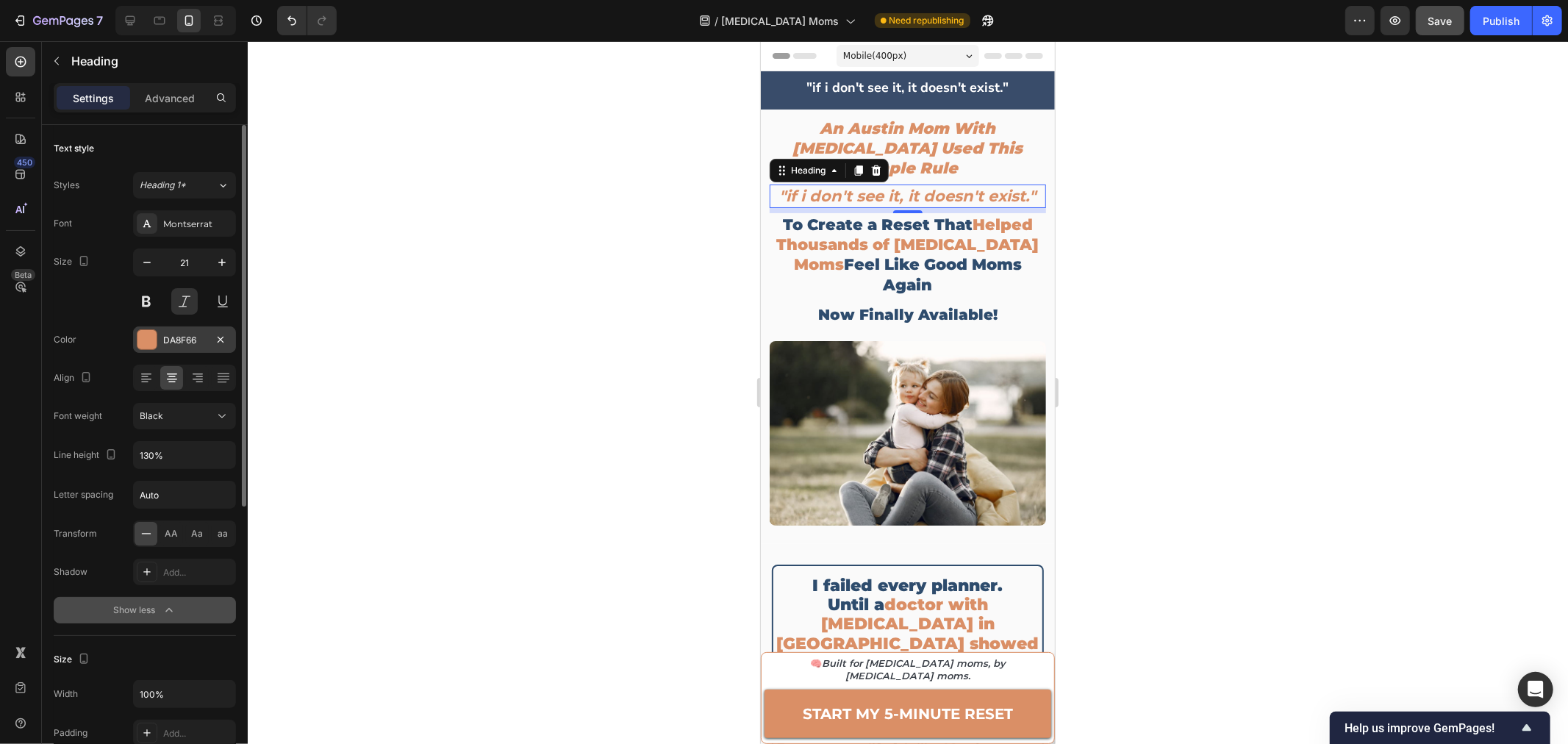
click at [192, 345] on div "DA8F66" at bounding box center [185, 340] width 43 height 14
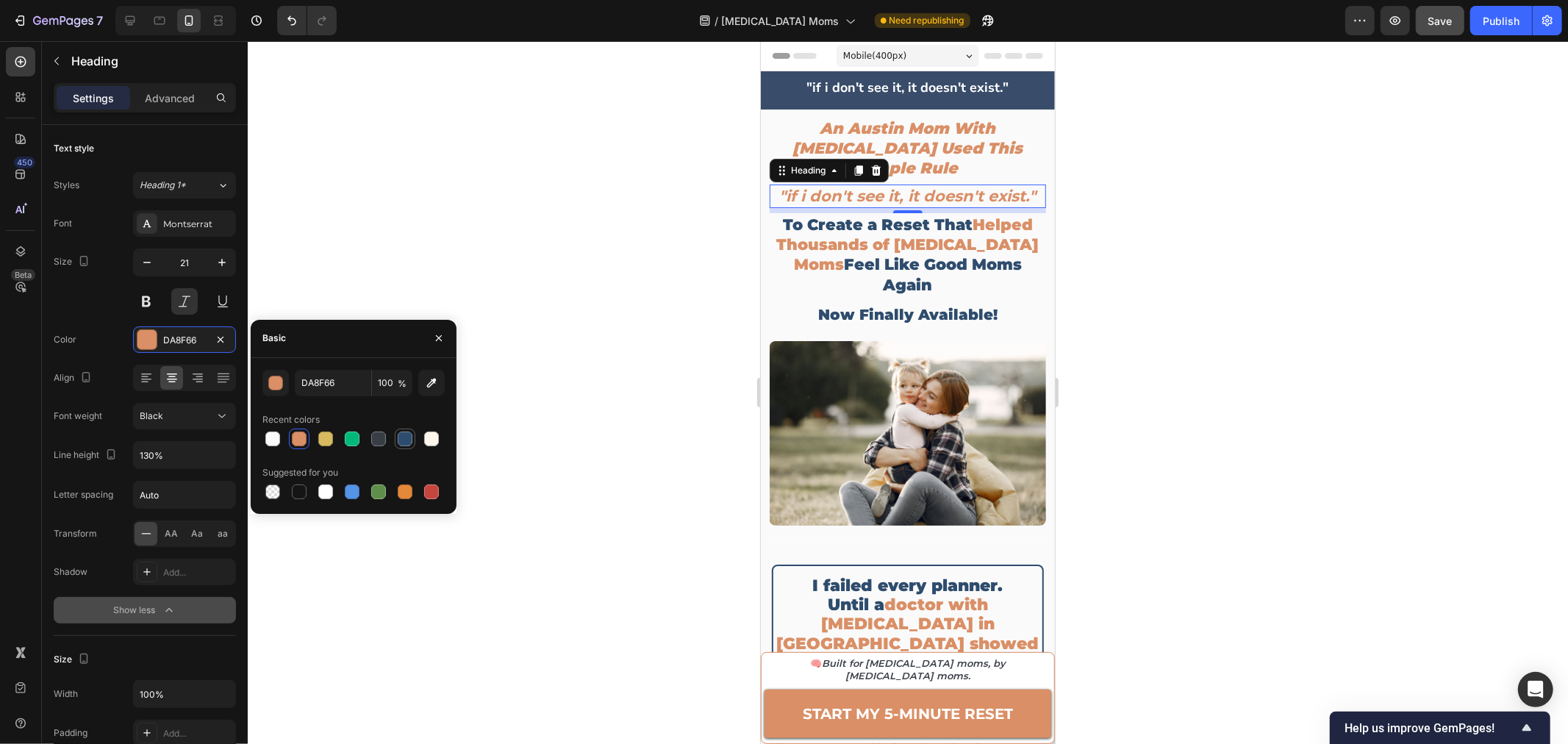
click at [408, 443] on div at bounding box center [404, 438] width 15 height 15
type input "2E4C6D"
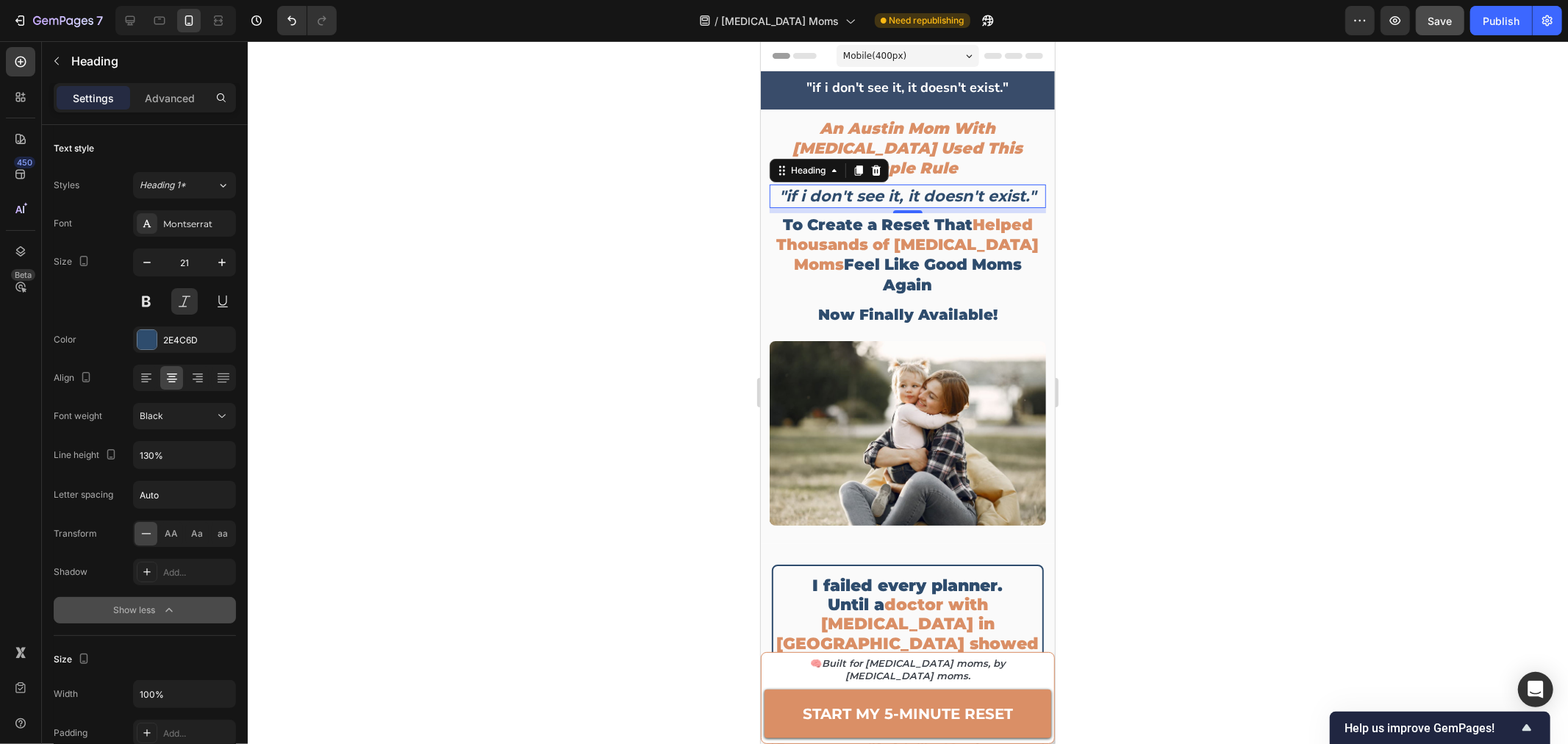
click at [1185, 177] on div at bounding box center [907, 391] width 1320 height 702
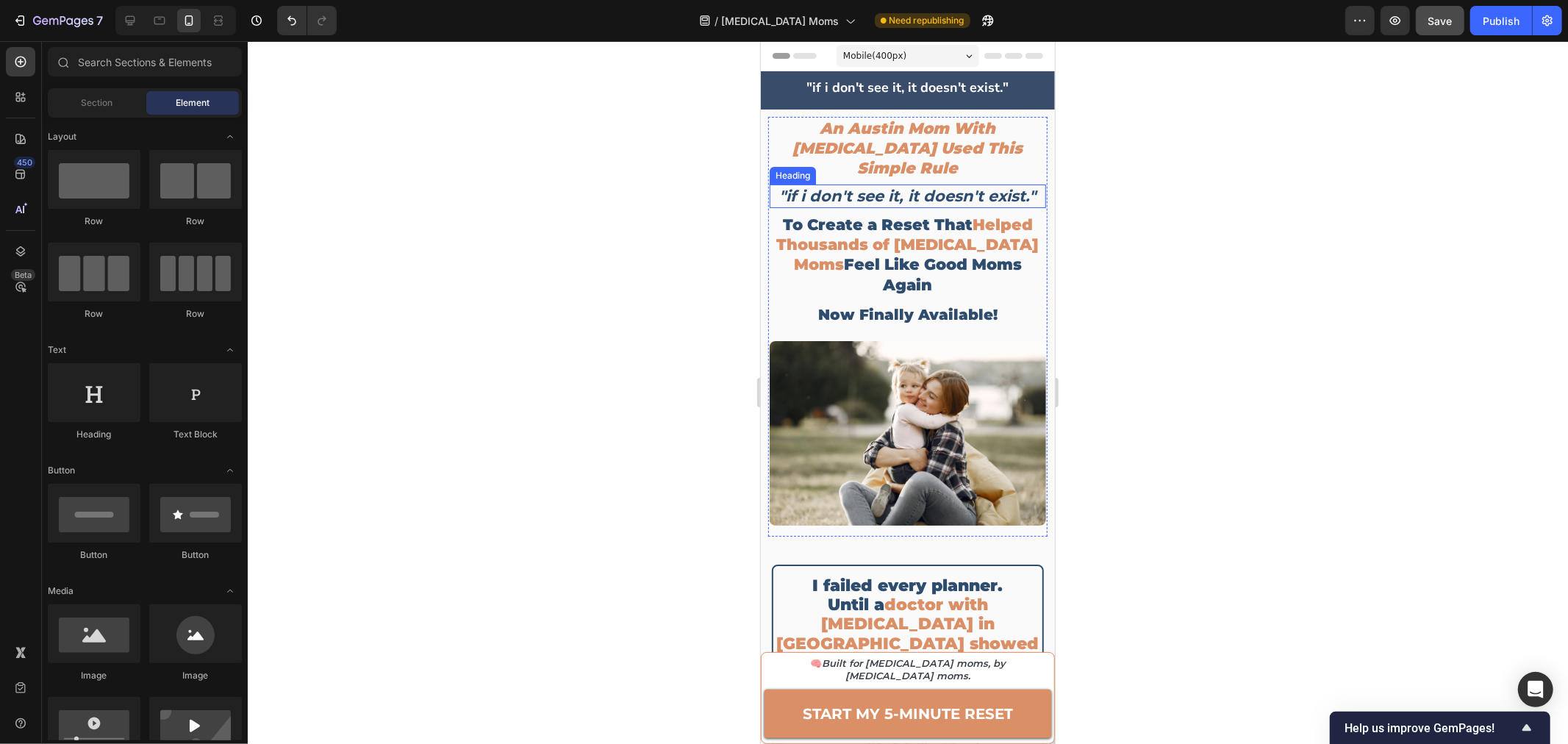
click at [973, 186] on strong ""if i don't see it, it doesn't exist."" at bounding box center [907, 194] width 256 height 18
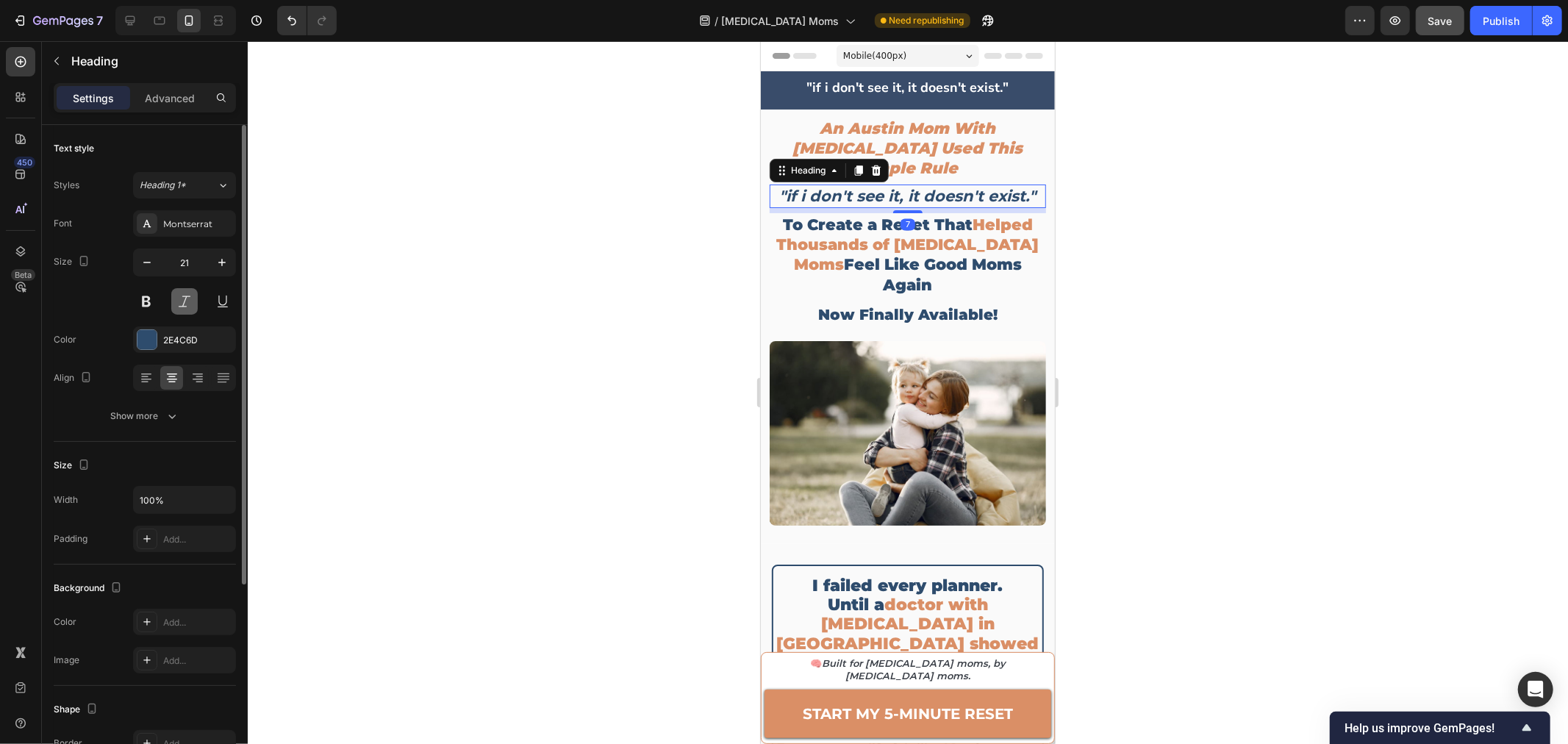
click at [191, 303] on button at bounding box center [184, 301] width 26 height 26
click at [1179, 179] on div at bounding box center [907, 391] width 1320 height 702
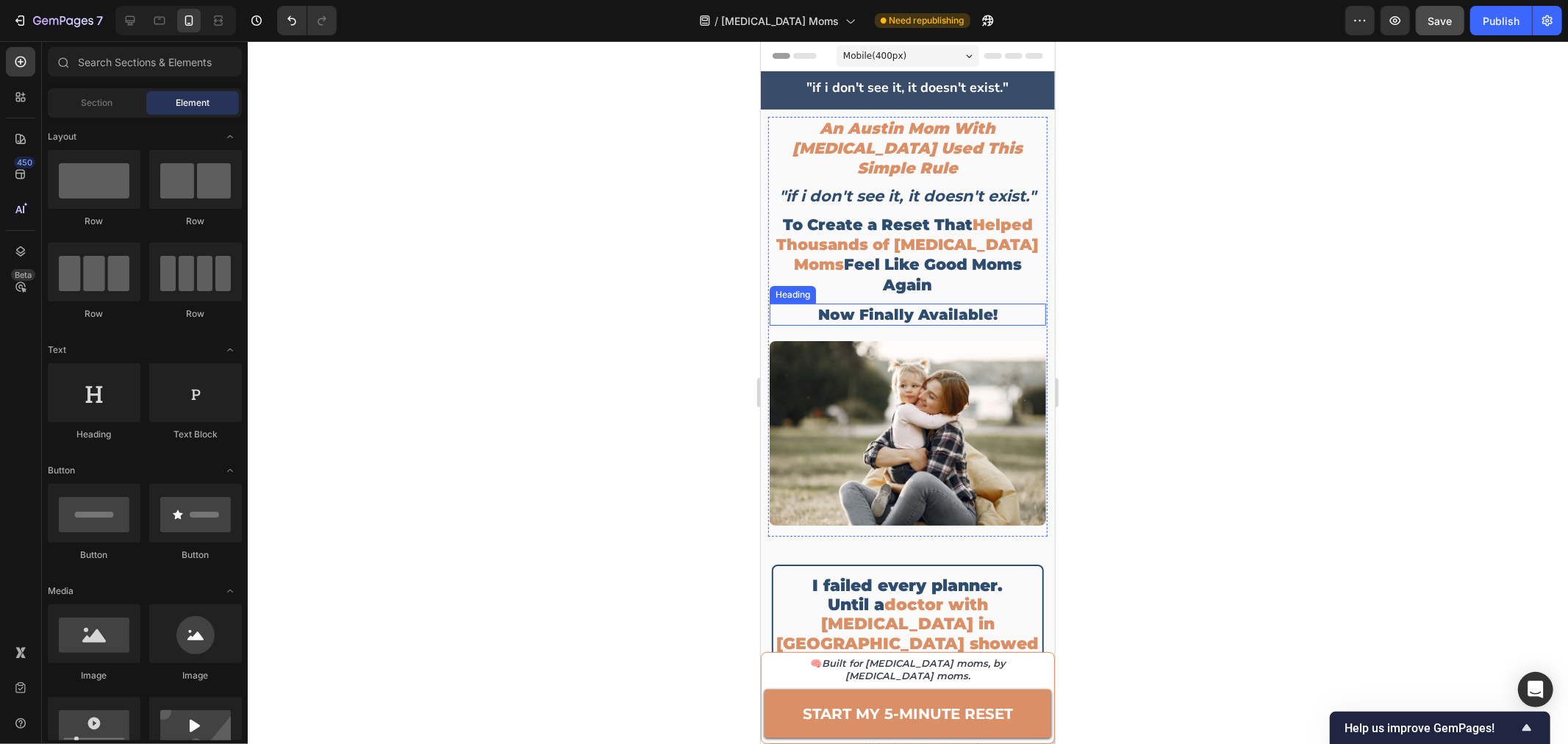
click at [915, 303] on h2 "now finally available!" at bounding box center [906, 314] width 276 height 22
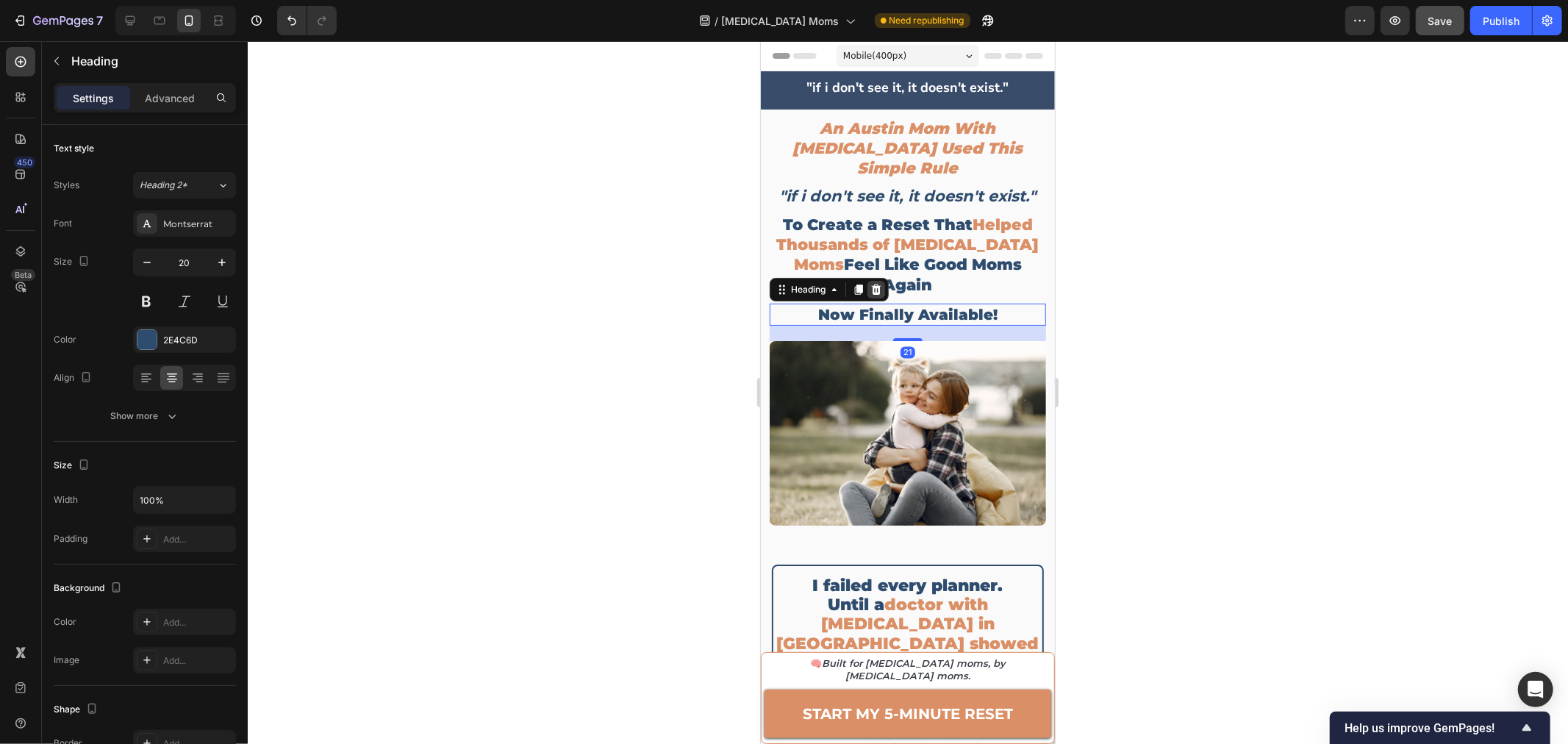
click at [875, 284] on icon at bounding box center [876, 288] width 10 height 11
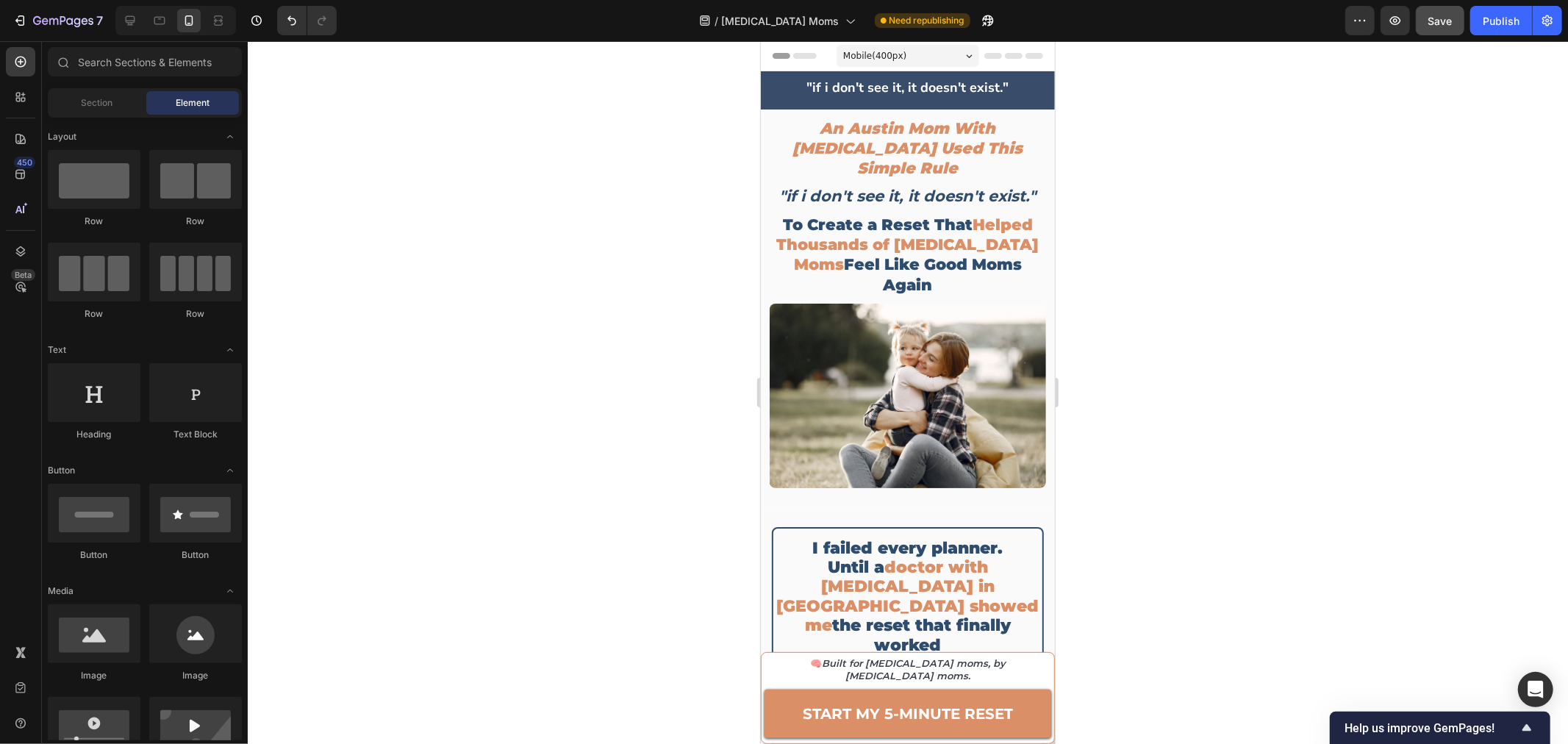
click at [1167, 257] on div at bounding box center [907, 391] width 1320 height 702
click at [1438, 26] on div "Save" at bounding box center [1440, 21] width 24 height 16
click at [1495, 33] on button "Publish" at bounding box center [1501, 20] width 62 height 29
click at [1228, 196] on div at bounding box center [907, 391] width 1320 height 702
click at [1243, 225] on div at bounding box center [907, 391] width 1320 height 702
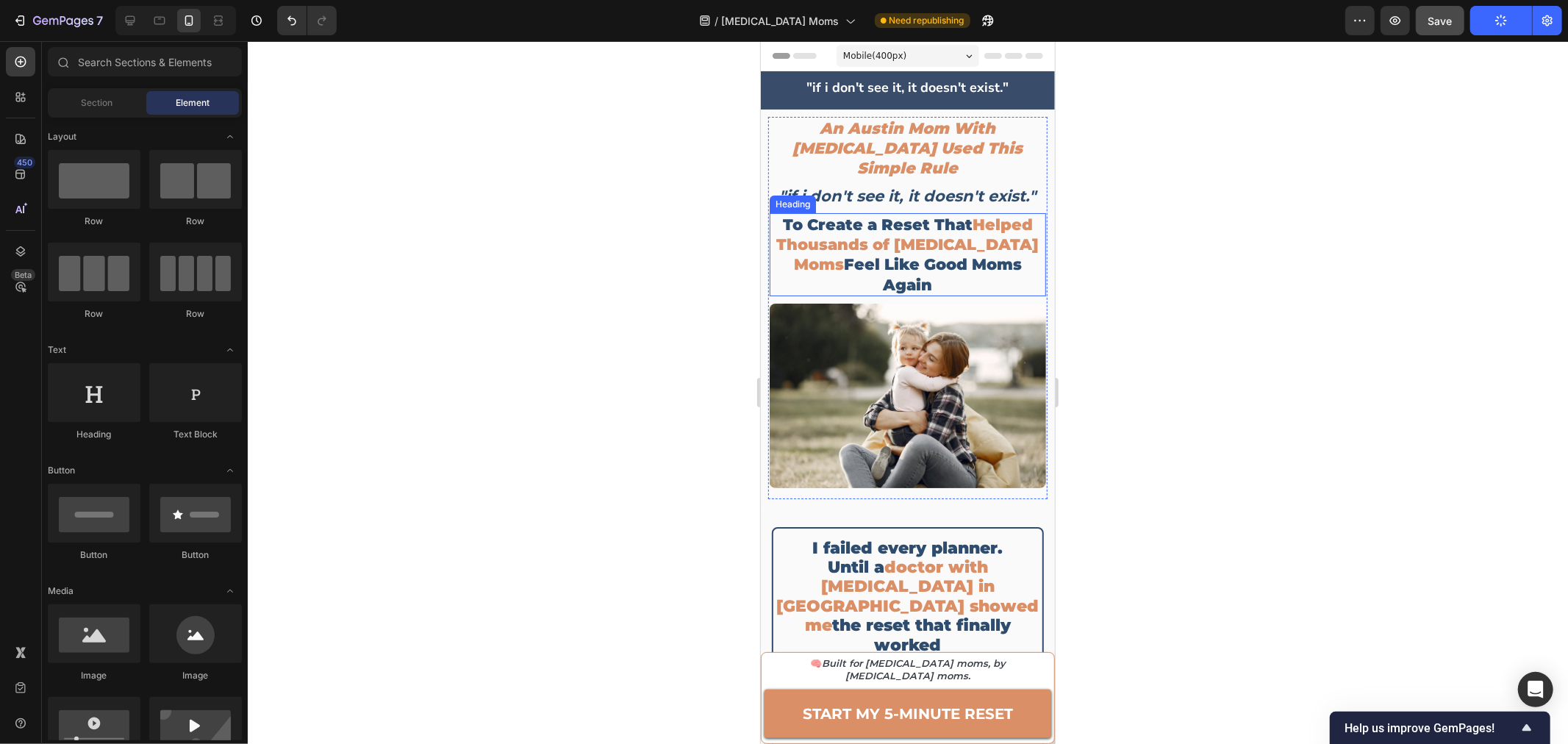
click at [1197, 320] on div at bounding box center [907, 391] width 1320 height 702
click at [1230, 346] on div at bounding box center [907, 391] width 1320 height 702
